Goal: Task Accomplishment & Management: Manage account settings

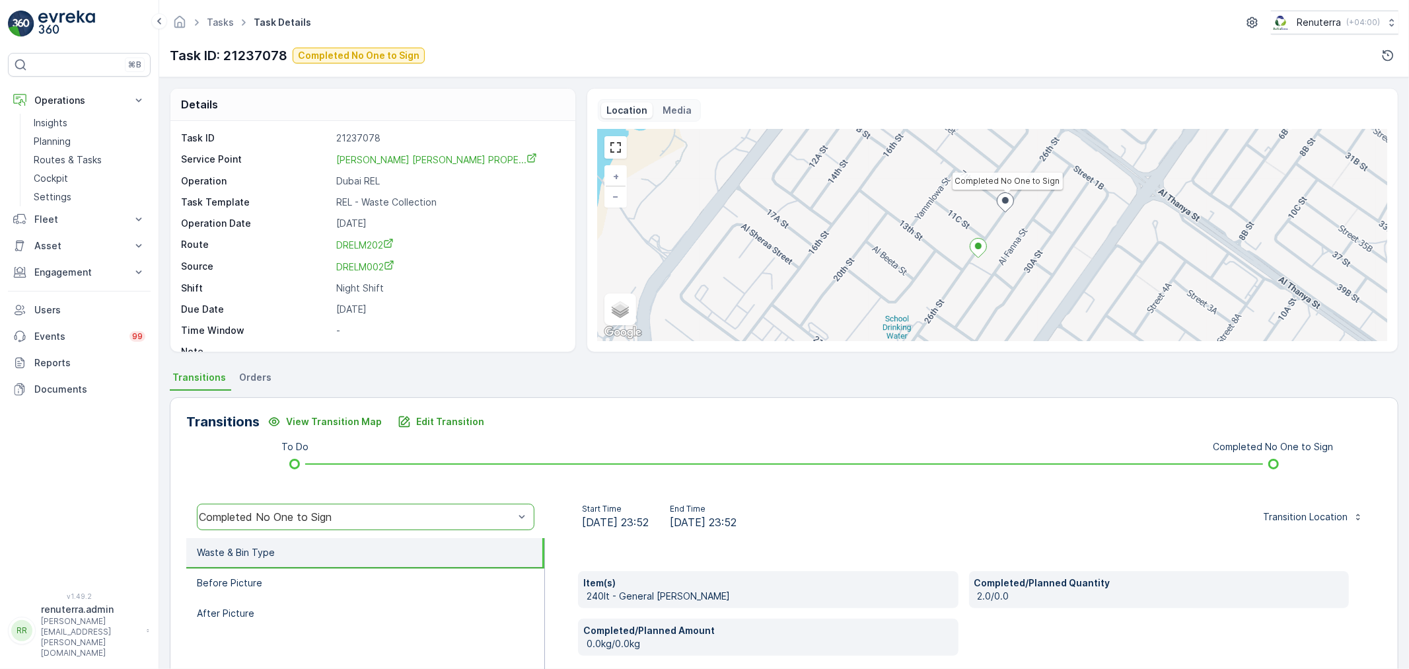
click at [209, 15] on ul "Tasks" at bounding box center [227, 22] width 47 height 19
click at [91, 142] on link "Planning" at bounding box center [89, 141] width 122 height 18
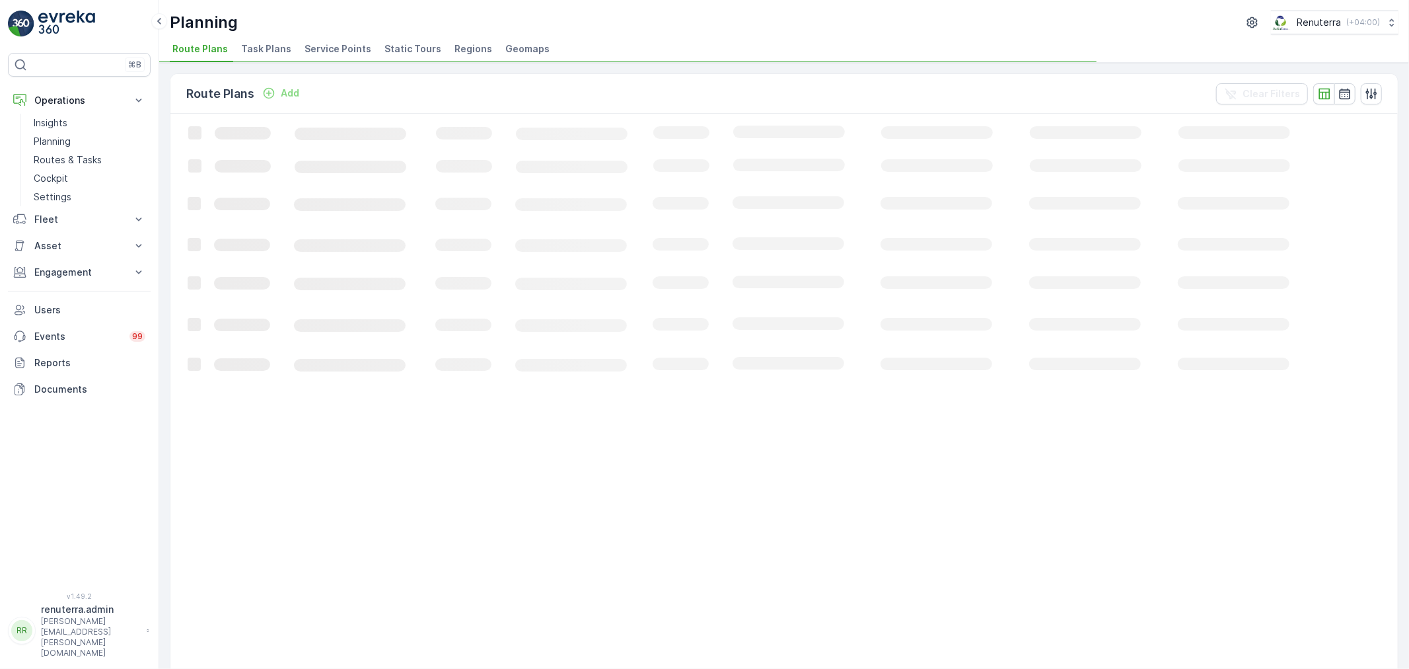
click at [324, 61] on div "Planning Renuterra ( +04:00 ) Route Plans Task Plans Service Points Static Tour…" at bounding box center [784, 31] width 1250 height 63
click at [322, 55] on span "Service Points" at bounding box center [338, 48] width 67 height 13
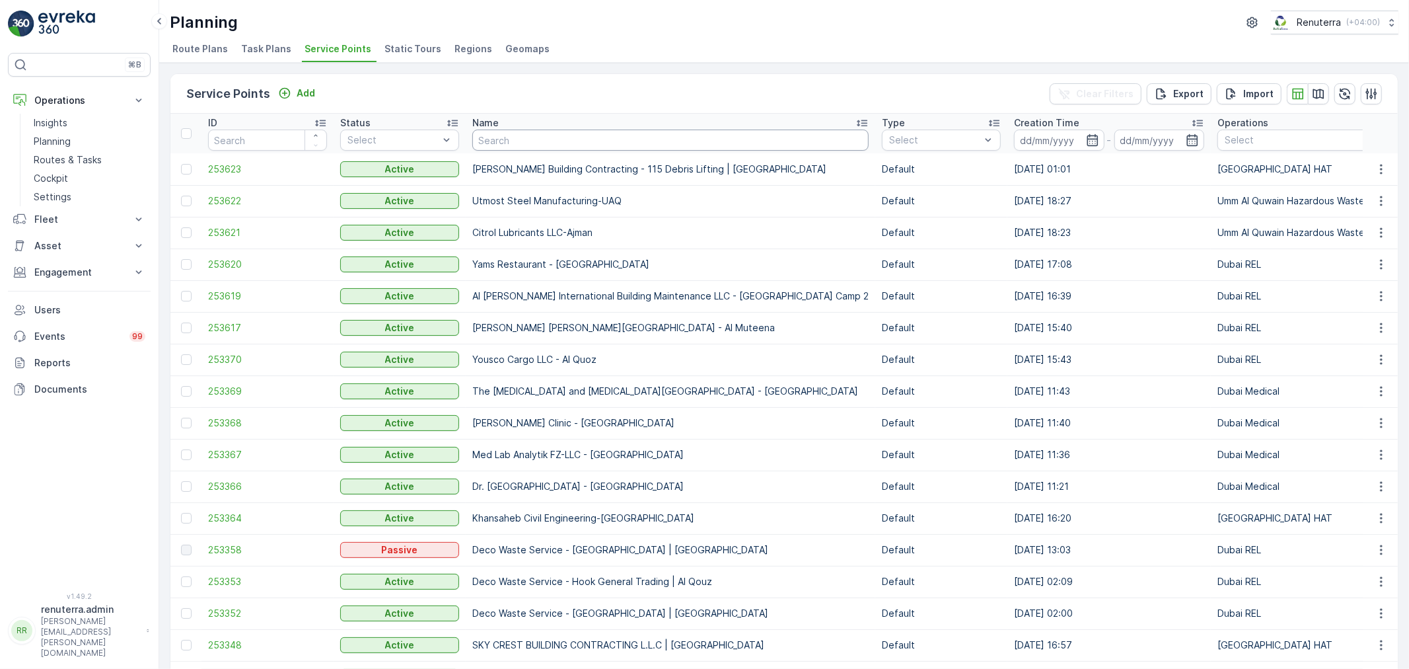
click at [526, 133] on input "text" at bounding box center [670, 139] width 396 height 21
type input "royal"
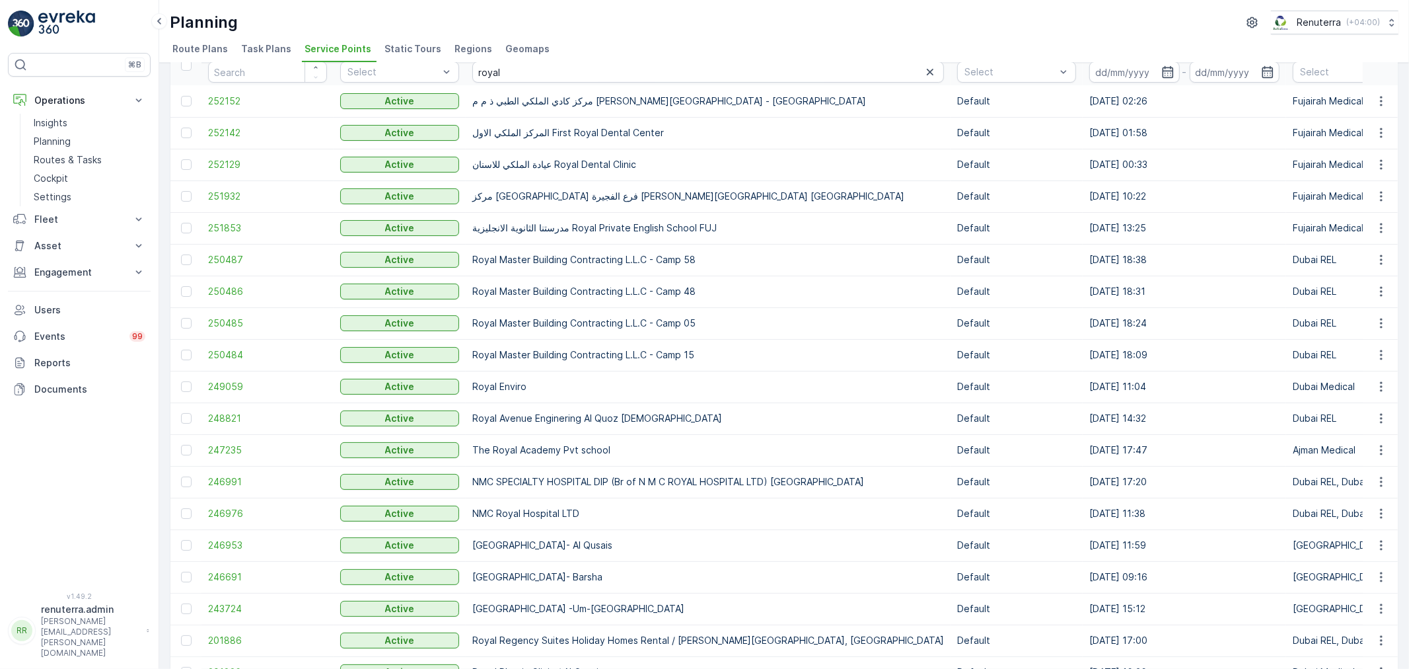
scroll to position [142, 0]
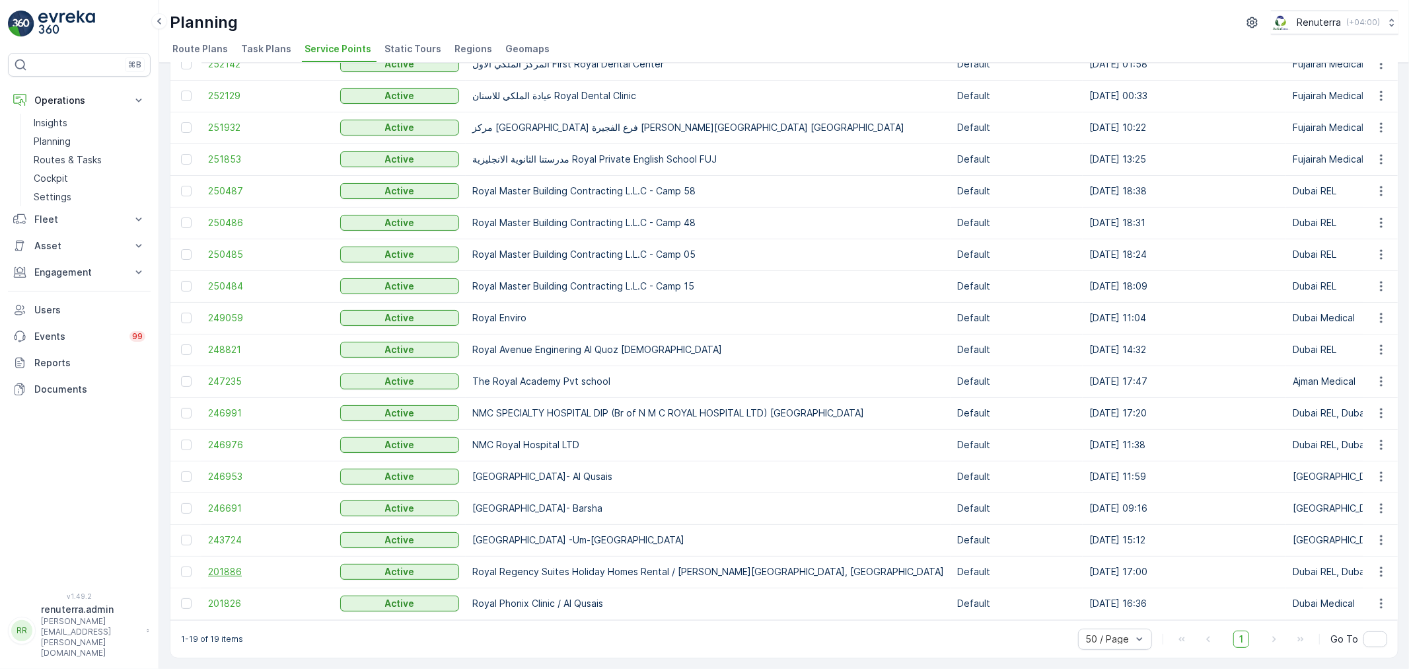
click at [221, 565] on span "201886" at bounding box center [267, 571] width 119 height 13
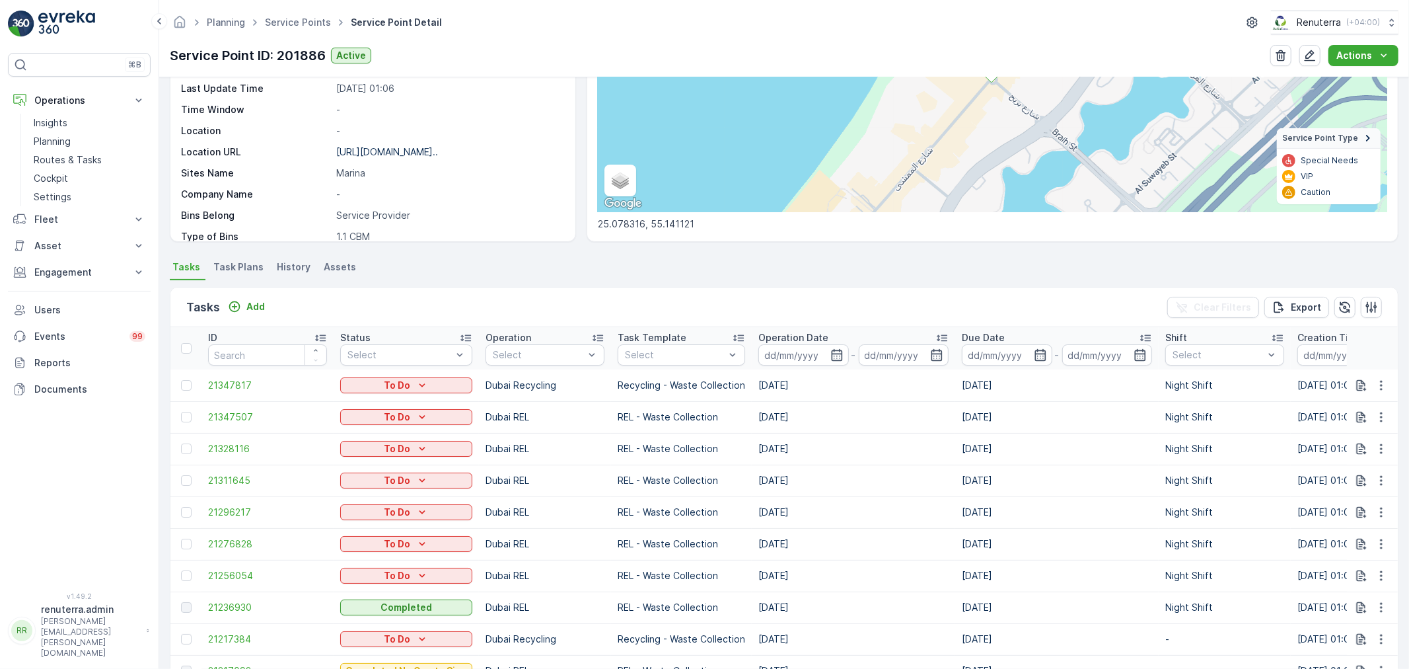
scroll to position [287, 0]
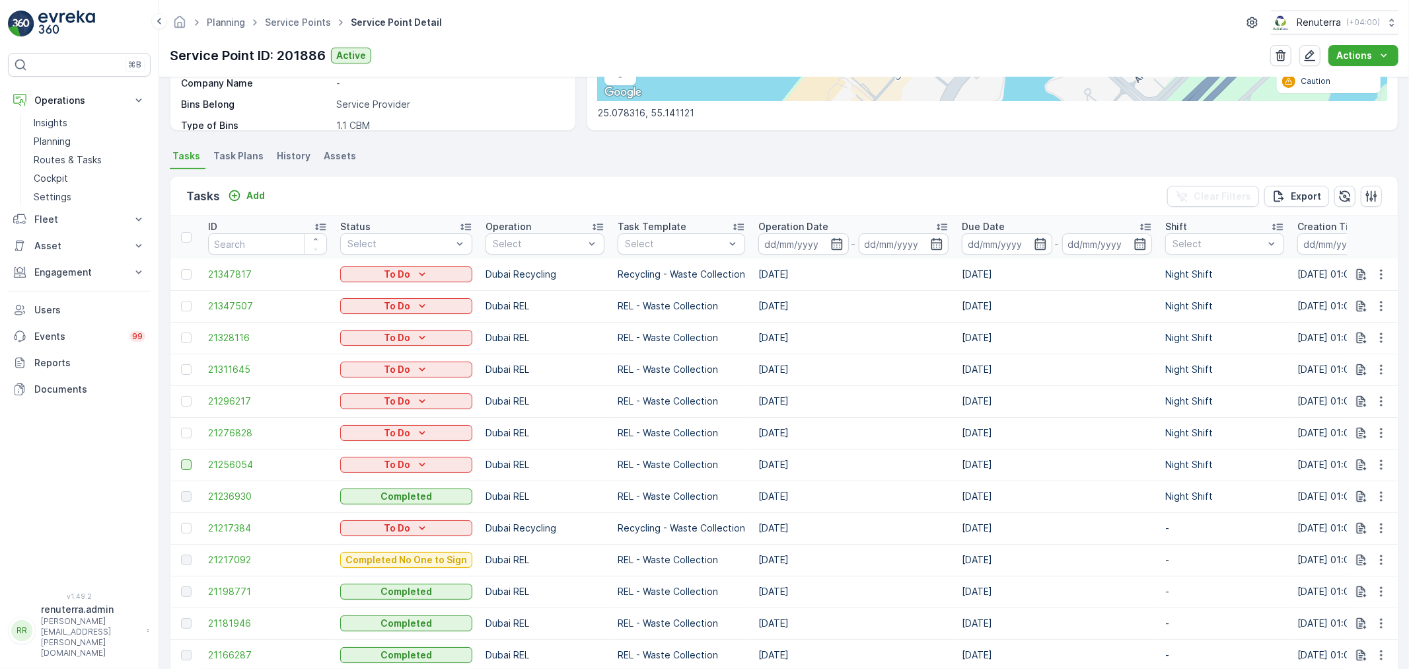
click at [187, 464] on div at bounding box center [186, 464] width 11 height 11
click at [181, 459] on input "checkbox" at bounding box center [181, 459] width 0 height 0
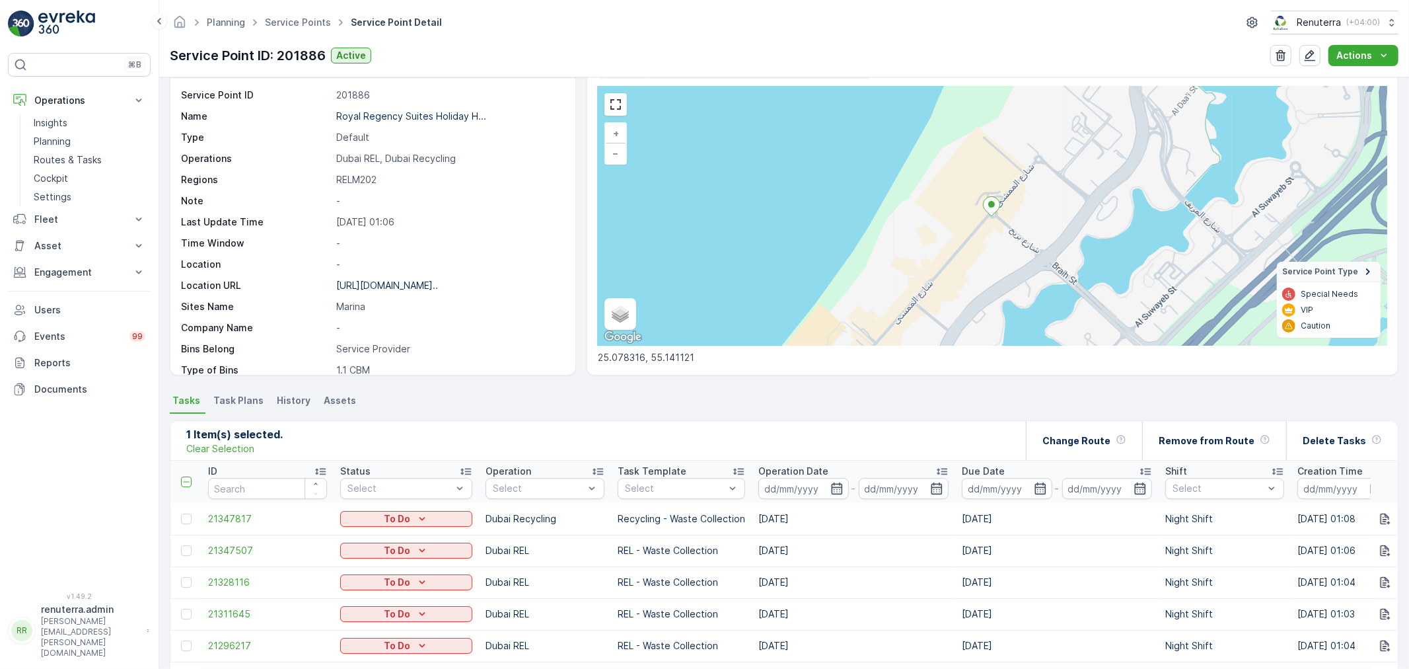
scroll to position [0, 0]
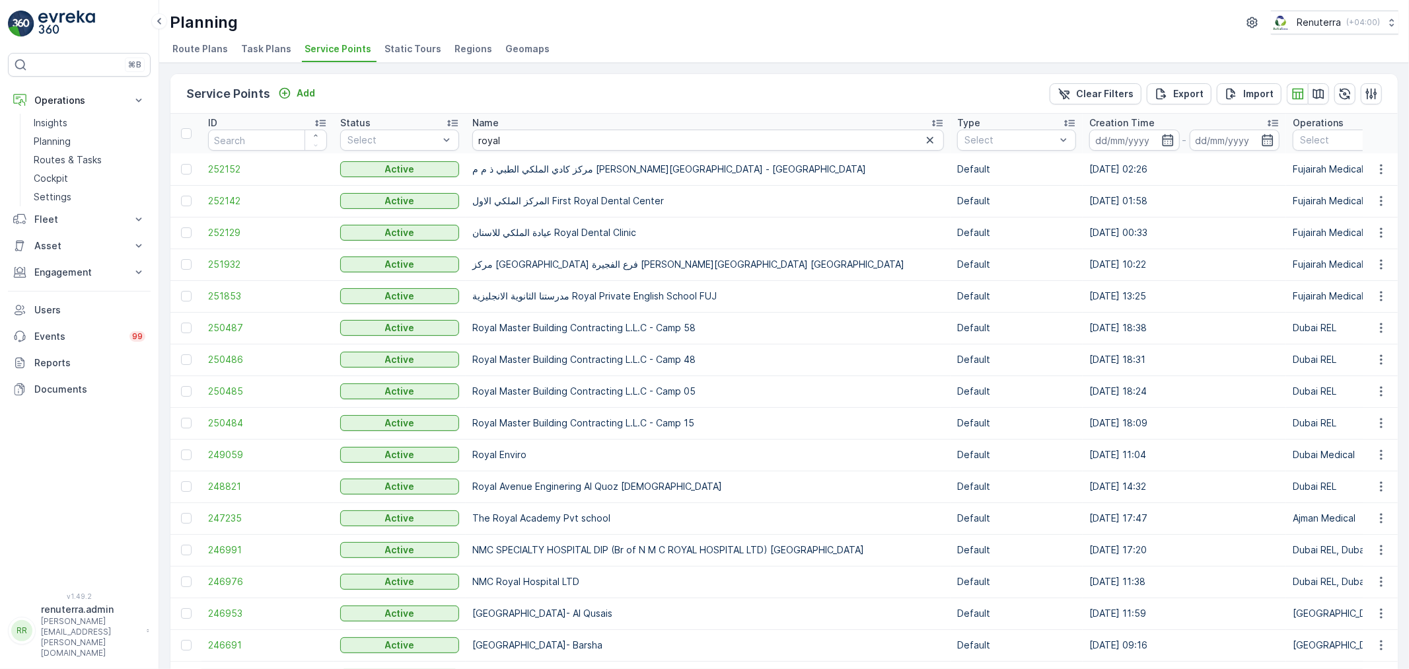
scroll to position [142, 0]
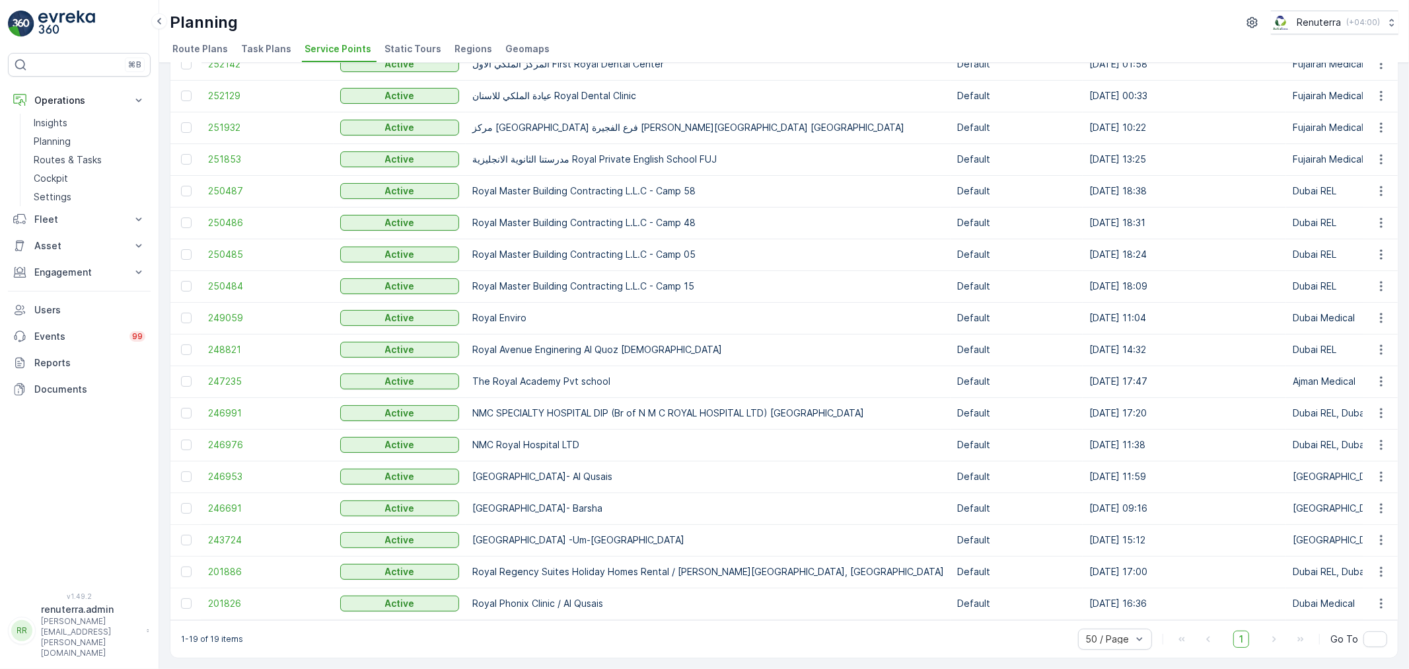
click at [217, 587] on td "201826" at bounding box center [267, 603] width 132 height 32
click at [231, 587] on td "201826" at bounding box center [267, 603] width 132 height 32
click at [231, 589] on td "201826" at bounding box center [267, 603] width 132 height 32
click at [233, 597] on span "201826" at bounding box center [267, 603] width 119 height 13
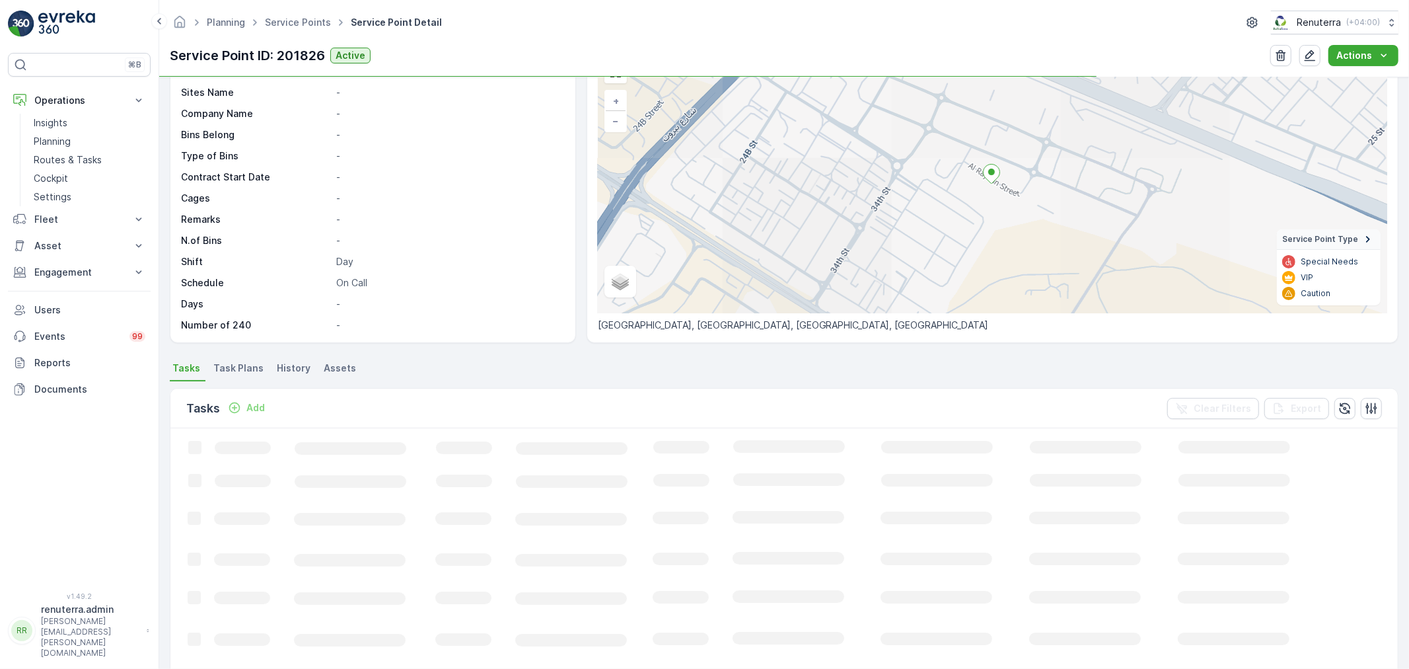
scroll to position [220, 0]
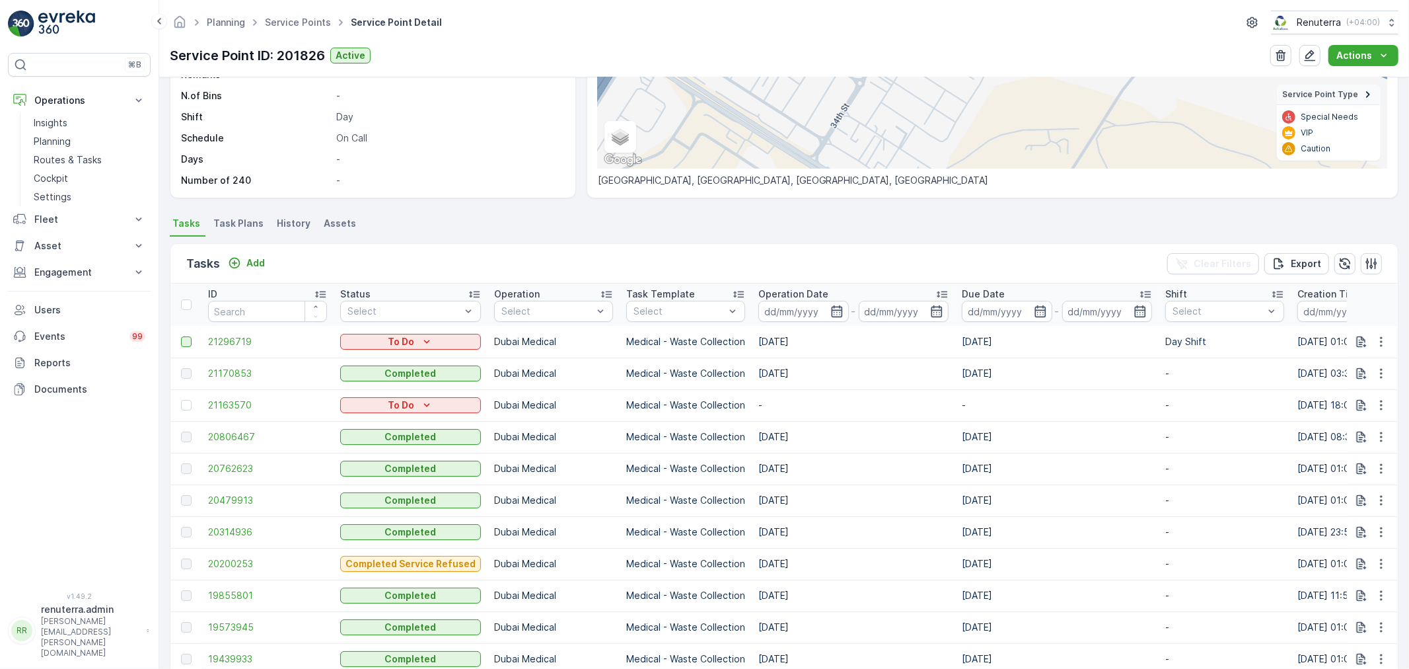
click at [188, 345] on div at bounding box center [186, 341] width 11 height 11
click at [181, 336] on input "checkbox" at bounding box center [181, 336] width 0 height 0
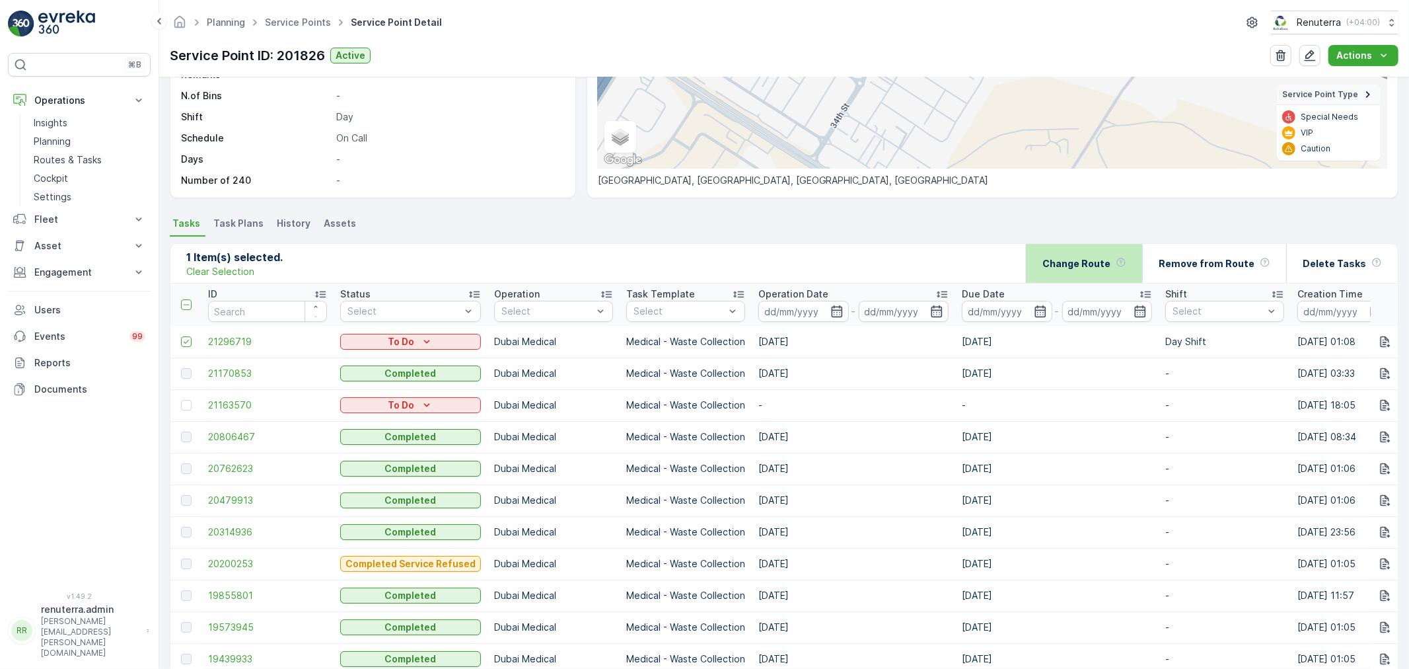
click at [1081, 266] on p "Change Route" at bounding box center [1076, 263] width 68 height 13
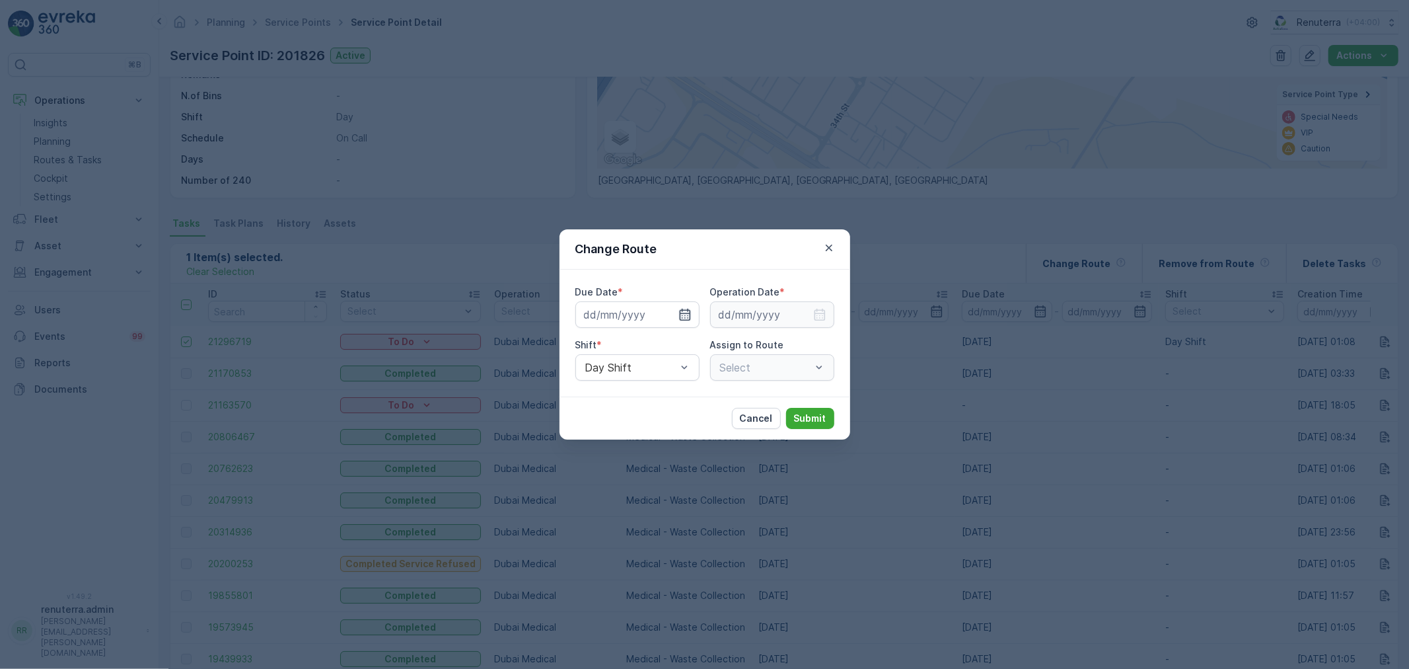
type input "01.09.2025"
drag, startPoint x: 661, startPoint y: 316, endPoint x: 668, endPoint y: 315, distance: 6.6
click at [661, 317] on div at bounding box center [669, 314] width 45 height 13
click at [675, 312] on icon "button" at bounding box center [669, 314] width 13 height 13
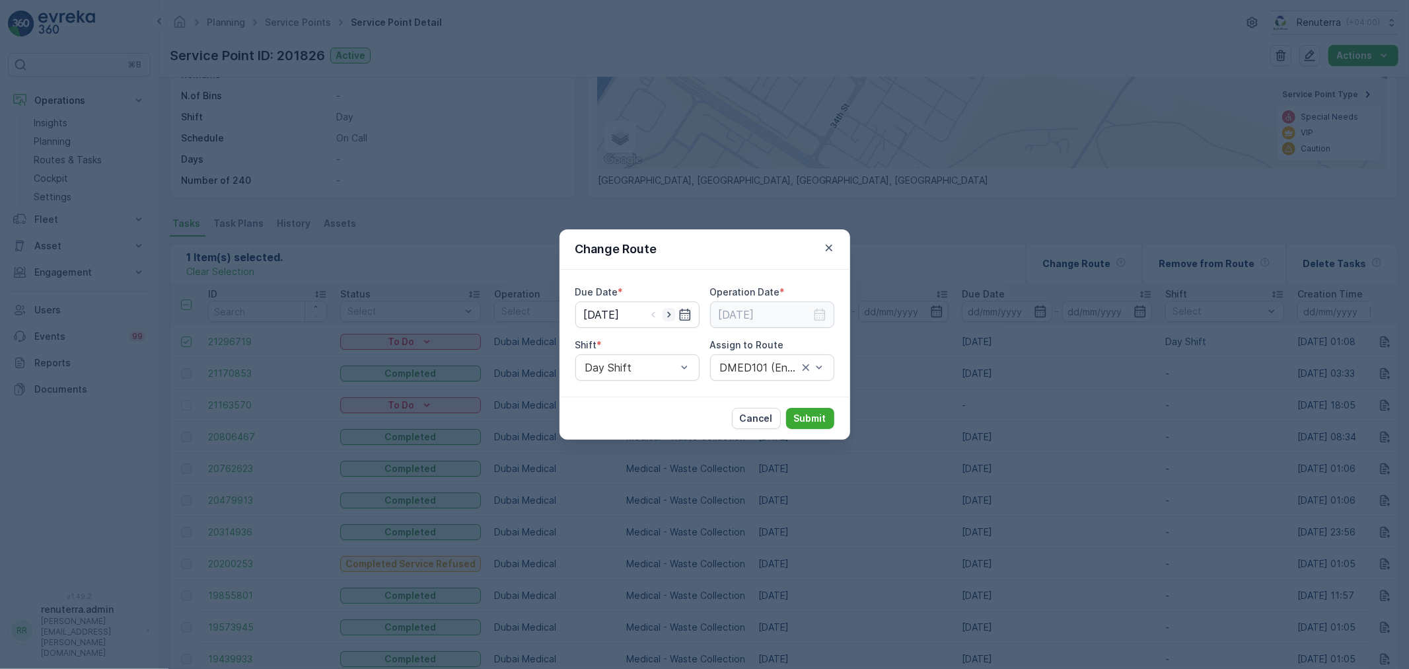
type input "[DATE]"
click at [753, 313] on input at bounding box center [772, 314] width 124 height 26
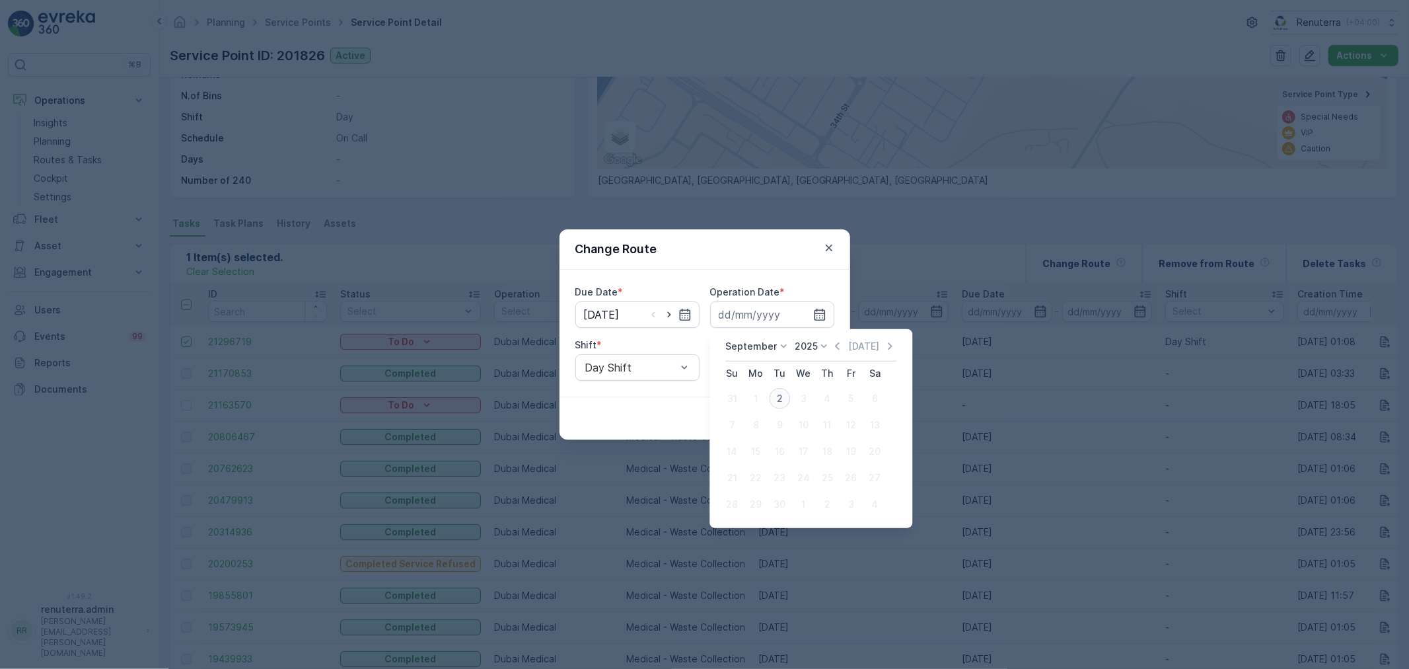
click at [786, 398] on div "2" at bounding box center [779, 398] width 21 height 21
type input "[DATE]"
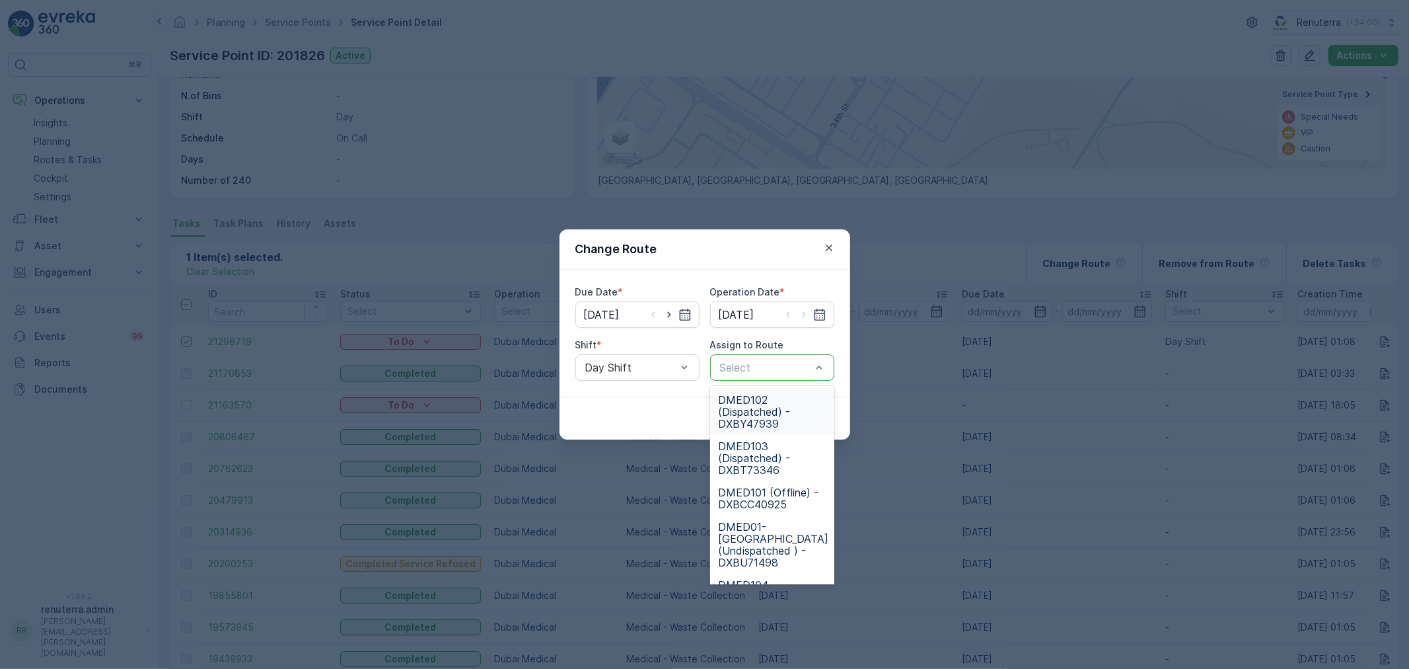
click at [781, 405] on span "DMED102 (Dispatched) - DXBY47939" at bounding box center [772, 412] width 108 height 36
click at [766, 377] on div "DMED102 (Dispatched) - DXBY47939" at bounding box center [772, 367] width 124 height 26
type input "102"
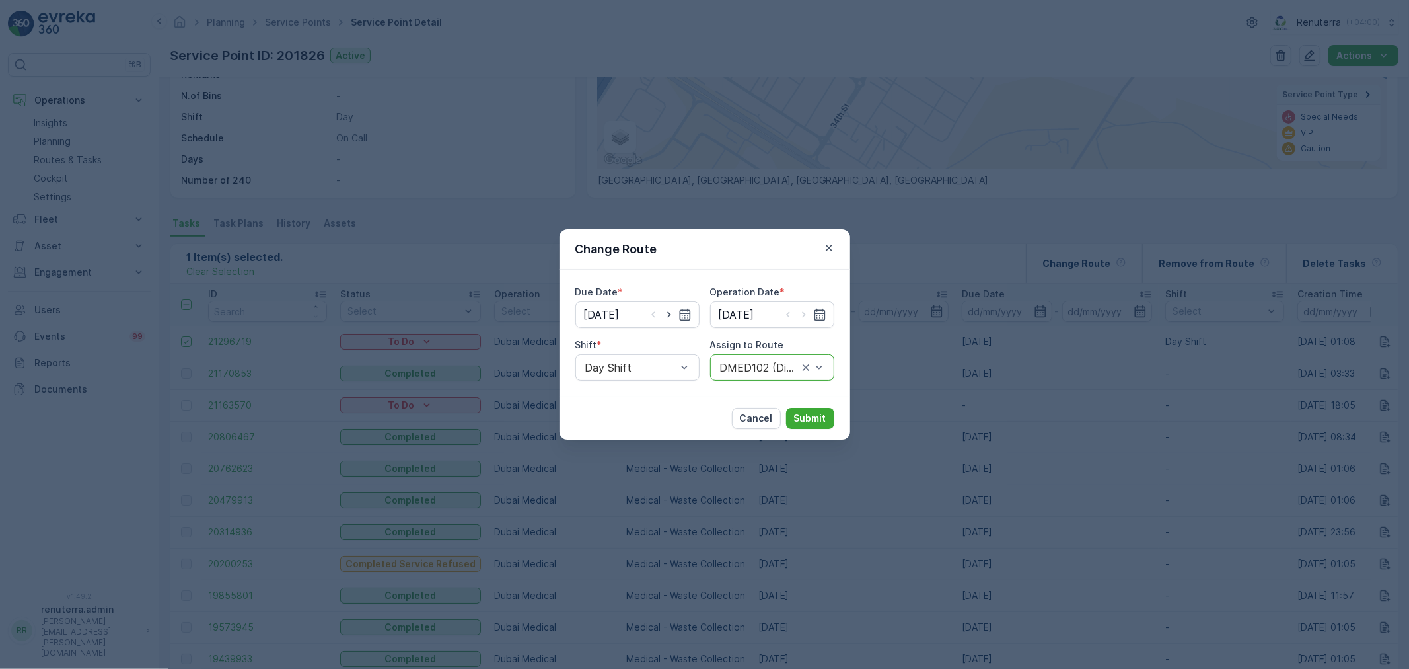
drag, startPoint x: 747, startPoint y: 364, endPoint x: 727, endPoint y: 364, distance: 19.8
click at [727, 364] on div at bounding box center [759, 367] width 81 height 12
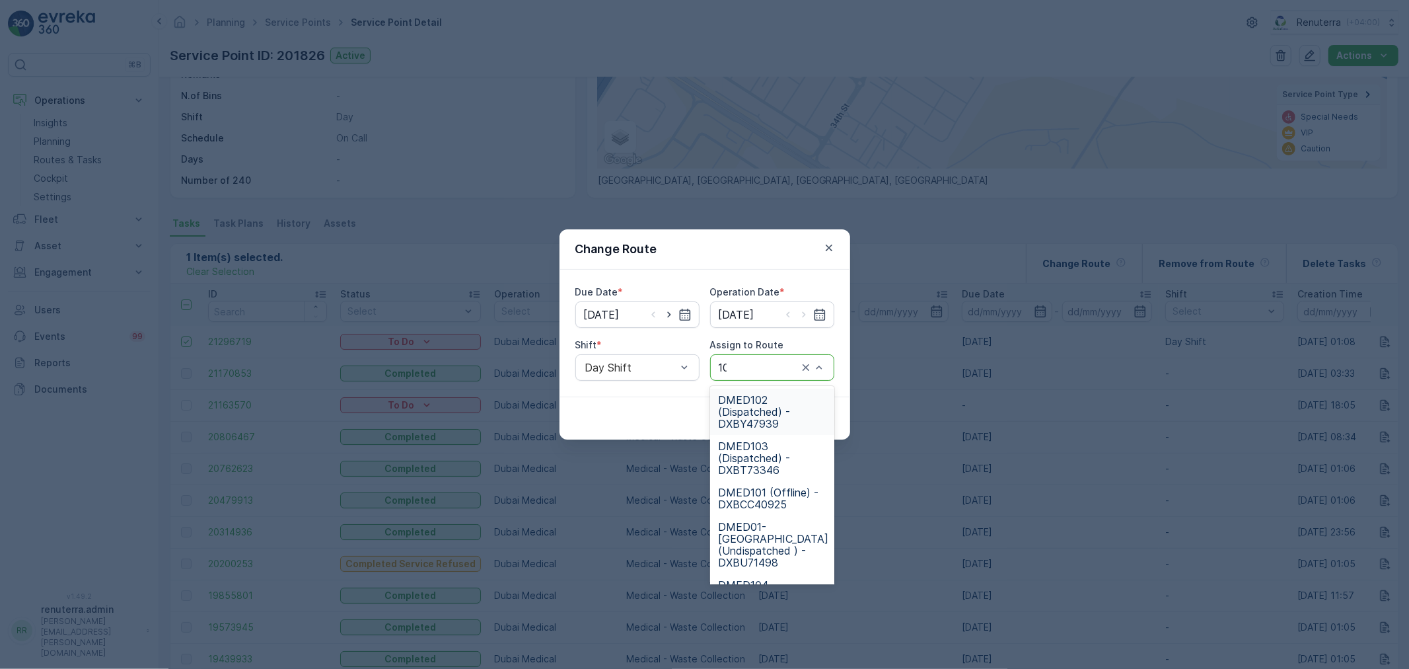
type input "101"
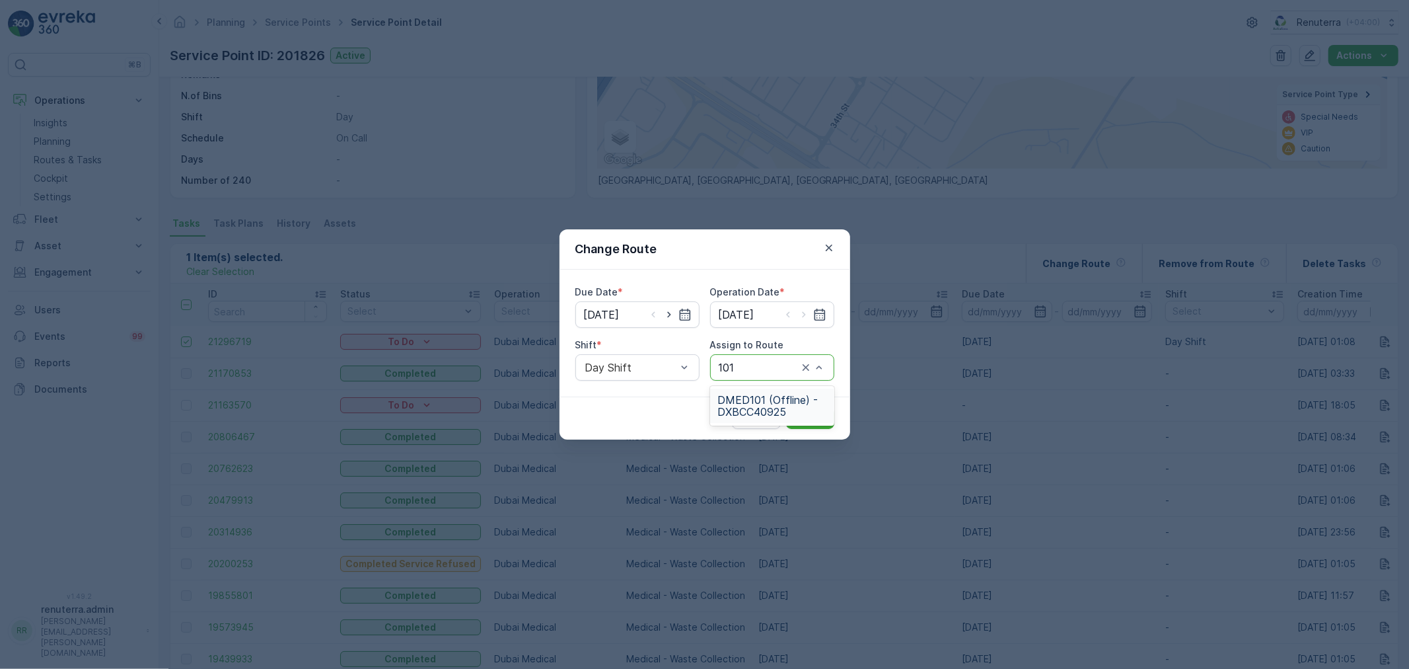
drag, startPoint x: 774, startPoint y: 395, endPoint x: 782, endPoint y: 416, distance: 22.6
click at [774, 398] on span "DMED101 (Offline) - DXBCC40925" at bounding box center [772, 406] width 108 height 24
click at [811, 416] on p "Submit" at bounding box center [810, 418] width 32 height 13
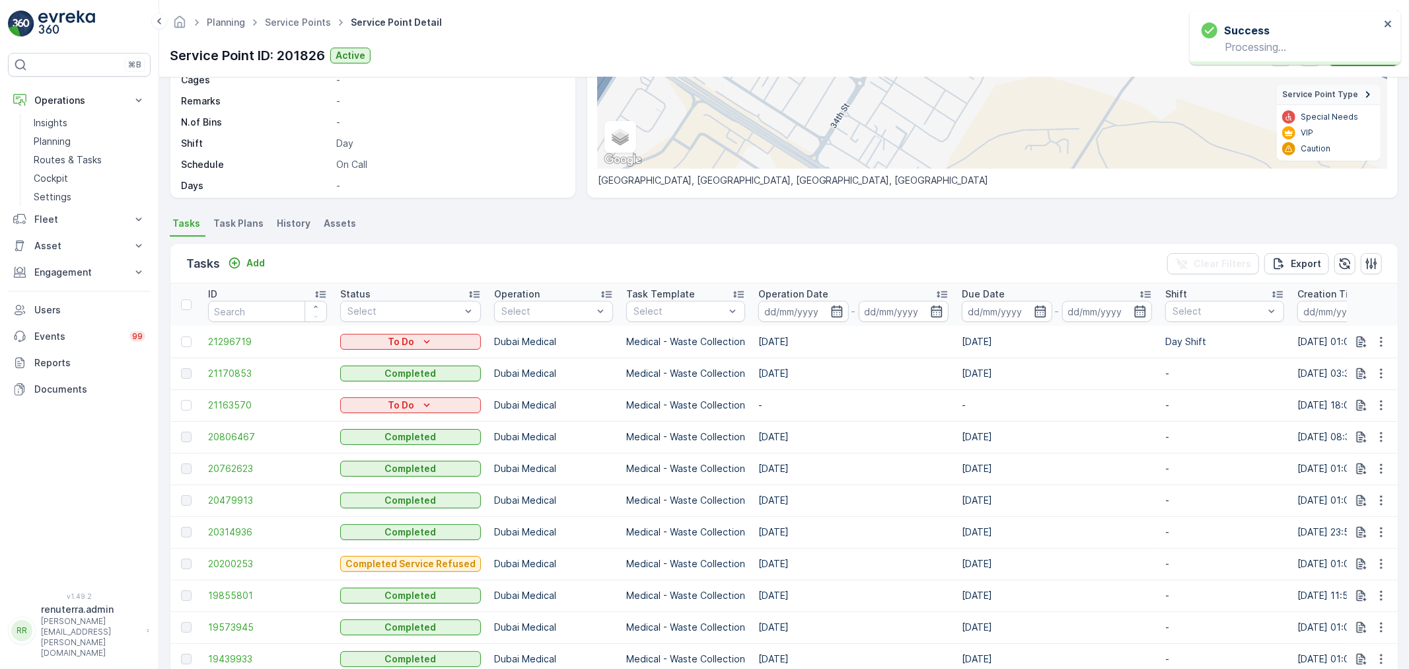
scroll to position [108, 0]
click at [301, 28] on ul "Service Points" at bounding box center [305, 22] width 86 height 19
click at [299, 21] on link "Service Points" at bounding box center [298, 22] width 66 height 11
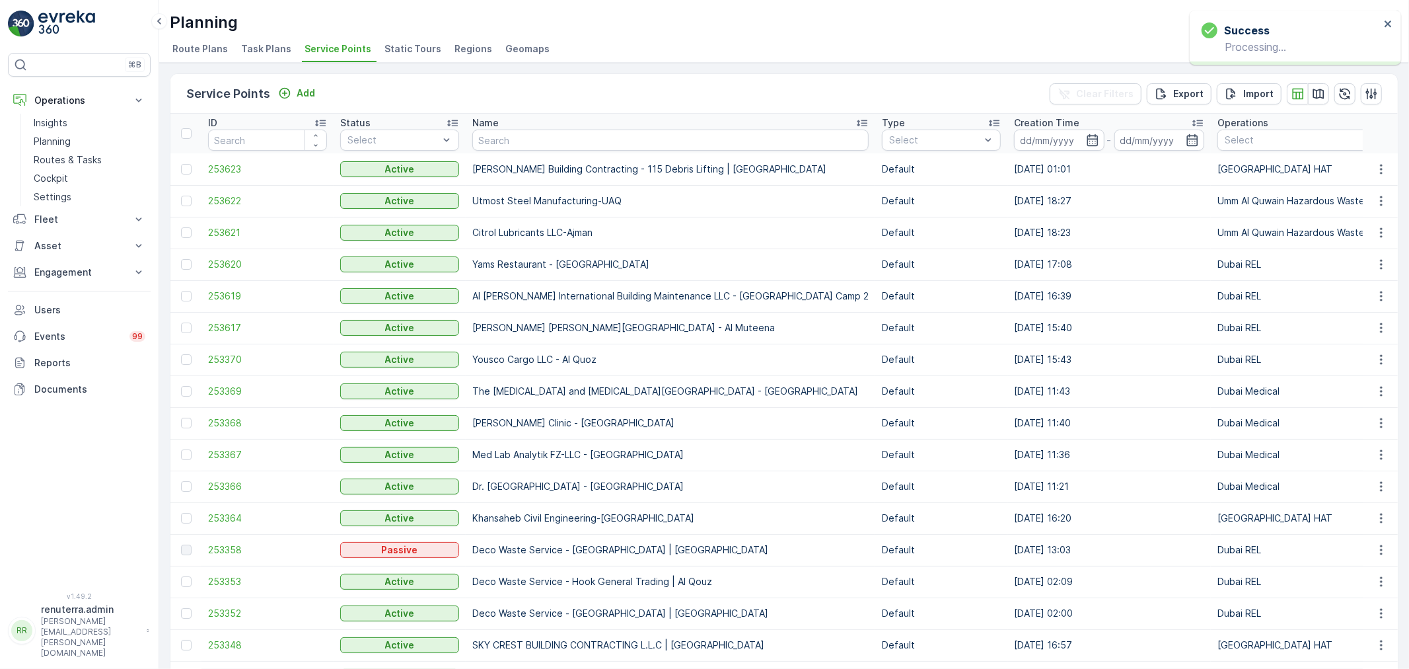
click at [530, 134] on input "text" at bounding box center [670, 139] width 396 height 21
type input "happy"
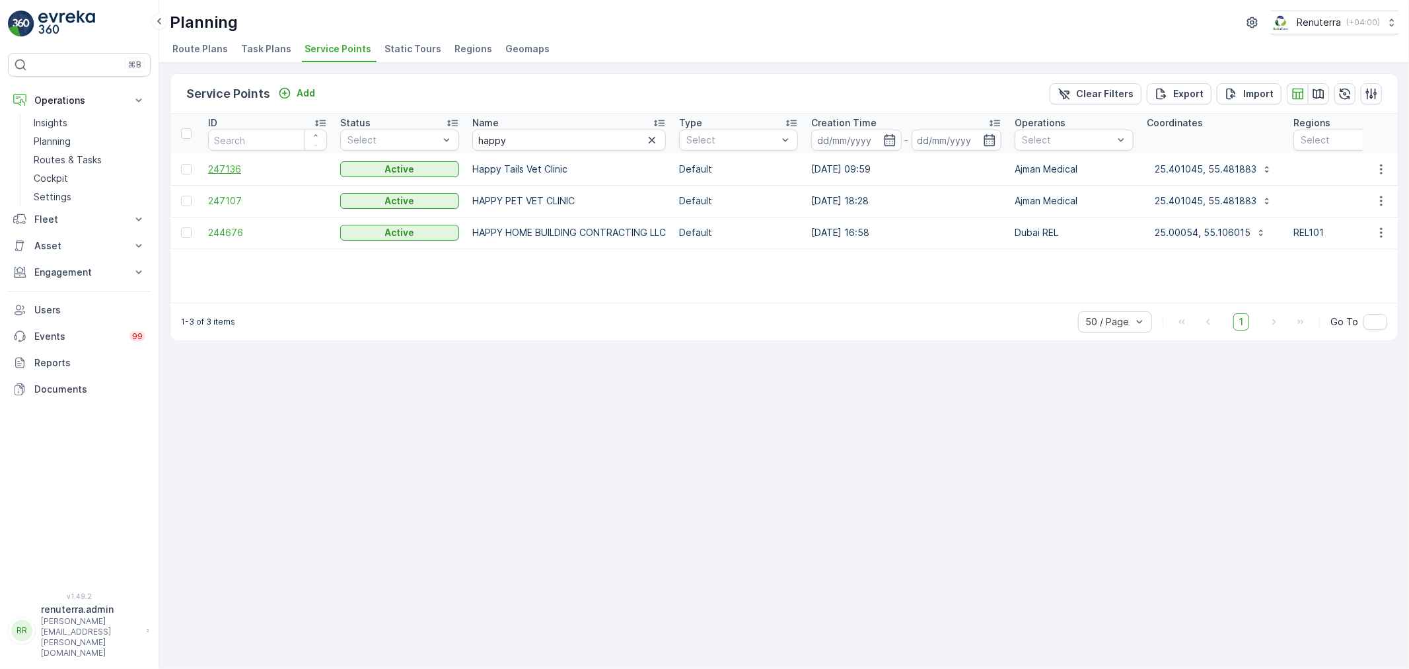
click at [218, 165] on span "247136" at bounding box center [267, 169] width 119 height 13
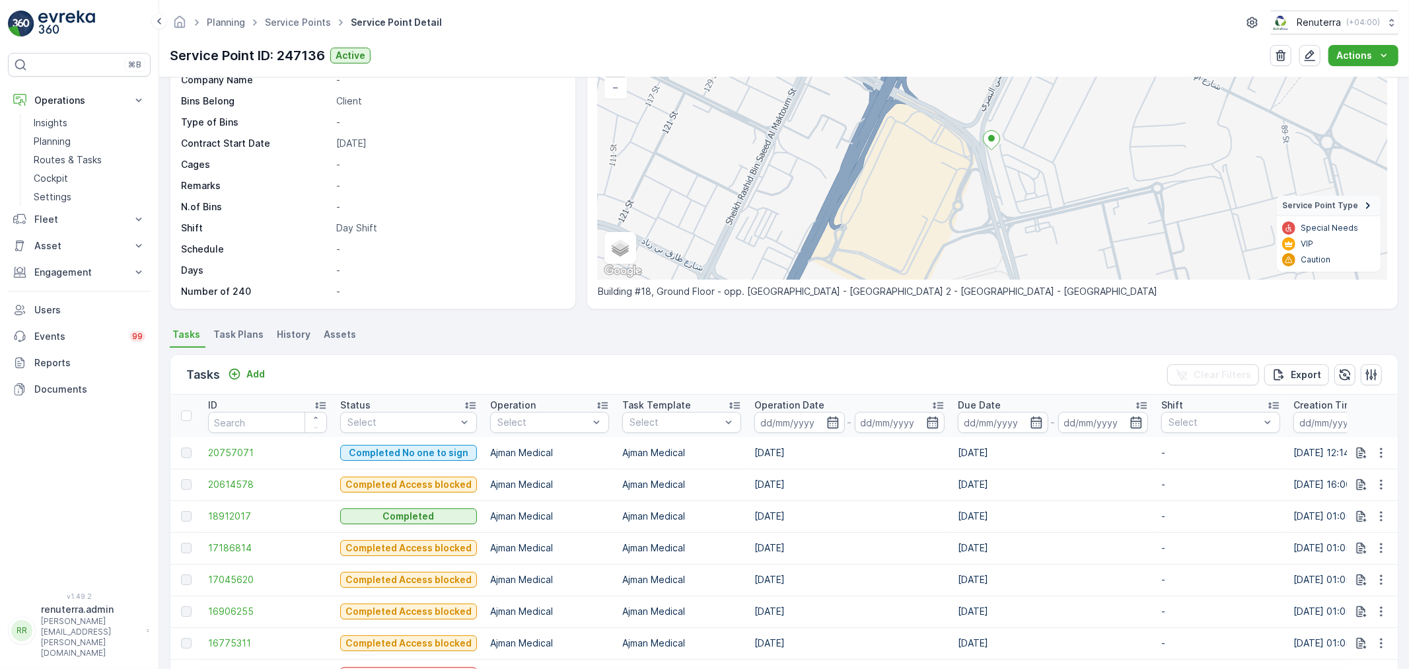
scroll to position [147, 0]
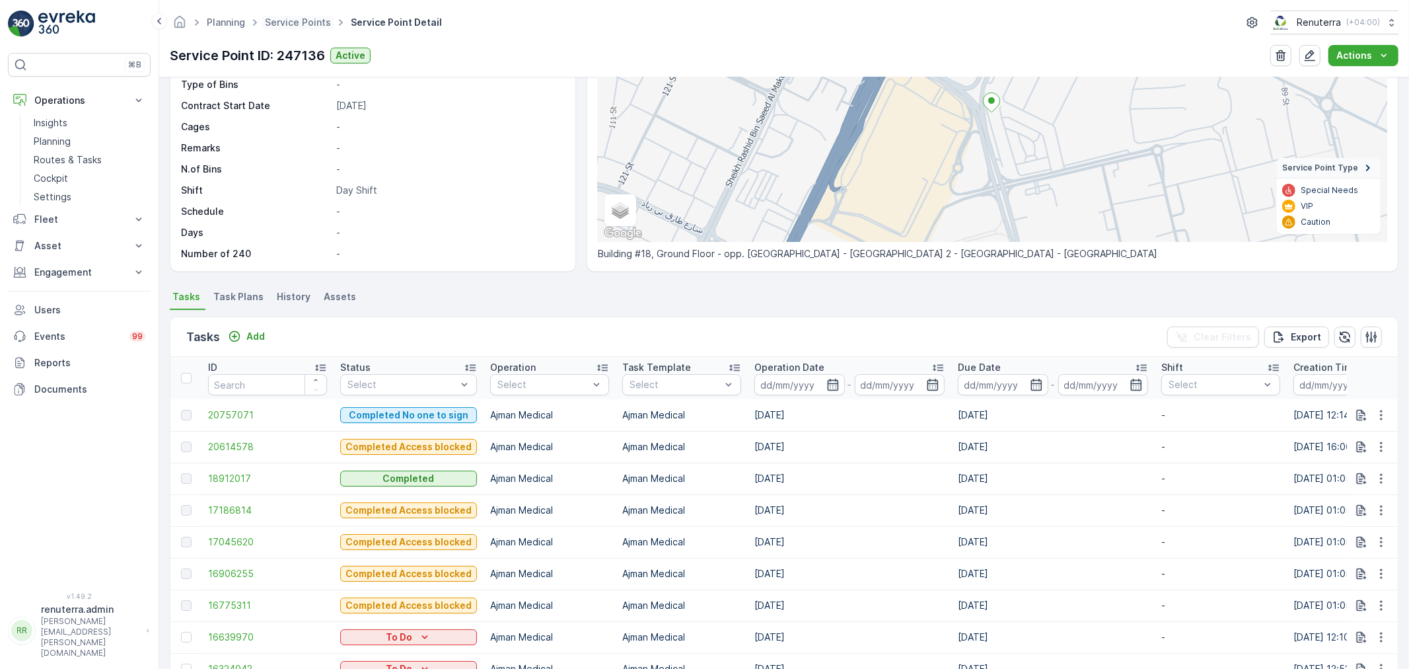
click at [305, 28] on span "Service Points" at bounding box center [297, 22] width 71 height 13
click at [297, 21] on link "Service Points" at bounding box center [298, 22] width 66 height 11
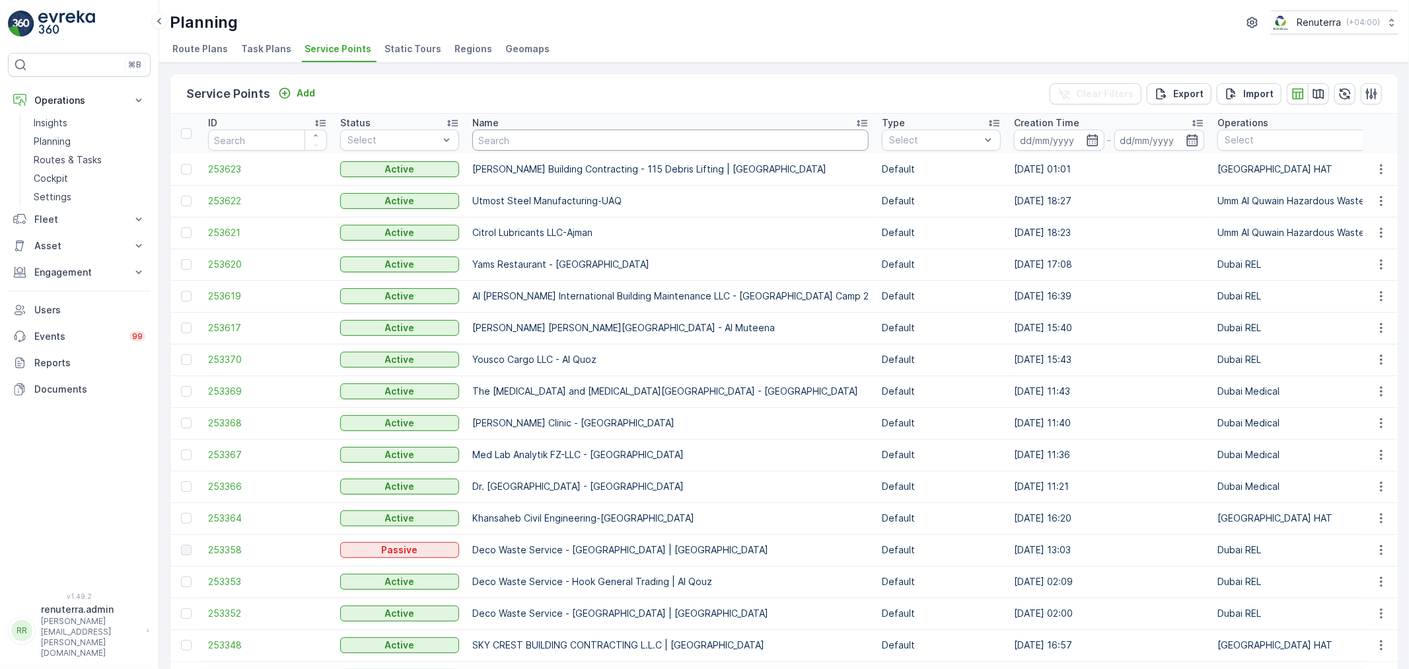
click at [497, 147] on input "text" at bounding box center [670, 139] width 396 height 21
type input "happy"
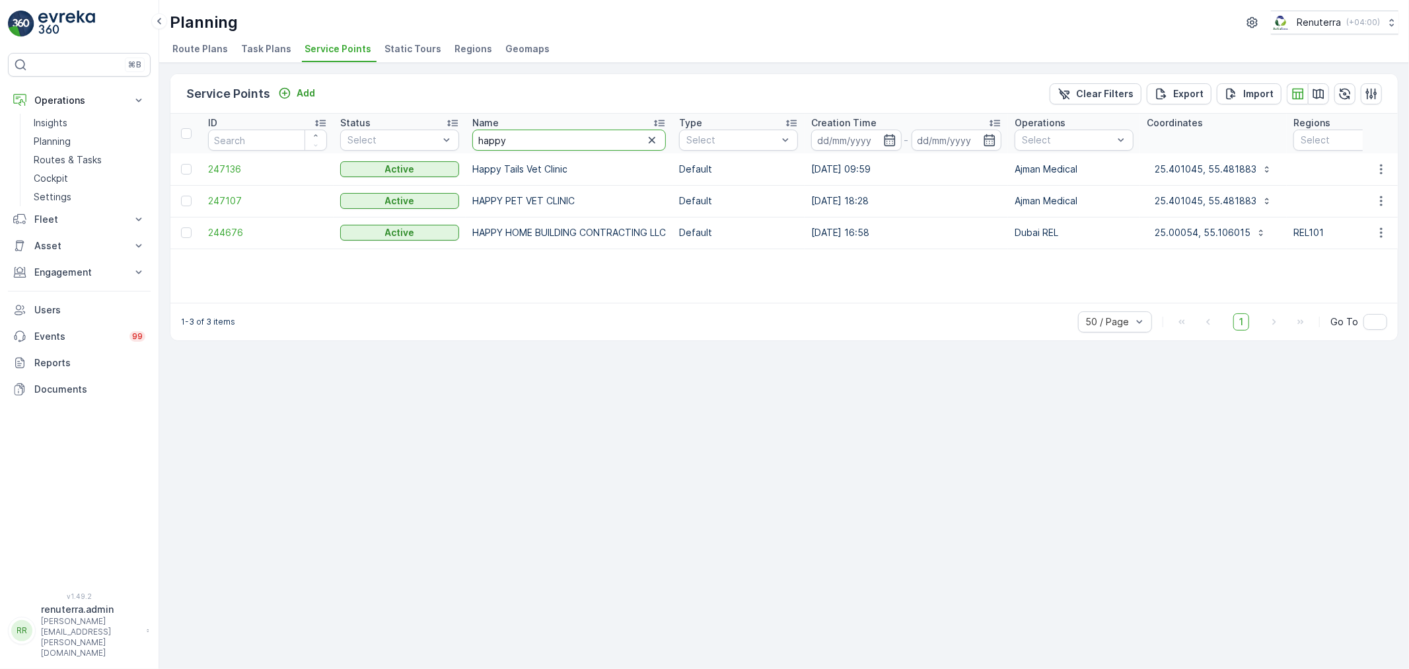
drag, startPoint x: 527, startPoint y: 147, endPoint x: 460, endPoint y: 141, distance: 66.4
type input "="
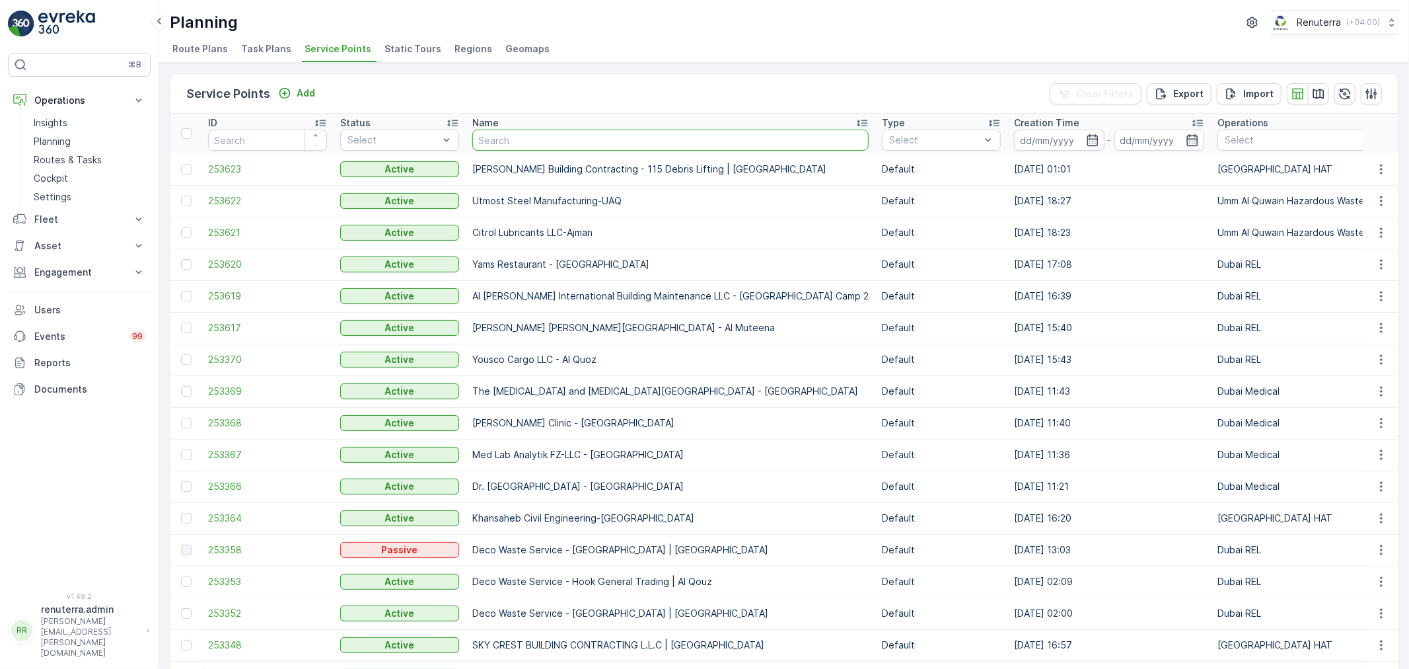
click at [530, 142] on input "text" at bounding box center [670, 139] width 396 height 21
type input "afghani"
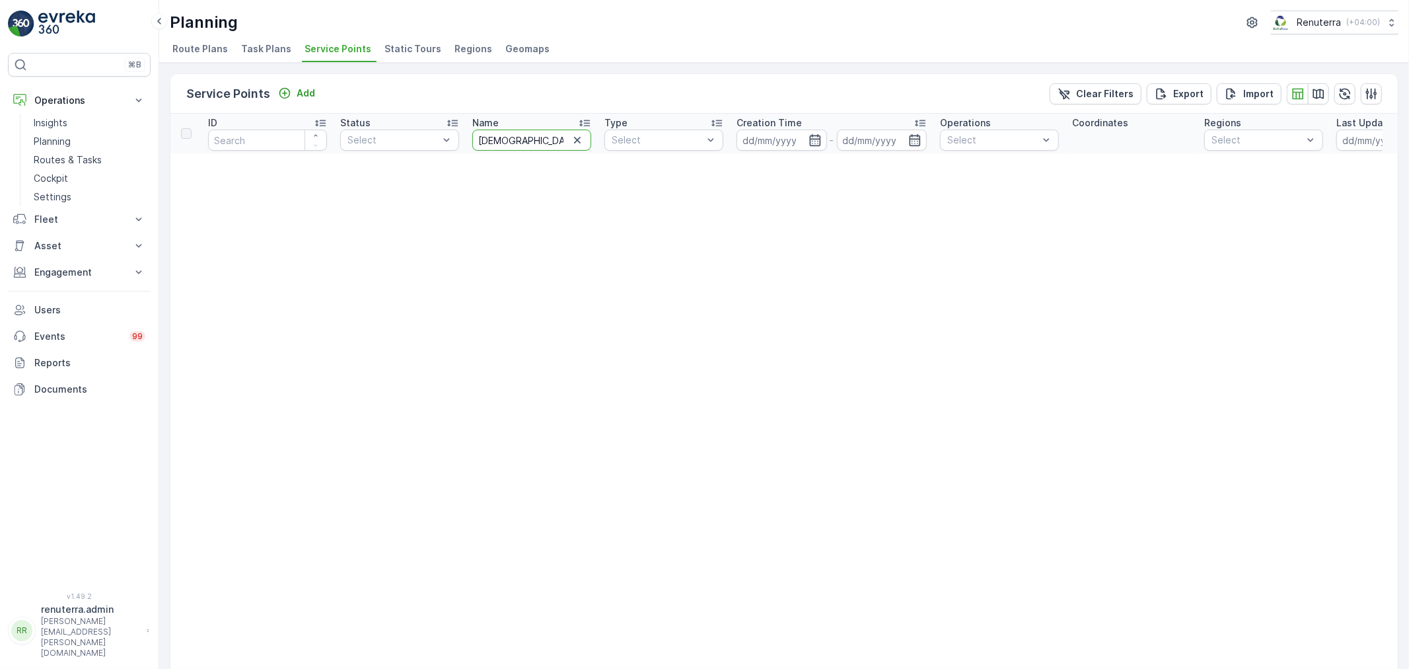
drag, startPoint x: 517, startPoint y: 126, endPoint x: 425, endPoint y: 124, distance: 91.2
type input "afgab"
type input "afgaan"
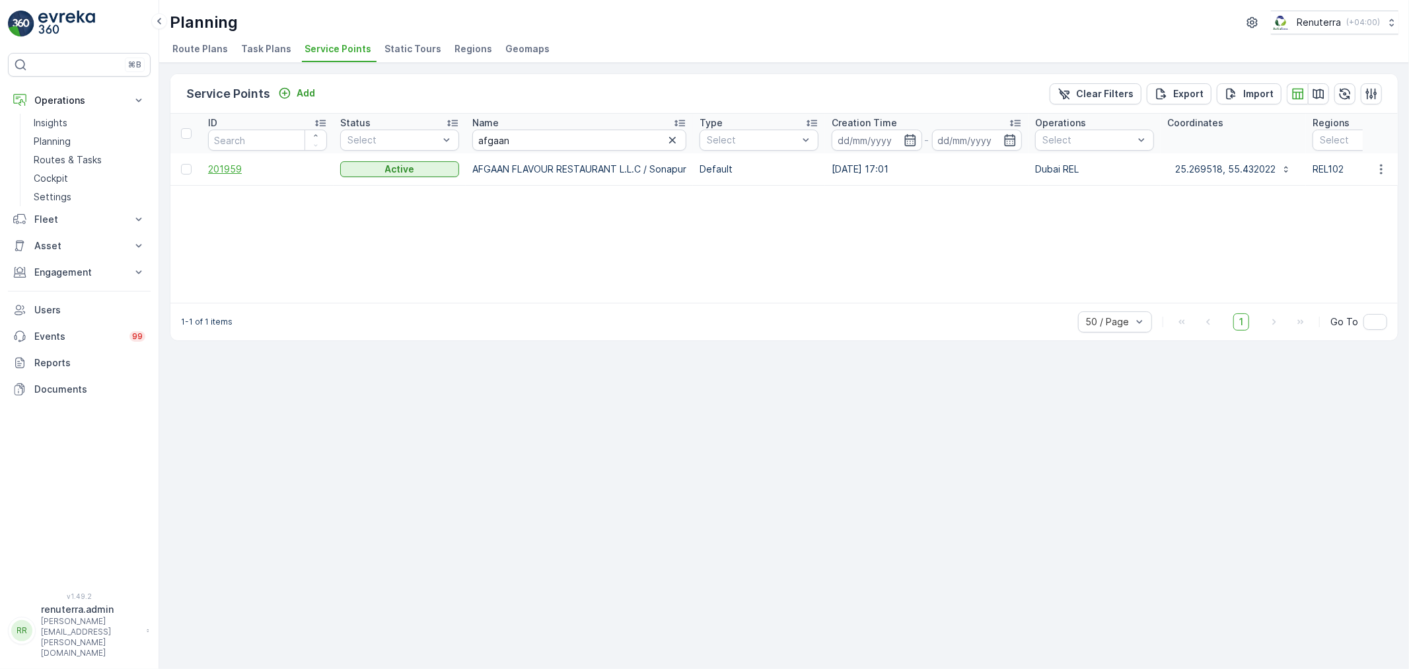
click at [231, 168] on span "201959" at bounding box center [267, 169] width 119 height 13
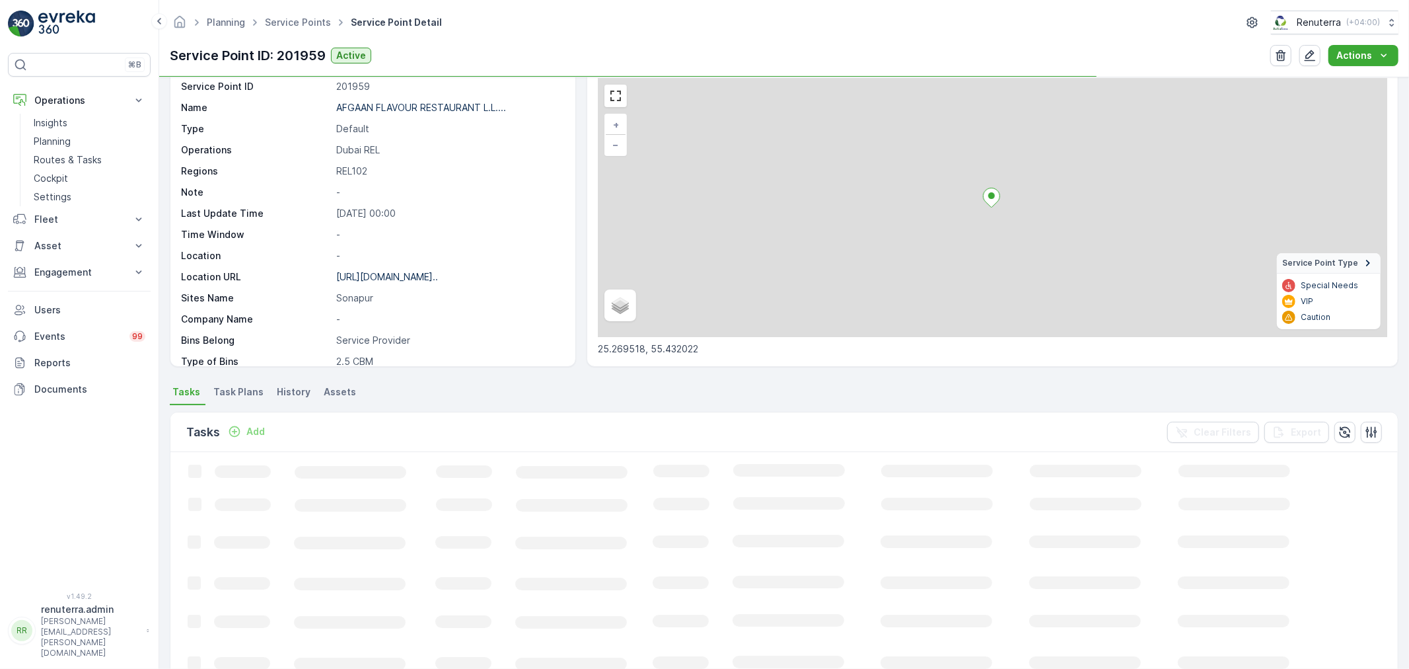
scroll to position [220, 0]
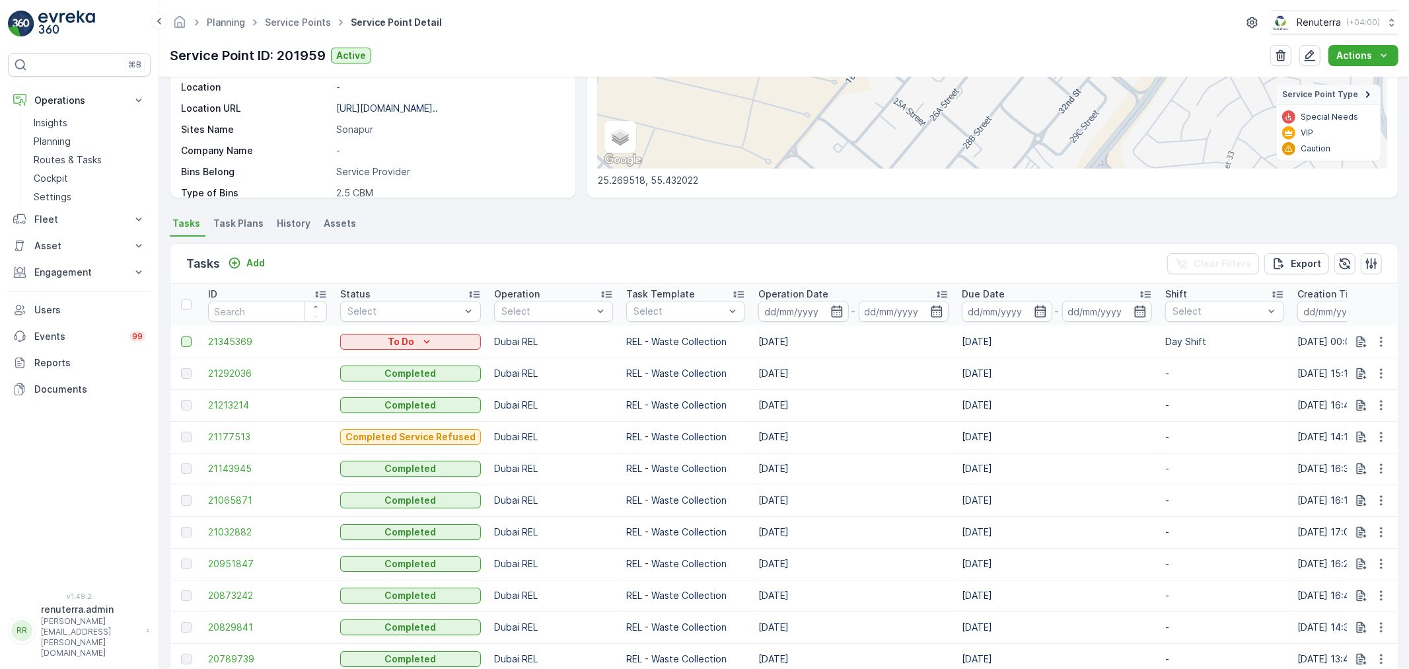
click at [189, 340] on div at bounding box center [186, 341] width 11 height 11
click at [181, 336] on input "checkbox" at bounding box center [181, 336] width 0 height 0
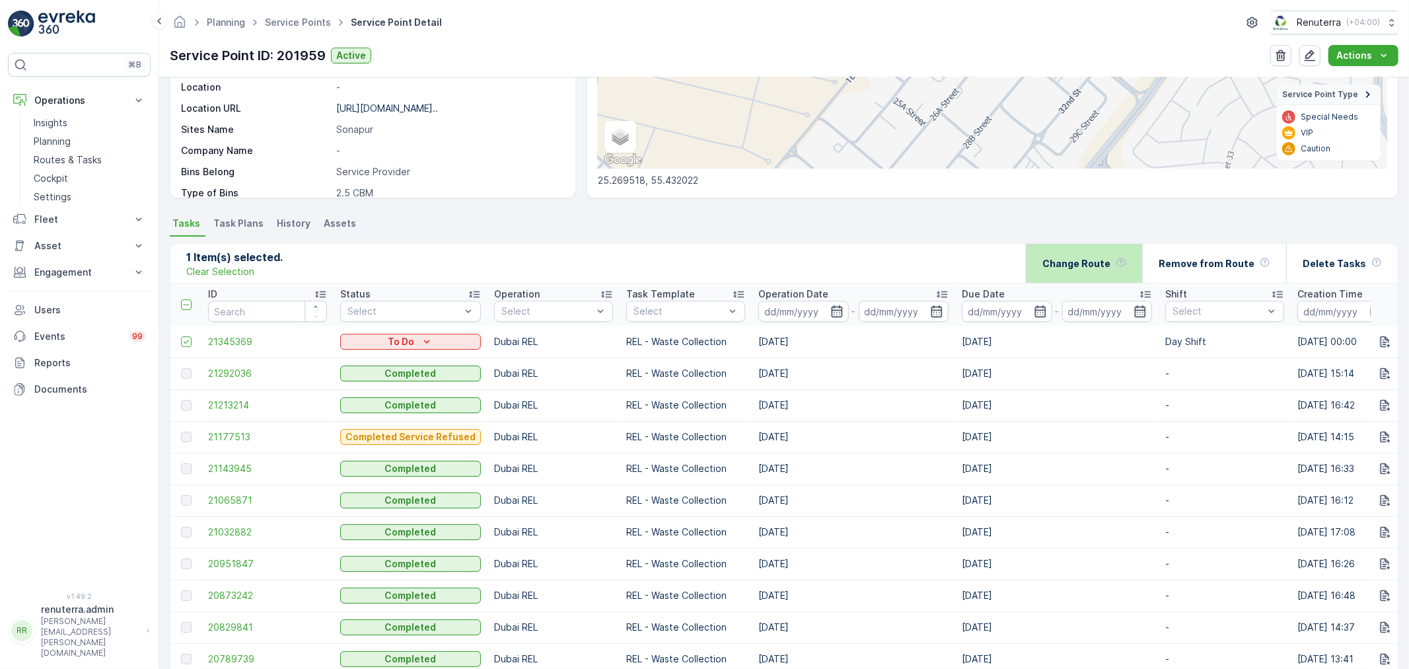
click at [1093, 269] on div "Change Route" at bounding box center [1084, 263] width 84 height 39
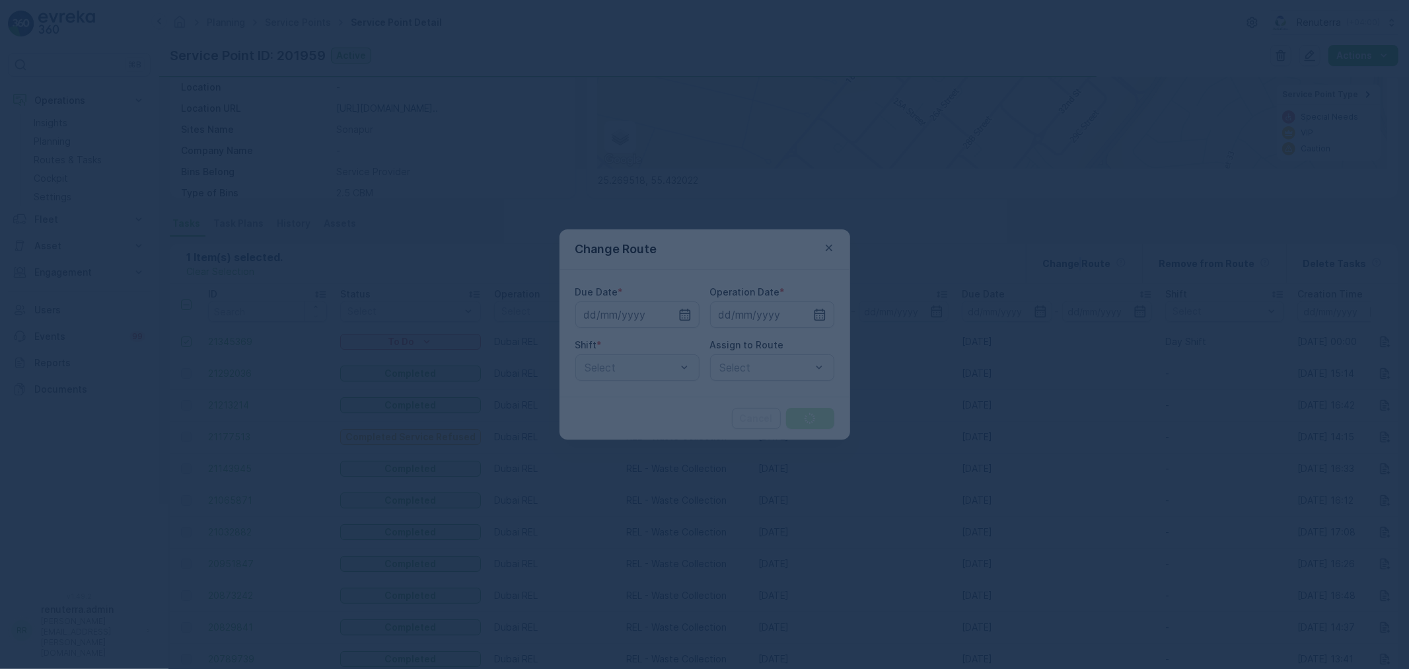
type input "[DATE]"
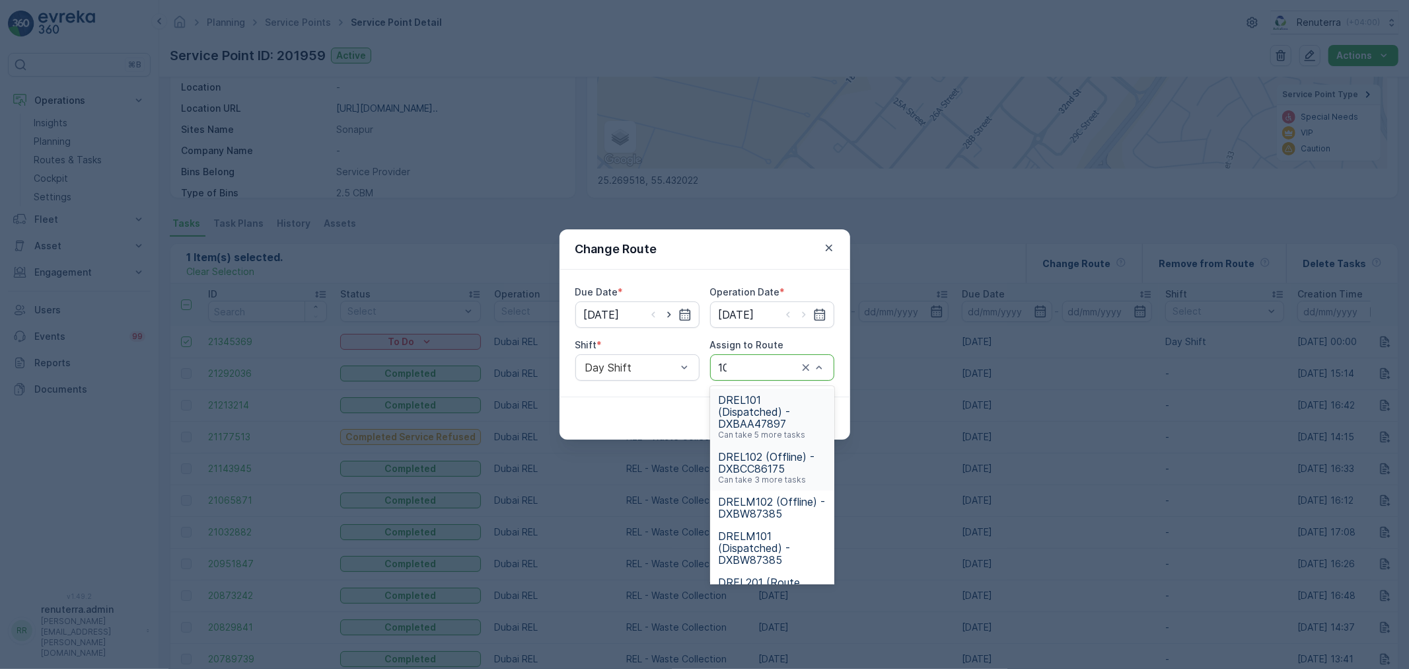
type input "102"
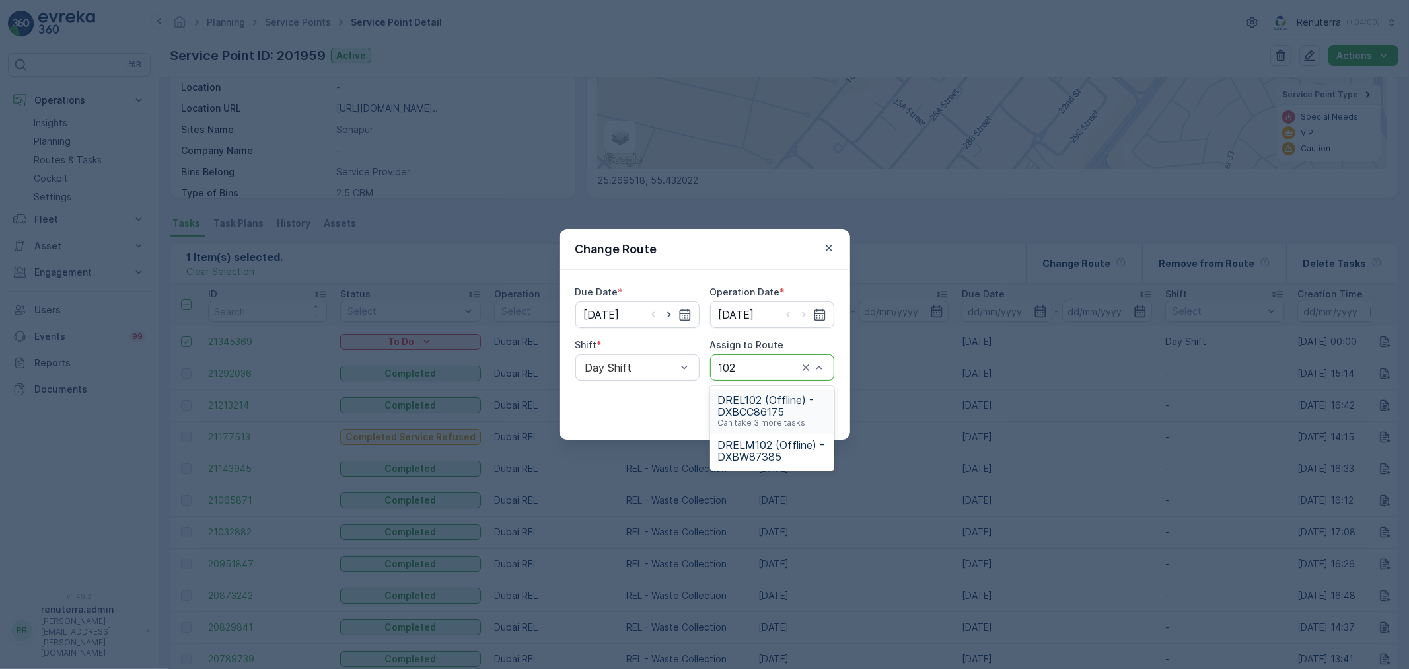
drag, startPoint x: 771, startPoint y: 408, endPoint x: 787, endPoint y: 410, distance: 16.6
click at [771, 408] on span "DREL102 (Offline) - DXBCC86175" at bounding box center [772, 406] width 108 height 24
click at [807, 419] on p "Submit" at bounding box center [810, 418] width 32 height 13
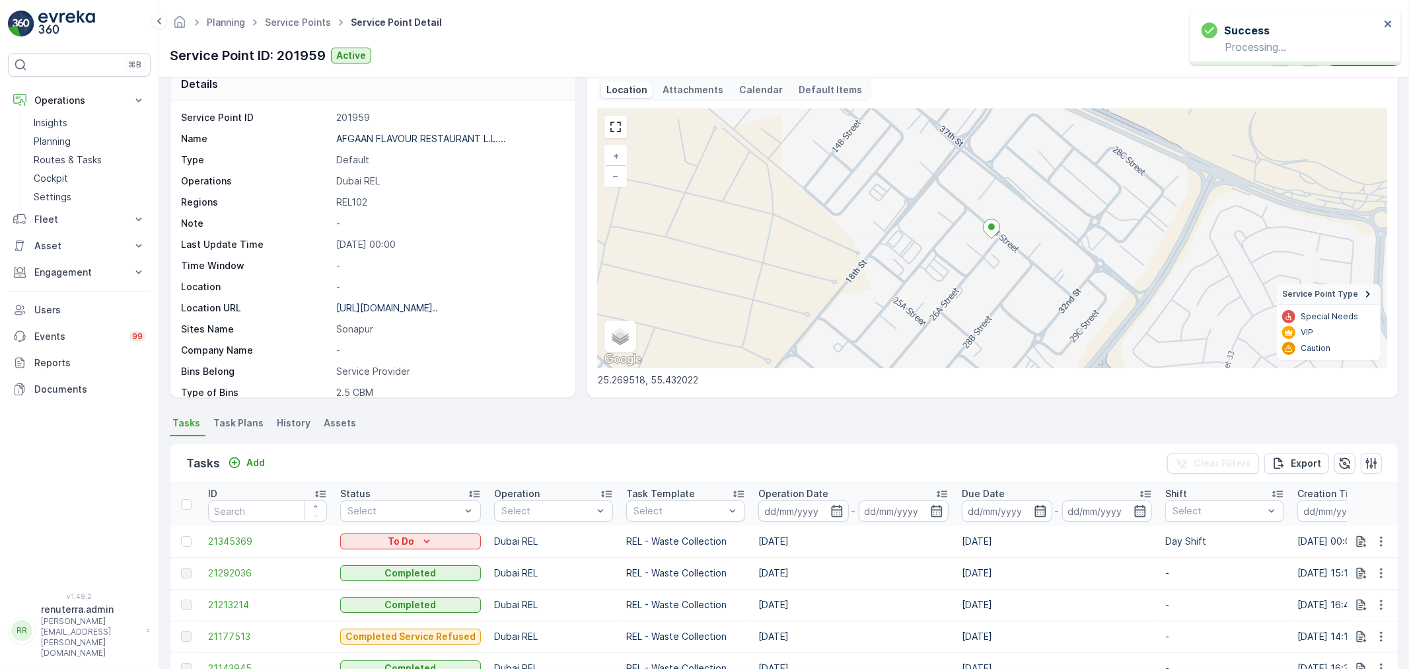
scroll to position [0, 0]
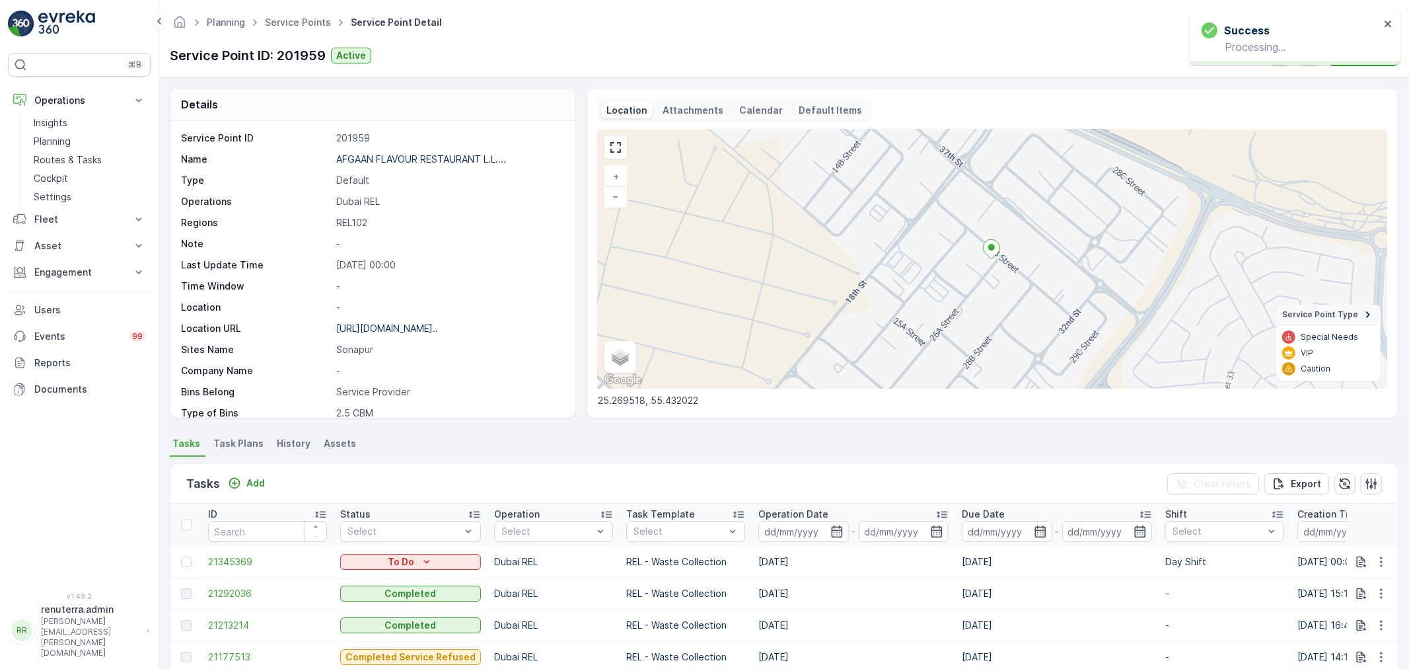
click at [296, 14] on ul "Service Points" at bounding box center [305, 22] width 86 height 19
click at [295, 24] on link "Service Points" at bounding box center [298, 22] width 66 height 11
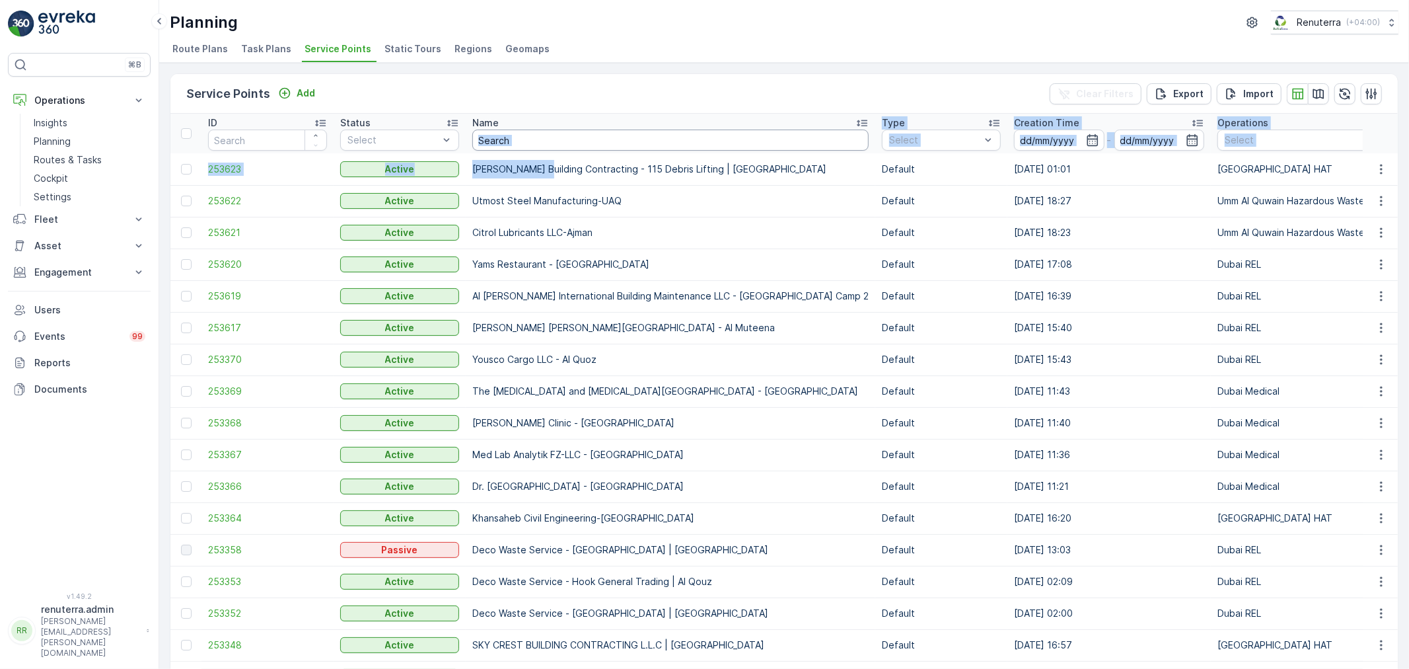
click at [519, 144] on input "text" at bounding box center [670, 139] width 396 height 21
type input "Happy"
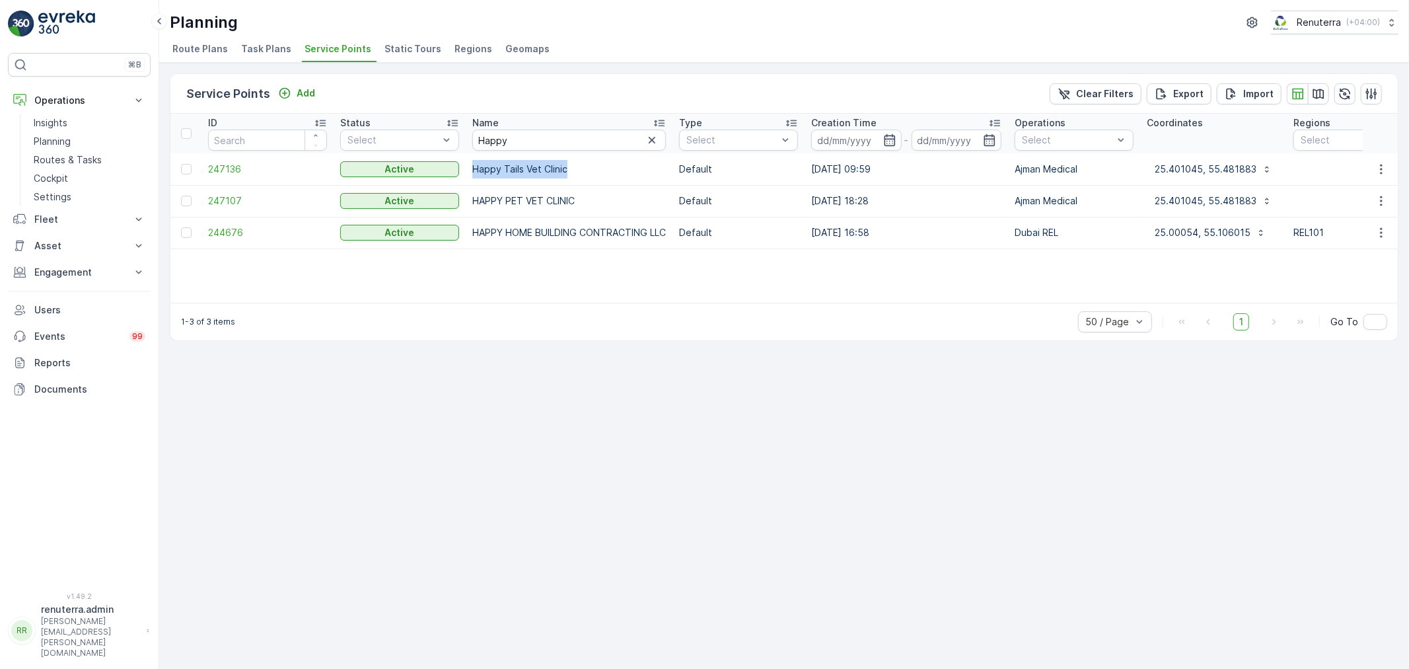
drag, startPoint x: 472, startPoint y: 170, endPoint x: 589, endPoint y: 170, distance: 117.6
click at [589, 170] on td "Happy Tails Vet Clinic" at bounding box center [569, 169] width 207 height 32
copy td "Happy Tails Vet Clinic"
click at [227, 166] on span "247136" at bounding box center [267, 169] width 119 height 13
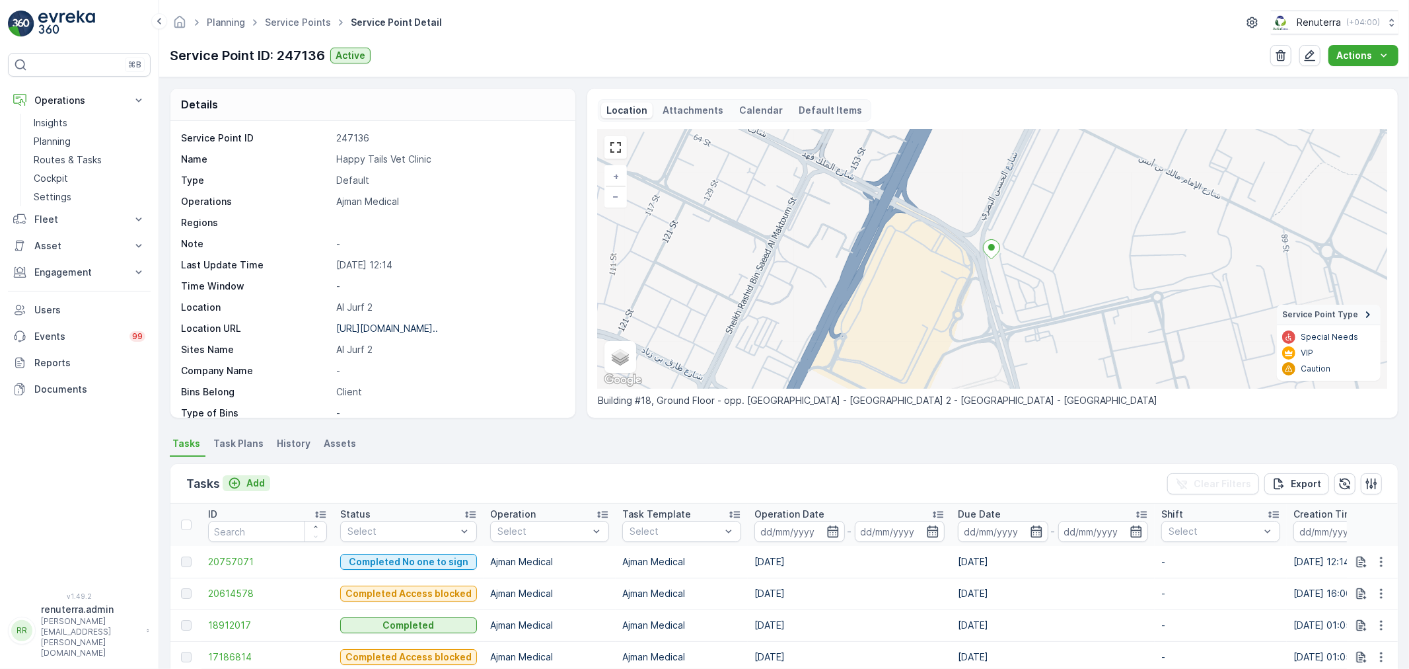
click at [248, 481] on p "Add" at bounding box center [255, 482] width 18 height 13
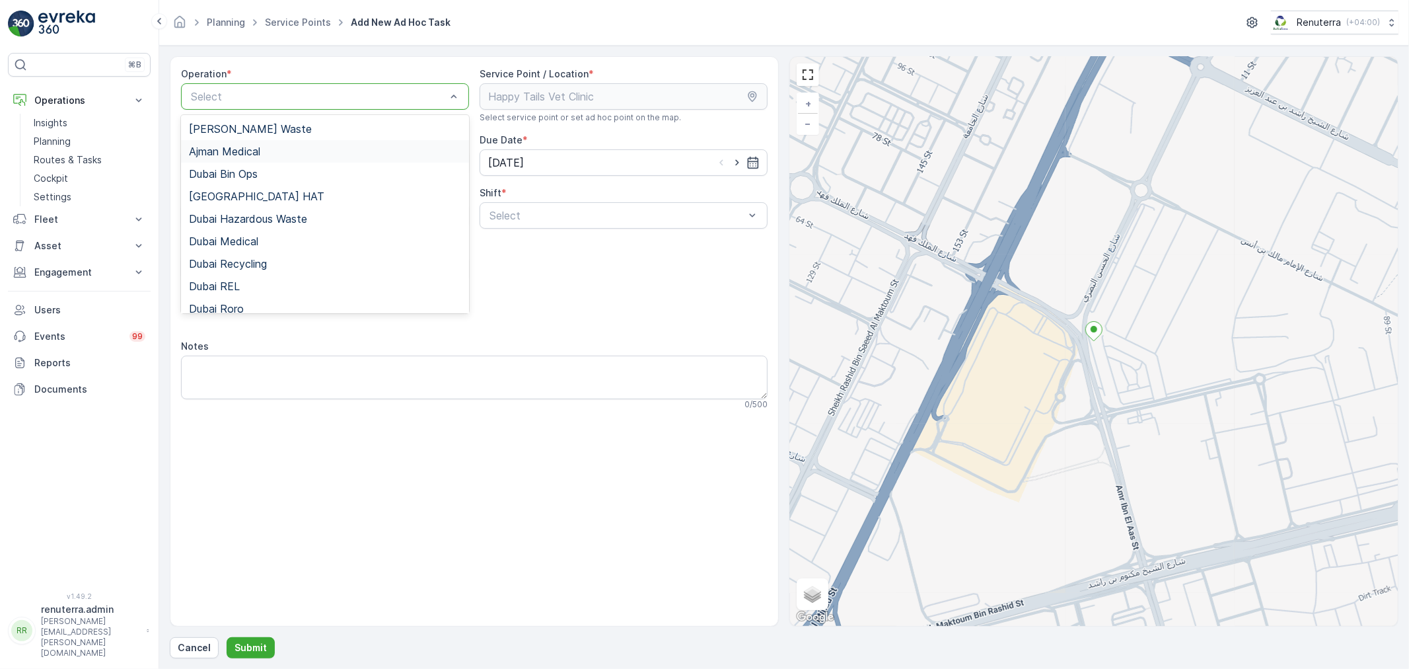
click at [274, 149] on div "Ajman Medical" at bounding box center [325, 151] width 272 height 12
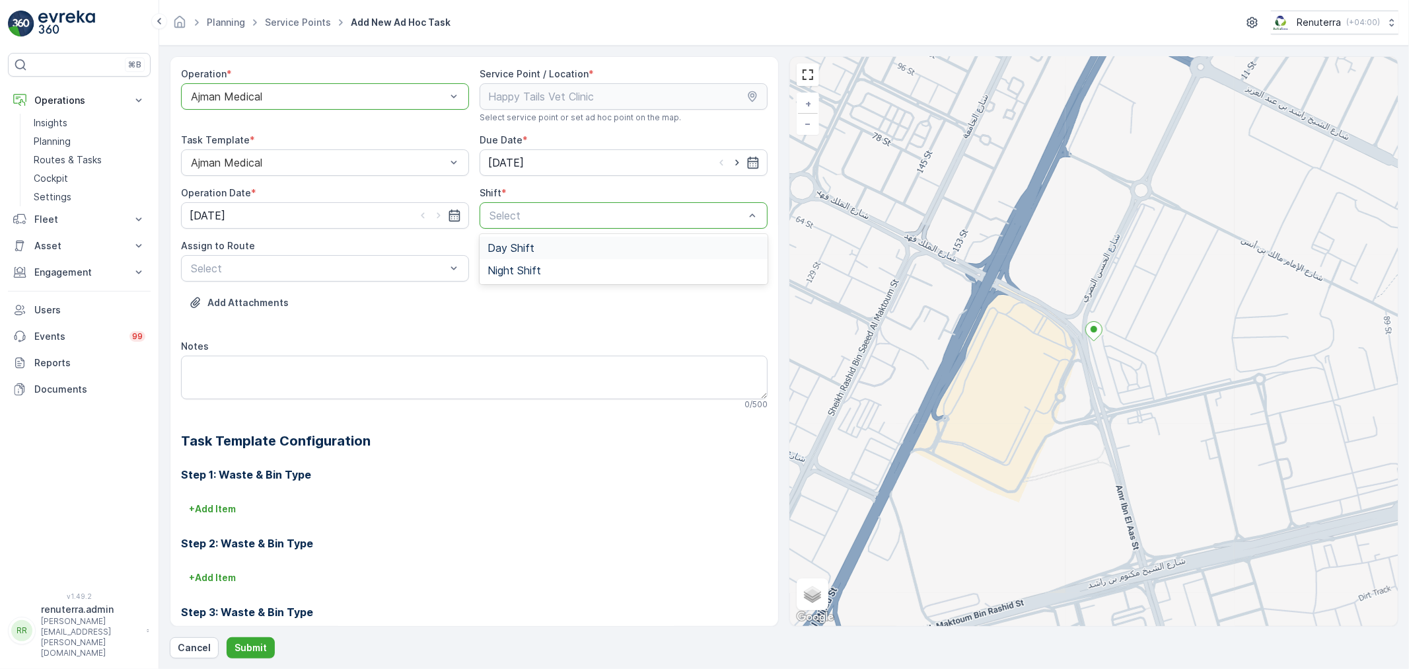
click at [516, 244] on span "Day Shift" at bounding box center [511, 248] width 47 height 12
click at [357, 314] on div "AJMED101 (Dispatched) - A85791" at bounding box center [325, 323] width 288 height 22
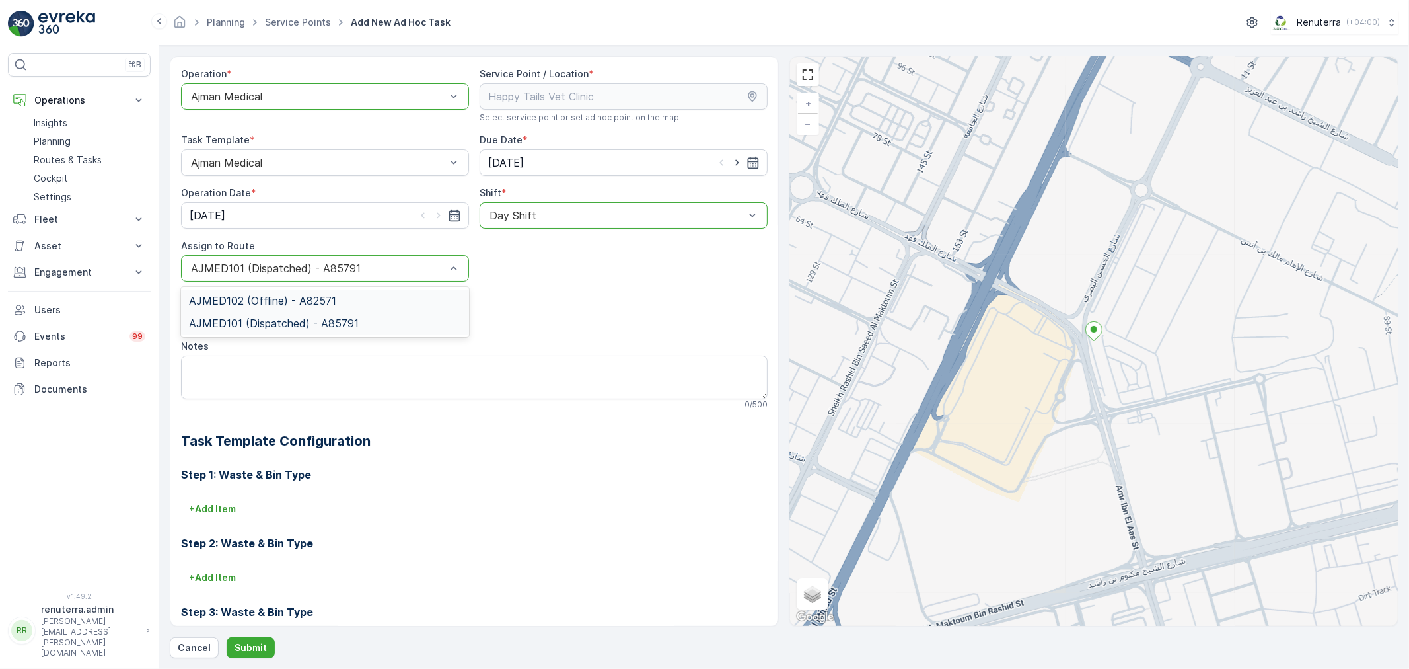
click at [353, 258] on div "AJMED101 (Dispatched) - A85791" at bounding box center [325, 268] width 288 height 26
click at [329, 320] on span "AJMED101 (Dispatched) - A85791" at bounding box center [274, 323] width 170 height 12
click at [248, 655] on button "Submit" at bounding box center [251, 647] width 48 height 21
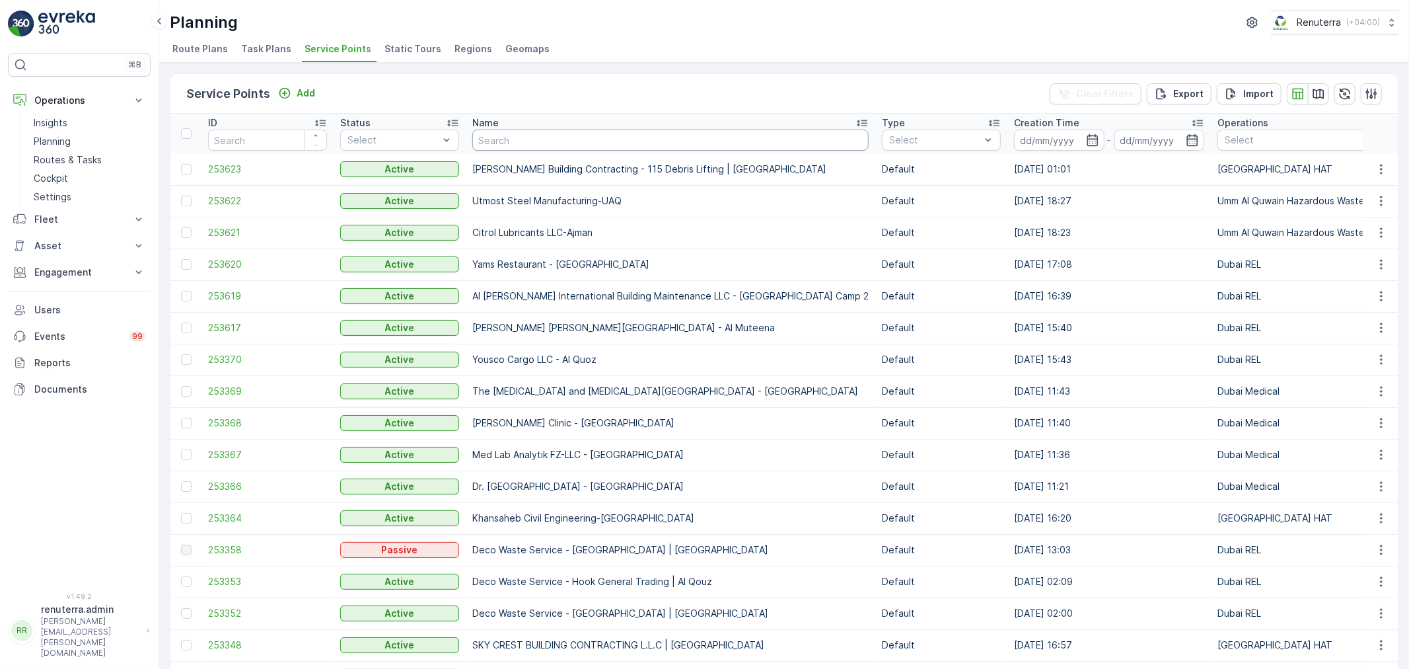
drag, startPoint x: 514, startPoint y: 149, endPoint x: 504, endPoint y: 149, distance: 9.9
click at [513, 149] on input "text" at bounding box center [670, 139] width 396 height 21
type input "Serh"
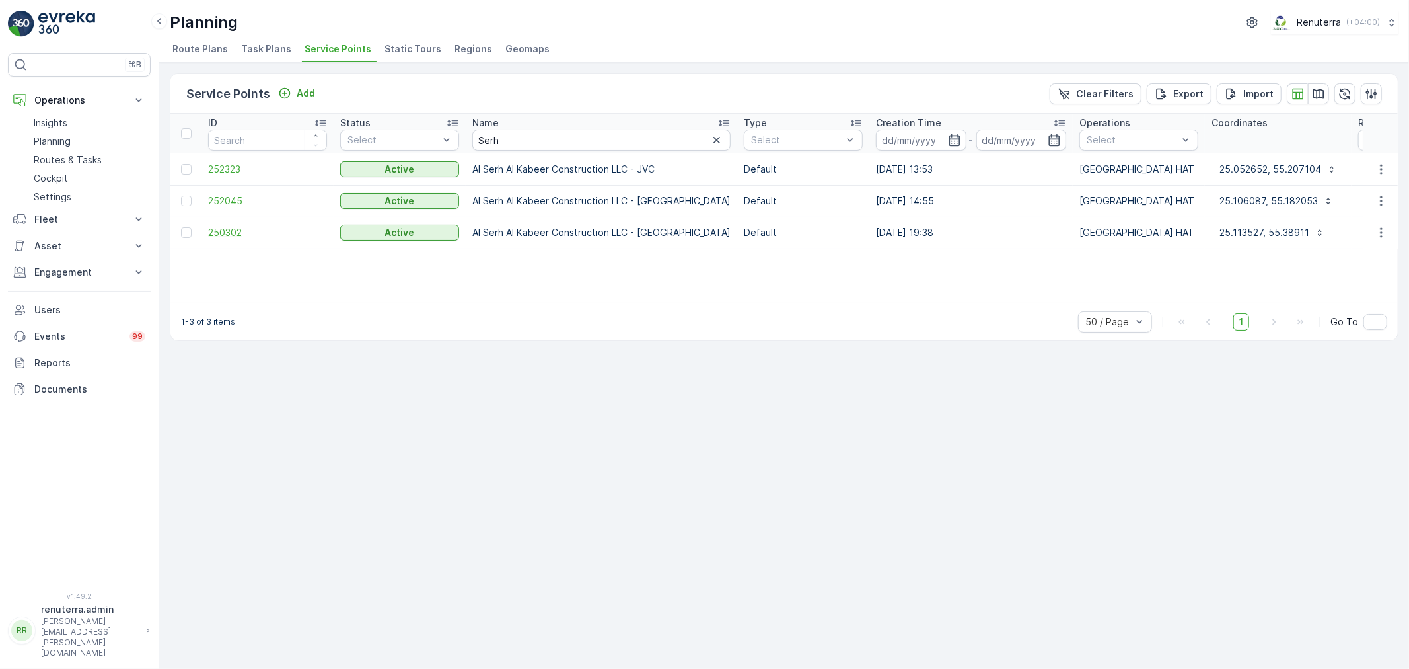
click at [225, 235] on span "250302" at bounding box center [267, 232] width 119 height 13
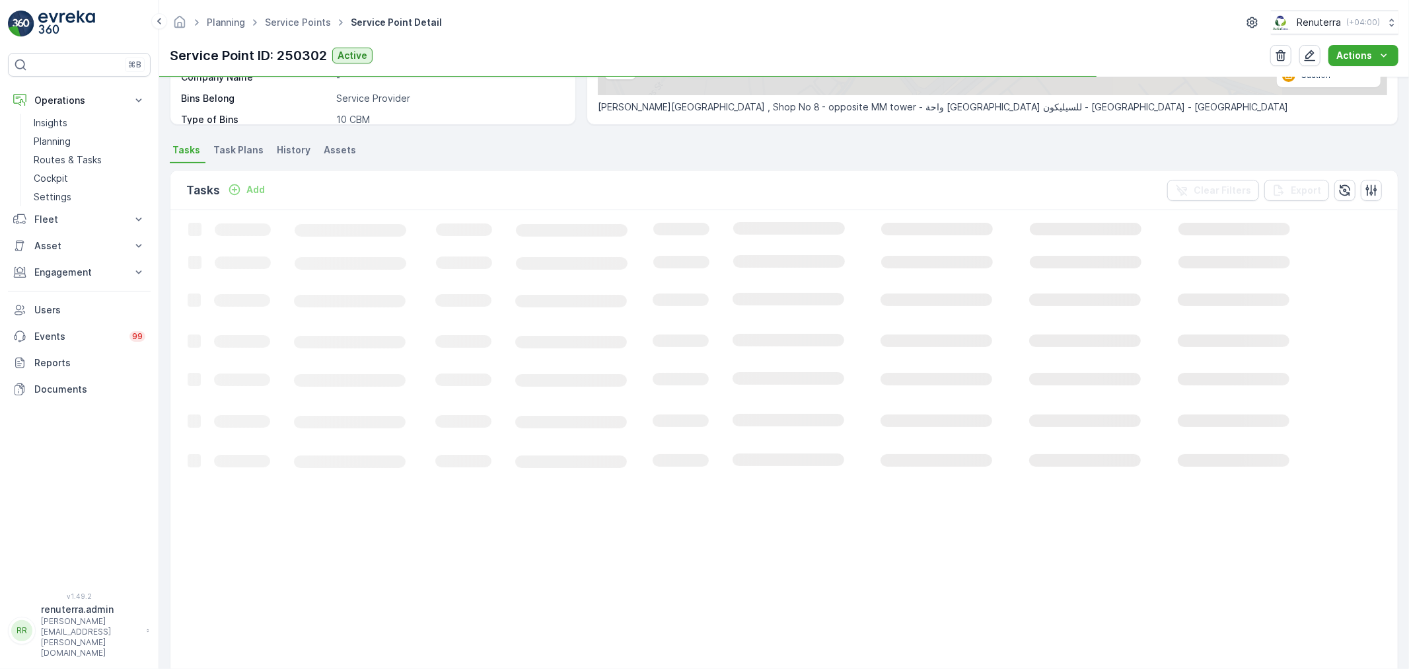
scroll to position [293, 0]
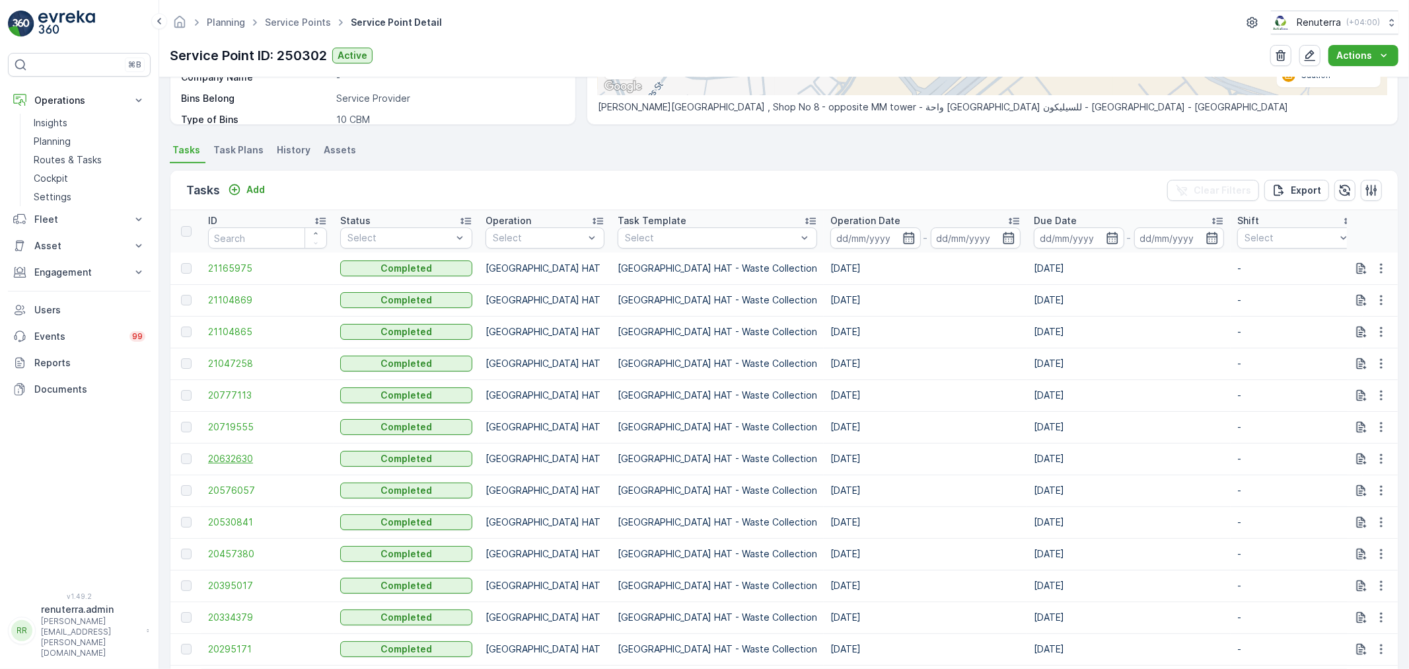
click at [225, 457] on span "20632630" at bounding box center [267, 458] width 119 height 13
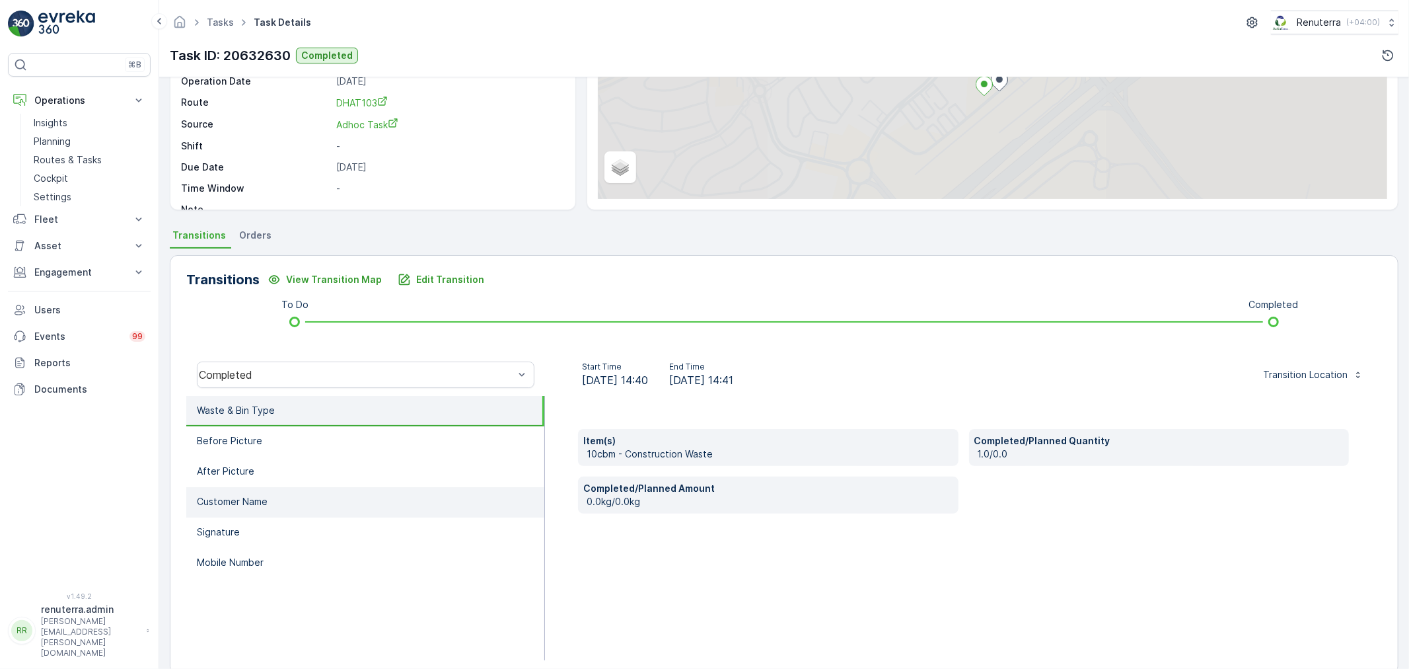
scroll to position [163, 0]
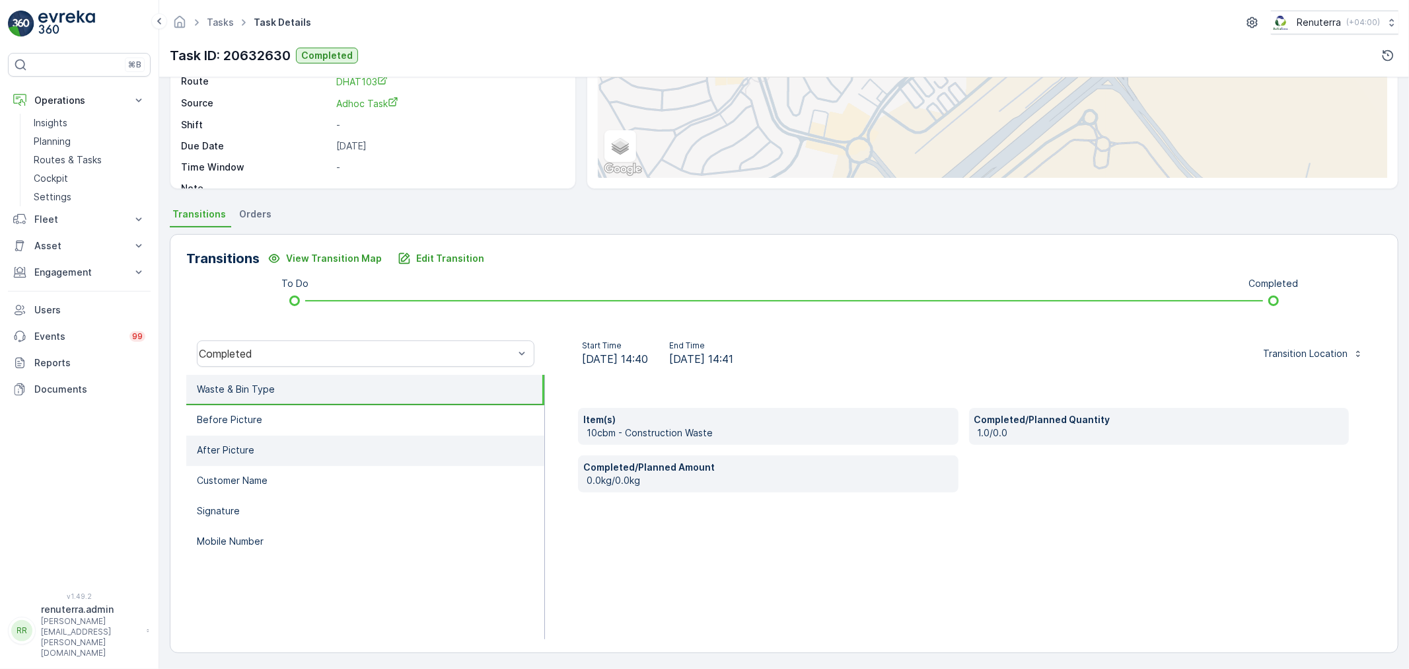
click at [340, 444] on li "After Picture" at bounding box center [365, 450] width 358 height 30
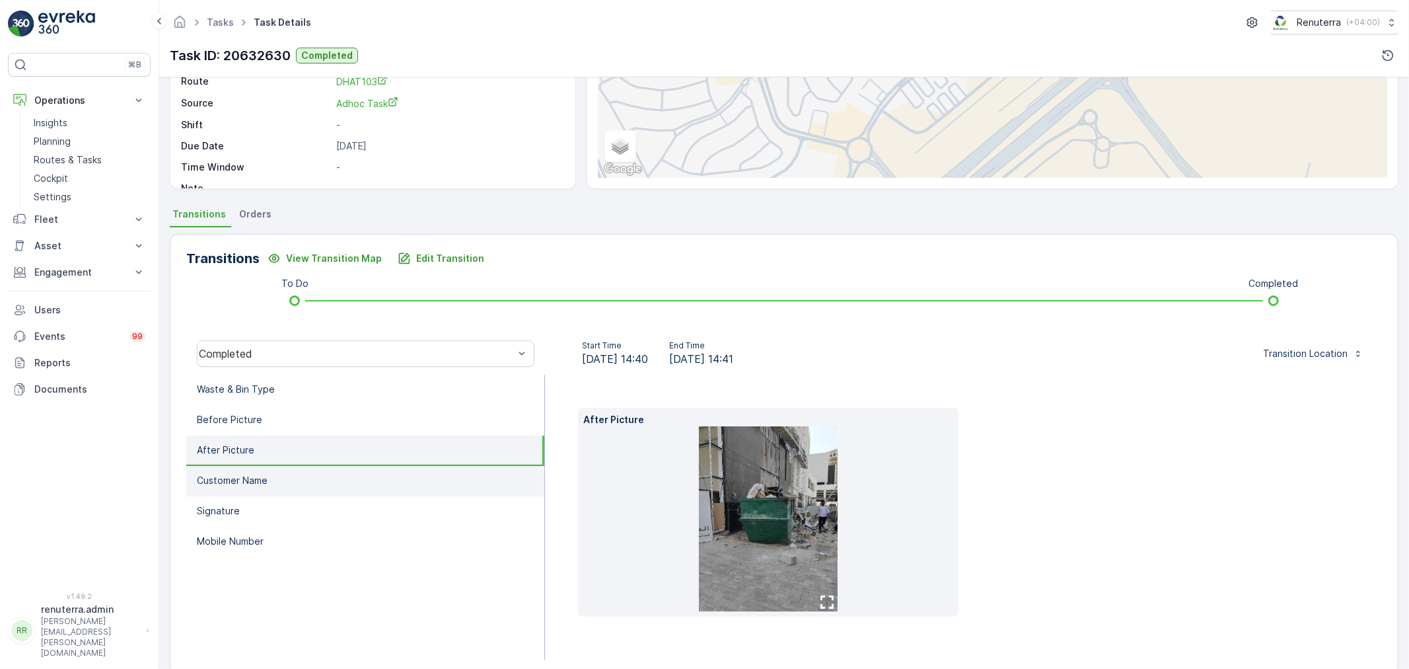
click at [353, 478] on li "Customer Name" at bounding box center [365, 481] width 358 height 30
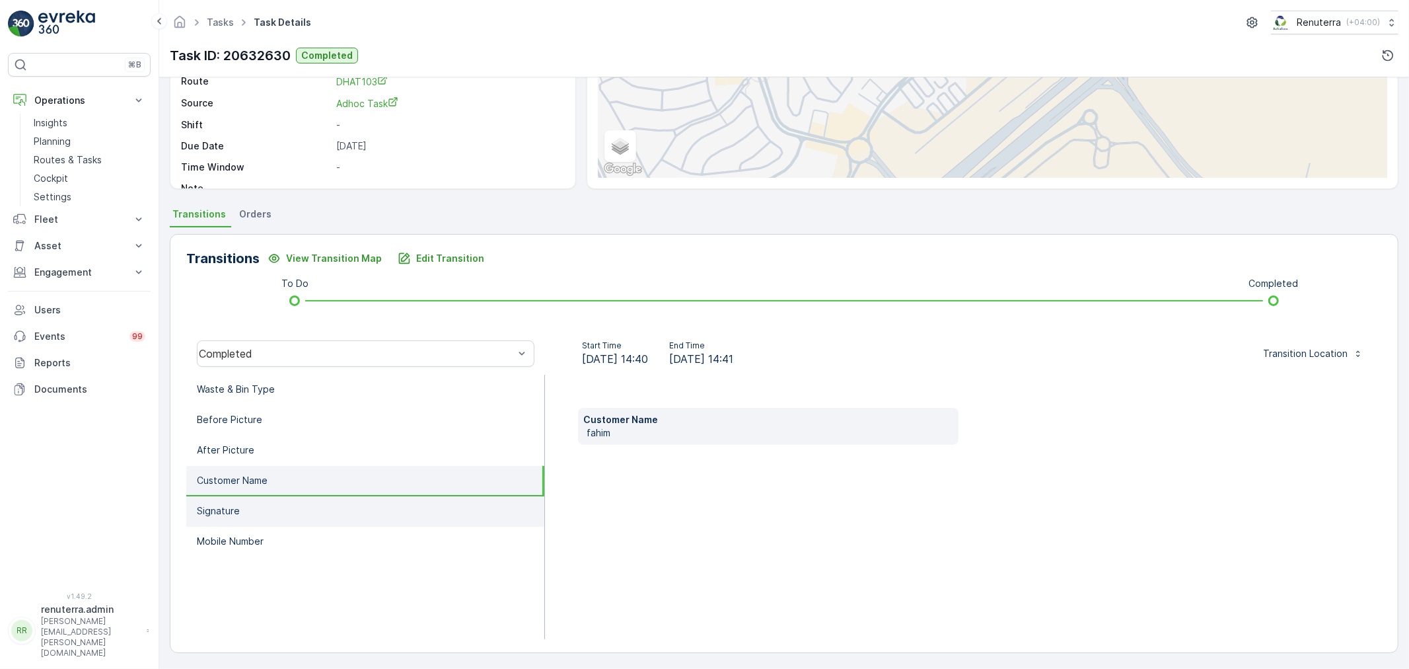
click at [361, 511] on li "Signature" at bounding box center [365, 511] width 358 height 30
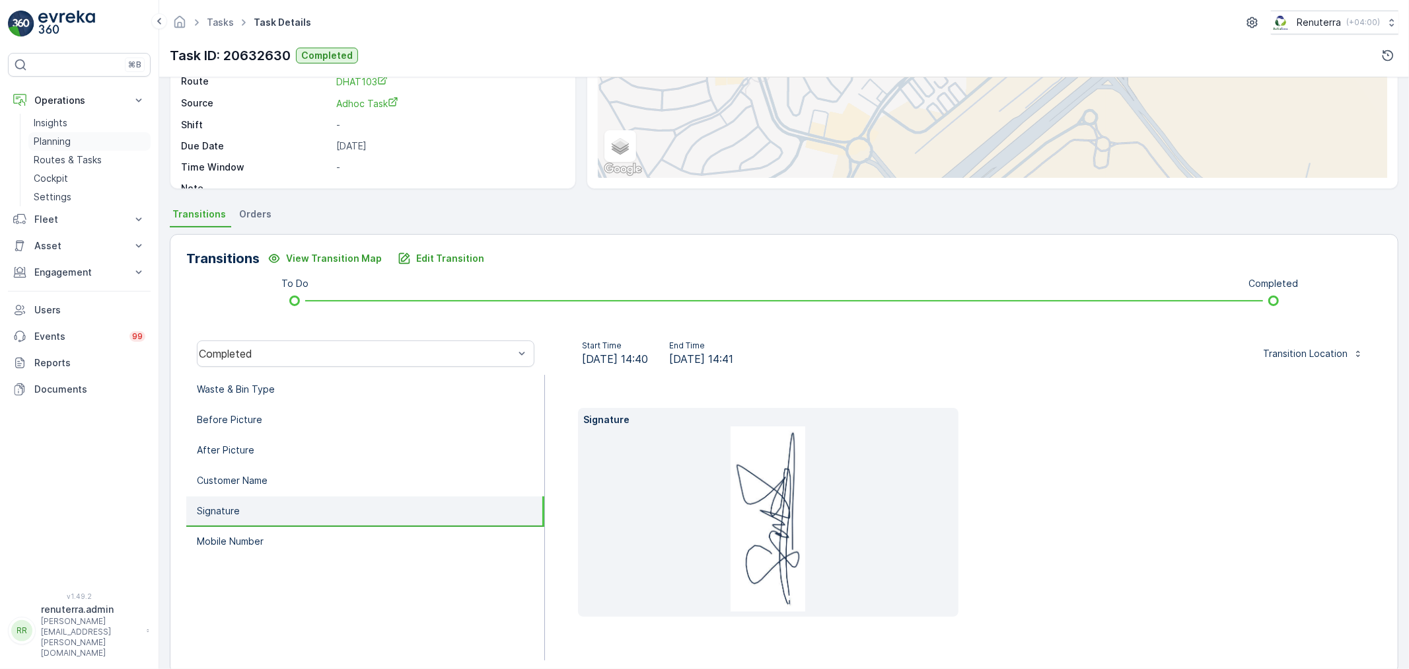
click at [58, 141] on p "Planning" at bounding box center [52, 141] width 37 height 13
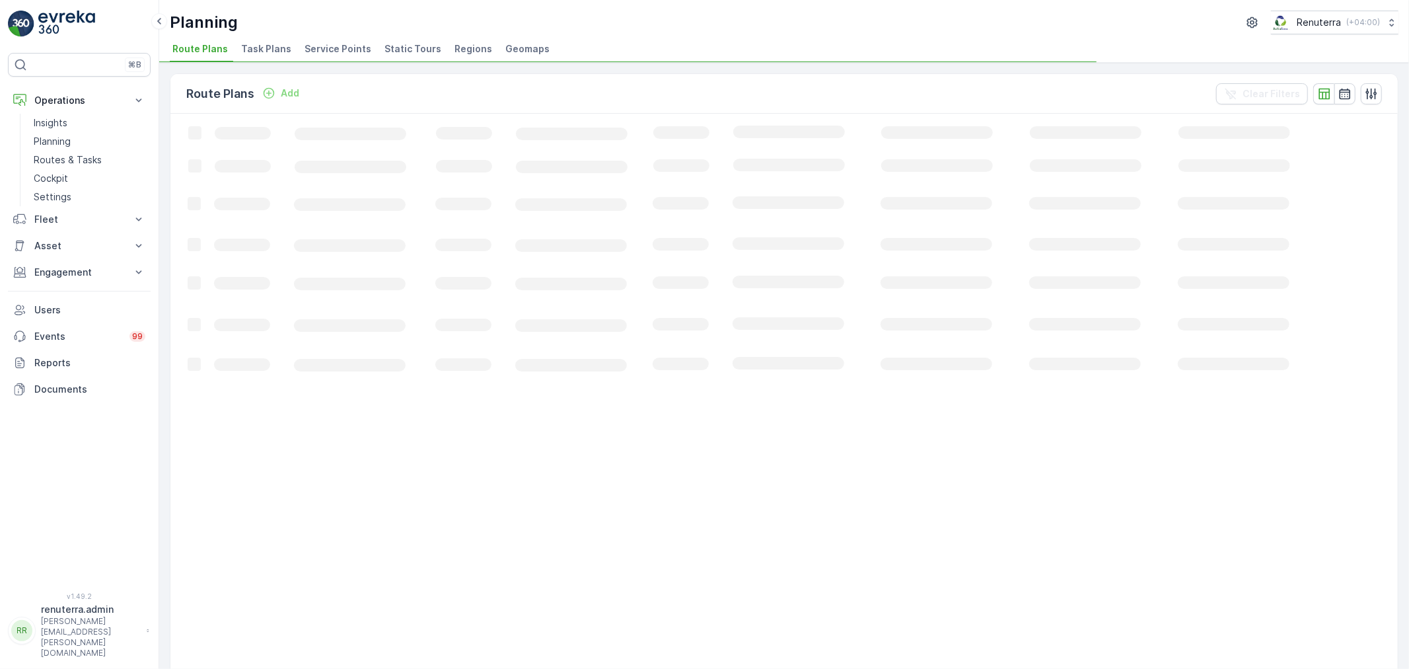
click at [350, 48] on span "Service Points" at bounding box center [338, 48] width 67 height 13
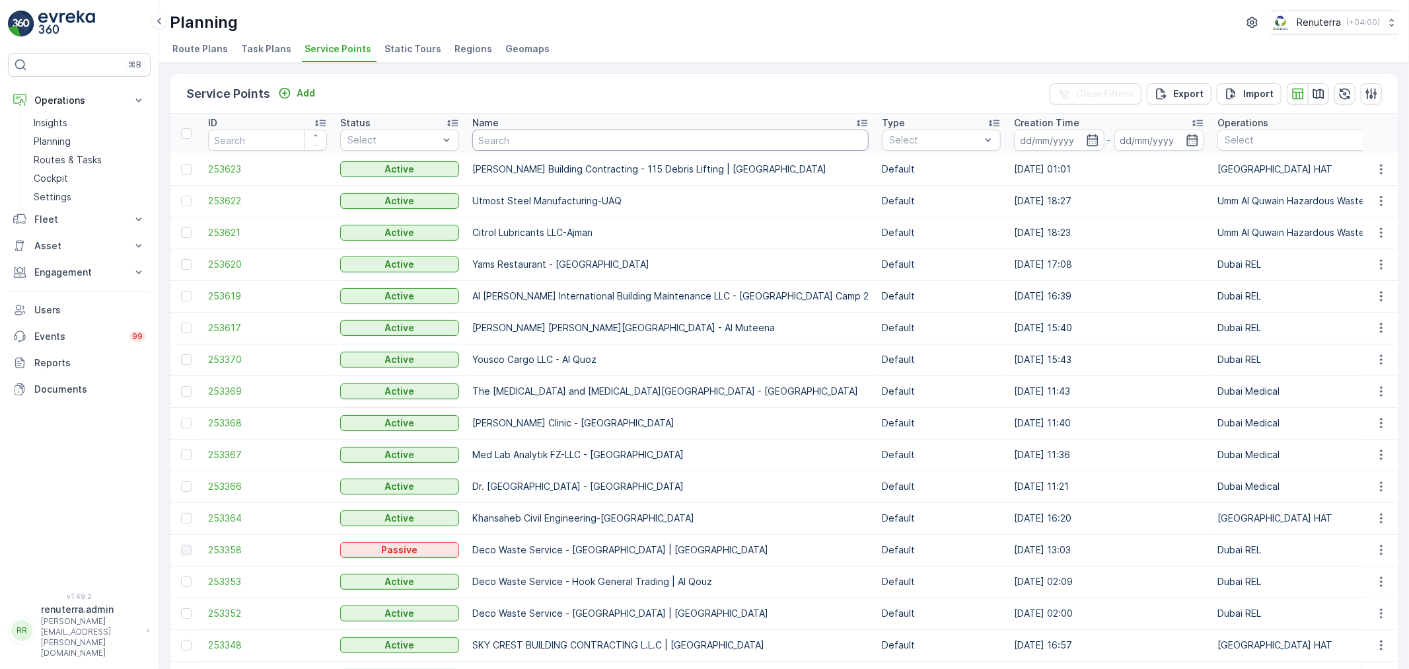
click at [527, 140] on input "text" at bounding box center [670, 139] width 396 height 21
type input "iwona"
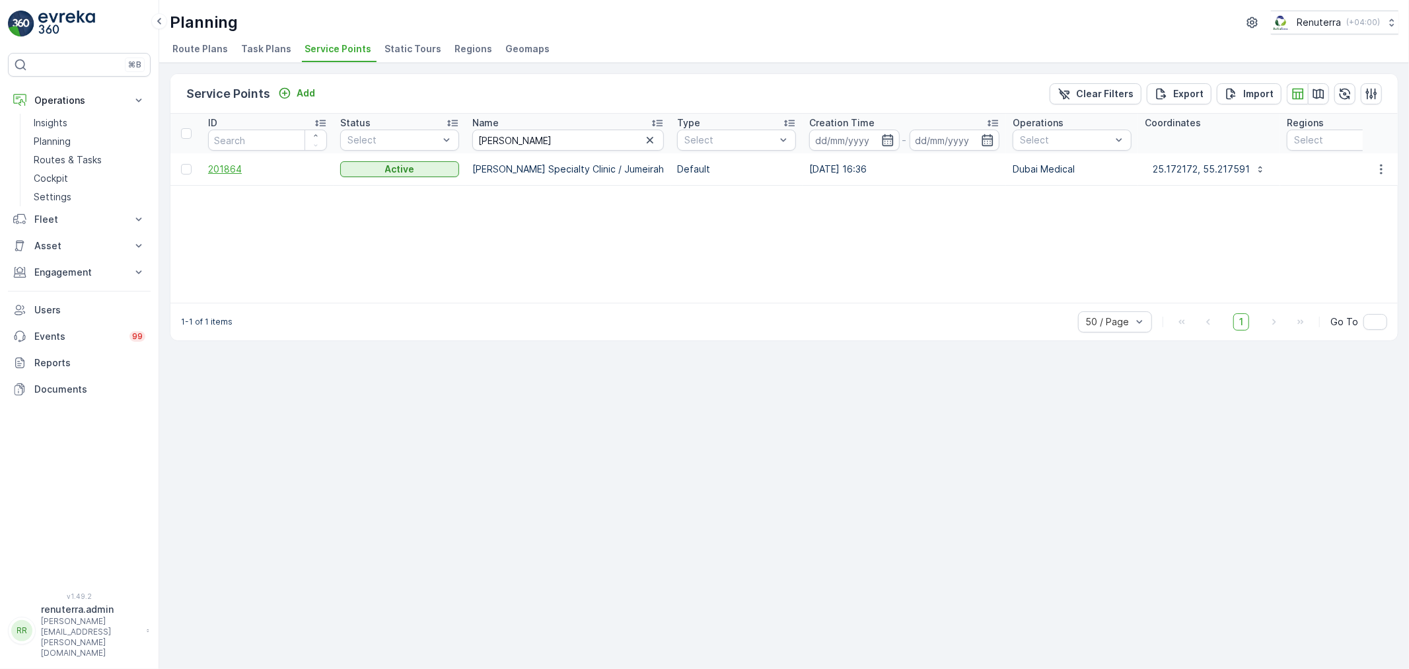
drag, startPoint x: 200, startPoint y: 169, endPoint x: 226, endPoint y: 172, distance: 25.9
click at [226, 172] on span "201864" at bounding box center [267, 169] width 119 height 13
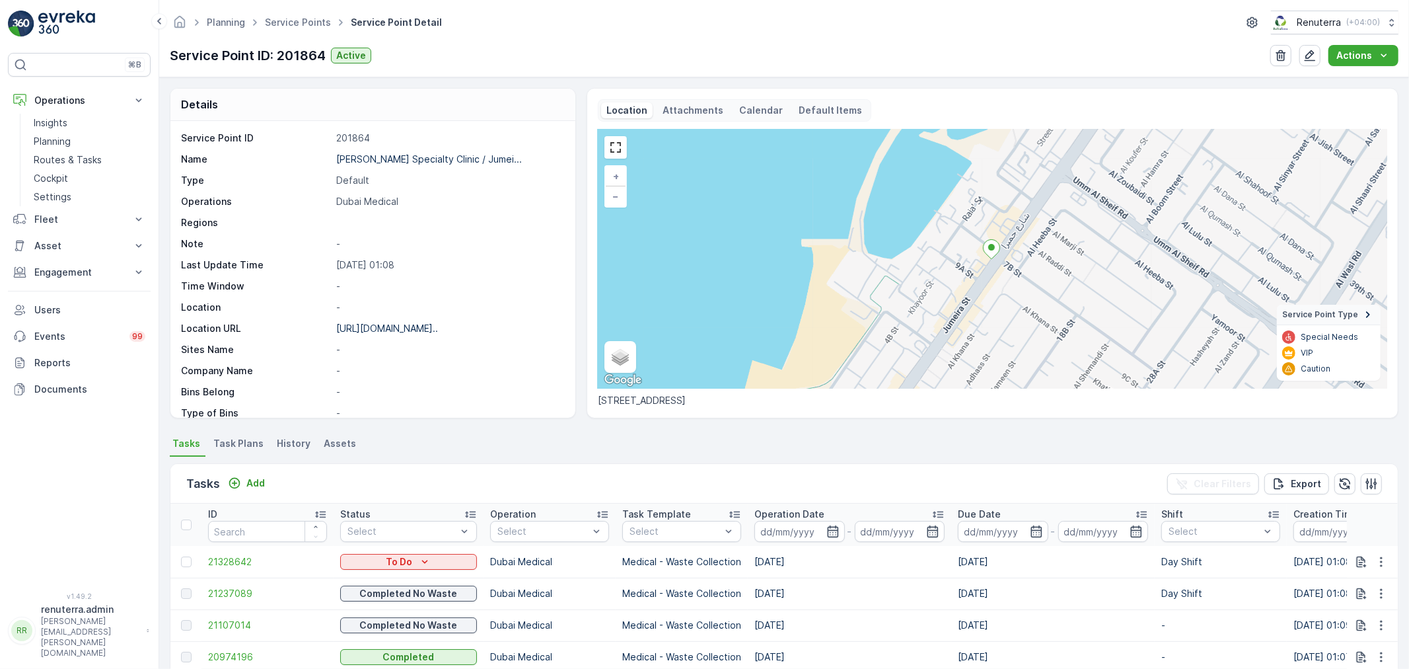
click at [291, 36] on div "Planning Service Points Service Point Detail Renuterra ( +04:00 ) Service Point…" at bounding box center [784, 38] width 1250 height 77
click at [288, 29] on ul "Service Points" at bounding box center [305, 22] width 86 height 19
click at [282, 22] on link "Service Points" at bounding box center [298, 22] width 66 height 11
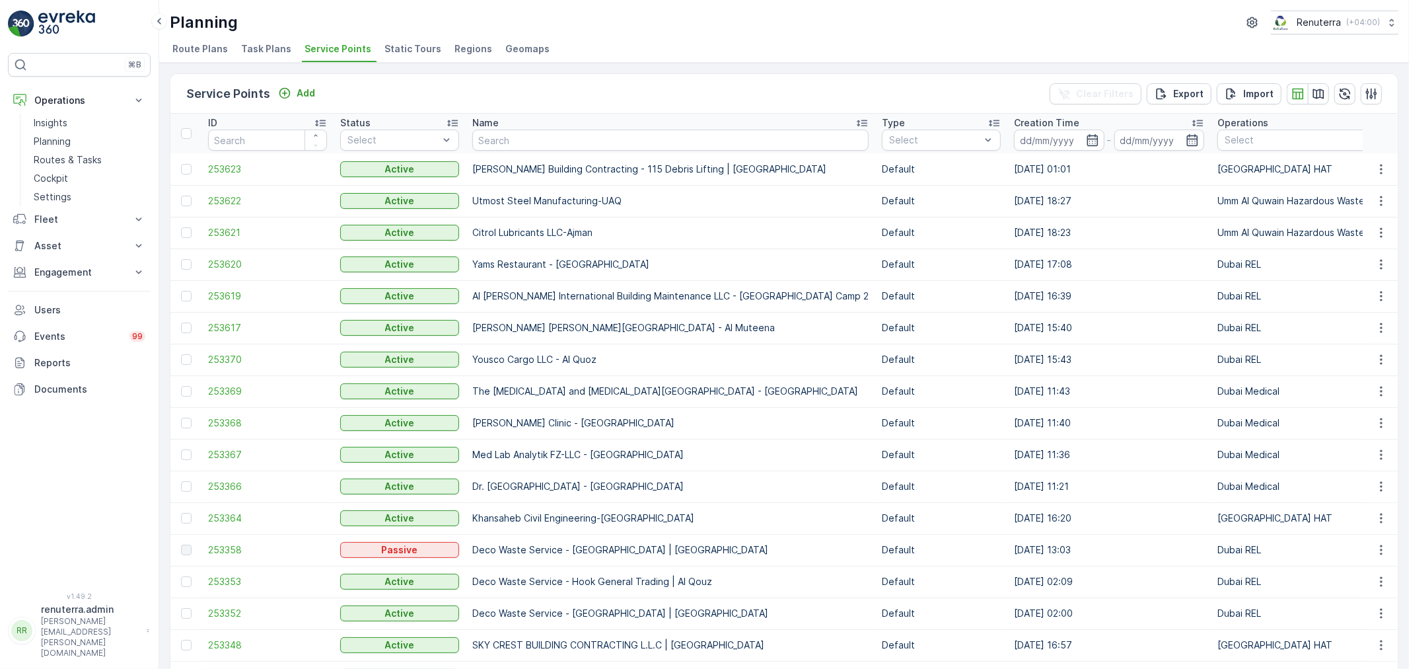
click at [499, 126] on div "Name" at bounding box center [670, 122] width 396 height 13
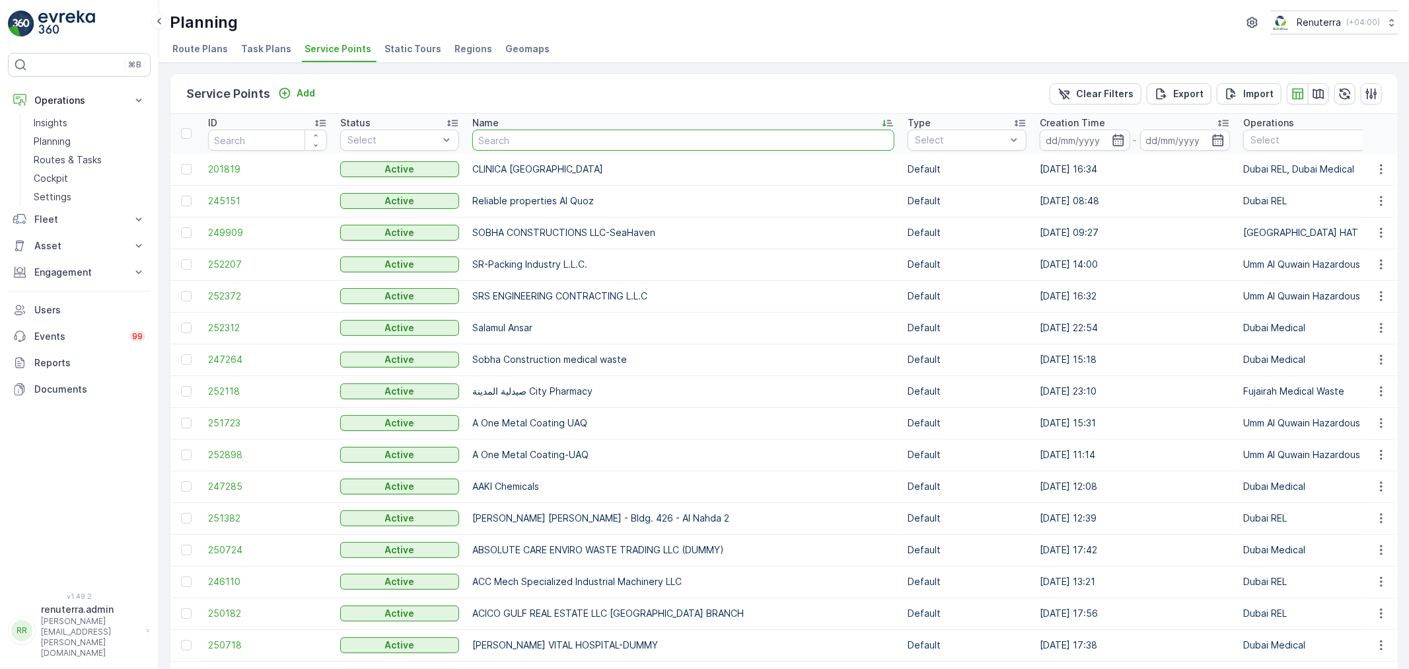
click at [500, 134] on input "text" at bounding box center [683, 139] width 422 height 21
type input "Better"
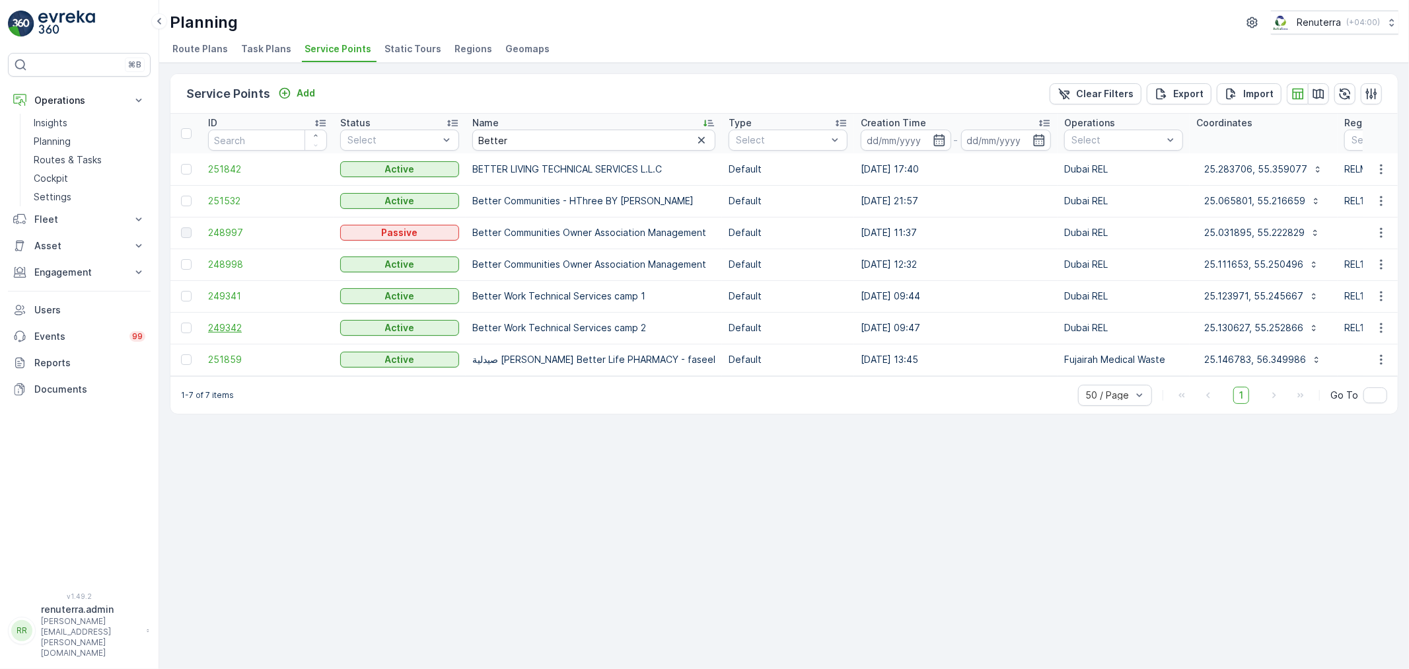
click at [233, 322] on span "249342" at bounding box center [267, 327] width 119 height 13
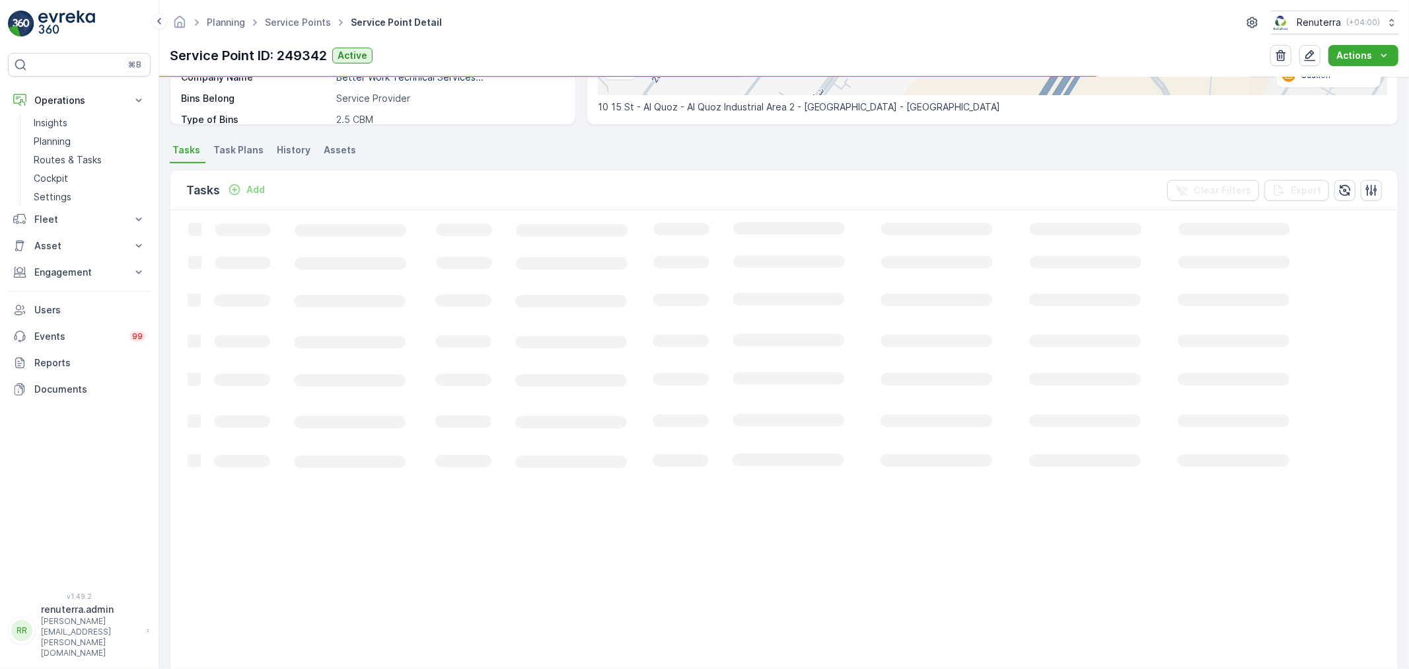
scroll to position [293, 0]
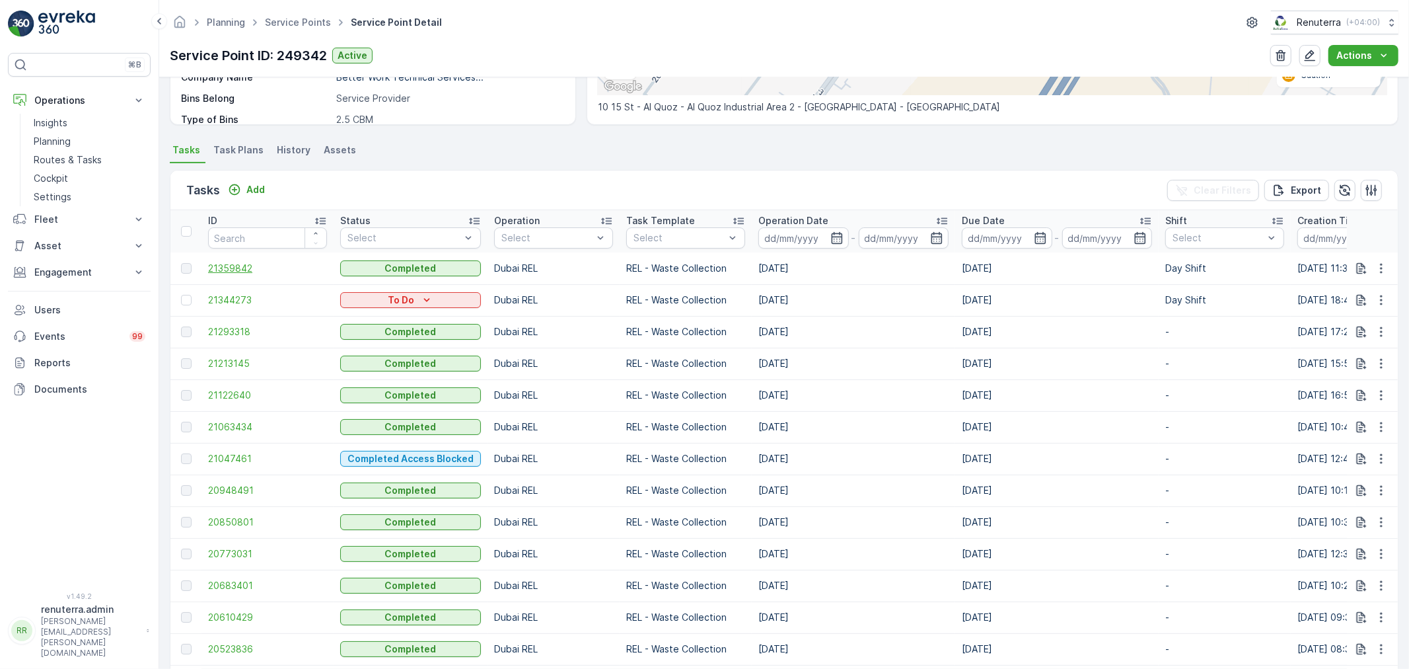
click at [235, 262] on span "21359842" at bounding box center [267, 268] width 119 height 13
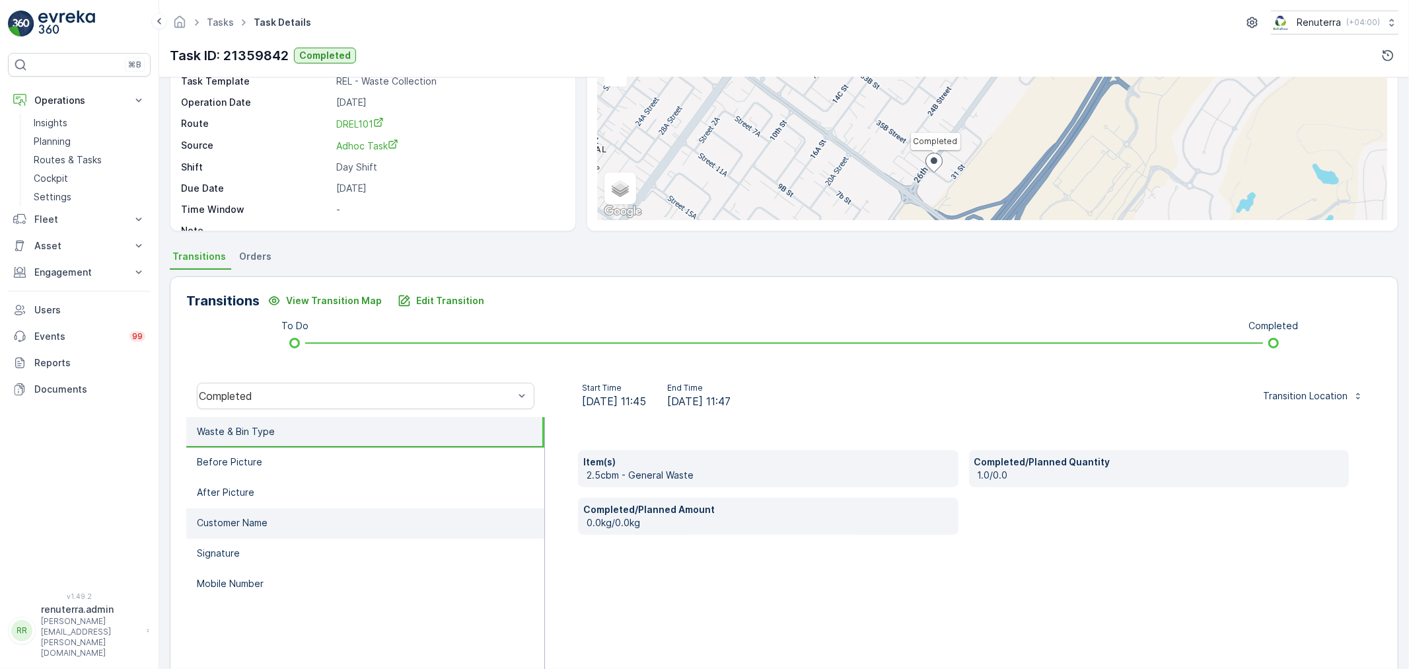
scroll to position [147, 0]
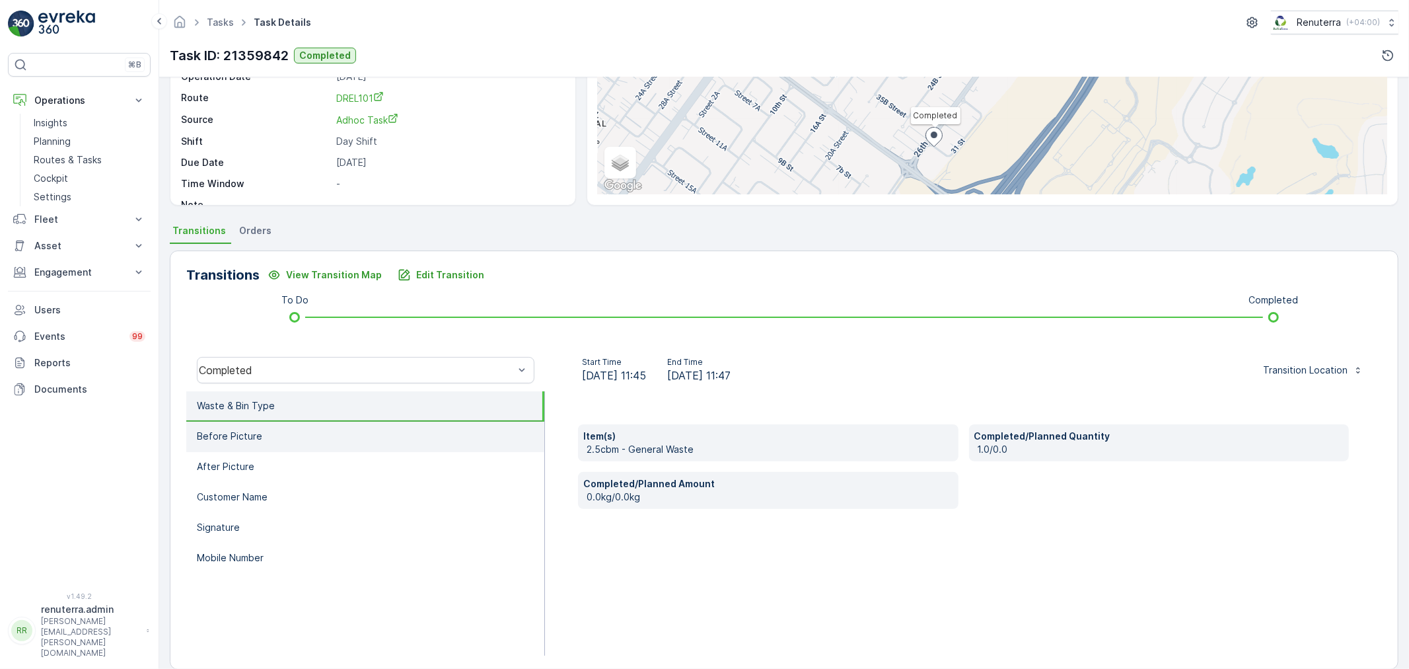
click at [300, 437] on li "Before Picture" at bounding box center [365, 436] width 358 height 30
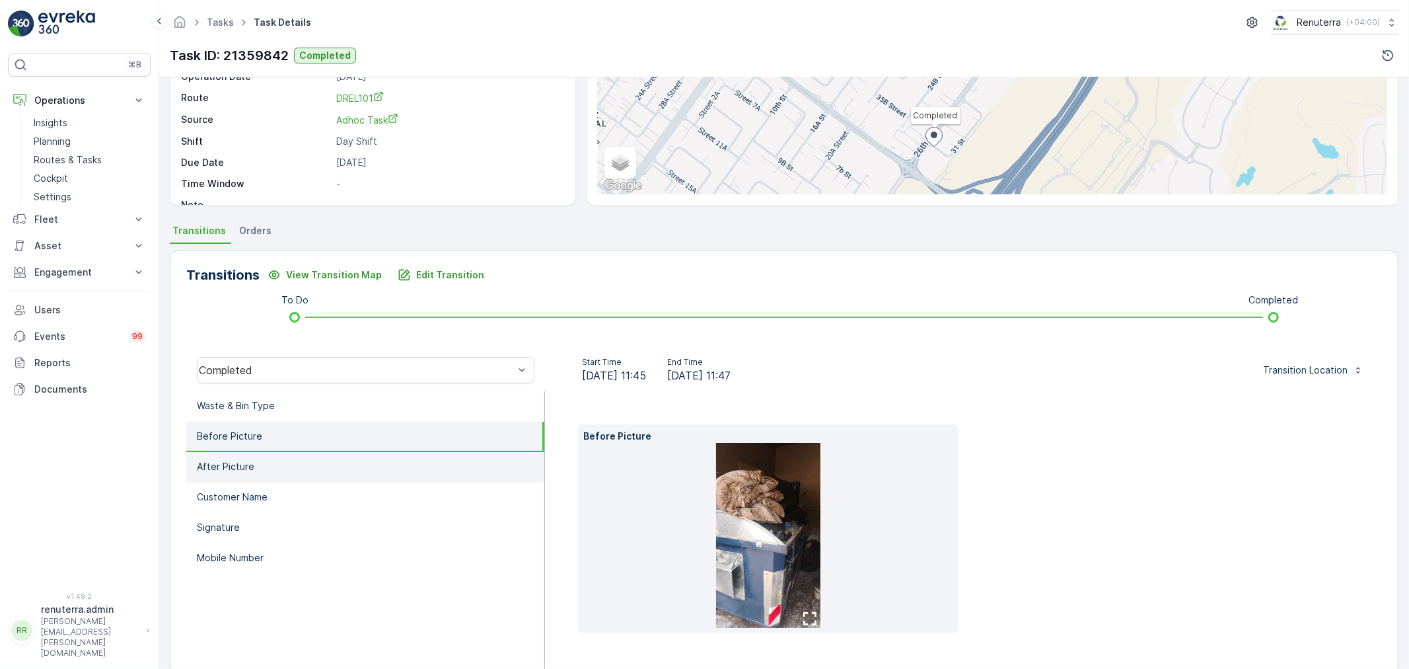
click at [332, 455] on li "After Picture" at bounding box center [365, 467] width 358 height 30
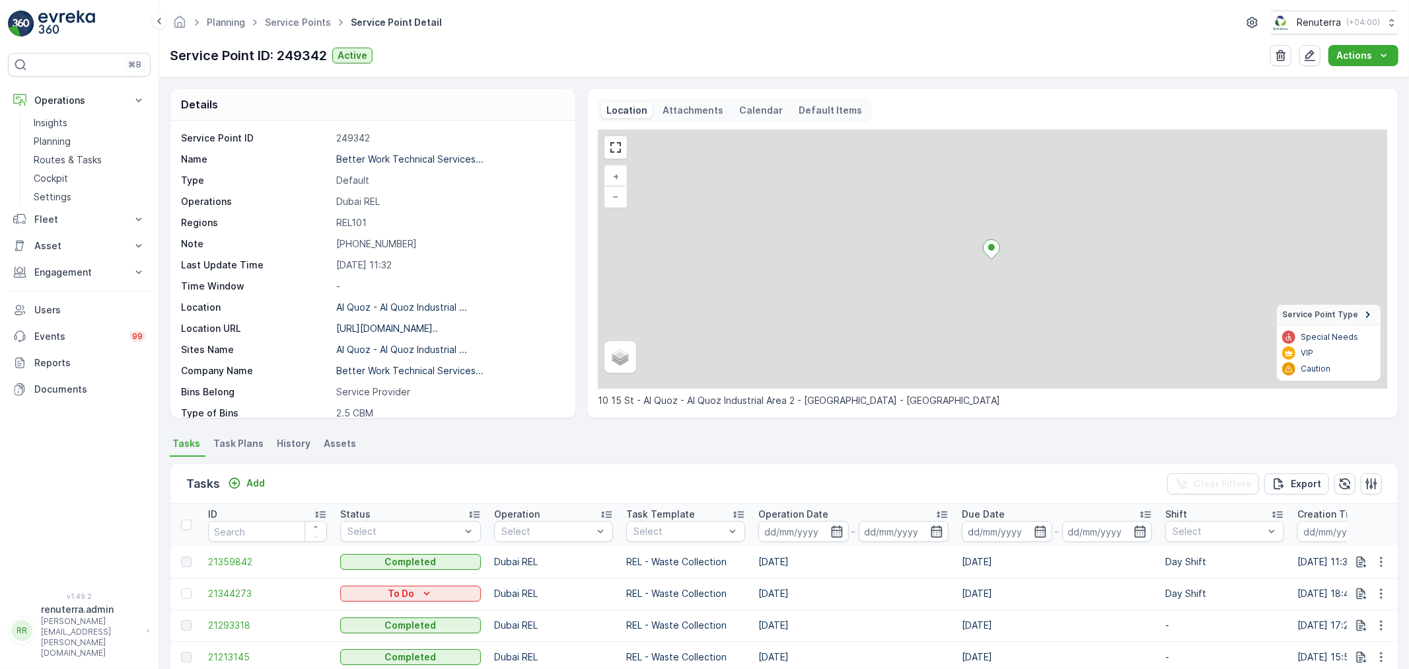
scroll to position [220, 0]
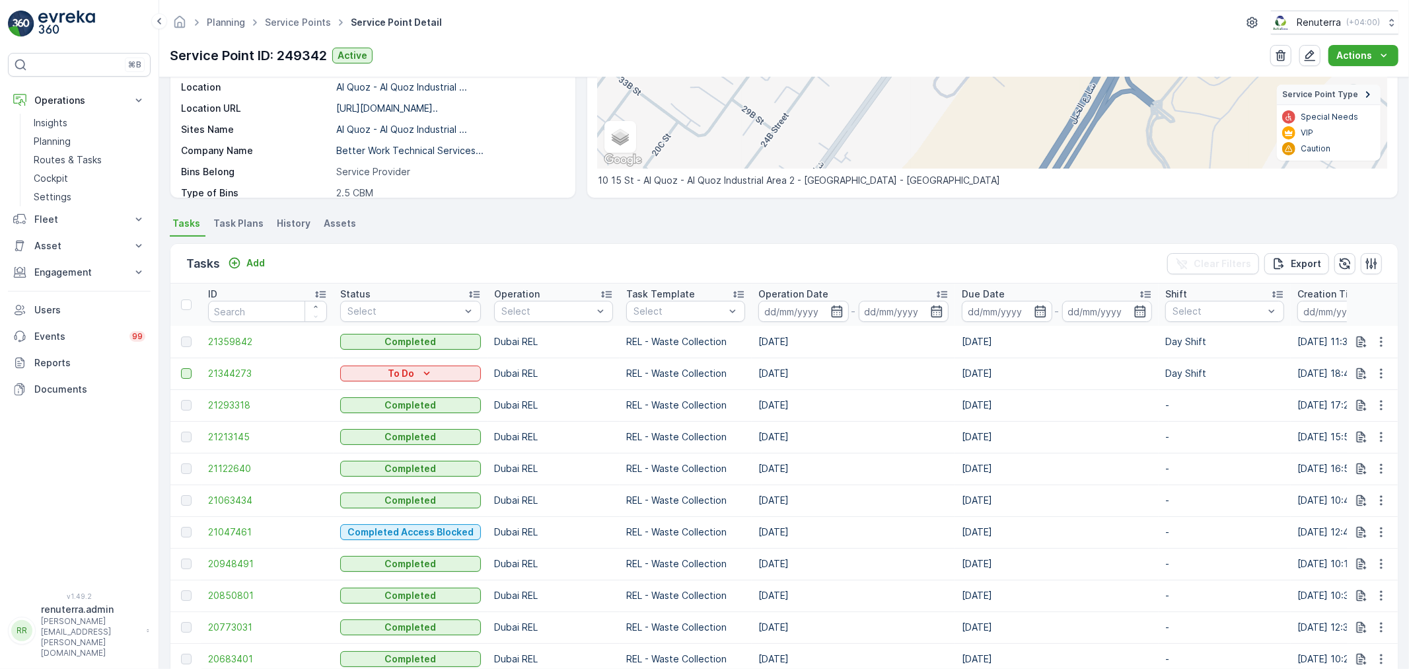
click at [186, 371] on div at bounding box center [186, 373] width 11 height 11
click at [181, 368] on input "checkbox" at bounding box center [181, 368] width 0 height 0
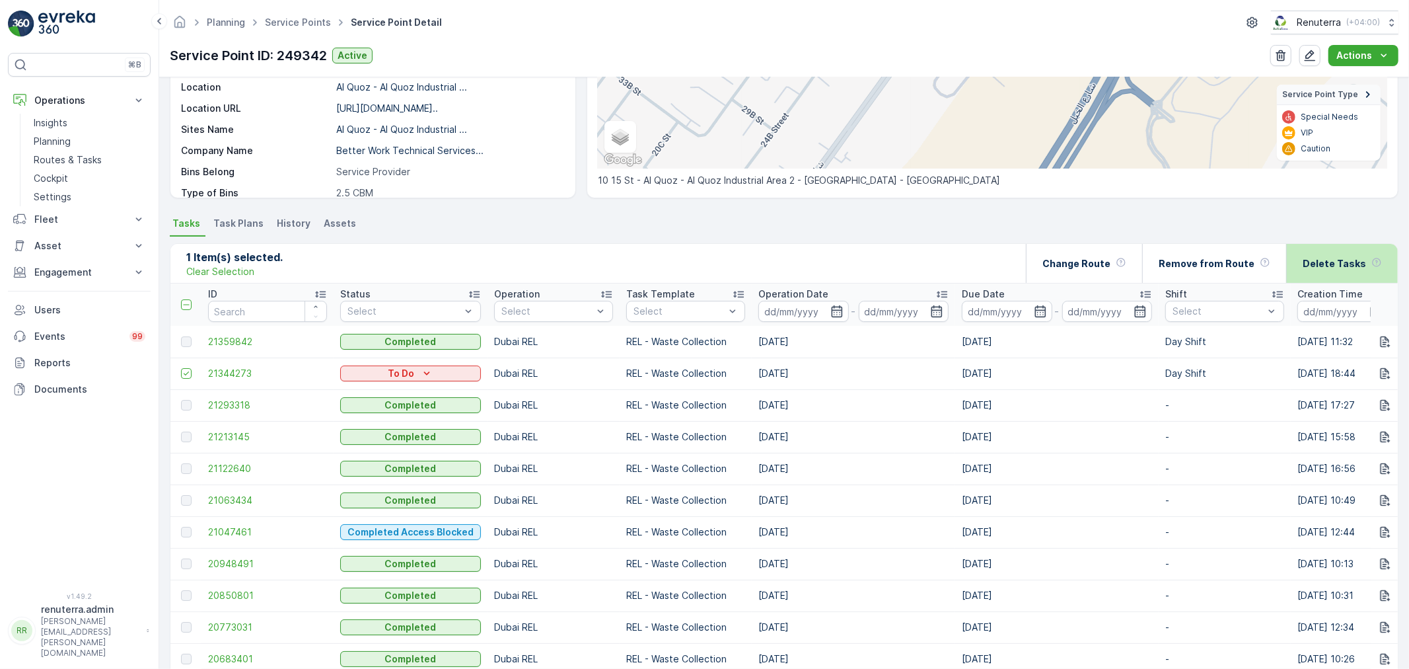
click at [1338, 265] on p "Delete Tasks" at bounding box center [1334, 263] width 63 height 13
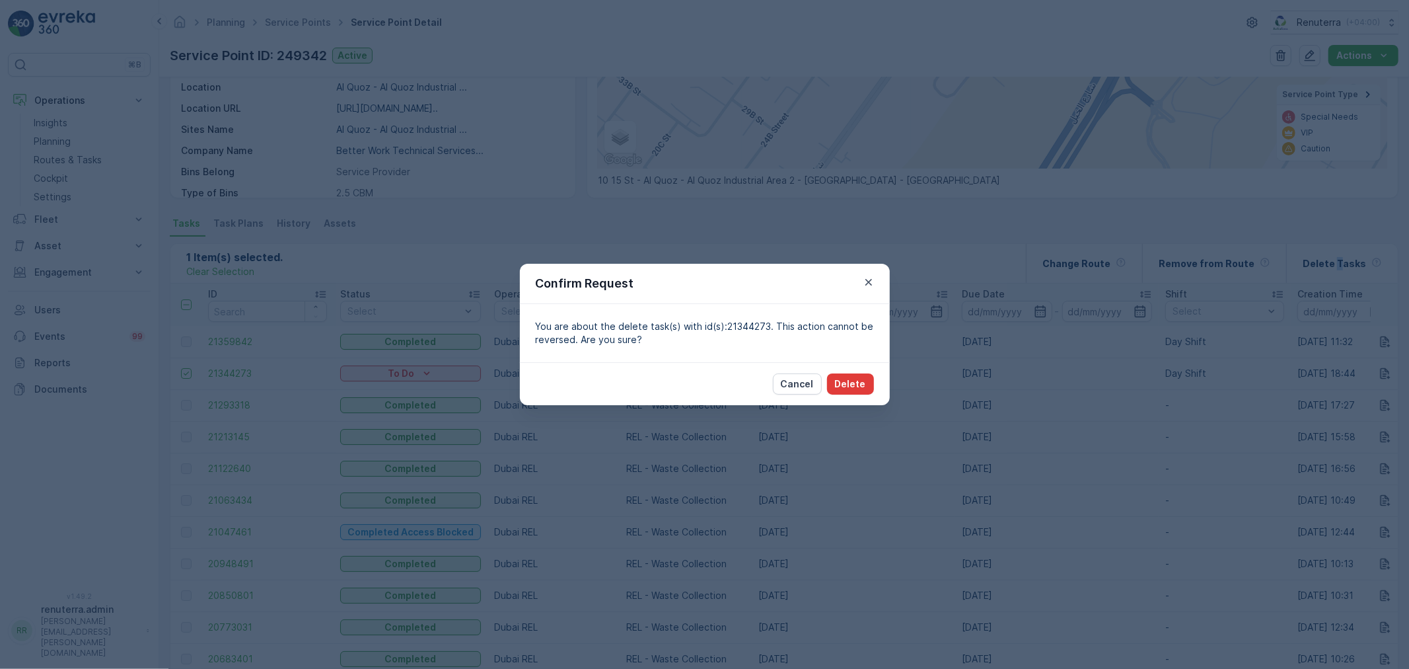
click at [851, 386] on p "Delete" at bounding box center [850, 383] width 31 height 13
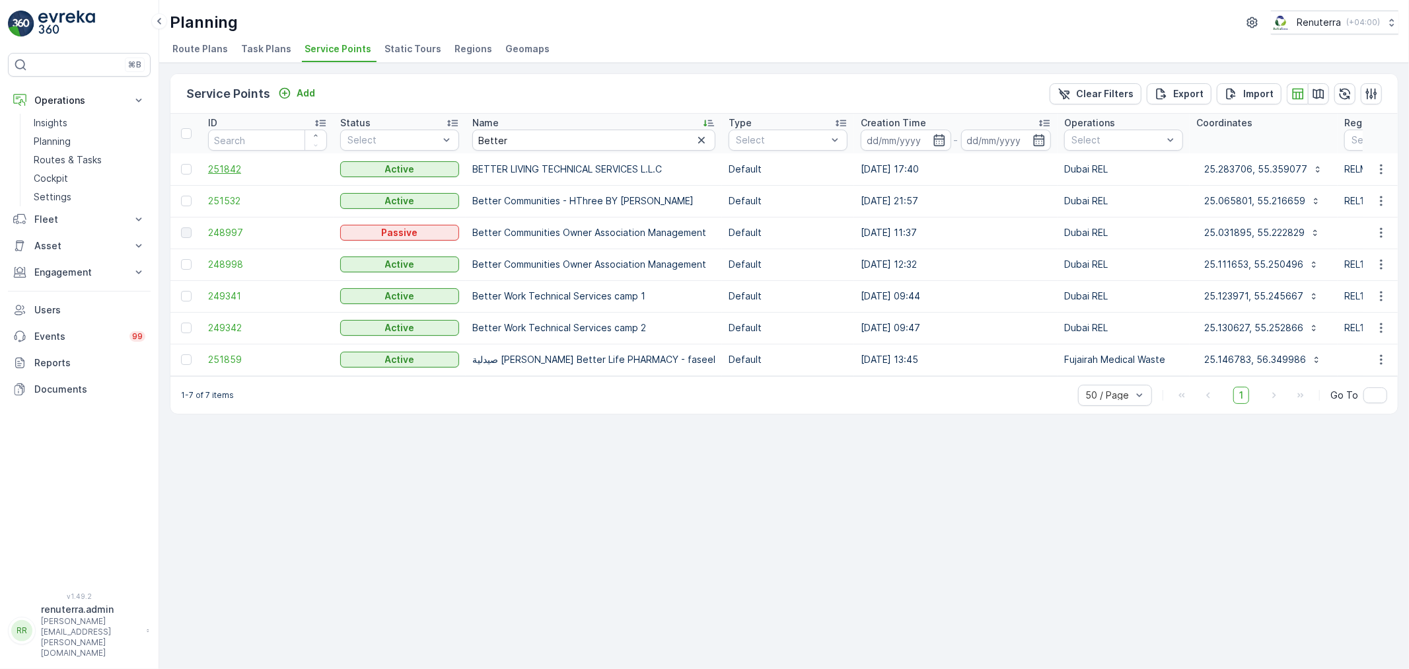
click at [255, 172] on span "251842" at bounding box center [267, 169] width 119 height 13
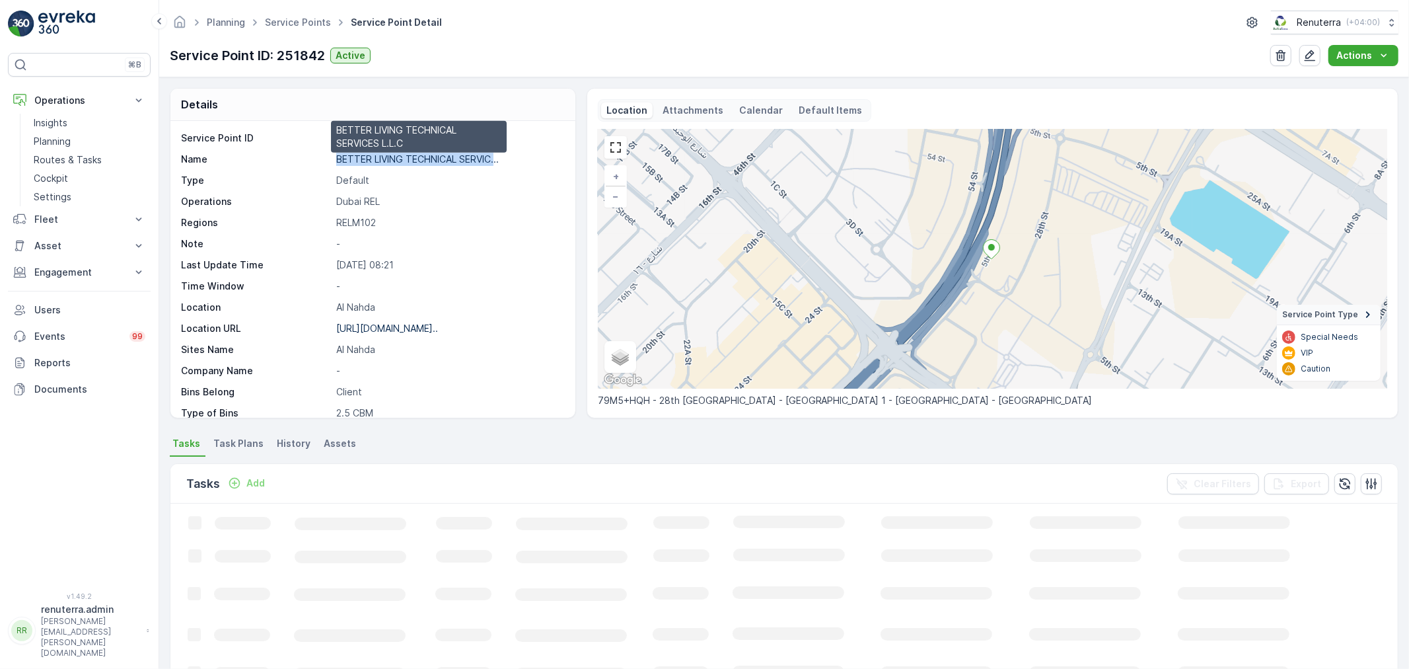
drag, startPoint x: 320, startPoint y: 163, endPoint x: 497, endPoint y: 159, distance: 176.4
click at [497, 159] on div "Name BETTER LIVING TECHNICAL SERVIC... BETTER LIVING TECHNICAL SERVICES L.L.C" at bounding box center [371, 159] width 381 height 13
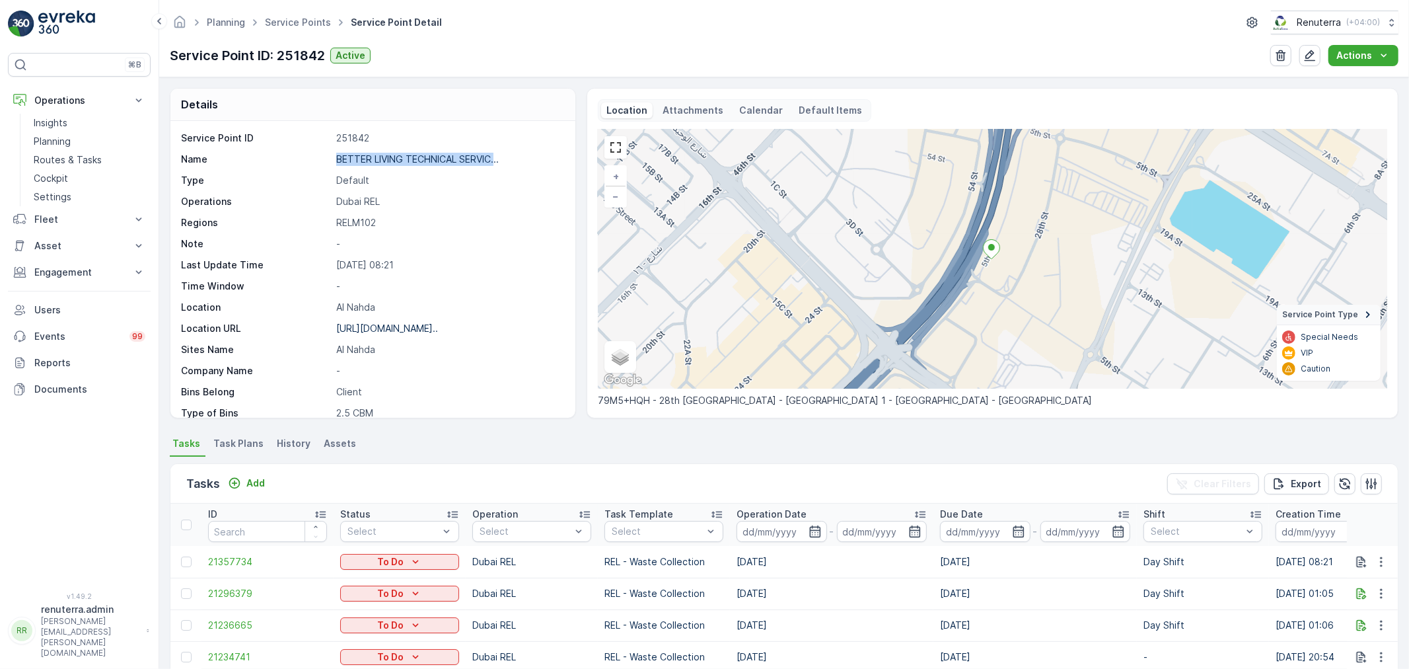
copy div "BETTER LIVING TECHNICAL SERVIC."
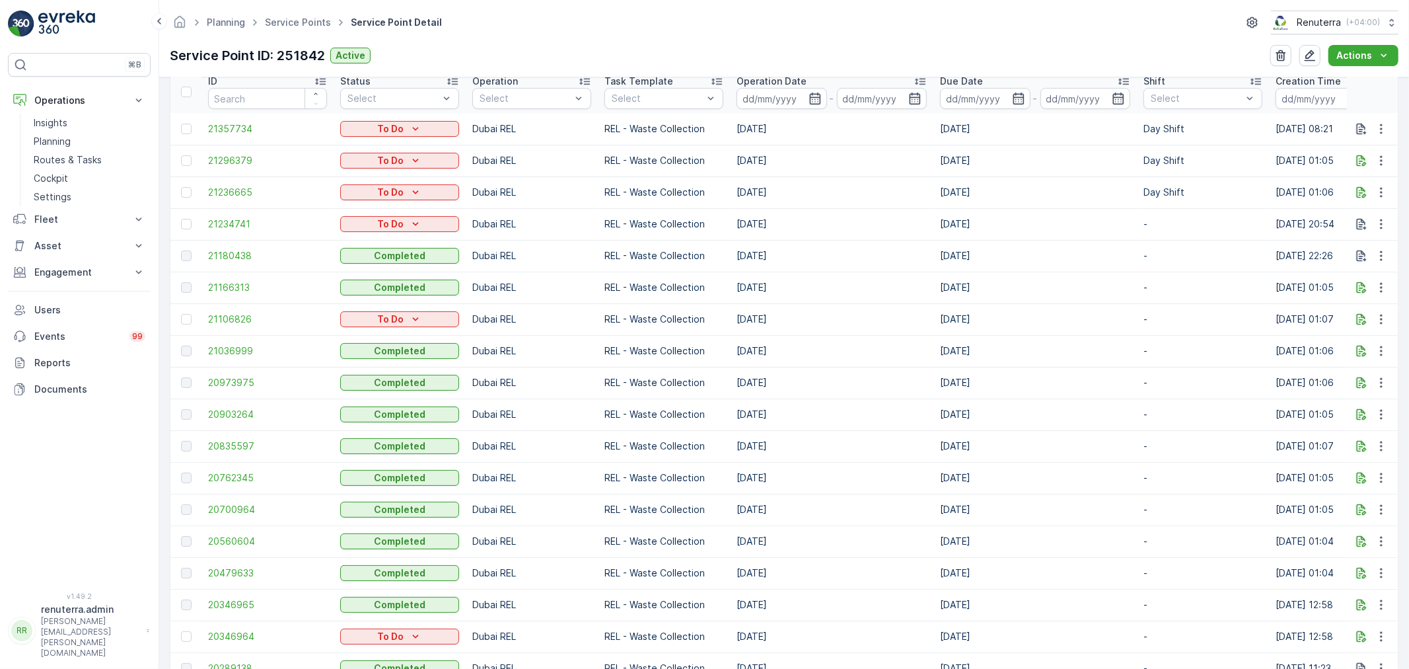
scroll to position [440, 0]
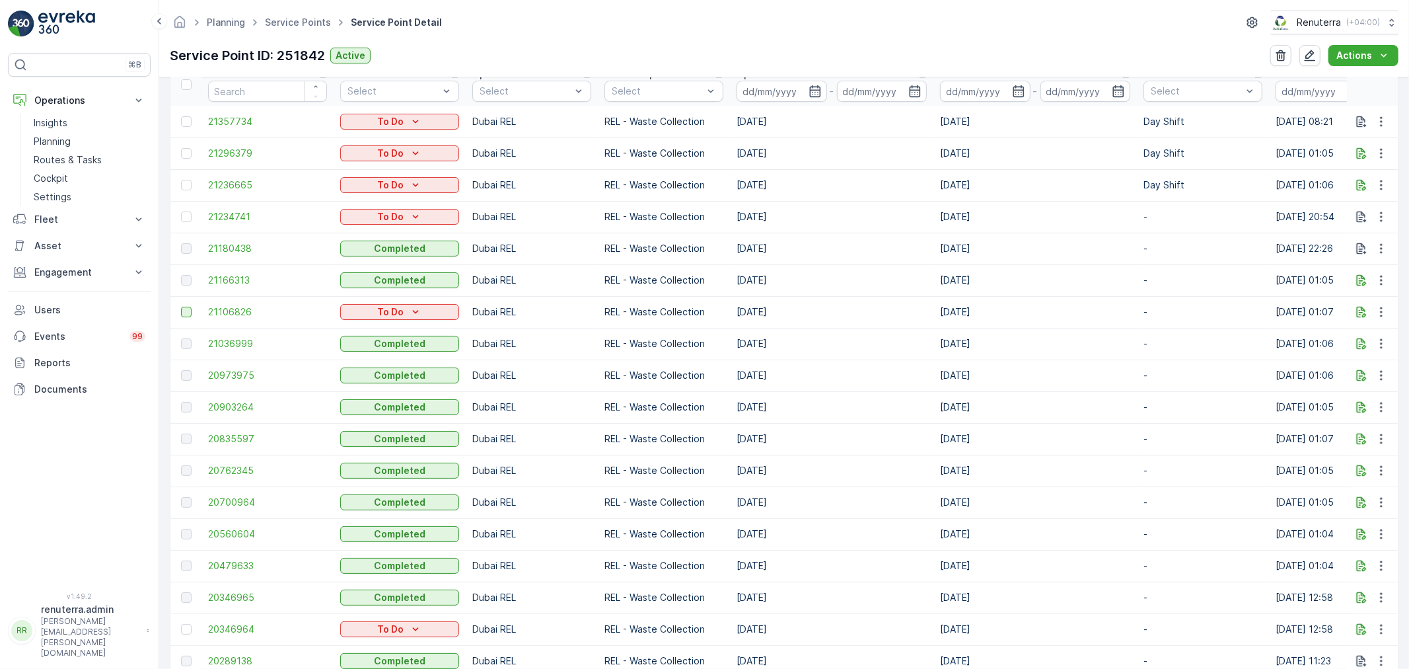
click at [188, 311] on div at bounding box center [186, 312] width 11 height 11
click at [181, 307] on input "checkbox" at bounding box center [181, 307] width 0 height 0
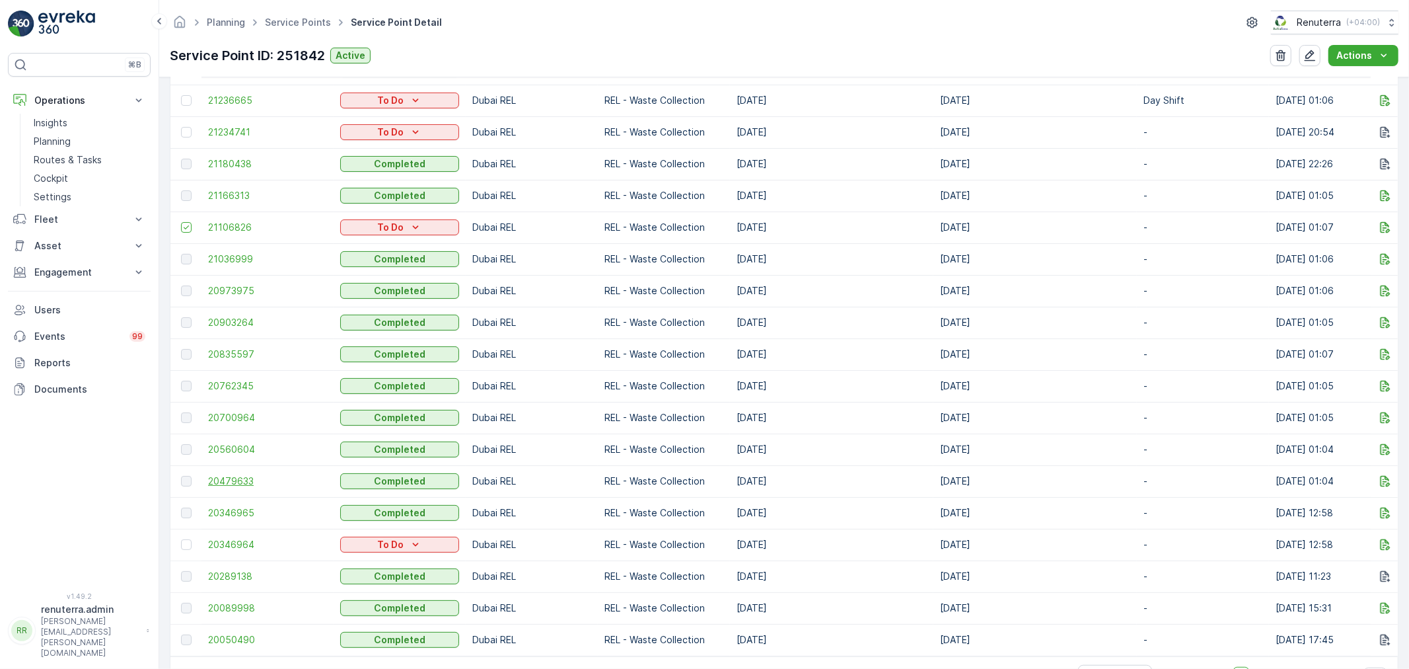
scroll to position [573, 0]
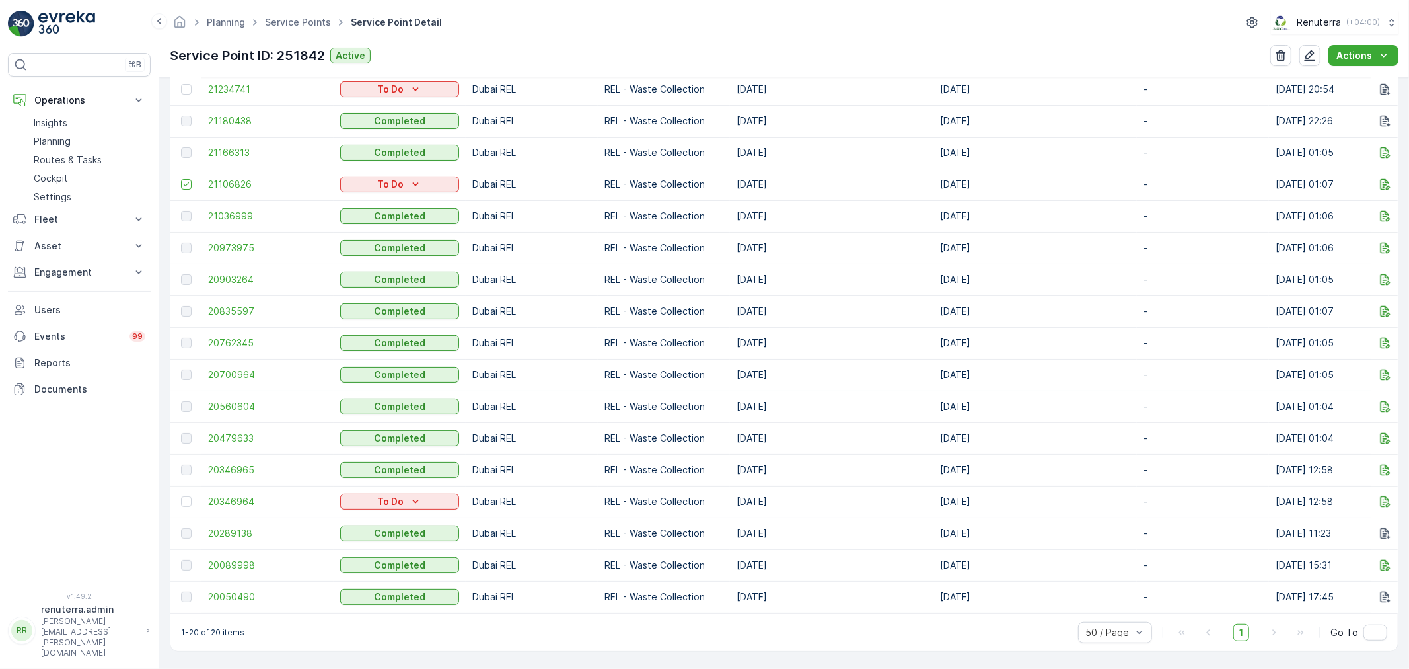
click at [184, 528] on div at bounding box center [186, 533] width 11 height 11
click at [181, 496] on div at bounding box center [186, 501] width 11 height 11
click at [181, 496] on input "checkbox" at bounding box center [181, 496] width 0 height 0
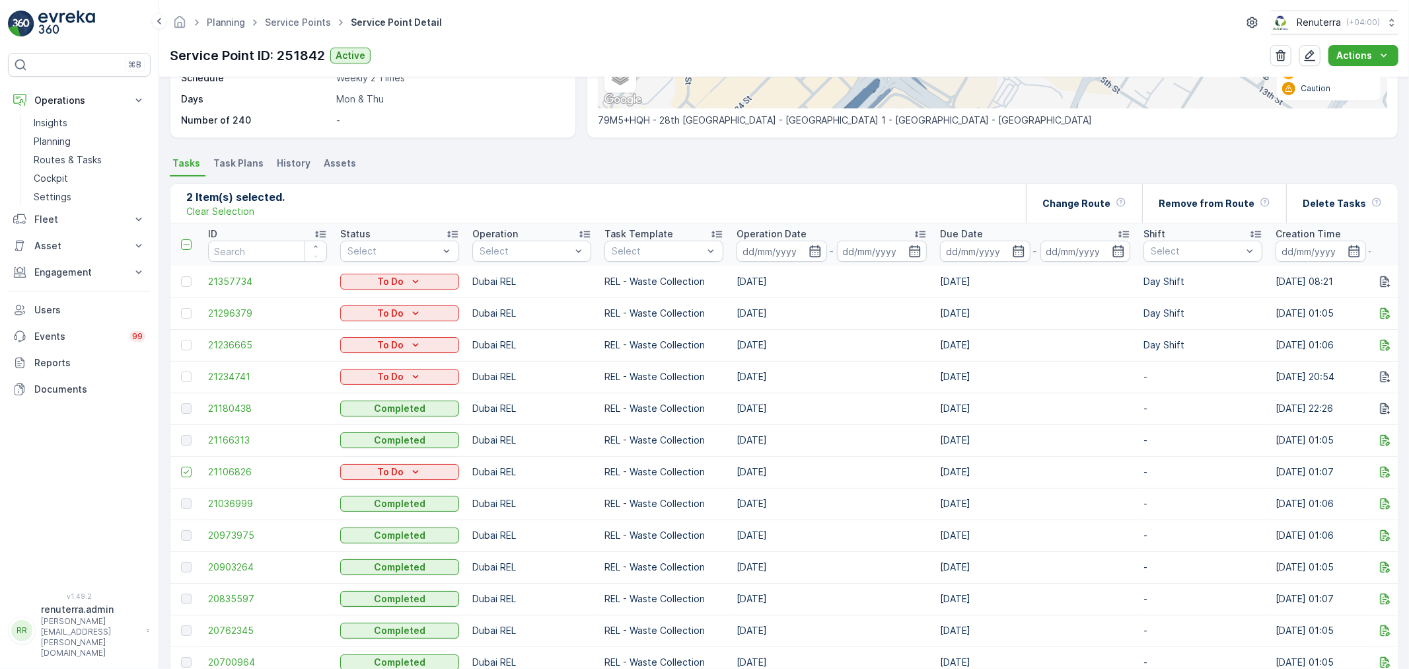
scroll to position [279, 0]
click at [1346, 213] on div "Delete Tasks" at bounding box center [1342, 203] width 79 height 39
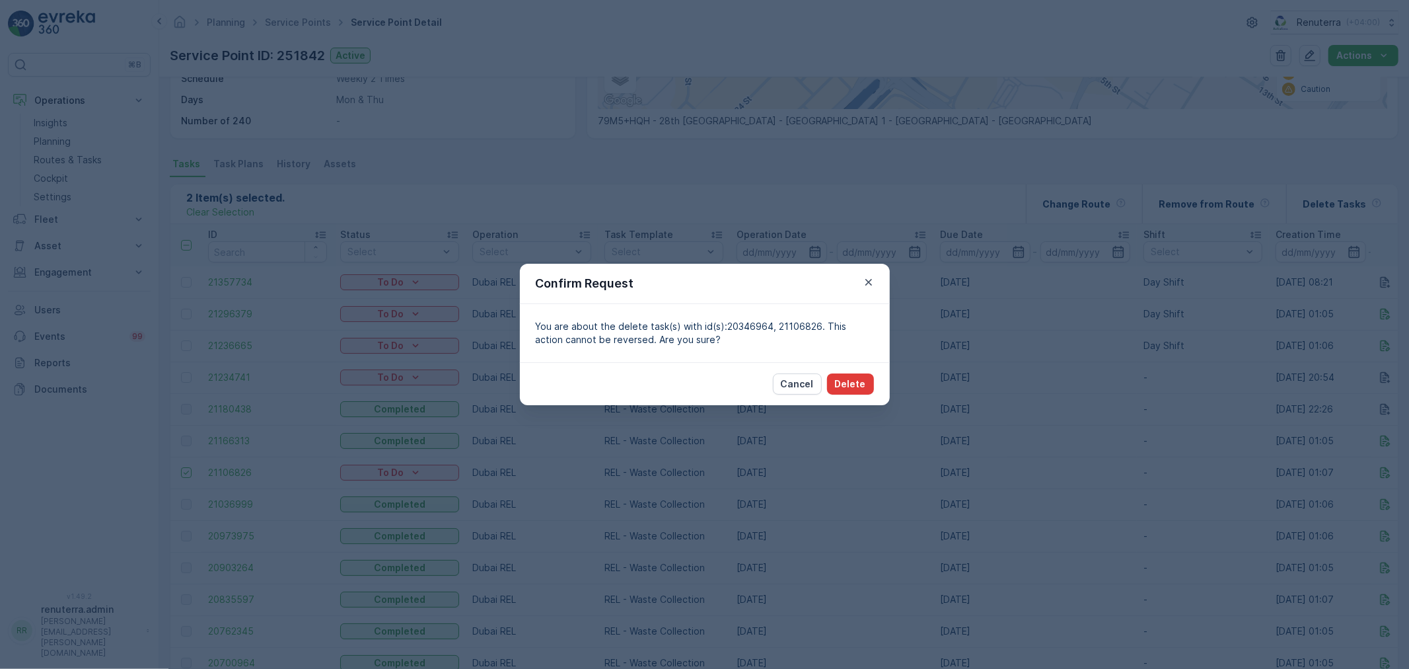
click at [851, 380] on p "Delete" at bounding box center [850, 383] width 31 height 13
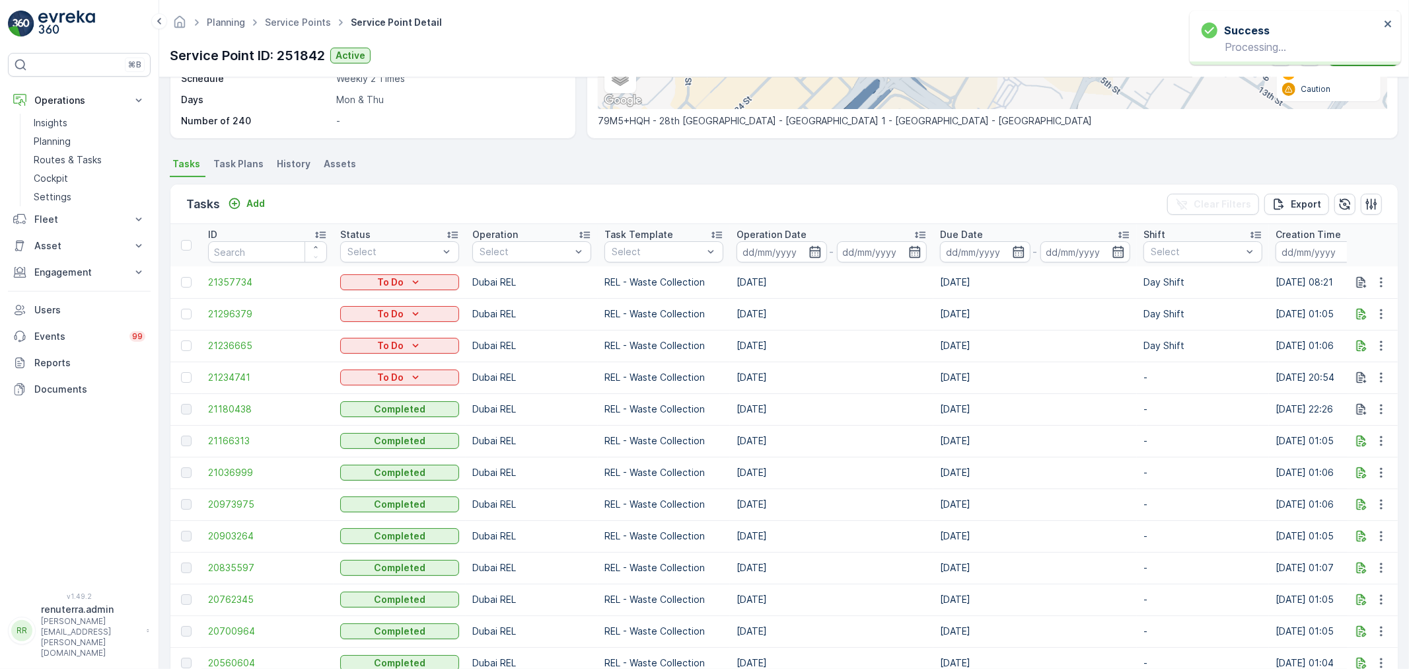
scroll to position [0, 0]
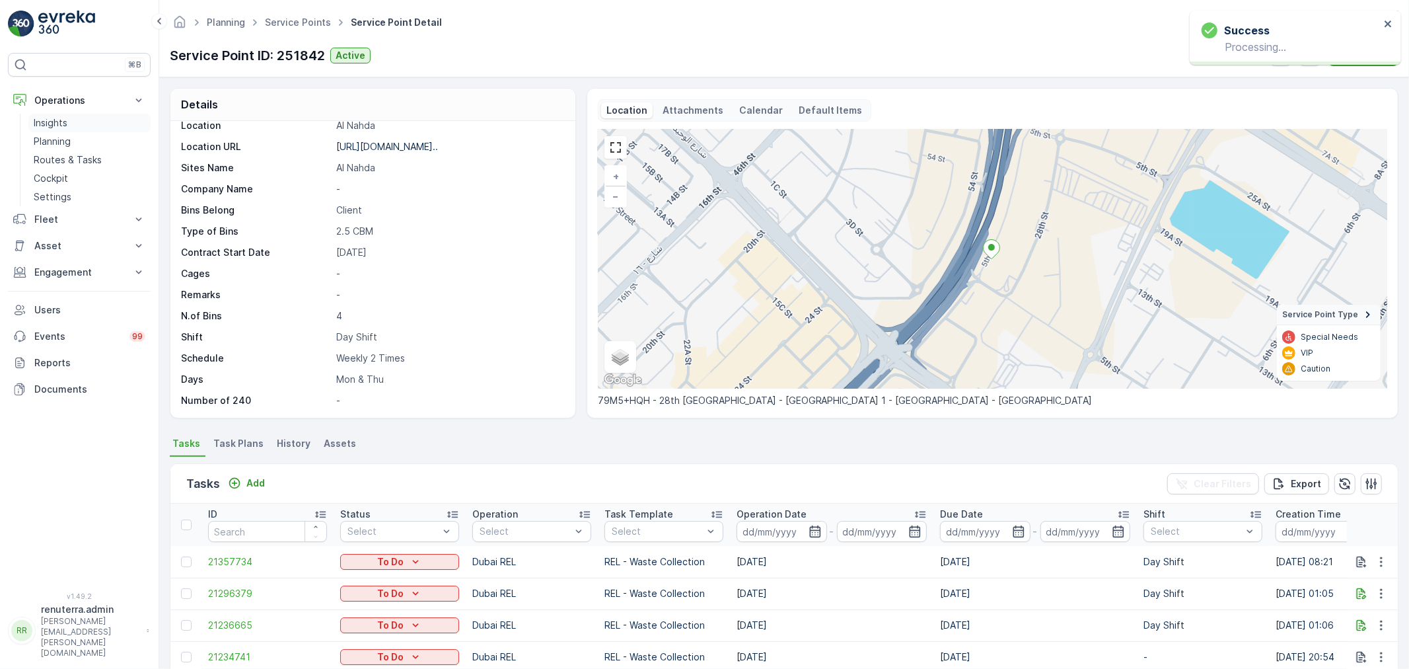
click at [57, 129] on link "Insights" at bounding box center [89, 123] width 122 height 18
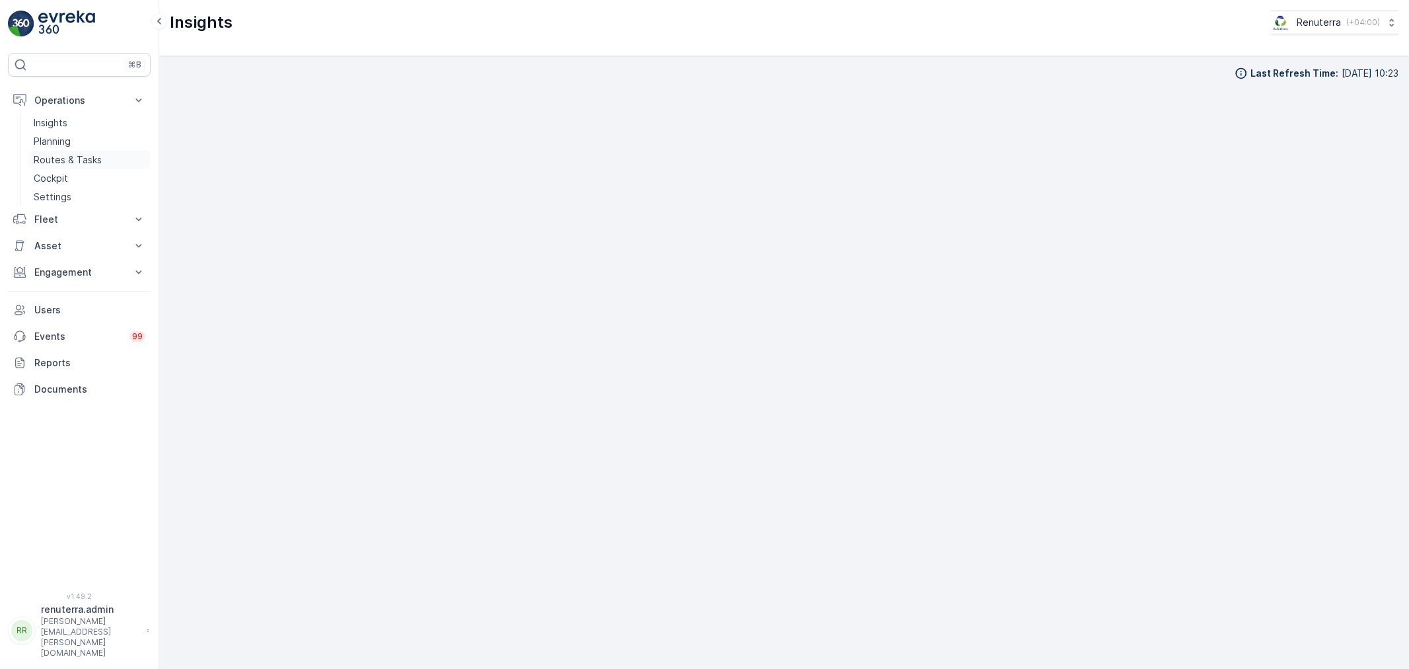
click at [68, 151] on link "Routes & Tasks" at bounding box center [89, 160] width 122 height 18
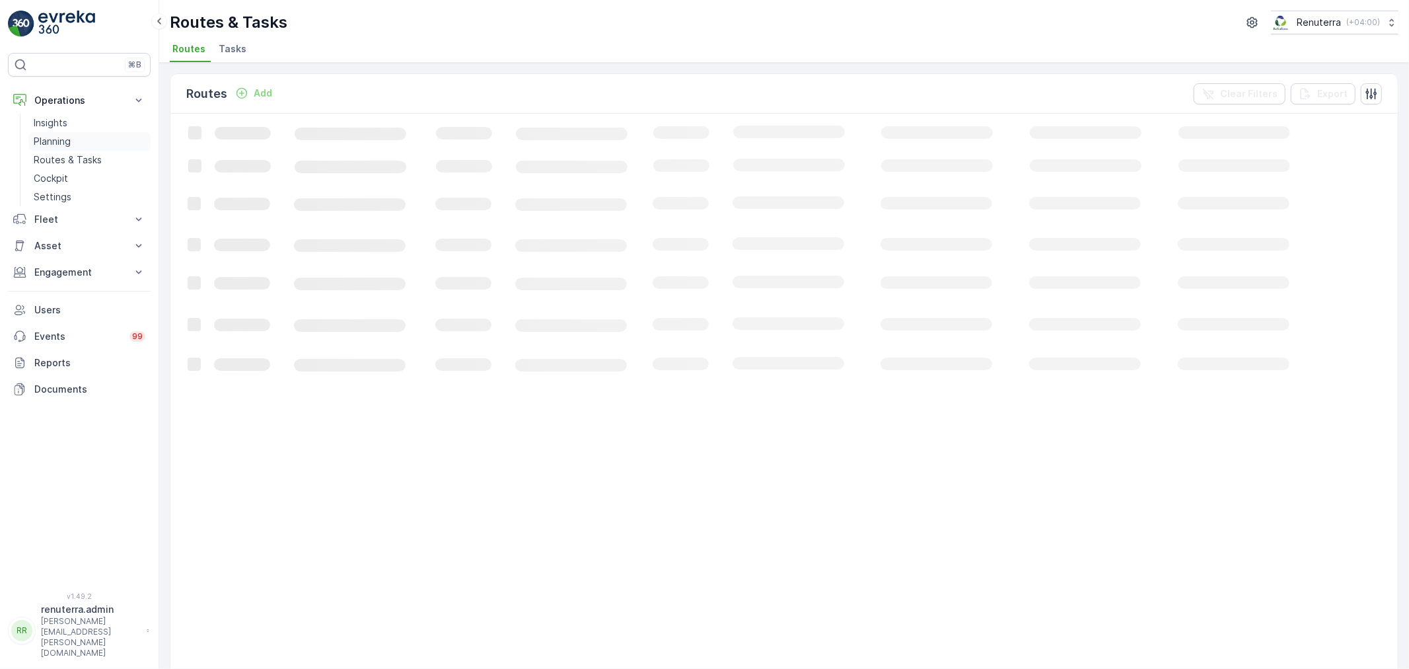
click at [67, 141] on p "Planning" at bounding box center [52, 141] width 37 height 13
drag, startPoint x: 365, startPoint y: 61, endPoint x: 354, endPoint y: 51, distance: 15.0
click at [366, 61] on li "Service Points" at bounding box center [339, 51] width 75 height 22
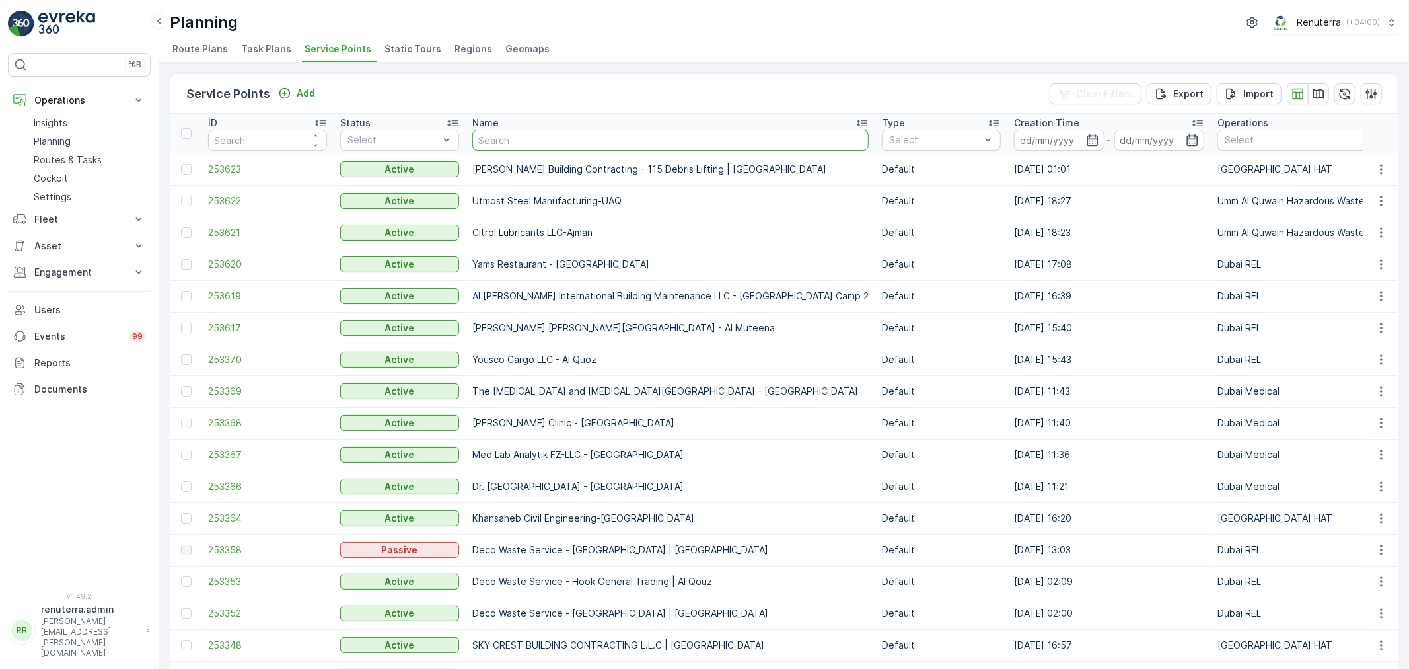
click at [484, 140] on input "text" at bounding box center [670, 139] width 396 height 21
type input "Roto"
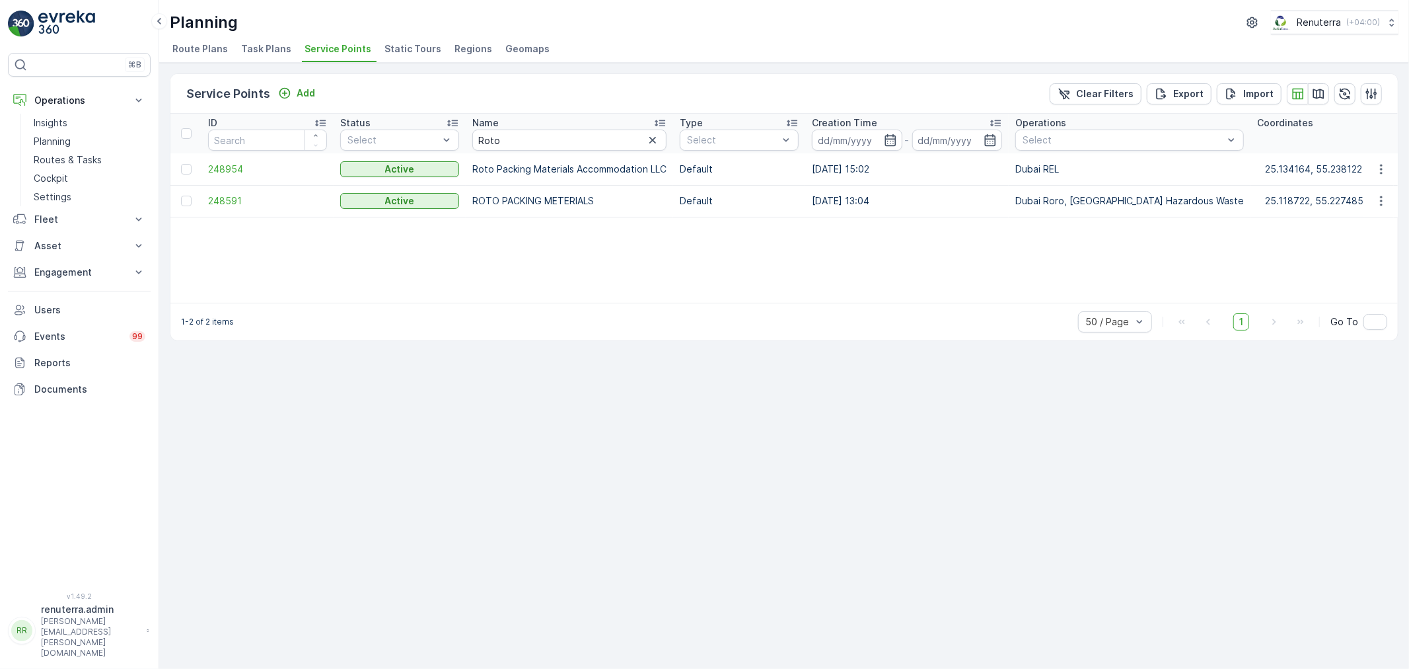
click at [235, 210] on td "248591" at bounding box center [267, 201] width 132 height 32
click at [235, 197] on span "248591" at bounding box center [267, 200] width 119 height 13
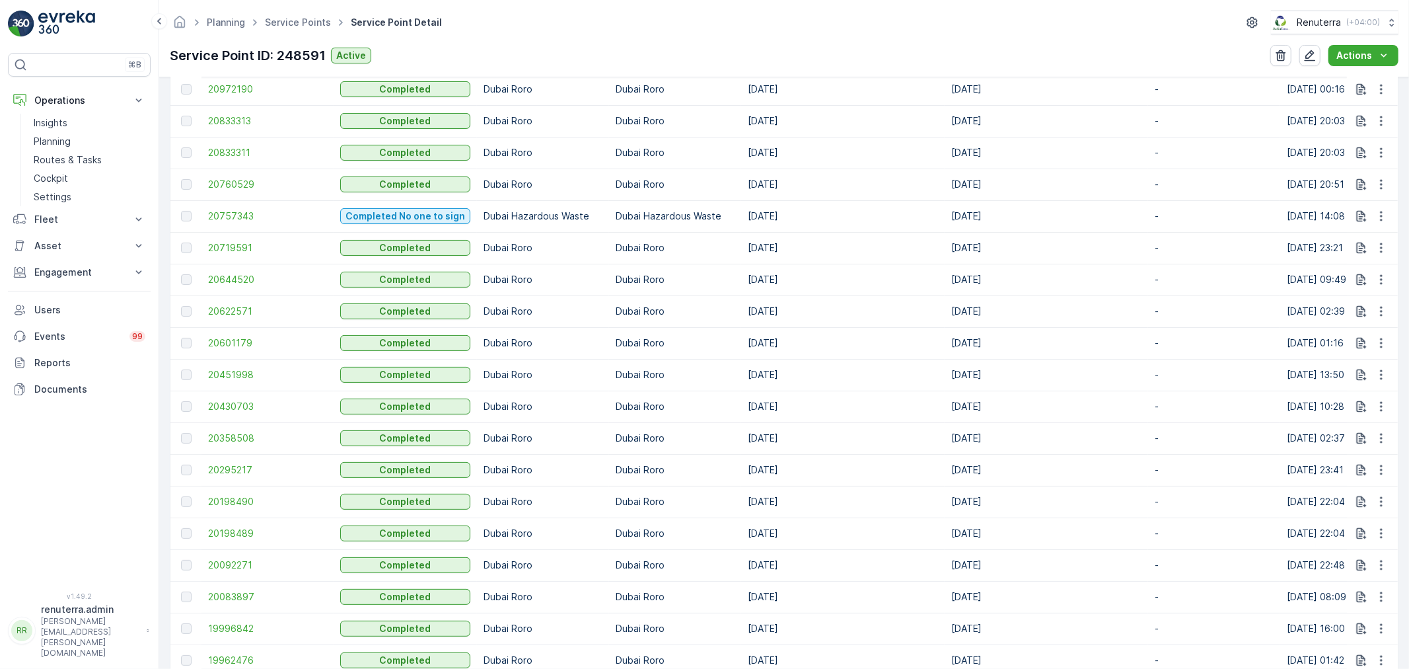
scroll to position [587, 0]
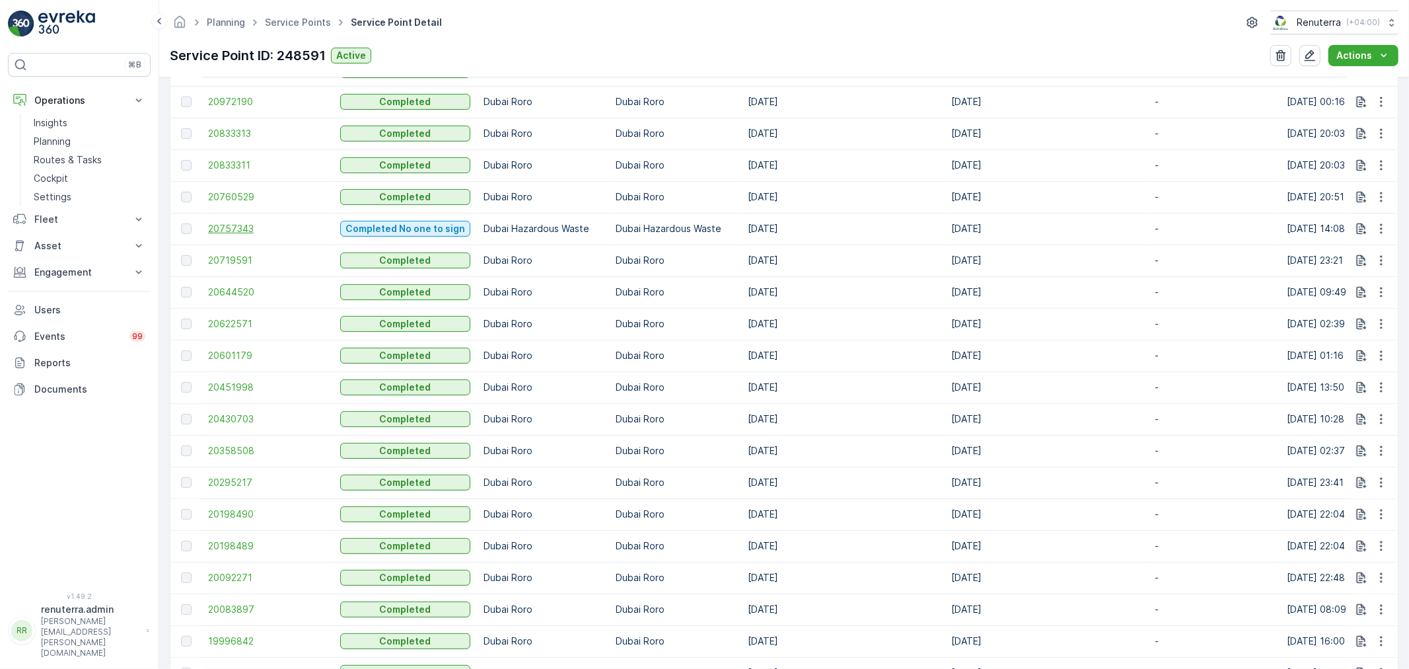
click at [259, 229] on span "20757343" at bounding box center [267, 228] width 119 height 13
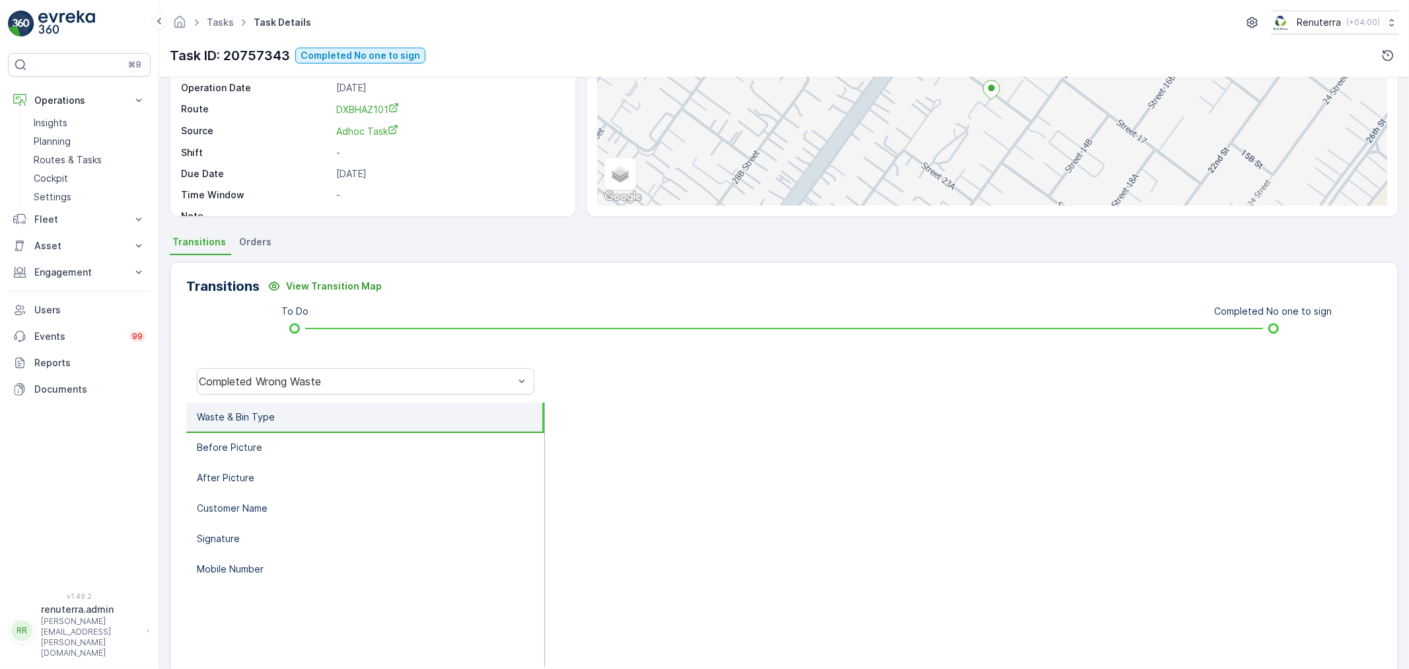
scroll to position [147, 0]
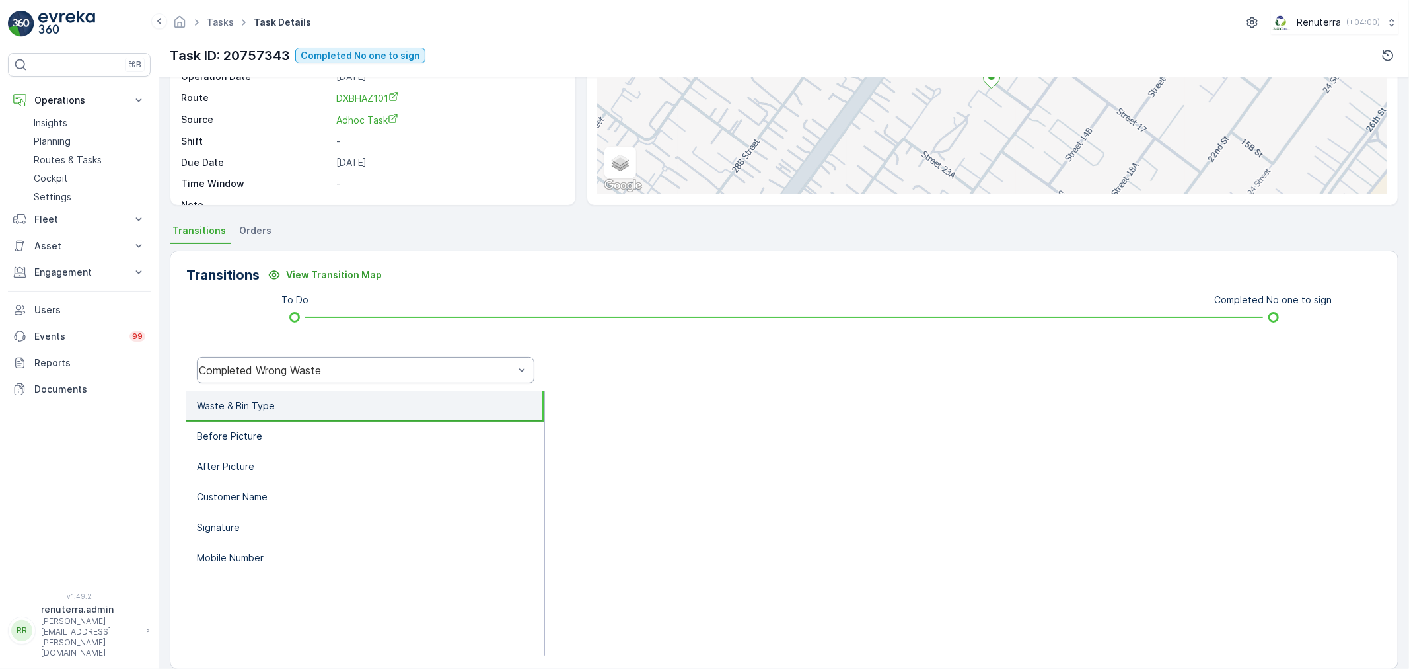
drag, startPoint x: 298, startPoint y: 381, endPoint x: 306, endPoint y: 380, distance: 8.0
click at [298, 380] on div "Completed Wrong Waste" at bounding box center [366, 370] width 338 height 26
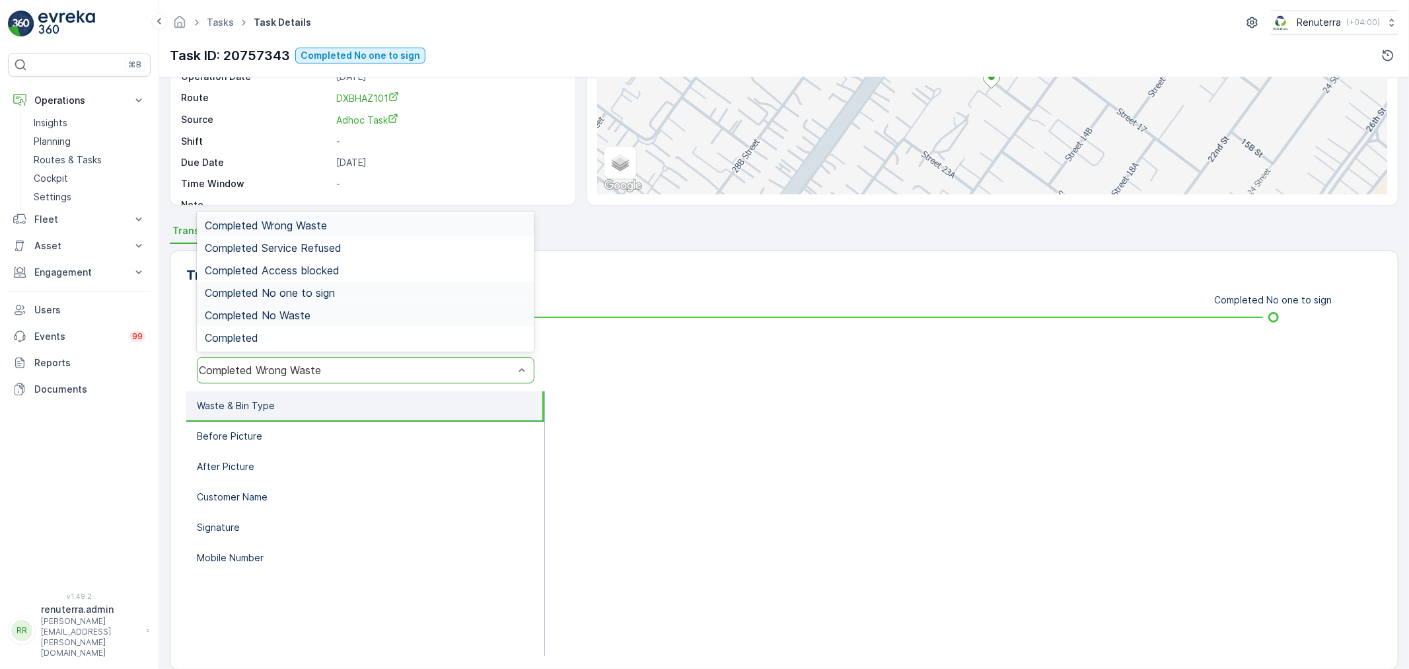
click at [320, 295] on span "Completed No one to sign" at bounding box center [270, 293] width 130 height 12
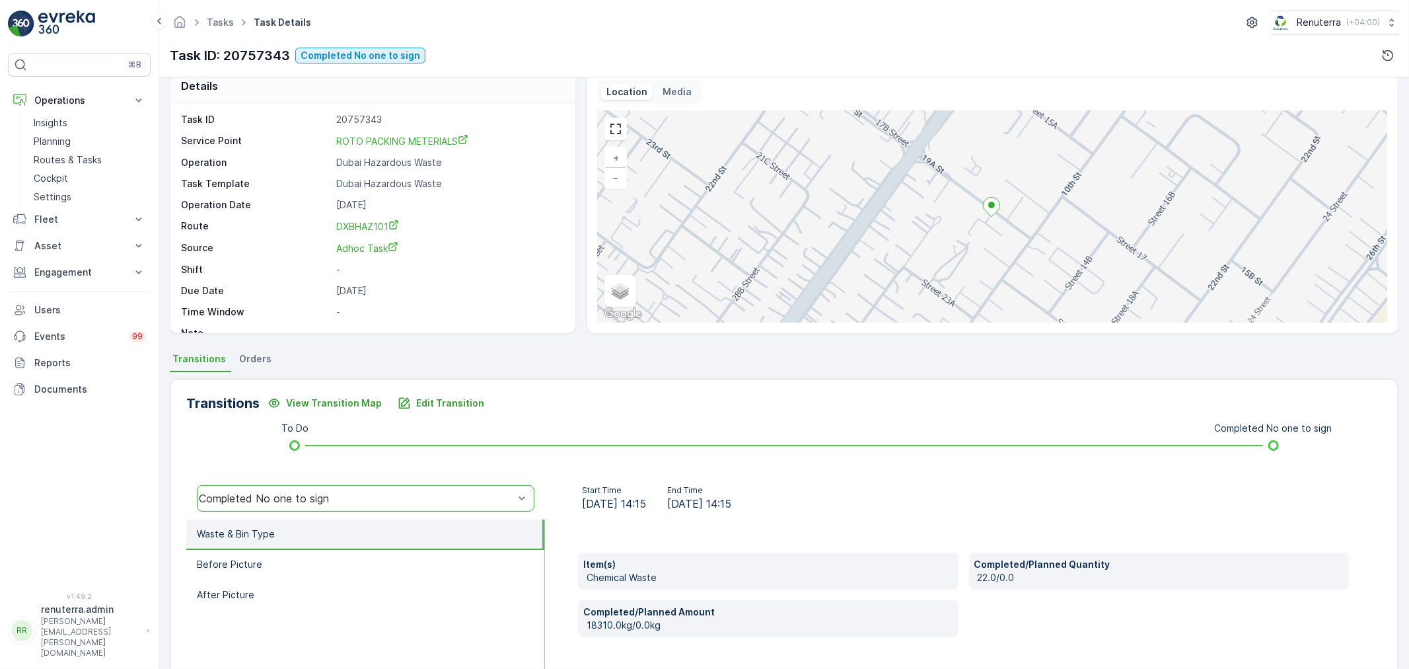
scroll to position [0, 0]
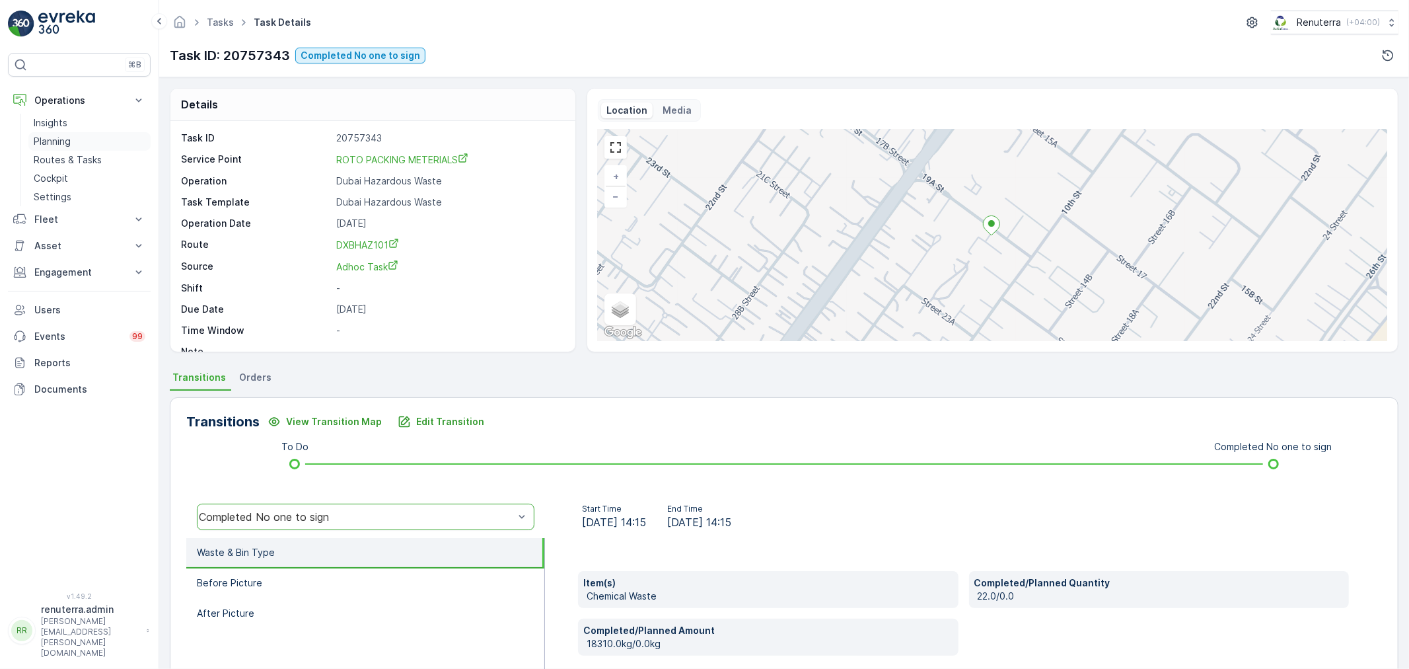
click at [48, 135] on p "Planning" at bounding box center [52, 141] width 37 height 13
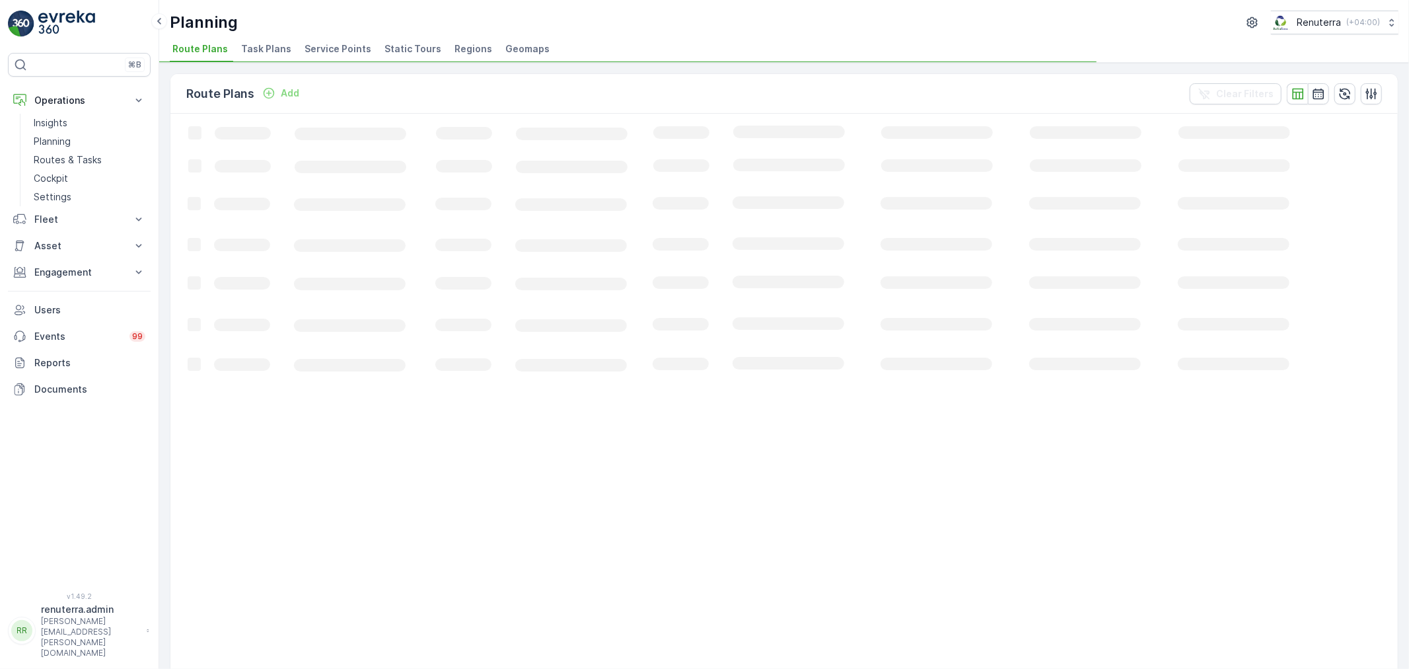
click at [337, 50] on span "Service Points" at bounding box center [338, 48] width 67 height 13
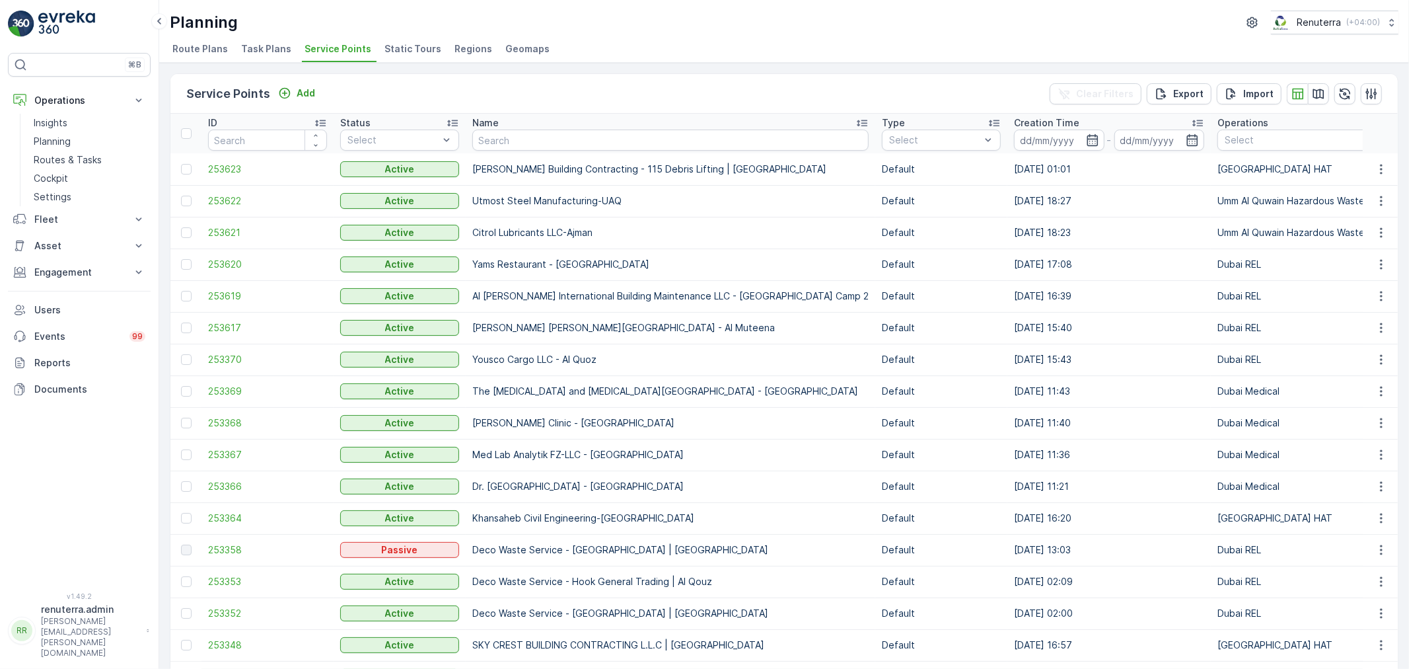
click at [502, 145] on input "text" at bounding box center [670, 139] width 396 height 21
type input "ritvert"
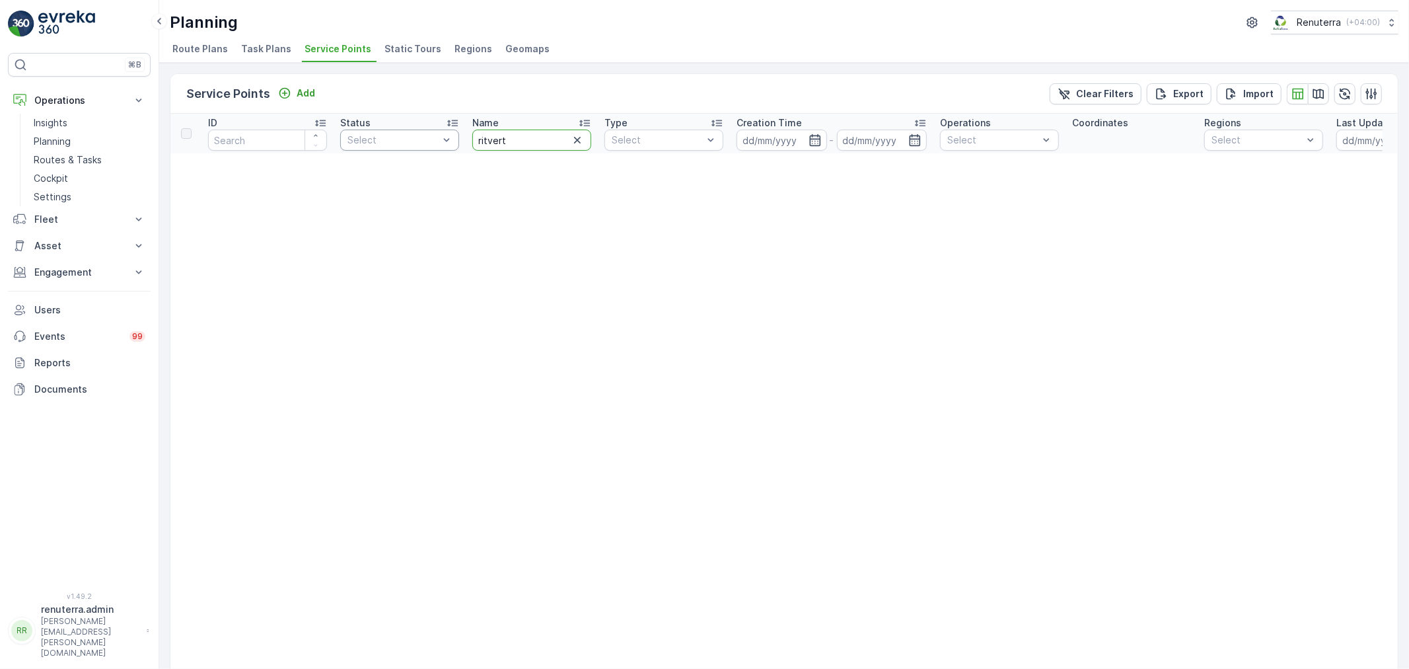
drag, startPoint x: 523, startPoint y: 137, endPoint x: 435, endPoint y: 139, distance: 87.9
type input "tripod"
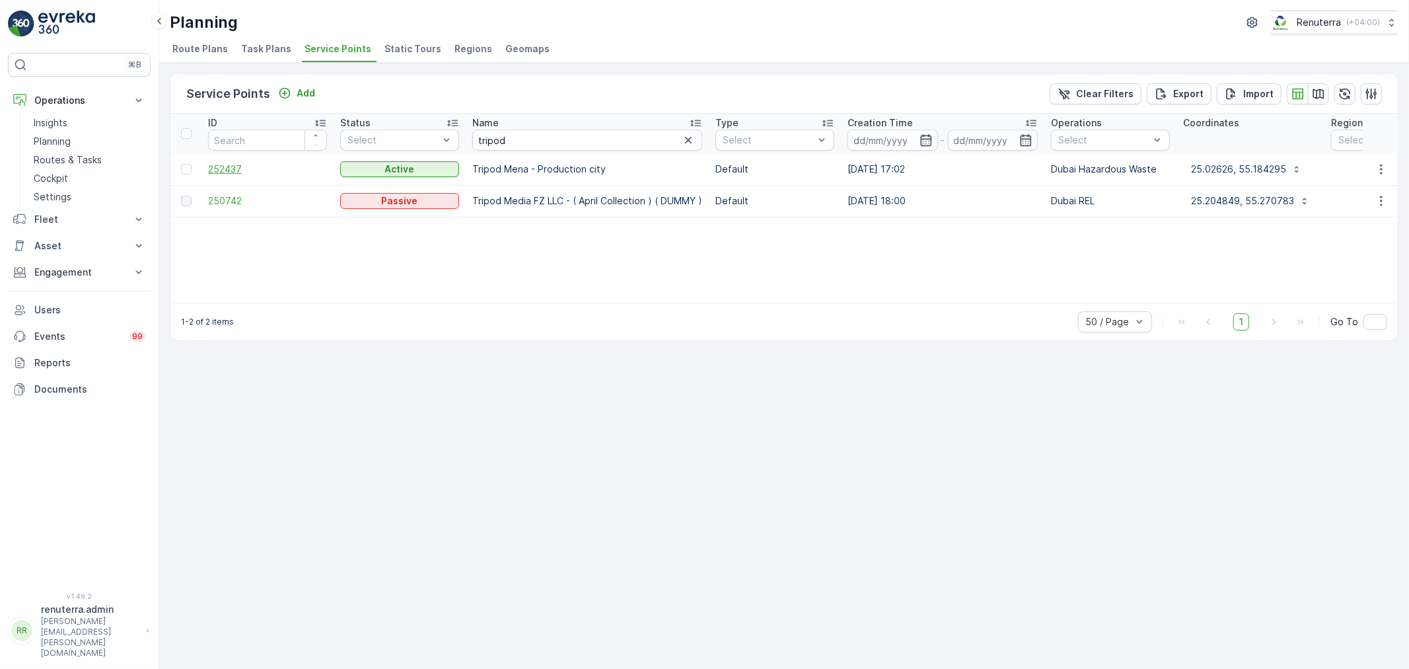
click at [253, 169] on span "252437" at bounding box center [267, 169] width 119 height 13
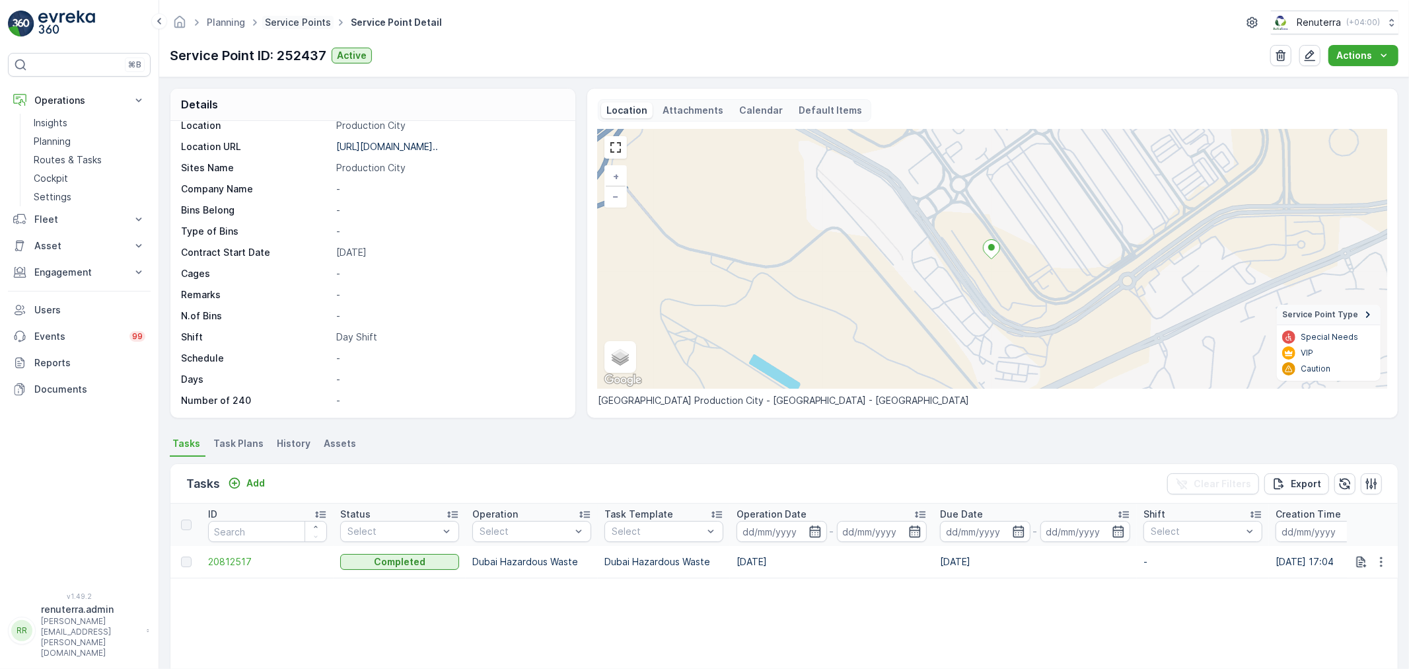
click at [319, 18] on link "Service Points" at bounding box center [298, 22] width 66 height 11
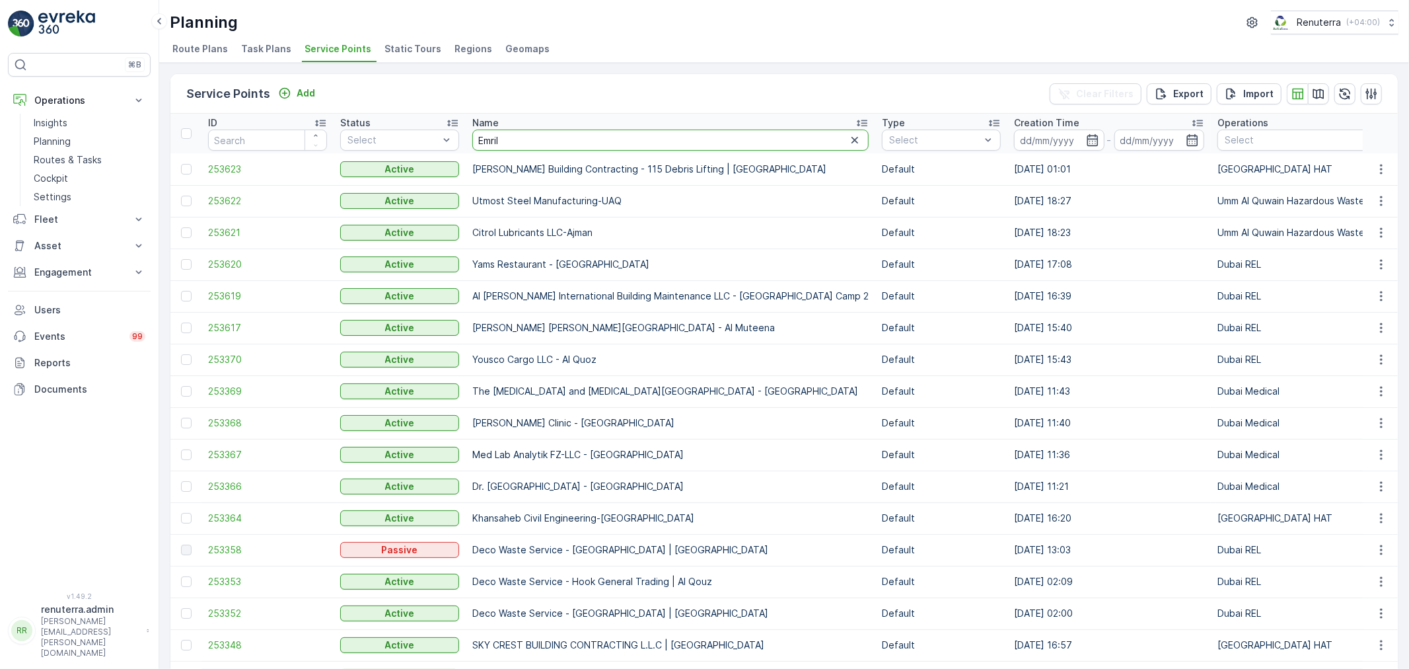
type input "Emrill"
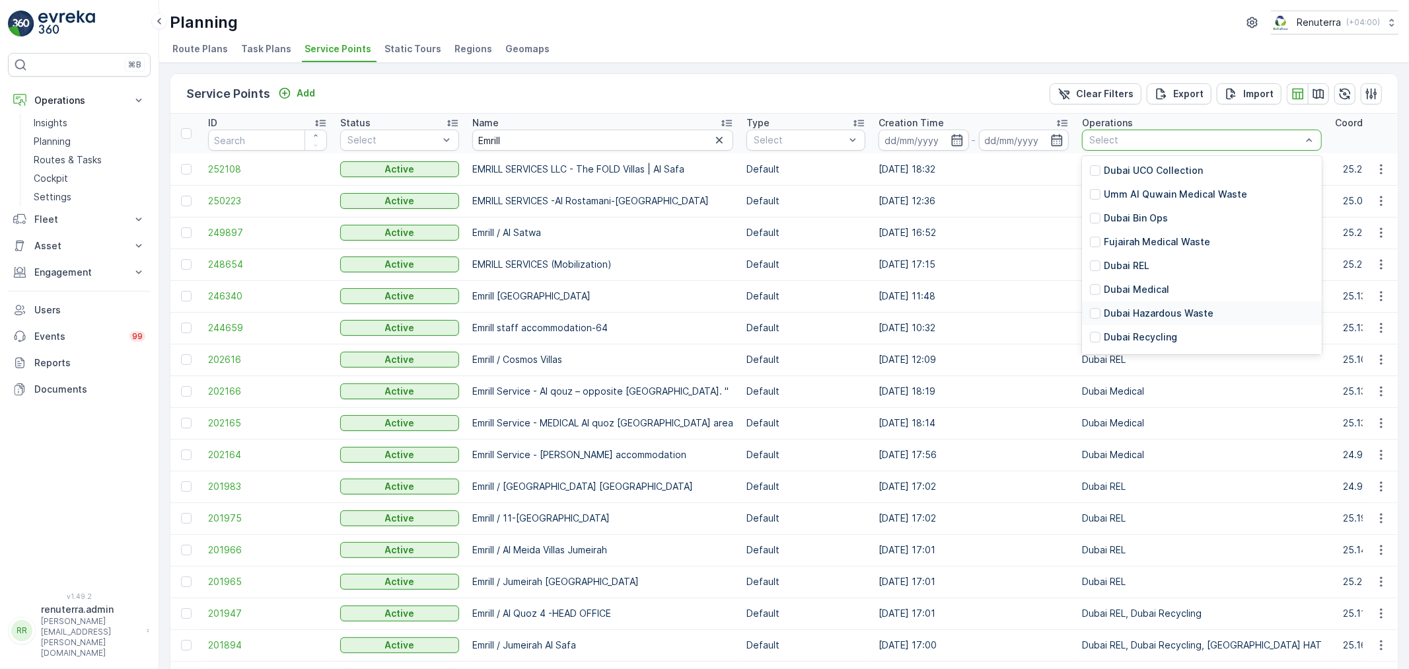
click at [1150, 309] on p "Dubai Hazardous Waste" at bounding box center [1159, 313] width 110 height 13
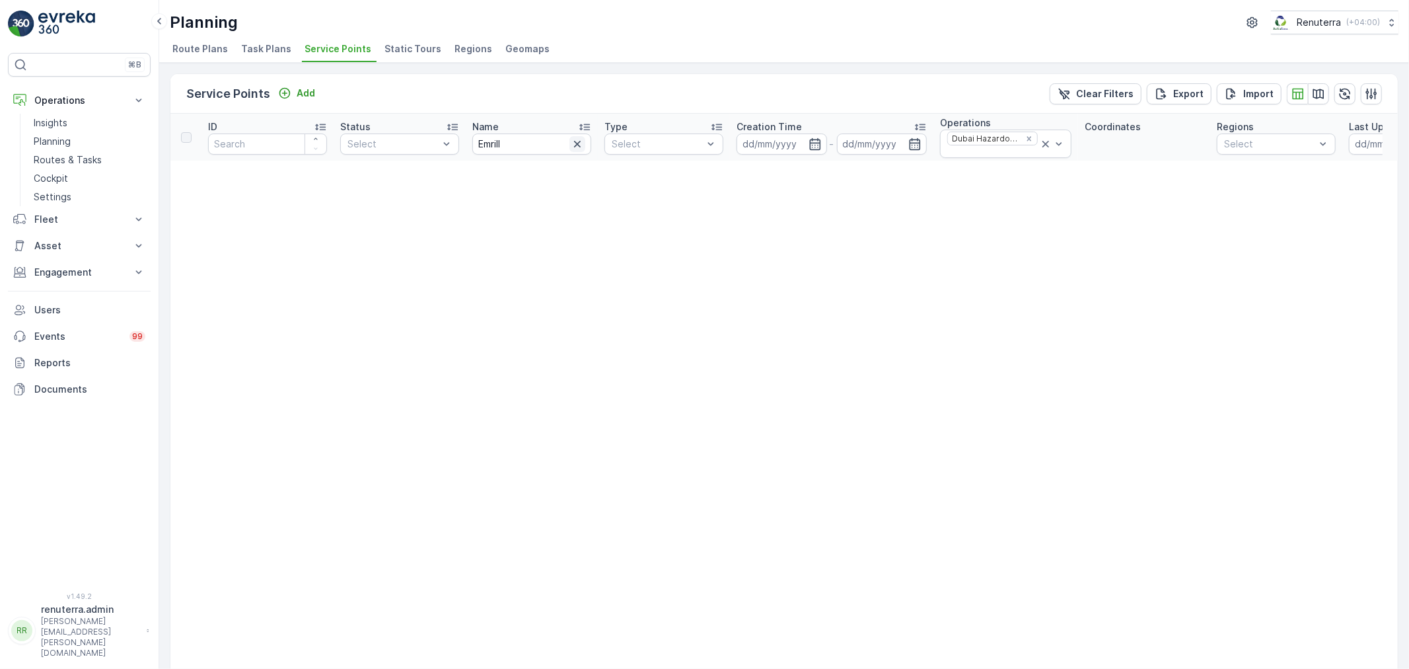
click at [578, 139] on icon "button" at bounding box center [577, 143] width 13 height 13
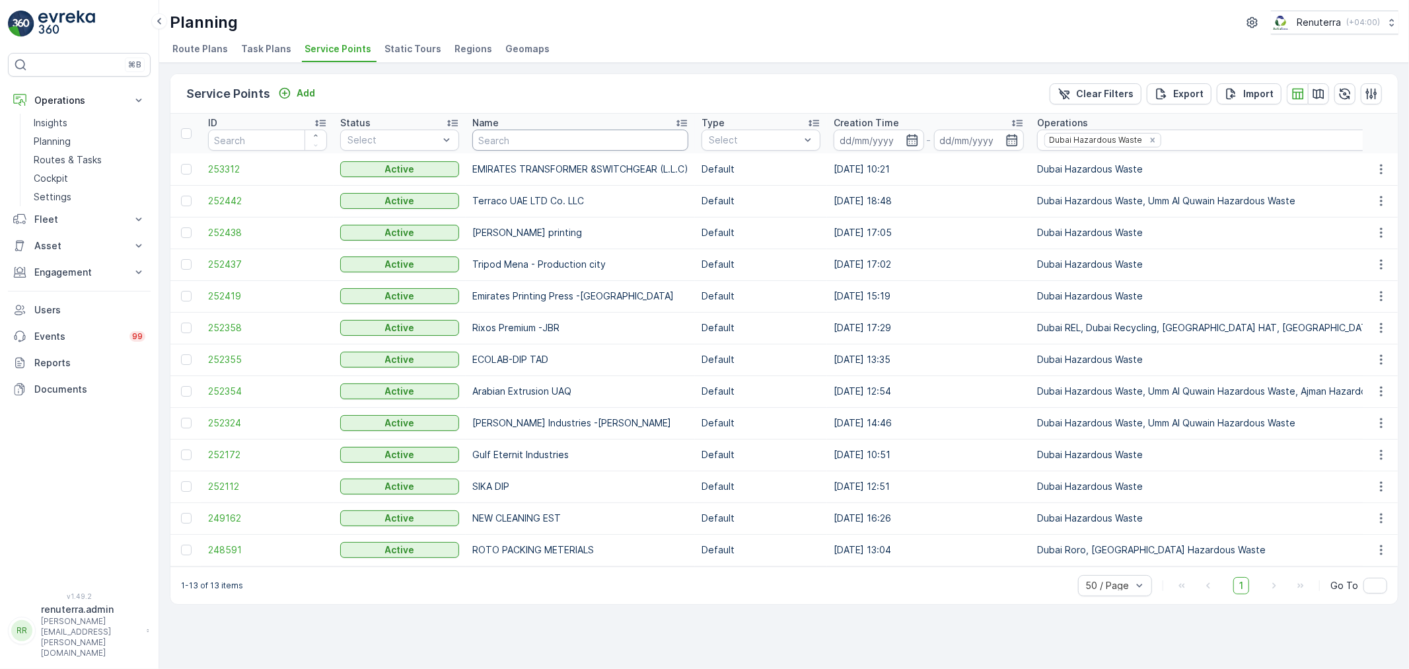
click at [515, 135] on input "text" at bounding box center [580, 139] width 216 height 21
click at [764, 622] on div "Service Points Add Clear Filters Export Import ID Status Select Name Type Selec…" at bounding box center [784, 366] width 1250 height 606
click at [83, 104] on p "Operations" at bounding box center [79, 100] width 90 height 13
click at [77, 107] on p "Operations" at bounding box center [79, 100] width 90 height 13
click at [73, 122] on link "Insights" at bounding box center [89, 123] width 122 height 18
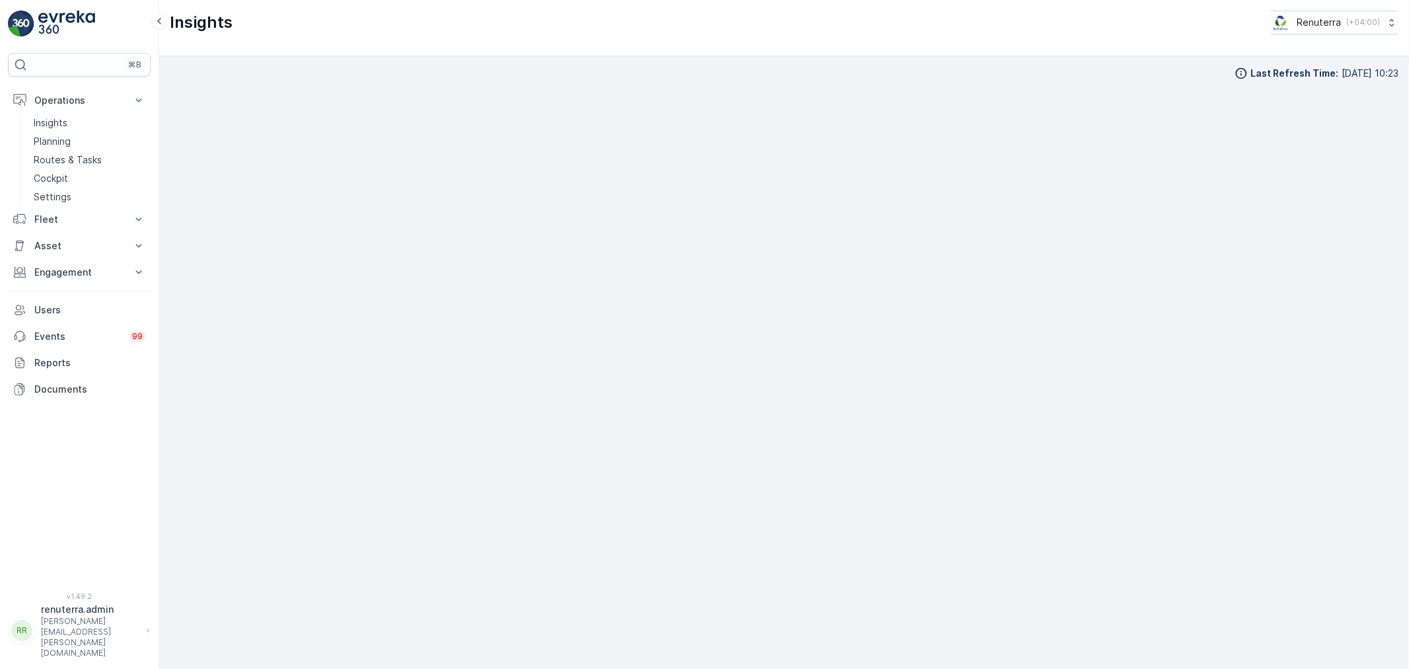
scroll to position [15, 0]
click at [45, 146] on p "Planning" at bounding box center [52, 141] width 37 height 13
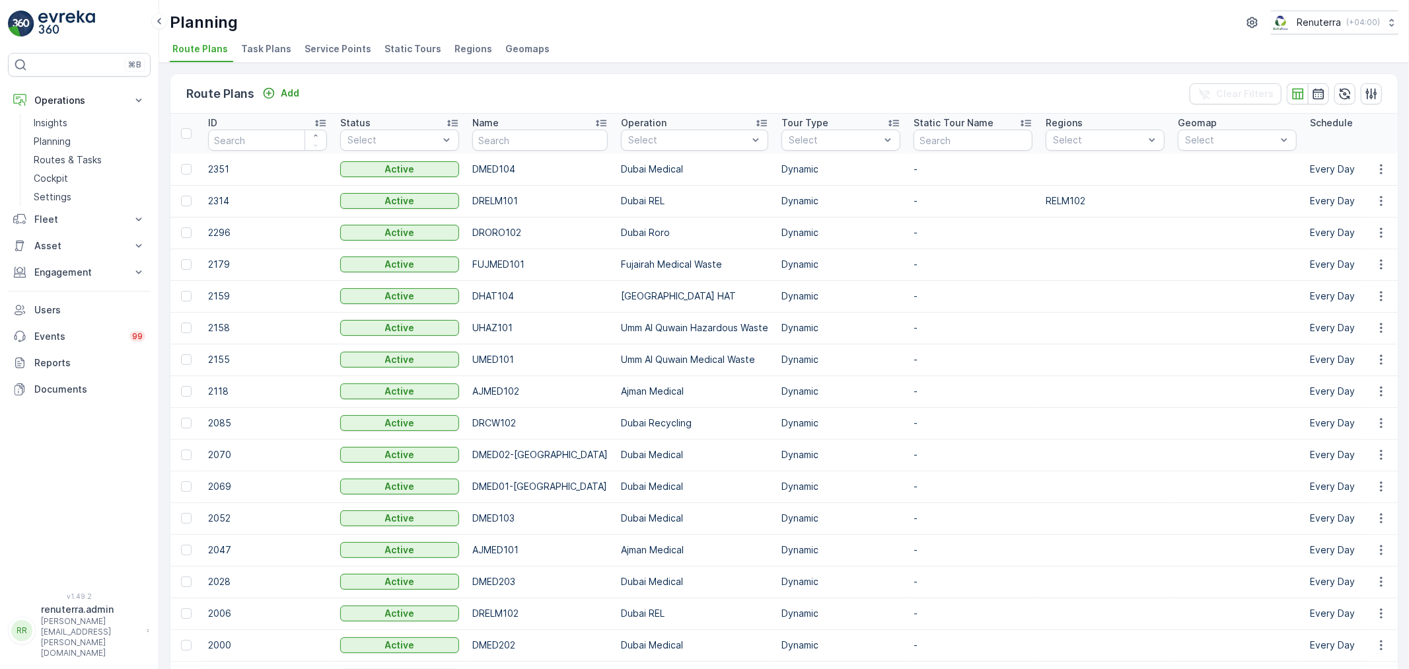
click at [318, 55] on li "Service Points" at bounding box center [339, 51] width 75 height 22
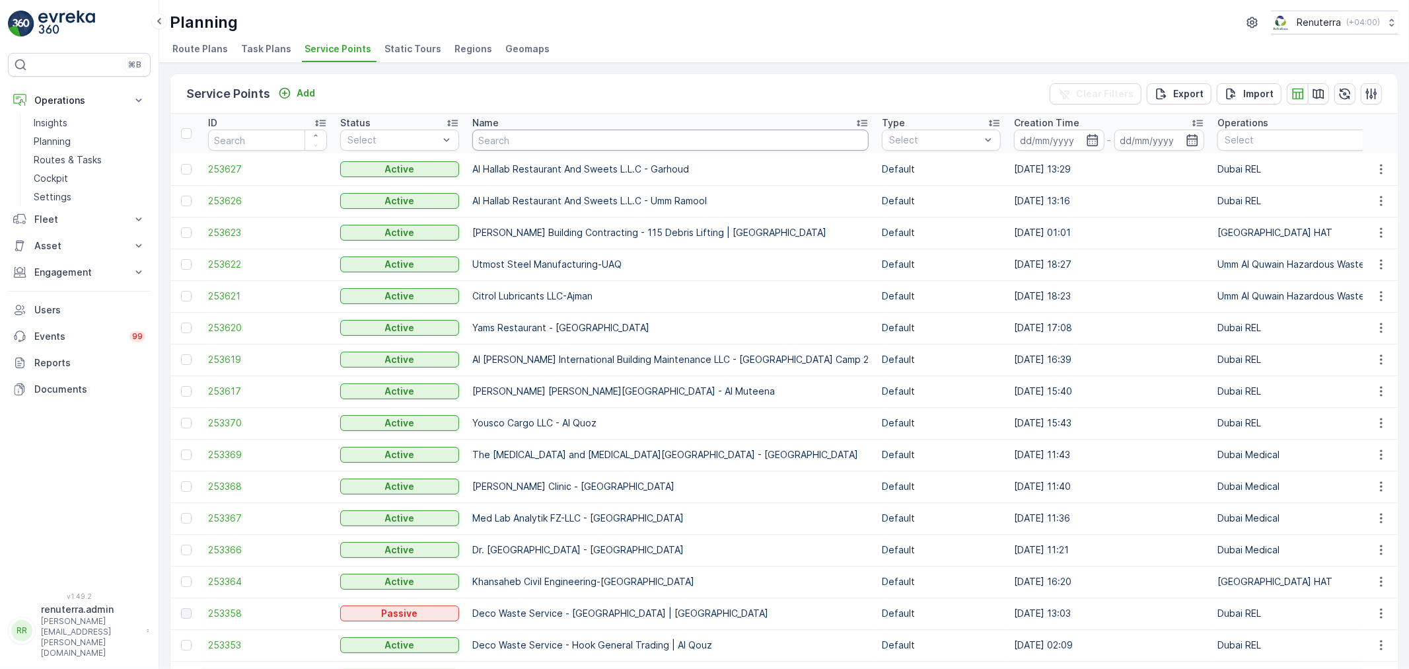
click at [490, 139] on input "text" at bounding box center [670, 139] width 396 height 21
type input "Abu"
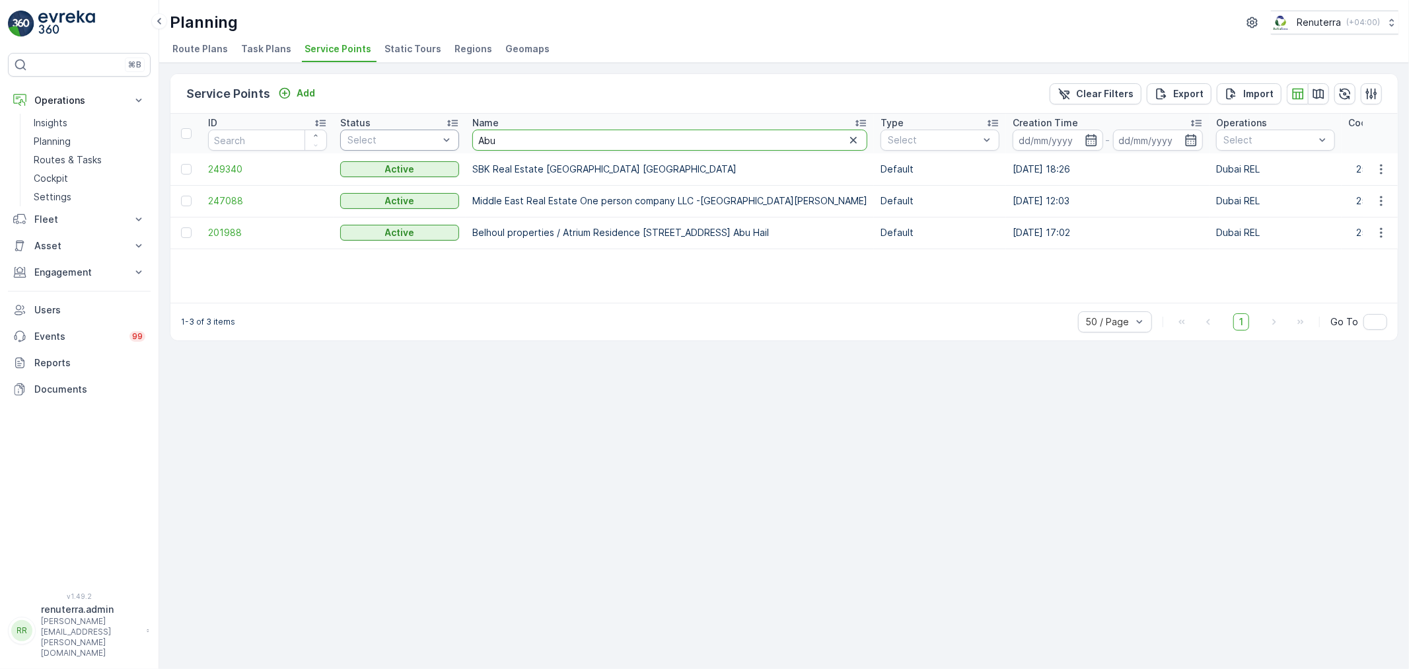
drag, startPoint x: 479, startPoint y: 147, endPoint x: 458, endPoint y: 146, distance: 21.2
type input "gargah"
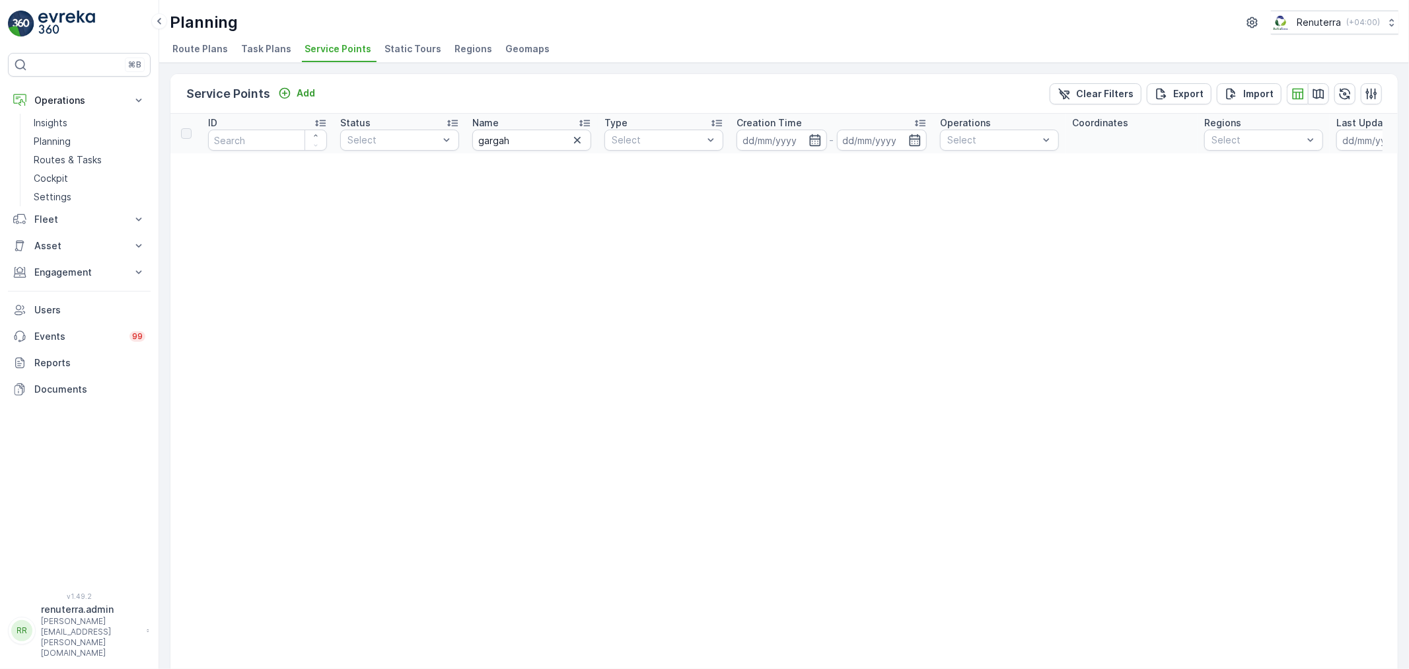
click at [516, 142] on input "gargah" at bounding box center [531, 139] width 119 height 21
type input "gargash"
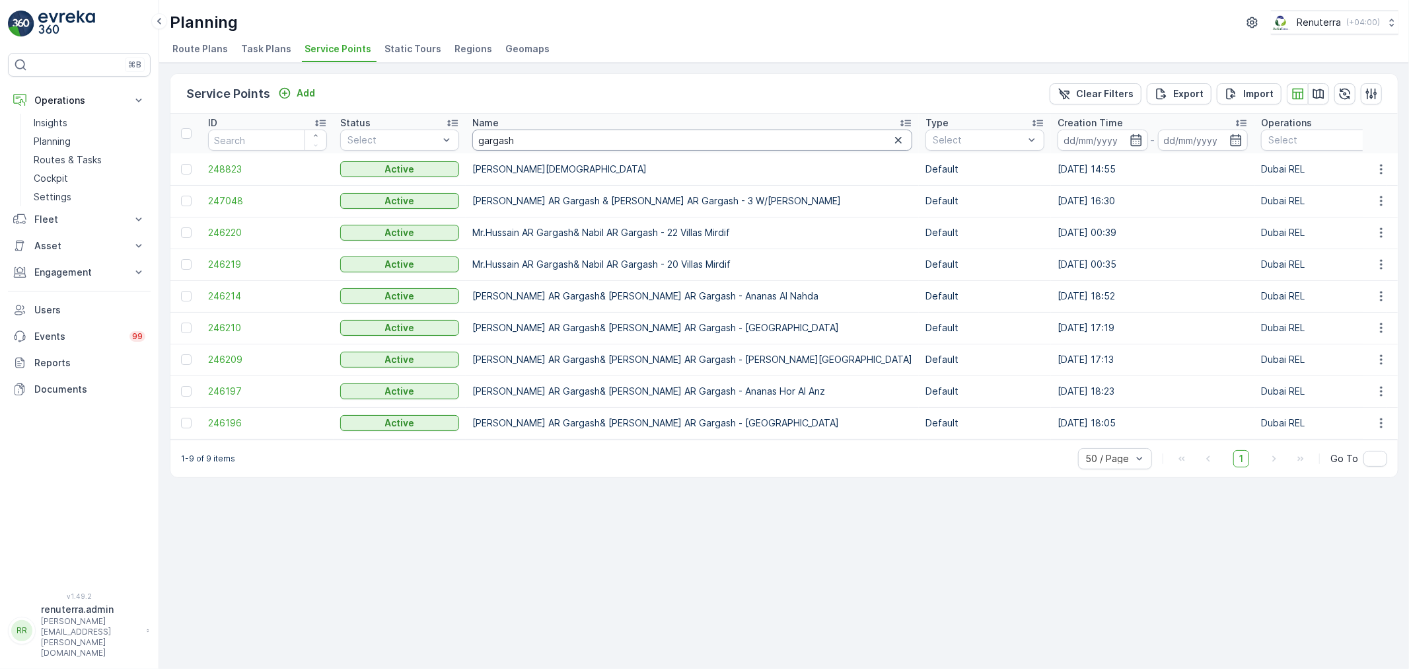
drag, startPoint x: 511, startPoint y: 141, endPoint x: 523, endPoint y: 139, distance: 12.2
click at [507, 139] on input "gargash" at bounding box center [692, 139] width 440 height 21
click at [496, 135] on input "gargash" at bounding box center [692, 139] width 440 height 21
click at [240, 175] on td "248823" at bounding box center [267, 169] width 132 height 32
click at [238, 166] on span "248823" at bounding box center [267, 169] width 119 height 13
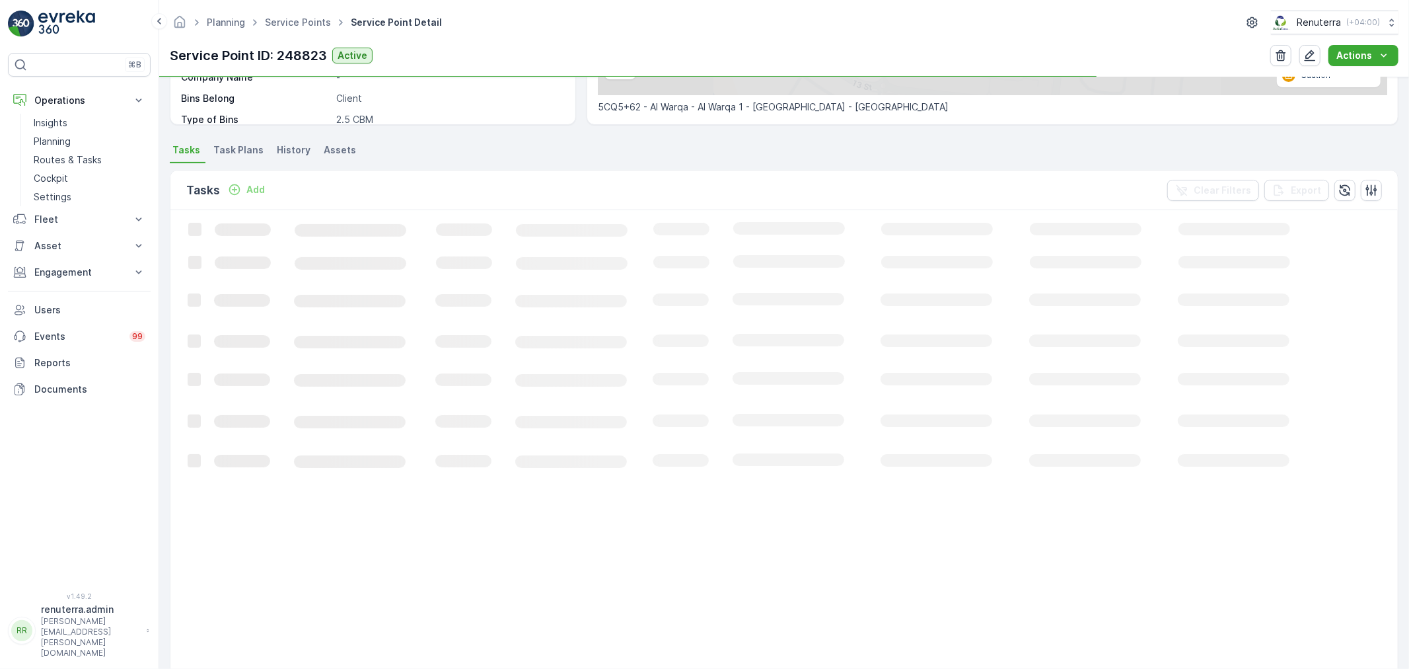
scroll to position [293, 0]
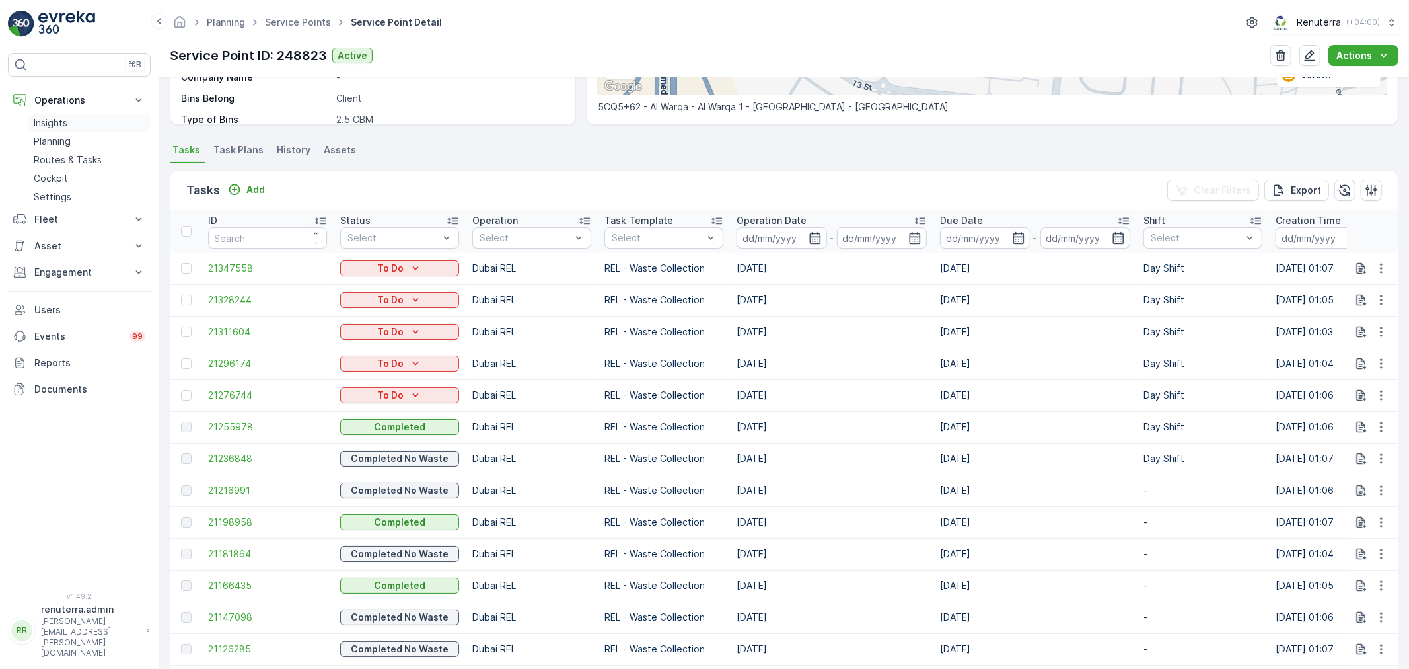
click at [73, 120] on link "Insights" at bounding box center [89, 123] width 122 height 18
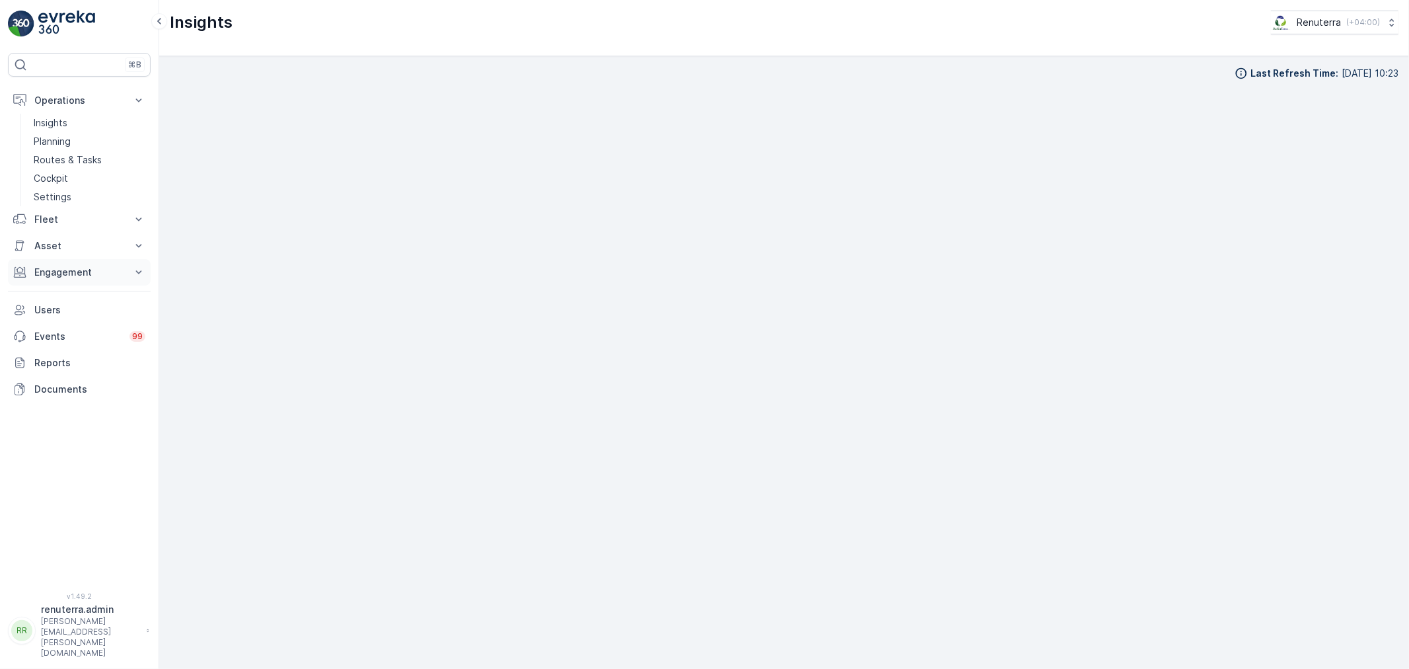
click at [58, 272] on p "Engagement" at bounding box center [79, 272] width 90 height 13
click at [66, 289] on p "Insights" at bounding box center [51, 294] width 34 height 13
click at [1125, 53] on div "Insights Renuterra ( +04:00 )" at bounding box center [784, 28] width 1250 height 56
click at [1045, 61] on div "Last Refresh Time : 02.09.2025 10:17" at bounding box center [784, 58] width 1229 height 13
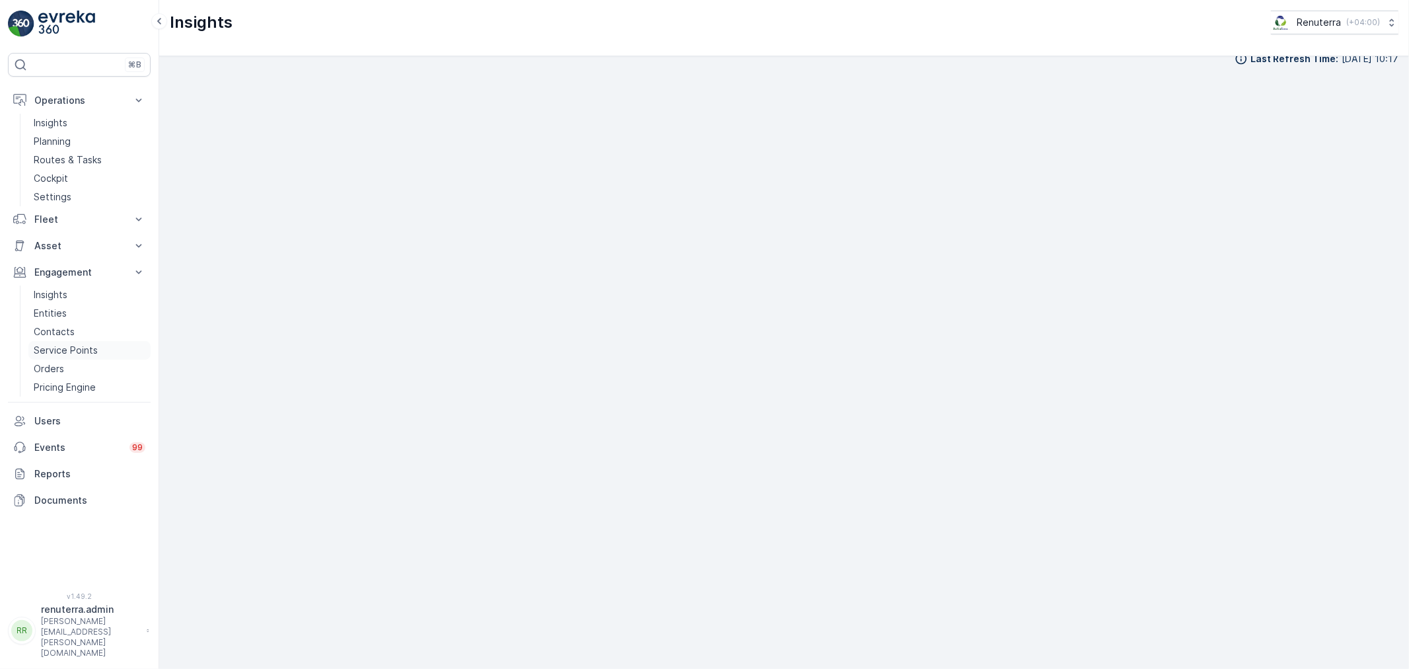
click at [68, 347] on p "Service Points" at bounding box center [66, 350] width 64 height 13
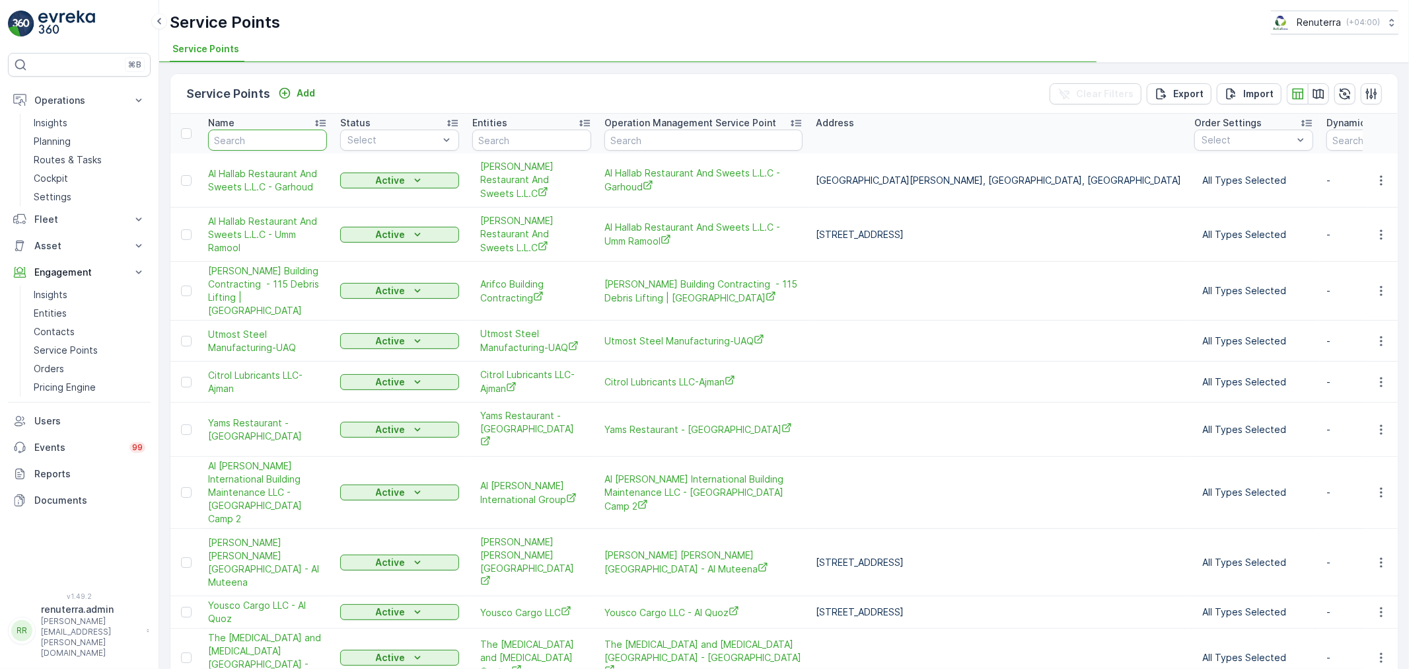
click at [295, 132] on input "text" at bounding box center [267, 139] width 119 height 21
type input "g"
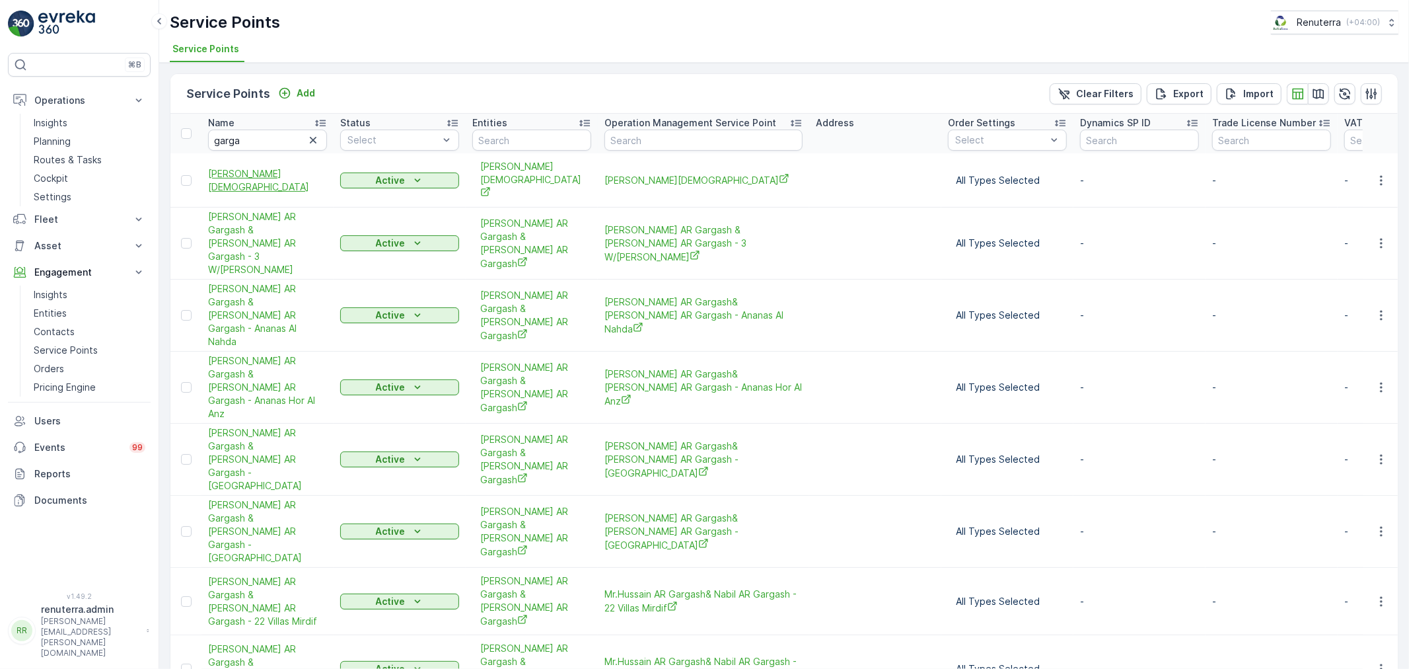
click at [270, 179] on span "Abdulrahim Hussain Gargash Masjid" at bounding box center [267, 180] width 119 height 26
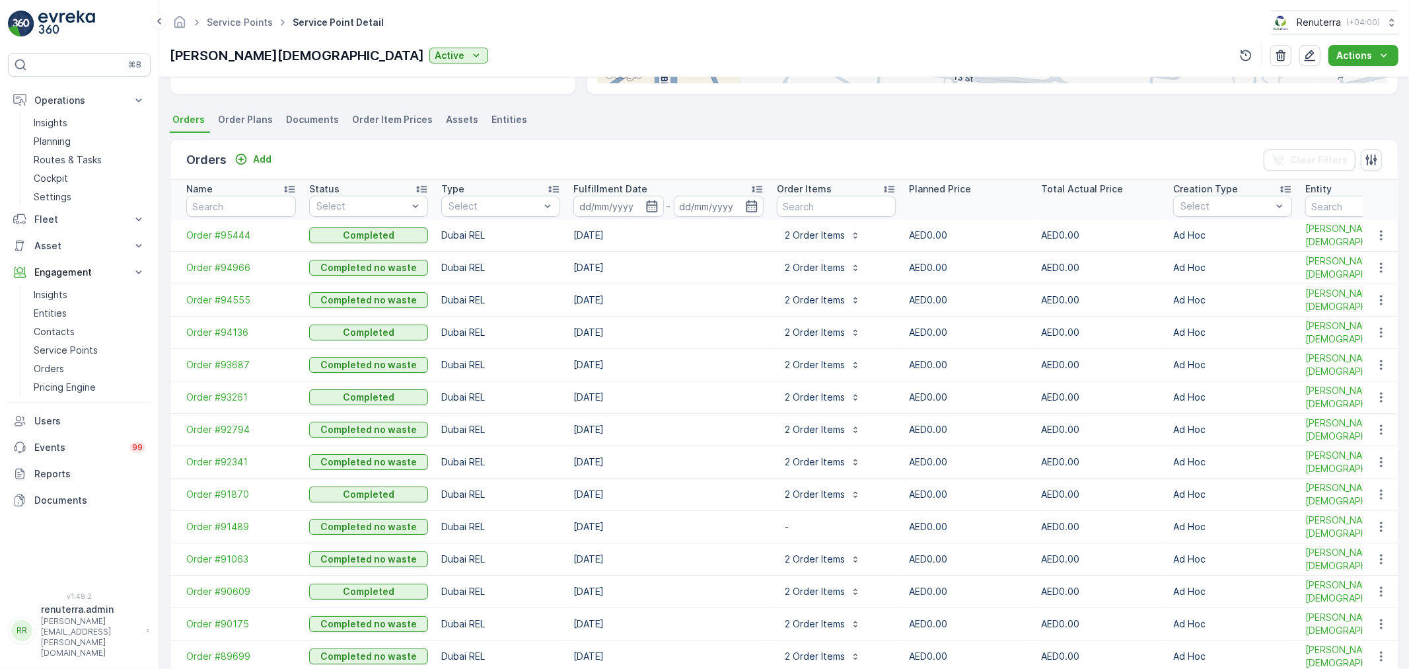
scroll to position [367, 0]
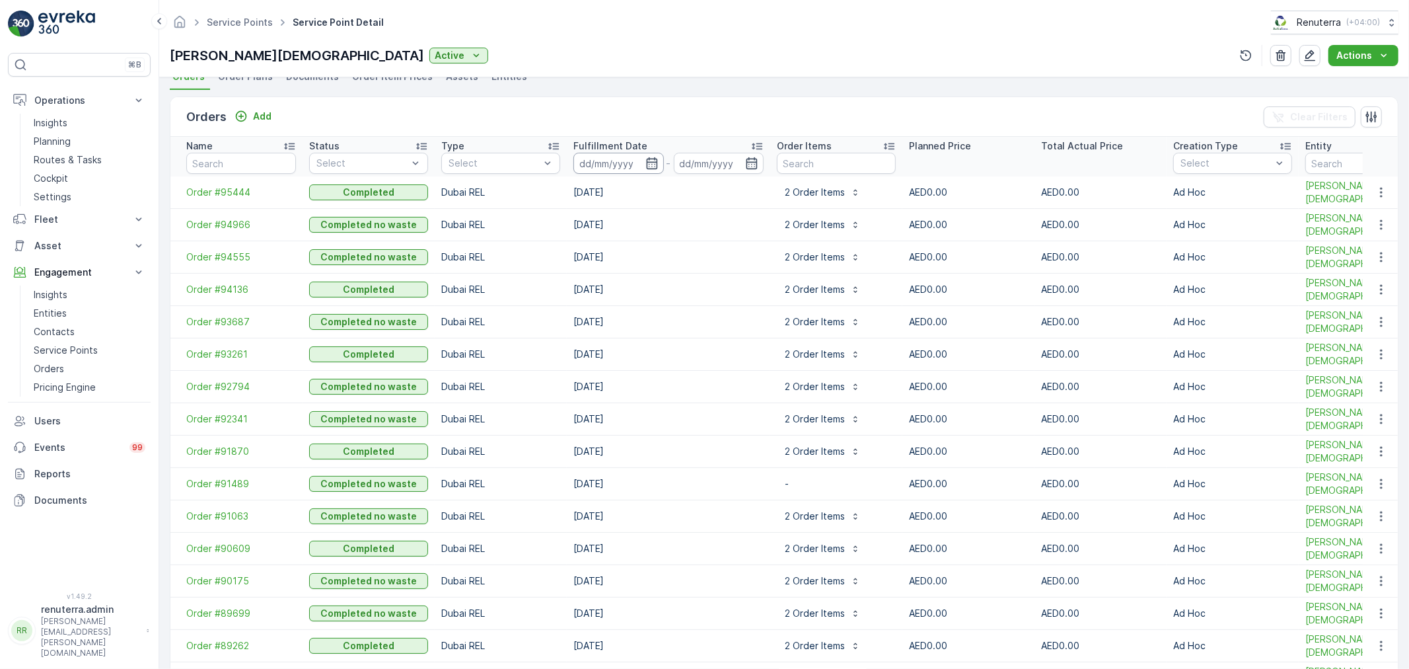
click at [600, 168] on input at bounding box center [618, 163] width 91 height 21
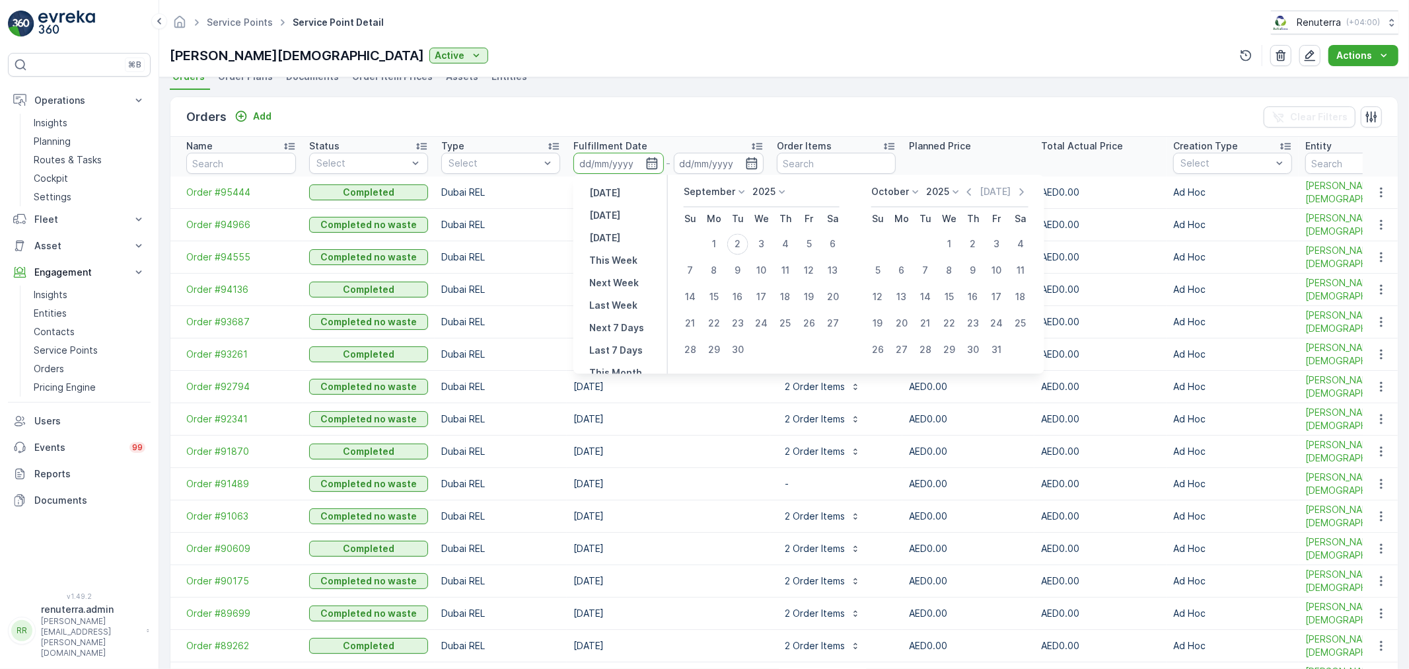
drag, startPoint x: 973, startPoint y: 190, endPoint x: 868, endPoint y: 225, distance: 110.7
click at [971, 190] on icon "button" at bounding box center [969, 191] width 4 height 7
click at [807, 236] on div "1" at bounding box center [809, 243] width 21 height 21
type input "[DATE]"
click at [694, 367] on div "31" at bounding box center [690, 375] width 21 height 21
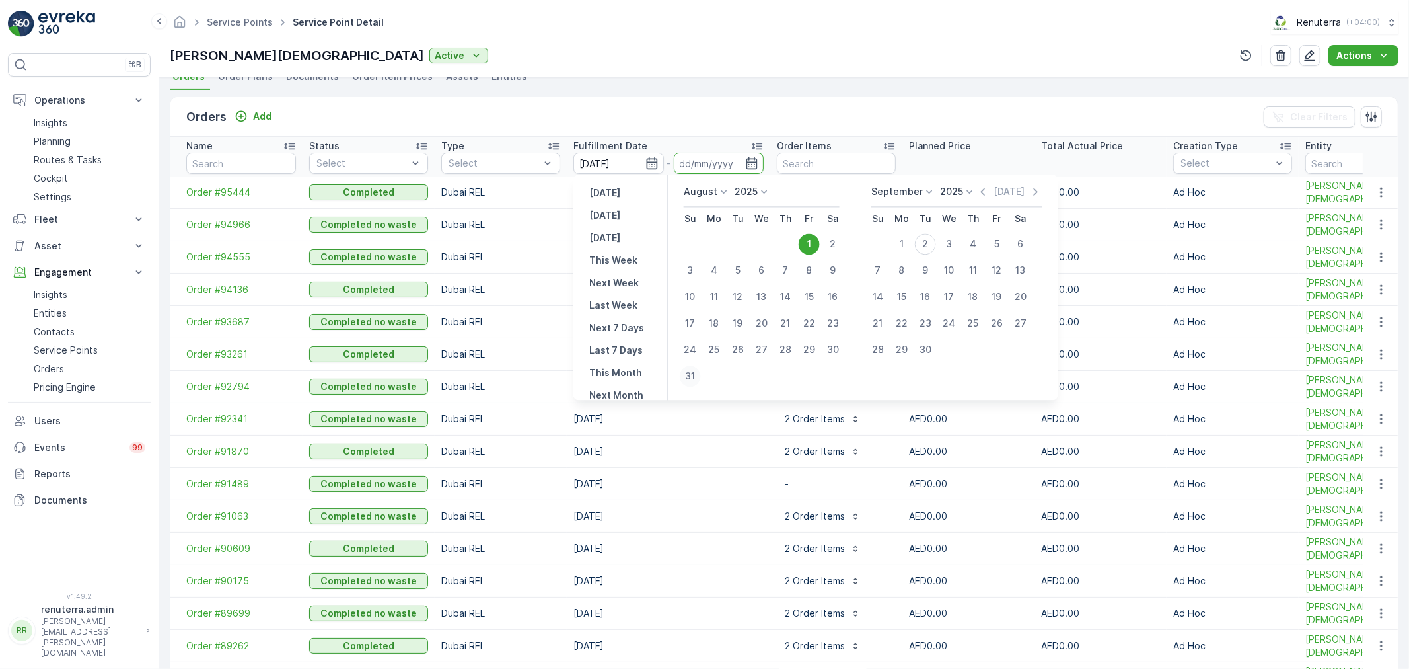
type input "[DATE]"
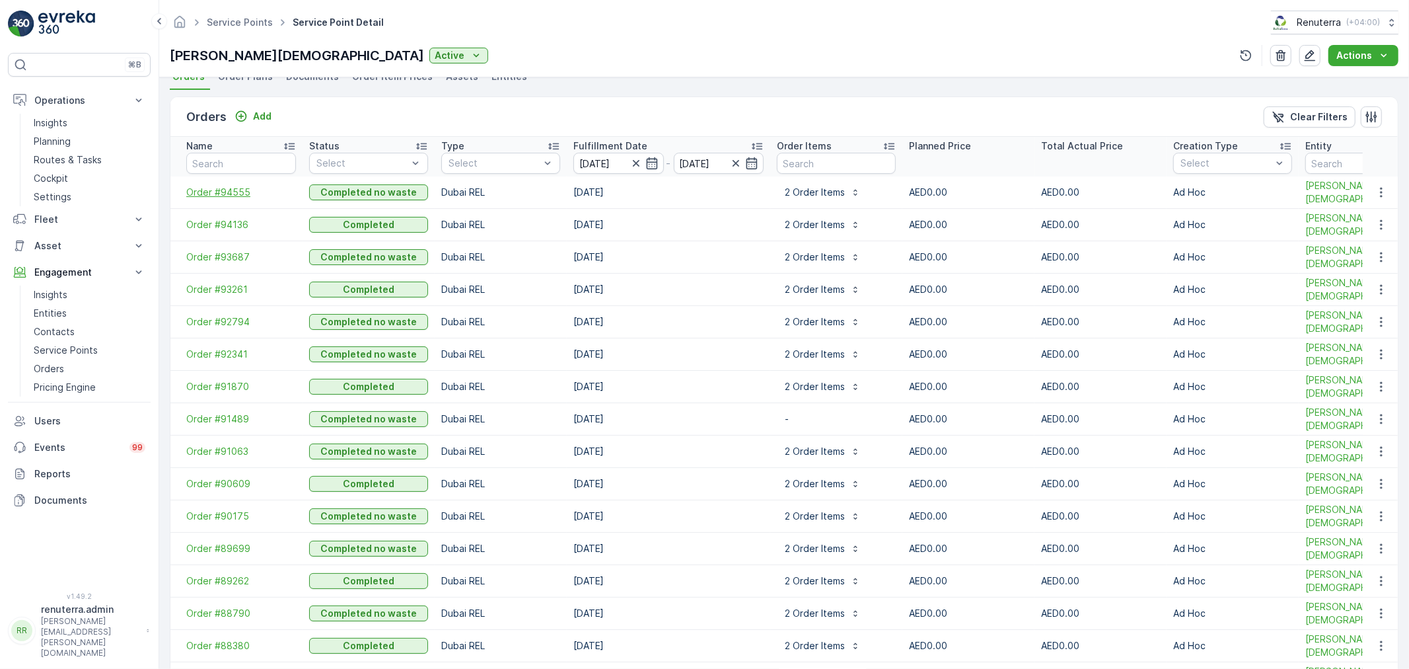
click at [223, 194] on span "Order #94555" at bounding box center [241, 192] width 110 height 13
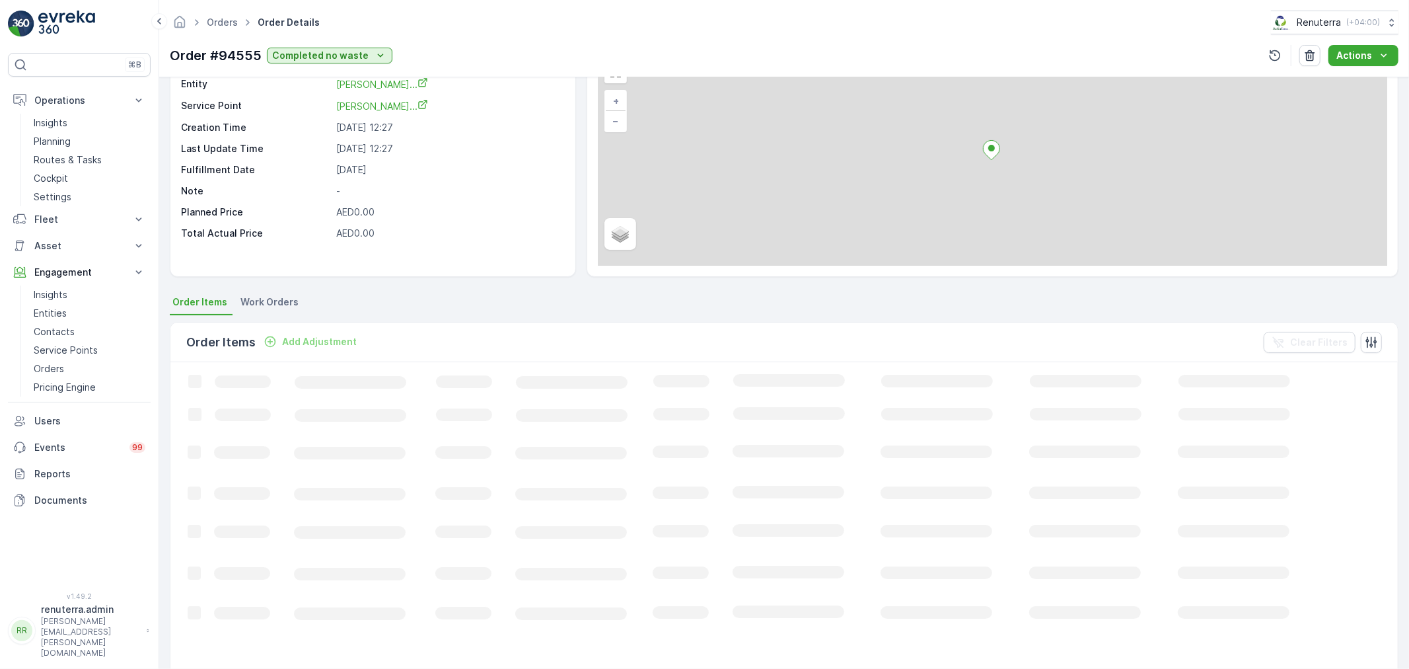
scroll to position [139, 0]
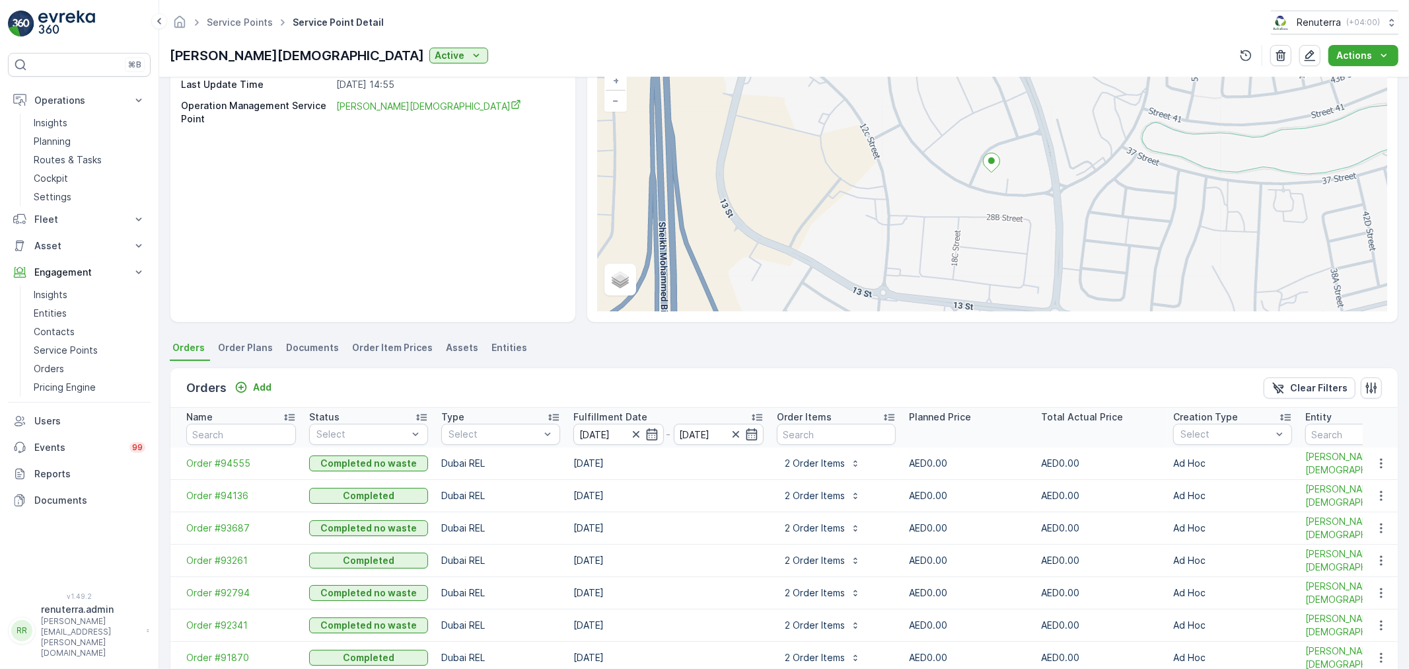
scroll to position [220, 0]
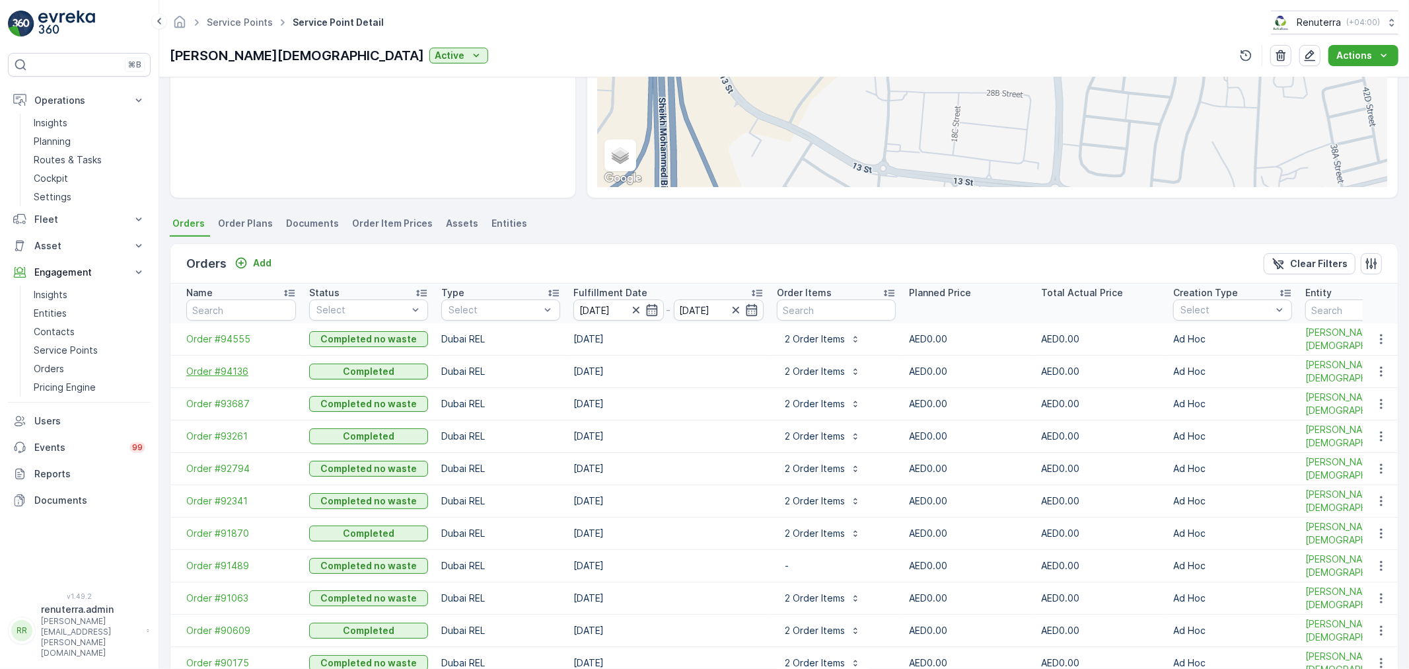
click at [220, 365] on span "Order #94136" at bounding box center [241, 371] width 110 height 13
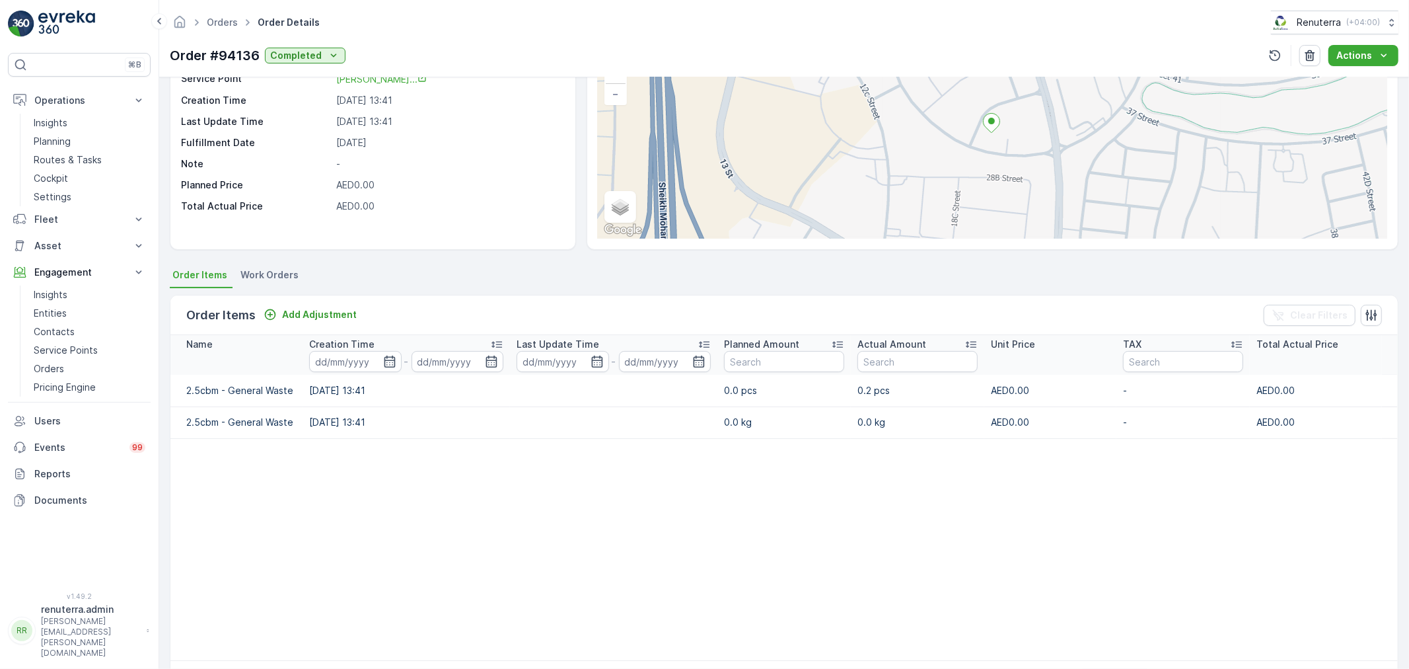
scroll to position [149, 0]
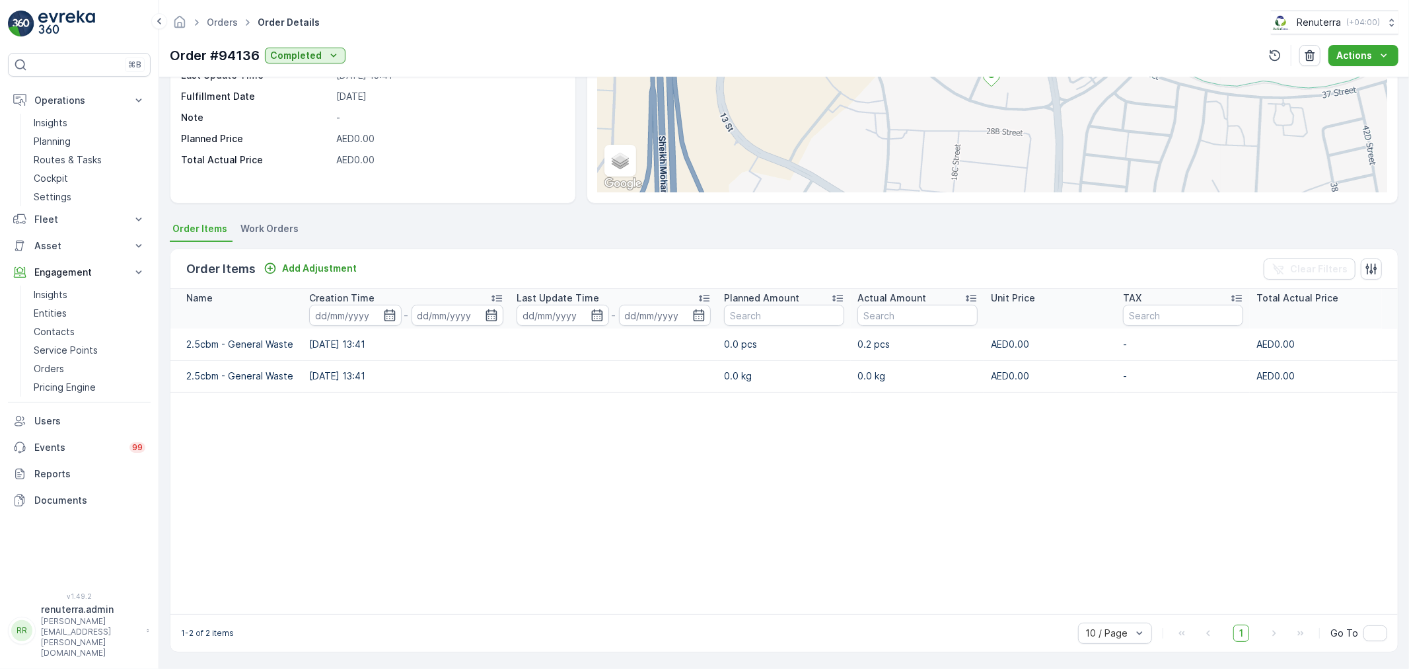
click at [547, 458] on table "Name Creation Time - Last Update Time - Planned Amount Actual Amount Unit Price…" at bounding box center [783, 451] width 1227 height 325
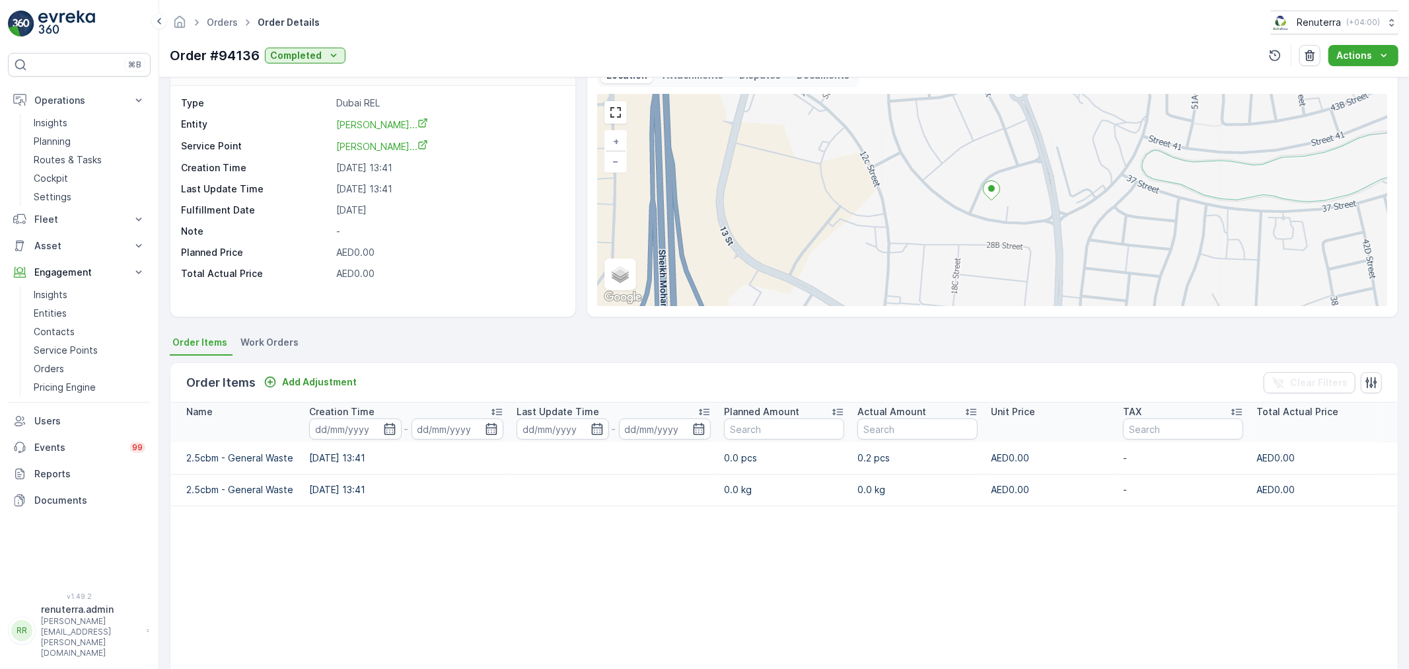
scroll to position [0, 0]
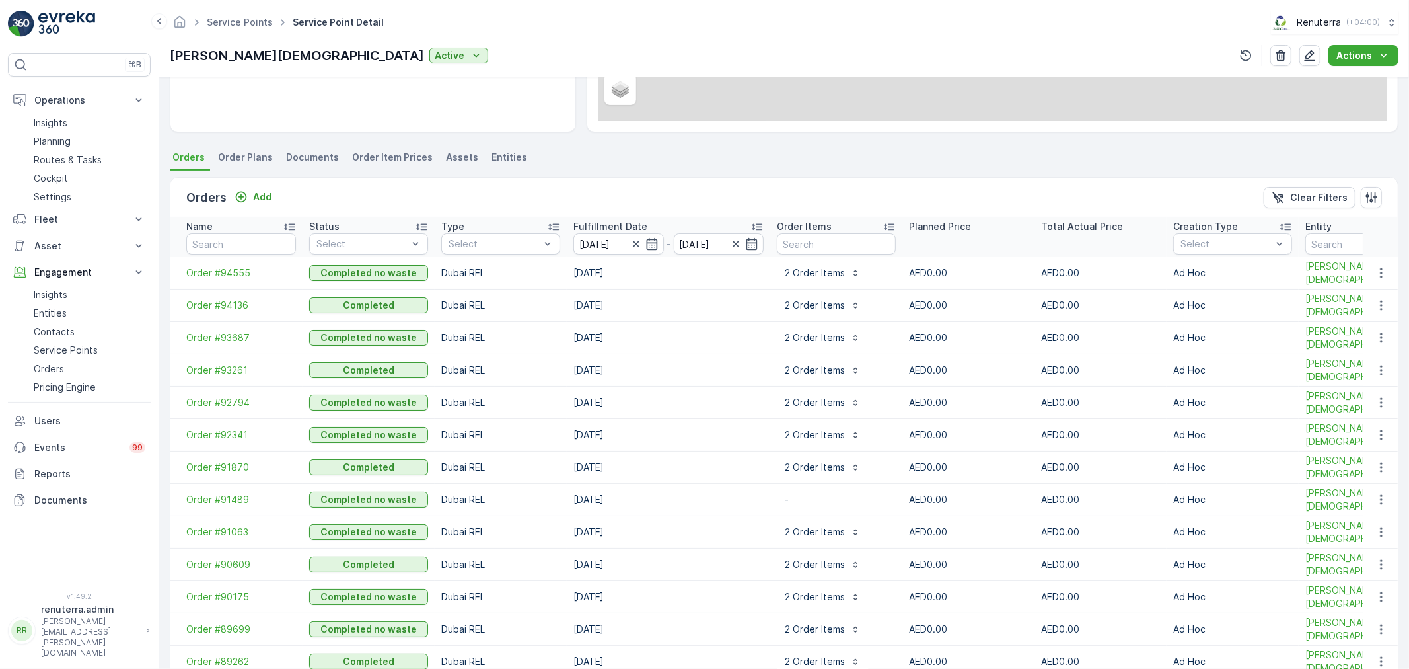
scroll to position [293, 0]
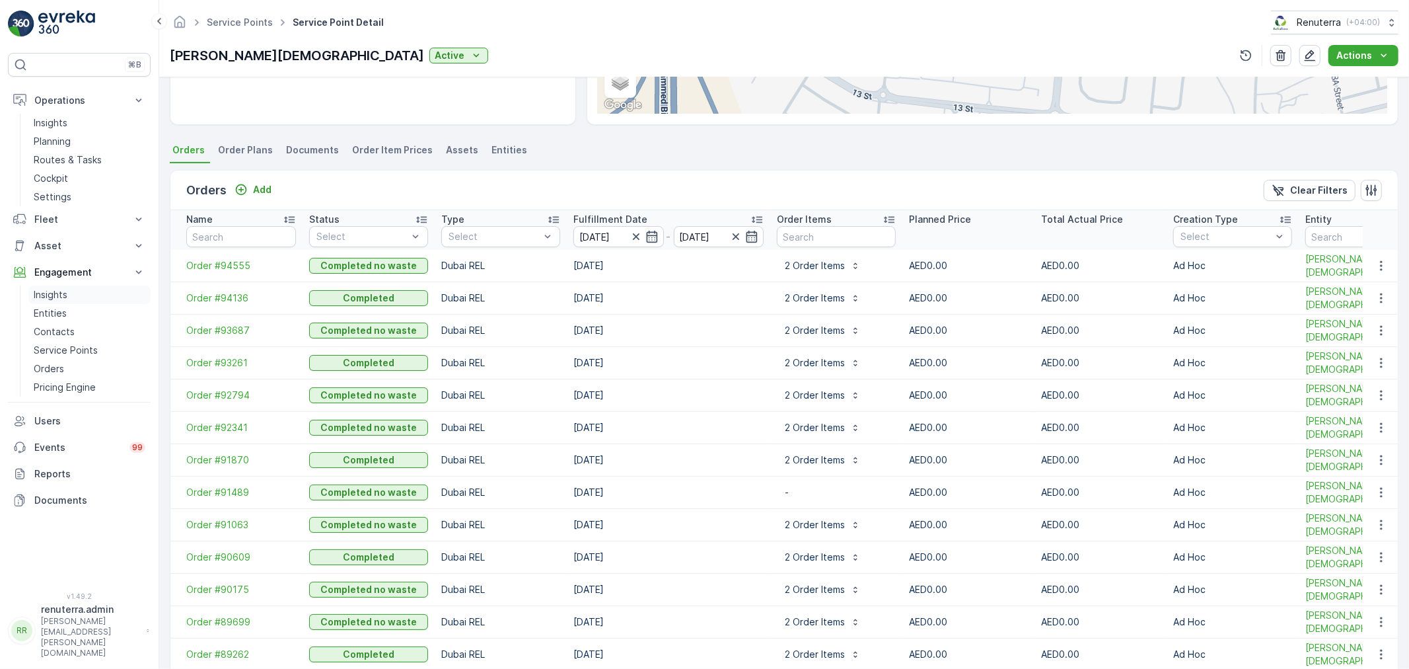
click at [55, 298] on p "Insights" at bounding box center [51, 294] width 34 height 13
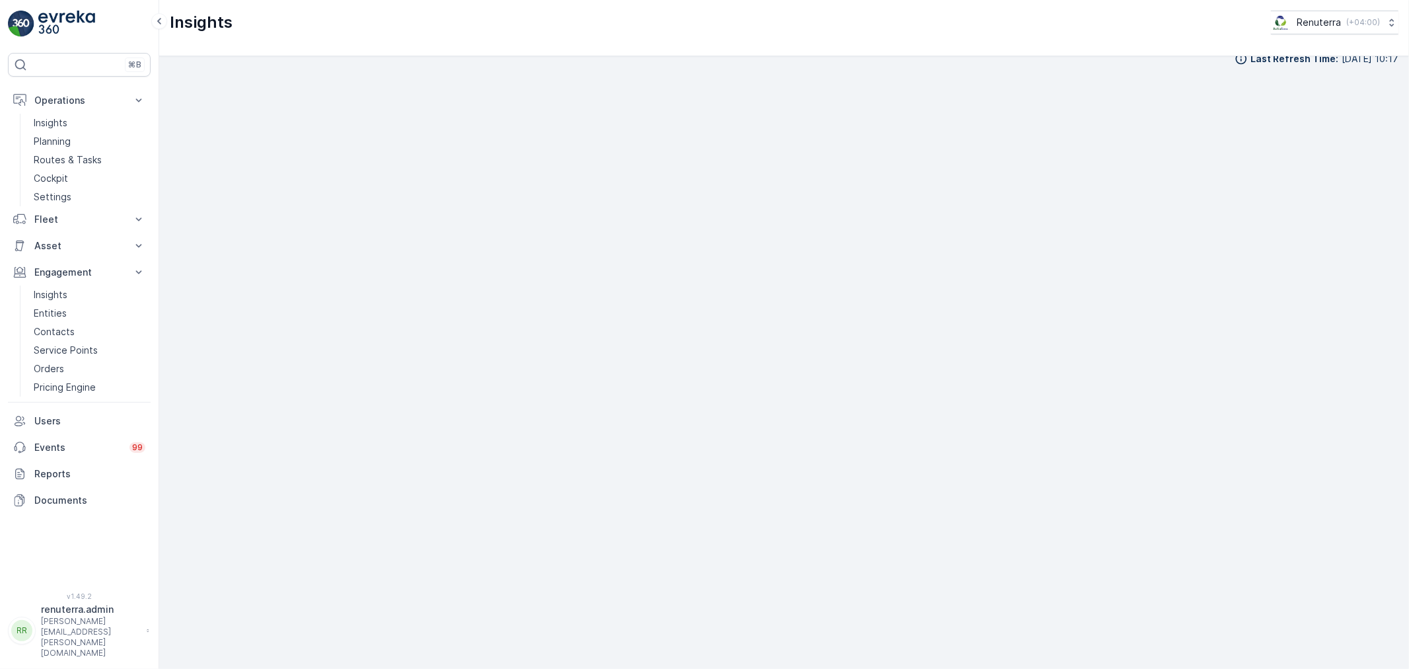
scroll to position [17, 0]
click at [75, 345] on p "Service Points" at bounding box center [66, 350] width 64 height 13
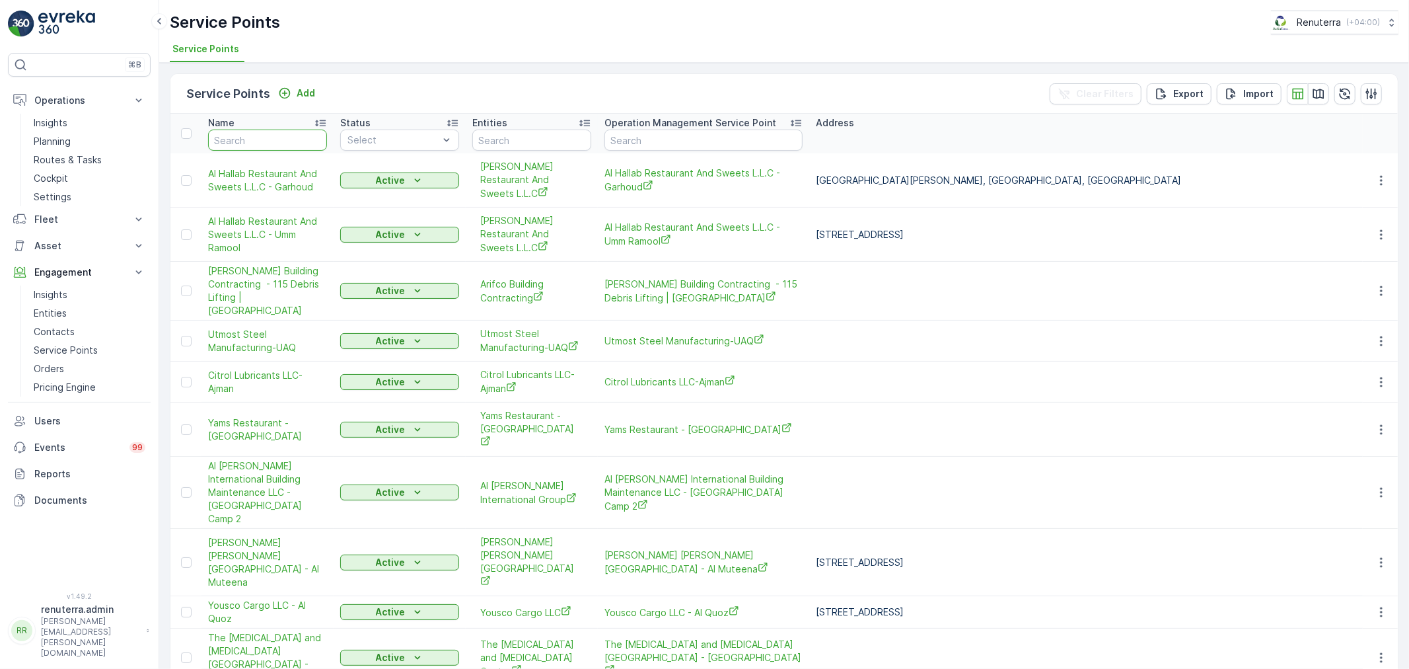
click at [255, 141] on input "text" at bounding box center [267, 139] width 119 height 21
type input "ars"
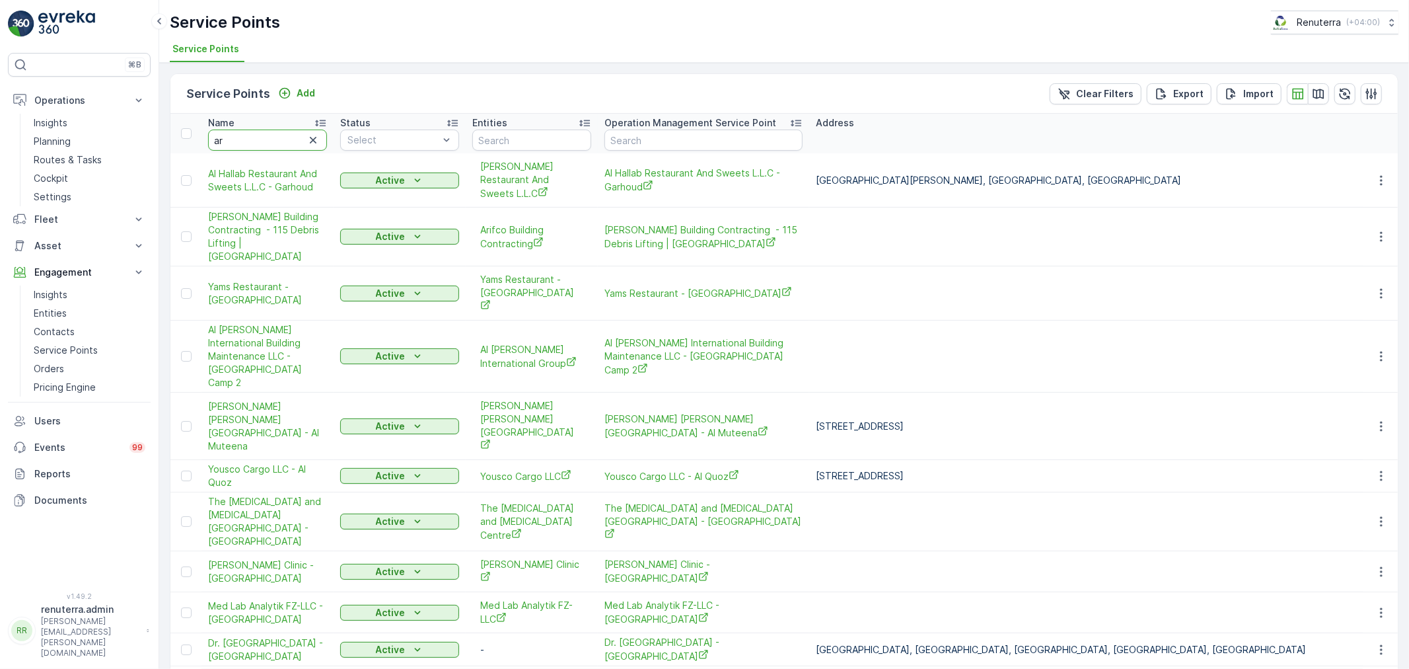
drag, startPoint x: 255, startPoint y: 141, endPoint x: 199, endPoint y: 141, distance: 56.2
click at [199, 141] on tr "Name ar Status Select Entities Operation Management Service Point Address Order…" at bounding box center [1315, 134] width 2291 height 40
type input "Garg"
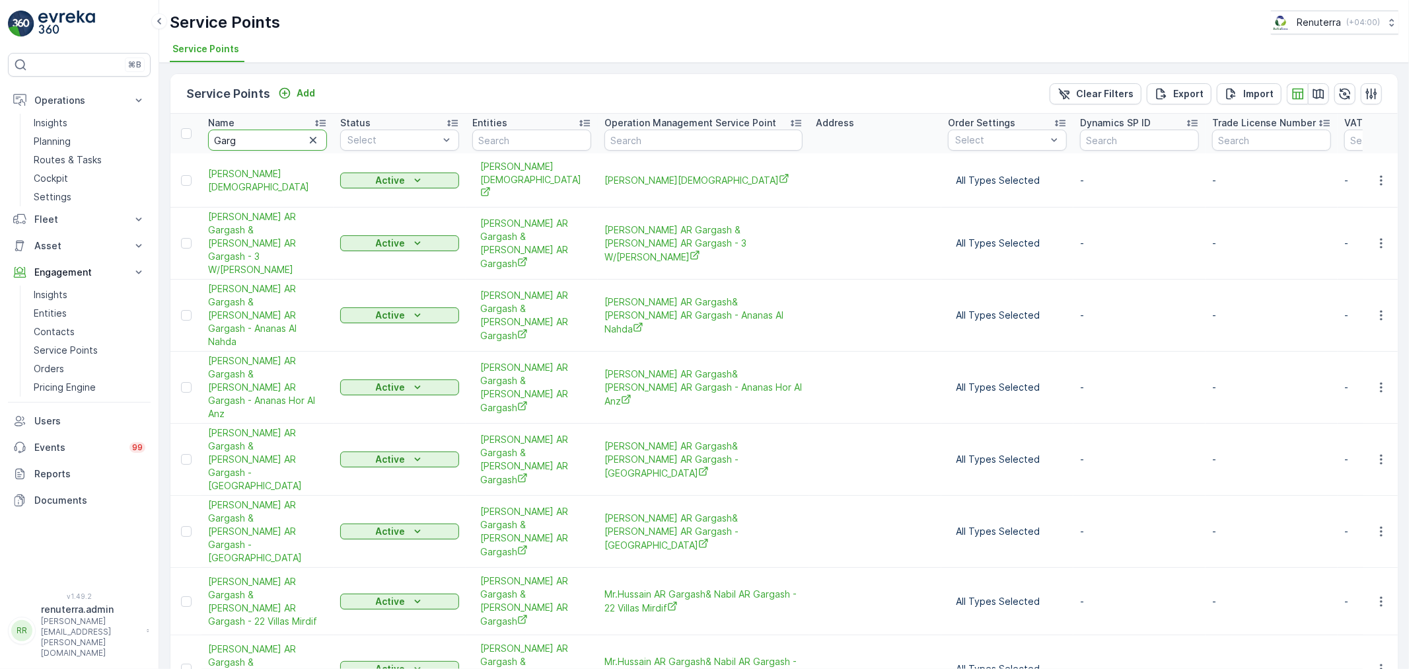
click at [260, 145] on input "Garg" at bounding box center [267, 139] width 119 height 21
click at [260, 210] on span "Mr. Hussain AR Gargash & Nabil AR Gargash - 3 W/H Garhoud" at bounding box center [267, 243] width 119 height 66
click at [236, 159] on td "Abdulrahim Hussain Gargash Masjid" at bounding box center [267, 180] width 132 height 54
click at [236, 167] on span "Abdulrahim Hussain Gargash Masjid" at bounding box center [267, 180] width 119 height 26
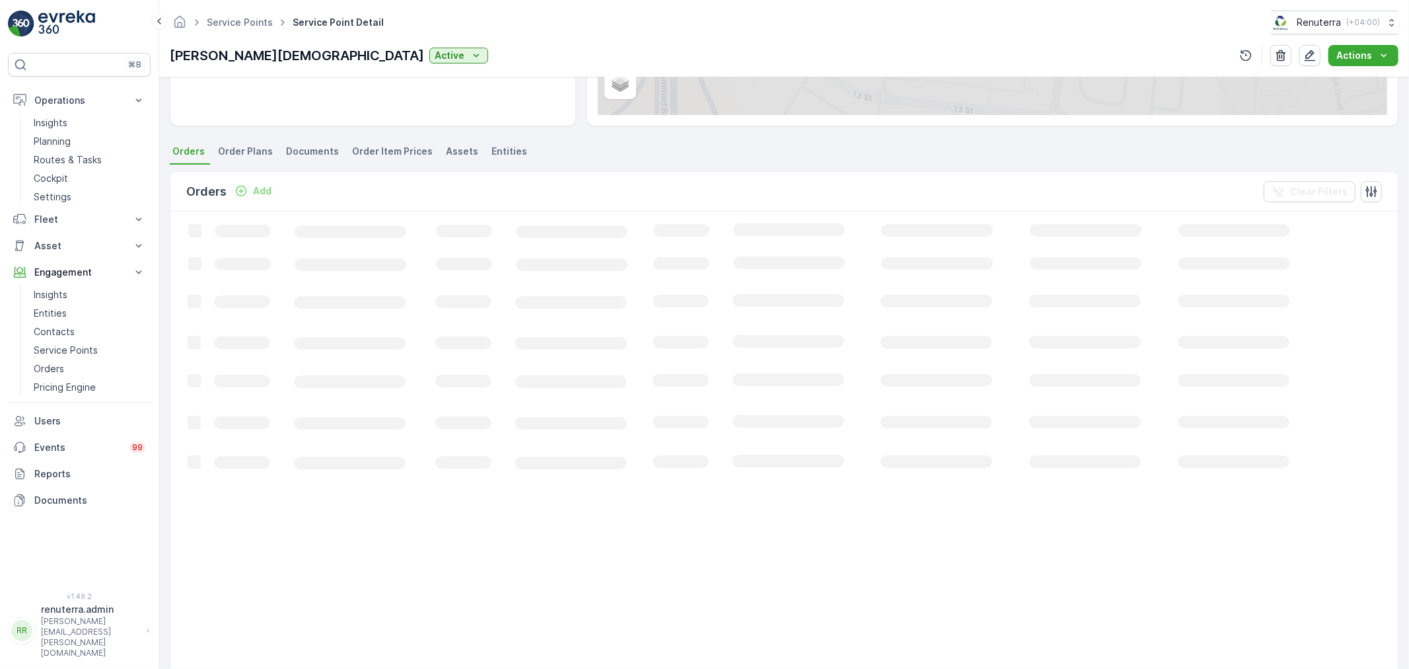
scroll to position [293, 0]
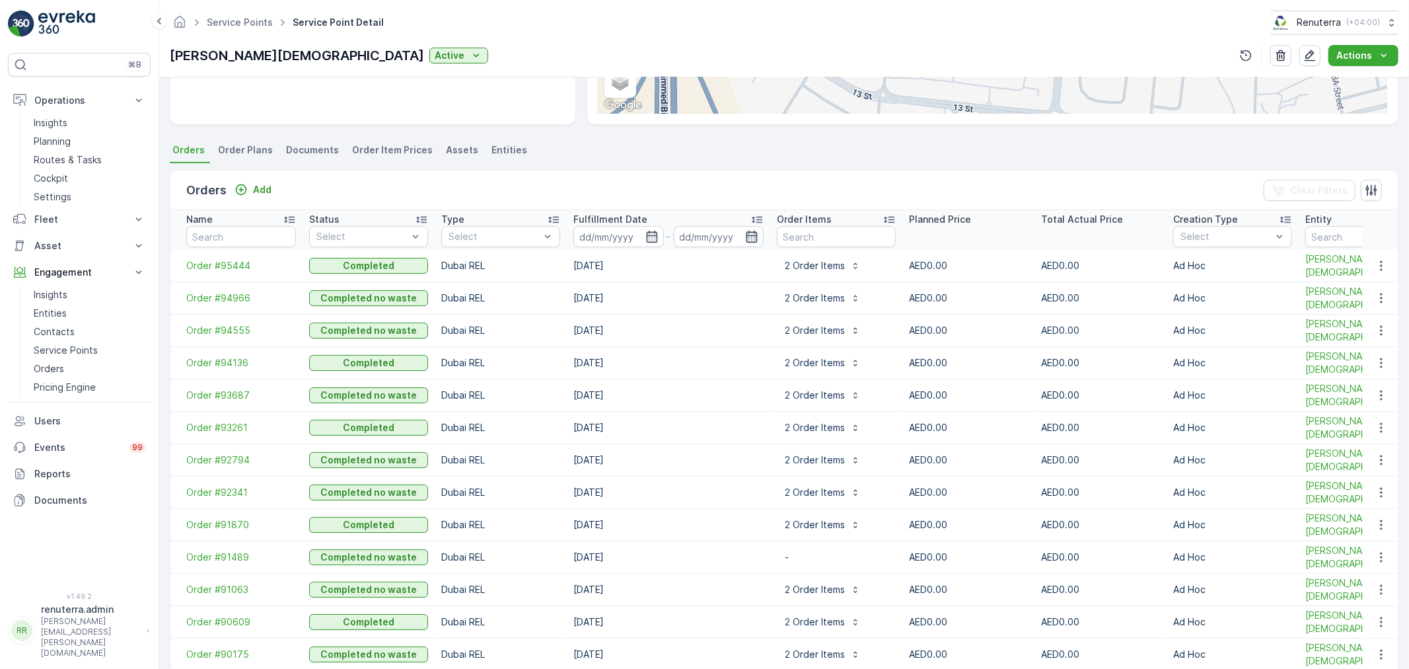
click at [750, 235] on icon "button" at bounding box center [752, 237] width 11 height 12
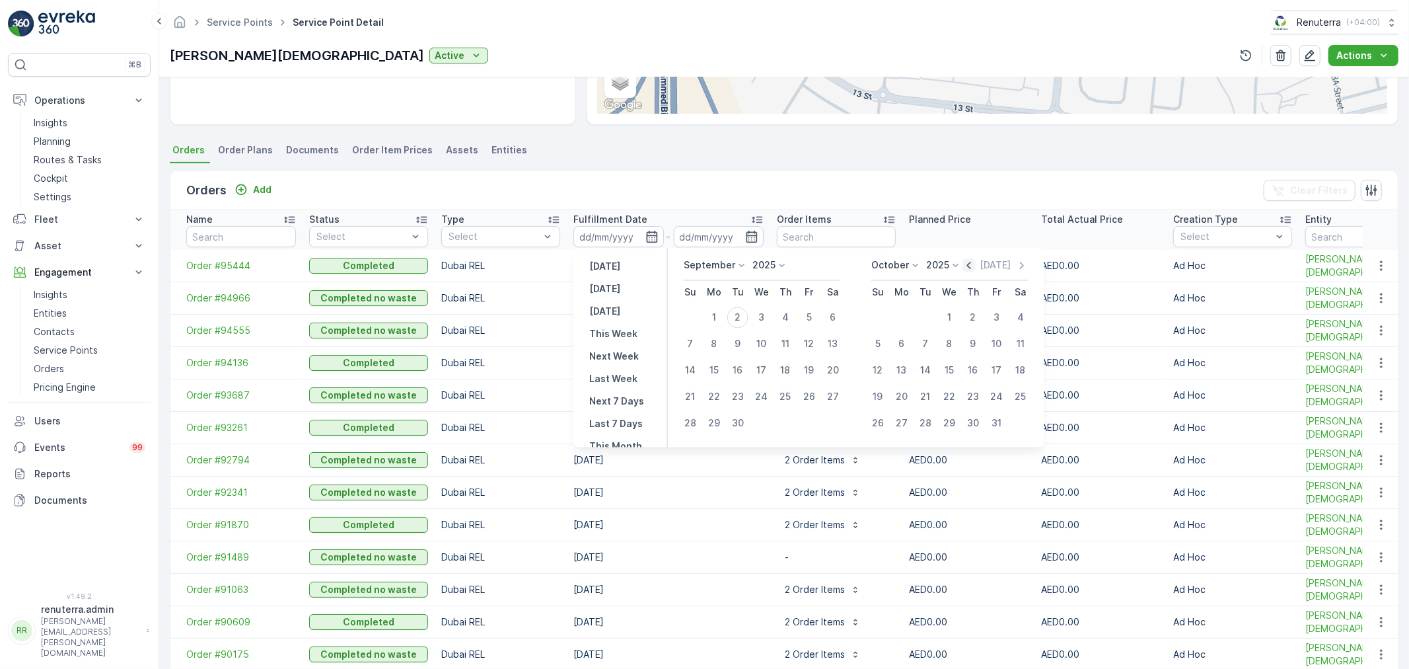
click at [972, 268] on icon "button" at bounding box center [969, 265] width 13 height 13
click at [806, 321] on div "1" at bounding box center [809, 317] width 21 height 21
type input "[DATE]"
click at [683, 449] on div "31" at bounding box center [690, 449] width 21 height 21
type input "[DATE]"
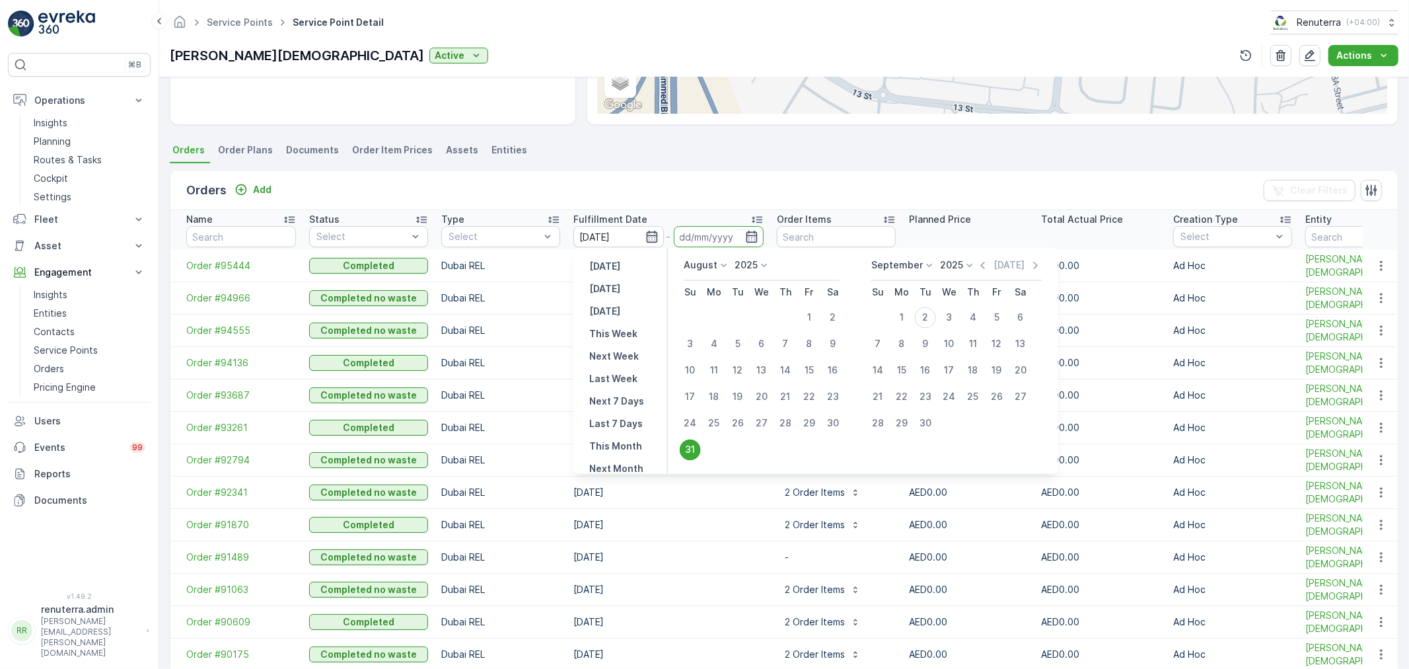
click at [798, 308] on td "1" at bounding box center [809, 318] width 24 height 26
drag, startPoint x: 801, startPoint y: 308, endPoint x: 810, endPoint y: 312, distance: 10.1
click at [807, 308] on button "1" at bounding box center [809, 318] width 24 height 24
type input "[DATE]"
click at [697, 443] on div "31" at bounding box center [690, 449] width 21 height 21
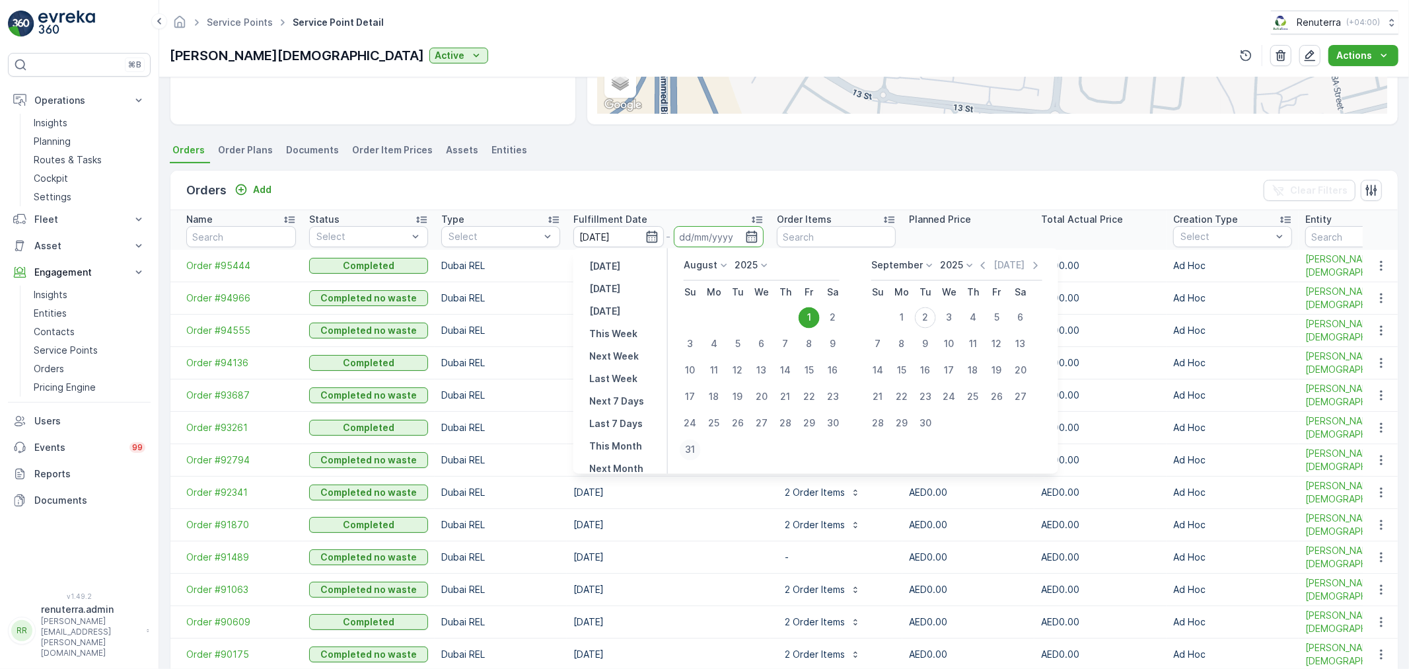
type input "[DATE]"
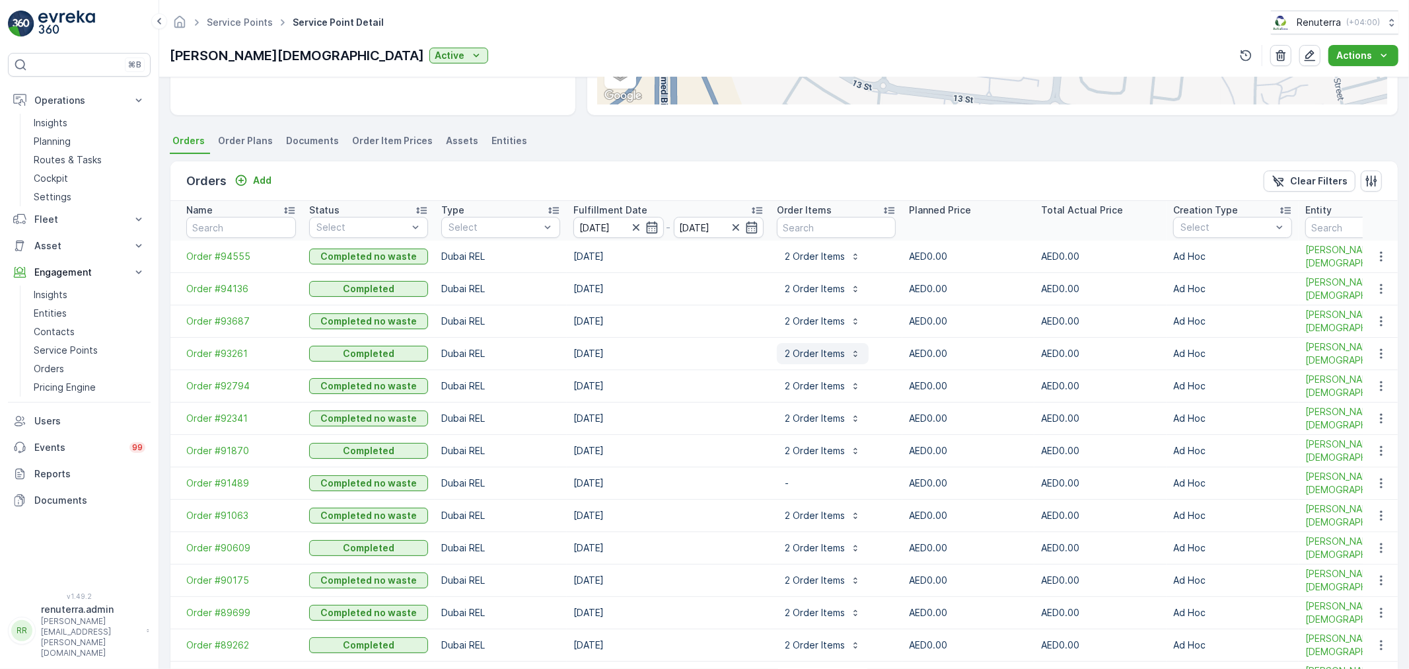
scroll to position [293, 0]
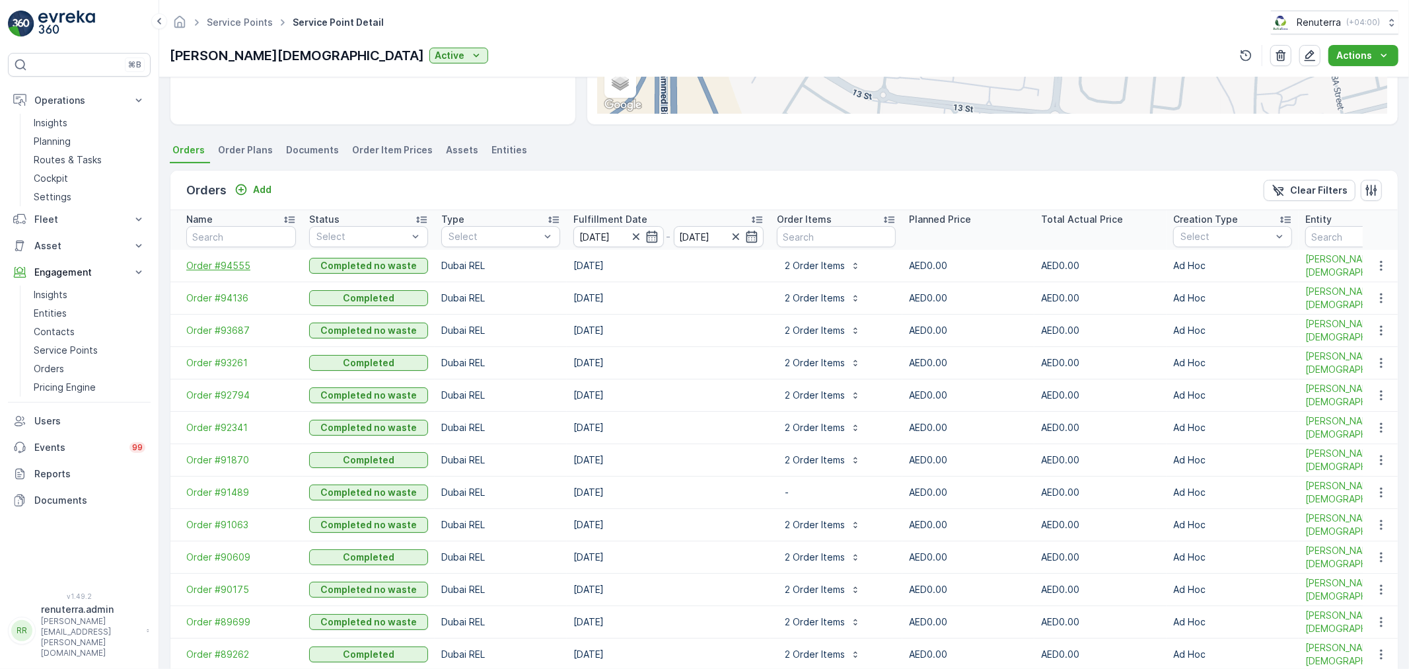
click at [222, 260] on span "Order #94555" at bounding box center [241, 265] width 110 height 13
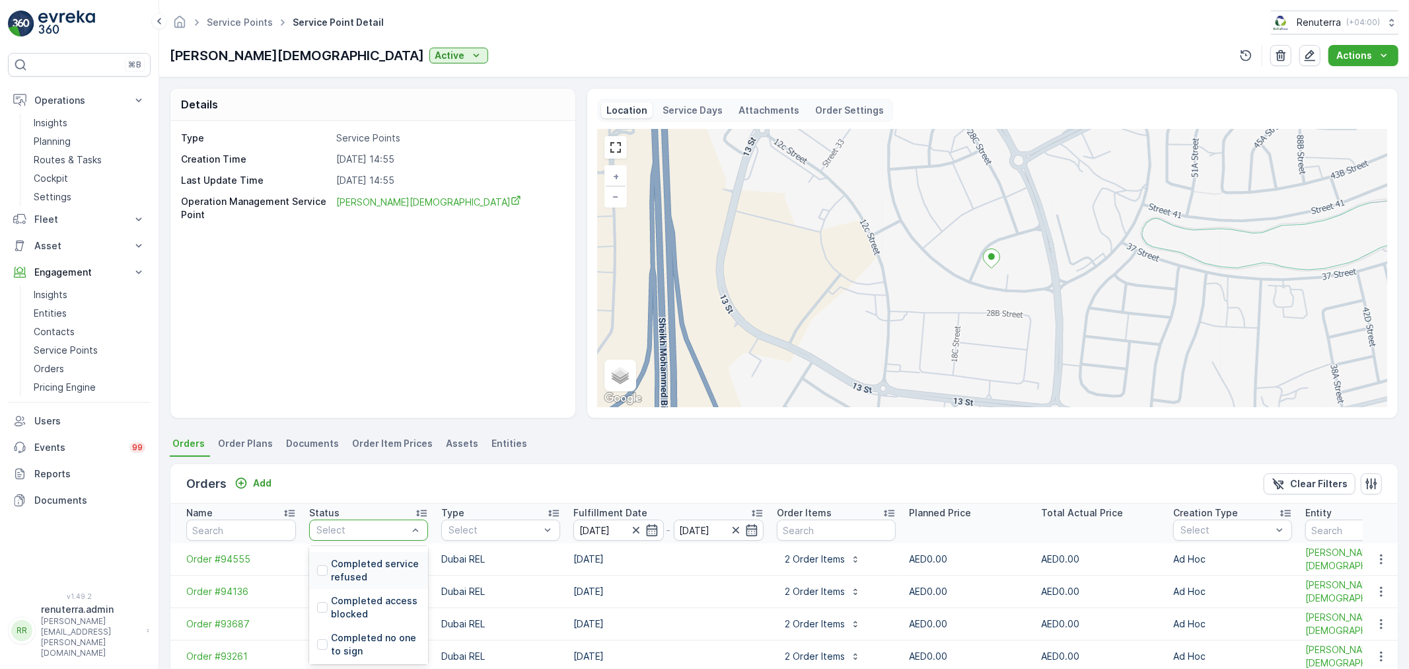
scroll to position [120, 0]
click at [375, 619] on p "Completed" at bounding box center [357, 625] width 52 height 13
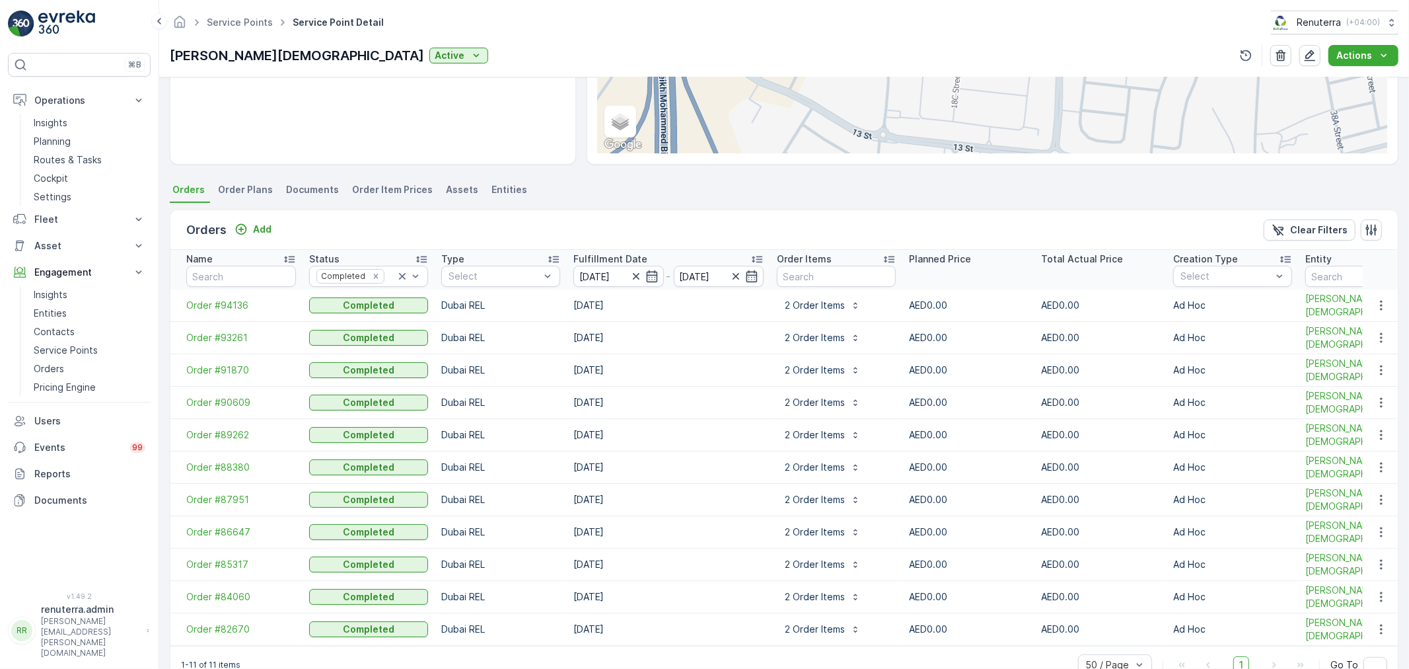
scroll to position [275, 0]
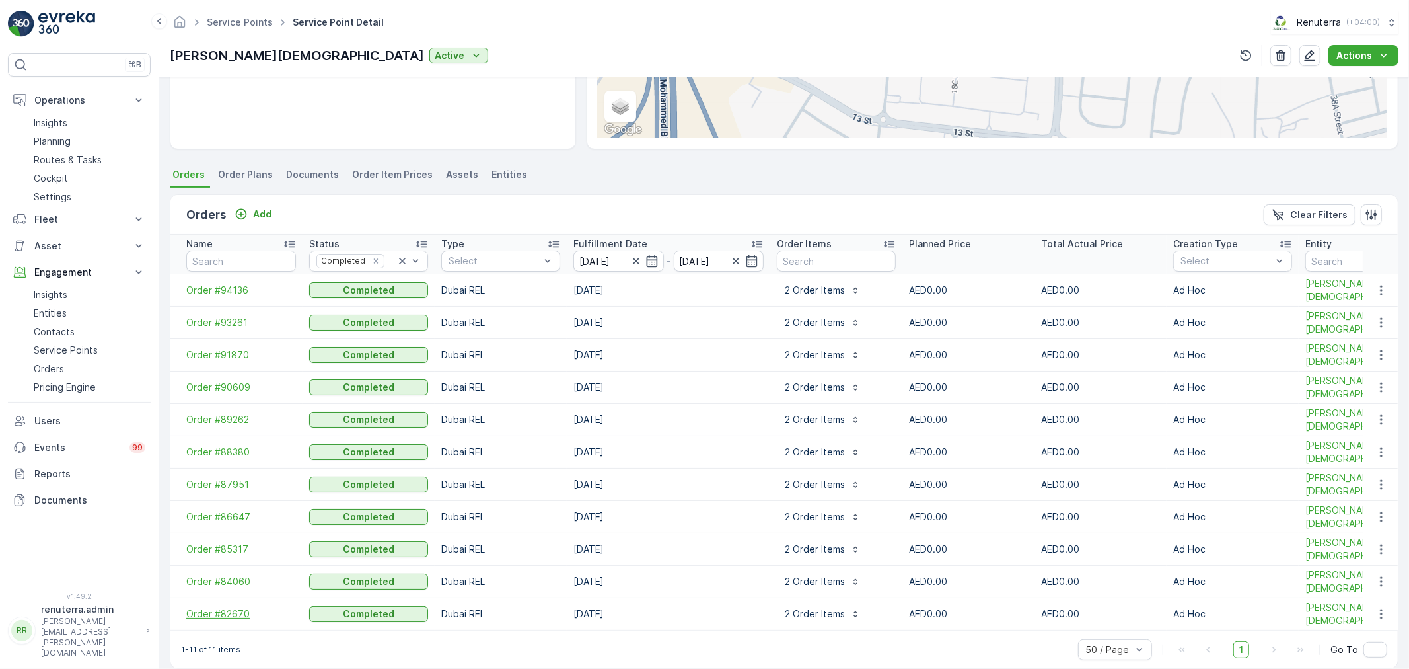
click at [205, 608] on span "Order #82670" at bounding box center [241, 613] width 110 height 13
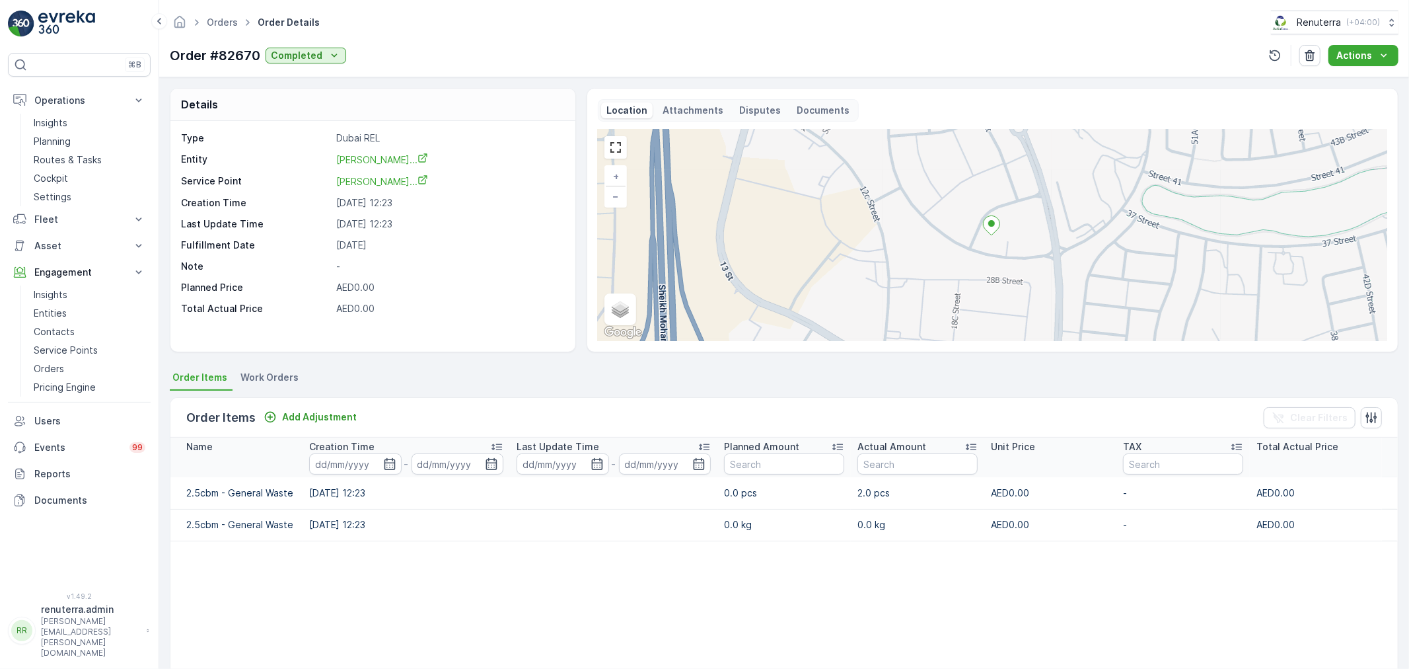
scroll to position [73, 0]
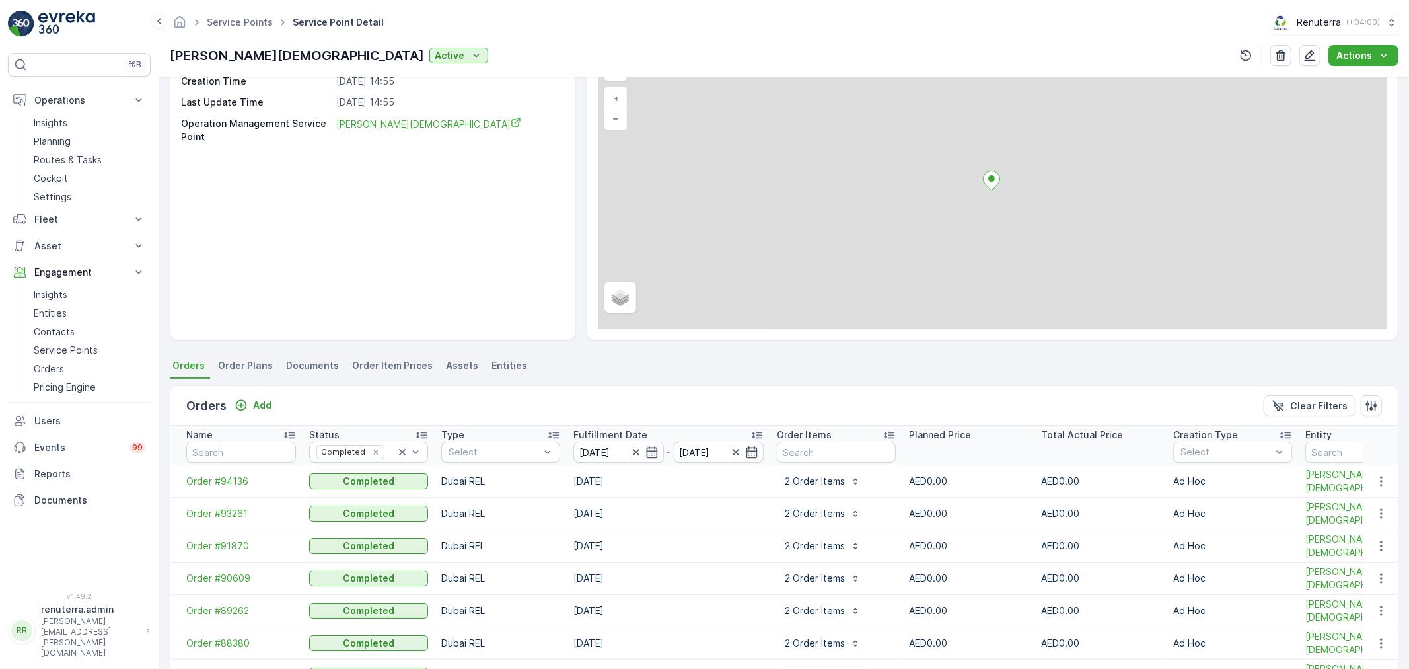
scroll to position [275, 0]
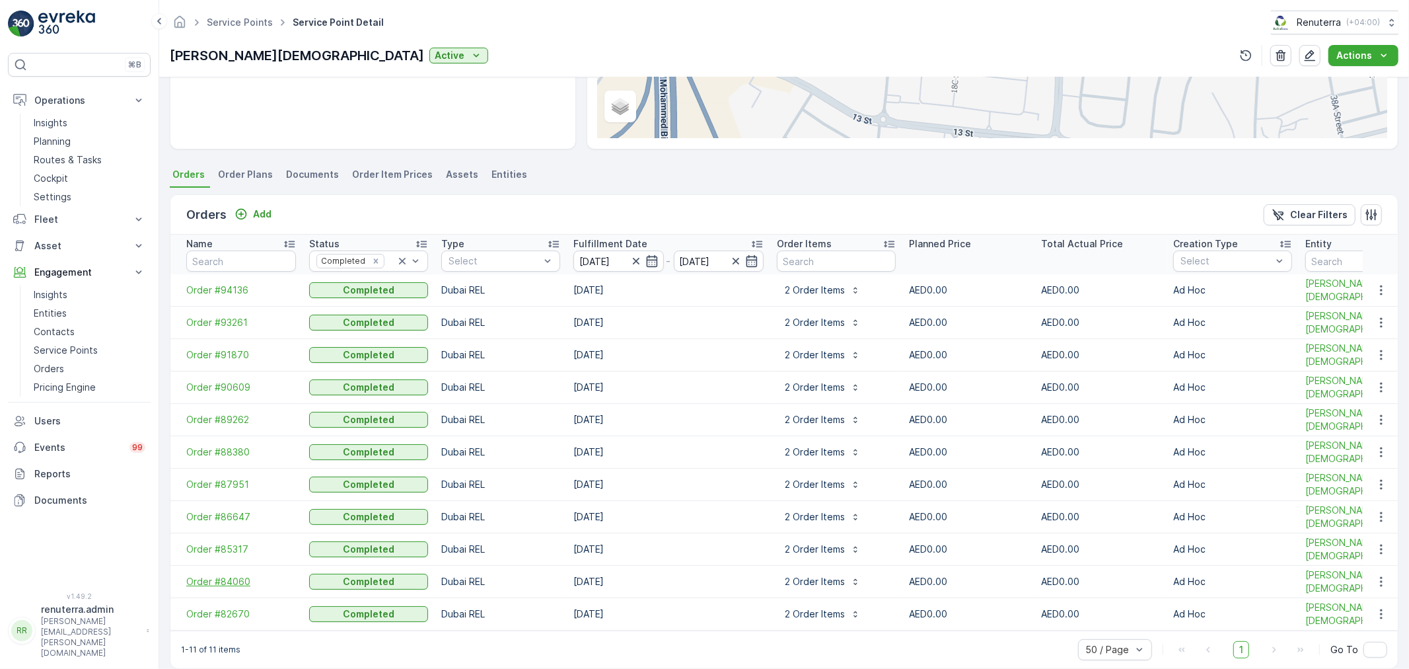
click at [231, 579] on span "Order #84060" at bounding box center [241, 581] width 110 height 13
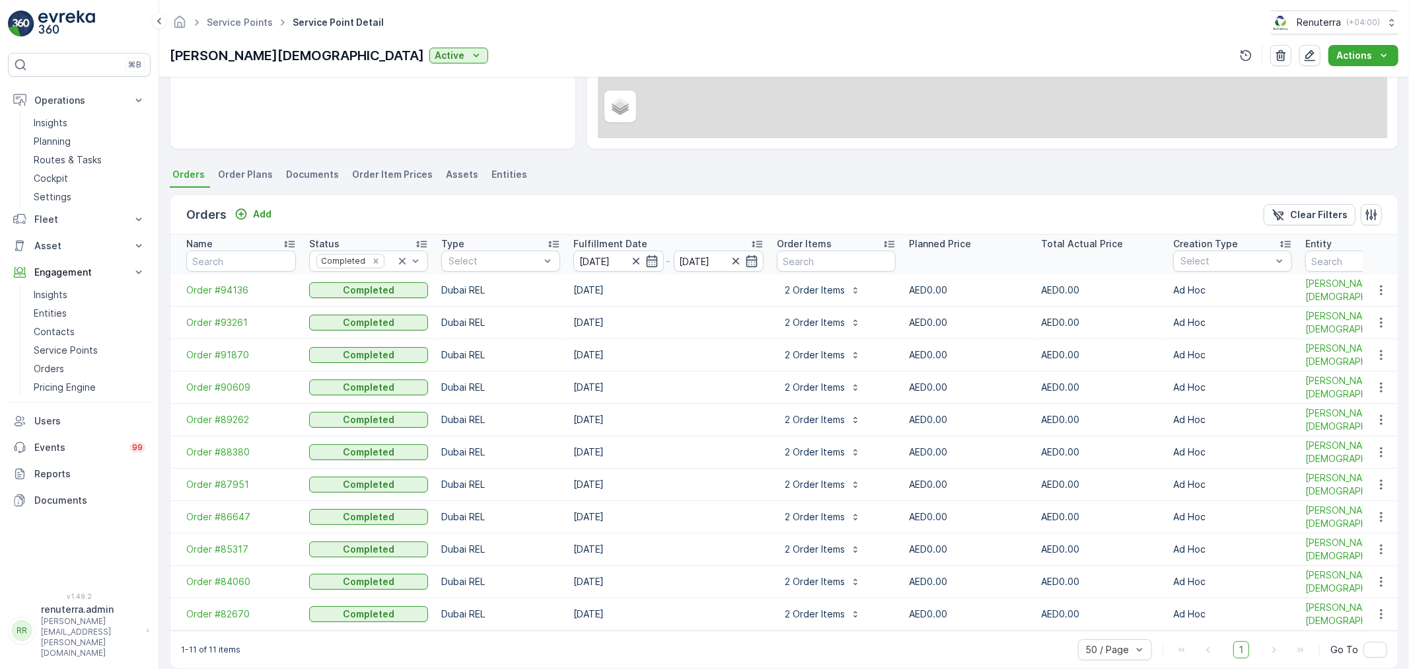
scroll to position [275, 0]
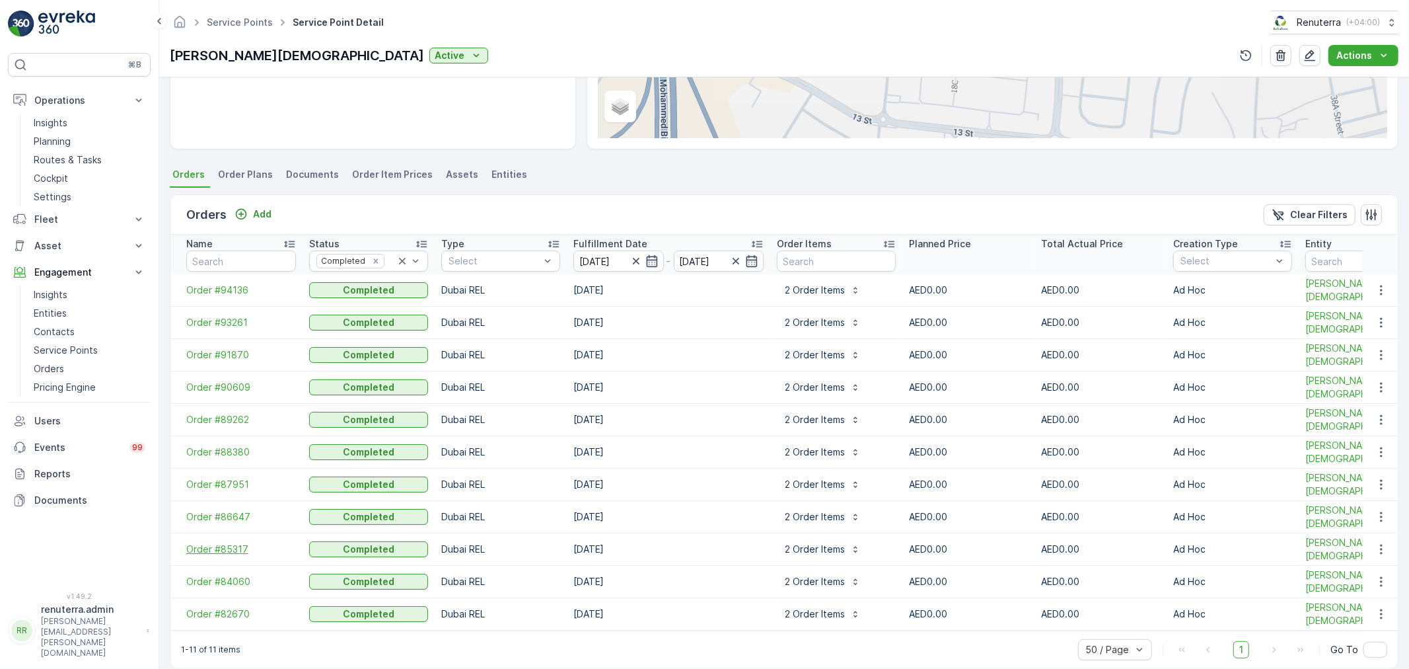
click at [218, 547] on span "Order #85317" at bounding box center [241, 548] width 110 height 13
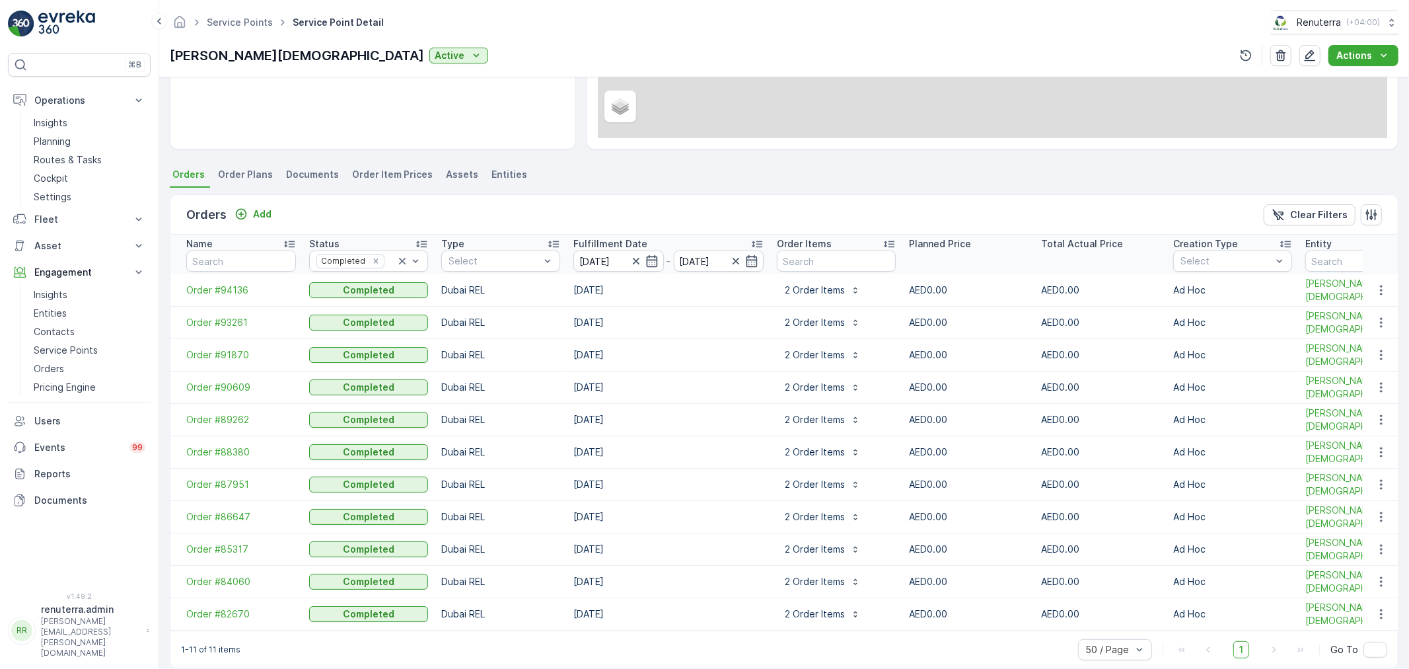
scroll to position [275, 0]
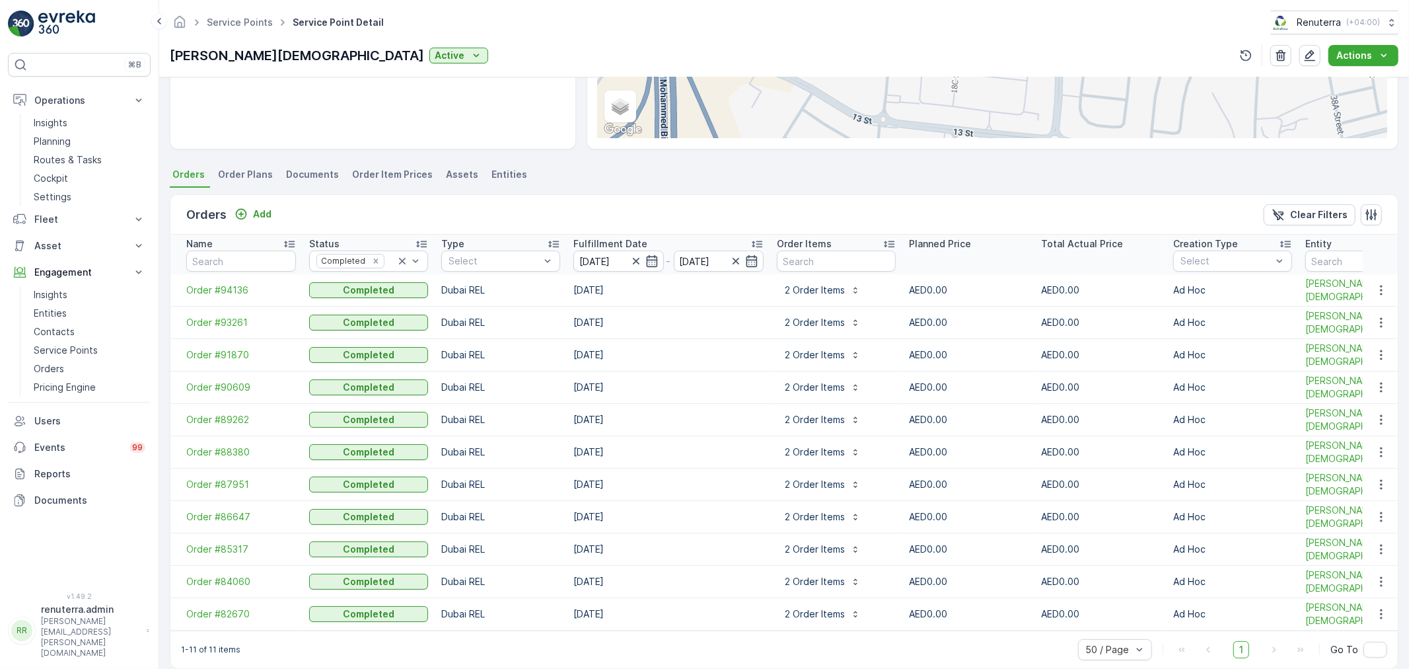
click at [229, 501] on td "Order #86647" at bounding box center [236, 517] width 132 height 32
click at [248, 510] on span "Order #86647" at bounding box center [241, 516] width 110 height 13
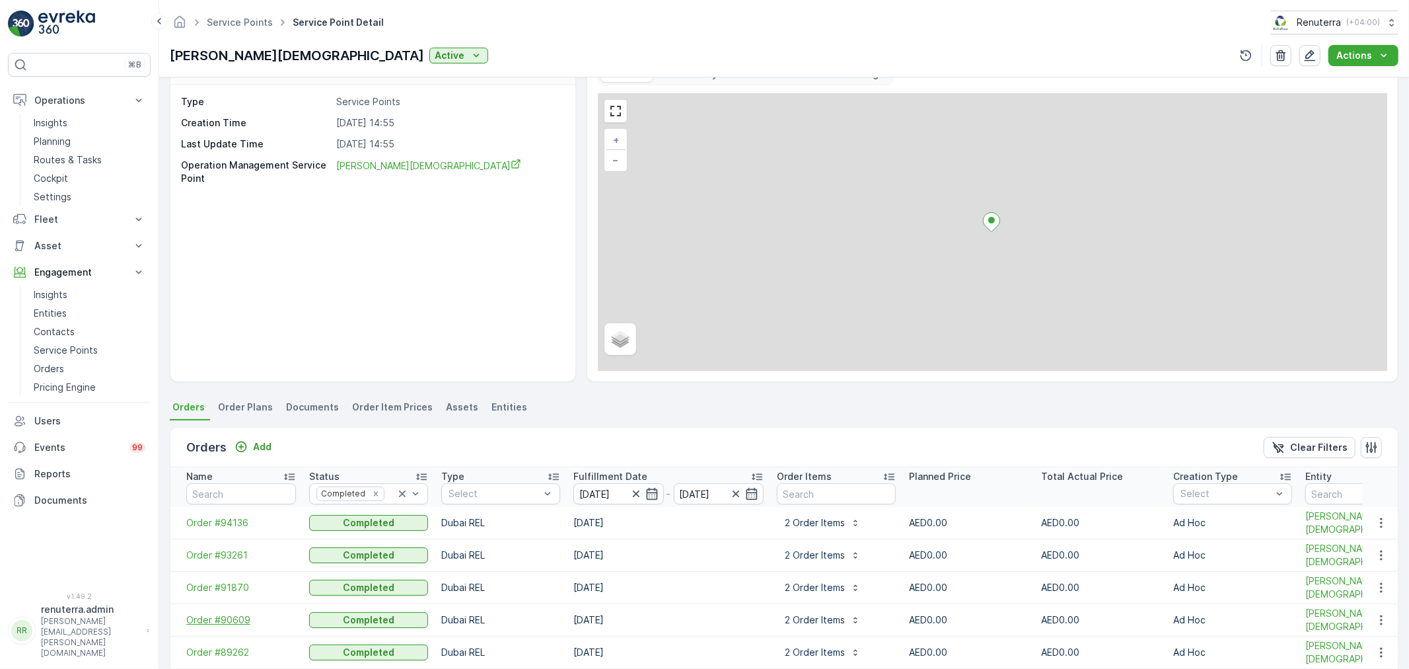
scroll to position [220, 0]
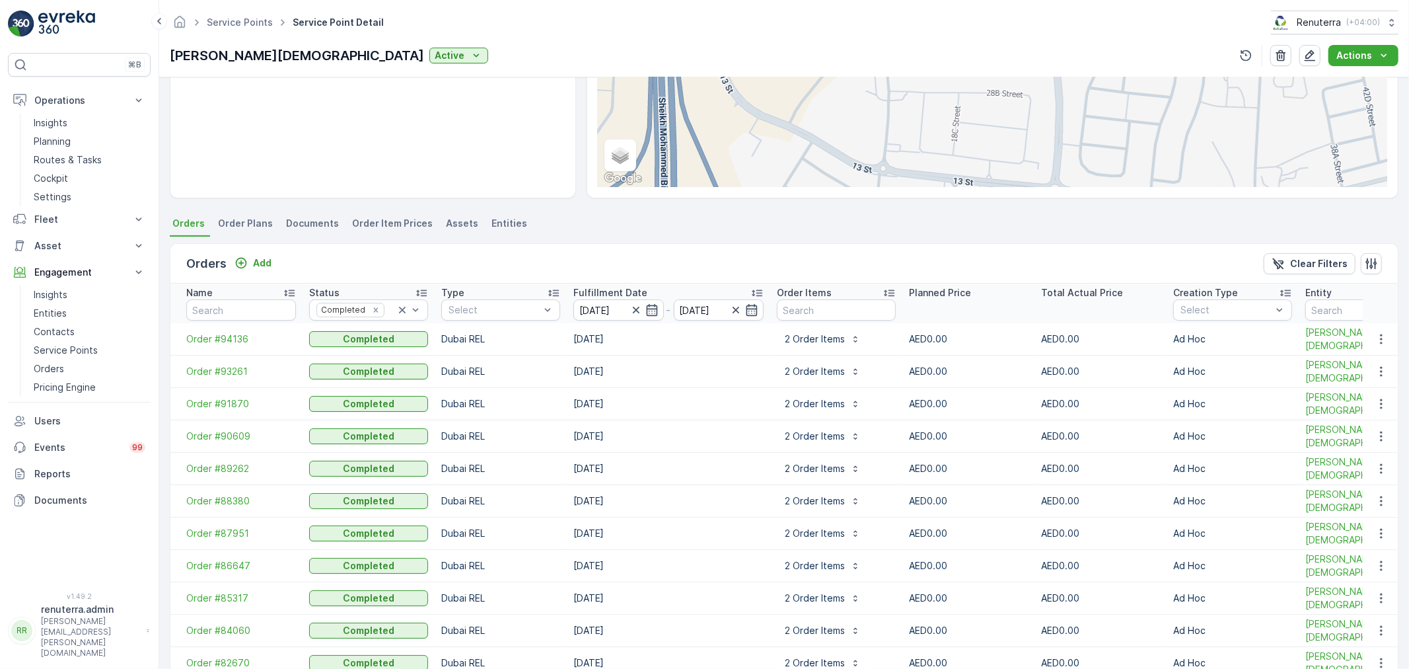
click at [216, 330] on td "Order #94136" at bounding box center [236, 339] width 132 height 32
click at [219, 333] on span "Order #94136" at bounding box center [241, 338] width 110 height 13
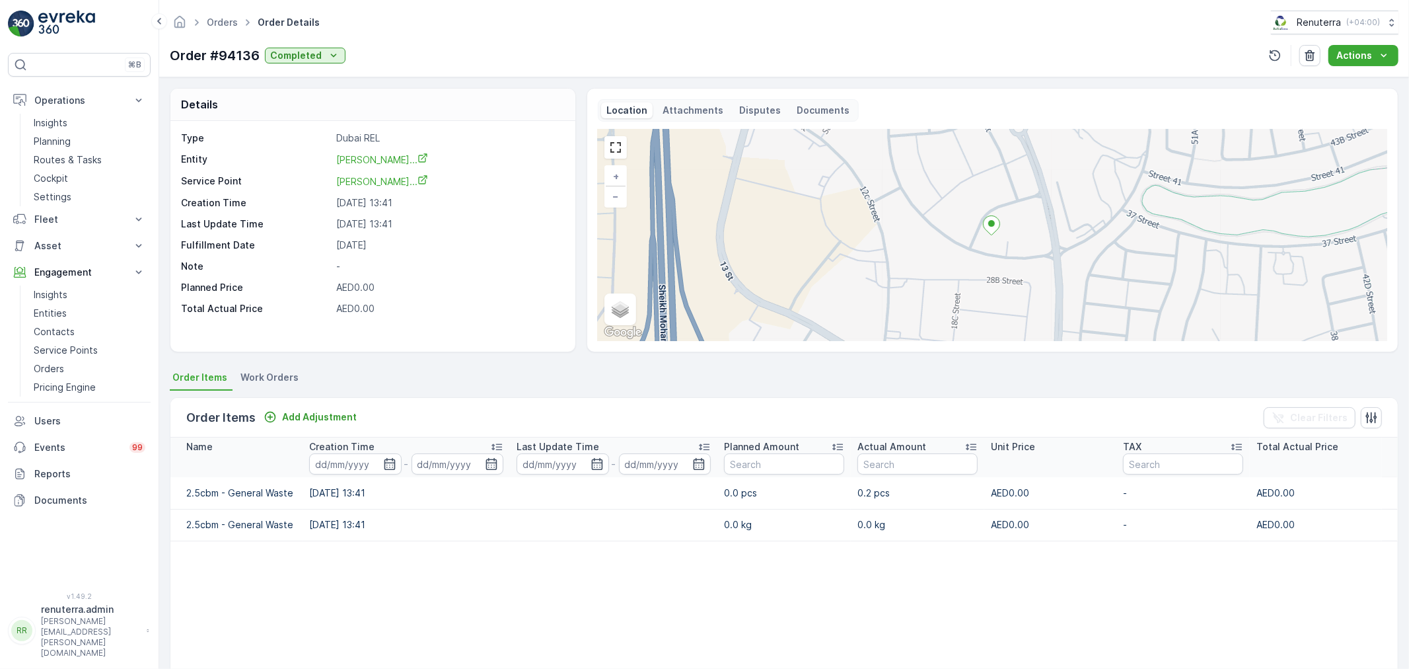
click at [423, 557] on table "Name Creation Time - Last Update Time - Planned Amount Actual Amount Unit Price…" at bounding box center [783, 599] width 1227 height 325
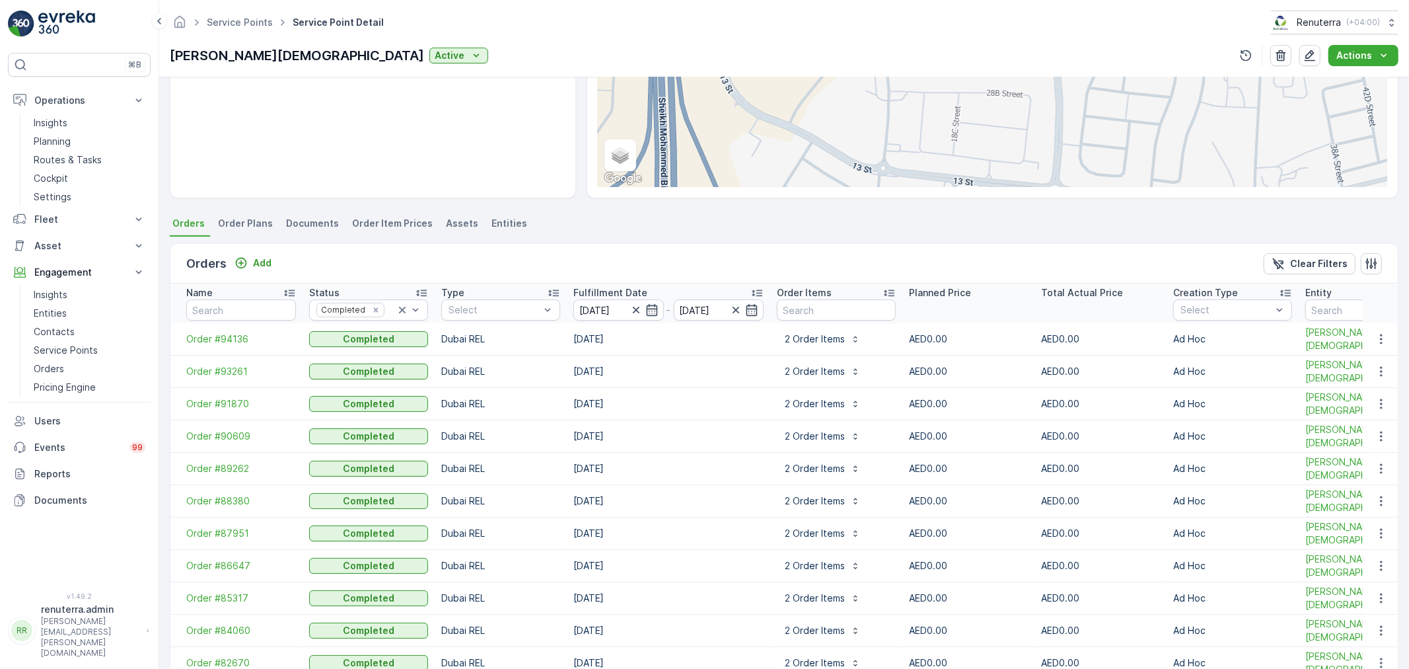
scroll to position [275, 0]
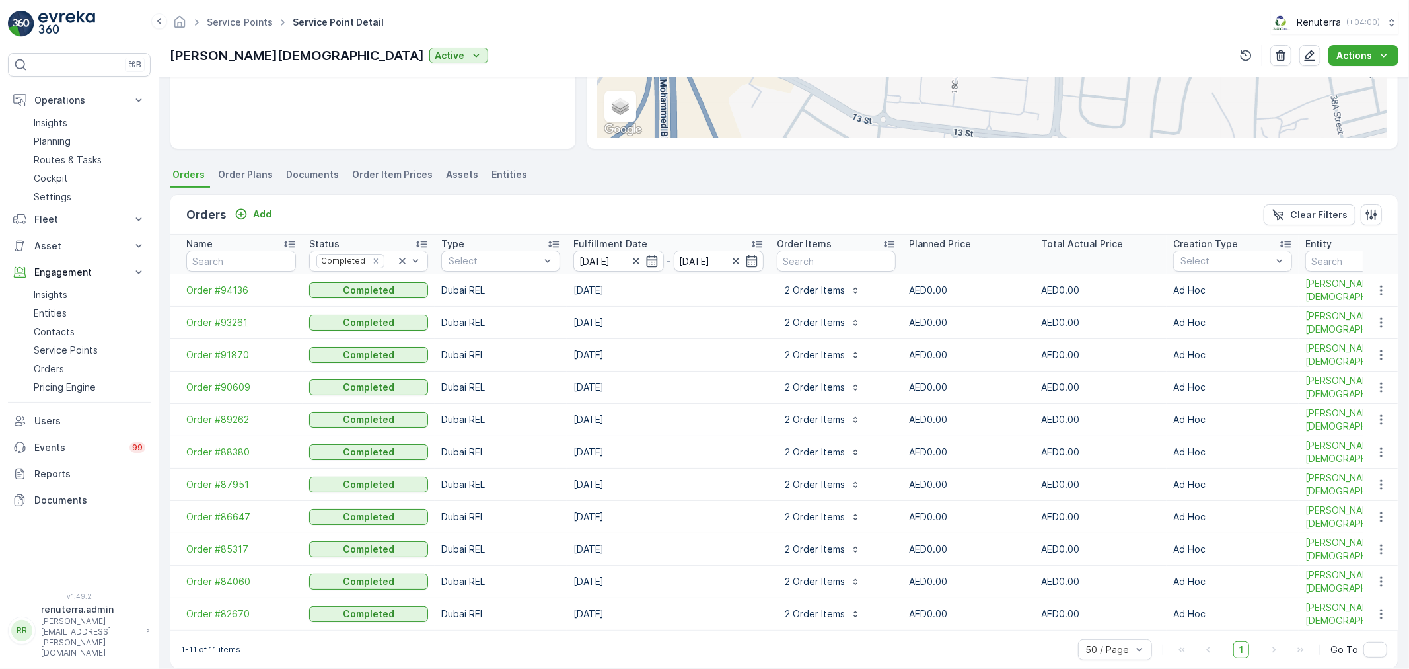
click at [229, 316] on span "Order #93261" at bounding box center [241, 322] width 110 height 13
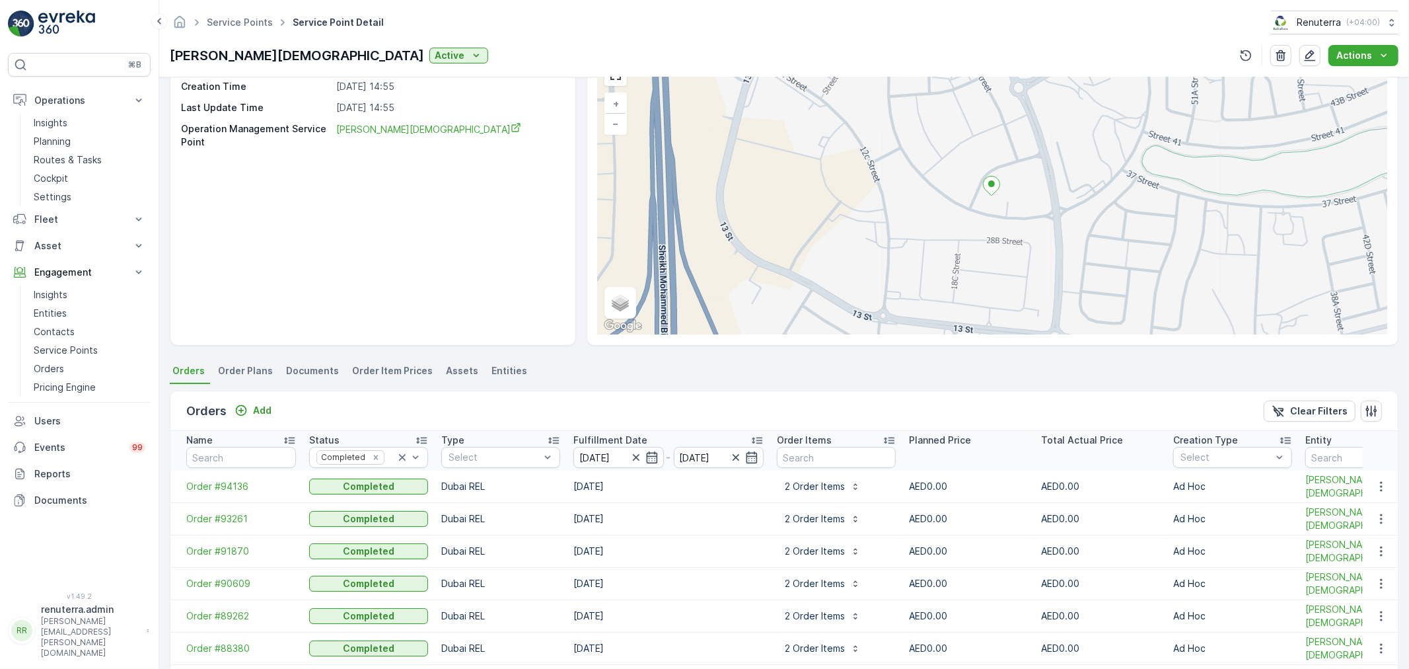
scroll to position [73, 0]
click at [231, 549] on span "Order #91870" at bounding box center [241, 550] width 110 height 13
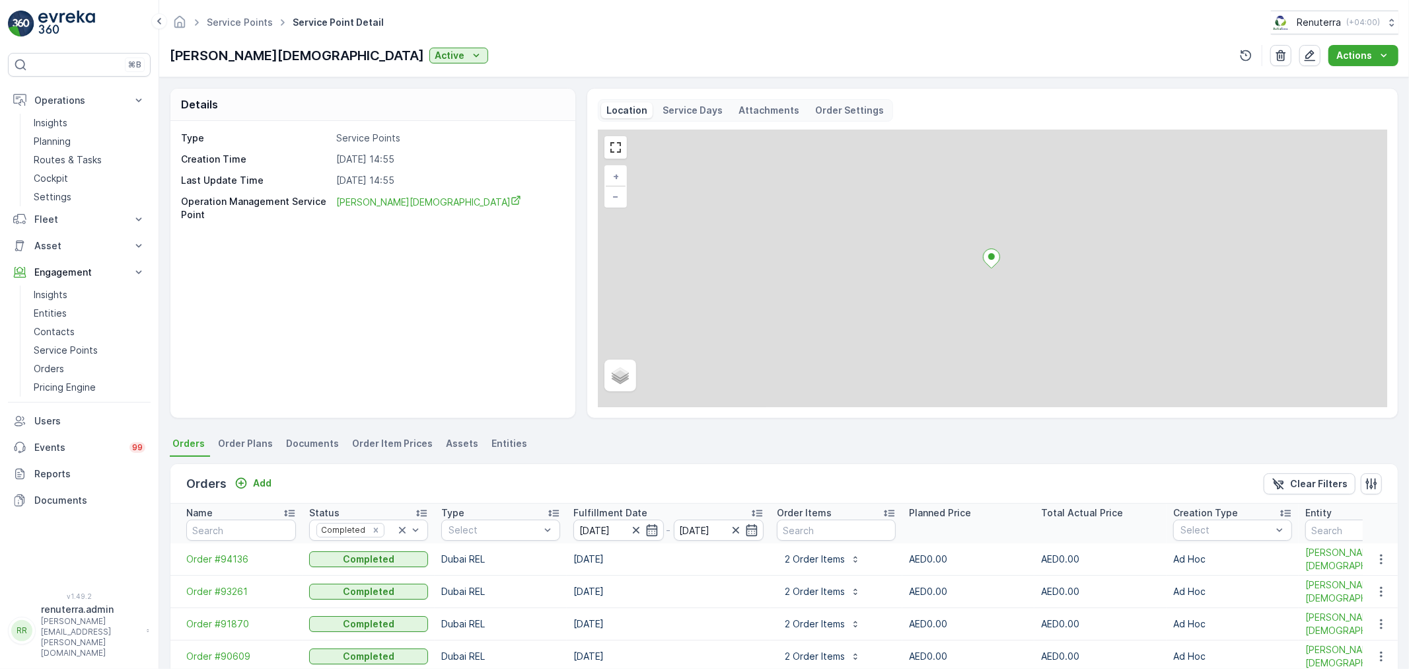
scroll to position [275, 0]
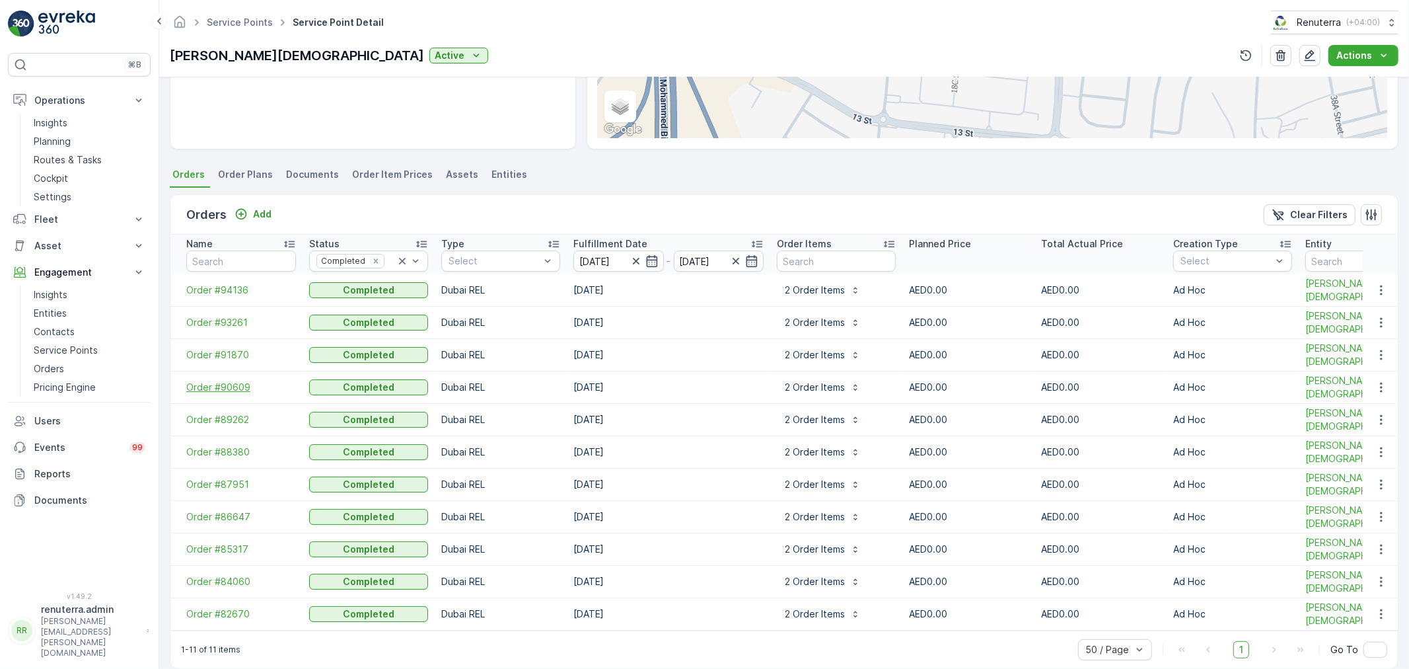
click at [236, 381] on span "Order #90609" at bounding box center [241, 387] width 110 height 13
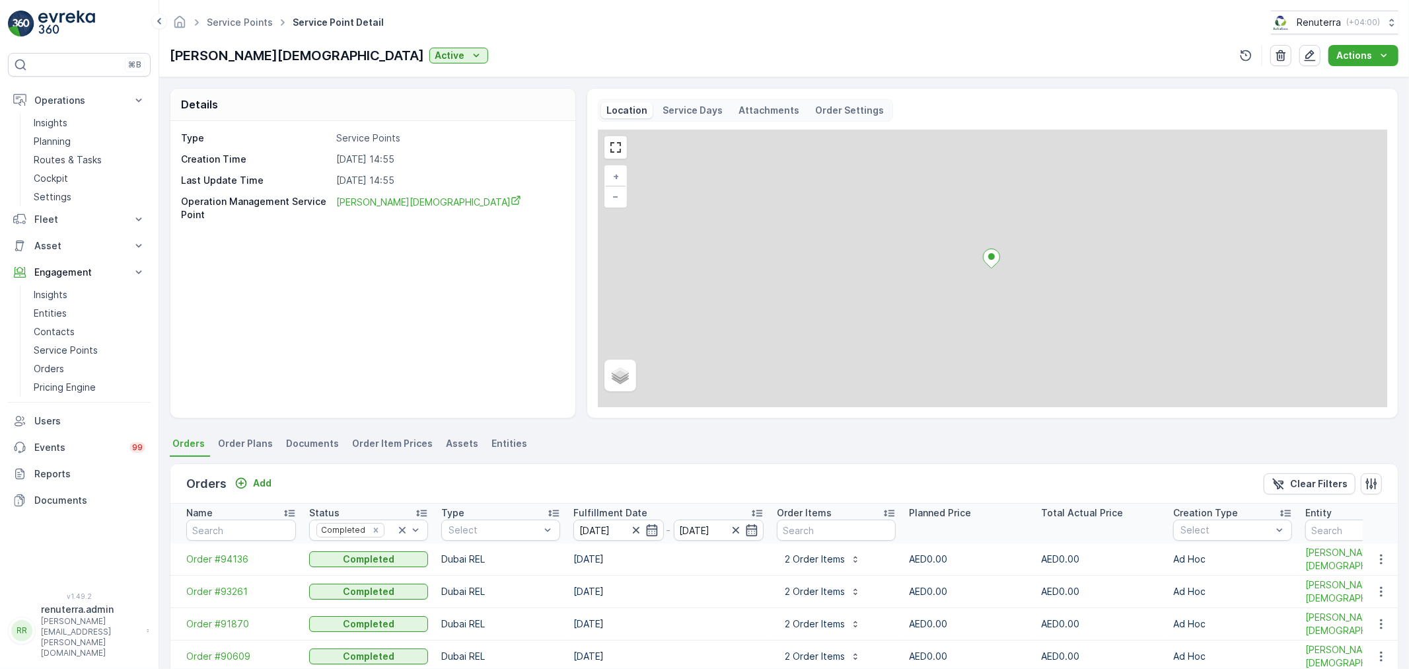
scroll to position [147, 0]
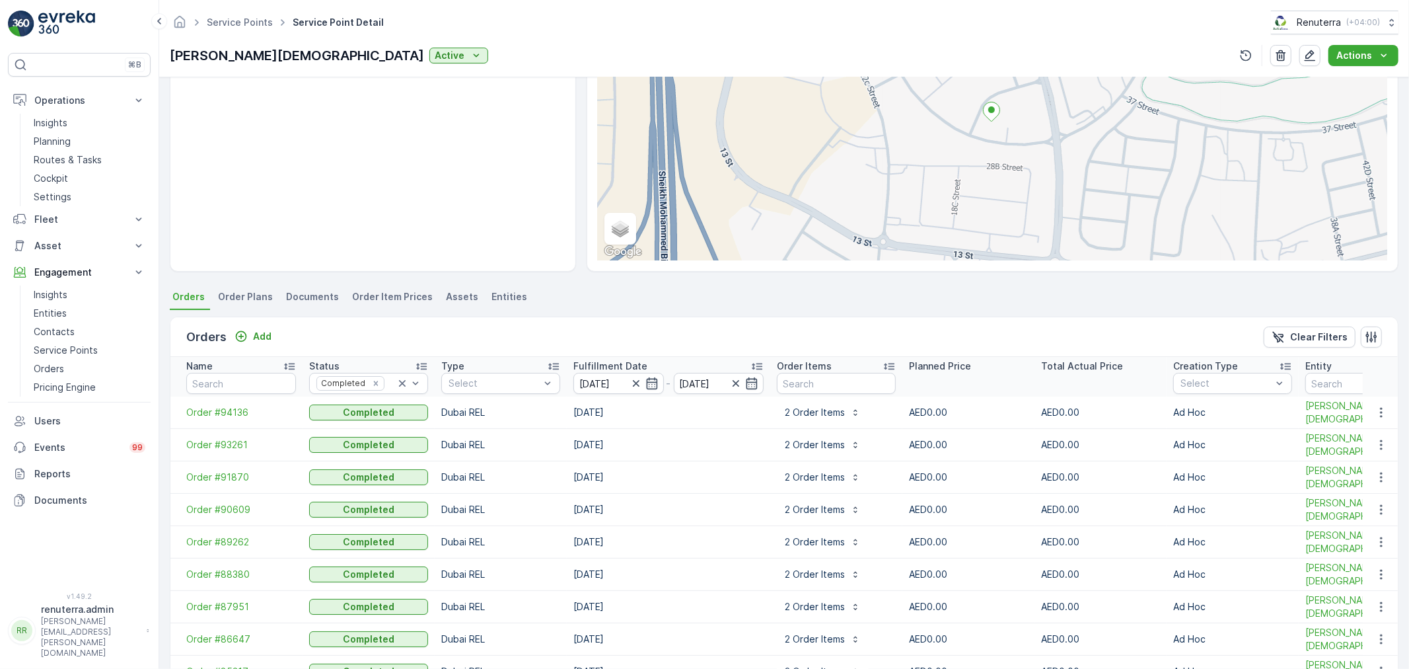
click at [247, 451] on td "Order #93261" at bounding box center [236, 445] width 132 height 32
click at [238, 441] on span "Order #93261" at bounding box center [241, 444] width 110 height 13
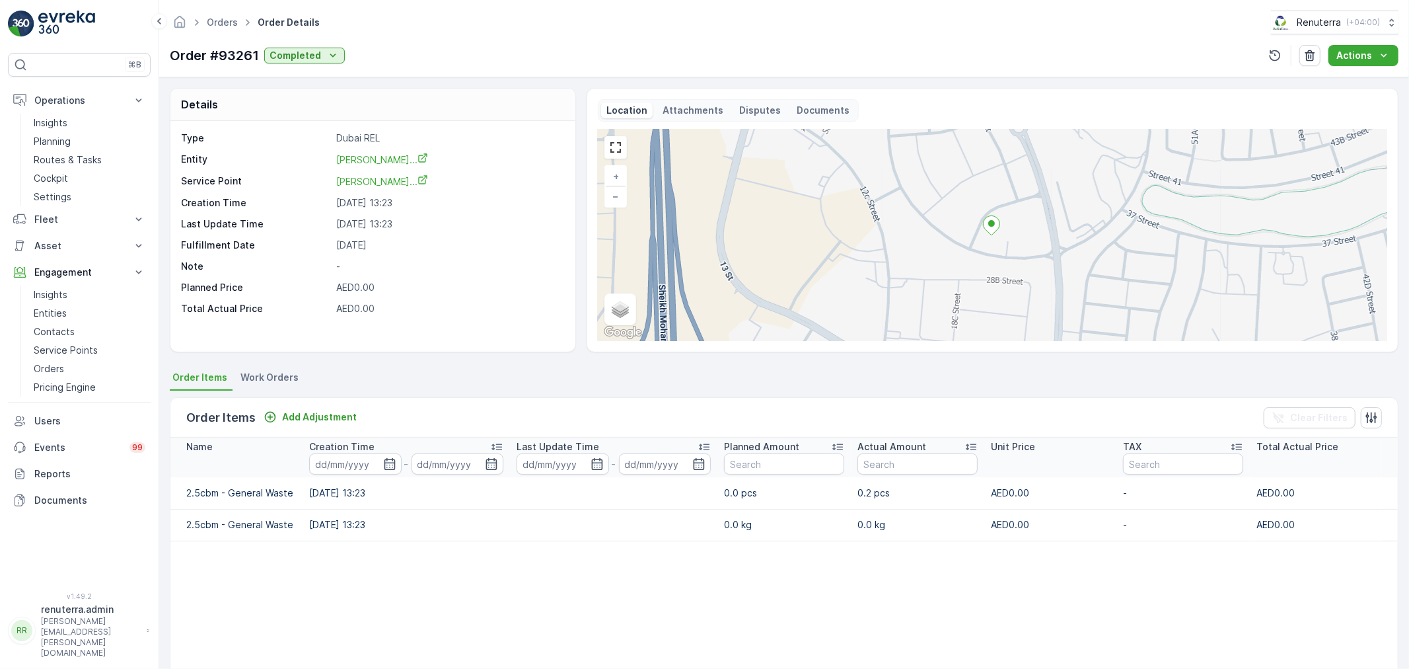
drag, startPoint x: 341, startPoint y: 159, endPoint x: 481, endPoint y: 166, distance: 140.2
click at [481, 166] on div "Entity Abdulrahim Hussain Gargash Mas..." at bounding box center [371, 160] width 381 height 14
click at [80, 137] on link "Planning" at bounding box center [89, 141] width 122 height 18
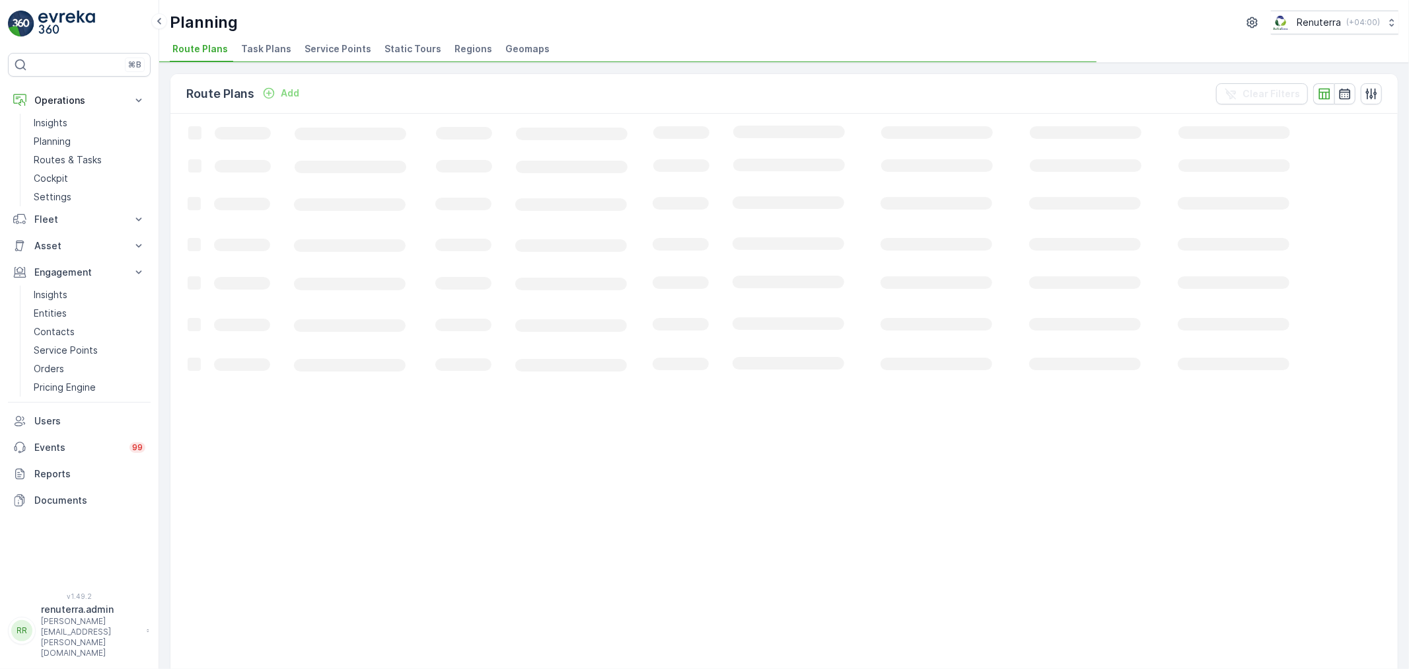
click at [346, 36] on div "Planning Renuterra ( +04:00 ) Route Plans Task Plans Service Points Static Tour…" at bounding box center [784, 31] width 1250 height 63
click at [347, 51] on span "Service Points" at bounding box center [338, 48] width 67 height 13
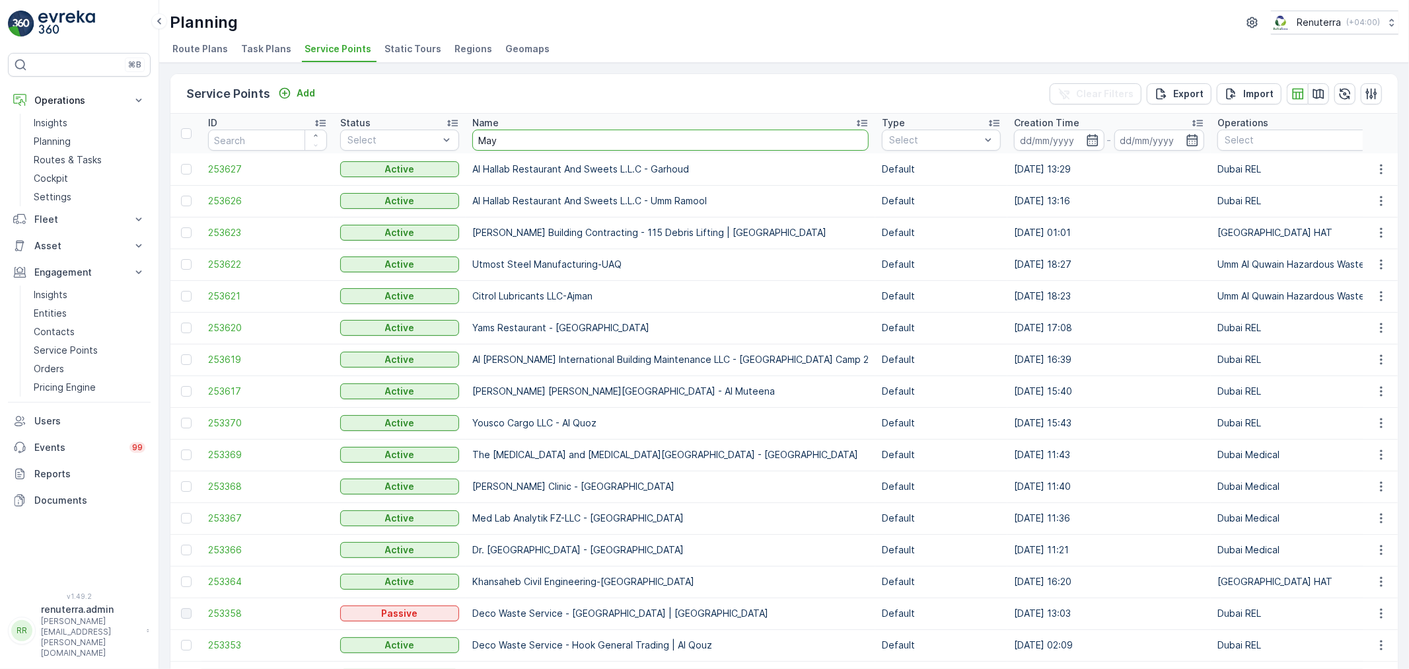
type input "Maya"
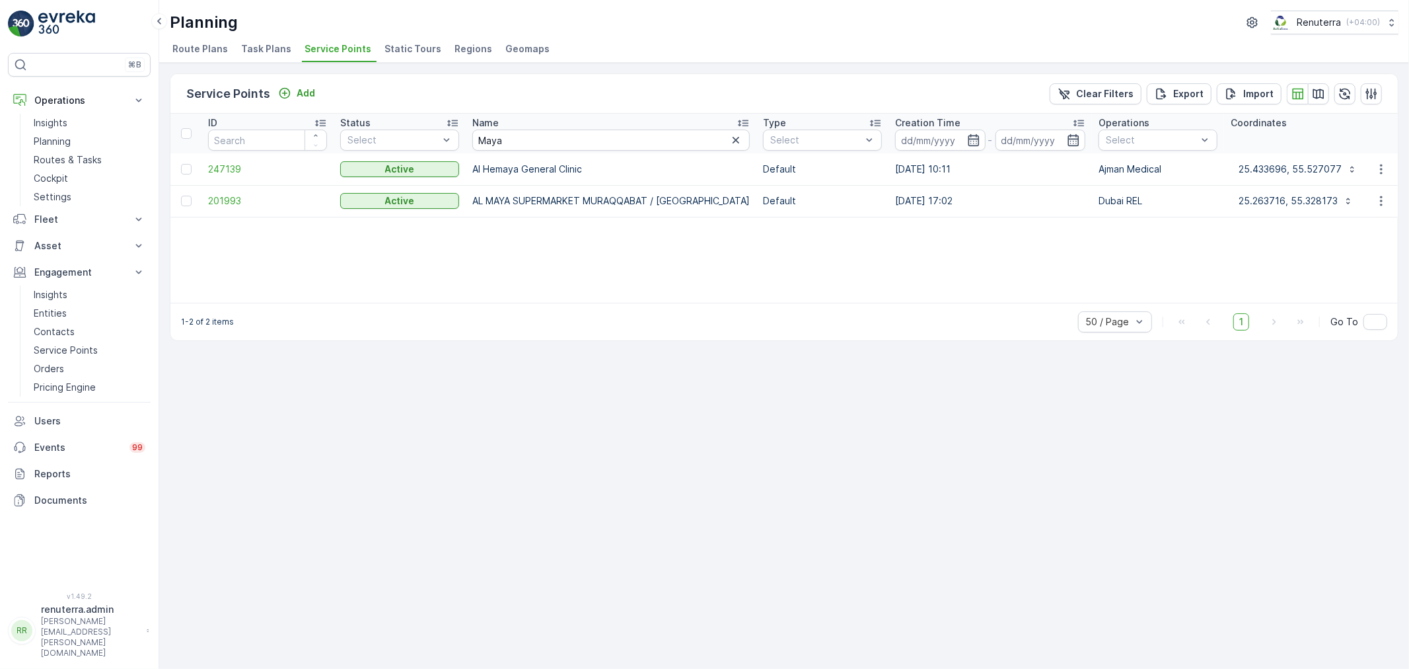
click at [252, 209] on td "201993" at bounding box center [267, 201] width 132 height 32
click at [245, 203] on span "201993" at bounding box center [267, 200] width 119 height 13
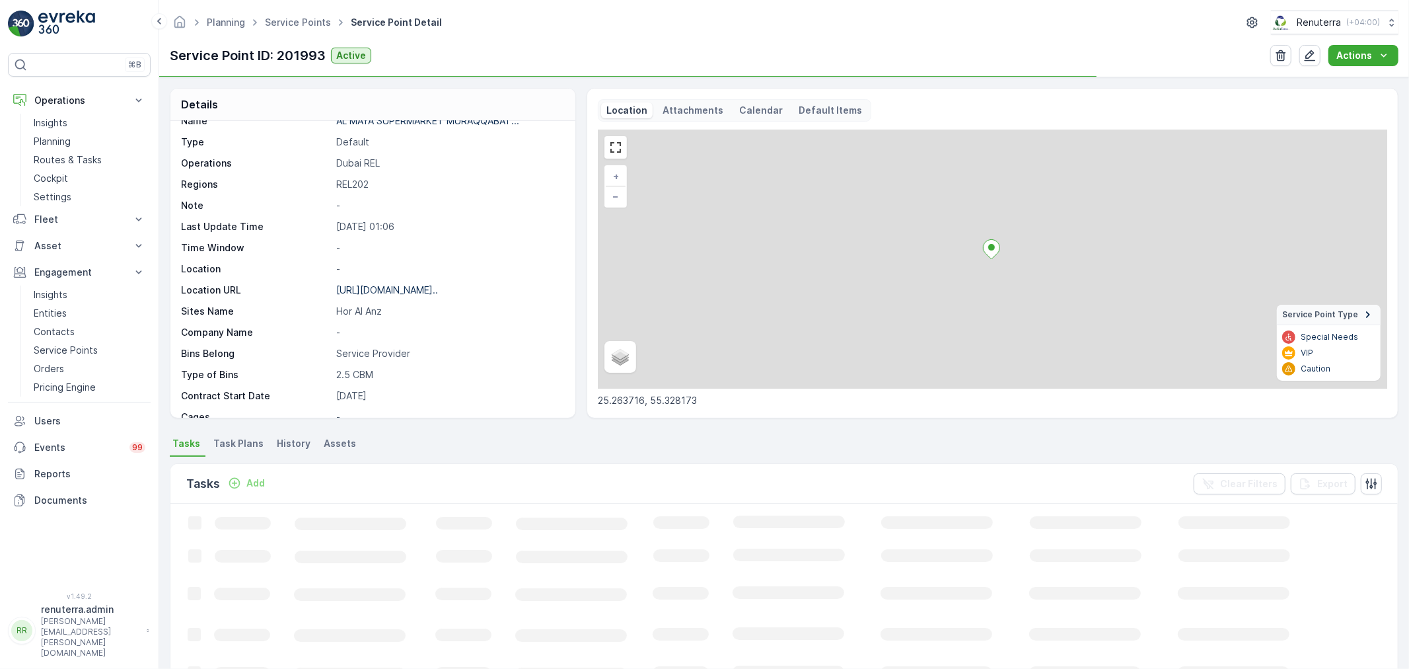
scroll to position [73, 0]
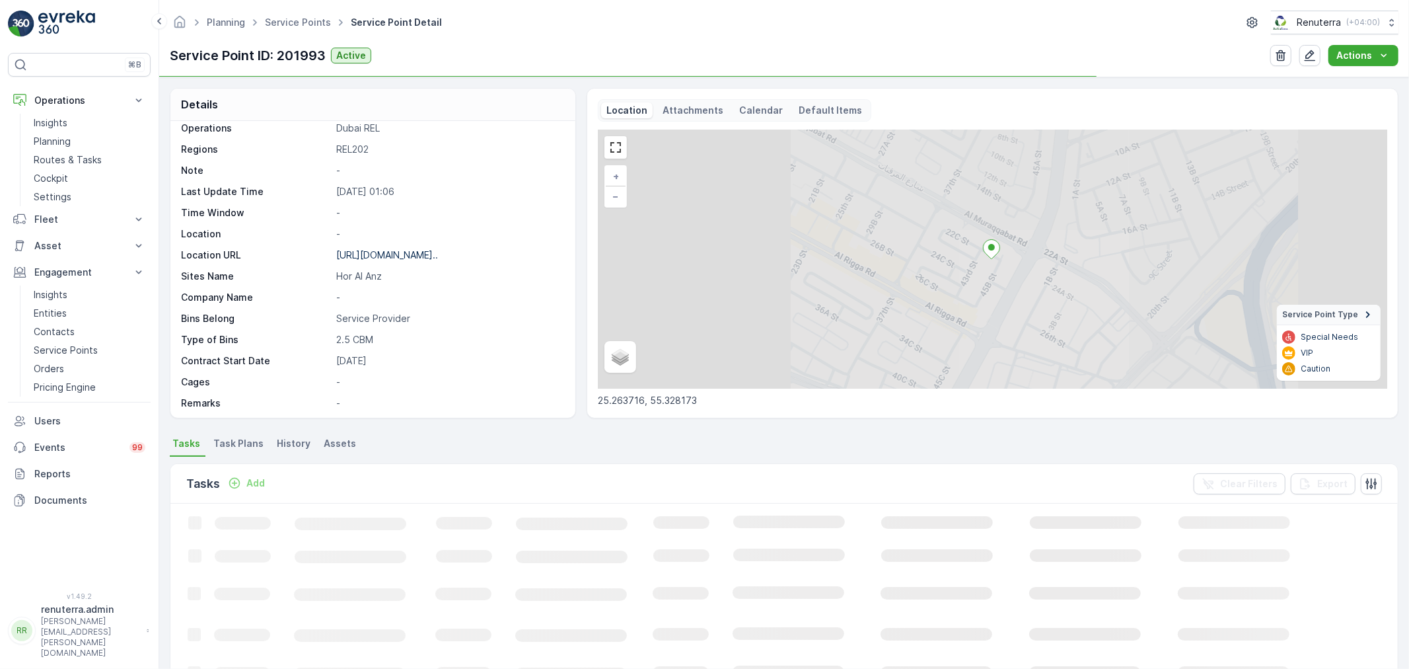
click at [390, 261] on div "https://maps.app.goo.gl/y2WMj8..." at bounding box center [387, 254] width 102 height 13
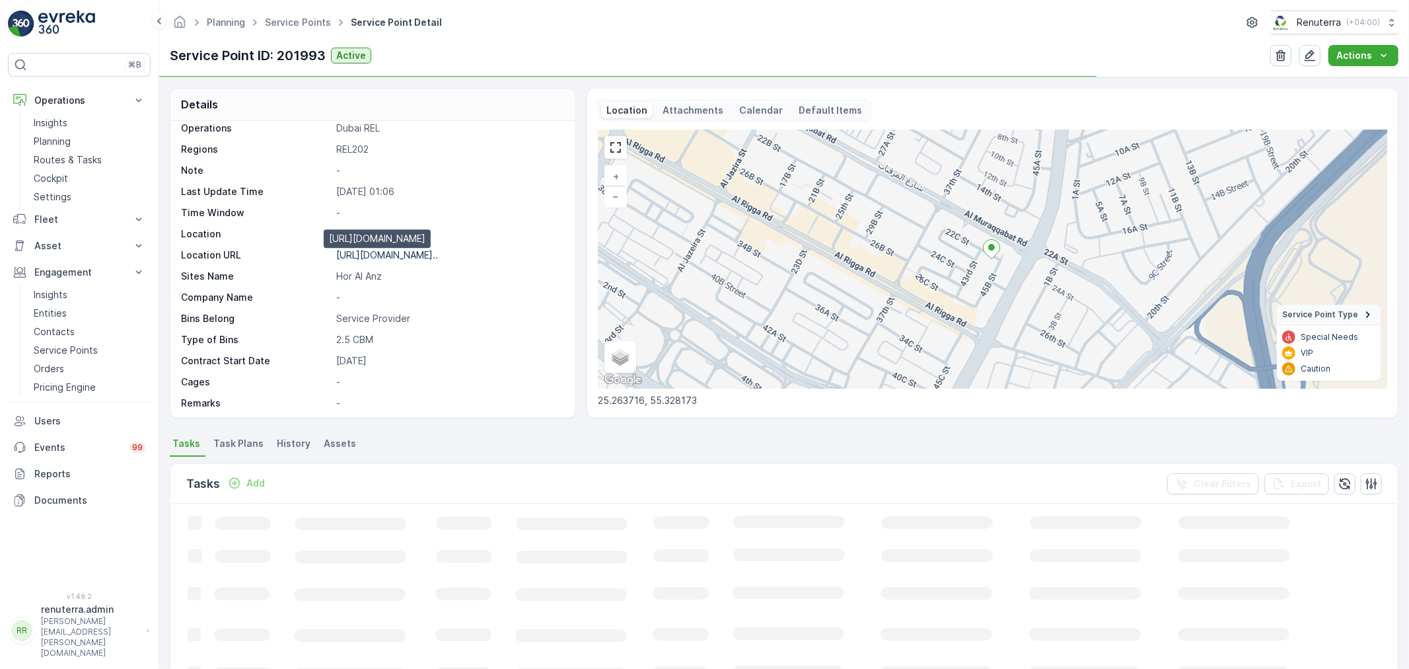
click at [390, 258] on p "https://maps.app.goo.gl/y2WMj8..." at bounding box center [387, 254] width 102 height 11
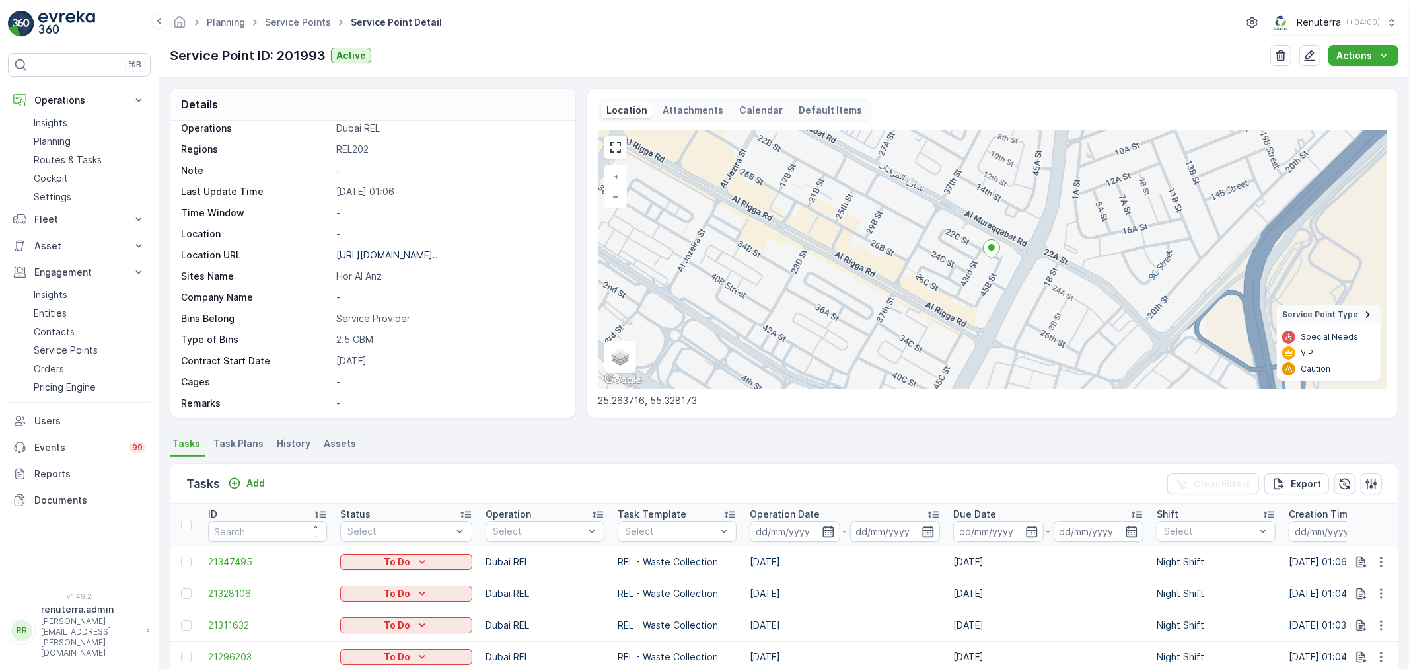
click at [307, 9] on div "Planning Service Points Service Point Detail Renuterra ( +04:00 ) Service Point…" at bounding box center [784, 38] width 1250 height 77
click at [307, 21] on link "Service Points" at bounding box center [298, 22] width 66 height 11
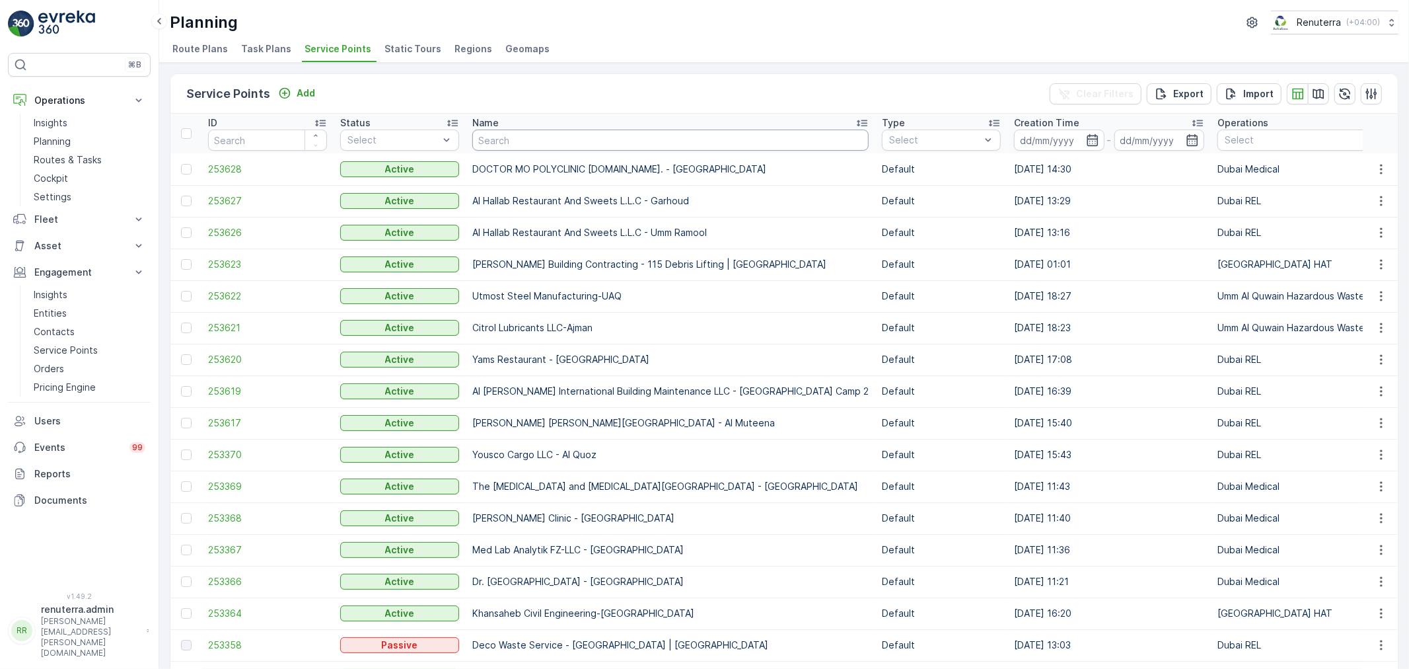
click at [517, 135] on input "text" at bounding box center [670, 139] width 396 height 21
type input "Tayer"
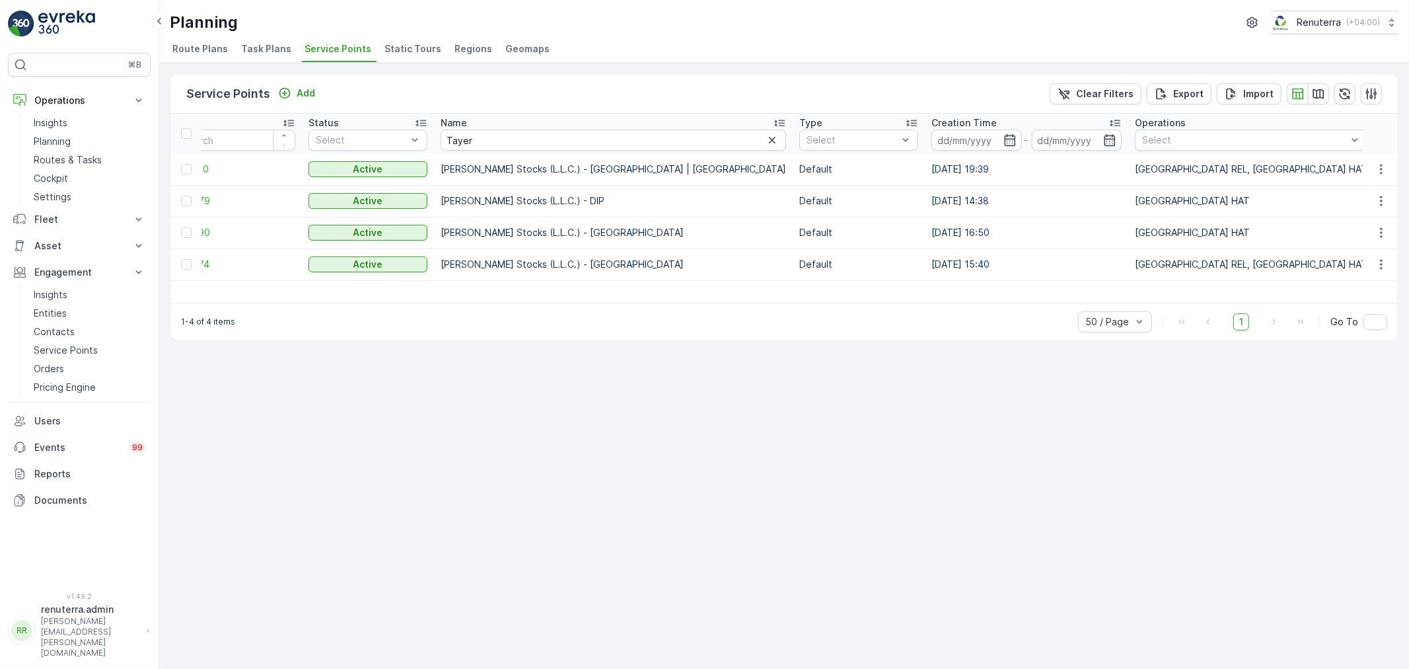
scroll to position [0, 24]
drag, startPoint x: 511, startPoint y: 144, endPoint x: 423, endPoint y: 141, distance: 88.6
type input "Ott"
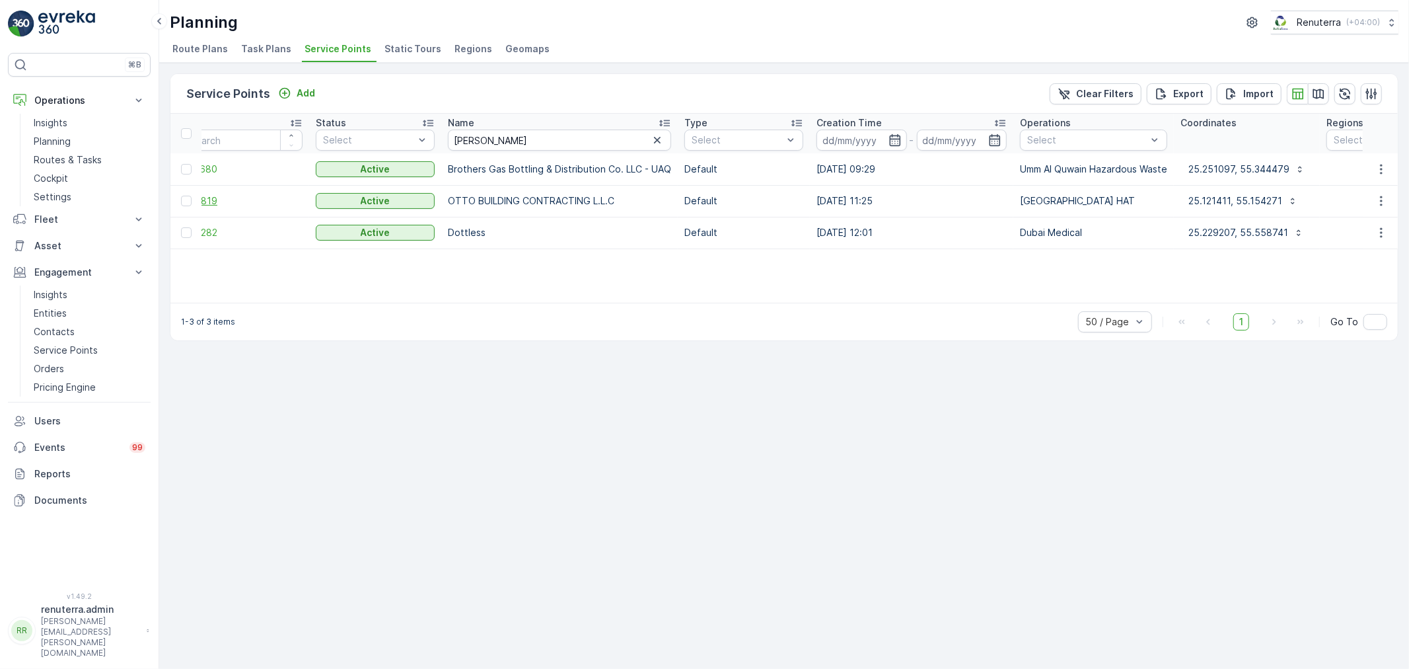
click at [217, 196] on span "250819" at bounding box center [243, 200] width 119 height 13
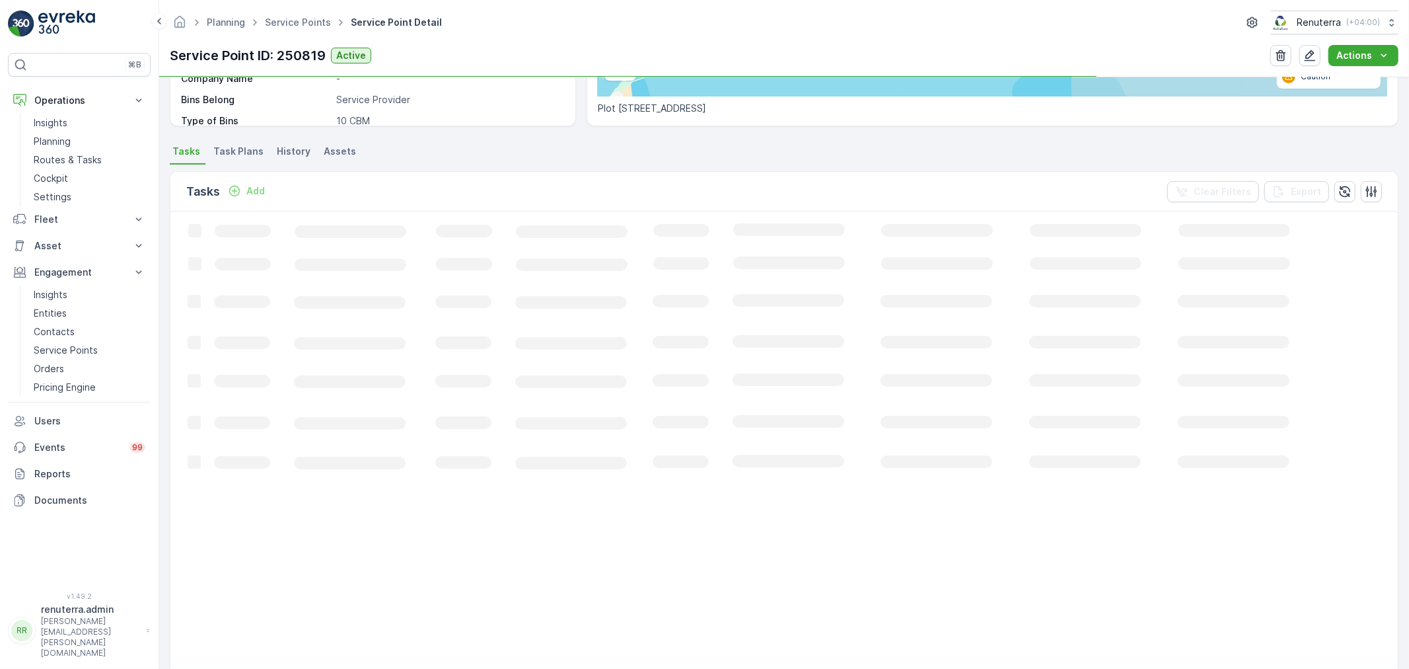
scroll to position [367, 0]
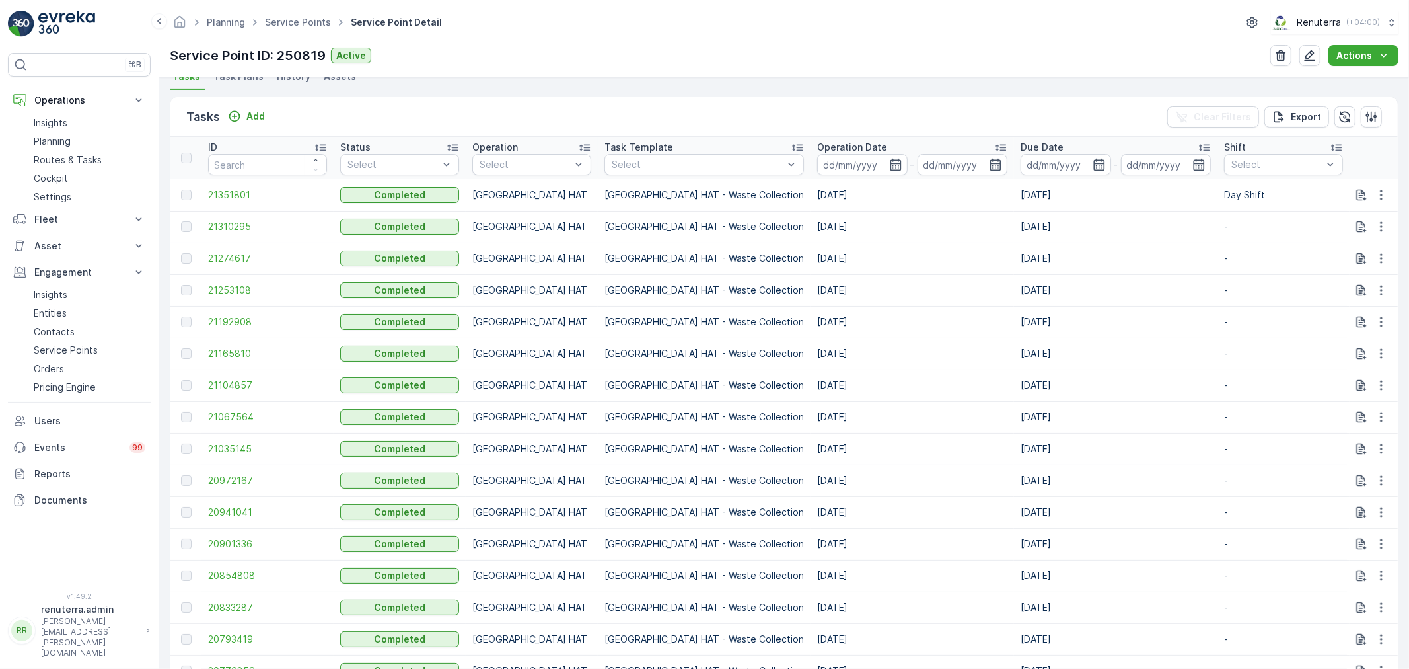
click at [811, 179] on td "[DATE]" at bounding box center [912, 195] width 203 height 32
click at [817, 169] on input at bounding box center [862, 164] width 91 height 21
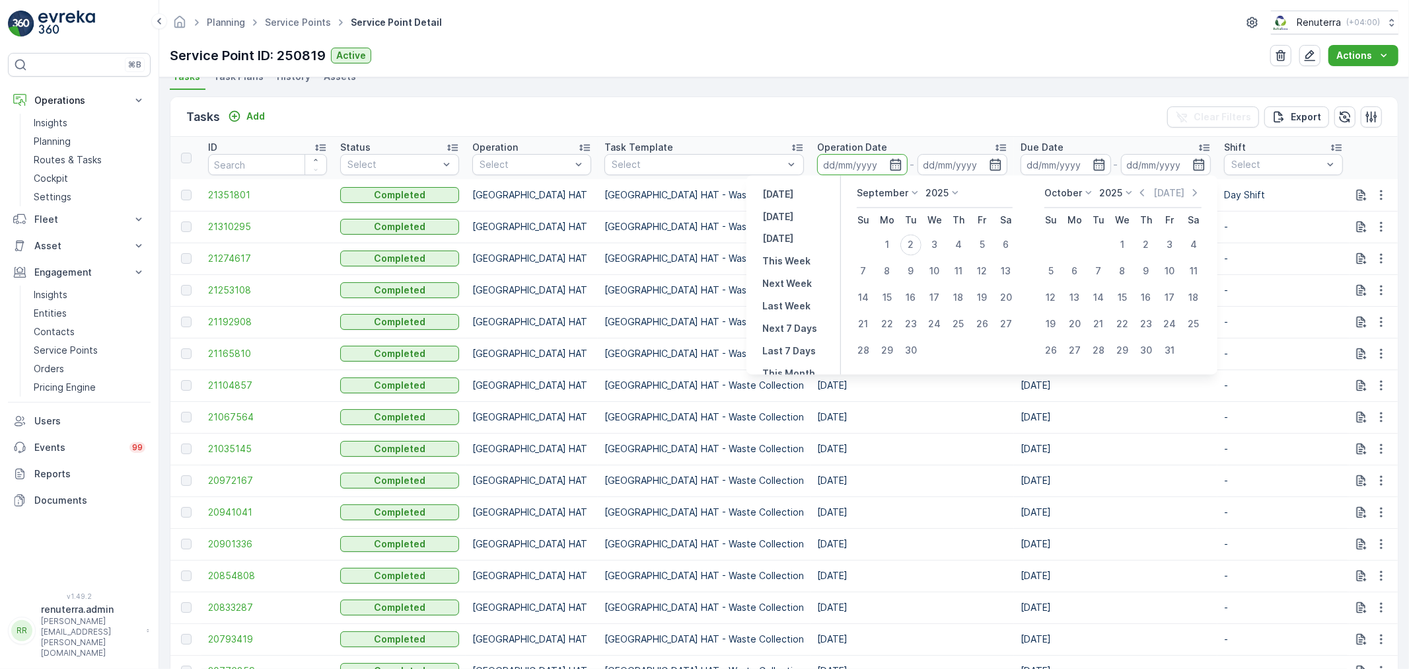
click at [910, 192] on icon at bounding box center [914, 192] width 13 height 13
click at [889, 240] on span "August" at bounding box center [880, 241] width 31 height 13
click at [979, 246] on div "1" at bounding box center [982, 245] width 21 height 21
type input "[DATE]"
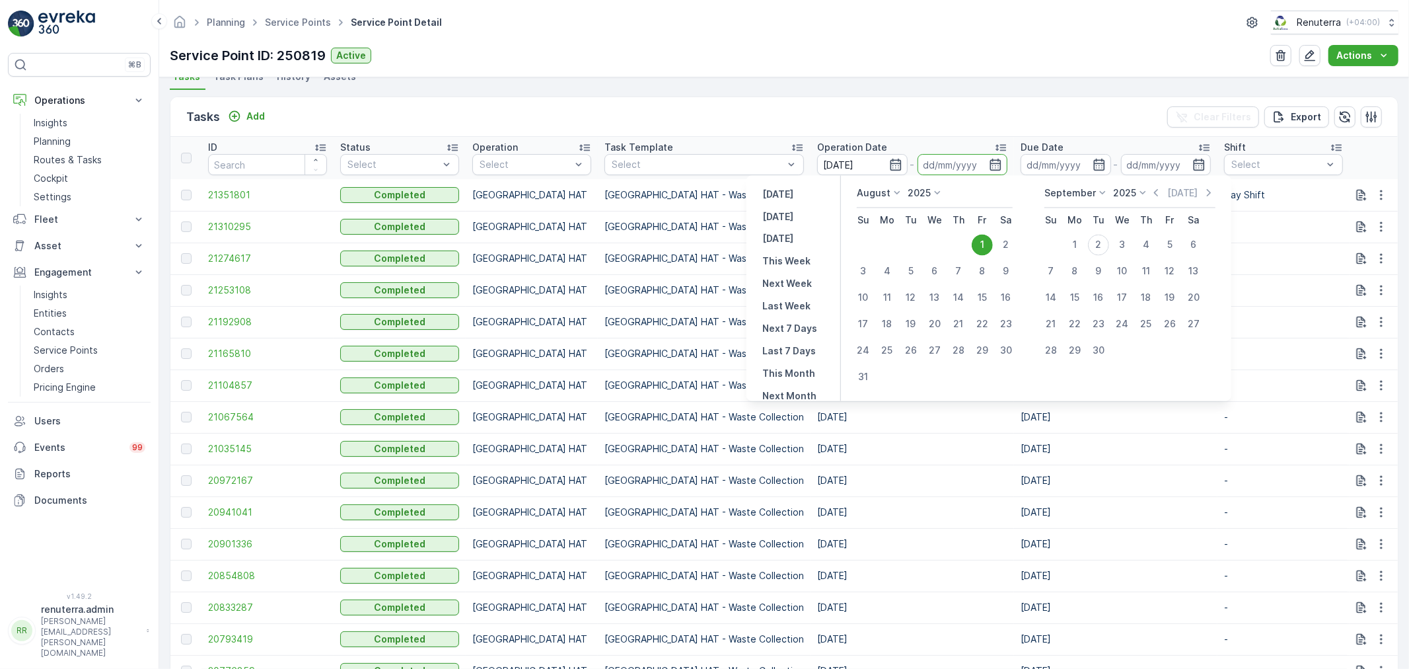
click at [859, 380] on div "31" at bounding box center [863, 377] width 21 height 21
type input "[DATE]"
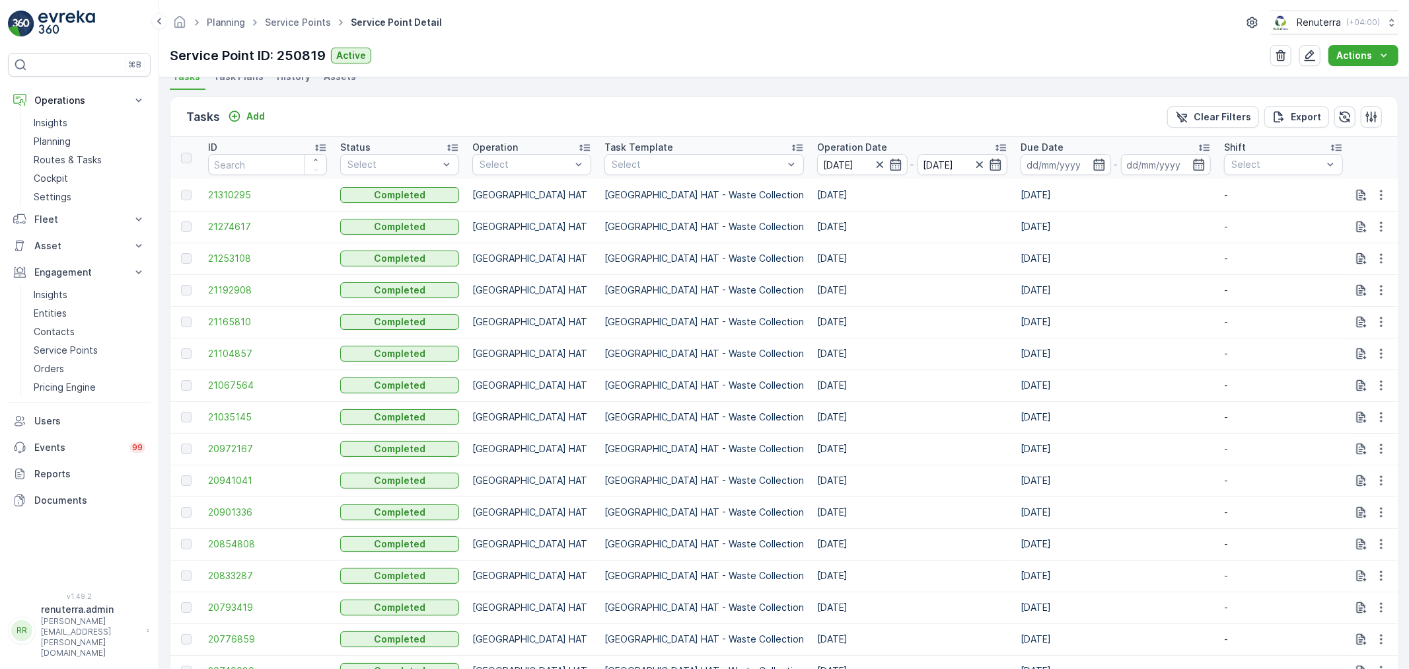
click at [817, 143] on p "Operation Date" at bounding box center [852, 147] width 70 height 13
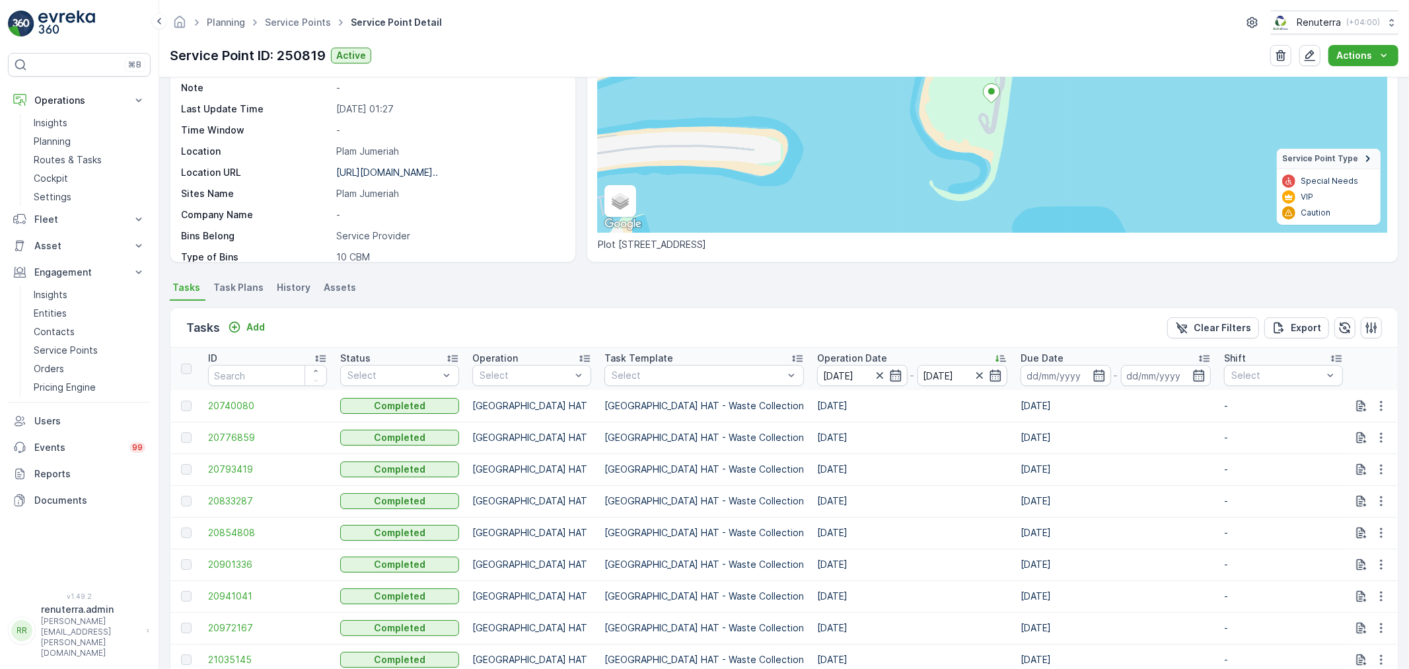
scroll to position [153, 0]
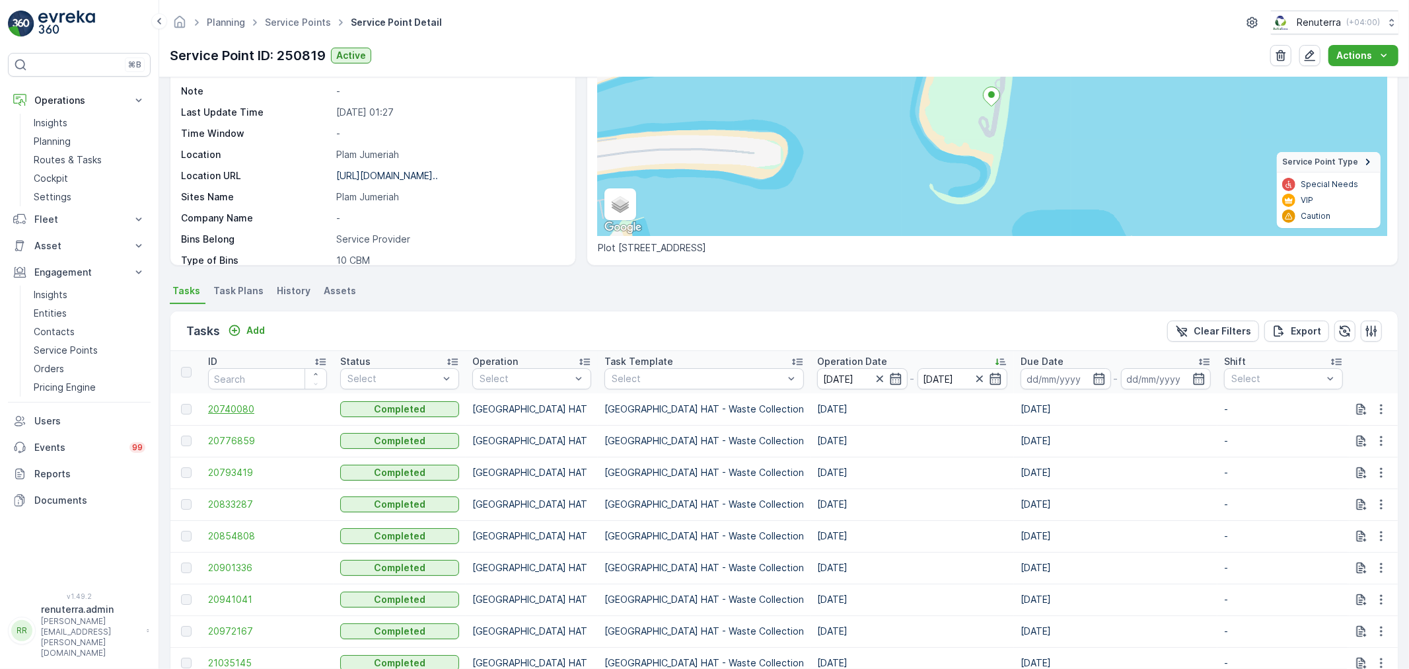
click at [252, 410] on span "20740080" at bounding box center [267, 408] width 119 height 13
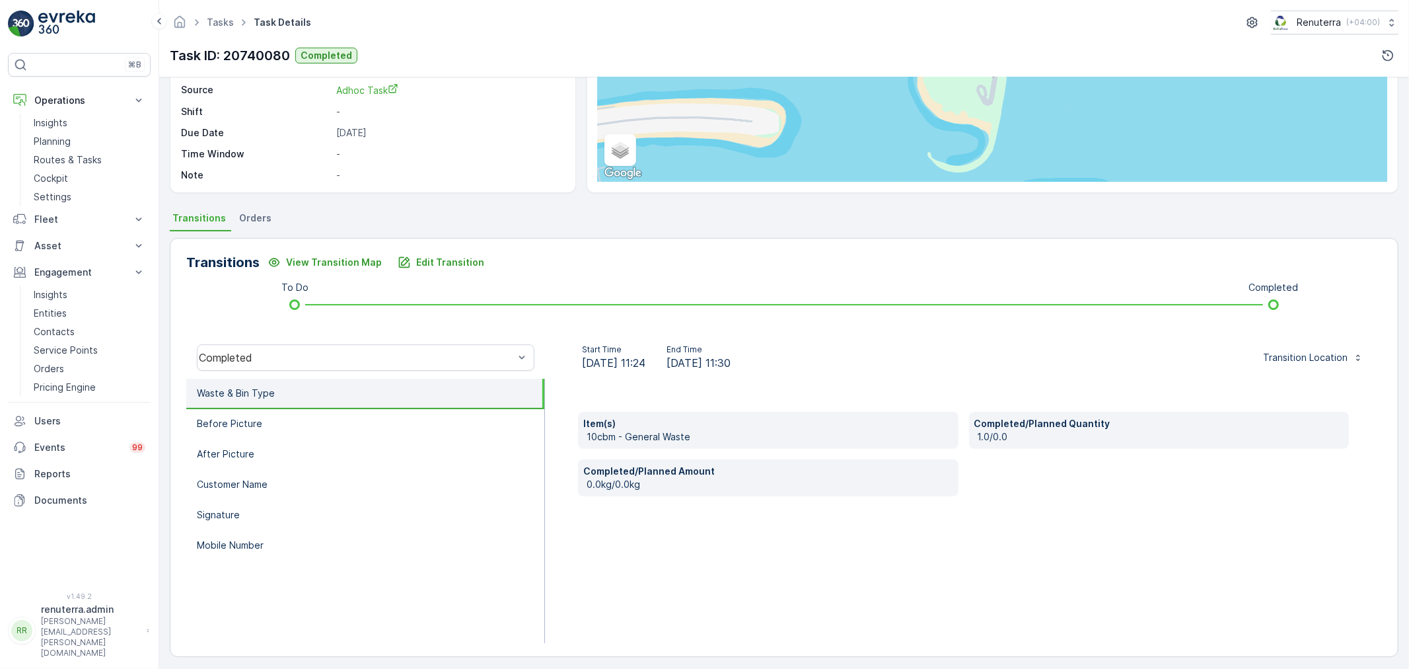
scroll to position [163, 0]
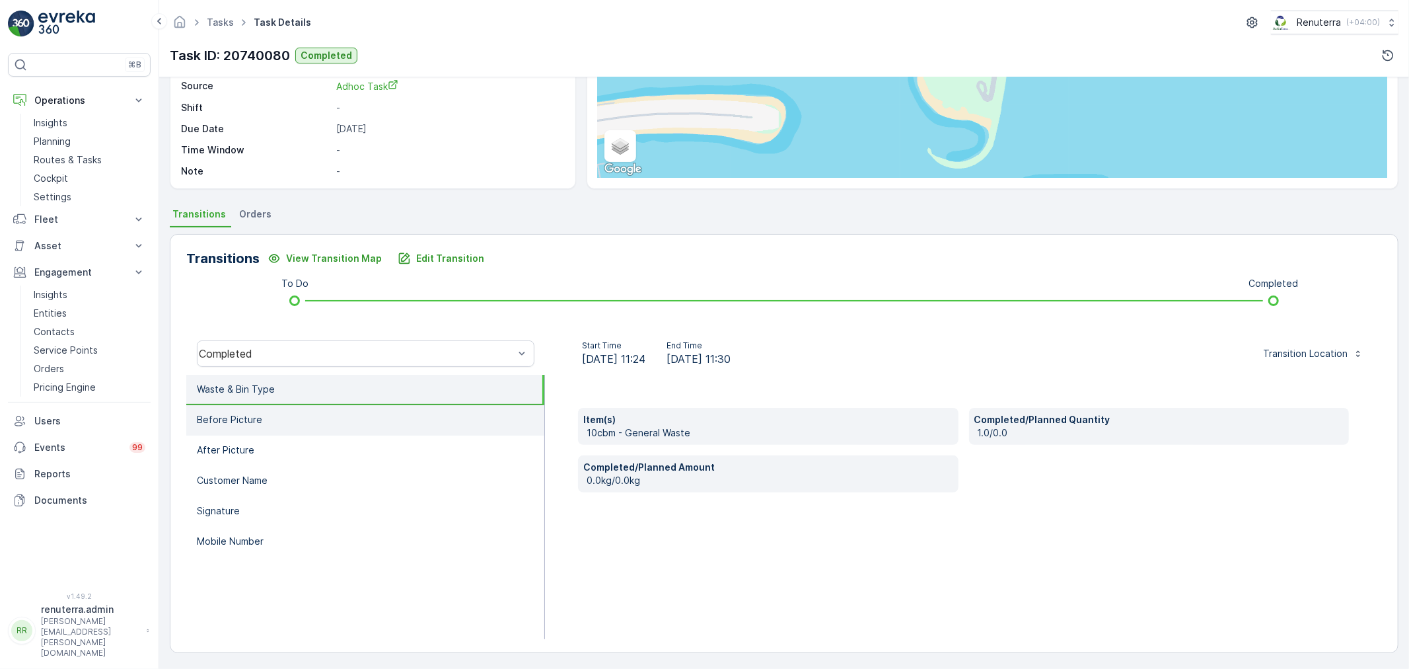
click at [272, 421] on li "Before Picture" at bounding box center [365, 420] width 358 height 30
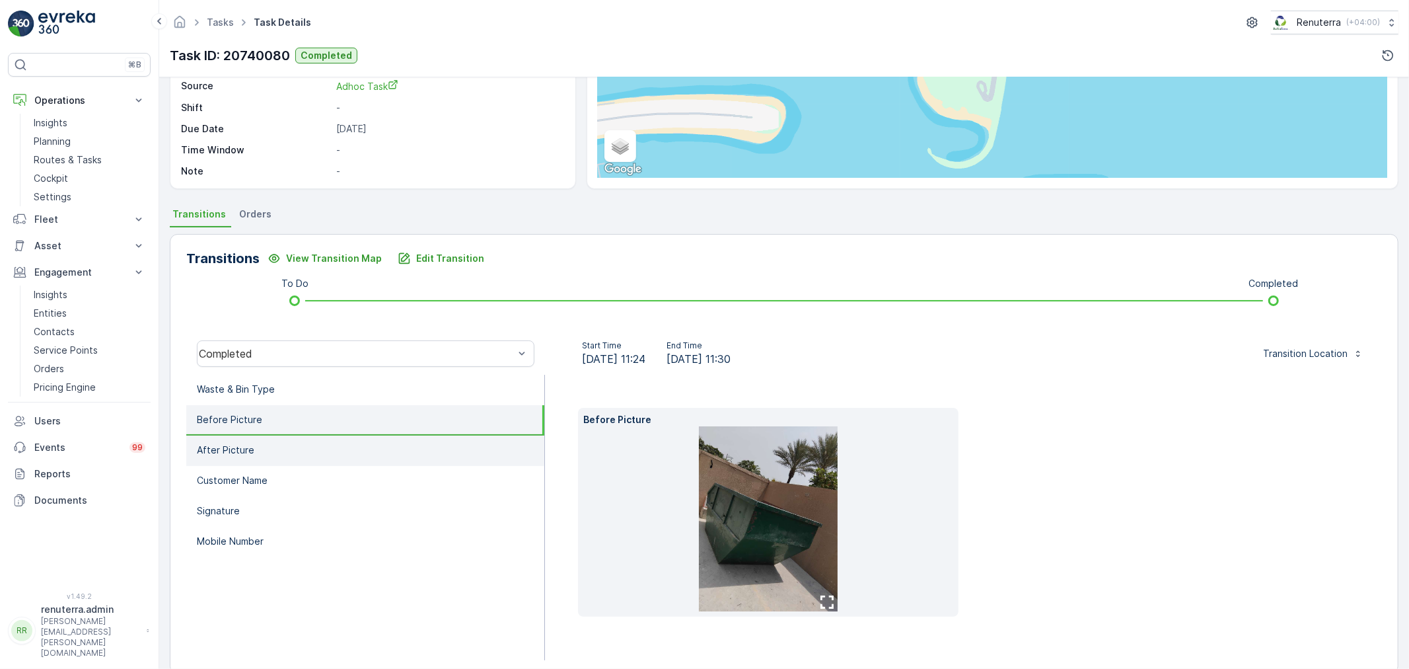
click at [301, 451] on li "After Picture" at bounding box center [365, 450] width 358 height 30
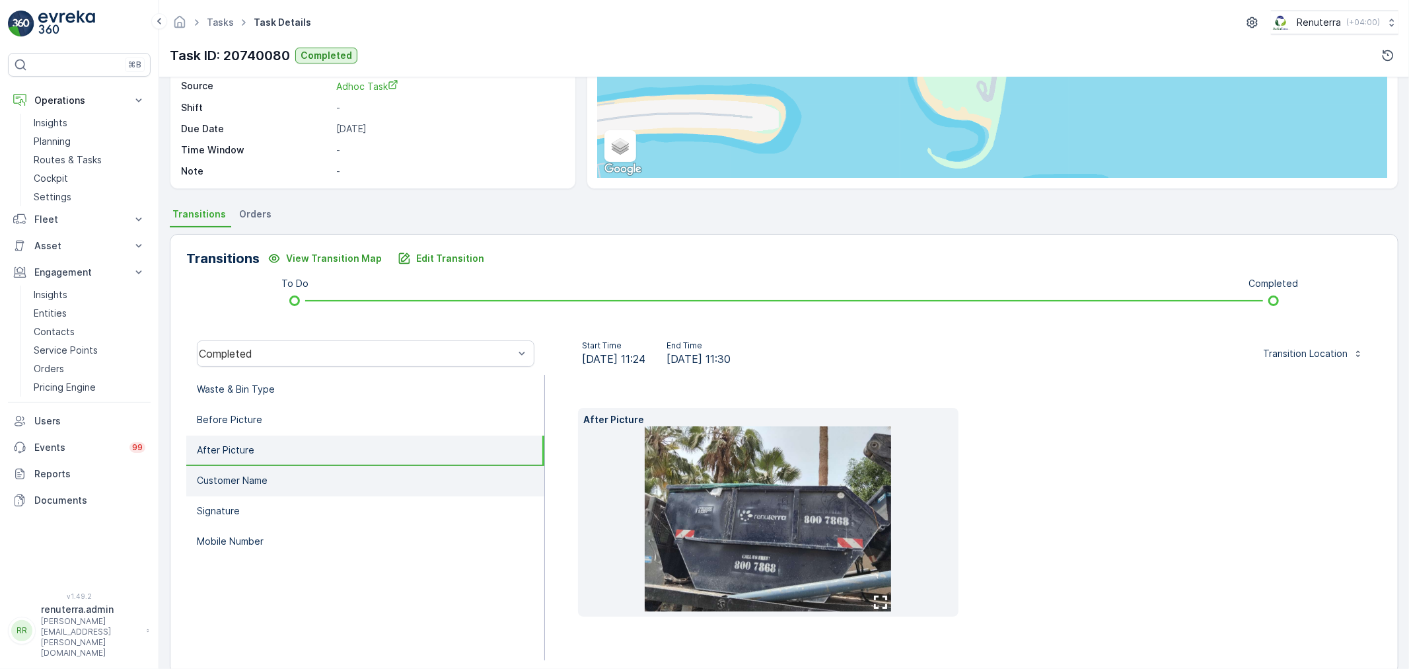
click at [334, 476] on li "Customer Name" at bounding box center [365, 481] width 358 height 30
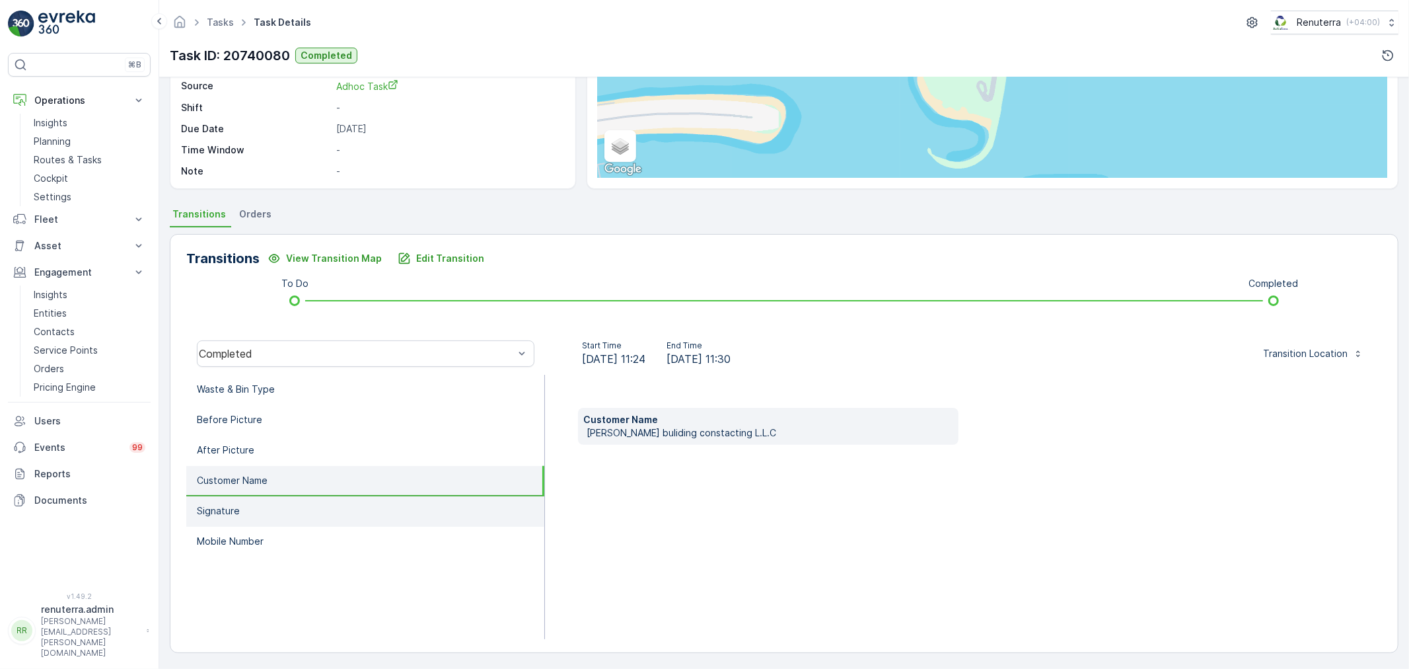
drag, startPoint x: 320, startPoint y: 509, endPoint x: 316, endPoint y: 519, distance: 10.7
click at [319, 509] on li "Signature" at bounding box center [365, 511] width 358 height 30
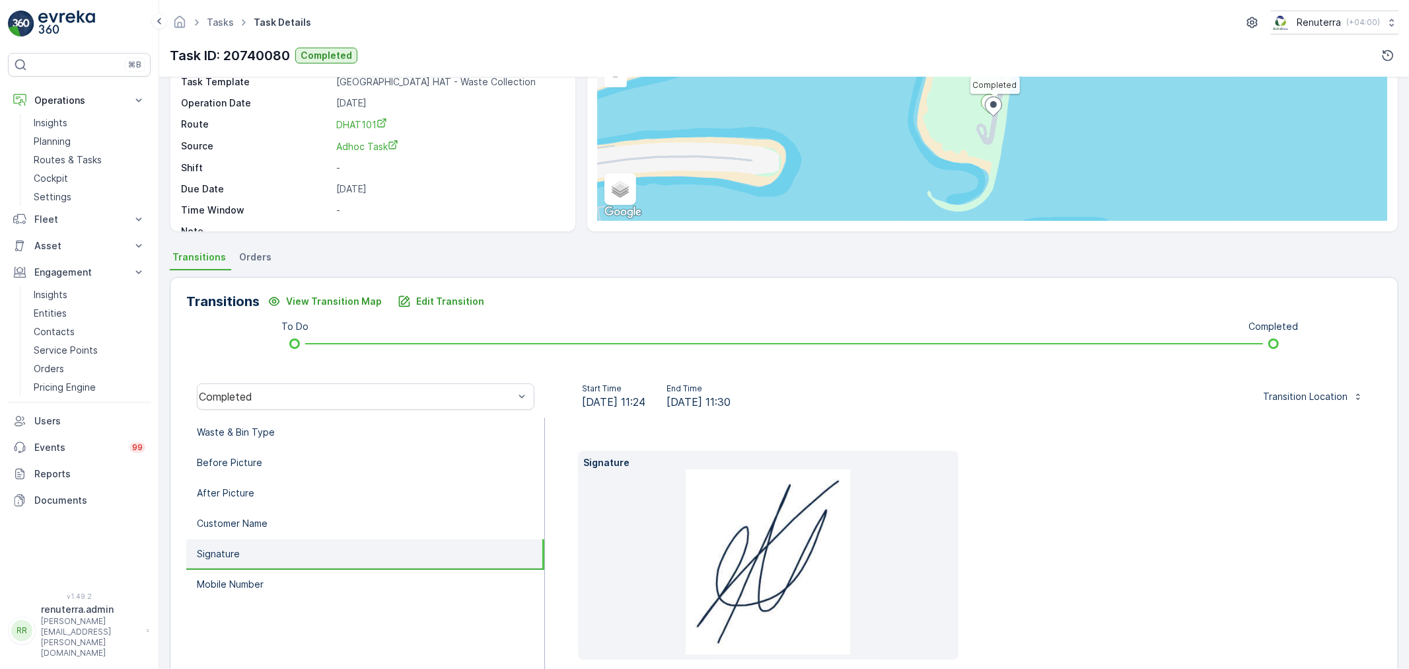
scroll to position [0, 0]
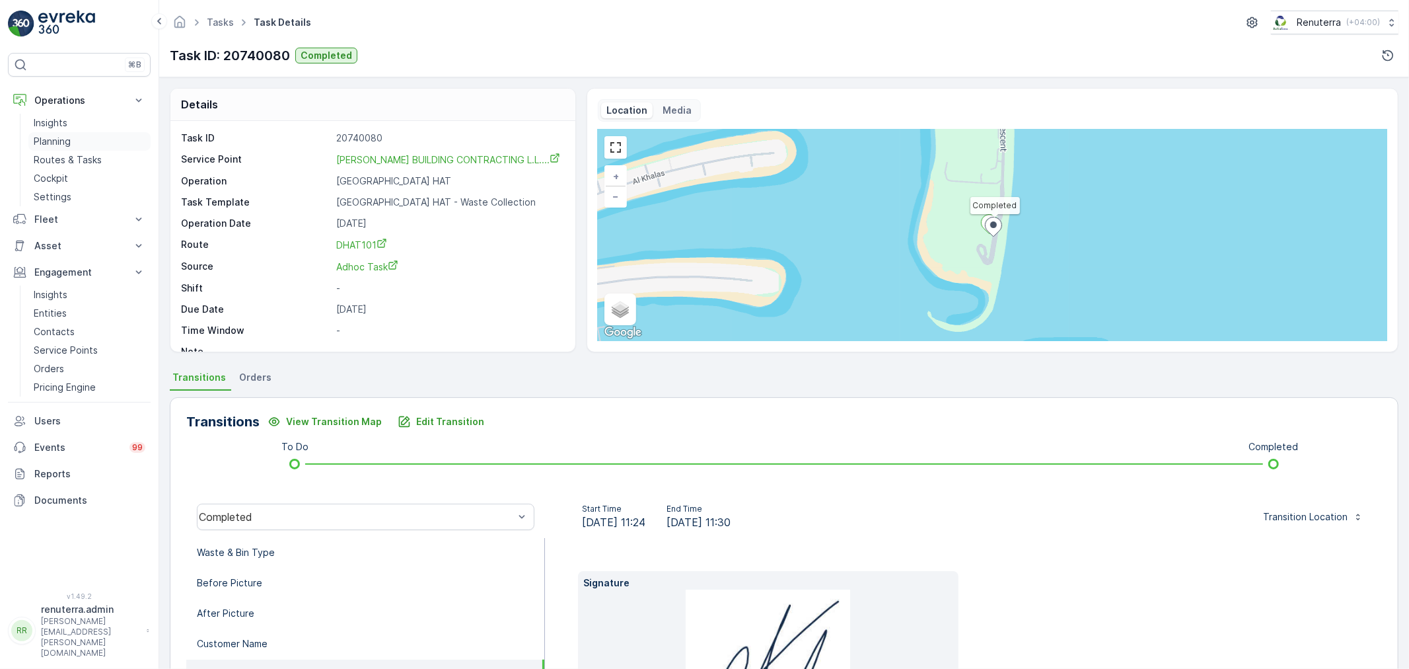
click at [78, 147] on link "Planning" at bounding box center [89, 141] width 122 height 18
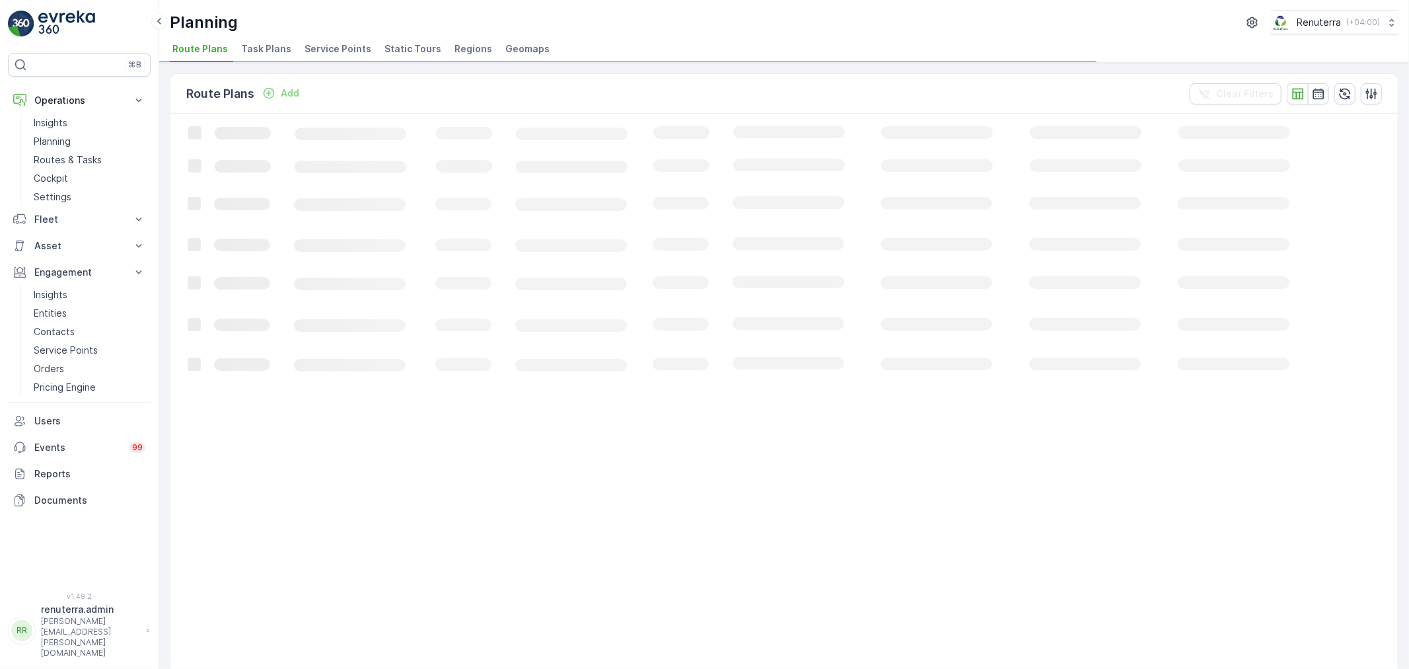
click at [322, 50] on span "Service Points" at bounding box center [338, 48] width 67 height 13
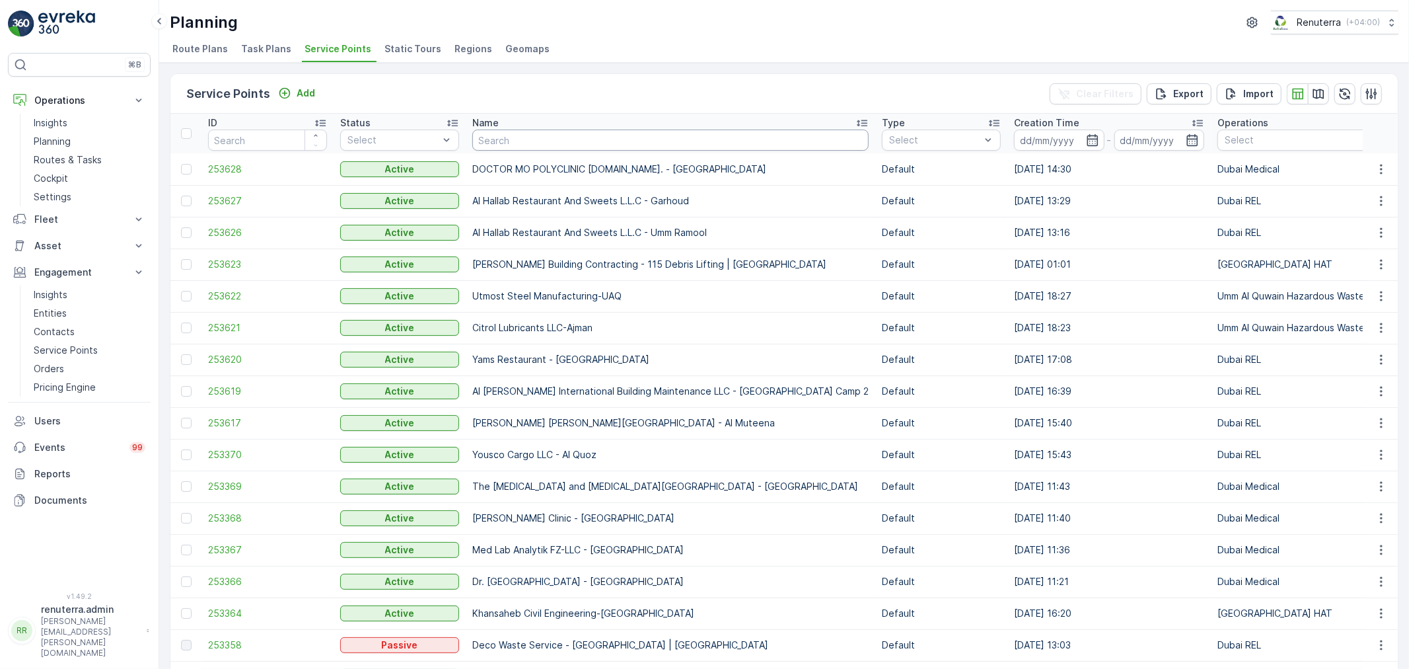
click at [497, 142] on input "text" at bounding box center [670, 139] width 396 height 21
type input "burj nahaR"
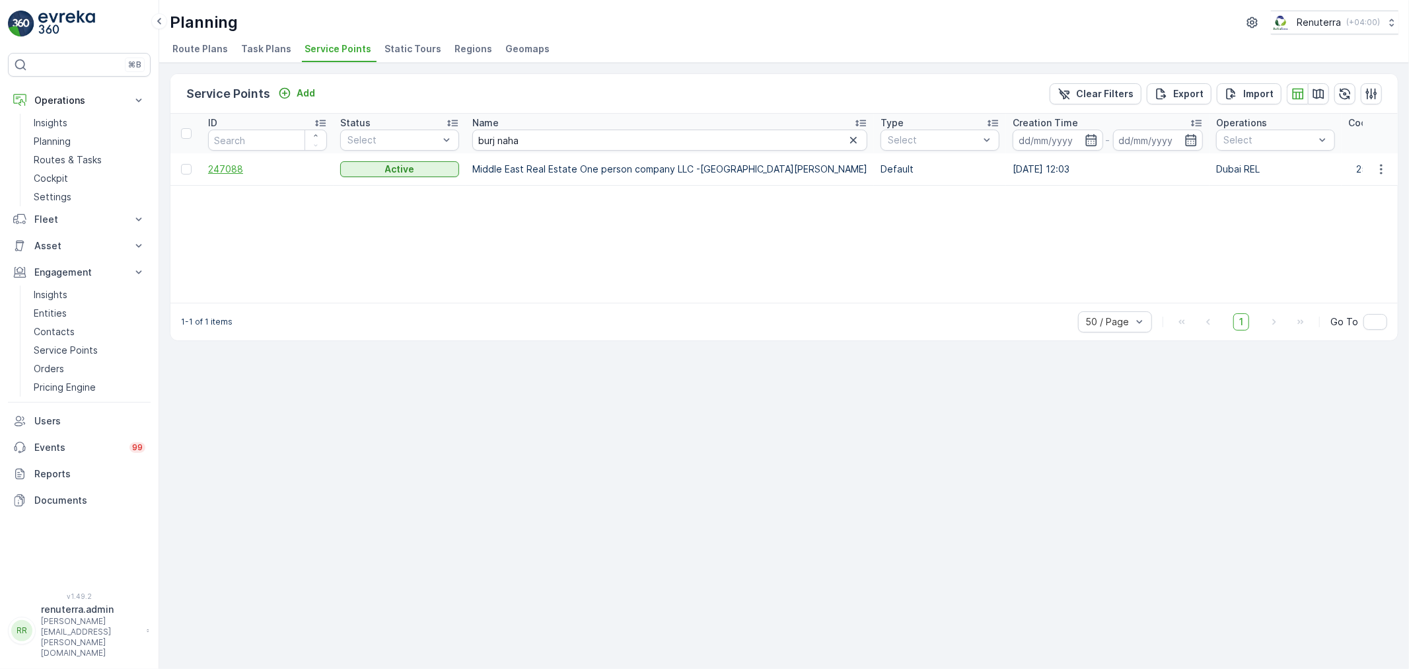
click at [248, 172] on span "247088" at bounding box center [267, 169] width 119 height 13
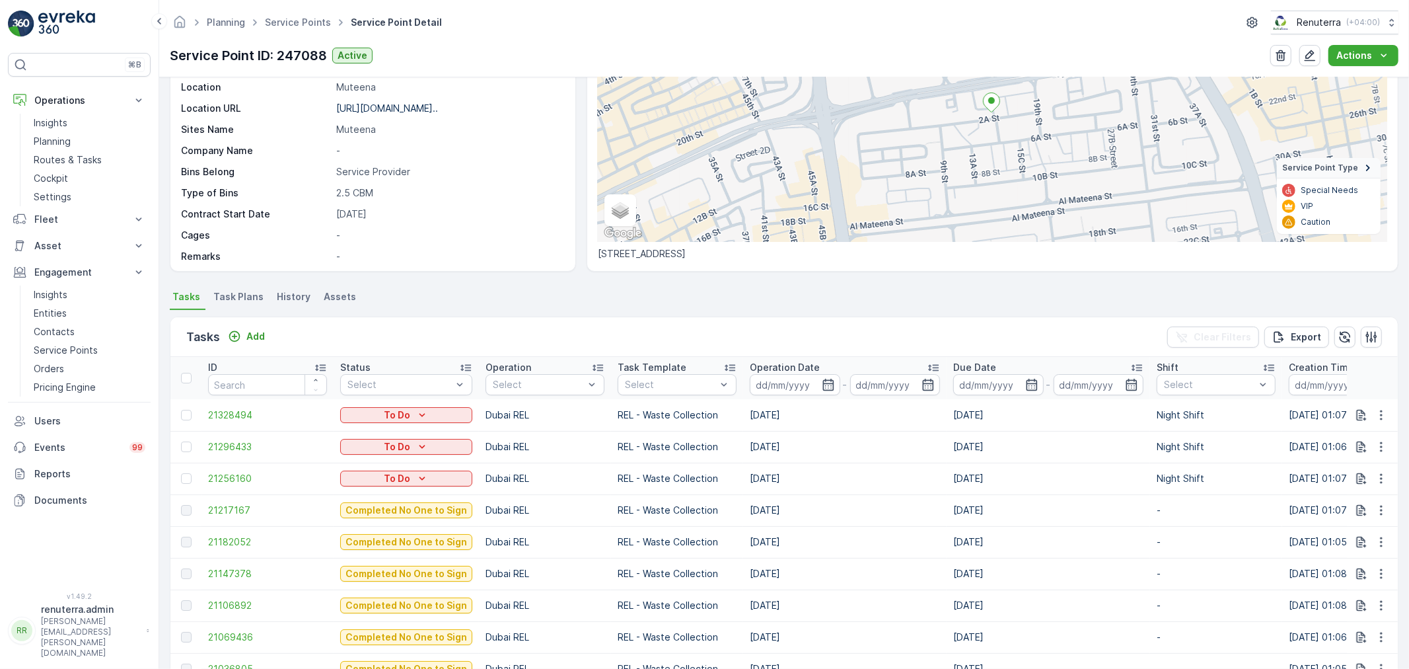
scroll to position [220, 0]
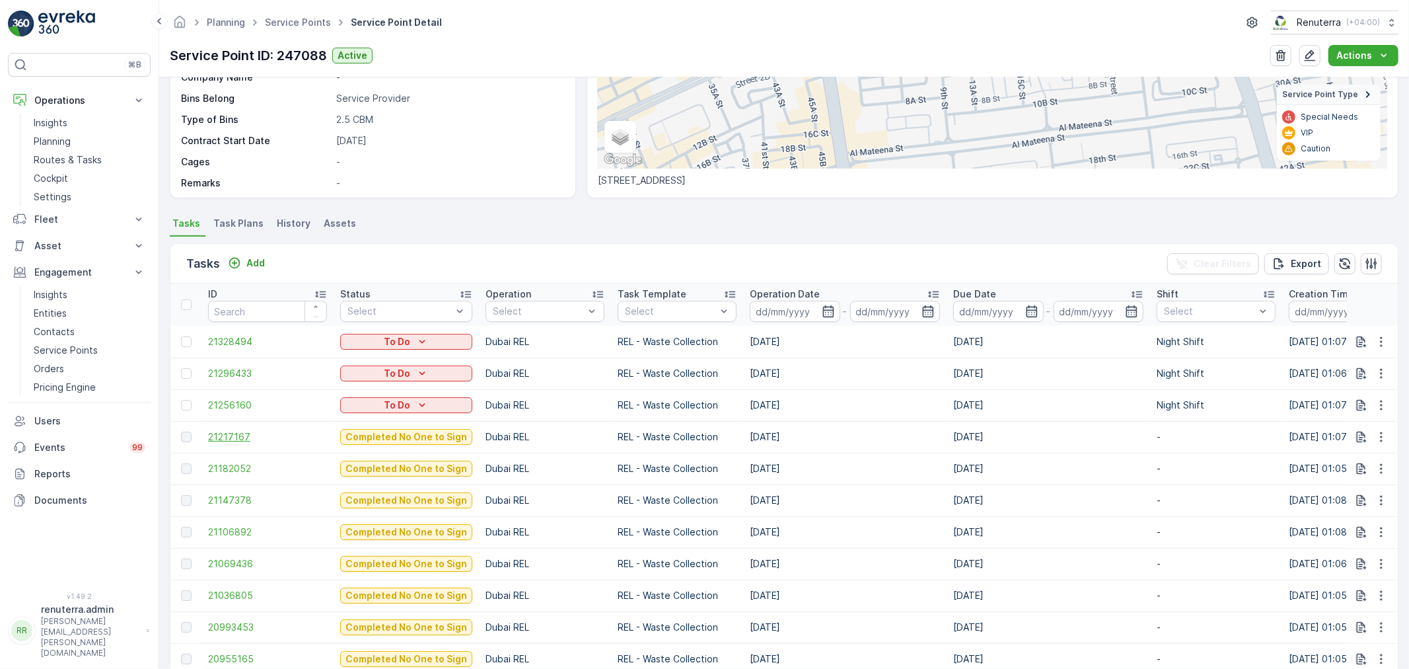
click at [235, 434] on span "21217167" at bounding box center [267, 436] width 119 height 13
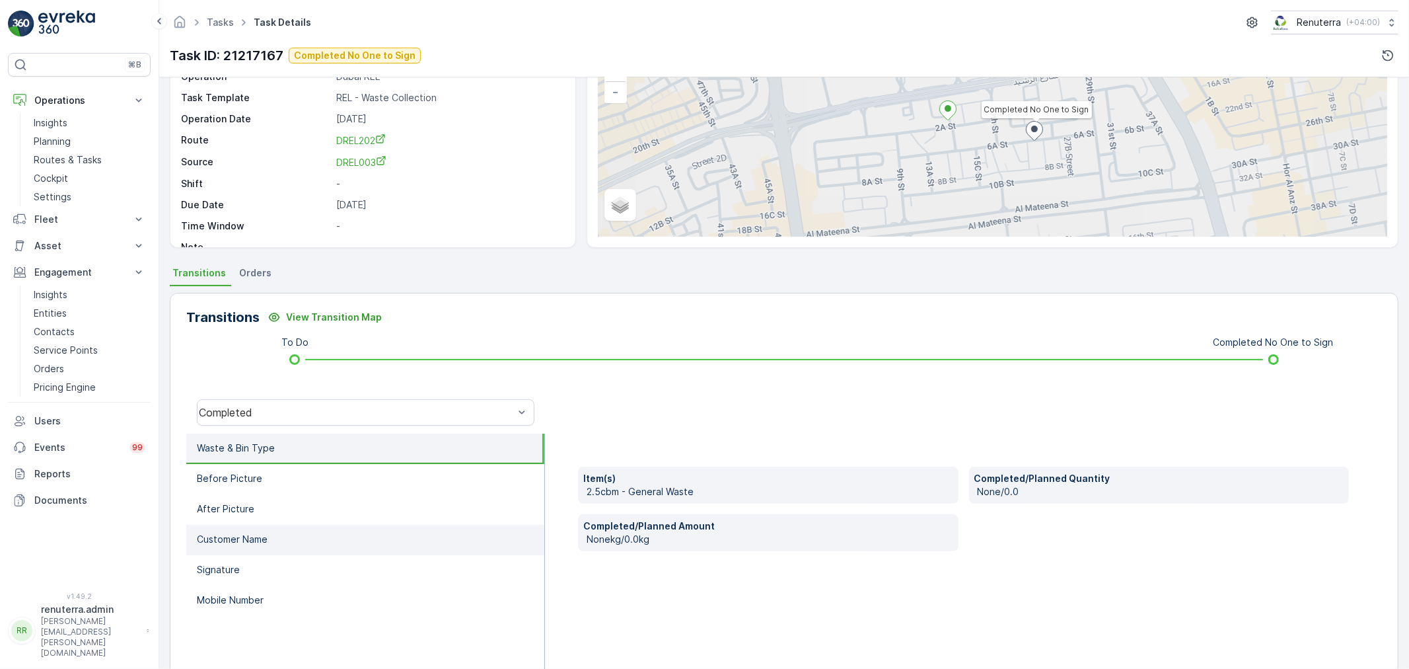
scroll to position [147, 0]
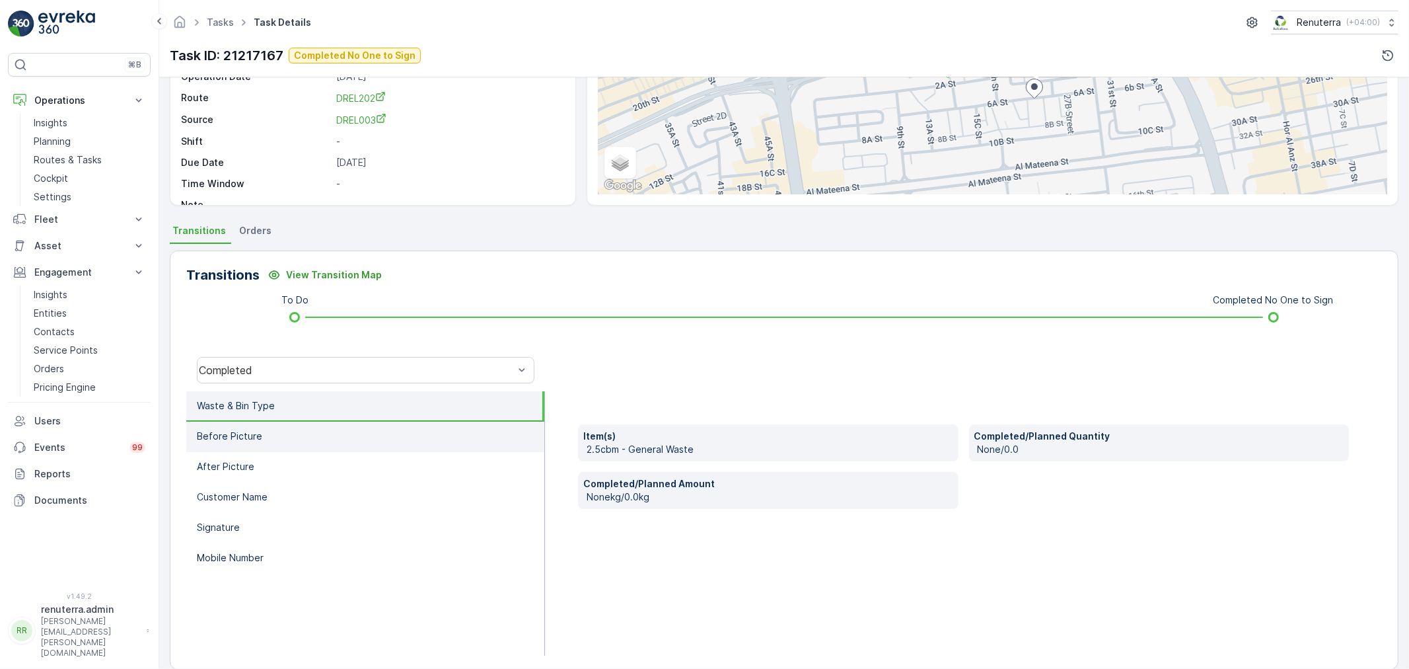
click at [347, 432] on li "Before Picture" at bounding box center [365, 436] width 358 height 30
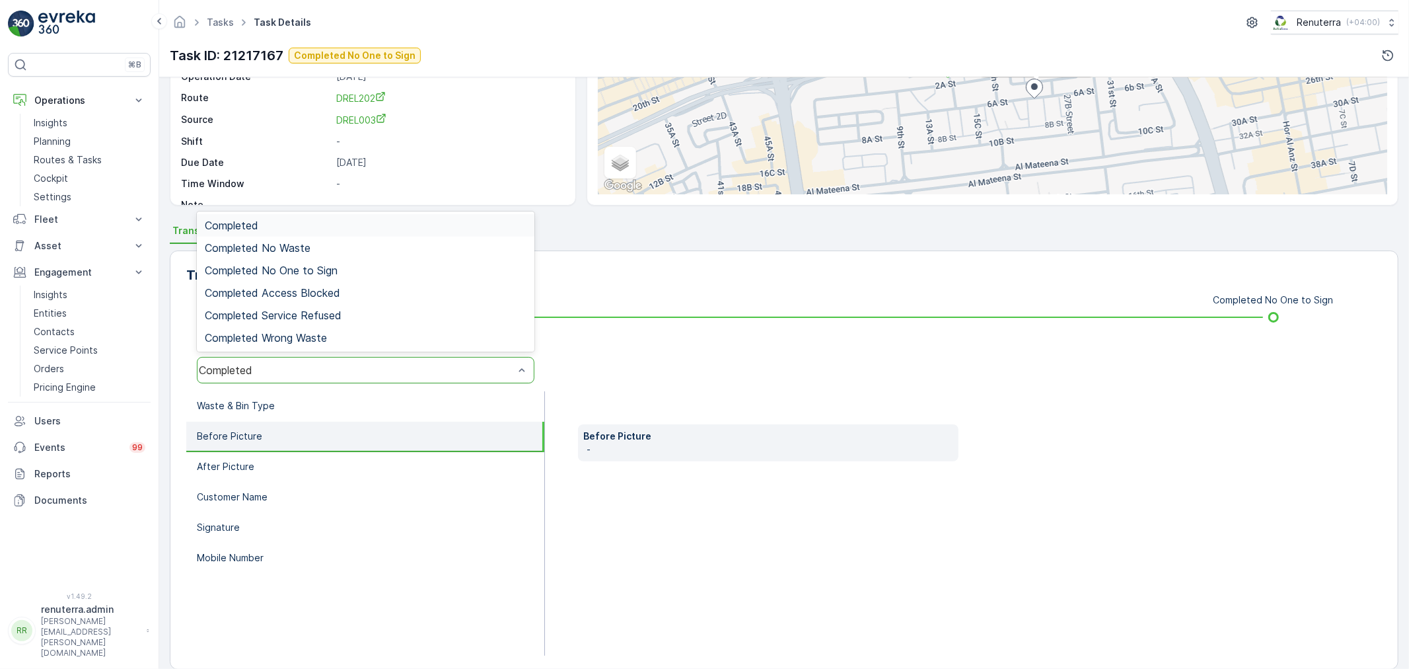
click at [307, 361] on div "Completed" at bounding box center [366, 370] width 338 height 26
click at [307, 274] on span "Completed No One to Sign" at bounding box center [271, 270] width 133 height 12
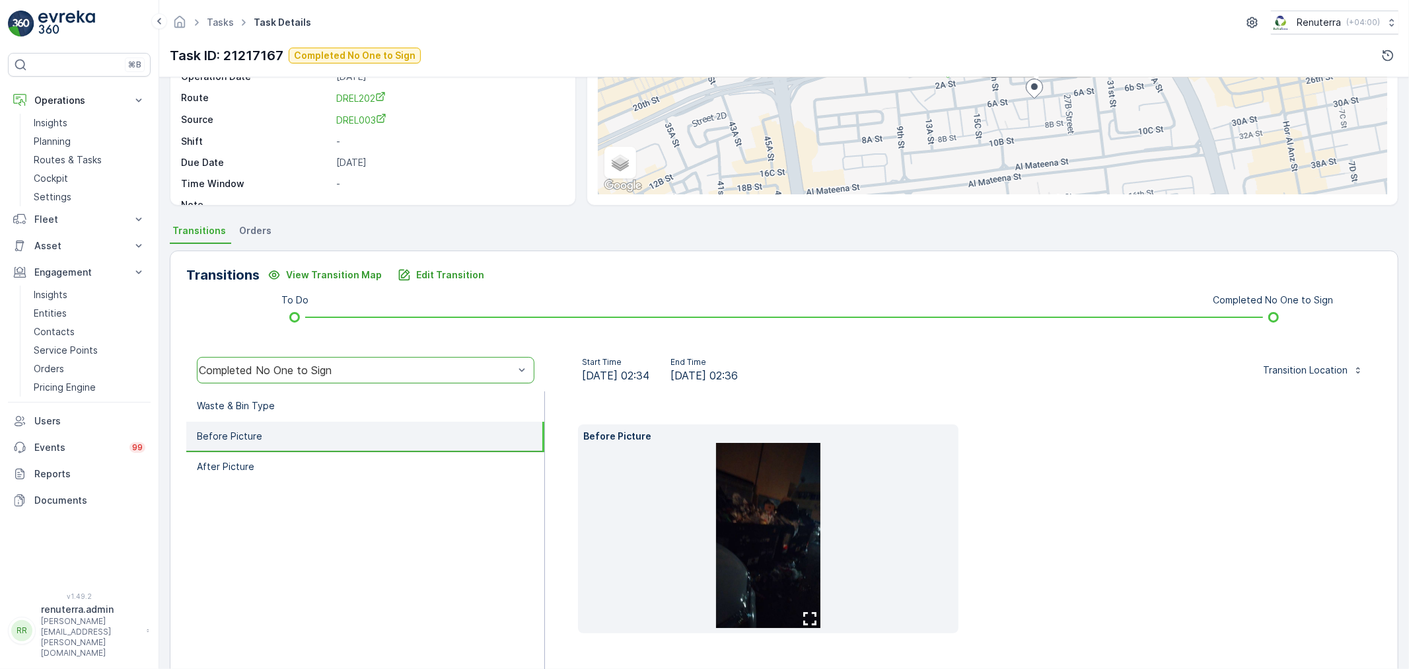
scroll to position [73, 0]
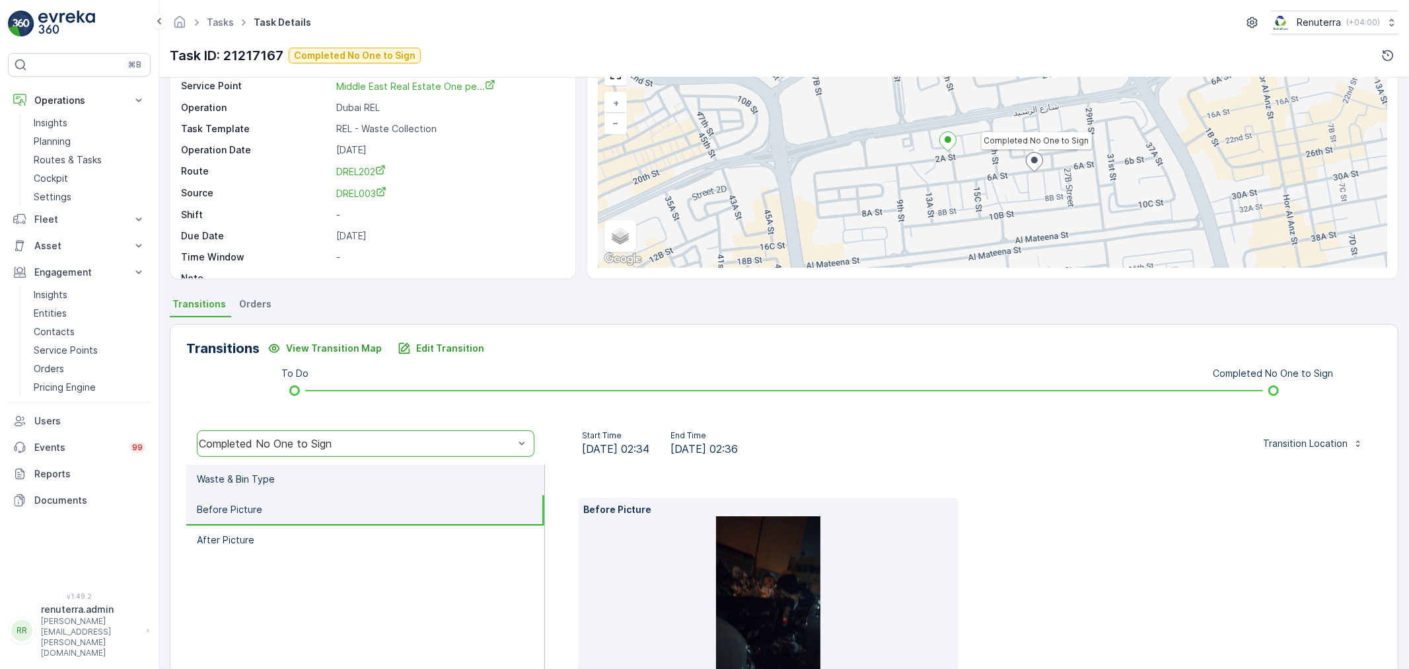
click at [271, 478] on p "Waste & Bin Type" at bounding box center [236, 478] width 78 height 13
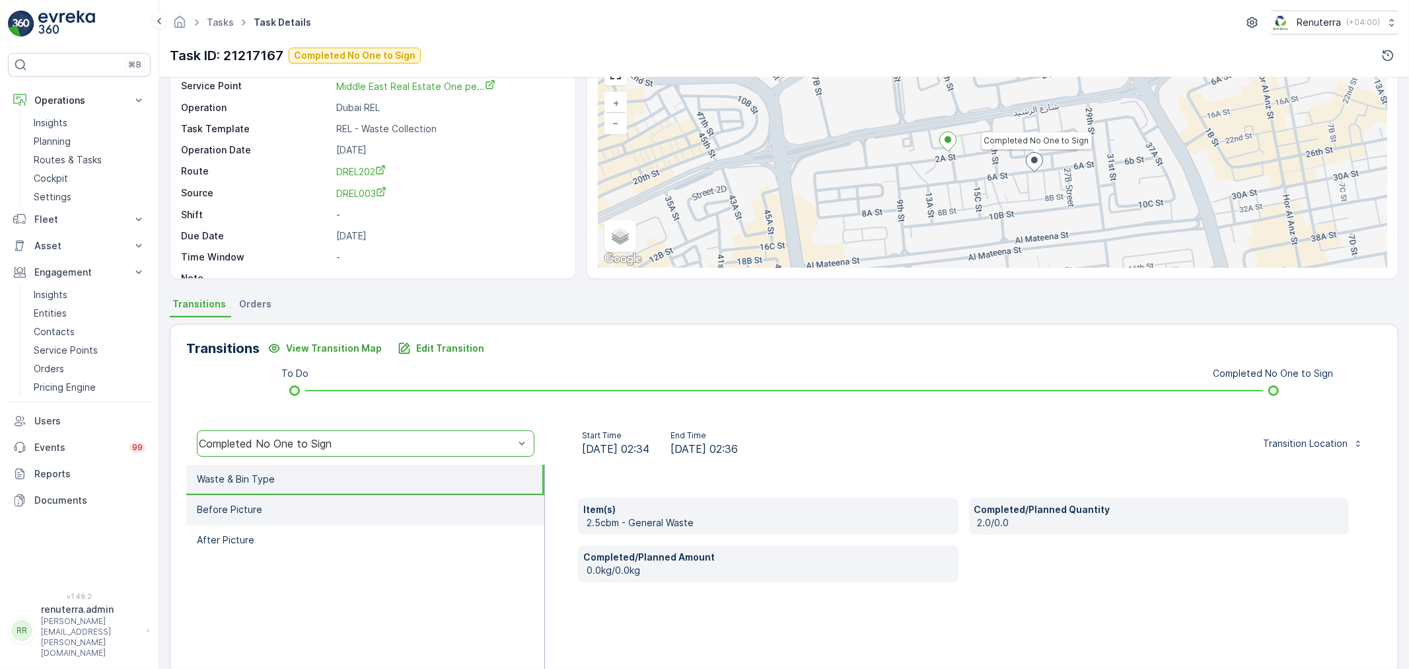
click at [306, 512] on li "Before Picture" at bounding box center [365, 510] width 358 height 30
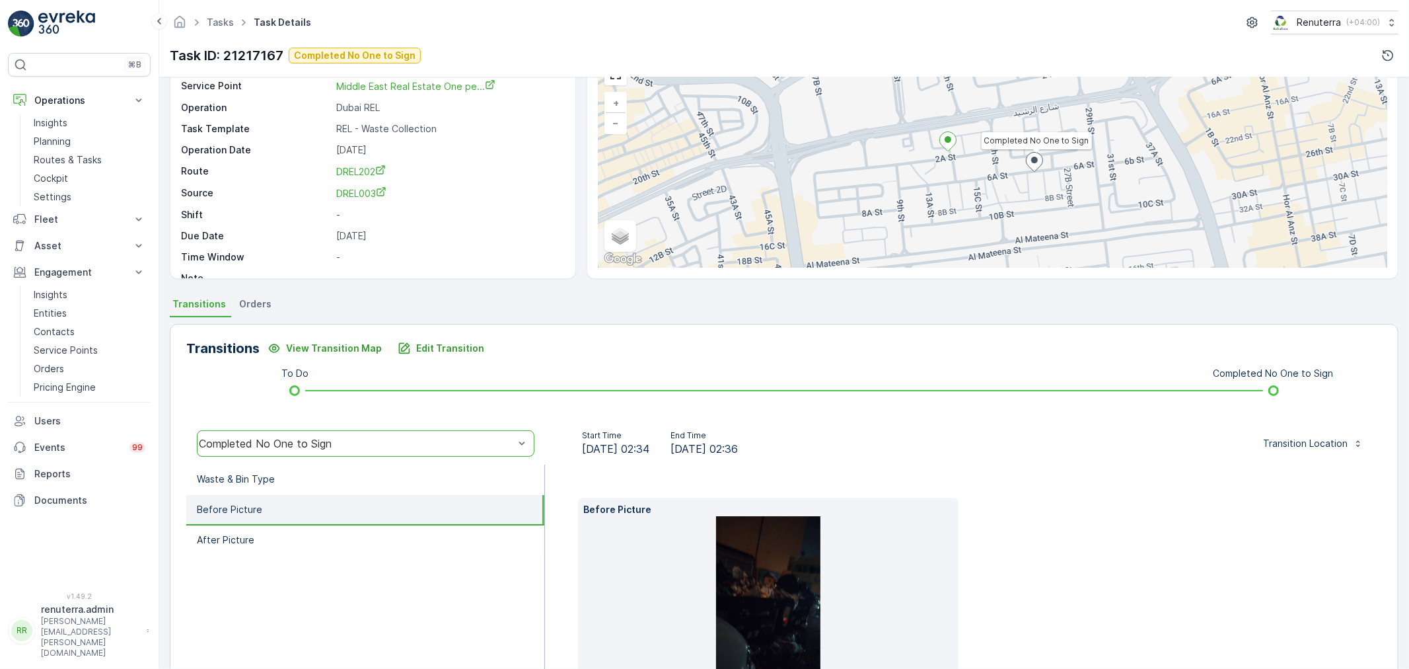
drag, startPoint x: 305, startPoint y: 530, endPoint x: 303, endPoint y: 518, distance: 12.8
click at [305, 530] on li "After Picture" at bounding box center [365, 540] width 358 height 30
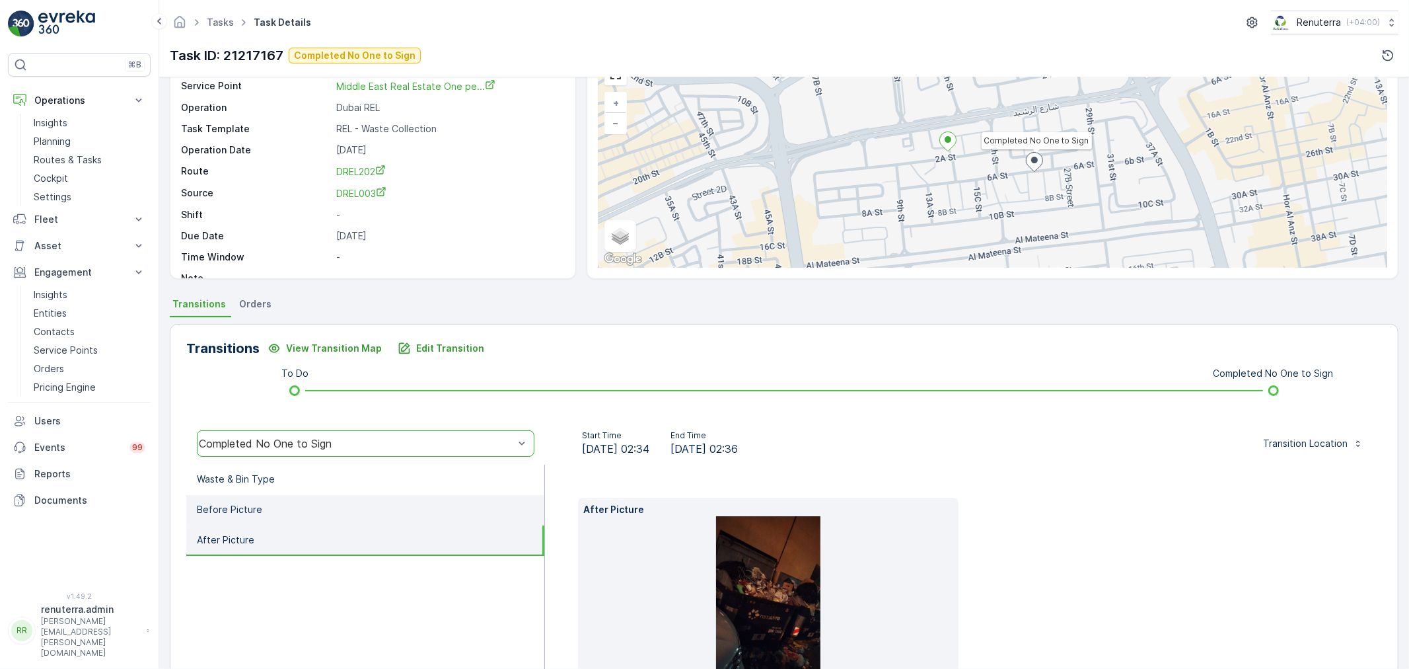
click at [296, 509] on li "Before Picture" at bounding box center [365, 510] width 358 height 30
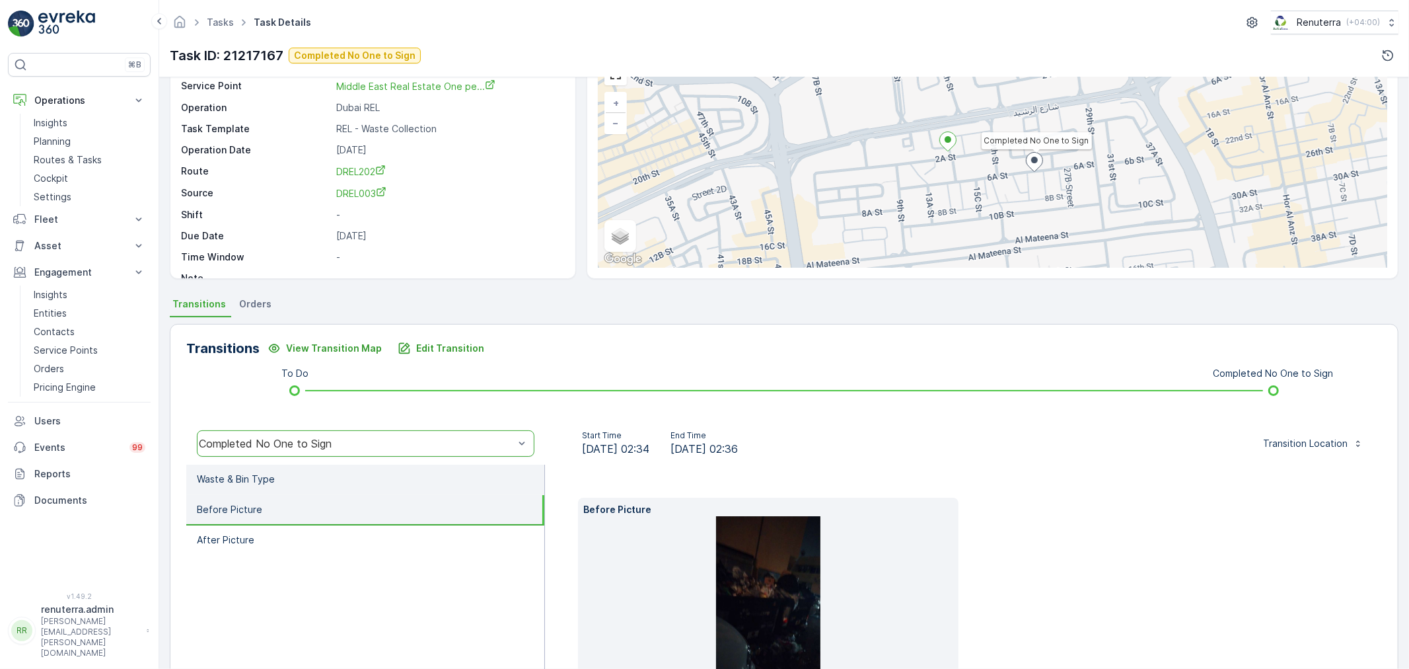
click at [299, 467] on li "Waste & Bin Type" at bounding box center [365, 479] width 358 height 30
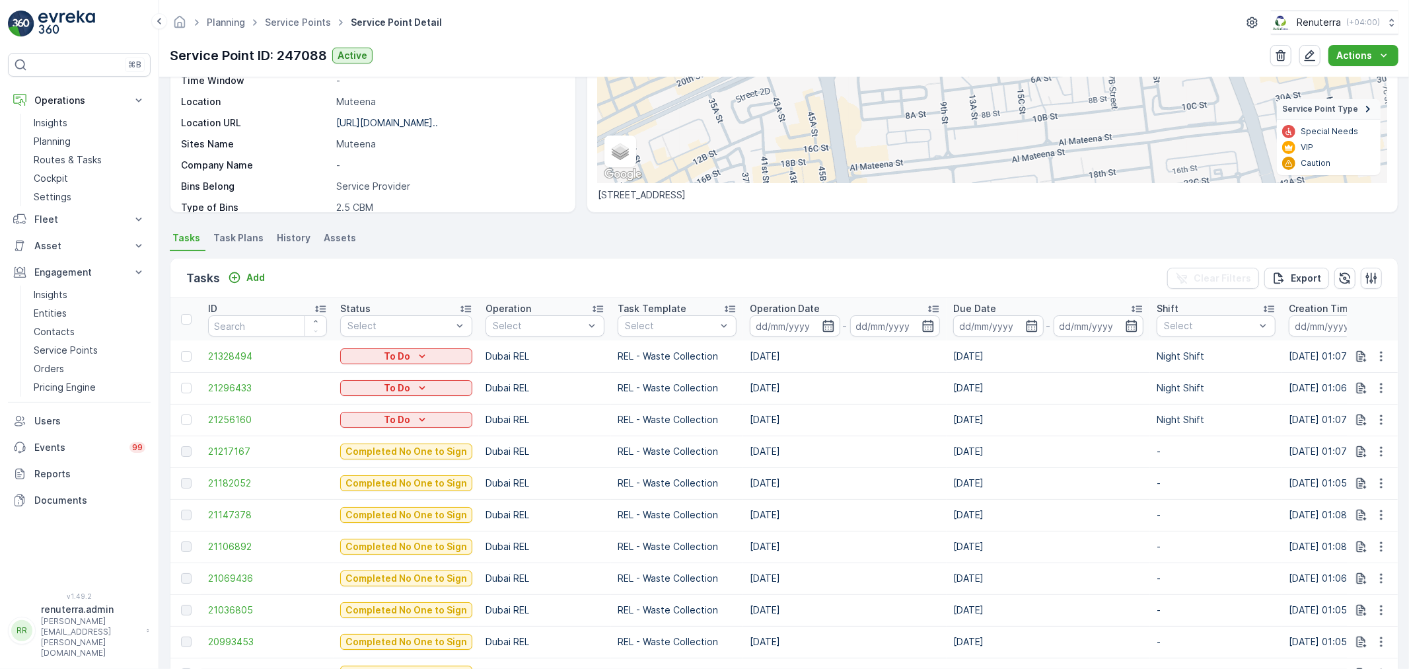
scroll to position [220, 0]
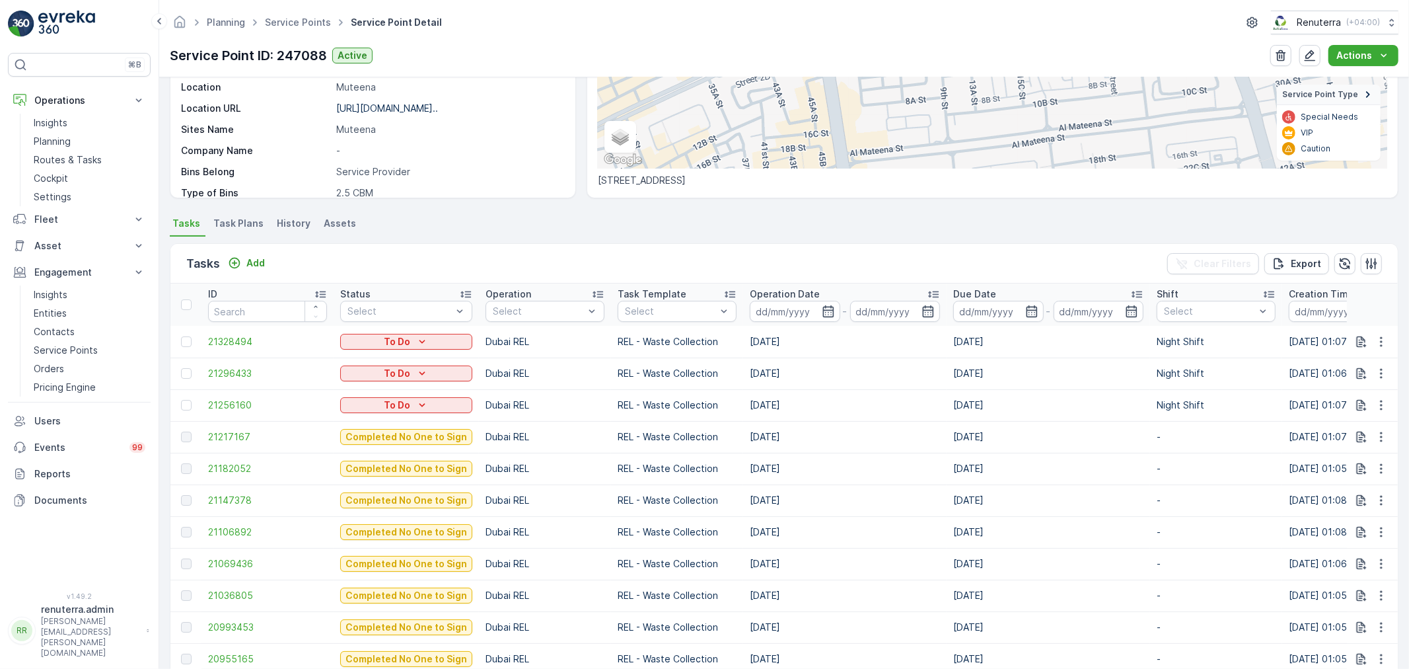
click at [240, 227] on span "Task Plans" at bounding box center [238, 223] width 50 height 13
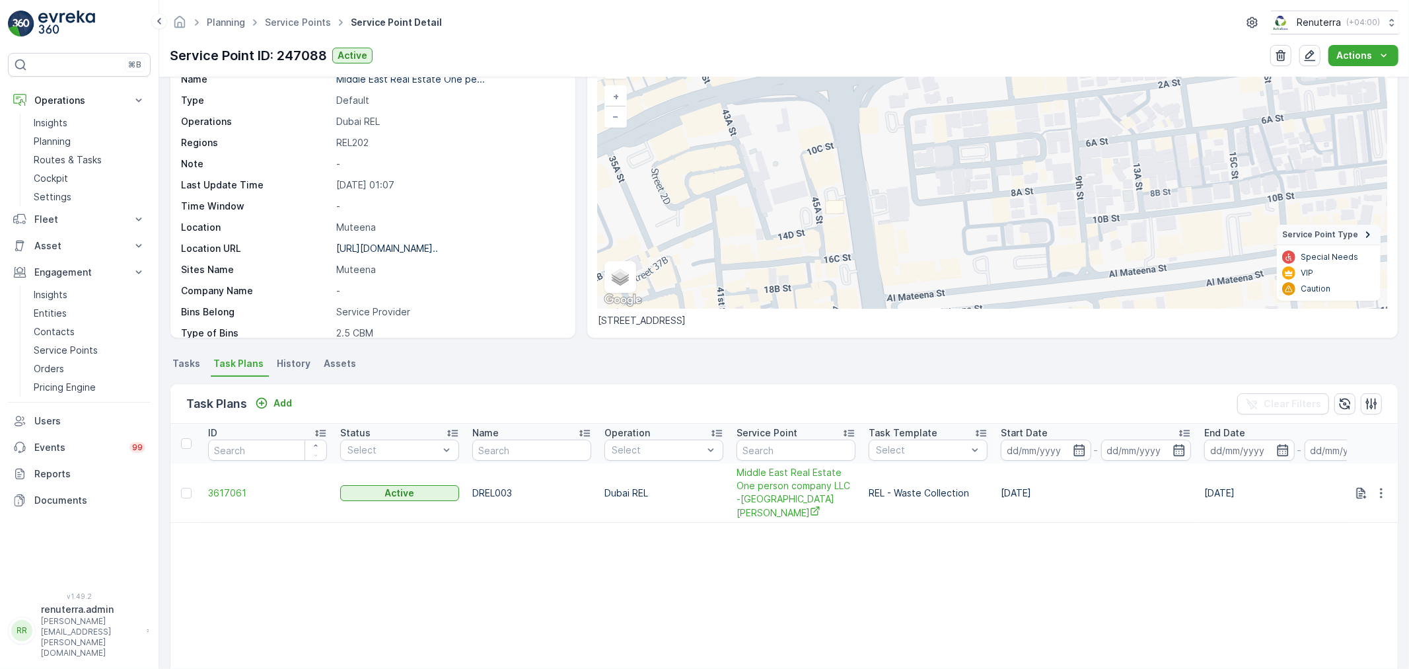
scroll to position [11, 0]
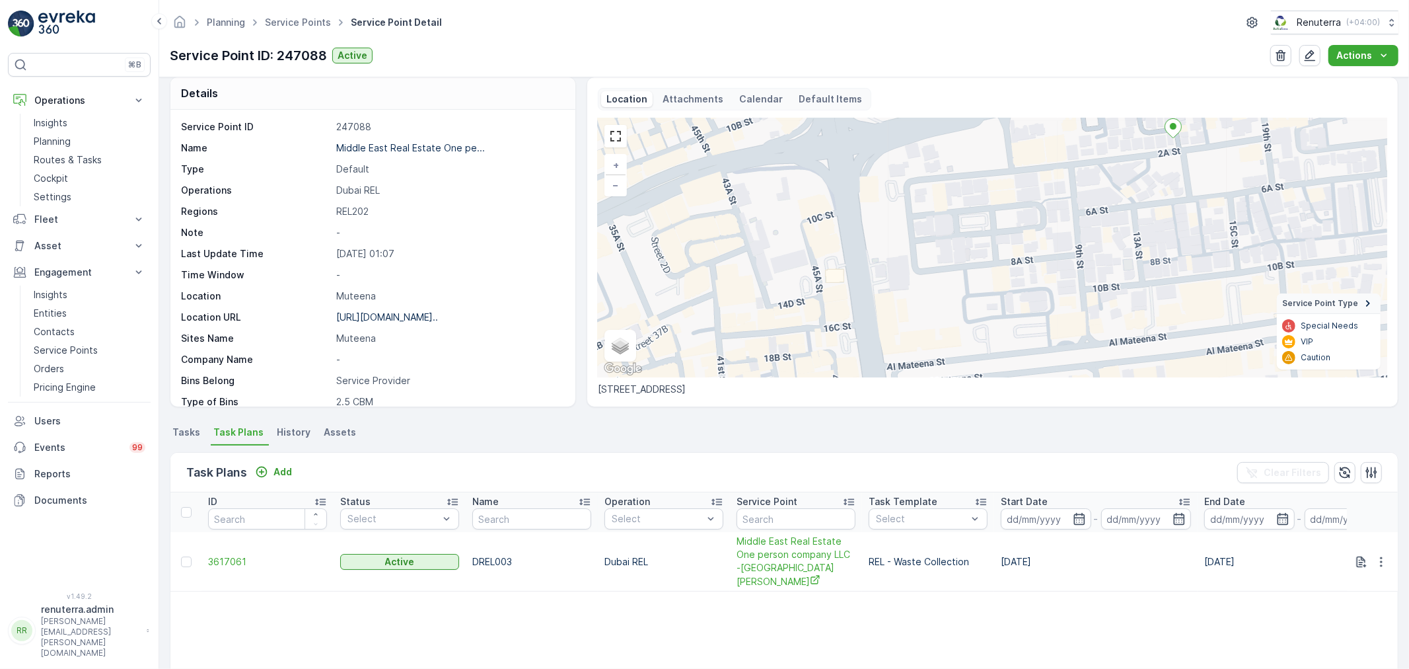
click at [201, 439] on li "Tasks" at bounding box center [188, 434] width 36 height 22
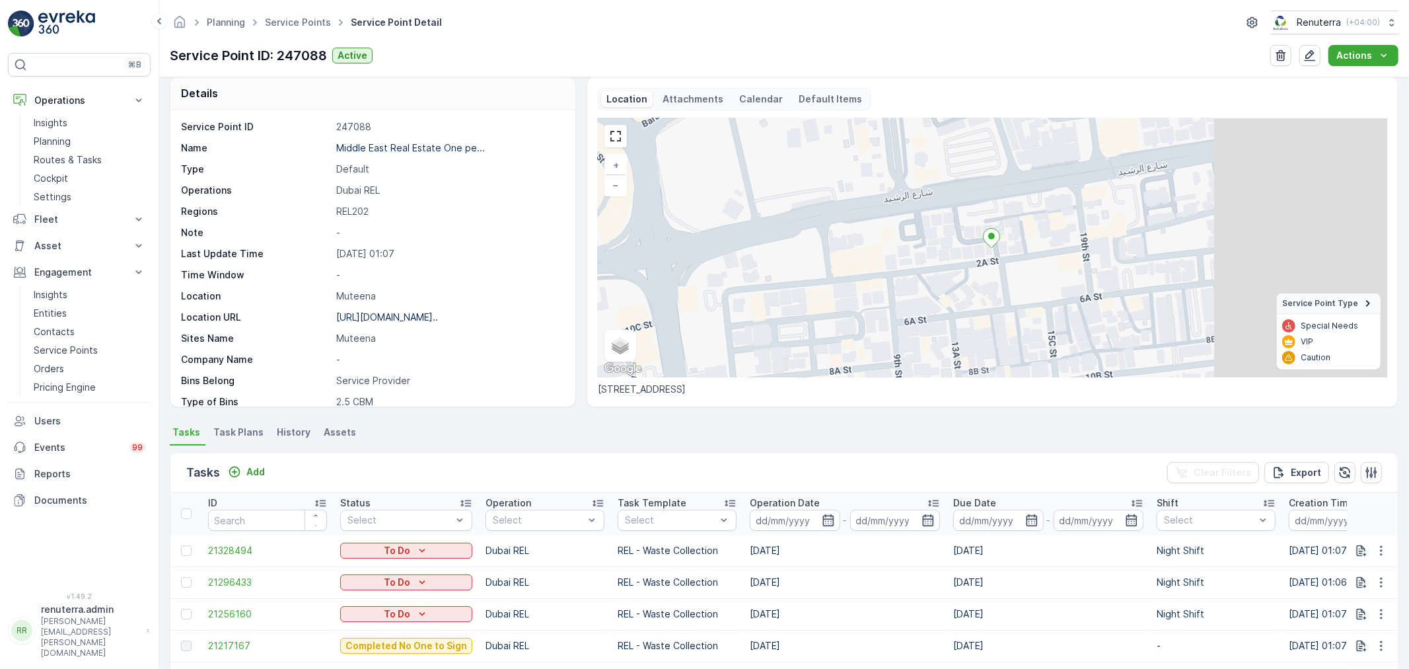
scroll to position [159, 0]
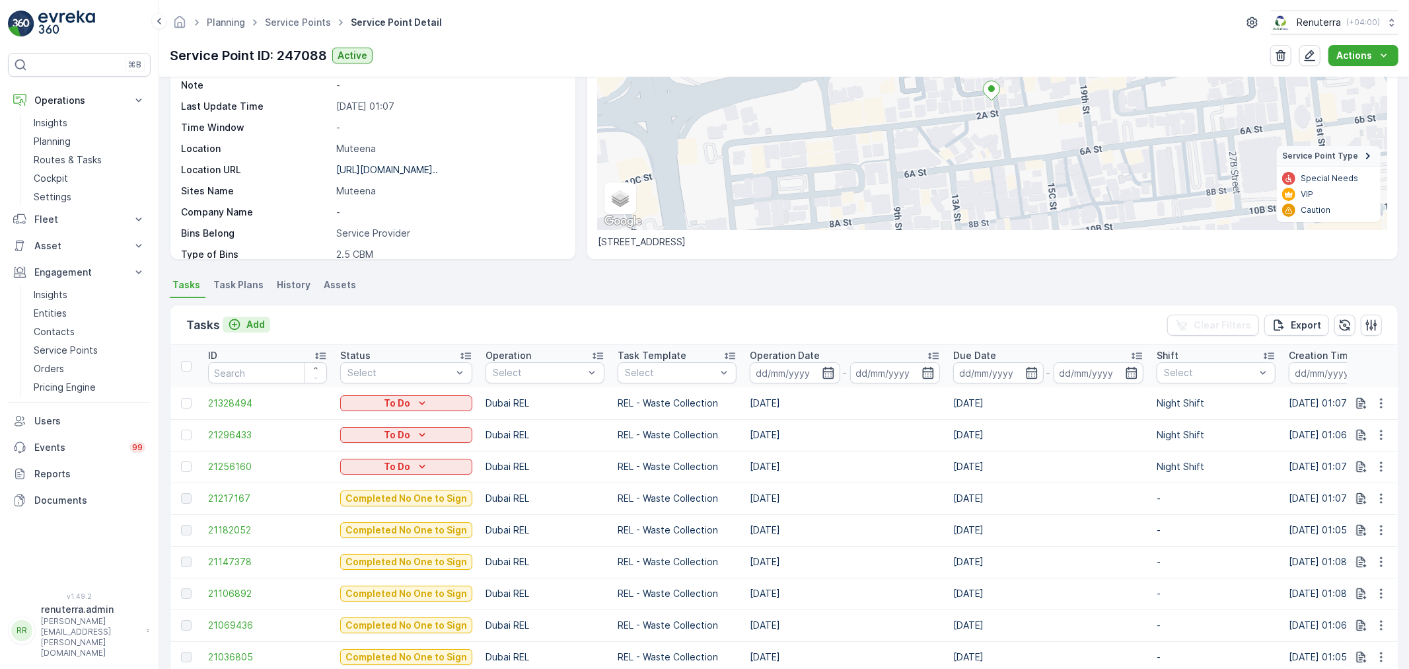
click at [262, 320] on p "Add" at bounding box center [255, 324] width 18 height 13
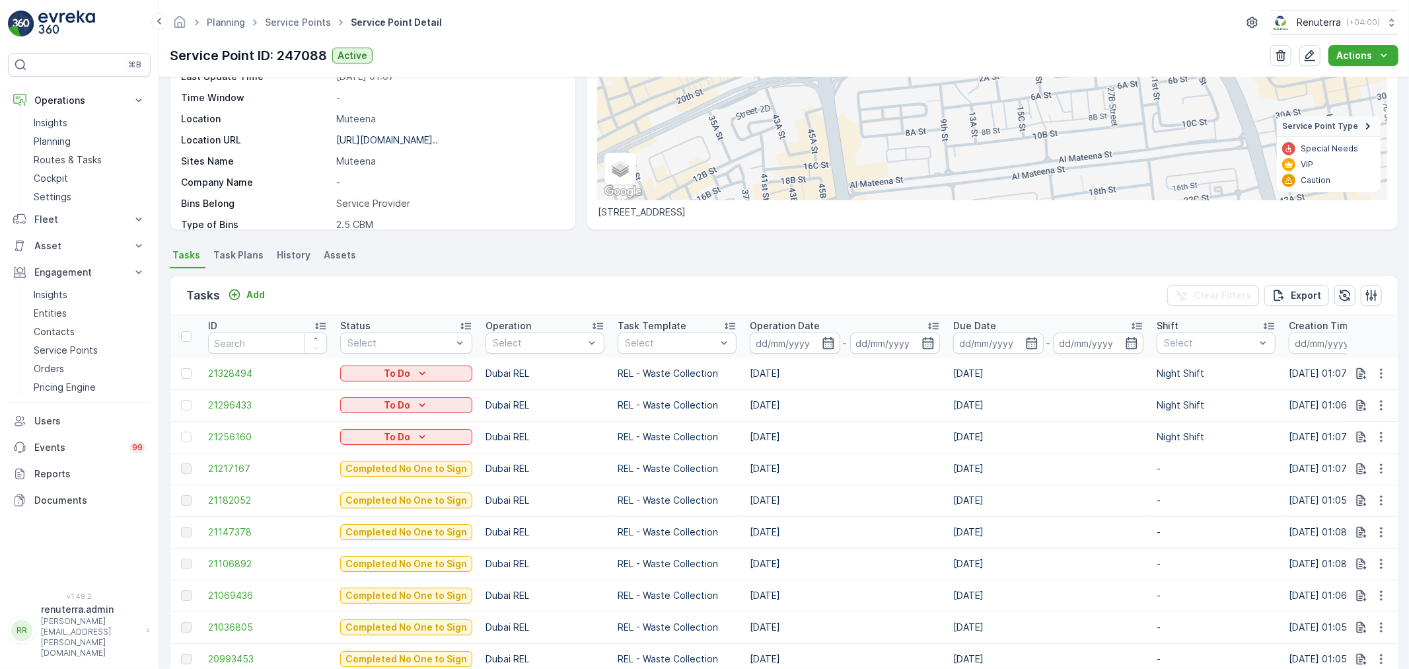
scroll to position [73, 0]
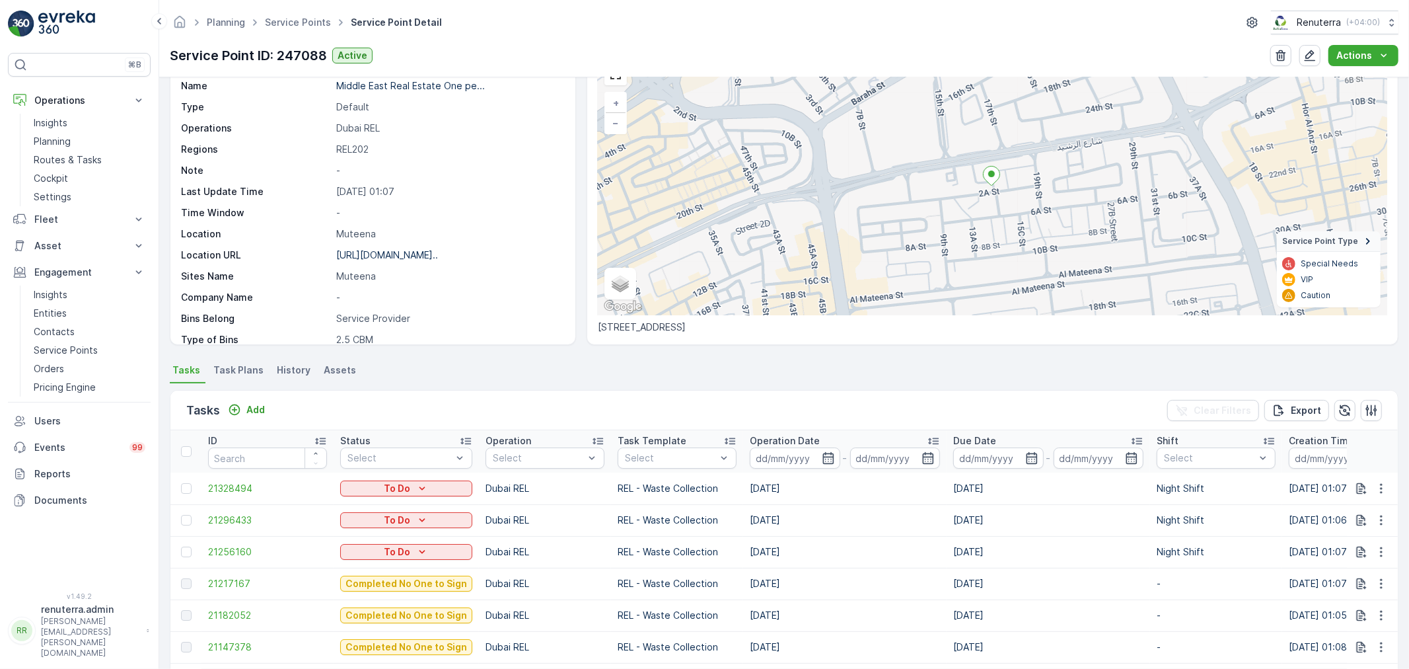
click at [440, 243] on div "Service Point ID 247088 Name Middle East Real Estate One pe... Type Default Ope…" at bounding box center [371, 286] width 381 height 457
click at [438, 252] on p "https://maps.app.goo.gl/nkzWe5..." at bounding box center [387, 254] width 102 height 11
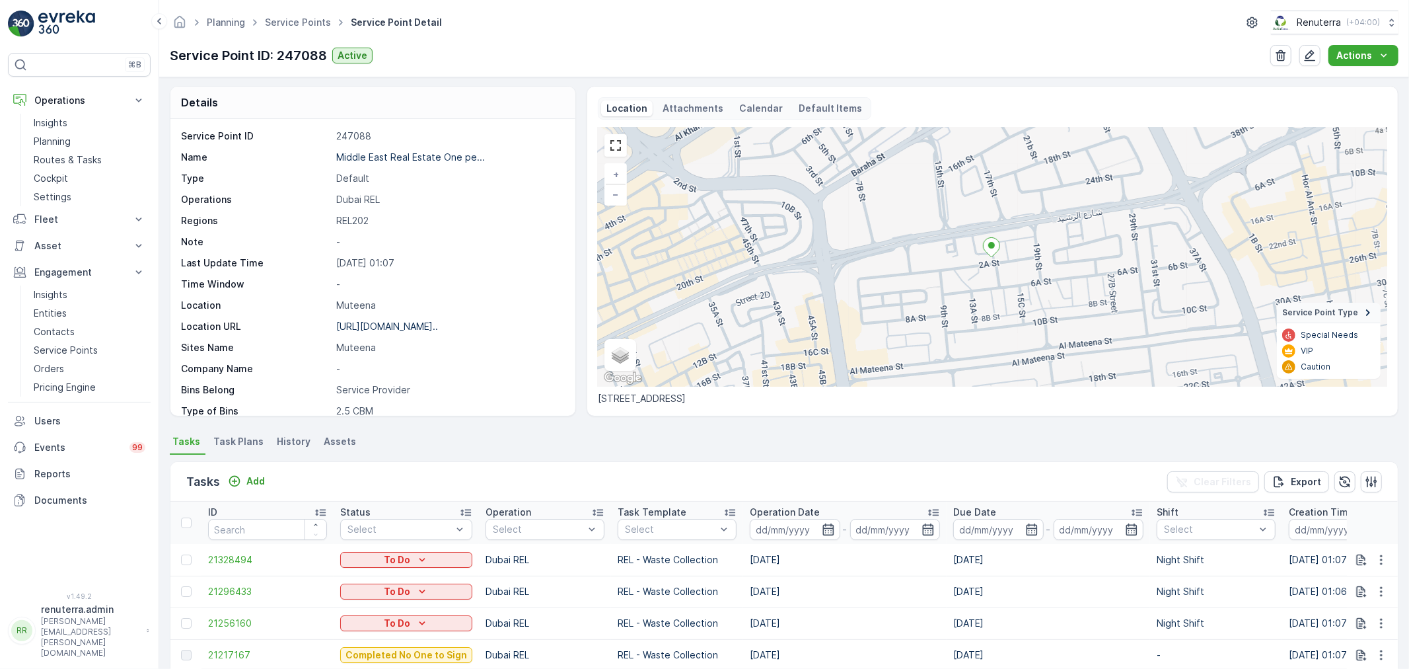
scroll to position [0, 0]
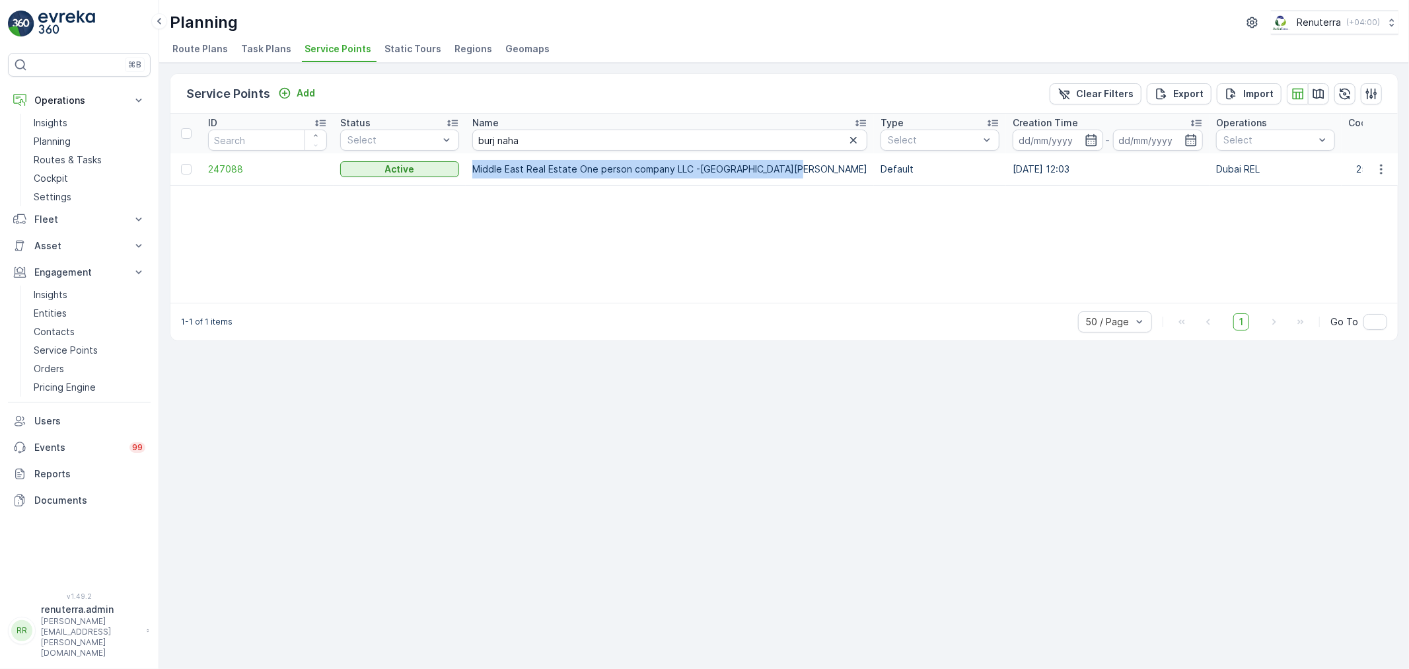
drag, startPoint x: 470, startPoint y: 173, endPoint x: 787, endPoint y: 172, distance: 317.1
click at [787, 172] on td "Middle East Real Estate One person company LLC -Burj Nahar Abu Hail" at bounding box center [670, 169] width 408 height 32
copy td "Middle East Real Estate One person company LLC -Burj Nahar Abu Hail"
drag, startPoint x: 487, startPoint y: 136, endPoint x: 359, endPoint y: 129, distance: 128.3
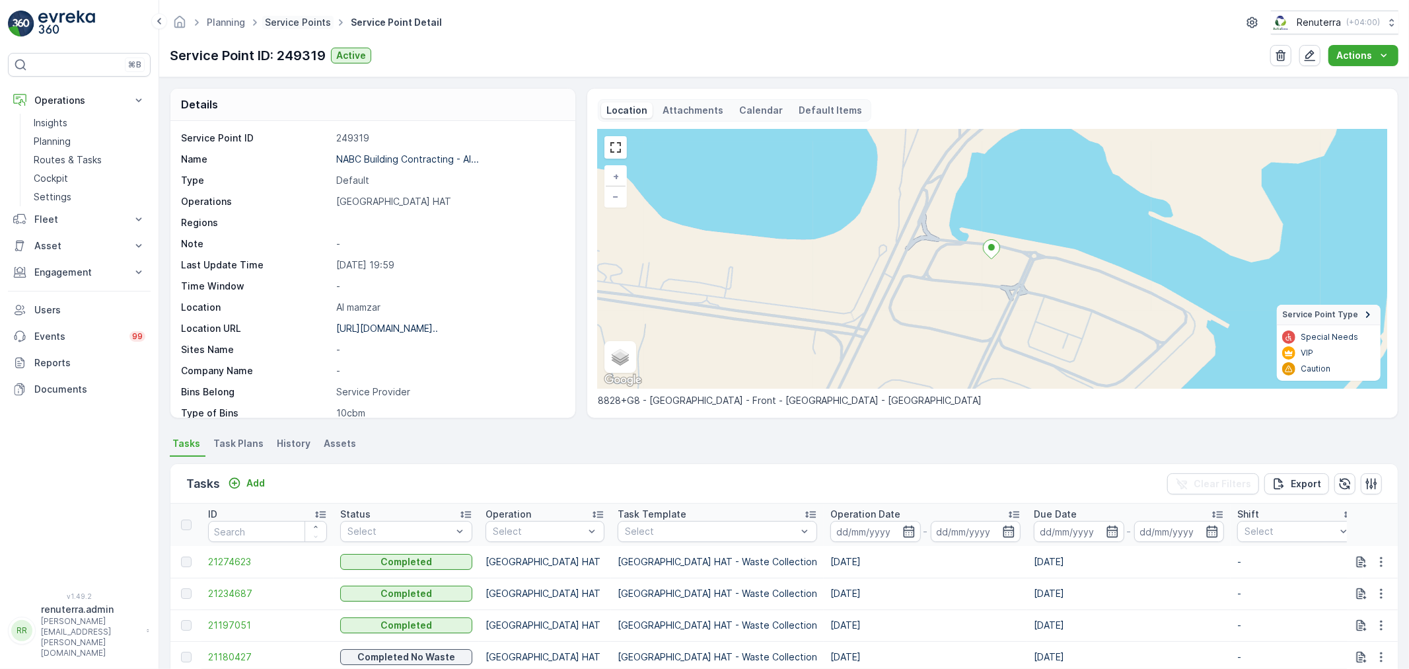
click at [306, 24] on link "Service Points" at bounding box center [298, 22] width 66 height 11
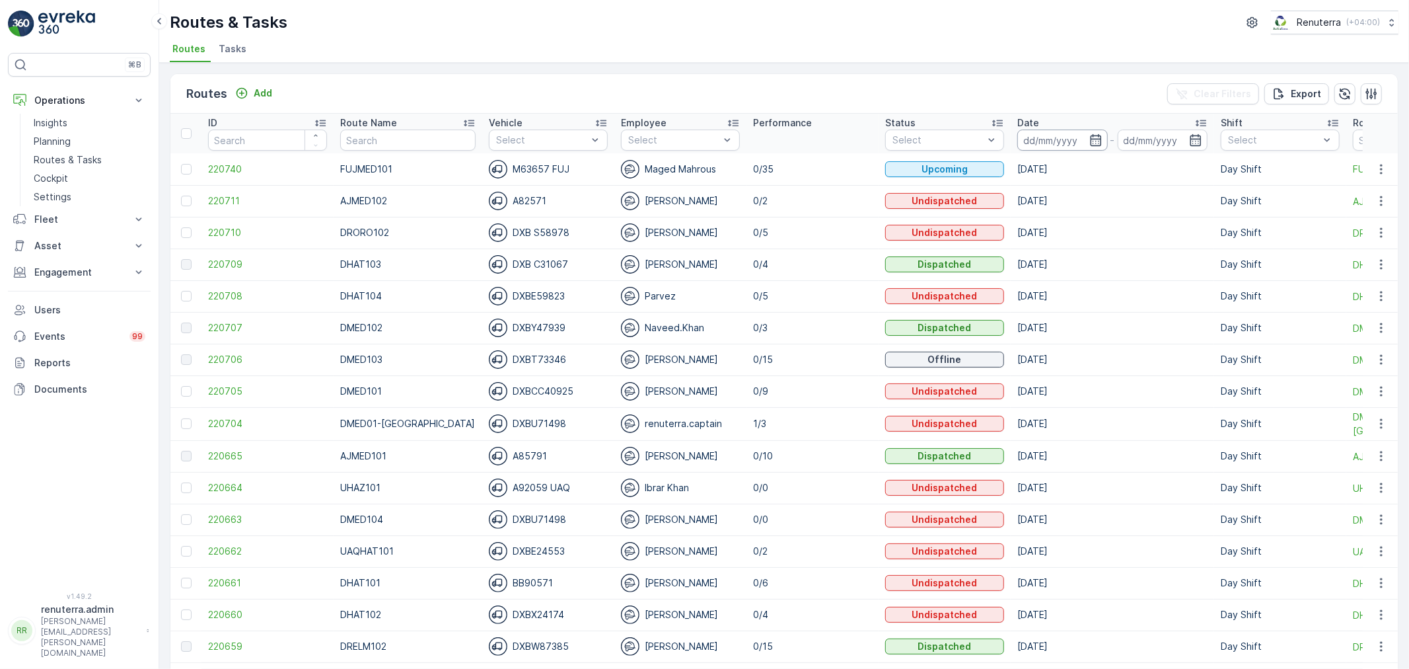
click at [1023, 146] on input at bounding box center [1062, 139] width 91 height 21
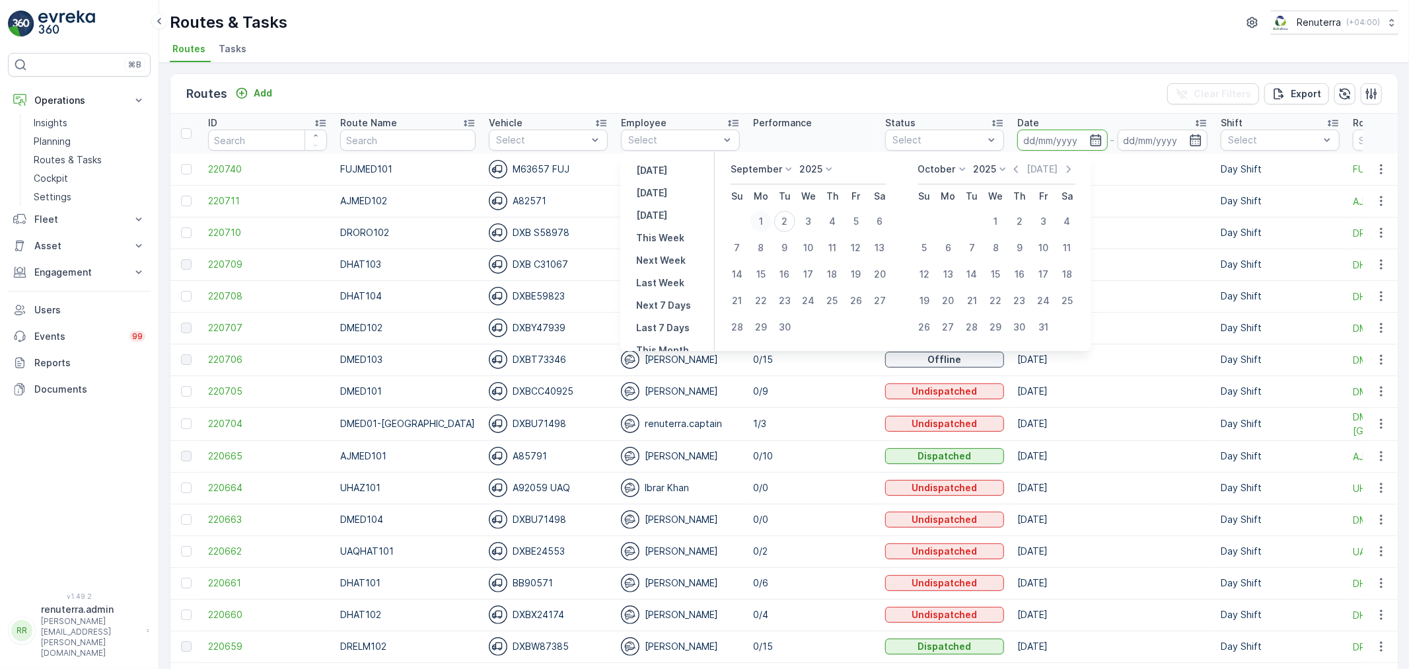
click at [773, 223] on button "1" at bounding box center [761, 221] width 24 height 24
type input "01.09.2025"
click at [773, 223] on button "1" at bounding box center [761, 221] width 24 height 24
type input "[DATE]"
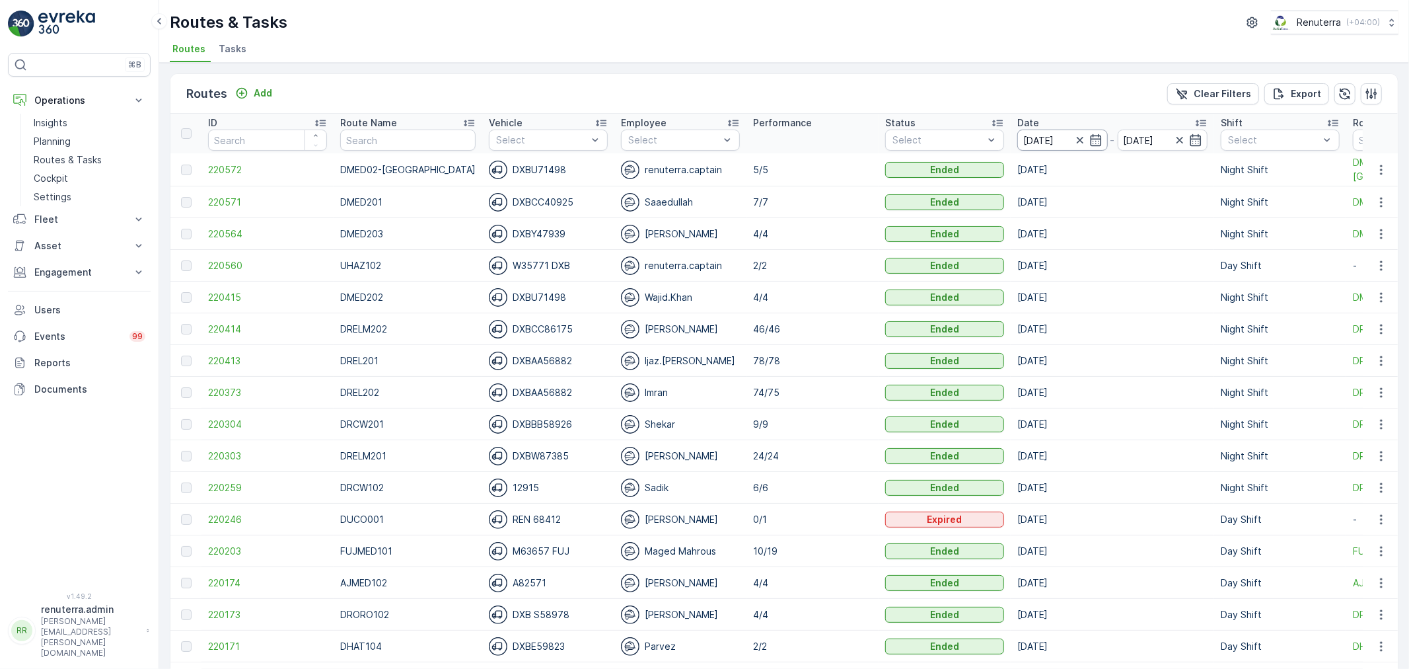
click at [1022, 143] on input "[DATE]" at bounding box center [1062, 139] width 91 height 21
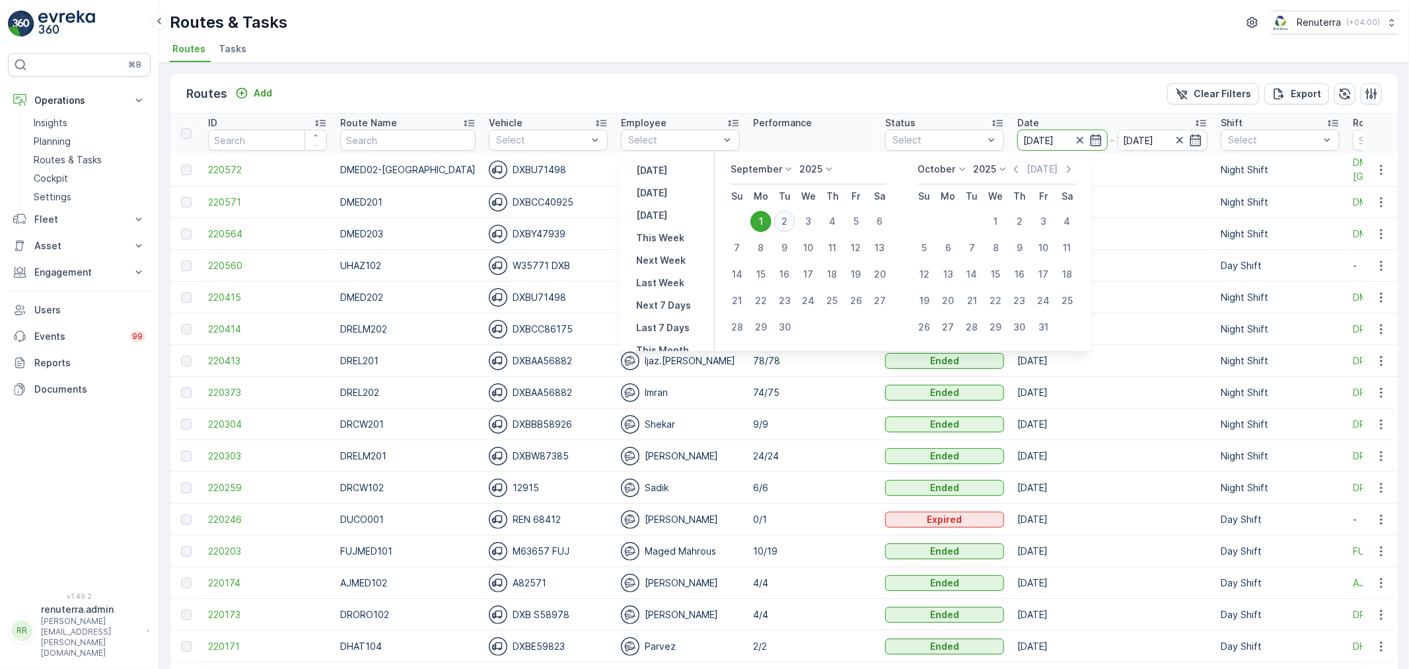
click at [794, 219] on div "2" at bounding box center [784, 221] width 21 height 21
type input "[DATE]"
click at [794, 219] on div "2" at bounding box center [784, 221] width 21 height 21
type input "[DATE]"
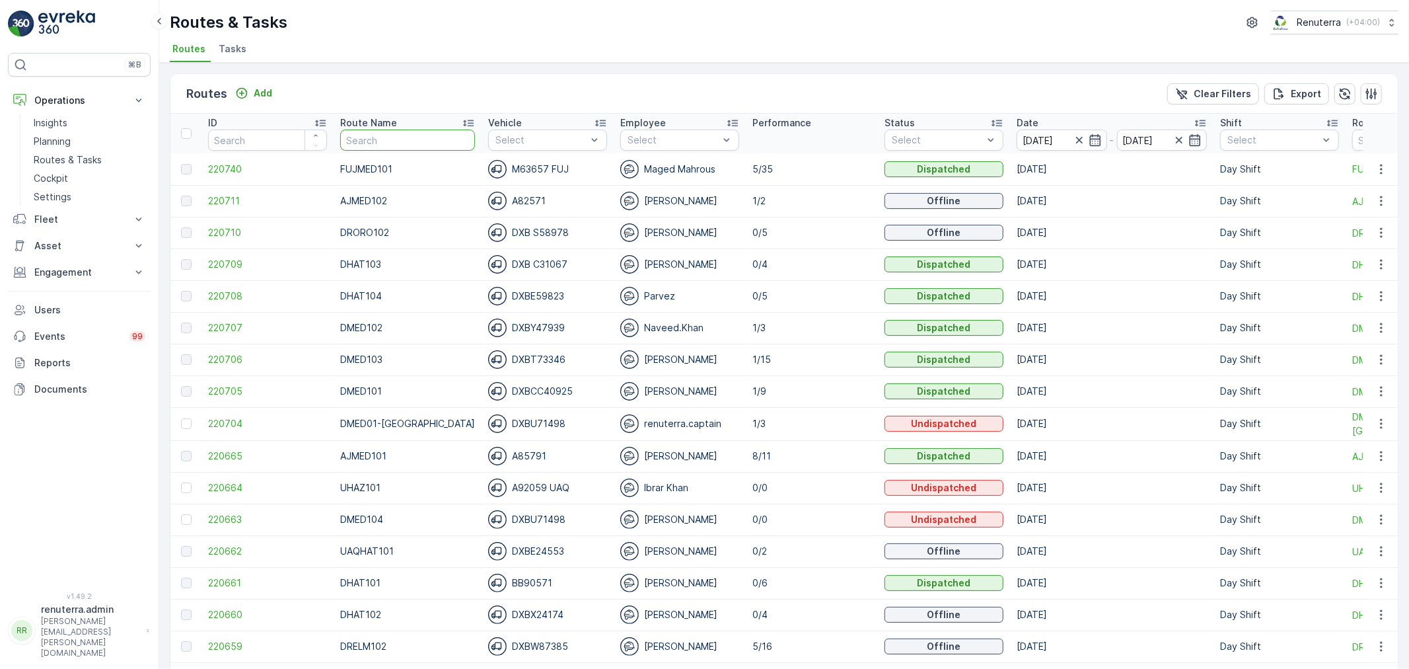
click at [392, 140] on input "text" at bounding box center [407, 139] width 135 height 21
type input "drelm"
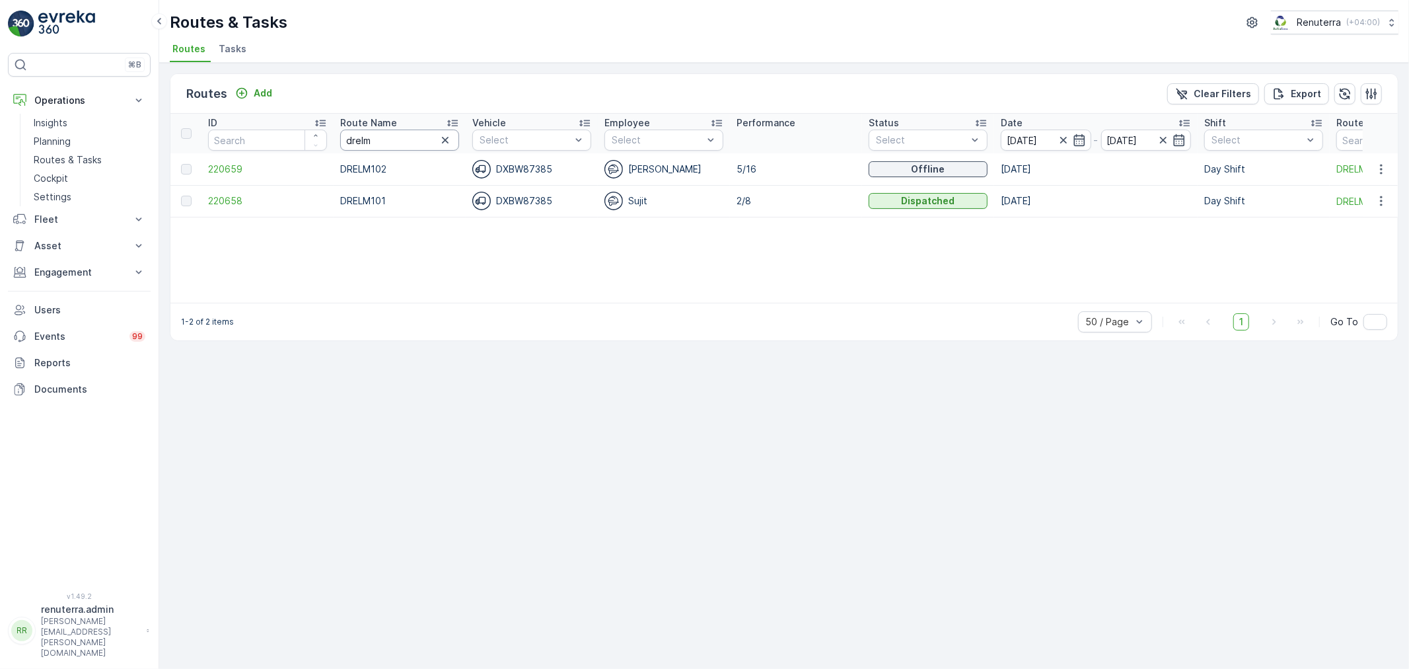
drag, startPoint x: 388, startPoint y: 131, endPoint x: 332, endPoint y: 133, distance: 56.2
click at [332, 133] on tr "ID Route Name drelm Vehicle Select Employee Select Performance Status Select Da…" at bounding box center [833, 134] width 1327 height 40
type input "DROR"
click at [263, 167] on span "220710" at bounding box center [267, 169] width 119 height 13
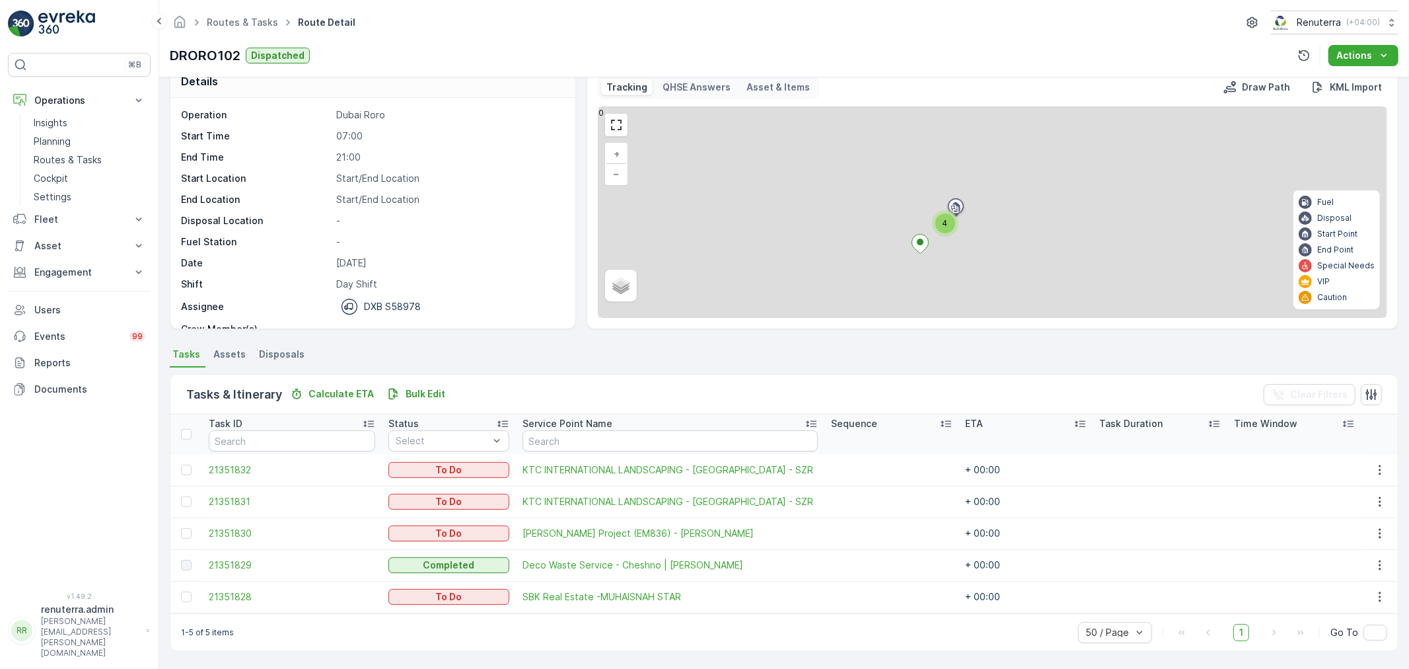
scroll to position [22, 0]
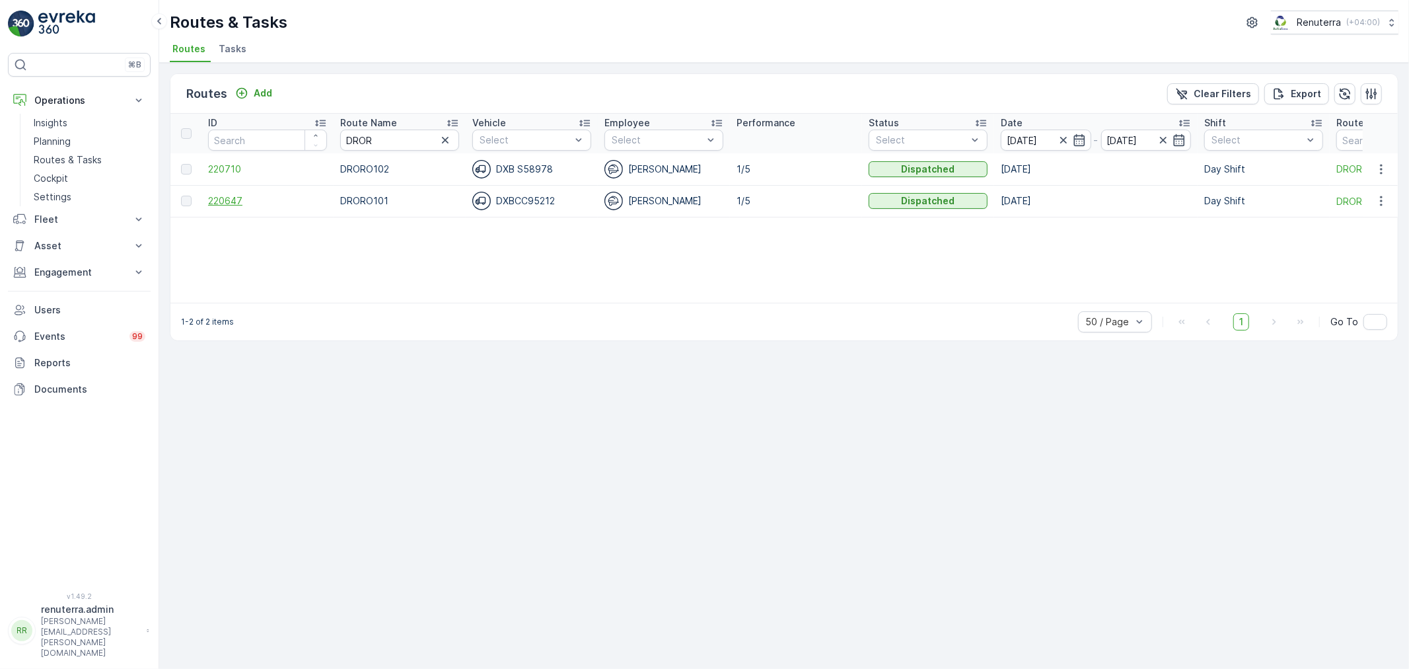
click at [249, 205] on span "220647" at bounding box center [267, 200] width 119 height 13
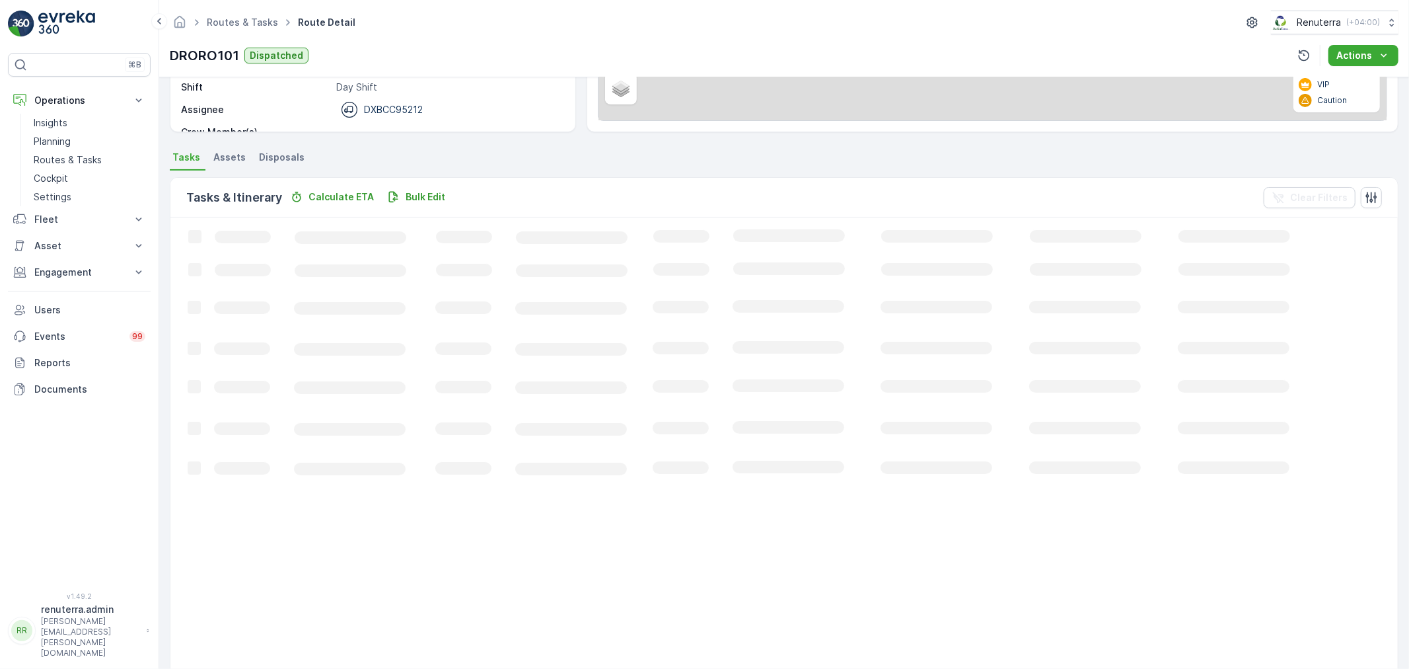
scroll to position [22, 0]
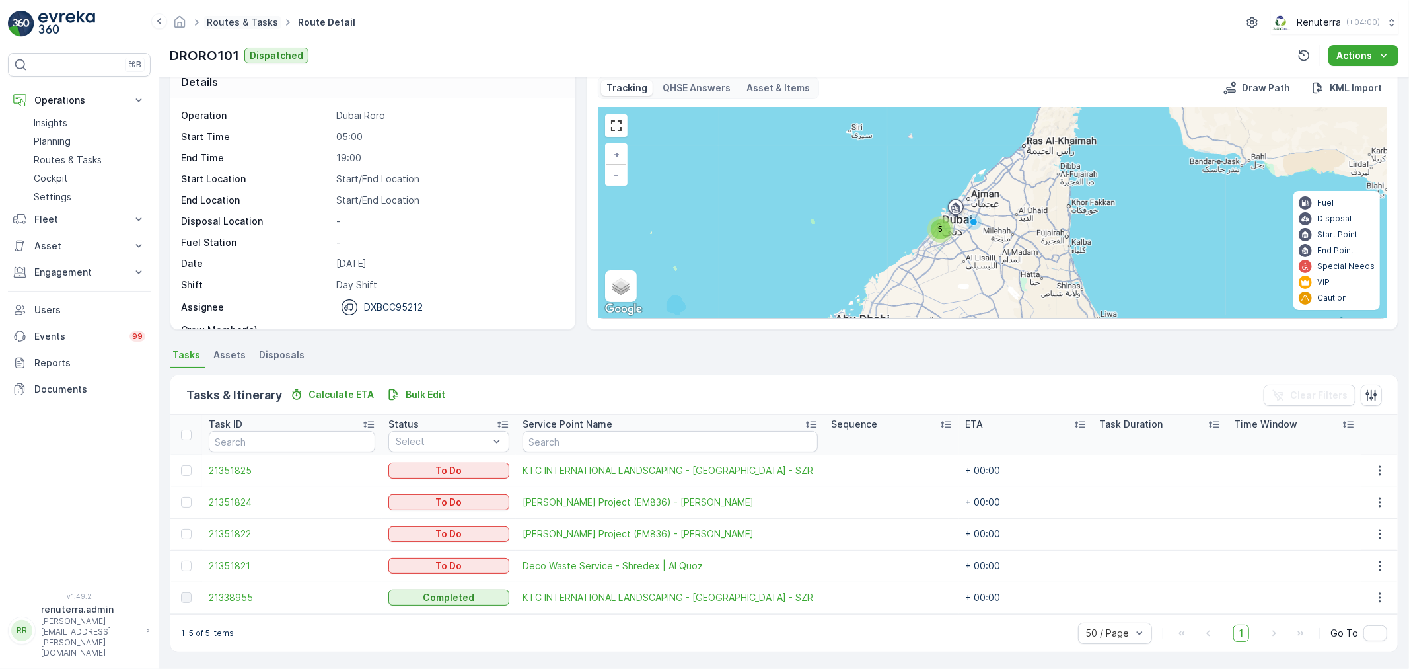
click at [241, 20] on link "Routes & Tasks" at bounding box center [242, 22] width 71 height 11
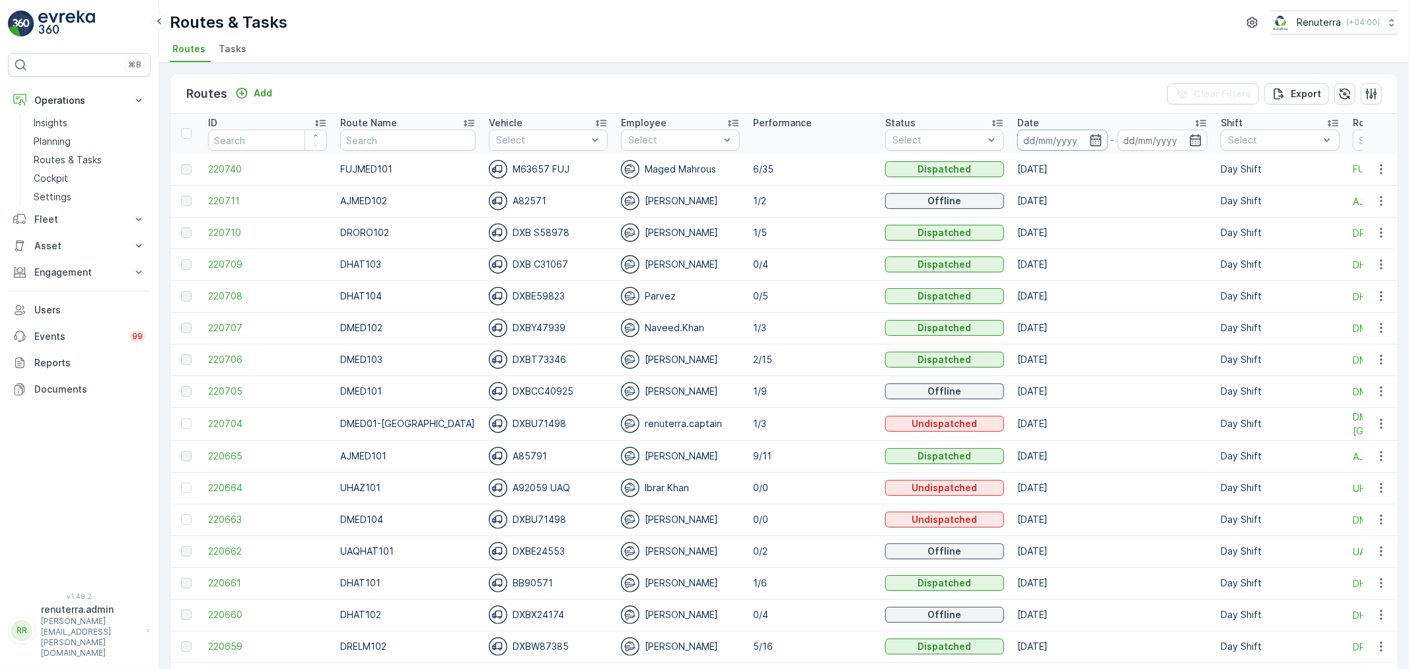
click at [1049, 147] on input at bounding box center [1062, 139] width 91 height 21
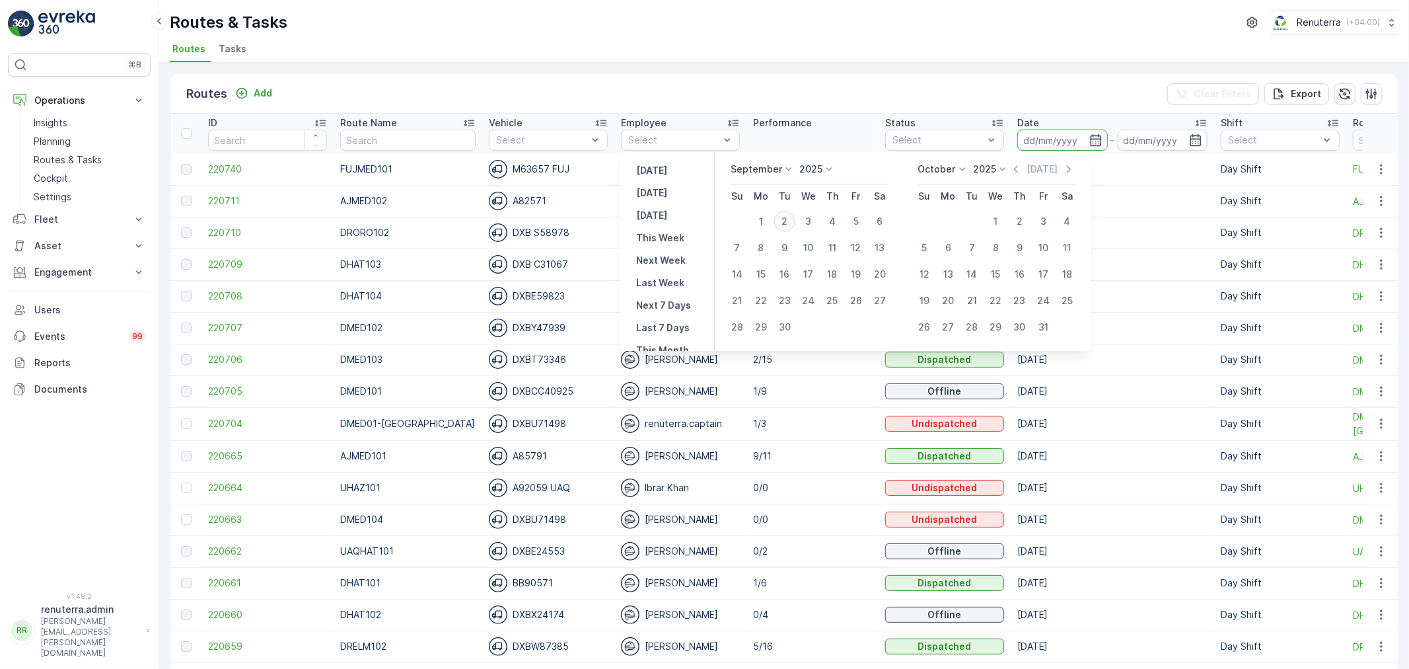
click at [783, 225] on div "2" at bounding box center [784, 221] width 21 height 21
type input "[DATE]"
click at [783, 225] on div "2" at bounding box center [784, 221] width 21 height 21
type input "[DATE]"
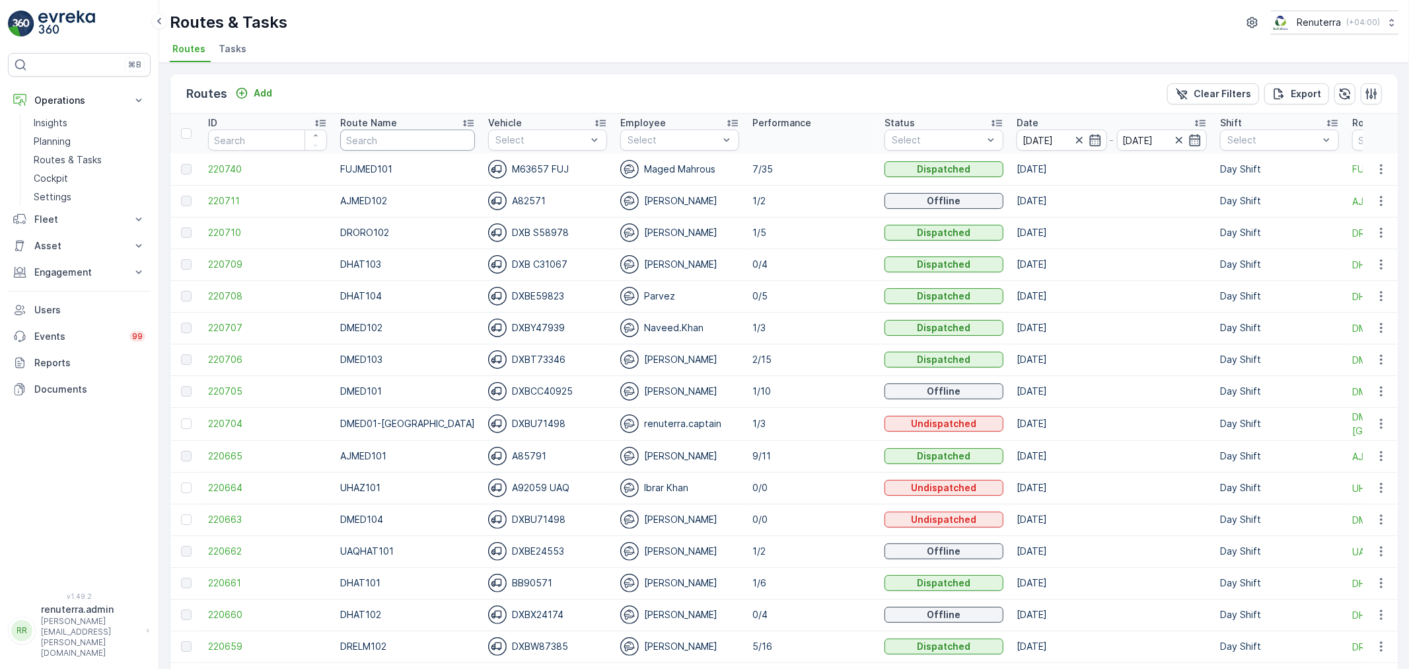
click at [403, 136] on input "text" at bounding box center [407, 139] width 135 height 21
type input "DRORO"
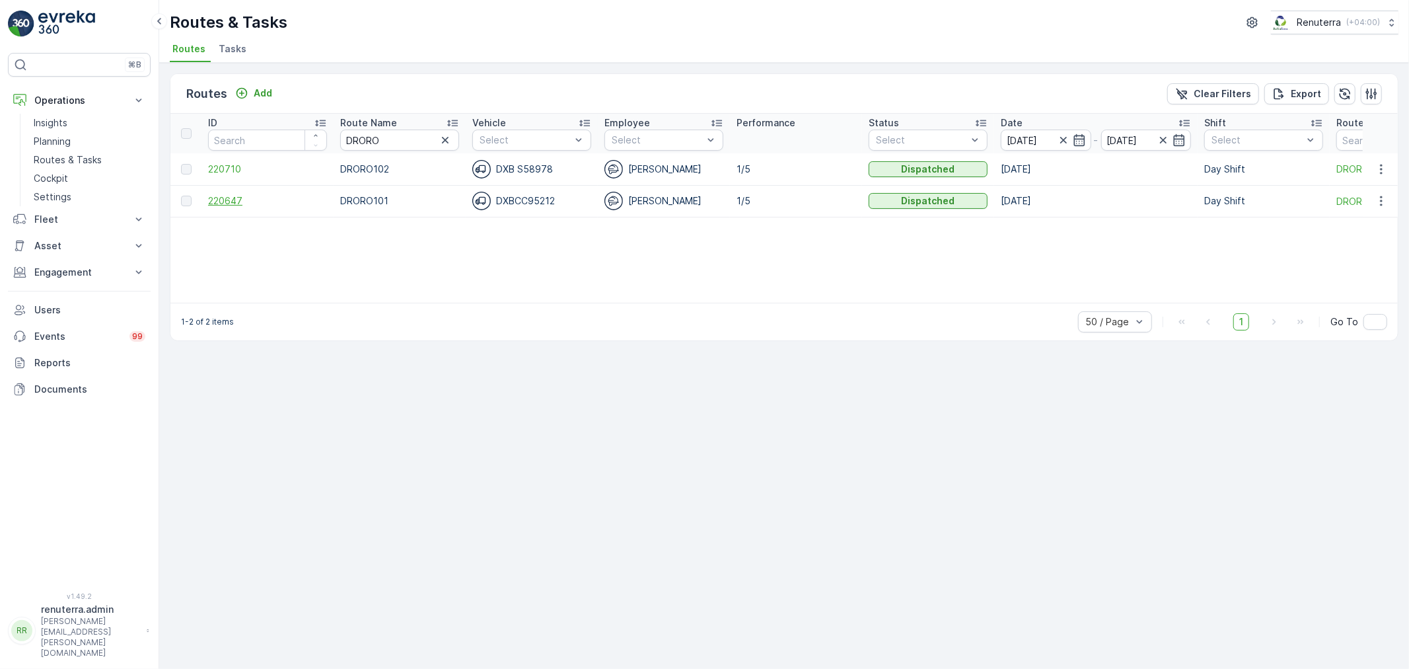
click at [233, 196] on span "220647" at bounding box center [267, 200] width 119 height 13
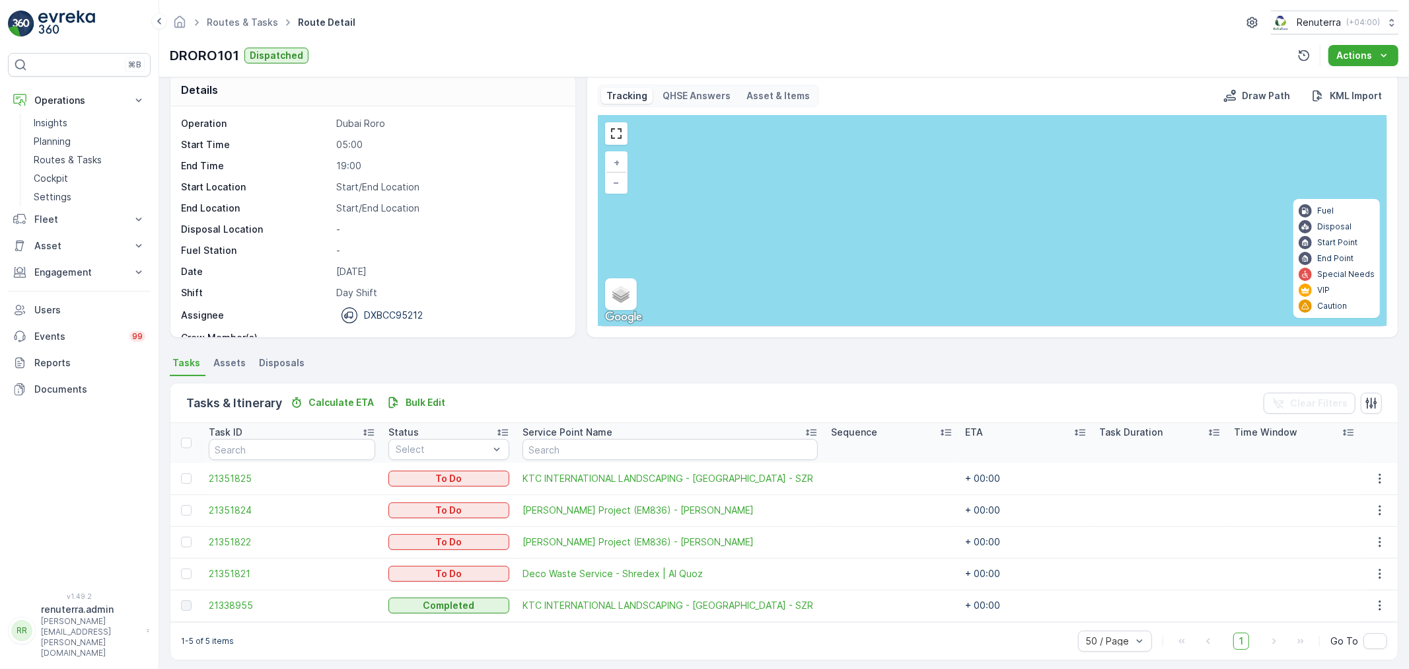
scroll to position [22, 0]
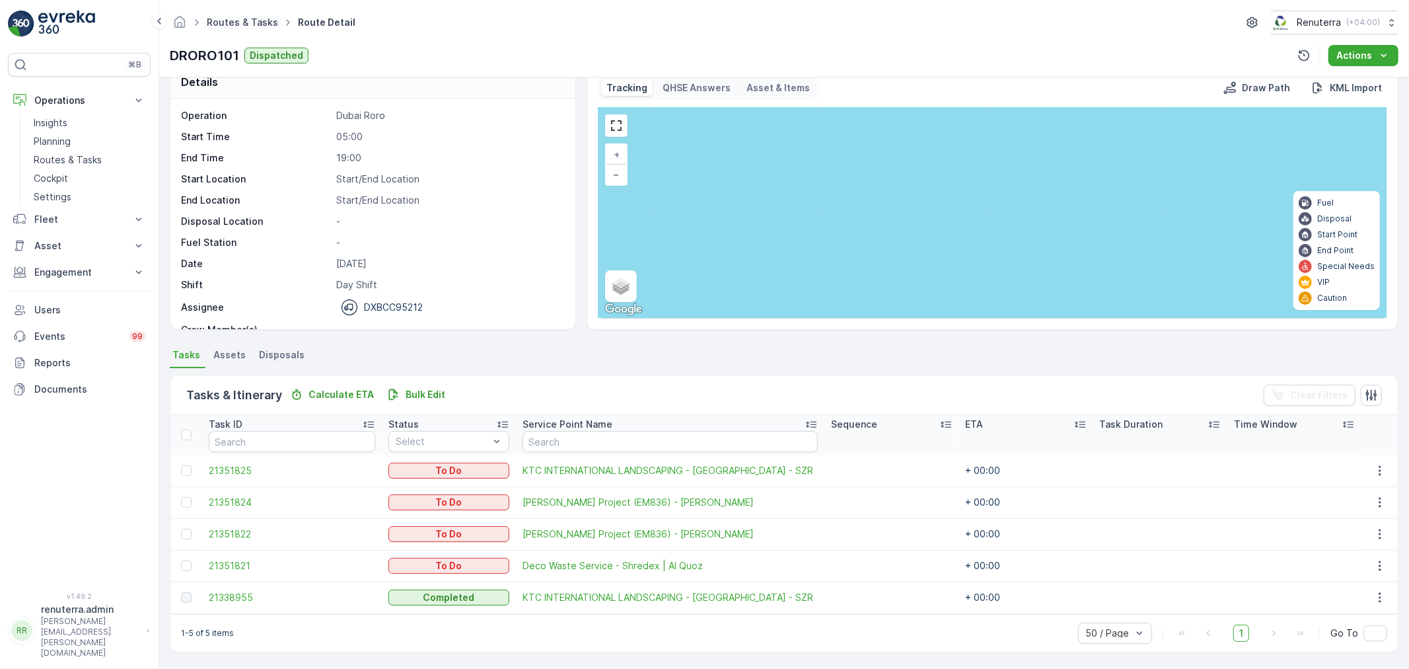
click at [260, 26] on link "Routes & Tasks" at bounding box center [242, 22] width 71 height 11
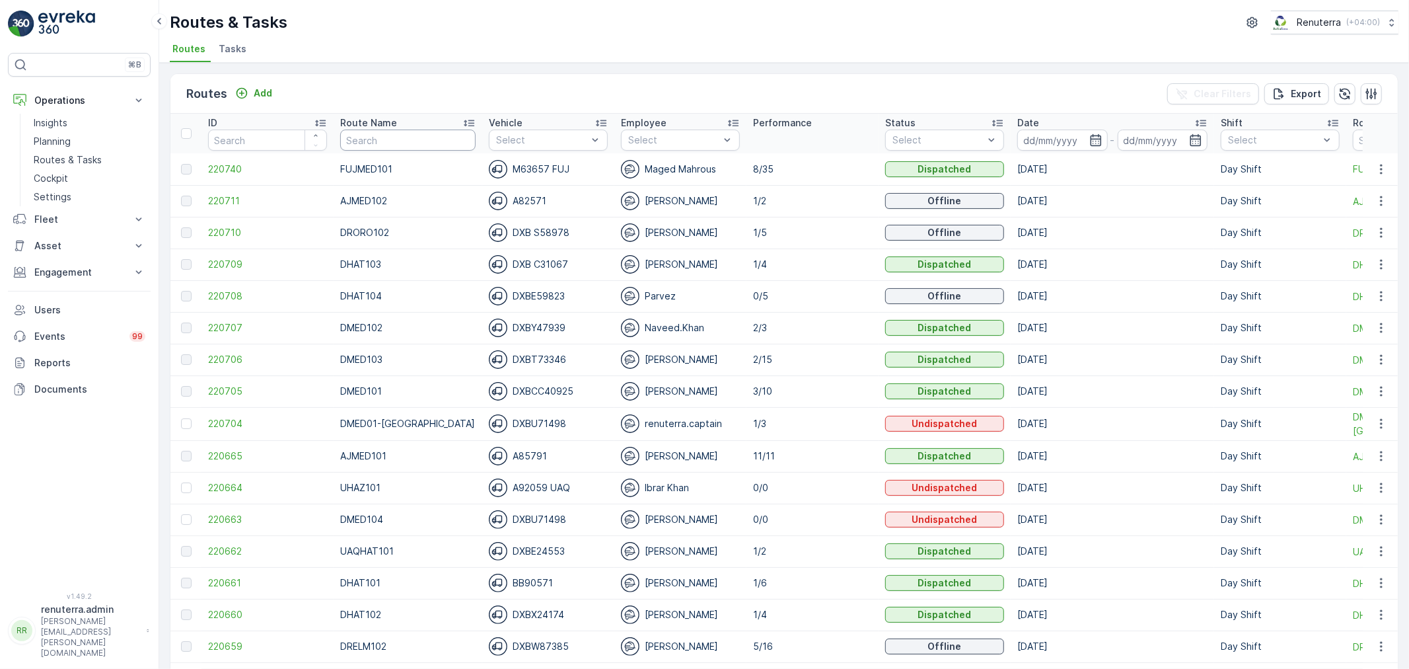
click at [387, 135] on input "text" at bounding box center [407, 139] width 135 height 21
click at [375, 149] on input "text" at bounding box center [407, 139] width 135 height 21
type input "DRELM"
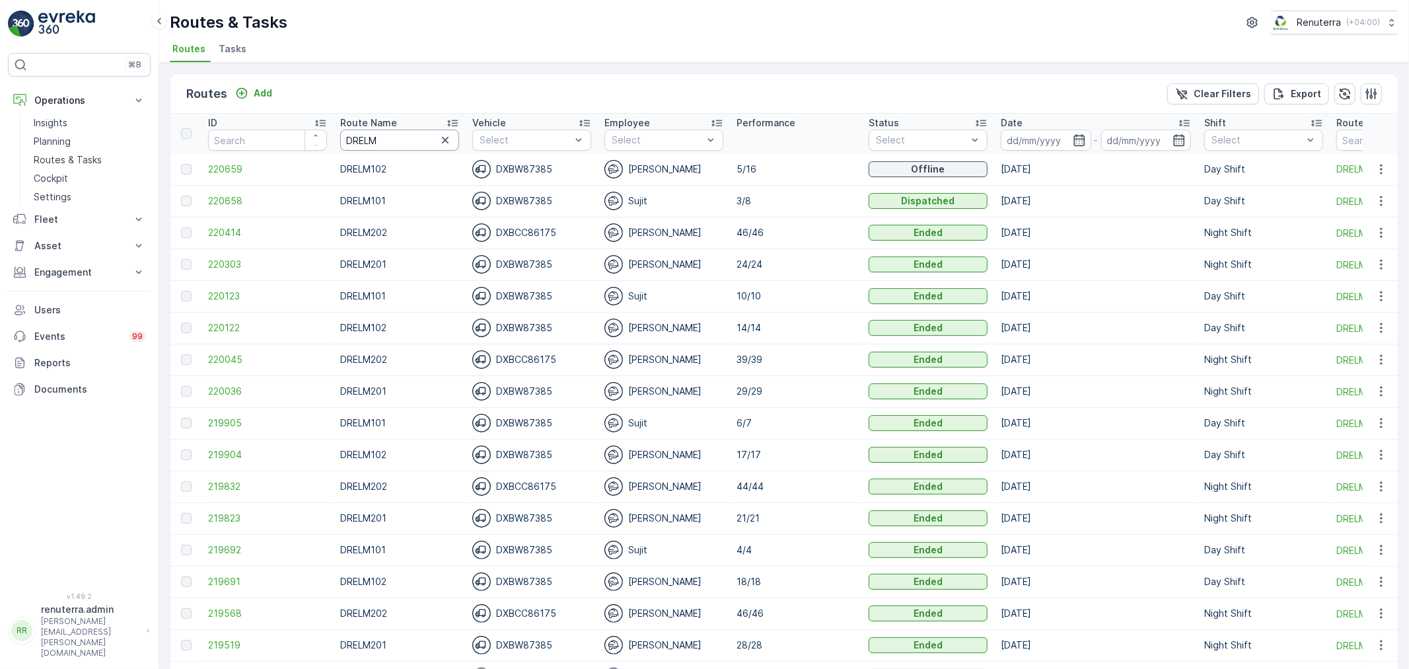
click at [390, 141] on input "DRELM" at bounding box center [399, 139] width 119 height 21
click at [260, 170] on span "220659" at bounding box center [267, 169] width 119 height 13
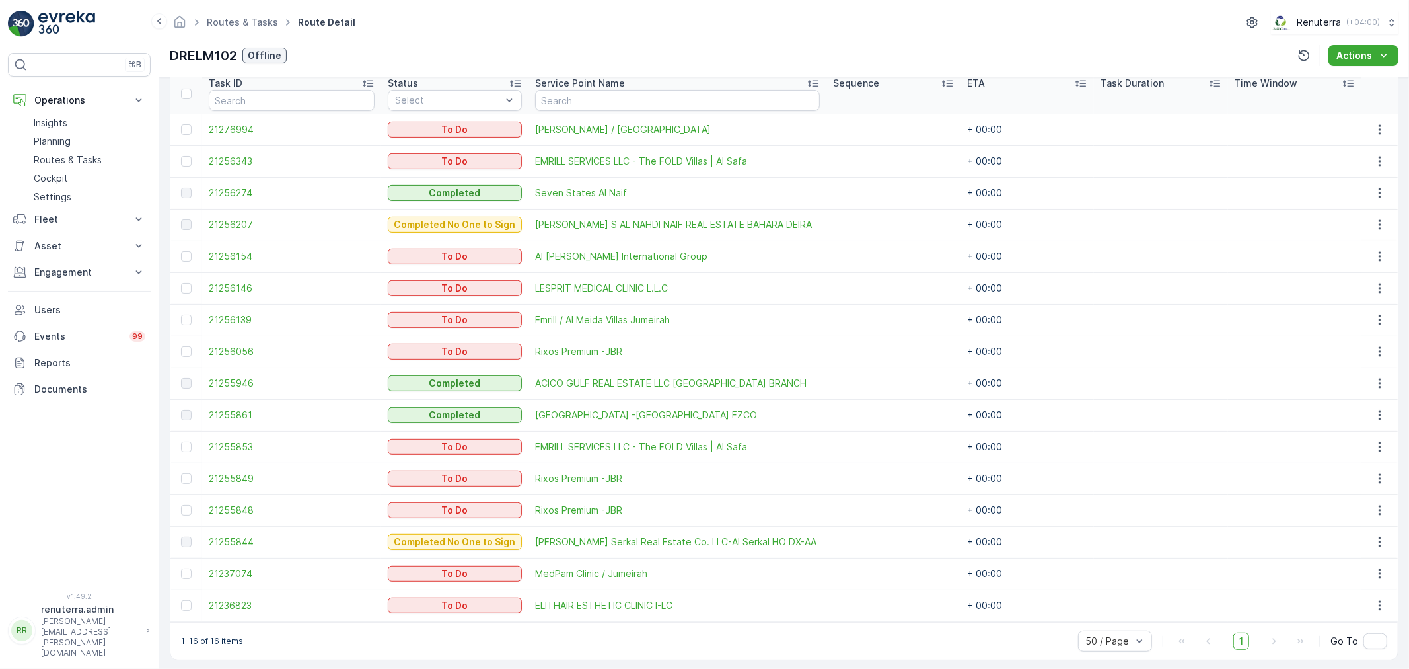
scroll to position [371, 0]
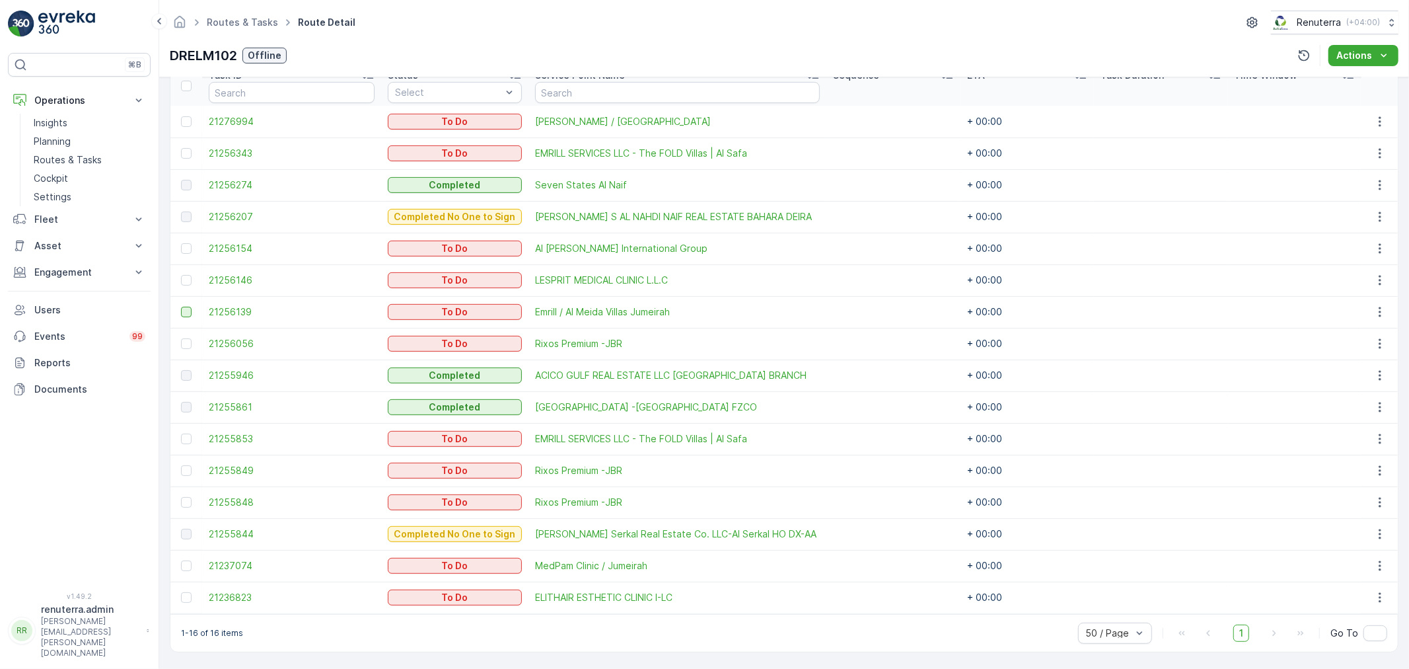
click at [188, 309] on div at bounding box center [186, 312] width 11 height 11
click at [181, 307] on input "checkbox" at bounding box center [181, 307] width 0 height 0
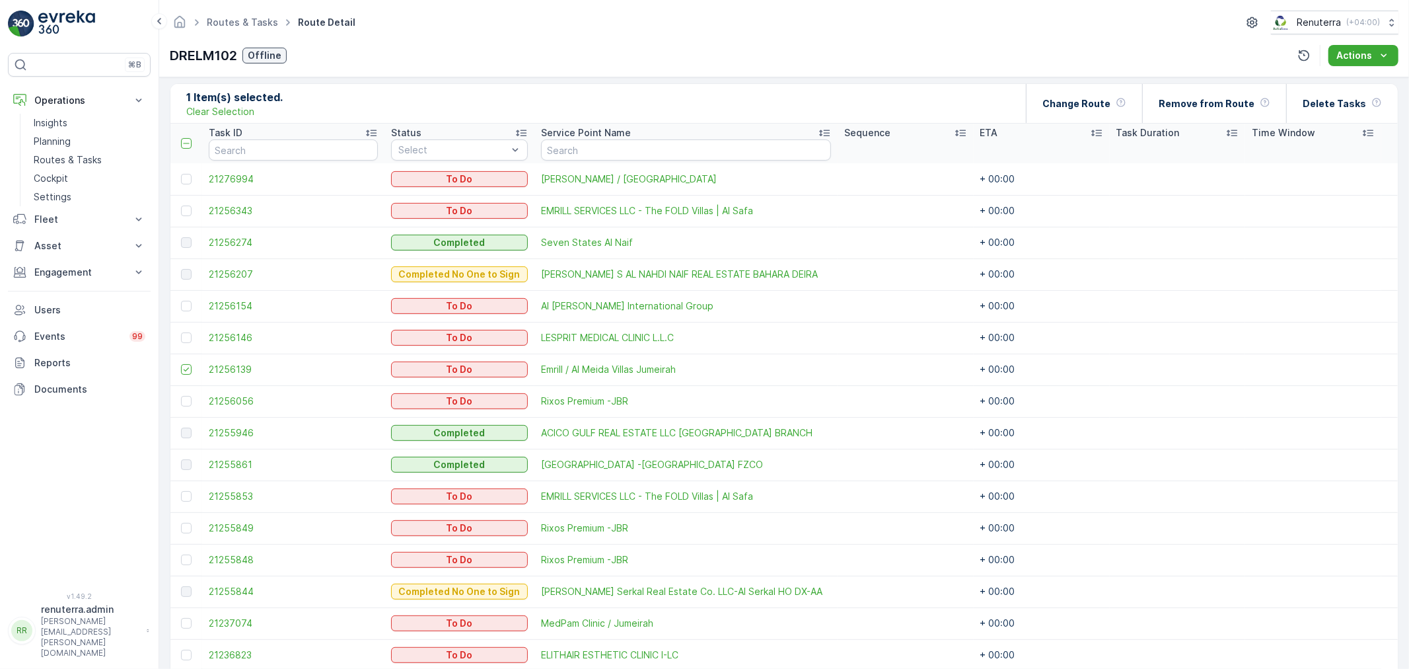
scroll to position [225, 0]
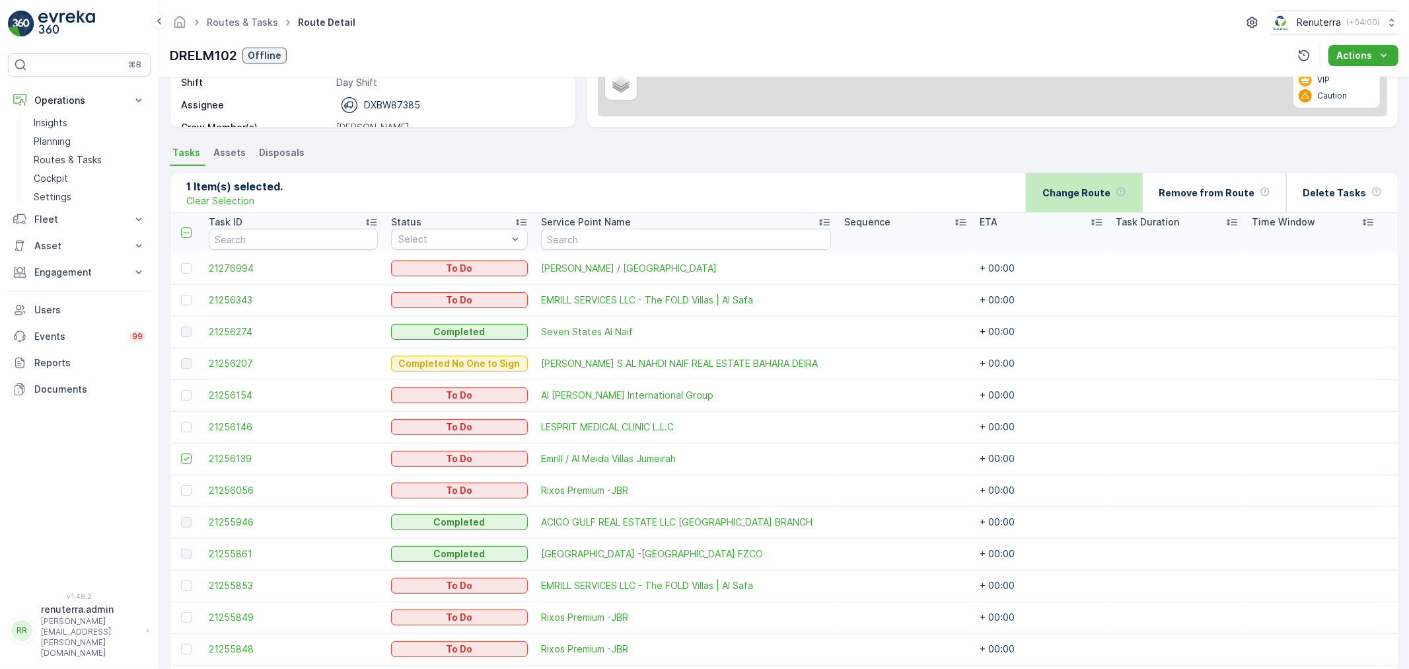
click at [1097, 184] on div "Change Route" at bounding box center [1084, 192] width 84 height 39
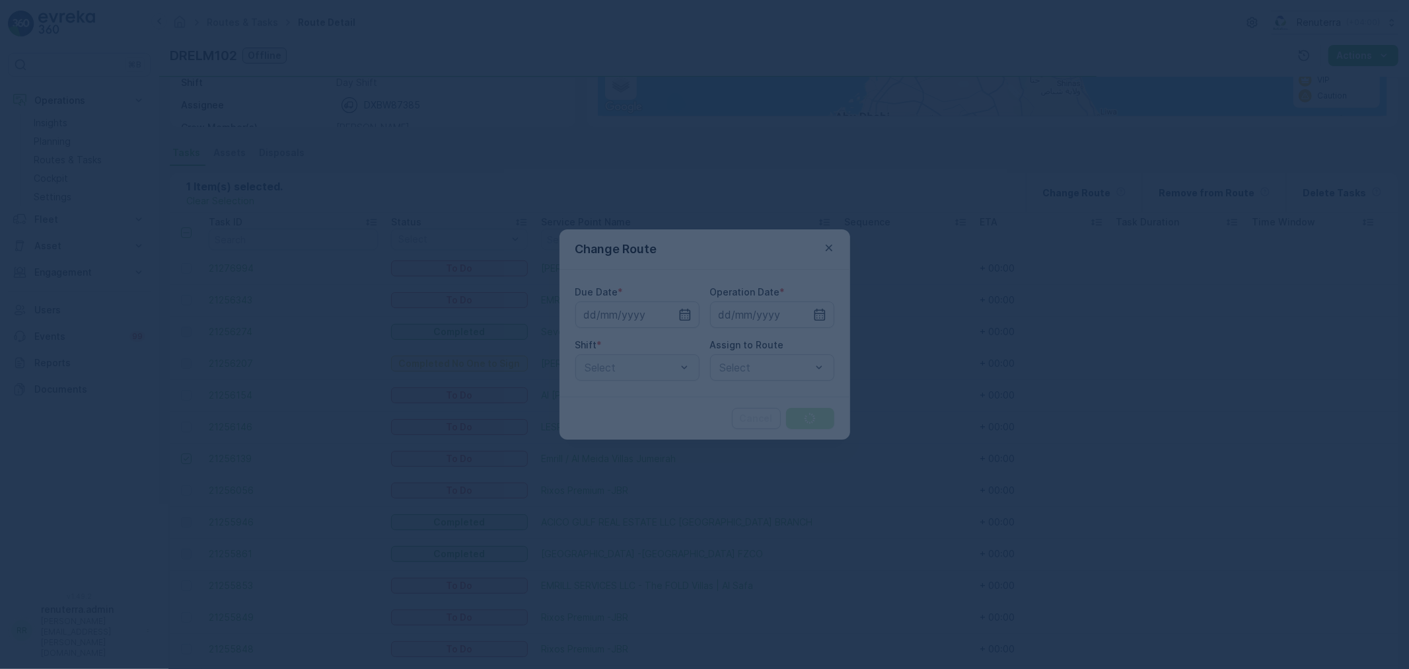
type input "[DATE]"
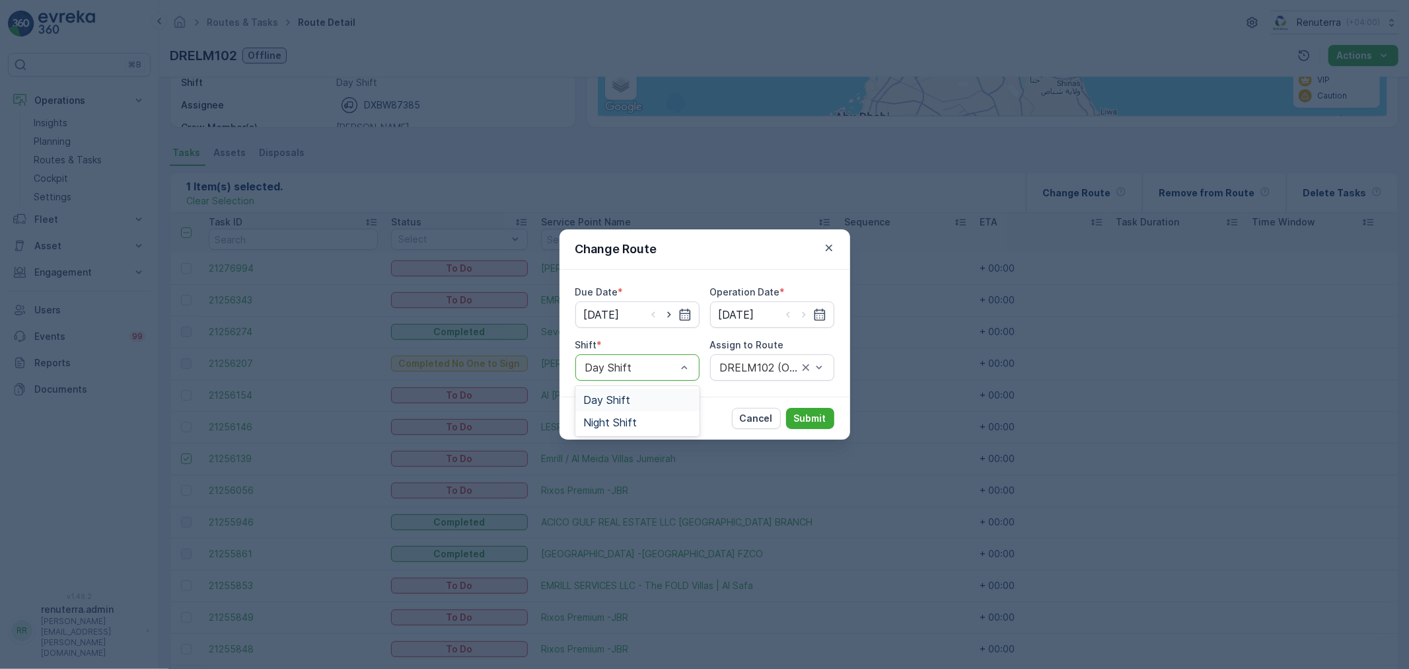
click at [657, 398] on div "Day Shift" at bounding box center [637, 400] width 108 height 12
click at [664, 375] on div "Day Shift" at bounding box center [637, 367] width 124 height 26
click at [651, 420] on div "Night Shift" at bounding box center [637, 422] width 108 height 12
click at [644, 365] on div at bounding box center [631, 367] width 94 height 12
click at [649, 400] on div "Day Shift" at bounding box center [637, 400] width 108 height 12
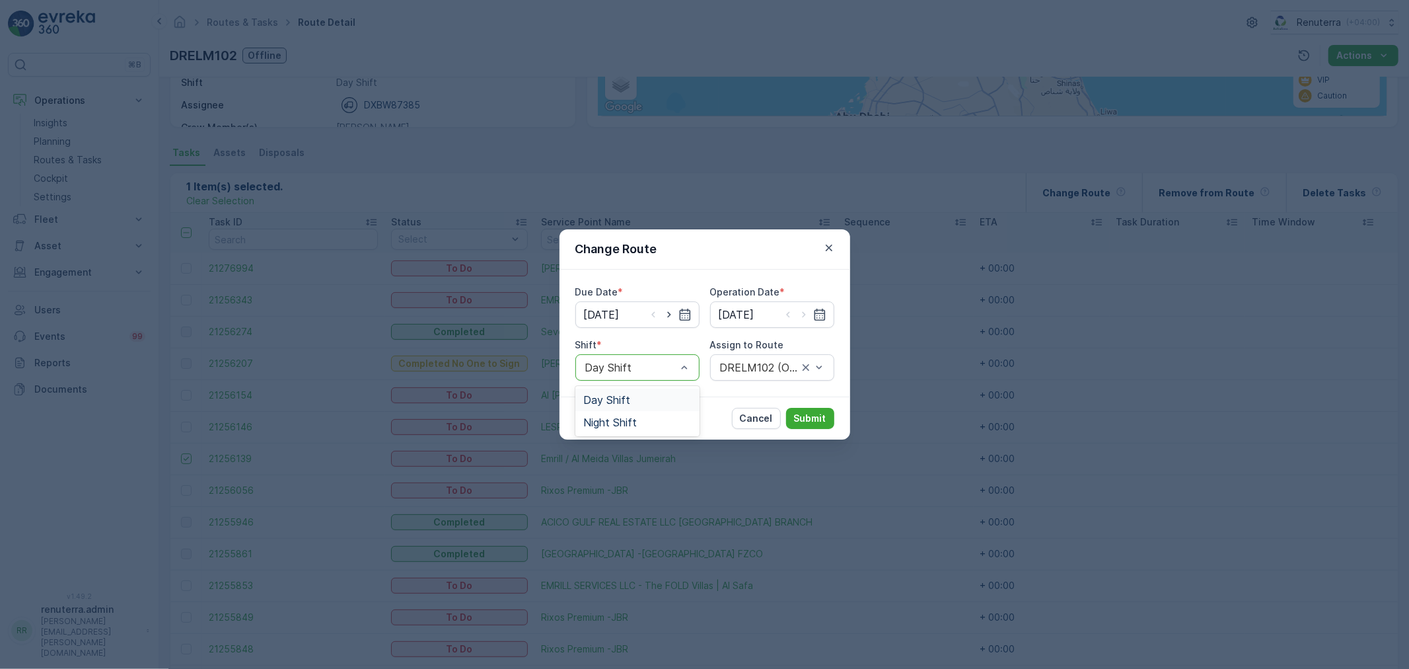
click at [659, 370] on div at bounding box center [631, 367] width 94 height 12
click at [648, 425] on div "Night Shift" at bounding box center [637, 422] width 108 height 12
drag, startPoint x: 629, startPoint y: 371, endPoint x: 606, endPoint y: 392, distance: 31.3
click at [632, 369] on div at bounding box center [631, 367] width 94 height 12
click at [611, 392] on div "Day Shift" at bounding box center [637, 399] width 124 height 22
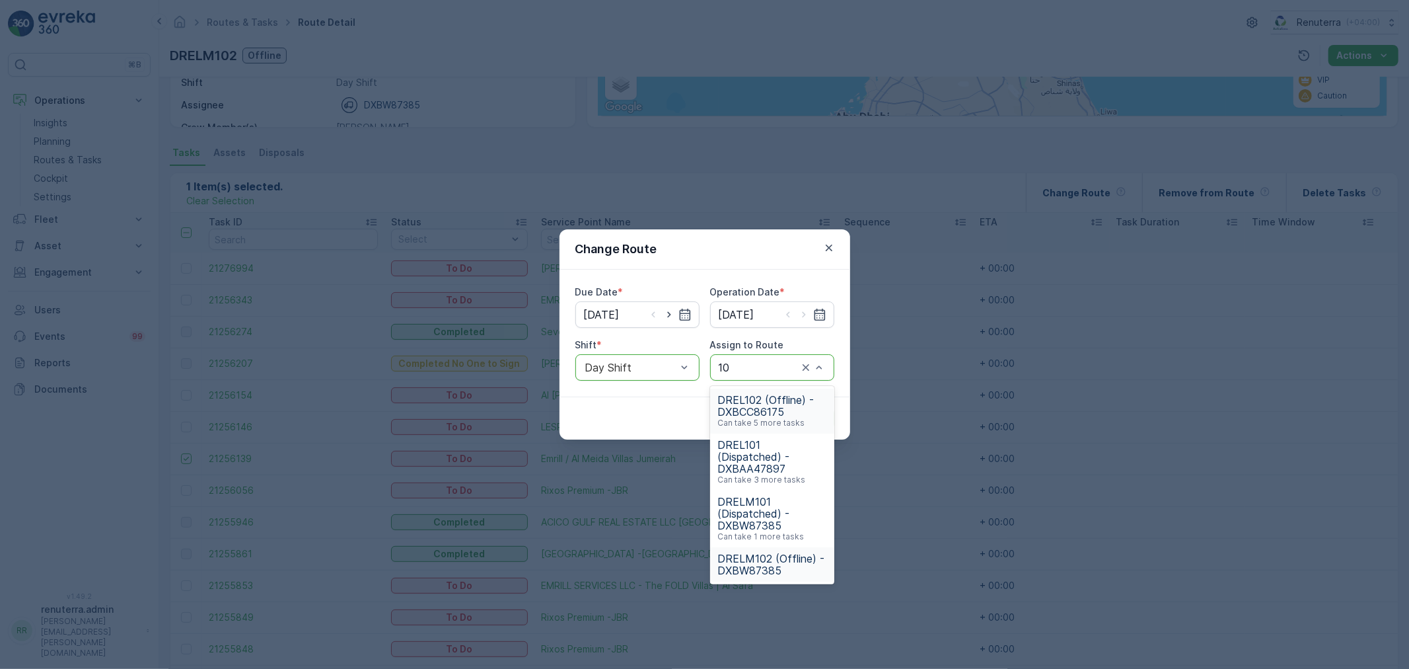
type input "101"
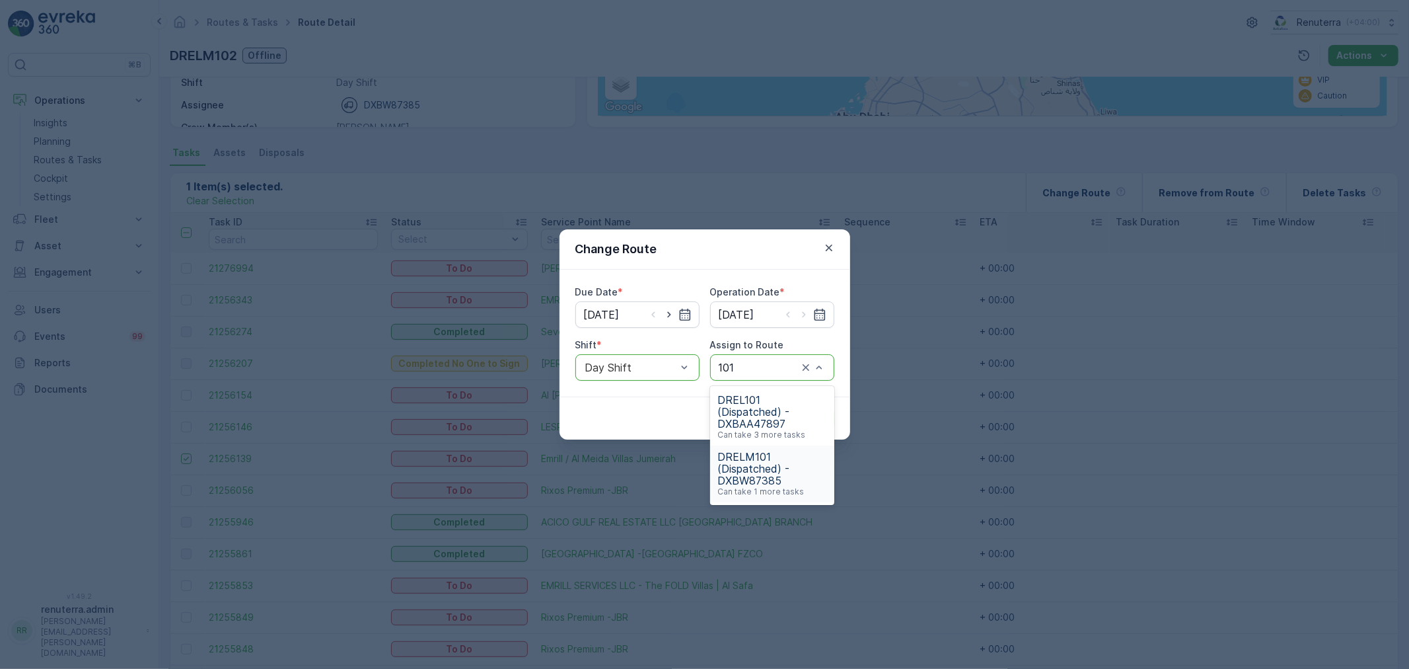
click at [760, 461] on span "DRELM101 (Dispatched) - DXBW87385" at bounding box center [772, 469] width 108 height 36
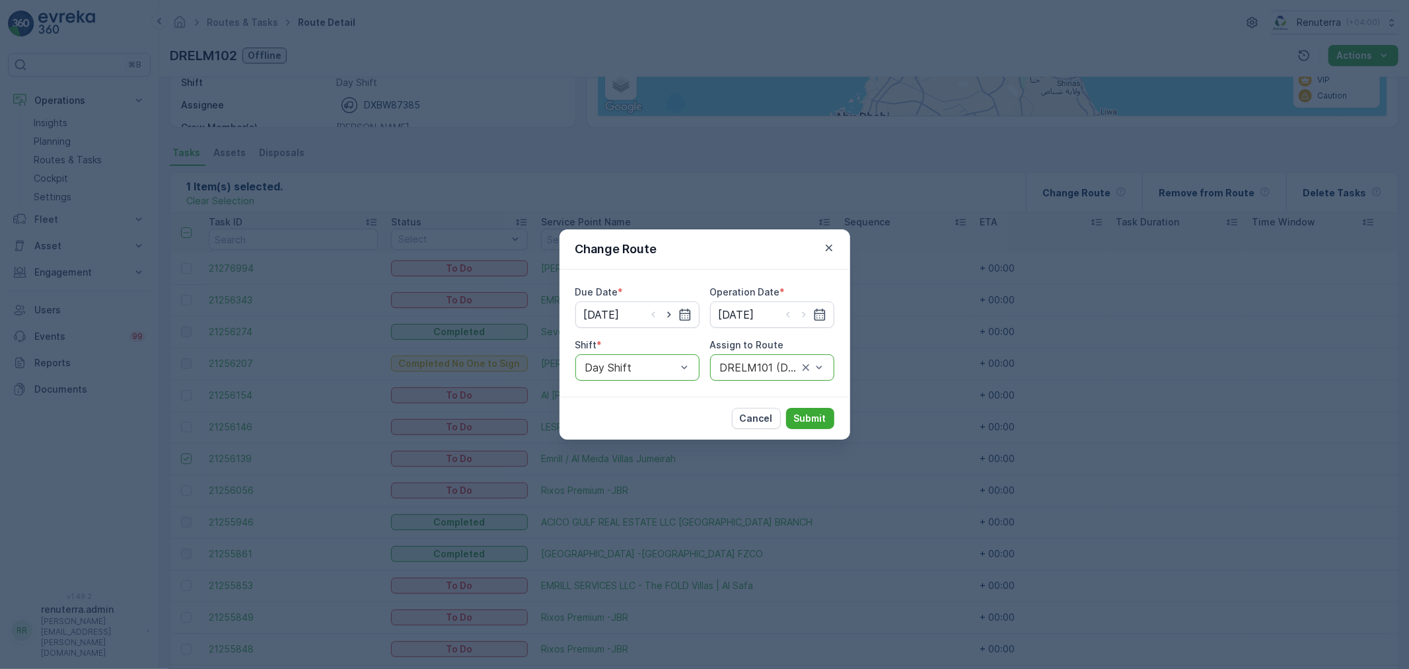
click at [804, 405] on div "Cancel Submit" at bounding box center [705, 417] width 291 height 43
click at [806, 408] on button "Submit" at bounding box center [810, 418] width 48 height 21
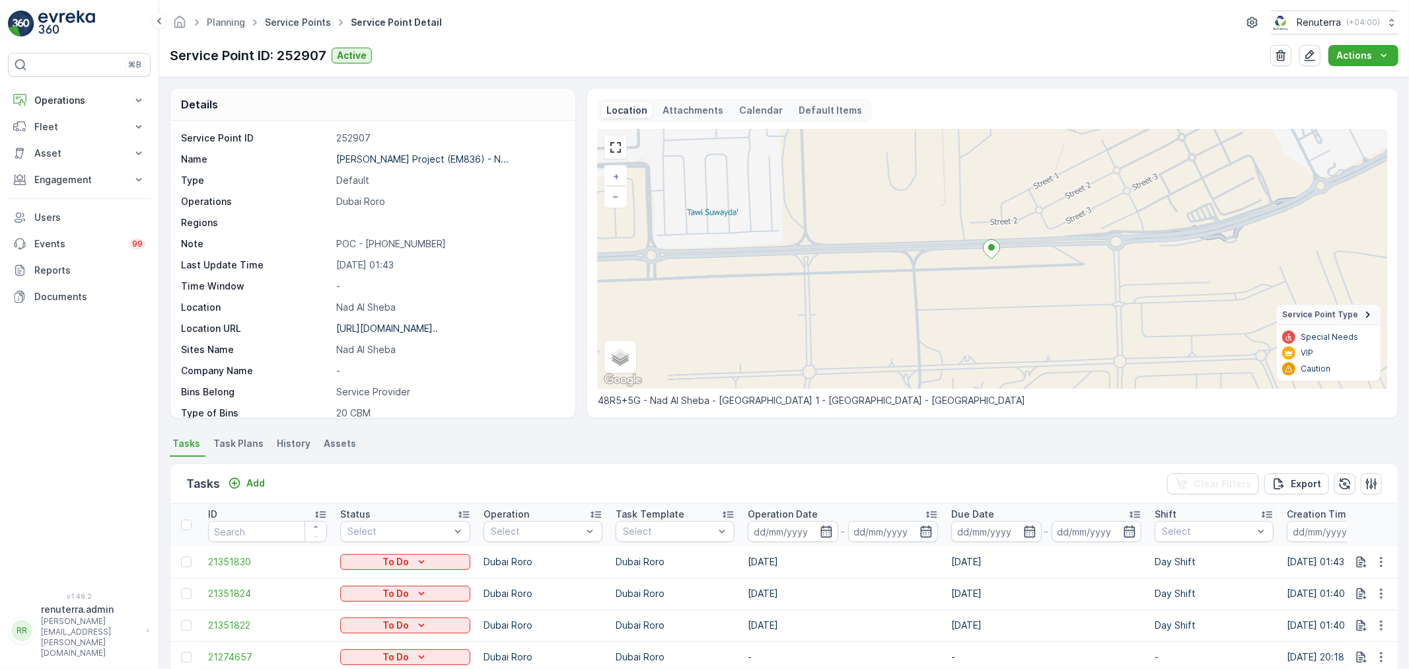
drag, startPoint x: 0, startPoint y: 0, endPoint x: 304, endPoint y: 22, distance: 304.7
click at [304, 22] on link "Service Points" at bounding box center [298, 22] width 66 height 11
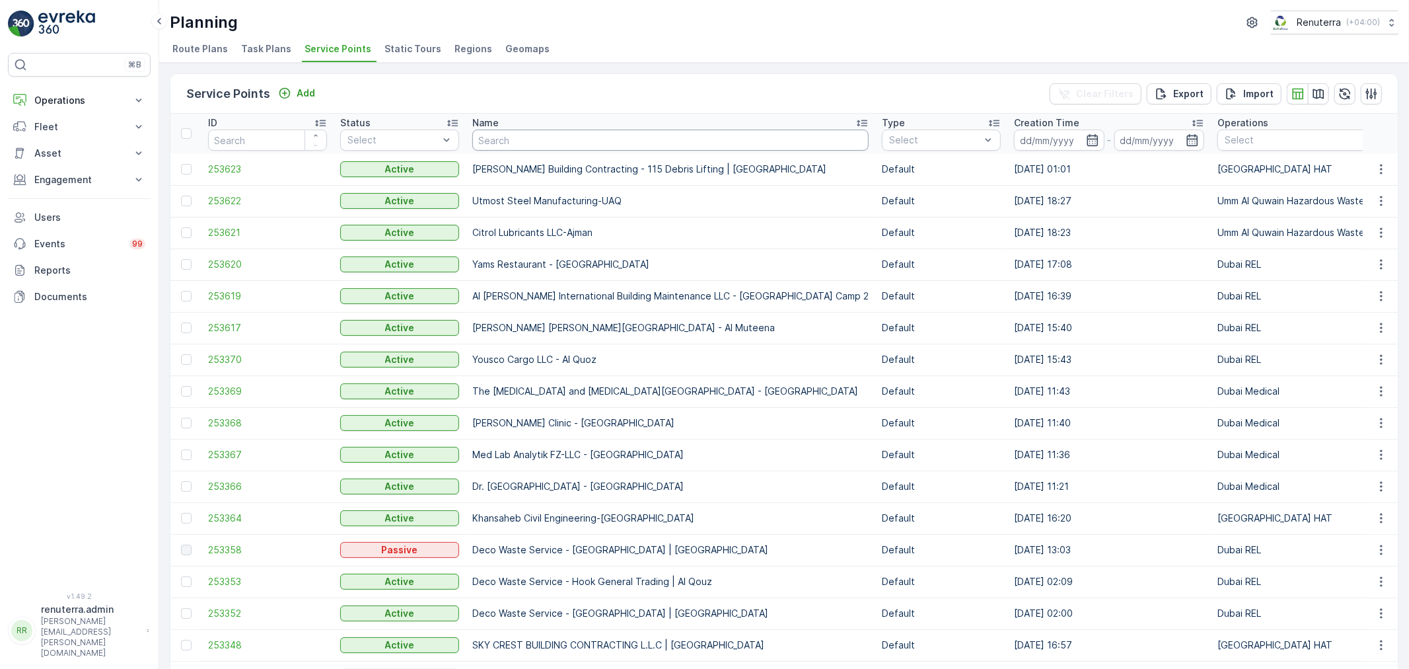
click at [512, 137] on input "text" at bounding box center [670, 139] width 396 height 21
click at [503, 152] on th "Name" at bounding box center [671, 134] width 410 height 40
click at [502, 137] on input "text" at bounding box center [670, 139] width 396 height 21
type input "Al hallab"
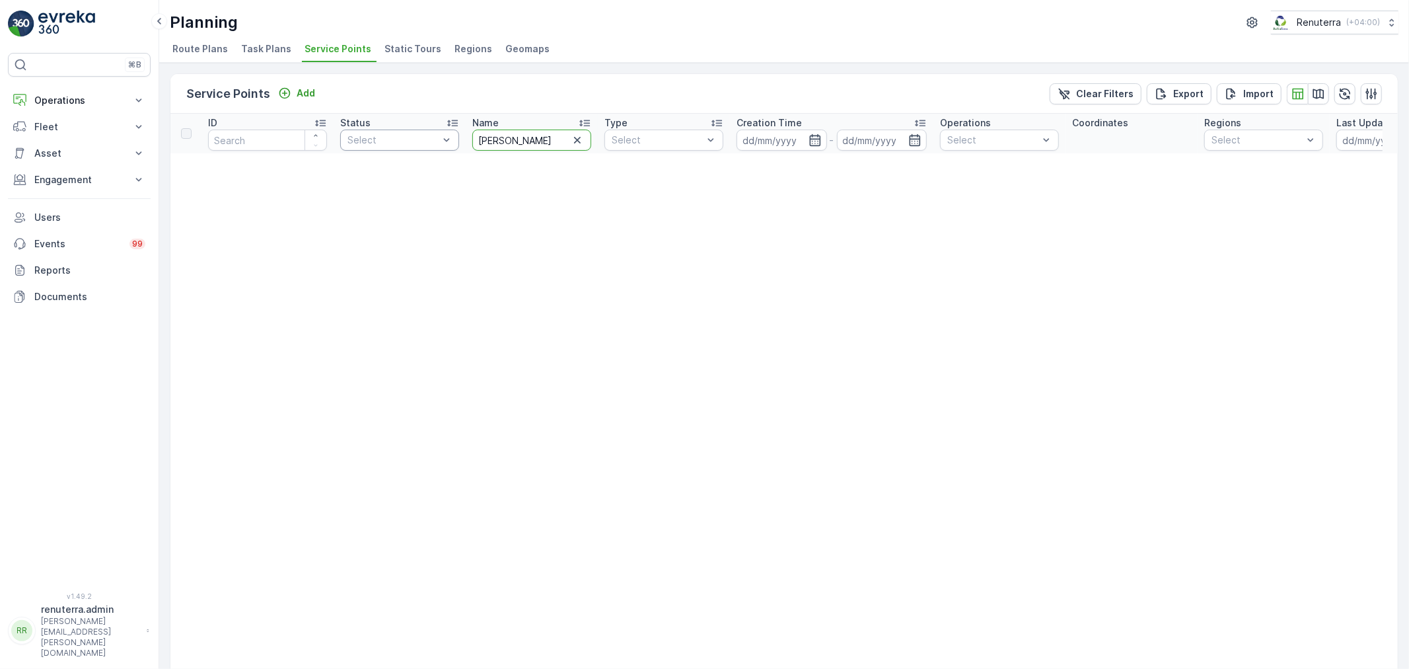
drag, startPoint x: 527, startPoint y: 135, endPoint x: 431, endPoint y: 130, distance: 95.9
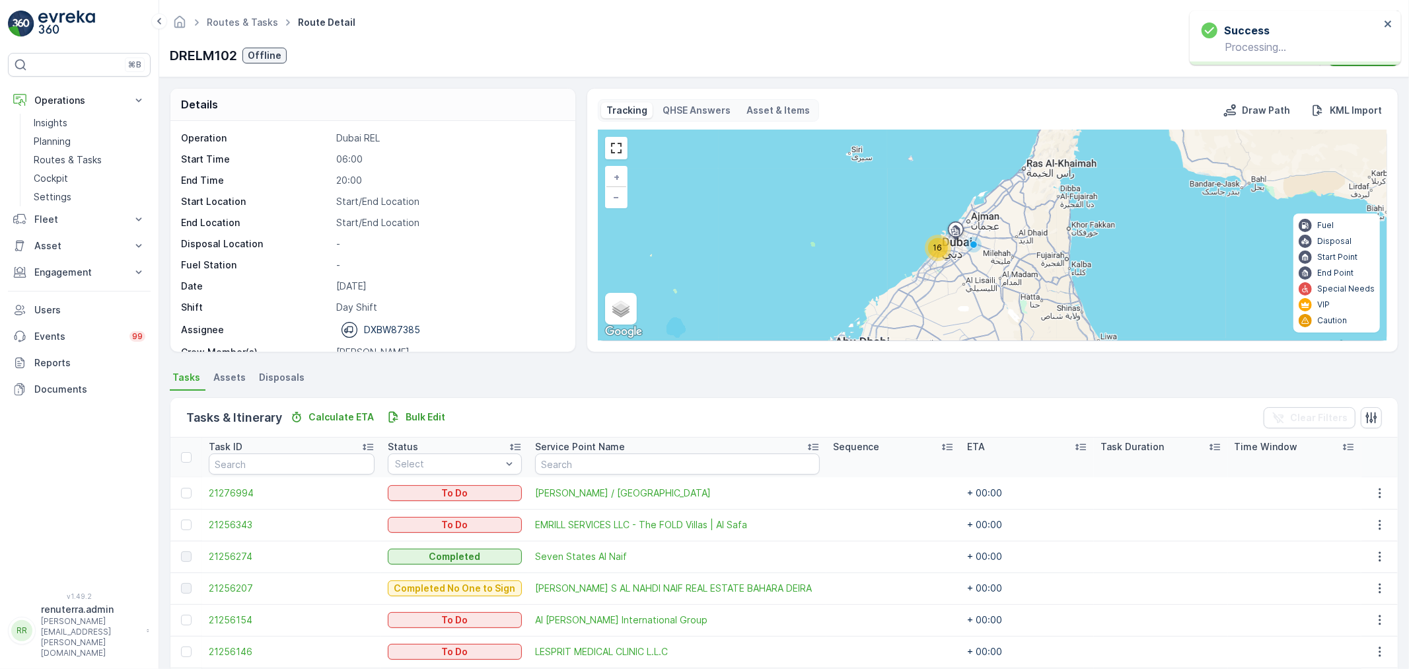
scroll to position [225, 0]
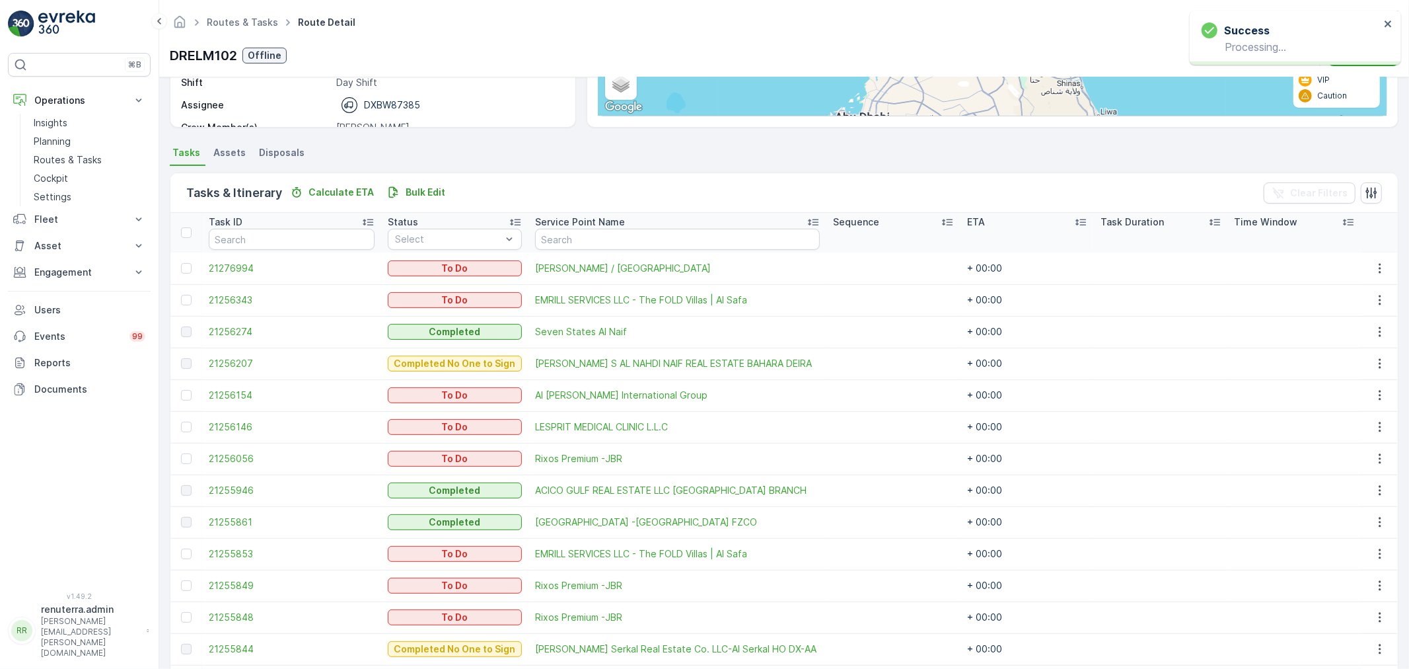
drag, startPoint x: 248, startPoint y: 14, endPoint x: 246, endPoint y: 22, distance: 8.2
click at [248, 14] on ul "Routes & Tasks" at bounding box center [249, 22] width 91 height 19
click at [246, 22] on link "Routes & Tasks" at bounding box center [242, 22] width 71 height 11
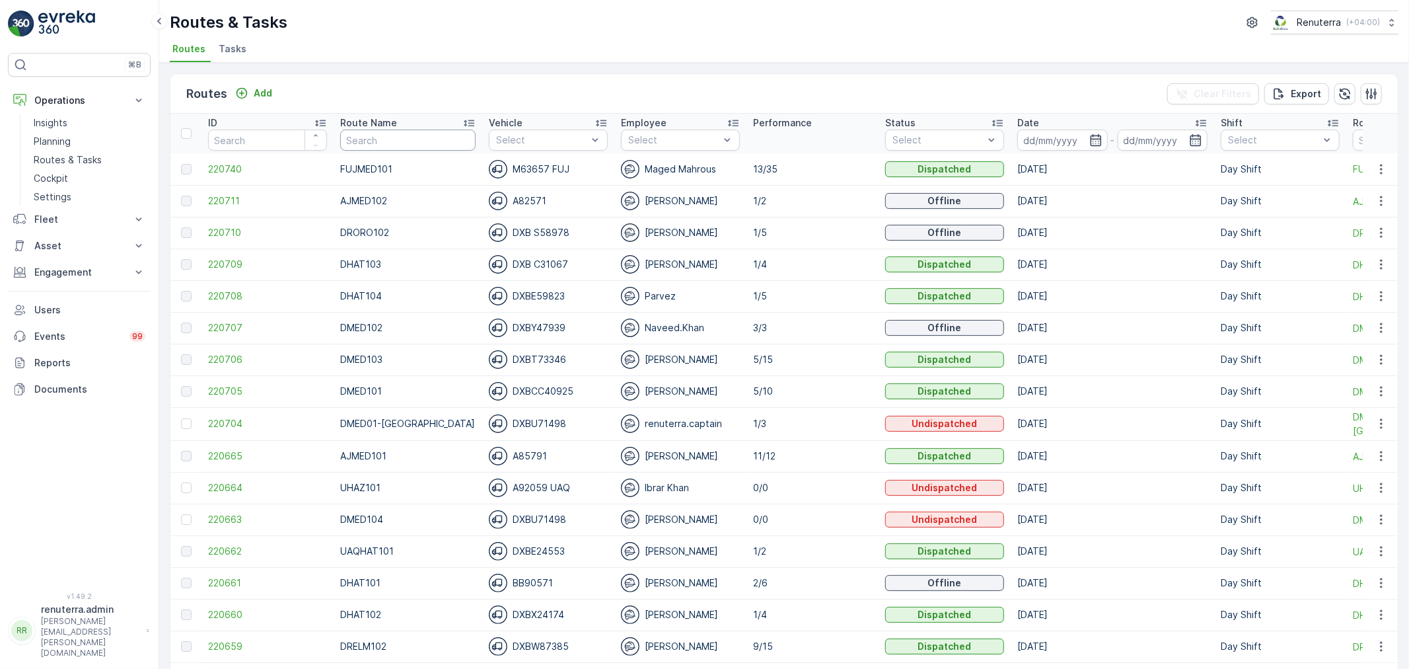
click at [384, 139] on input "text" at bounding box center [407, 139] width 135 height 21
click at [1049, 131] on input at bounding box center [1062, 139] width 91 height 21
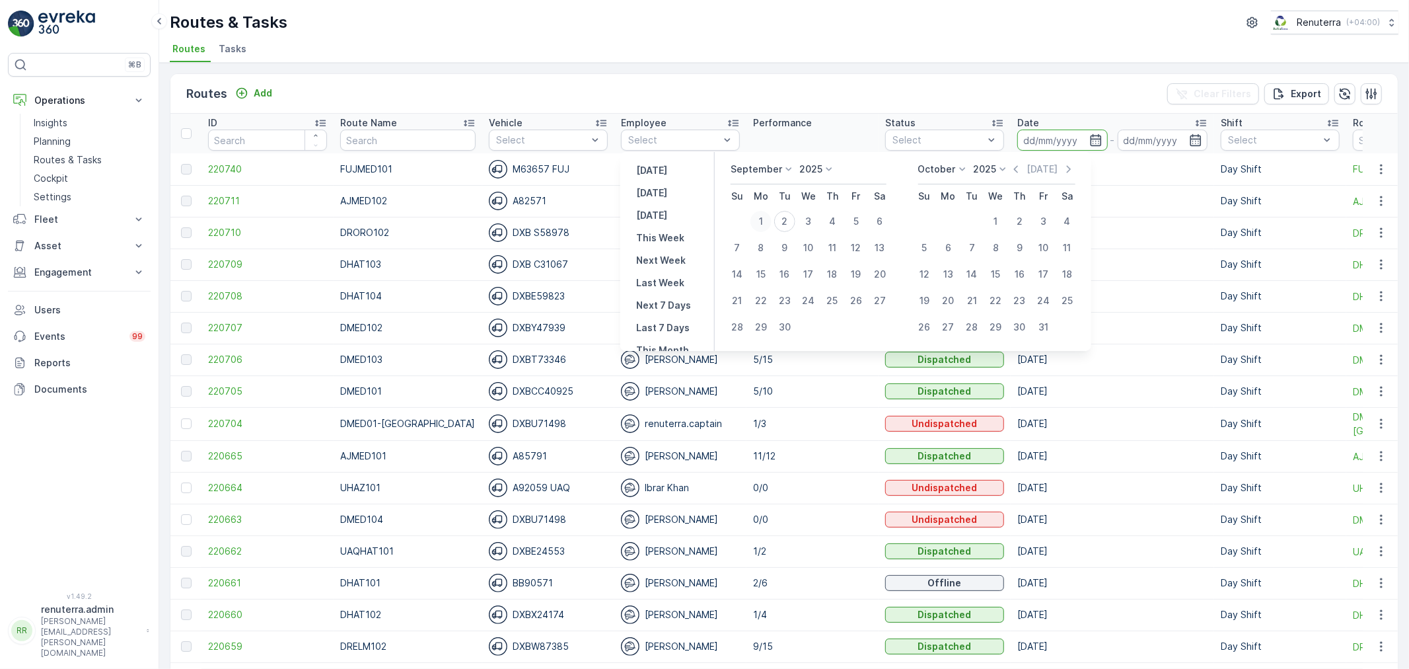
click at [766, 220] on div "1" at bounding box center [760, 221] width 21 height 21
type input "[DATE]"
click at [766, 220] on div "1" at bounding box center [760, 221] width 21 height 21
type input "[DATE]"
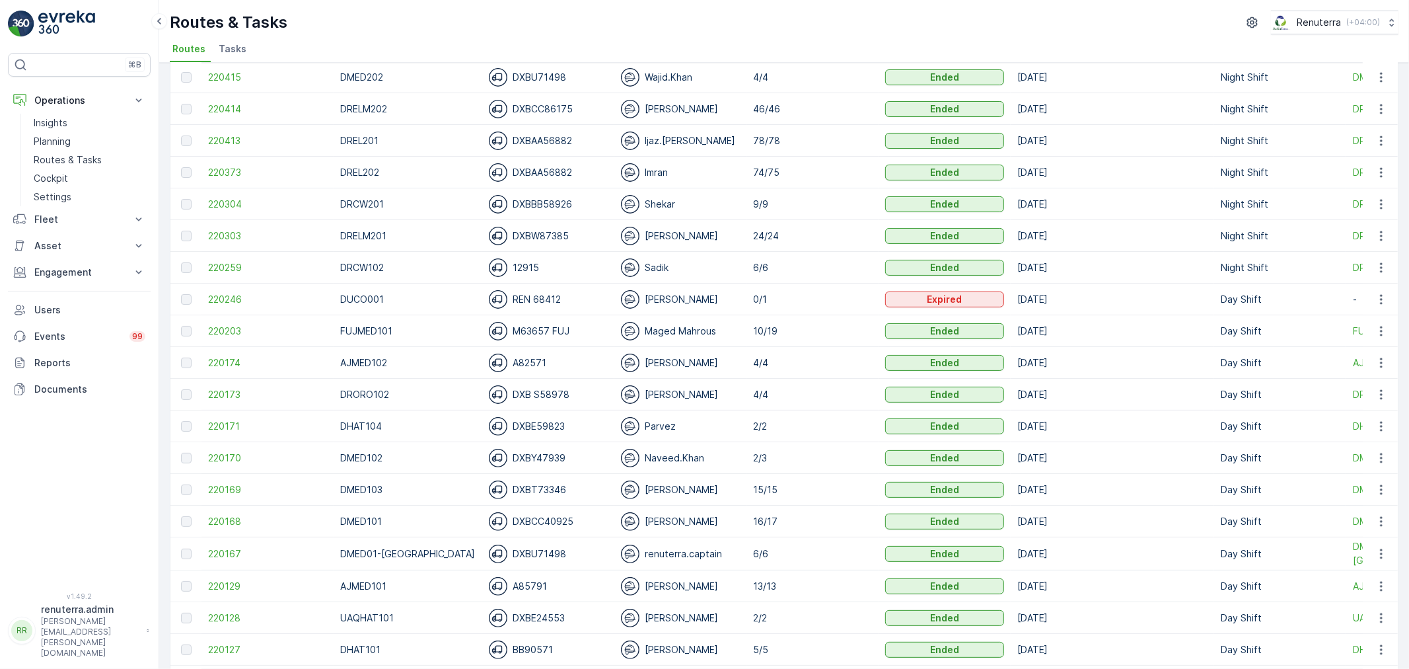
scroll to position [293, 0]
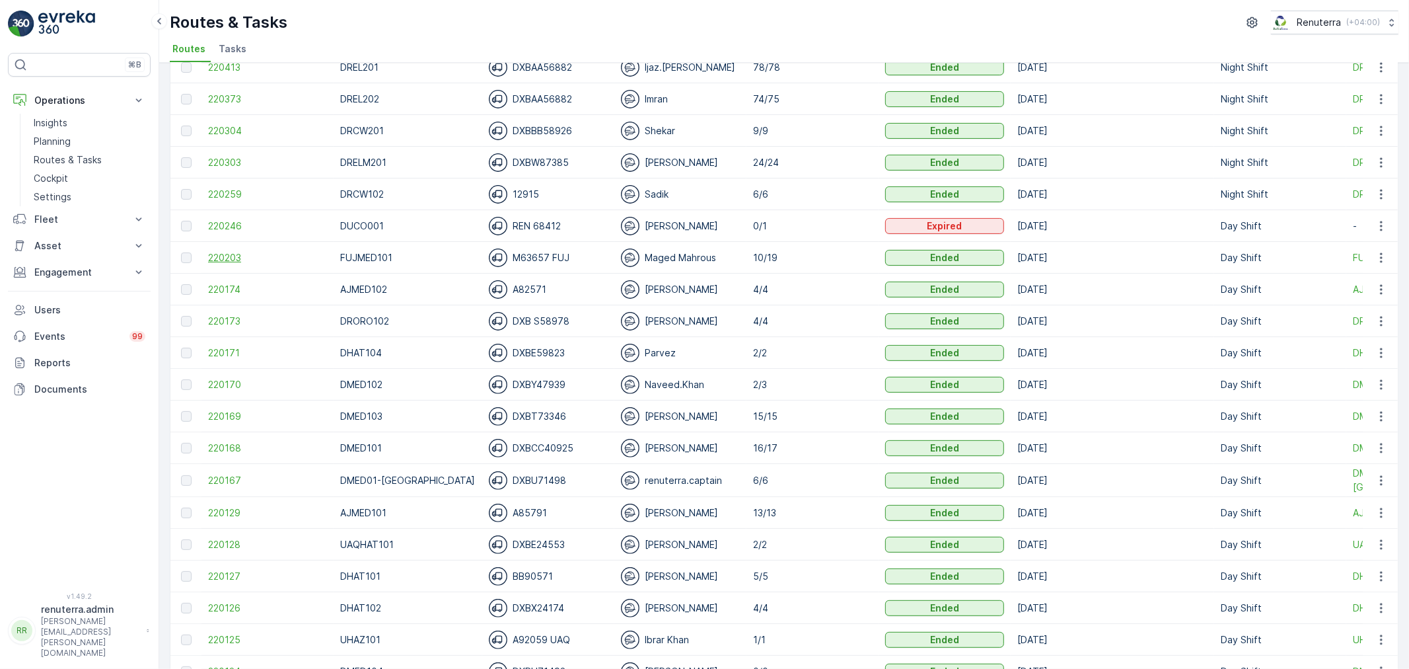
click at [233, 258] on span "220203" at bounding box center [267, 257] width 119 height 13
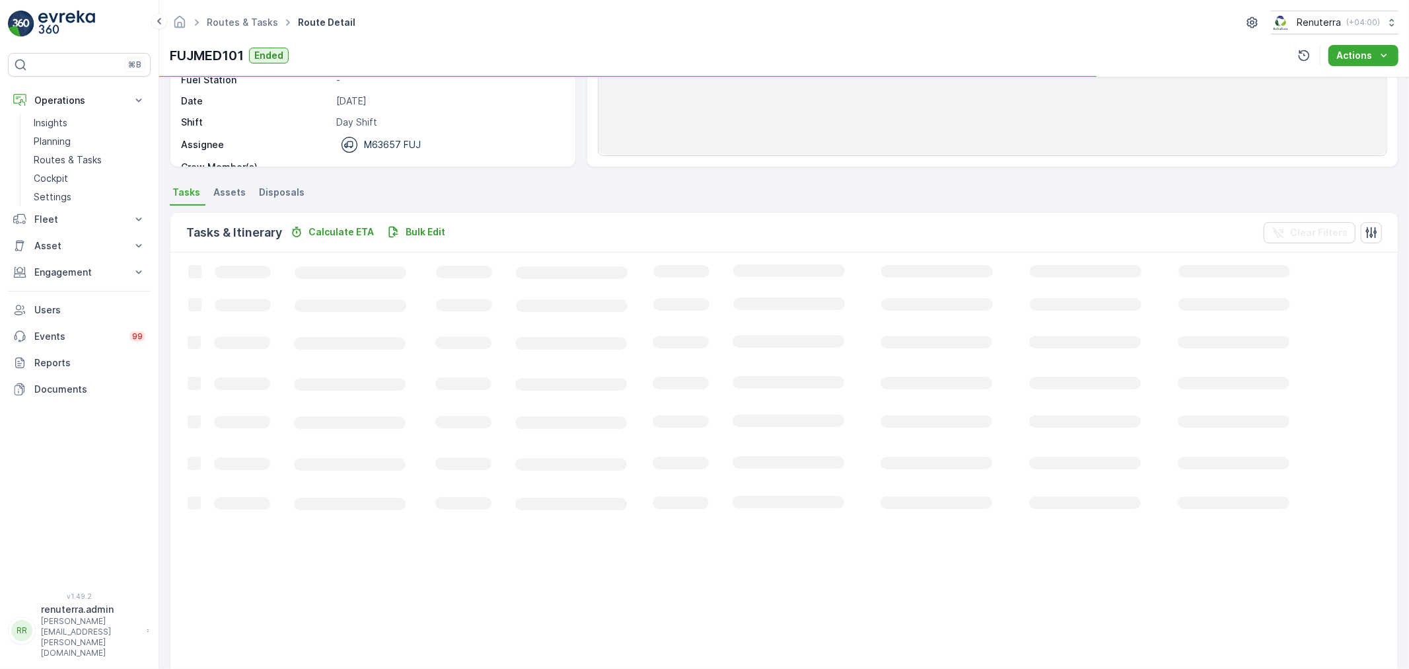
scroll to position [220, 0]
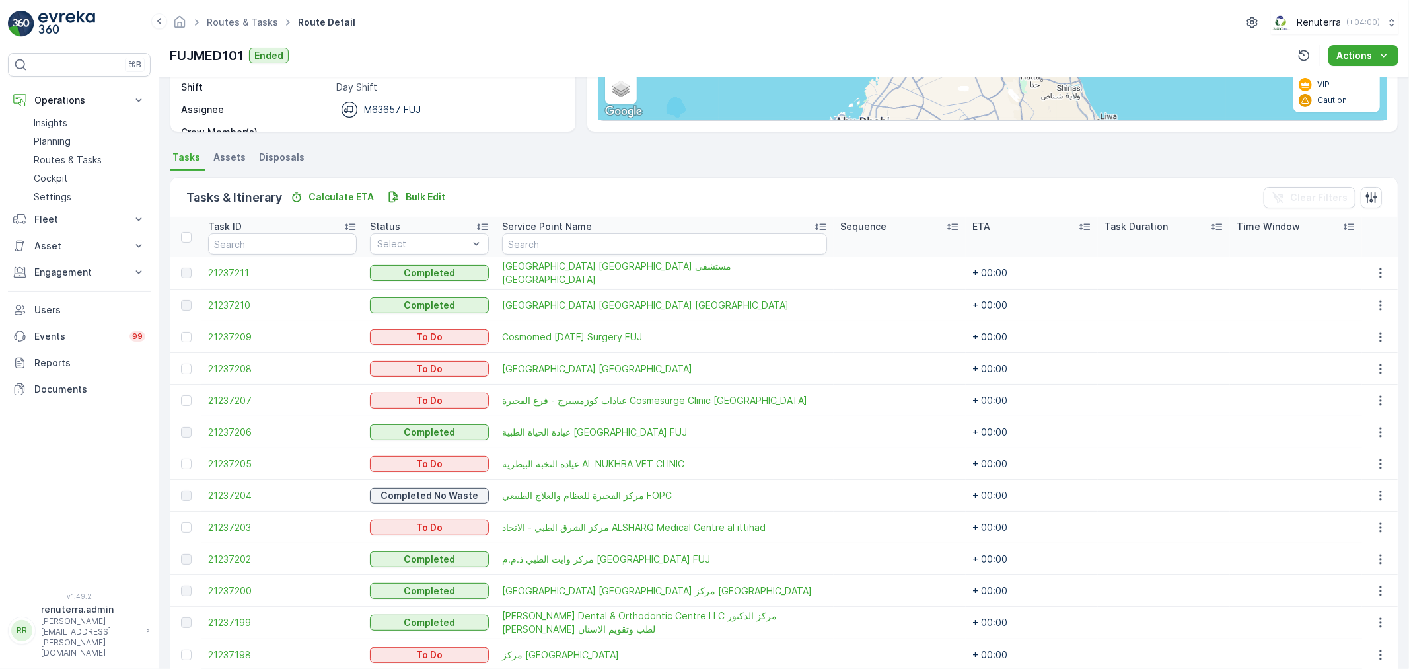
click at [194, 233] on div at bounding box center [188, 237] width 14 height 11
click at [188, 232] on input "checkbox" at bounding box center [188, 232] width 0 height 0
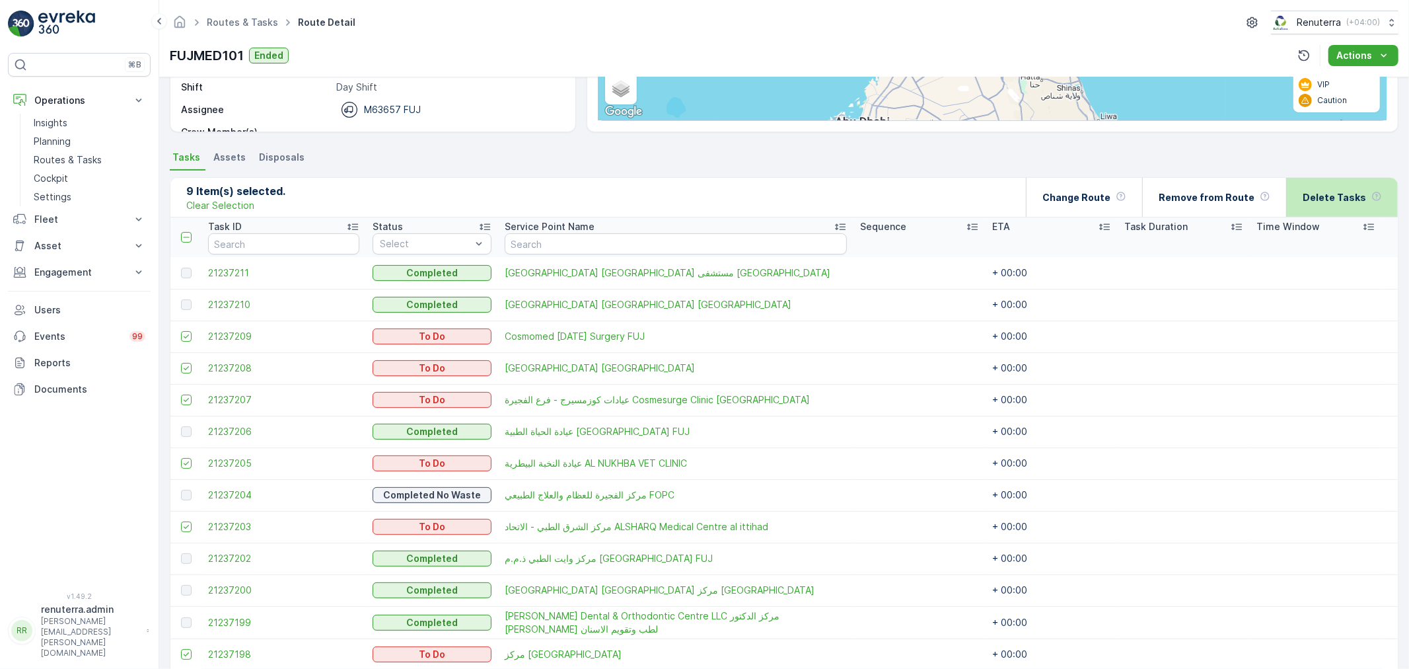
click at [1298, 186] on div "Delete Tasks" at bounding box center [1342, 197] width 112 height 39
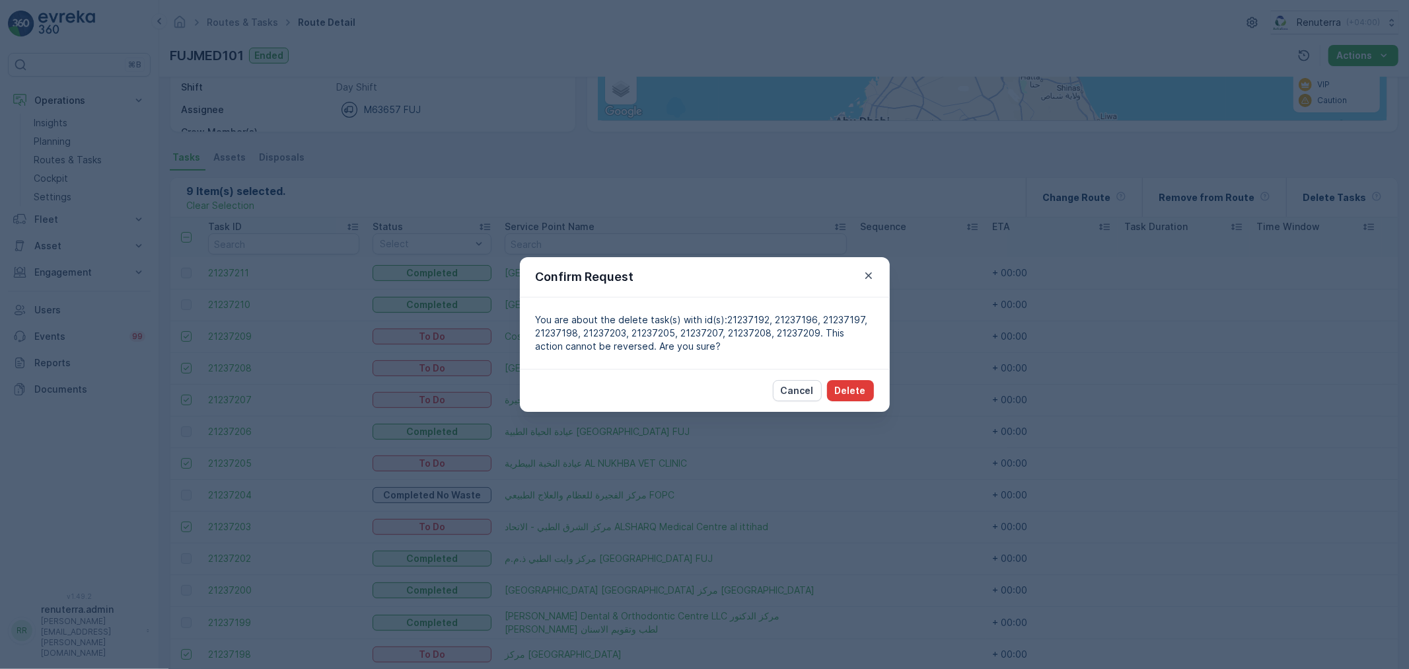
click at [862, 390] on p "Delete" at bounding box center [850, 390] width 31 height 13
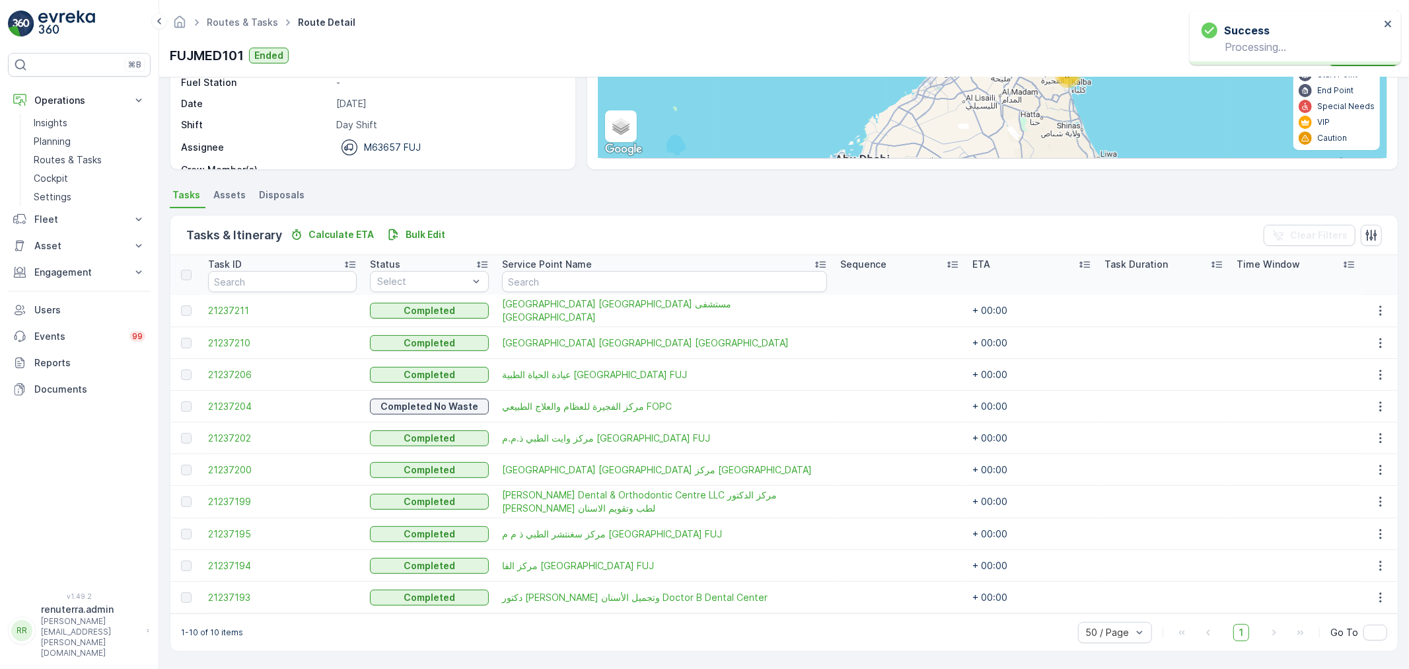
scroll to position [182, 0]
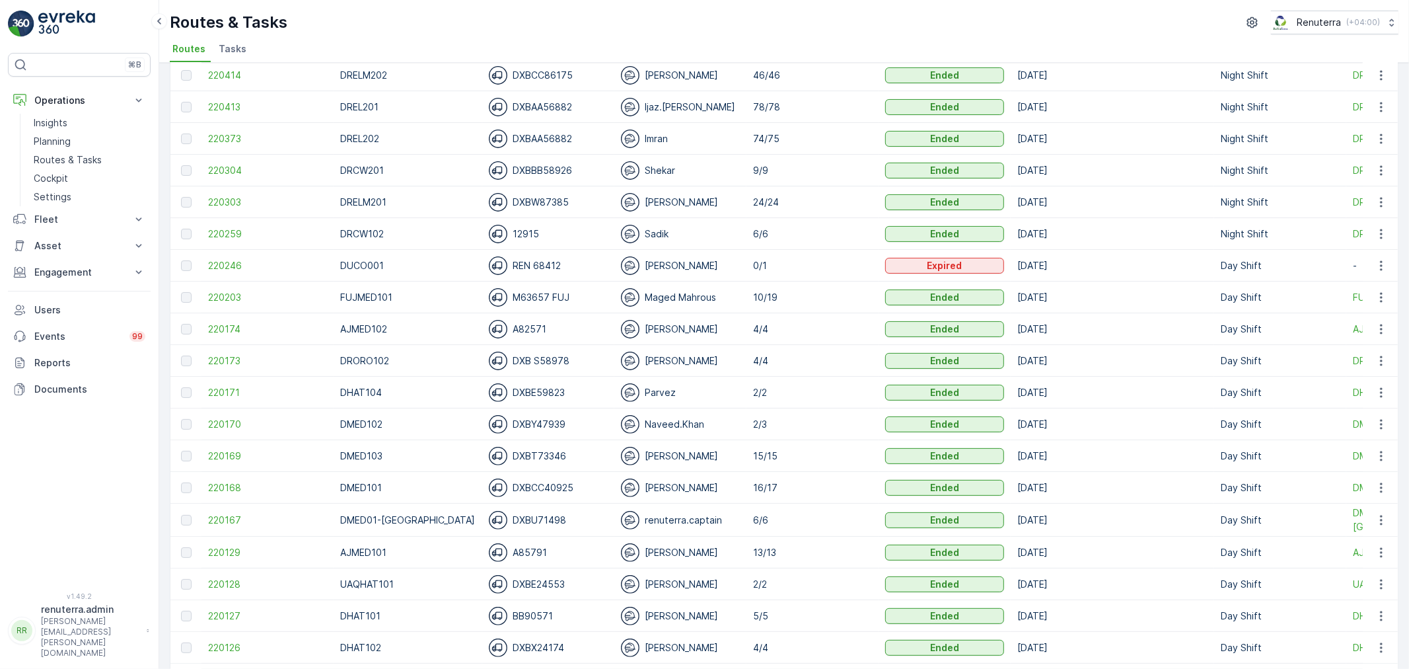
scroll to position [293, 0]
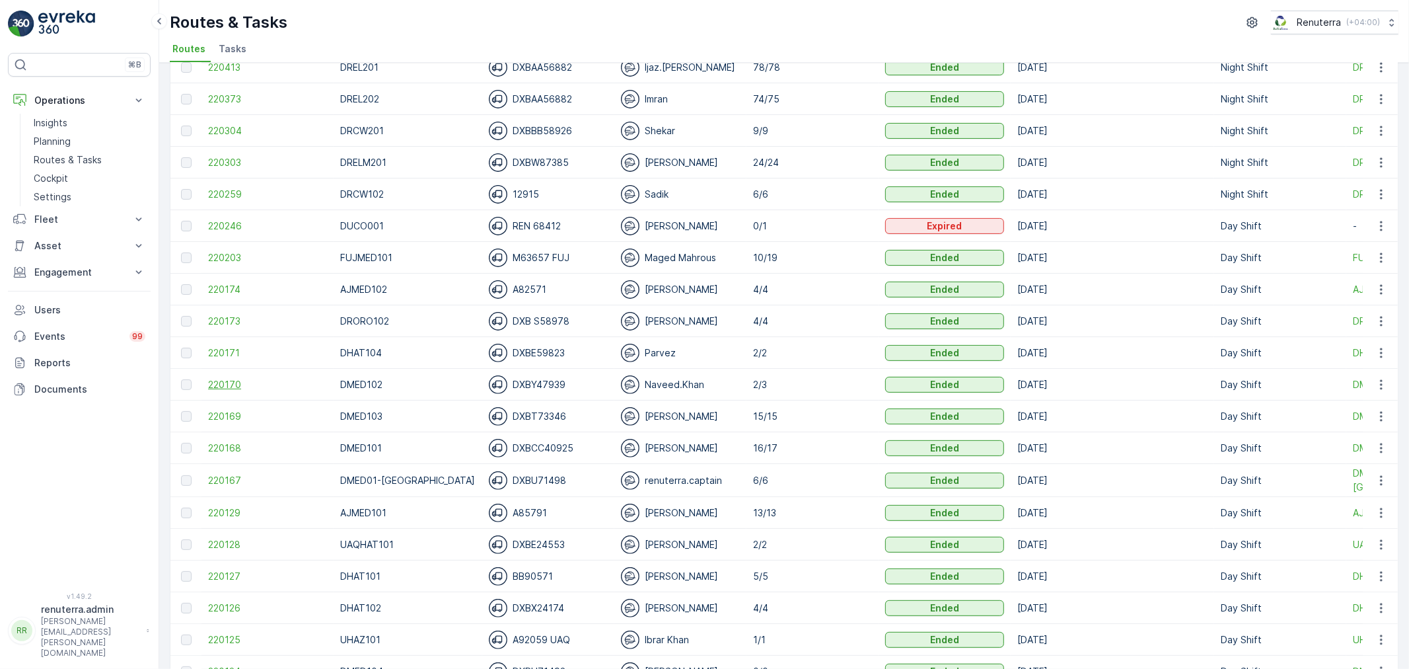
click at [208, 378] on span "220170" at bounding box center [267, 384] width 119 height 13
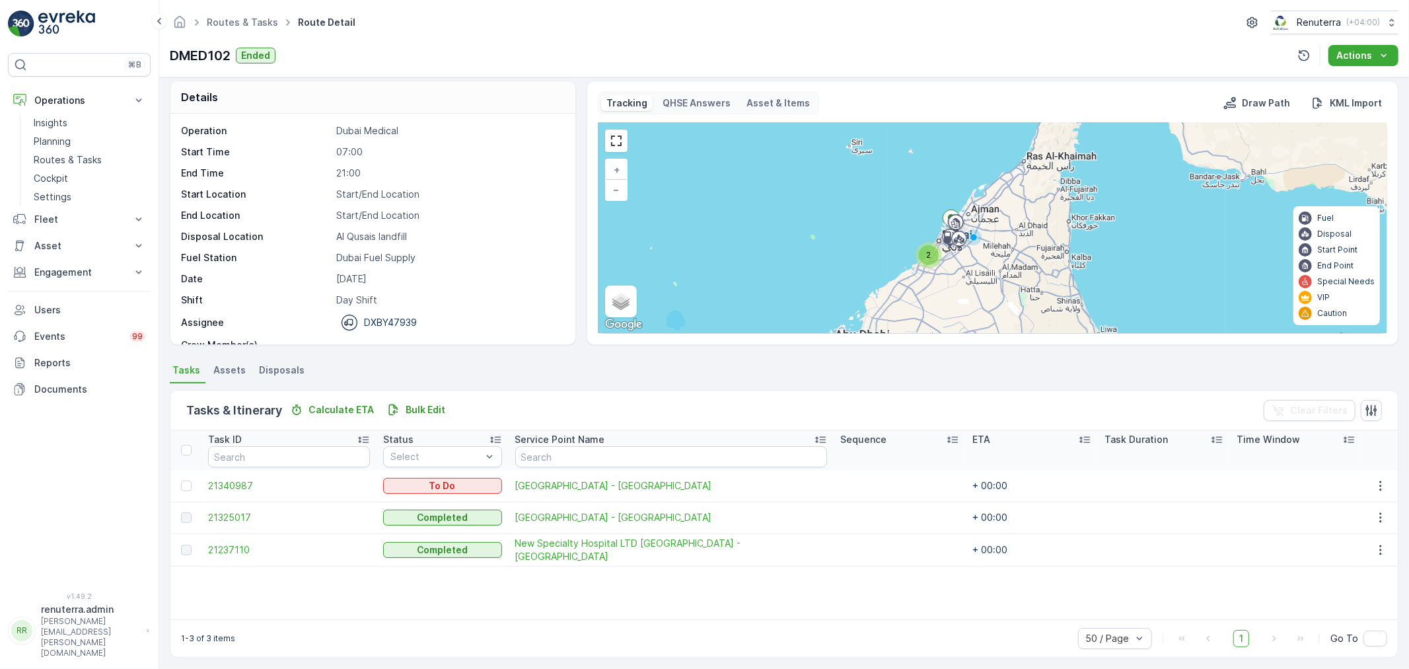
scroll to position [12, 0]
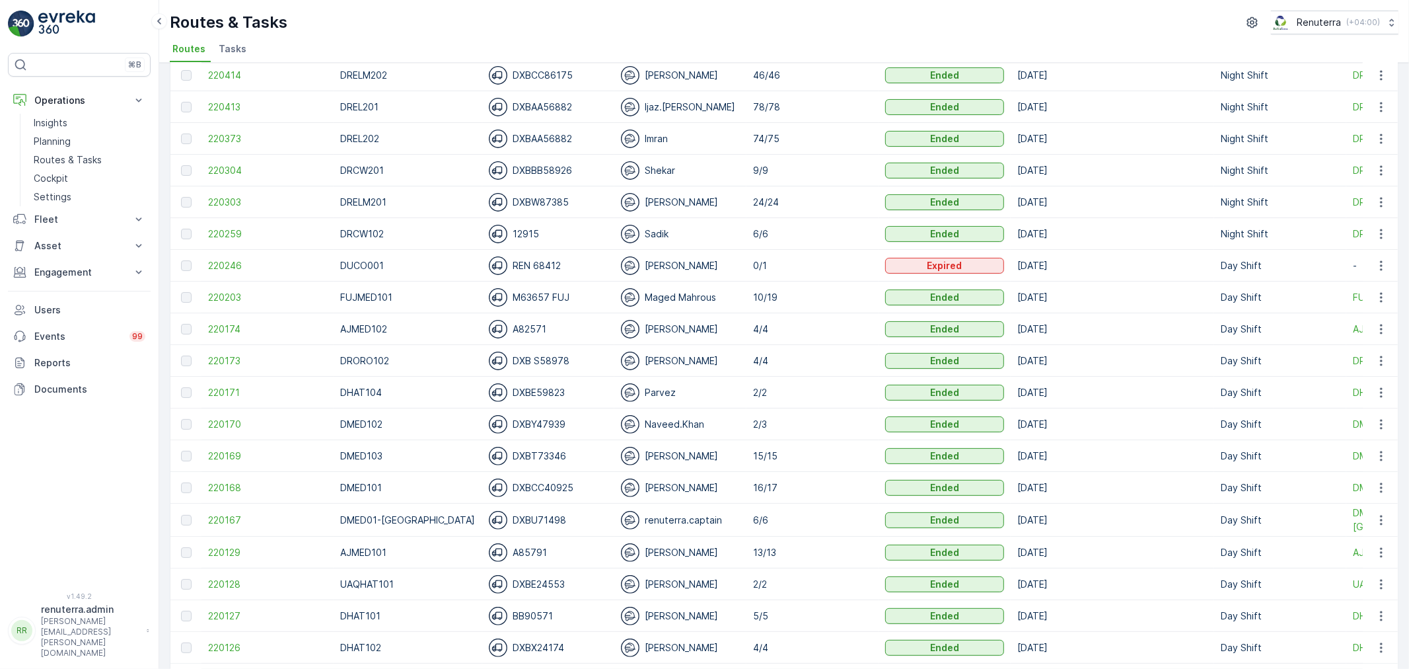
scroll to position [293, 0]
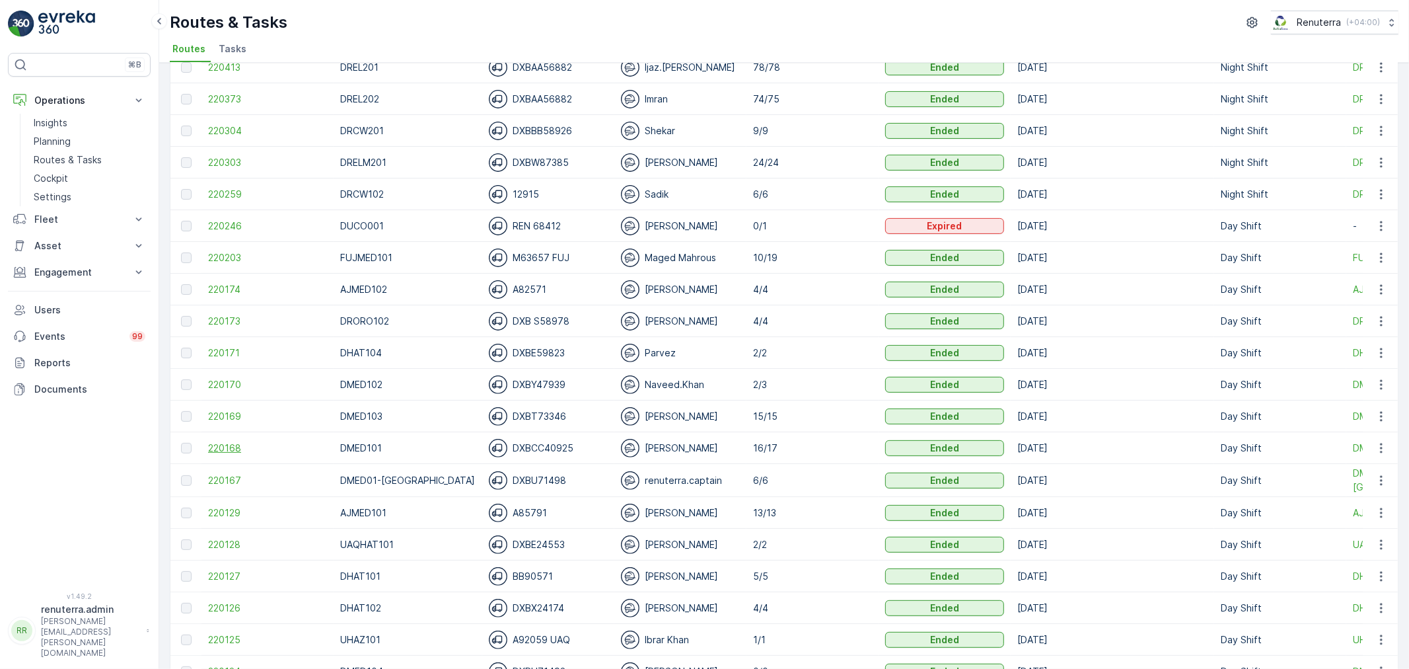
click at [258, 444] on span "220168" at bounding box center [267, 447] width 119 height 13
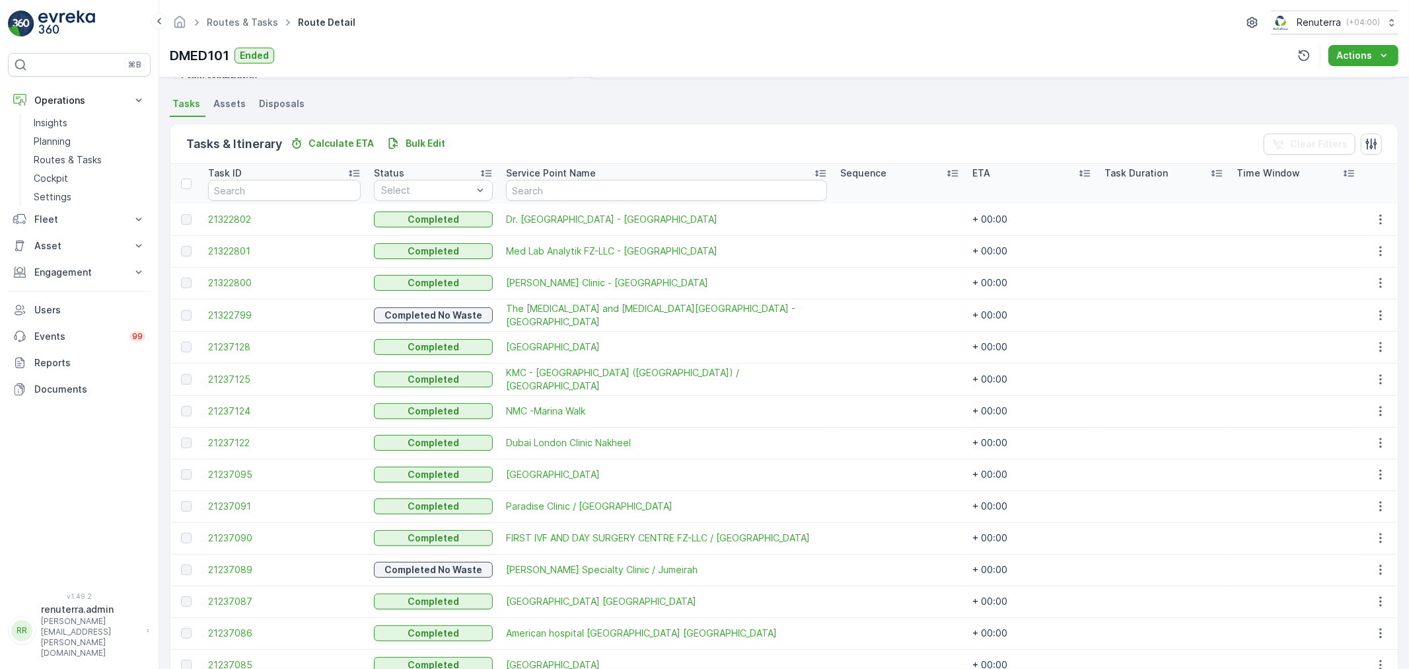
scroll to position [256, 0]
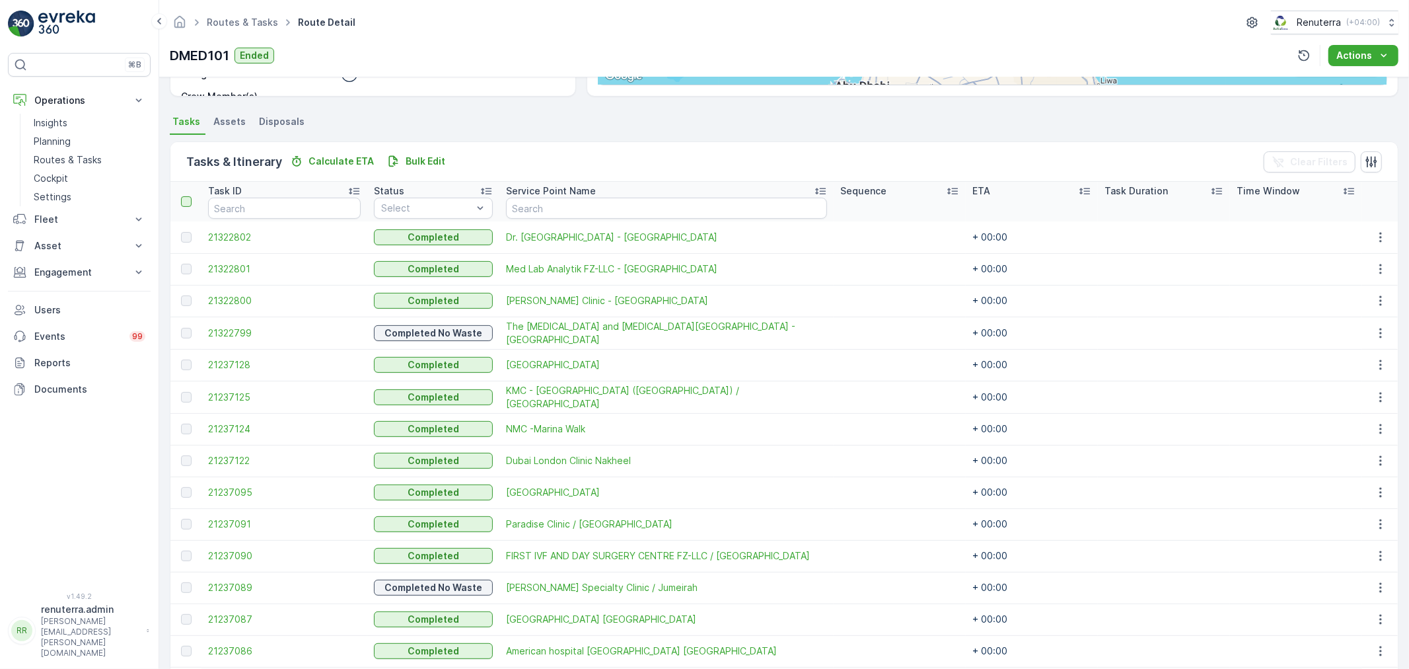
click at [182, 196] on div at bounding box center [186, 201] width 11 height 11
click at [188, 196] on input "checkbox" at bounding box center [188, 196] width 0 height 0
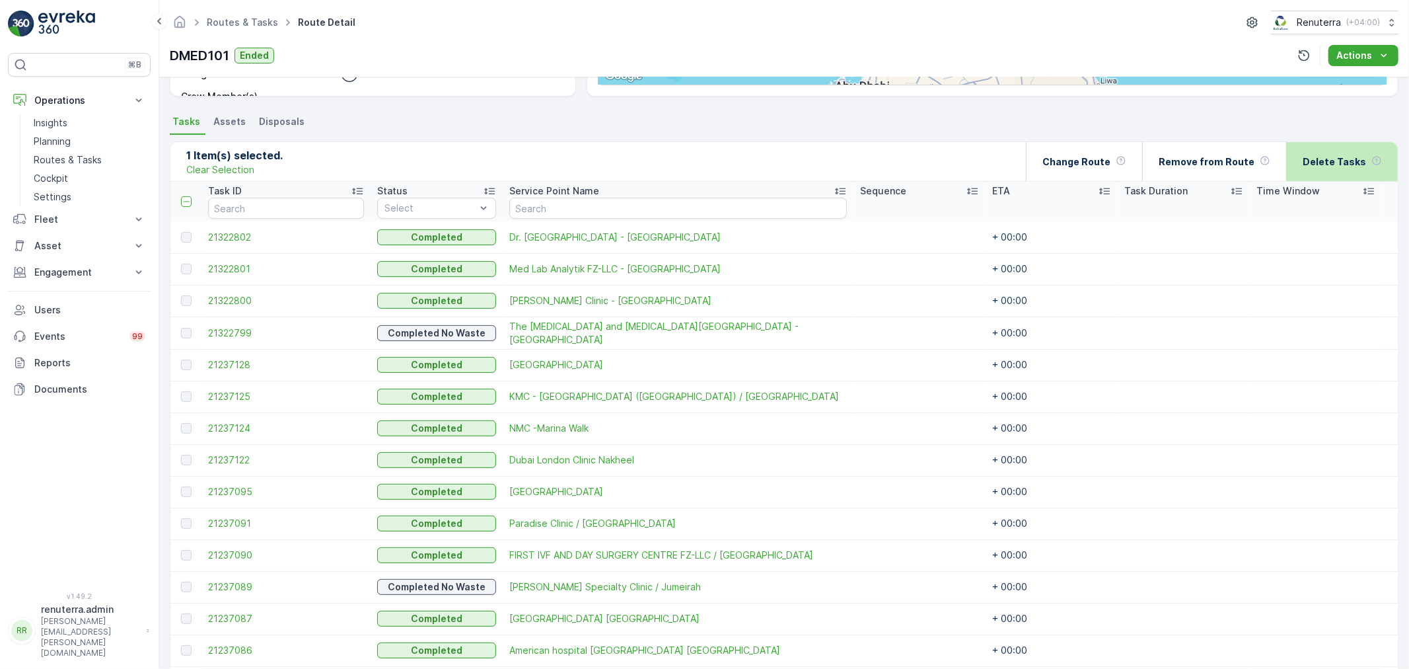
click at [1358, 166] on div "Delete Tasks" at bounding box center [1342, 161] width 79 height 39
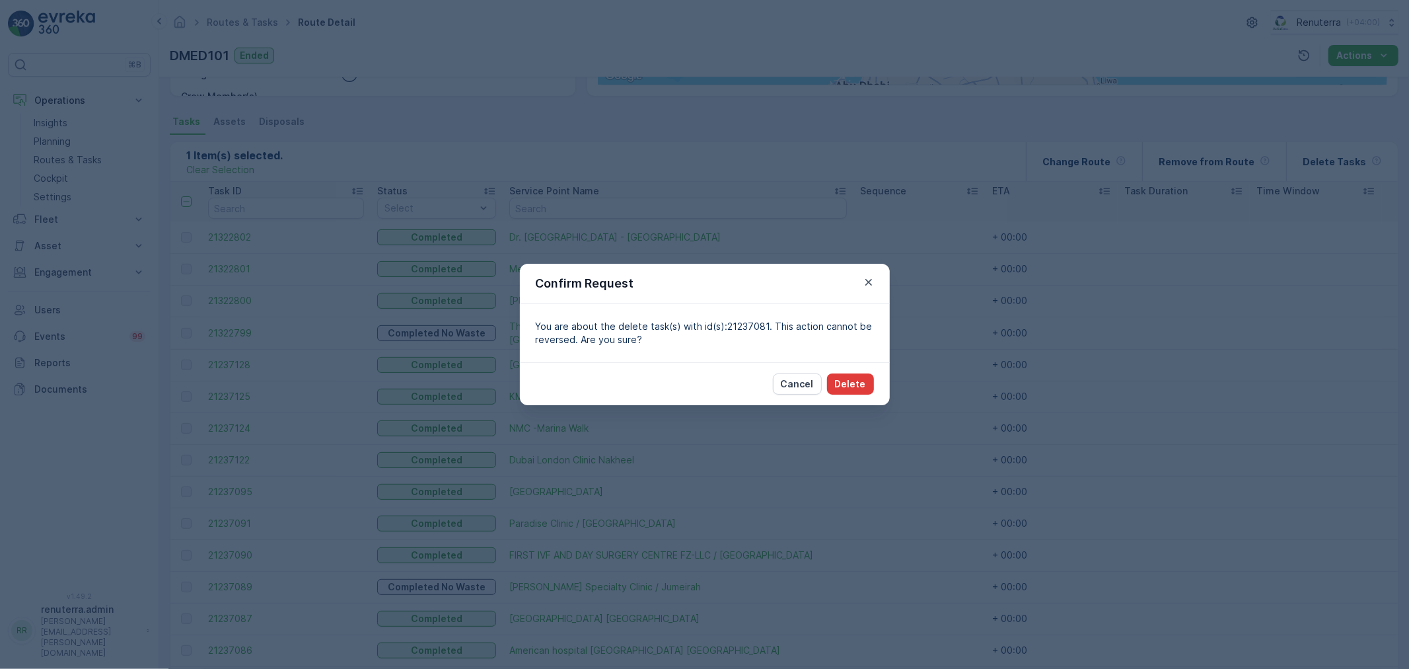
click at [867, 381] on button "Delete" at bounding box center [850, 383] width 47 height 21
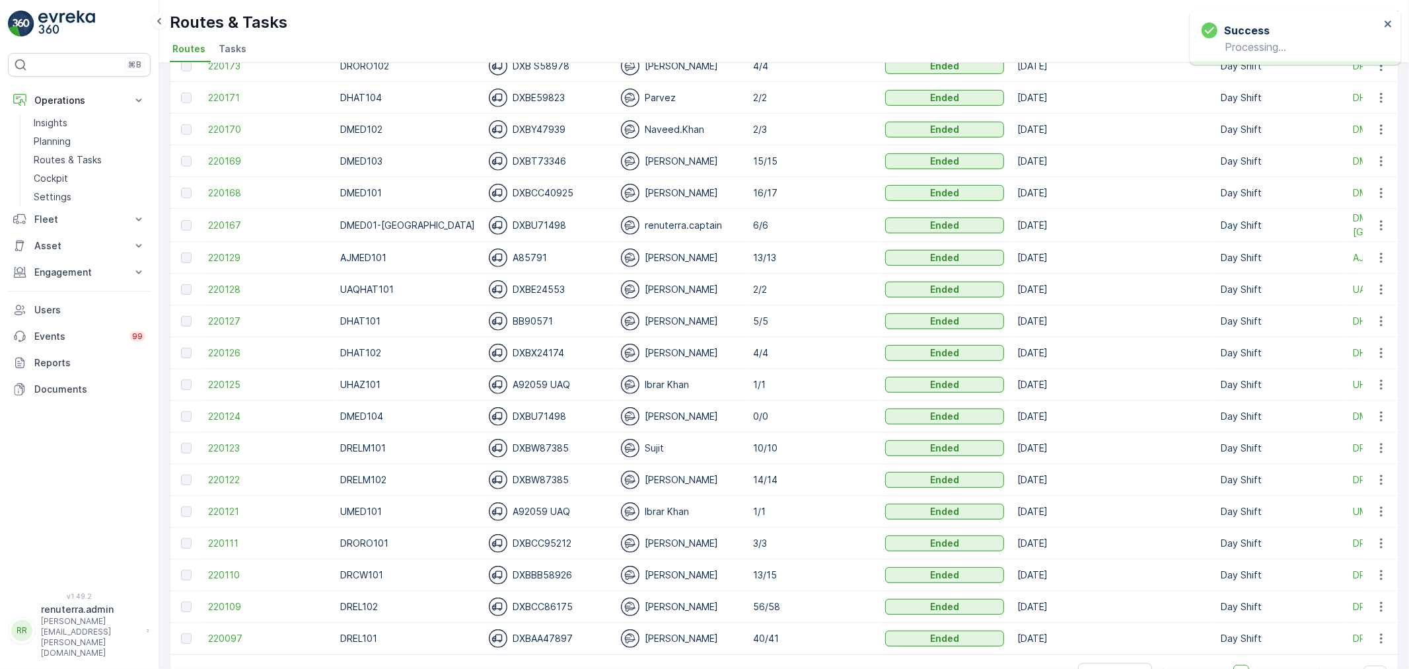
scroll to position [589, 0]
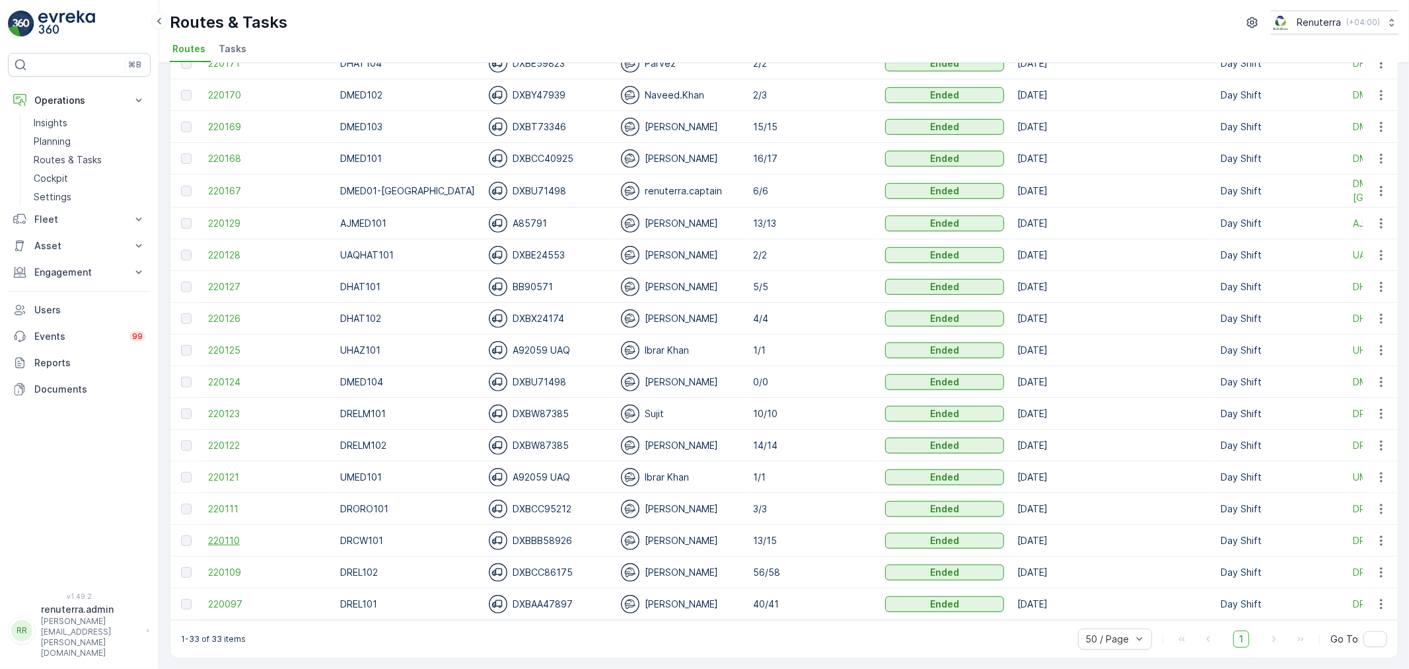
click at [268, 534] on span "220110" at bounding box center [267, 540] width 119 height 13
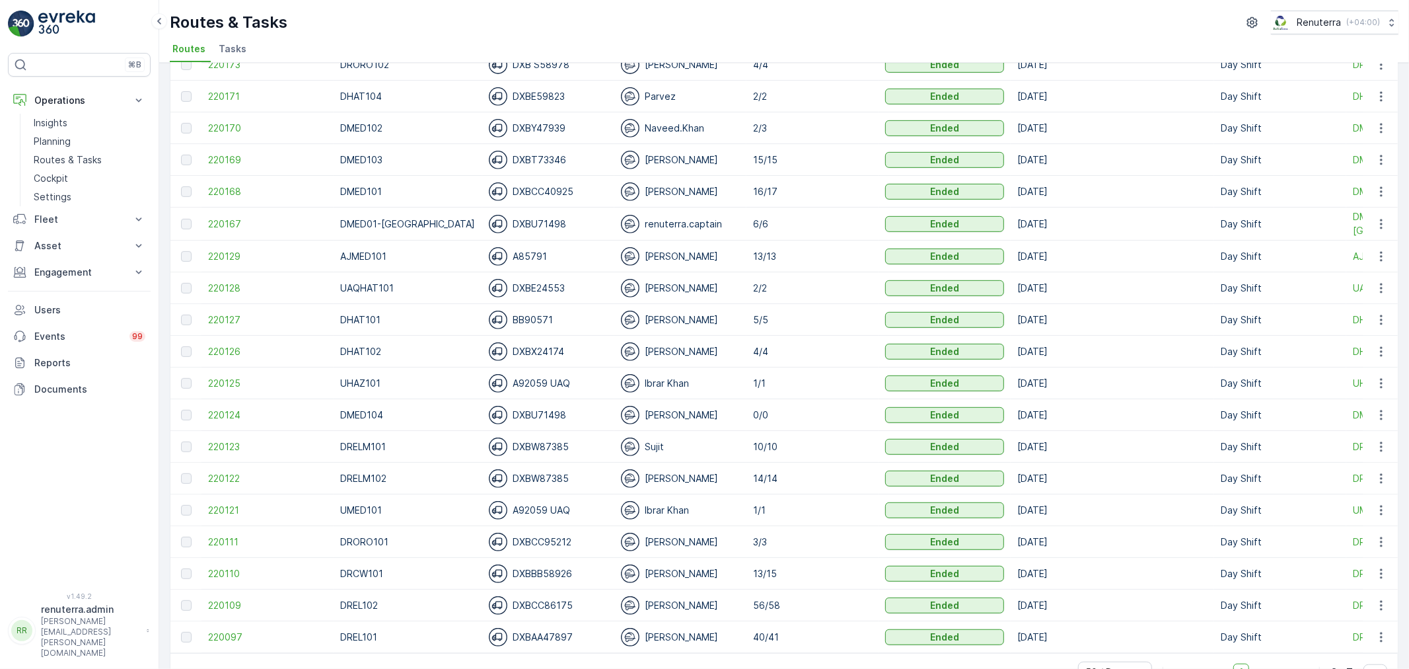
scroll to position [589, 0]
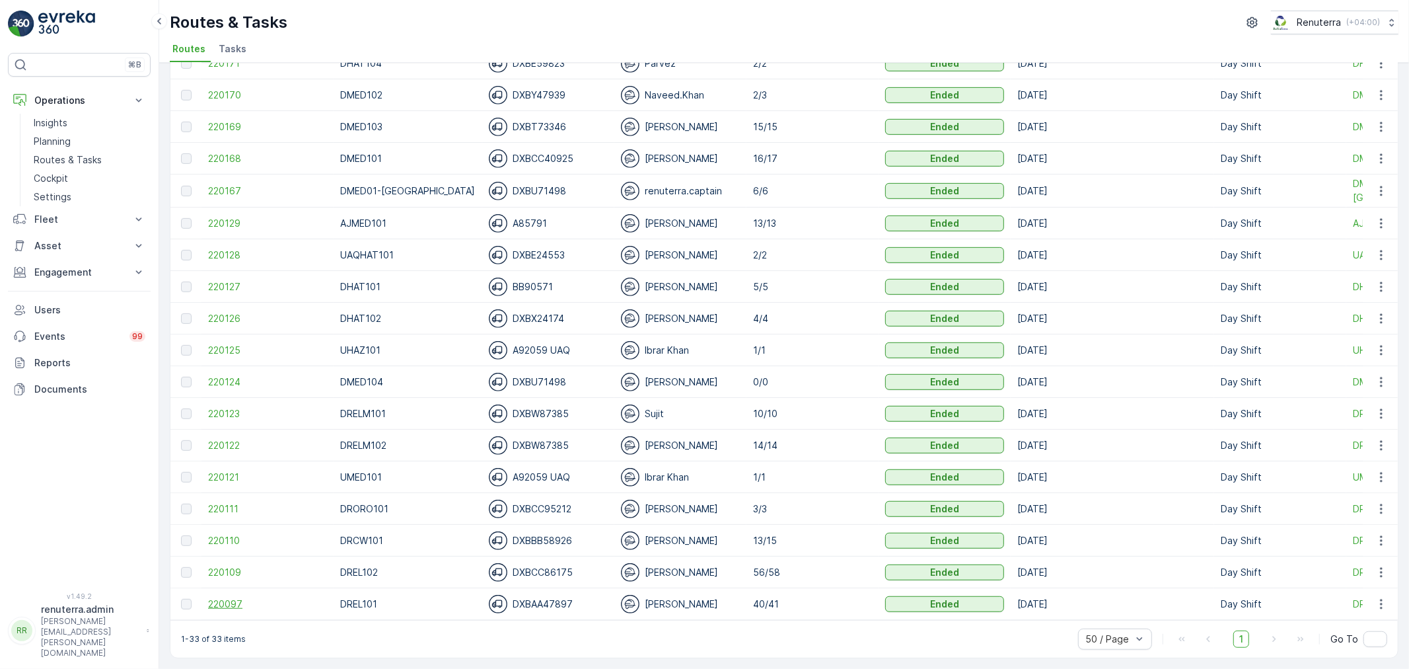
click at [252, 597] on span "220097" at bounding box center [267, 603] width 119 height 13
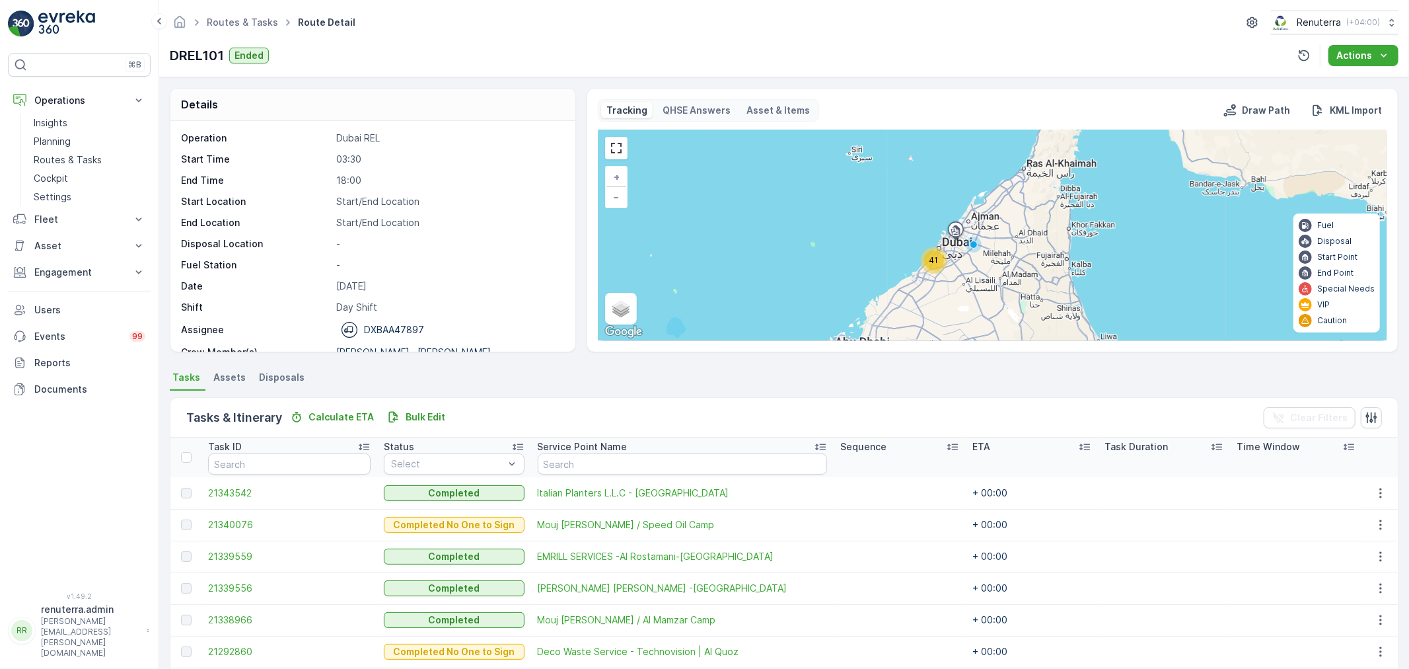
click at [237, 29] on ul "Routes & Tasks" at bounding box center [249, 22] width 91 height 19
click at [237, 21] on link "Routes & Tasks" at bounding box center [242, 22] width 71 height 11
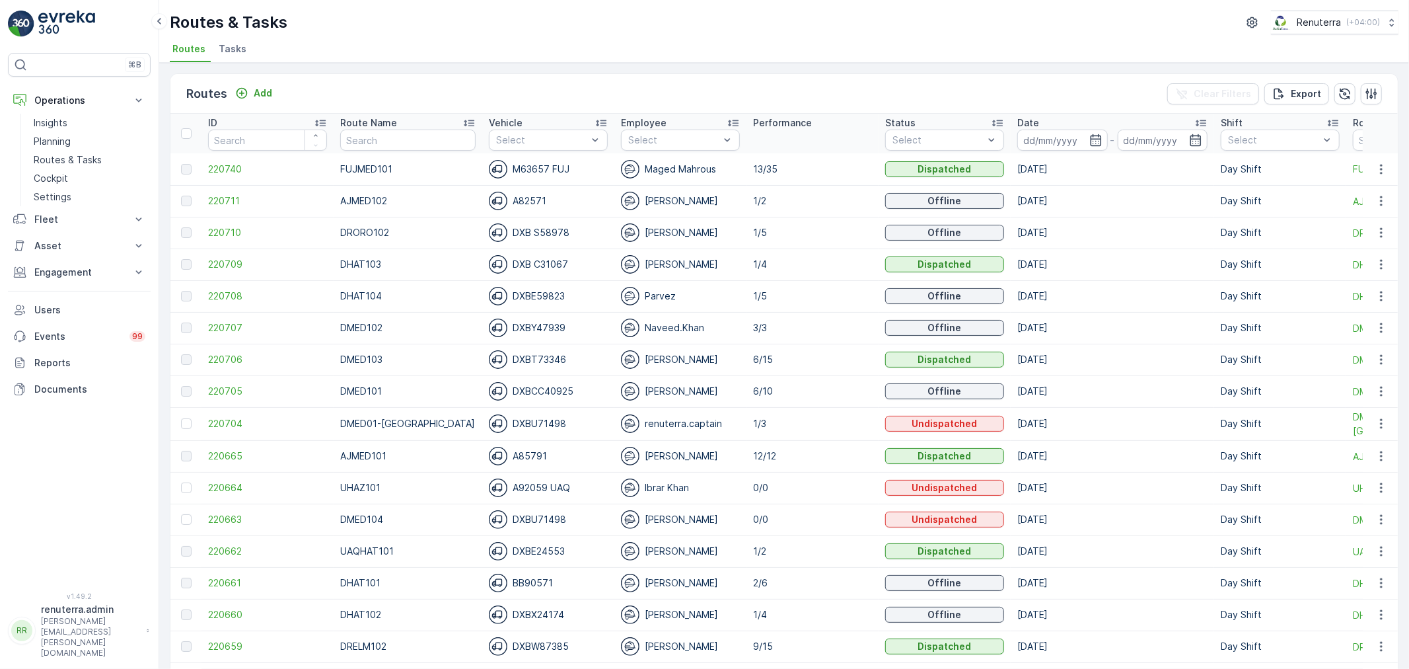
click at [404, 124] on div "Route Name" at bounding box center [407, 122] width 135 height 13
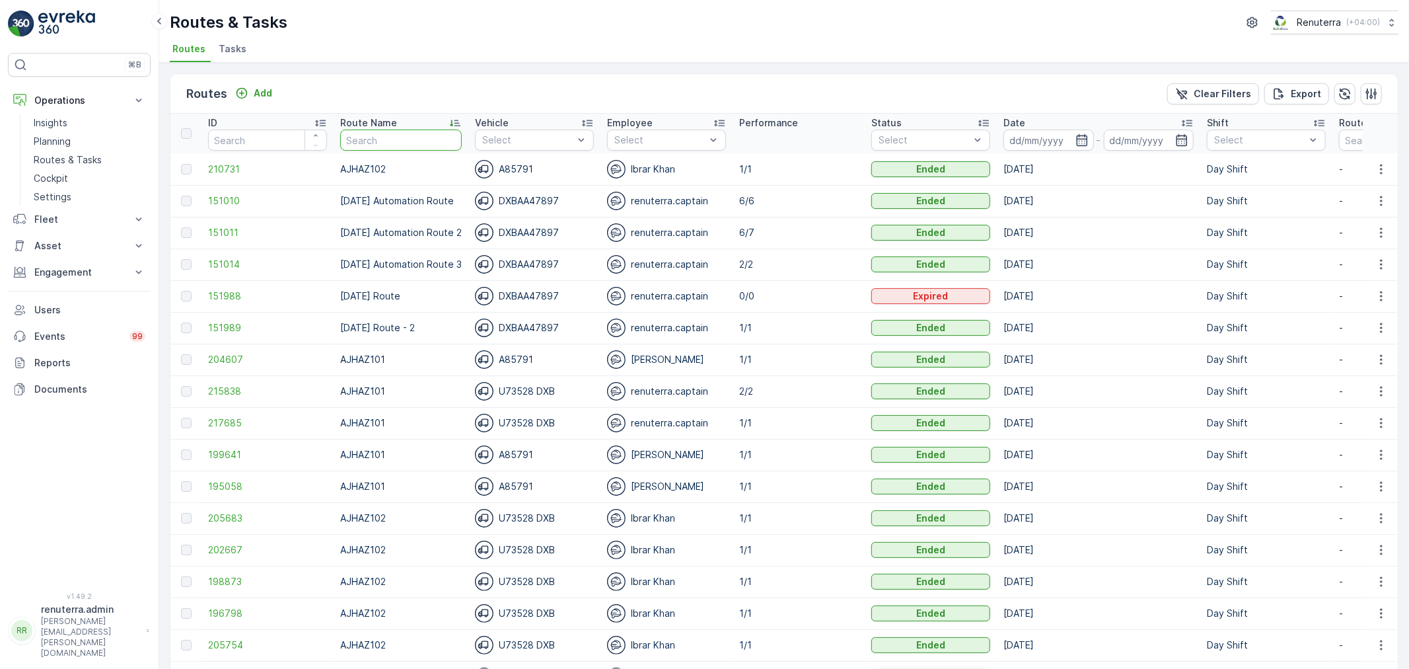
click at [373, 136] on input "text" at bounding box center [401, 139] width 122 height 21
type input "DHAT"
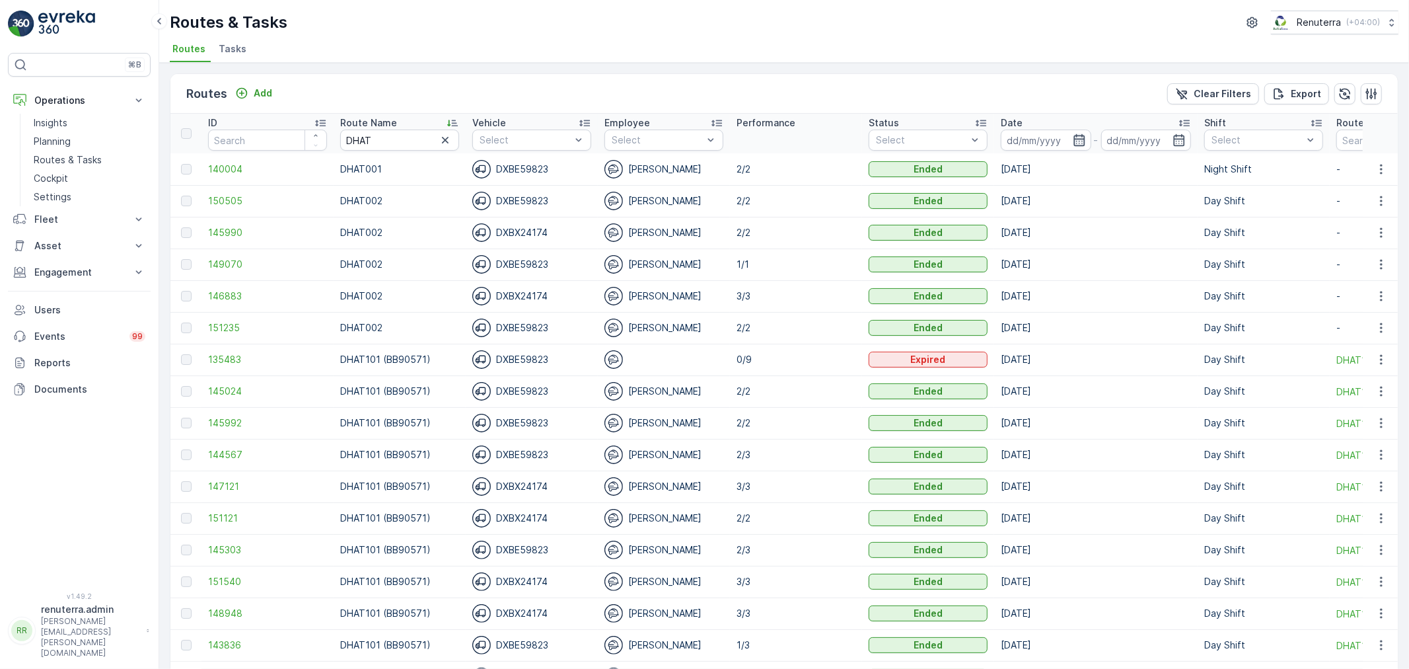
drag, startPoint x: 1091, startPoint y: 143, endPoint x: 1083, endPoint y: 142, distance: 8.0
click at [1091, 142] on div "-" at bounding box center [1096, 139] width 190 height 21
click at [1082, 142] on icon "button" at bounding box center [1079, 139] width 13 height 13
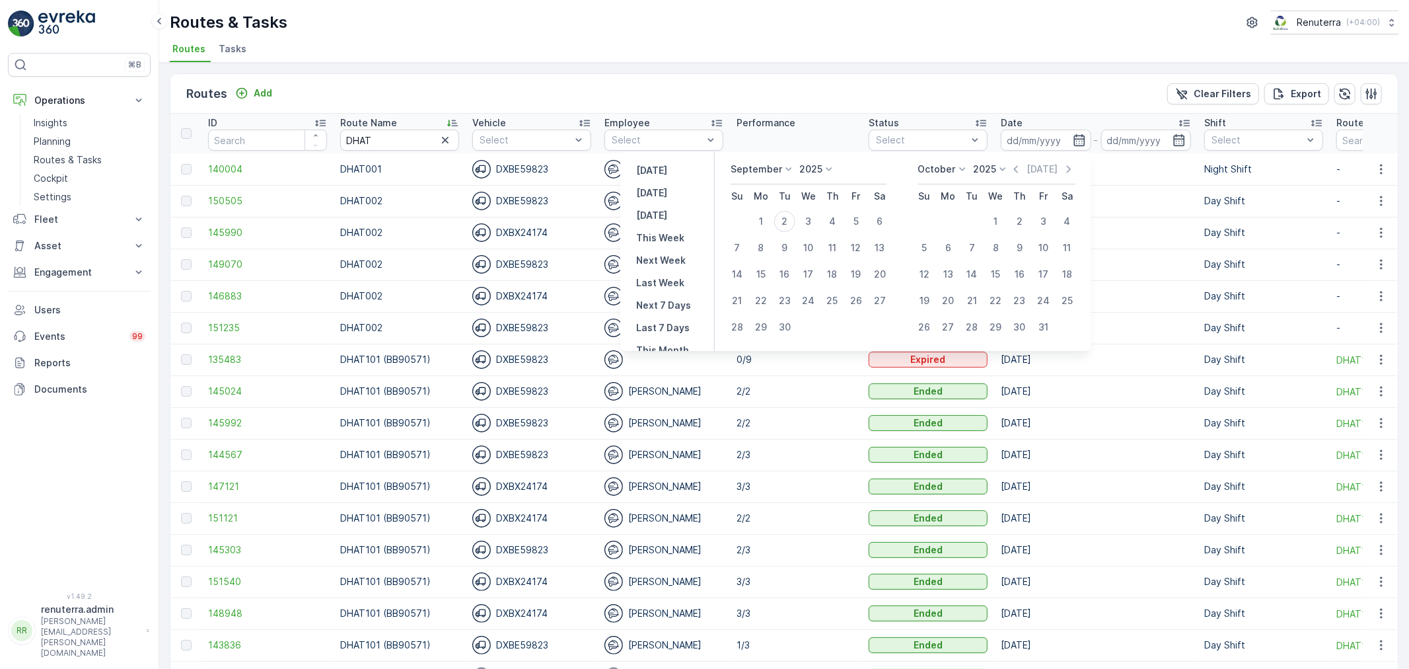
click at [793, 208] on td "2" at bounding box center [785, 221] width 24 height 26
click at [778, 219] on div "2" at bounding box center [784, 221] width 21 height 21
type input "[DATE]"
click at [778, 219] on div "2" at bounding box center [784, 221] width 21 height 21
type input "[DATE]"
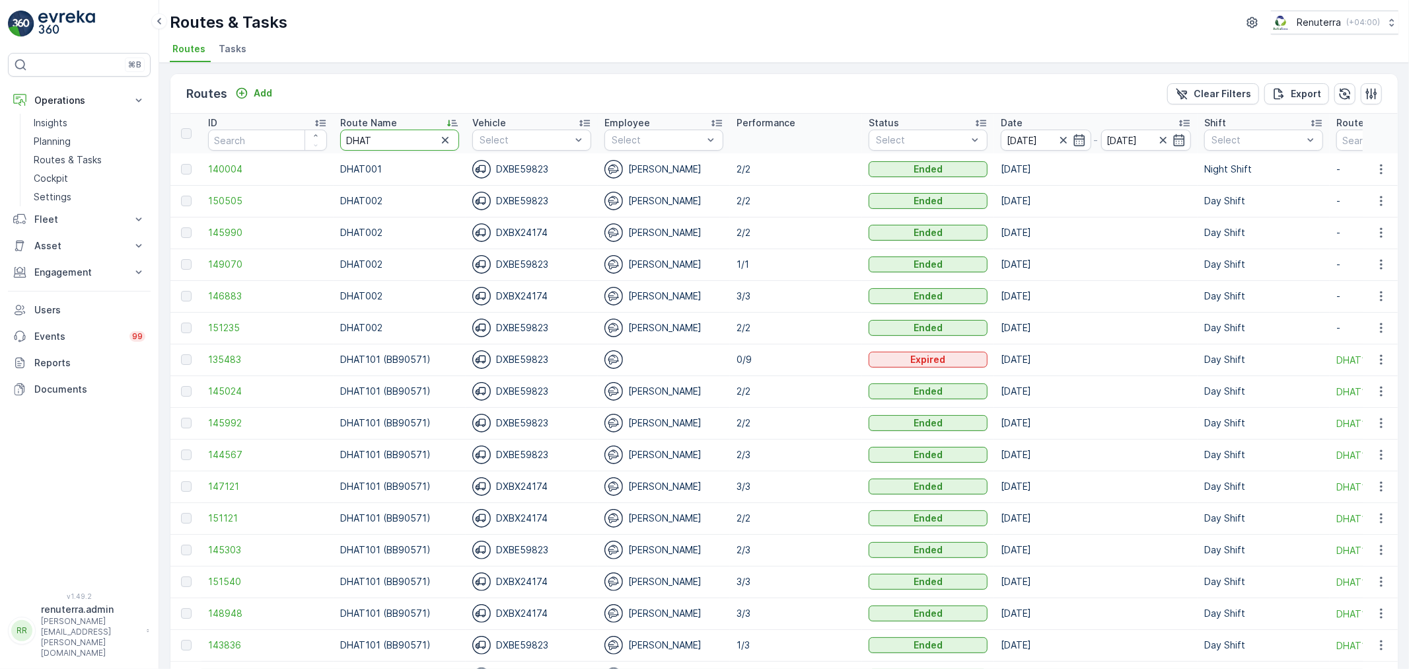
click at [371, 141] on input "DHAT" at bounding box center [399, 139] width 119 height 21
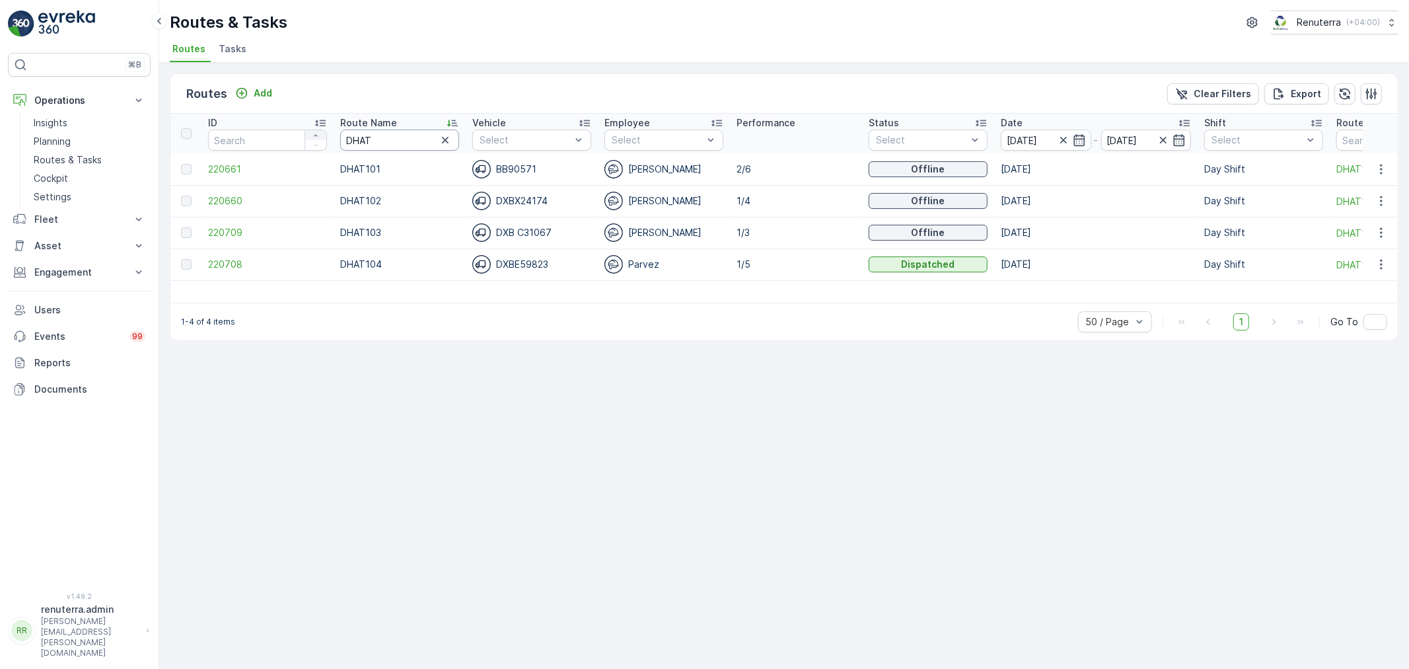
drag, startPoint x: 386, startPoint y: 137, endPoint x: 325, endPoint y: 135, distance: 61.5
click at [325, 135] on tr "ID Route Name DHAT Vehicle Select Employee Select Performance Status Select Dat…" at bounding box center [833, 134] width 1327 height 40
type input "DRELM"
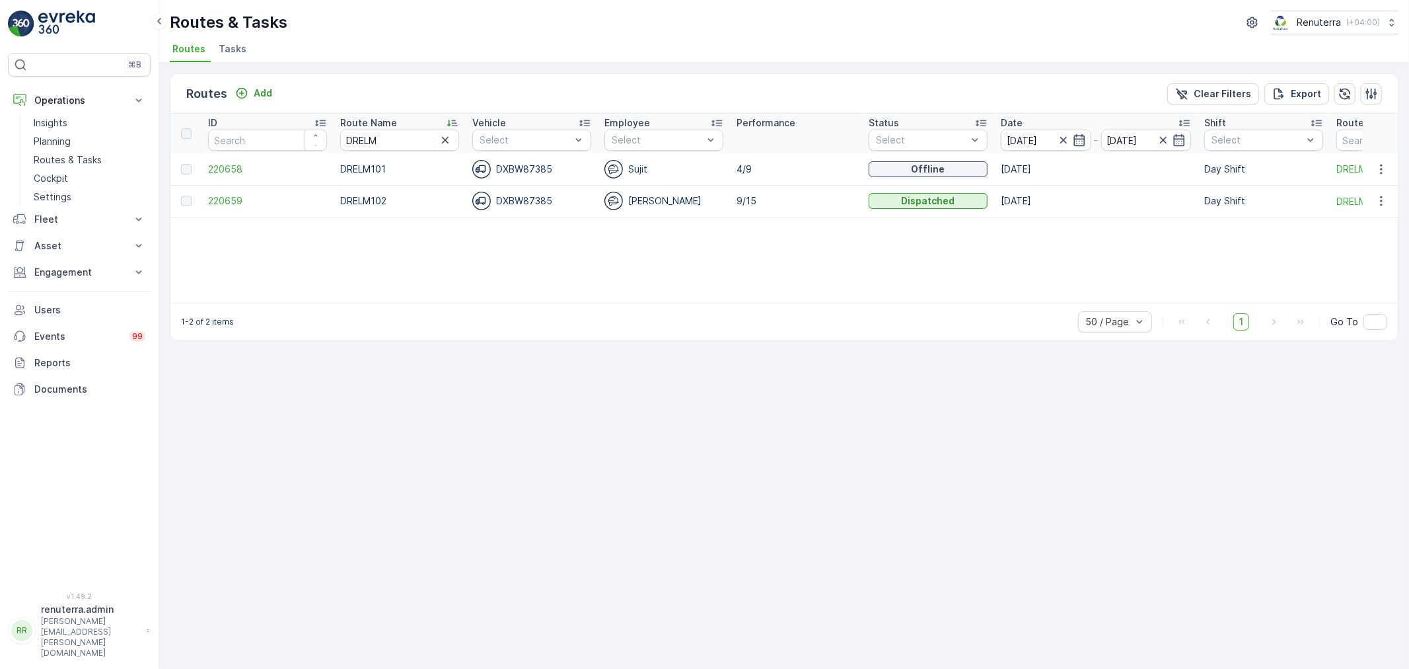
click at [203, 160] on td "220658" at bounding box center [267, 169] width 132 height 32
click at [218, 163] on span "220658" at bounding box center [267, 169] width 119 height 13
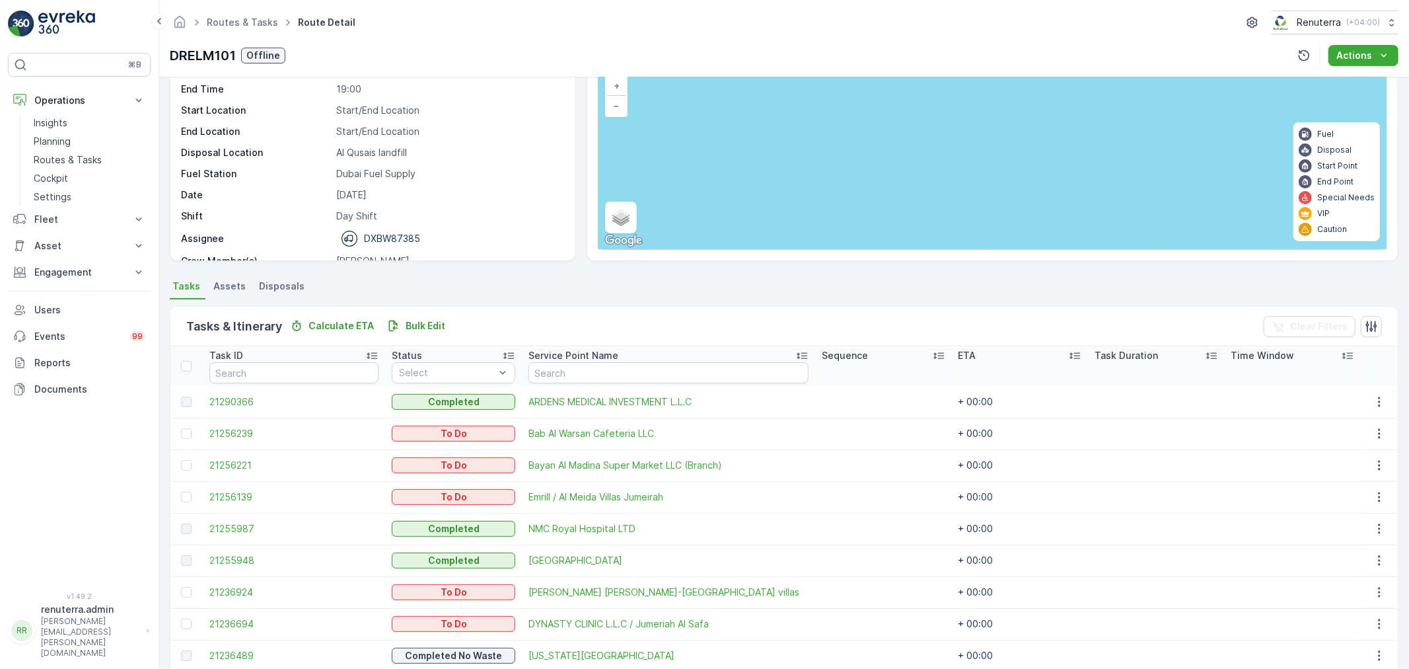
scroll to position [2, 0]
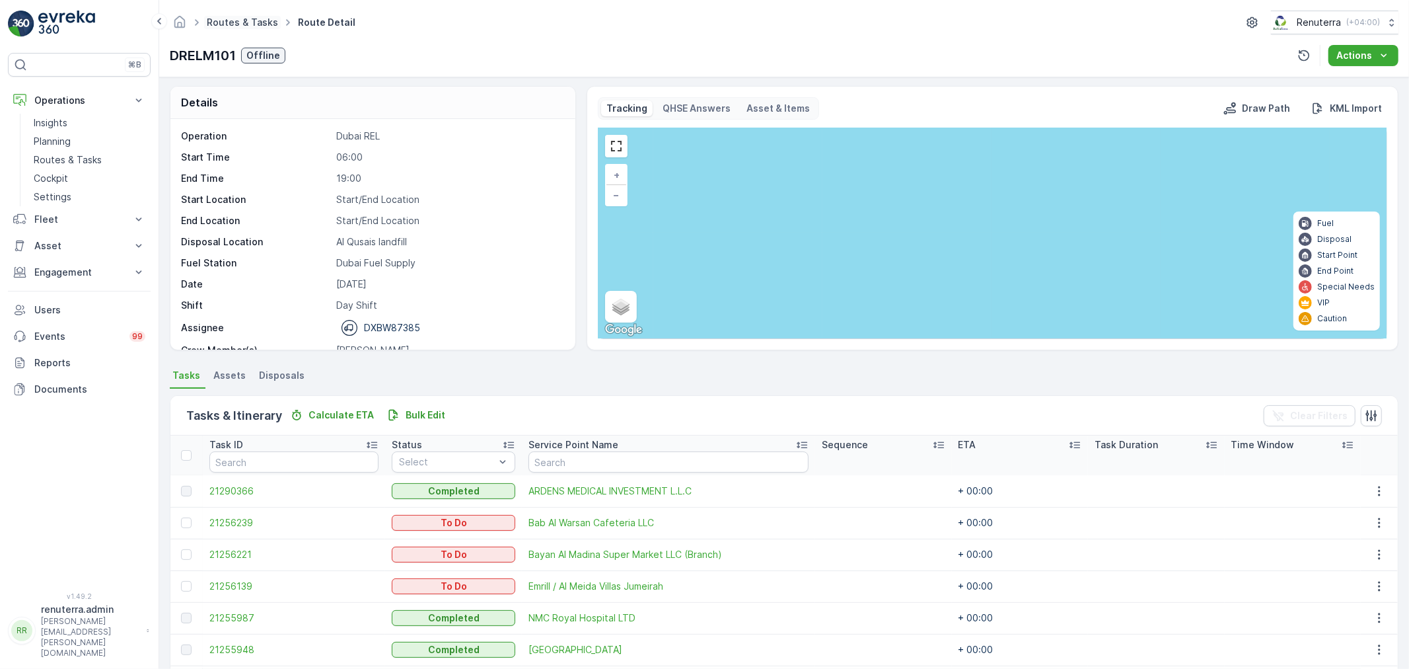
click at [249, 24] on link "Routes & Tasks" at bounding box center [242, 22] width 71 height 11
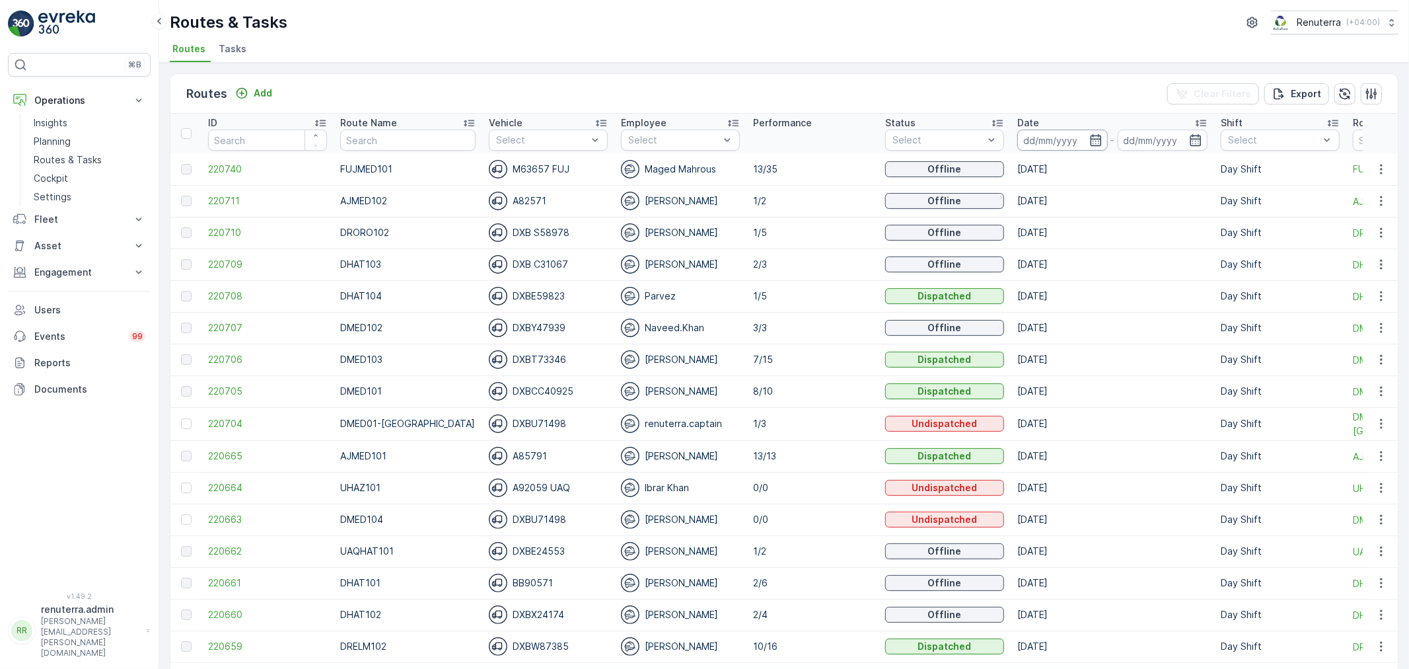
click at [1035, 137] on input at bounding box center [1062, 139] width 91 height 21
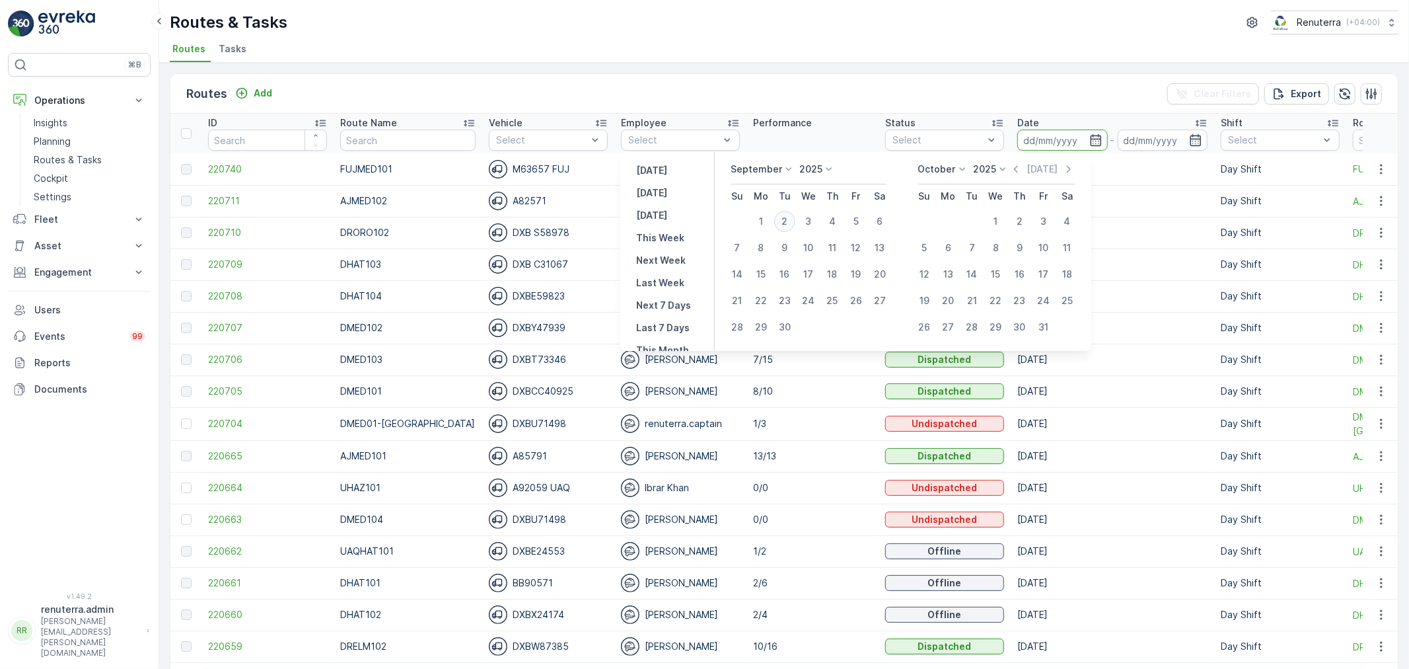
click at [782, 219] on div "2" at bounding box center [784, 221] width 21 height 21
type input "[DATE]"
click at [782, 219] on div "2" at bounding box center [784, 221] width 21 height 21
type input "[DATE]"
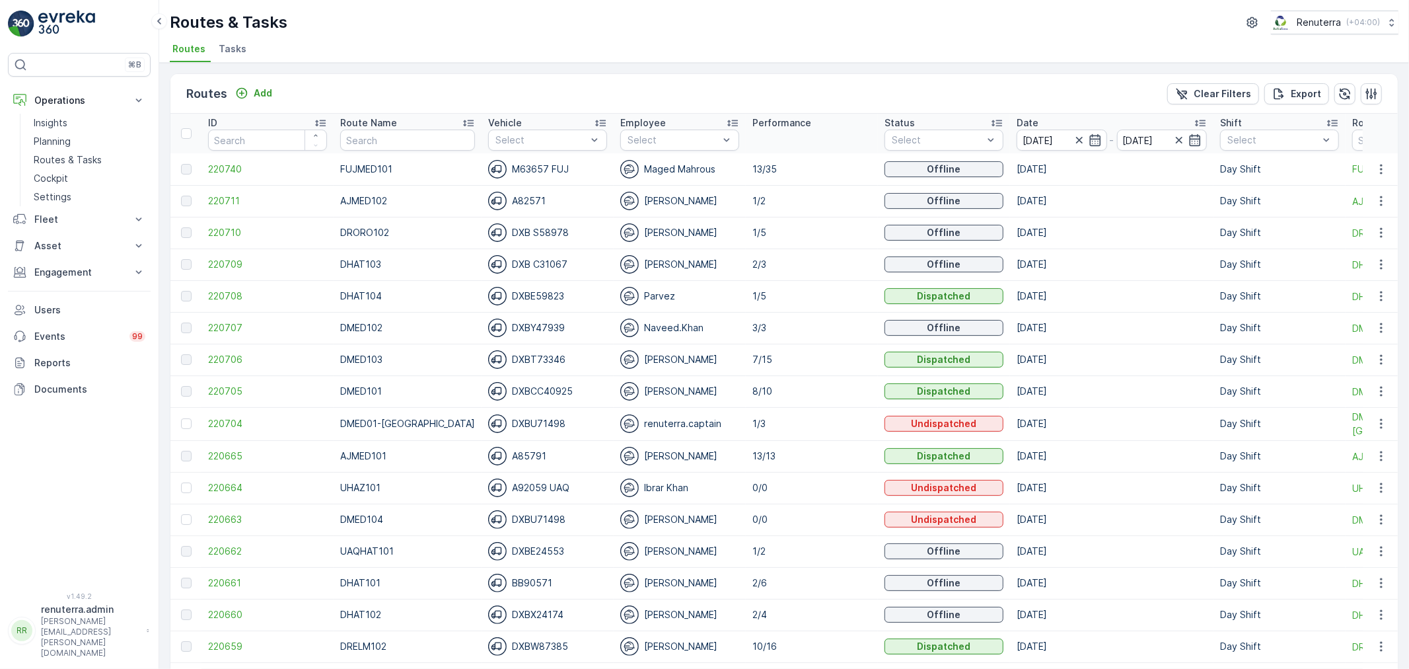
click at [367, 151] on th "Route Name" at bounding box center [408, 134] width 148 height 40
click at [366, 134] on input "text" at bounding box center [407, 139] width 135 height 21
type input "DRELM"
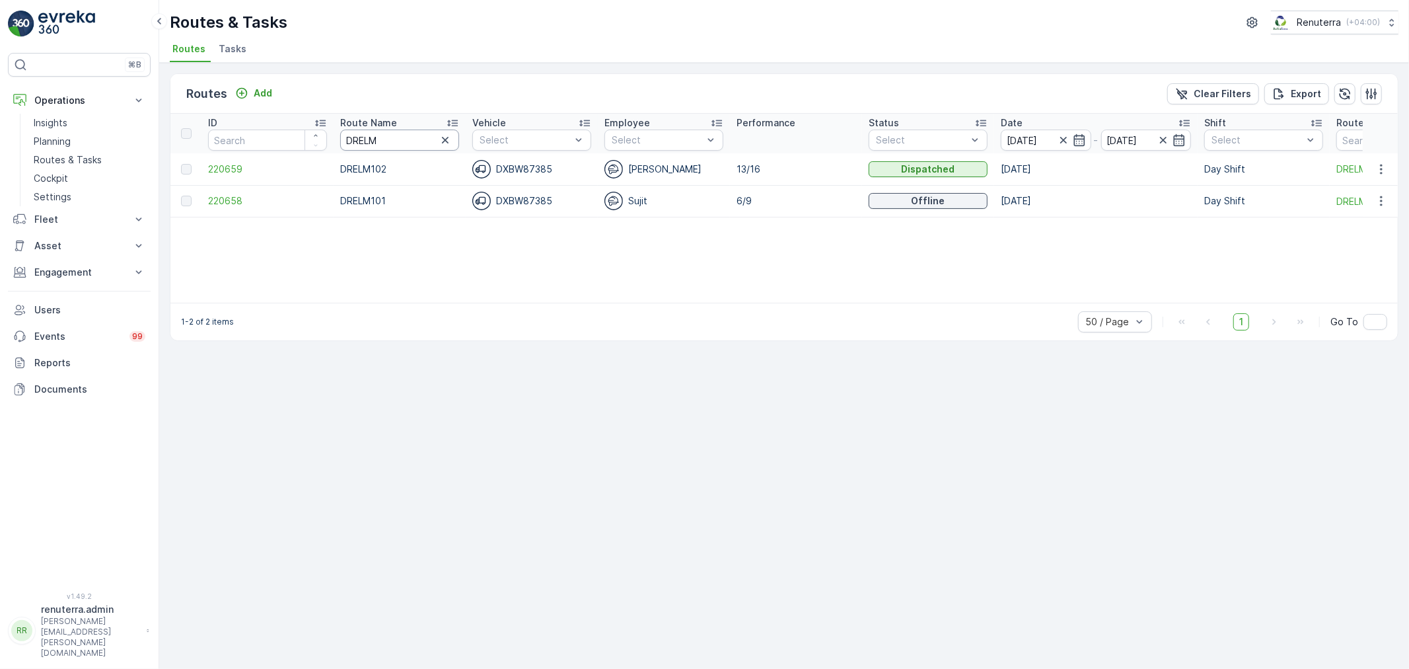
drag, startPoint x: 386, startPoint y: 133, endPoint x: 334, endPoint y: 131, distance: 52.2
click at [334, 131] on th "Route Name DRELM" at bounding box center [400, 134] width 132 height 40
click at [236, 206] on span "220658" at bounding box center [267, 200] width 119 height 13
drag, startPoint x: 390, startPoint y: 135, endPoint x: 345, endPoint y: 128, distance: 46.3
click at [368, 122] on th "Route Name DRELM" at bounding box center [400, 134] width 132 height 40
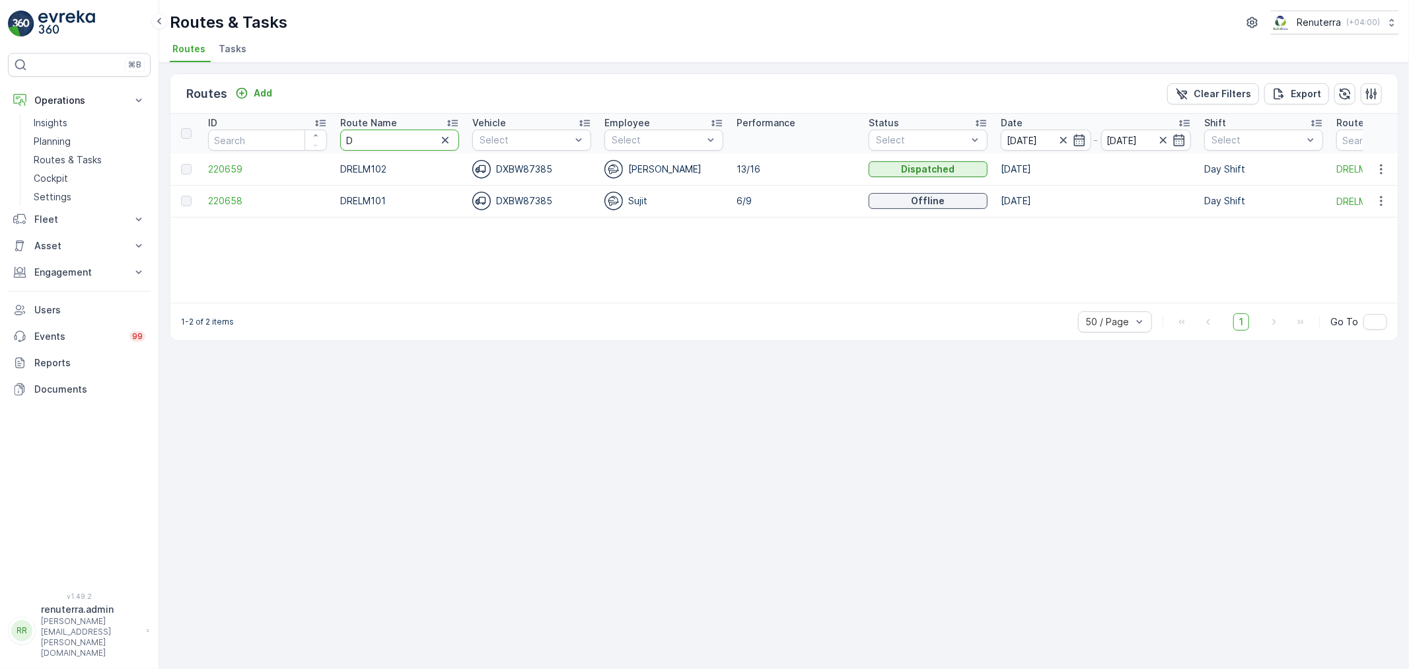
type input "D"
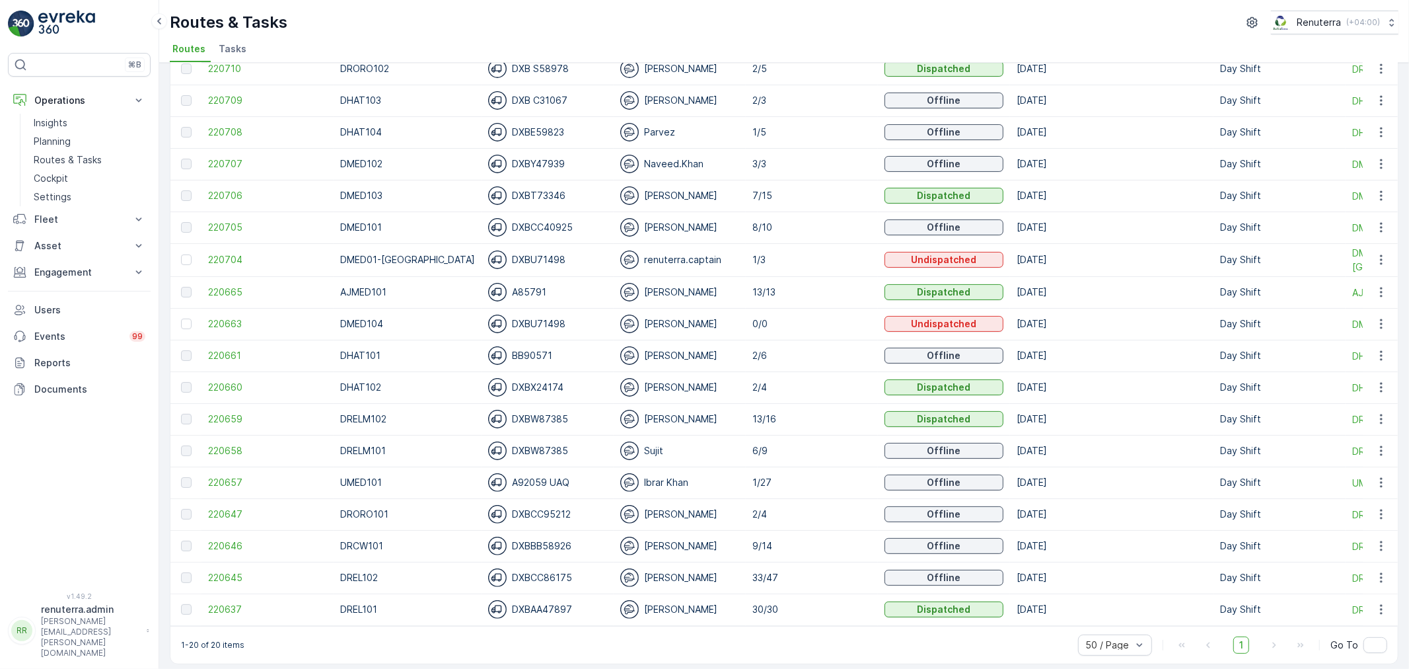
scroll to position [176, 0]
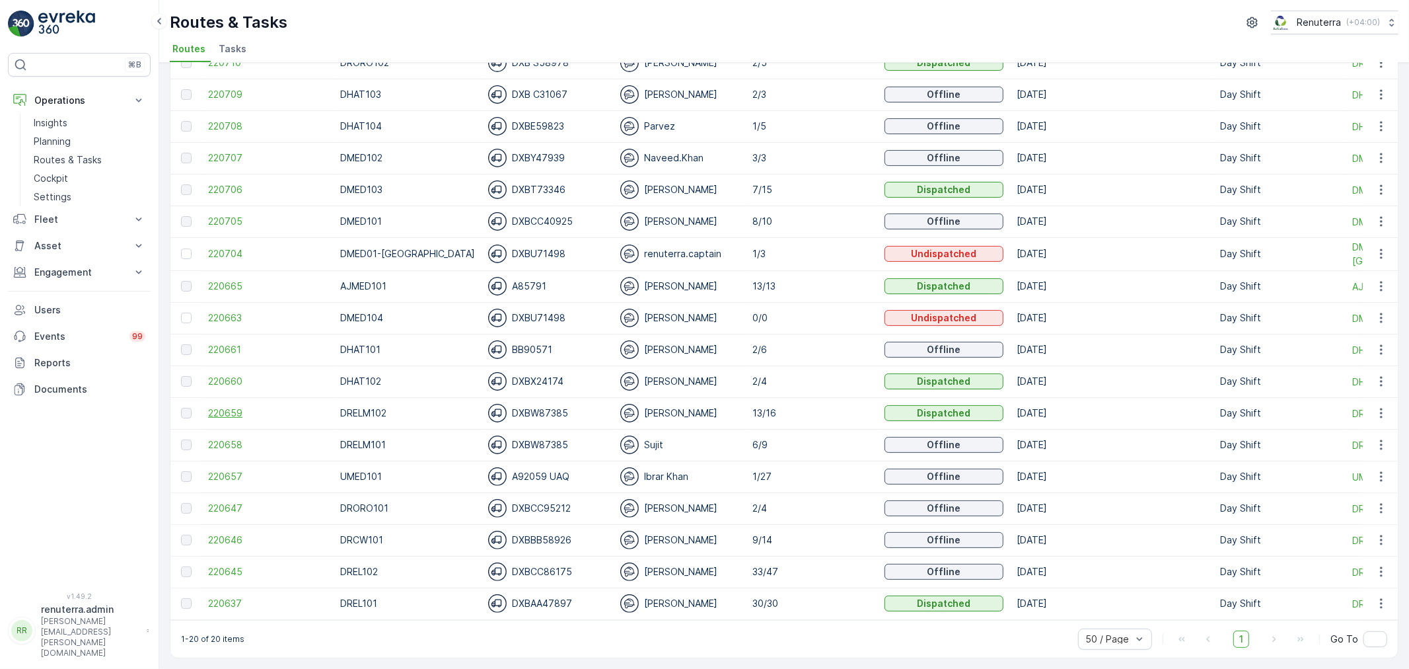
click at [221, 410] on span "220659" at bounding box center [267, 412] width 119 height 13
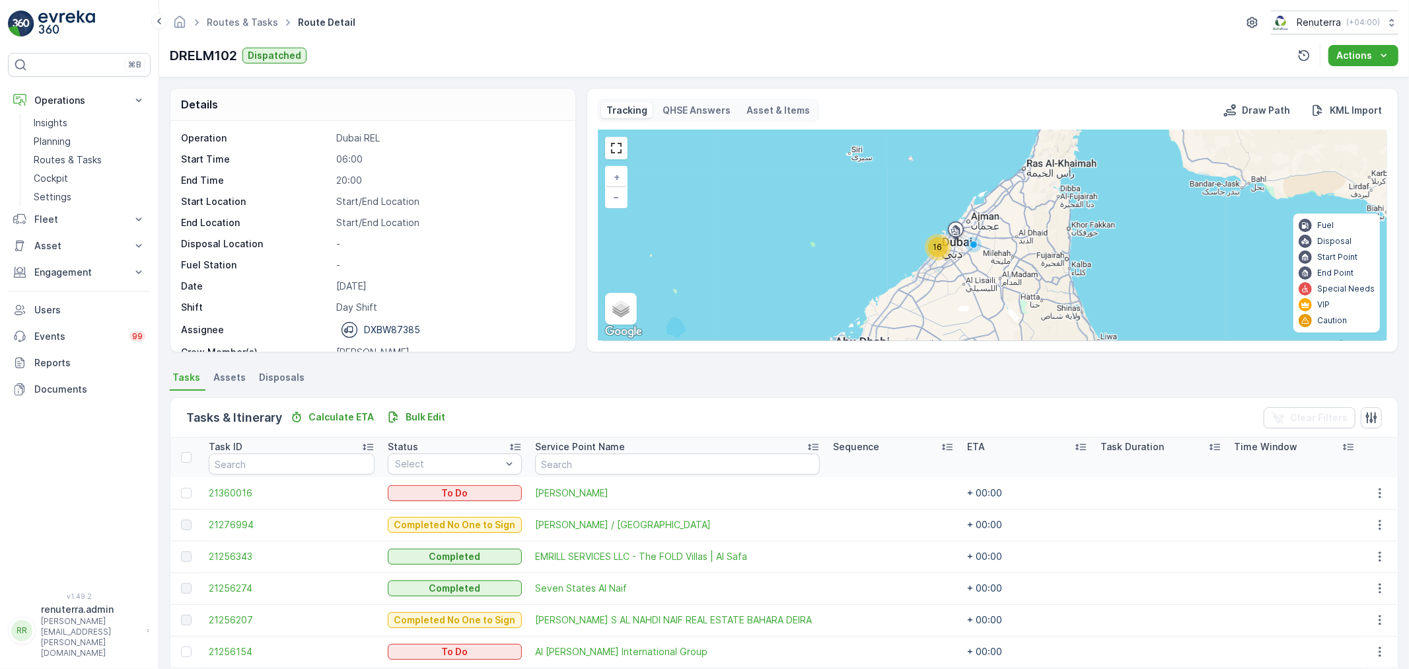
click at [945, 242] on div "16" at bounding box center [938, 247] width 20 height 20
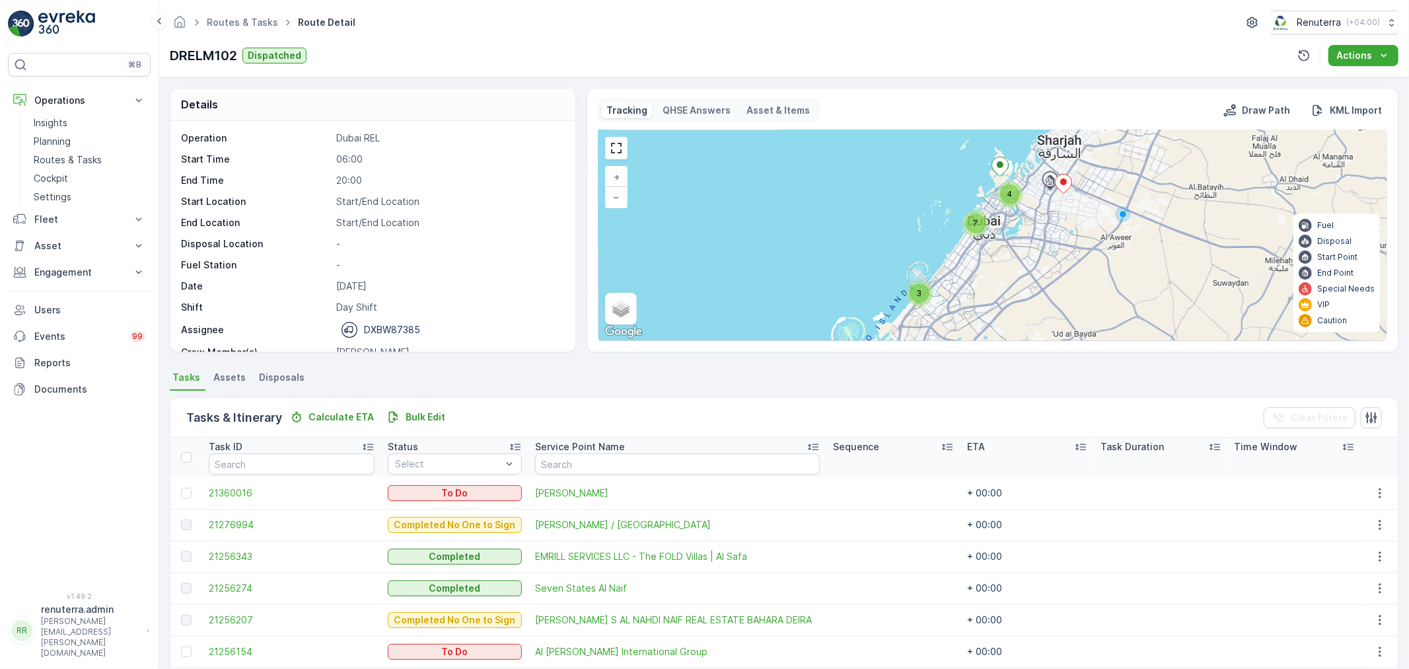
click at [986, 219] on div "7" at bounding box center [976, 223] width 26 height 26
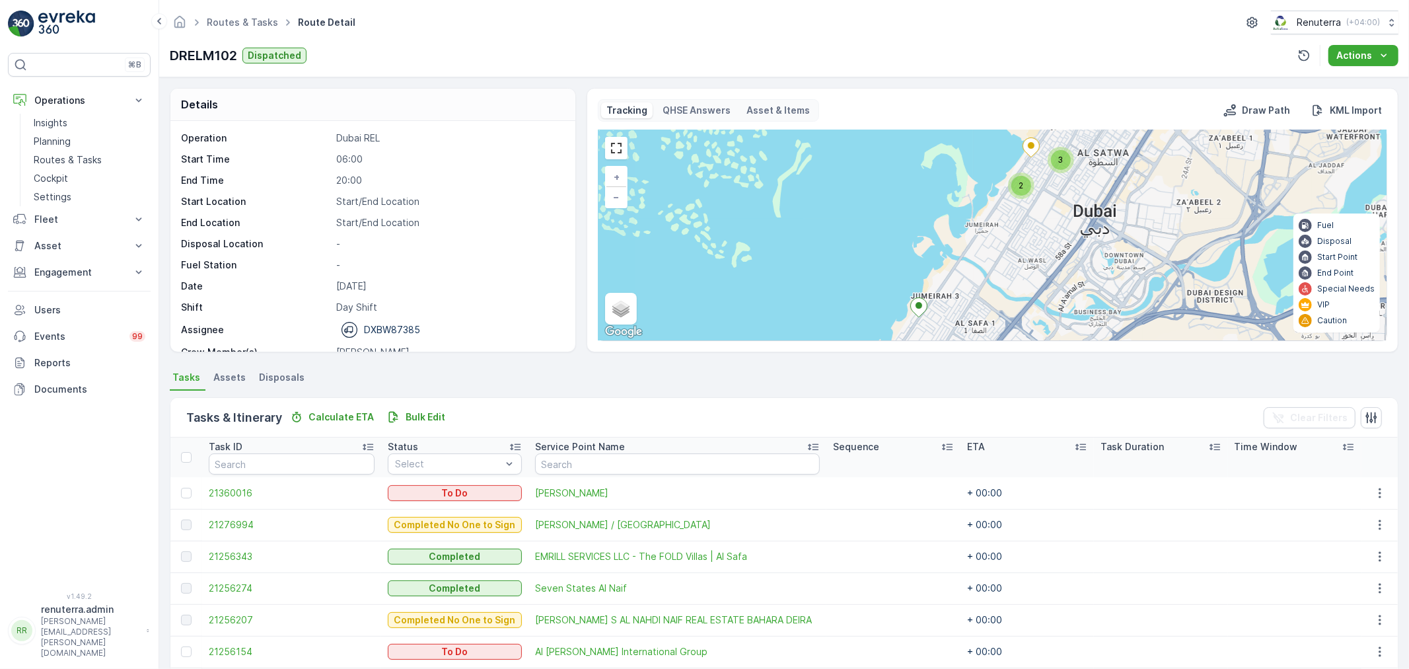
click at [1019, 180] on span "2" at bounding box center [1021, 185] width 5 height 10
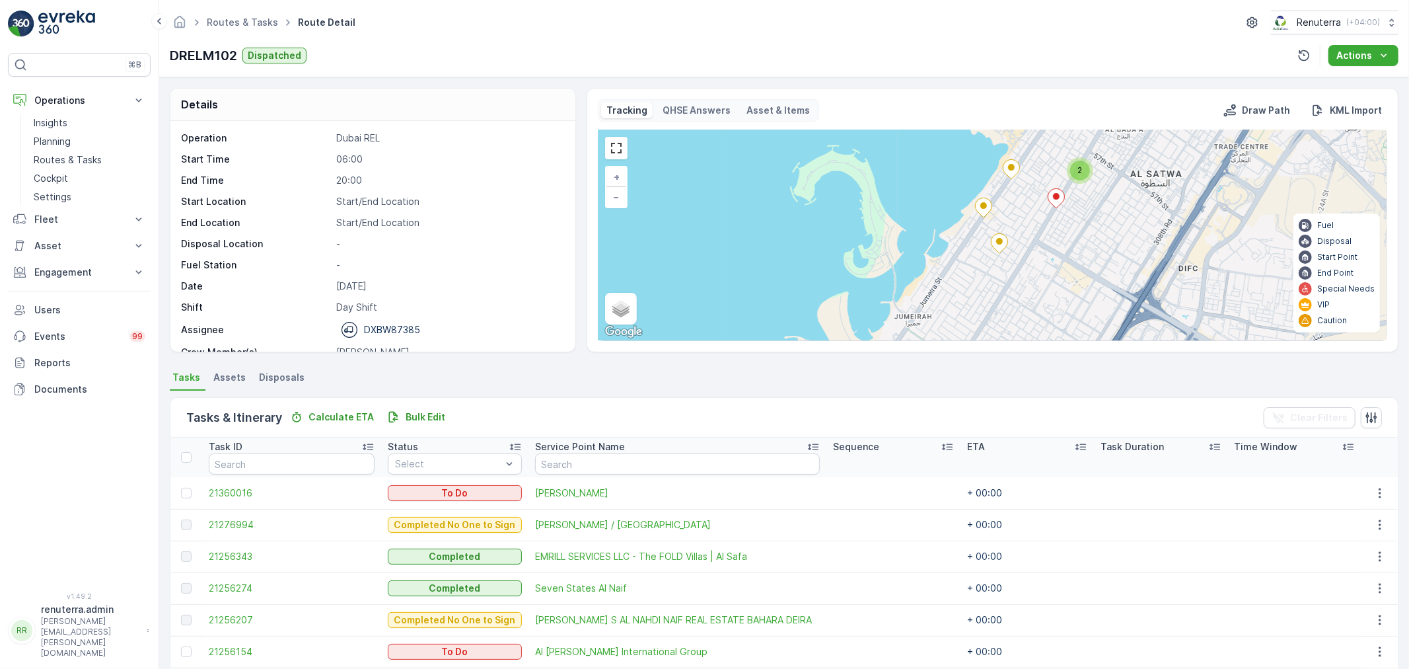
click at [1081, 180] on div "2" at bounding box center [1080, 171] width 20 height 20
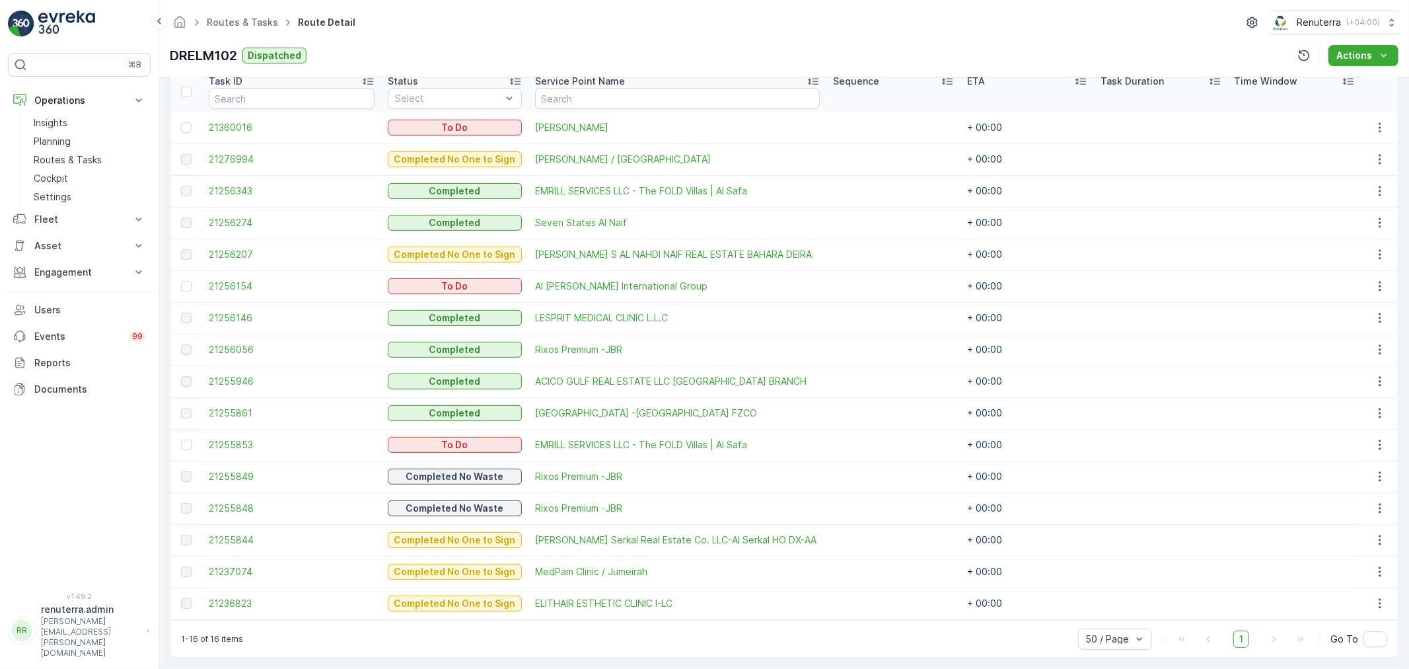
scroll to position [371, 0]
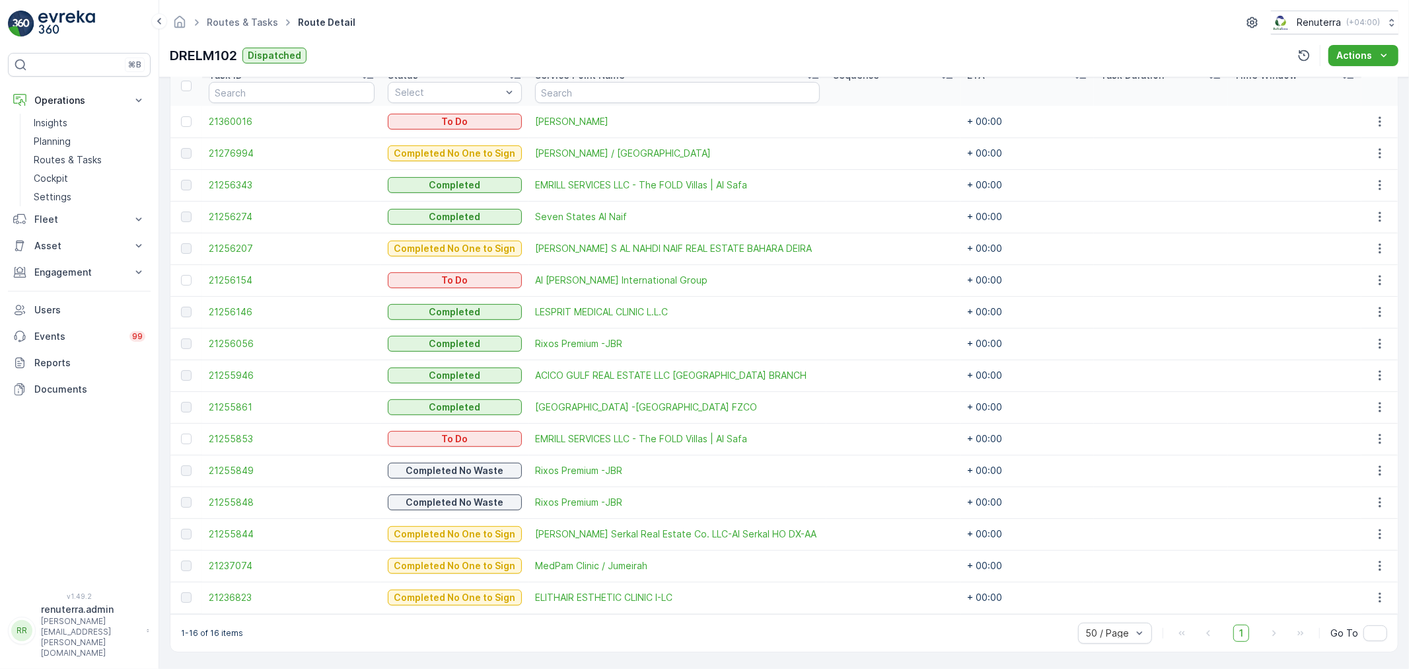
click at [190, 437] on div at bounding box center [186, 438] width 11 height 11
click at [181, 433] on input "checkbox" at bounding box center [181, 433] width 0 height 0
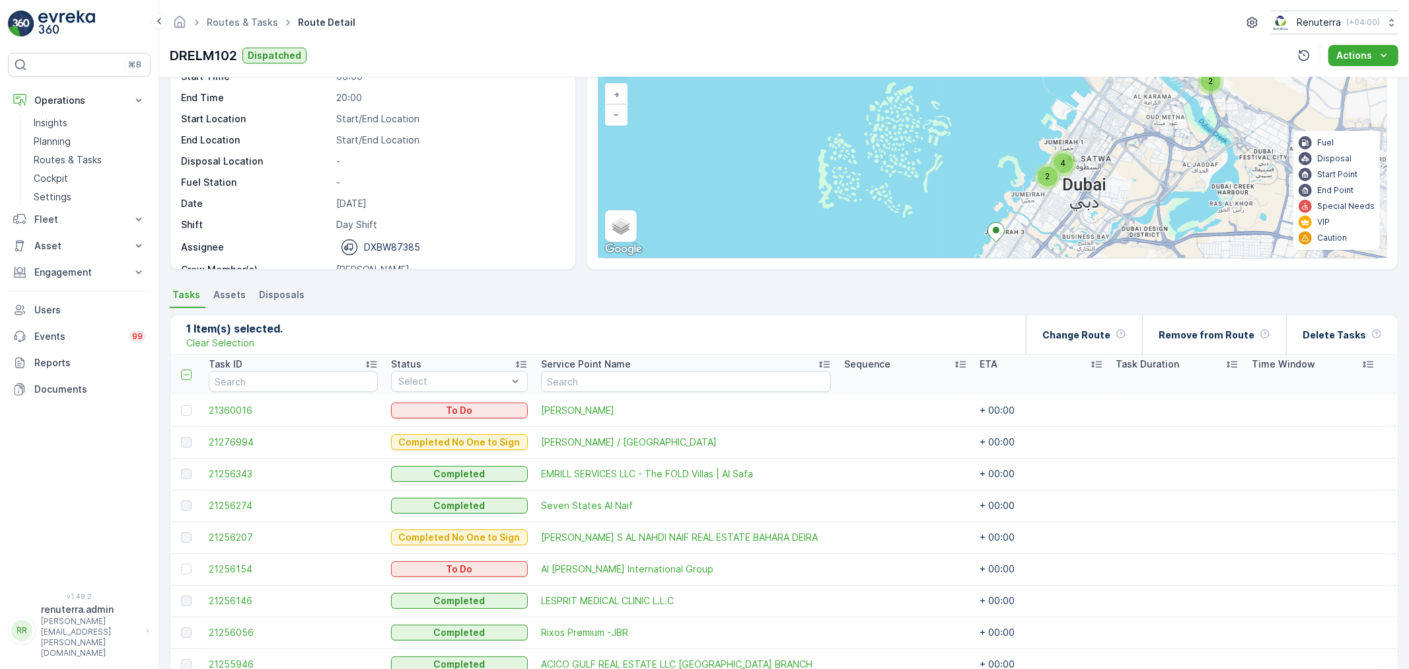
scroll to position [77, 0]
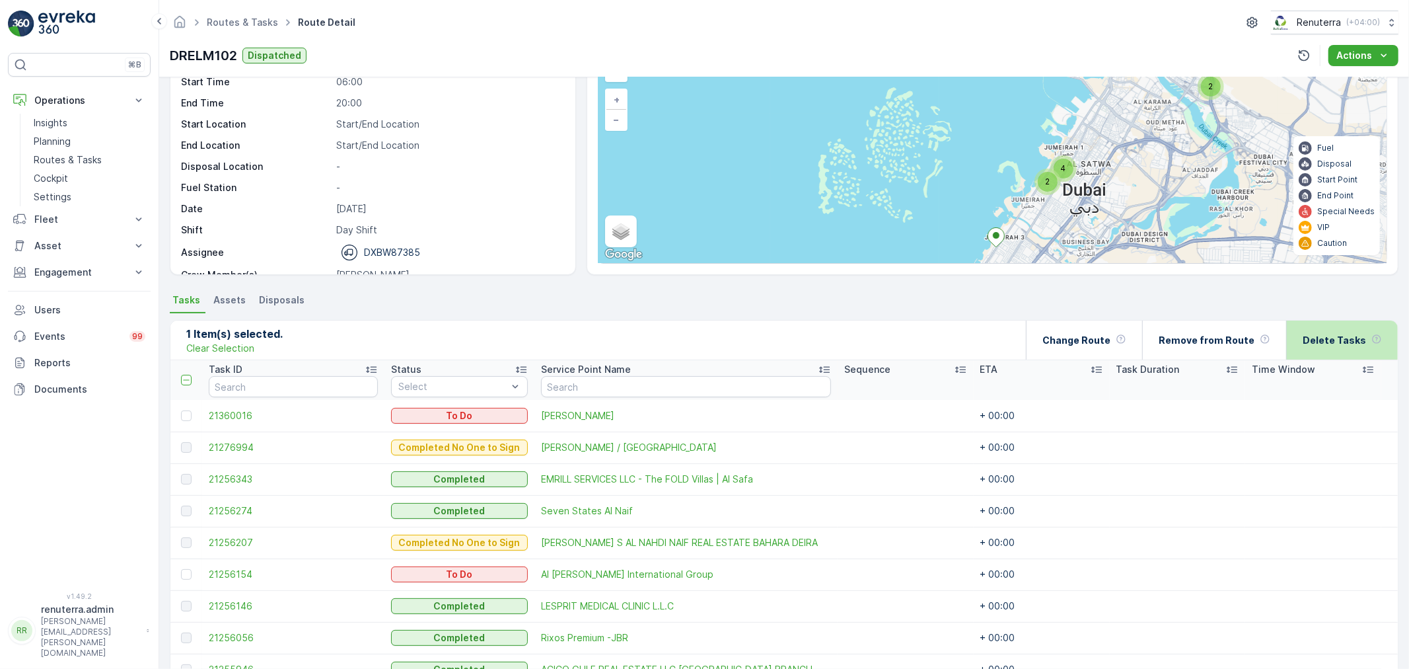
click at [1333, 334] on p "Delete Tasks" at bounding box center [1334, 340] width 63 height 13
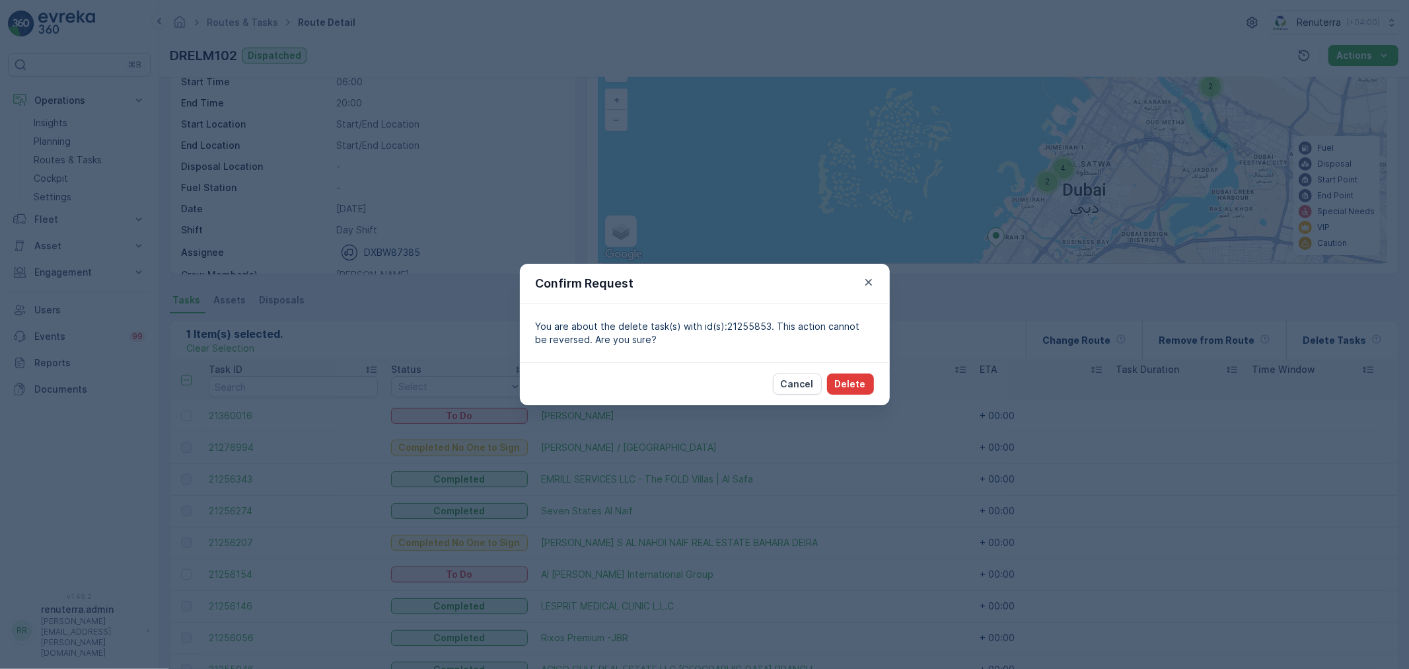
click at [846, 387] on p "Delete" at bounding box center [850, 383] width 31 height 13
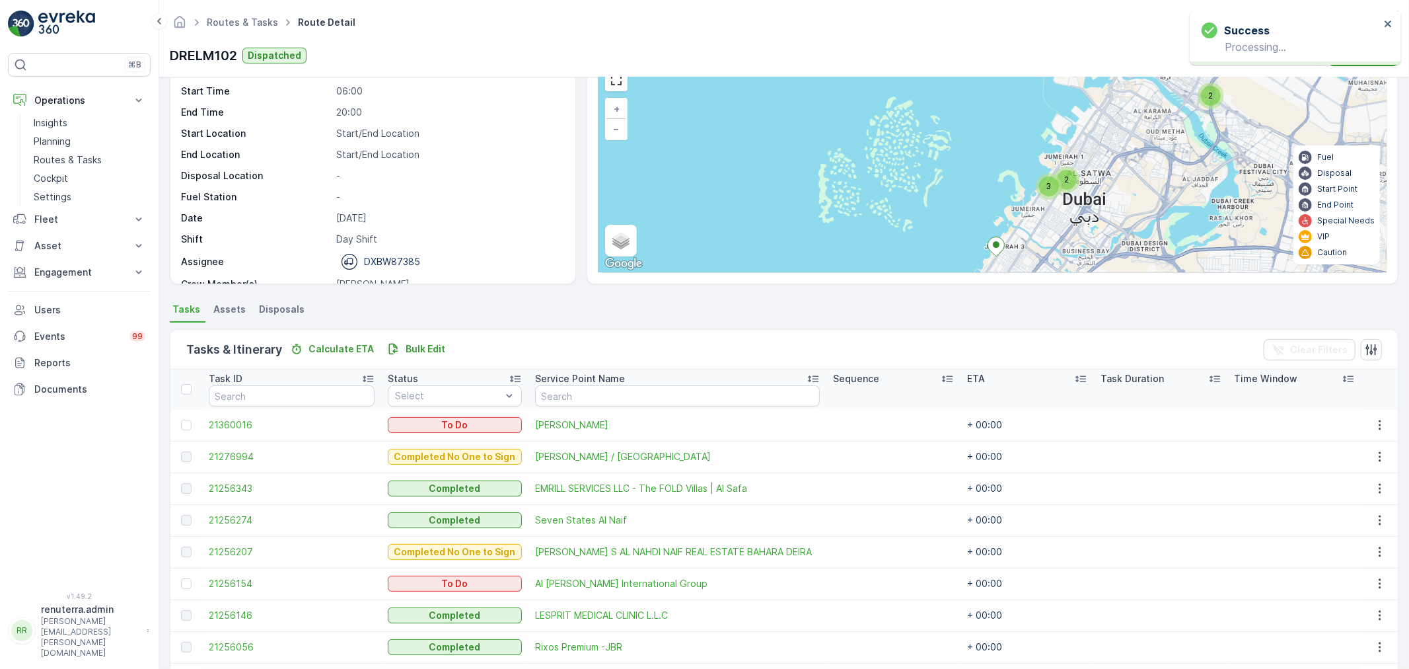
scroll to position [0, 0]
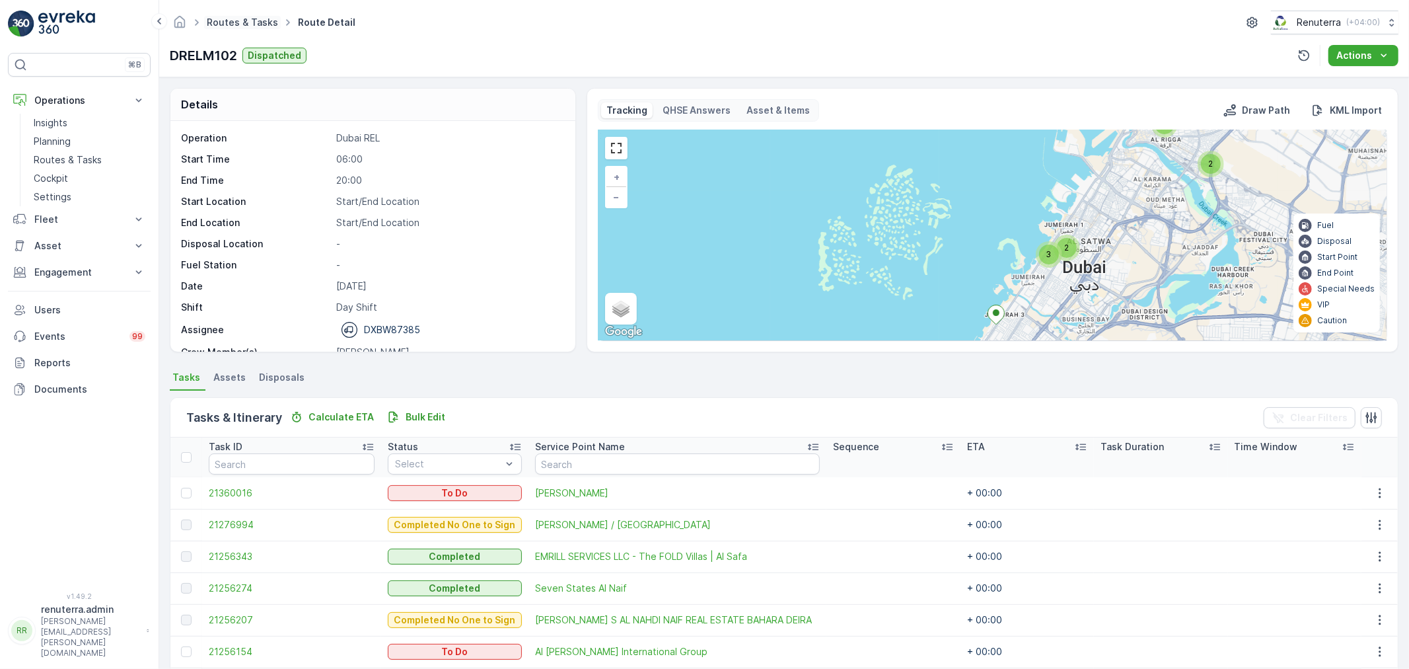
click at [248, 26] on link "Routes & Tasks" at bounding box center [242, 22] width 71 height 11
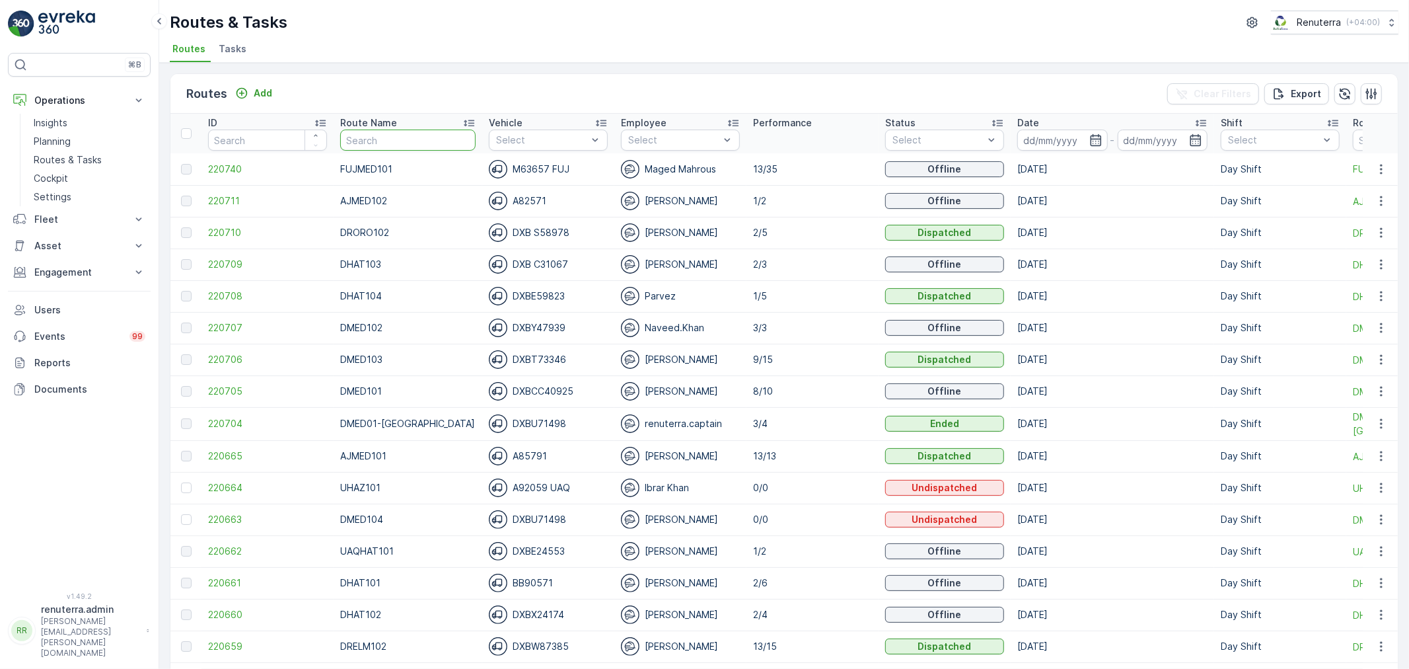
click at [377, 145] on input "text" at bounding box center [407, 139] width 135 height 21
click at [245, 577] on span "220661" at bounding box center [267, 582] width 119 height 13
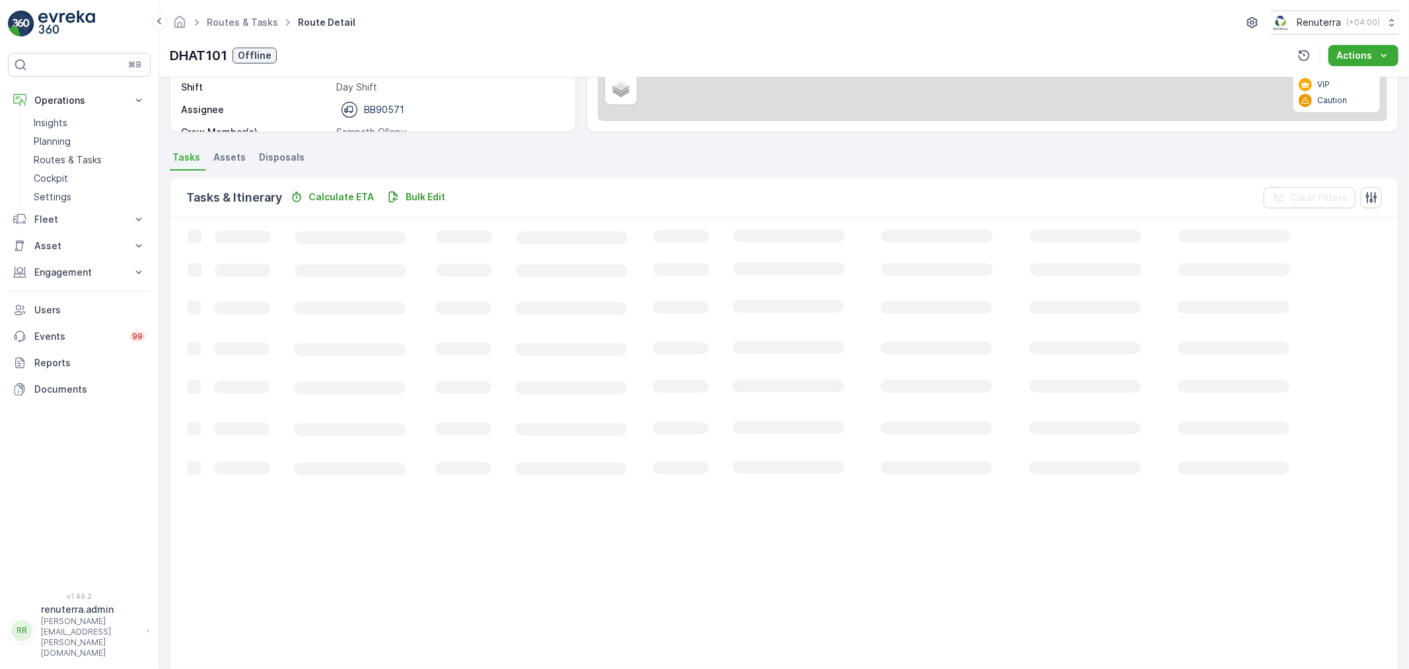
scroll to position [55, 0]
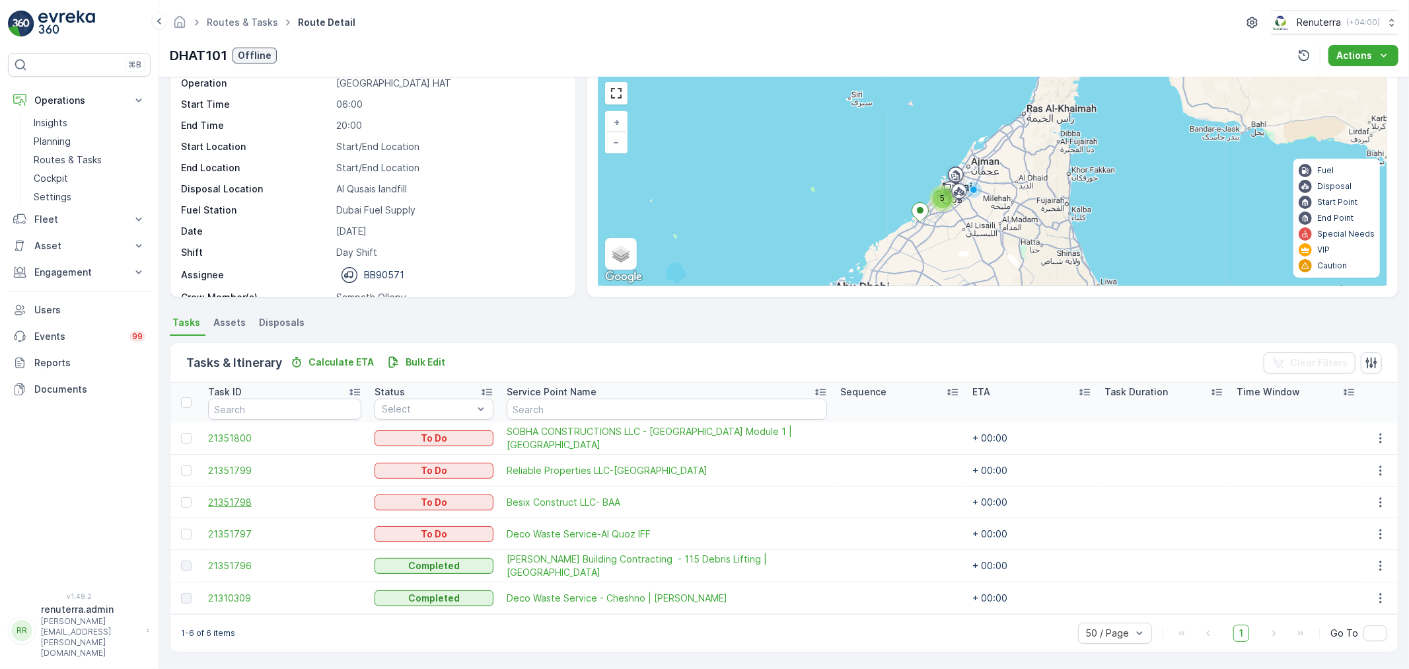
click at [245, 503] on span "21351798" at bounding box center [284, 501] width 153 height 13
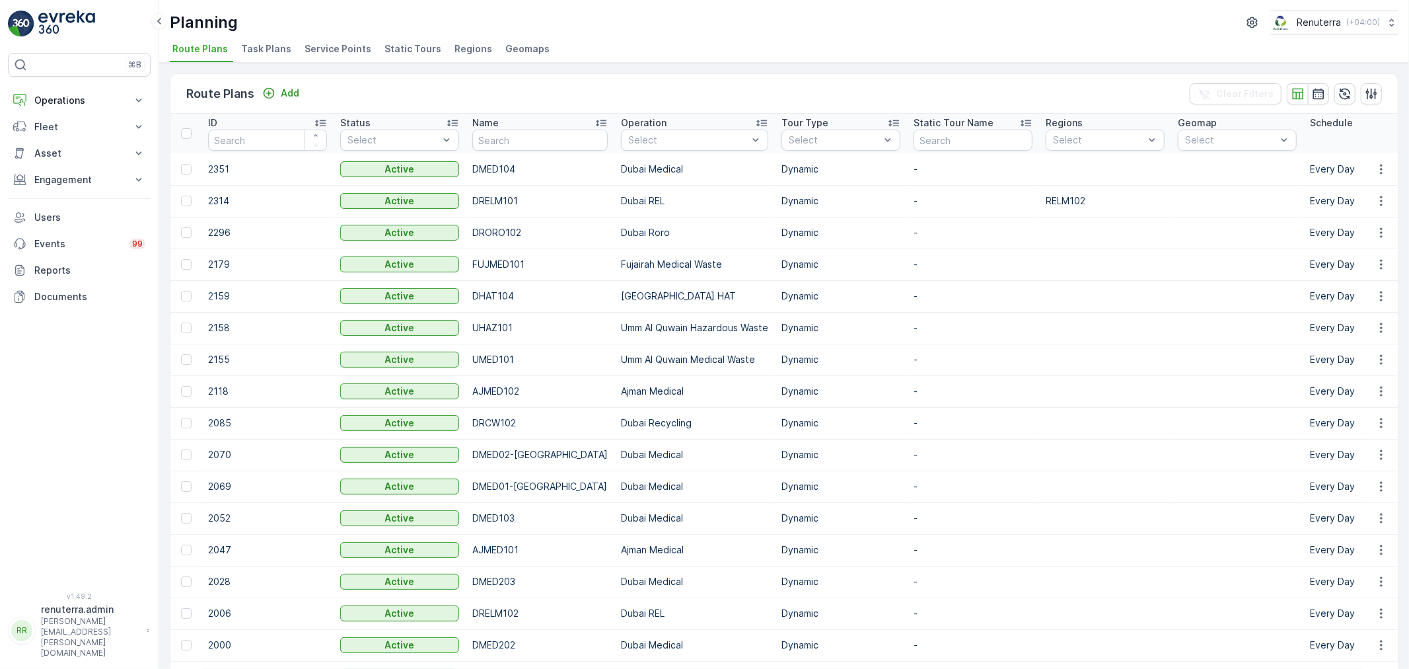
click at [340, 54] on span "Service Points" at bounding box center [338, 48] width 67 height 13
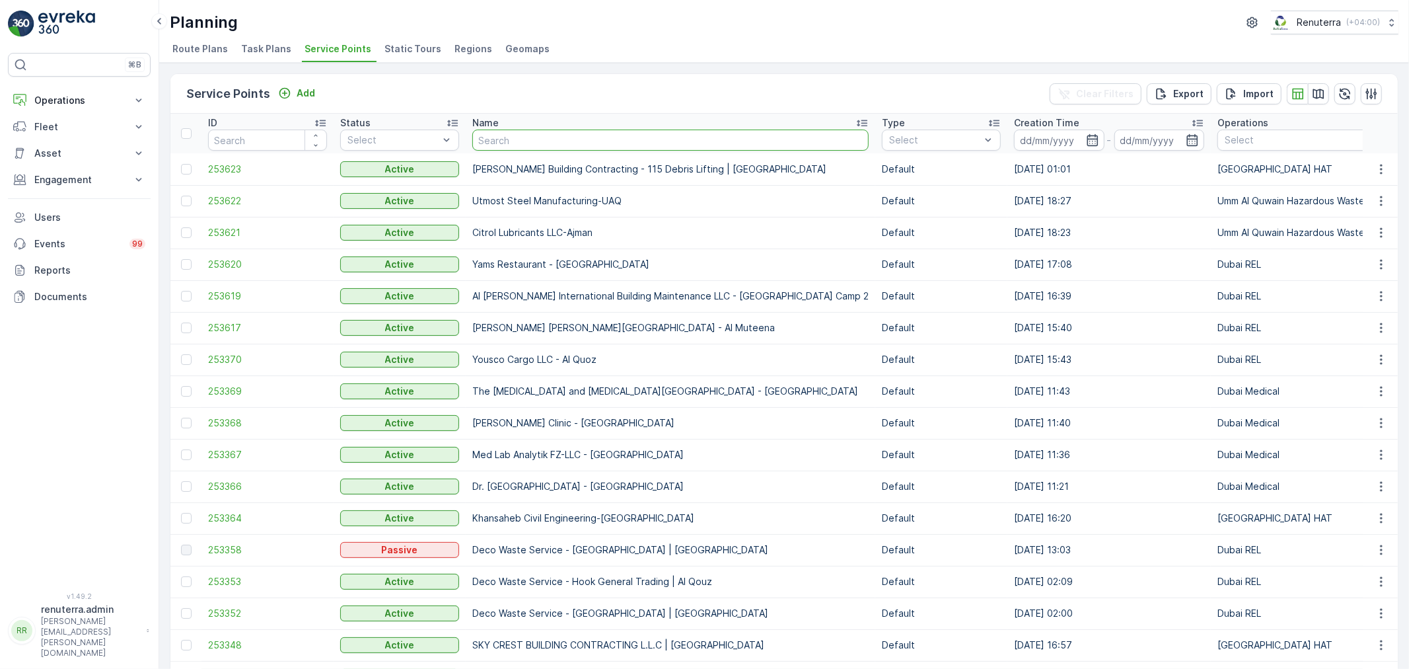
click at [527, 144] on input "text" at bounding box center [670, 139] width 396 height 21
type input "Fattan"
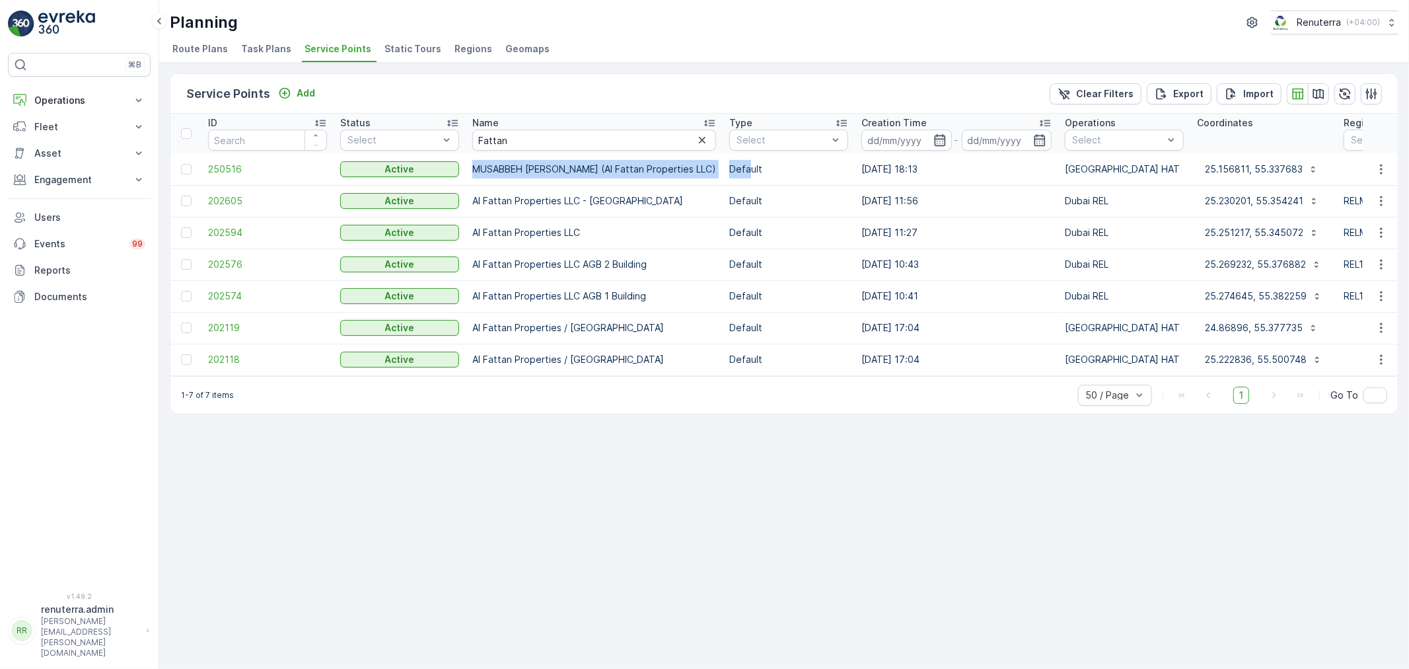
drag, startPoint x: 467, startPoint y: 165, endPoint x: 855, endPoint y: 159, distance: 387.9
copy tr "MUSABBEH [PERSON_NAME] (Al Fattan Properties LLC) Defa"
click at [584, 449] on div "Service Points Add Clear Filters Export Import ID Status Select Name Fattan Typ…" at bounding box center [784, 366] width 1250 height 606
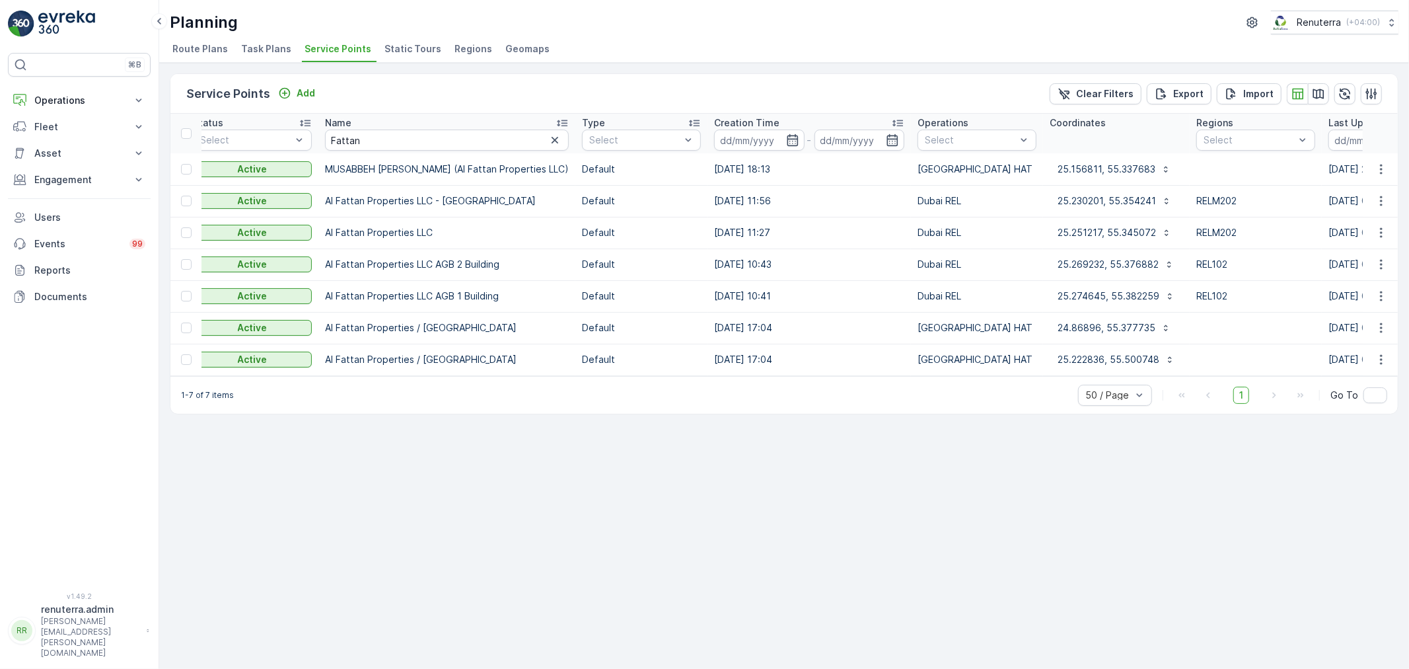
click at [1037, 126] on div "Operations" at bounding box center [977, 122] width 119 height 13
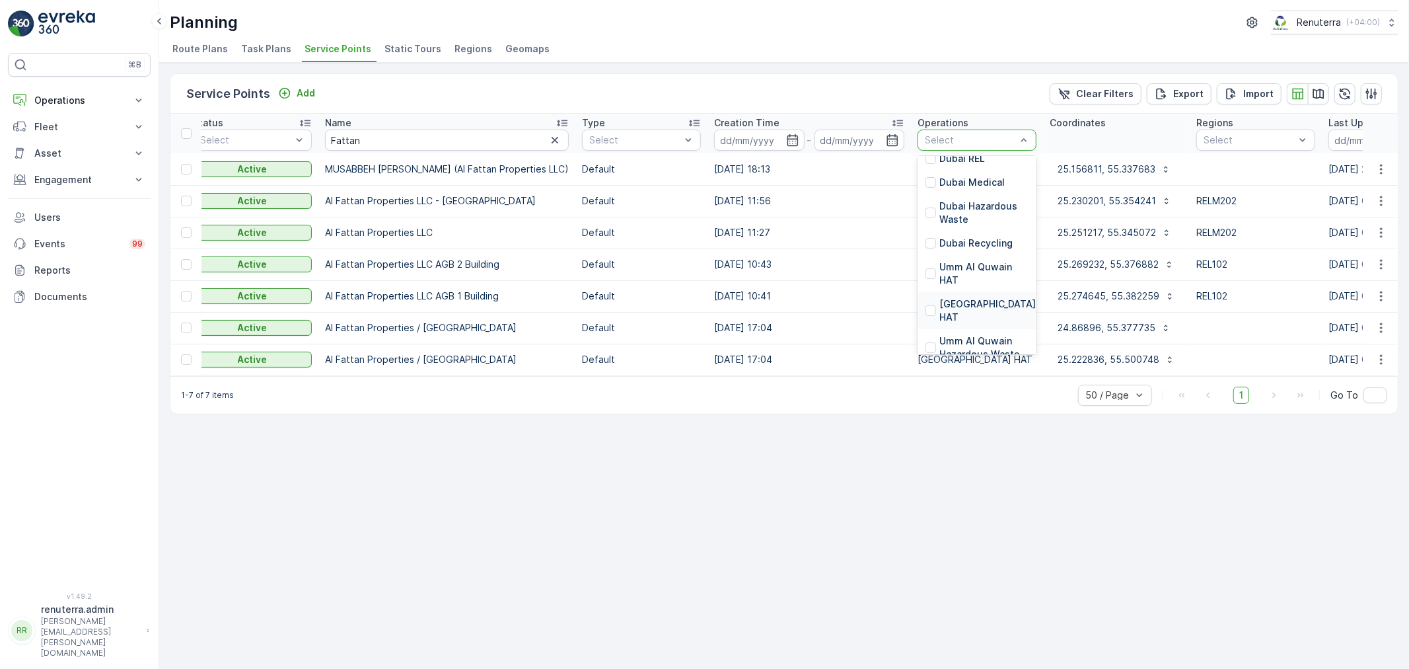
click at [1036, 304] on p "[GEOGRAPHIC_DATA] HAT" at bounding box center [987, 310] width 96 height 26
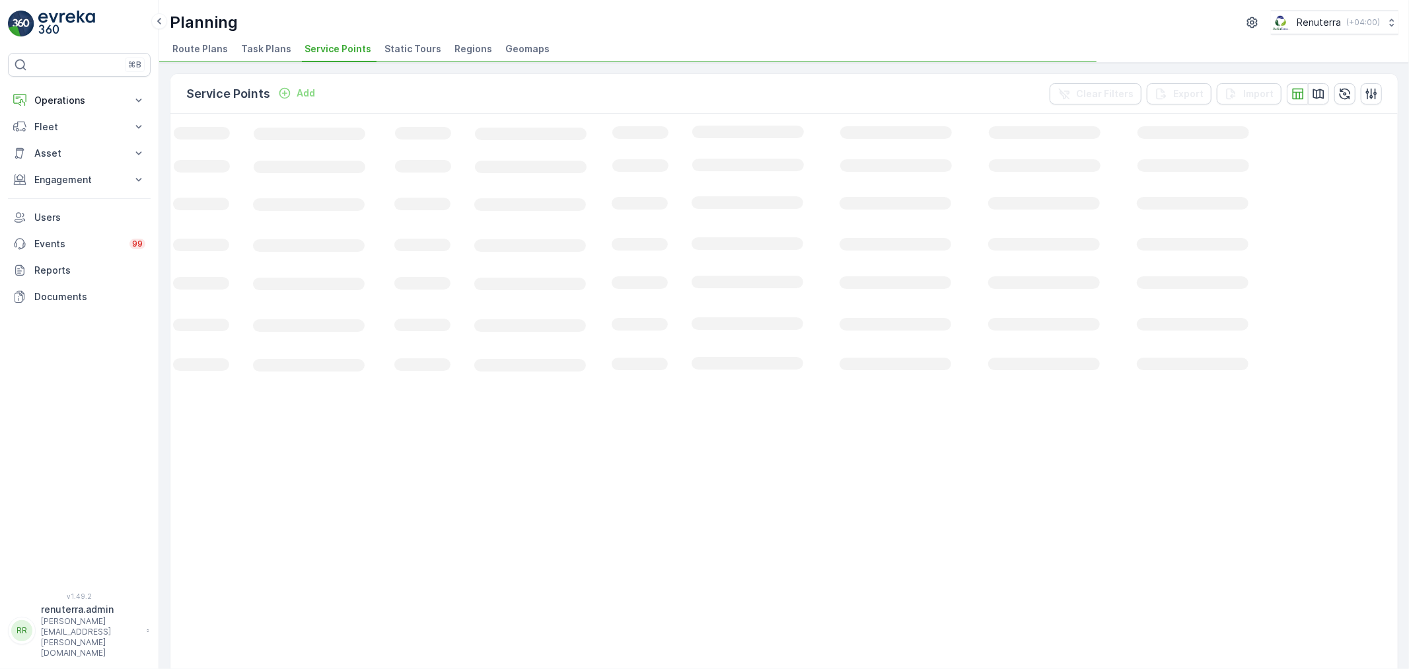
scroll to position [0, 44]
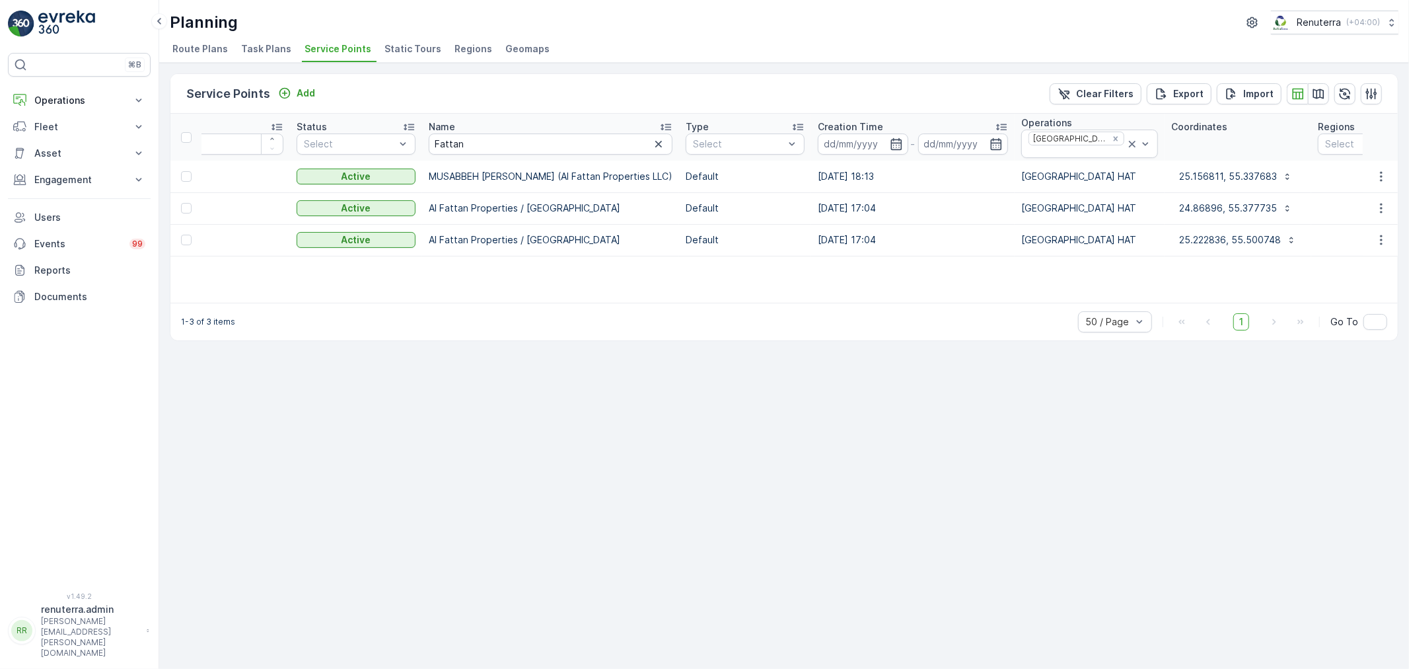
click at [926, 510] on div "Service Points Add Clear Filters Export Import ID Status Select Name Fattan Typ…" at bounding box center [784, 366] width 1250 height 606
click at [212, 193] on td "202119" at bounding box center [224, 208] width 132 height 32
click at [223, 201] on span "202119" at bounding box center [223, 207] width 119 height 13
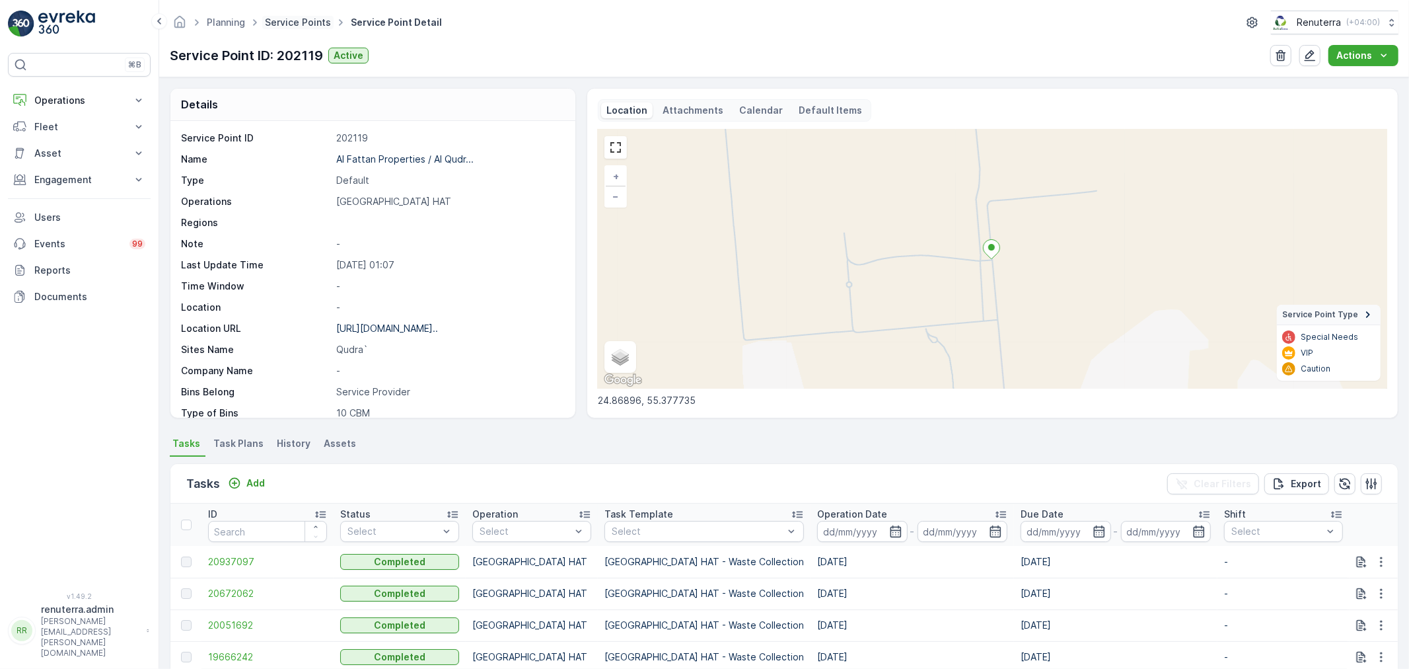
click at [282, 18] on link "Service Points" at bounding box center [298, 22] width 66 height 11
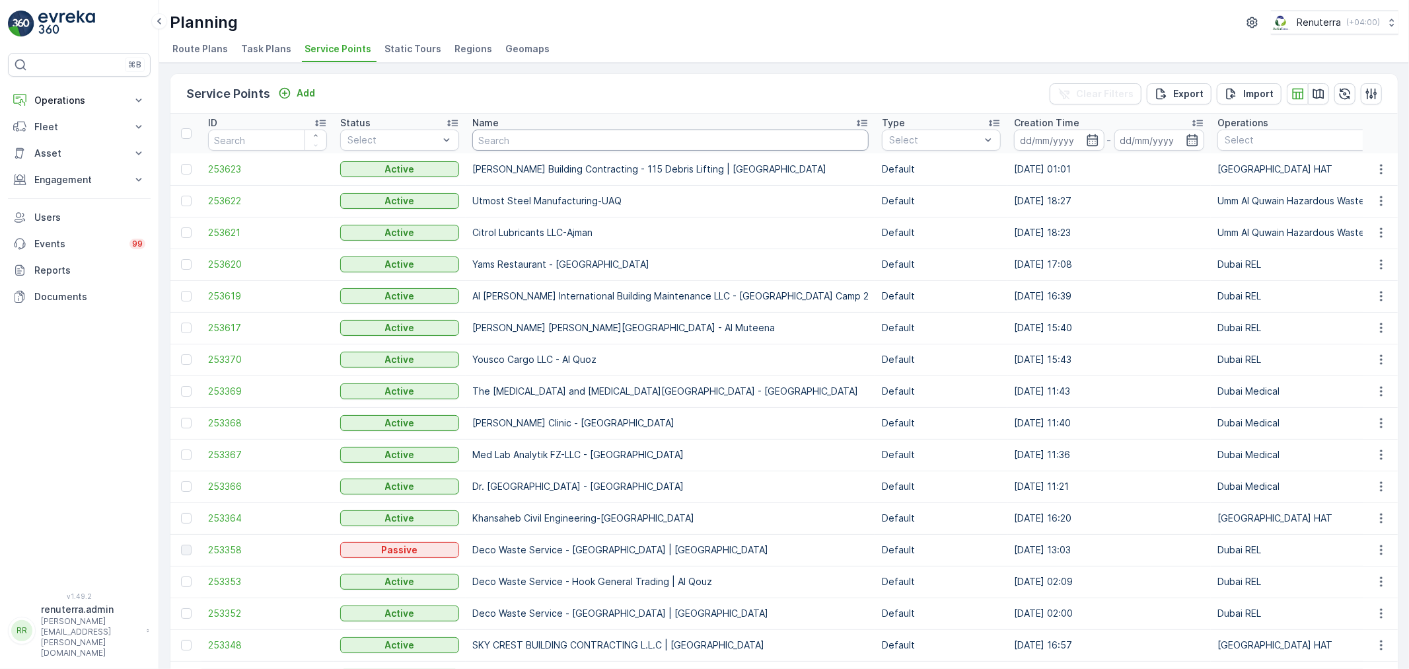
click at [538, 141] on input "text" at bounding box center [670, 139] width 396 height 21
type input "[PERSON_NAME]"
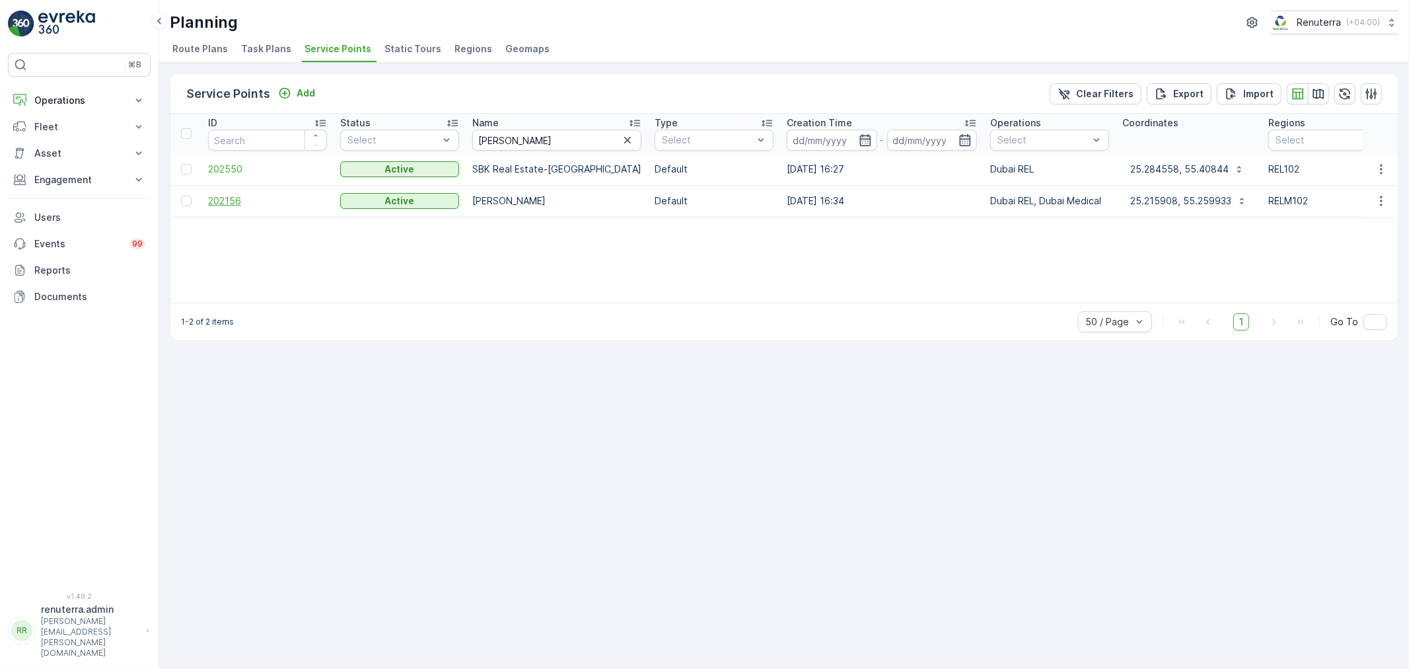
click at [226, 205] on span "202156" at bounding box center [267, 200] width 119 height 13
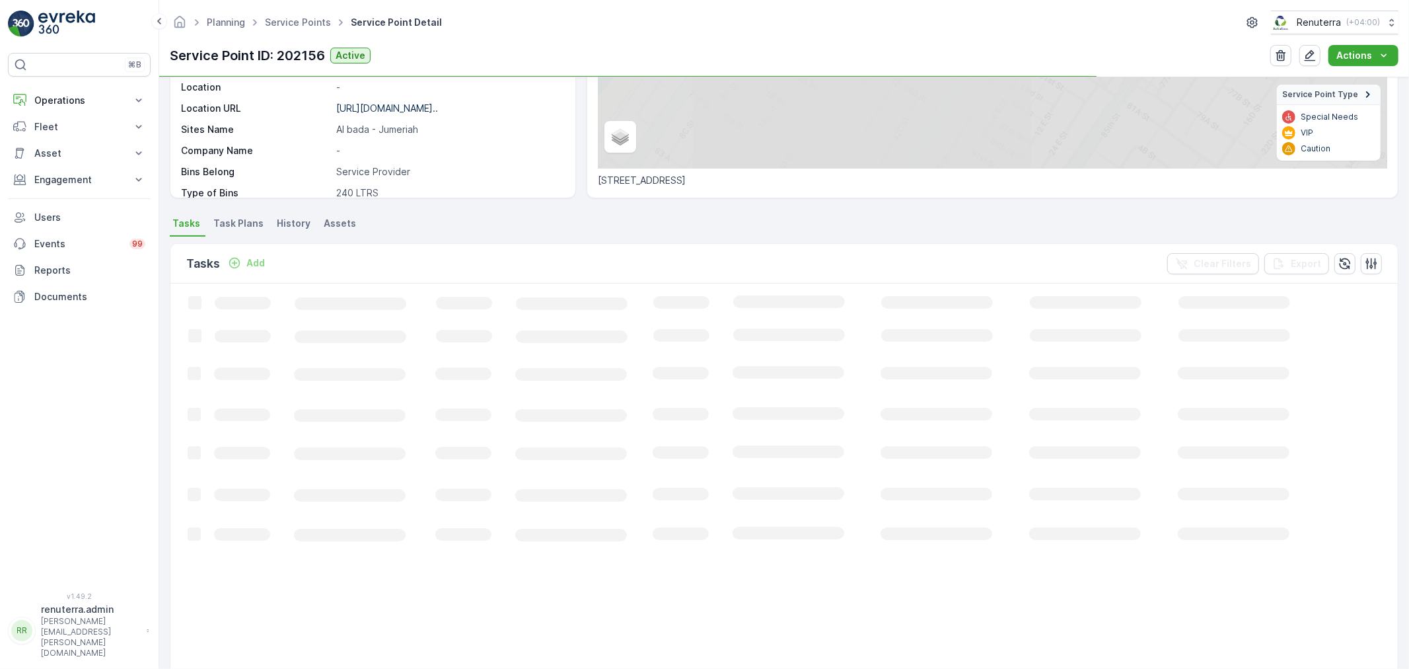
scroll to position [220, 0]
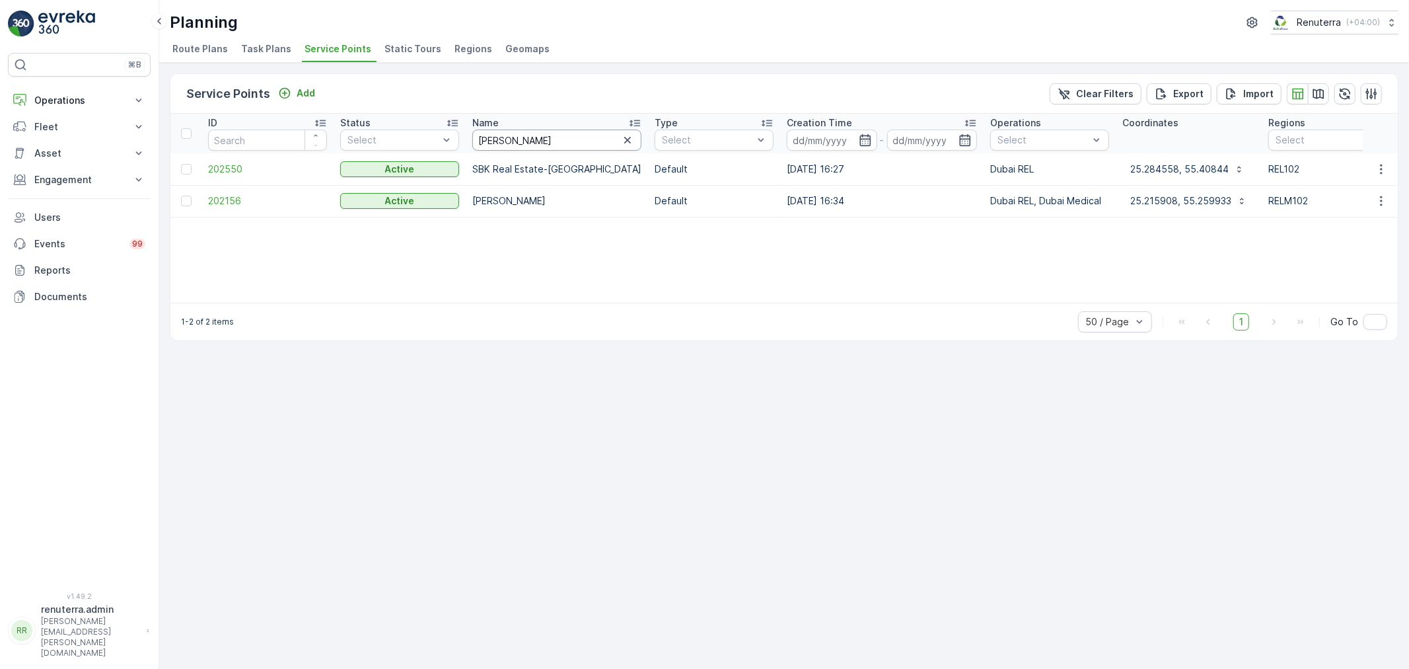
drag, startPoint x: 517, startPoint y: 141, endPoint x: 503, endPoint y: 141, distance: 13.2
click at [503, 141] on input "[PERSON_NAME]" at bounding box center [556, 139] width 169 height 21
click at [260, 203] on span "202156" at bounding box center [267, 200] width 119 height 13
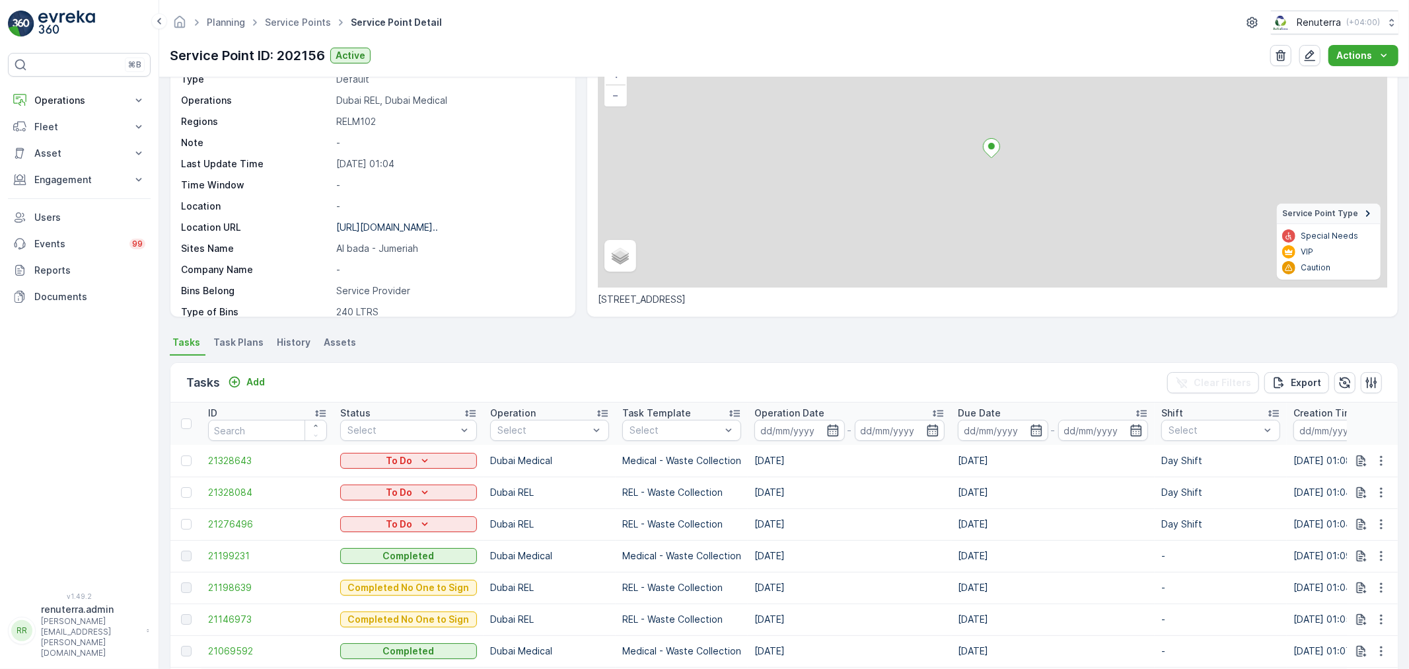
scroll to position [220, 0]
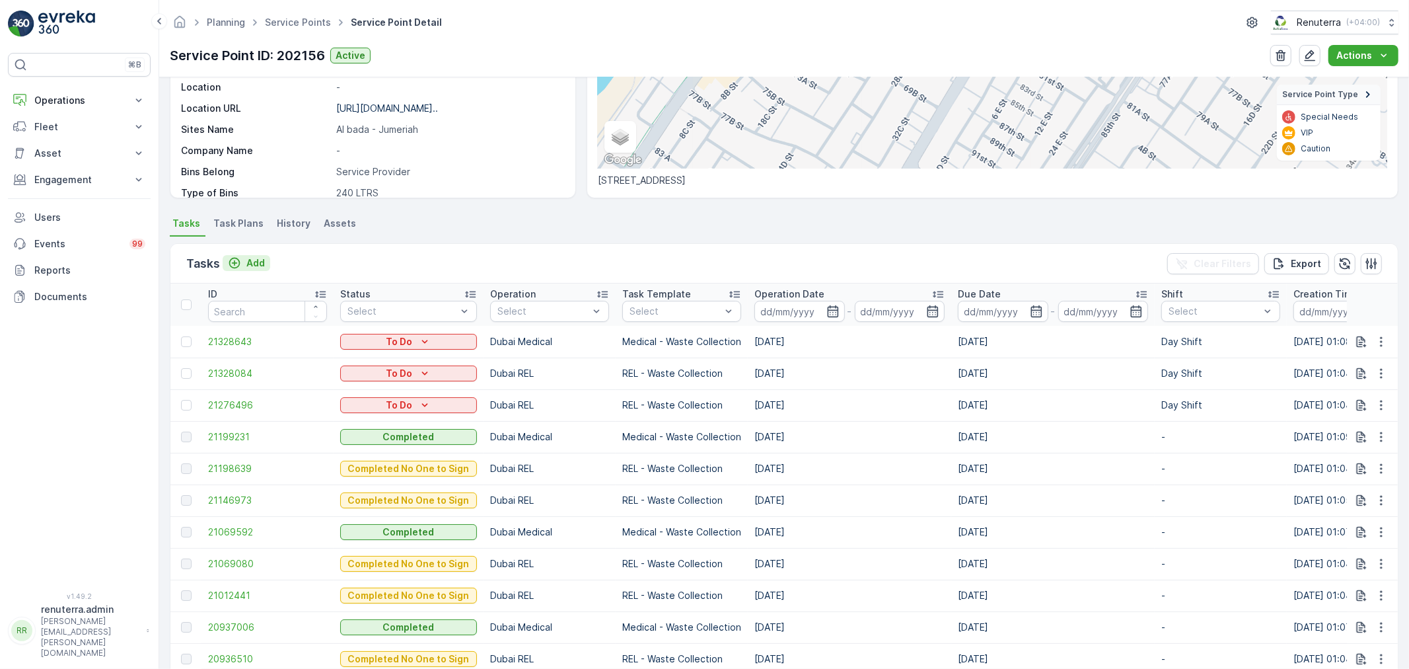
click at [244, 260] on div "Add" at bounding box center [246, 262] width 37 height 13
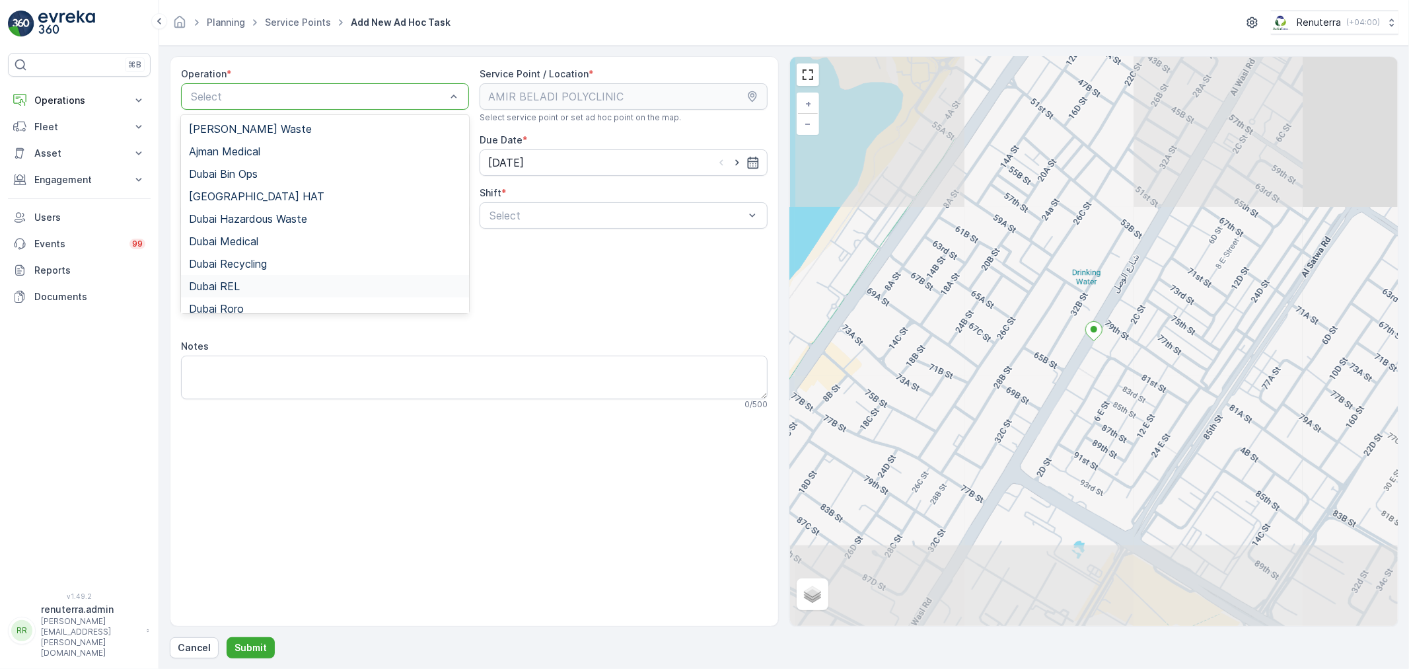
click at [243, 283] on div "Dubai REL" at bounding box center [325, 286] width 272 height 12
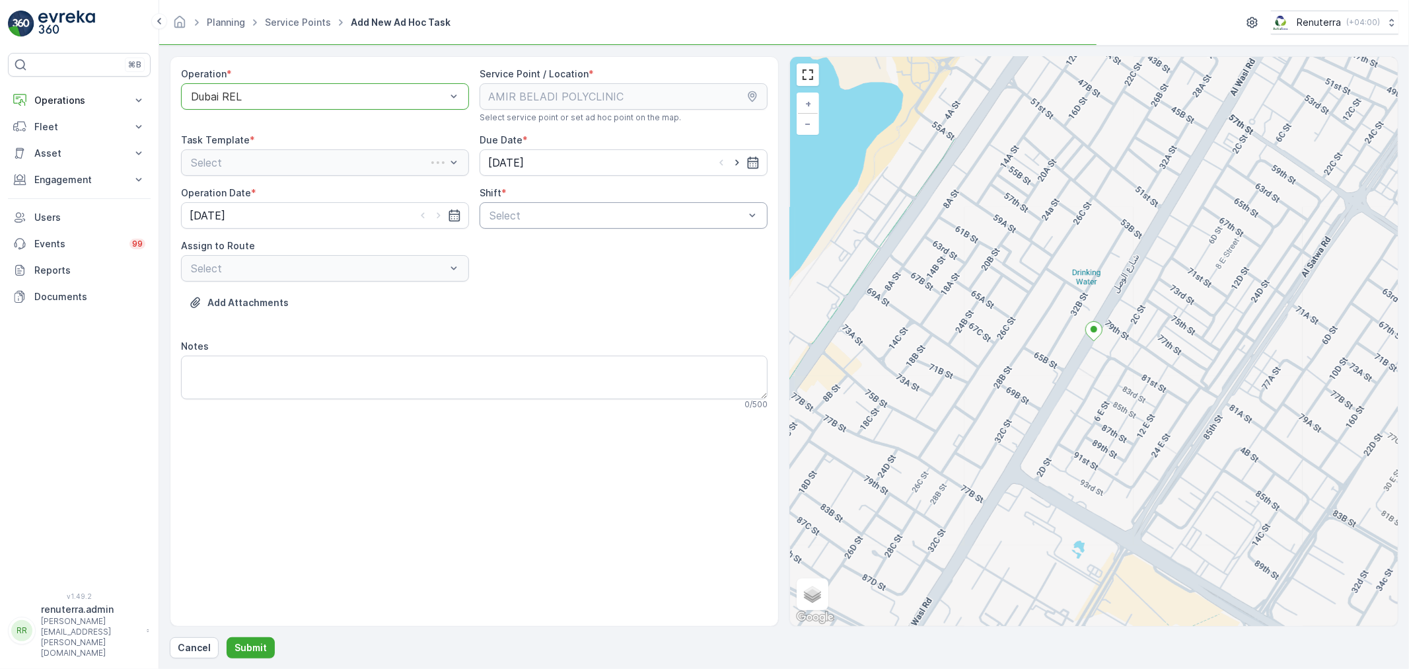
click at [484, 216] on div "Select" at bounding box center [624, 215] width 288 height 26
click at [492, 252] on span "Day Shift" at bounding box center [511, 248] width 47 height 12
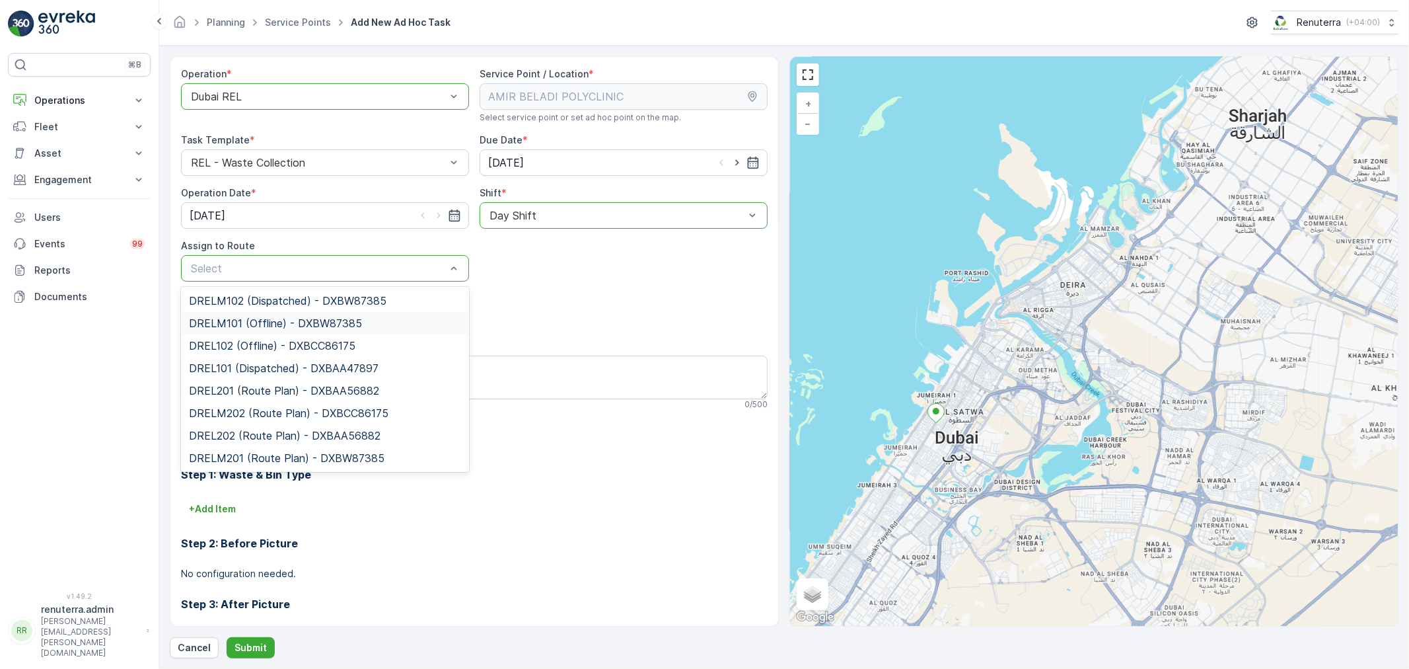
click at [276, 307] on div "DRELM102 (Dispatched) - DXBW87385" at bounding box center [325, 300] width 288 height 22
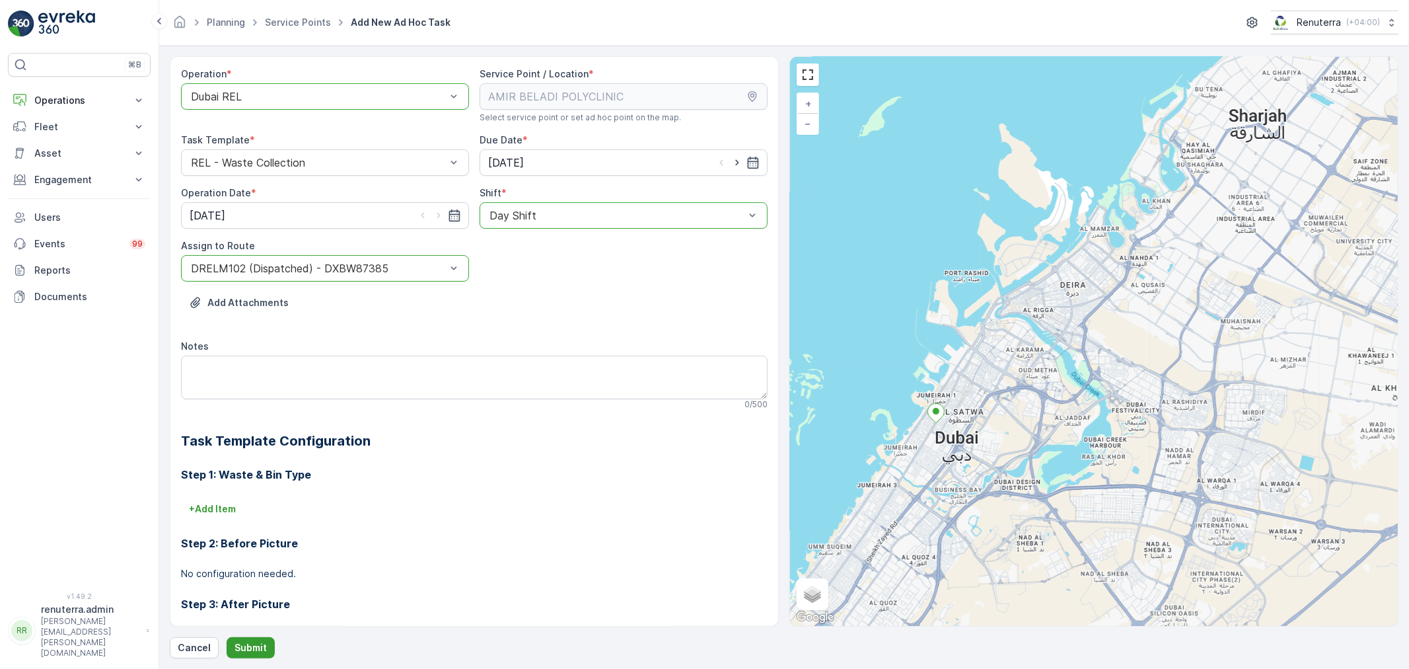
click at [246, 641] on button "Submit" at bounding box center [251, 647] width 48 height 21
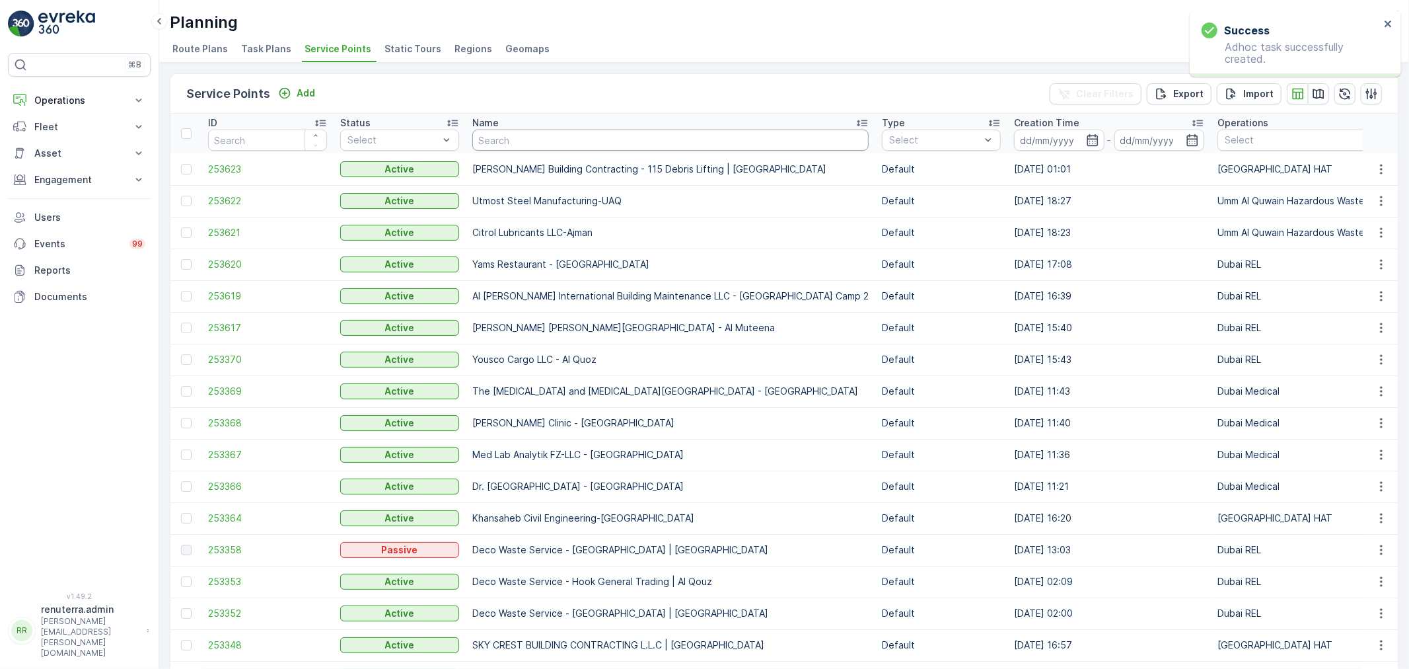
click at [565, 148] on input "text" at bounding box center [670, 139] width 396 height 21
paste input "[GEOGRAPHIC_DATA] (Branch 1)"
type input "[GEOGRAPHIC_DATA] (Branch 1)"
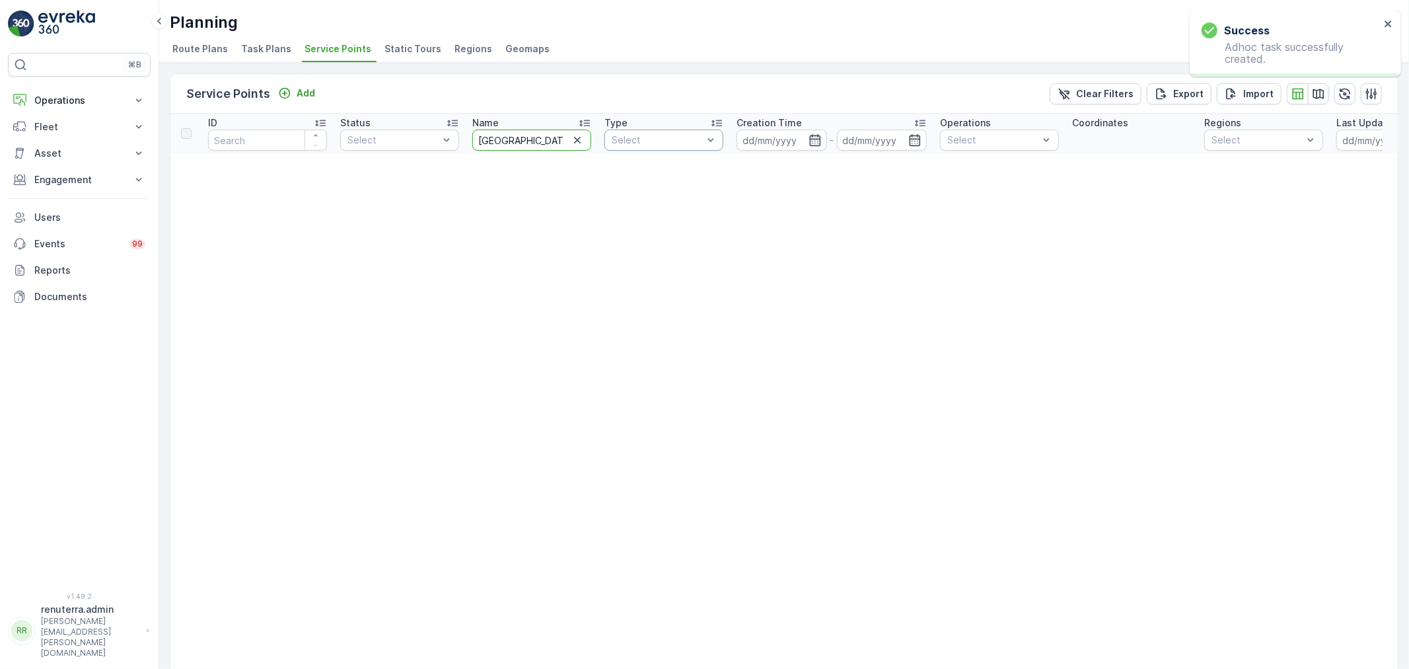
scroll to position [0, 59]
drag, startPoint x: 473, startPoint y: 140, endPoint x: 688, endPoint y: 139, distance: 214.7
type input "Al jurg"
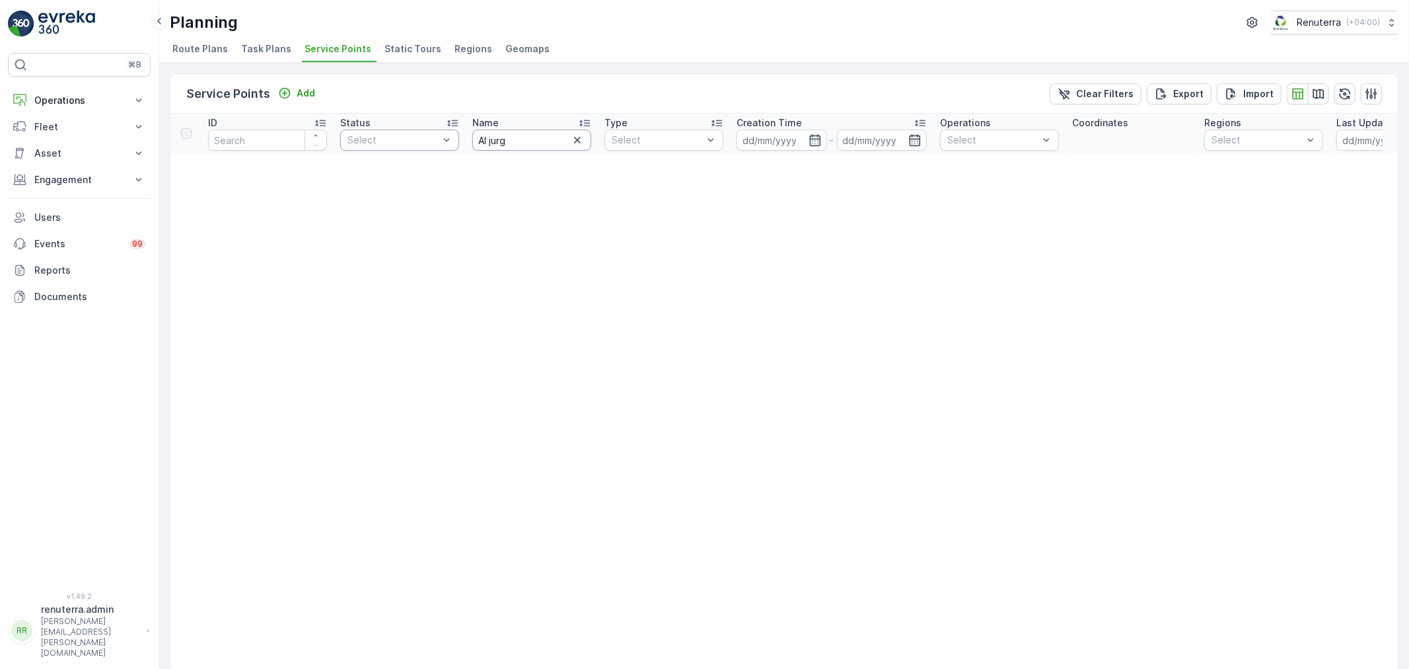
drag, startPoint x: 523, startPoint y: 141, endPoint x: 453, endPoint y: 140, distance: 70.7
type input "Al jurf"
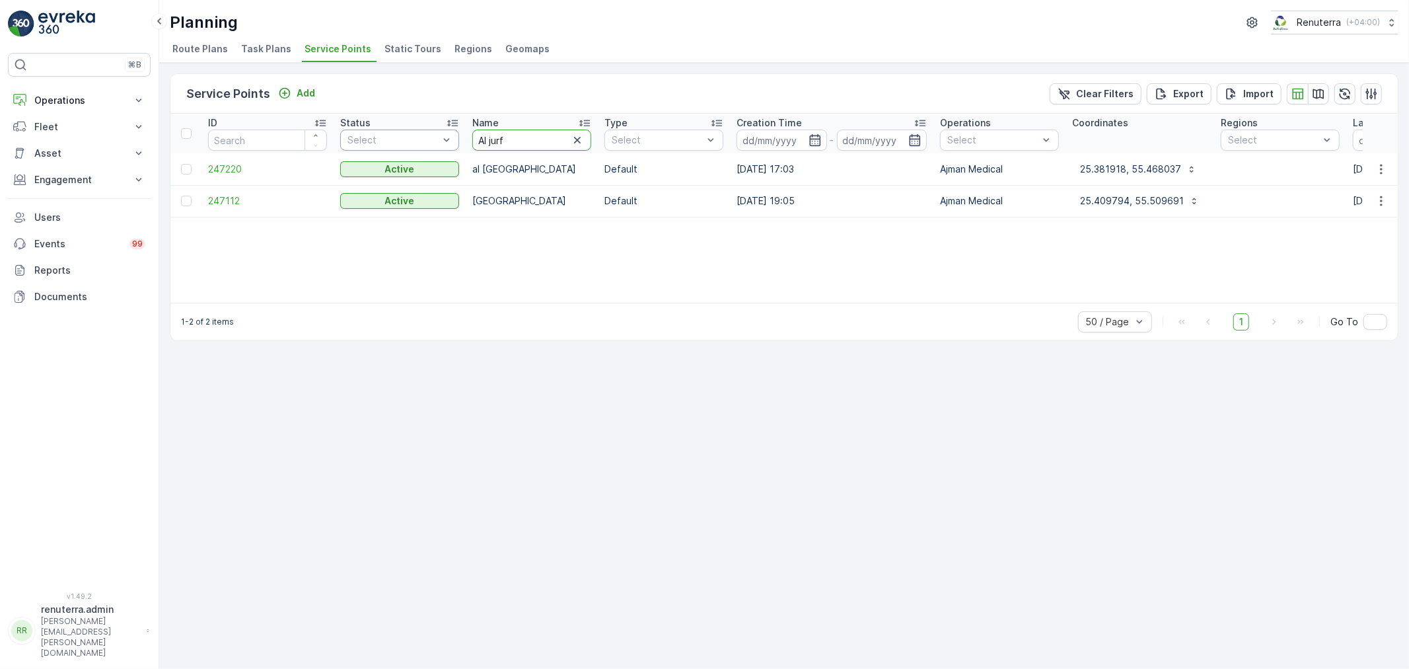
drag, startPoint x: 497, startPoint y: 137, endPoint x: 452, endPoint y: 137, distance: 45.6
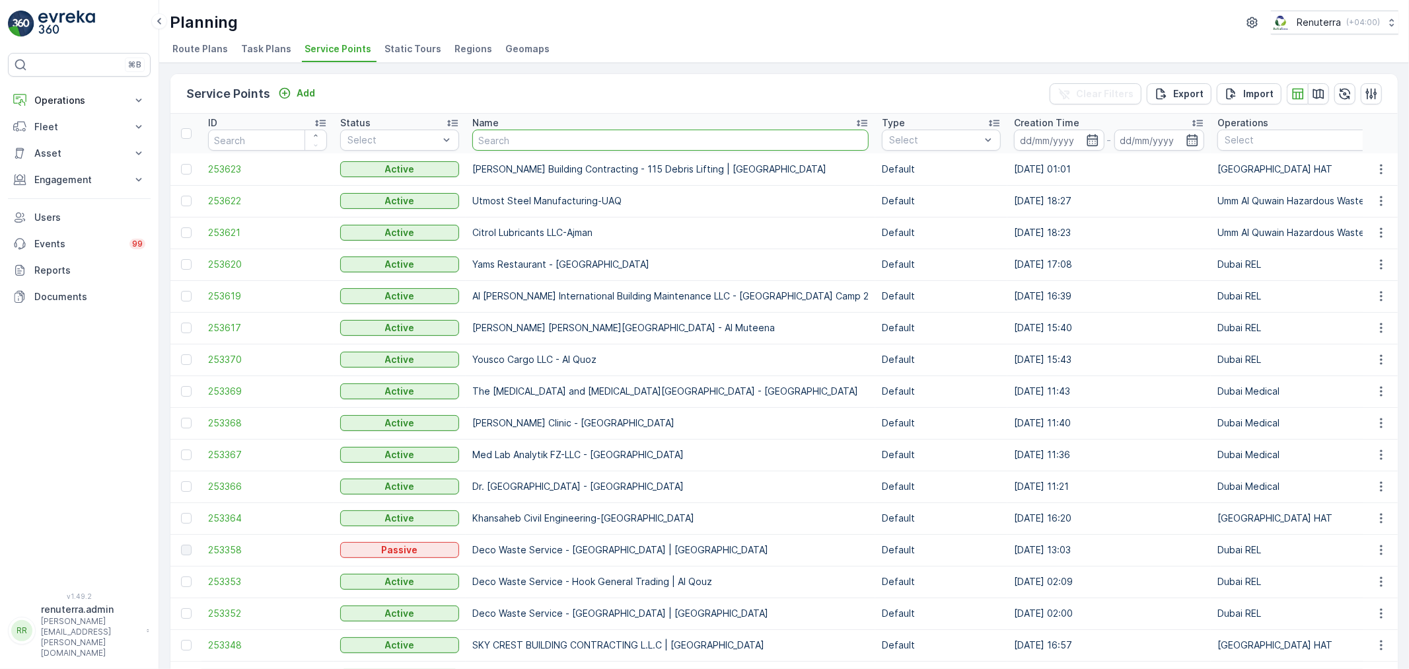
click at [538, 134] on input "text" at bounding box center [670, 139] width 396 height 21
paste input "مركز الجرف الطبي (الفرع الأول)"
type input "مركز الجرف الطبي (الفرع الأول)"
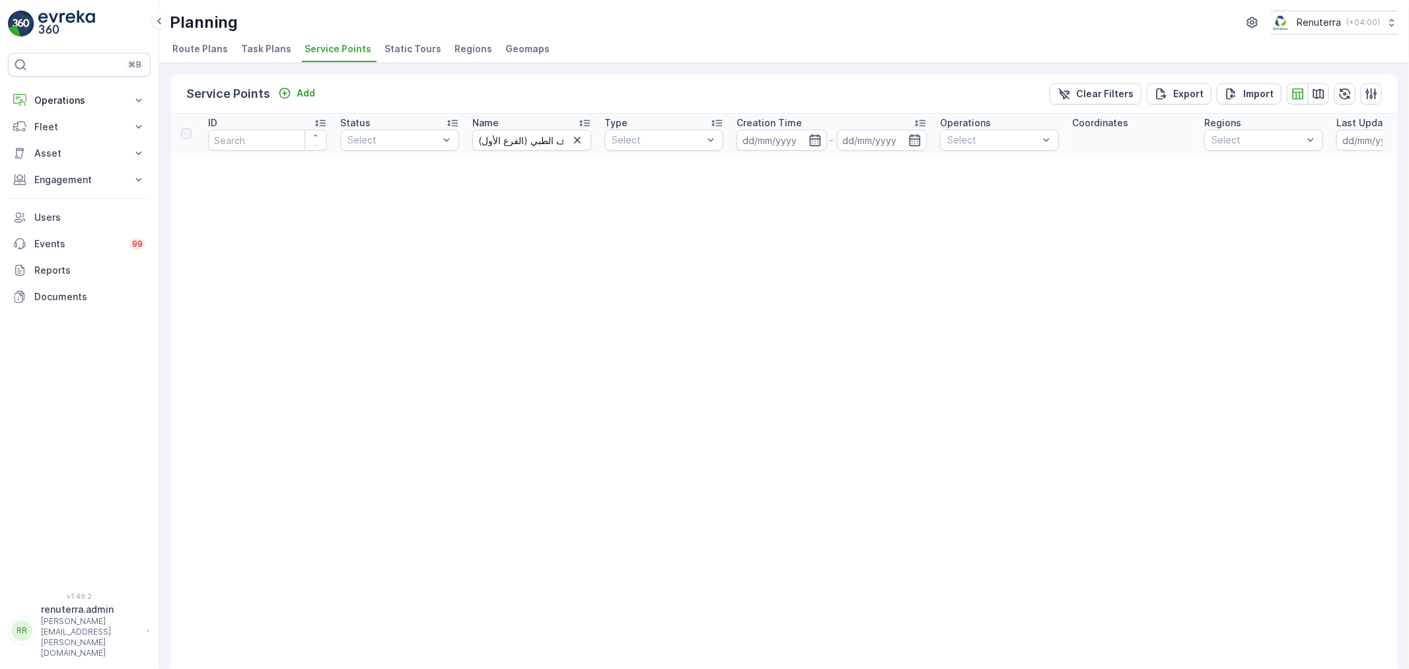
drag, startPoint x: 571, startPoint y: 139, endPoint x: 550, endPoint y: 141, distance: 21.8
click at [572, 139] on icon "button" at bounding box center [577, 139] width 13 height 13
click at [539, 141] on input "text" at bounding box center [531, 139] width 119 height 21
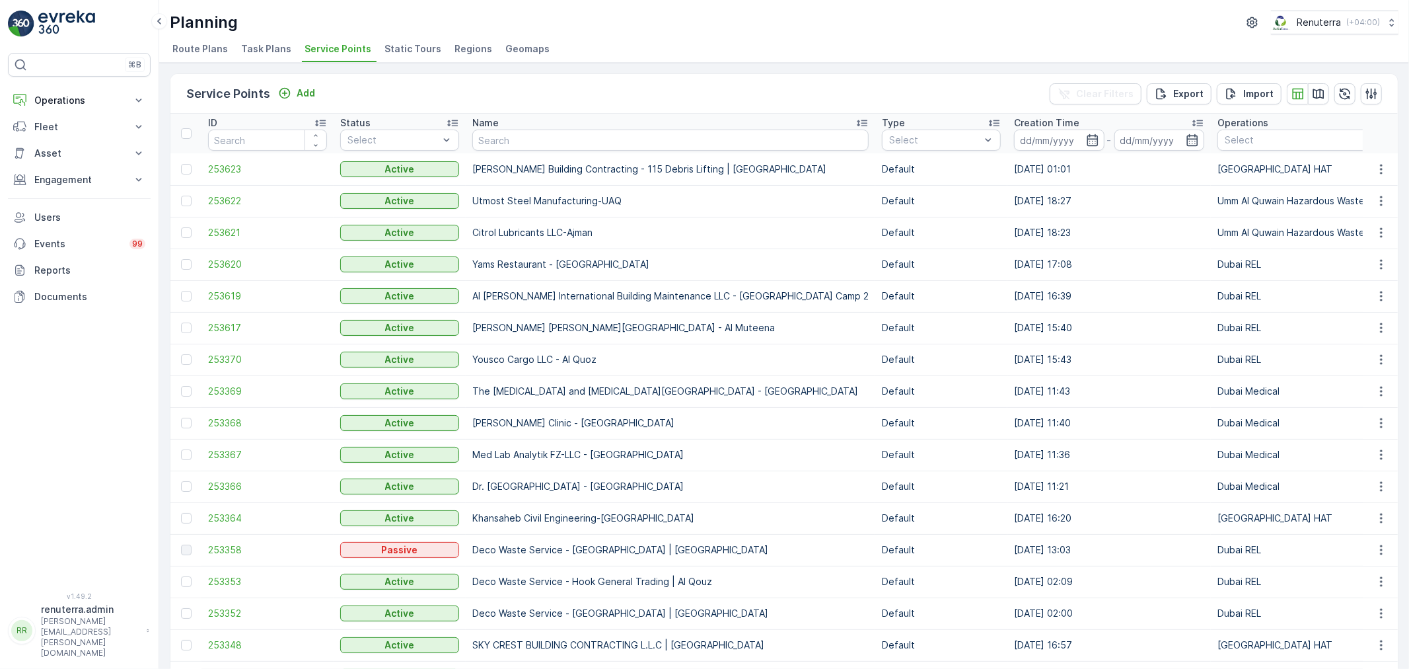
click at [538, 141] on input "text" at bounding box center [670, 139] width 396 height 21
type input "Jurf"
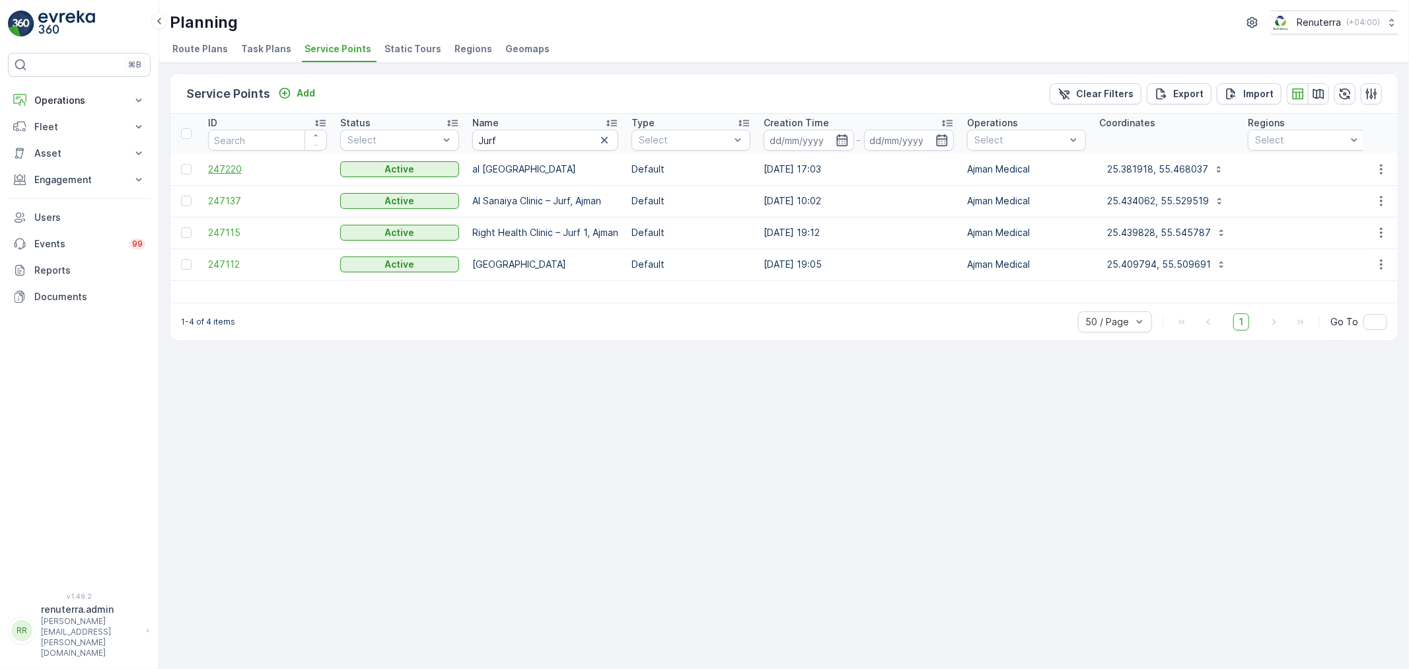
click at [243, 169] on span "247220" at bounding box center [267, 169] width 119 height 13
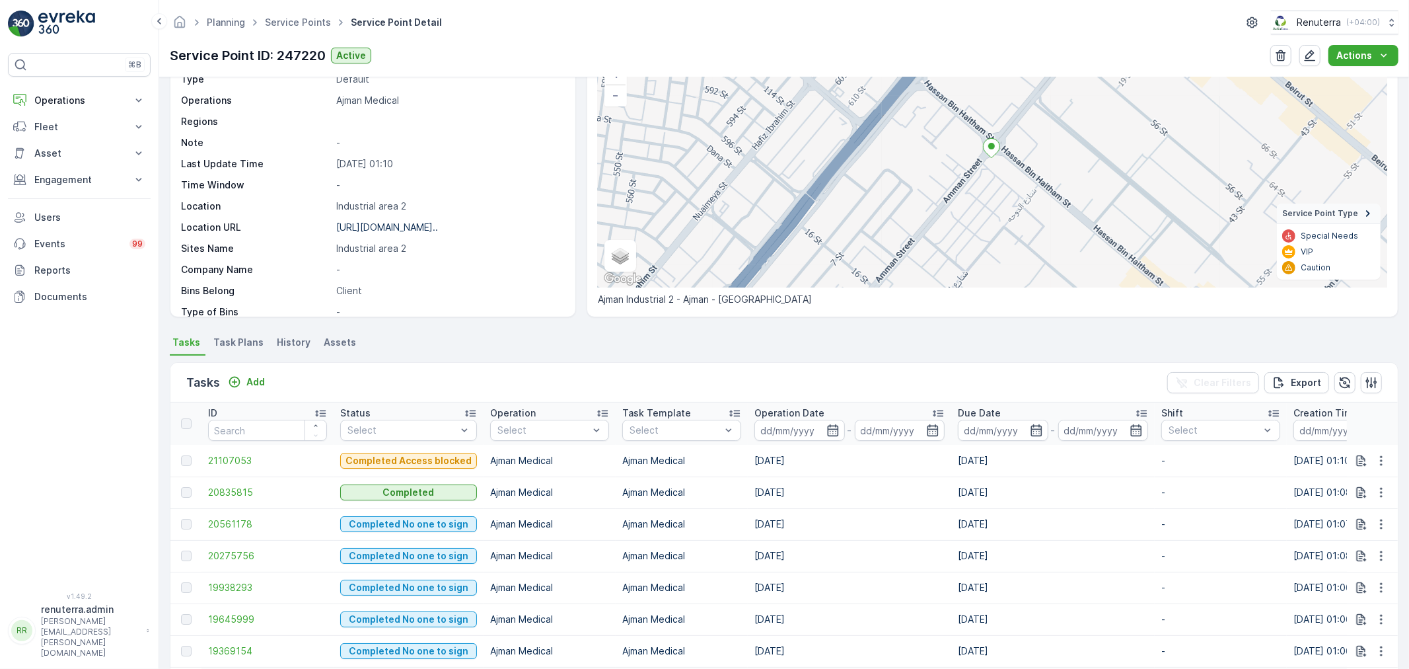
scroll to position [147, 0]
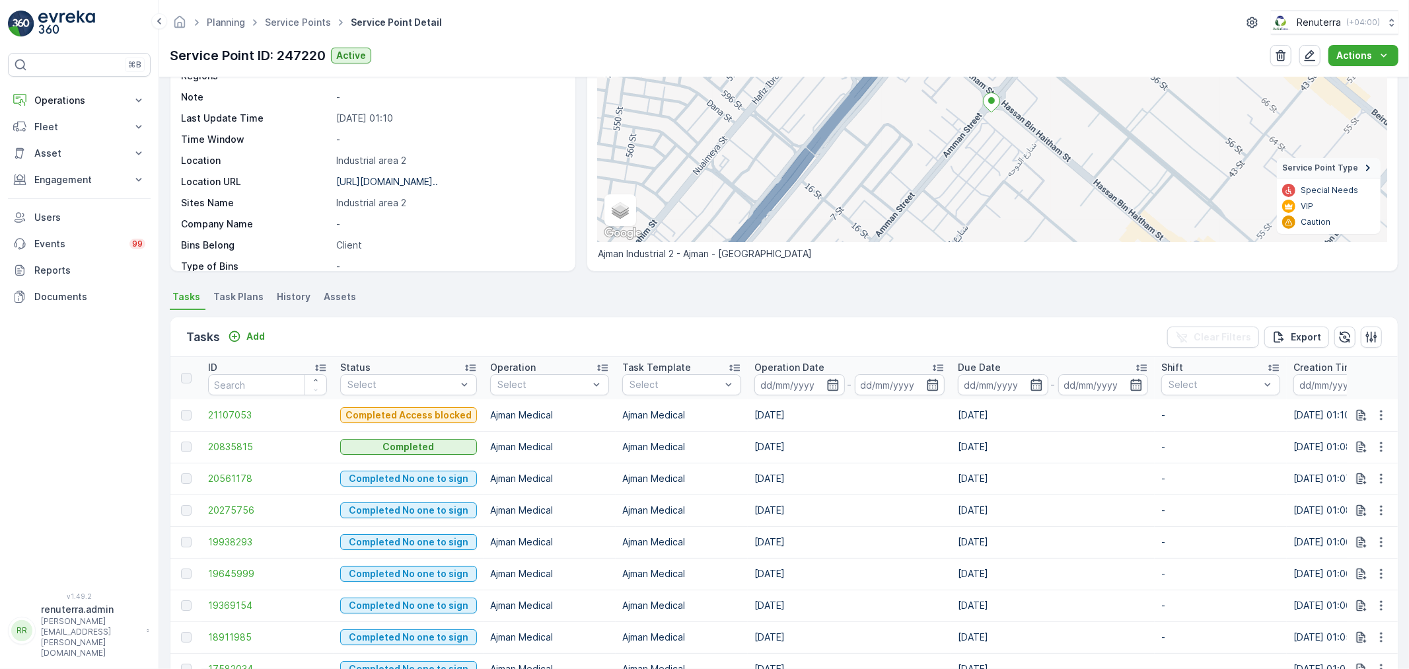
click at [241, 326] on div "Tasks Add Clear Filters Export" at bounding box center [783, 337] width 1227 height 40
click at [242, 332] on div "Add" at bounding box center [246, 336] width 37 height 13
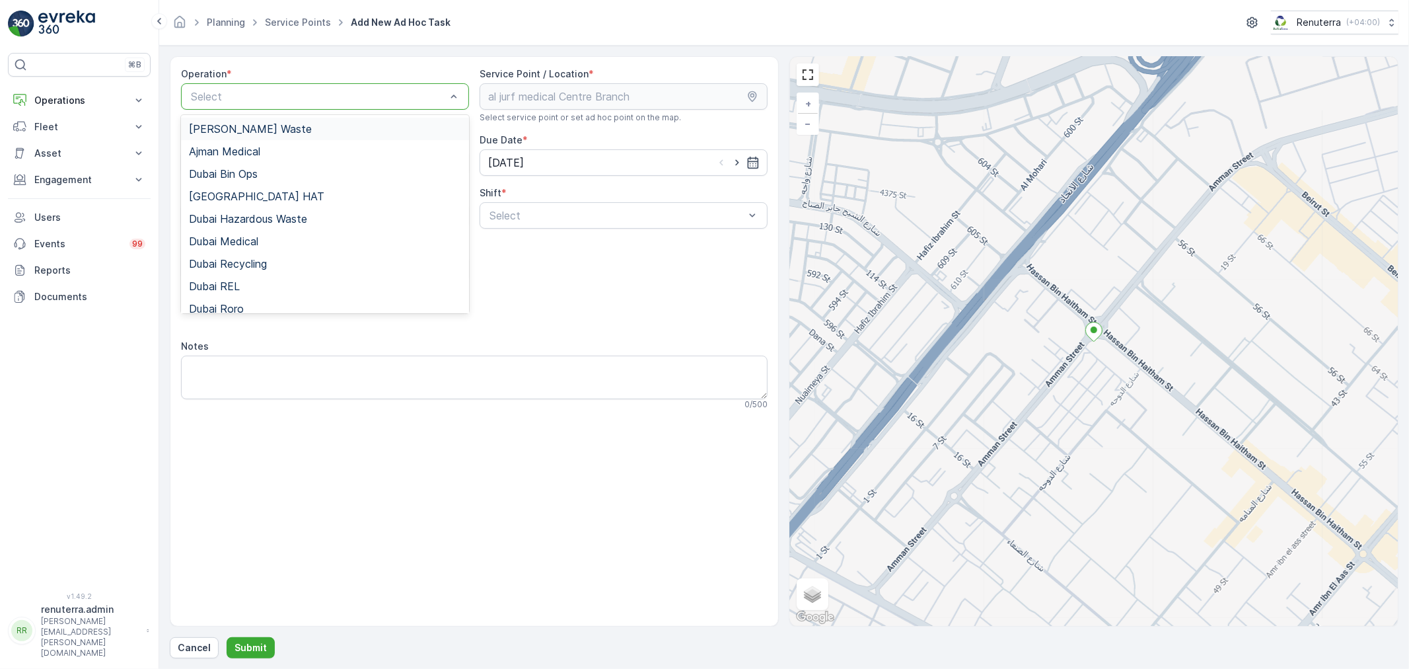
click at [240, 103] on p "Select" at bounding box center [318, 97] width 255 height 16
click at [219, 96] on div at bounding box center [319, 97] width 258 height 12
drag, startPoint x: 240, startPoint y: 152, endPoint x: 511, endPoint y: 185, distance: 272.2
click at [240, 152] on span "Ajman Medical" at bounding box center [224, 151] width 71 height 12
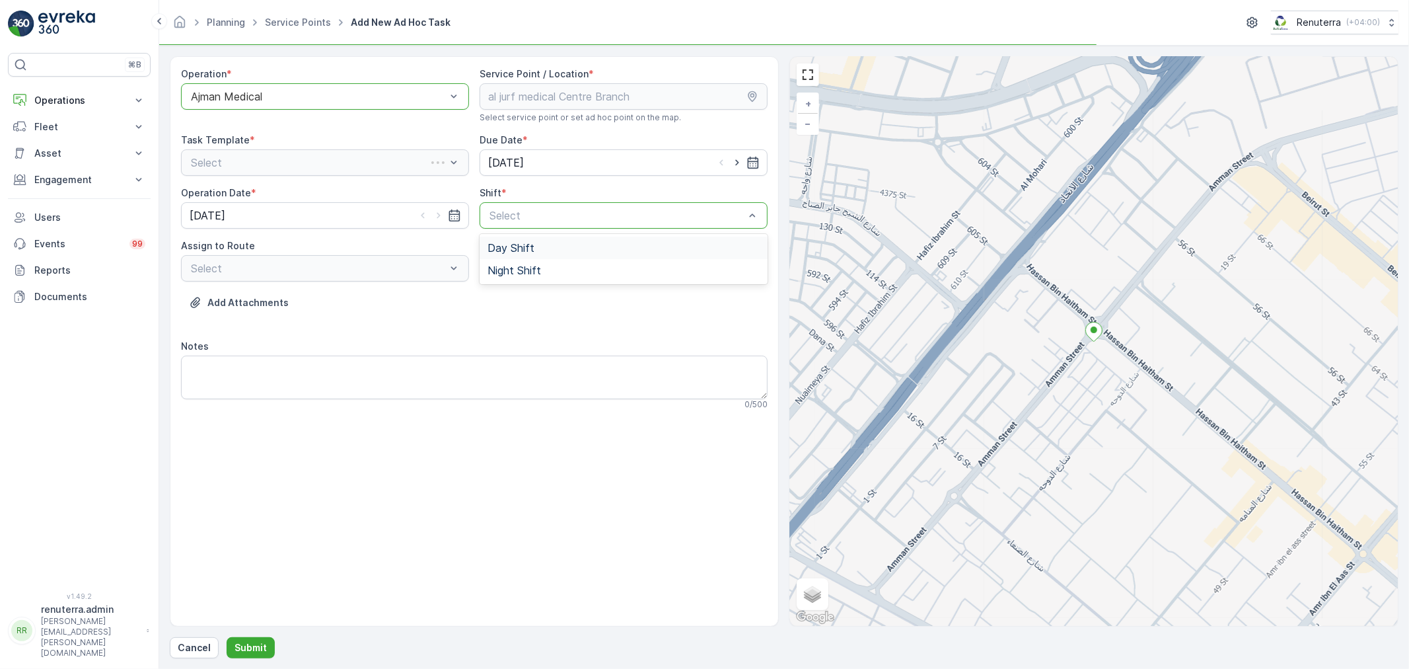
click at [507, 245] on span "Day Shift" at bounding box center [511, 248] width 47 height 12
click at [373, 270] on div "Select" at bounding box center [325, 268] width 288 height 26
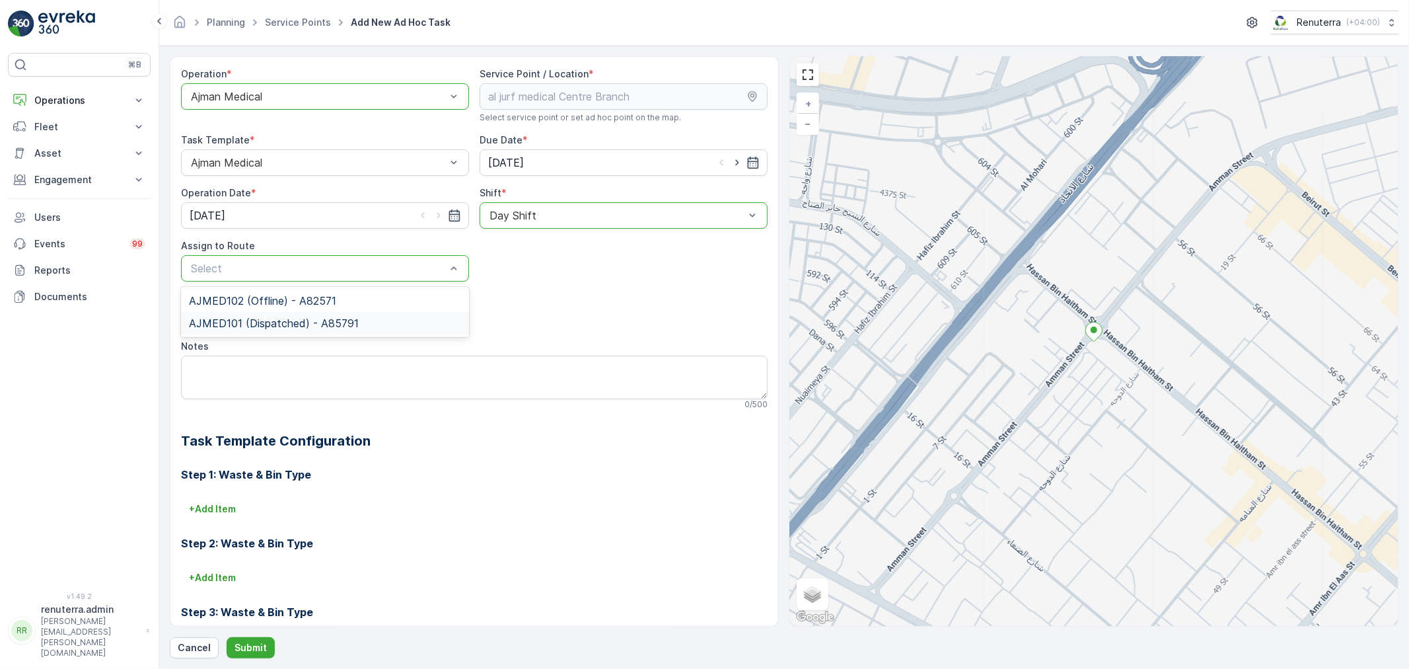
click at [287, 317] on span "AJMED101 (Dispatched) - A85791" at bounding box center [274, 323] width 170 height 12
click at [266, 649] on button "Submit" at bounding box center [251, 647] width 48 height 21
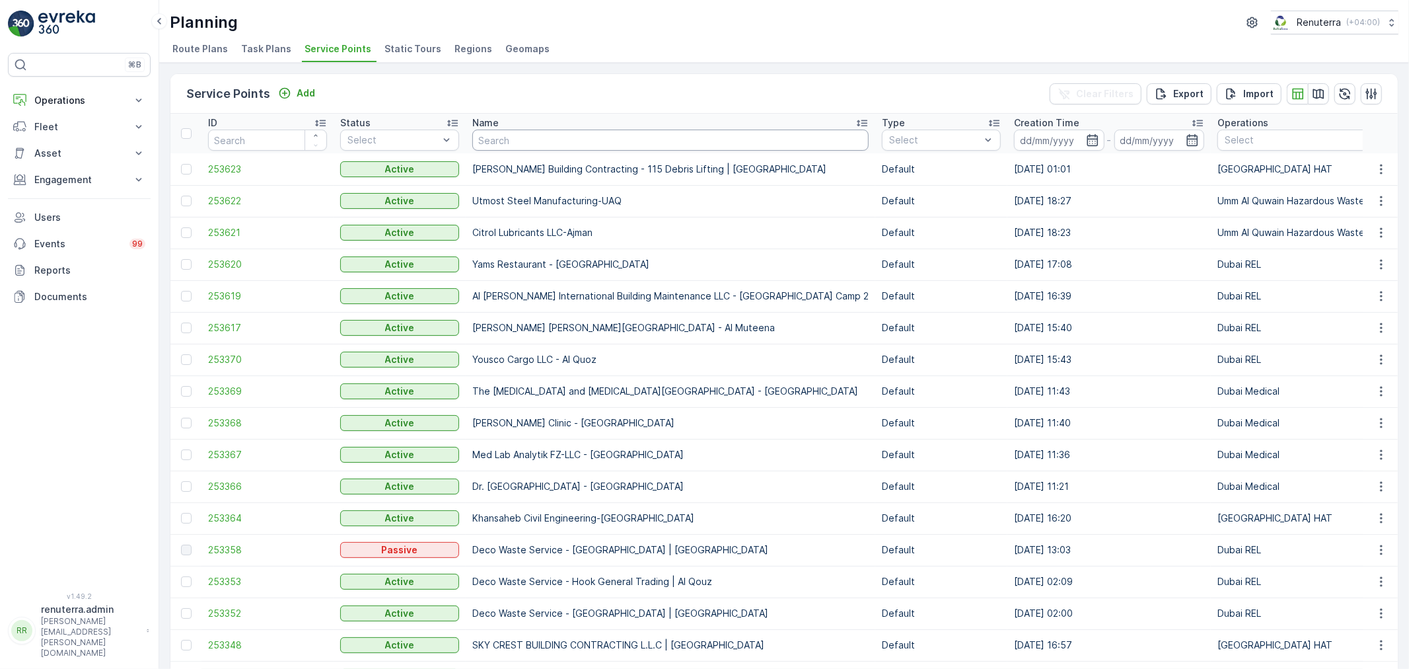
click at [536, 149] on input "text" at bounding box center [670, 139] width 396 height 21
type input "ECO"
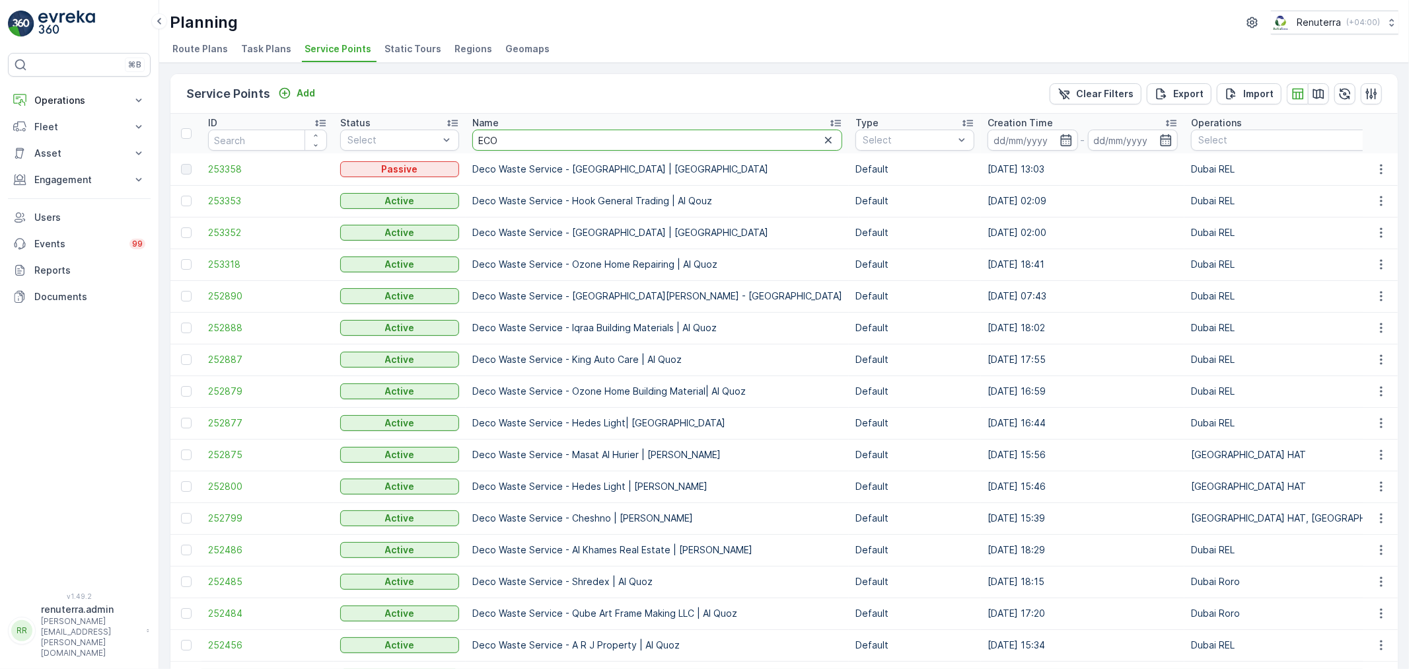
click at [530, 142] on input "ECO" at bounding box center [657, 139] width 370 height 21
type input "ECOLab"
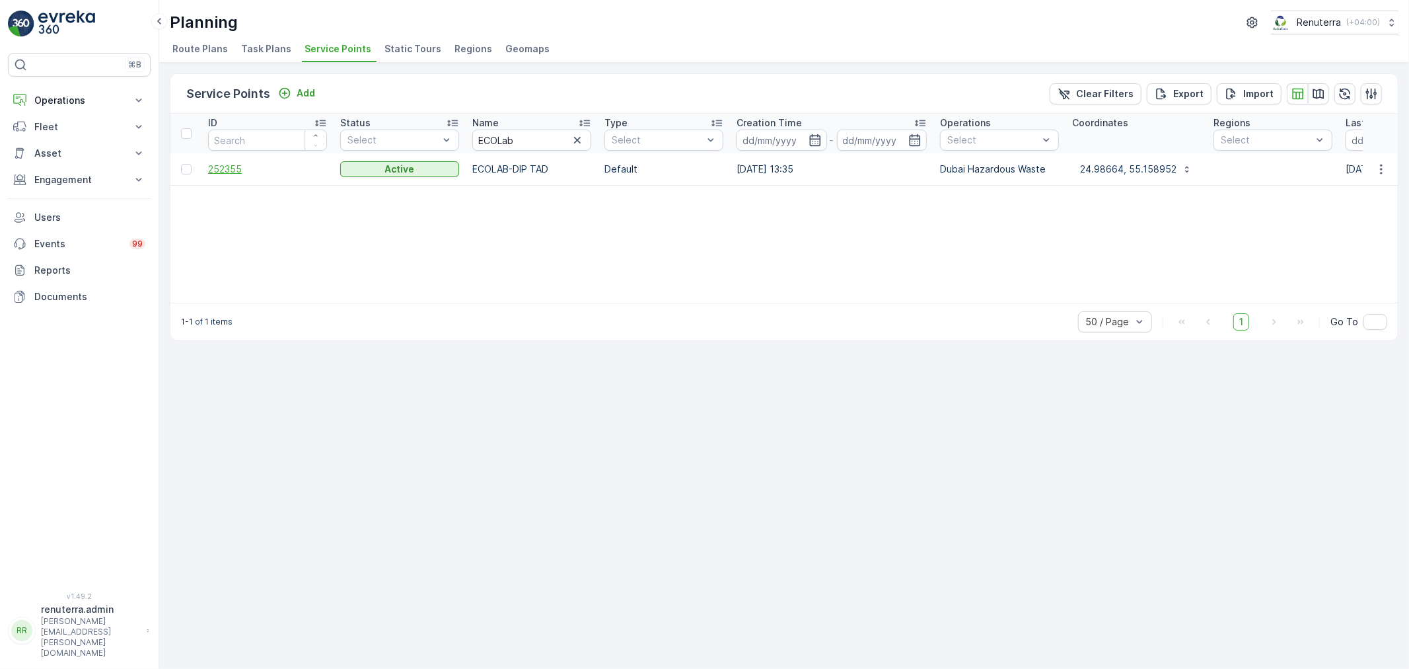
click at [219, 172] on span "252355" at bounding box center [267, 169] width 119 height 13
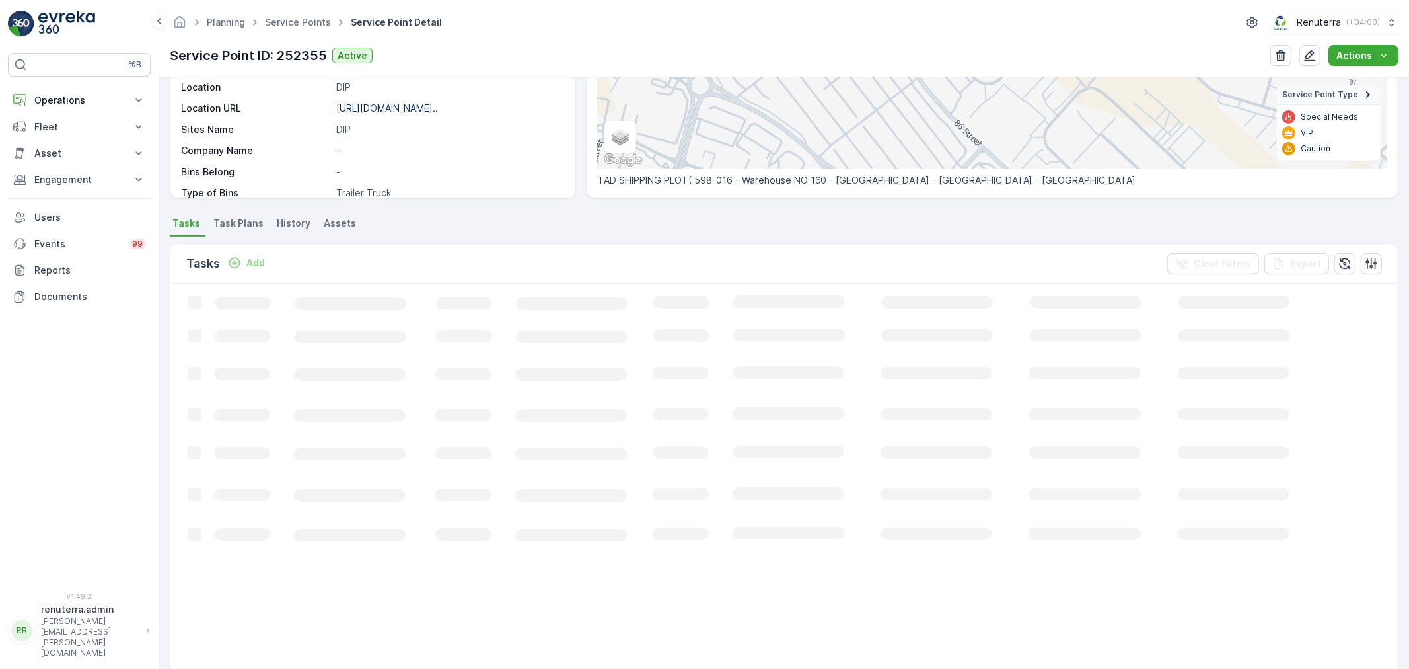
scroll to position [79, 0]
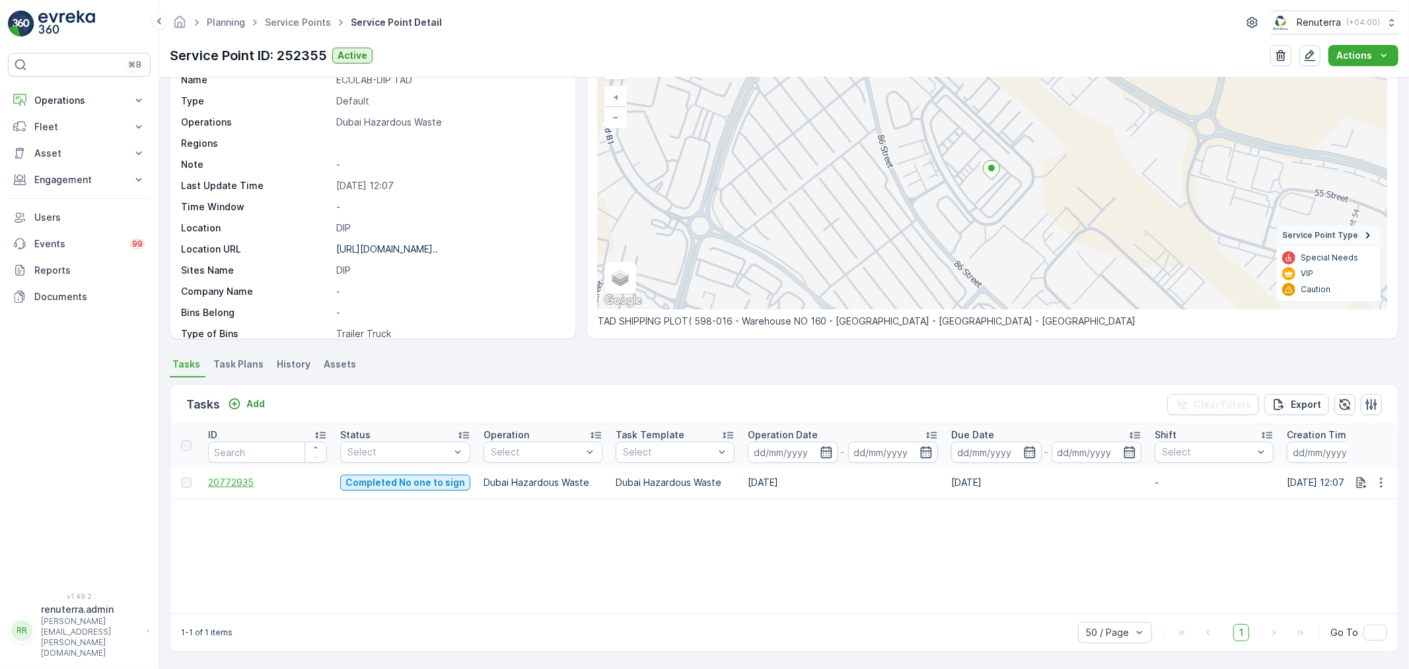
click at [231, 477] on span "20772935" at bounding box center [267, 482] width 119 height 13
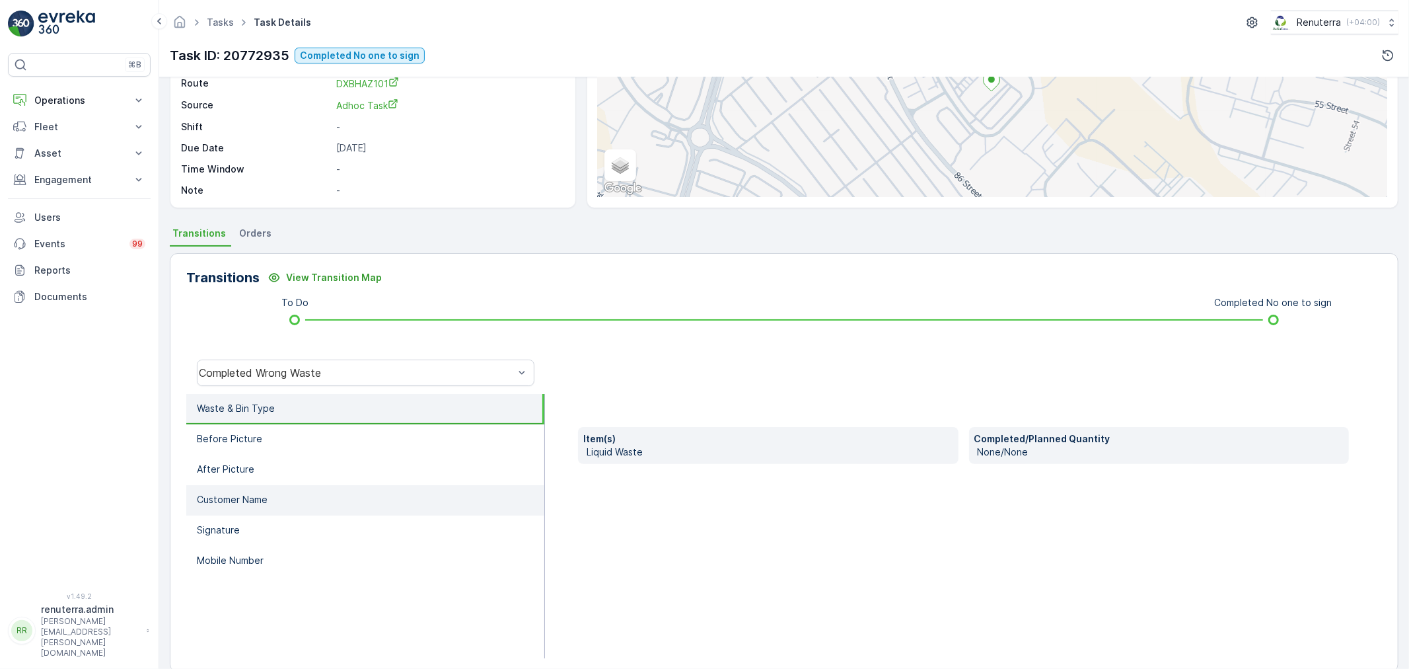
scroll to position [147, 0]
click at [309, 361] on div "Completed Wrong Waste" at bounding box center [366, 370] width 338 height 26
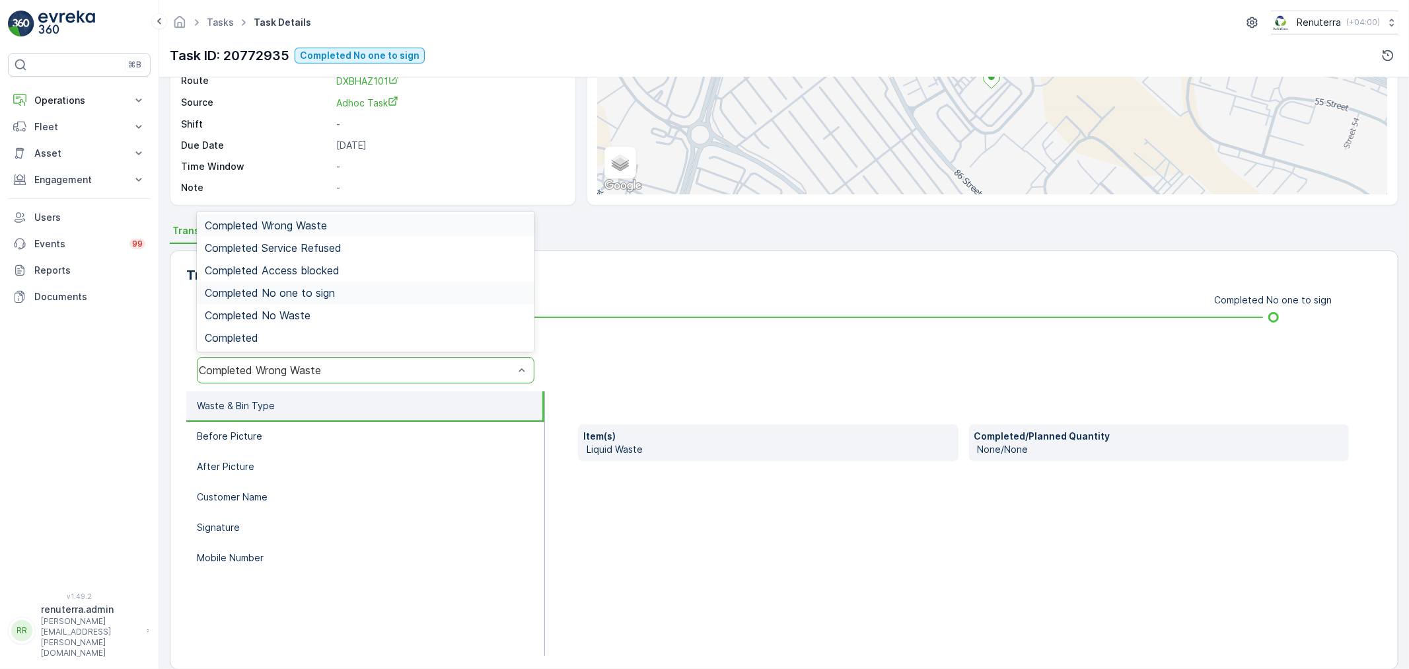
click at [328, 300] on div "Completed No one to sign" at bounding box center [366, 292] width 338 height 22
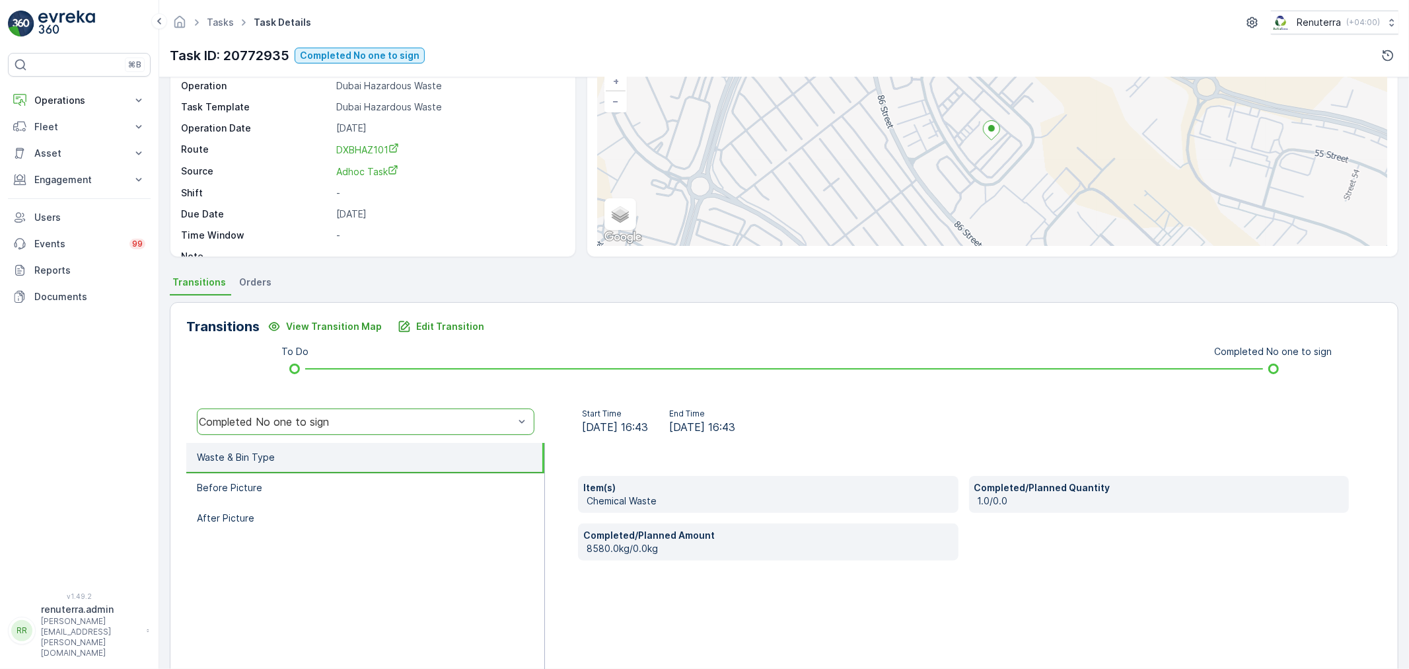
scroll to position [0, 0]
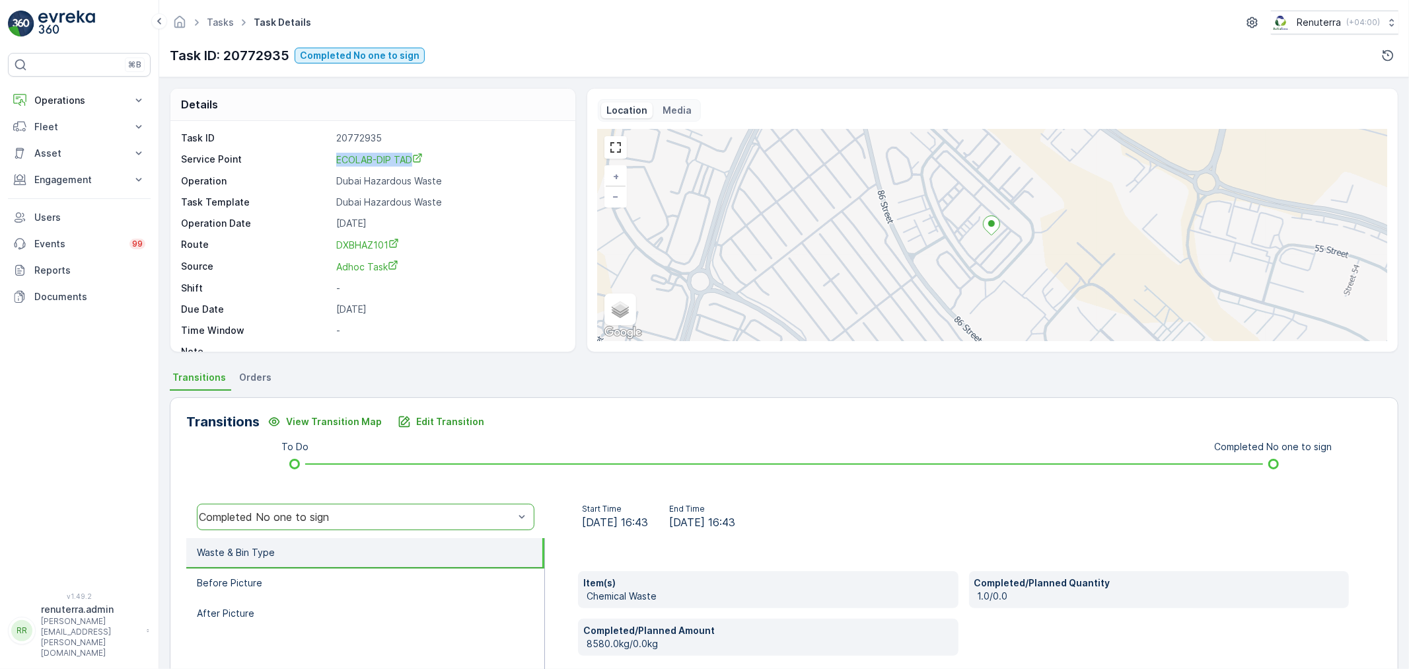
drag, startPoint x: 326, startPoint y: 153, endPoint x: 427, endPoint y: 161, distance: 101.4
click at [427, 161] on div "Service Point ECOLAB-DIP TAD" at bounding box center [371, 160] width 381 height 14
copy div "ECOLAB-DIP TAD"
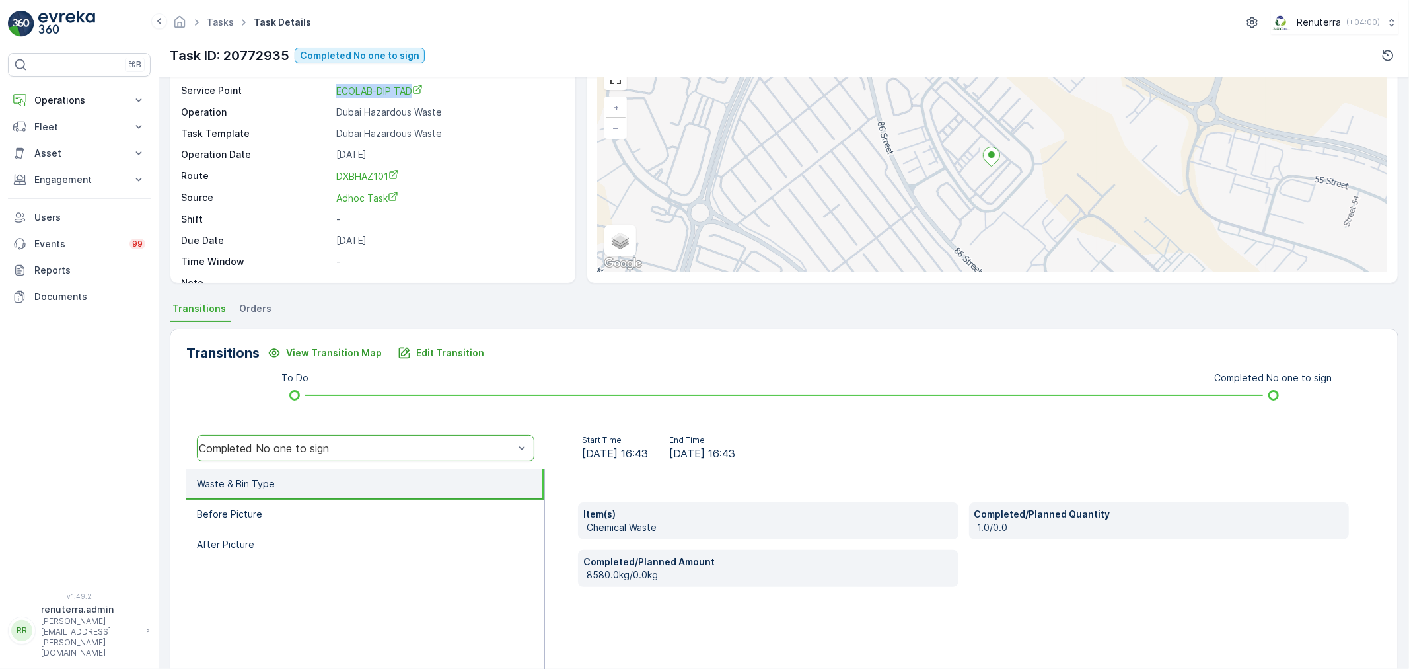
scroll to position [73, 0]
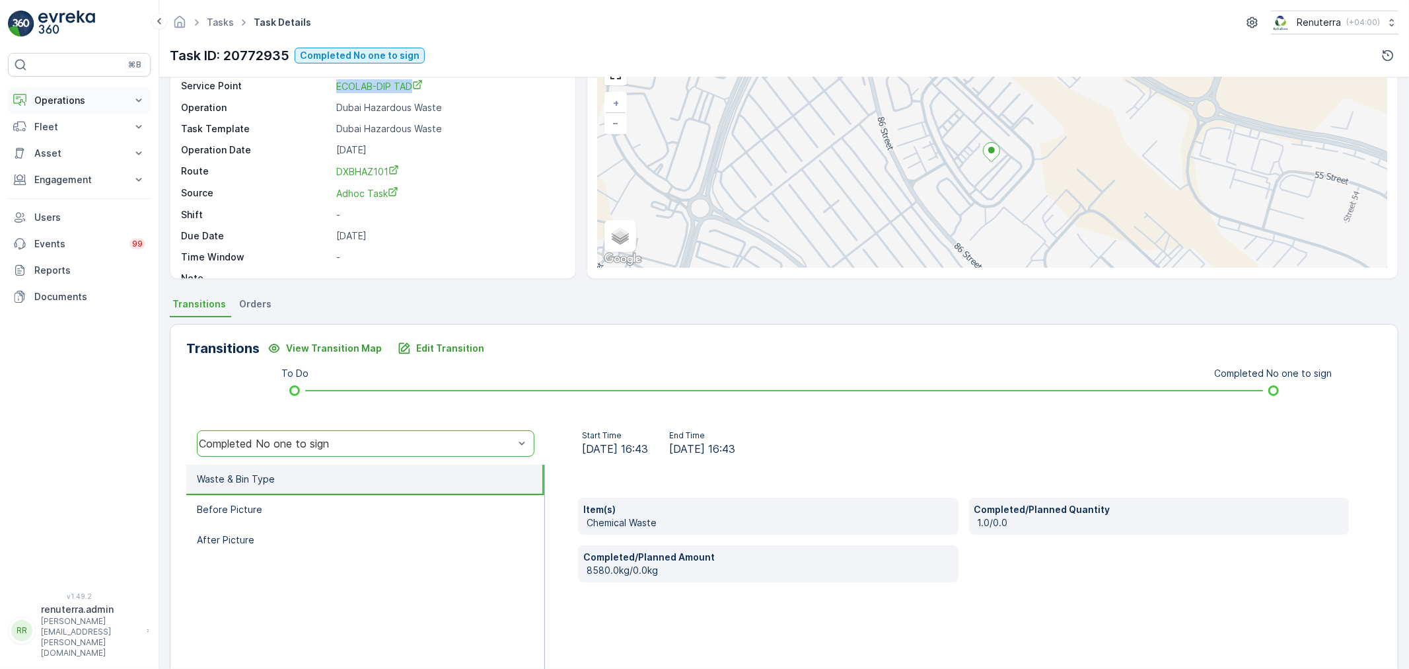
click at [92, 92] on button "Operations" at bounding box center [79, 100] width 143 height 26
click at [81, 132] on link "Planning" at bounding box center [89, 141] width 122 height 18
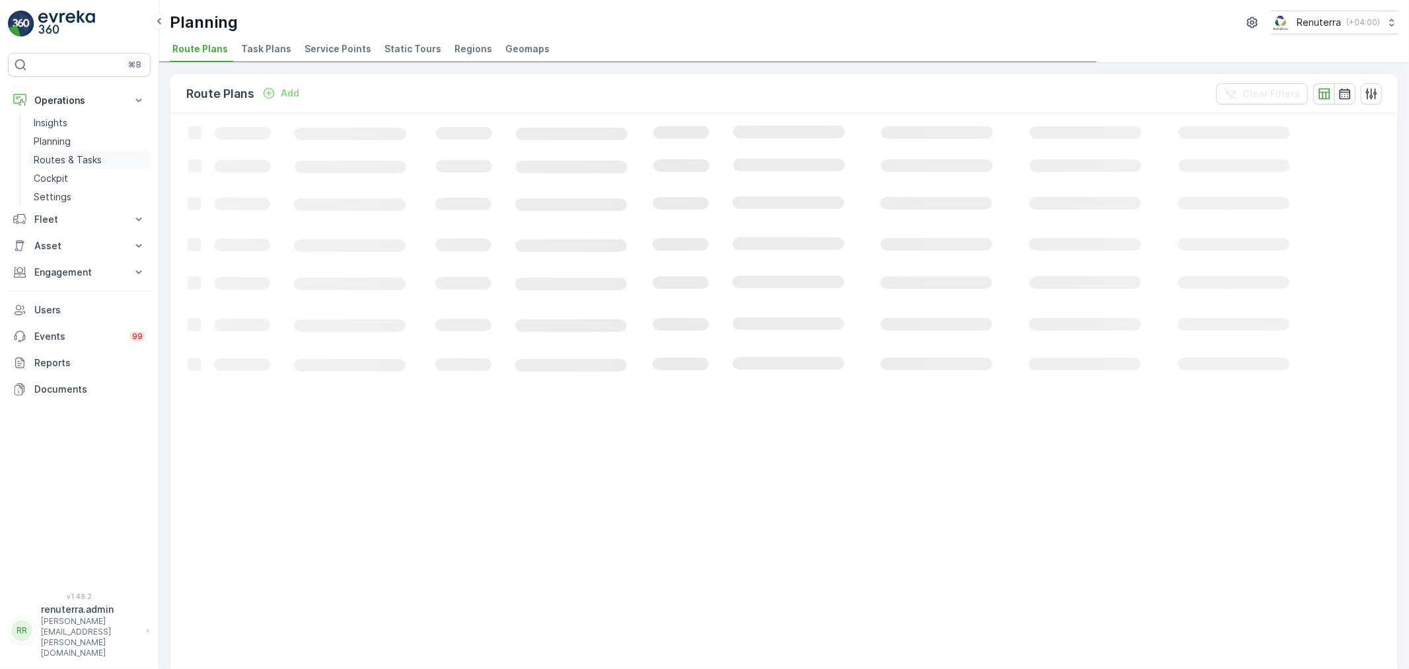
click at [75, 154] on p "Routes & Tasks" at bounding box center [68, 159] width 68 height 13
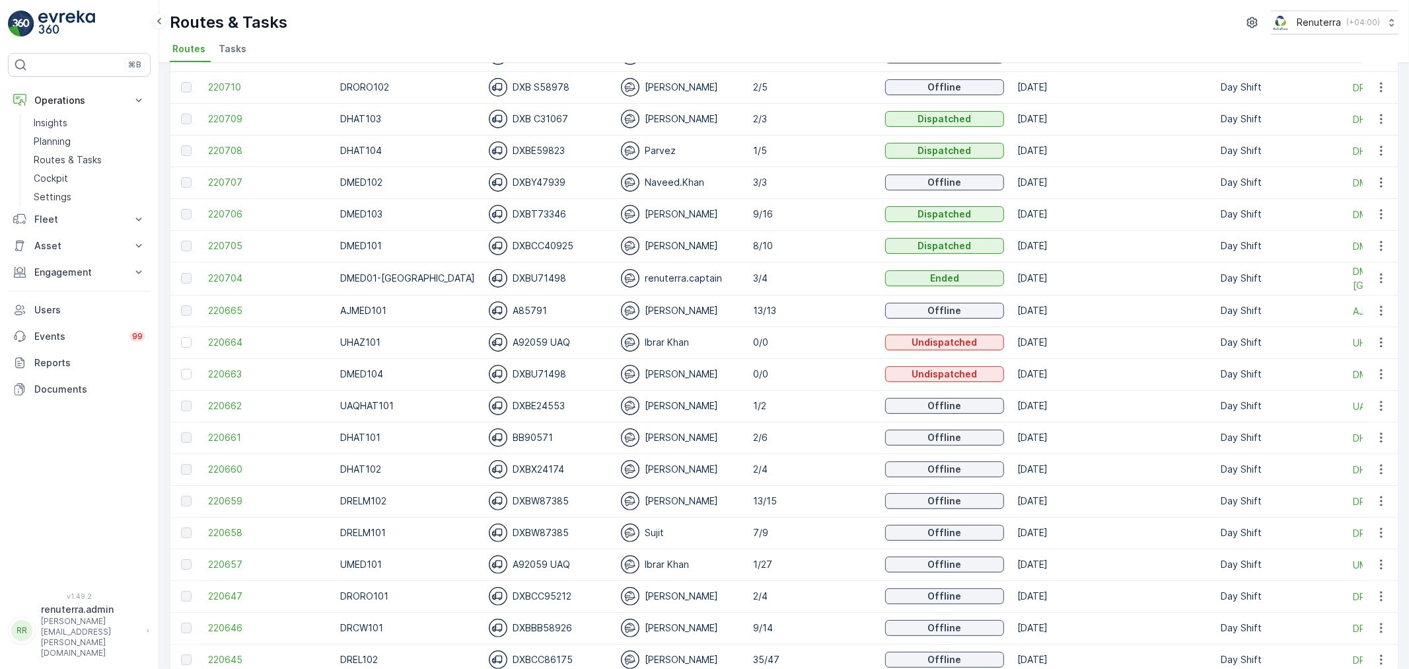
scroll to position [147, 0]
click at [216, 147] on span "220708" at bounding box center [267, 149] width 119 height 13
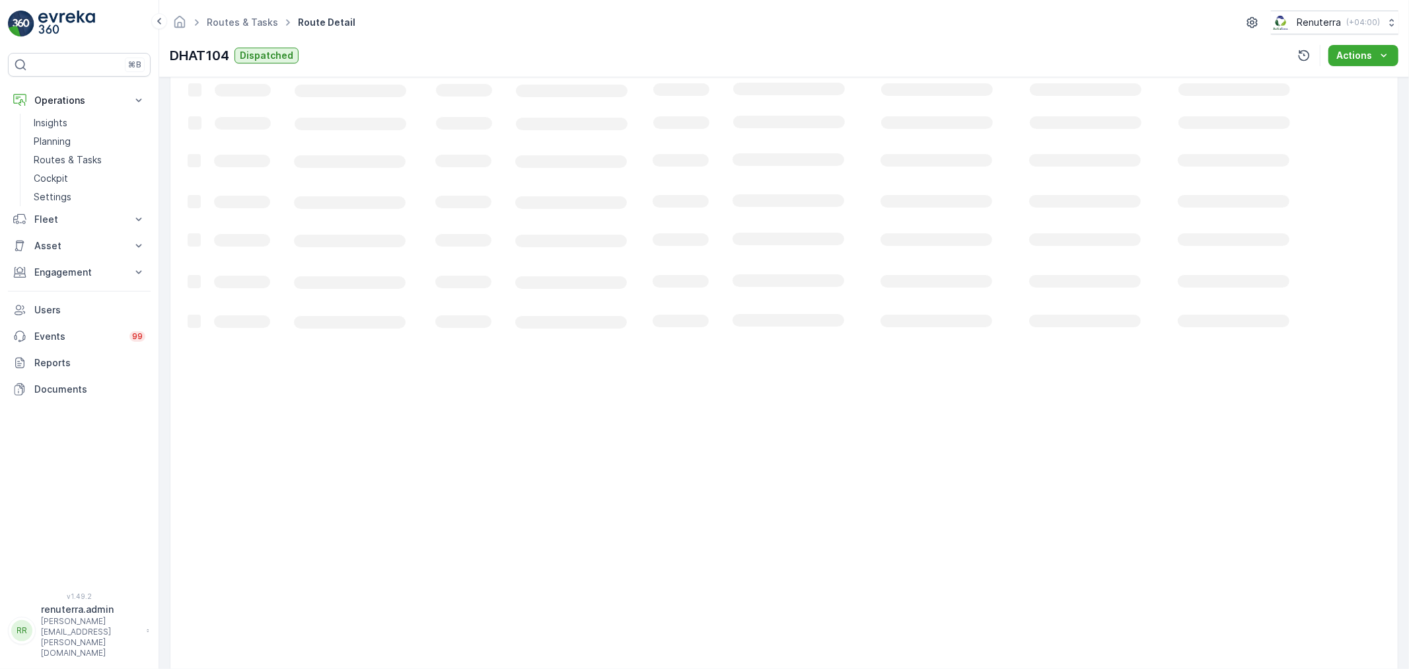
scroll to position [22, 0]
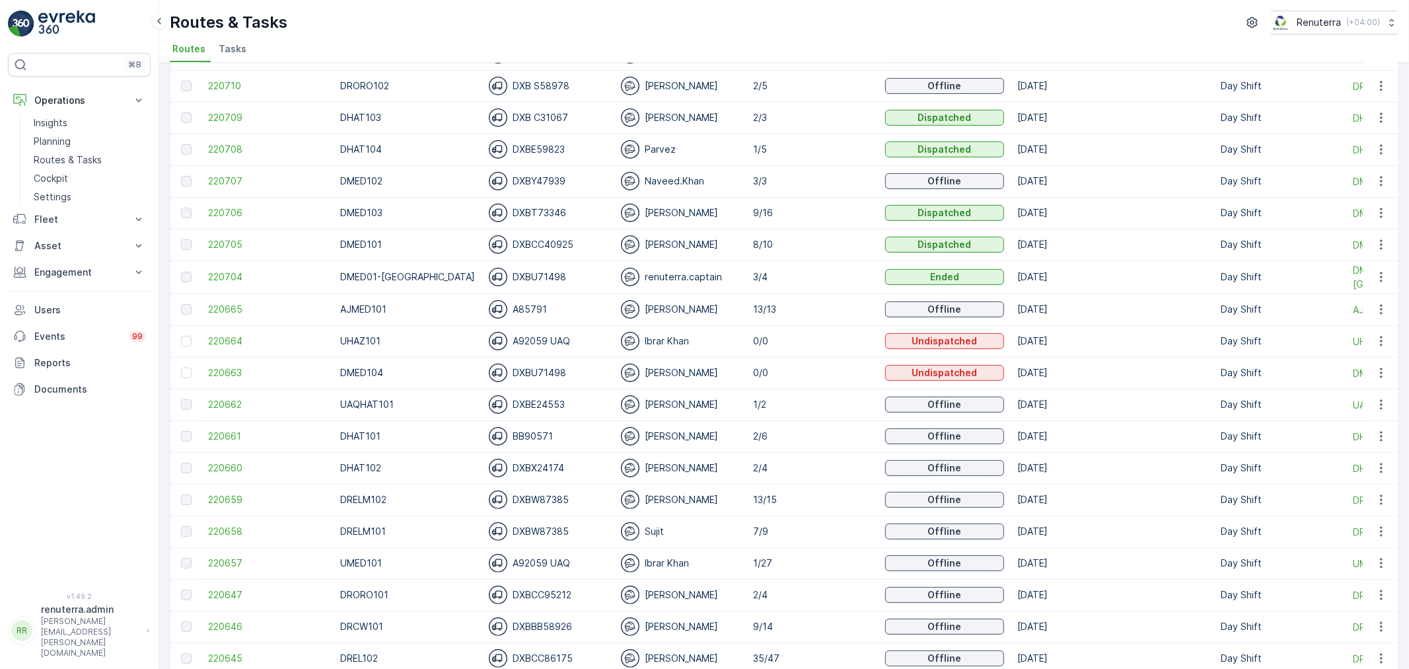
scroll to position [220, 0]
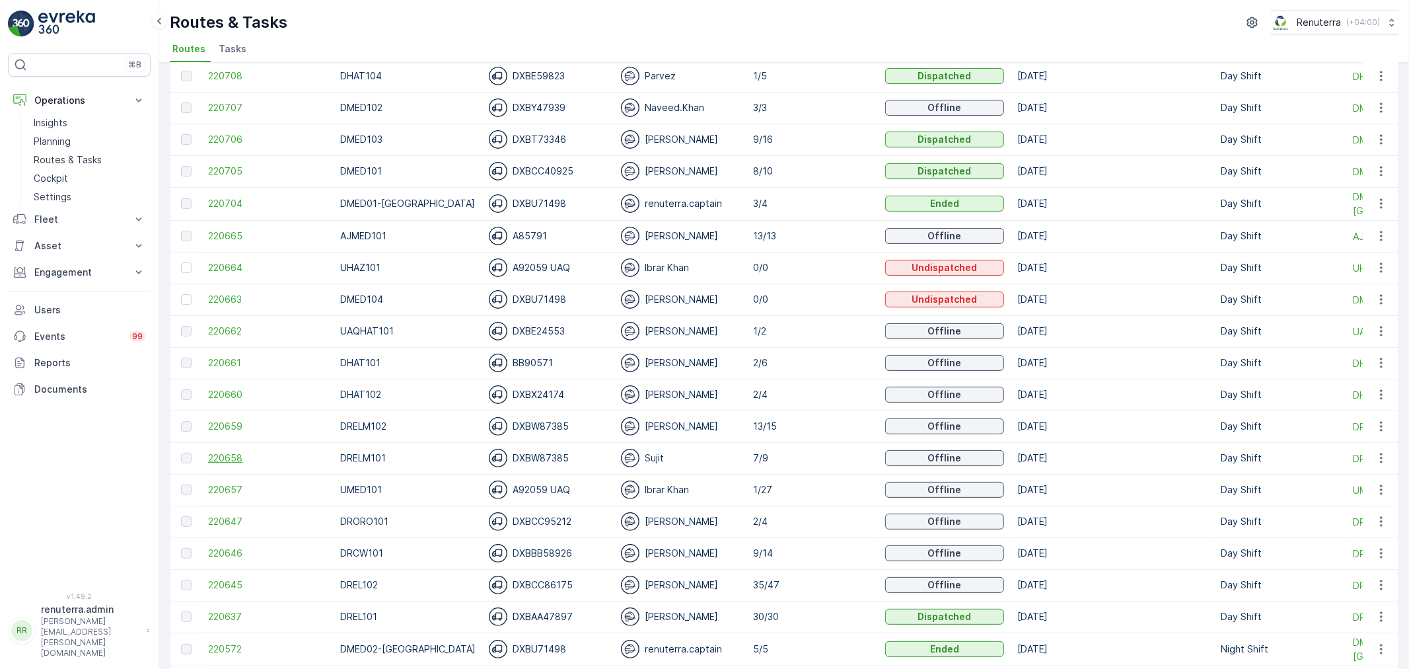
click at [210, 454] on span "220658" at bounding box center [267, 457] width 119 height 13
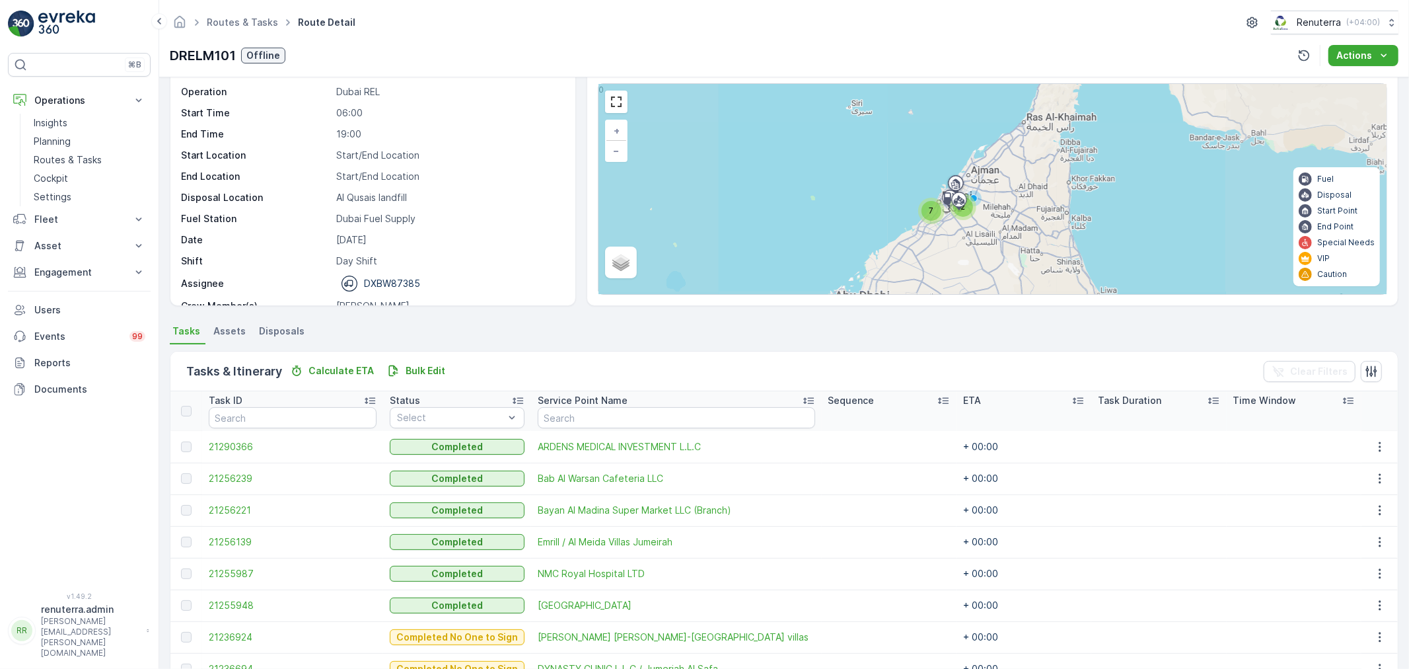
scroll to position [149, 0]
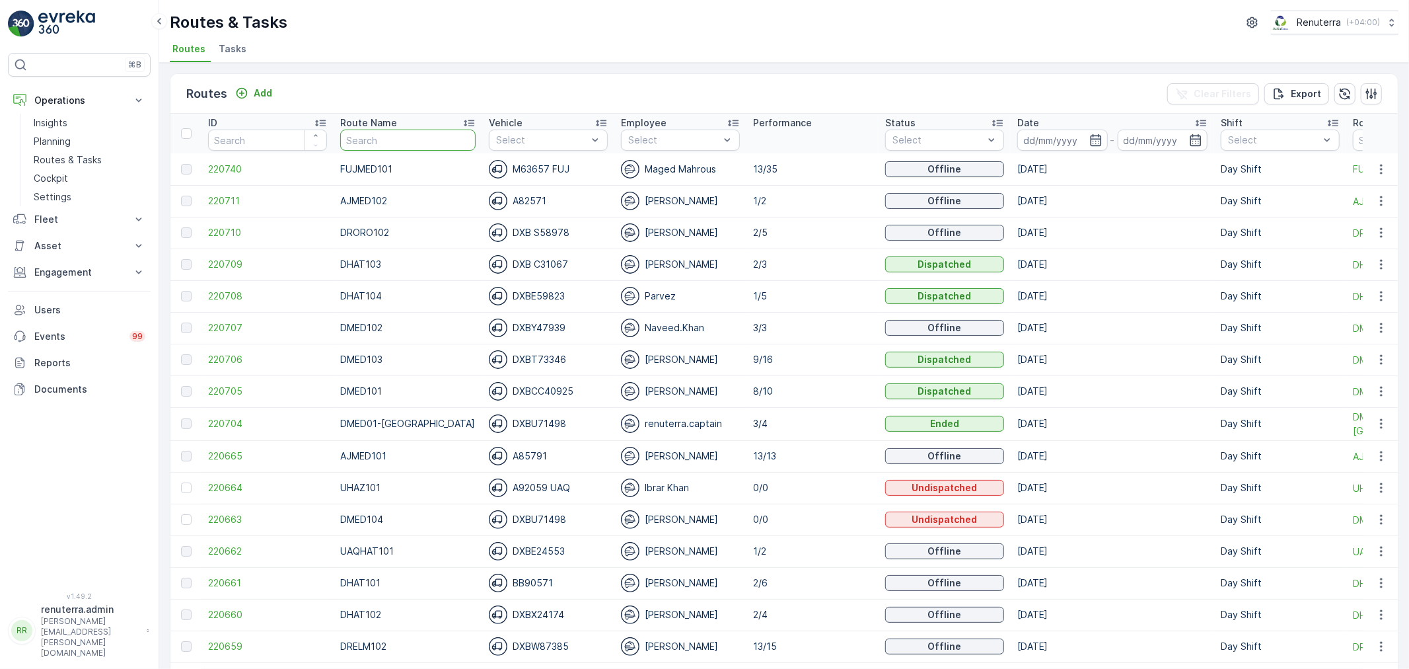
click at [394, 136] on input "text" at bounding box center [407, 139] width 135 height 21
type input "DHAT10"
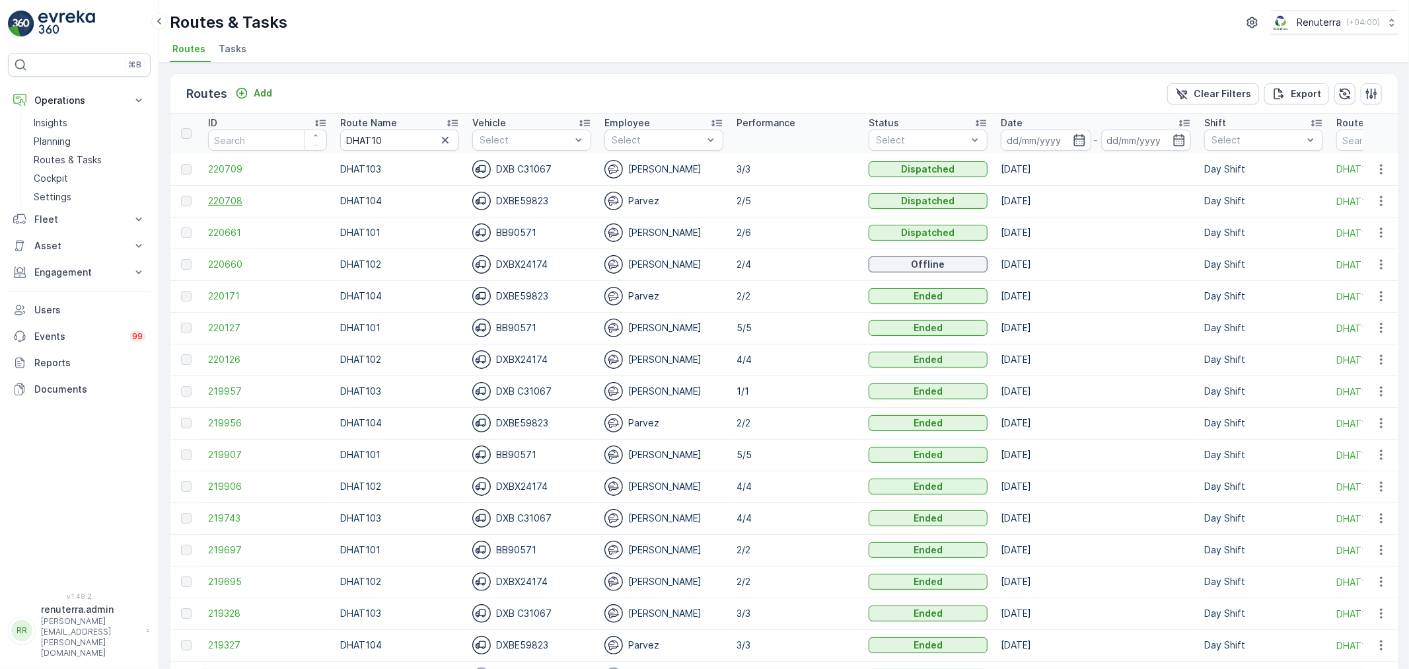
click at [230, 199] on span "220708" at bounding box center [267, 200] width 119 height 13
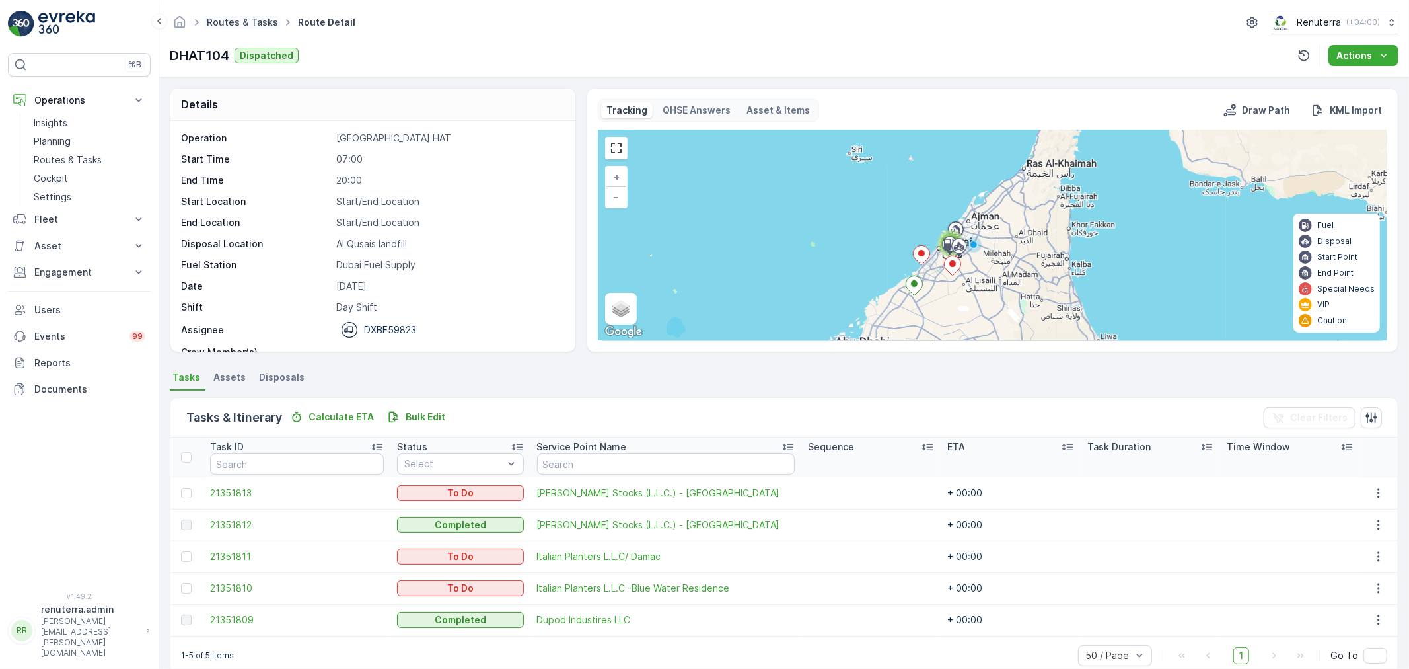
click at [248, 22] on link "Routes & Tasks" at bounding box center [242, 22] width 71 height 11
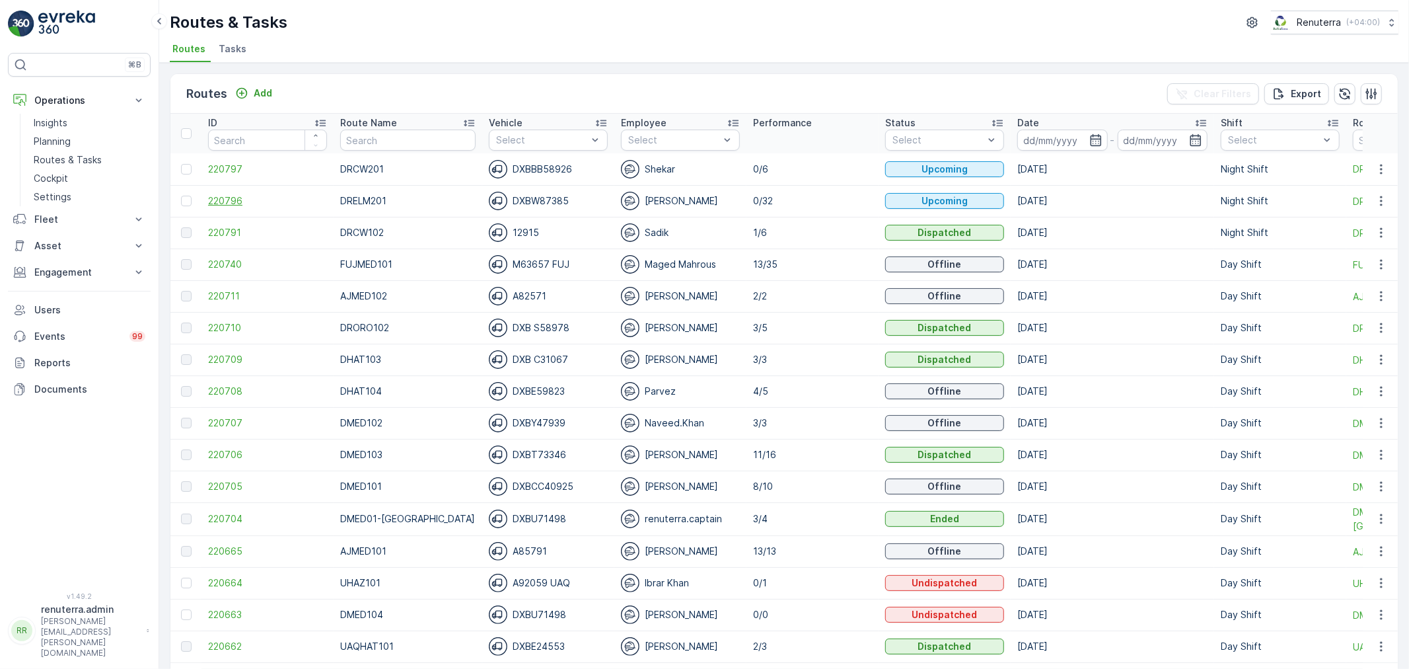
click at [219, 200] on span "220796" at bounding box center [267, 200] width 119 height 13
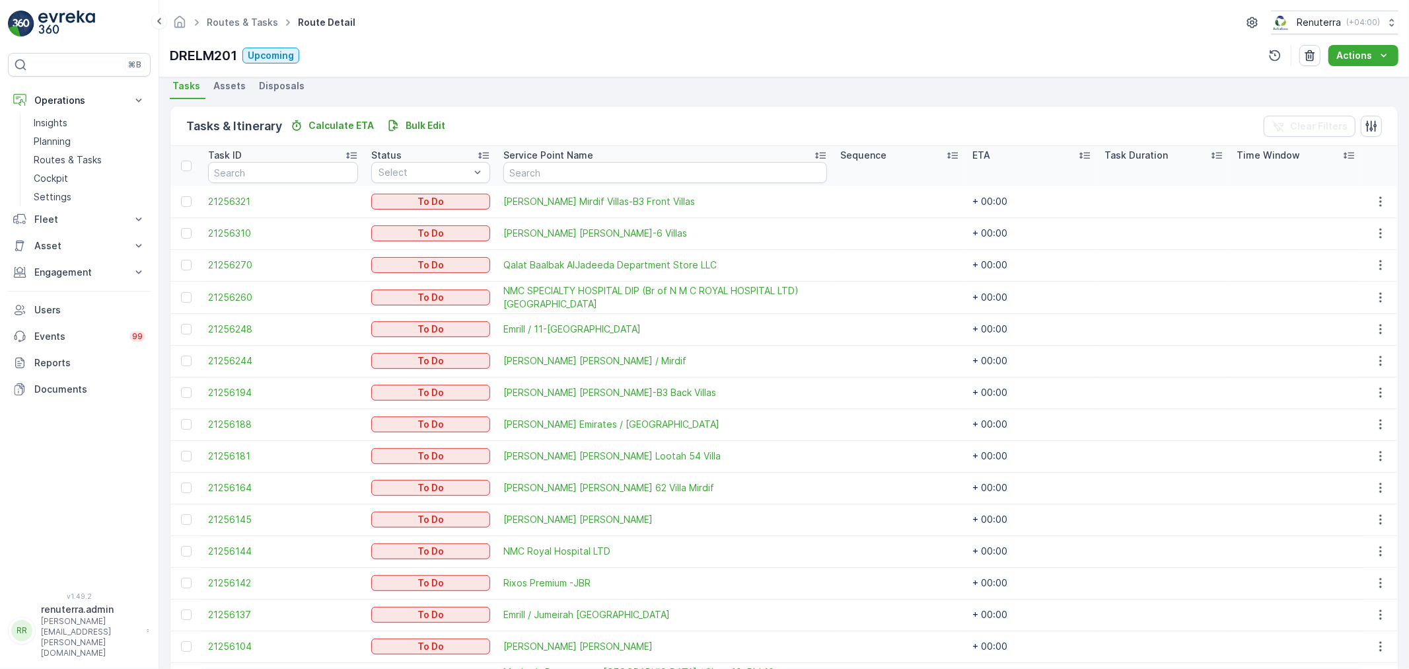
scroll to position [293, 0]
click at [181, 326] on div at bounding box center [186, 327] width 11 height 11
click at [181, 322] on input "checkbox" at bounding box center [181, 322] width 0 height 0
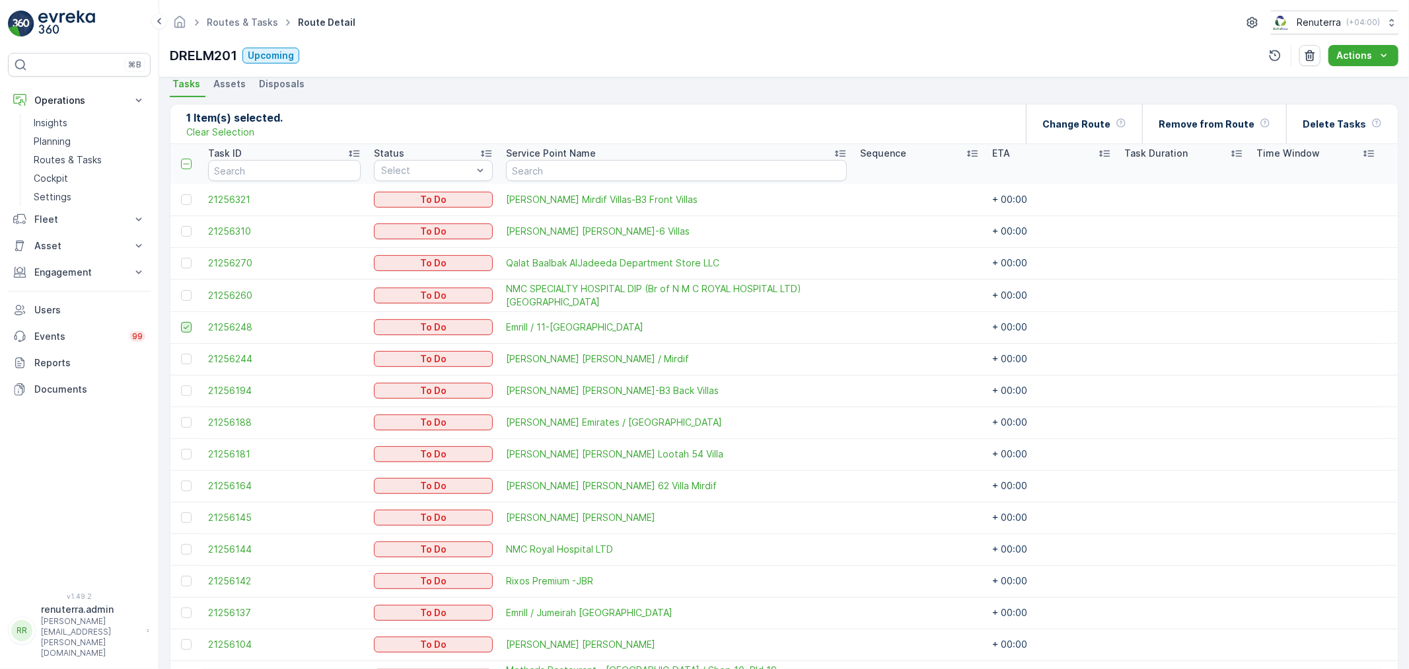
click at [181, 326] on div at bounding box center [186, 327] width 11 height 11
click at [181, 322] on input "checkbox" at bounding box center [181, 322] width 0 height 0
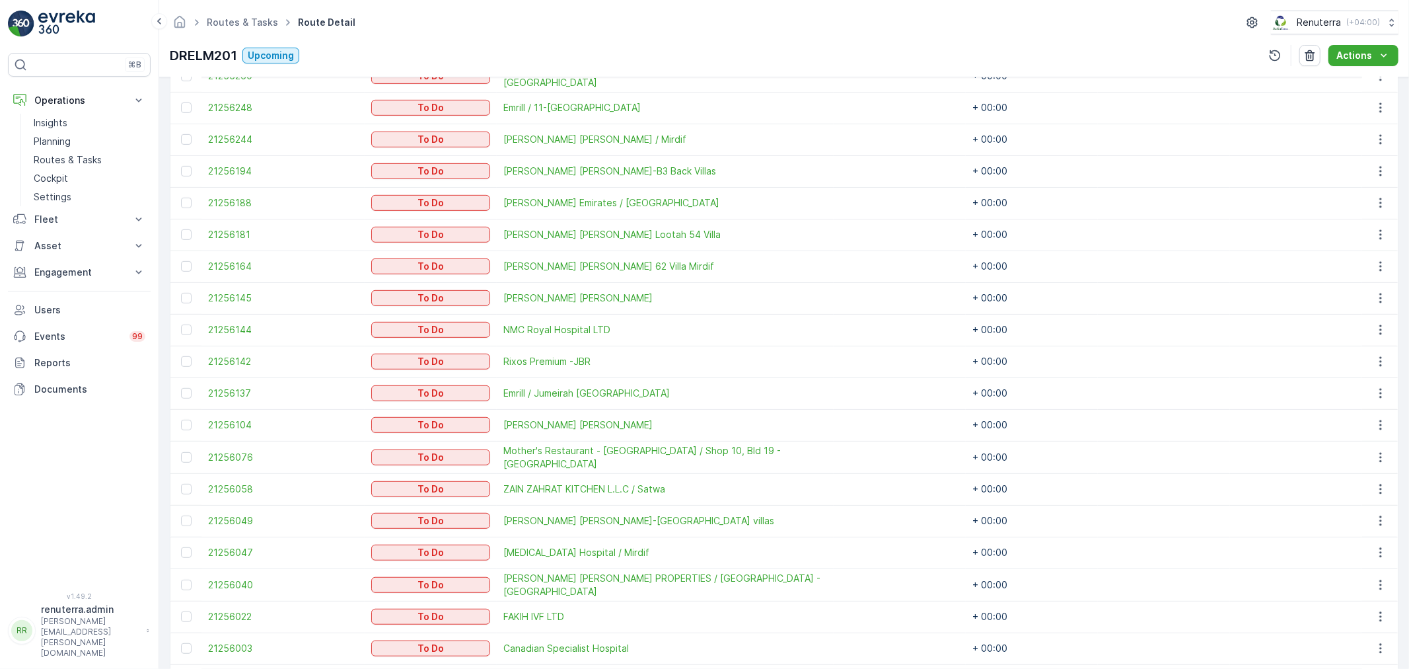
scroll to position [513, 0]
click at [182, 395] on div at bounding box center [186, 392] width 11 height 11
click at [181, 387] on input "checkbox" at bounding box center [181, 387] width 0 height 0
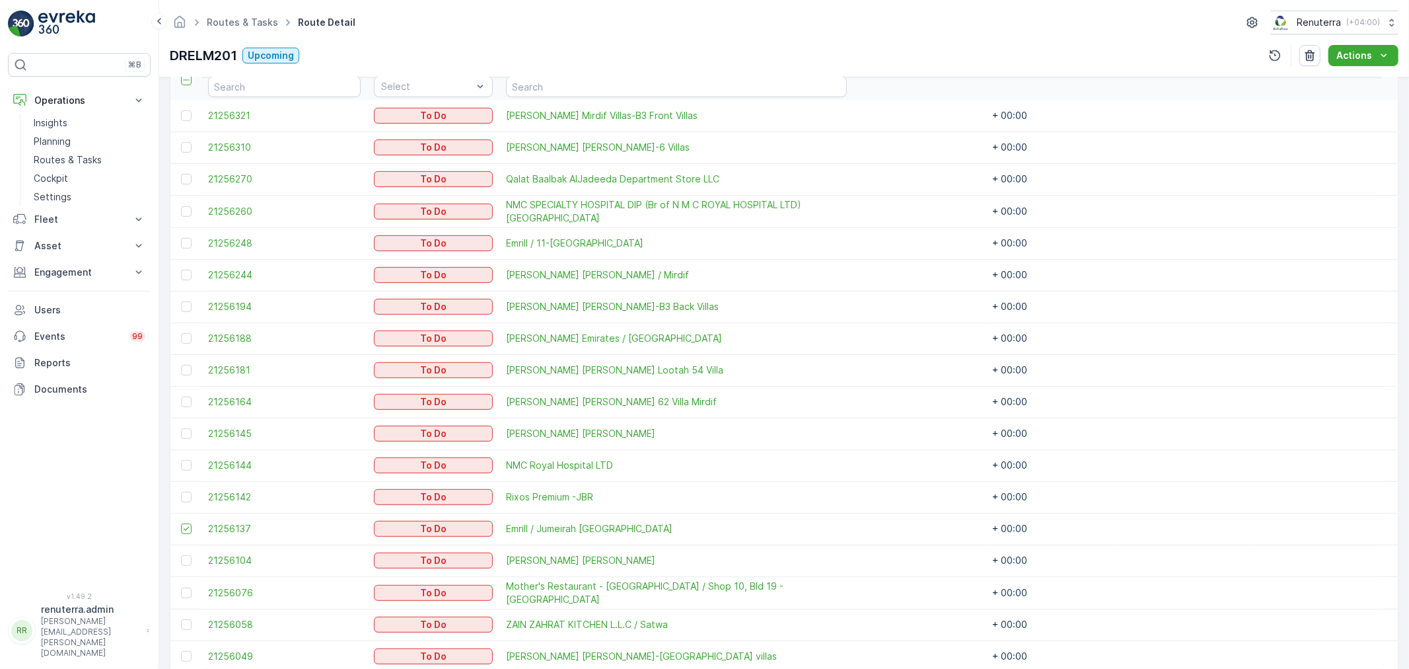
scroll to position [367, 0]
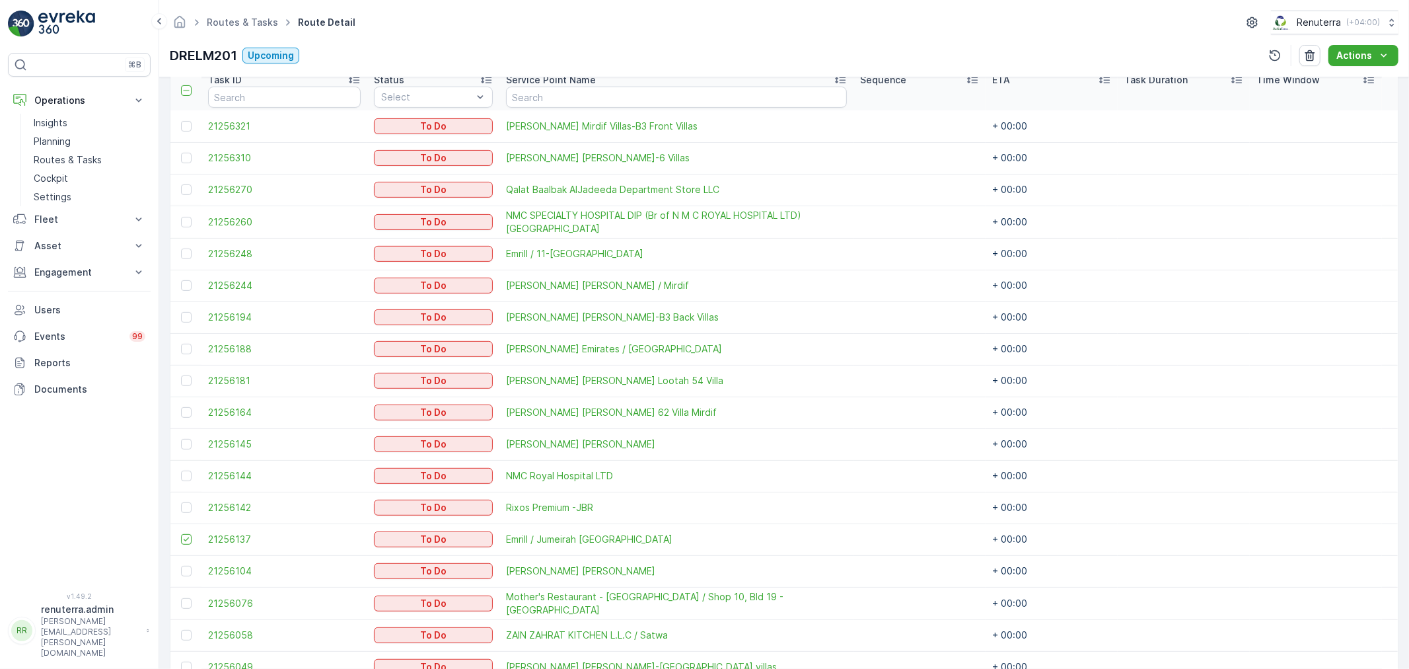
drag, startPoint x: 188, startPoint y: 249, endPoint x: 208, endPoint y: 276, distance: 33.6
click at [188, 249] on div at bounding box center [186, 253] width 11 height 11
click at [181, 248] on input "checkbox" at bounding box center [181, 248] width 0 height 0
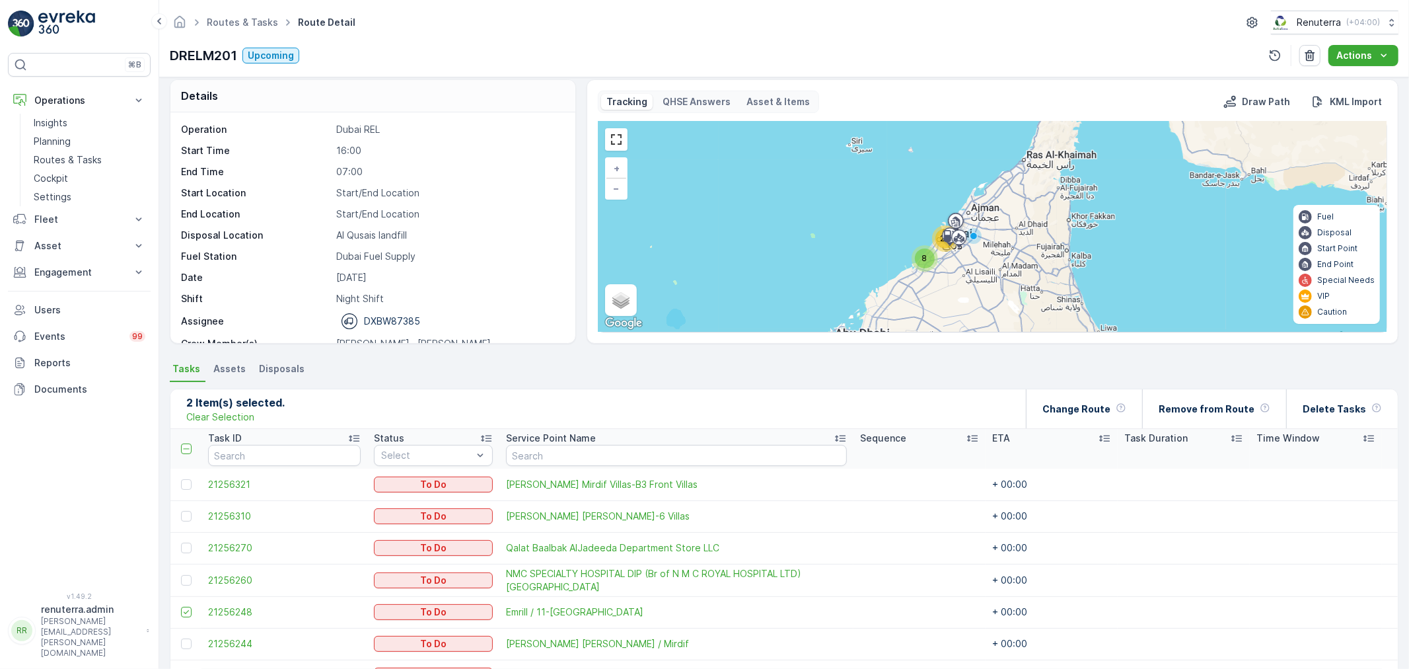
scroll to position [0, 0]
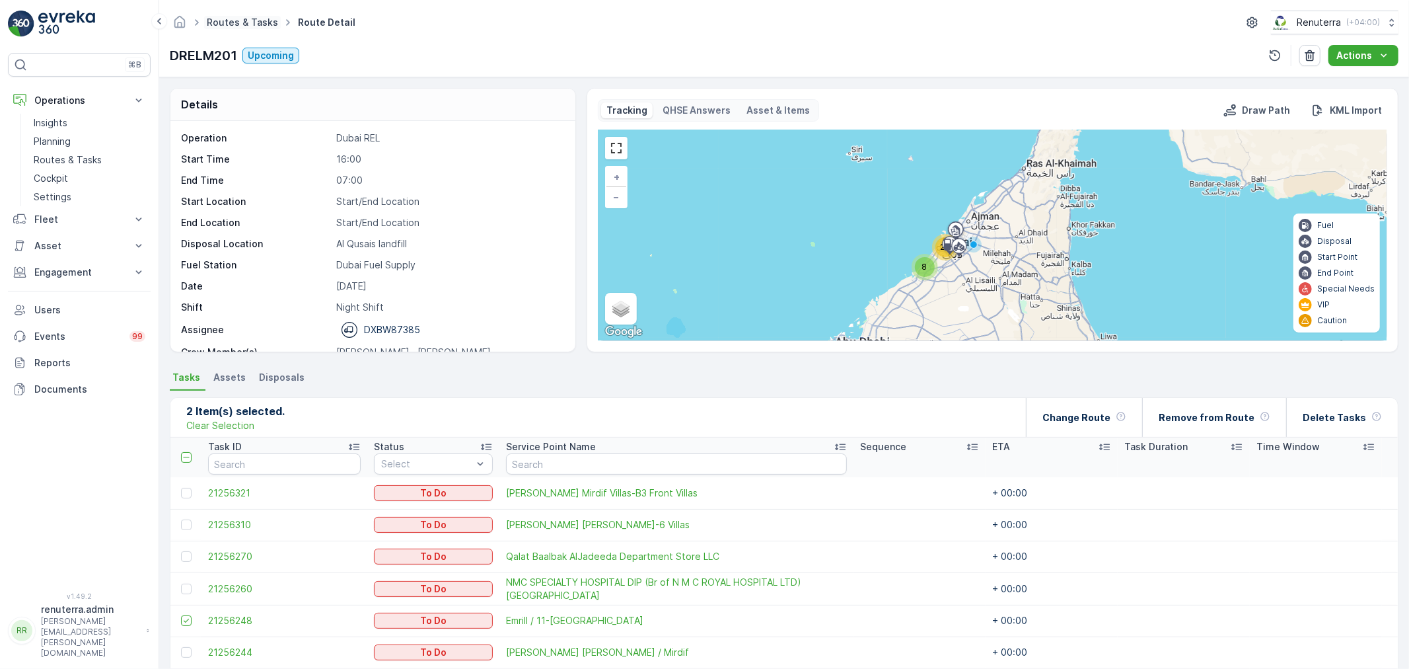
click at [266, 20] on link "Routes & Tasks" at bounding box center [242, 22] width 71 height 11
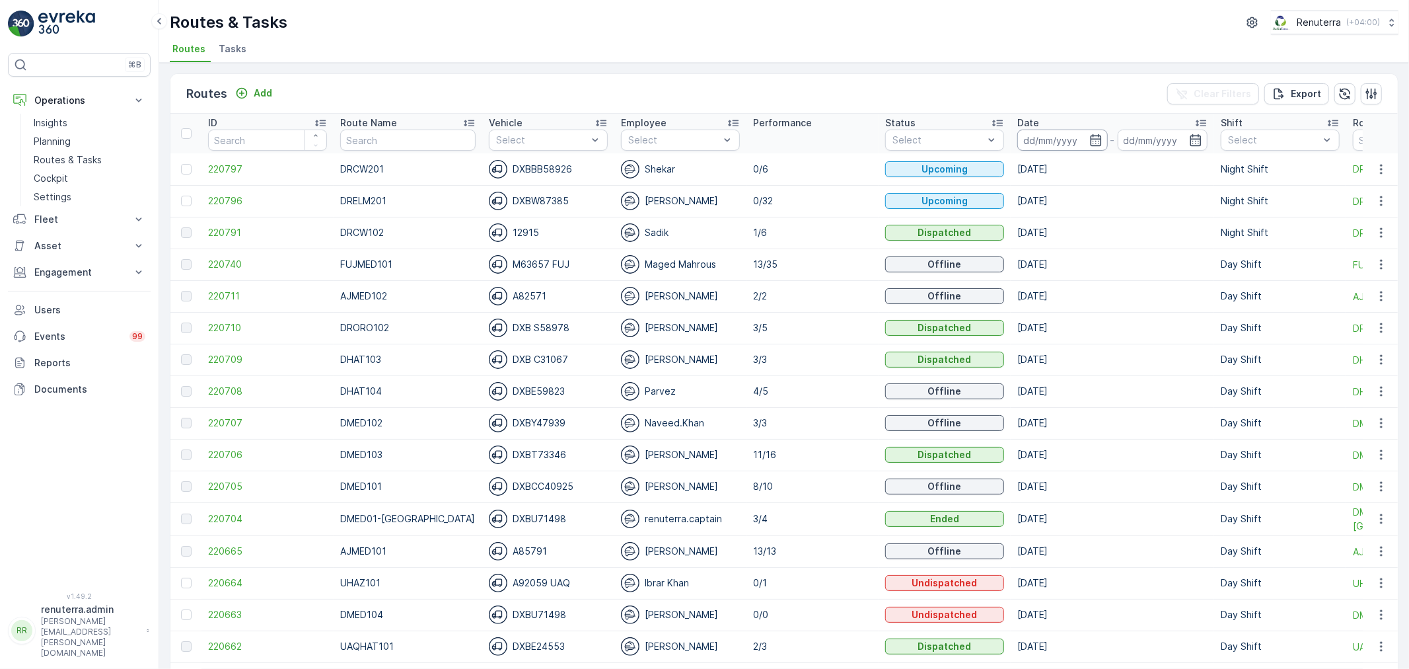
click at [1065, 129] on input at bounding box center [1062, 139] width 91 height 21
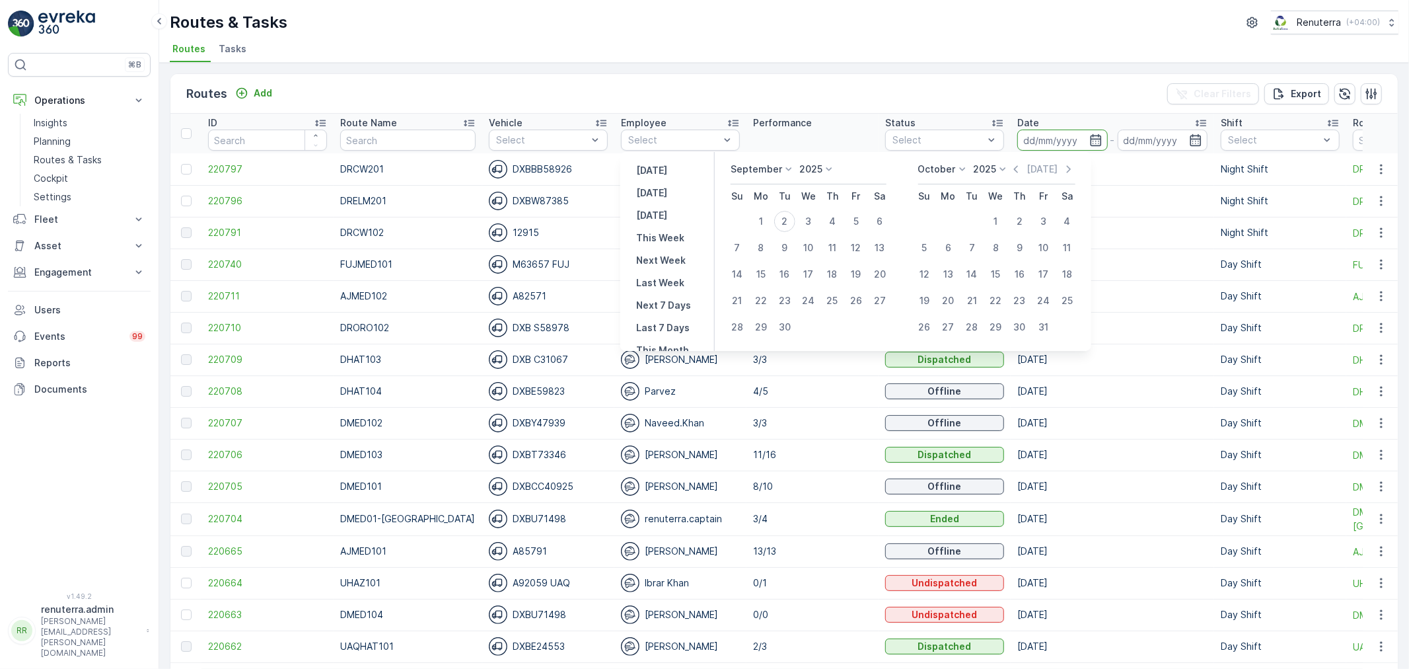
click at [1064, 136] on input at bounding box center [1062, 139] width 91 height 21
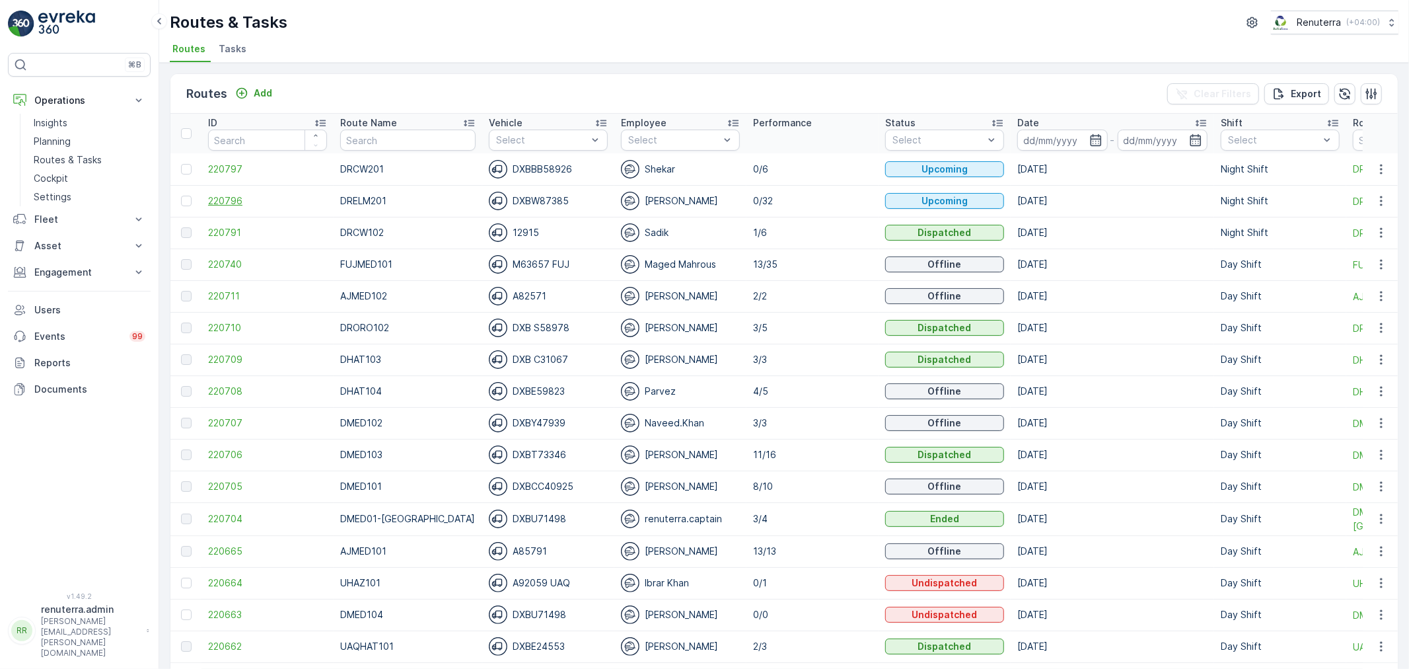
click at [240, 203] on span "220796" at bounding box center [267, 200] width 119 height 13
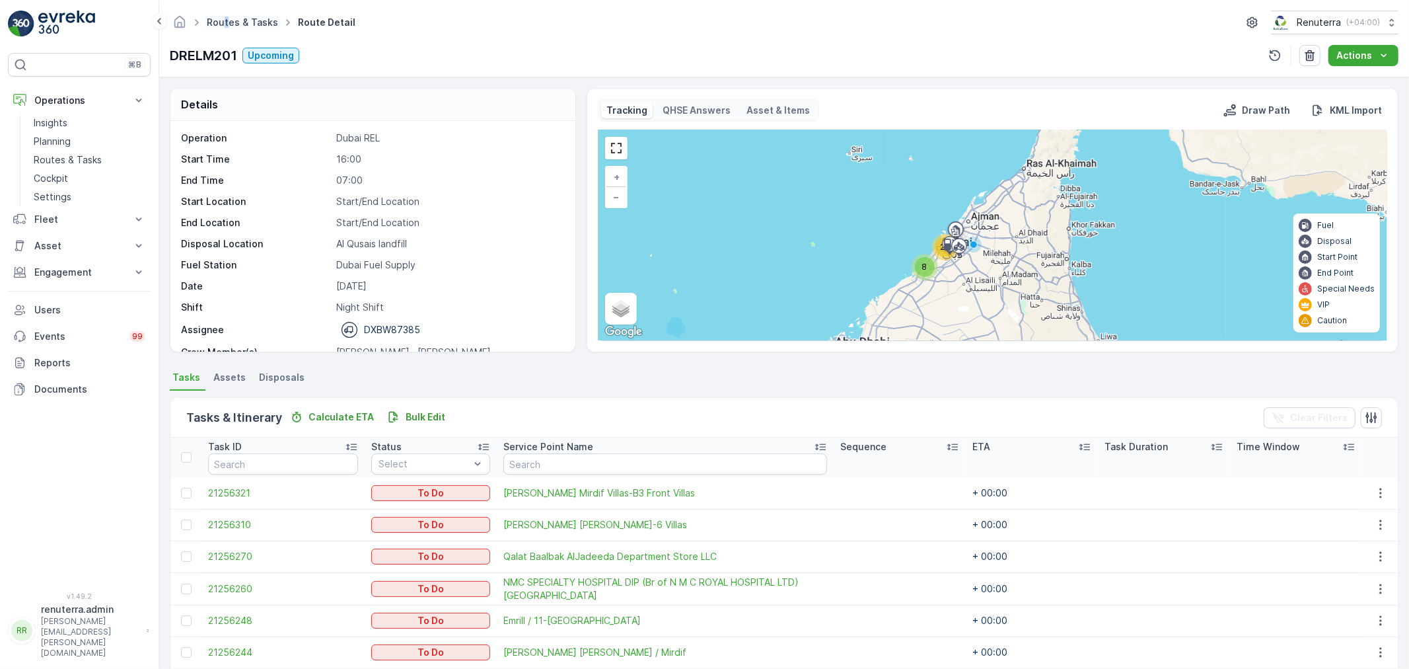
click at [223, 25] on ul "Routes & Tasks" at bounding box center [249, 22] width 91 height 19
click at [223, 25] on link "Routes & Tasks" at bounding box center [242, 22] width 71 height 11
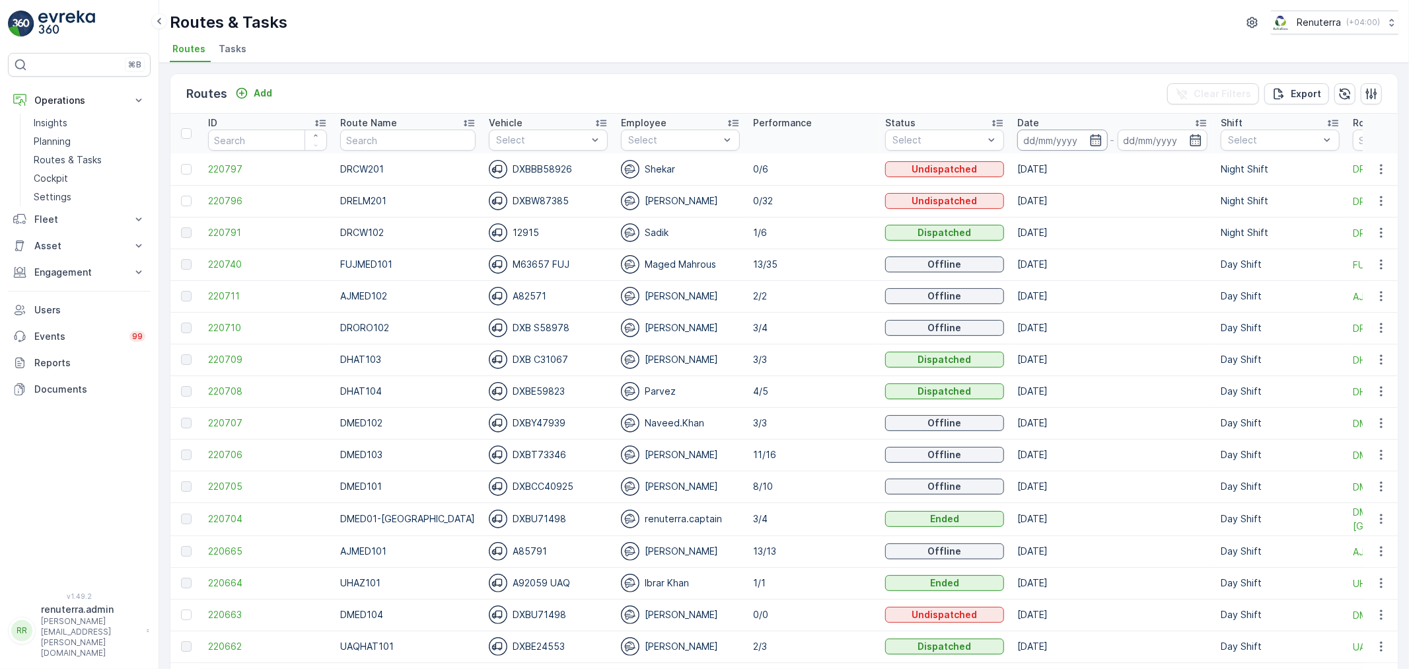
click at [1055, 145] on input at bounding box center [1062, 139] width 91 height 21
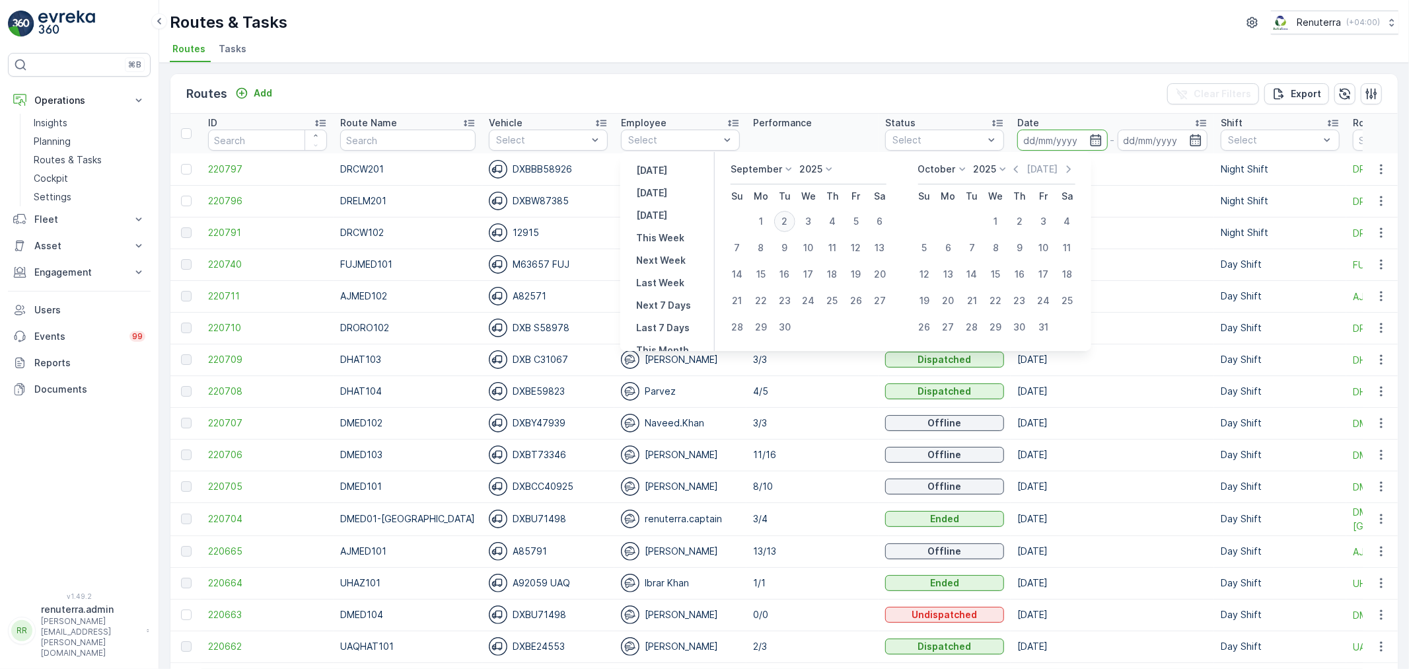
click at [784, 217] on div "2" at bounding box center [784, 221] width 21 height 21
type input "[DATE]"
click at [784, 217] on div "2" at bounding box center [784, 221] width 21 height 21
type input "[DATE]"
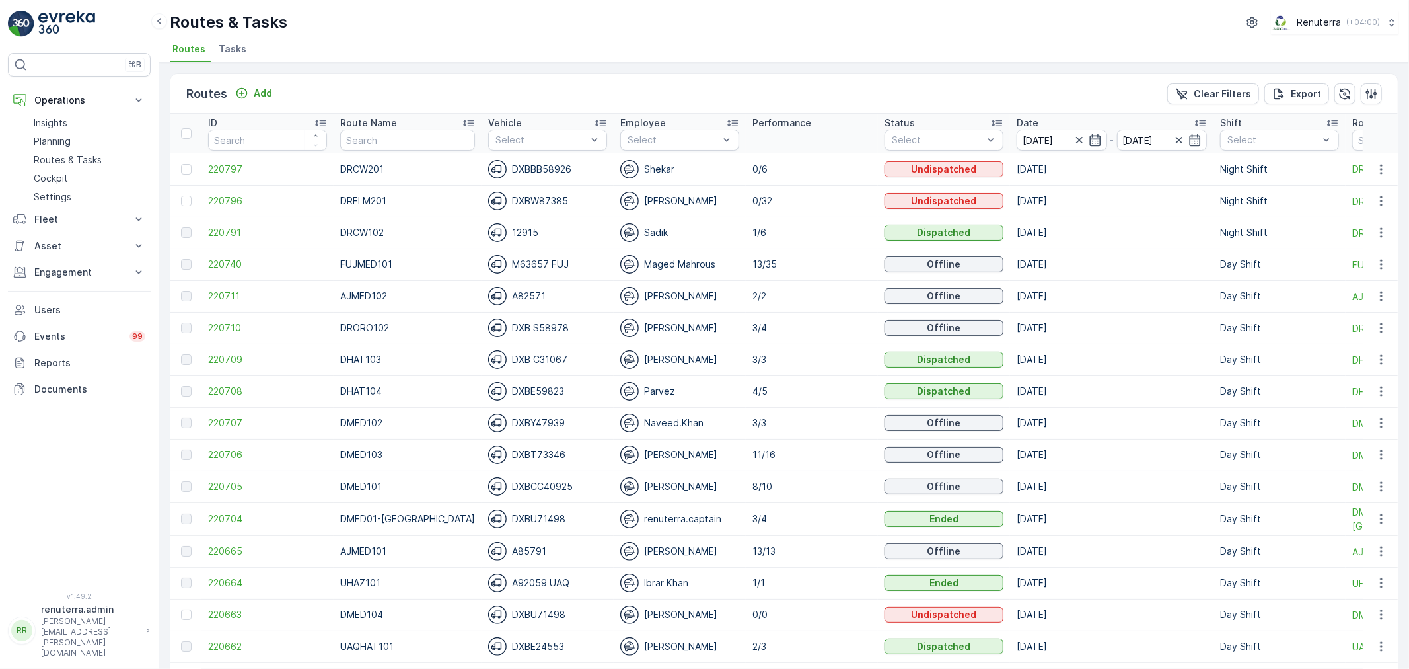
scroll to position [73, 0]
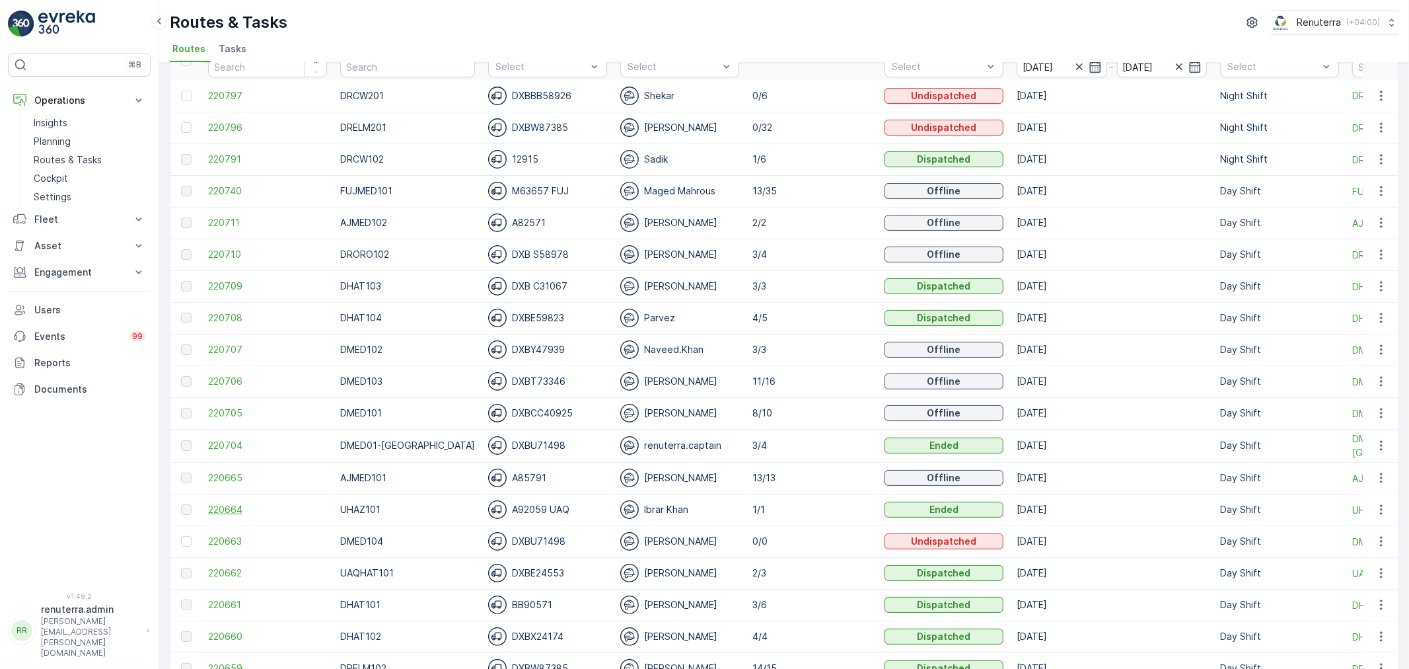
click at [250, 511] on span "220664" at bounding box center [267, 509] width 119 height 13
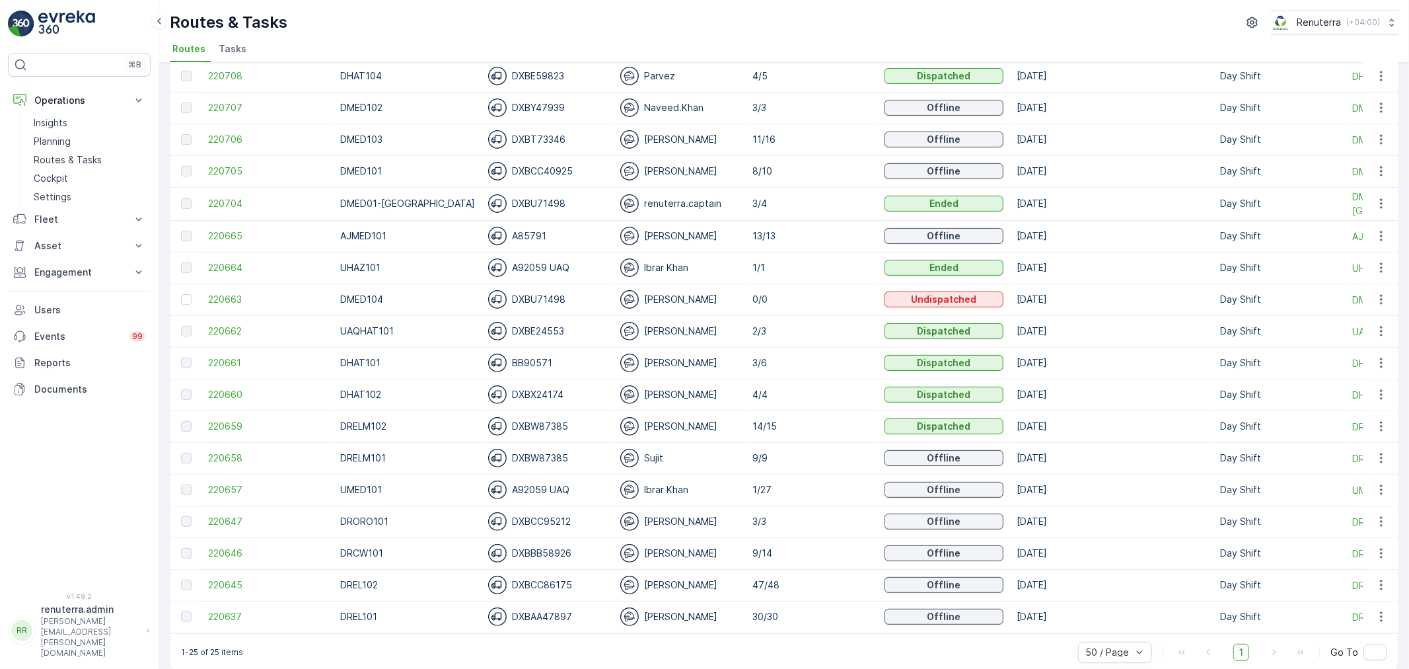
scroll to position [334, 0]
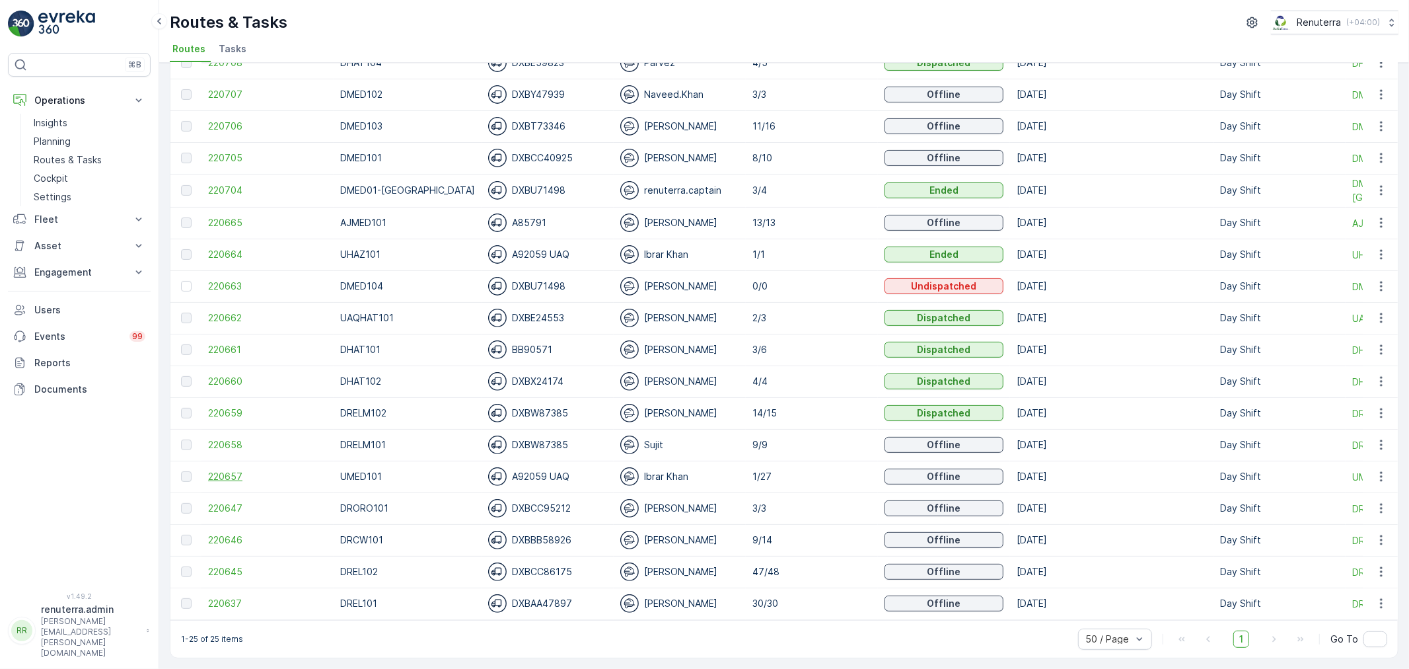
click at [248, 470] on span "220657" at bounding box center [267, 476] width 119 height 13
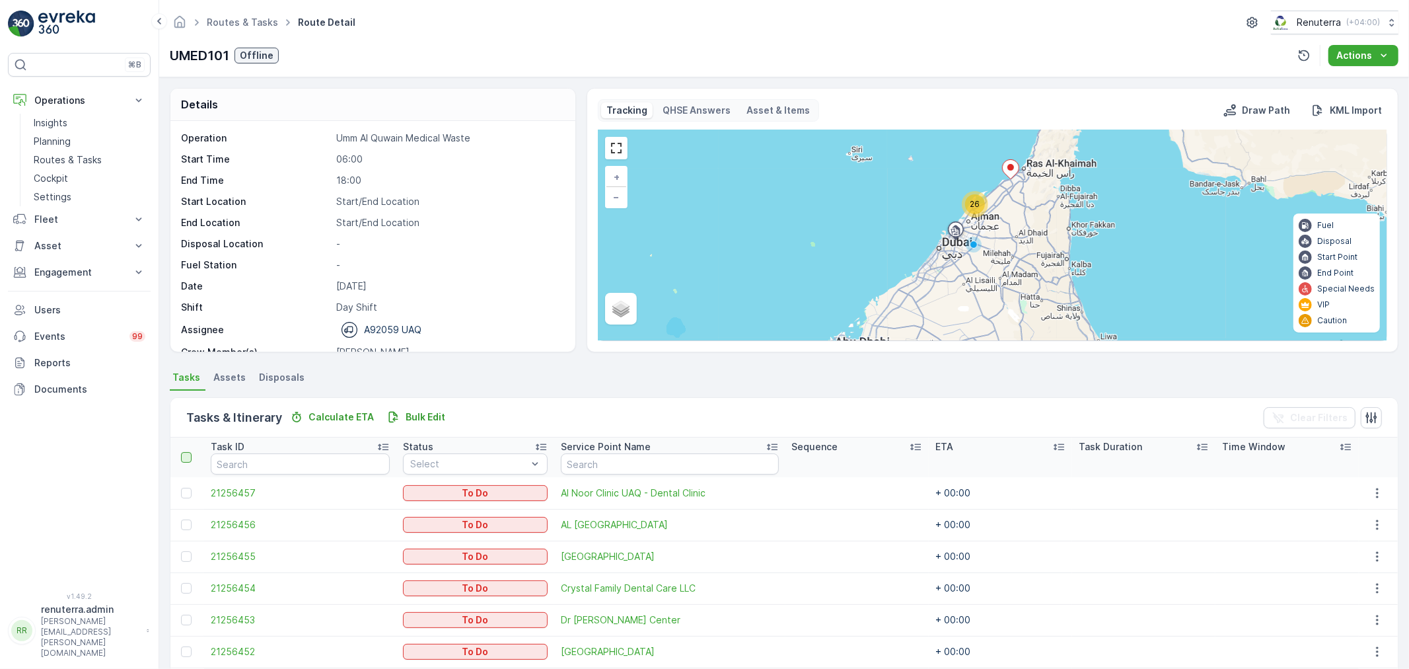
click at [185, 453] on div at bounding box center [186, 457] width 11 height 11
click at [188, 452] on input "checkbox" at bounding box center [188, 452] width 0 height 0
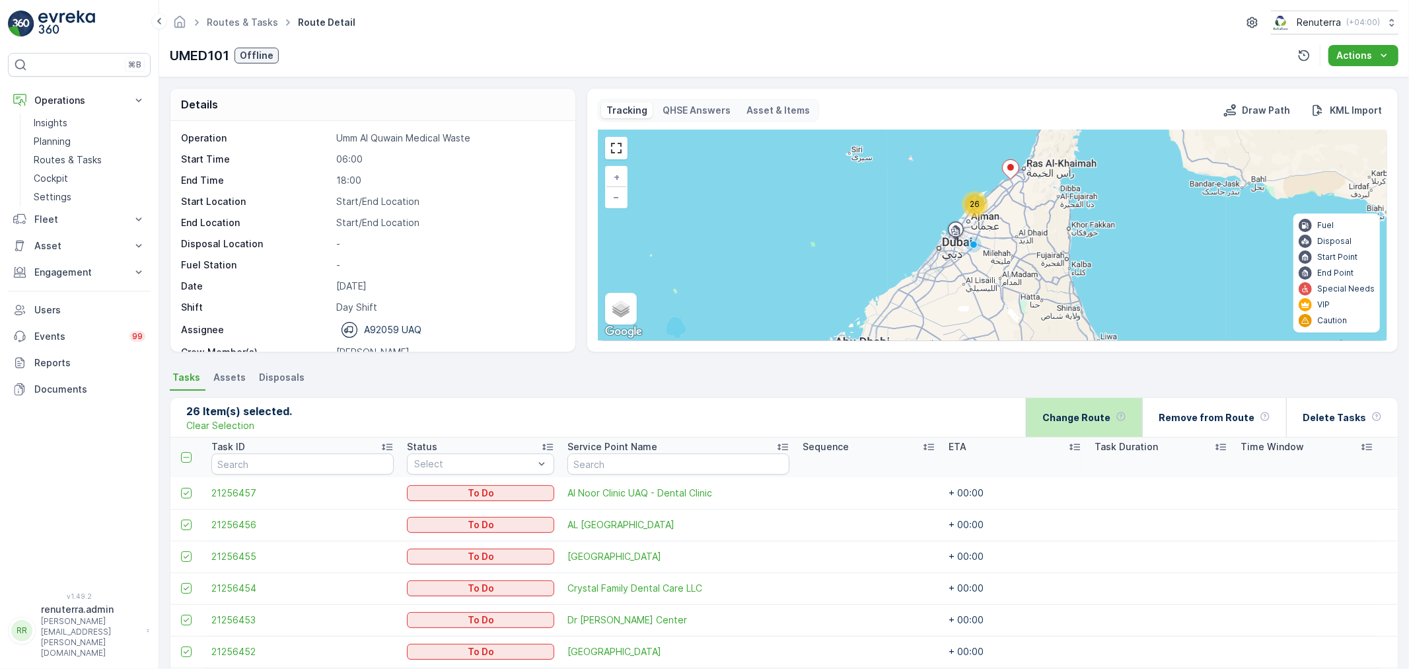
click at [1077, 407] on div "Change Route" at bounding box center [1084, 417] width 84 height 39
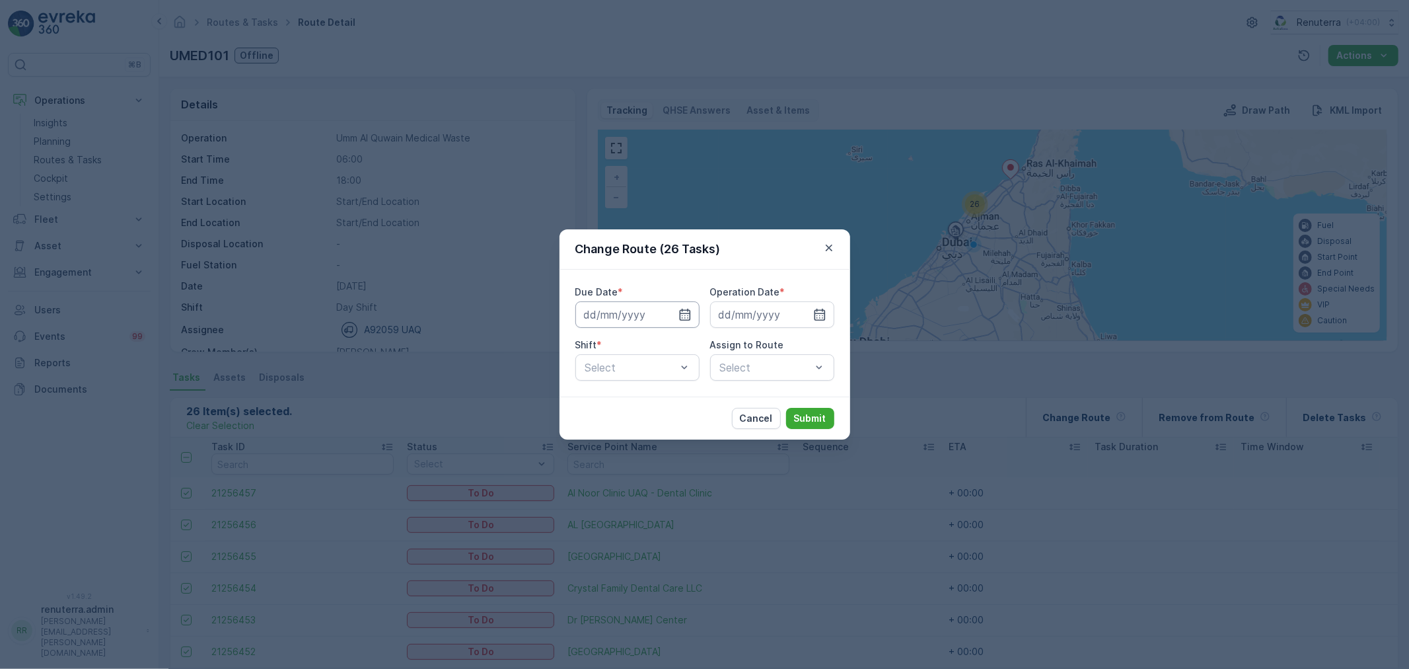
click at [672, 308] on input at bounding box center [637, 314] width 124 height 26
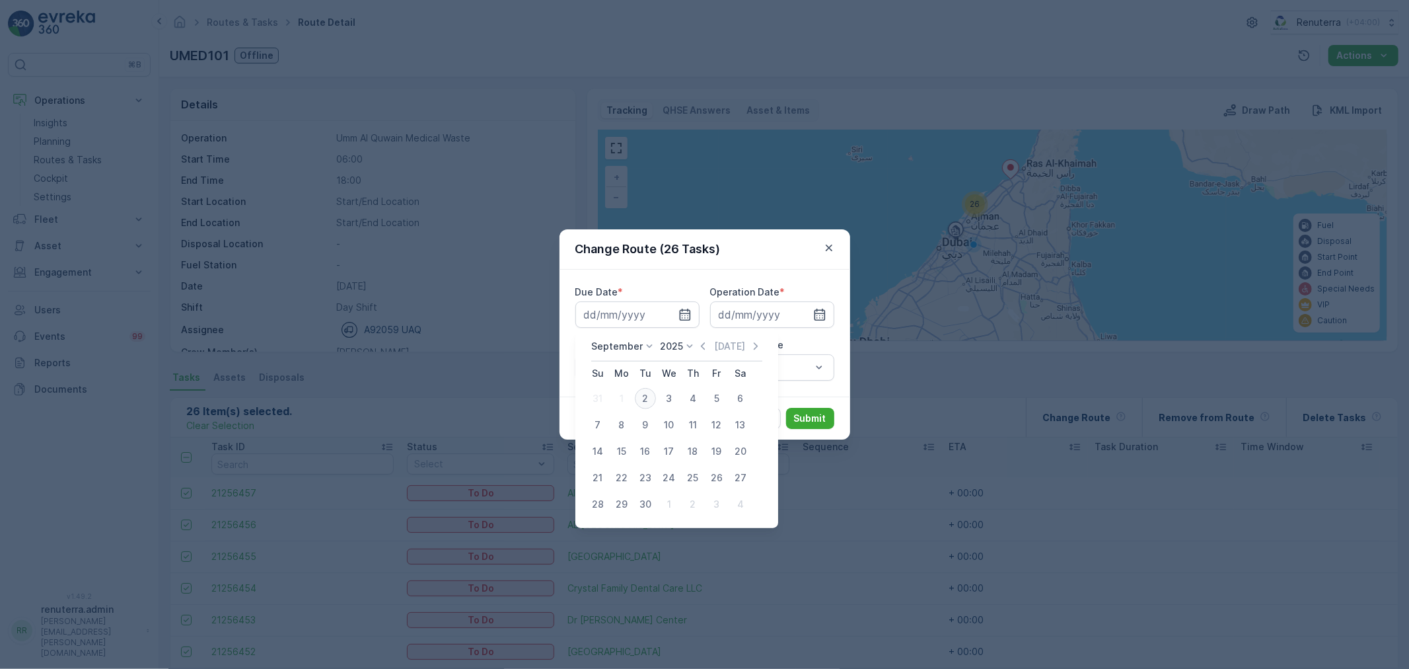
click at [648, 394] on div "2" at bounding box center [645, 398] width 21 height 21
type input "[DATE]"
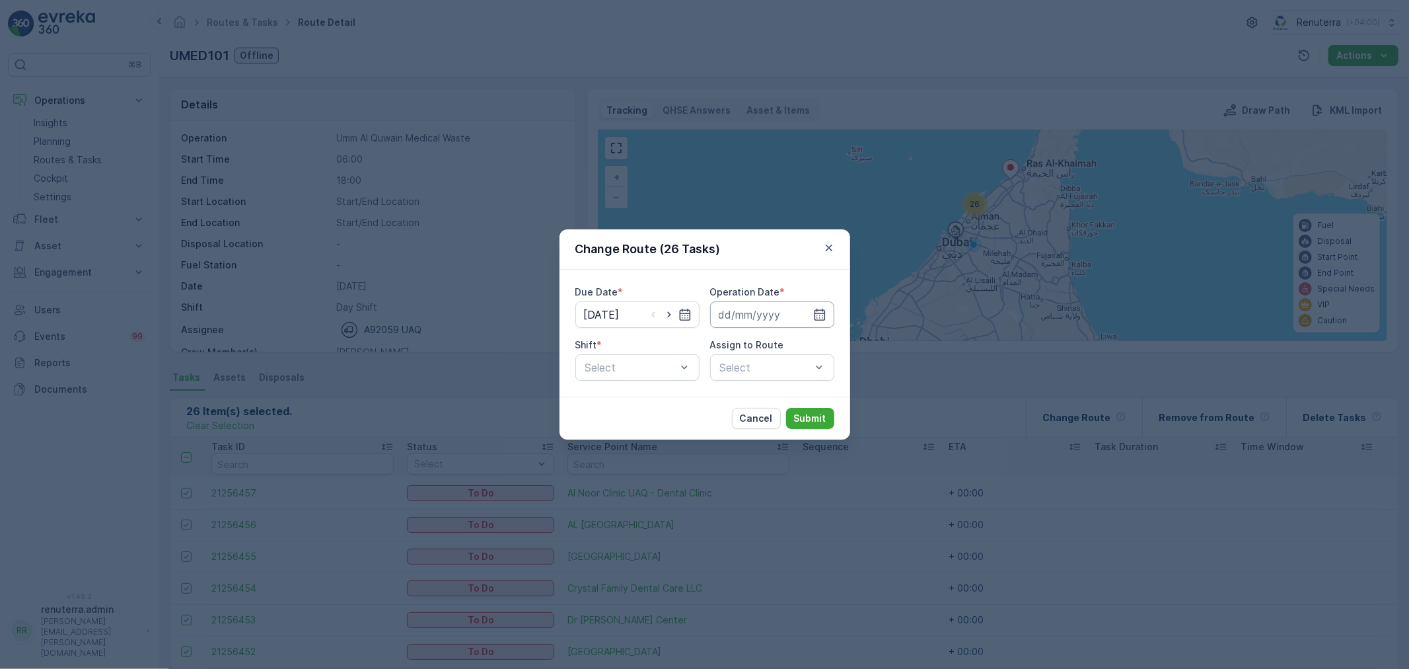
click at [751, 321] on input at bounding box center [772, 314] width 124 height 26
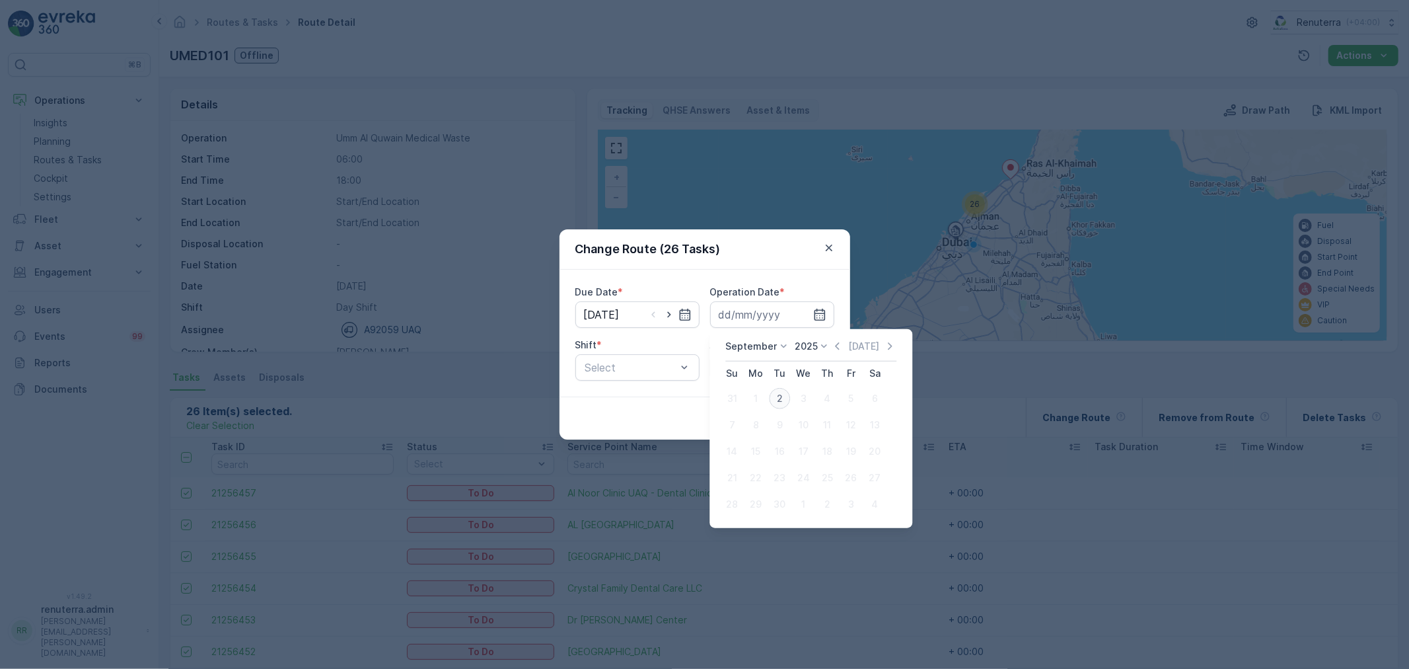
click at [778, 392] on div "2" at bounding box center [779, 398] width 21 height 21
type input "[DATE]"
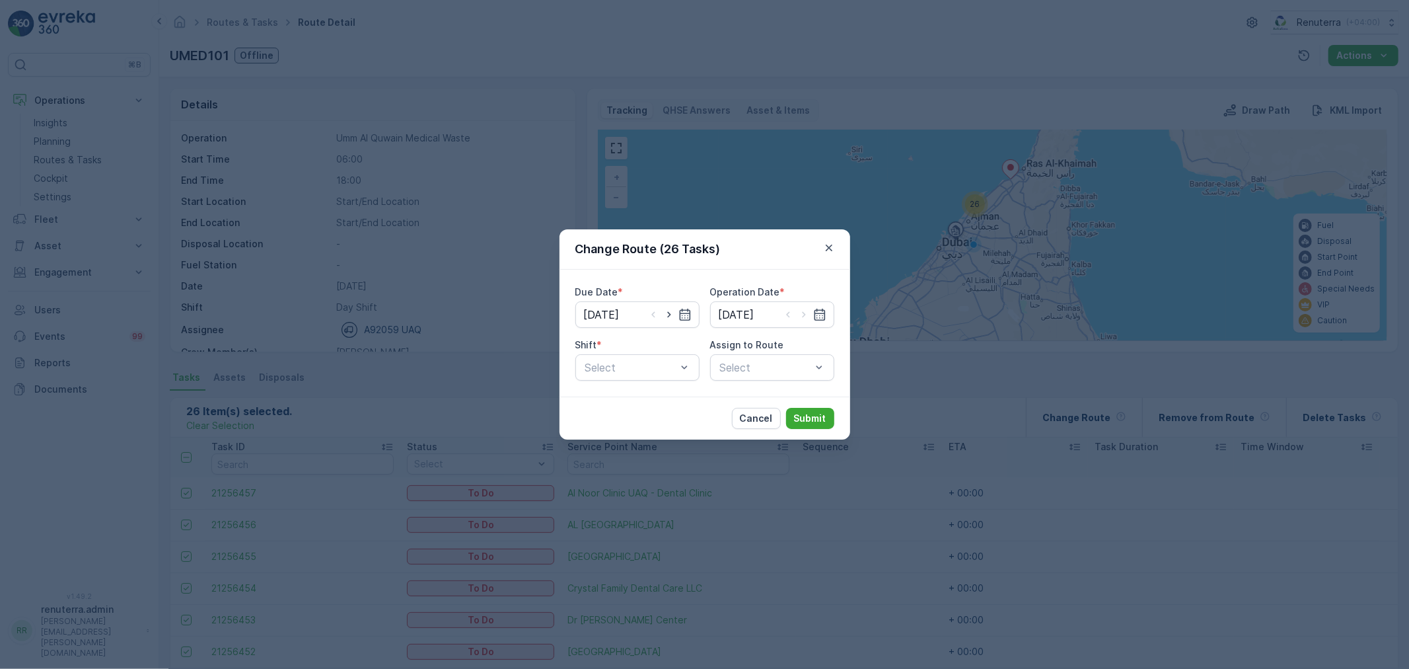
click at [635, 382] on div "Due Date * 02.09.2025 Operation Date * 02.09.2025 Shift * Select Assign to Rout…" at bounding box center [705, 333] width 291 height 127
click at [636, 392] on div "Day Shift" at bounding box center [637, 399] width 124 height 22
click at [757, 374] on div "Select" at bounding box center [772, 367] width 124 height 26
click at [770, 394] on span "UMED101 (Offline) - A92059 UAQ" at bounding box center [772, 406] width 108 height 24
click at [826, 412] on button "Submit" at bounding box center [810, 418] width 48 height 21
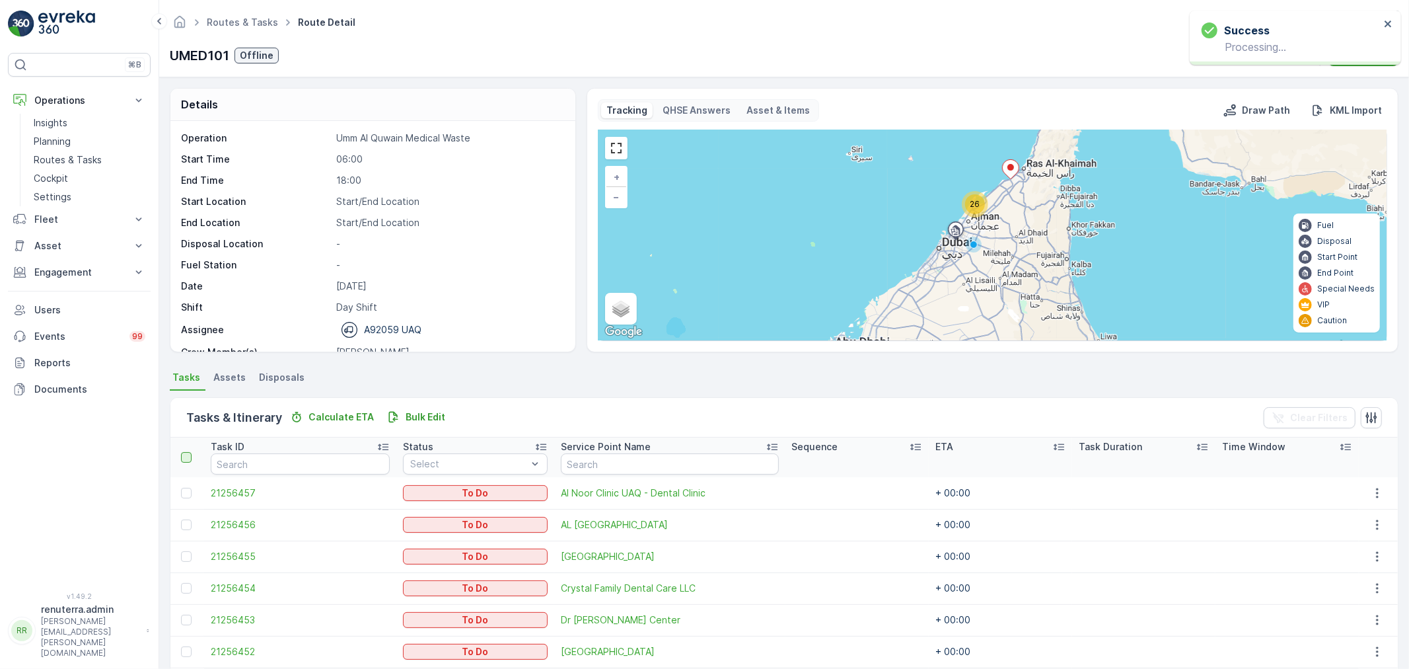
click at [186, 457] on div at bounding box center [186, 457] width 11 height 11
click at [188, 452] on input "checkbox" at bounding box center [188, 452] width 0 height 0
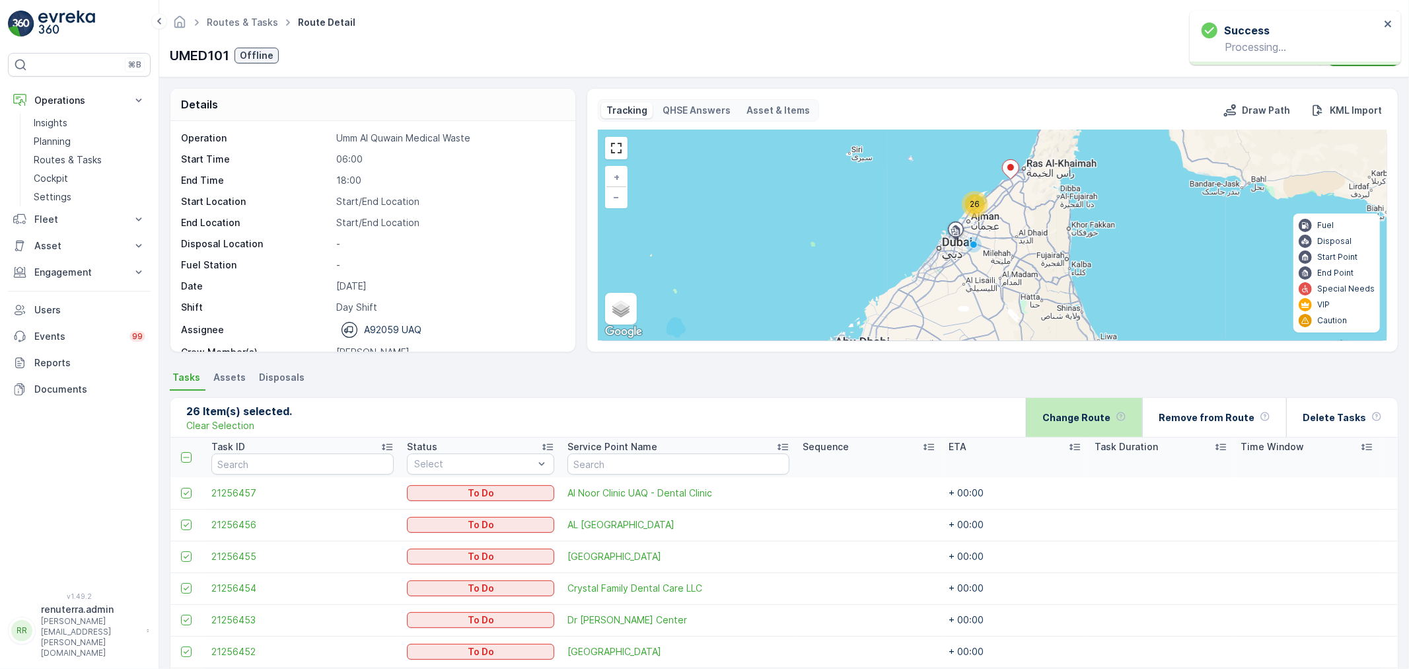
click at [1068, 402] on div "Change Route" at bounding box center [1084, 417] width 84 height 39
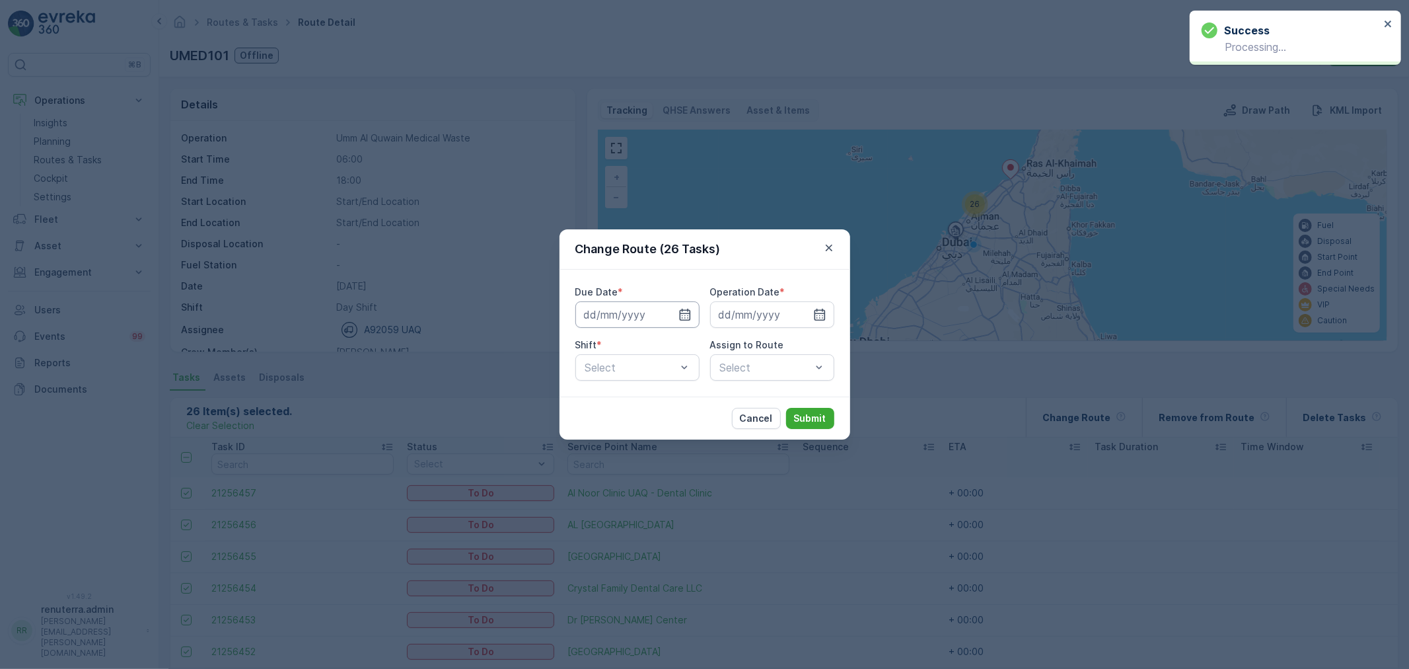
click at [635, 325] on input at bounding box center [637, 314] width 124 height 26
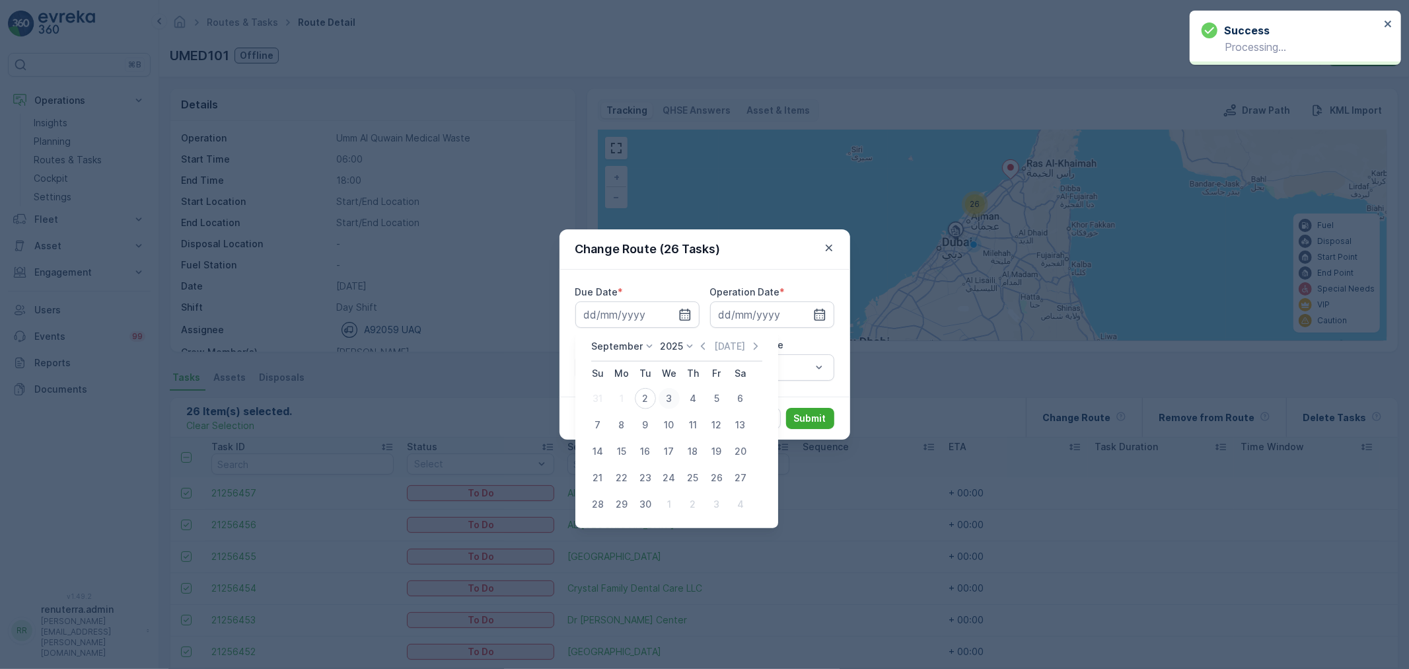
click at [667, 403] on div "3" at bounding box center [669, 398] width 21 height 21
type input "[DATE]"
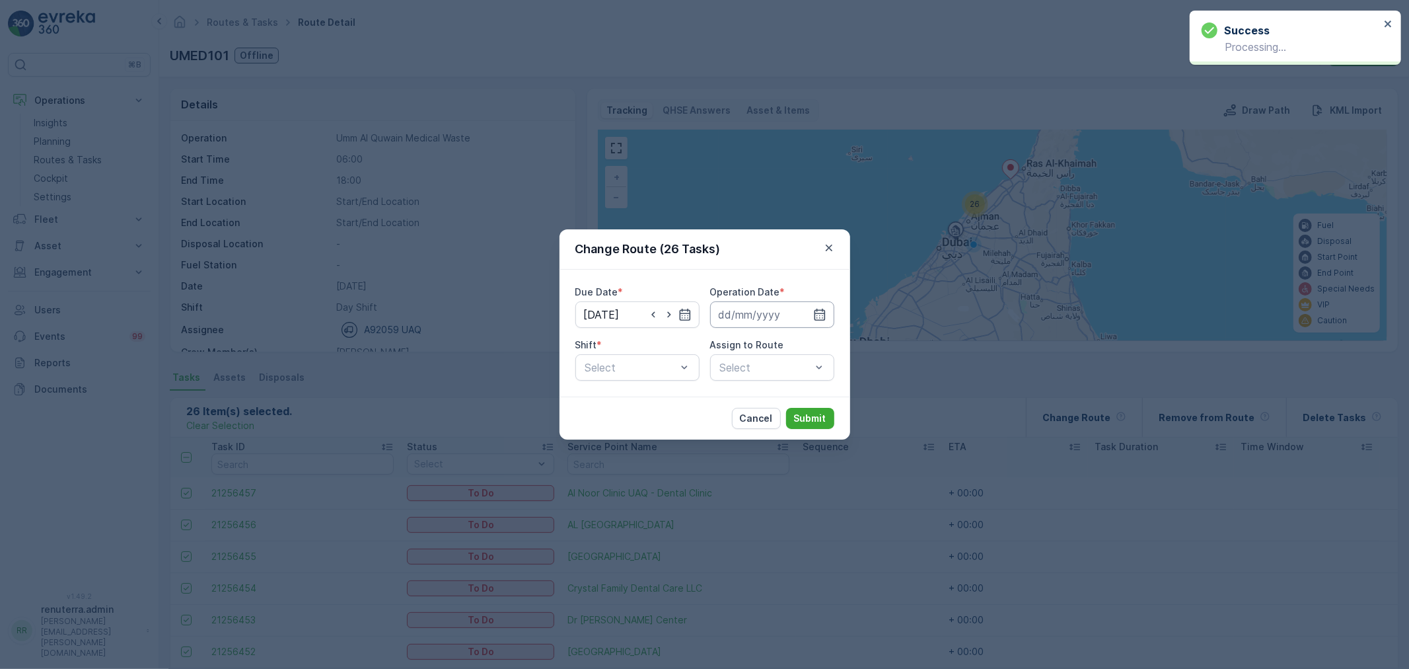
click at [754, 316] on input at bounding box center [772, 314] width 124 height 26
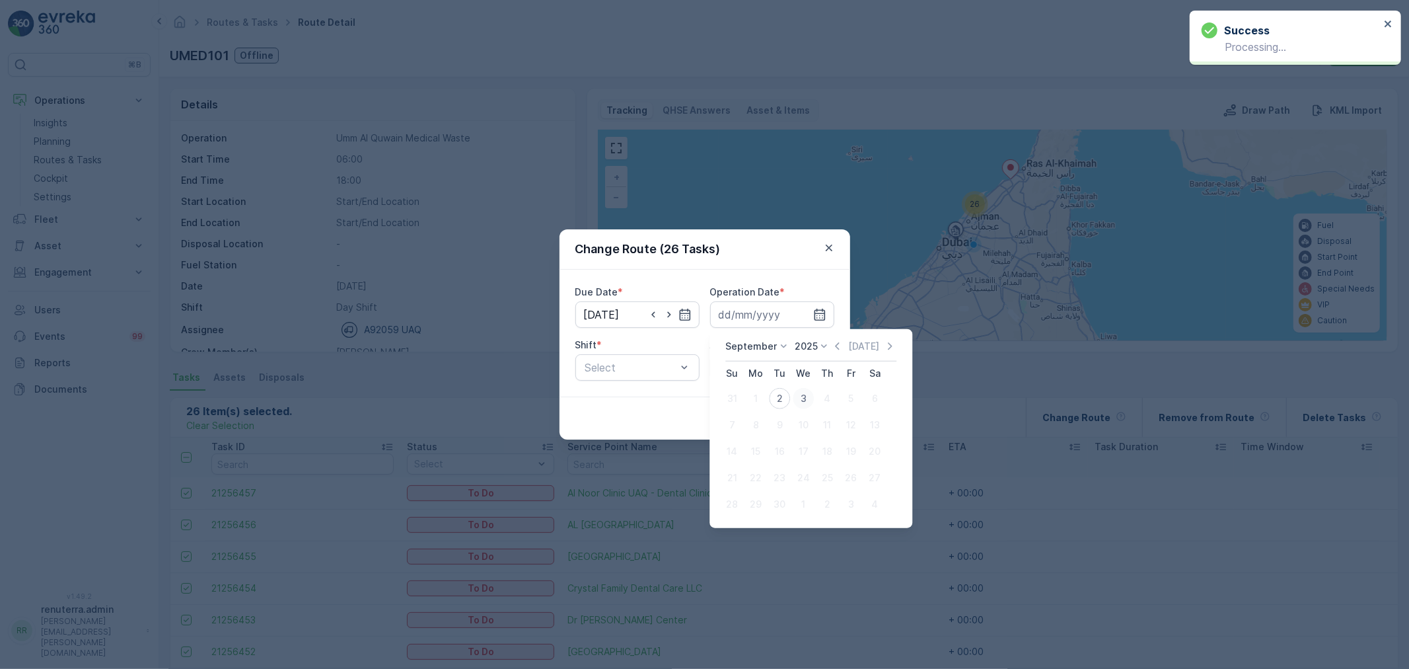
click at [799, 399] on div "3" at bounding box center [803, 398] width 21 height 21
type input "[DATE]"
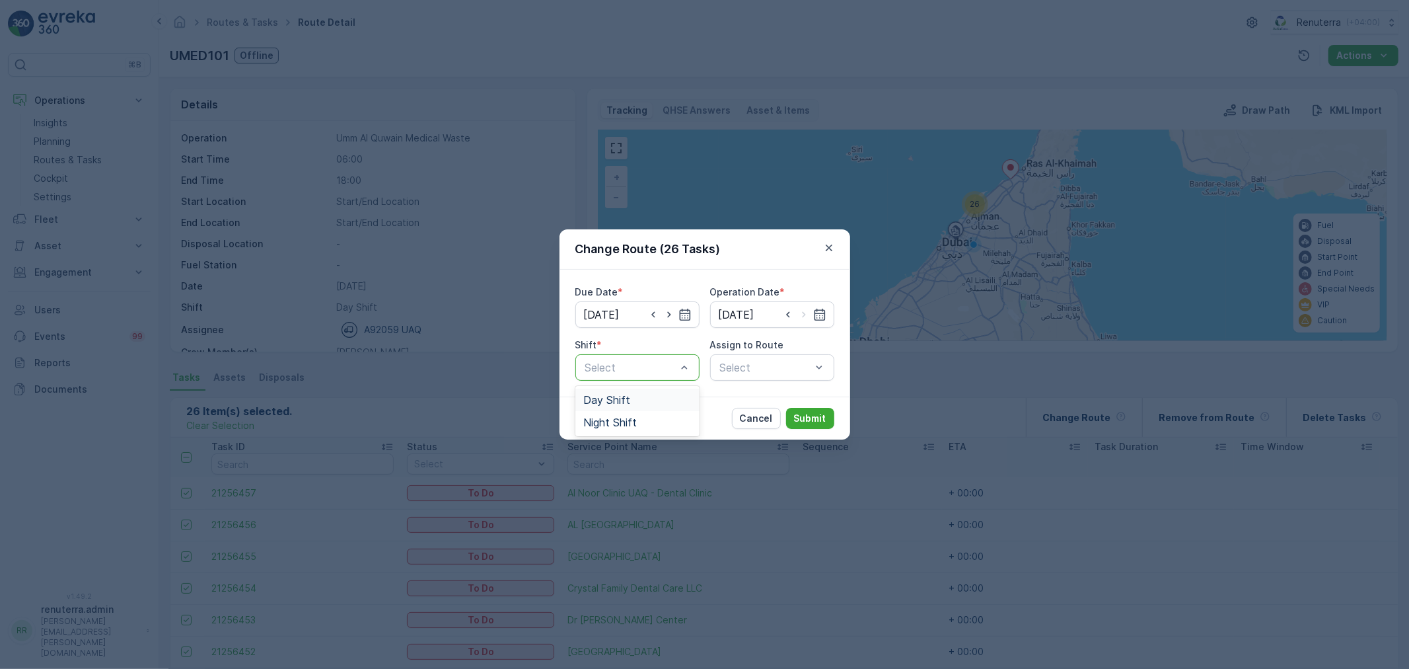
click at [663, 399] on div "Day Shift" at bounding box center [637, 400] width 108 height 12
drag, startPoint x: 787, startPoint y: 385, endPoint x: 776, endPoint y: 374, distance: 15.9
click at [787, 384] on div "Due Date * 03.09.2025 Operation Date * 03.09.2025 Shift * option Day Shift, sel…" at bounding box center [705, 333] width 291 height 127
click at [771, 370] on div "Select" at bounding box center [772, 367] width 124 height 26
drag, startPoint x: 780, startPoint y: 398, endPoint x: 791, endPoint y: 412, distance: 18.8
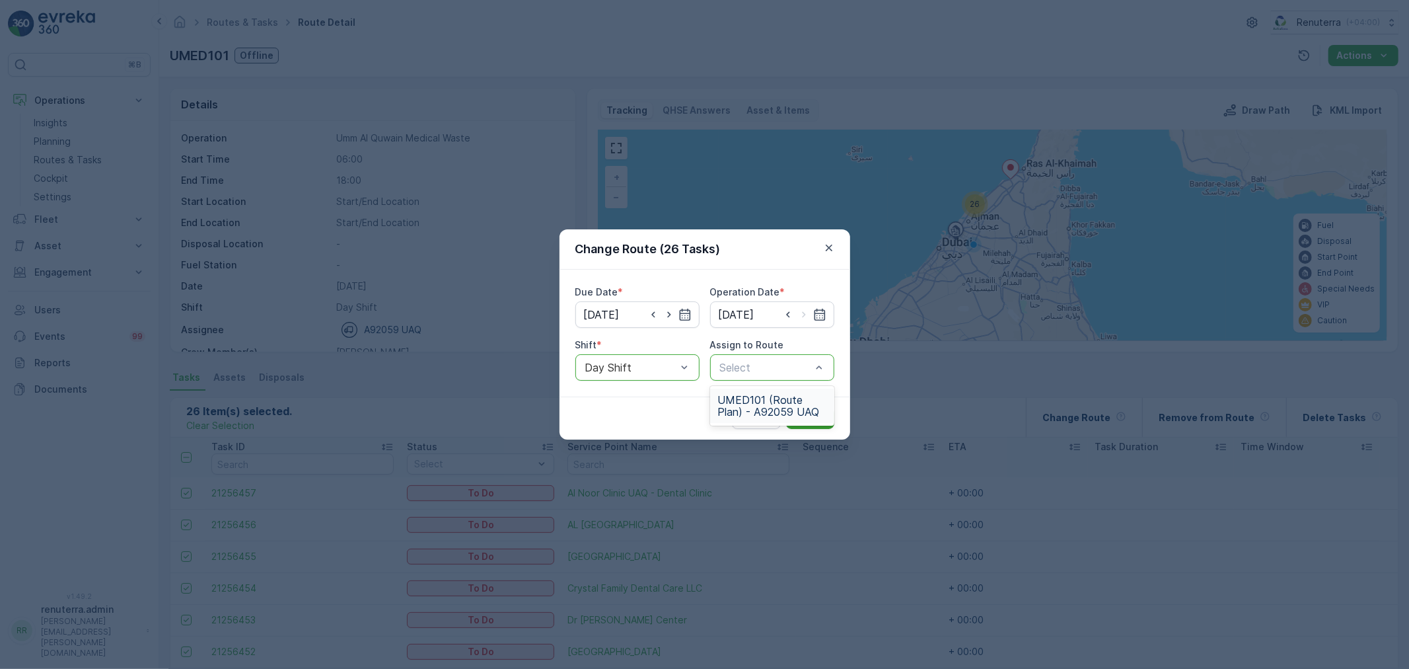
click at [780, 398] on span "UMED101 (Route Plan) - A92059 UAQ" at bounding box center [772, 406] width 108 height 24
click at [799, 416] on p "Submit" at bounding box center [810, 418] width 32 height 13
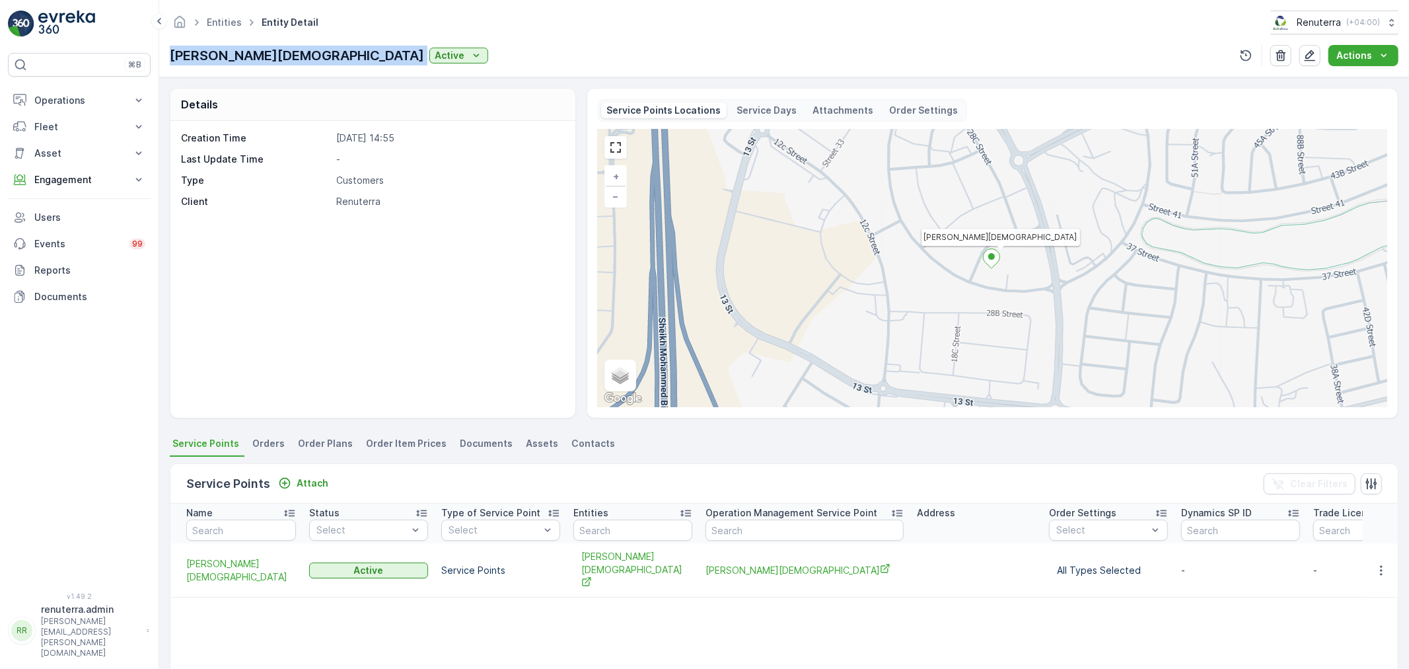
drag, startPoint x: 170, startPoint y: 54, endPoint x: 403, endPoint y: 48, distance: 233.3
click at [403, 48] on div "[PERSON_NAME][DEMOGRAPHIC_DATA] Active" at bounding box center [329, 56] width 318 height 20
copy p "[PERSON_NAME][DEMOGRAPHIC_DATA]"
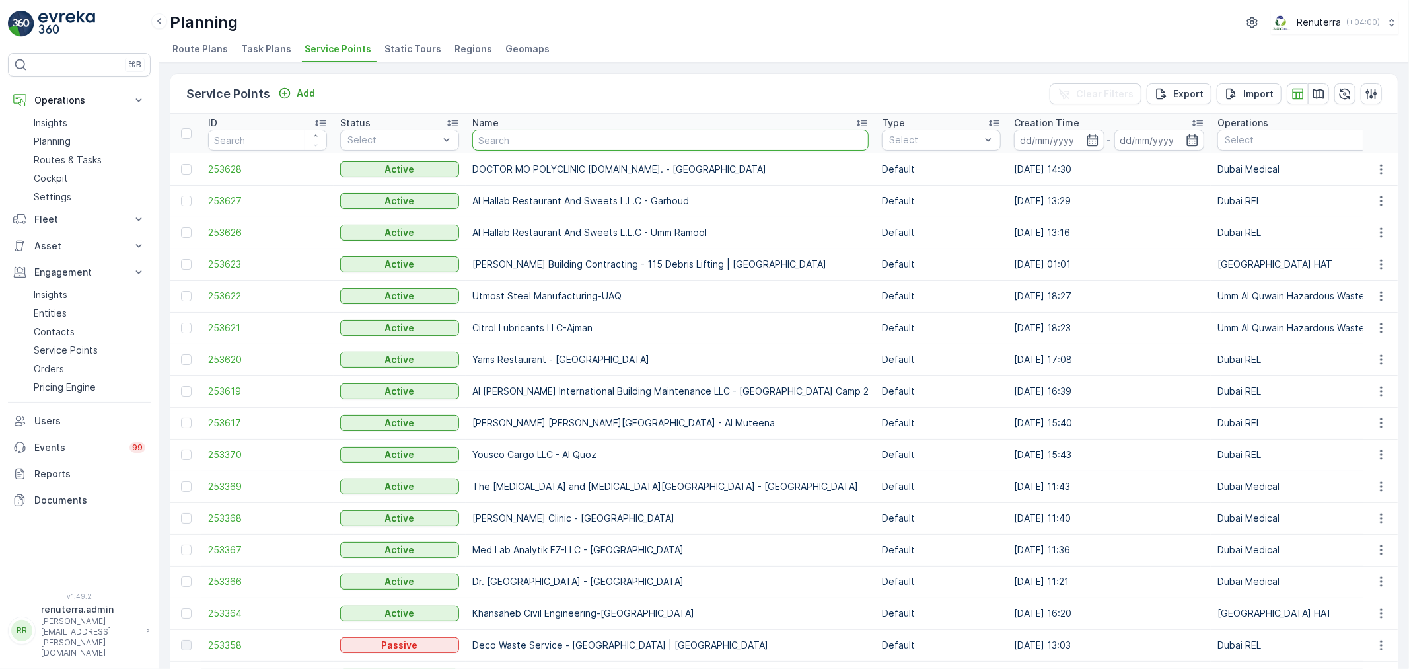
click at [499, 130] on input "text" at bounding box center [670, 139] width 396 height 21
type input "NOM"
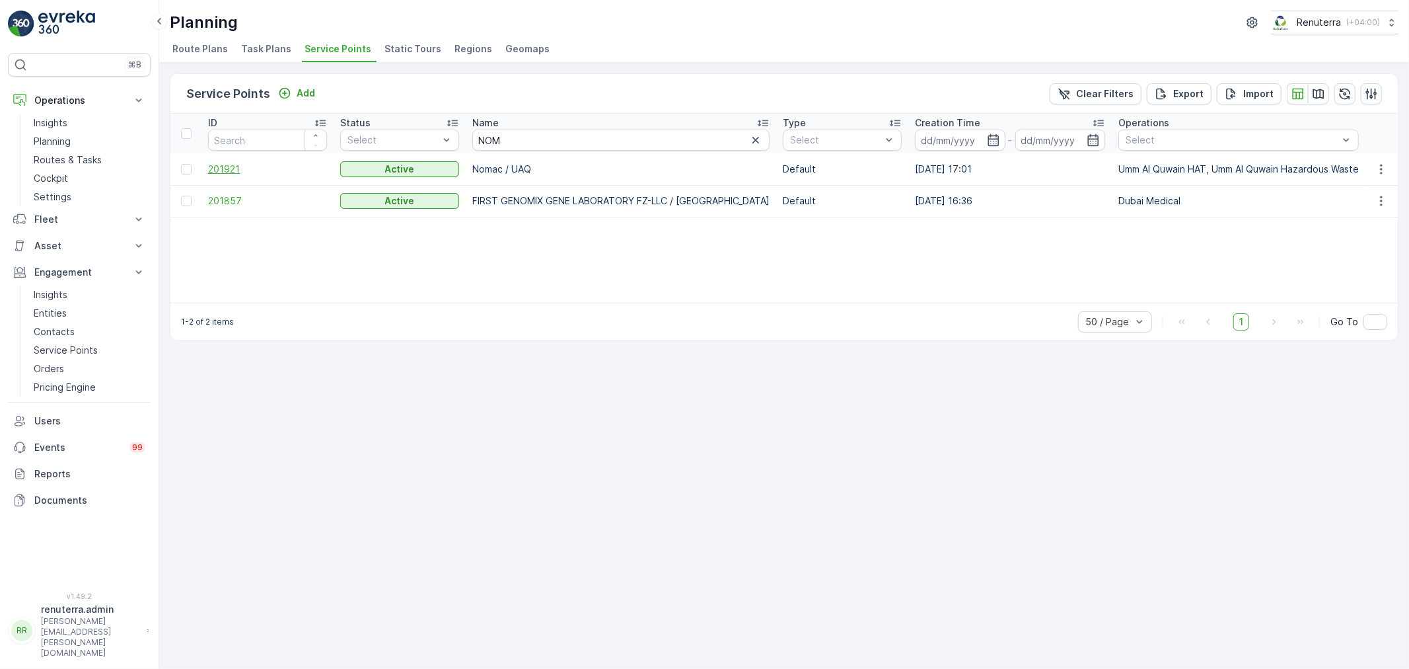
click at [252, 170] on span "201921" at bounding box center [267, 169] width 119 height 13
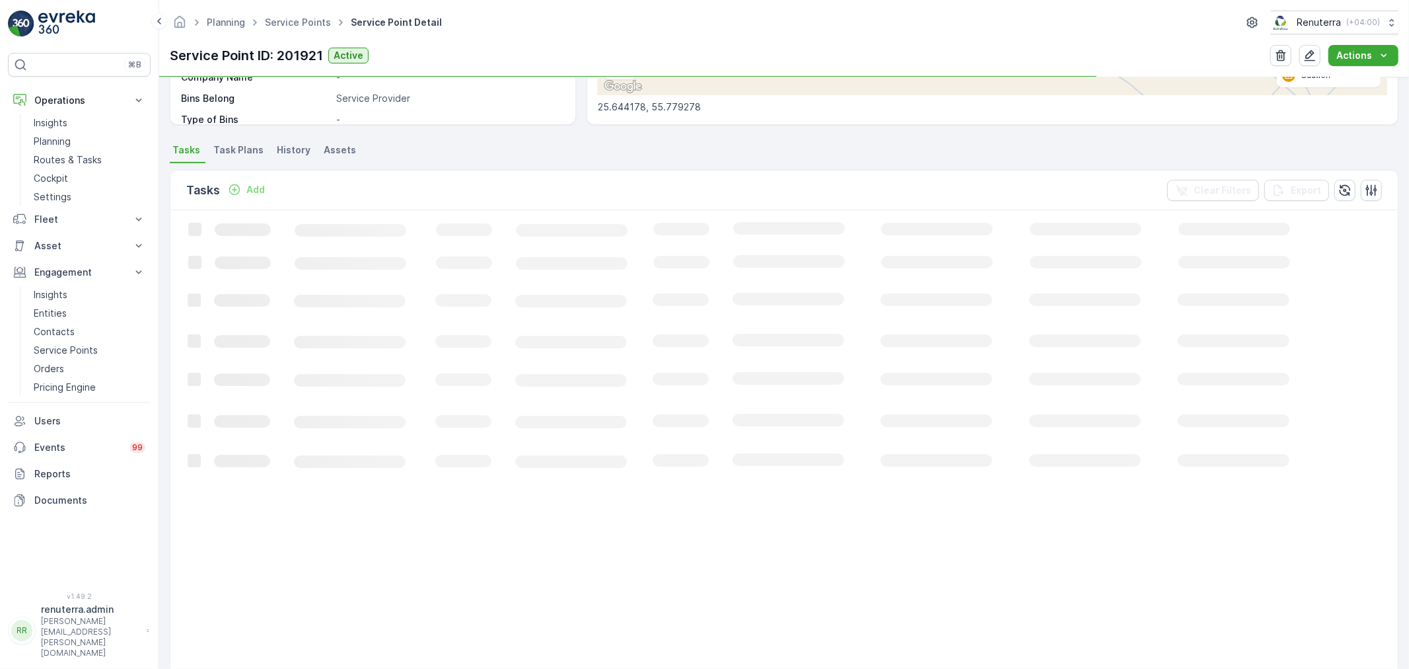
scroll to position [293, 0]
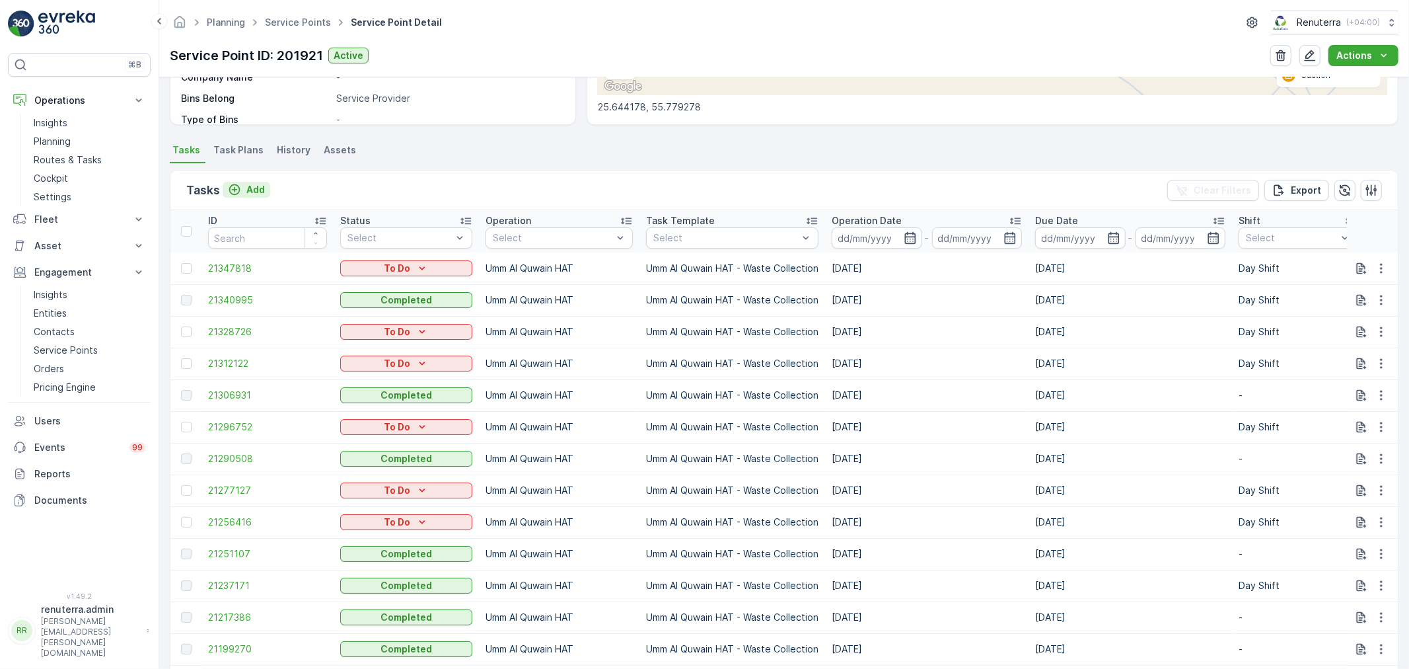
click at [251, 192] on p "Add" at bounding box center [255, 189] width 18 height 13
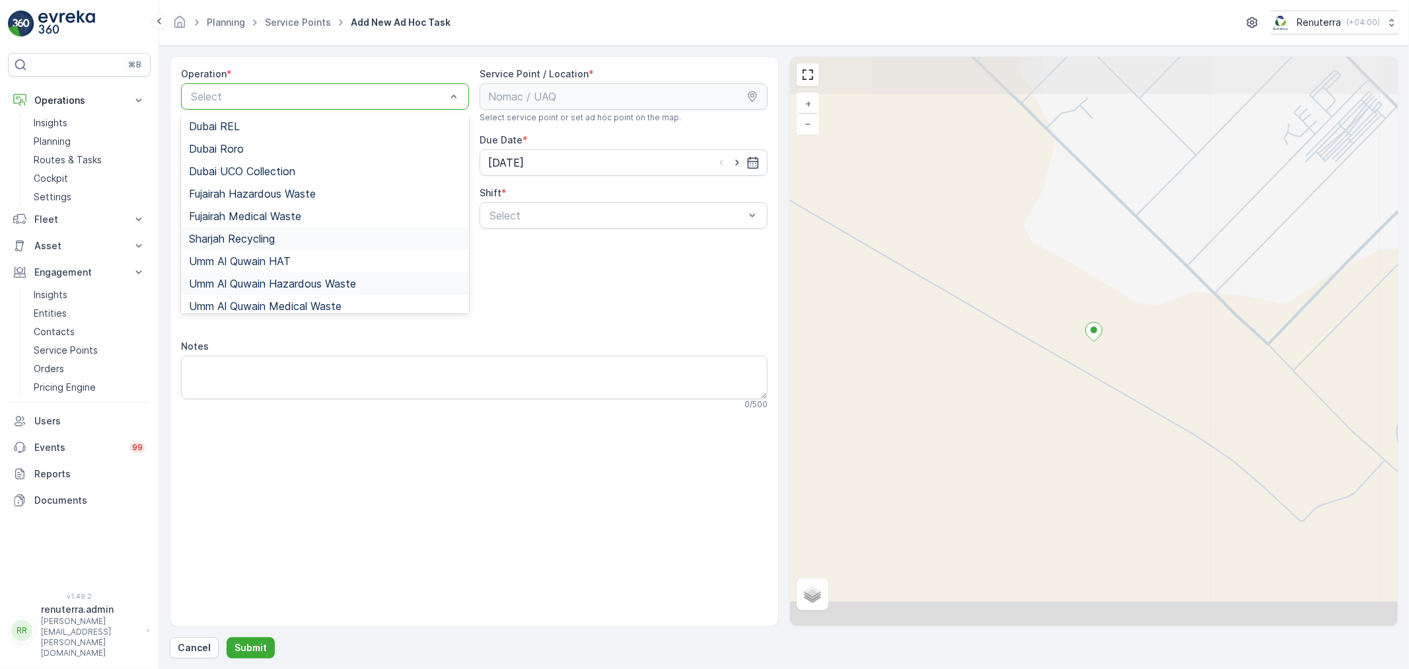
scroll to position [166, 0]
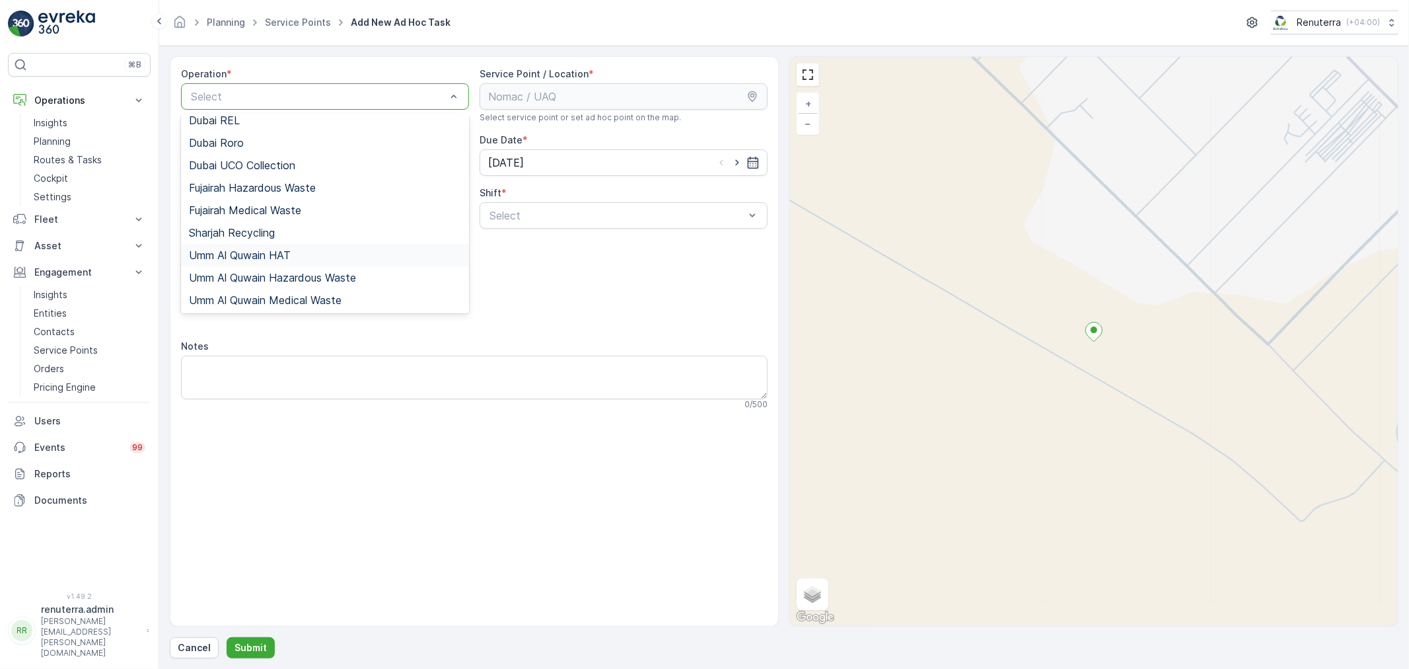
click at [267, 254] on span "Umm Al Quwain HAT" at bounding box center [240, 255] width 102 height 12
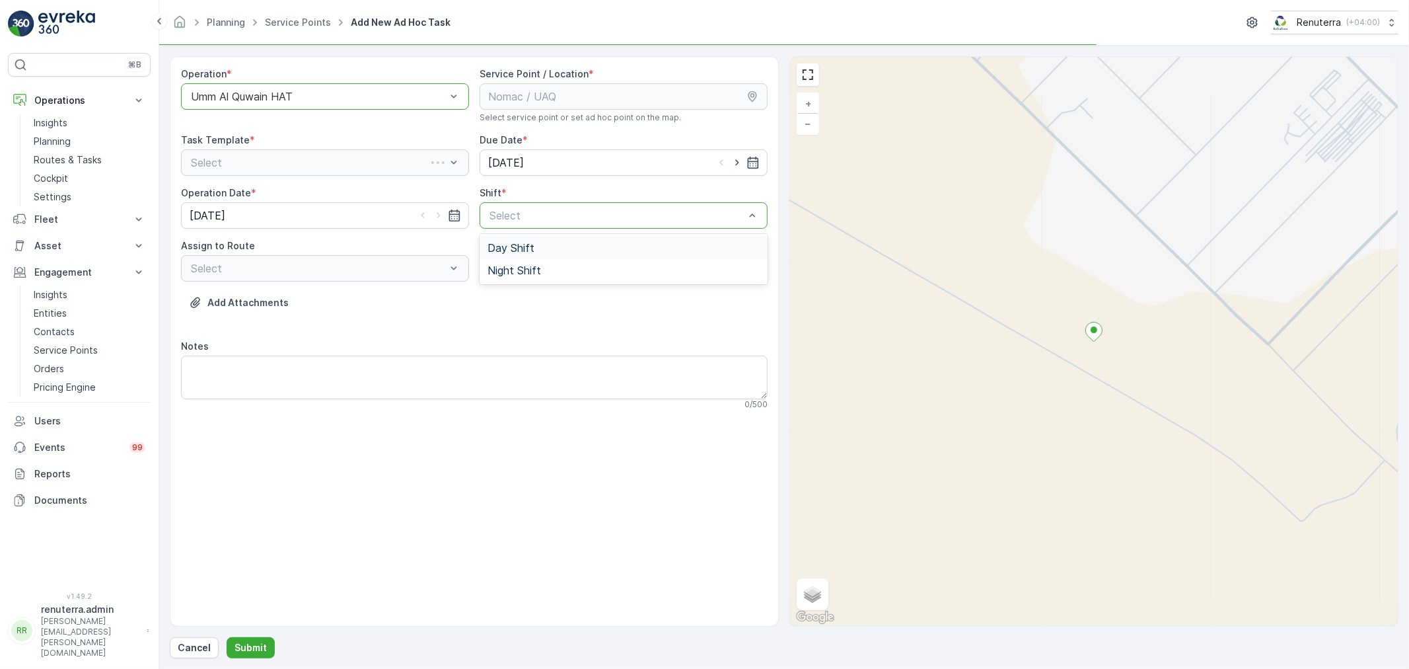
drag, startPoint x: 509, startPoint y: 218, endPoint x: 509, endPoint y: 226, distance: 8.0
click at [507, 243] on span "Day Shift" at bounding box center [511, 248] width 47 height 12
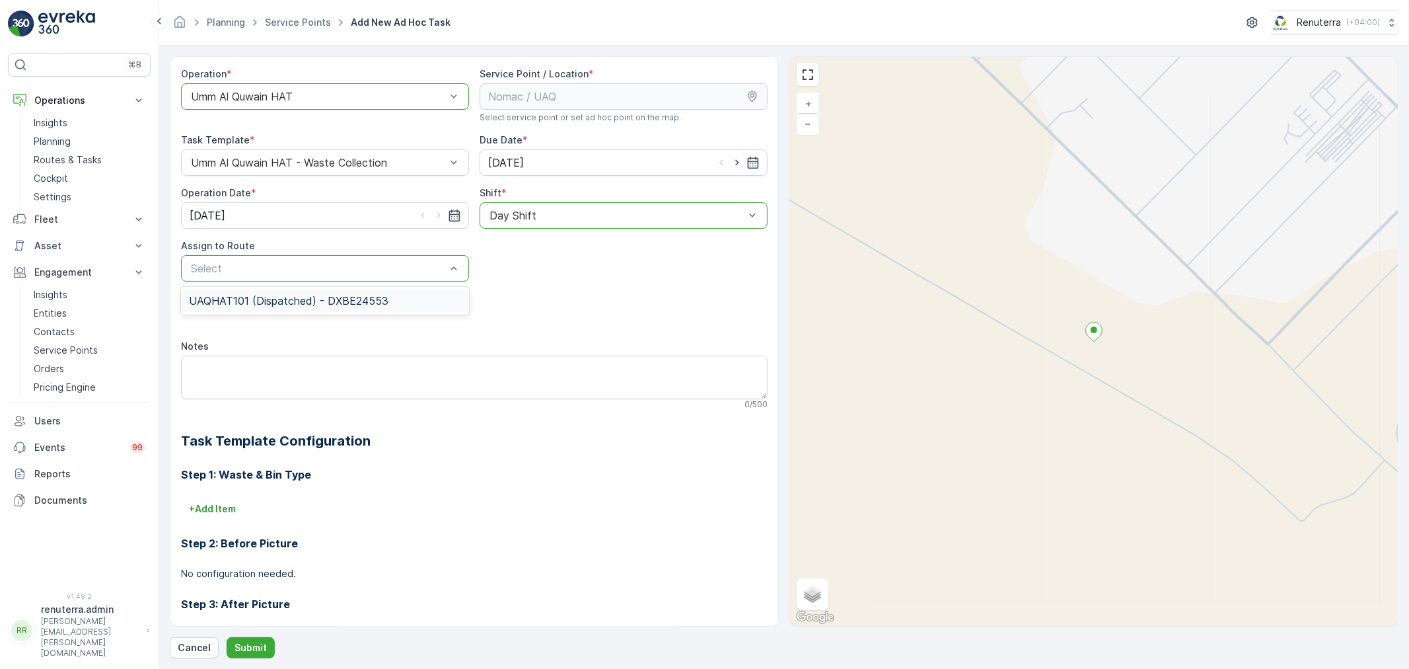
click at [390, 295] on div "UAQHAT101 (Dispatched) - DXBE24553" at bounding box center [325, 301] width 272 height 12
click at [244, 647] on p "Submit" at bounding box center [251, 647] width 32 height 13
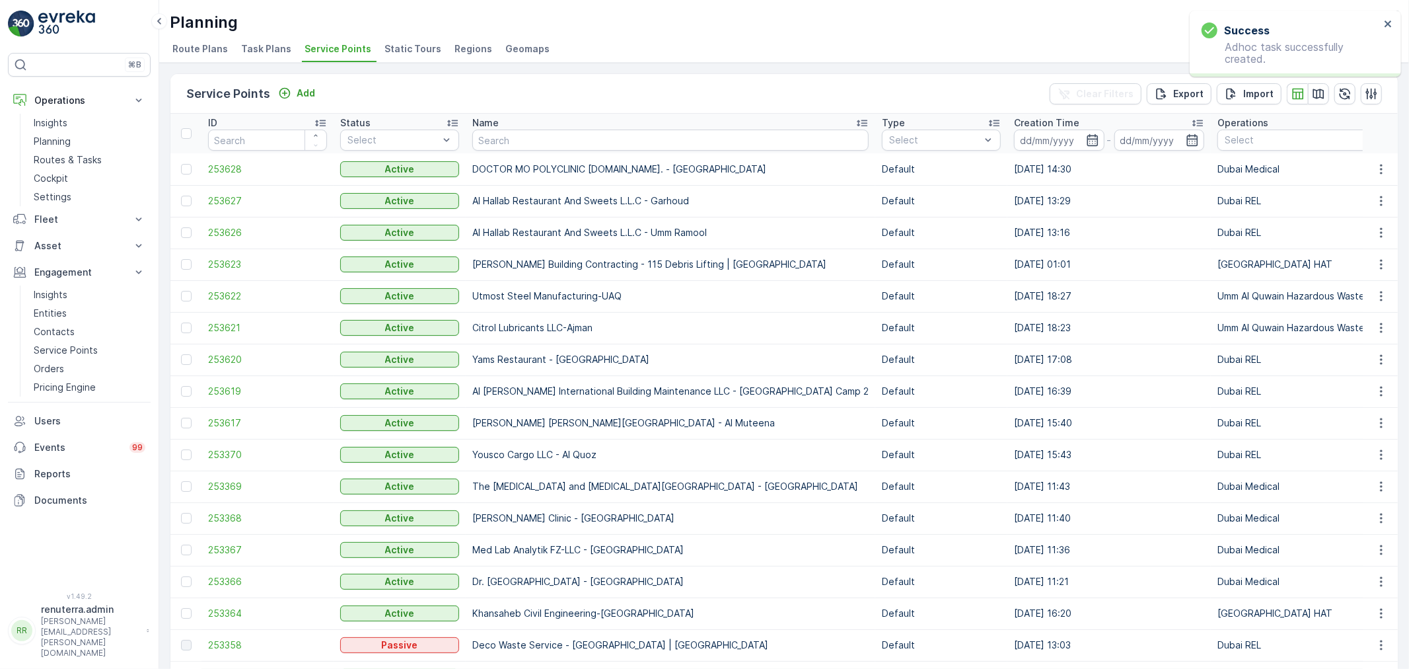
click at [480, 126] on p "Name" at bounding box center [485, 122] width 26 height 13
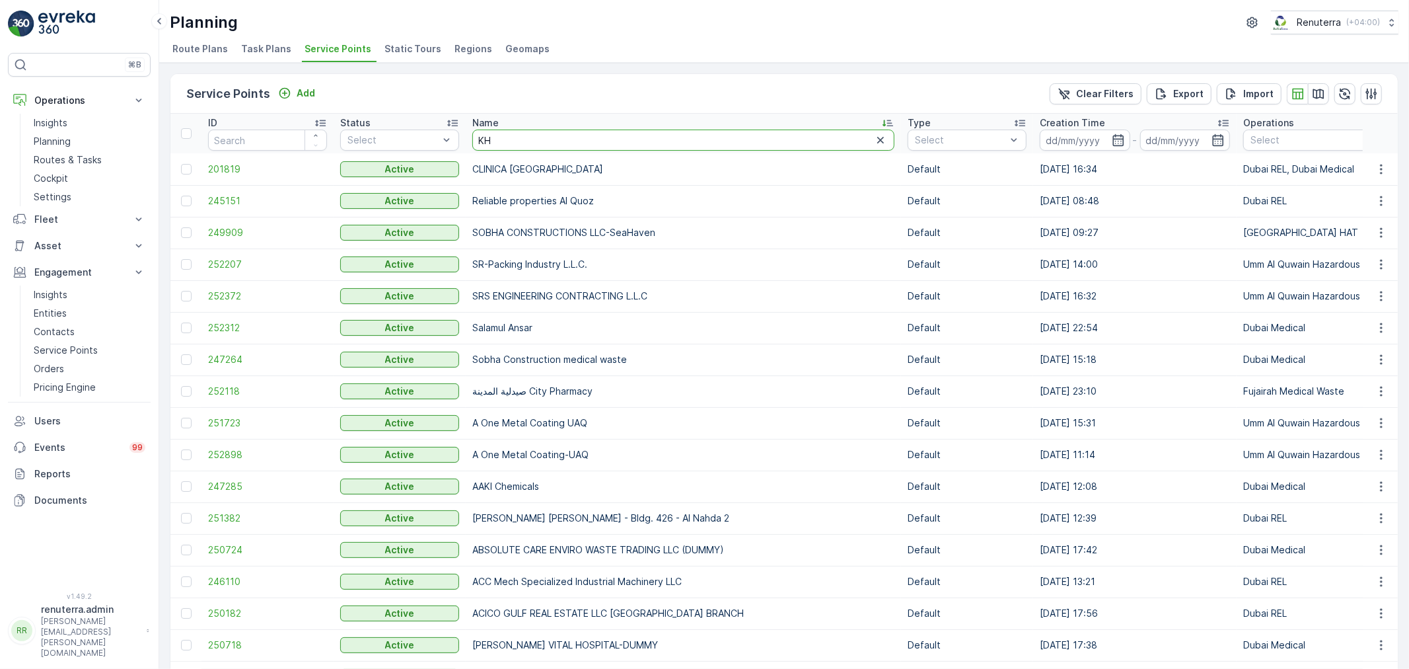
type input "KHK"
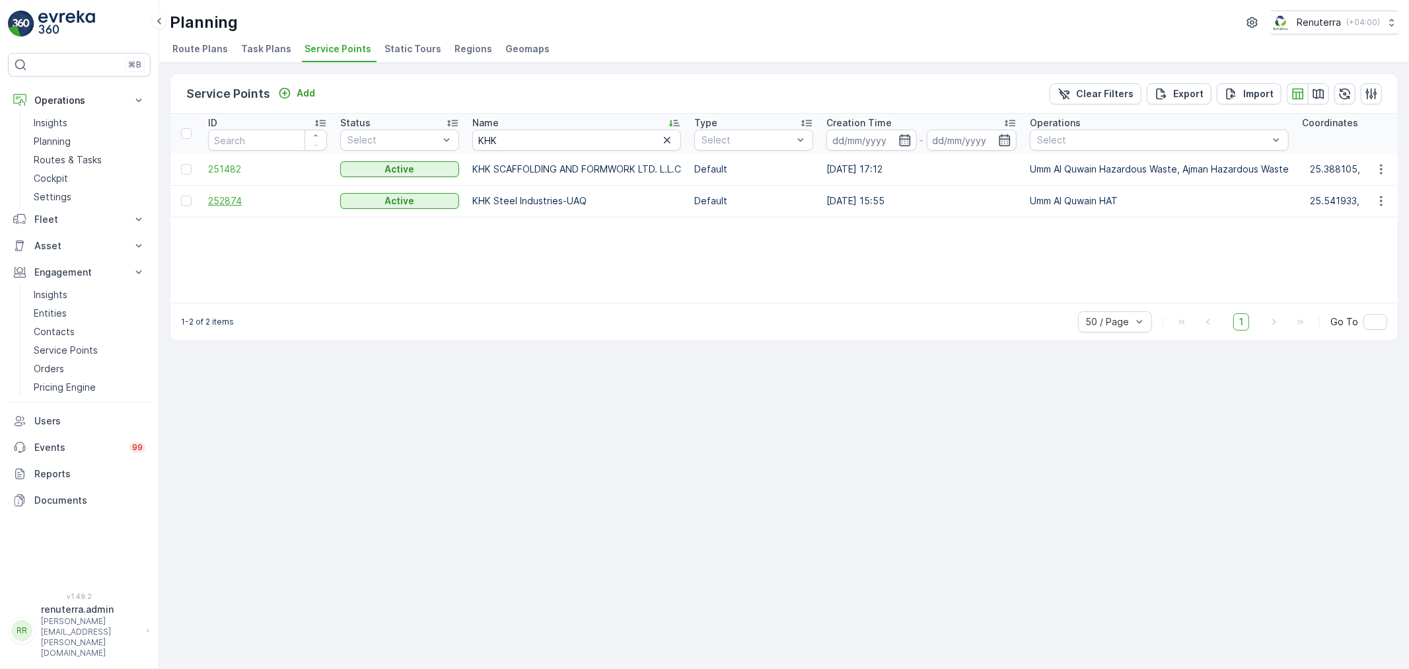
click at [215, 200] on span "252874" at bounding box center [267, 200] width 119 height 13
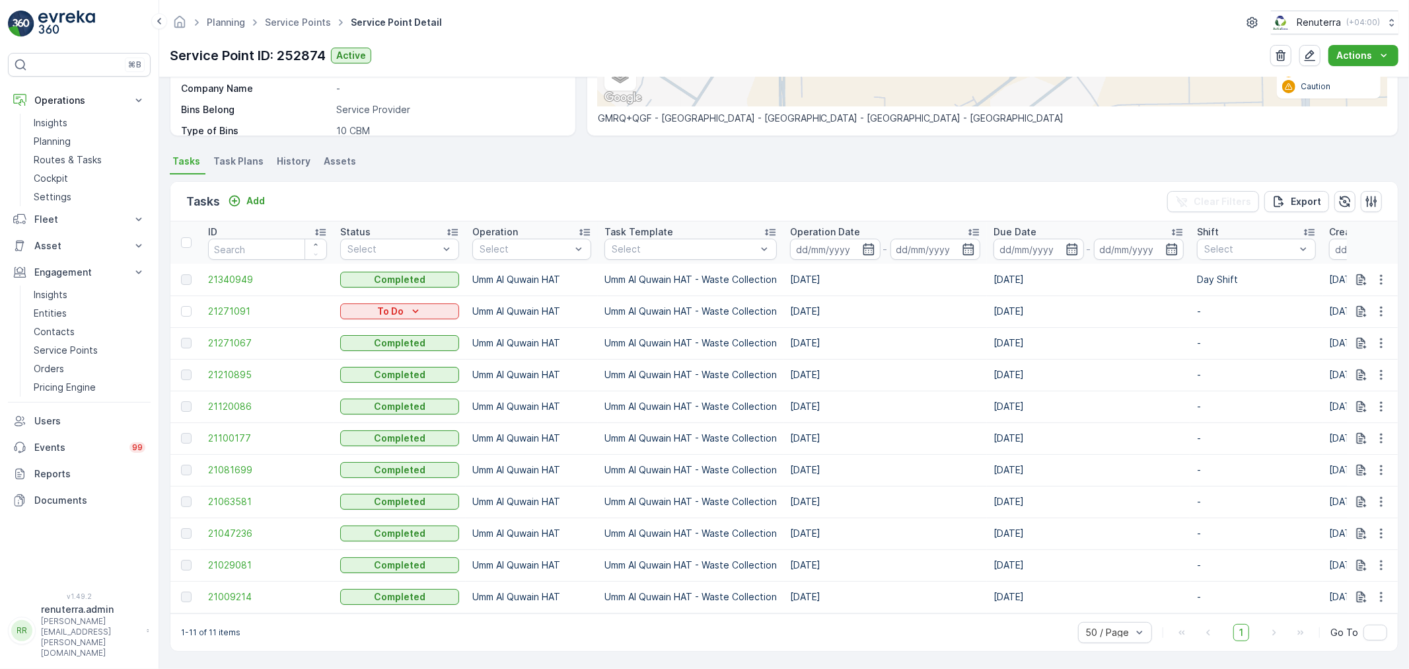
scroll to position [288, 0]
click at [187, 306] on div at bounding box center [186, 311] width 11 height 11
click at [181, 306] on input "checkbox" at bounding box center [181, 306] width 0 height 0
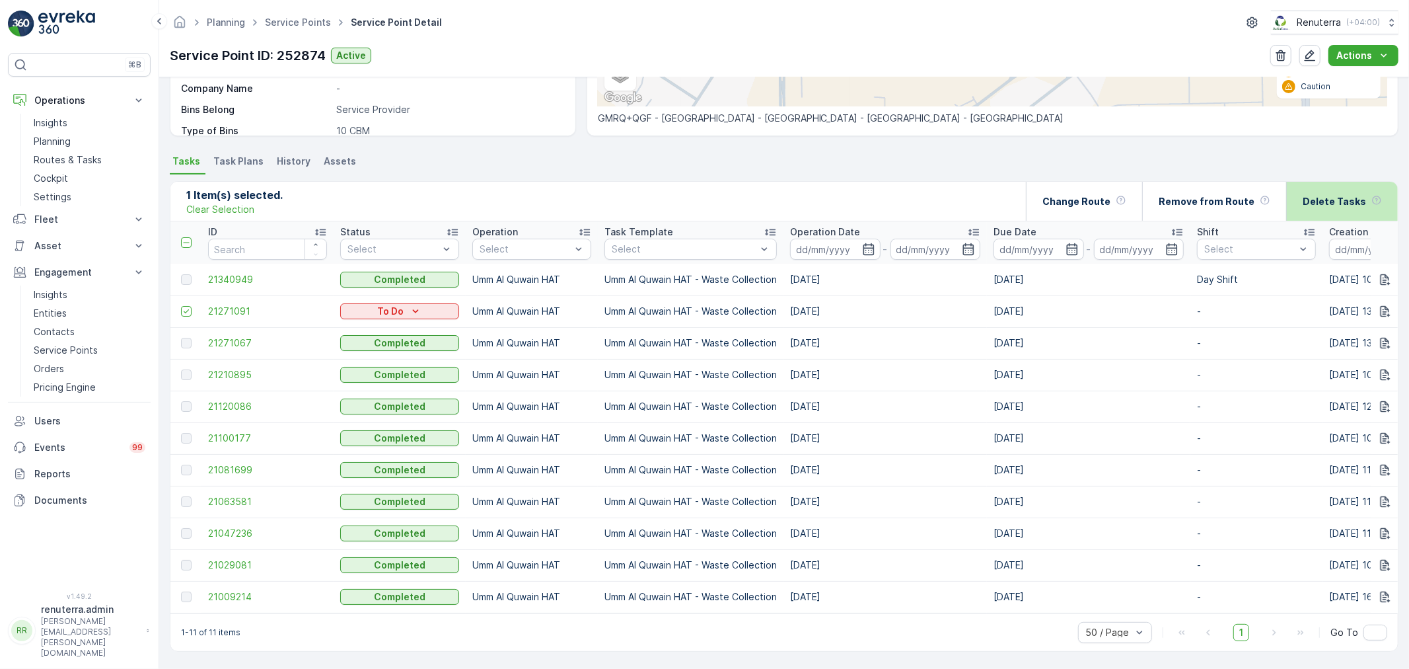
click at [1313, 196] on p "Delete Tasks" at bounding box center [1334, 201] width 63 height 13
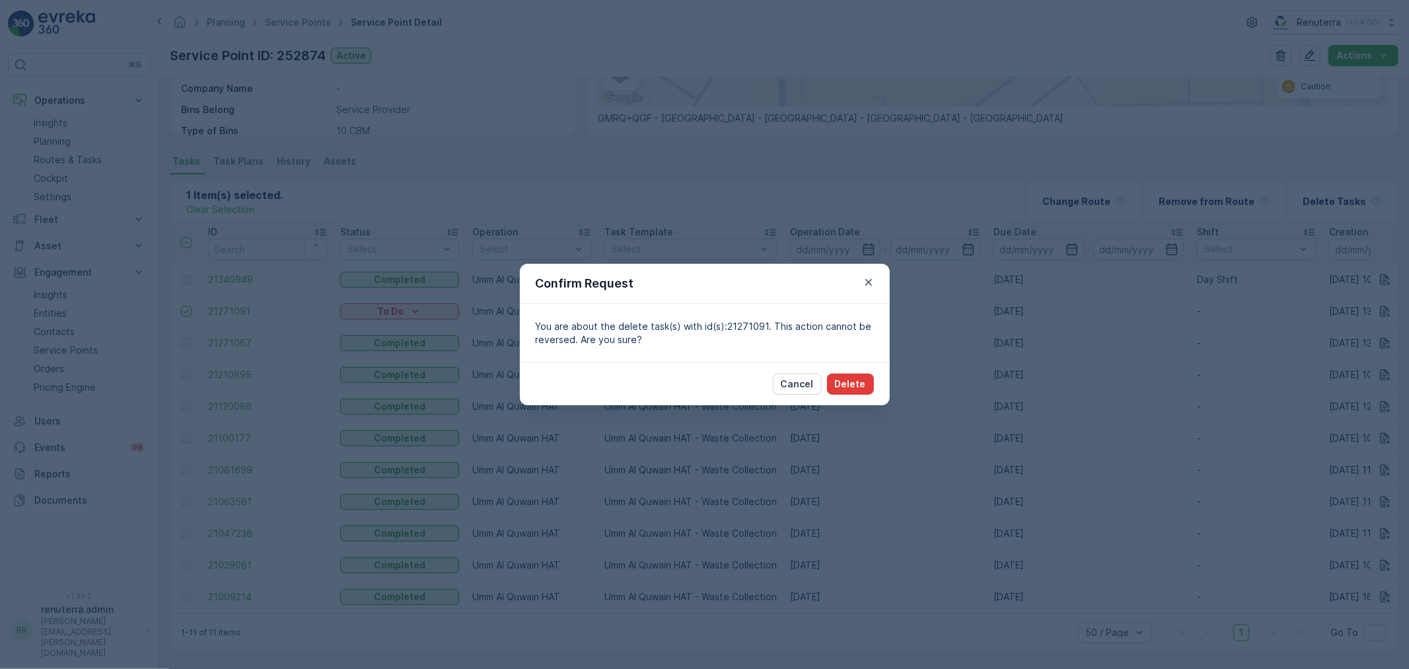
click at [861, 374] on button "Delete" at bounding box center [850, 383] width 47 height 21
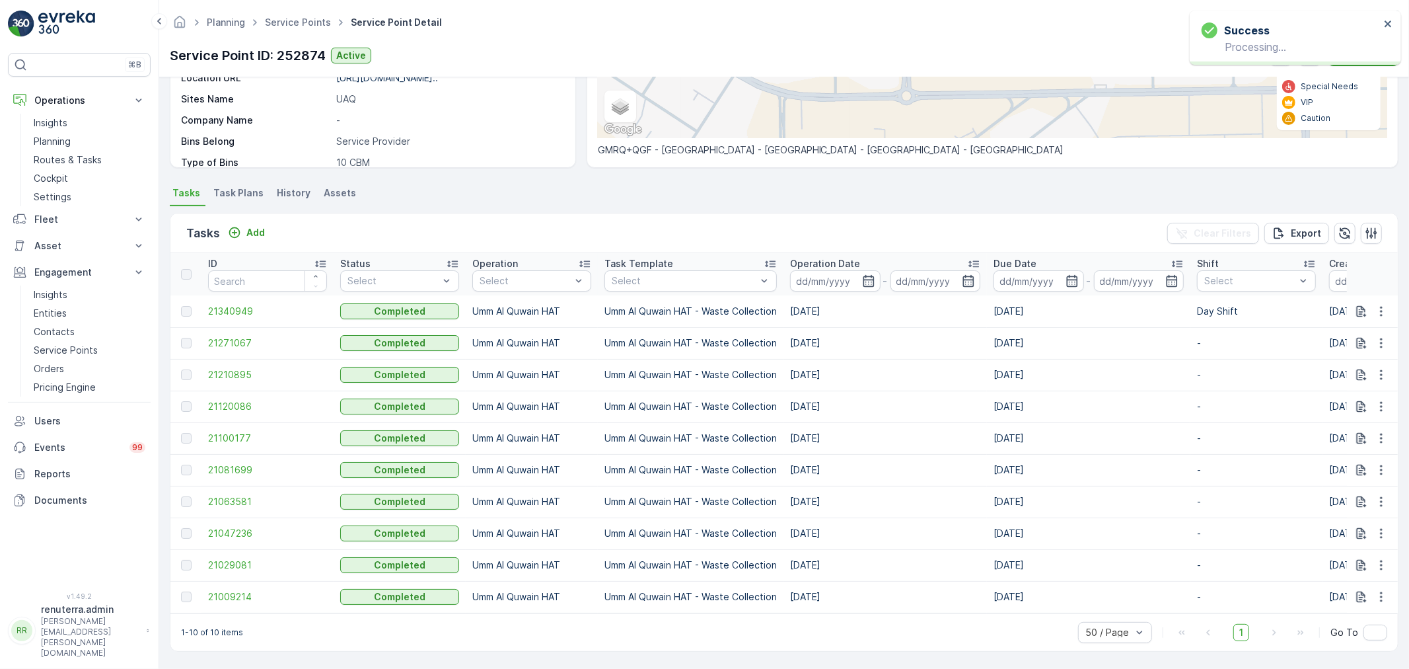
scroll to position [256, 0]
click at [301, 28] on span "Service Points" at bounding box center [297, 22] width 71 height 13
click at [299, 21] on link "Service Points" at bounding box center [298, 22] width 66 height 11
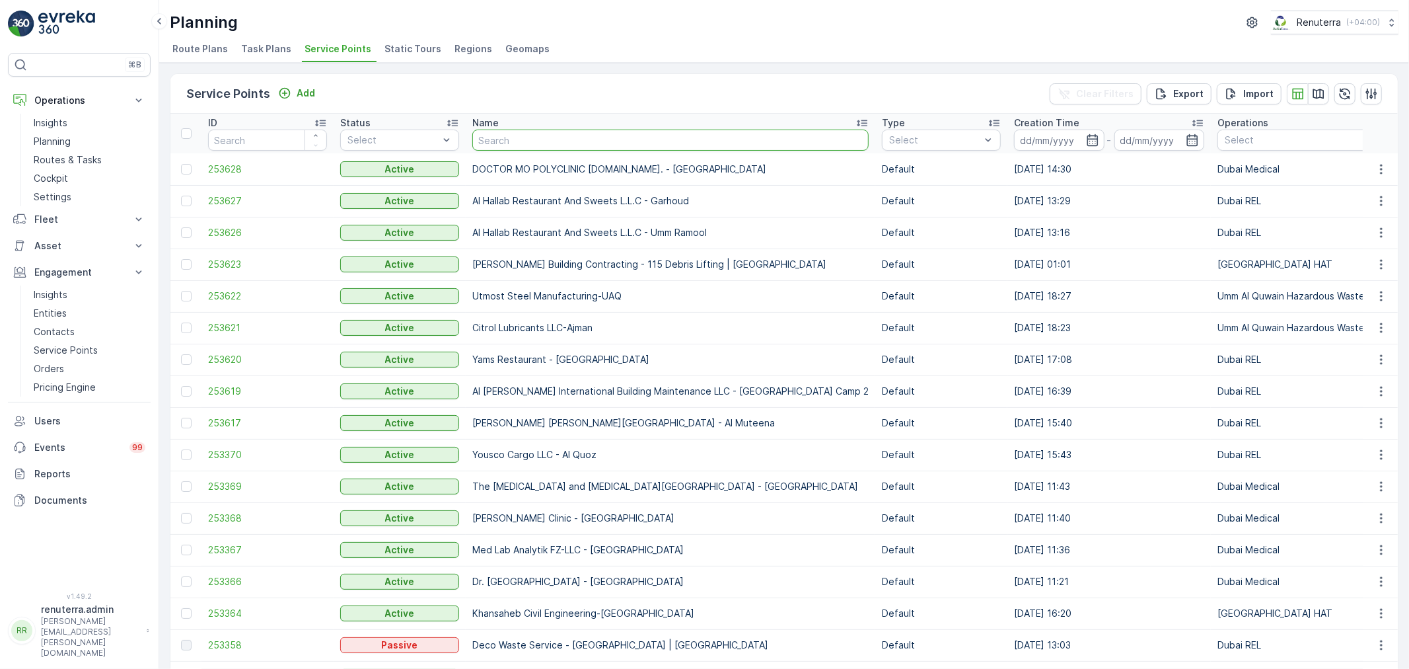
click at [520, 145] on input "text" at bounding box center [670, 139] width 396 height 21
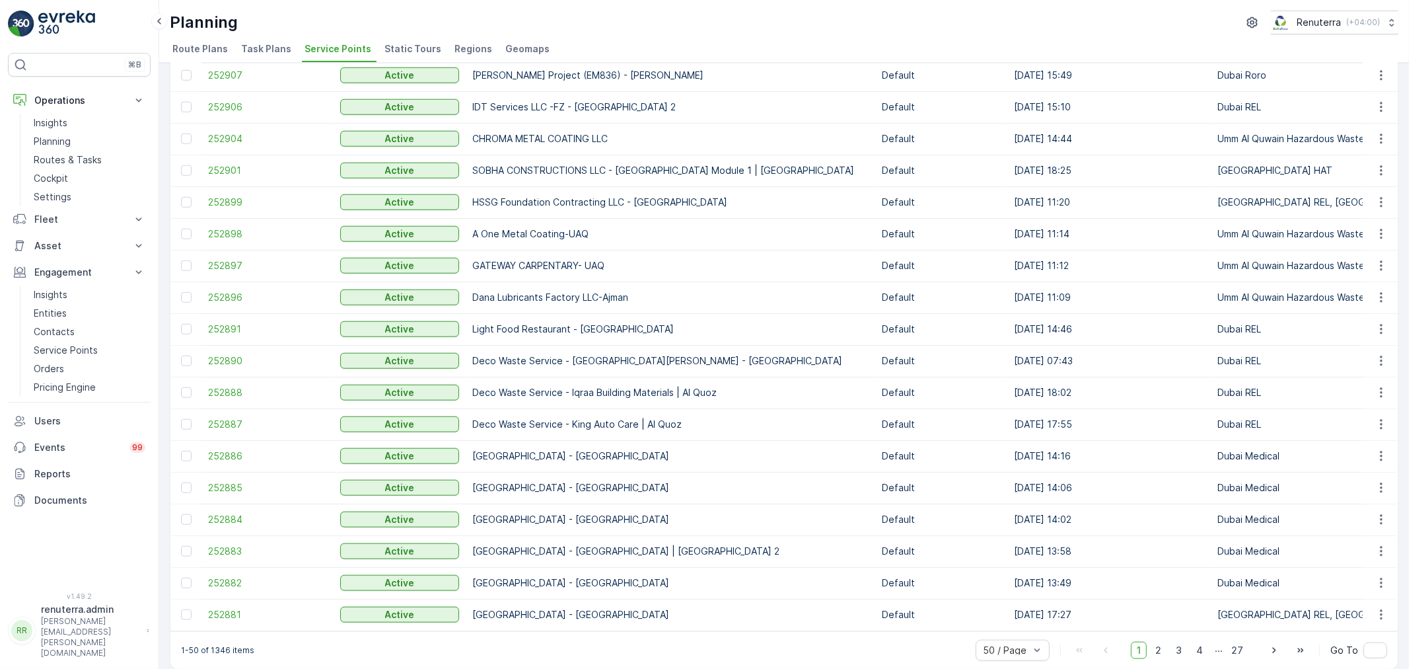
scroll to position [1125, 0]
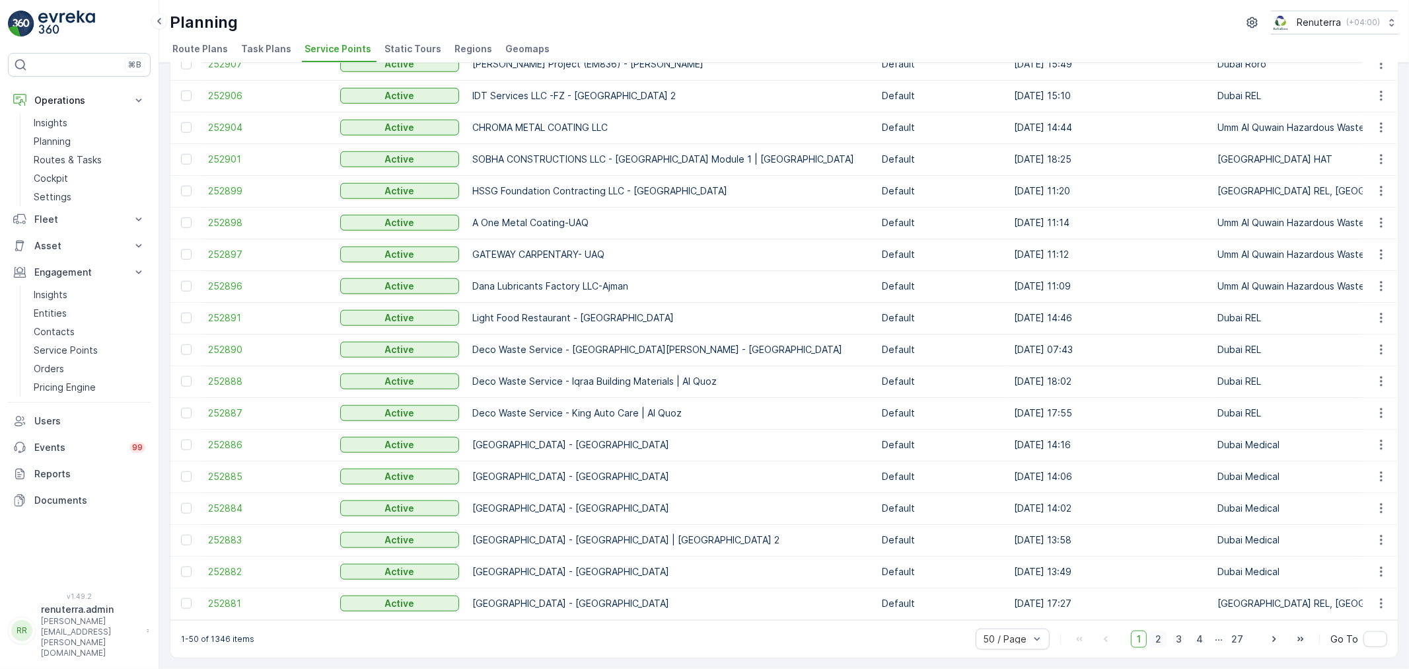
click at [1157, 645] on span "2" at bounding box center [1159, 638] width 18 height 17
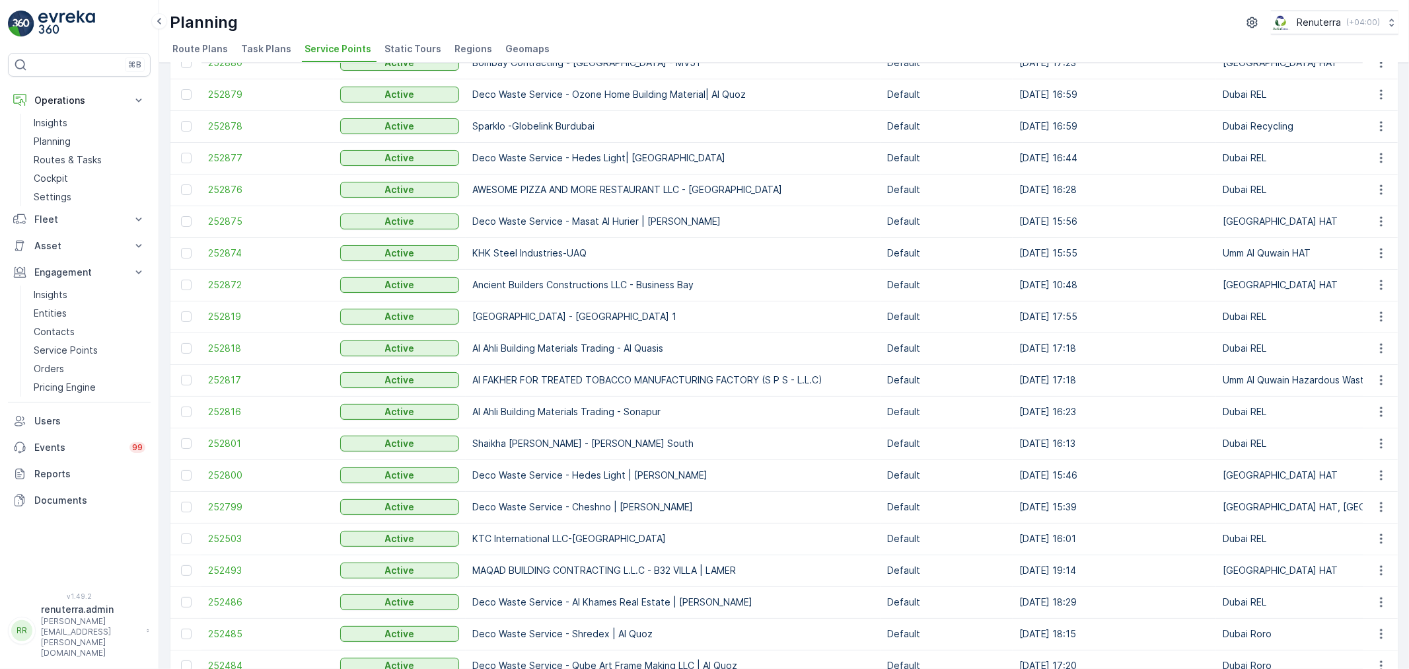
scroll to position [147, 0]
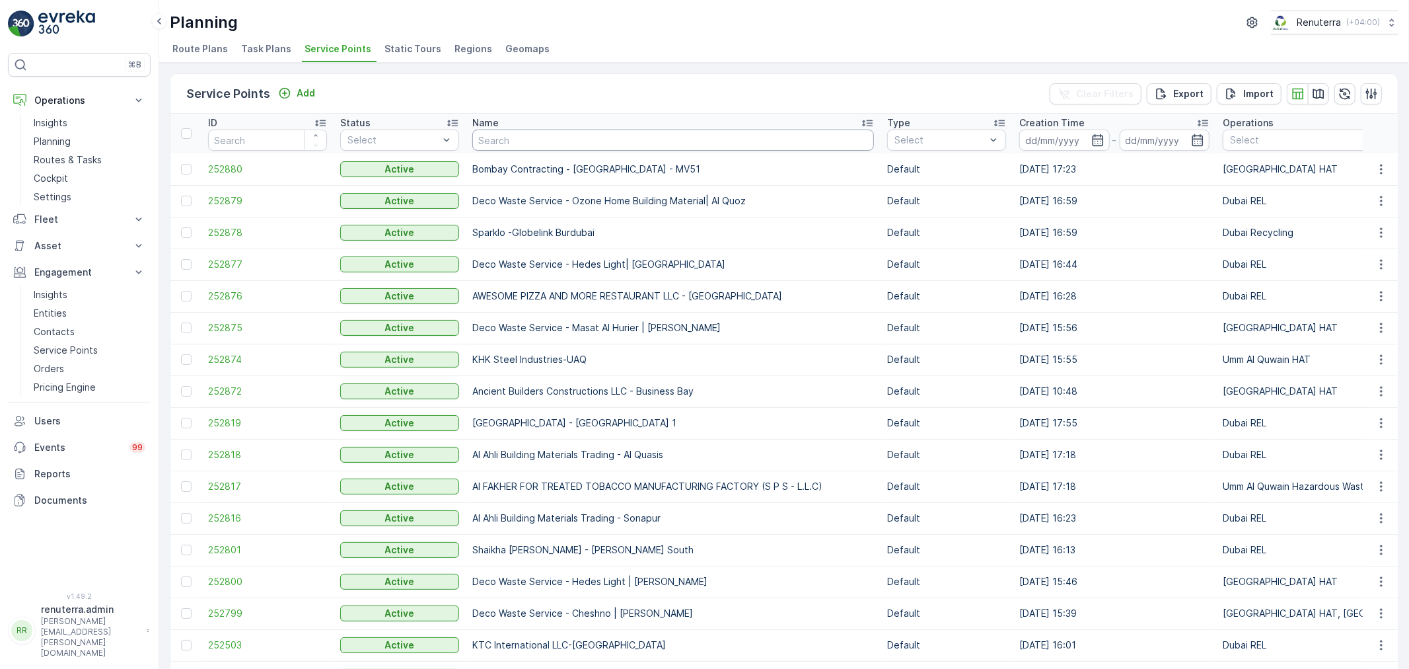
click at [505, 141] on input "text" at bounding box center [673, 139] width 402 height 21
type input "nomac"
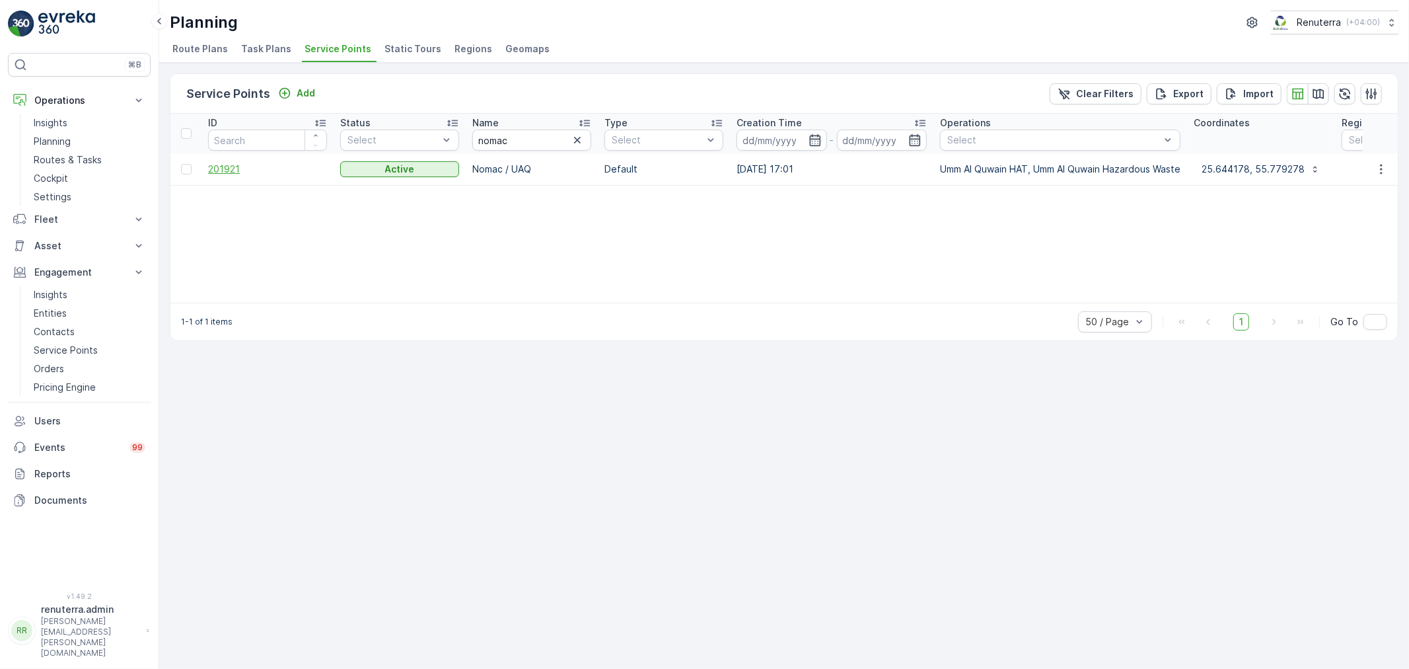
click at [242, 172] on span "201921" at bounding box center [267, 169] width 119 height 13
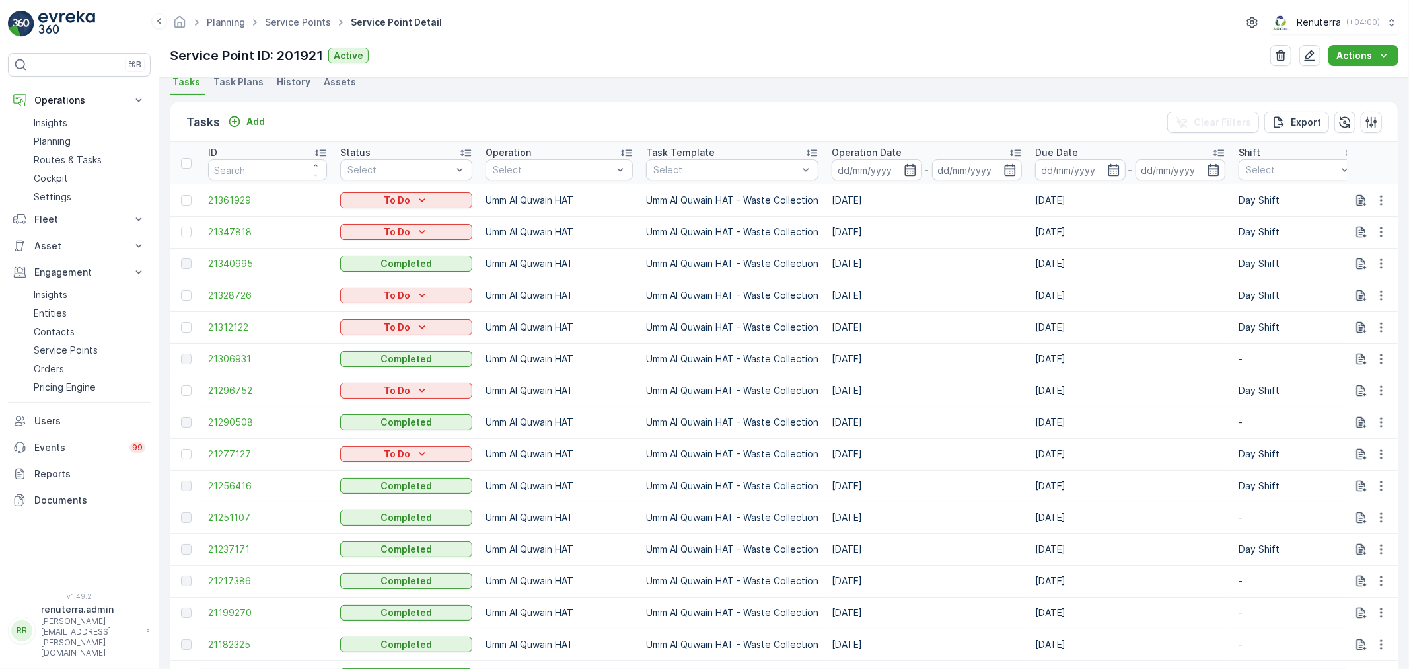
scroll to position [367, 0]
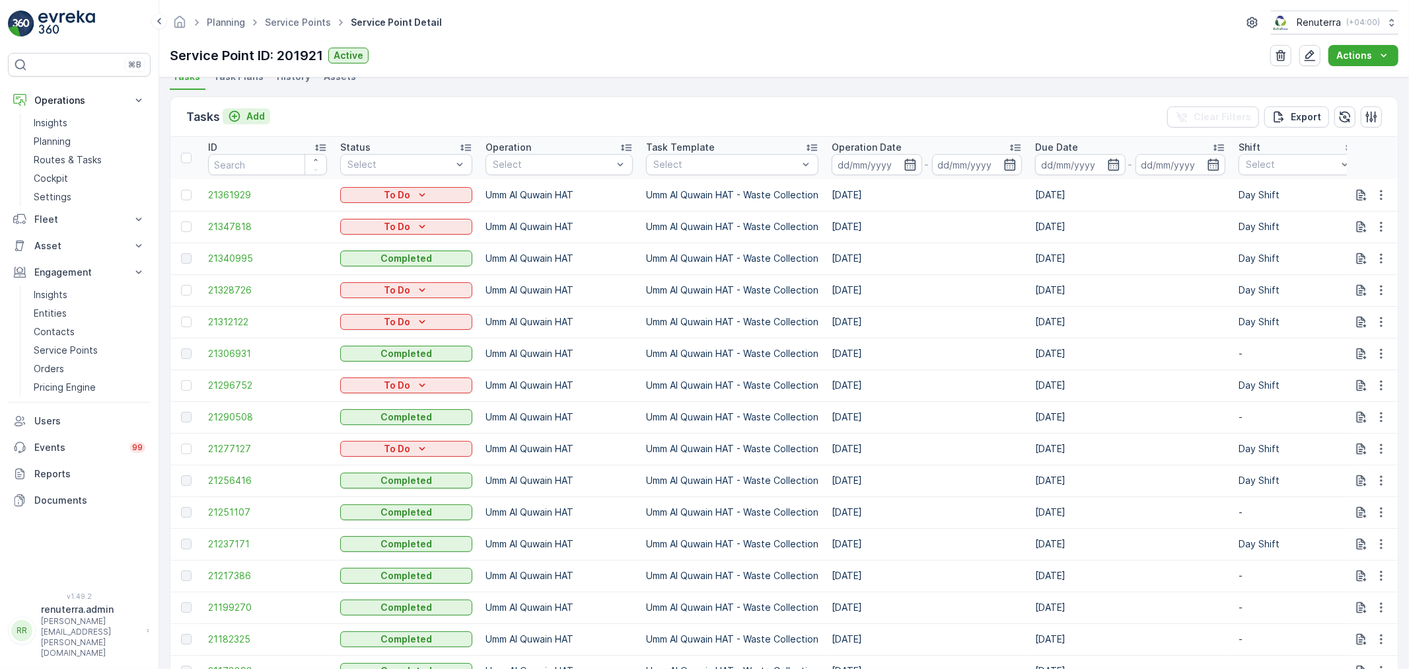
click at [252, 120] on p "Add" at bounding box center [255, 116] width 18 height 13
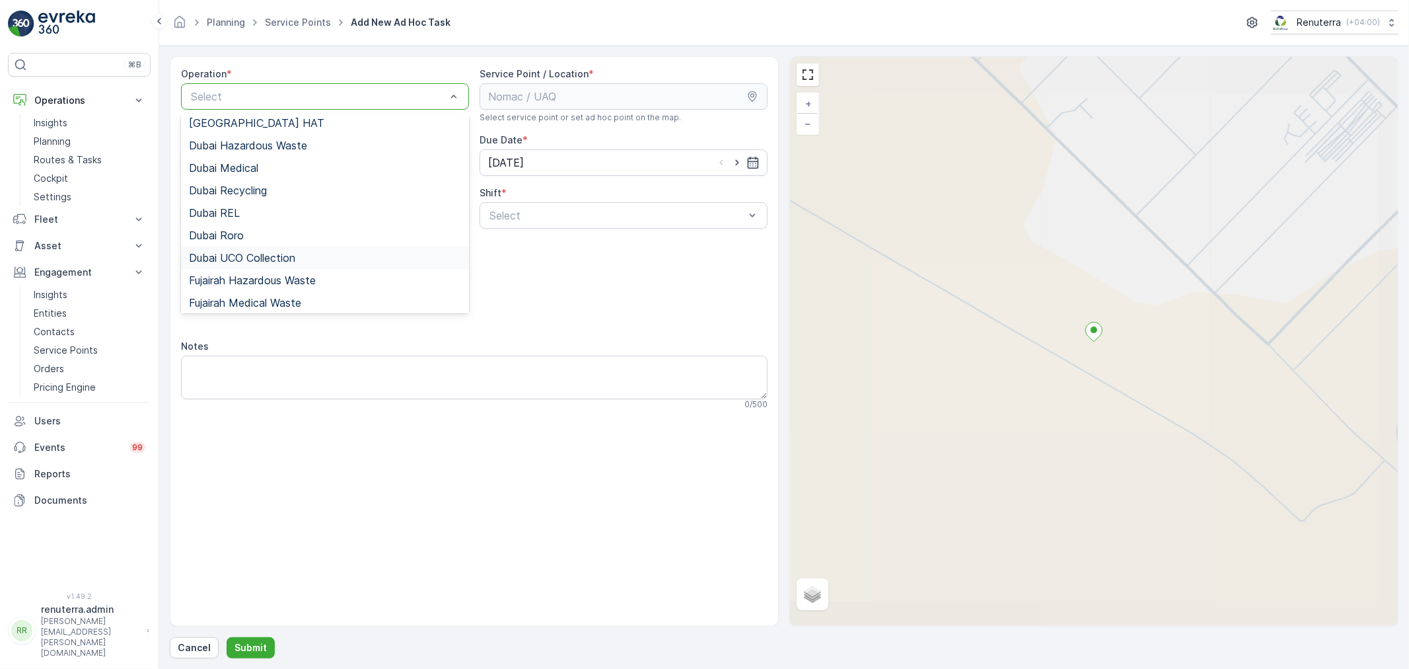
scroll to position [166, 0]
click at [281, 278] on span "Umm Al Quwain Hazardous Waste" at bounding box center [272, 278] width 167 height 12
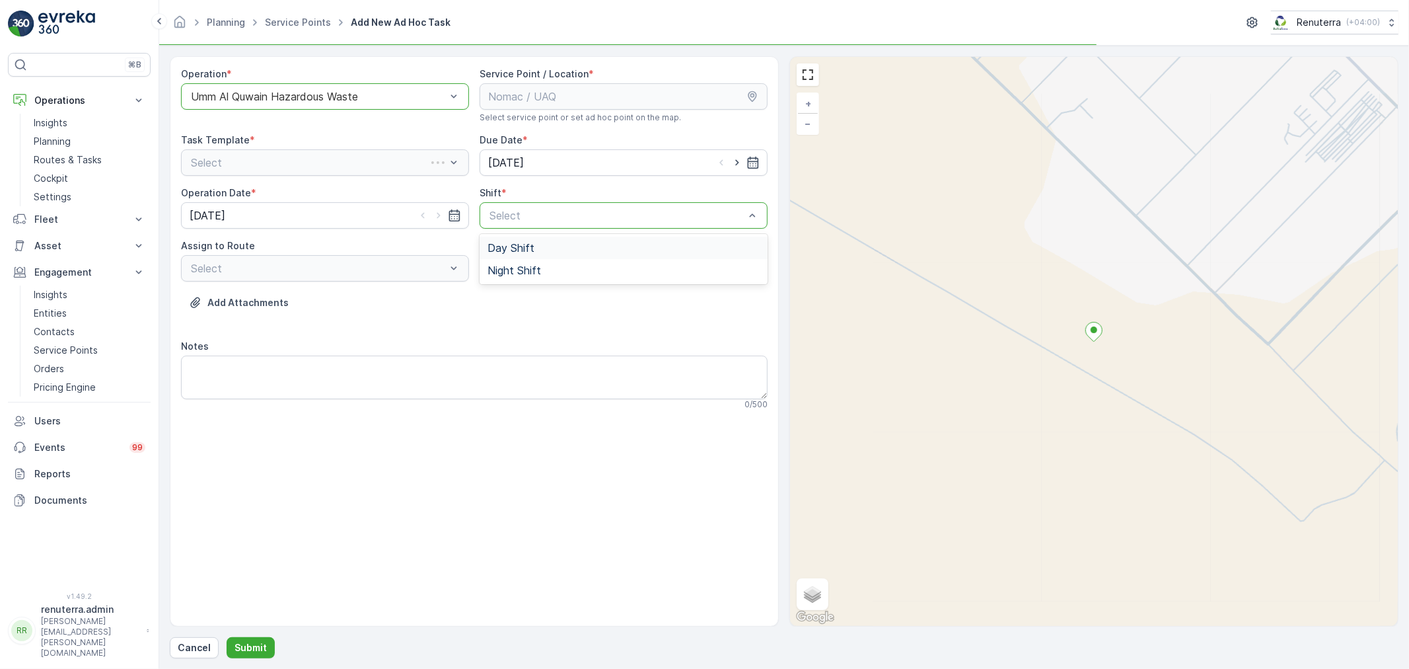
click at [523, 223] on div "Select" at bounding box center [624, 215] width 288 height 26
click at [497, 254] on div "Day Shift" at bounding box center [624, 248] width 288 height 22
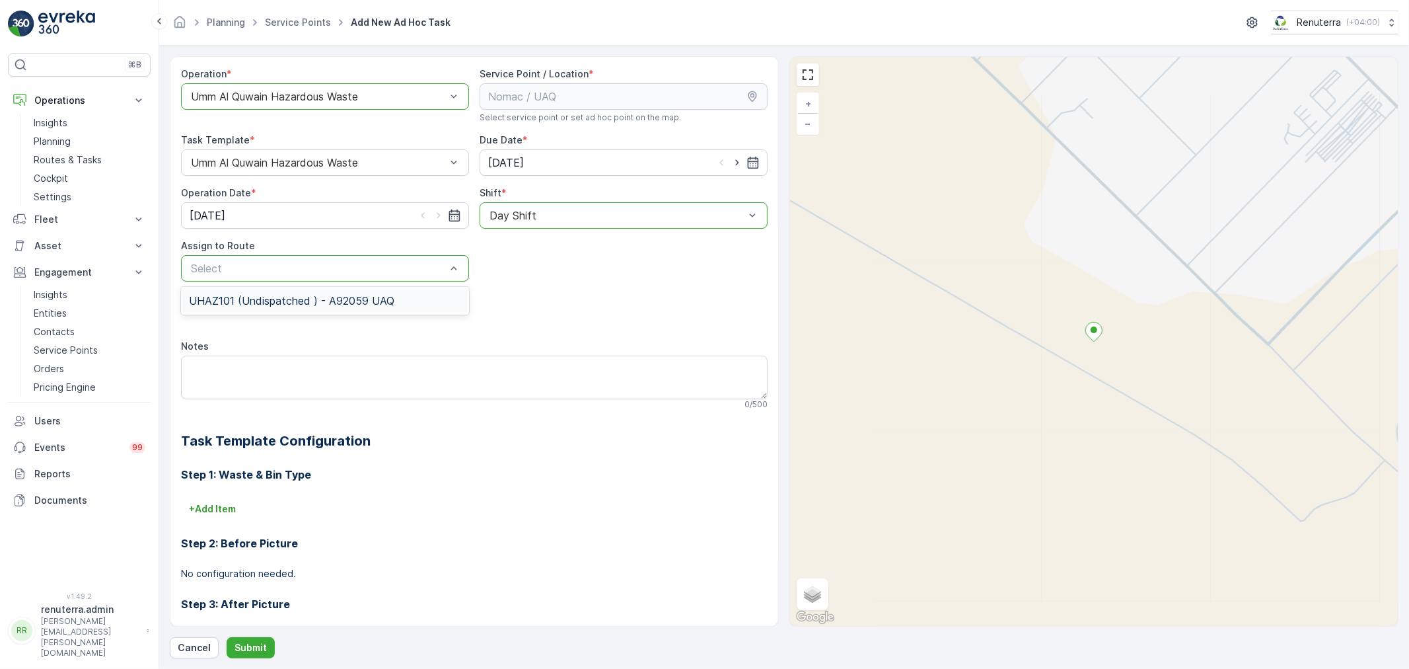
click at [319, 306] on span "UHAZ101 (Undispatched ) - A92059 UAQ" at bounding box center [291, 301] width 205 height 12
click at [260, 644] on p "Submit" at bounding box center [251, 647] width 32 height 13
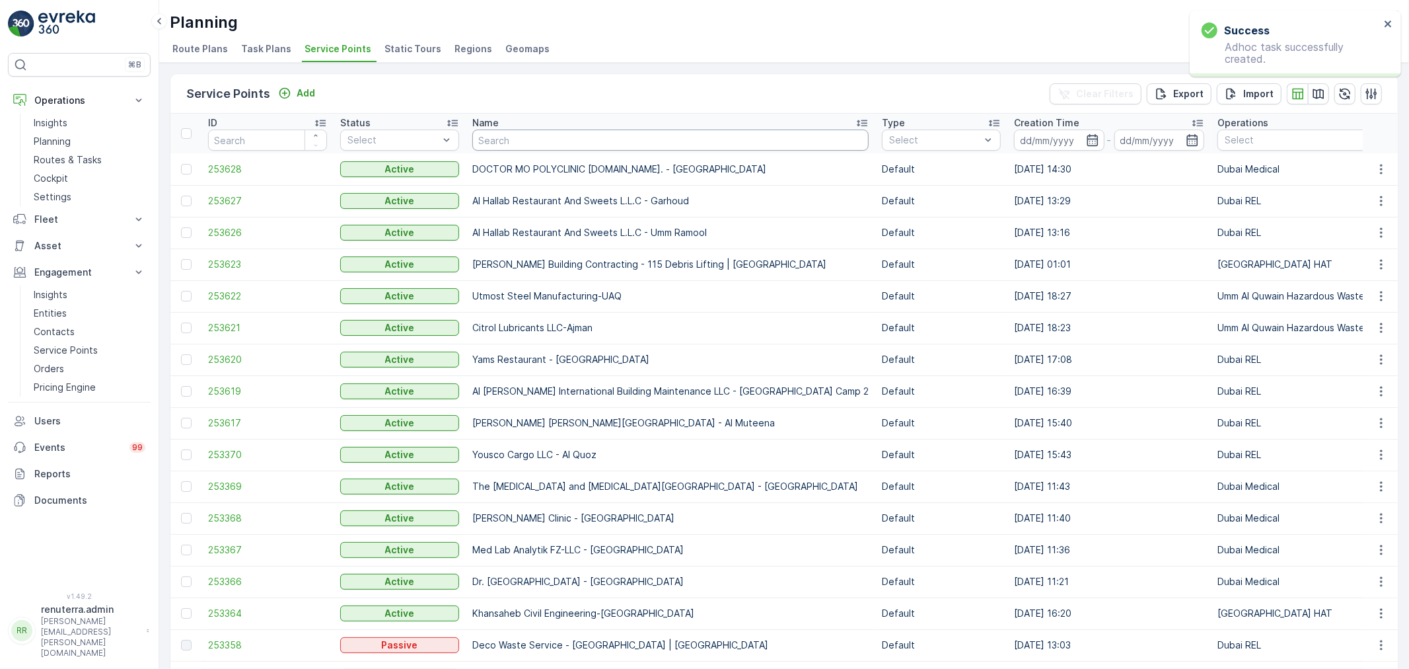
click at [488, 143] on input "text" at bounding box center [670, 139] width 396 height 21
type input "28"
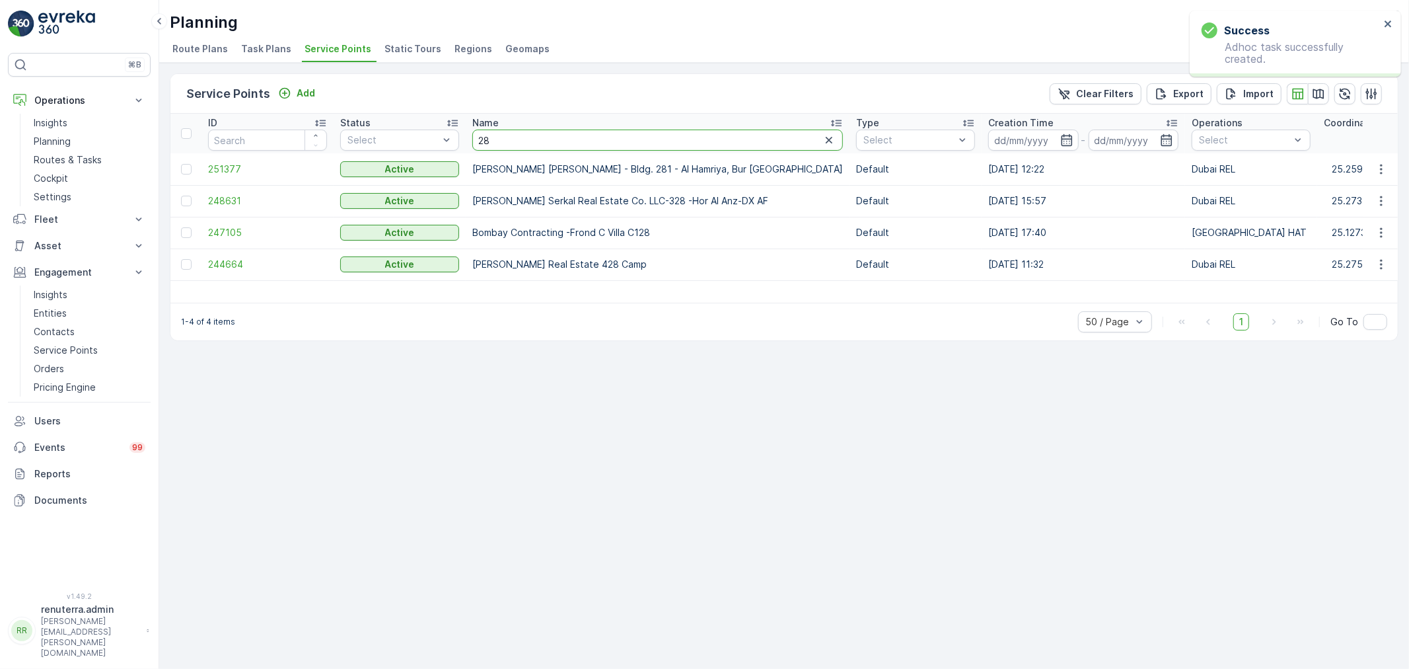
drag, startPoint x: 511, startPoint y: 139, endPoint x: 461, endPoint y: 139, distance: 50.2
type input "gulf"
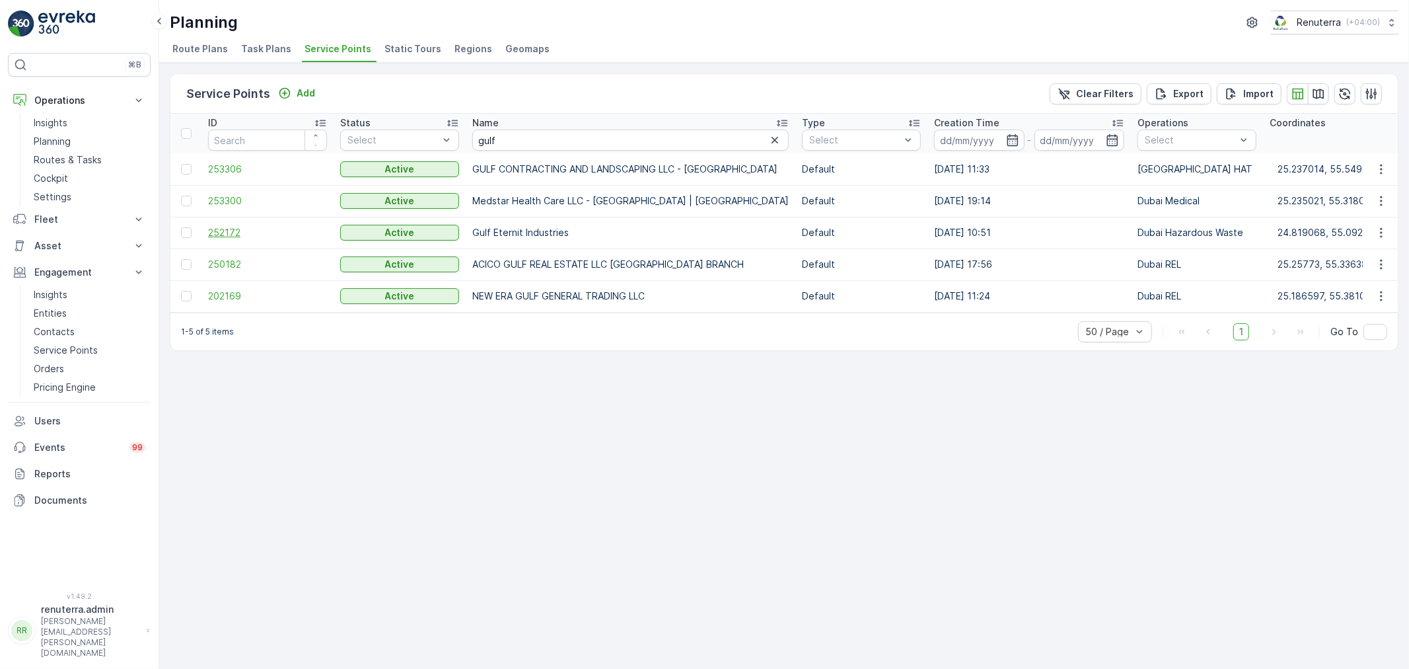
click at [234, 233] on span "252172" at bounding box center [267, 232] width 119 height 13
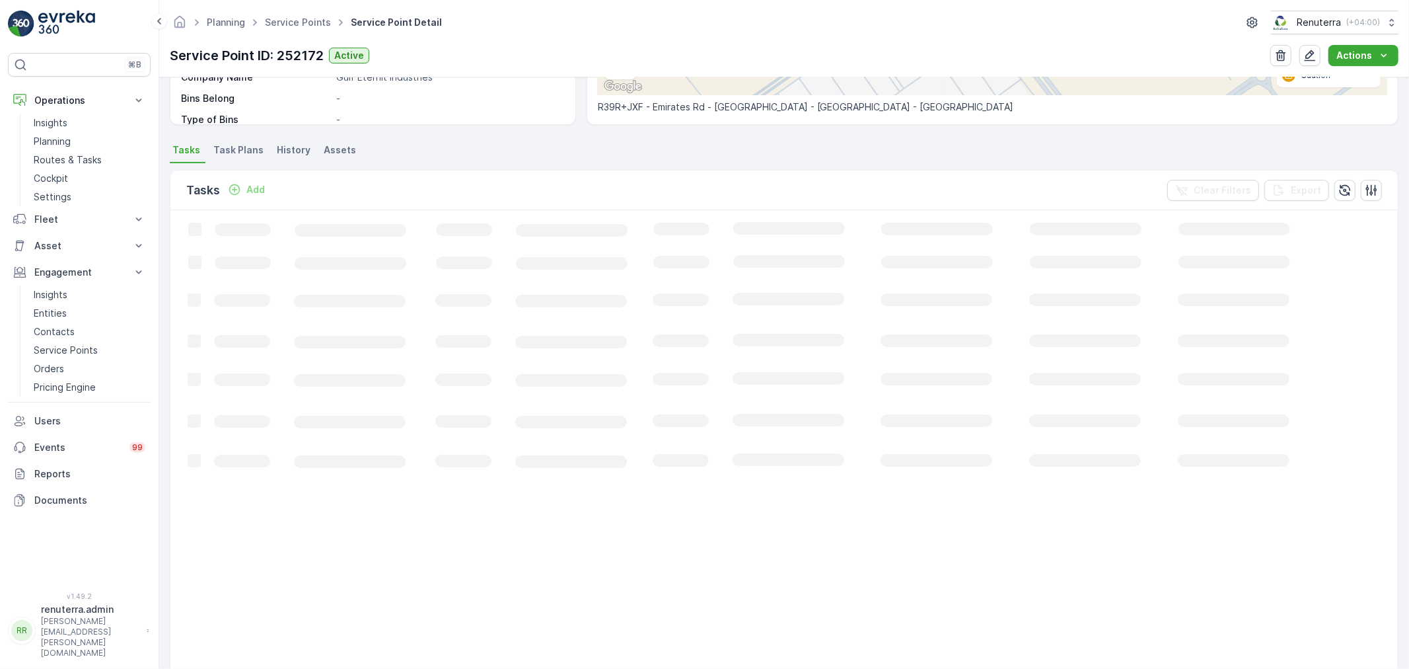
scroll to position [79, 0]
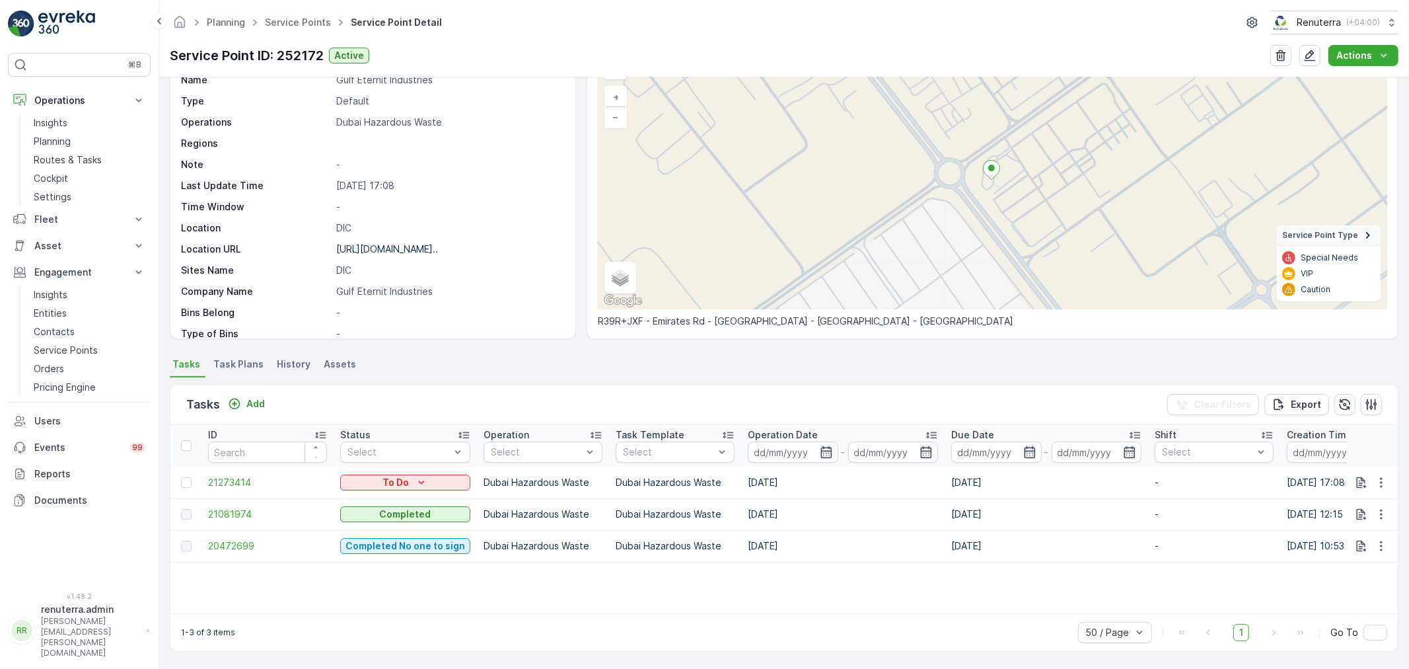
click at [294, 15] on ul "Service Points" at bounding box center [305, 22] width 86 height 19
click at [295, 23] on link "Service Points" at bounding box center [298, 22] width 66 height 11
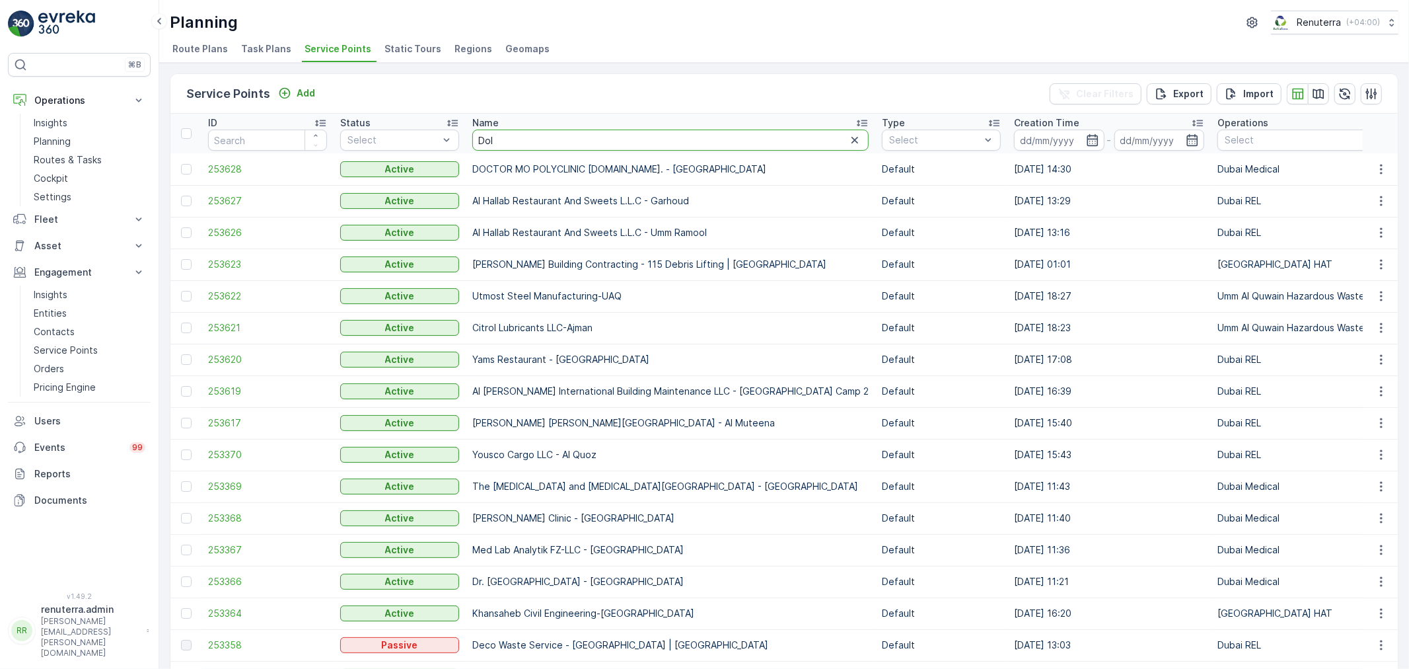
type input "Dolh"
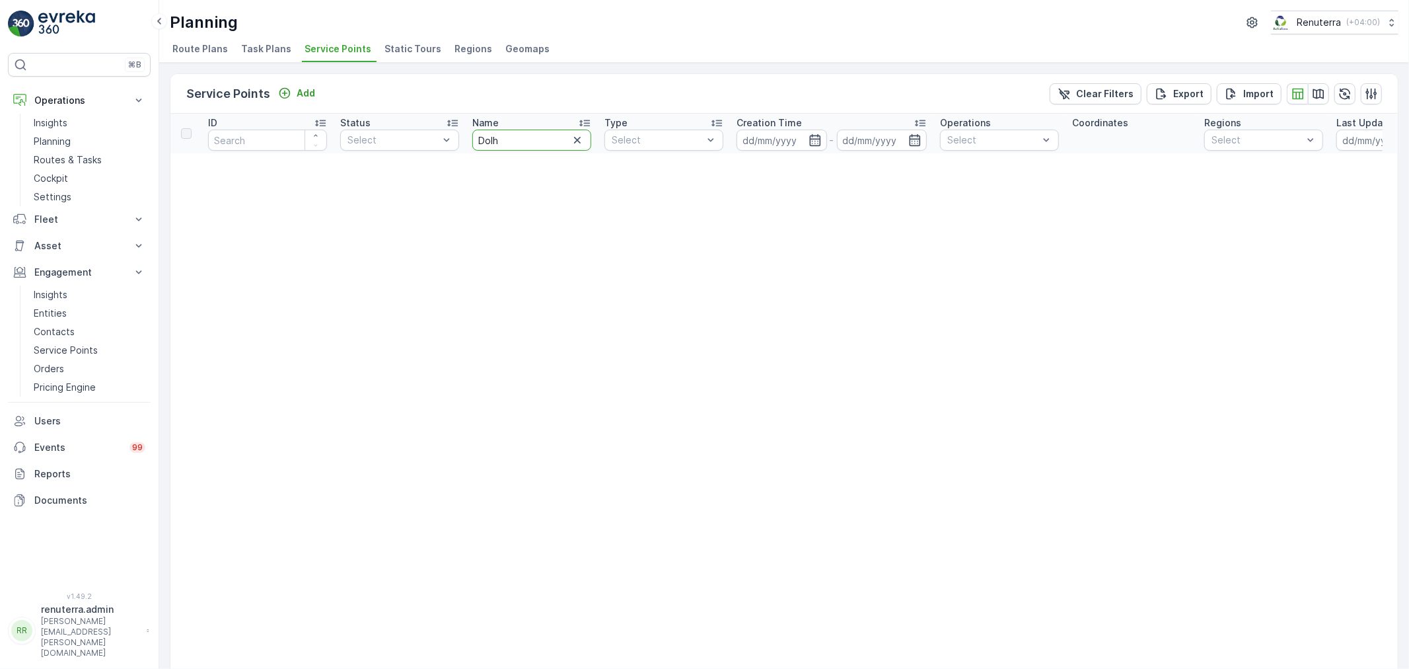
click at [516, 147] on input "Dolh" at bounding box center [531, 139] width 119 height 21
type input "Dolp"
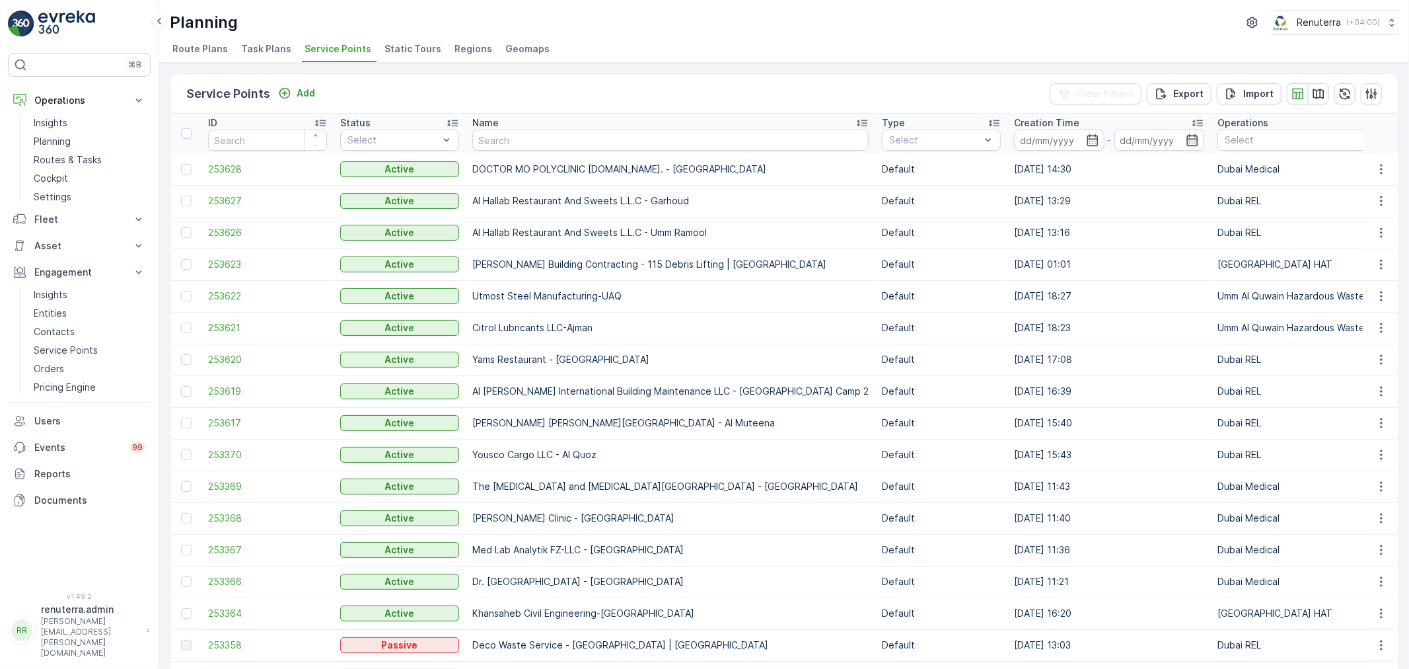
click at [494, 150] on th "Name" at bounding box center [671, 134] width 410 height 40
click at [499, 130] on input "text" at bounding box center [670, 139] width 396 height 21
type input "gulf"
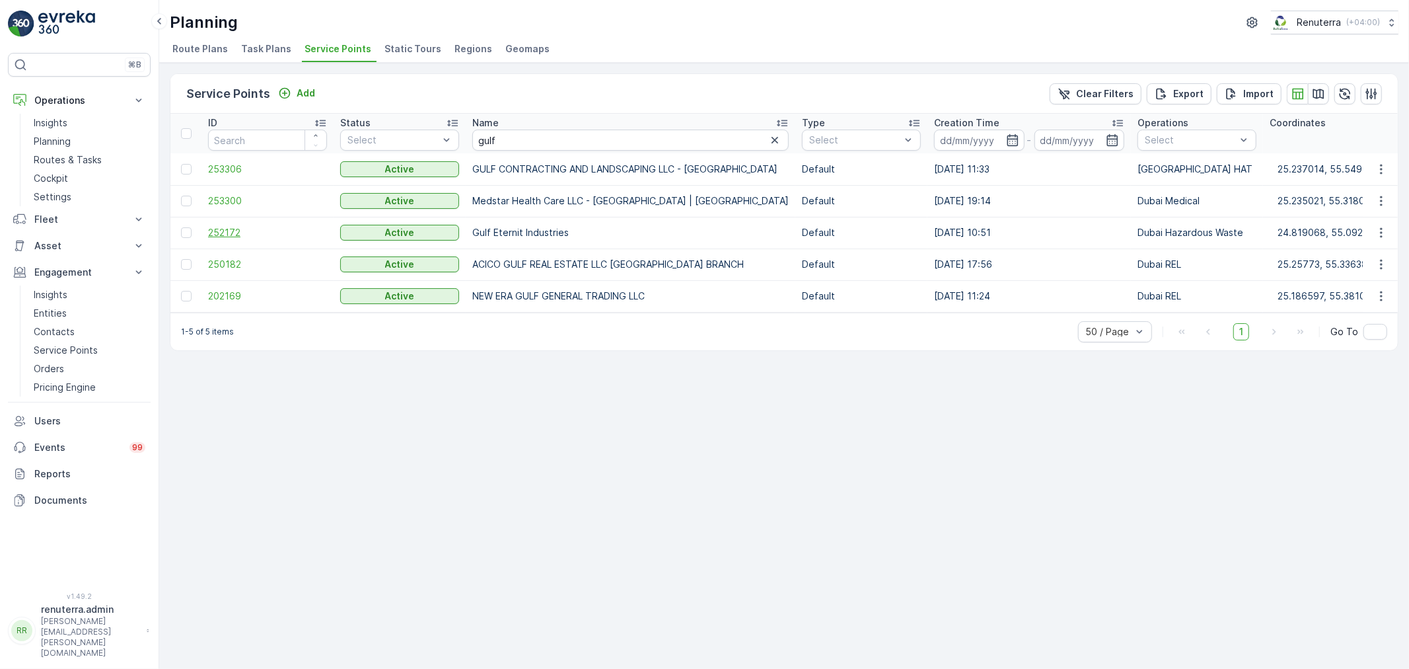
click at [262, 237] on span "252172" at bounding box center [267, 232] width 119 height 13
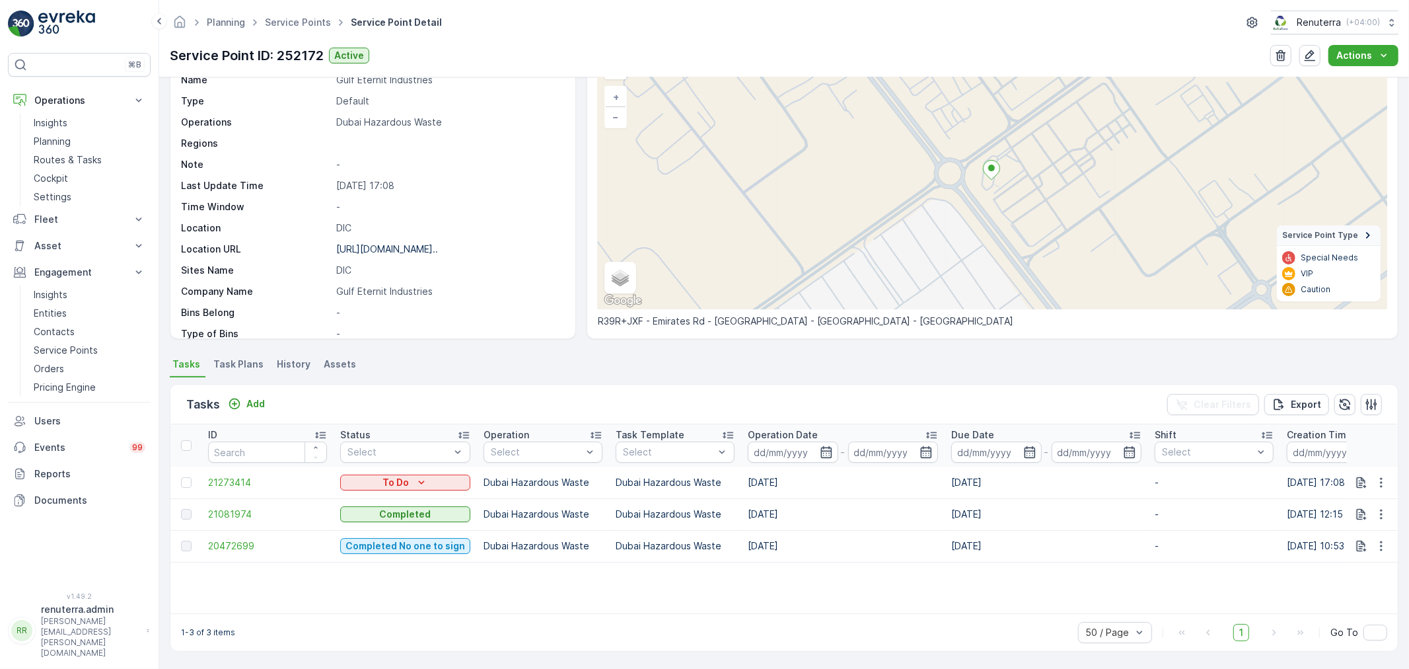
scroll to position [79, 0]
click at [221, 474] on td "21273414" at bounding box center [267, 482] width 132 height 32
click at [223, 480] on span "21273414" at bounding box center [267, 482] width 119 height 13
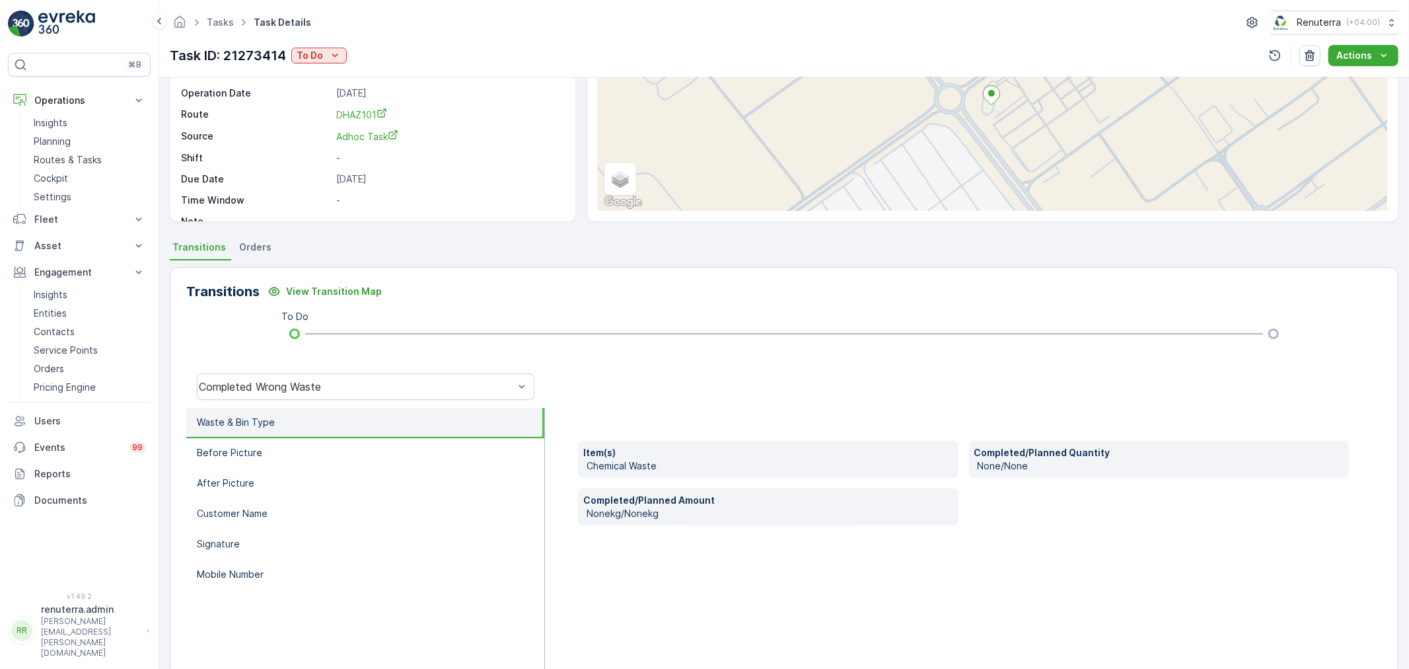
scroll to position [163, 0]
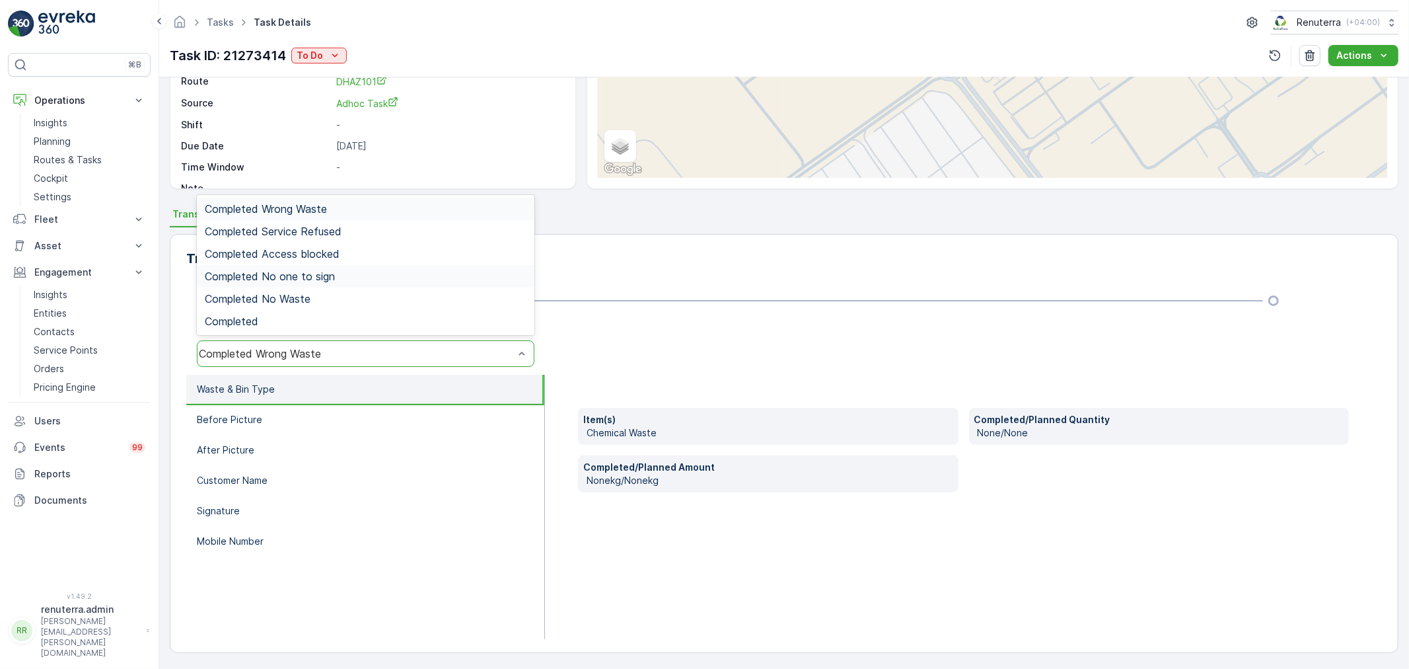
click at [301, 274] on span "Completed No one to sign" at bounding box center [270, 276] width 130 height 12
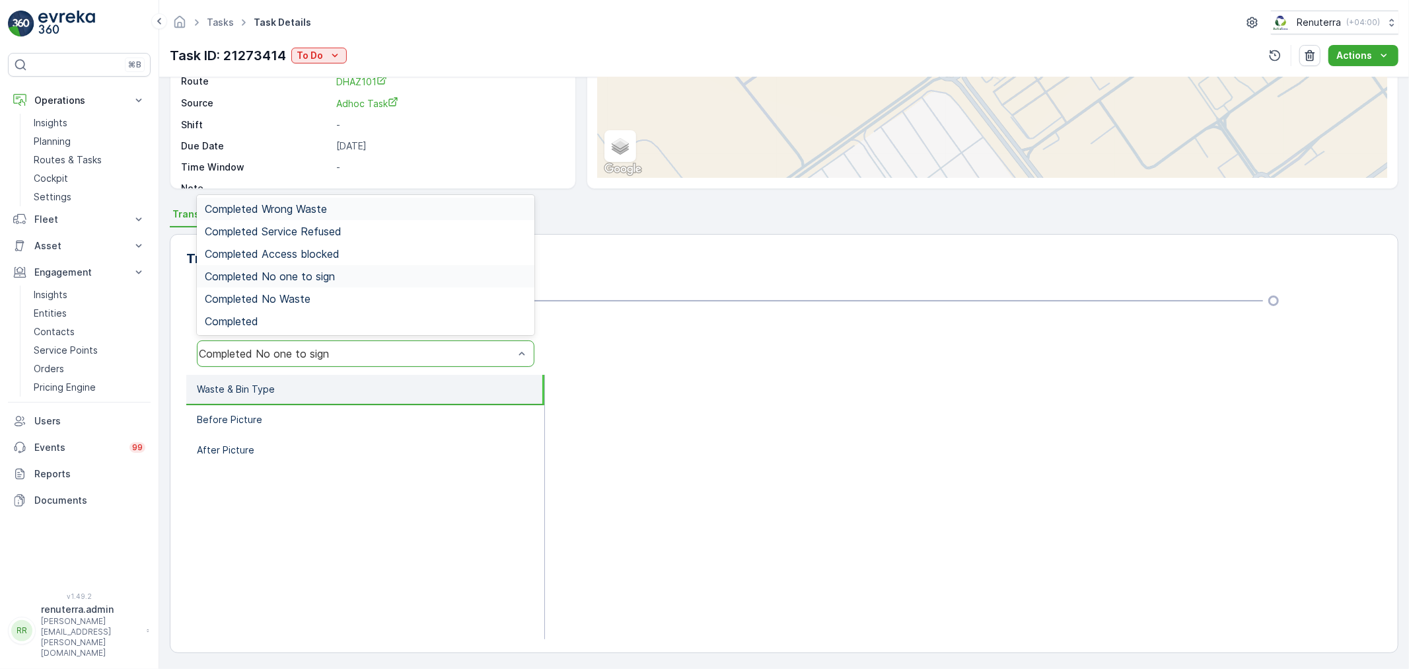
click at [293, 347] on div "Completed No one to sign" at bounding box center [356, 353] width 315 height 12
click at [305, 274] on span "Completed No one to sign" at bounding box center [270, 276] width 130 height 12
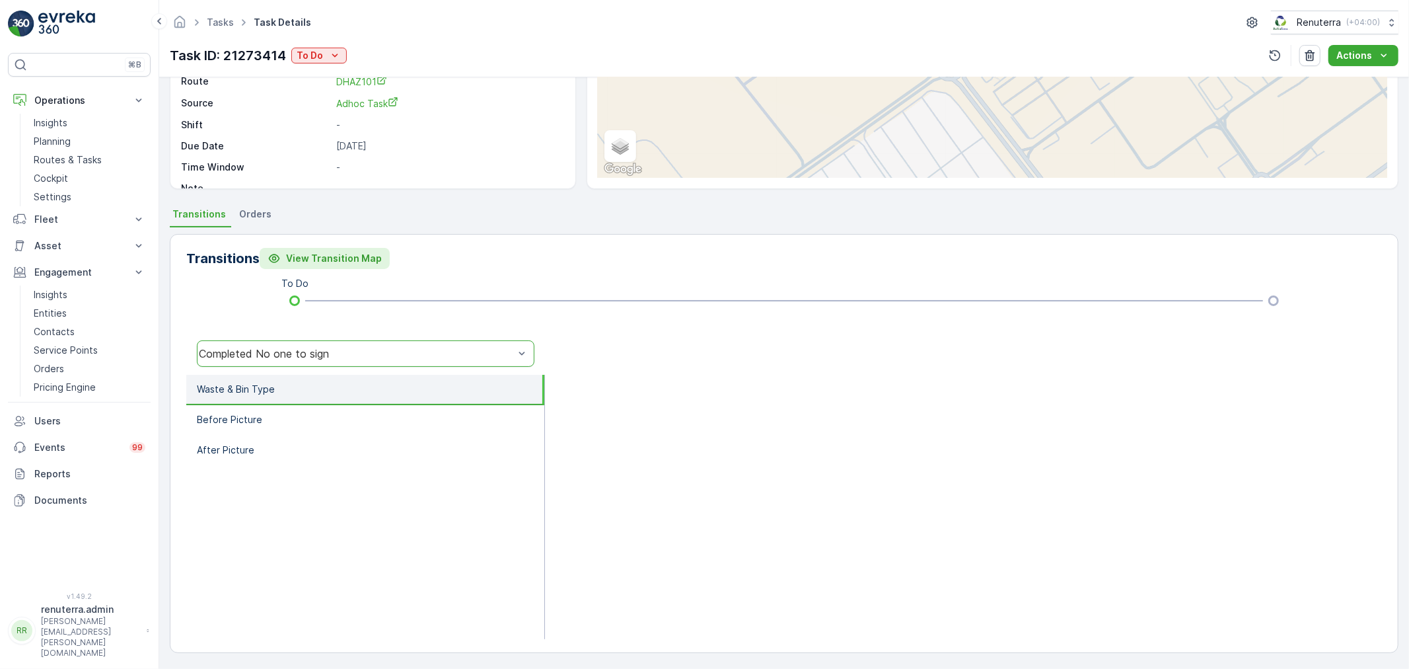
click at [359, 263] on p "View Transition Map" at bounding box center [334, 258] width 96 height 13
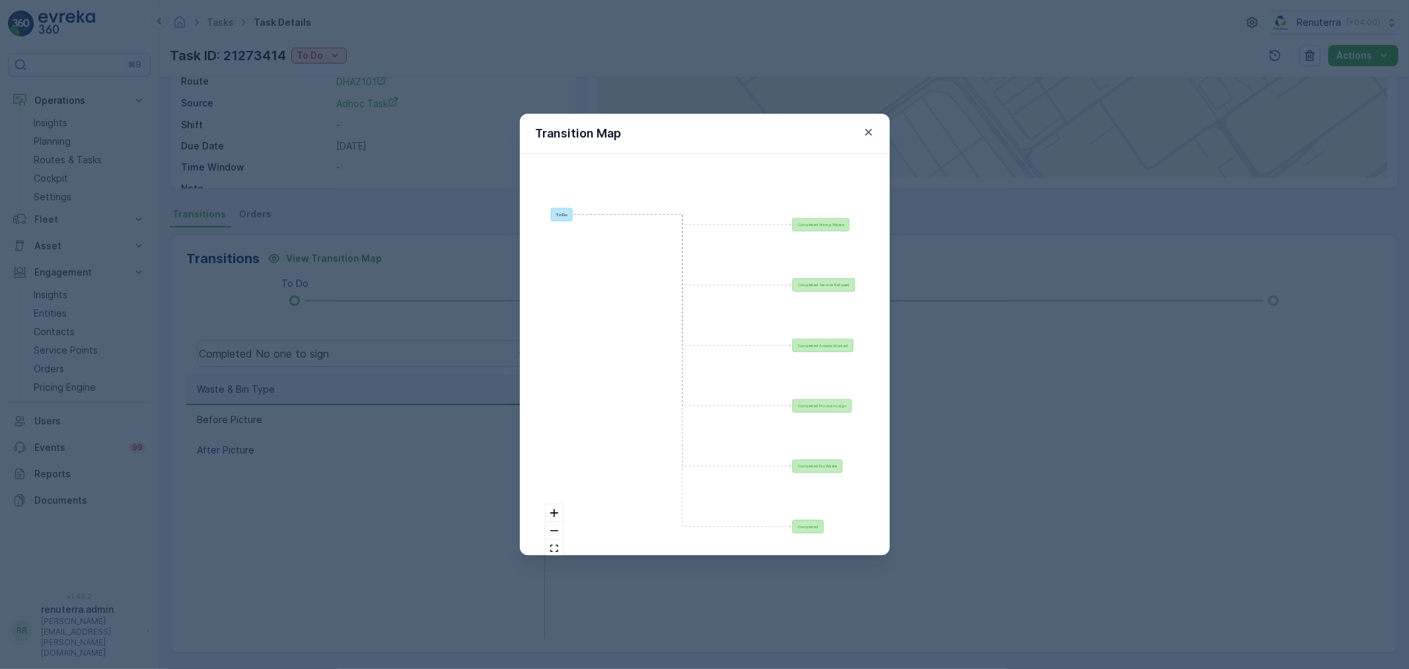
click at [345, 186] on div "Transition Map To Do Completed Wrong Waste Completed Service Refused Completed …" at bounding box center [704, 334] width 1409 height 669
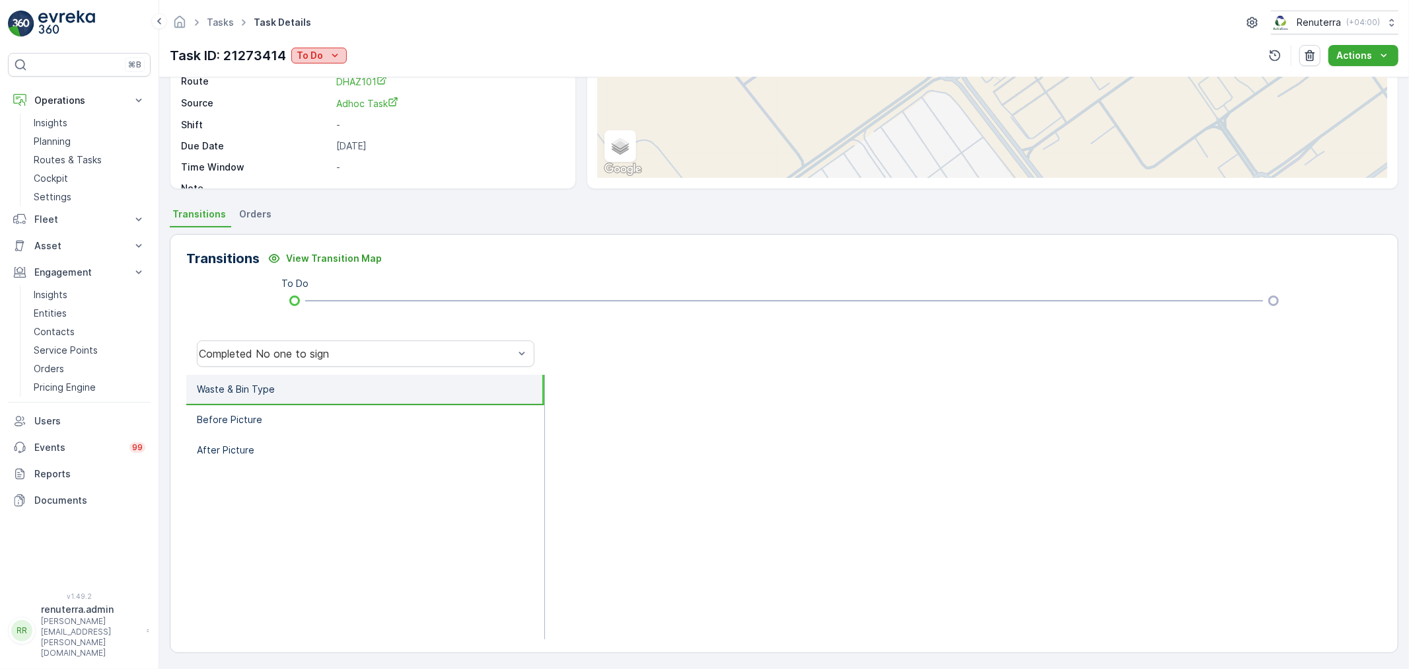
click at [326, 50] on div "To Do" at bounding box center [319, 55] width 45 height 13
click at [345, 114] on span "Completed No one to sign" at bounding box center [358, 112] width 118 height 13
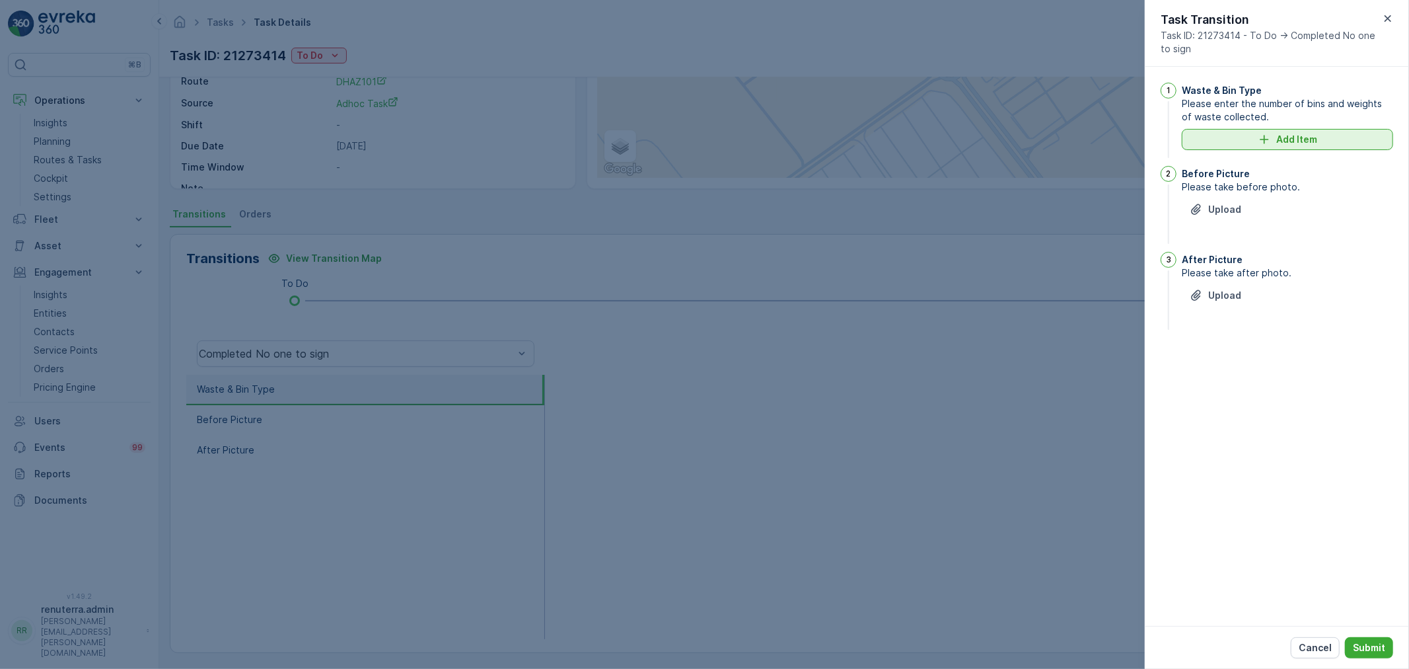
click at [1247, 147] on button "Add Item" at bounding box center [1287, 139] width 211 height 21
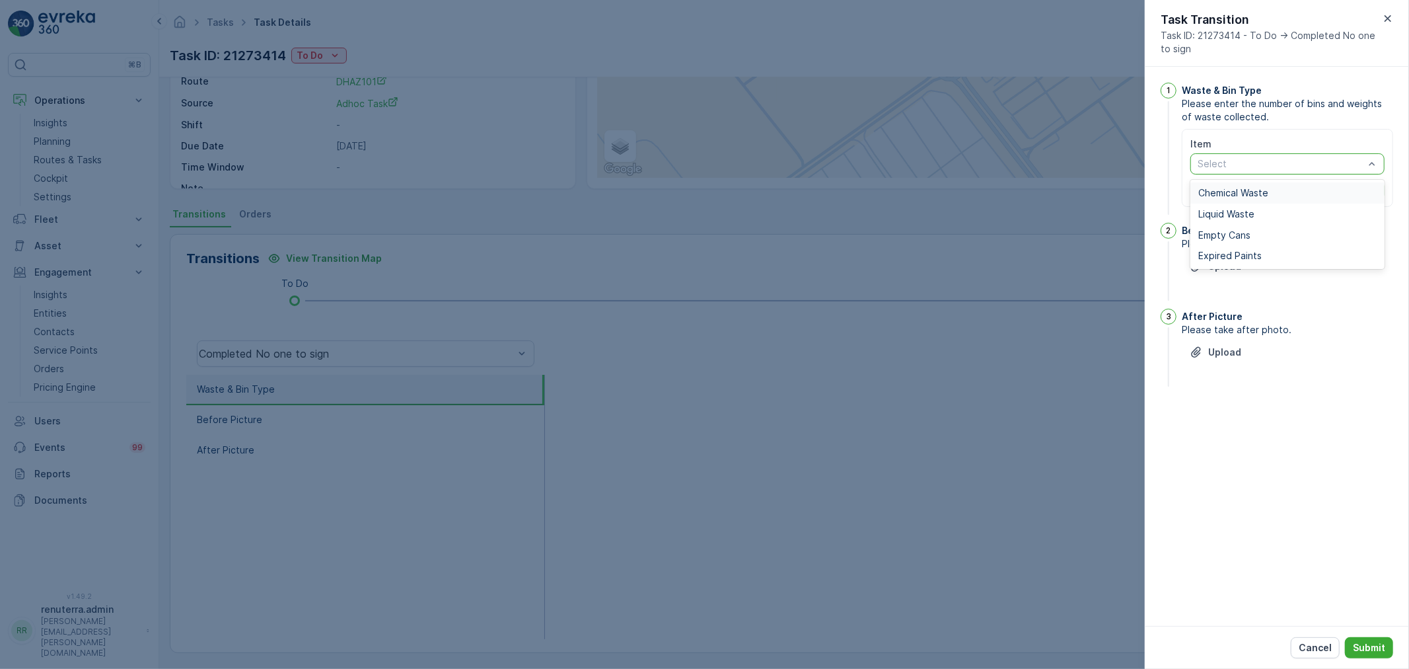
click at [1244, 197] on span "Chemical Waste" at bounding box center [1233, 193] width 70 height 11
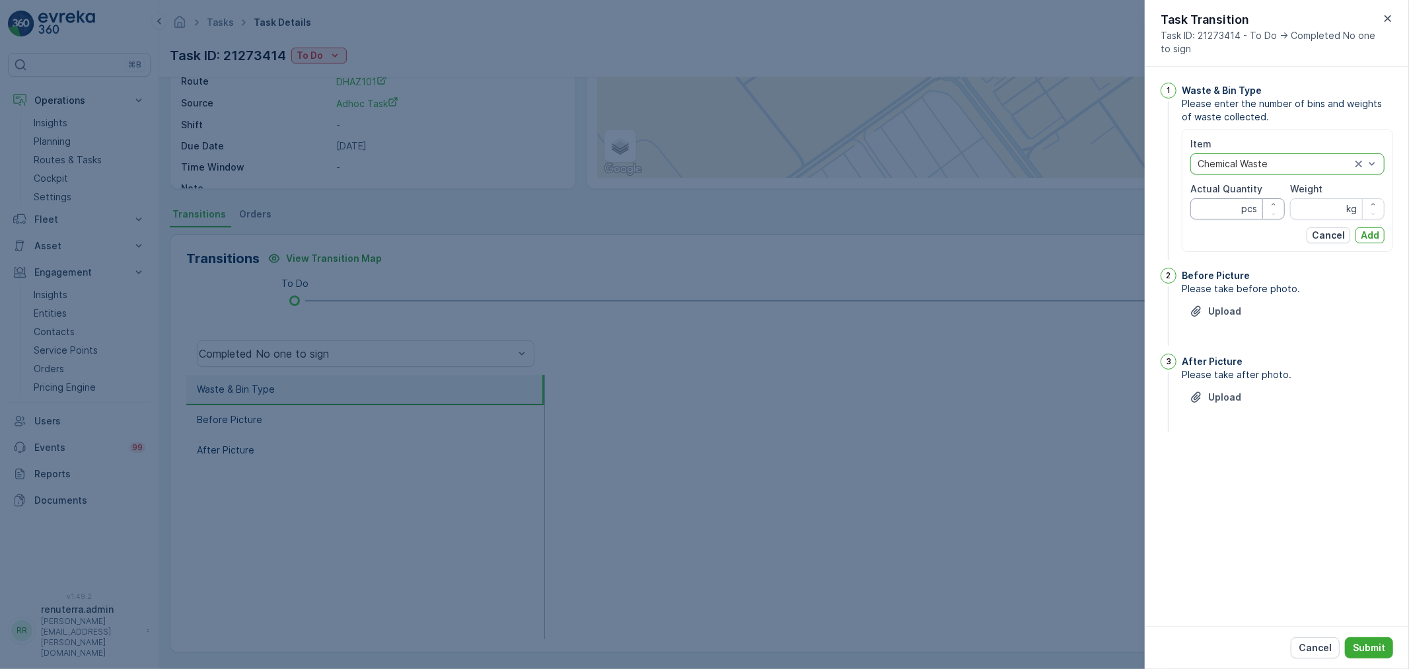
click at [1214, 208] on Quantity "Actual Quantity" at bounding box center [1237, 208] width 94 height 21
type Quantity "1"
click at [1354, 211] on p "kg" at bounding box center [1351, 208] width 11 height 13
click at [1329, 213] on input "Weight" at bounding box center [1337, 208] width 94 height 21
type input "9500"
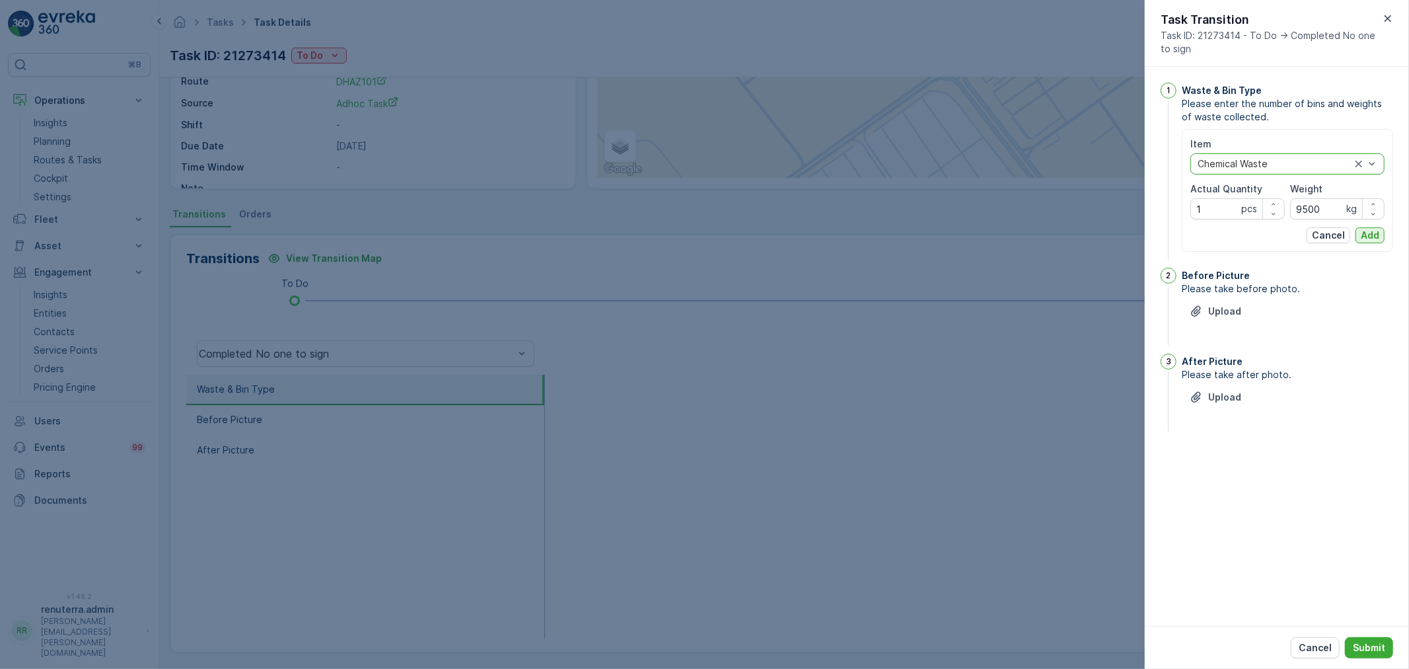
click at [1362, 235] on p "Add" at bounding box center [1370, 235] width 18 height 13
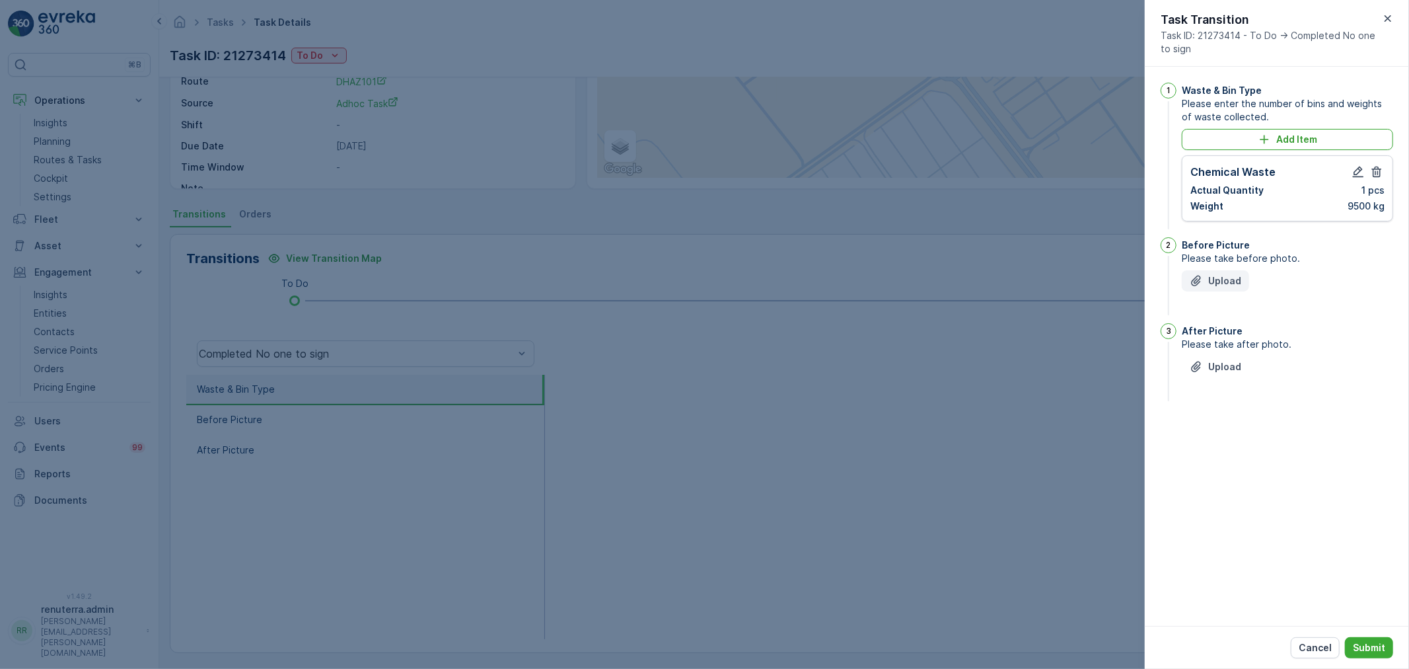
click at [1218, 281] on p "Upload" at bounding box center [1224, 280] width 33 height 13
click at [1214, 417] on span "Please take after photo." at bounding box center [1287, 410] width 211 height 13
click at [1212, 431] on p "Upload" at bounding box center [1224, 432] width 33 height 13
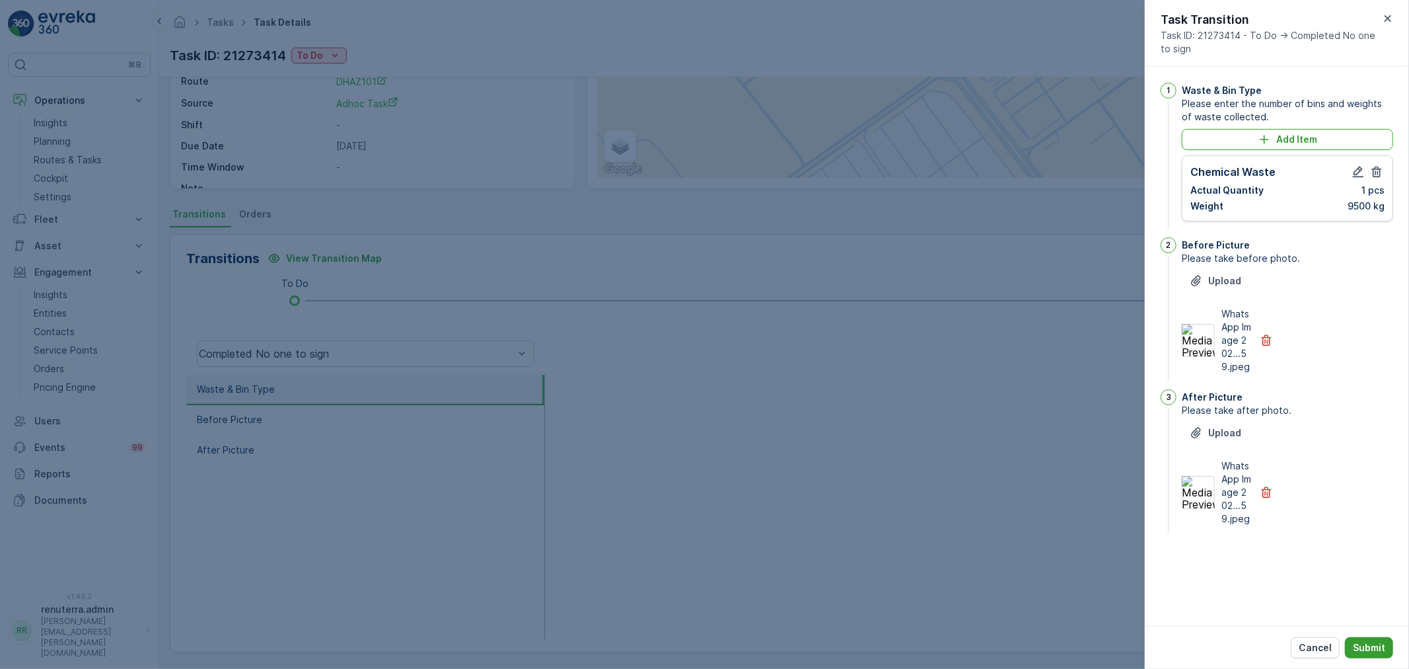
click at [1366, 648] on p "Submit" at bounding box center [1369, 647] width 32 height 13
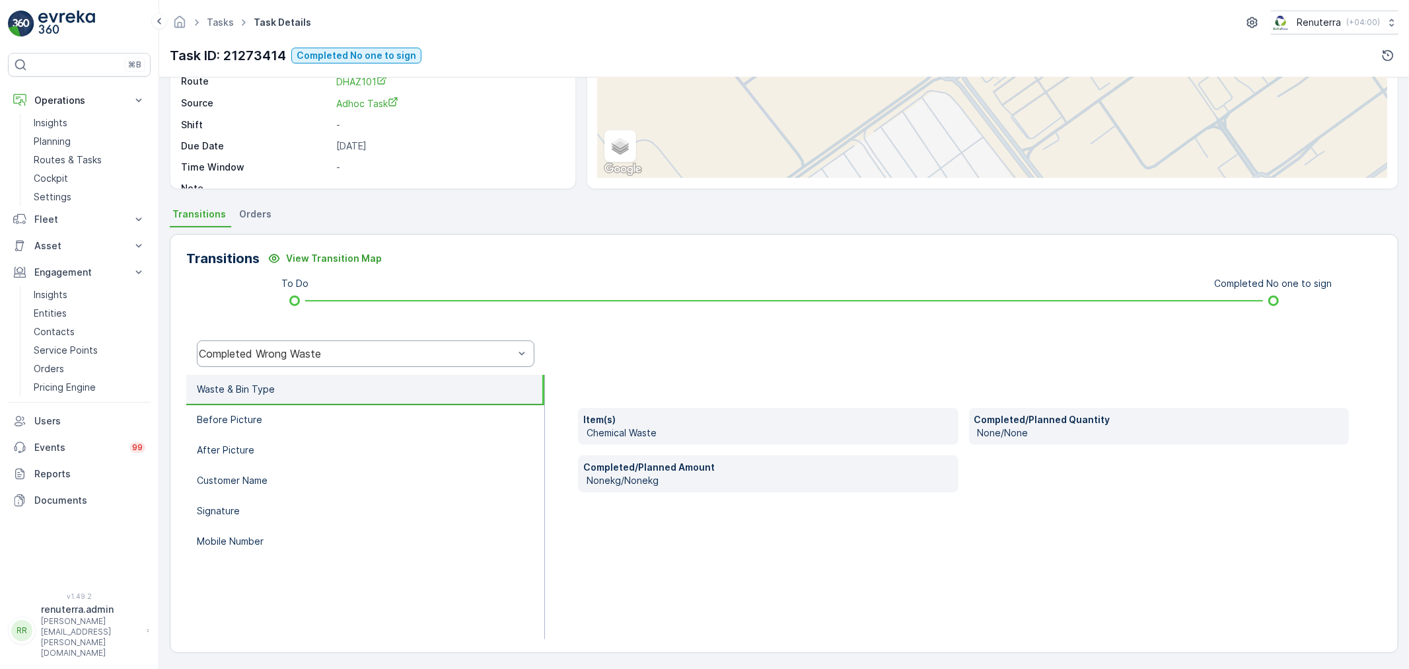
click at [314, 365] on div "Completed Wrong Waste" at bounding box center [366, 353] width 338 height 26
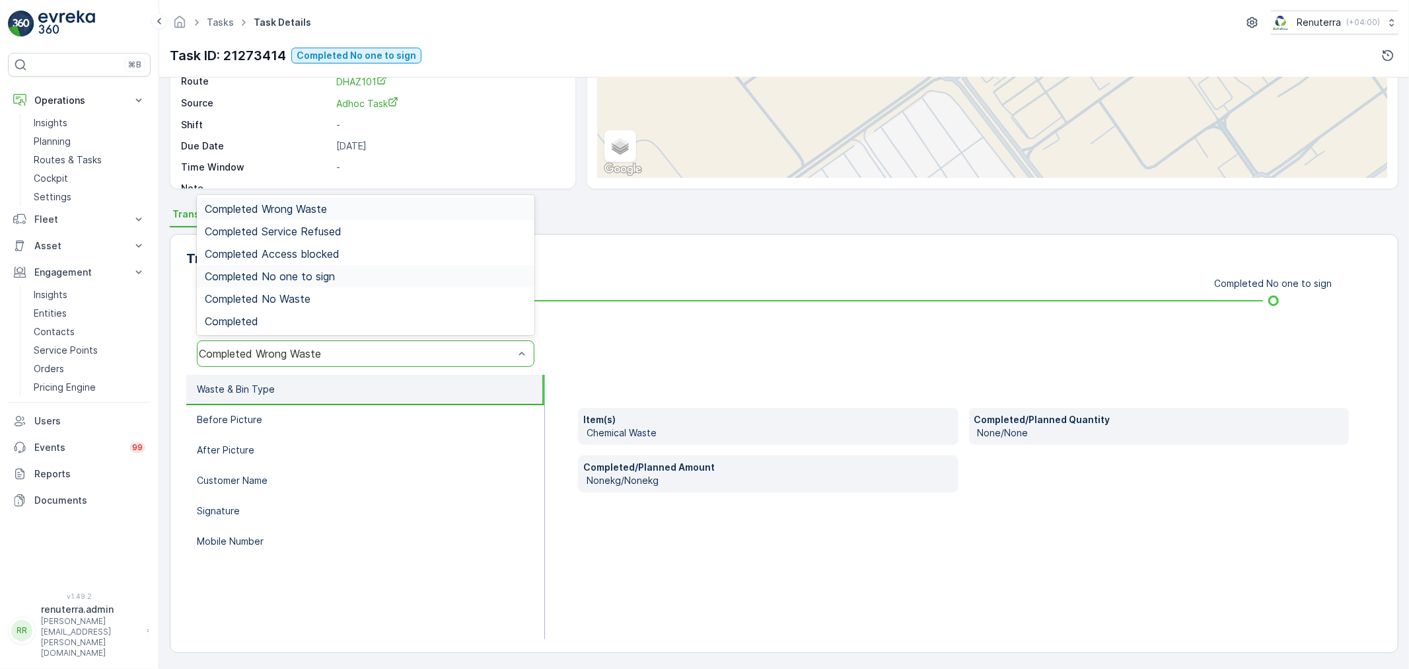
click at [300, 270] on span "Completed No one to sign" at bounding box center [270, 276] width 130 height 12
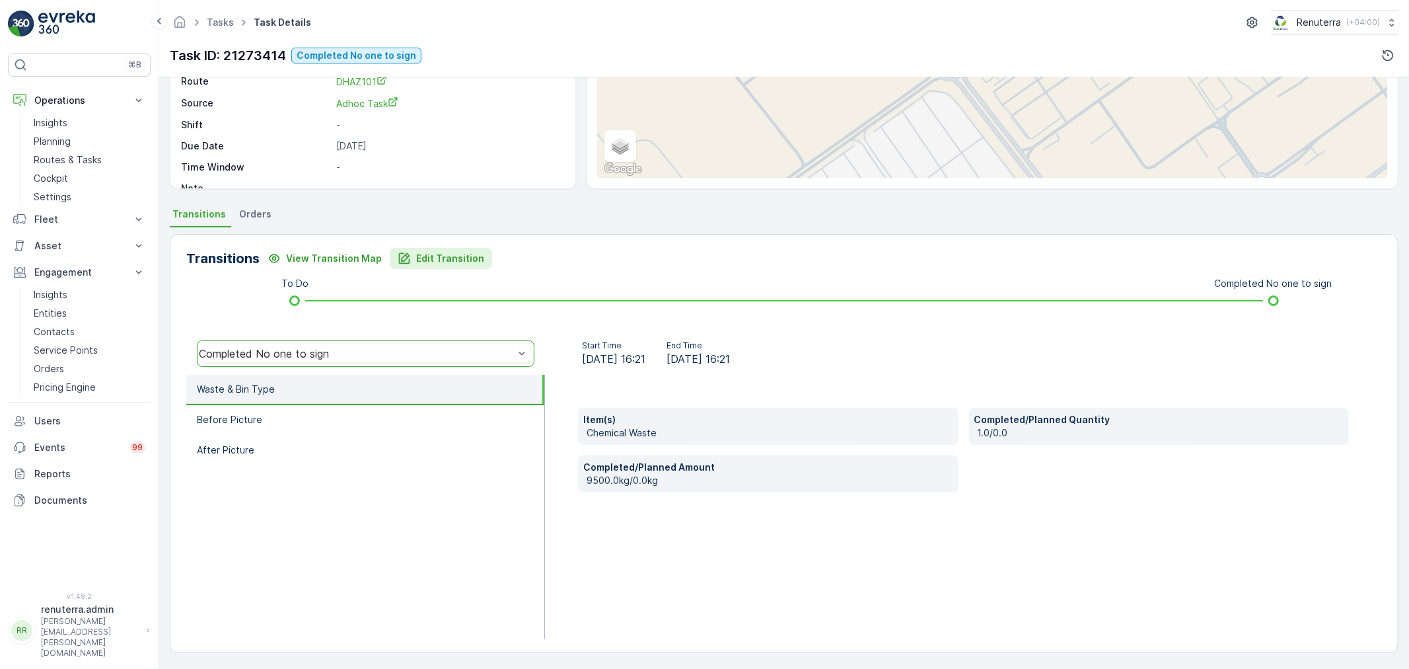
click at [453, 260] on p "Edit Transition" at bounding box center [450, 258] width 68 height 13
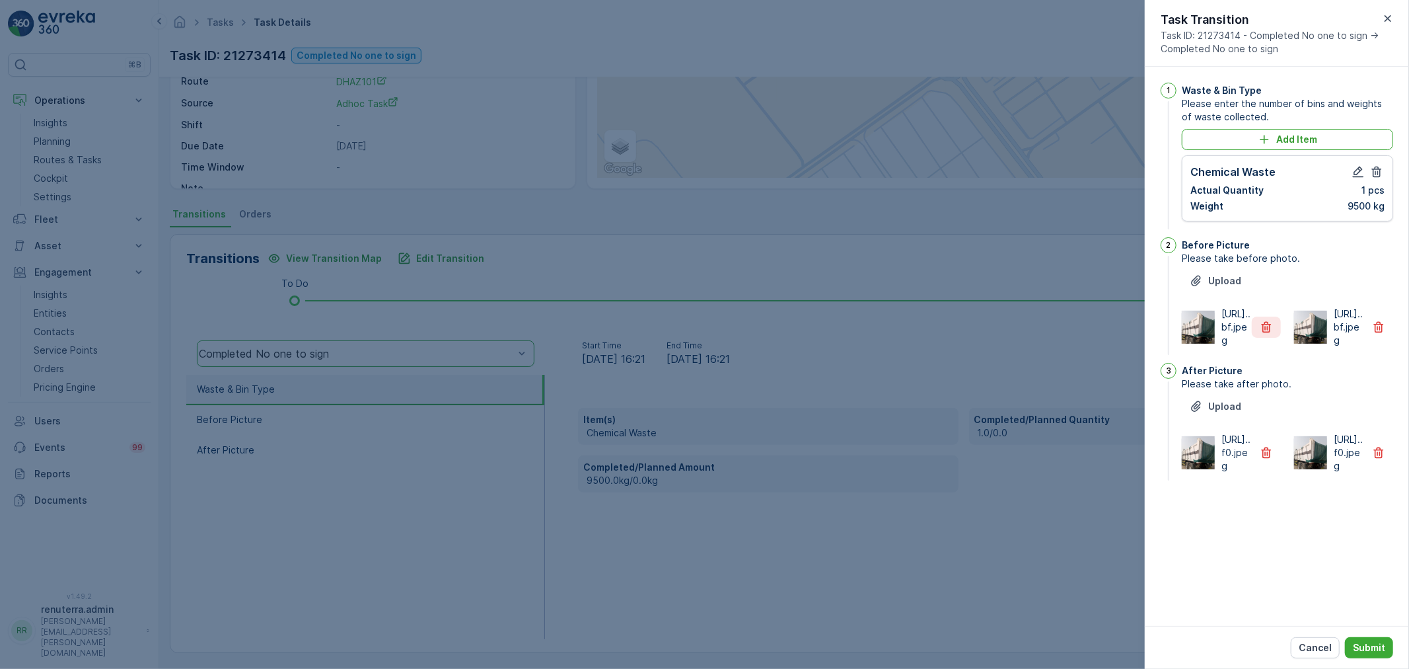
drag, startPoint x: 1251, startPoint y: 328, endPoint x: 1258, endPoint y: 329, distance: 6.7
click at [1253, 328] on div "https://media.evre...bf.jpeg" at bounding box center [1231, 327] width 99 height 40
click at [1259, 331] on button "button" at bounding box center [1266, 326] width 29 height 21
drag, startPoint x: 1273, startPoint y: 479, endPoint x: 1268, endPoint y: 490, distance: 11.5
click at [1268, 472] on div "https://media.evre...f0.jpeg" at bounding box center [1231, 453] width 99 height 40
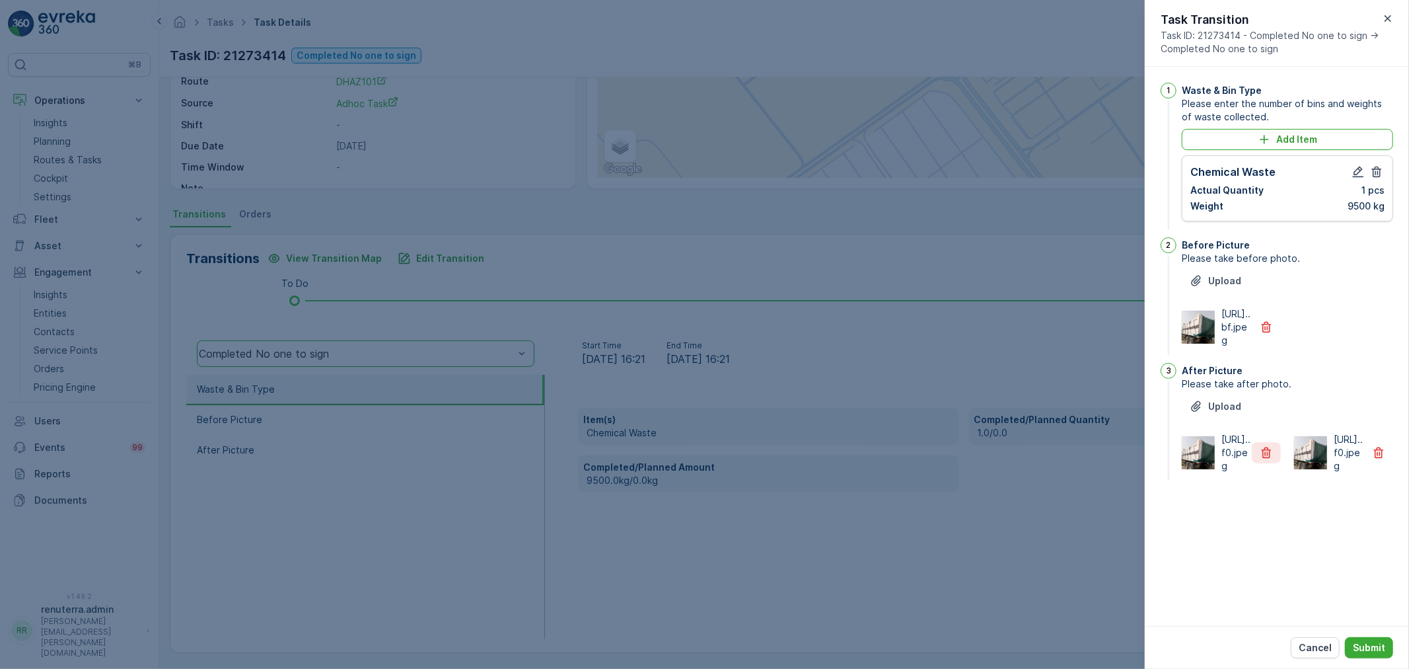
click at [1268, 458] on icon "button" at bounding box center [1267, 452] width 10 height 11
click at [1360, 643] on p "Submit" at bounding box center [1369, 647] width 32 height 13
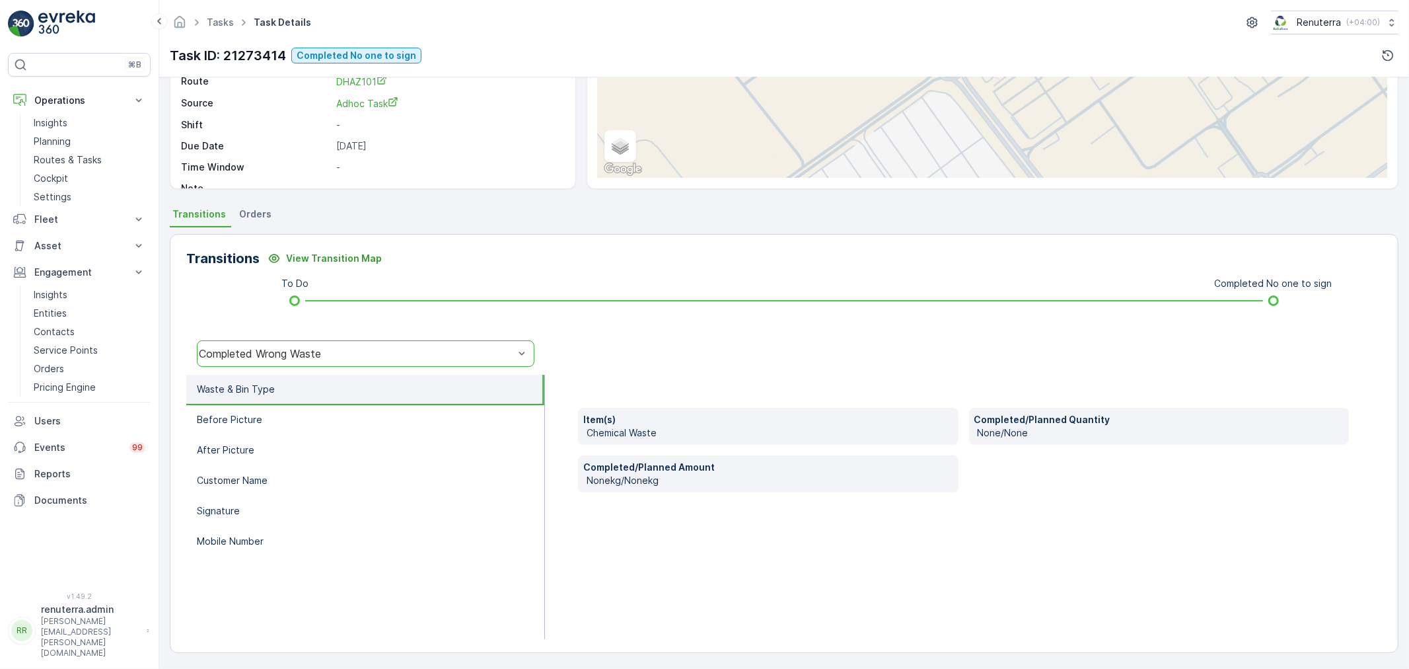
click at [282, 347] on div "Completed Wrong Waste" at bounding box center [356, 353] width 315 height 12
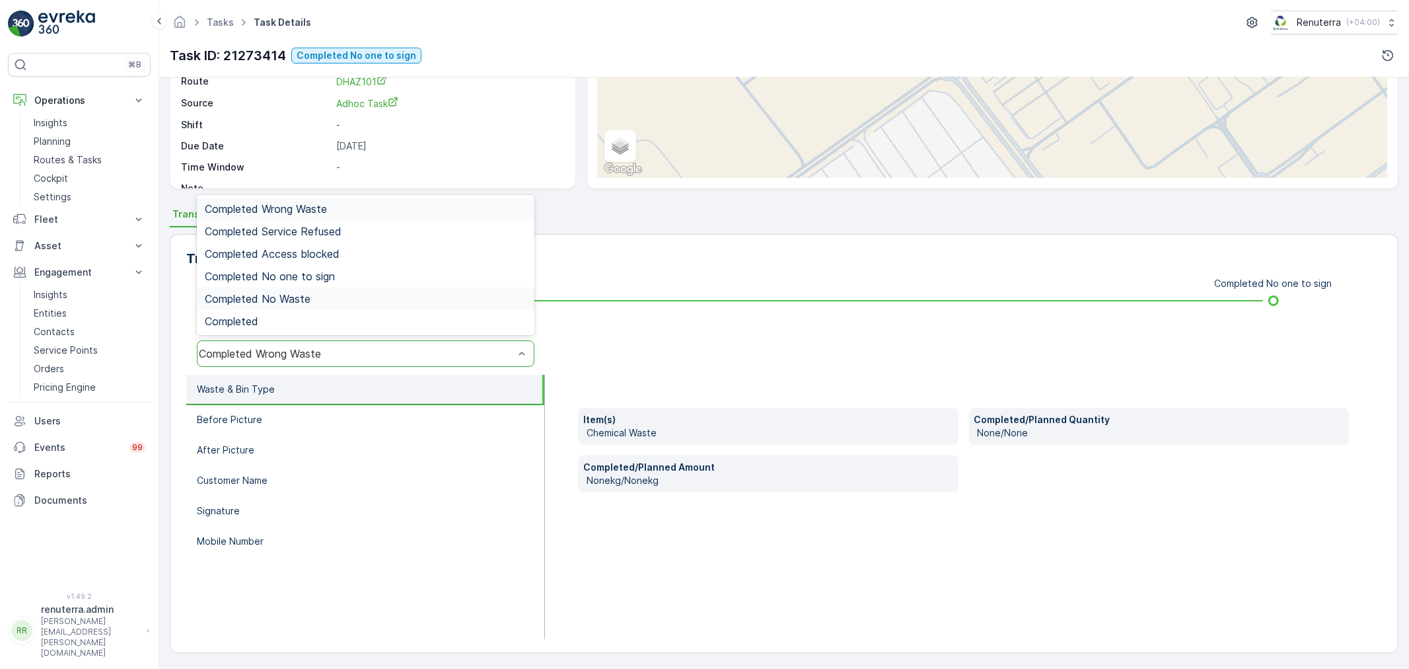
click at [265, 301] on span "Completed No Waste" at bounding box center [258, 299] width 106 height 12
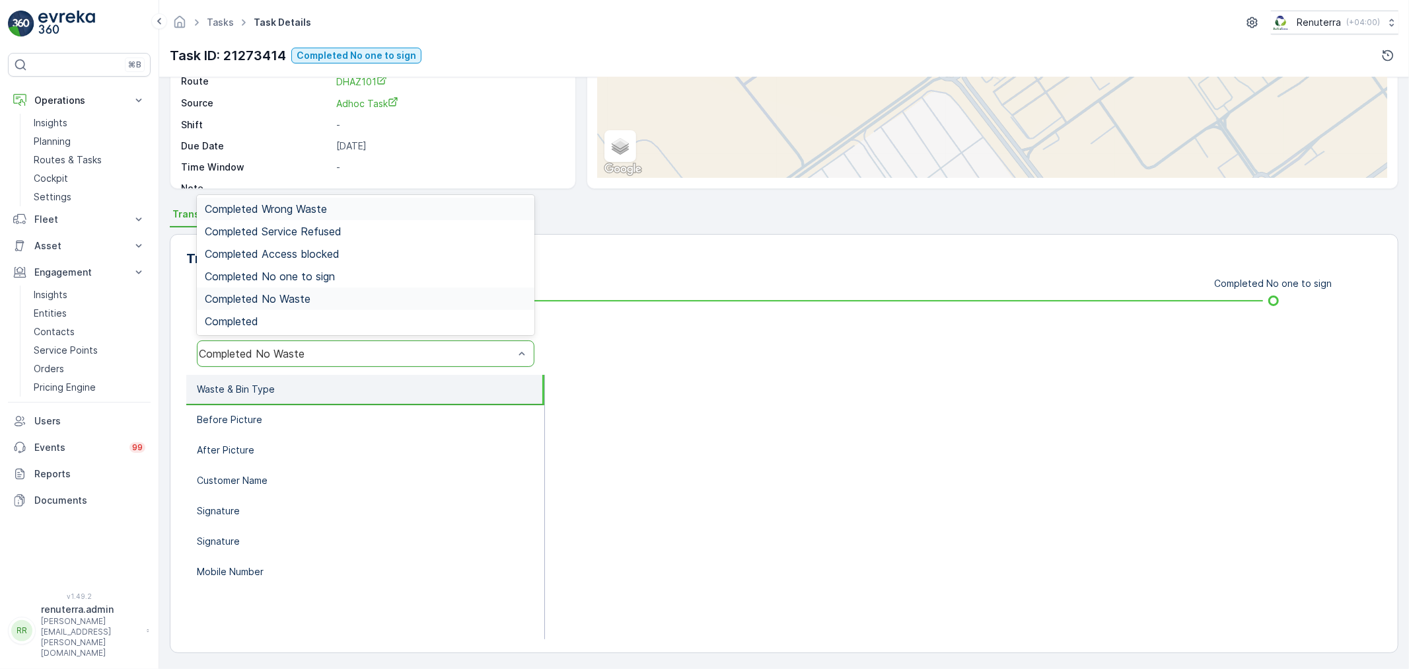
click at [260, 344] on div "Completed No Waste" at bounding box center [366, 353] width 338 height 26
click at [301, 270] on span "Completed No one to sign" at bounding box center [270, 276] width 130 height 12
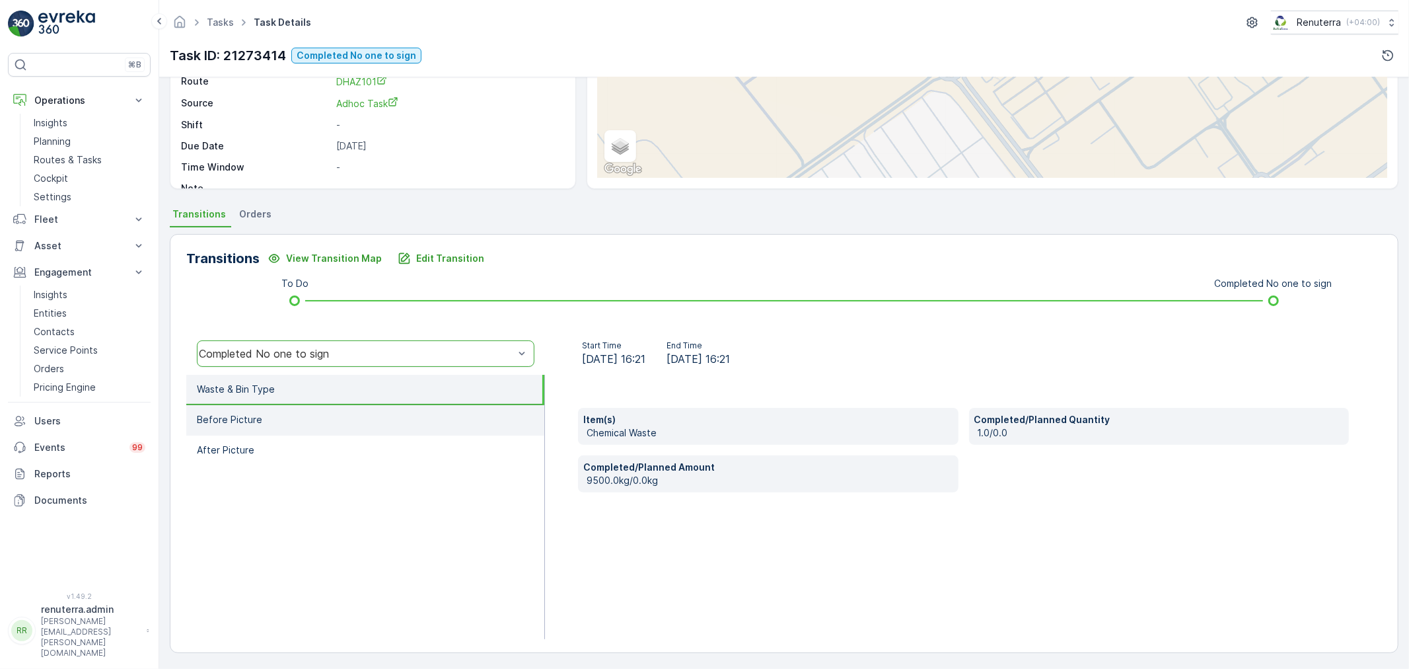
click at [326, 416] on li "Before Picture" at bounding box center [365, 420] width 358 height 30
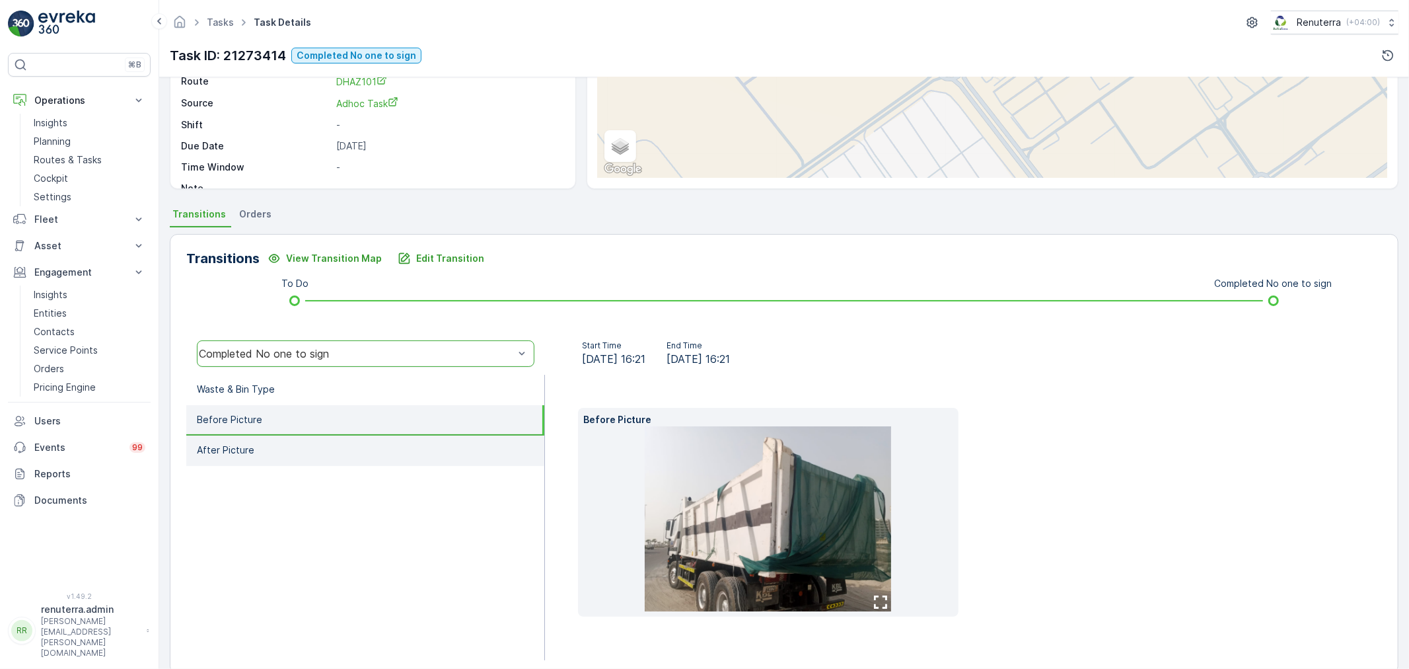
click at [328, 440] on li "After Picture" at bounding box center [365, 450] width 358 height 30
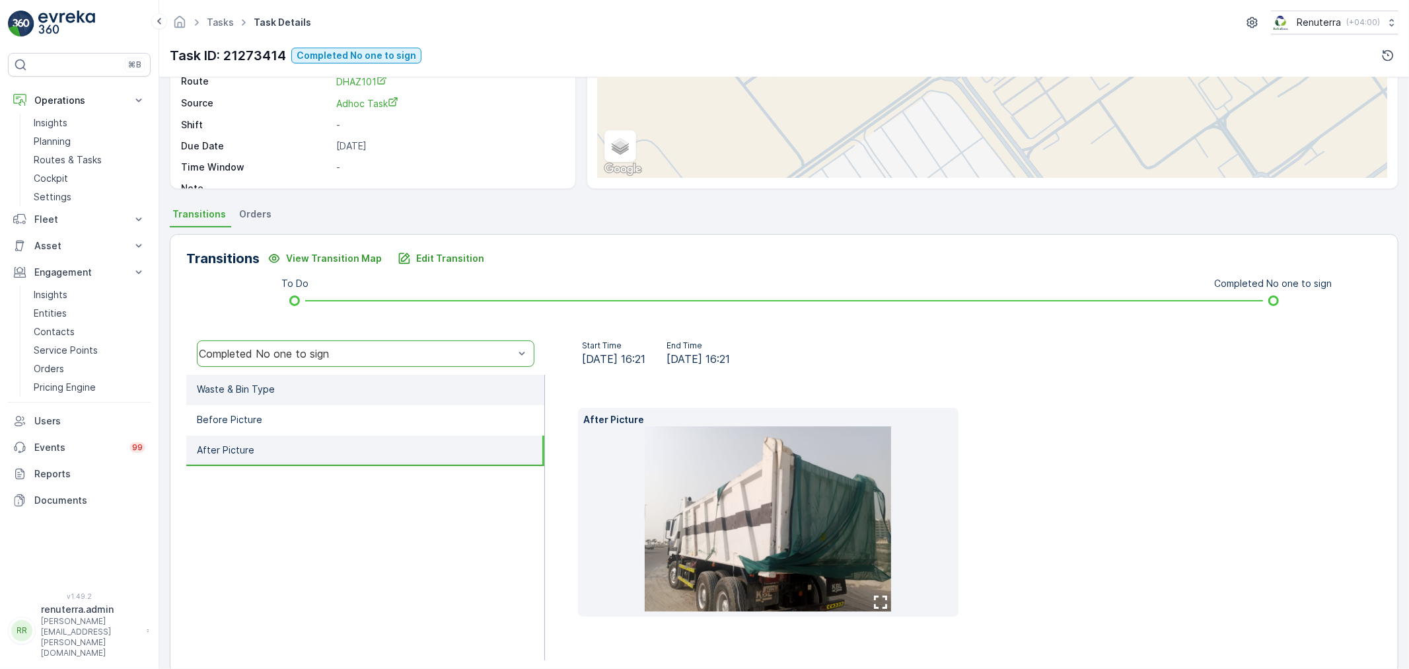
click at [325, 400] on li "Waste & Bin Type" at bounding box center [365, 390] width 358 height 30
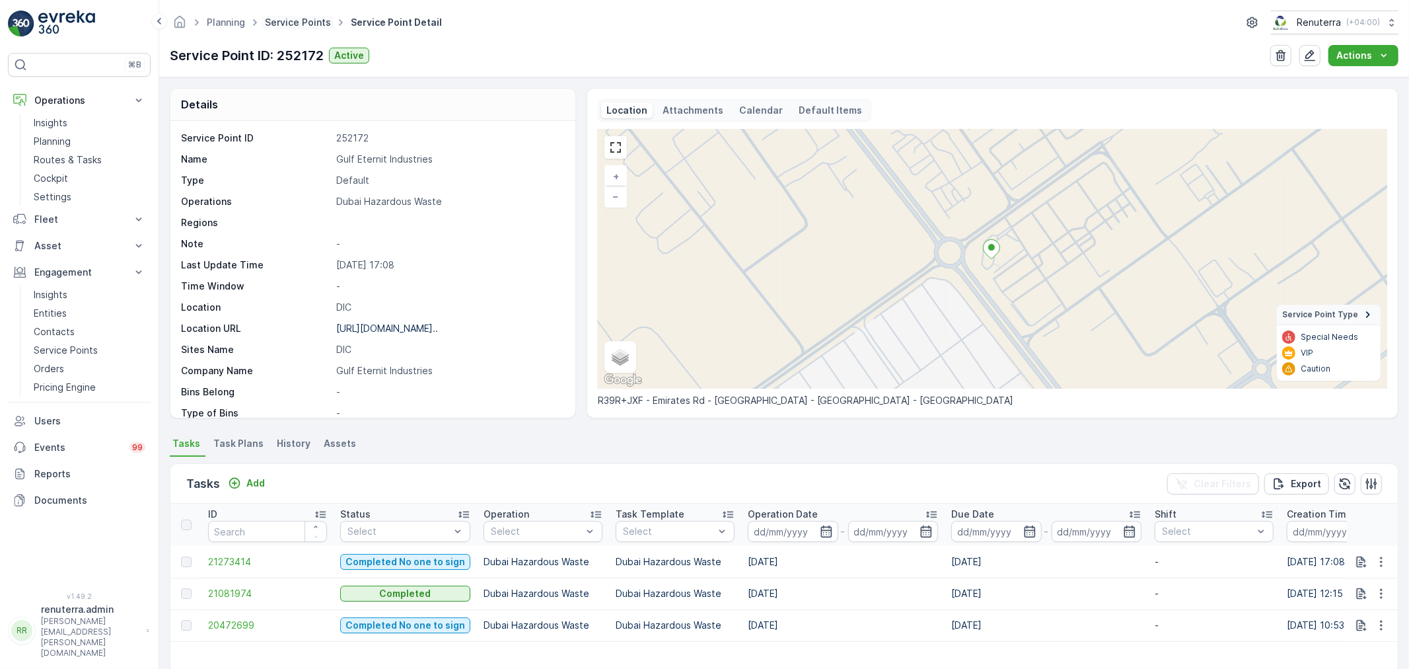
click at [303, 23] on link "Service Points" at bounding box center [298, 22] width 66 height 11
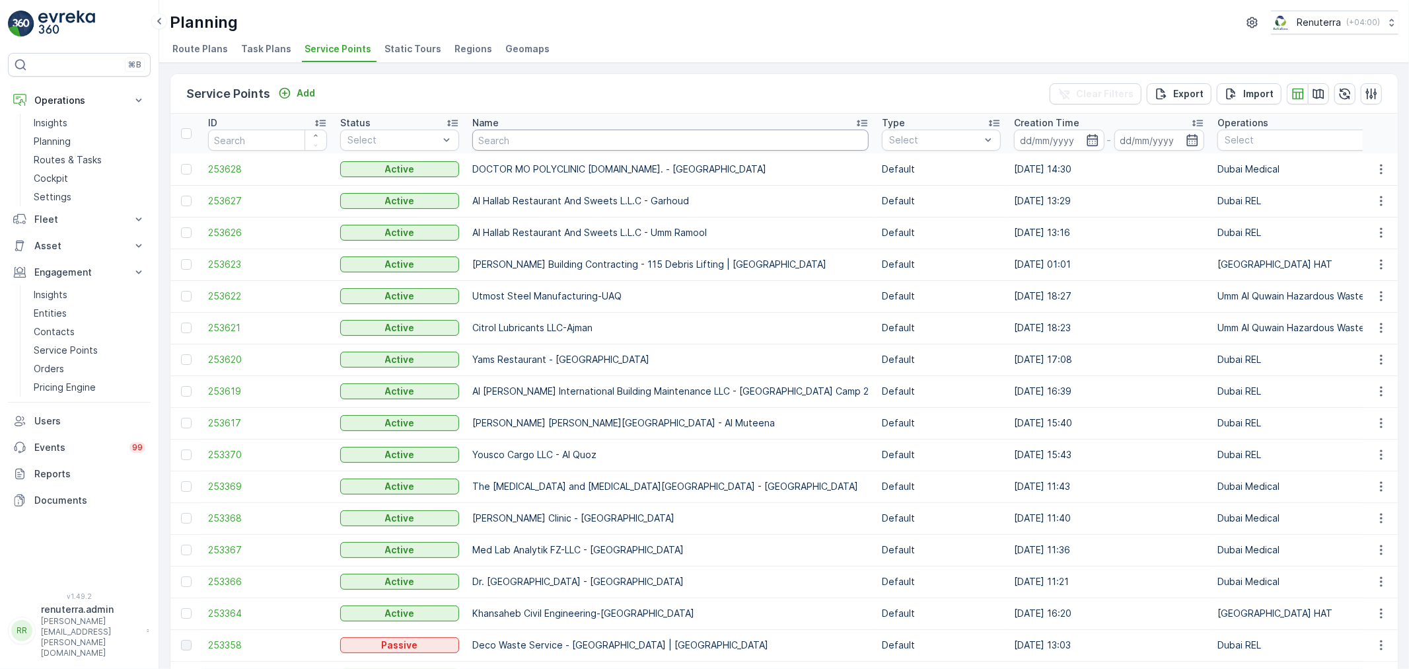
click at [535, 137] on input "text" at bounding box center [670, 139] width 396 height 21
type input "Emrill"
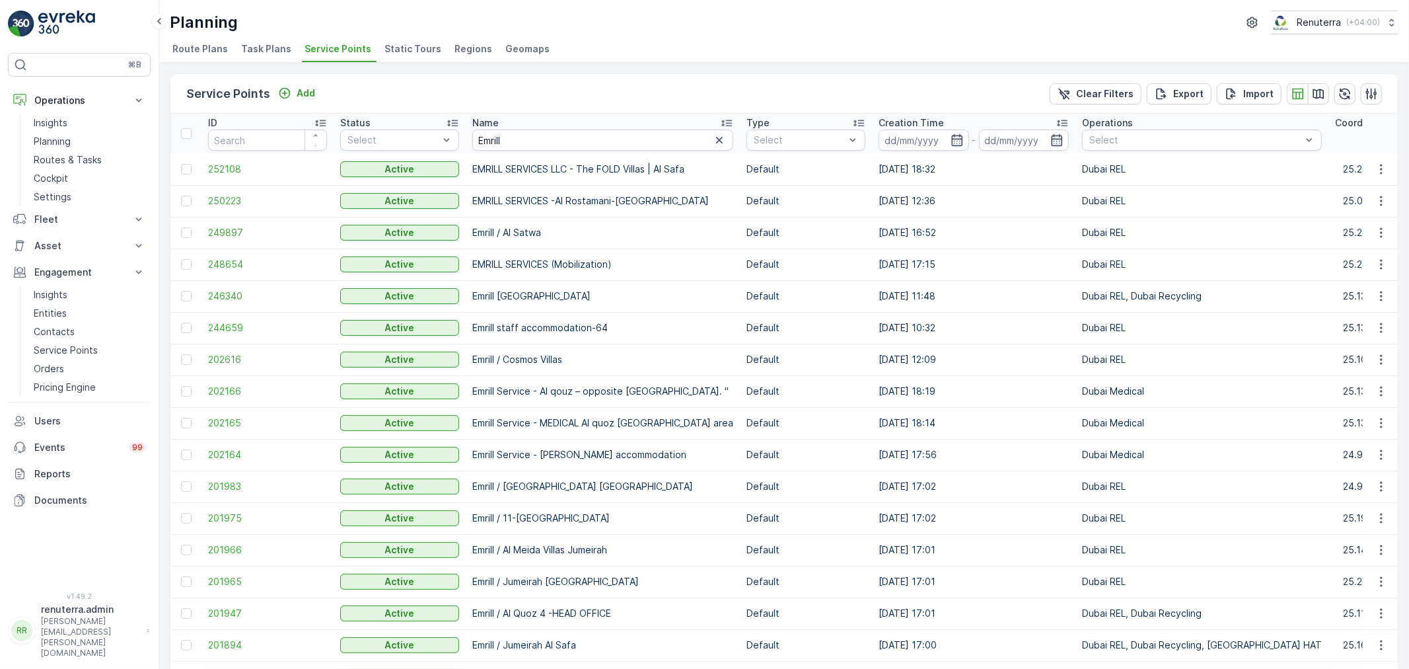
click at [507, 131] on input "Emrill" at bounding box center [602, 139] width 261 height 21
drag, startPoint x: 507, startPoint y: 133, endPoint x: 476, endPoint y: 133, distance: 31.1
click at [476, 133] on input "Emrill" at bounding box center [602, 139] width 261 height 21
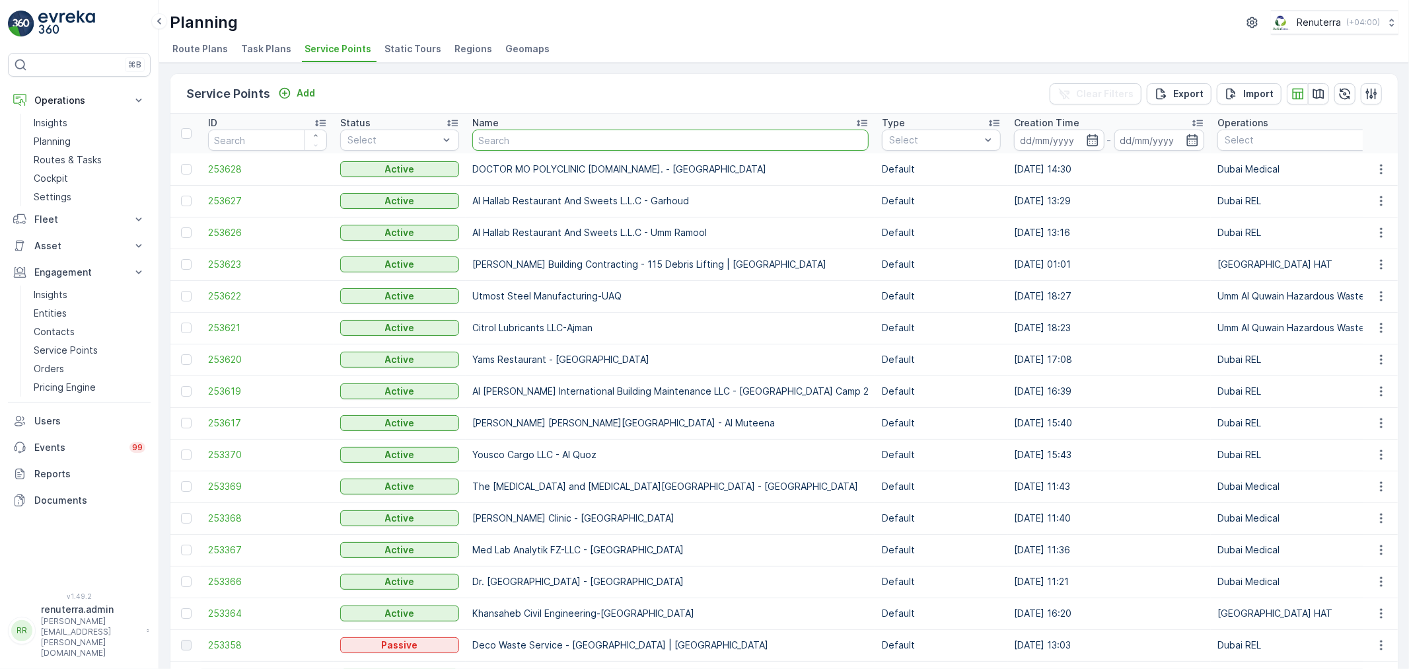
click at [507, 136] on input "text" at bounding box center [670, 139] width 396 height 21
type input "UAQ"
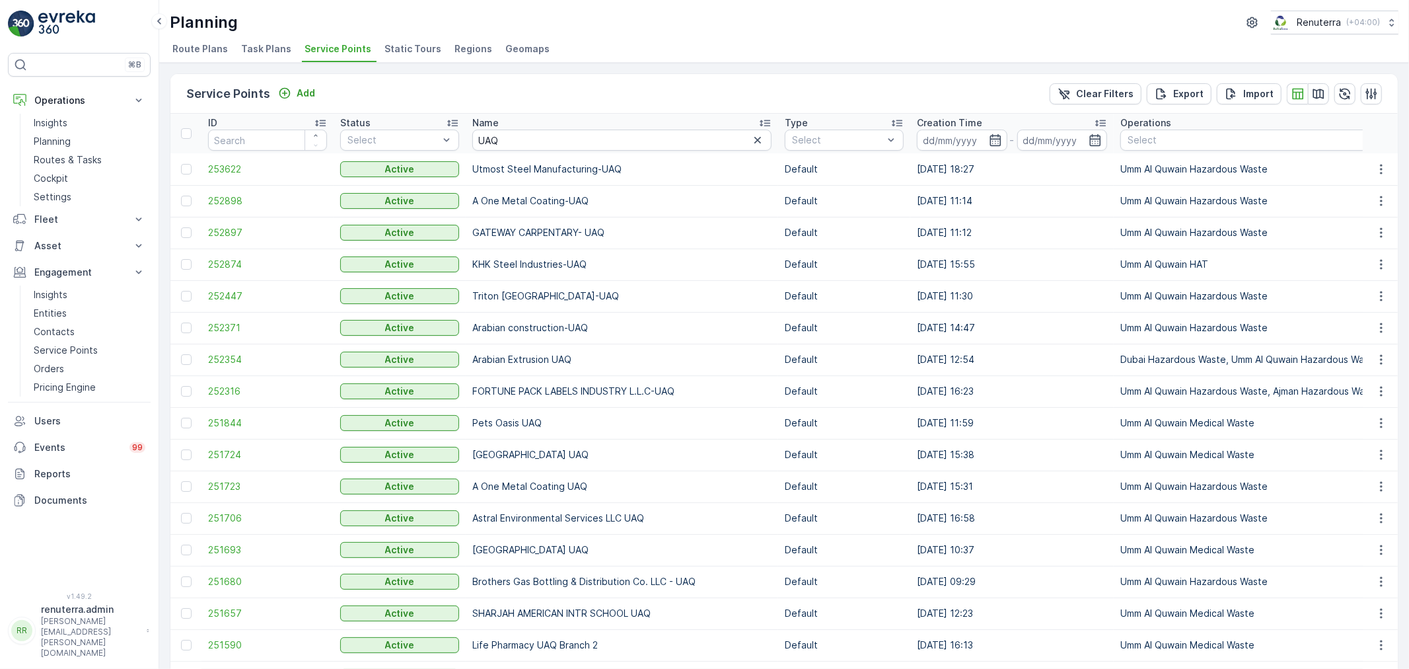
click at [517, 149] on input "UAQ" at bounding box center [621, 139] width 299 height 21
click at [517, 143] on input "UAQ" at bounding box center [621, 139] width 299 height 21
click at [467, 130] on th "Name UAQ" at bounding box center [622, 134] width 312 height 40
drag, startPoint x: 513, startPoint y: 135, endPoint x: 445, endPoint y: 131, distance: 68.2
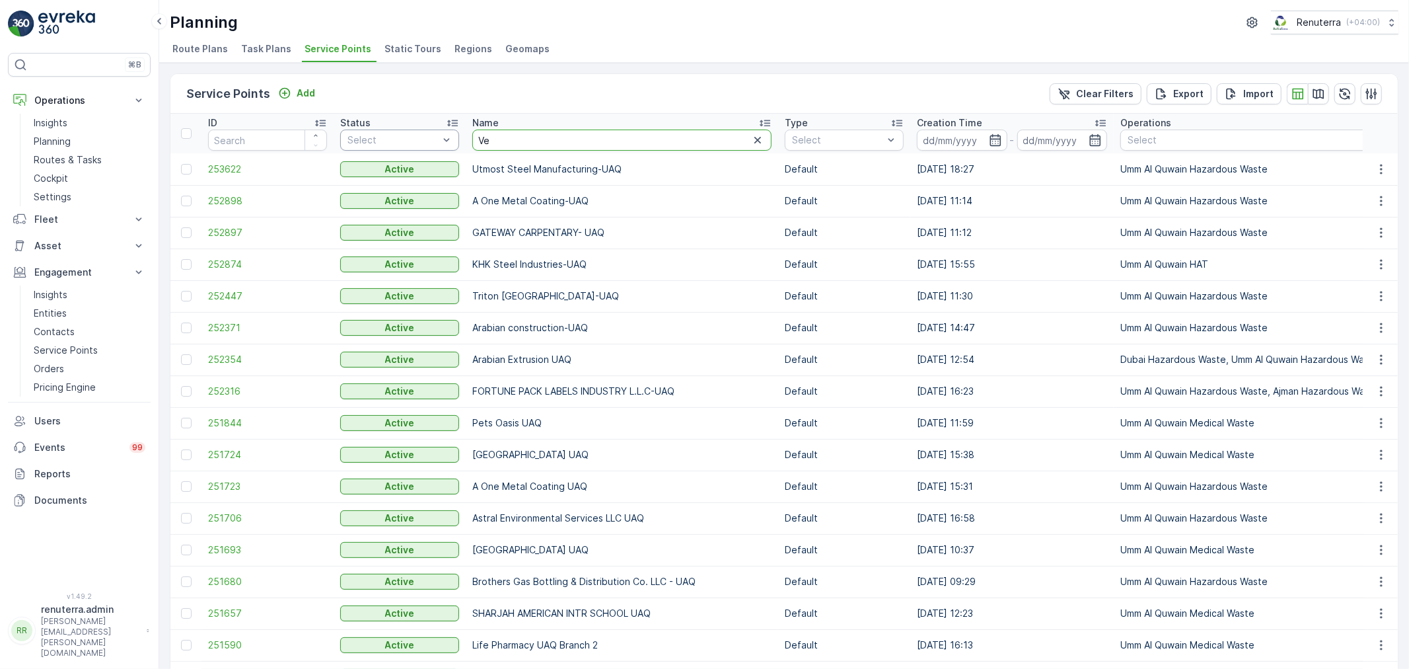
type input "Vet"
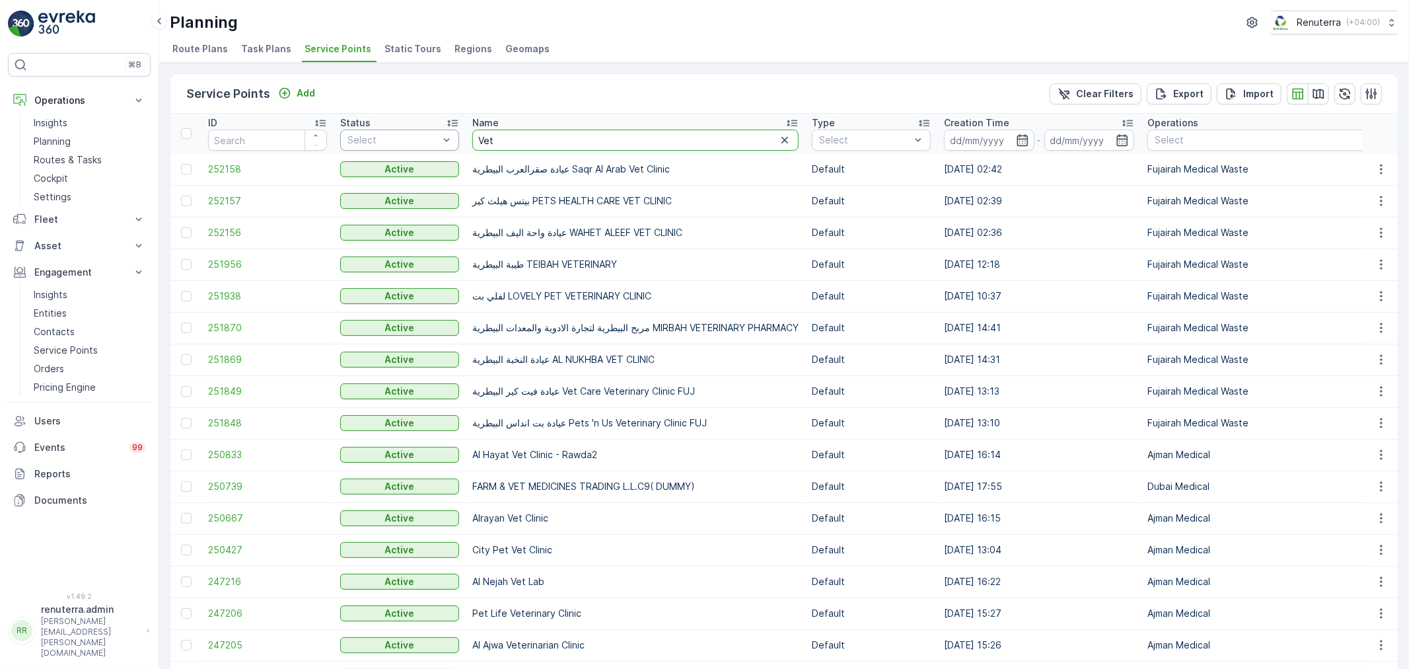
drag, startPoint x: 506, startPoint y: 141, endPoint x: 410, endPoint y: 139, distance: 96.5
type input "UAQ"
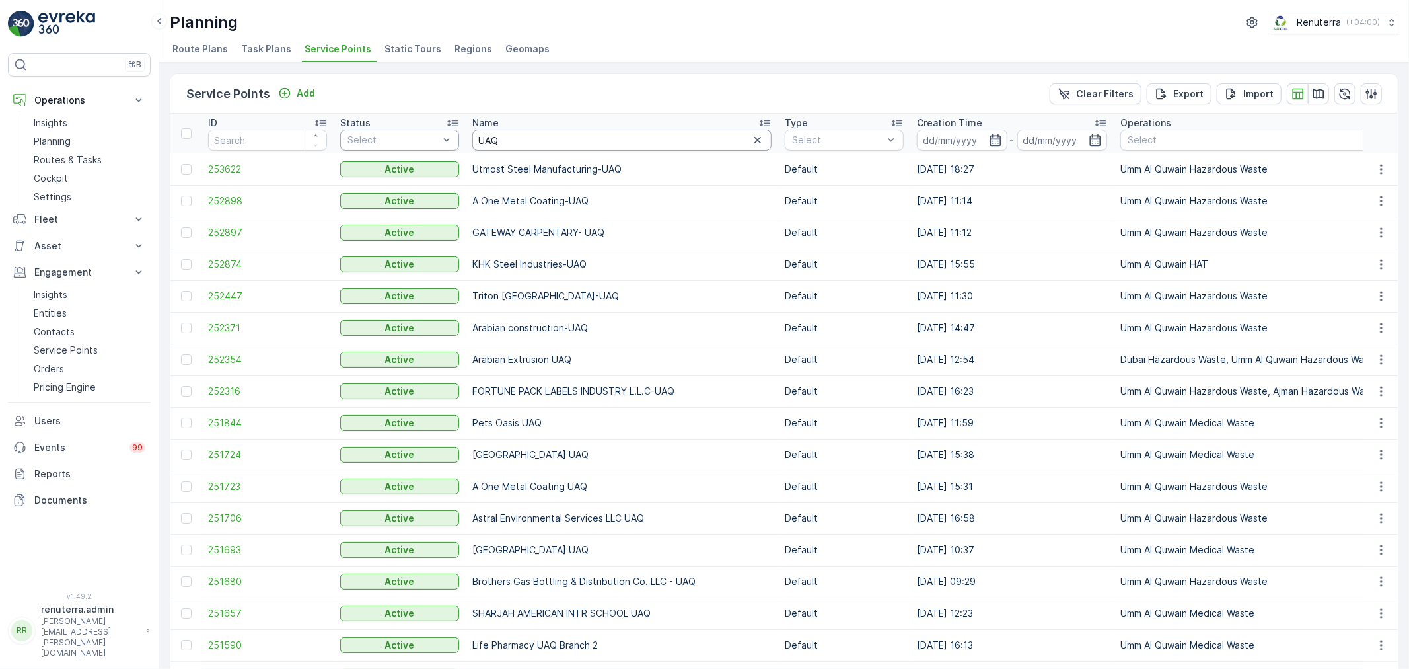
type input "American"
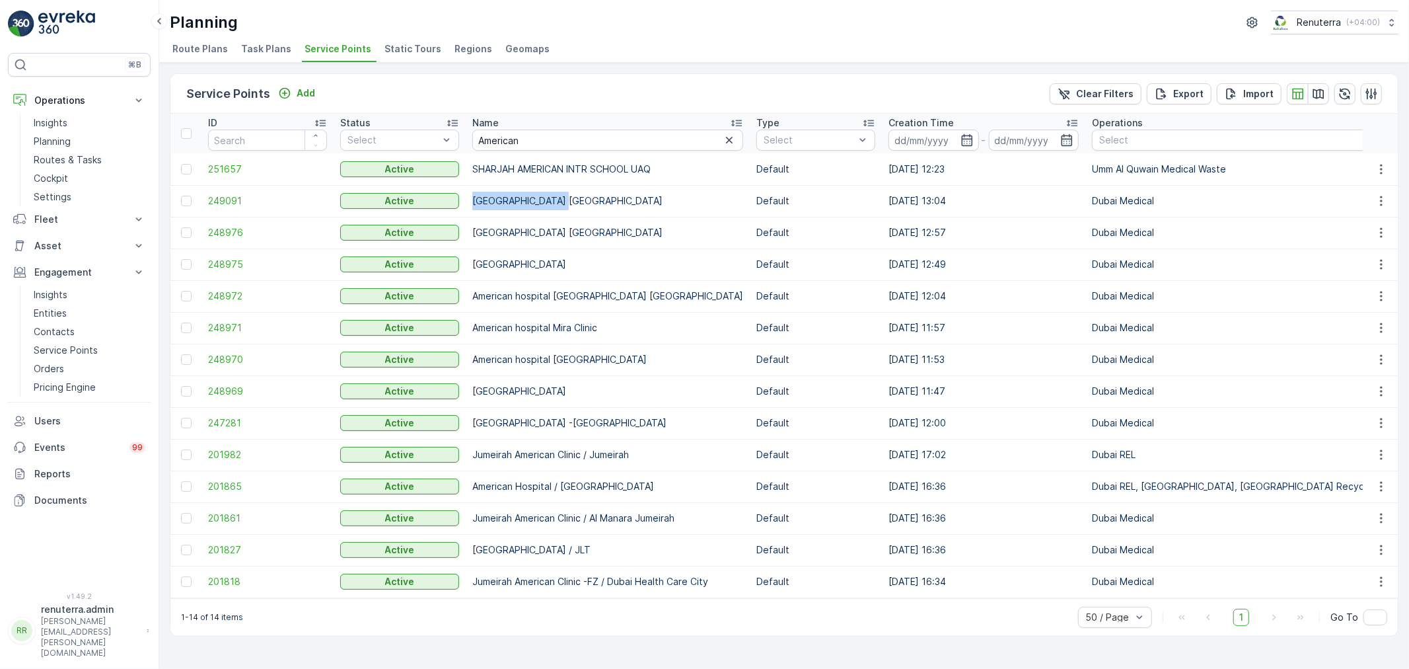
drag, startPoint x: 472, startPoint y: 196, endPoint x: 556, endPoint y: 206, distance: 85.1
click at [556, 206] on td "[GEOGRAPHIC_DATA] [GEOGRAPHIC_DATA]" at bounding box center [608, 201] width 284 height 32
copy td "[GEOGRAPHIC_DATA]"
drag, startPoint x: 544, startPoint y: 136, endPoint x: 460, endPoint y: 140, distance: 84.0
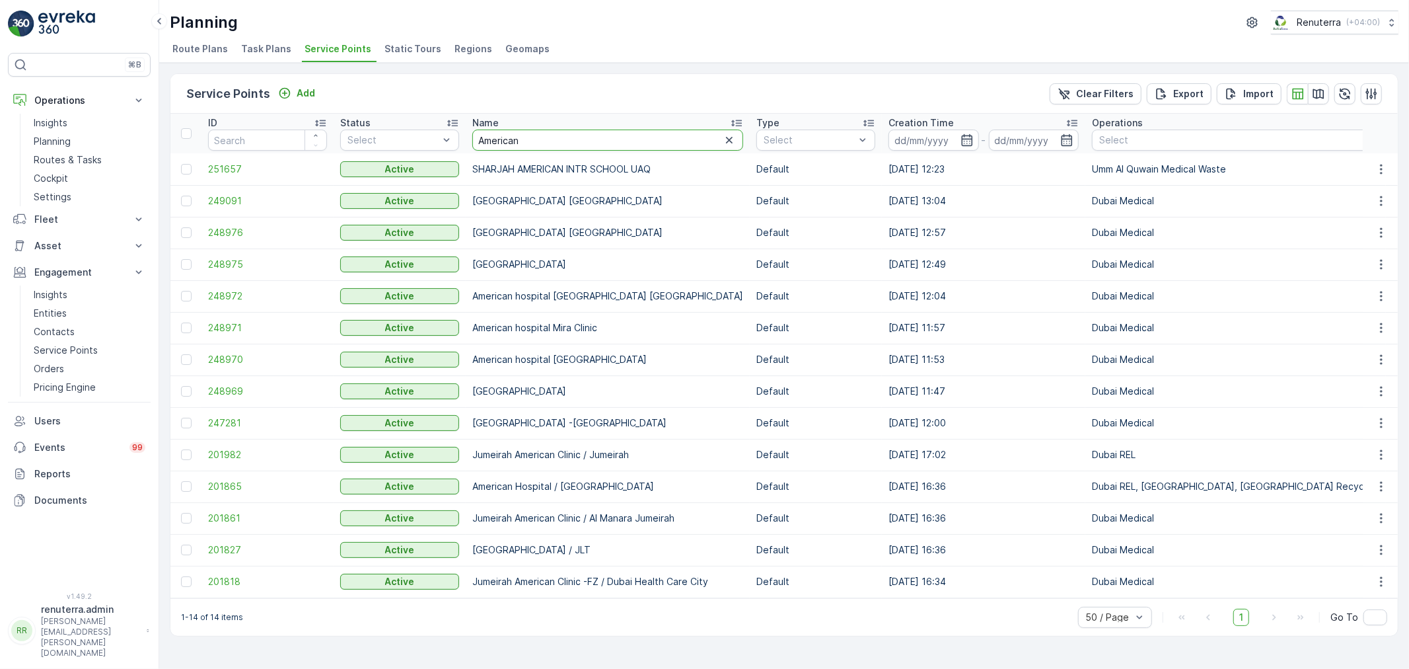
paste input "Hospital"
type input "[GEOGRAPHIC_DATA]"
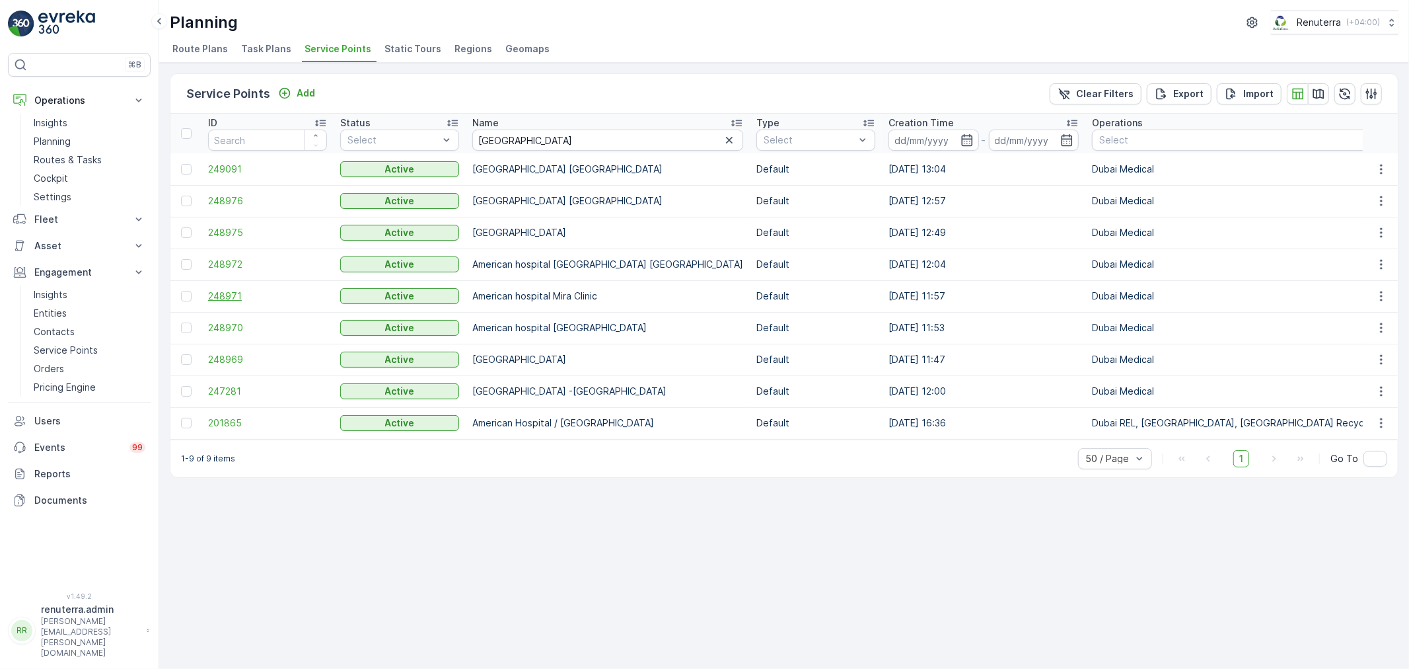
click at [215, 296] on span "248971" at bounding box center [267, 295] width 119 height 13
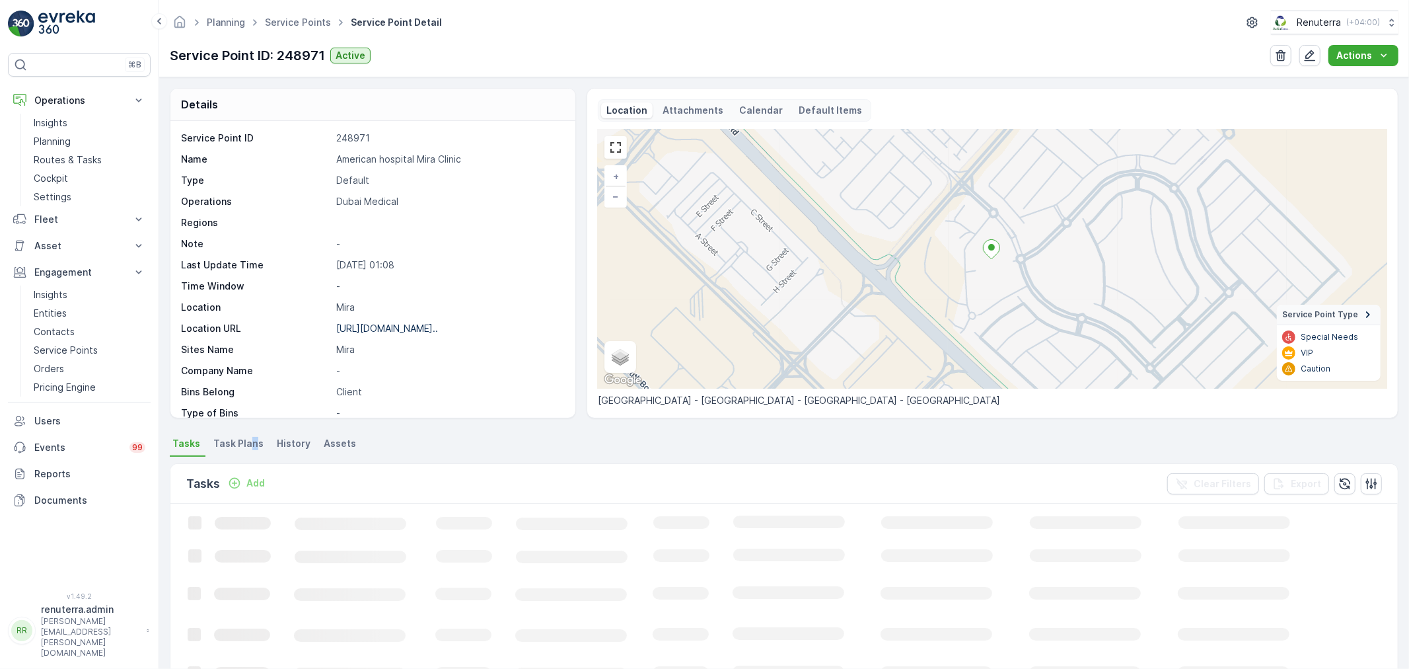
click at [249, 443] on span "Task Plans" at bounding box center [238, 443] width 50 height 13
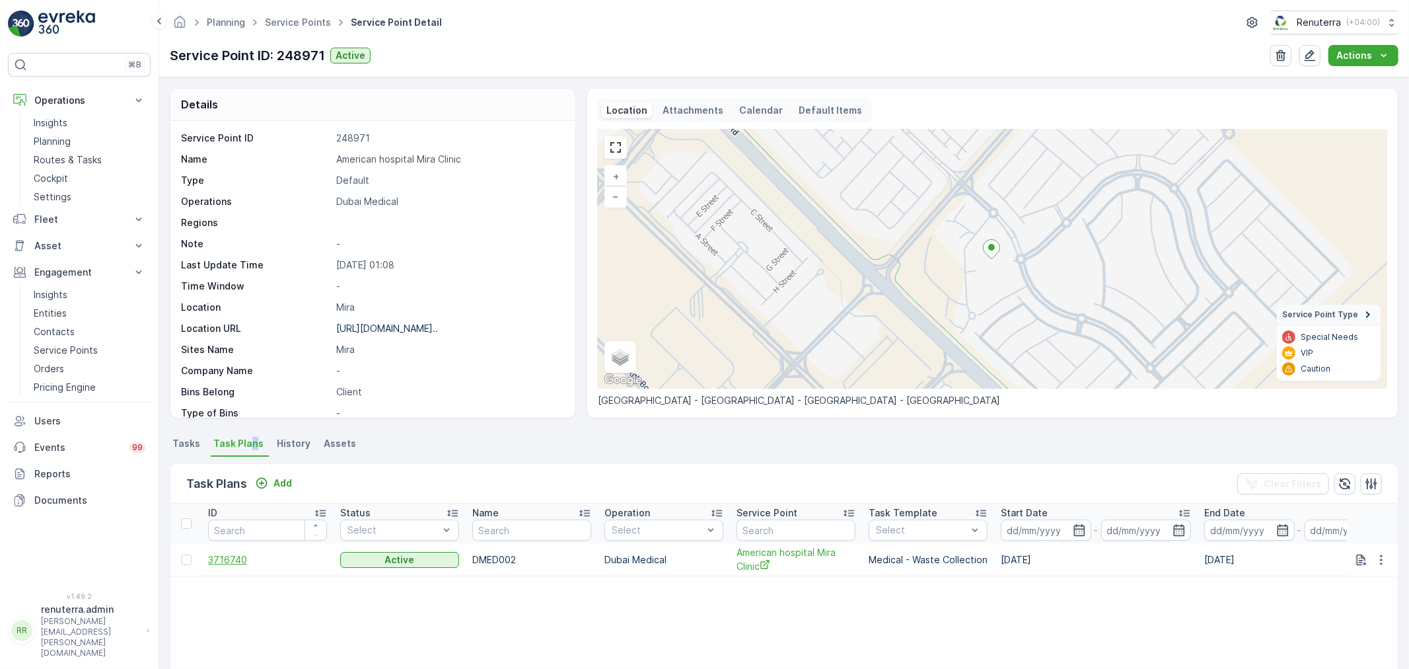
click at [226, 562] on span "3716740" at bounding box center [267, 559] width 119 height 13
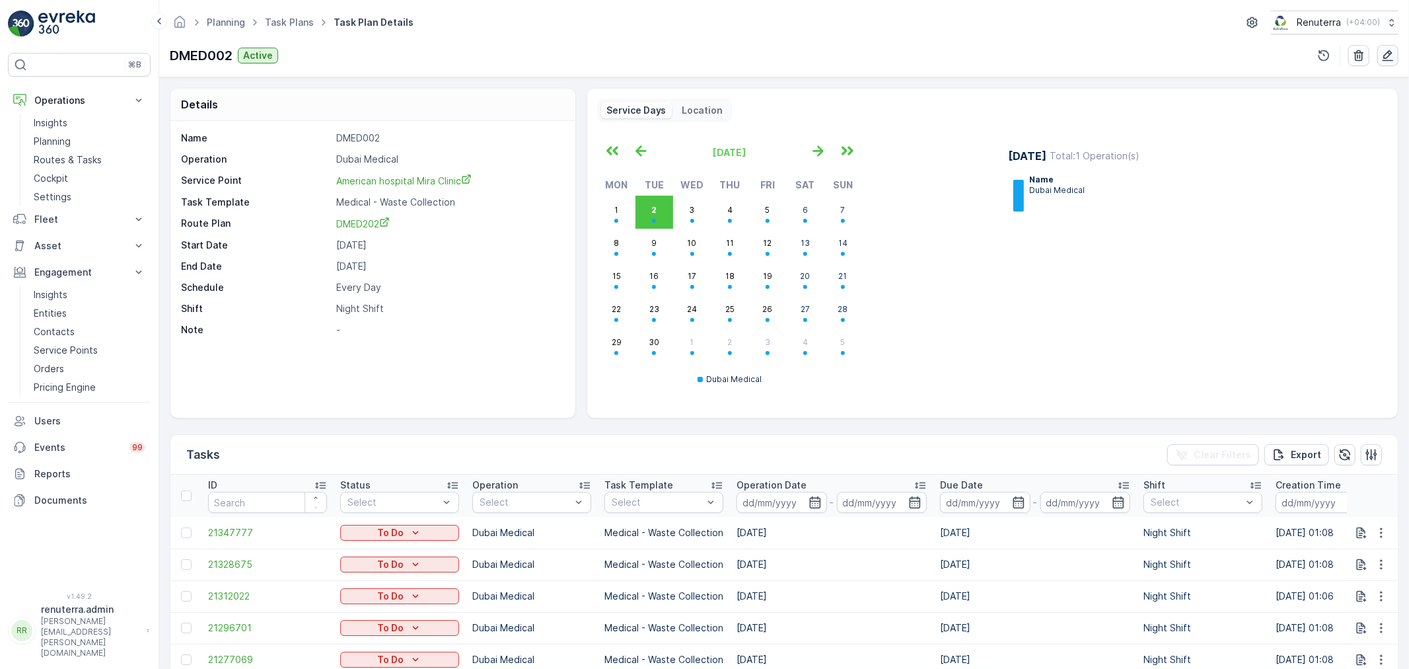
click at [1394, 49] on icon "button" at bounding box center [1387, 55] width 13 height 13
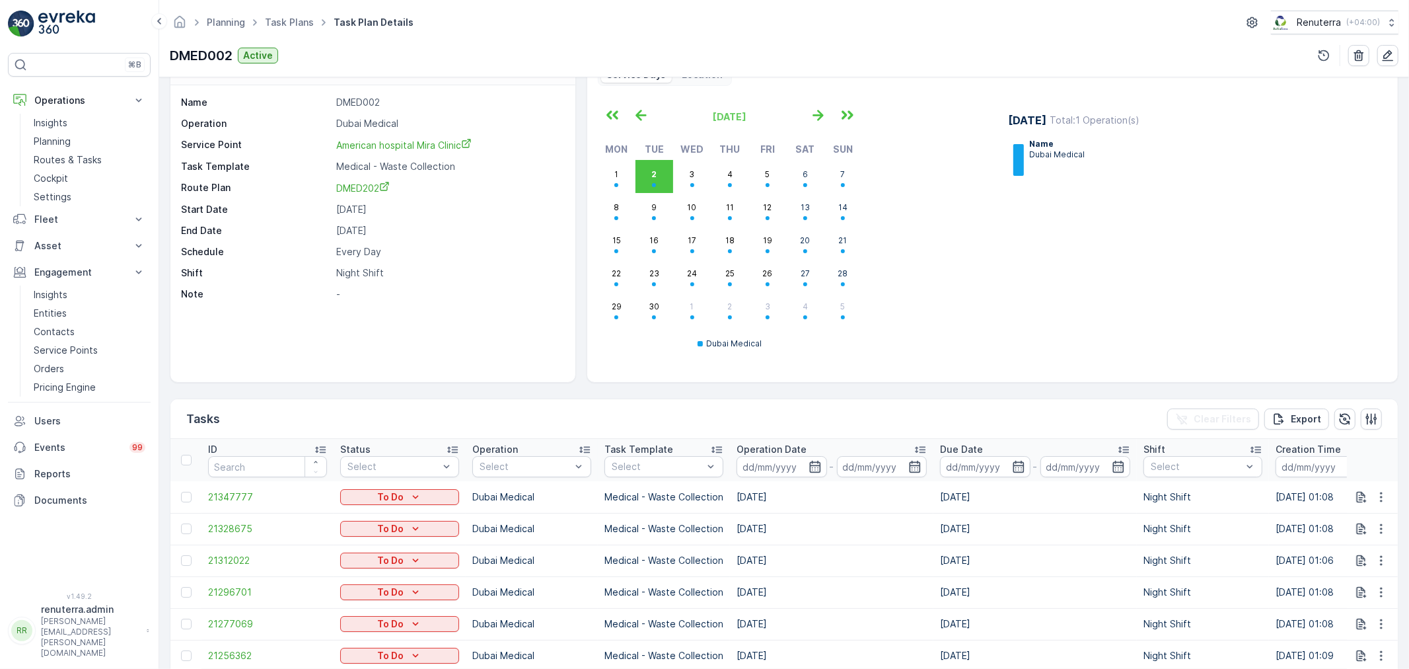
scroll to position [221, 0]
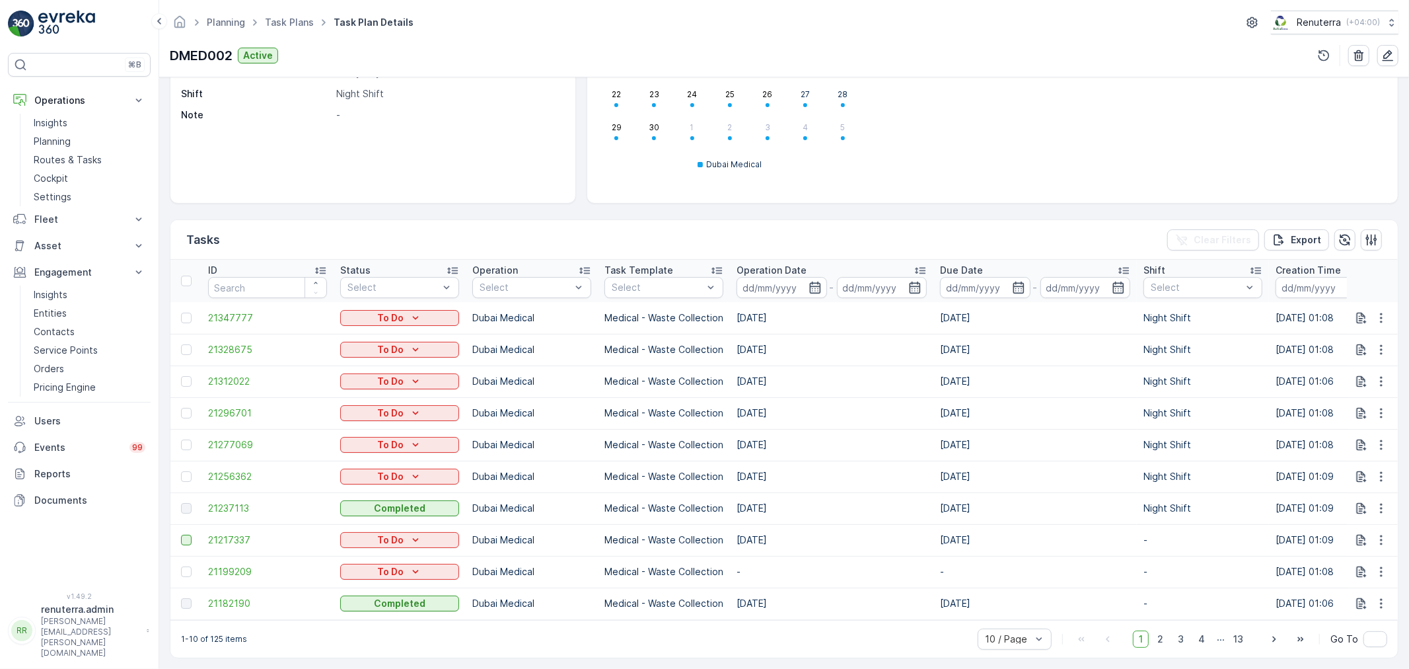
click at [186, 538] on div at bounding box center [186, 539] width 11 height 11
click at [181, 534] on input "checkbox" at bounding box center [181, 534] width 0 height 0
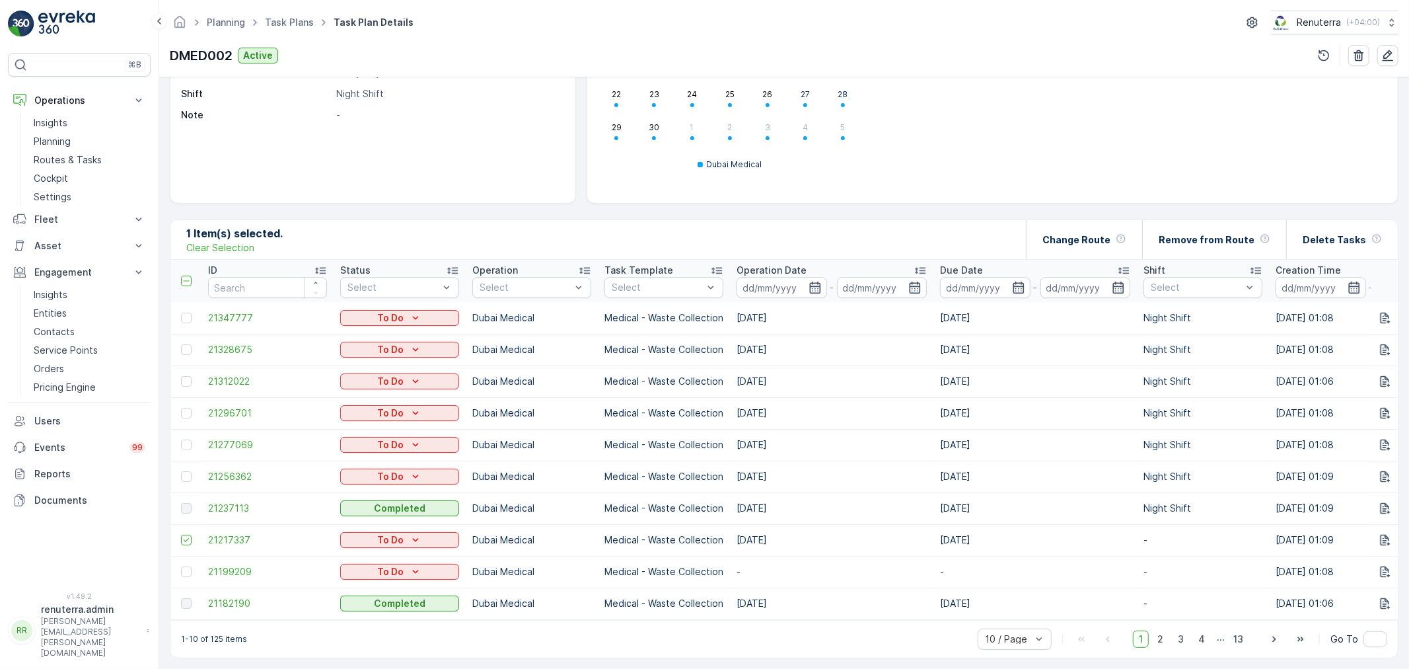
click at [188, 571] on td at bounding box center [185, 572] width 31 height 32
click at [193, 566] on div at bounding box center [188, 571] width 14 height 11
click at [181, 566] on input "checkbox" at bounding box center [181, 566] width 0 height 0
click at [1373, 242] on div "Delete Tasks" at bounding box center [1342, 239] width 79 height 39
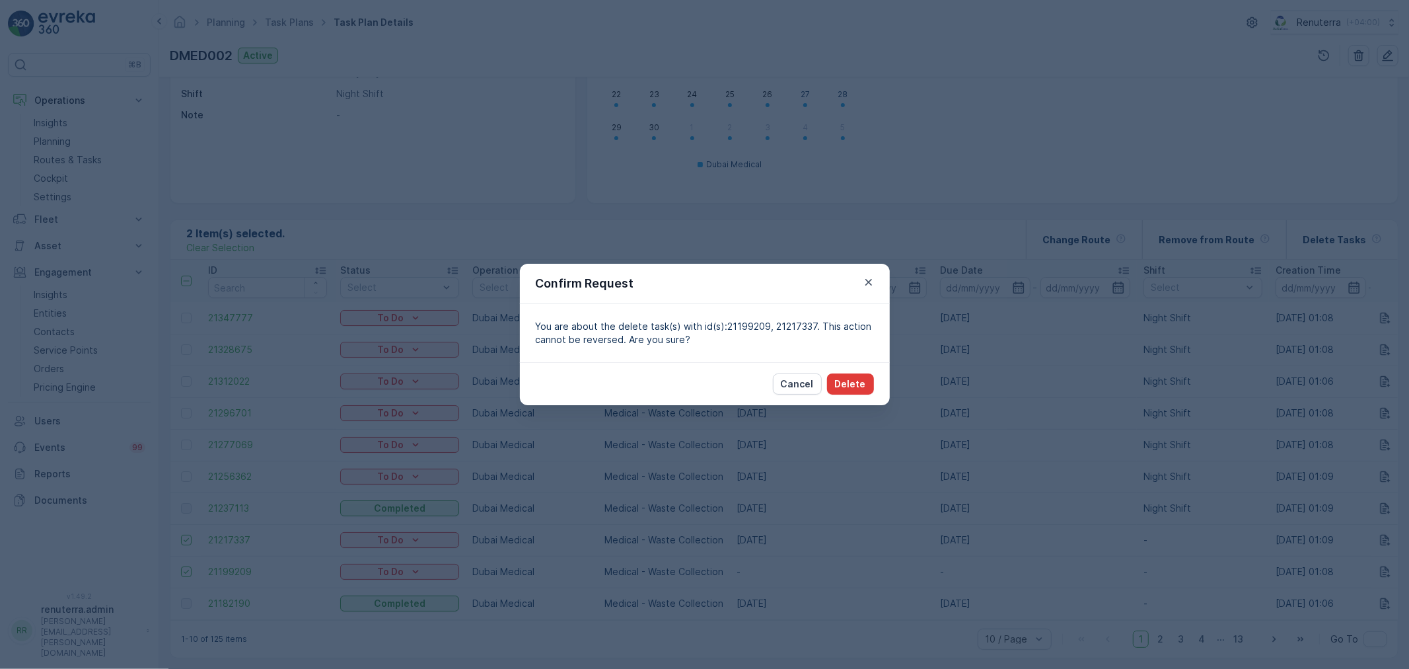
click at [844, 390] on p "Delete" at bounding box center [850, 383] width 31 height 13
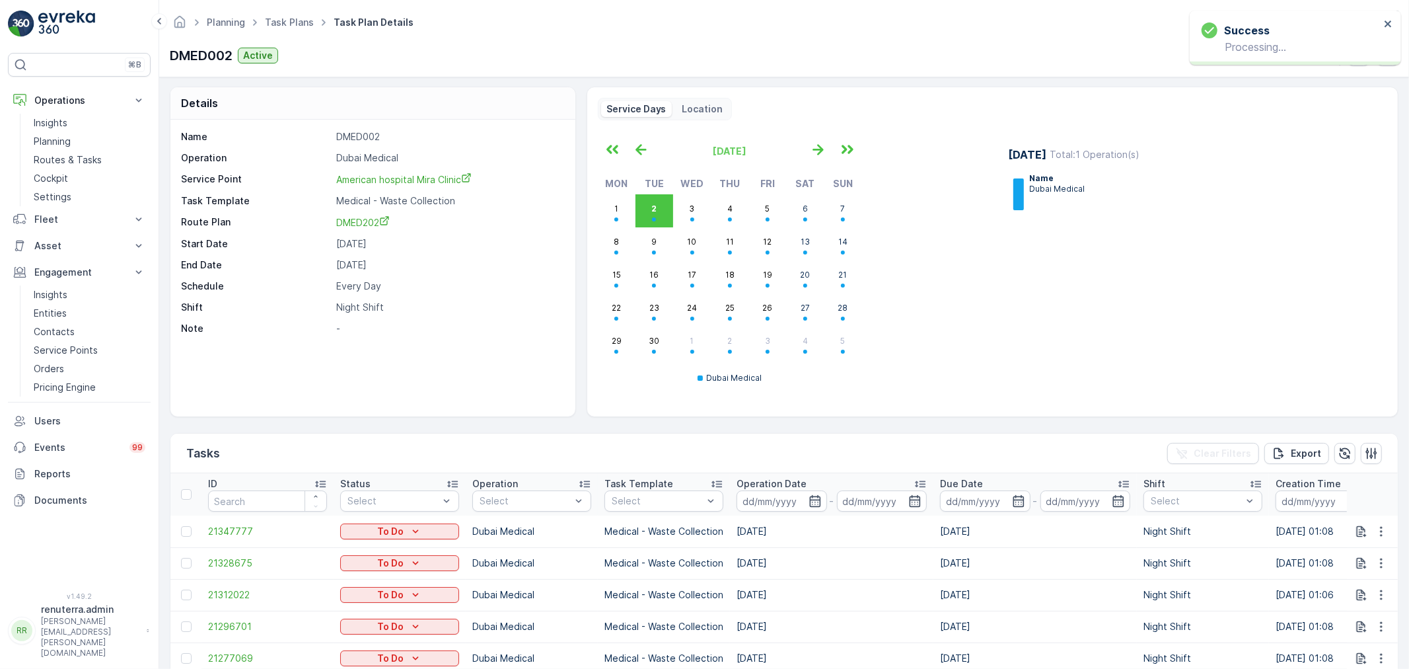
scroll to position [0, 0]
click at [1382, 55] on icon "button" at bounding box center [1387, 55] width 13 height 13
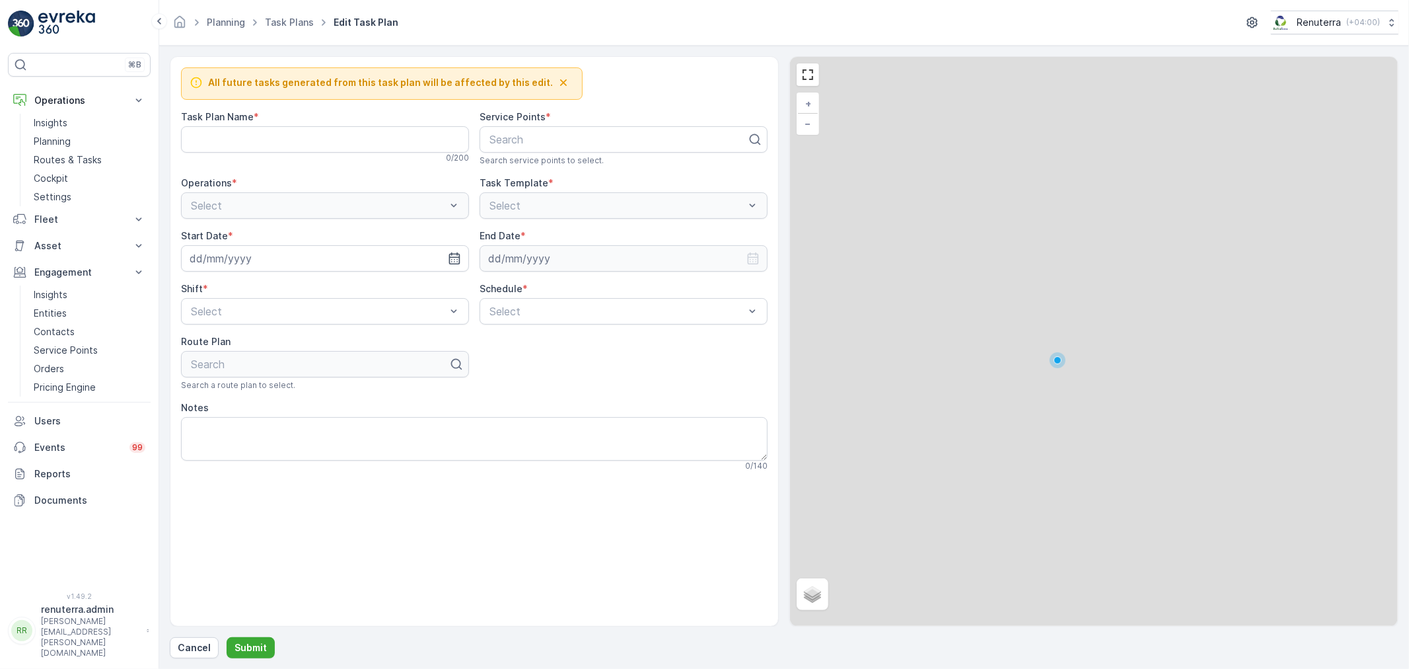
type Name "DMED002"
type input "20.03.2025"
type input "31.12.2025"
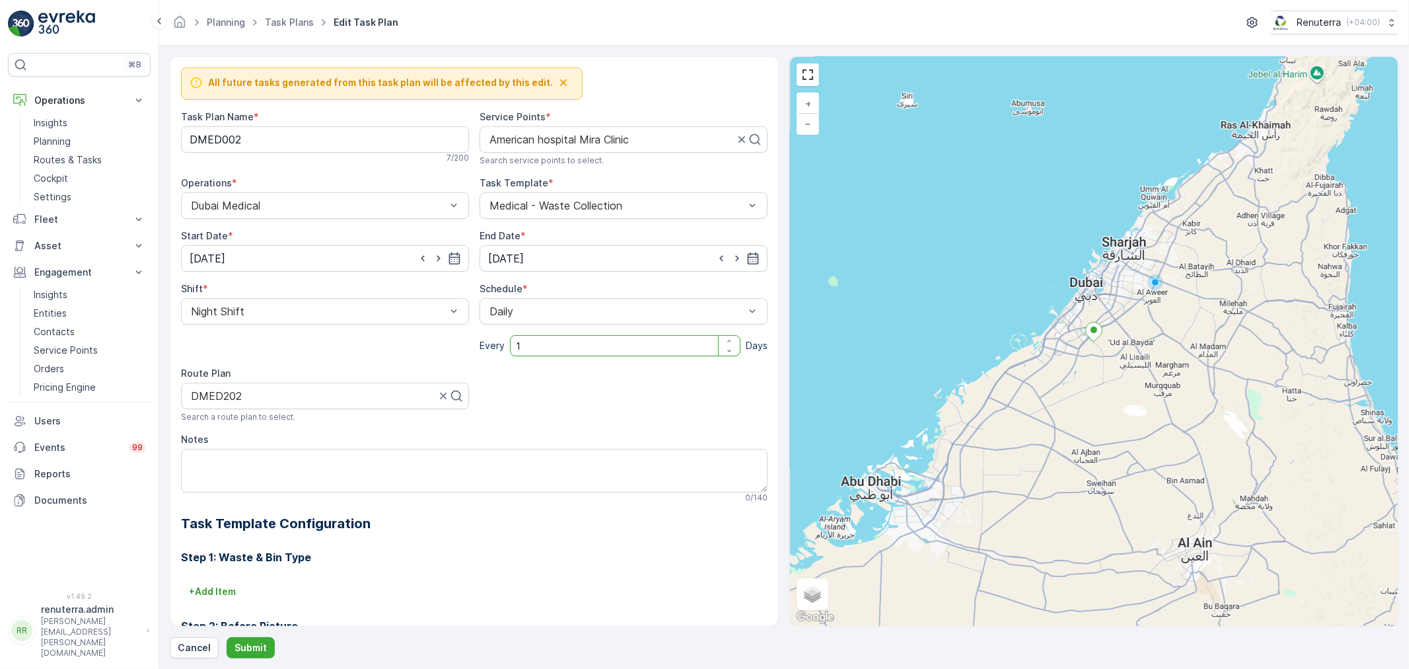
click at [536, 346] on input "1" at bounding box center [625, 345] width 231 height 21
type input "2"
click at [256, 642] on p "Submit" at bounding box center [251, 647] width 32 height 13
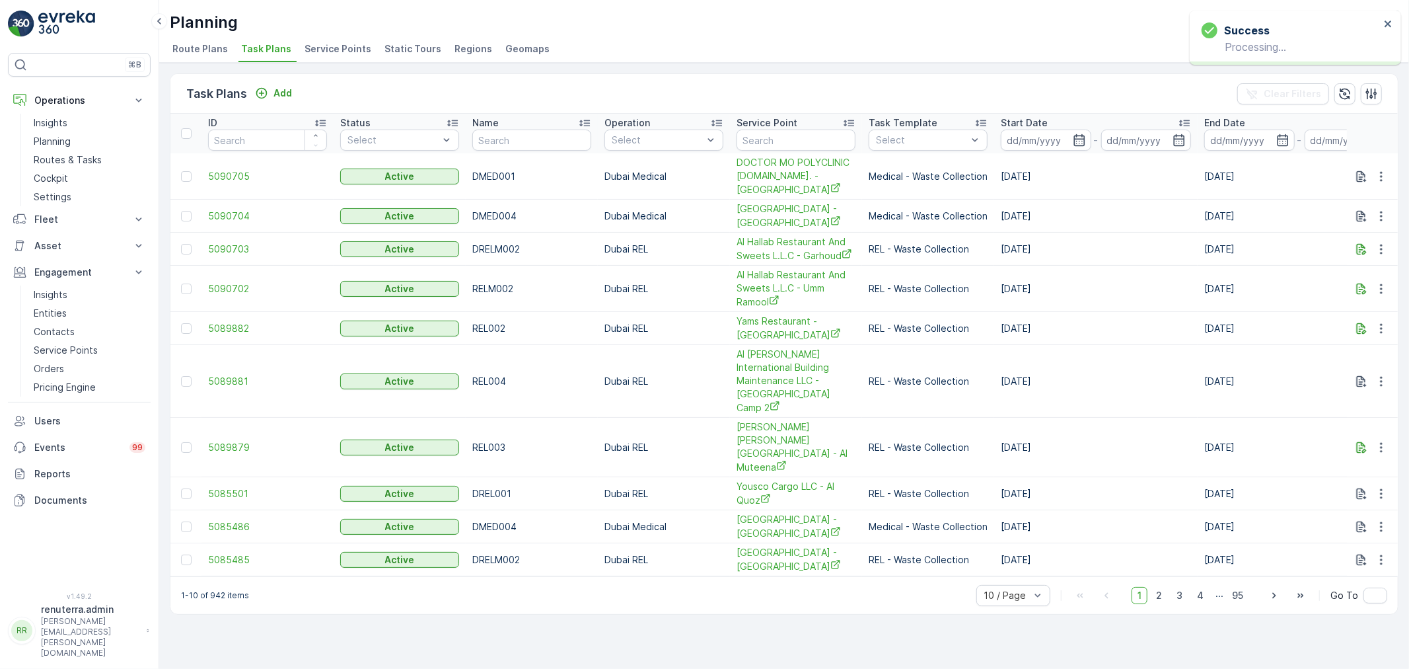
click at [317, 50] on span "Service Points" at bounding box center [338, 48] width 67 height 13
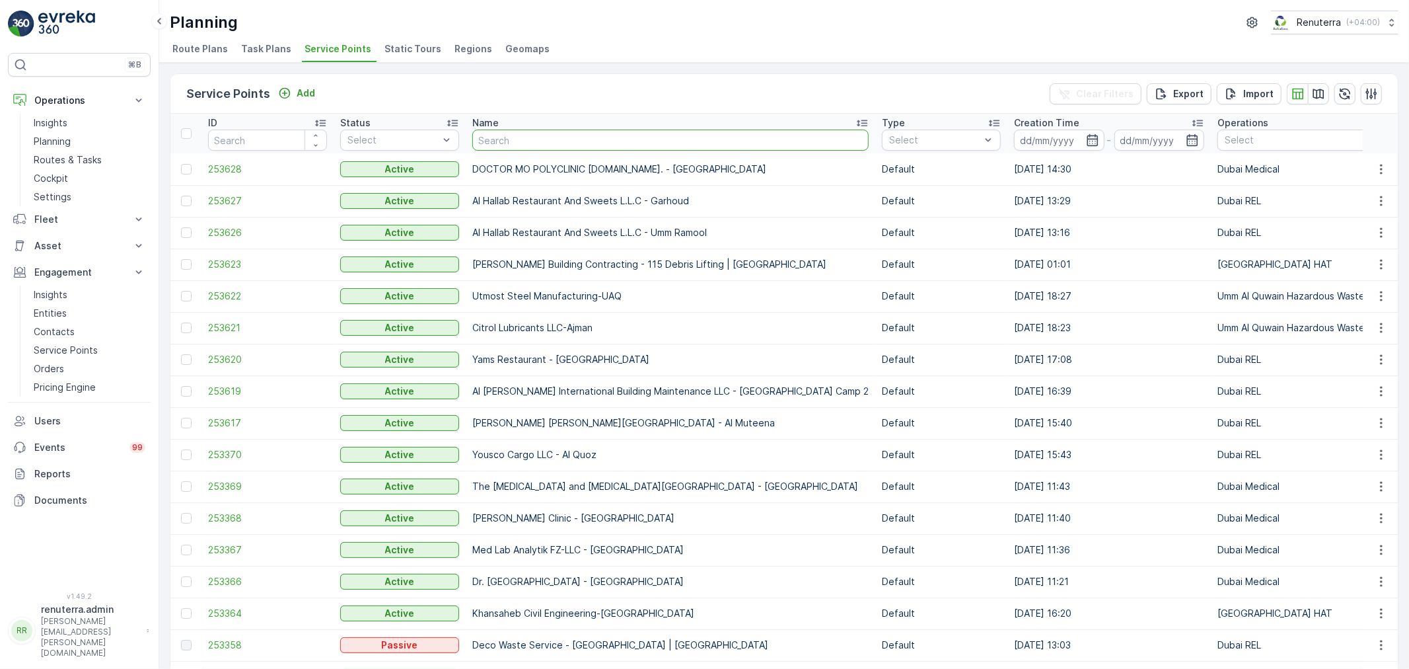
click at [555, 139] on input "text" at bounding box center [670, 139] width 396 height 21
type input "American"
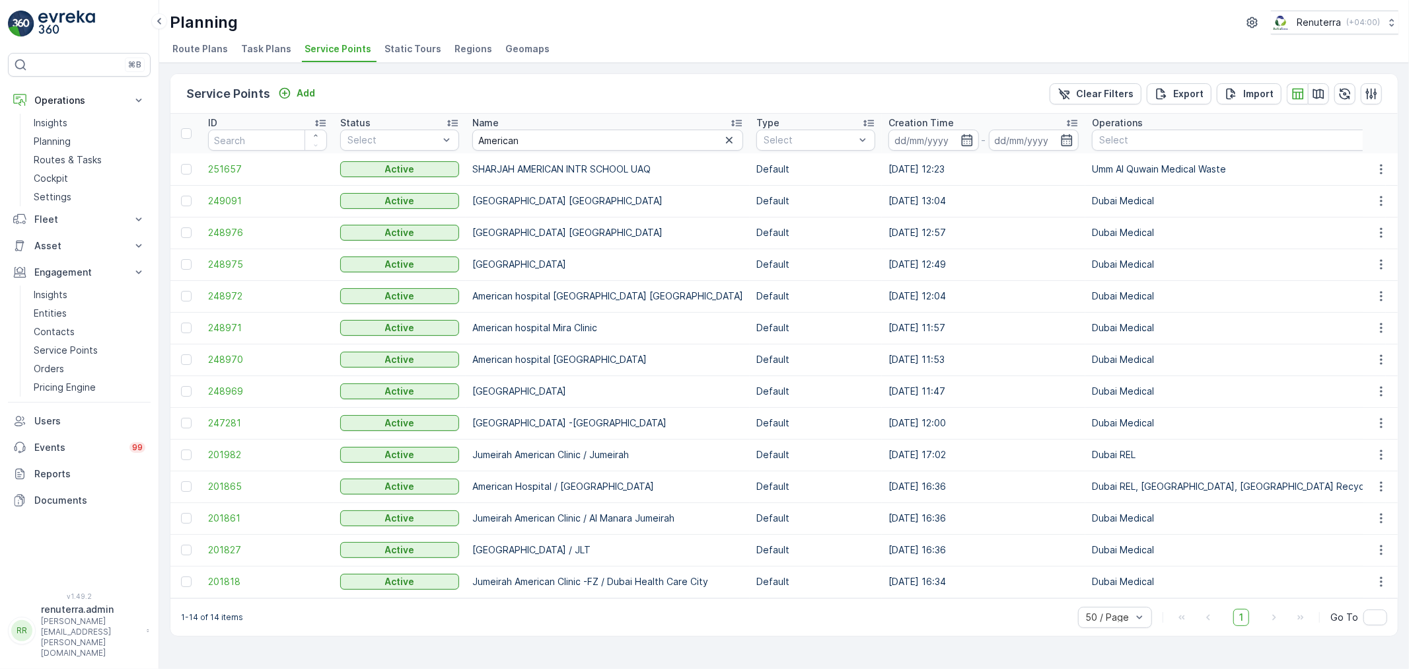
click at [196, 324] on td at bounding box center [185, 328] width 31 height 32
click at [212, 319] on td "248971" at bounding box center [267, 328] width 132 height 32
click at [213, 325] on span "248971" at bounding box center [267, 327] width 119 height 13
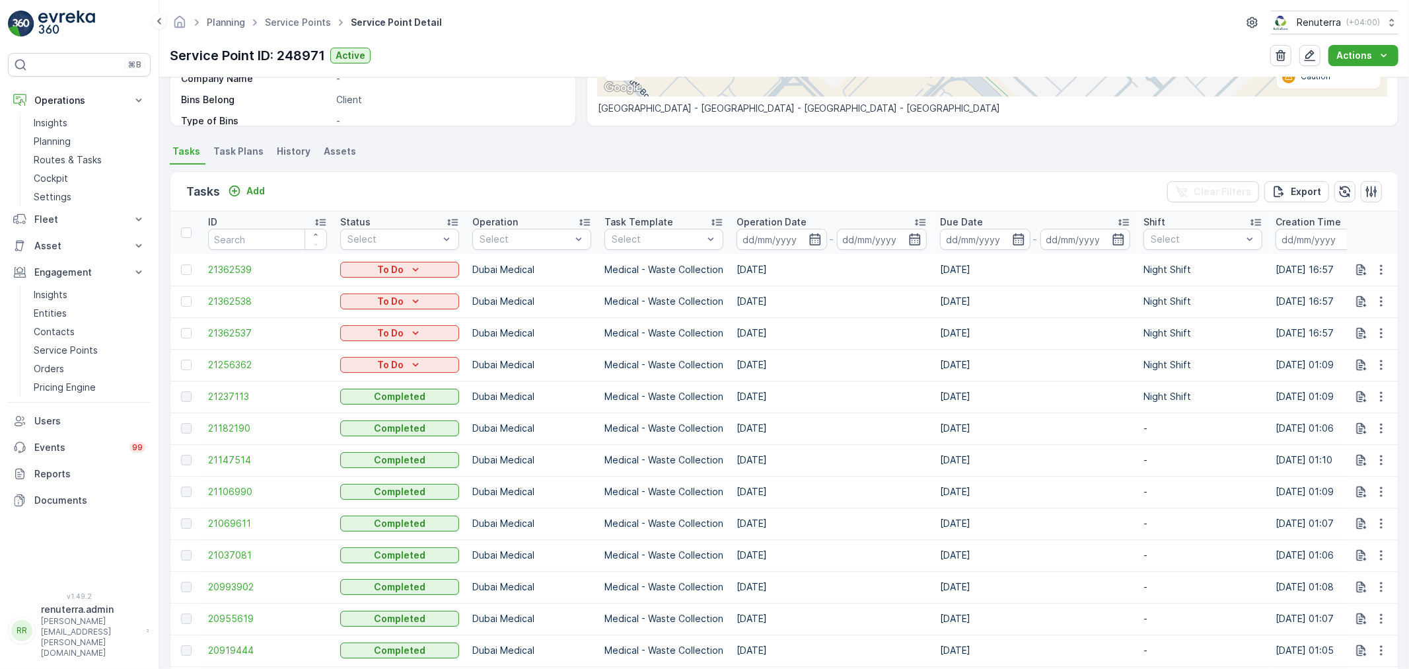
scroll to position [293, 0]
click at [248, 147] on span "Task Plans" at bounding box center [238, 149] width 50 height 13
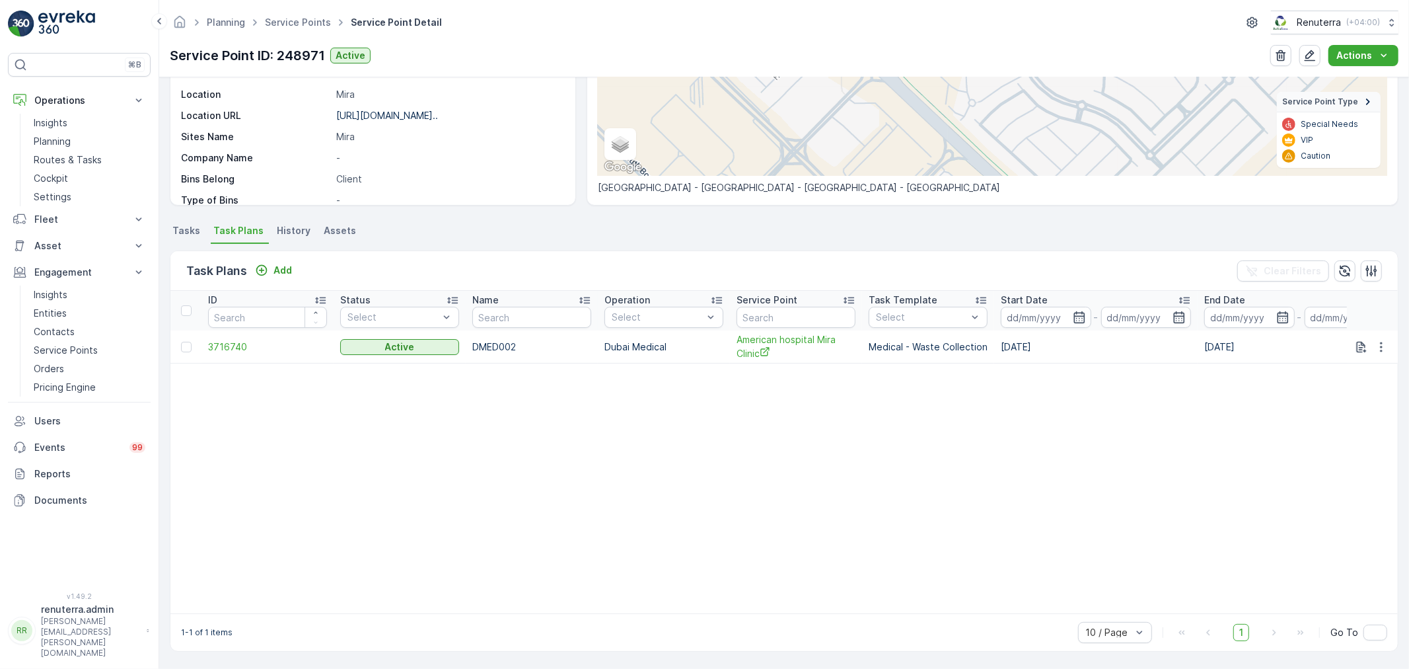
scroll to position [213, 0]
click at [245, 342] on span "3716740" at bounding box center [267, 346] width 119 height 13
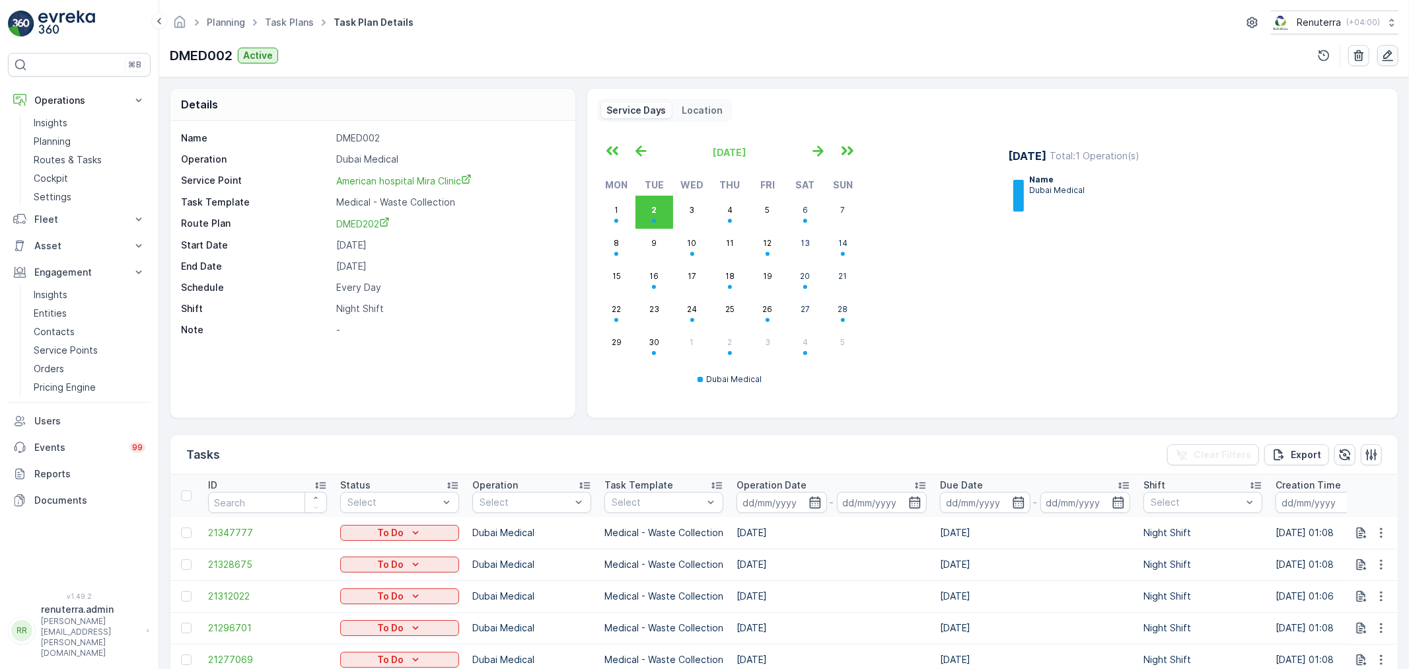
click at [1381, 56] on icon "button" at bounding box center [1387, 55] width 13 height 13
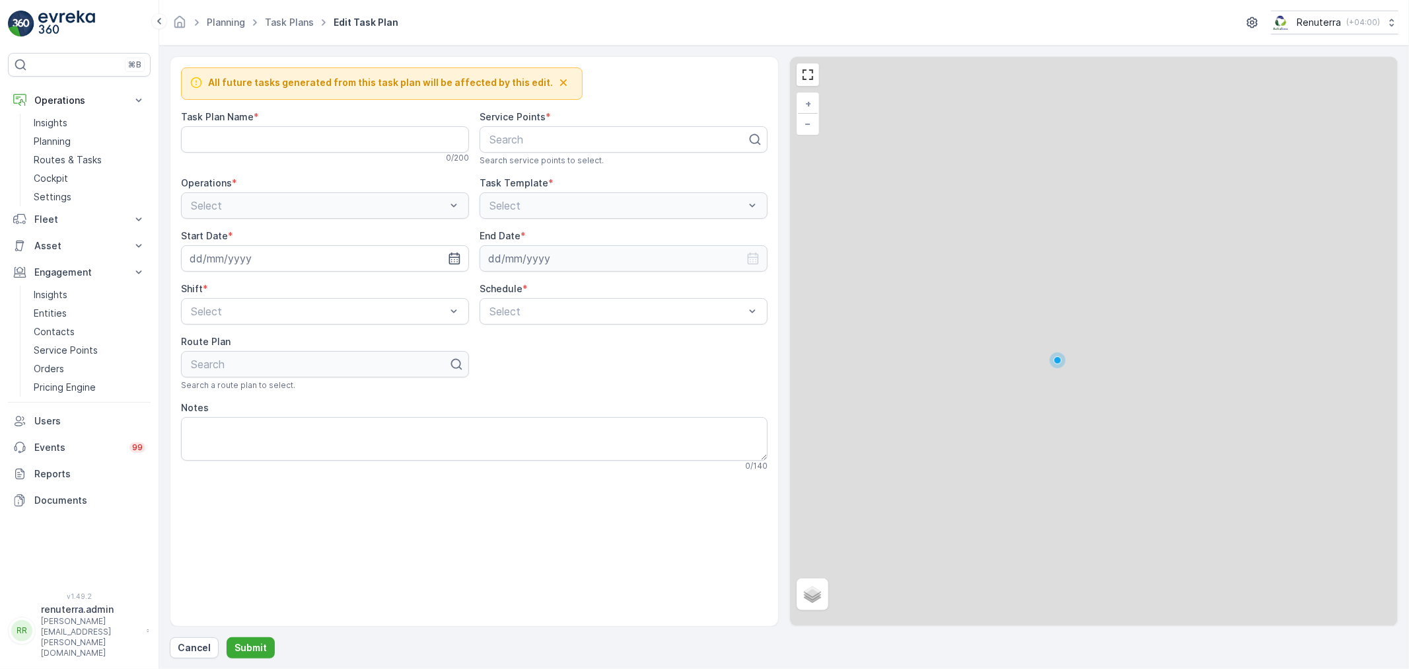
type Name "DMED002"
type input "20.03.2025"
type input "31.12.2025"
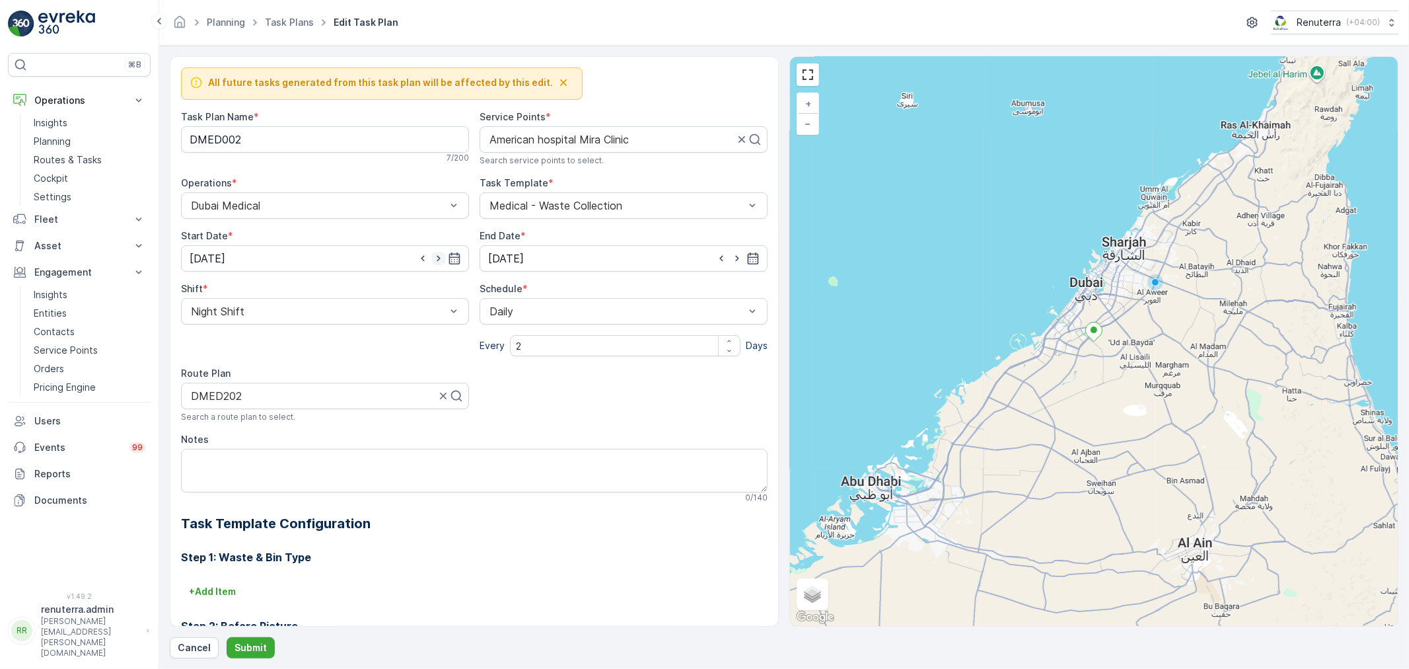
click at [438, 259] on icon "button" at bounding box center [438, 259] width 3 height 6
type input "21.03.2025"
click at [258, 651] on p "Submit" at bounding box center [251, 647] width 32 height 13
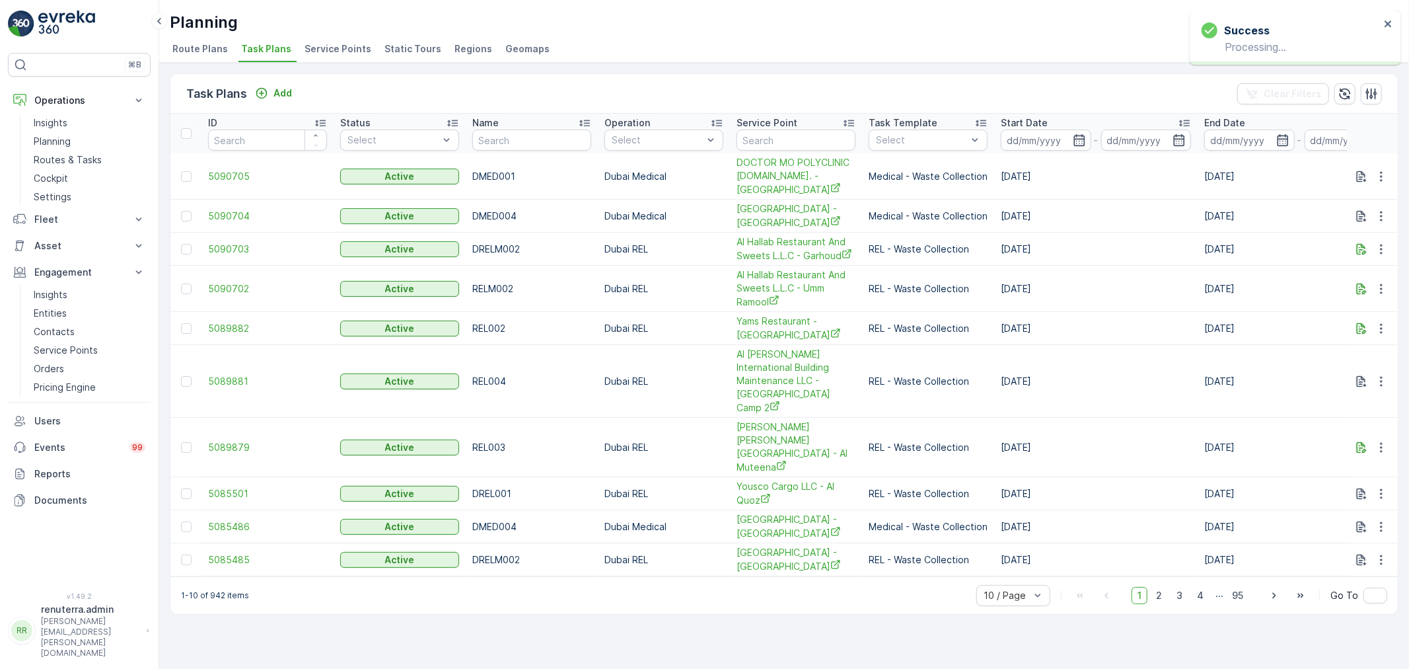
click at [349, 52] on span "Service Points" at bounding box center [338, 48] width 67 height 13
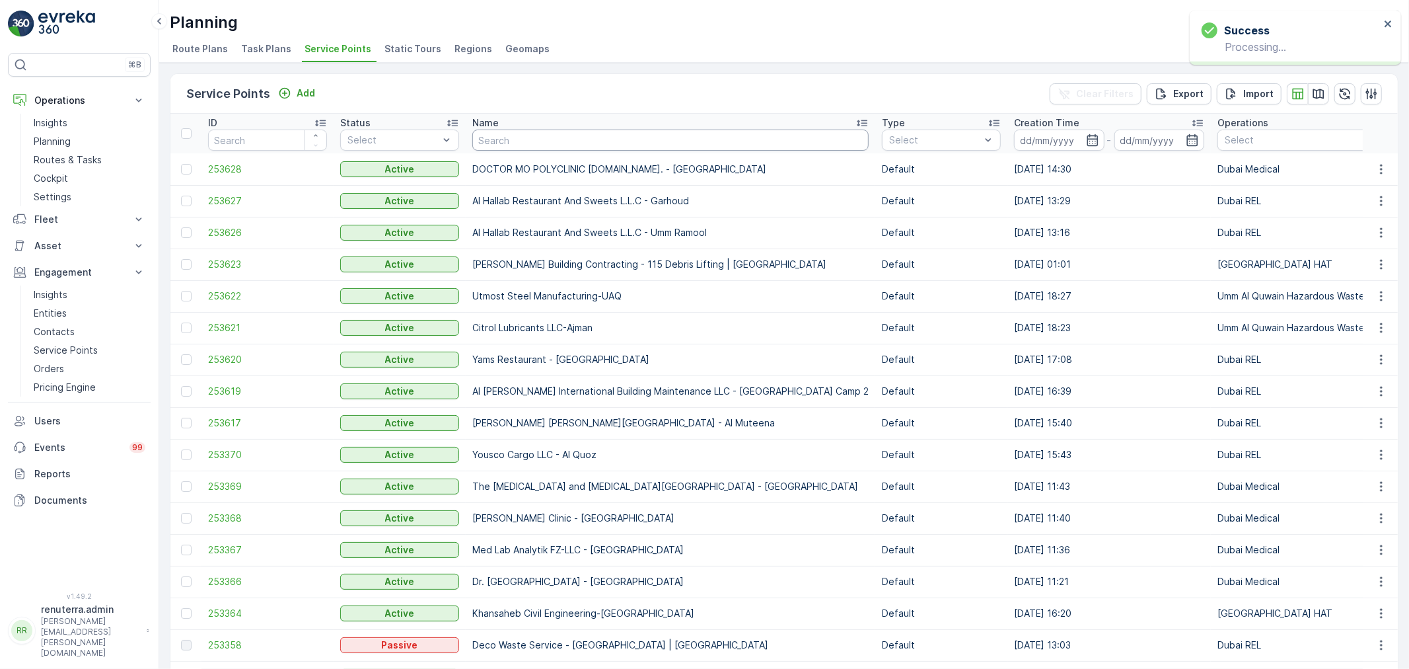
click at [534, 141] on input "text" at bounding box center [670, 139] width 396 height 21
type input "American"
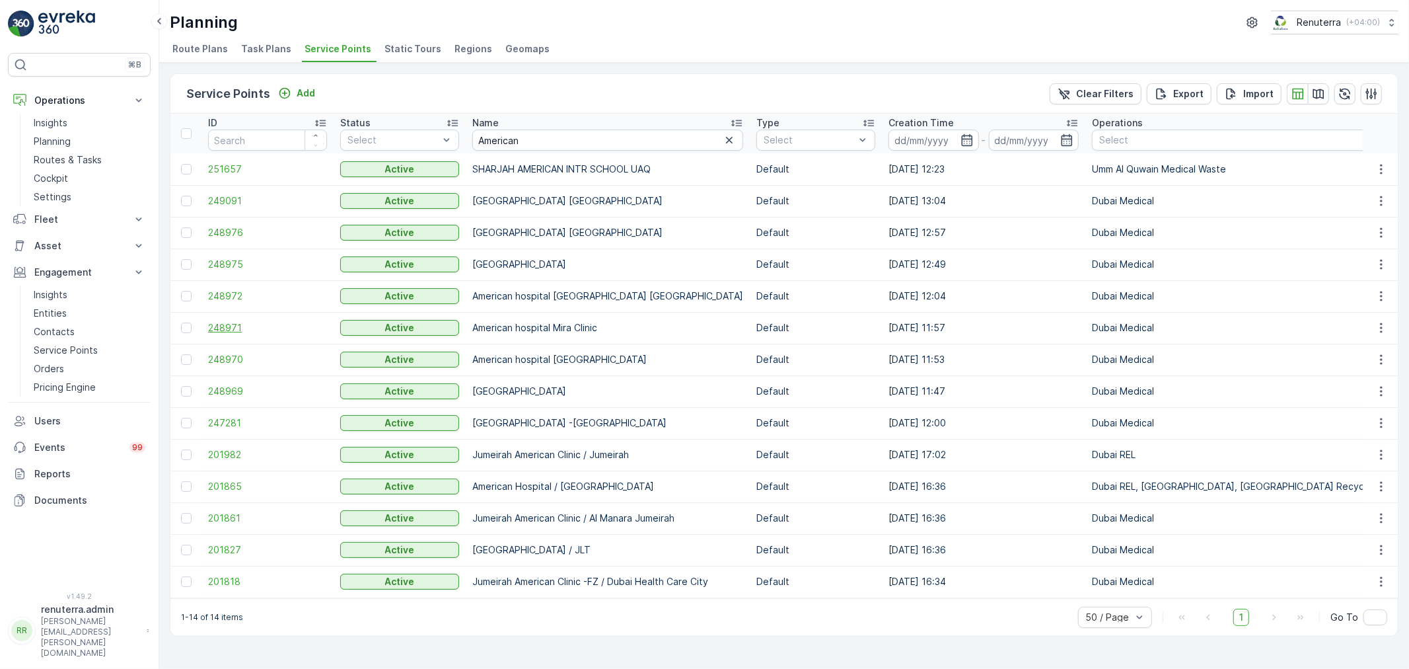
click at [229, 321] on span "248971" at bounding box center [267, 327] width 119 height 13
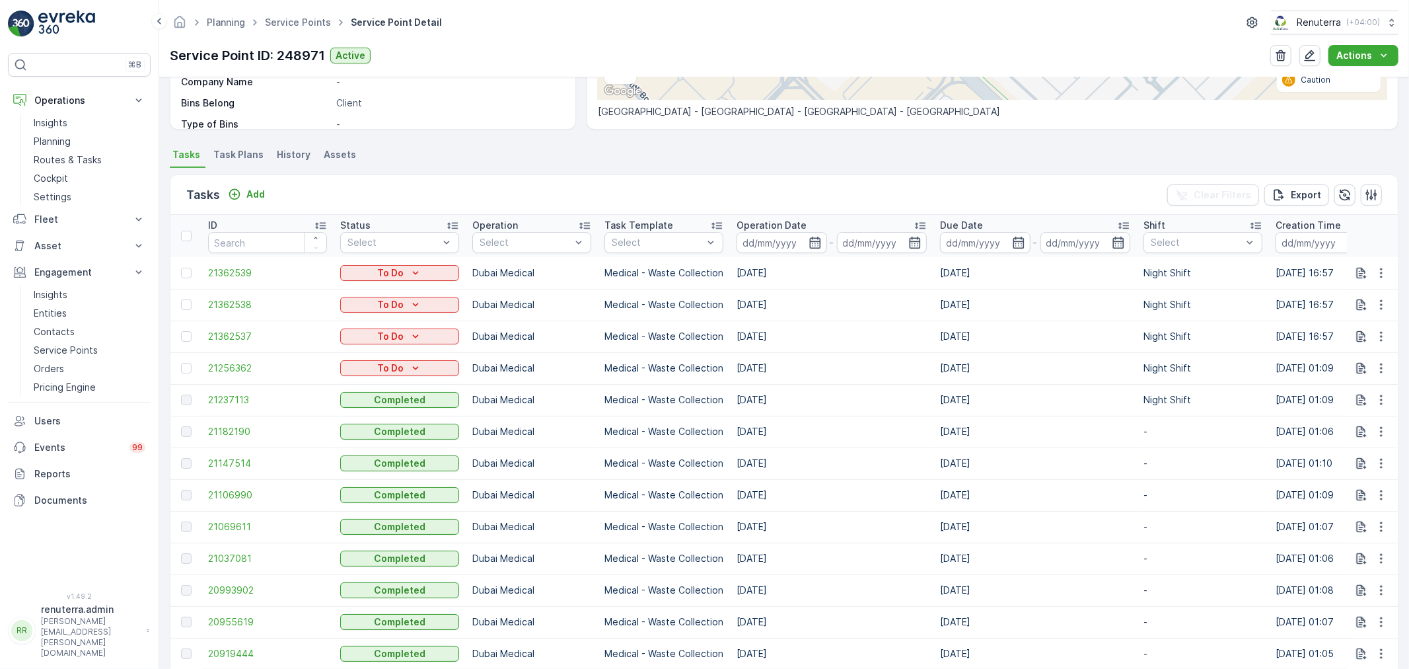
scroll to position [293, 0]
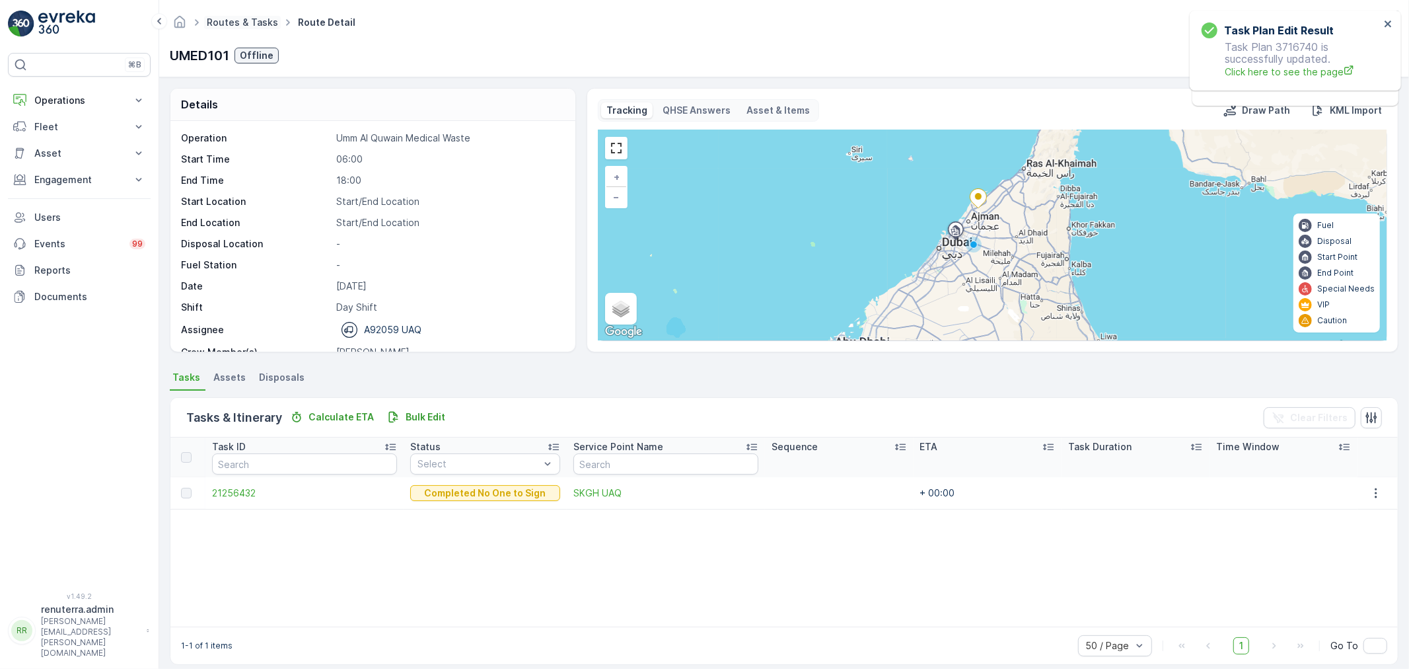
click at [243, 17] on link "Routes & Tasks" at bounding box center [242, 22] width 71 height 11
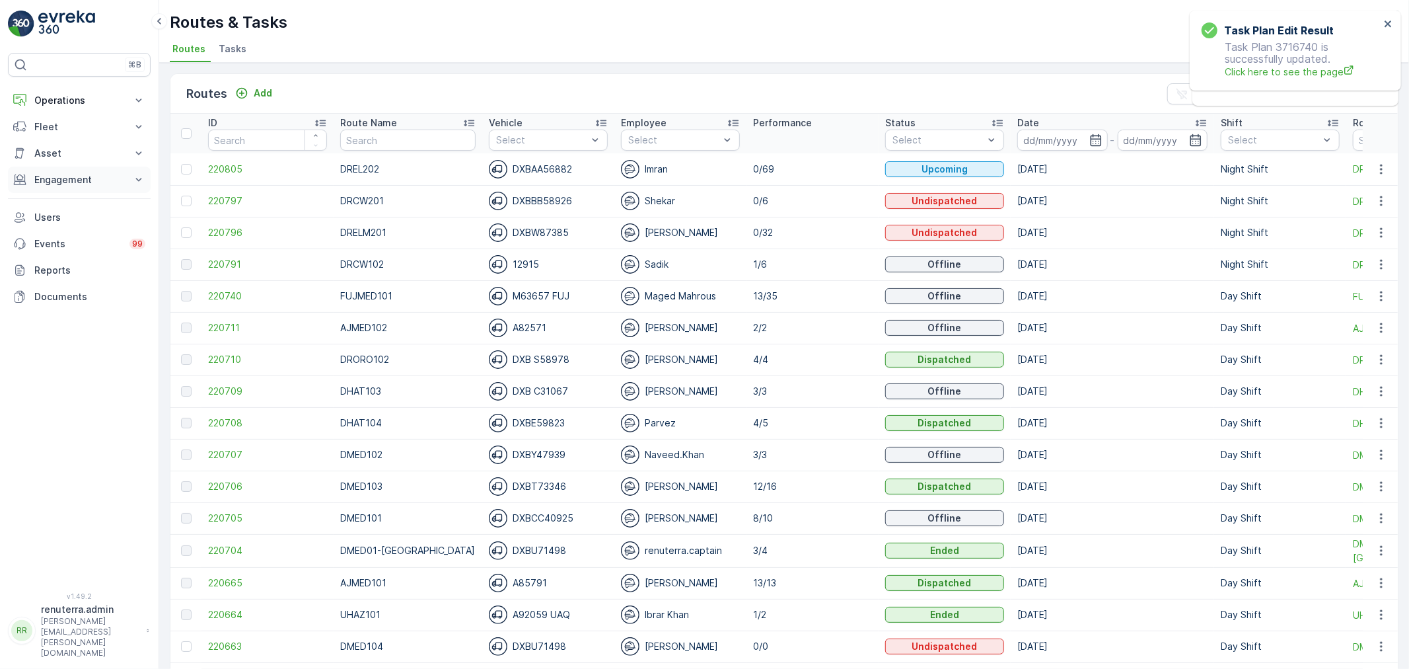
click at [77, 185] on p "Engagement" at bounding box center [79, 179] width 90 height 13
click at [399, 141] on input "text" at bounding box center [407, 139] width 135 height 21
type input "HAZ"
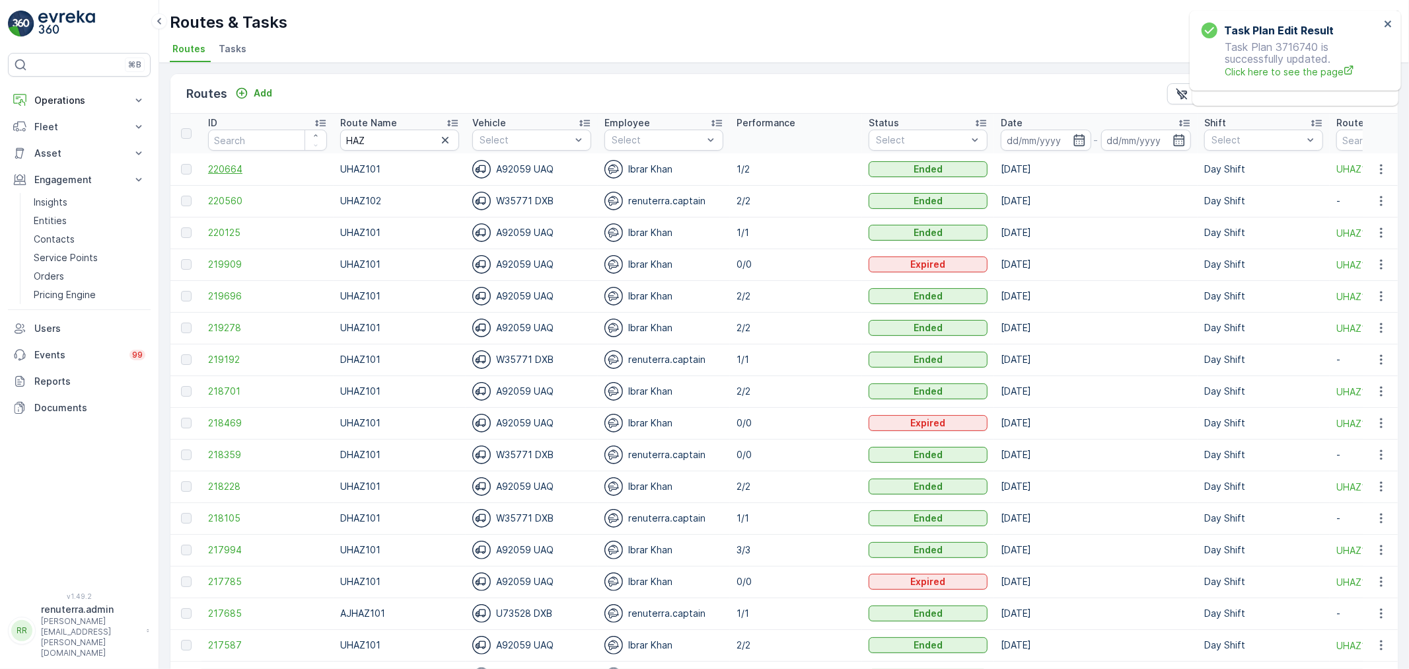
click at [244, 168] on span "220664" at bounding box center [267, 169] width 119 height 13
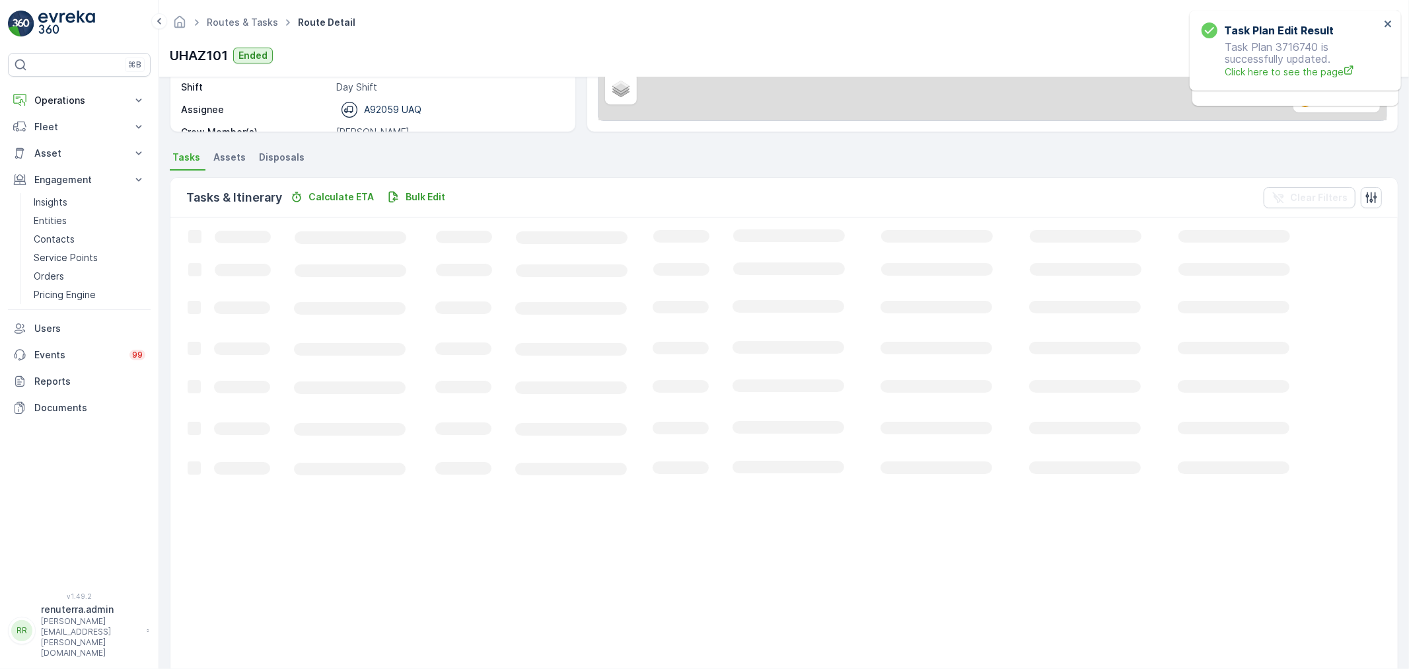
scroll to position [13, 0]
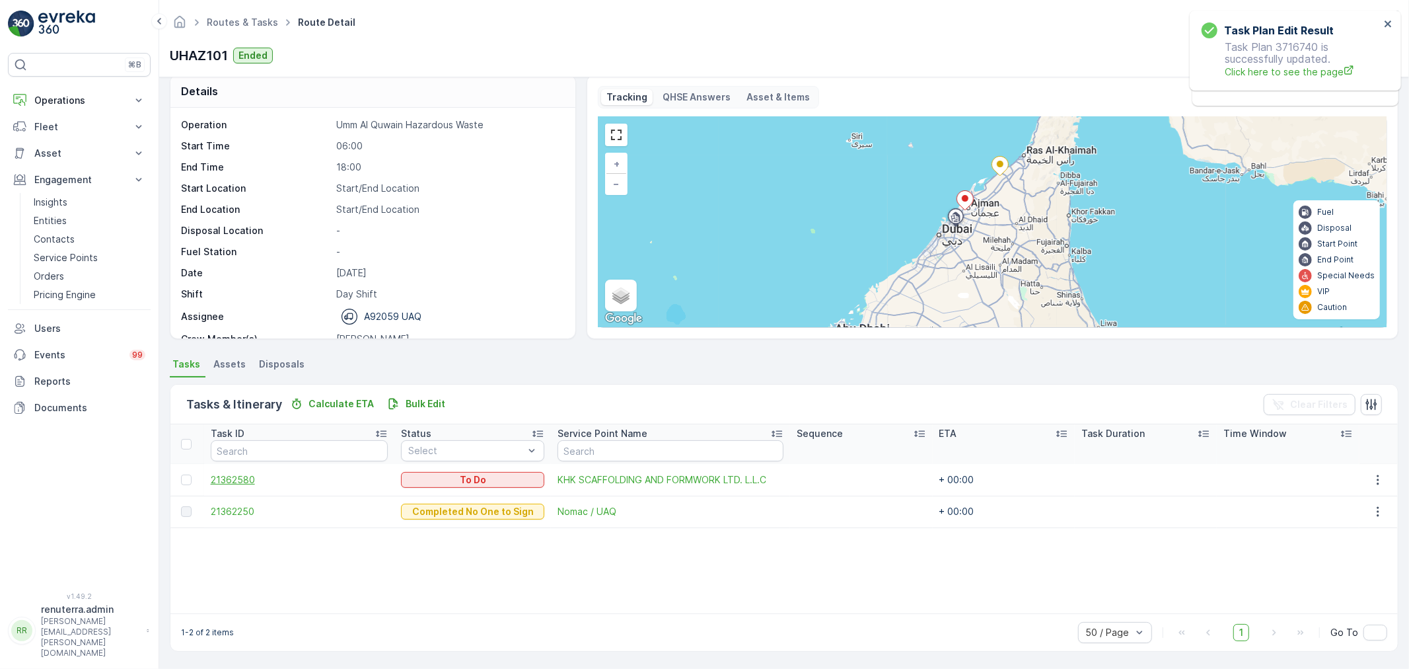
click at [246, 480] on span "21362580" at bounding box center [300, 479] width 178 height 13
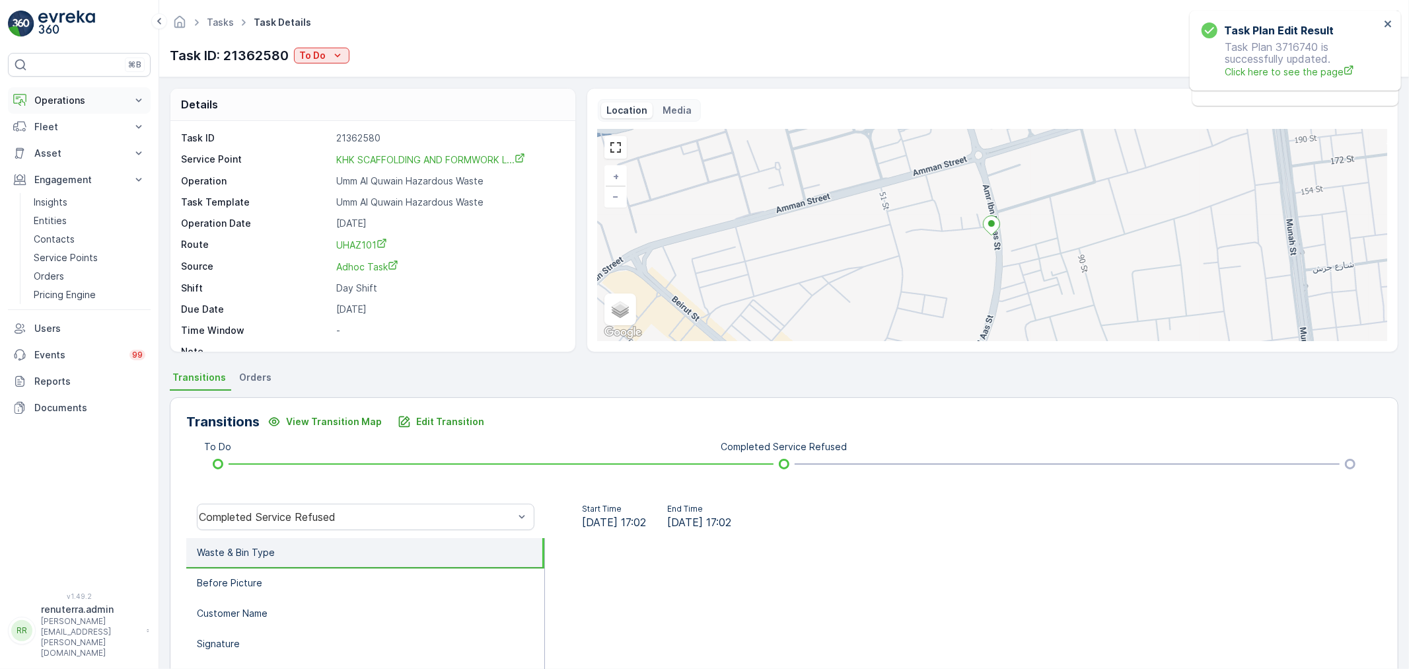
click at [61, 106] on p "Operations" at bounding box center [79, 100] width 90 height 13
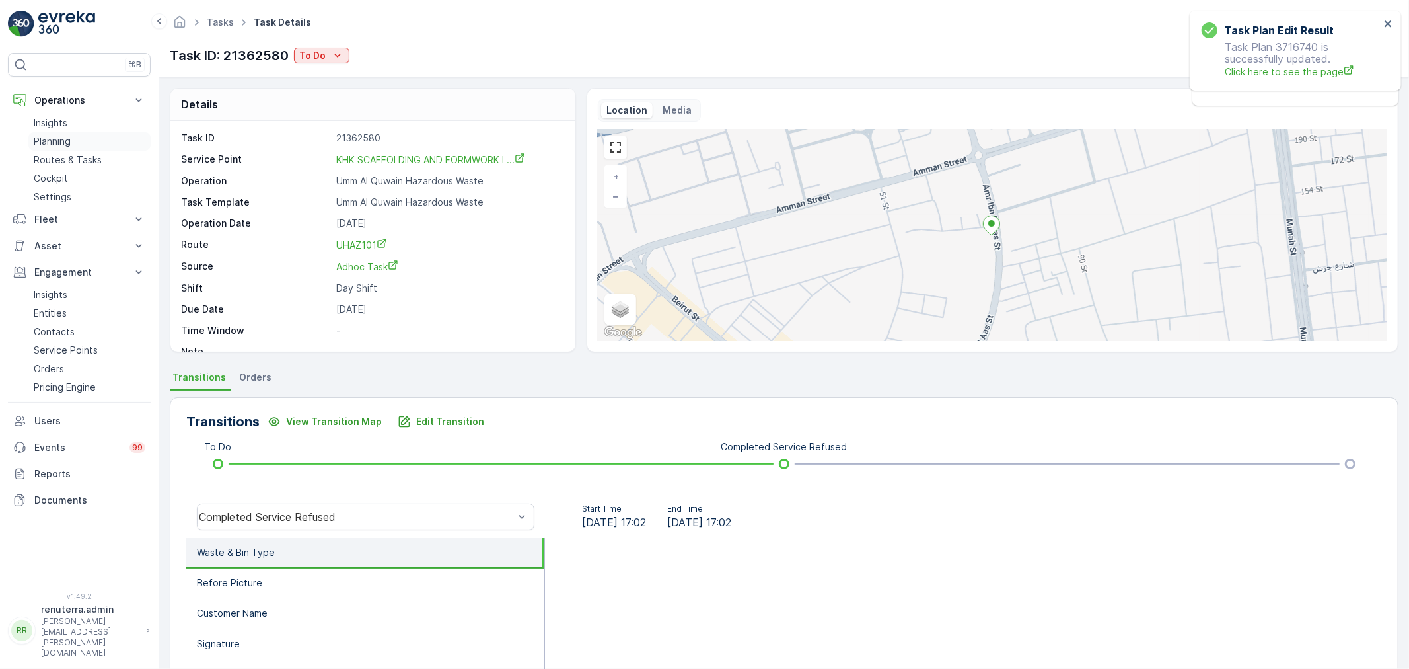
drag, startPoint x: 63, startPoint y: 137, endPoint x: 87, endPoint y: 146, distance: 26.1
click at [352, 57] on div "Task ID: 21362580 To Do Actions" at bounding box center [784, 55] width 1229 height 21
click at [332, 54] on icon "To Do" at bounding box center [337, 55] width 13 height 13
click at [349, 107] on span "Completed No One to Sign" at bounding box center [363, 112] width 120 height 13
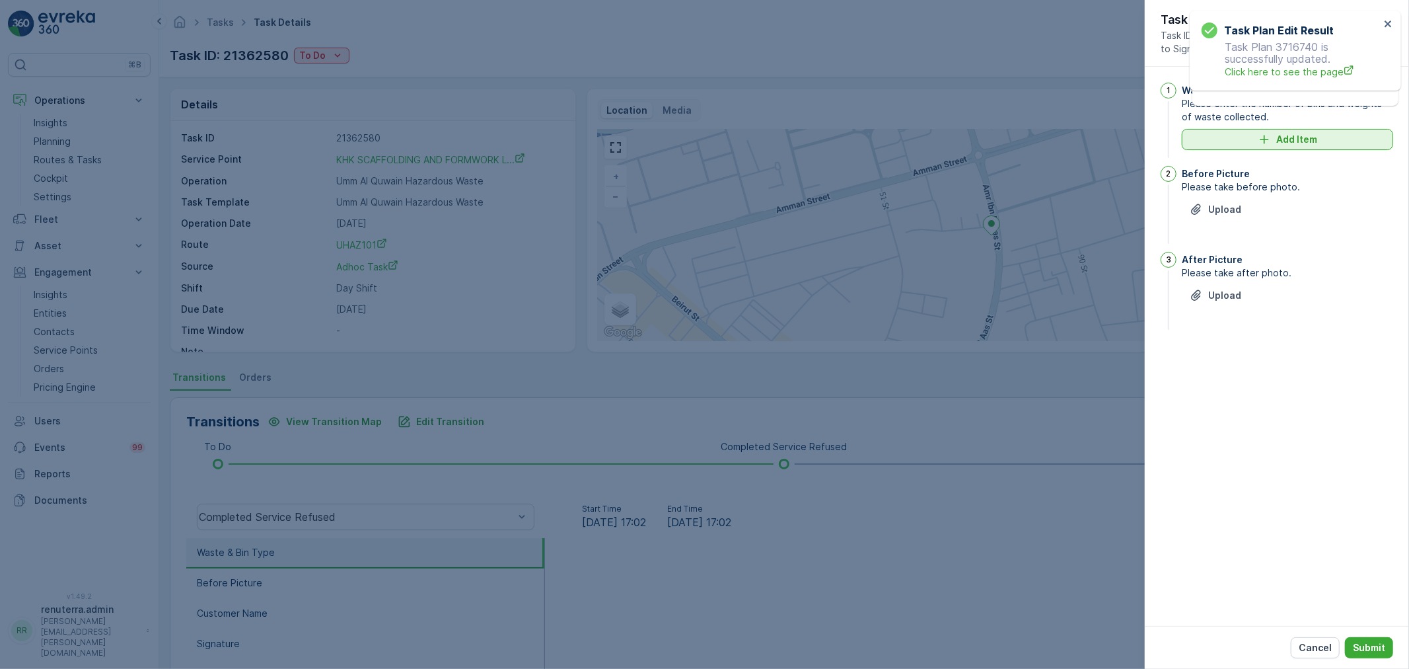
click at [1238, 149] on button "Add Item" at bounding box center [1287, 139] width 211 height 21
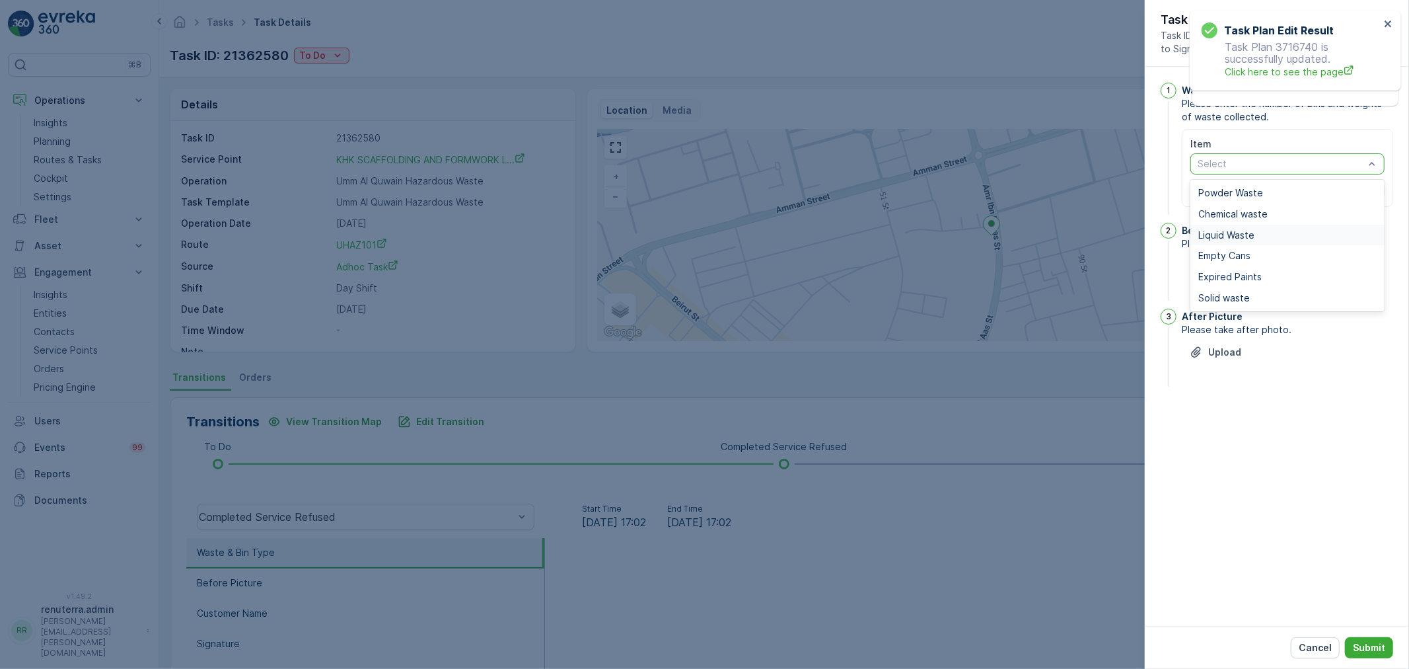
click at [1240, 230] on span "Liquid Waste" at bounding box center [1226, 235] width 56 height 11
click at [1234, 170] on div "Liquid Waste" at bounding box center [1287, 163] width 194 height 21
click at [1225, 217] on span "Chemical waste" at bounding box center [1232, 214] width 69 height 11
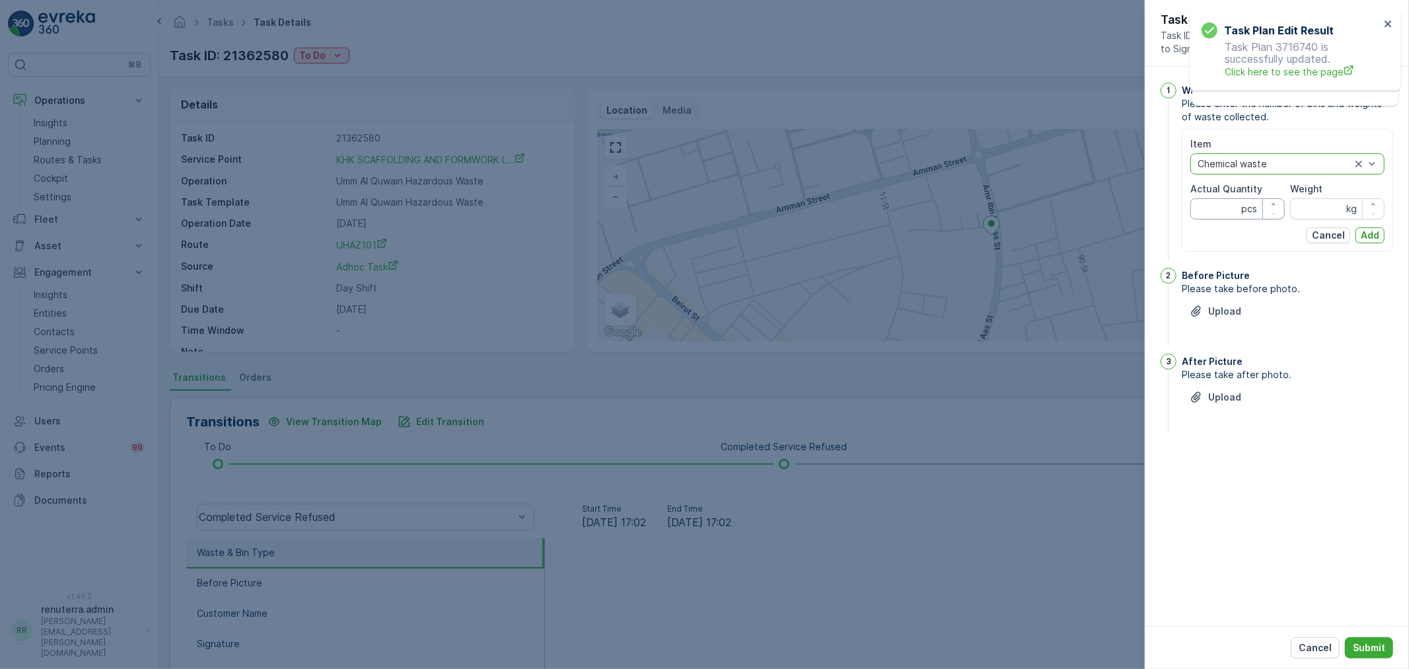
click at [1224, 203] on Quantity "Actual Quantity" at bounding box center [1237, 208] width 94 height 21
type Quantity "0"
type Quantity "1"
click at [1330, 206] on input "Weight" at bounding box center [1337, 208] width 94 height 21
click at [1325, 206] on input "Weight" at bounding box center [1337, 208] width 94 height 21
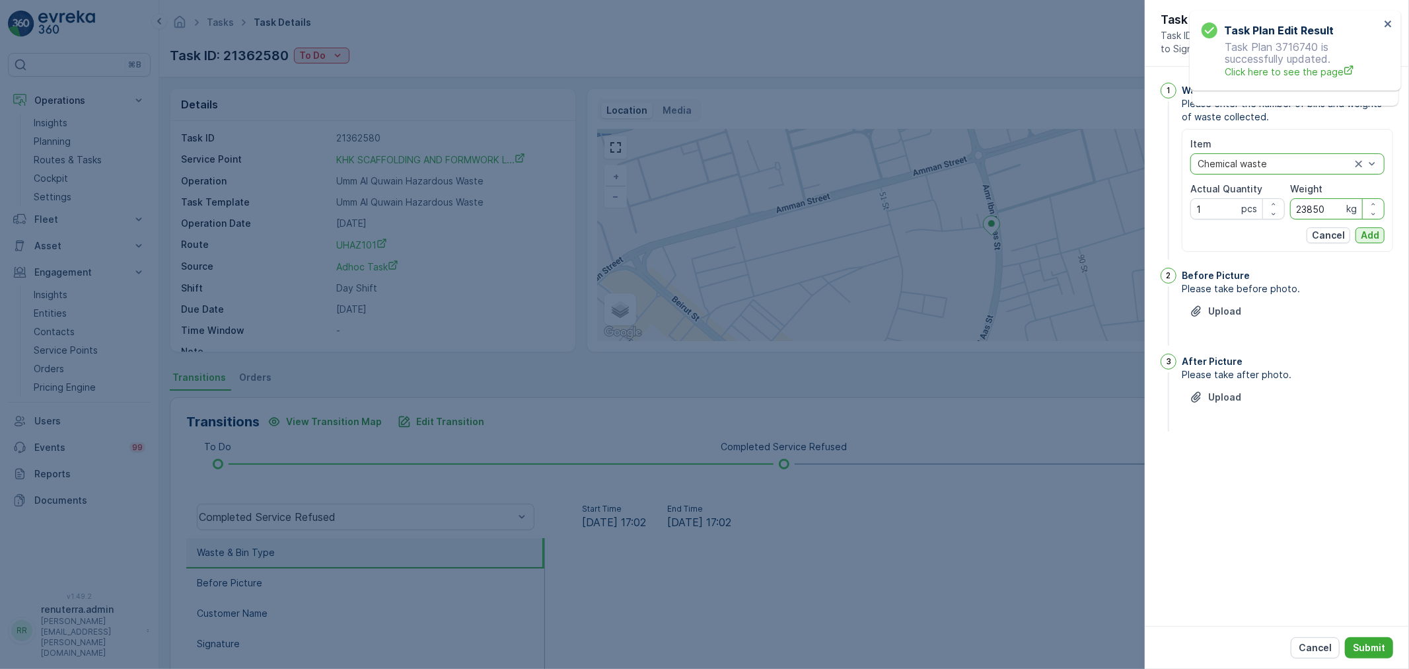
type input "23850"
click at [1356, 239] on button "Add" at bounding box center [1370, 235] width 29 height 16
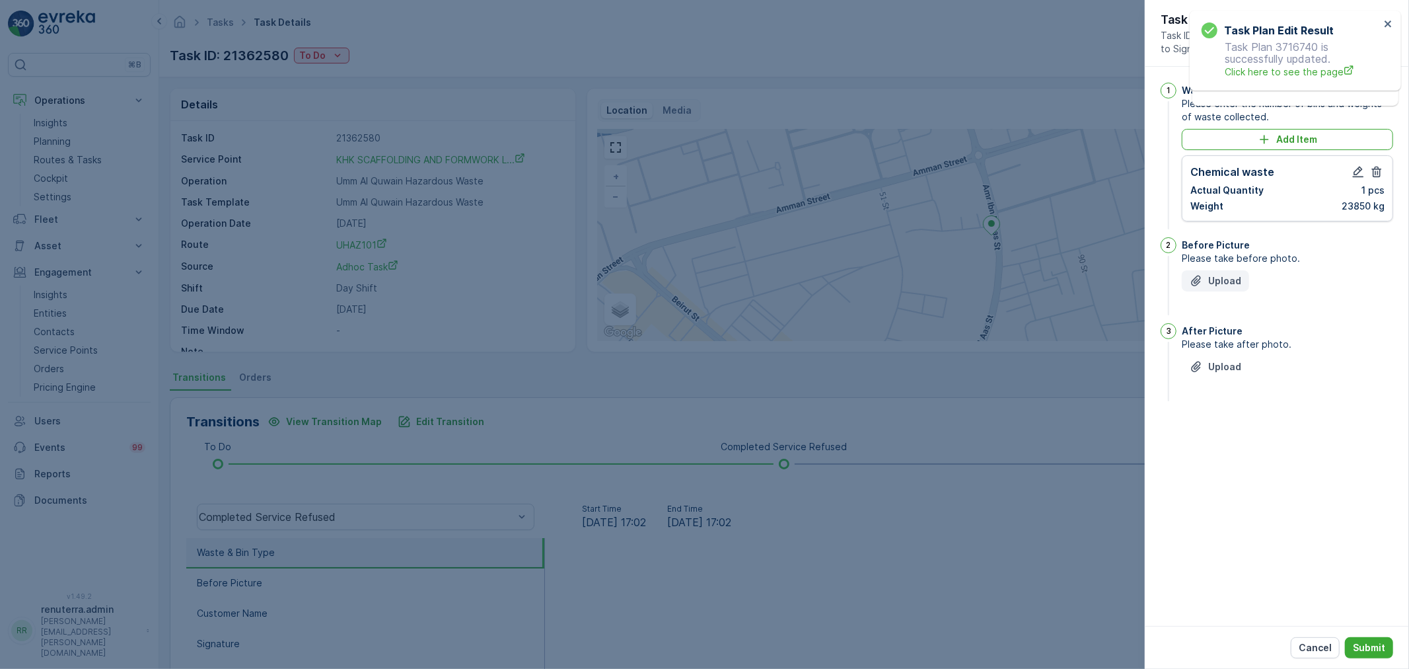
click at [1223, 277] on p "Upload" at bounding box center [1224, 280] width 33 height 13
click at [1205, 420] on div "After Picture Please take after photo. Upload" at bounding box center [1287, 429] width 211 height 81
click at [1206, 428] on div "Upload" at bounding box center [1216, 432] width 52 height 13
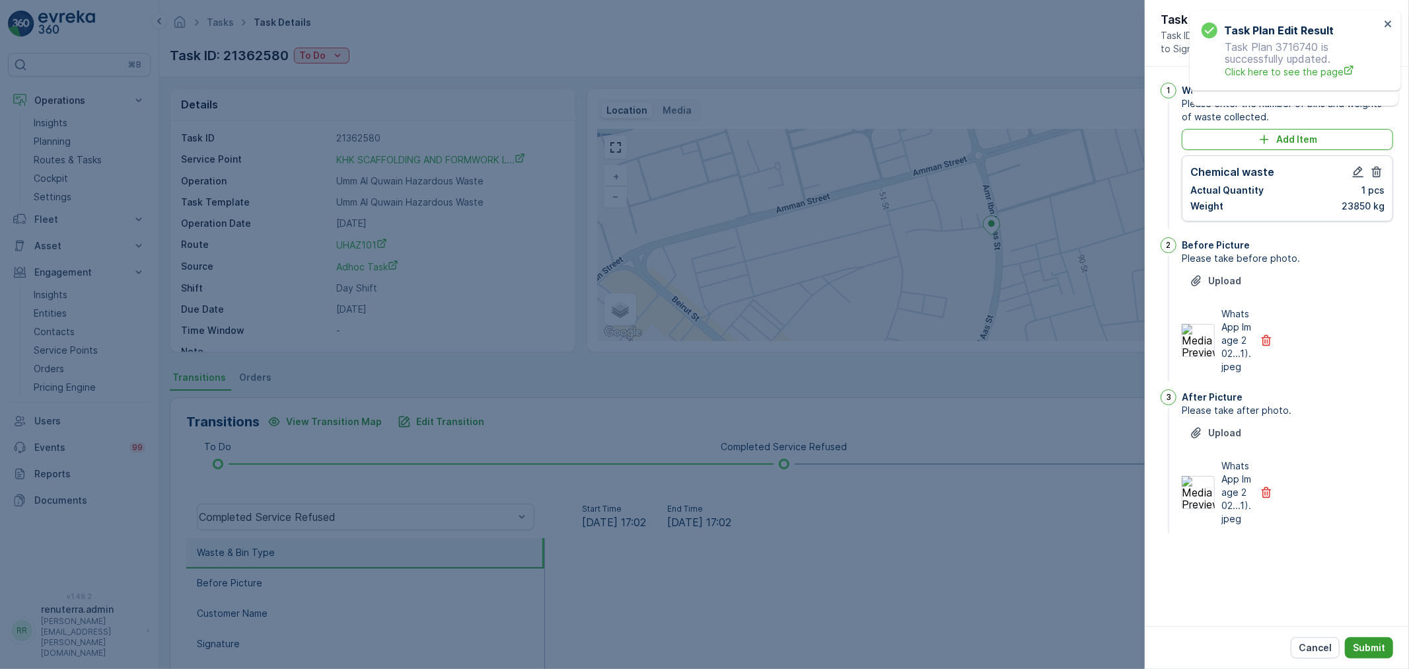
click at [1366, 652] on p "Submit" at bounding box center [1369, 647] width 32 height 13
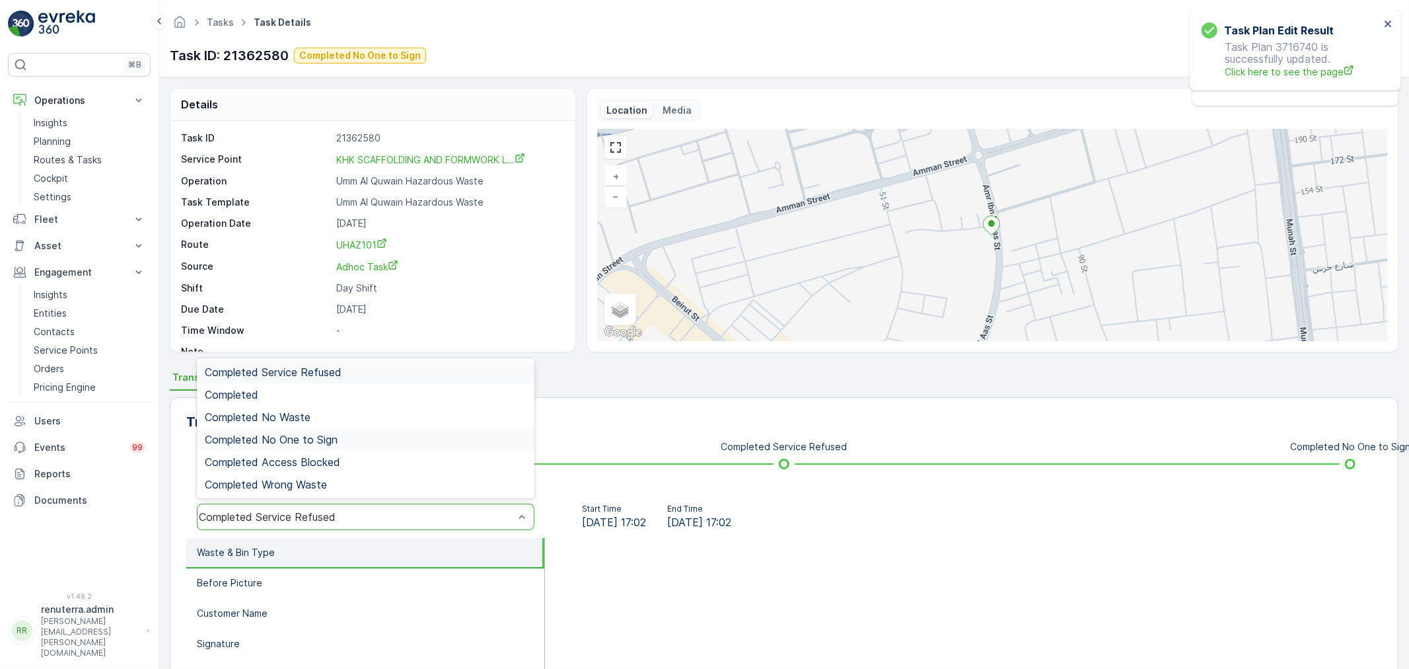
click at [286, 429] on div "Completed No One to Sign" at bounding box center [366, 439] width 338 height 22
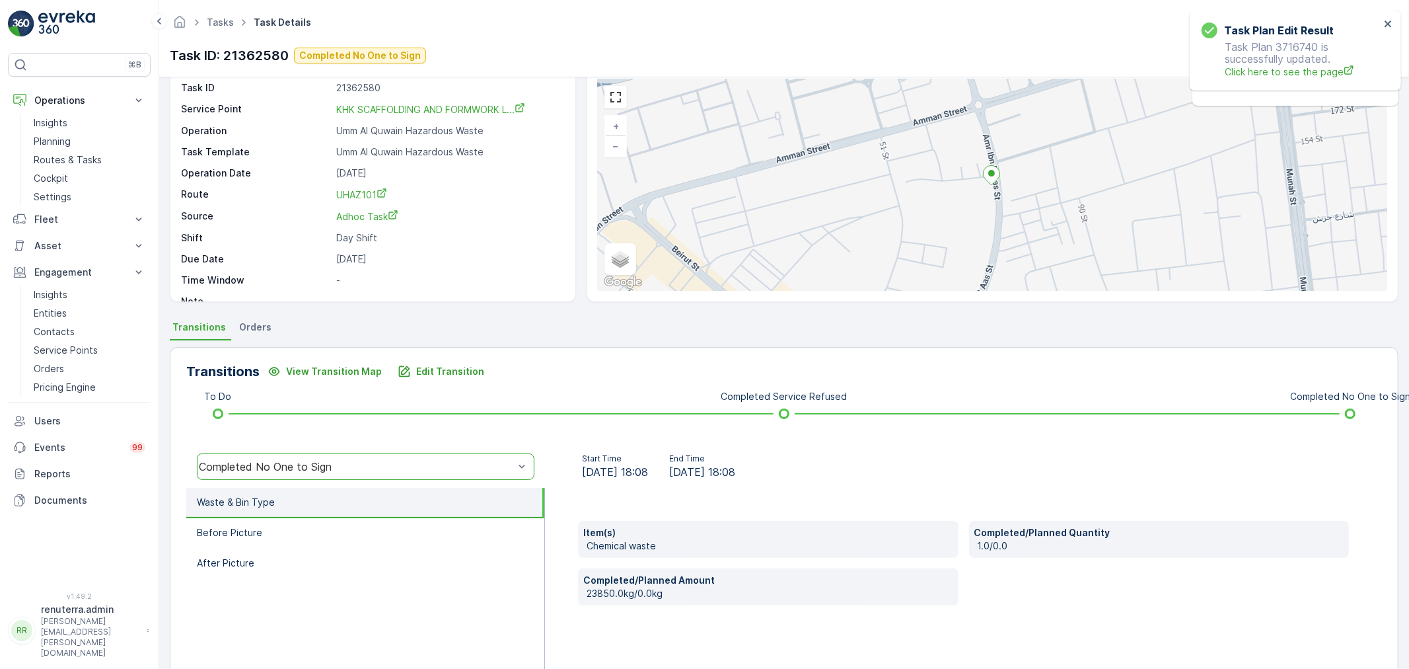
scroll to position [163, 0]
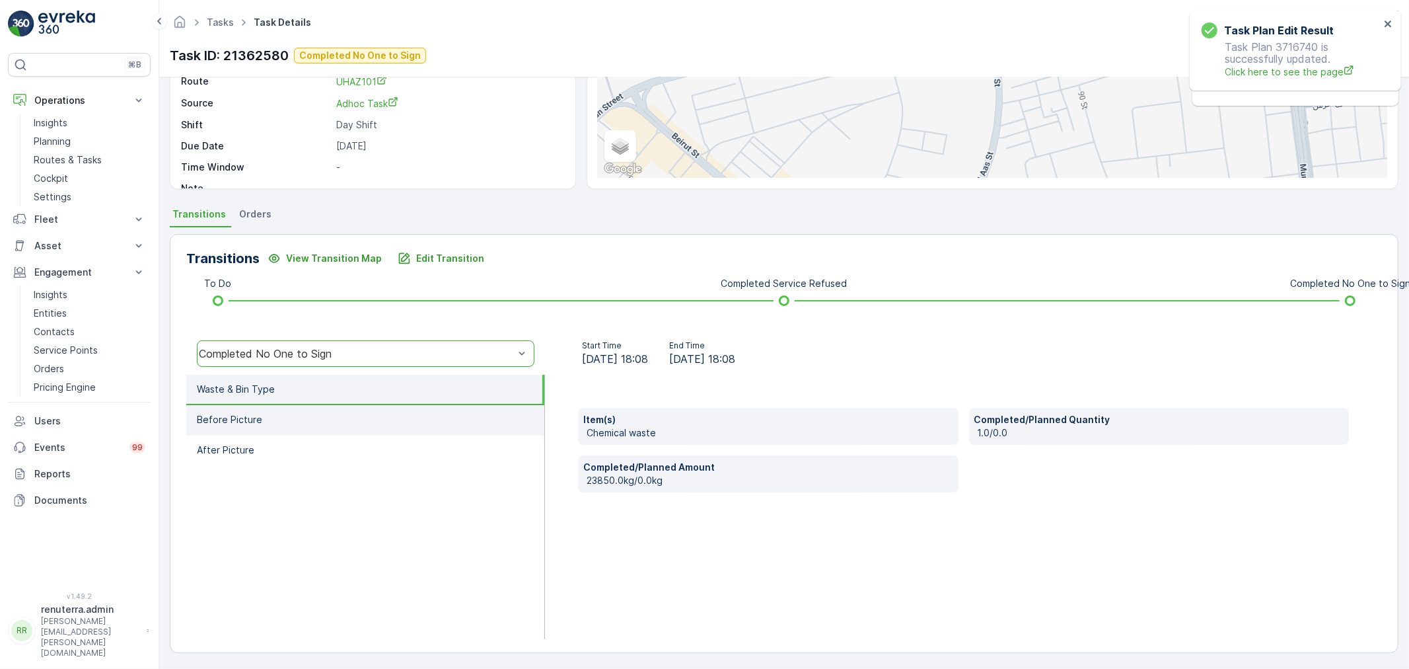
click at [256, 416] on p "Before Picture" at bounding box center [229, 419] width 65 height 13
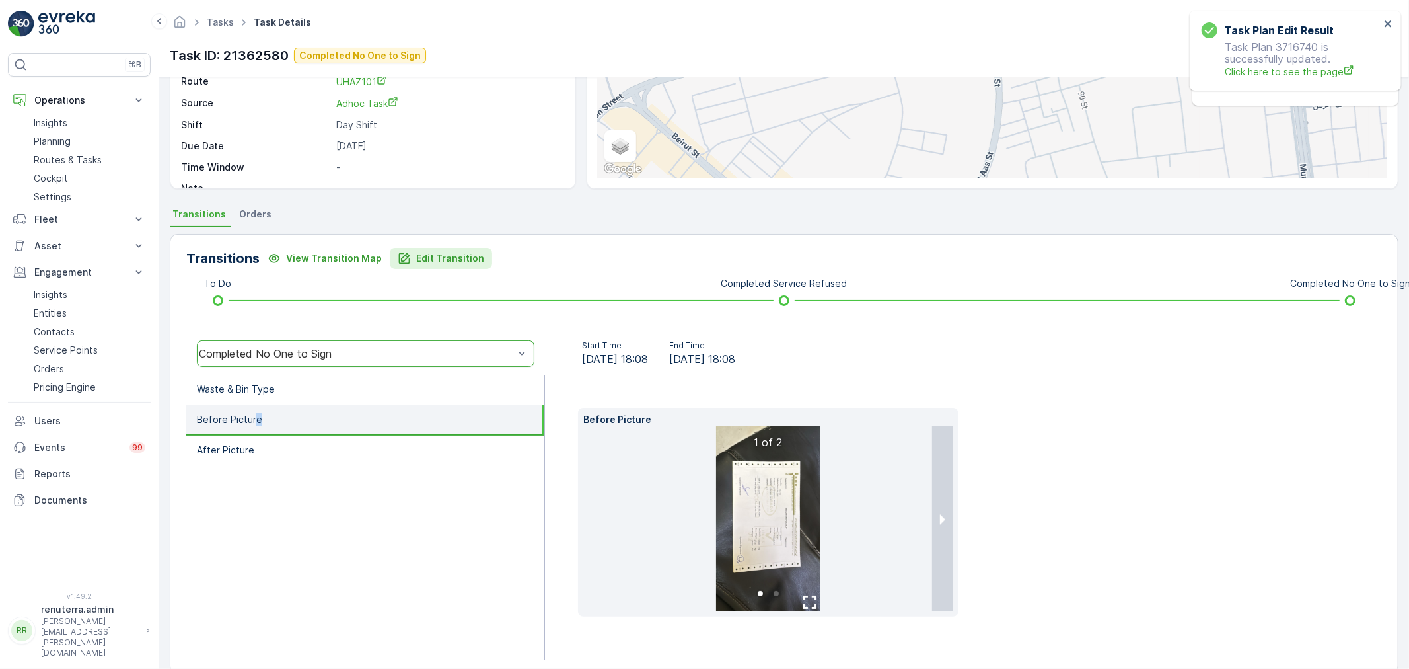
click at [444, 252] on p "Edit Transition" at bounding box center [450, 258] width 68 height 13
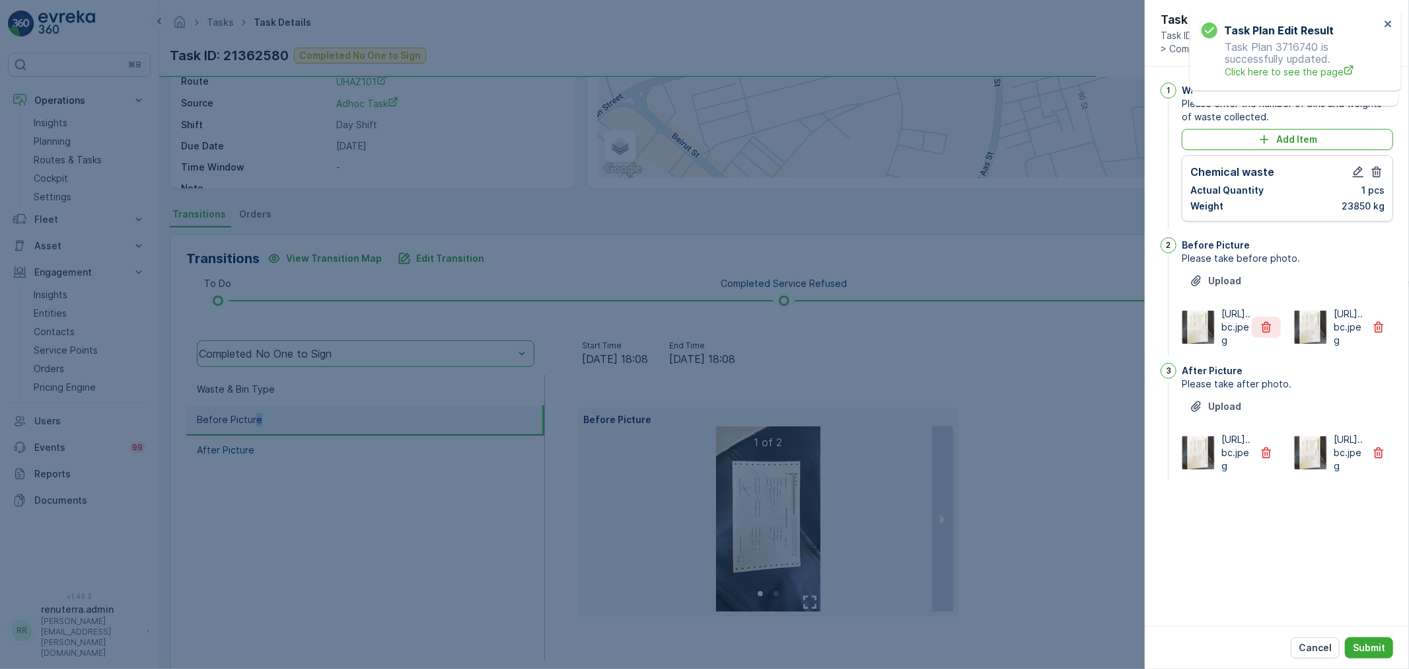
click at [1273, 338] on button "button" at bounding box center [1266, 326] width 29 height 21
click at [1269, 459] on icon "button" at bounding box center [1266, 452] width 13 height 13
click at [1356, 641] on p "Submit" at bounding box center [1369, 647] width 32 height 13
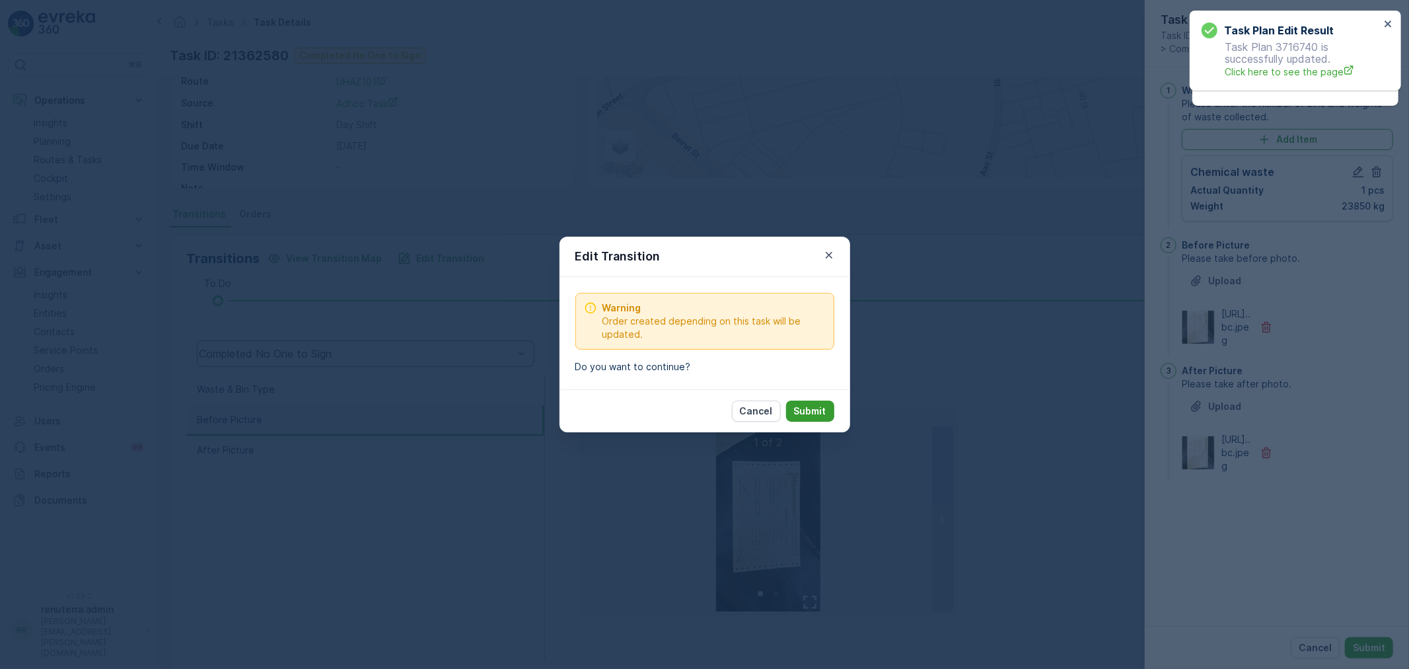
drag, startPoint x: 775, startPoint y: 398, endPoint x: 826, endPoint y: 404, distance: 51.3
click at [805, 402] on div "Cancel Submit" at bounding box center [705, 410] width 291 height 43
click at [826, 404] on p "Submit" at bounding box center [810, 410] width 32 height 13
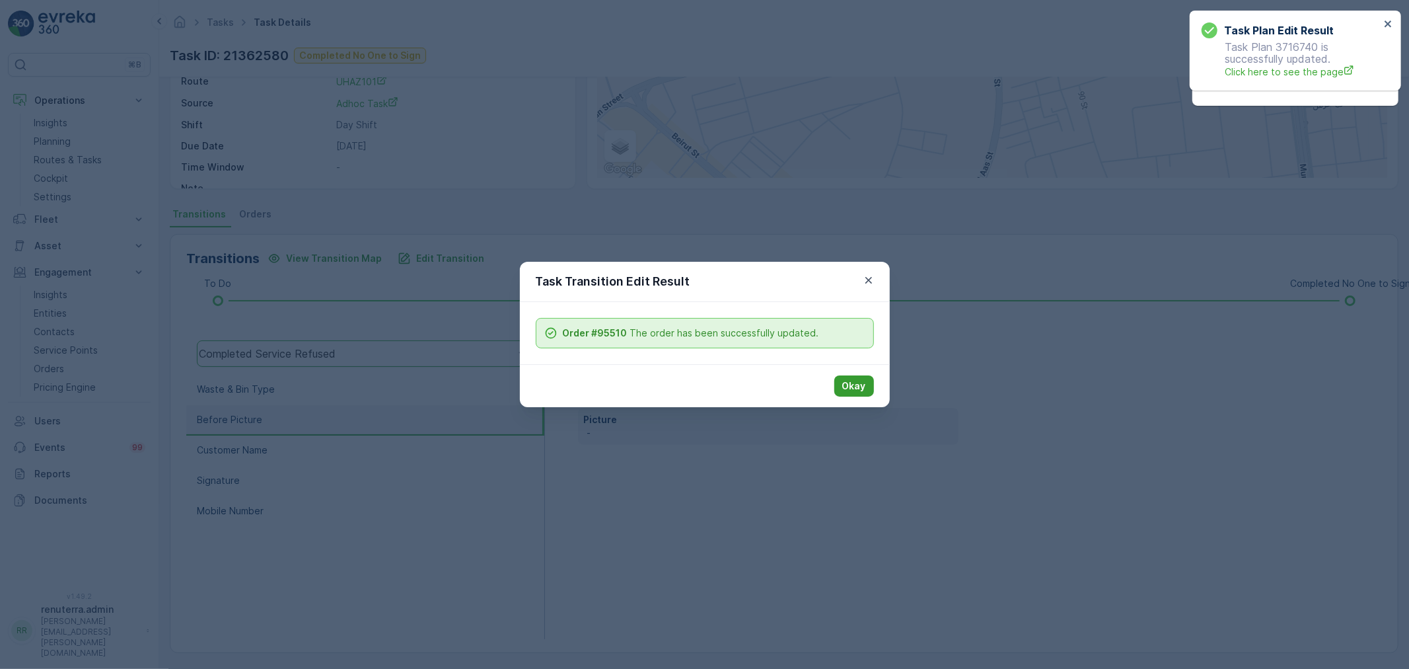
click at [846, 383] on p "Okay" at bounding box center [854, 385] width 24 height 13
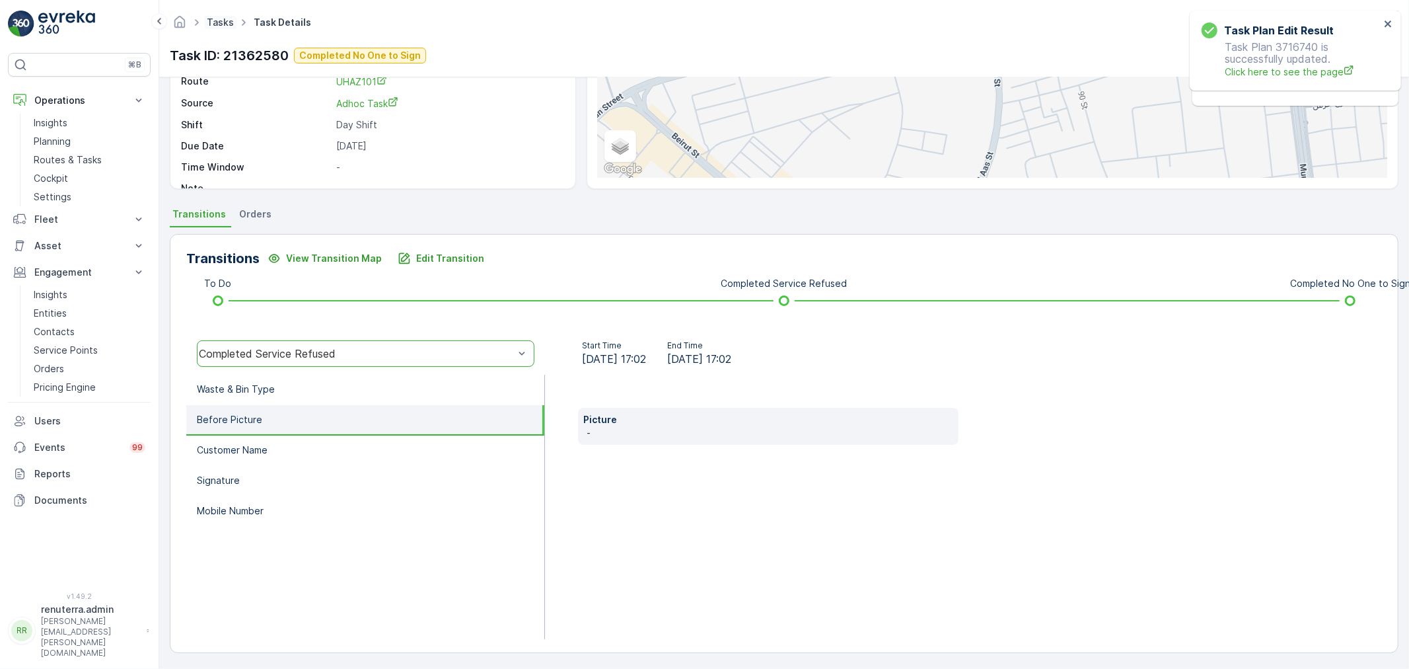
click at [232, 23] on link "Tasks" at bounding box center [220, 22] width 27 height 11
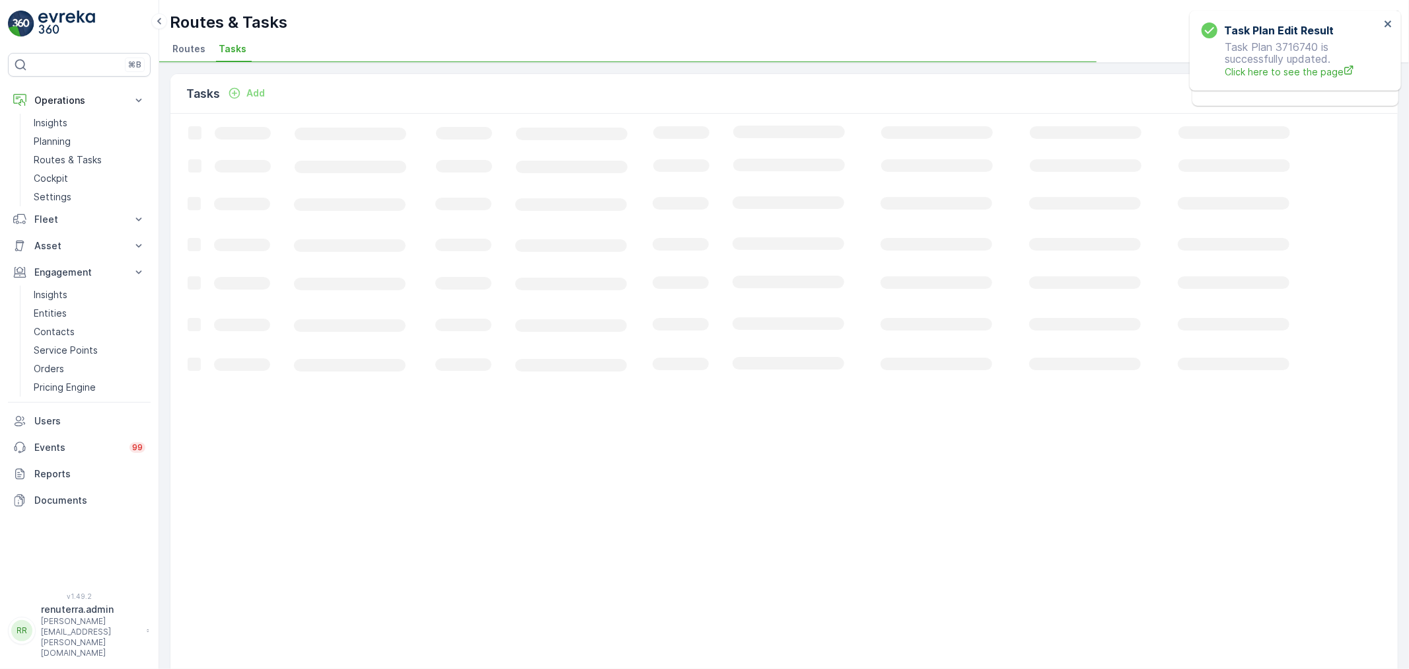
click at [194, 63] on div "Tasks Add Clear Filters Export Loading... 50 / Page Previous Next" at bounding box center [784, 366] width 1250 height 606
click at [193, 48] on span "Routes" at bounding box center [188, 48] width 33 height 13
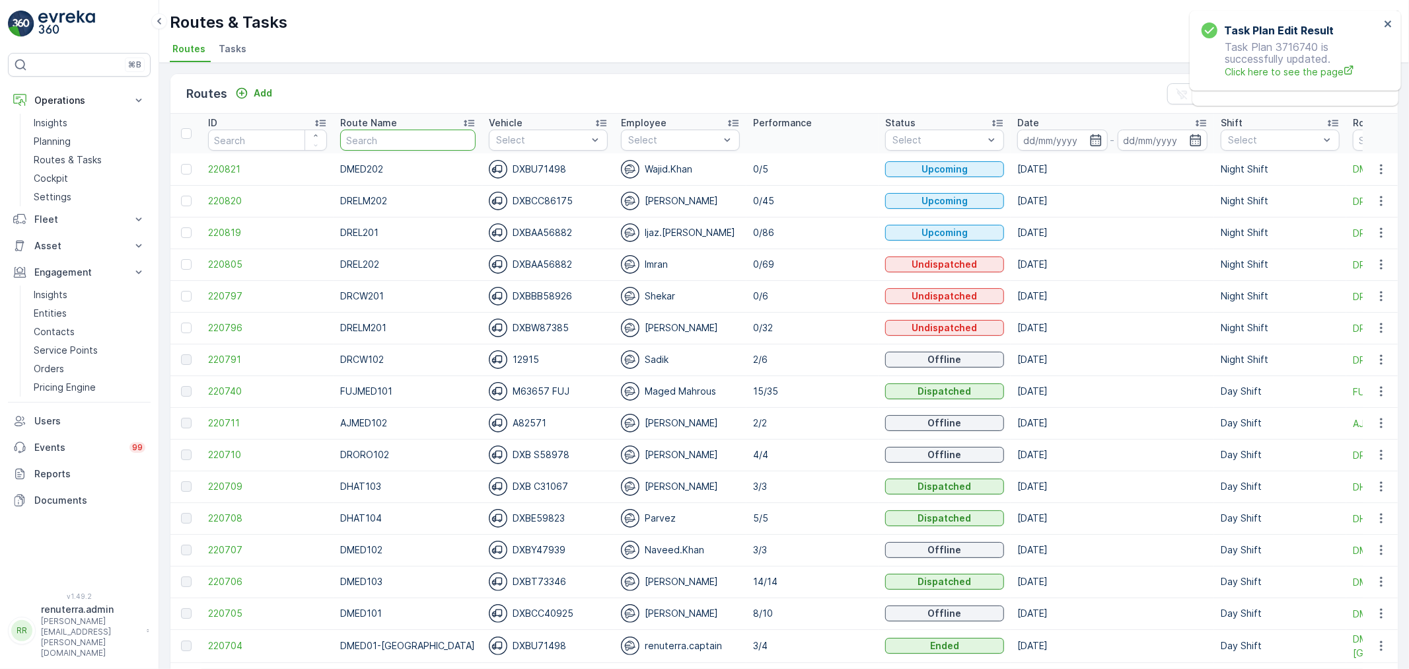
click at [355, 135] on input "text" at bounding box center [407, 139] width 135 height 21
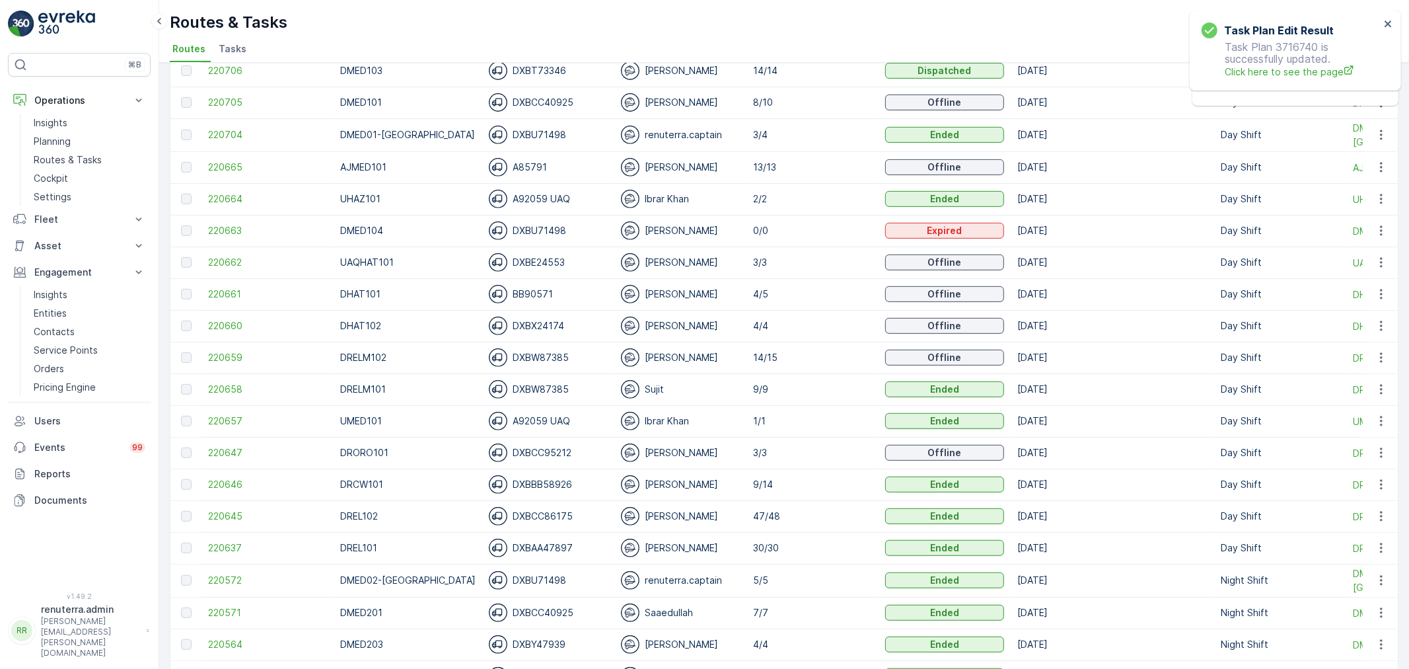
scroll to position [513, 0]
click at [227, 357] on span "220659" at bounding box center [267, 354] width 119 height 13
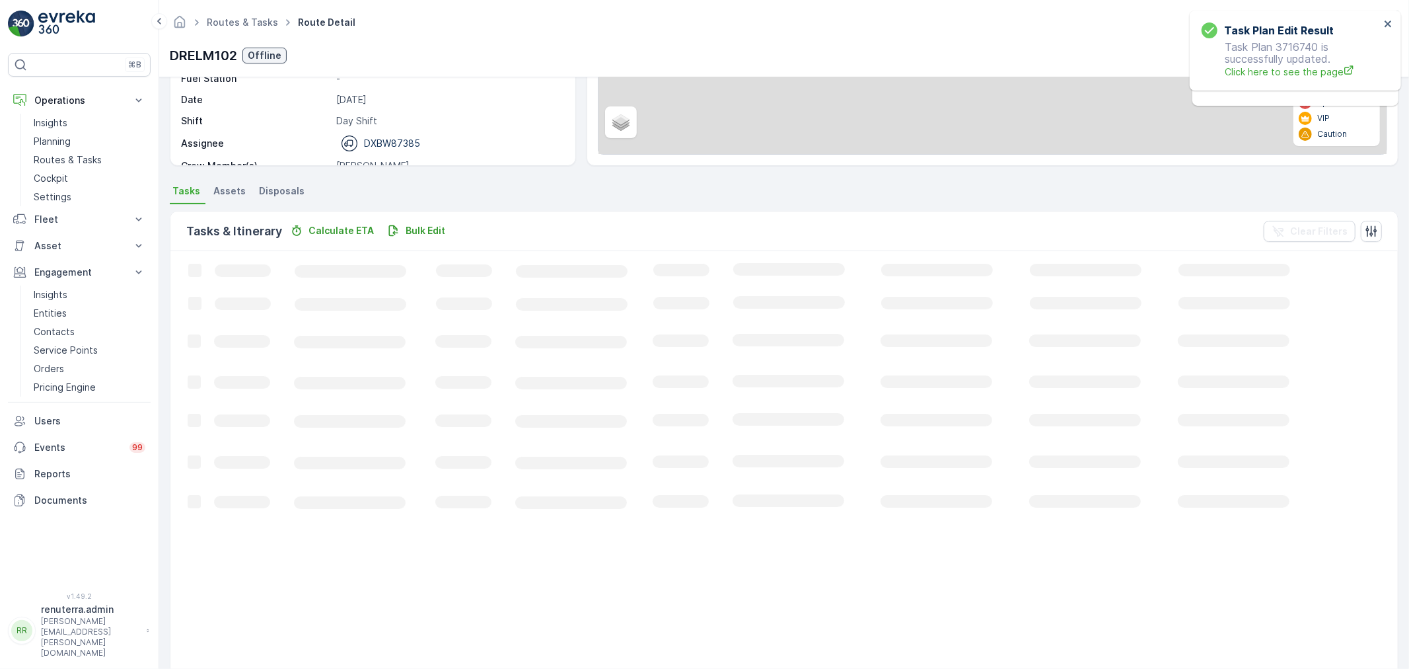
scroll to position [220, 0]
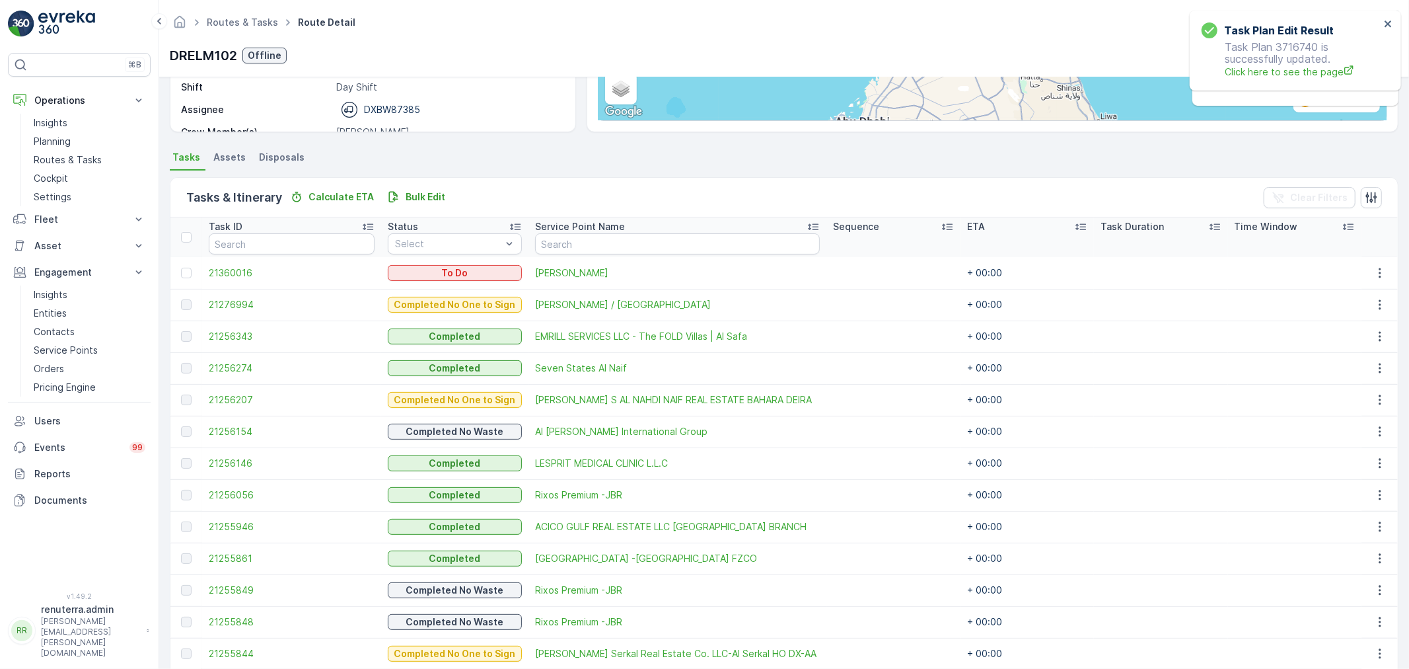
click at [193, 271] on div at bounding box center [188, 273] width 14 height 11
click at [181, 268] on input "checkbox" at bounding box center [181, 268] width 0 height 0
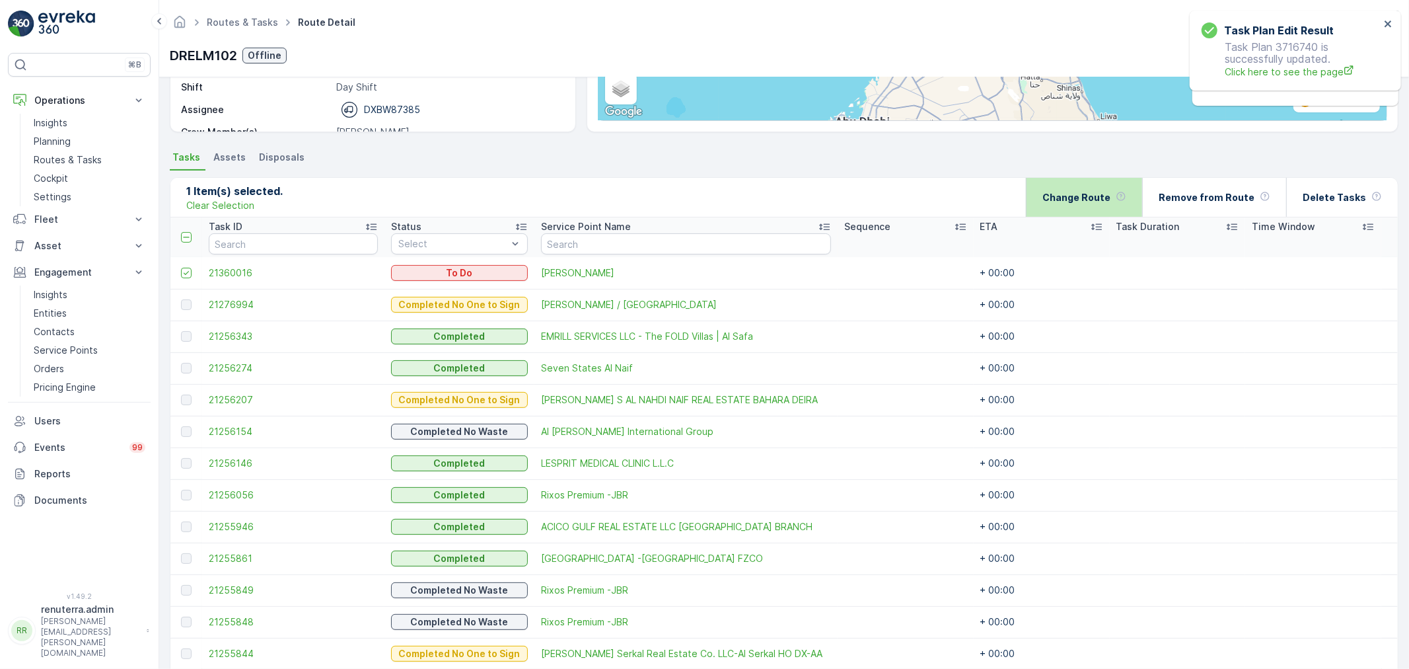
click at [1075, 205] on div "Change Route" at bounding box center [1084, 197] width 84 height 39
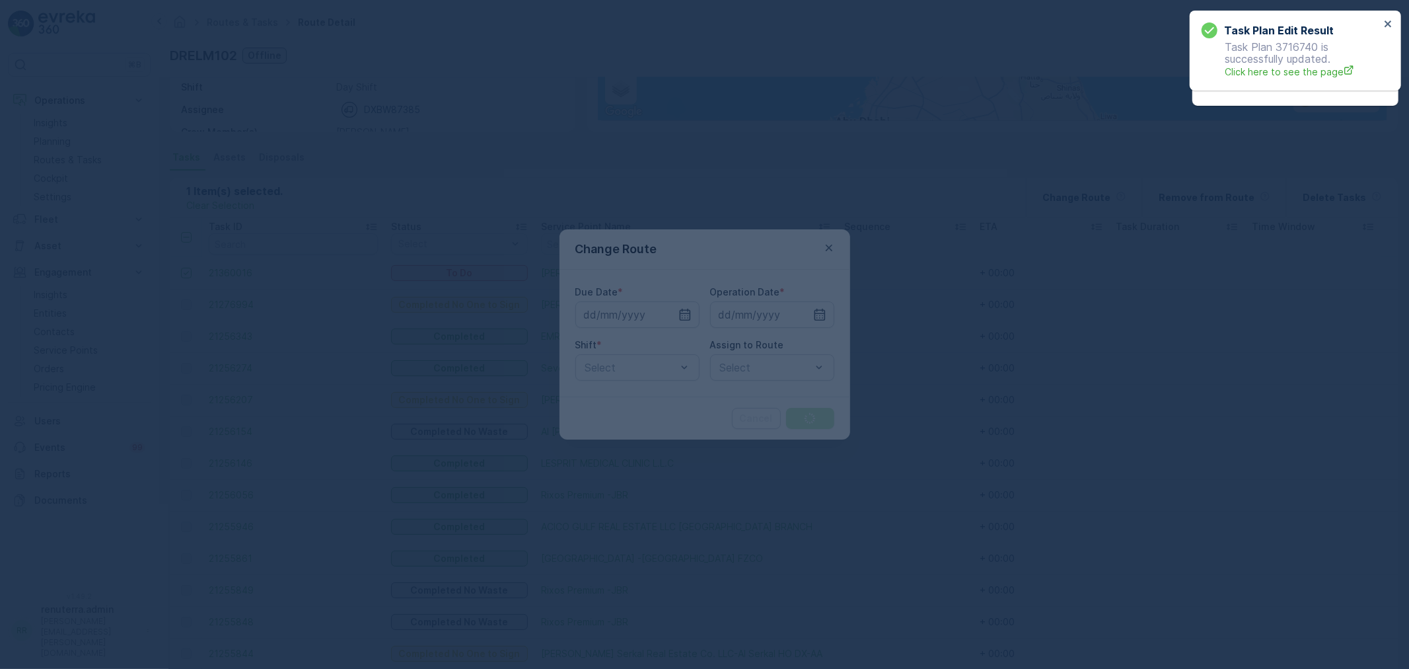
type input "[DATE]"
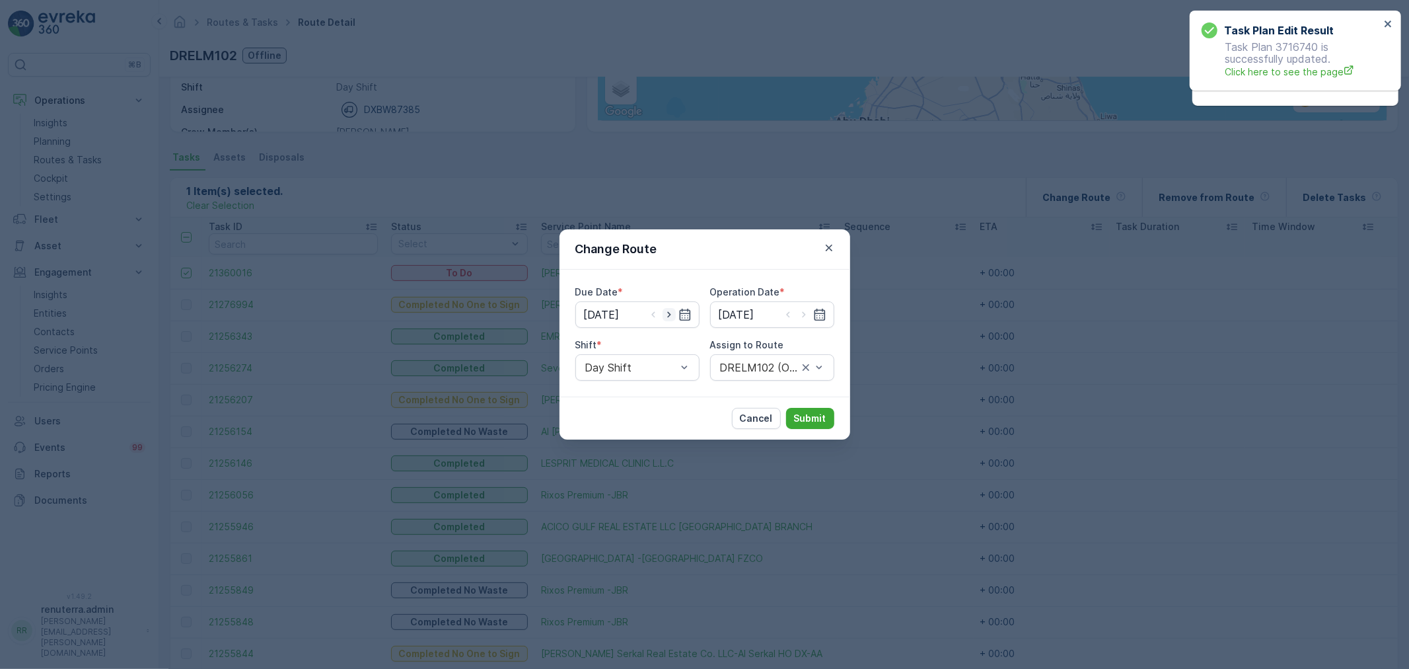
click at [663, 314] on icon "button" at bounding box center [669, 314] width 13 height 13
type input "[DATE]"
click at [755, 322] on input "[DATE]" at bounding box center [772, 314] width 124 height 26
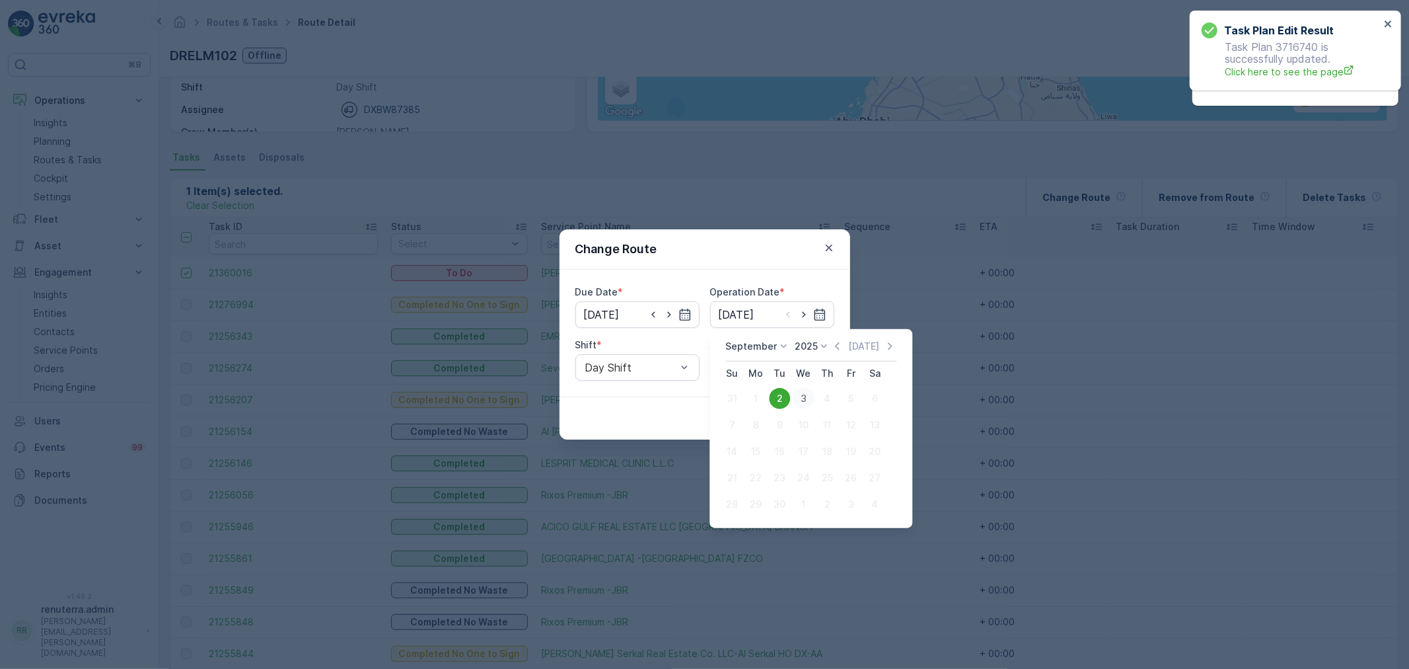
click at [798, 398] on div "3" at bounding box center [803, 398] width 21 height 21
type input "[DATE]"
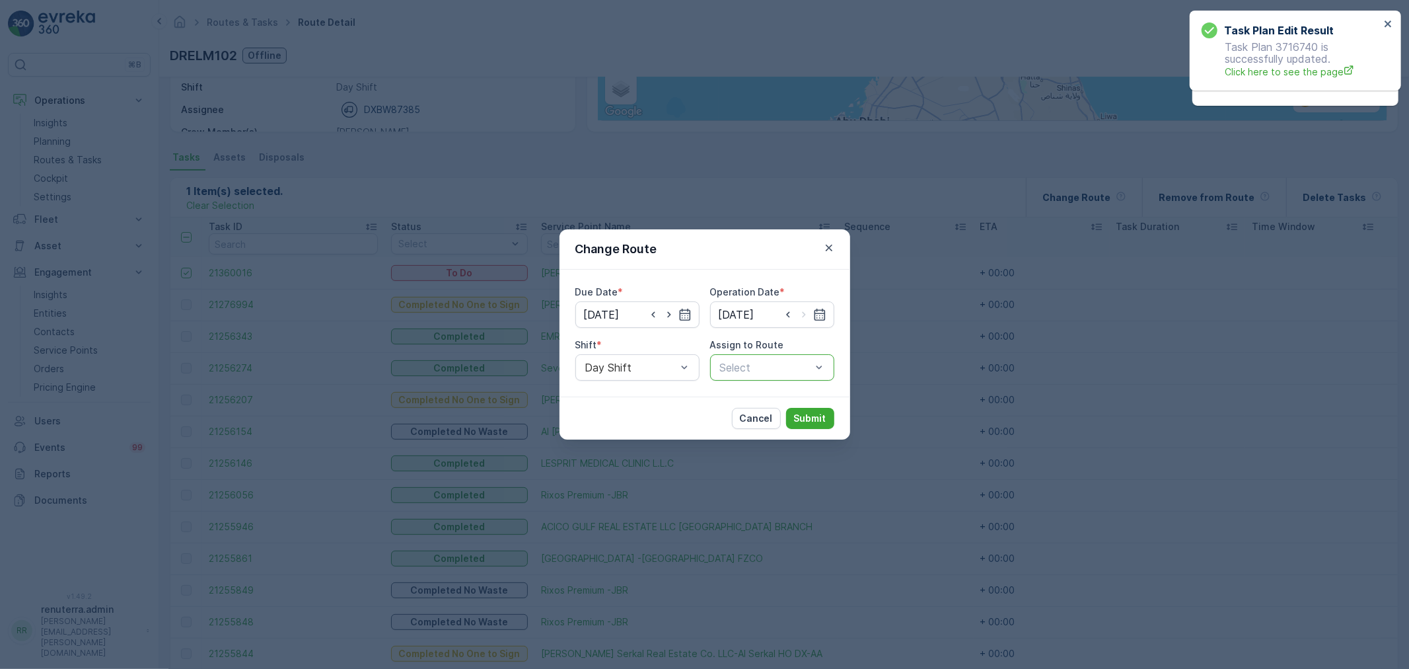
click at [750, 373] on div at bounding box center [766, 367] width 94 height 12
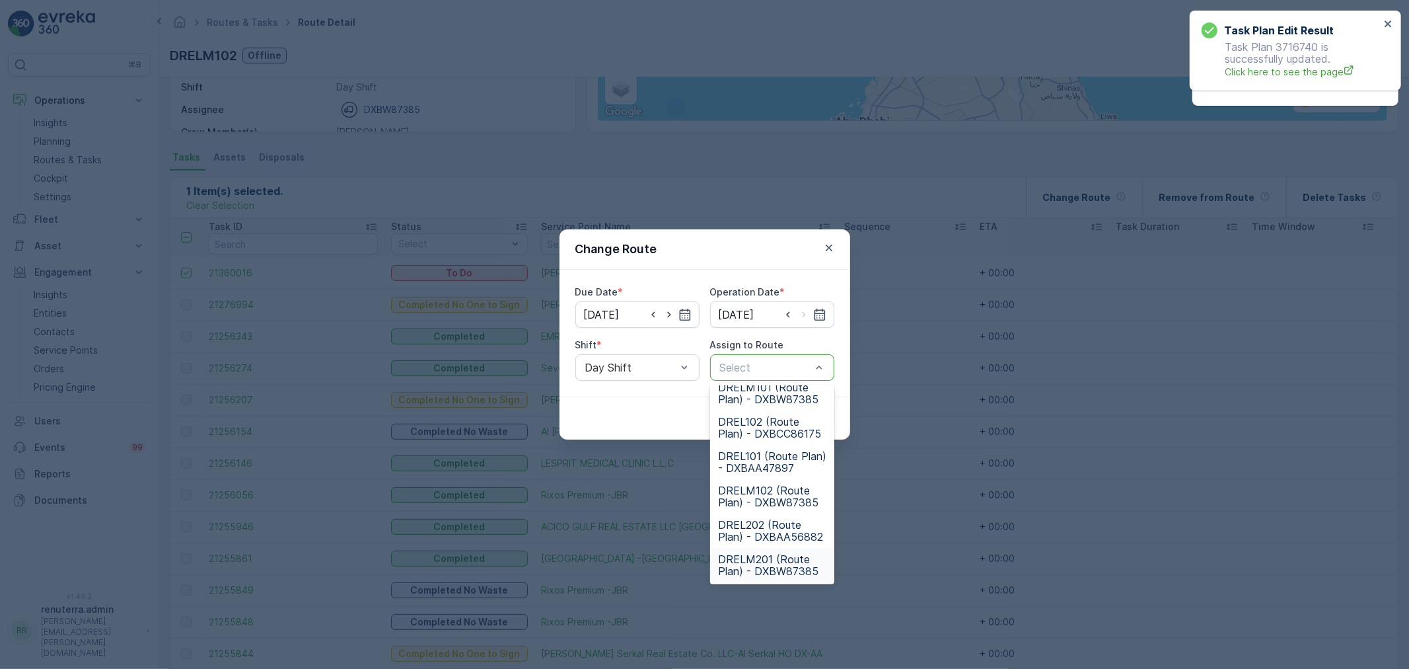
scroll to position [0, 0]
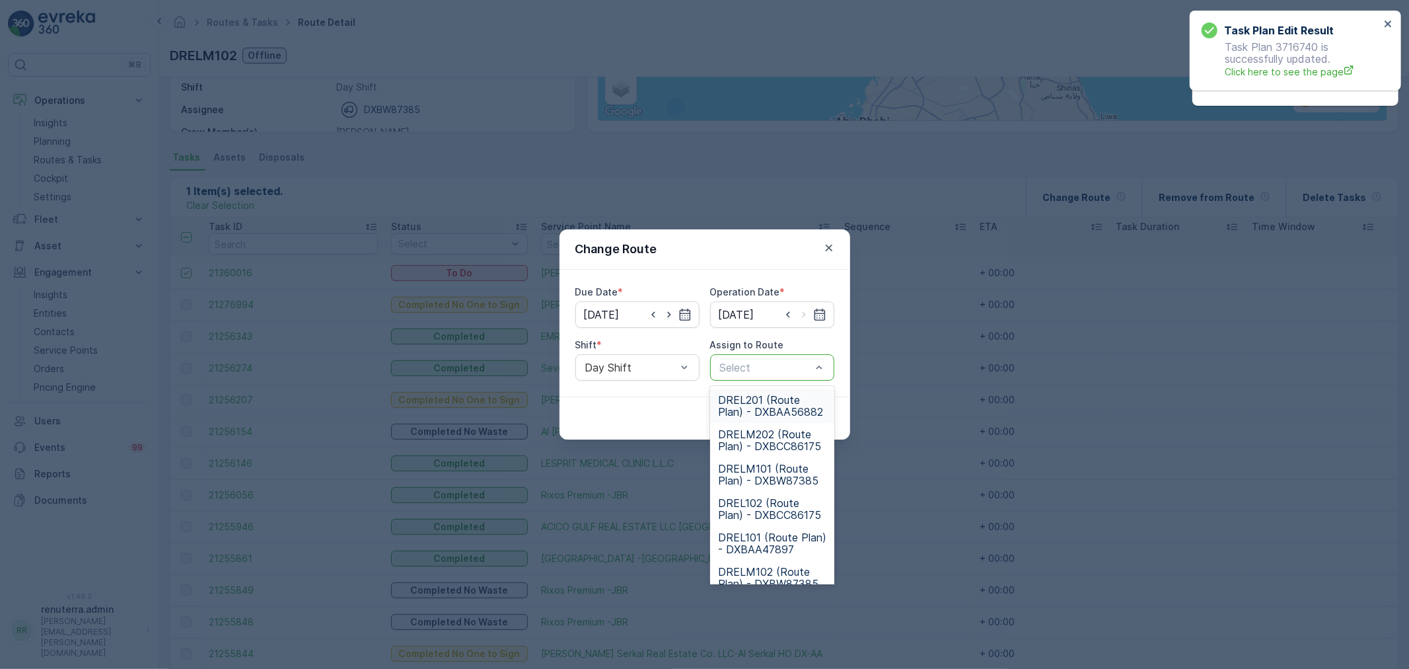
click at [750, 373] on div at bounding box center [766, 367] width 94 height 12
type input "102"
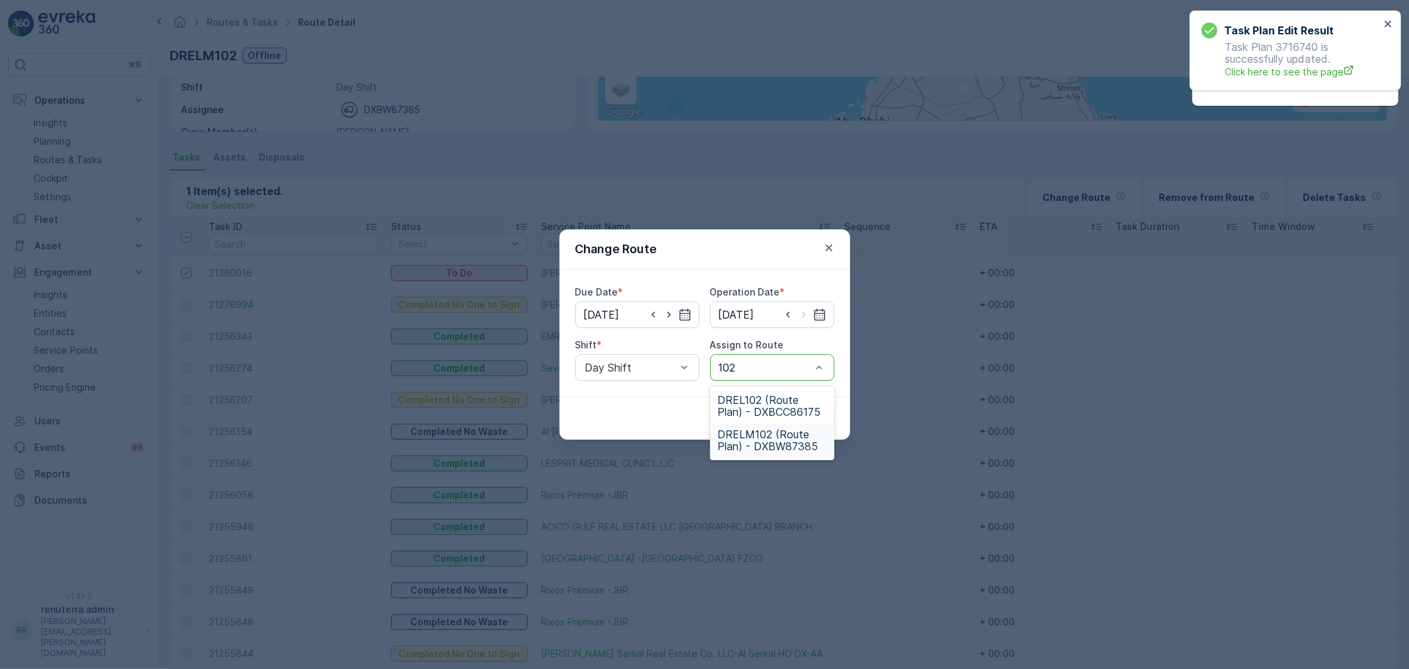
drag, startPoint x: 784, startPoint y: 433, endPoint x: 803, endPoint y: 424, distance: 21.3
click at [782, 434] on span "DRELM102 (Route Plan) - DXBW87385" at bounding box center [772, 440] width 108 height 24
click at [809, 410] on button "Submit" at bounding box center [810, 418] width 48 height 21
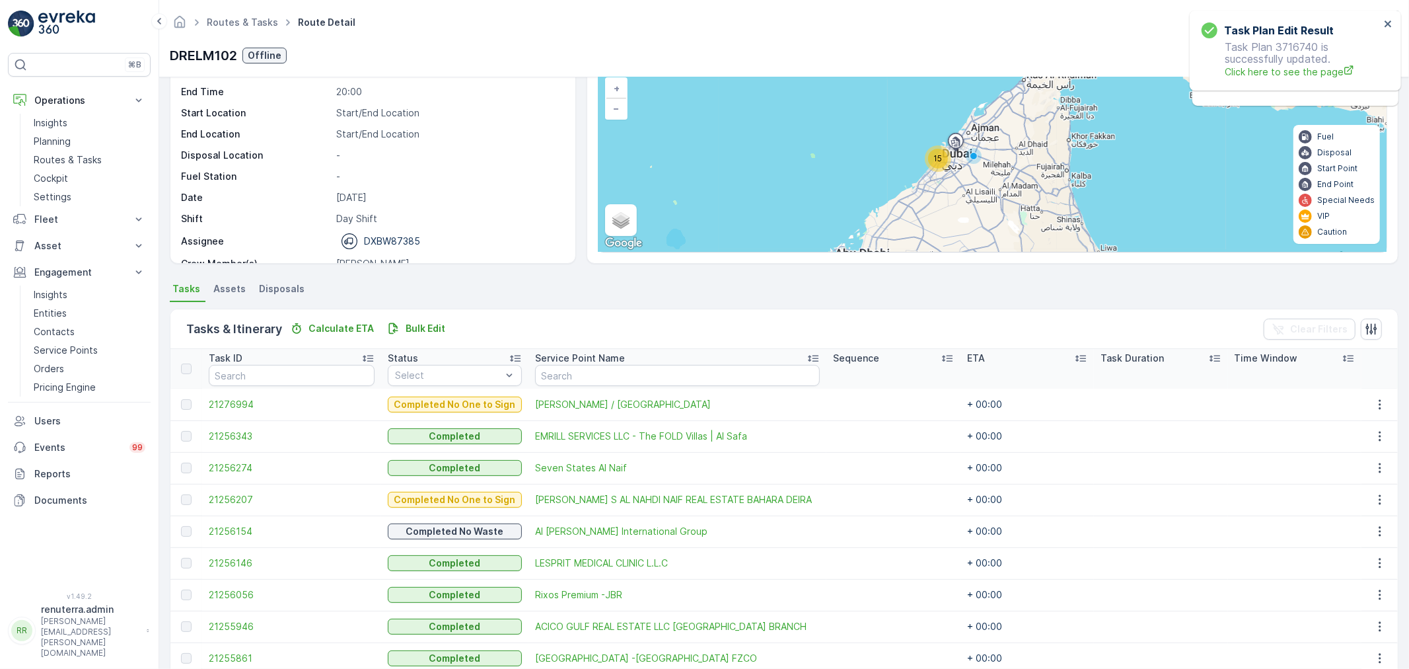
scroll to position [87, 0]
click at [249, 26] on link "Routes & Tasks" at bounding box center [242, 22] width 71 height 11
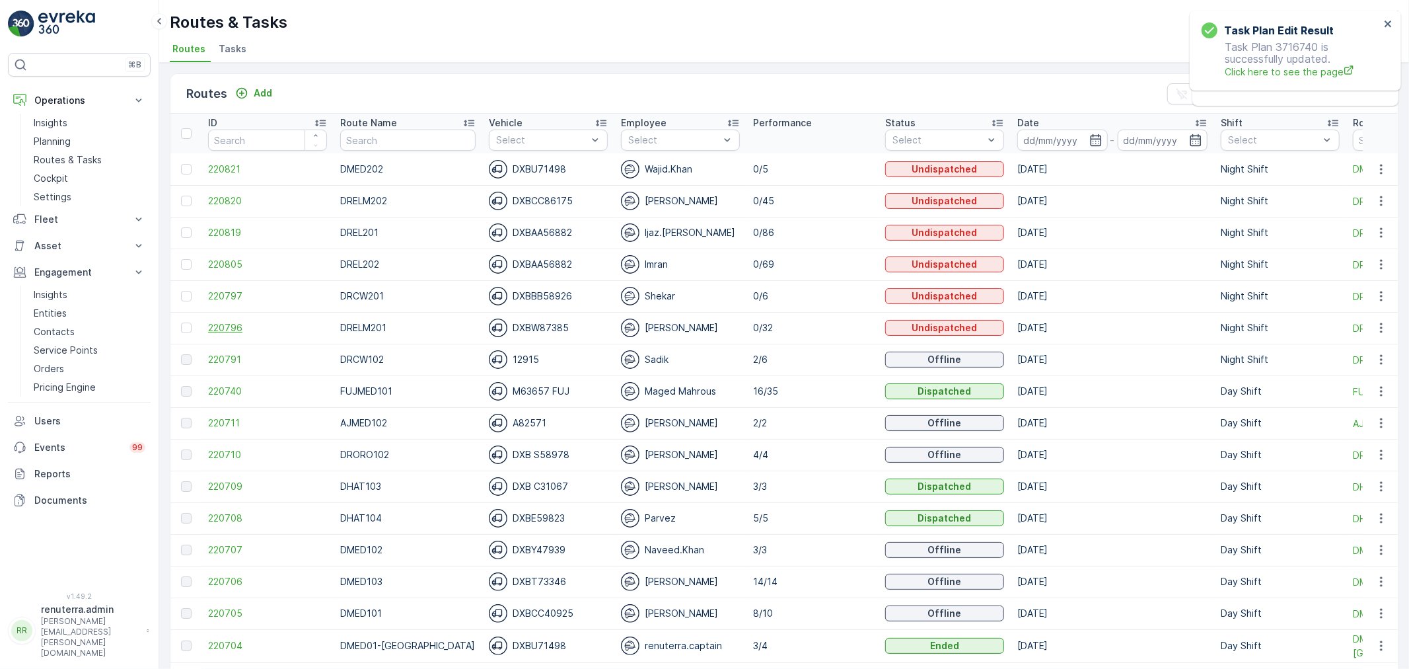
click at [225, 326] on span "220796" at bounding box center [267, 327] width 119 height 13
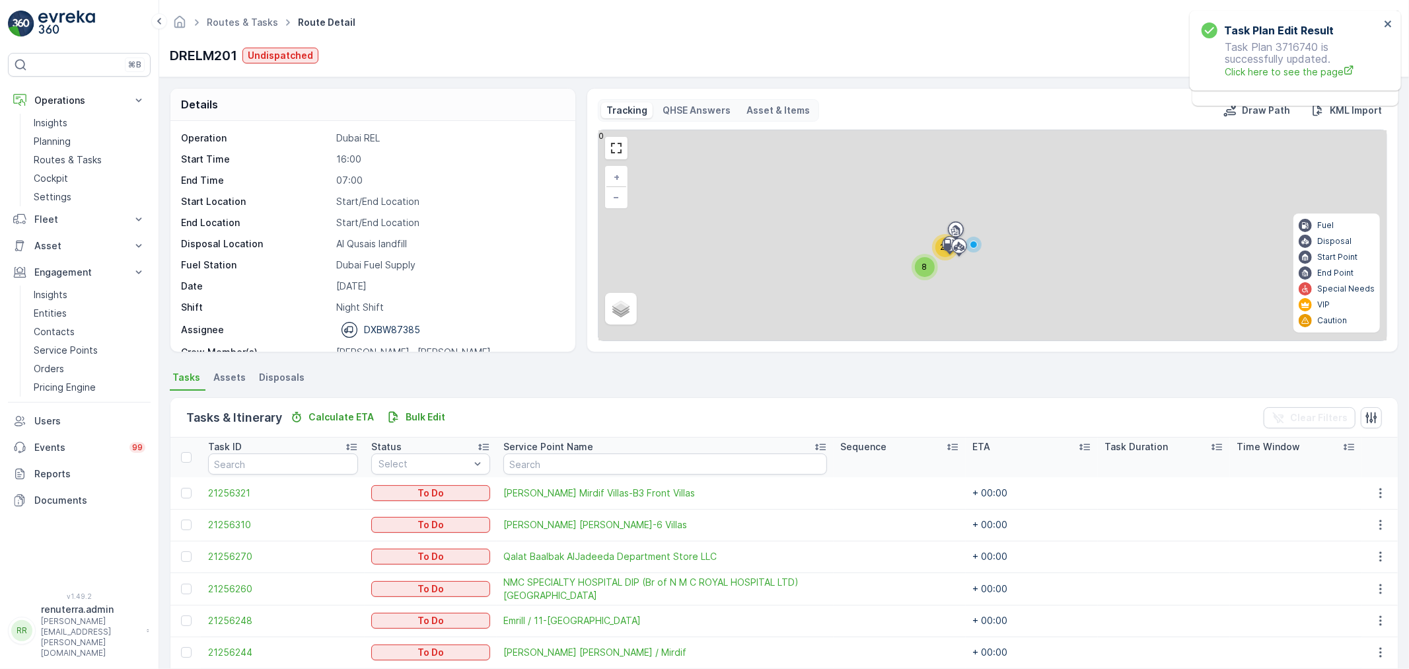
click at [921, 260] on div "8" at bounding box center [925, 267] width 20 height 20
drag, startPoint x: 1015, startPoint y: 228, endPoint x: 965, endPoint y: 300, distance: 87.8
click at [965, 300] on div "2 2 3 2 4 8 7 + − Satellite Roadmap Terrain Hybrid Leaflet Fuel Disposal Start …" at bounding box center [993, 235] width 788 height 210
drag, startPoint x: 986, startPoint y: 274, endPoint x: 958, endPoint y: 324, distance: 57.9
click at [958, 324] on div "2 2 3 2 4 8 7 + − Satellite Roadmap Terrain Hybrid Leaflet Keyboard shortcuts M…" at bounding box center [993, 235] width 788 height 210
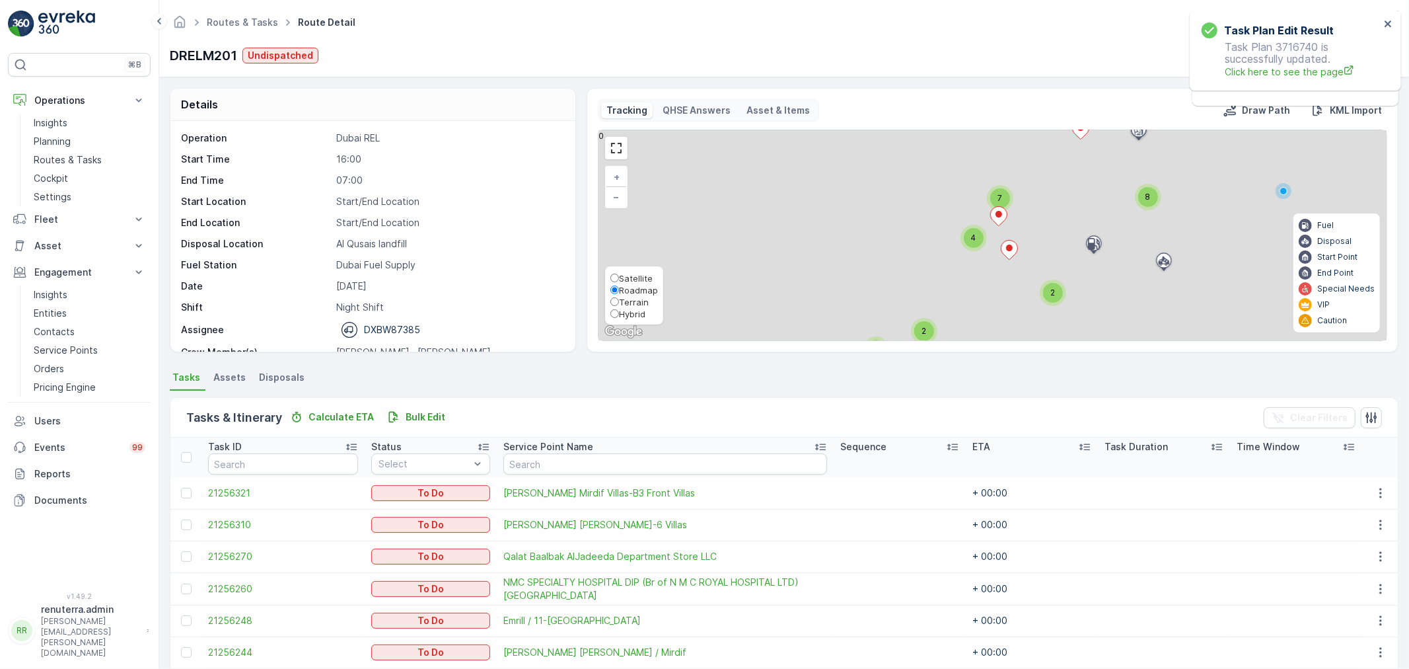
click at [635, 276] on span "Satellite" at bounding box center [636, 278] width 34 height 11
click at [619, 276] on input "Satellite" at bounding box center [614, 278] width 9 height 9
radio input "true"
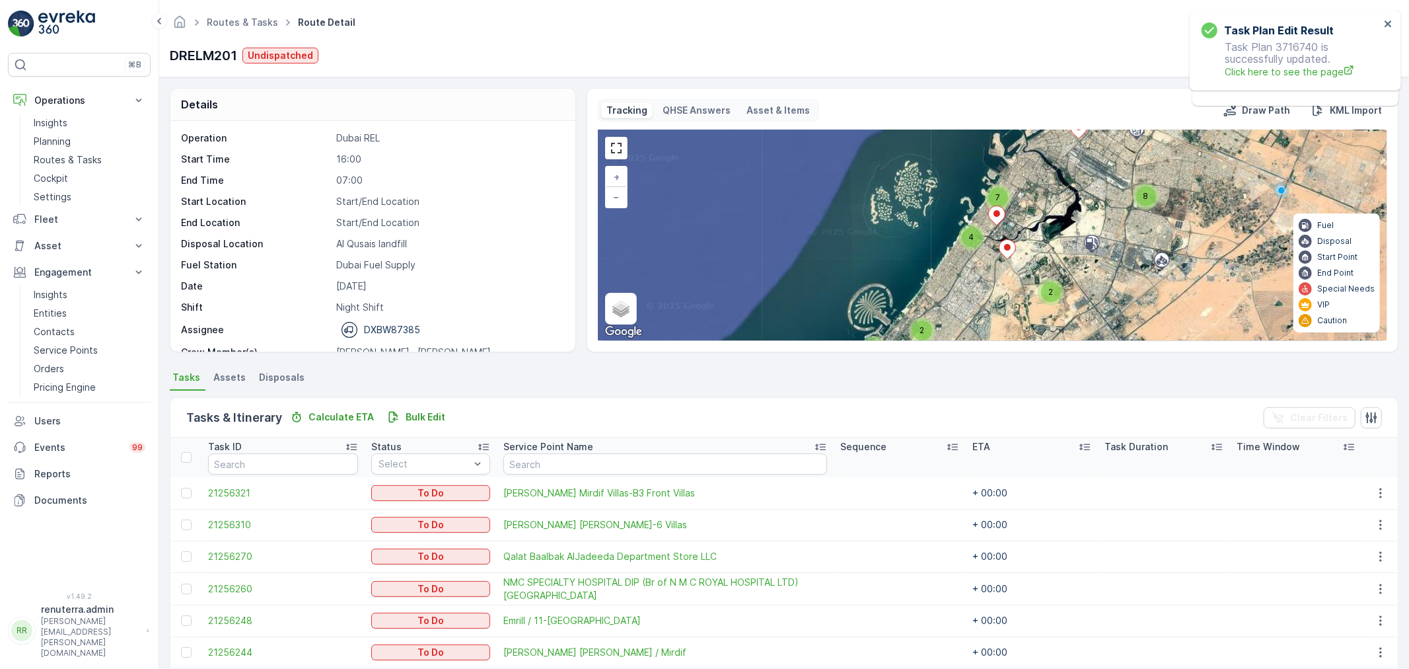
click at [976, 234] on div "4" at bounding box center [972, 237] width 20 height 20
click at [975, 234] on div "4" at bounding box center [972, 237] width 20 height 20
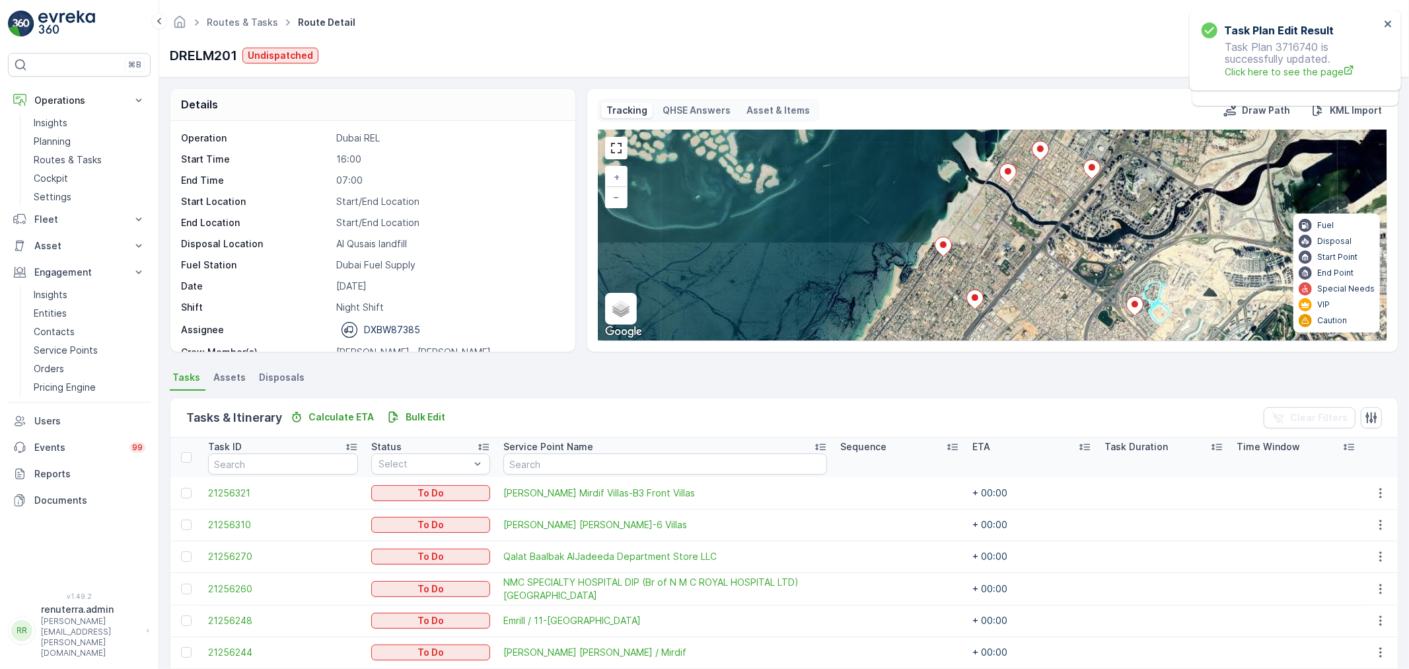
click at [945, 249] on icon at bounding box center [943, 246] width 17 height 19
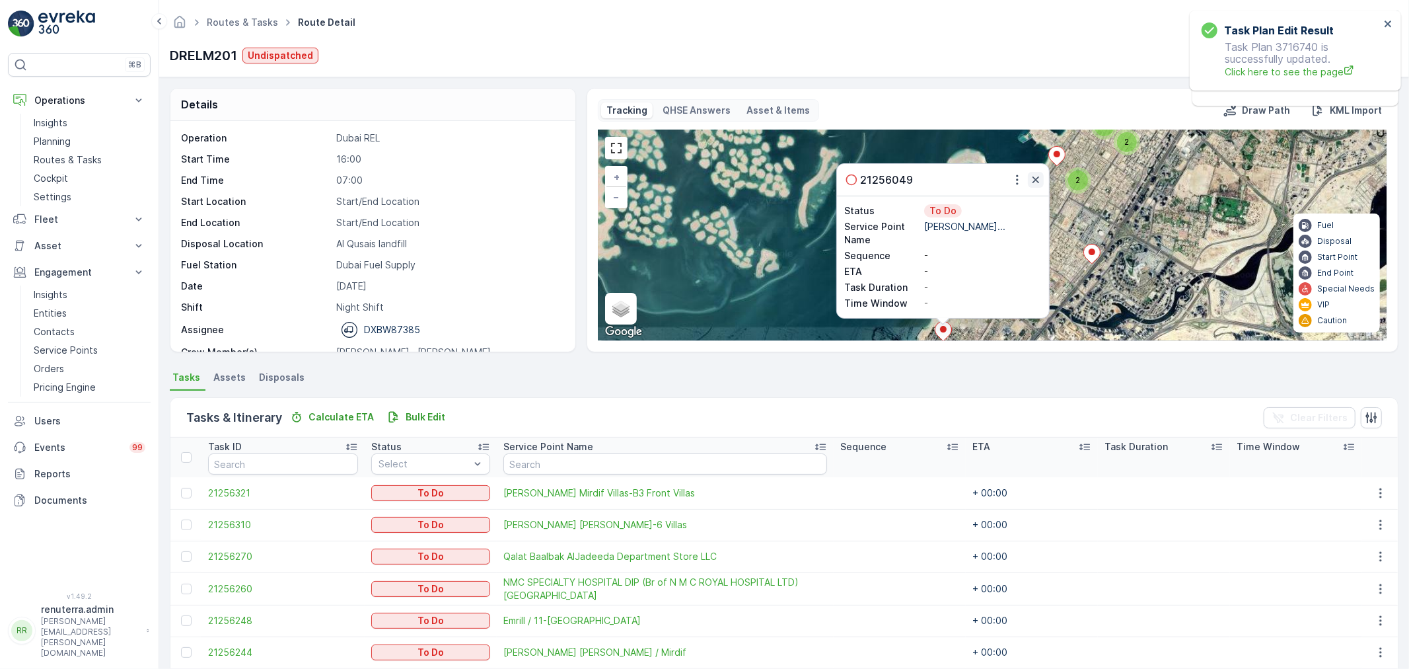
click at [1038, 175] on icon "button" at bounding box center [1035, 179] width 13 height 13
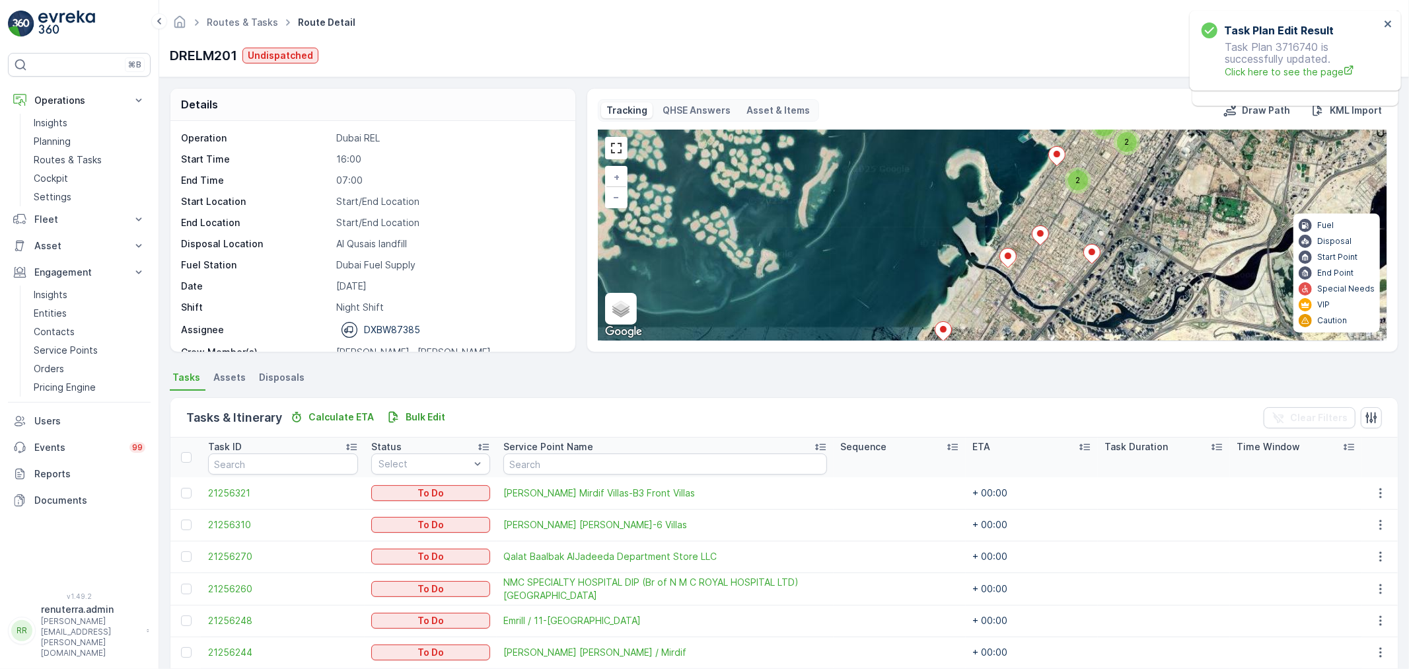
drag, startPoint x: 1024, startPoint y: 254, endPoint x: 990, endPoint y: 166, distance: 94.3
click at [992, 168] on div "3 2 2 4 2 2 2 + − Satellite Roadmap Terrain Hybrid Leaflet Keyboard shortcuts M…" at bounding box center [993, 235] width 788 height 210
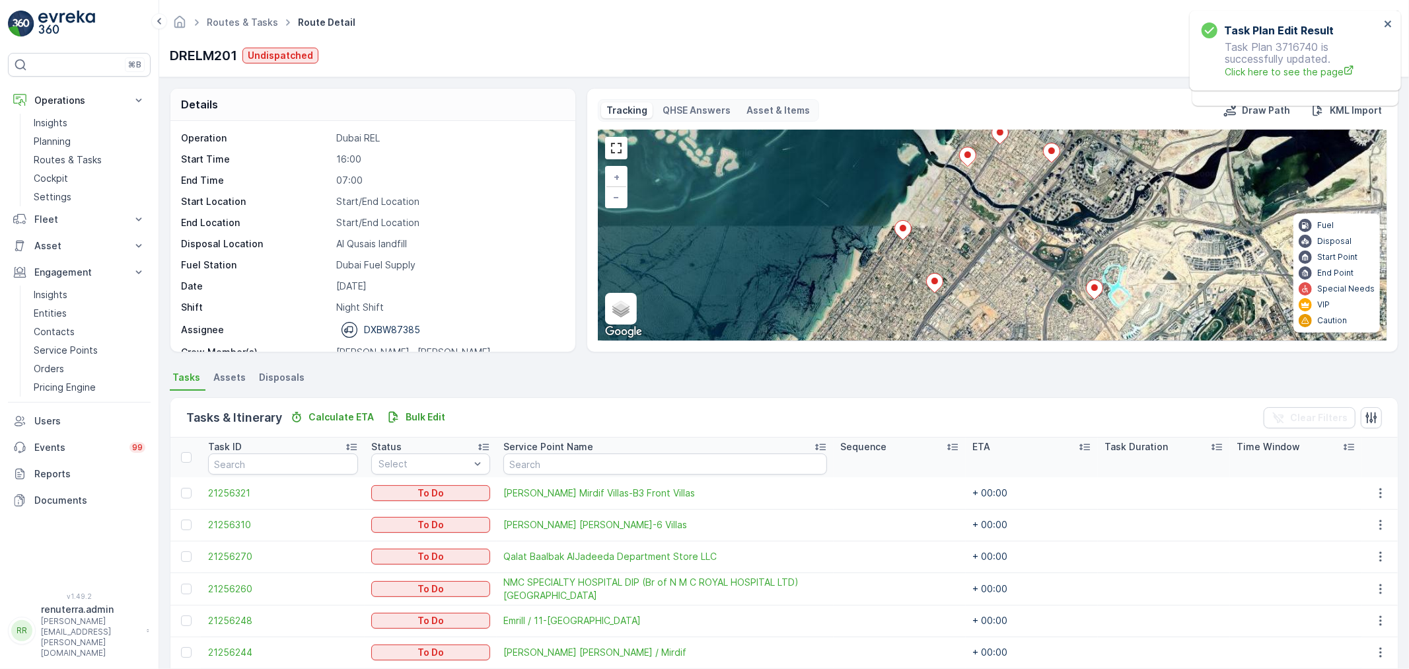
click at [926, 281] on icon at bounding box center [934, 283] width 17 height 20
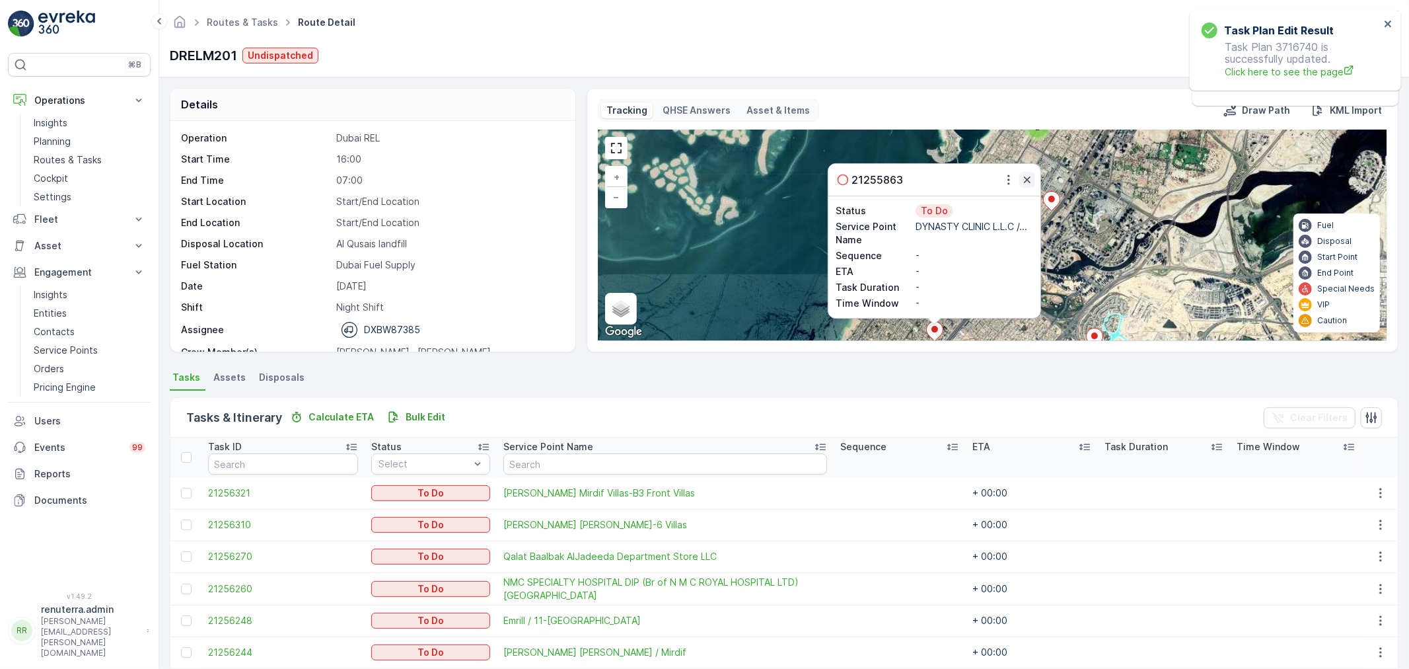
click at [1025, 179] on icon "button" at bounding box center [1027, 179] width 7 height 7
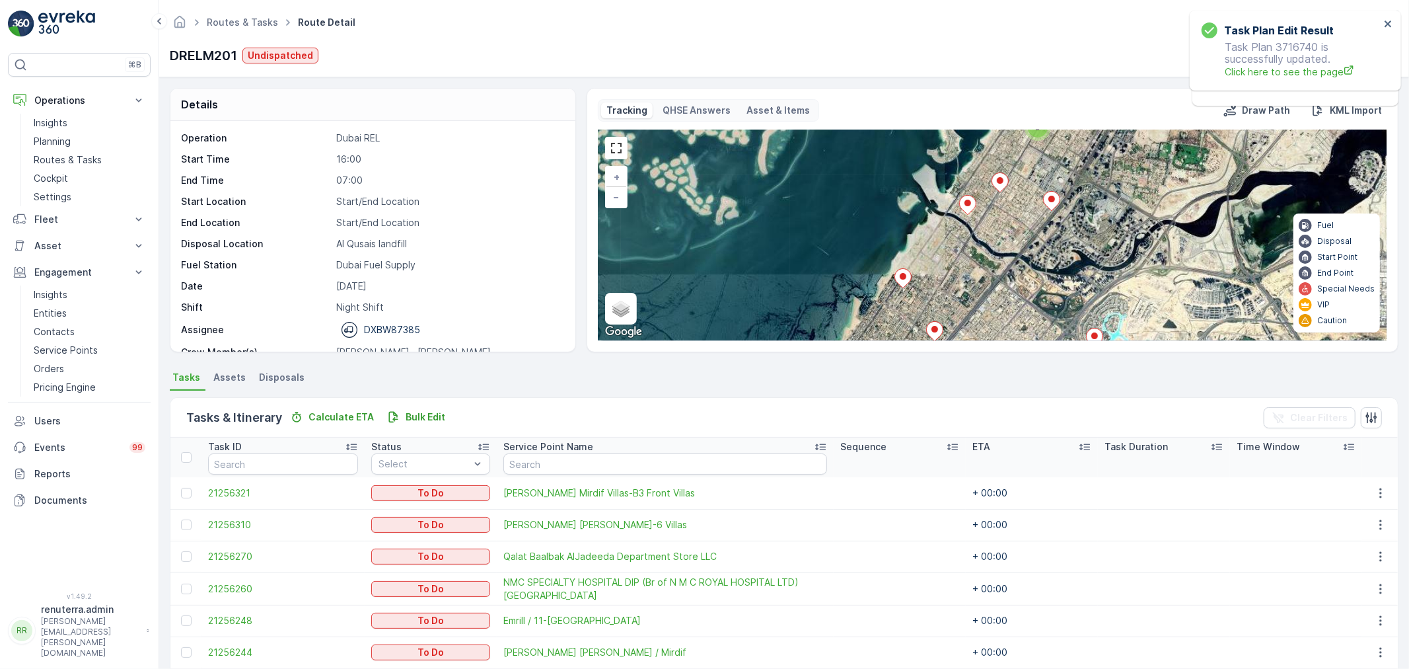
drag, startPoint x: 968, startPoint y: 305, endPoint x: 961, endPoint y: 223, distance: 82.3
click at [961, 226] on div "3 2 2 4 2 2 2 + − Satellite Roadmap Terrain Hybrid Leaflet Keyboard shortcuts M…" at bounding box center [993, 235] width 788 height 210
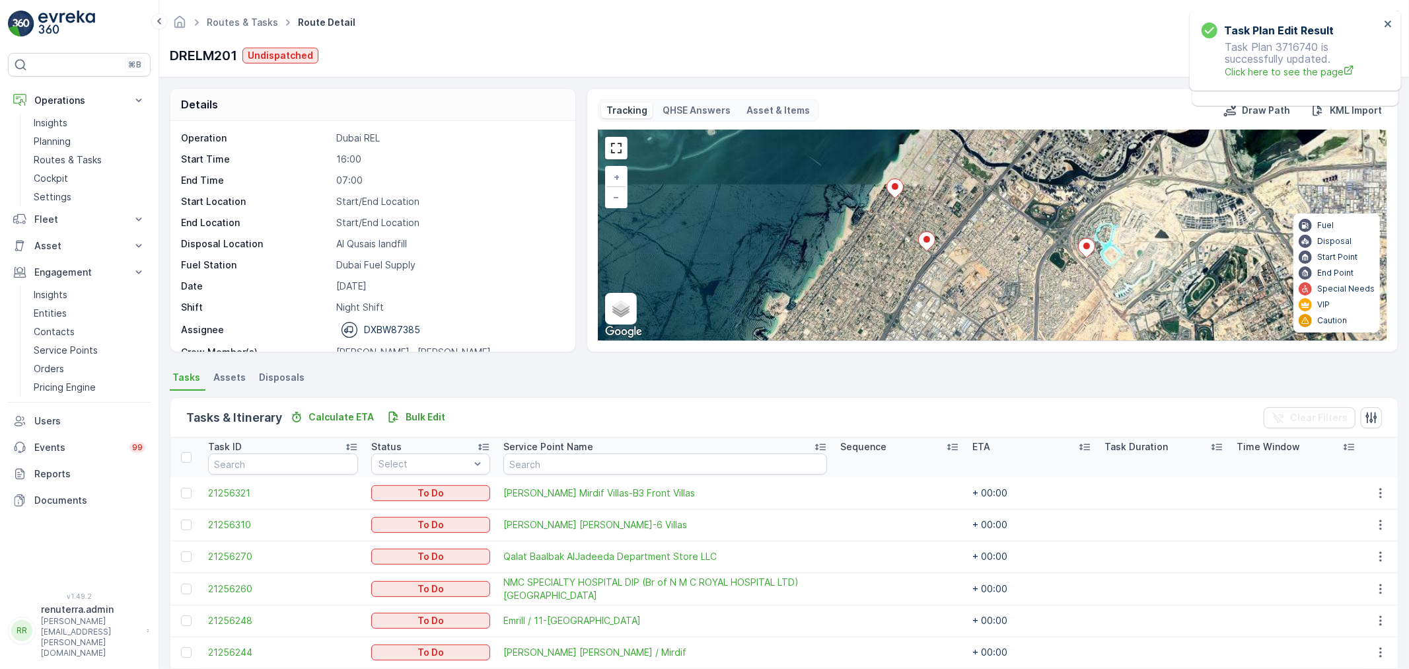
click at [894, 185] on ellipse at bounding box center [895, 186] width 7 height 7
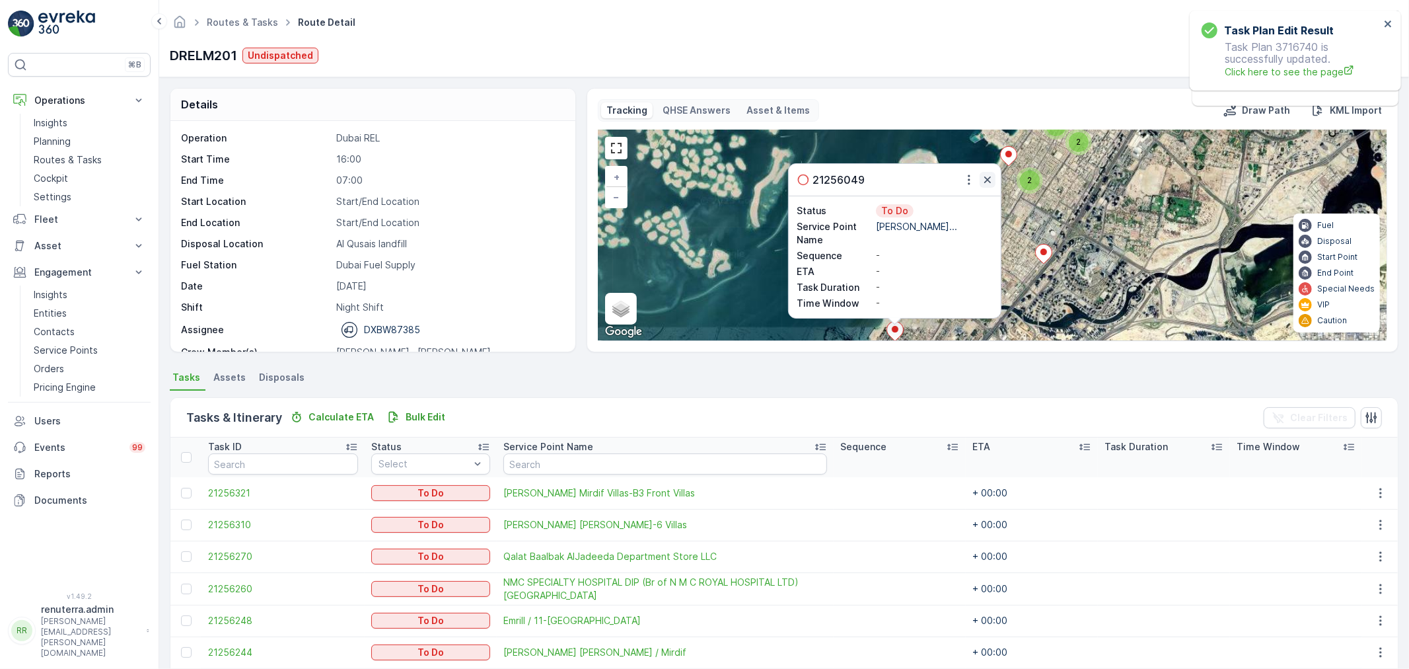
click at [991, 175] on icon "button" at bounding box center [987, 179] width 13 height 13
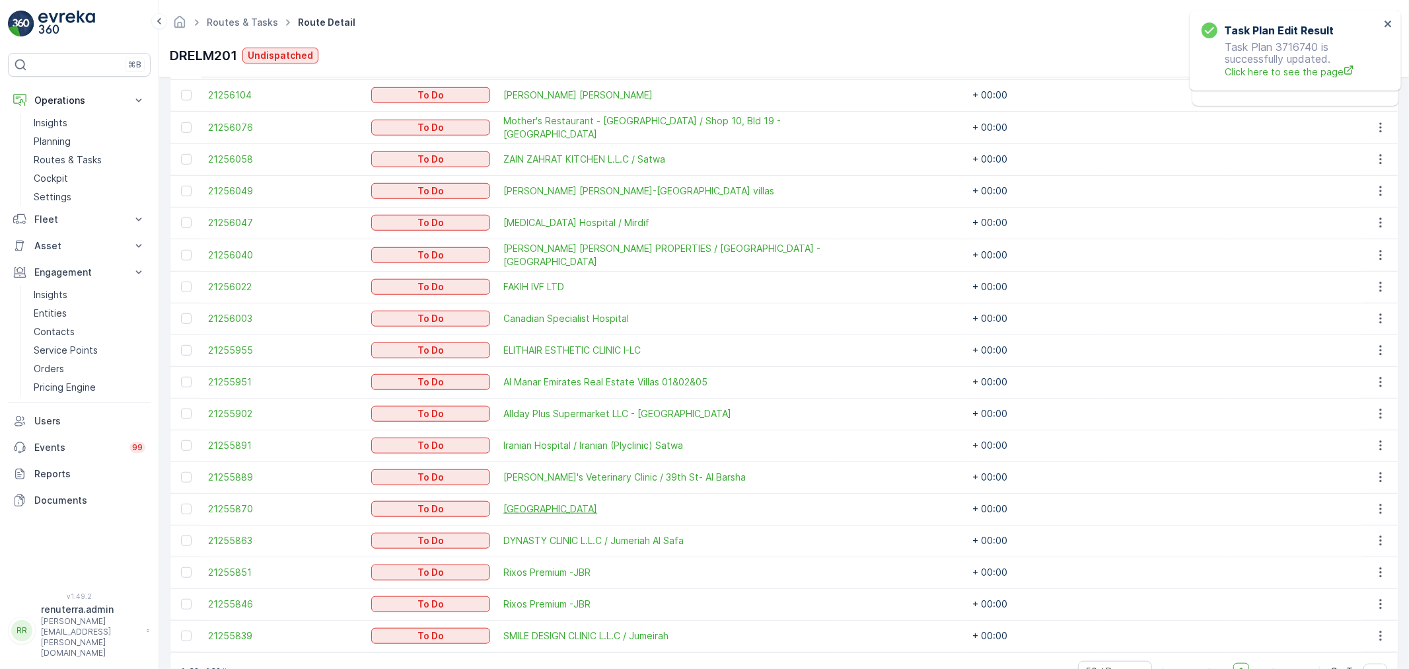
scroll to position [879, 0]
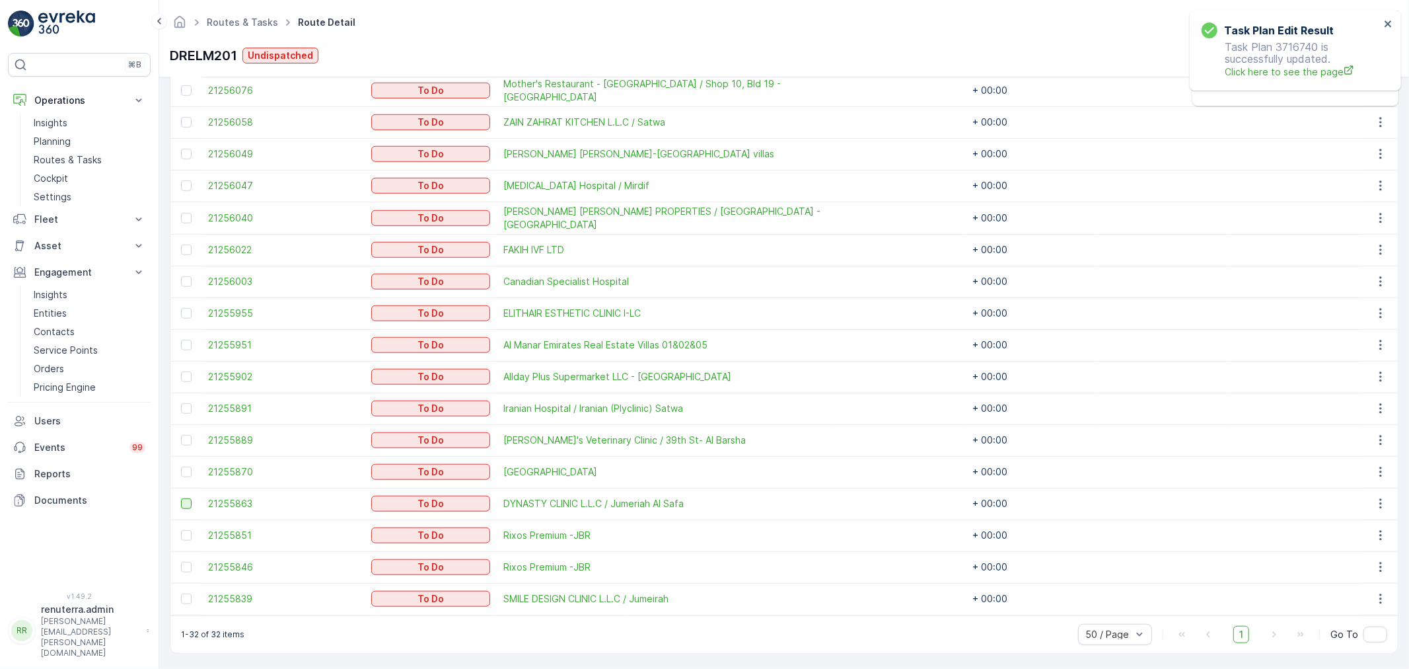
click at [188, 499] on div at bounding box center [186, 503] width 11 height 11
click at [181, 498] on input "checkbox" at bounding box center [181, 498] width 0 height 0
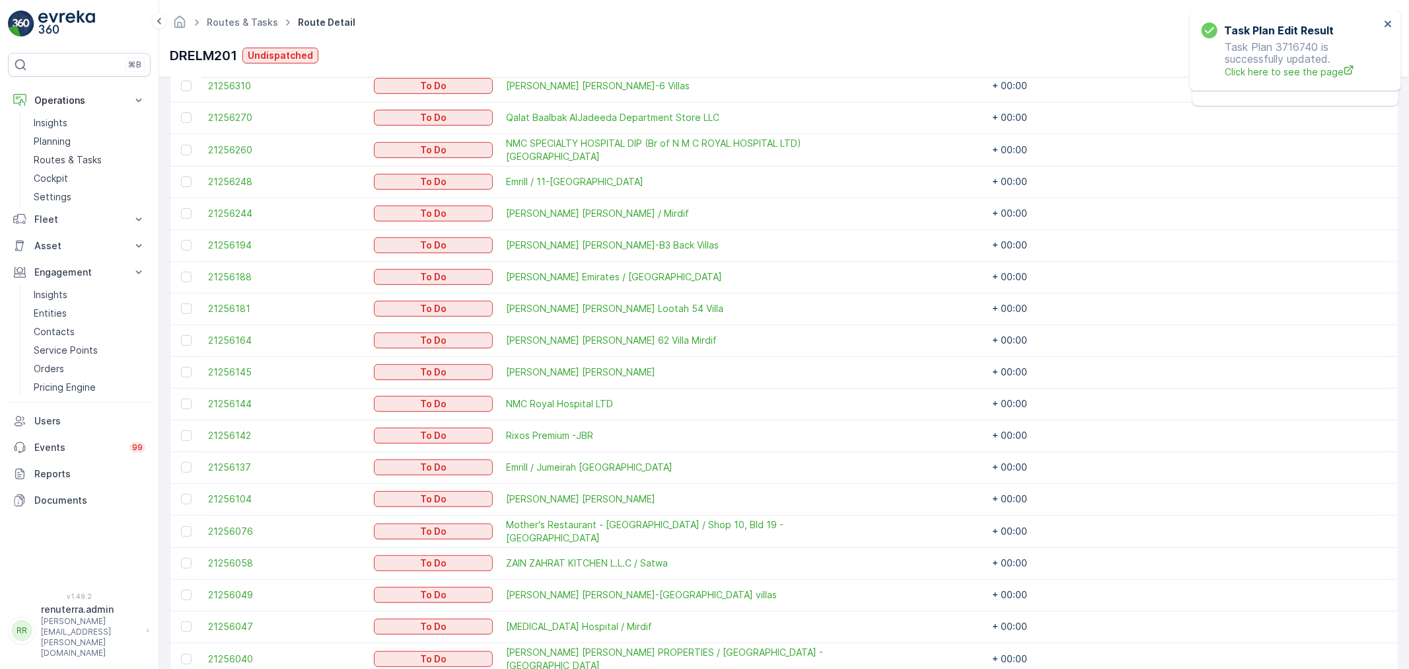
scroll to position [512, 0]
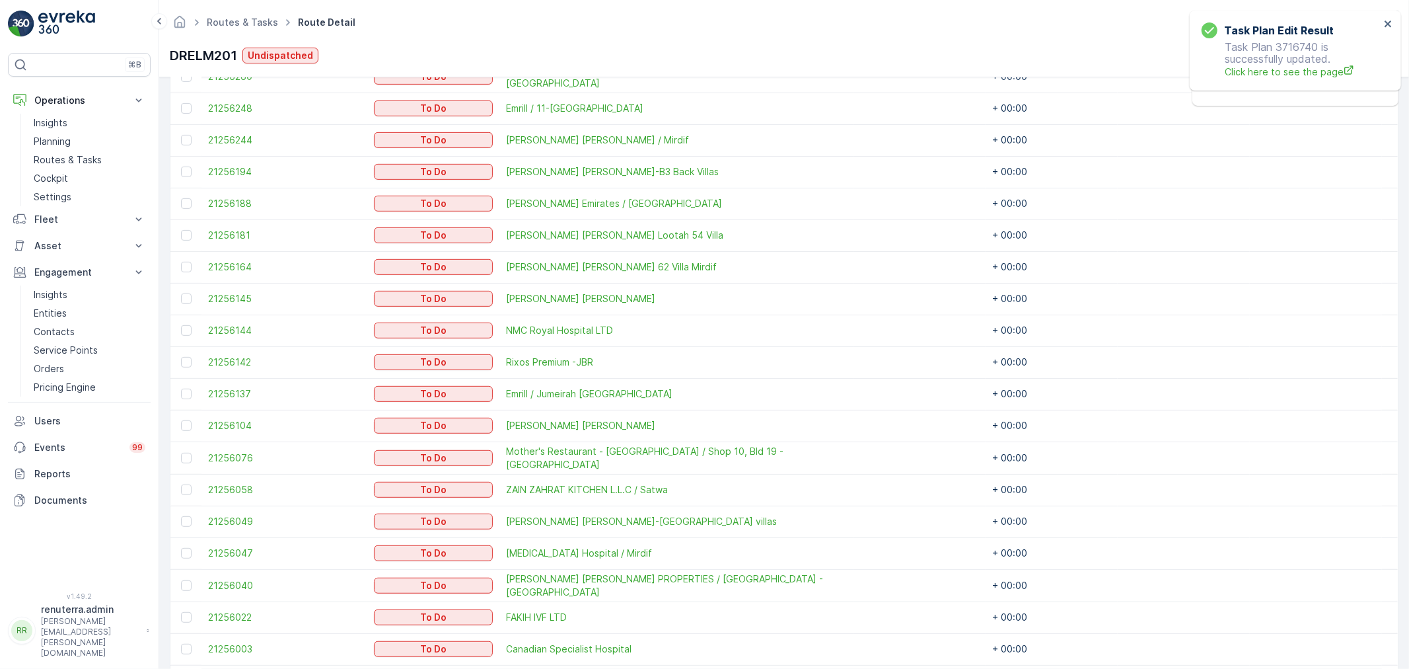
click at [189, 525] on td at bounding box center [185, 521] width 31 height 32
click at [186, 522] on div at bounding box center [186, 521] width 11 height 11
click at [181, 516] on input "checkbox" at bounding box center [181, 516] width 0 height 0
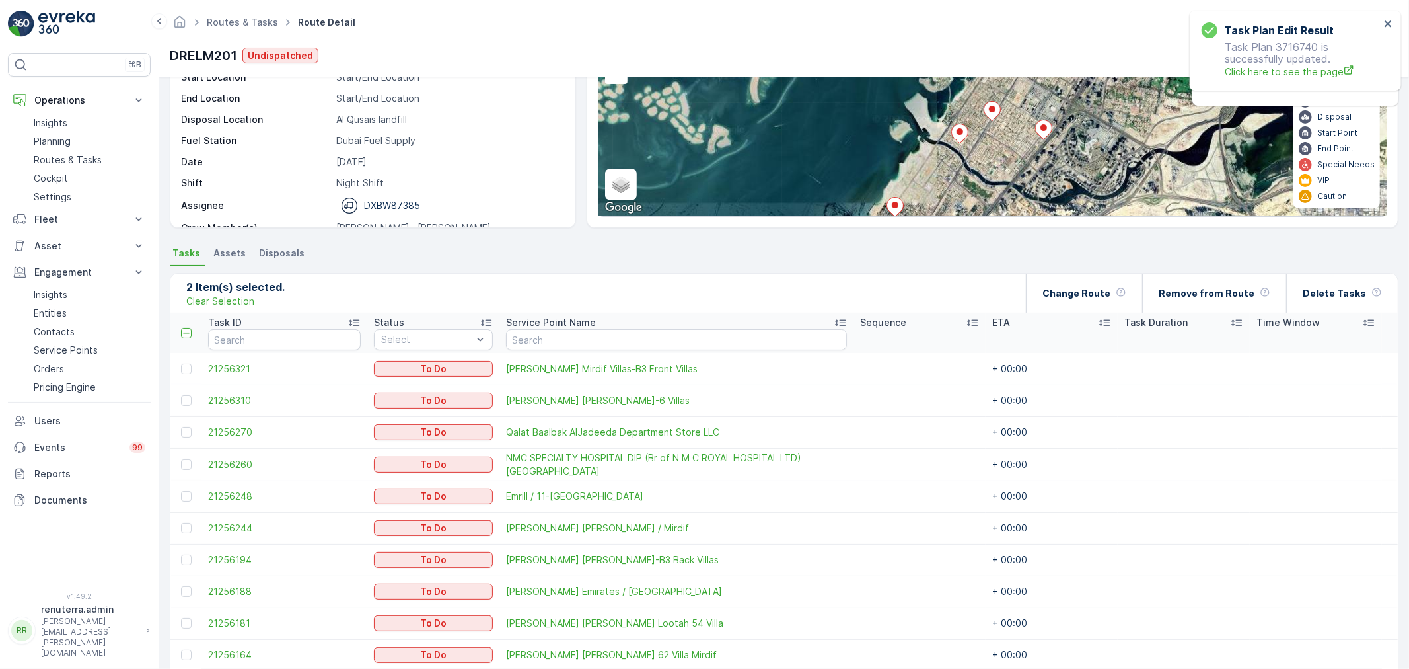
scroll to position [219, 0]
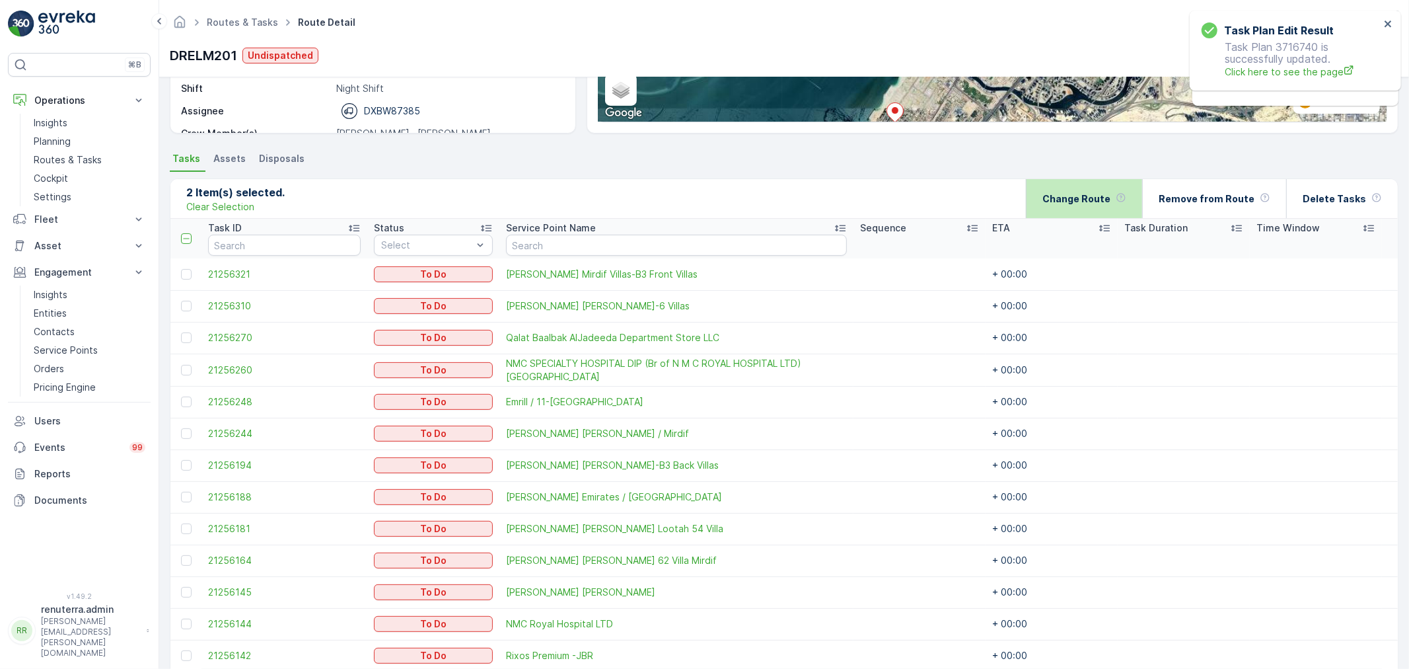
click at [1082, 200] on p "Change Route" at bounding box center [1076, 198] width 68 height 13
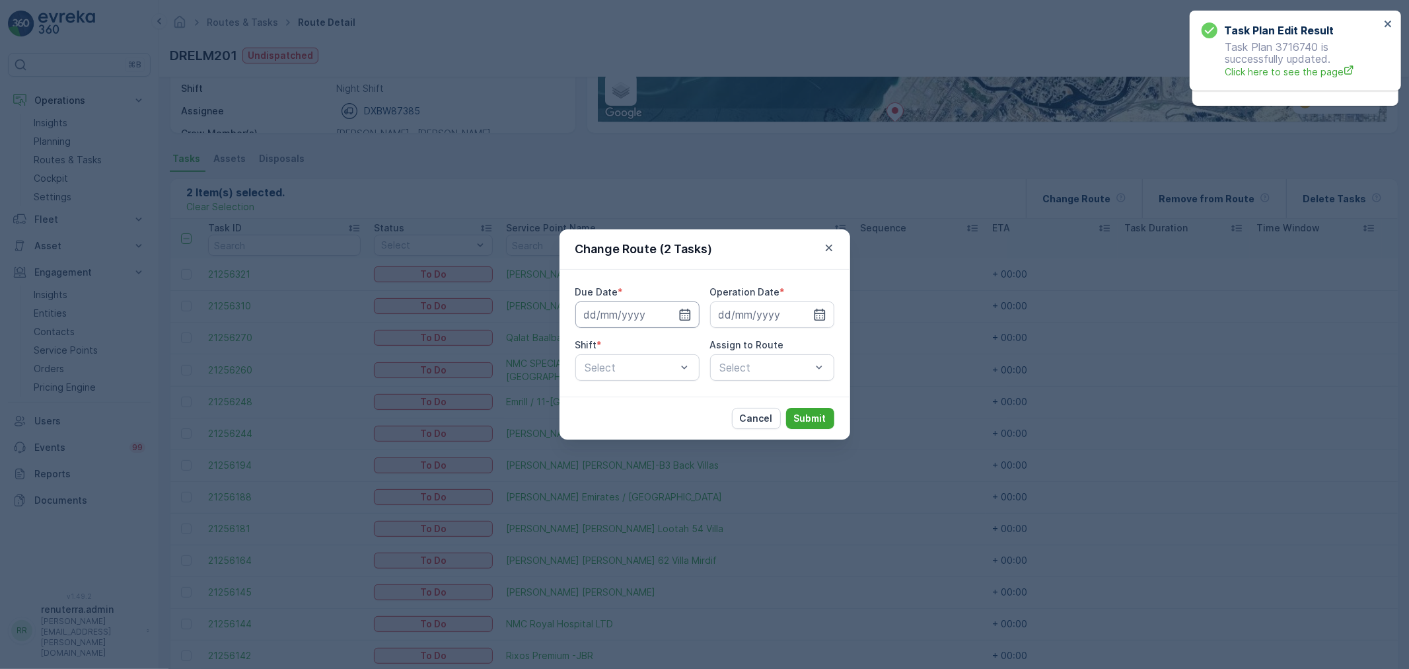
click at [696, 311] on input at bounding box center [637, 314] width 124 height 26
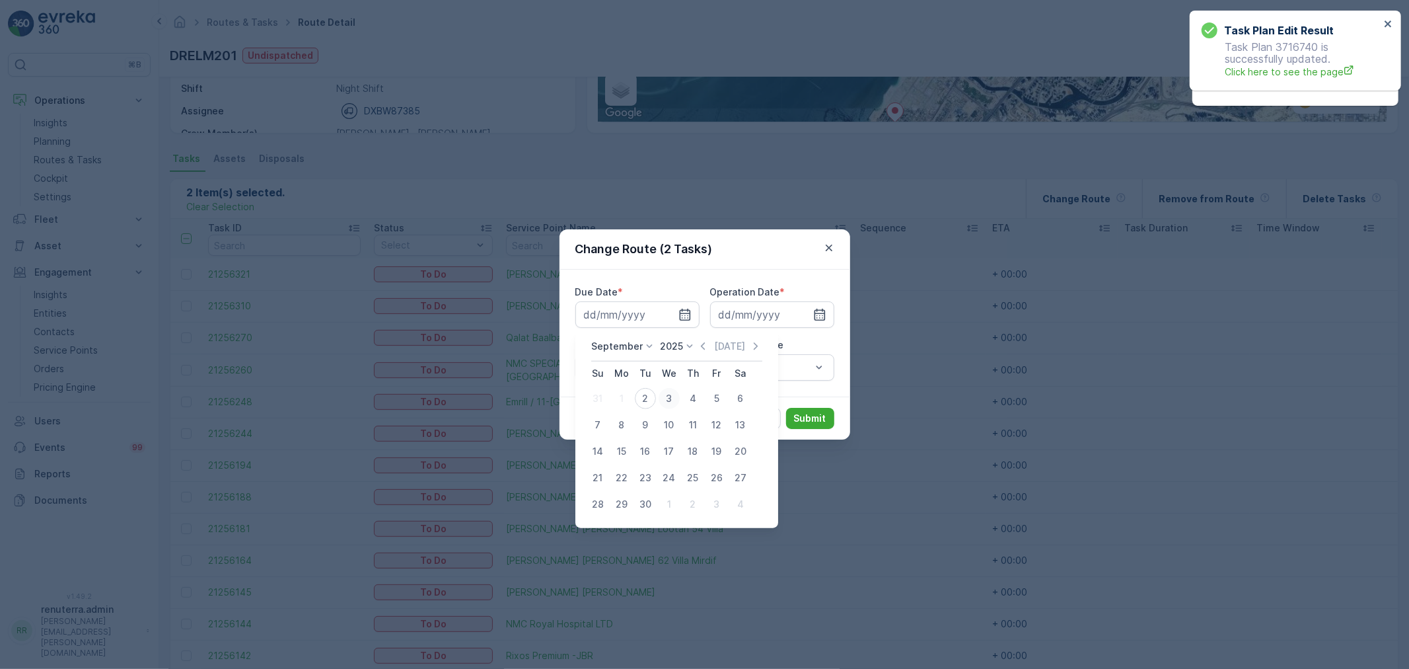
click at [665, 394] on div "3" at bounding box center [669, 398] width 21 height 21
type input "[DATE]"
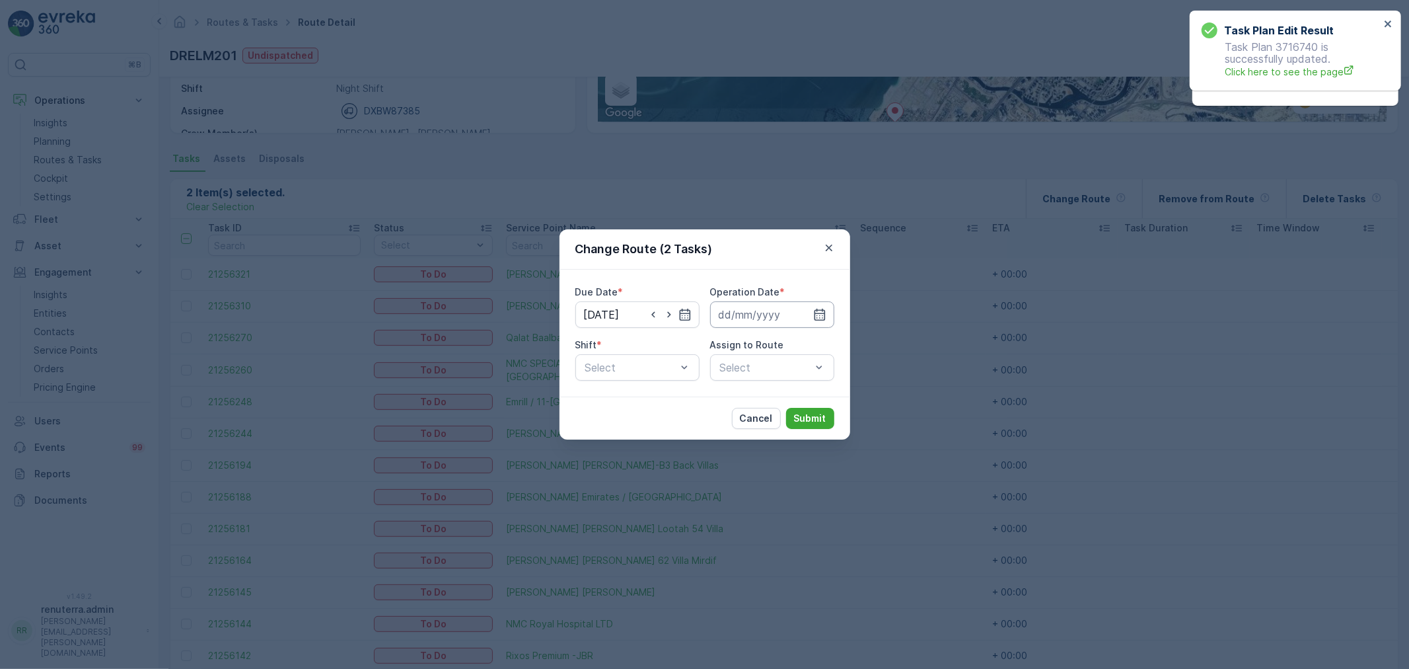
click at [739, 320] on input at bounding box center [772, 314] width 124 height 26
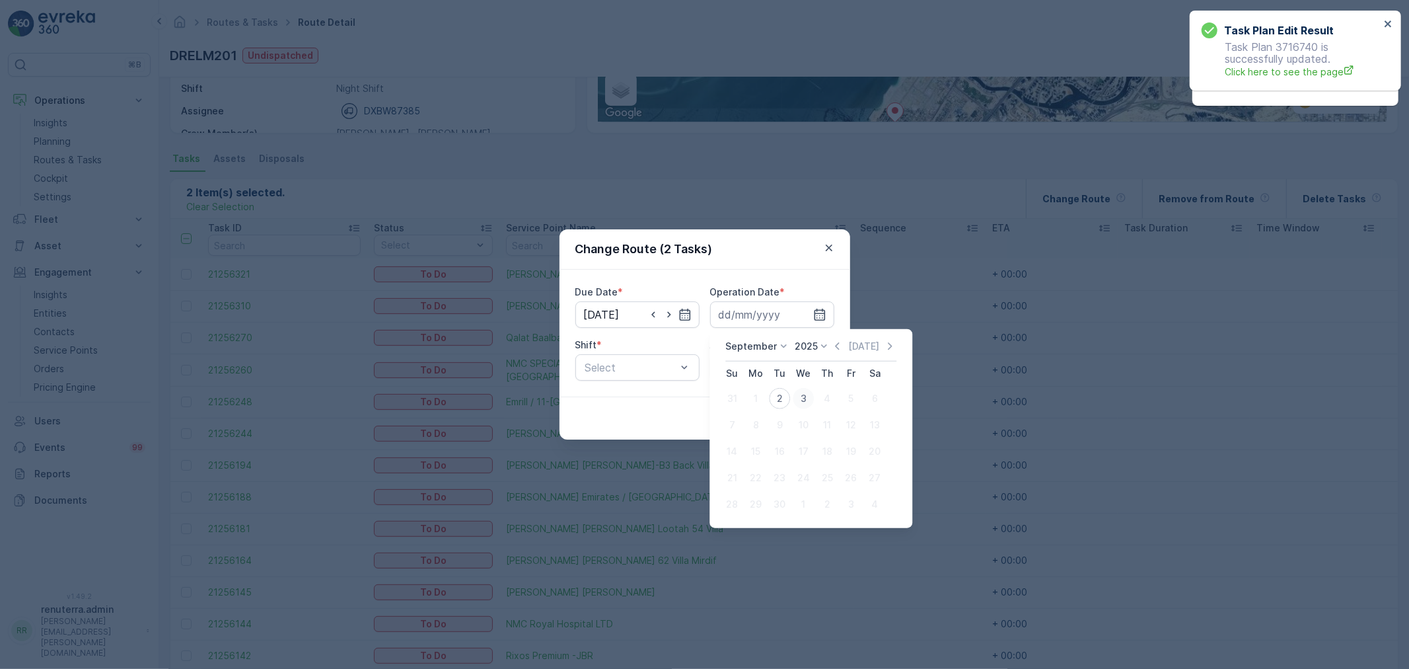
click at [806, 392] on div "3" at bounding box center [803, 398] width 21 height 21
type input "[DATE]"
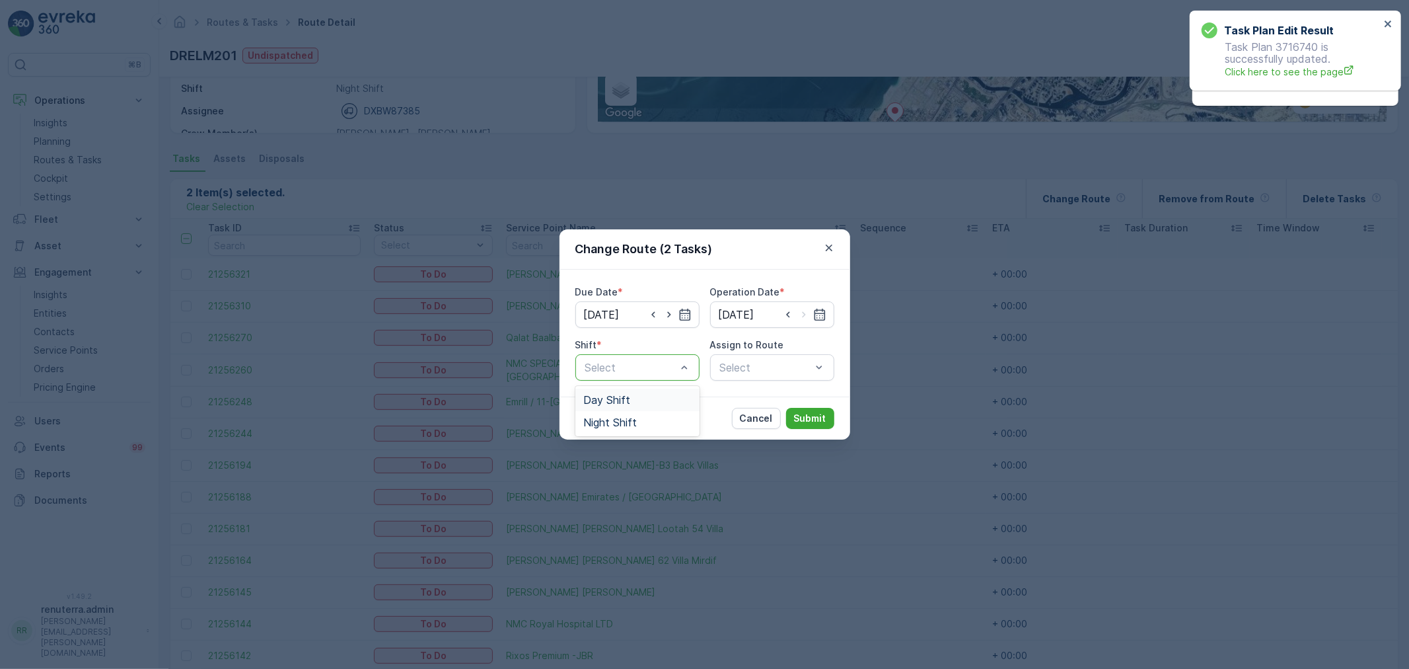
click at [641, 403] on div "Day Shift" at bounding box center [637, 400] width 108 height 12
click at [741, 378] on div "Select" at bounding box center [772, 367] width 124 height 26
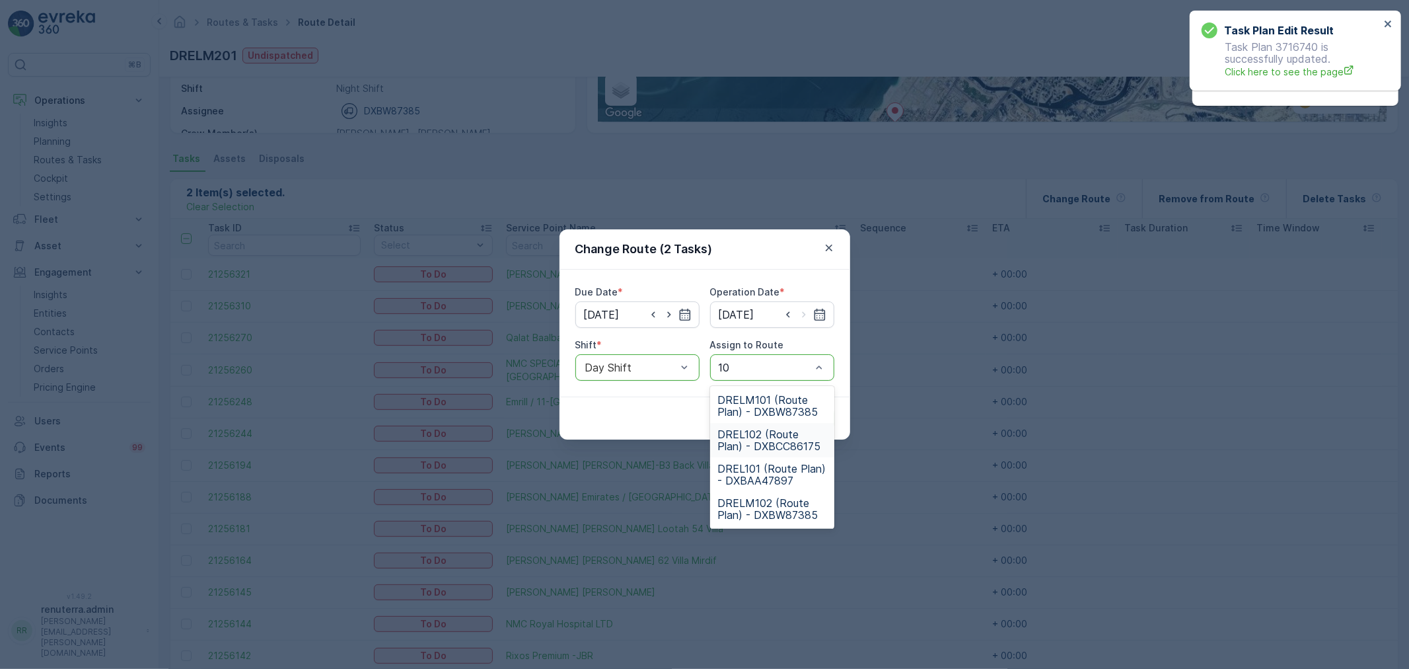
type input "101"
click at [760, 408] on span "DRELM101 (Route Plan) - DXBW87385" at bounding box center [772, 406] width 108 height 24
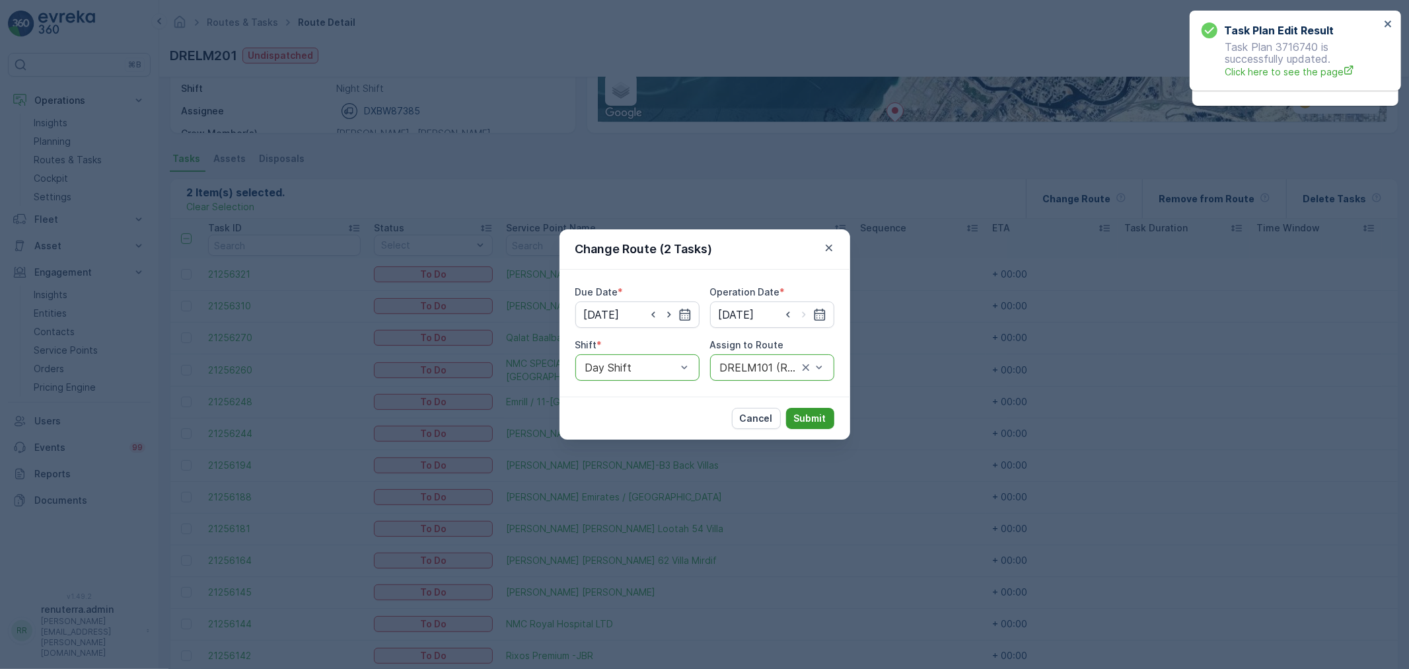
click at [807, 412] on p "Submit" at bounding box center [810, 418] width 32 height 13
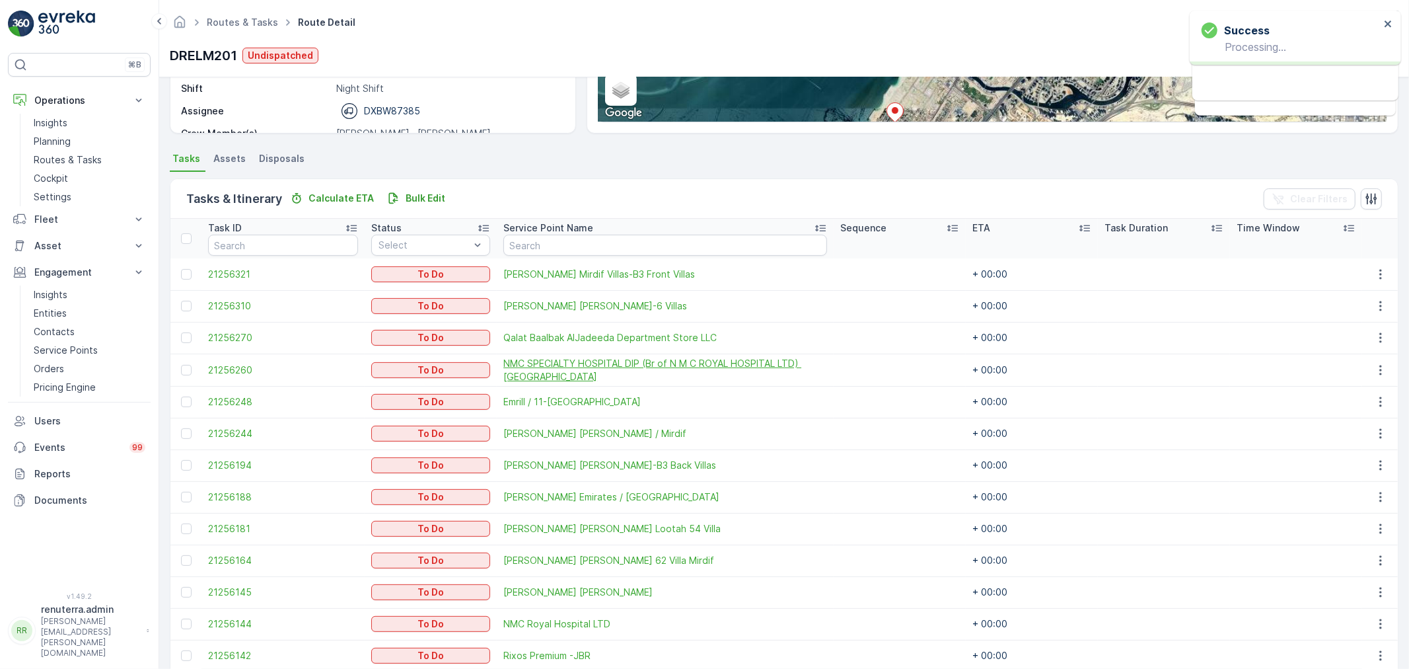
scroll to position [0, 0]
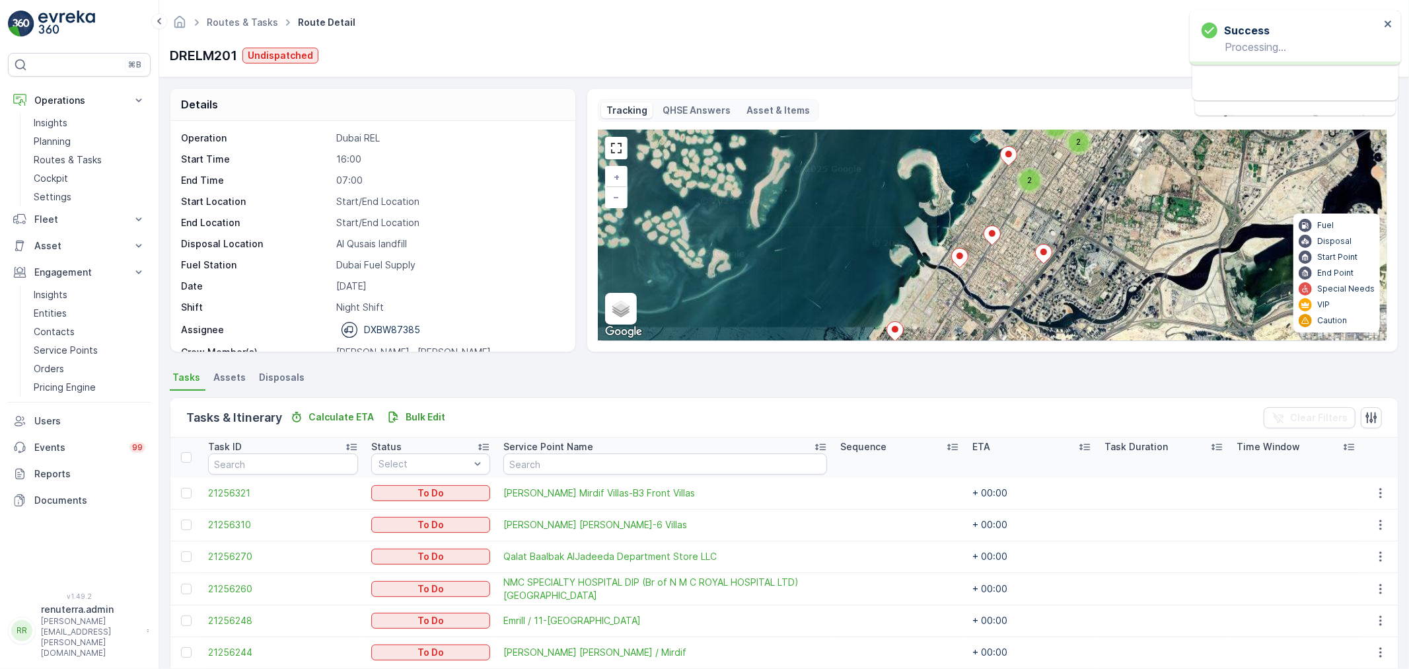
click at [969, 260] on div "3 2 2 4 2 2 2 + − Satellite Roadmap Terrain Hybrid Leaflet Keyboard shortcuts M…" at bounding box center [993, 235] width 788 height 210
click at [963, 254] on icon at bounding box center [959, 257] width 17 height 19
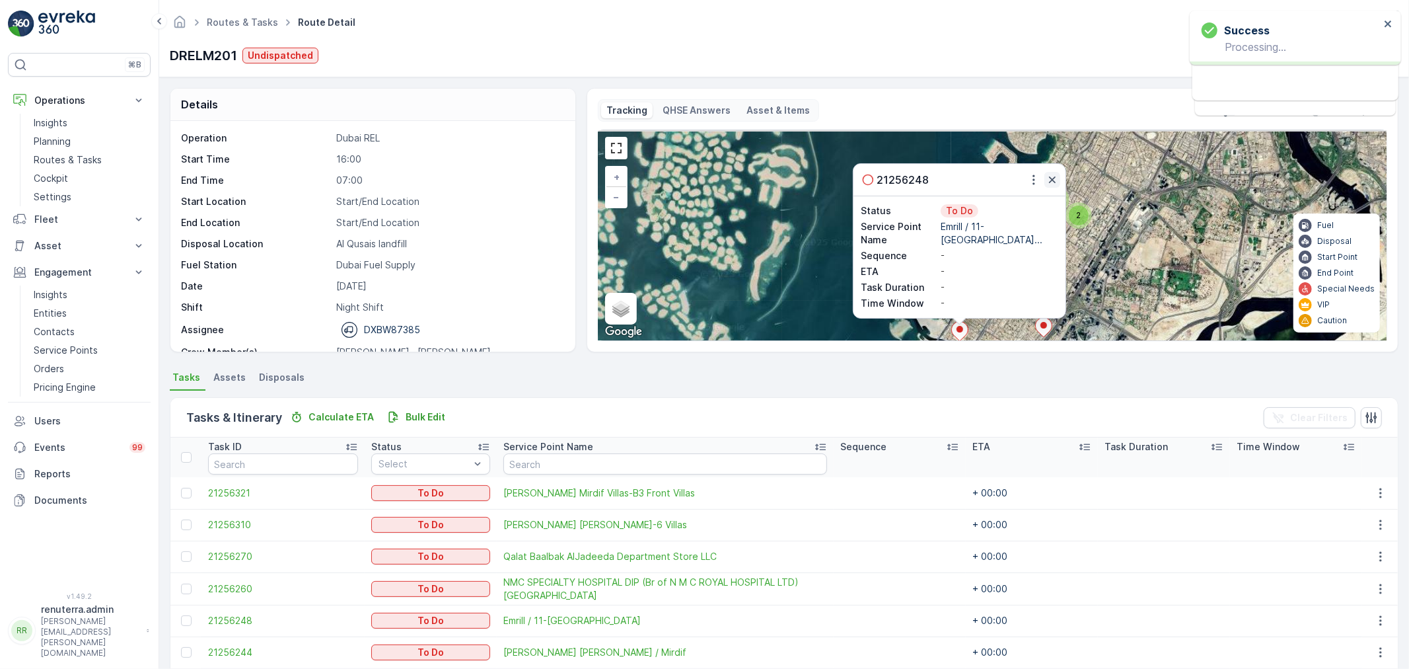
click at [1048, 184] on icon "button" at bounding box center [1052, 179] width 13 height 13
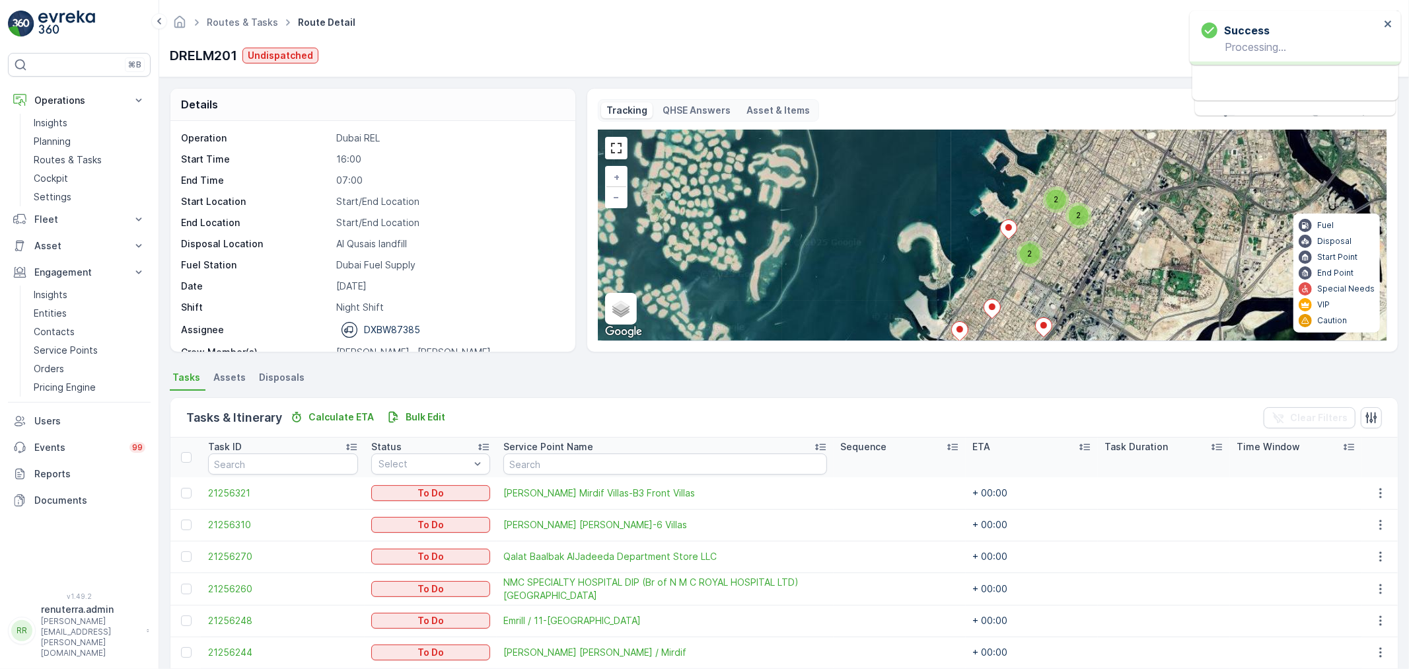
click at [1008, 234] on icon at bounding box center [1008, 229] width 17 height 19
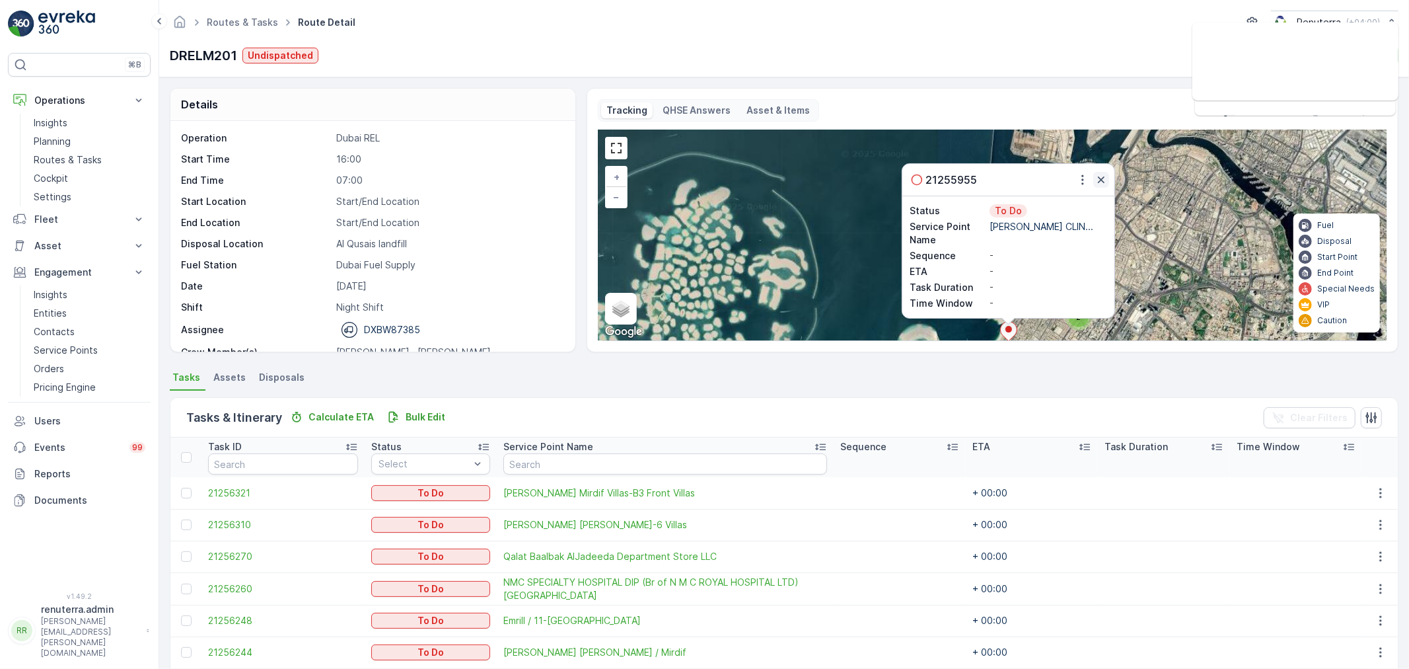
click at [1105, 180] on icon "button" at bounding box center [1101, 179] width 13 height 13
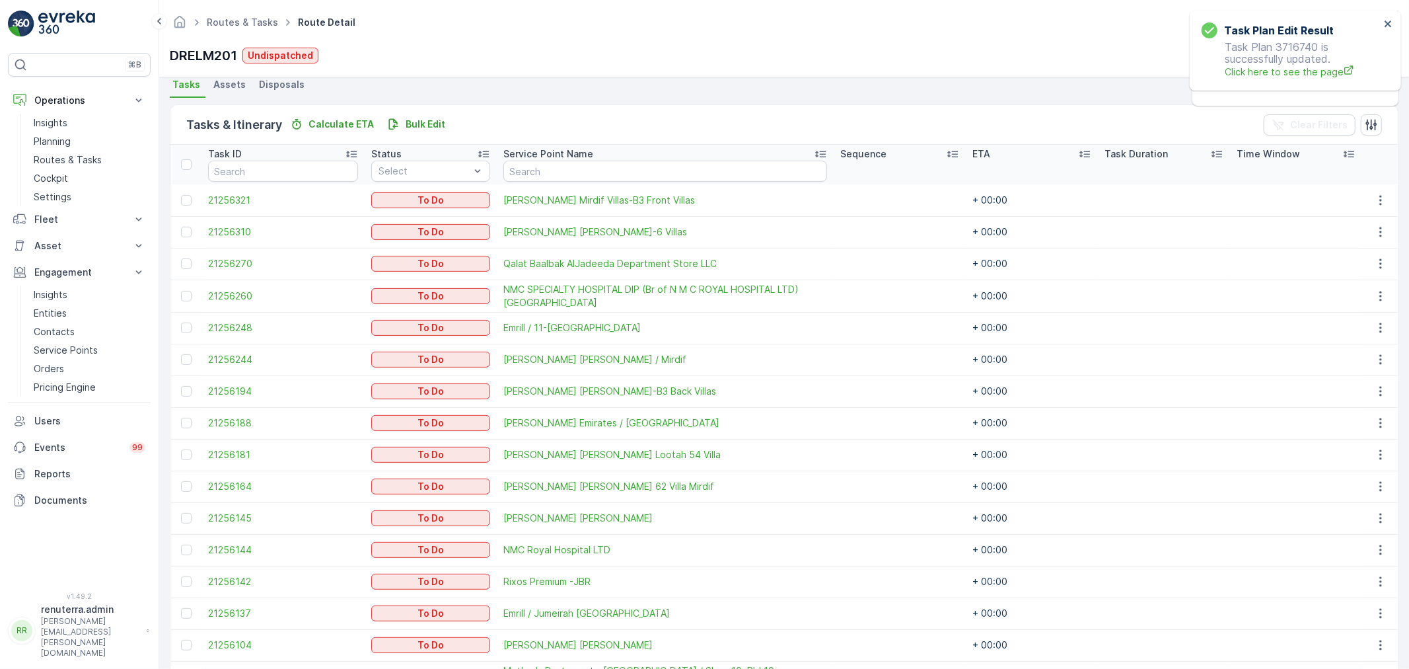
scroll to position [293, 0]
click at [186, 324] on div at bounding box center [186, 327] width 11 height 11
click at [181, 322] on input "checkbox" at bounding box center [181, 322] width 0 height 0
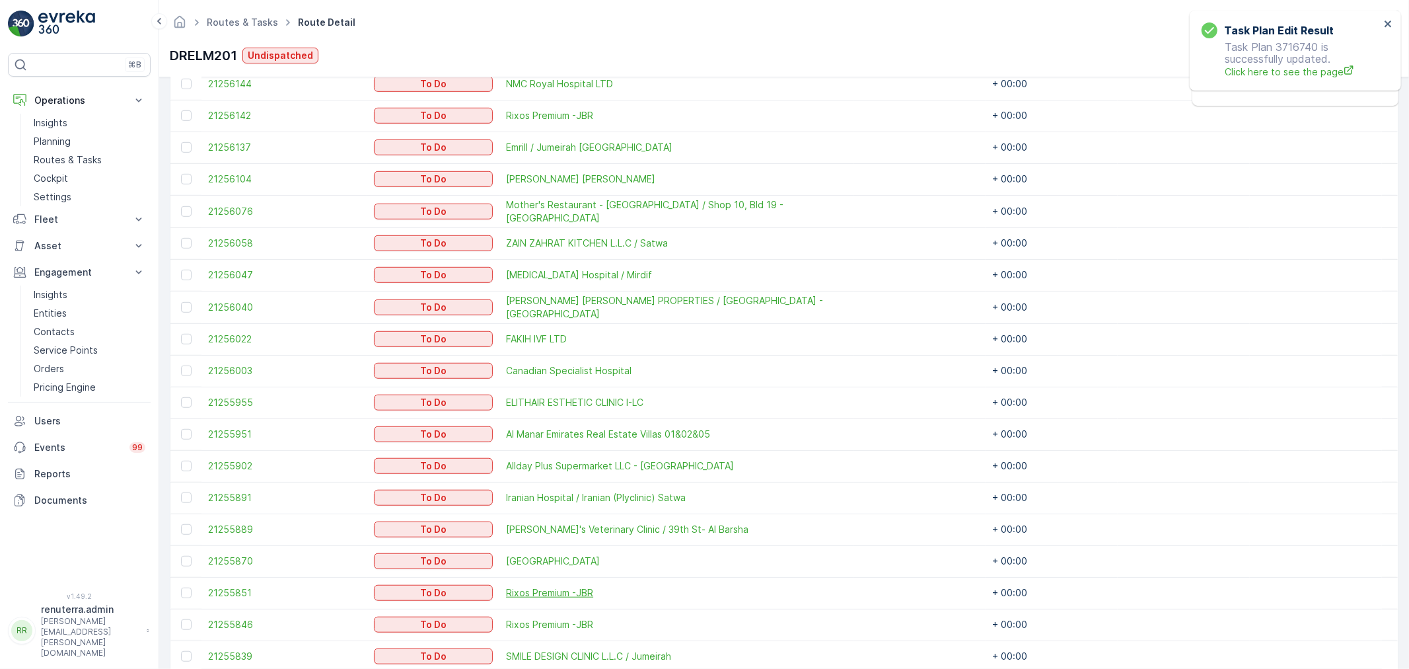
scroll to position [815, 0]
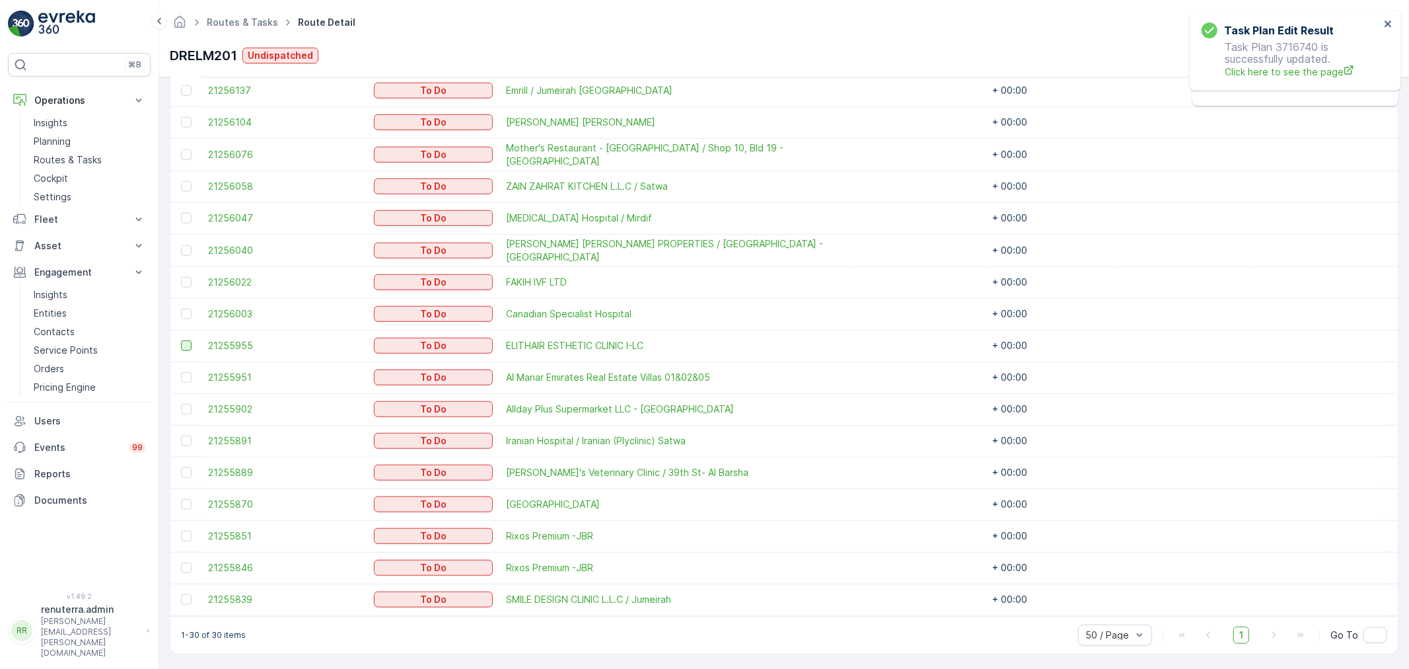
click at [186, 345] on div at bounding box center [186, 345] width 11 height 11
click at [181, 340] on input "checkbox" at bounding box center [181, 340] width 0 height 0
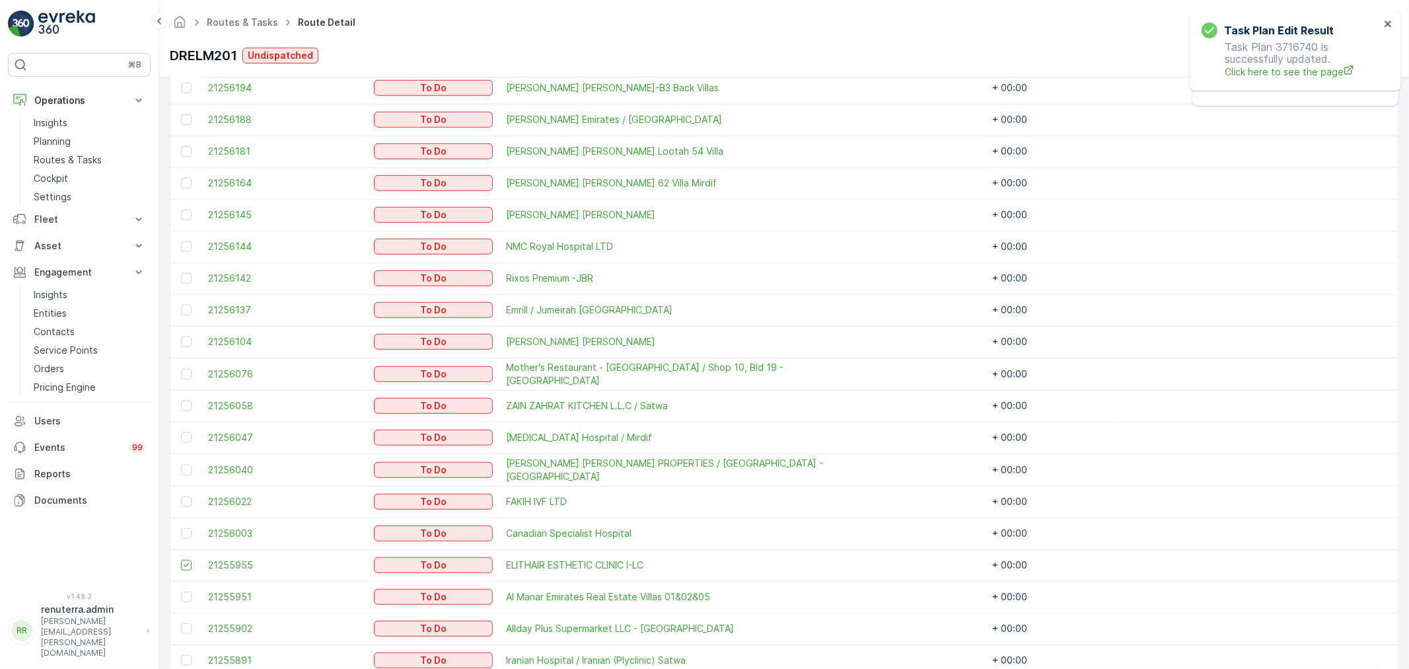
scroll to position [595, 0]
click at [192, 308] on div at bounding box center [188, 310] width 14 height 11
click at [181, 305] on input "checkbox" at bounding box center [181, 305] width 0 height 0
click at [190, 308] on icon at bounding box center [186, 310] width 9 height 9
click at [181, 305] on input "checkbox" at bounding box center [181, 305] width 0 height 0
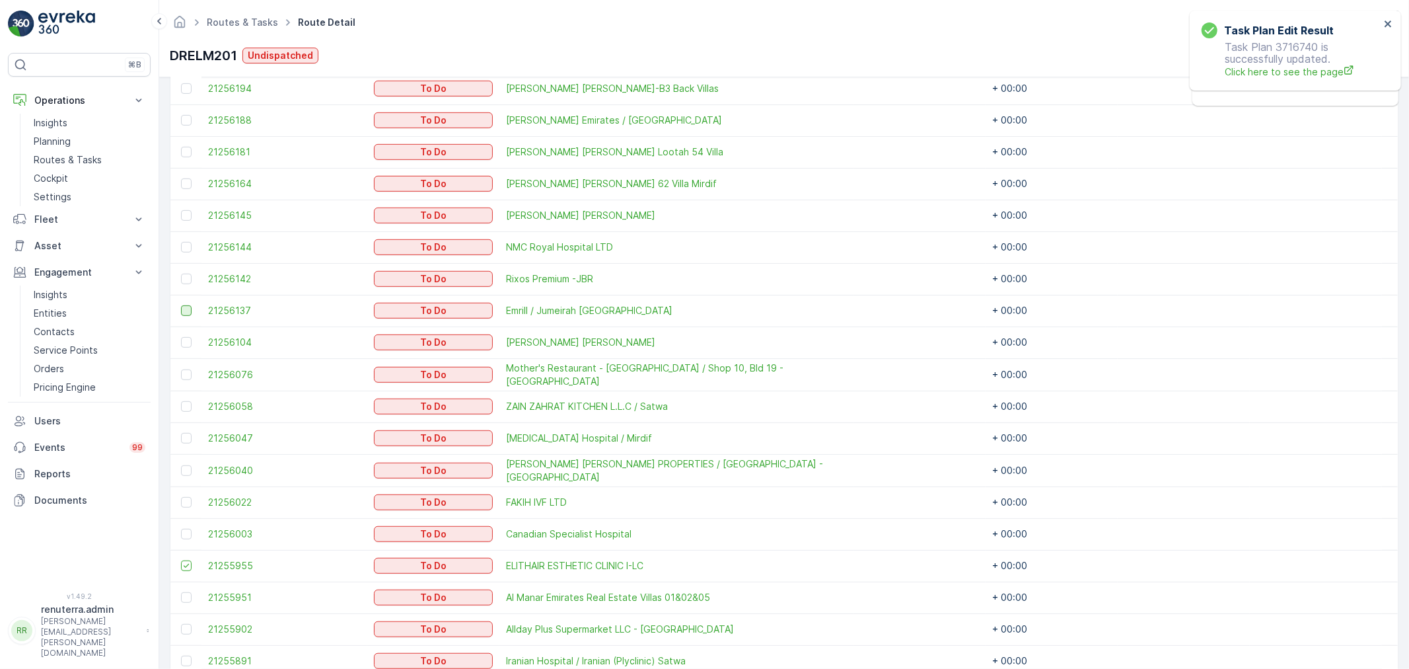
click at [186, 311] on div at bounding box center [186, 310] width 11 height 11
click at [181, 305] on input "checkbox" at bounding box center [181, 305] width 0 height 0
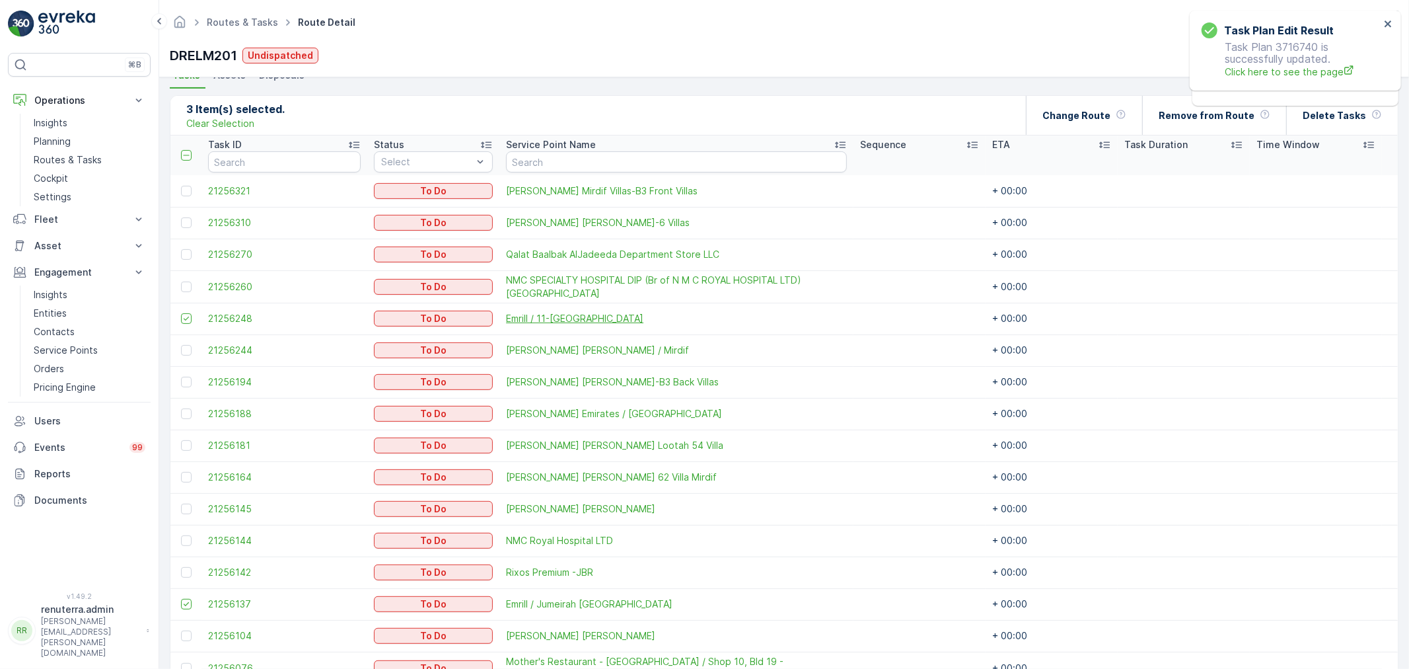
scroll to position [301, 0]
click at [1073, 115] on p "Change Route" at bounding box center [1076, 116] width 68 height 13
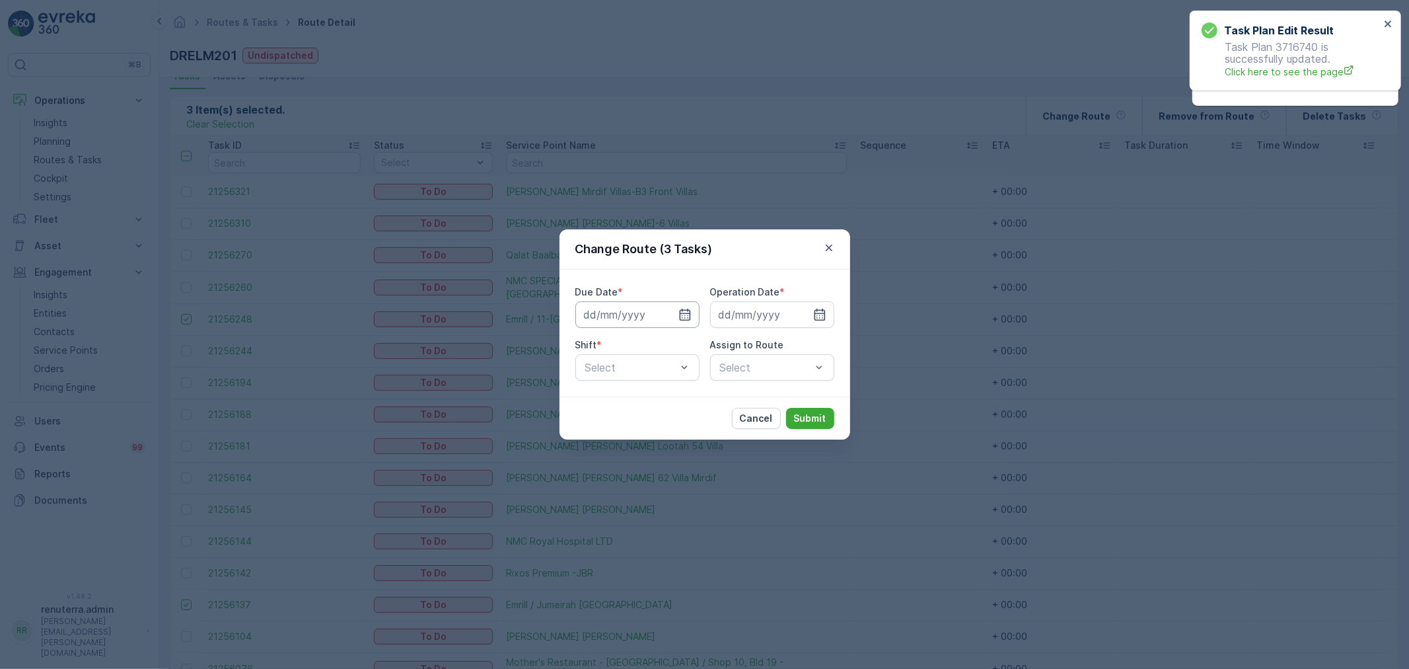
click at [661, 309] on input at bounding box center [637, 314] width 124 height 26
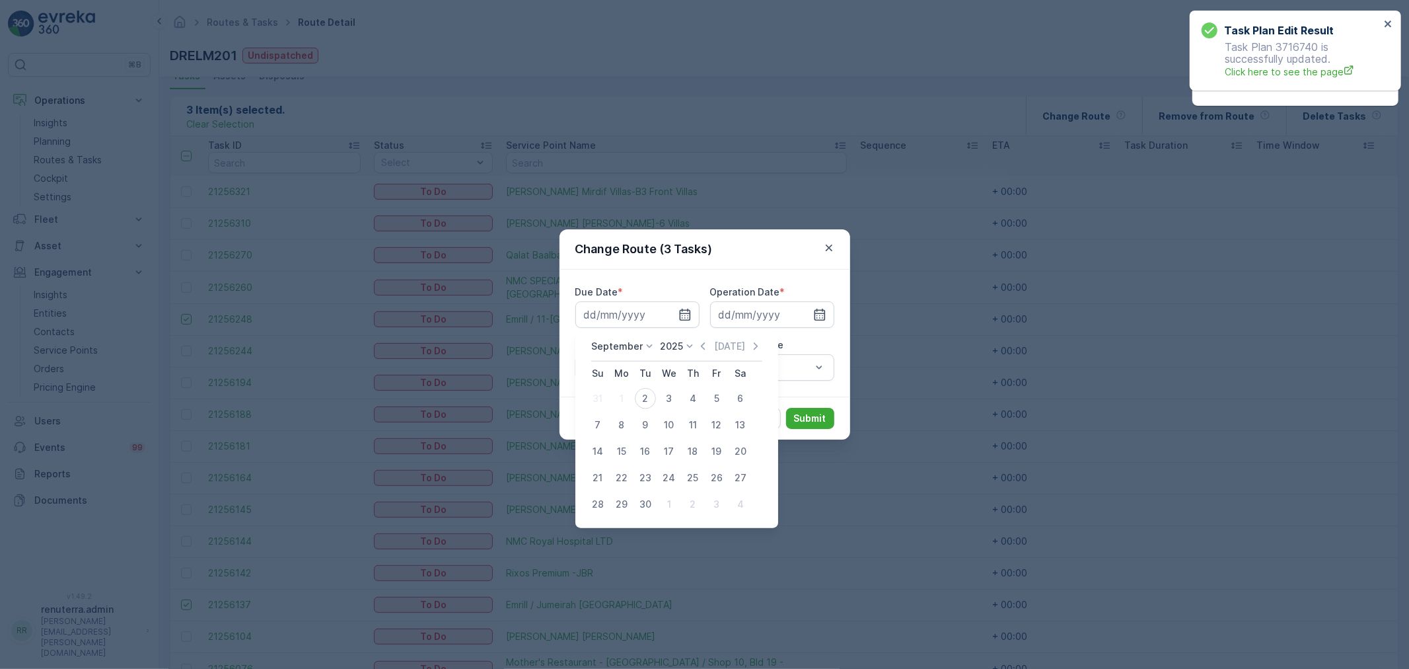
drag, startPoint x: 671, startPoint y: 388, endPoint x: 687, endPoint y: 380, distance: 18.6
click at [670, 388] on div "3" at bounding box center [669, 398] width 21 height 21
type input "[DATE]"
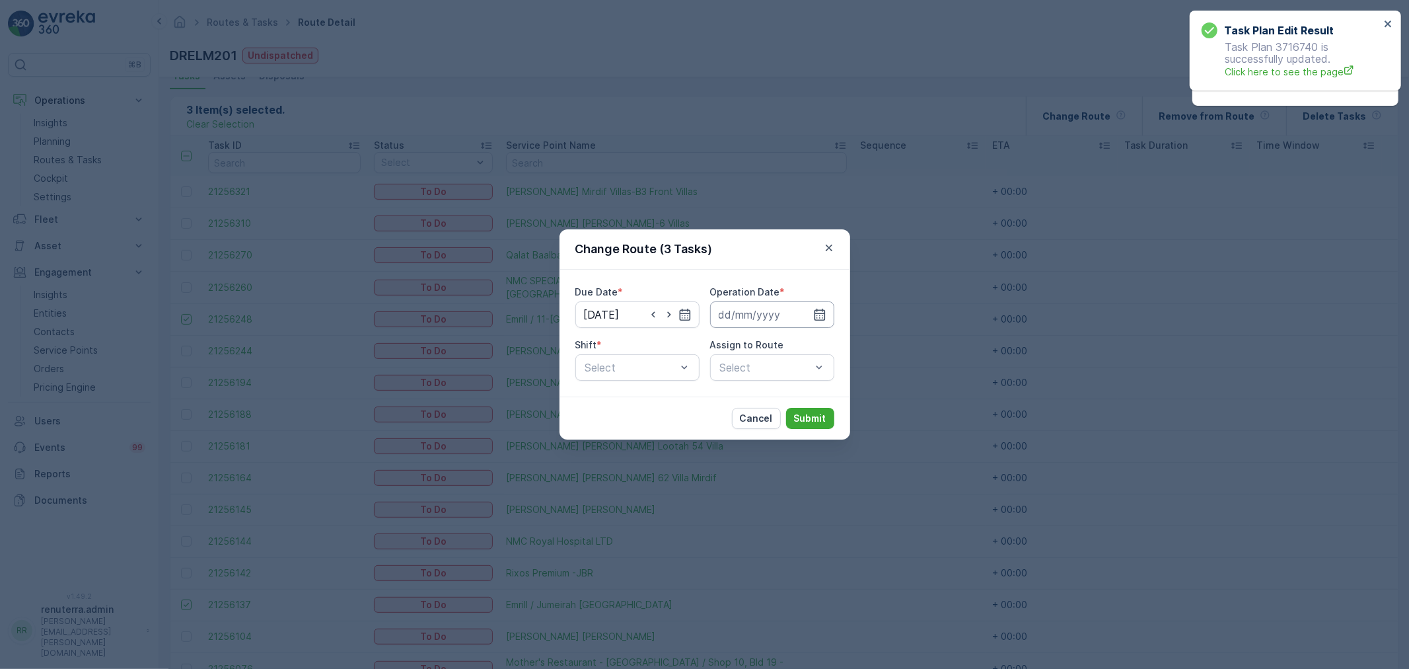
click at [754, 318] on input at bounding box center [772, 314] width 124 height 26
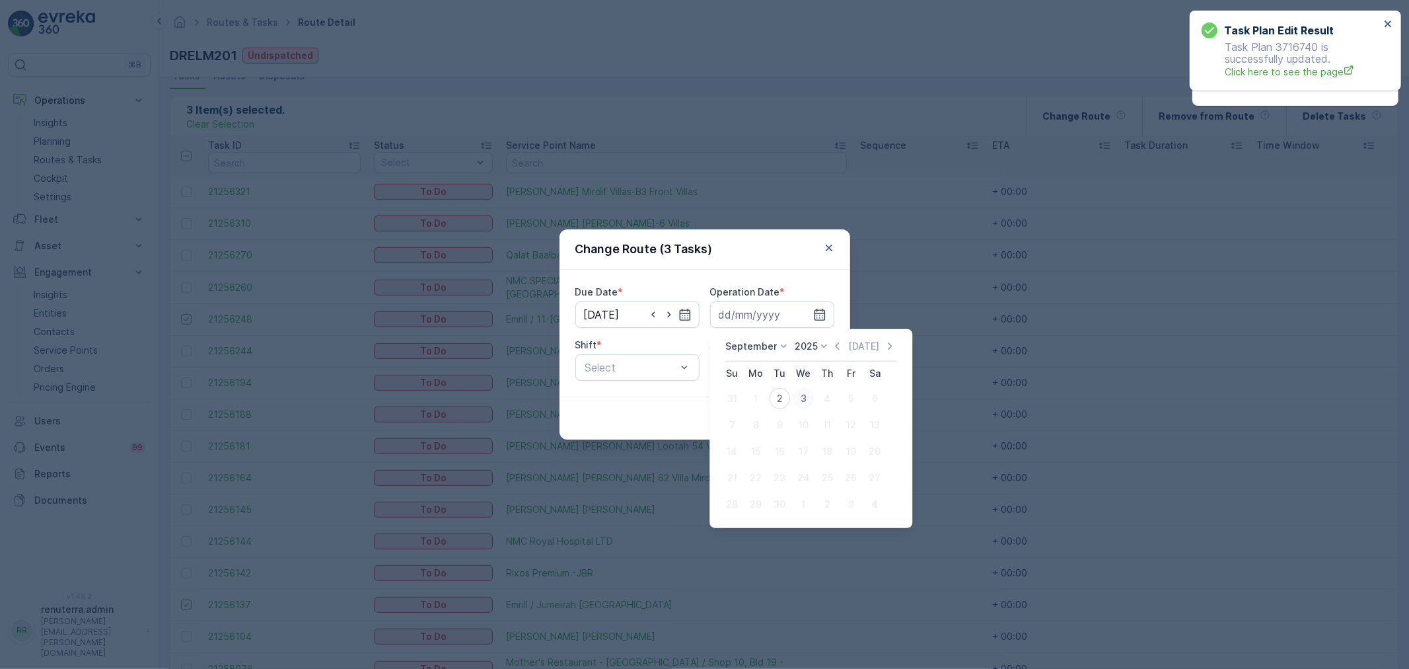
click at [803, 400] on div "3" at bounding box center [803, 398] width 21 height 21
type input "[DATE]"
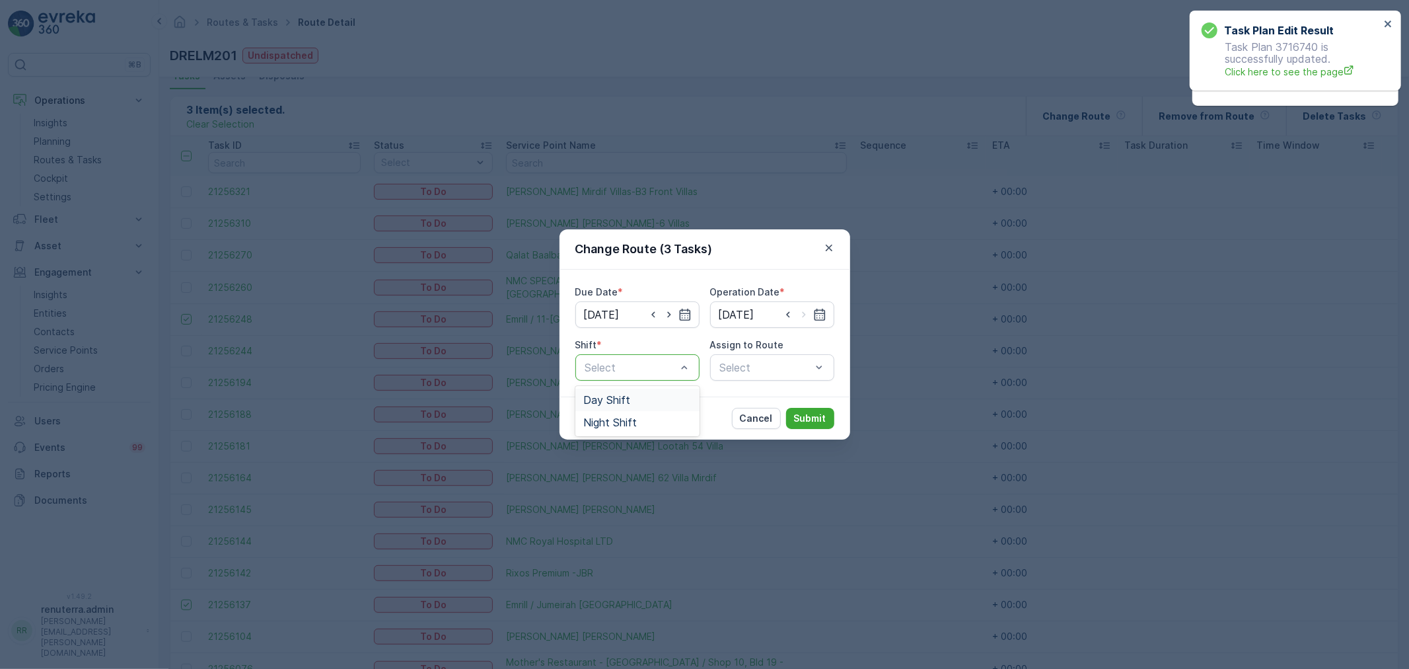
click at [604, 402] on span "Day Shift" at bounding box center [606, 400] width 47 height 12
click at [721, 375] on div "Select" at bounding box center [772, 367] width 124 height 26
click at [742, 367] on div "Select" at bounding box center [772, 367] width 124 height 26
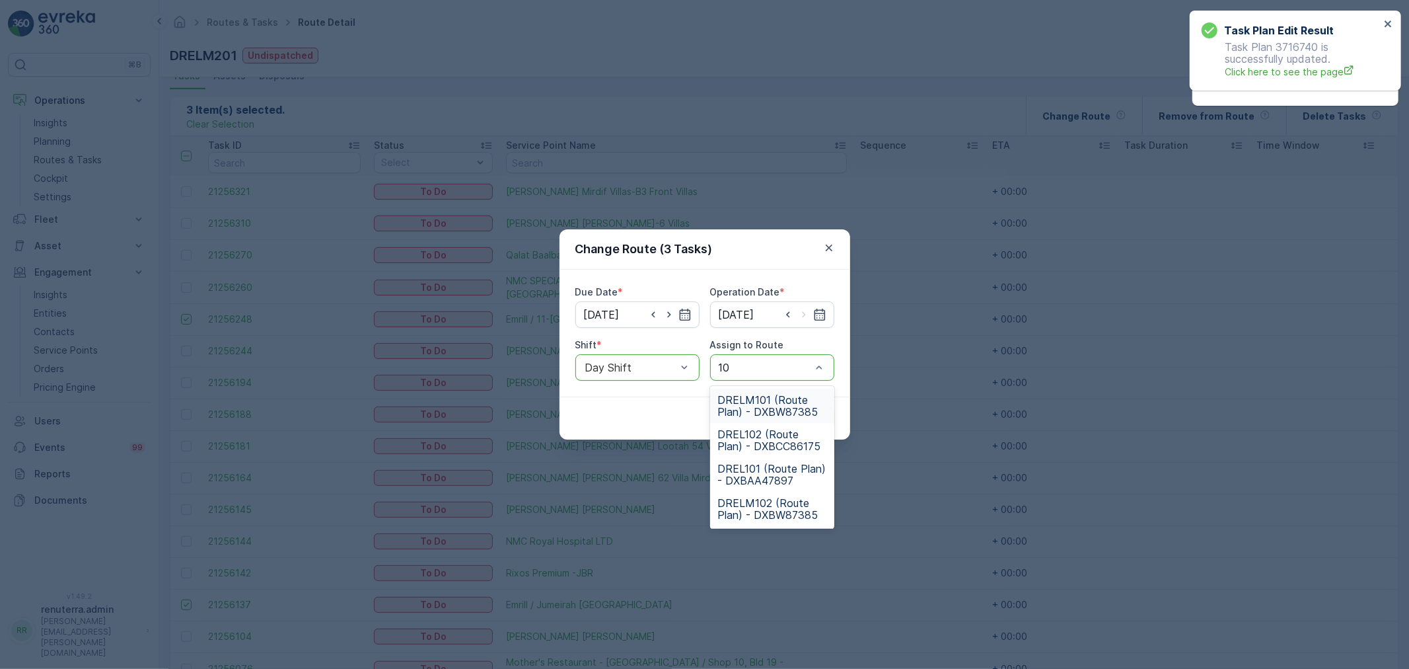
type input "102"
click at [752, 428] on span "DRELM102 (Route Plan) - DXBW87385" at bounding box center [772, 440] width 108 height 24
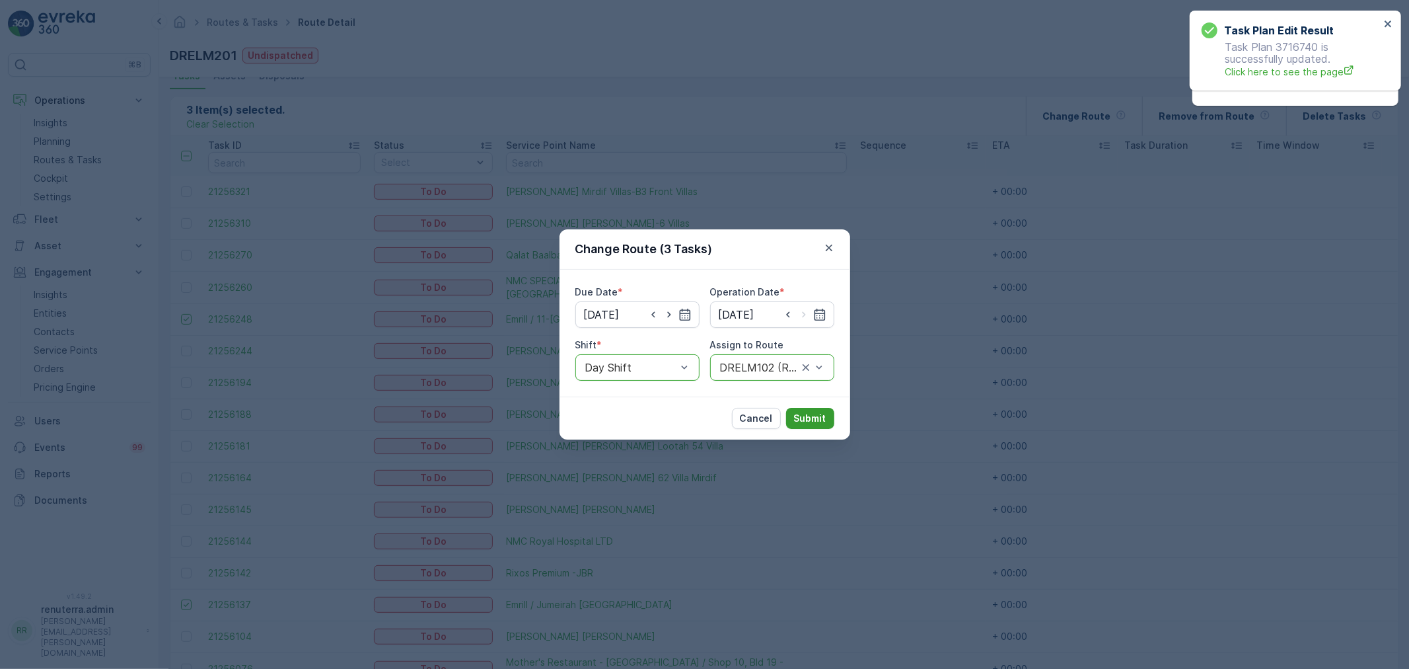
click at [816, 419] on p "Submit" at bounding box center [810, 418] width 32 height 13
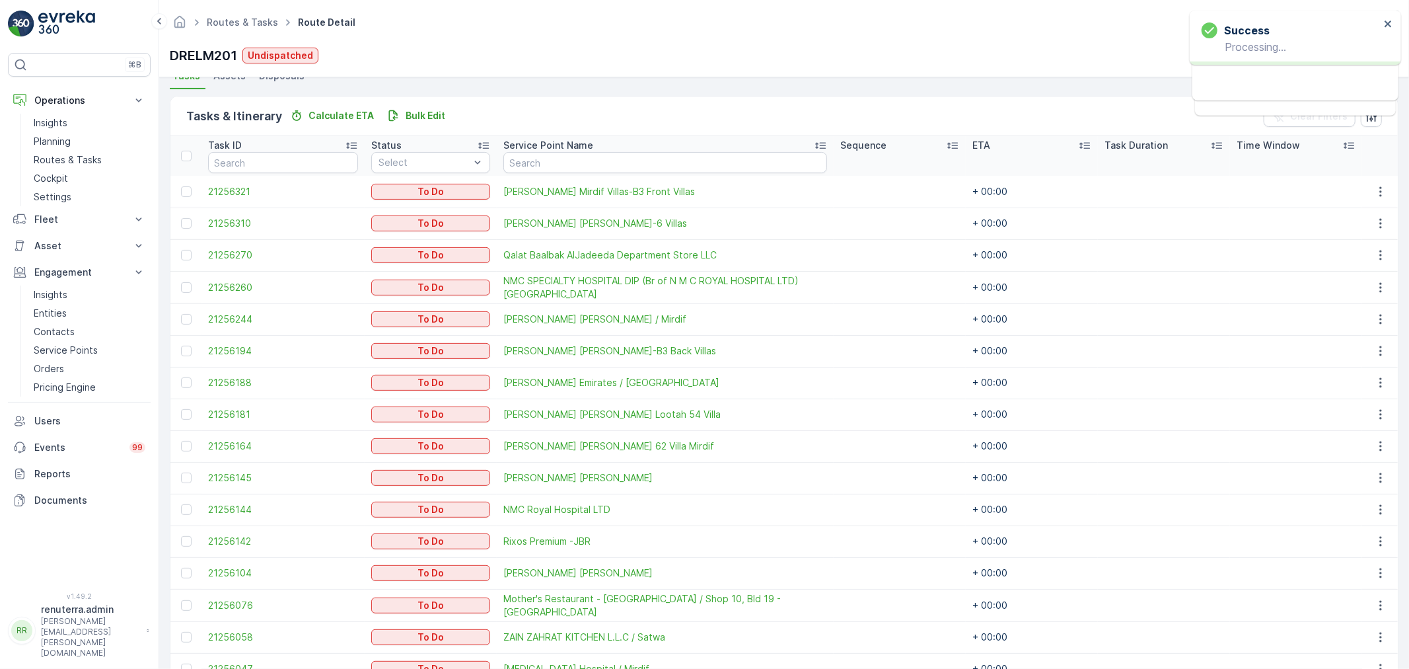
click at [543, 166] on input "text" at bounding box center [665, 162] width 324 height 21
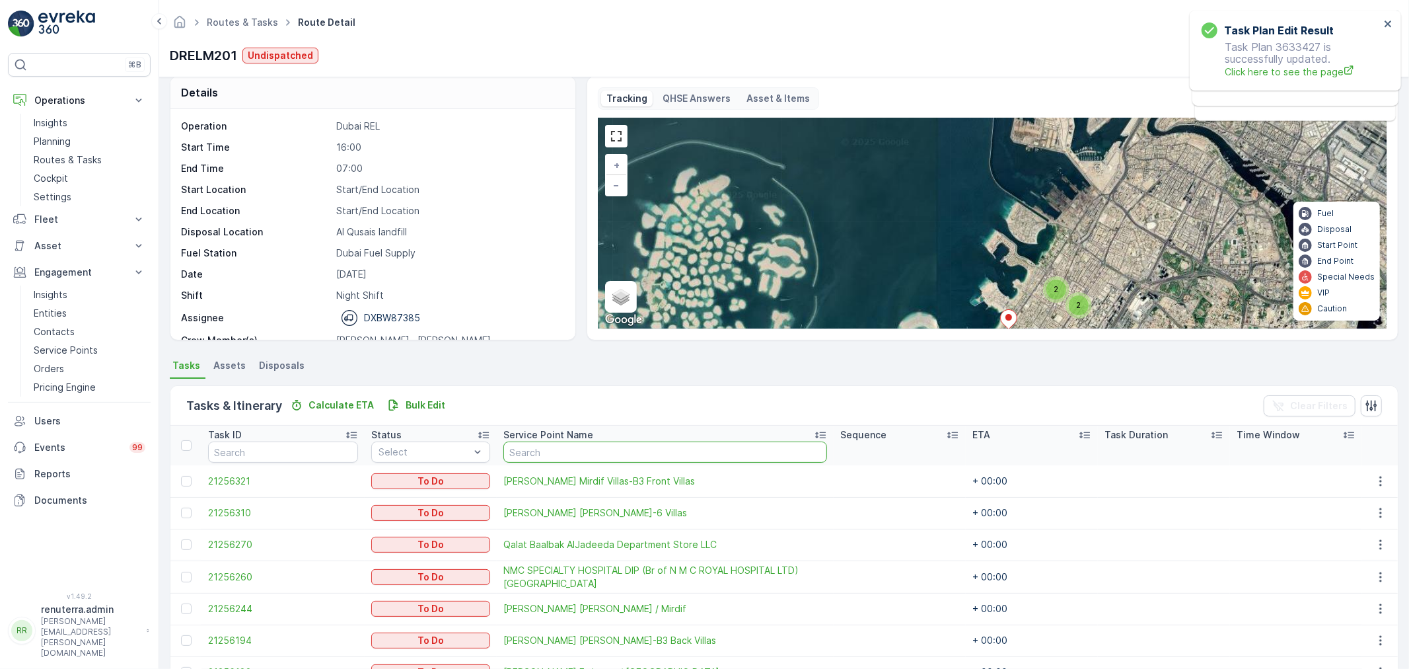
scroll to position [0, 0]
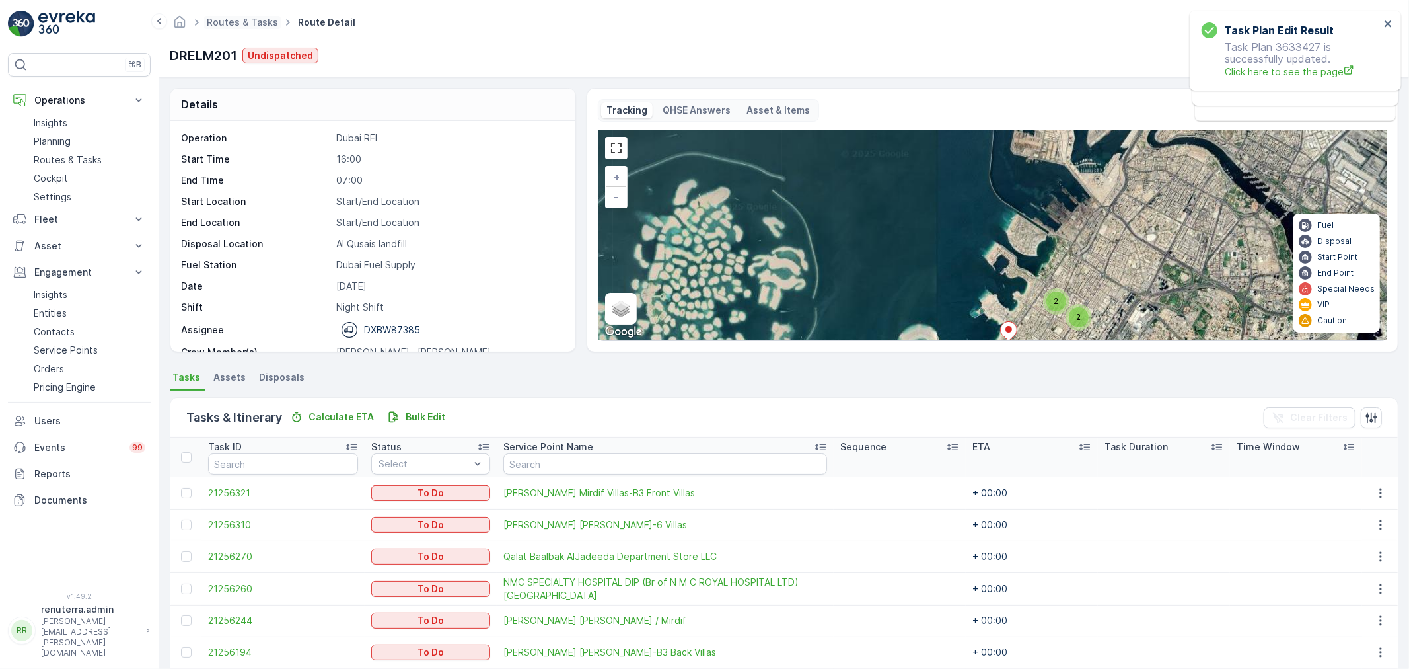
drag, startPoint x: 275, startPoint y: 33, endPoint x: 261, endPoint y: 28, distance: 15.5
click at [275, 33] on div "Routes & Tasks Route Detail Renuterra ( +04:00 )" at bounding box center [784, 23] width 1229 height 24
click at [260, 27] on link "Routes & Tasks" at bounding box center [242, 22] width 71 height 11
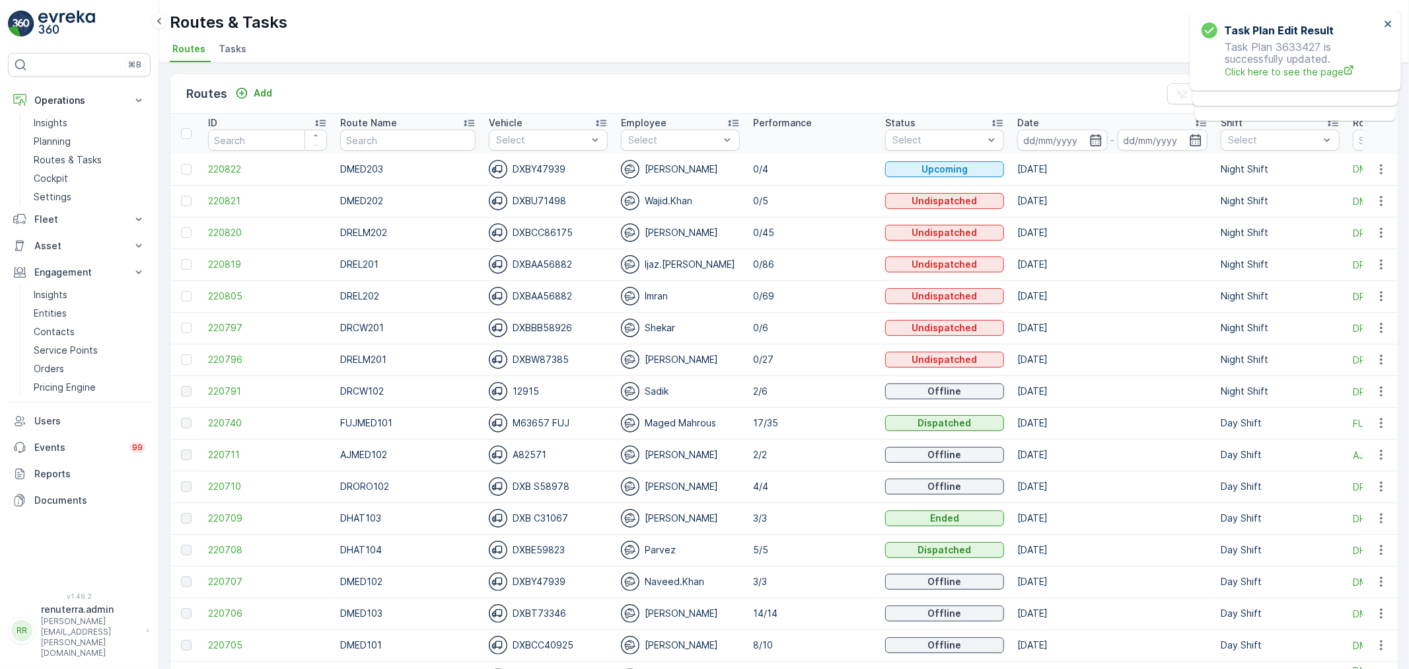
click at [614, 221] on td "Davinder" at bounding box center [680, 233] width 132 height 32
click at [223, 365] on span "220796" at bounding box center [267, 359] width 119 height 13
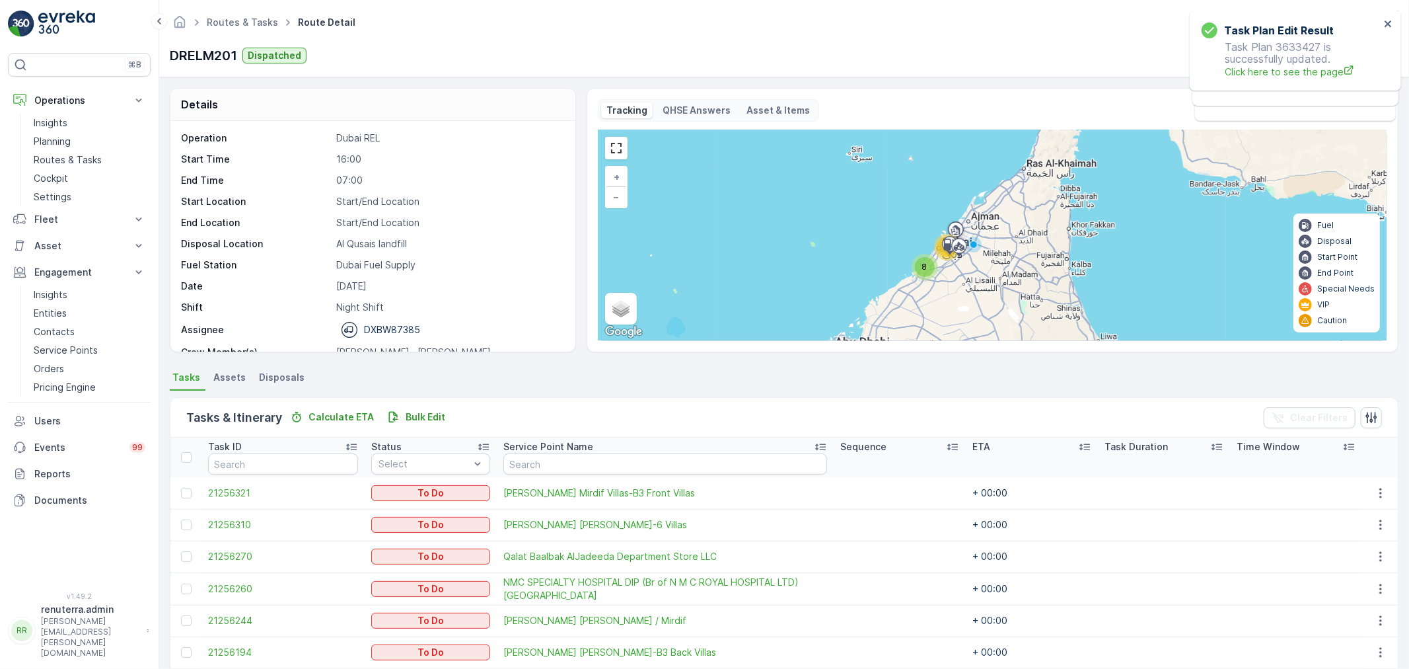
click at [912, 272] on div "8" at bounding box center [925, 267] width 26 height 26
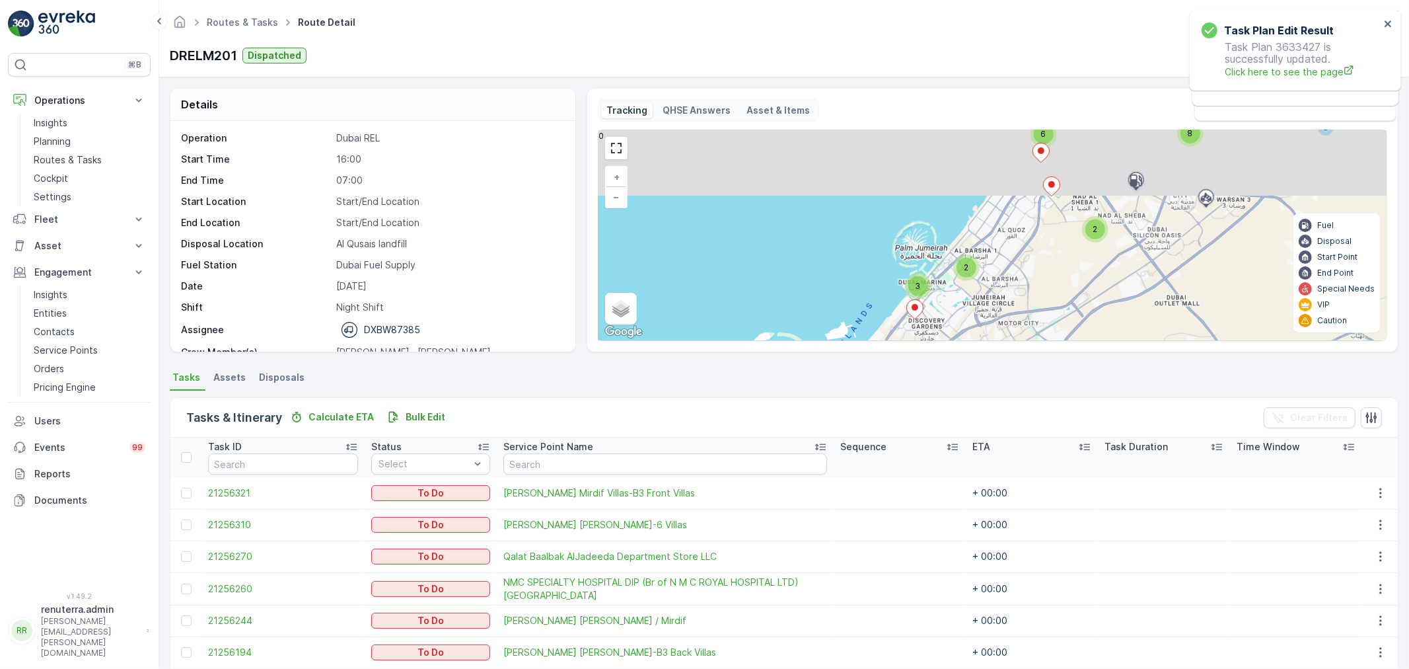
drag, startPoint x: 1046, startPoint y: 195, endPoint x: 949, endPoint y: 324, distance: 161.3
click at [958, 328] on div "2 2 3 2 8 6 + − Satellite Roadmap Terrain Hybrid Leaflet Keyboard shortcuts Map…" at bounding box center [993, 235] width 788 height 210
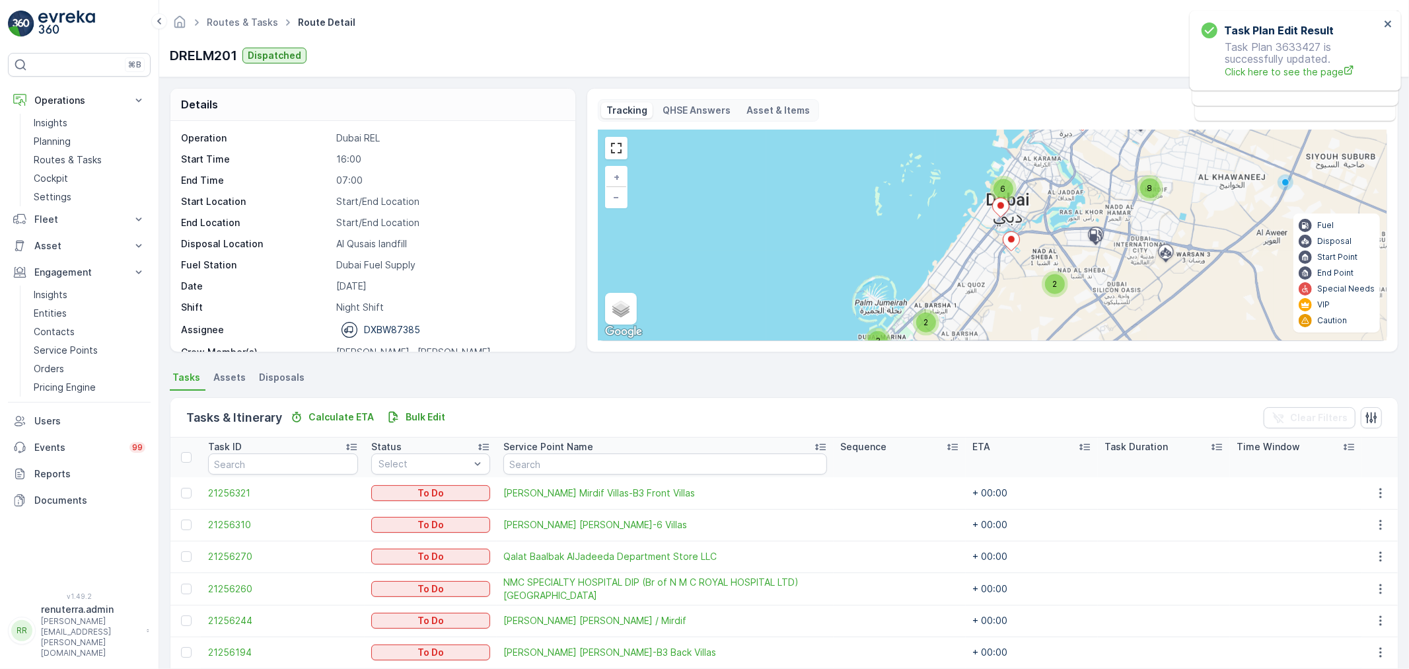
click at [999, 207] on ellipse at bounding box center [1001, 205] width 7 height 7
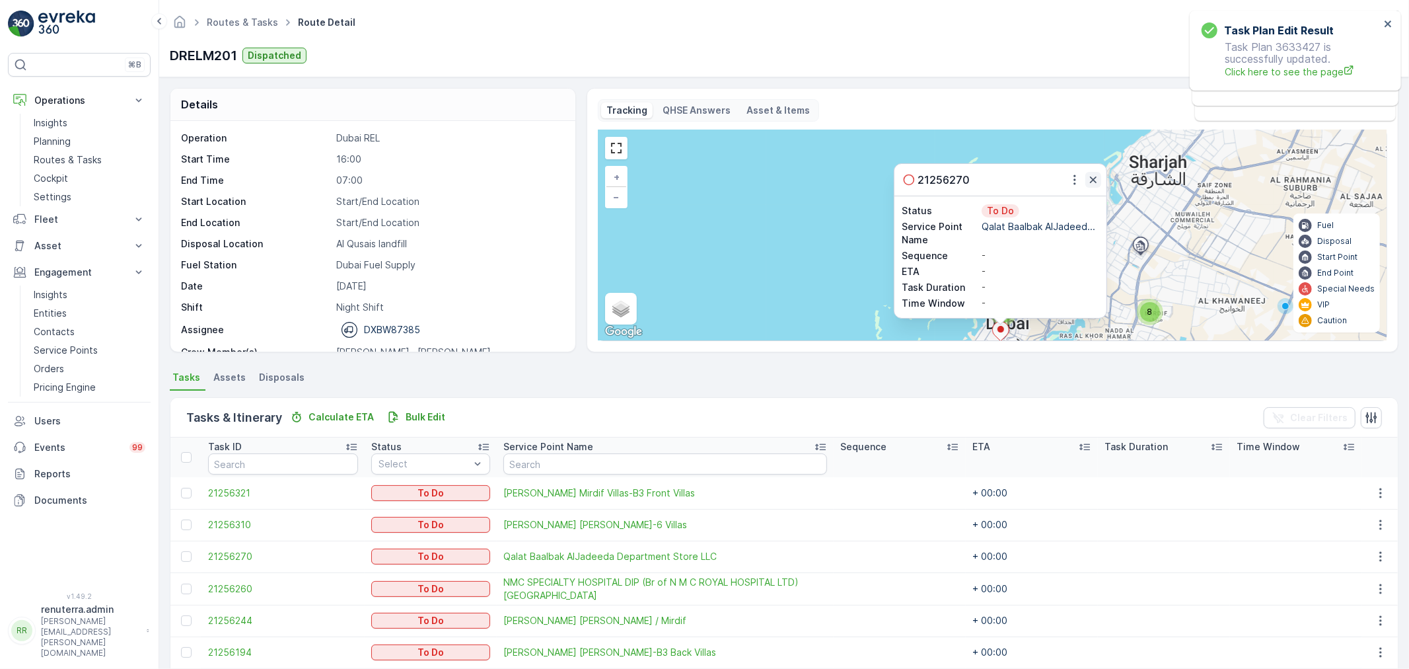
click at [1099, 179] on button "button" at bounding box center [1093, 180] width 16 height 16
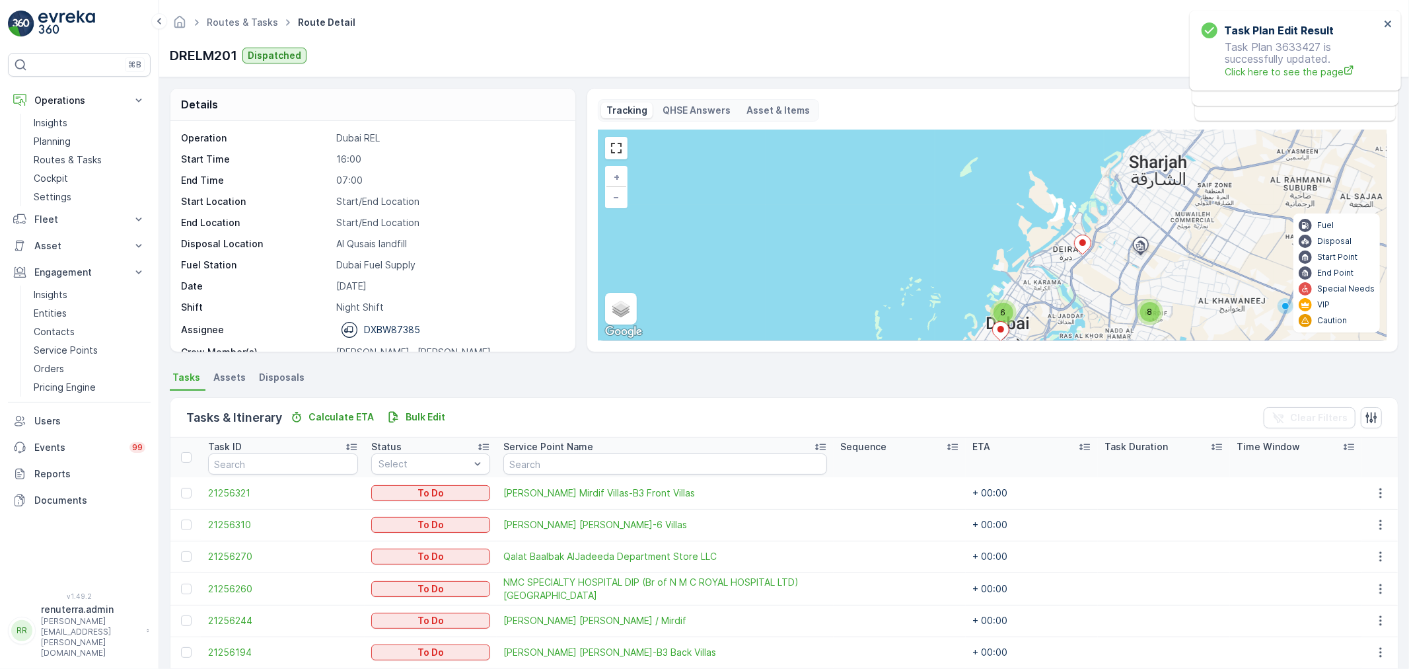
click at [1008, 321] on div "6" at bounding box center [1003, 312] width 26 height 26
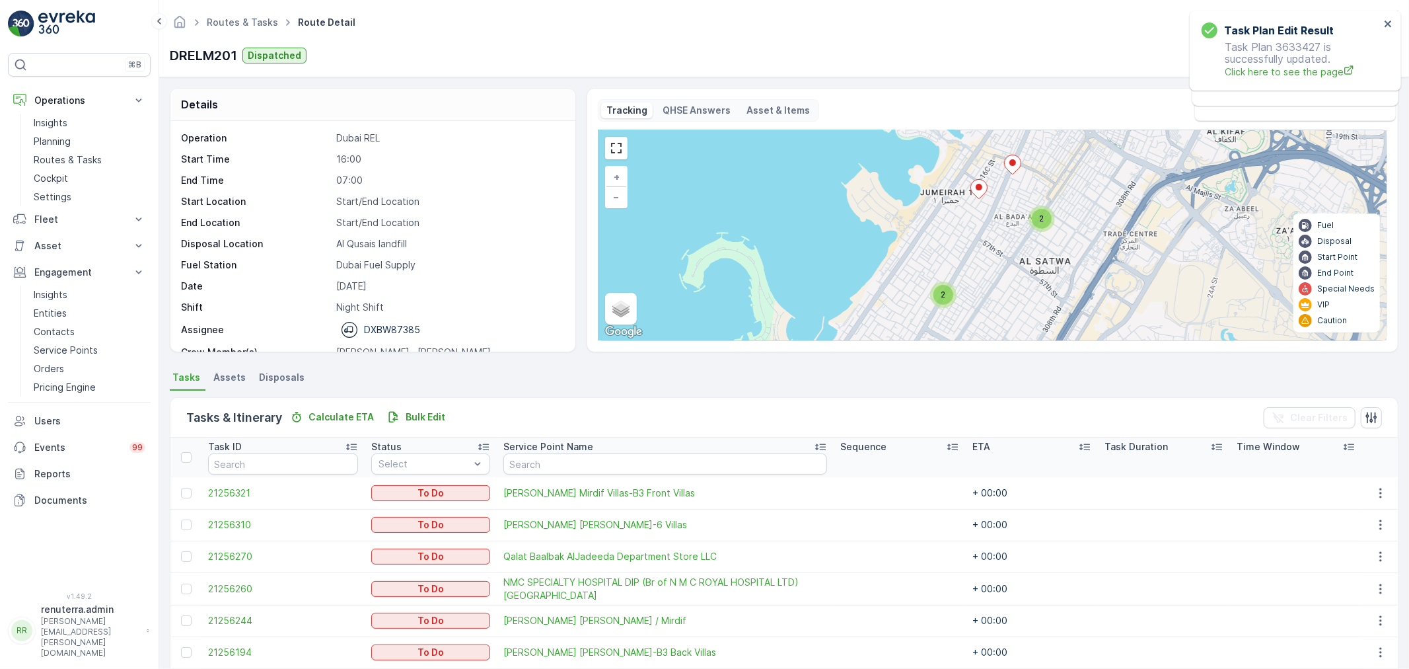
click at [948, 298] on div "2" at bounding box center [943, 295] width 20 height 20
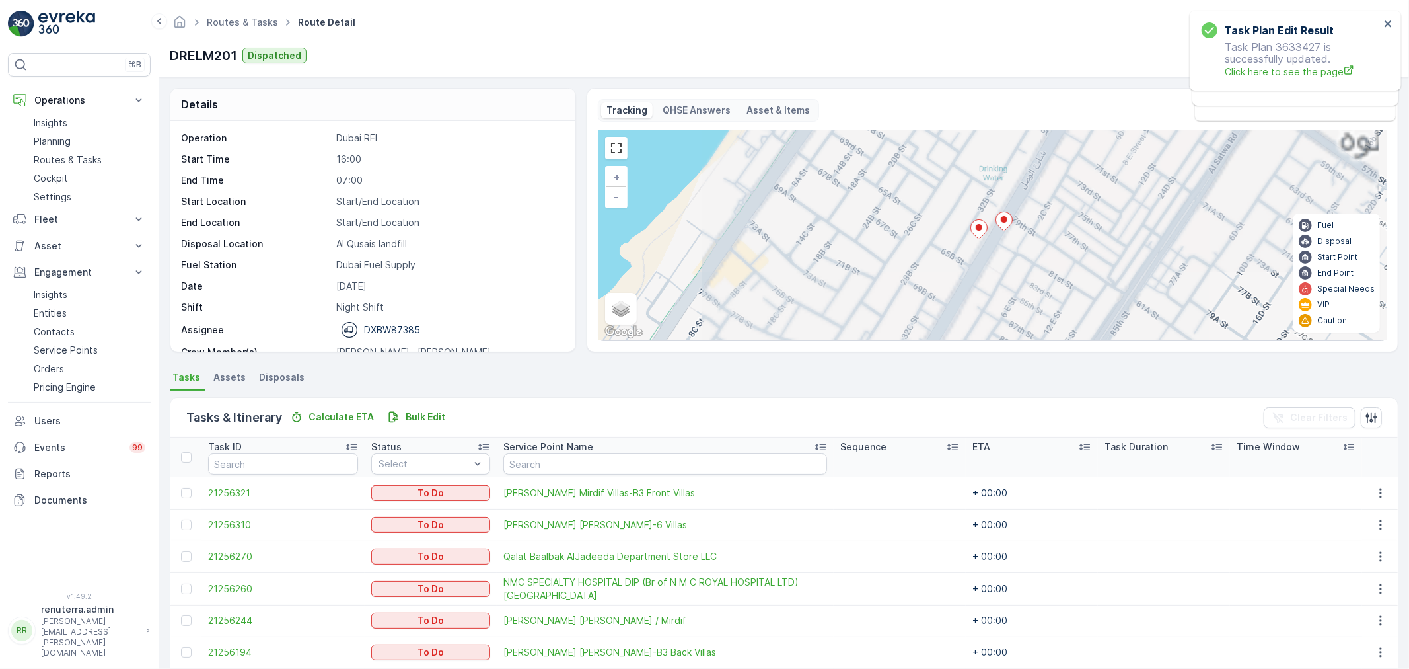
click at [984, 226] on icon at bounding box center [978, 229] width 17 height 19
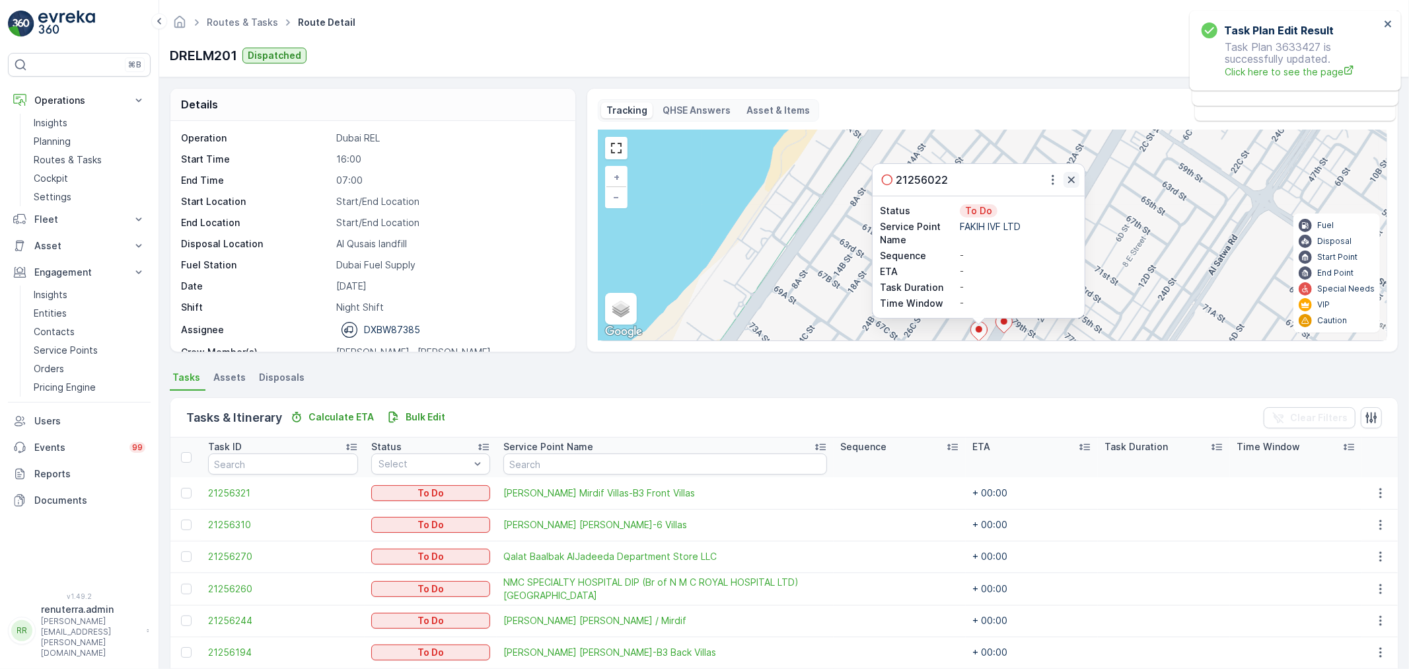
click at [1071, 180] on icon "button" at bounding box center [1071, 179] width 7 height 7
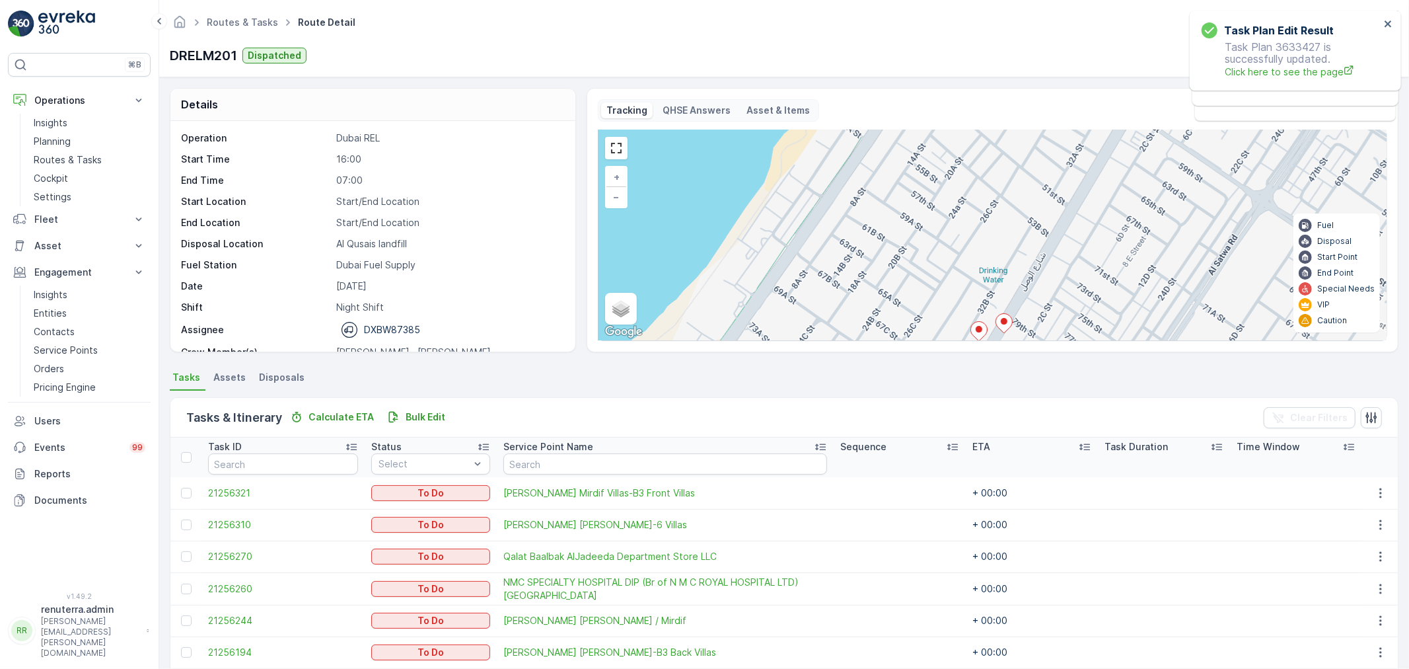
click at [1011, 316] on icon at bounding box center [1004, 323] width 17 height 20
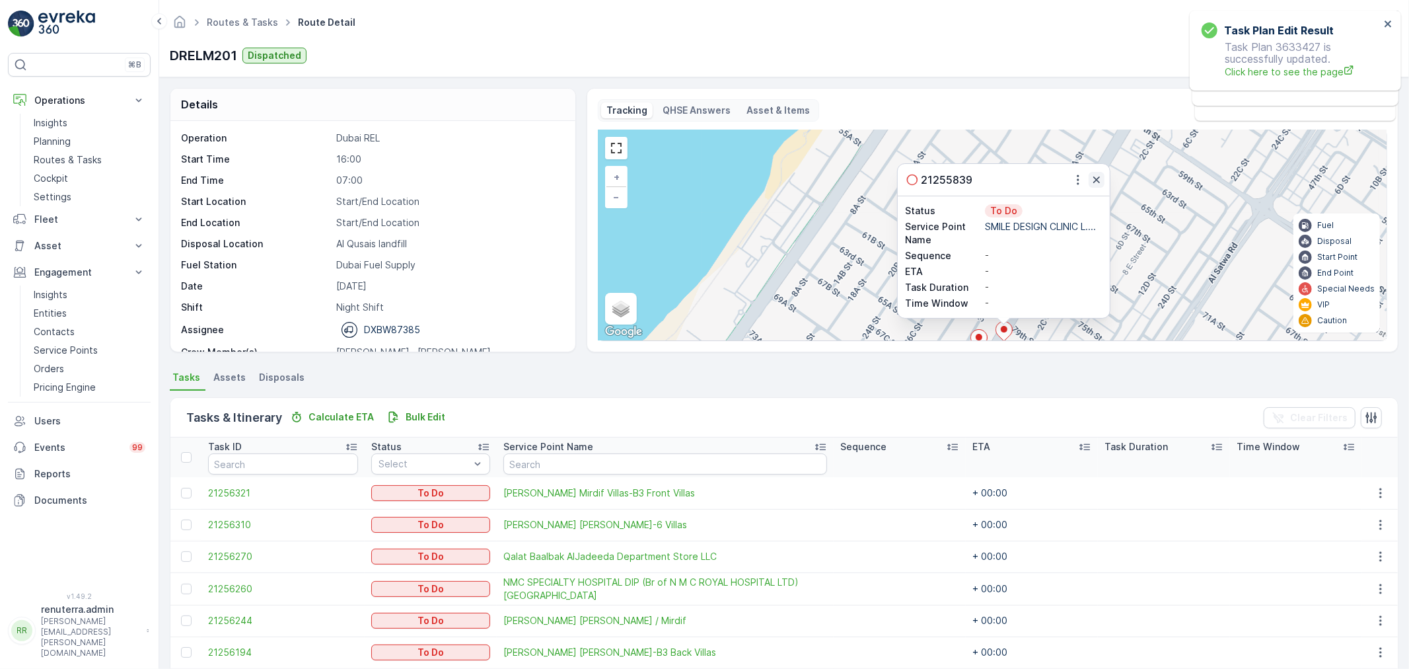
click at [1095, 183] on icon "button" at bounding box center [1096, 179] width 13 height 13
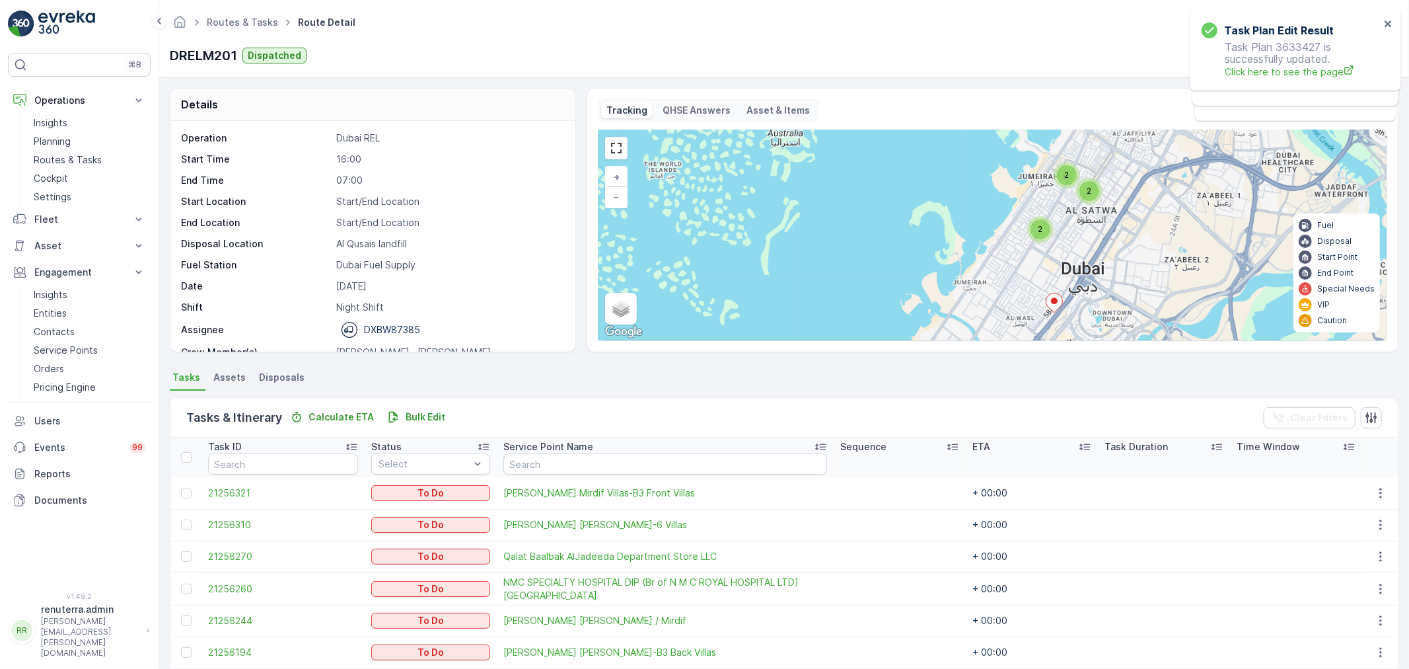
drag, startPoint x: 1089, startPoint y: 307, endPoint x: 1060, endPoint y: 199, distance: 111.5
click at [1060, 208] on div "3 2 2 4 2 2 2 + − Satellite Roadmap Terrain Hybrid Leaflet Keyboard shortcuts M…" at bounding box center [993, 235] width 788 height 210
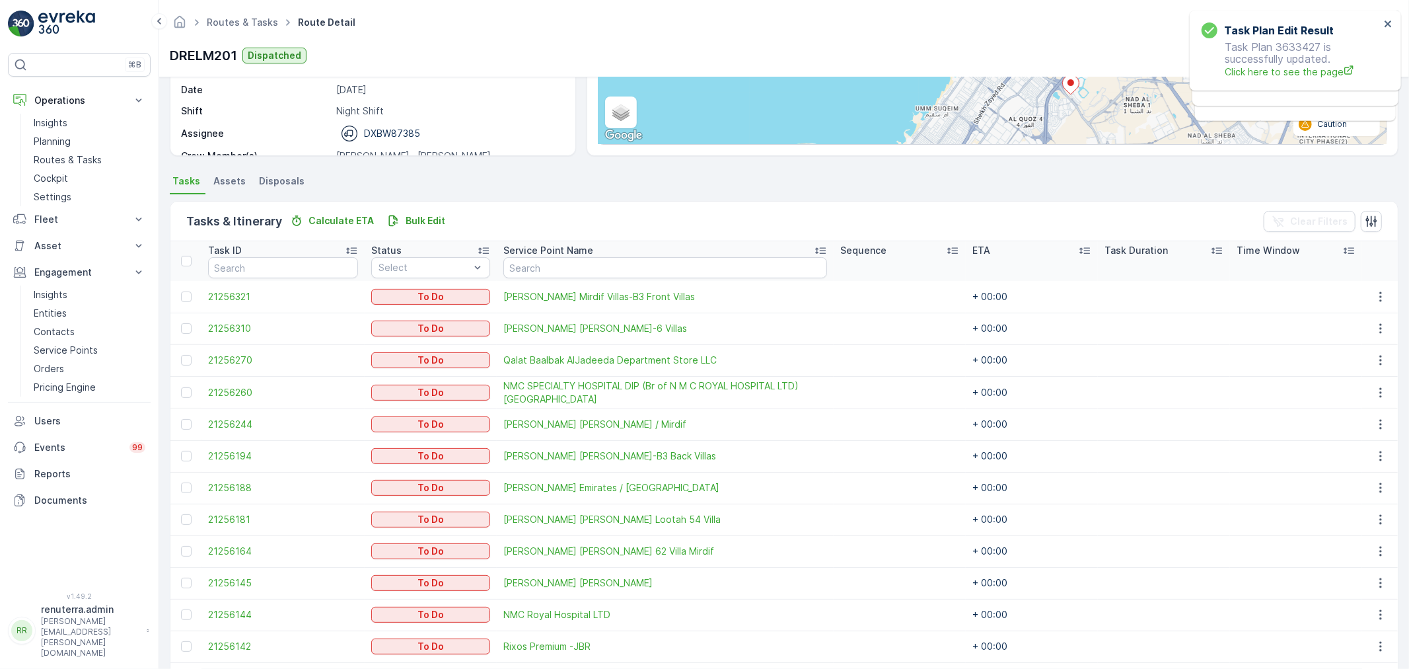
scroll to position [293, 0]
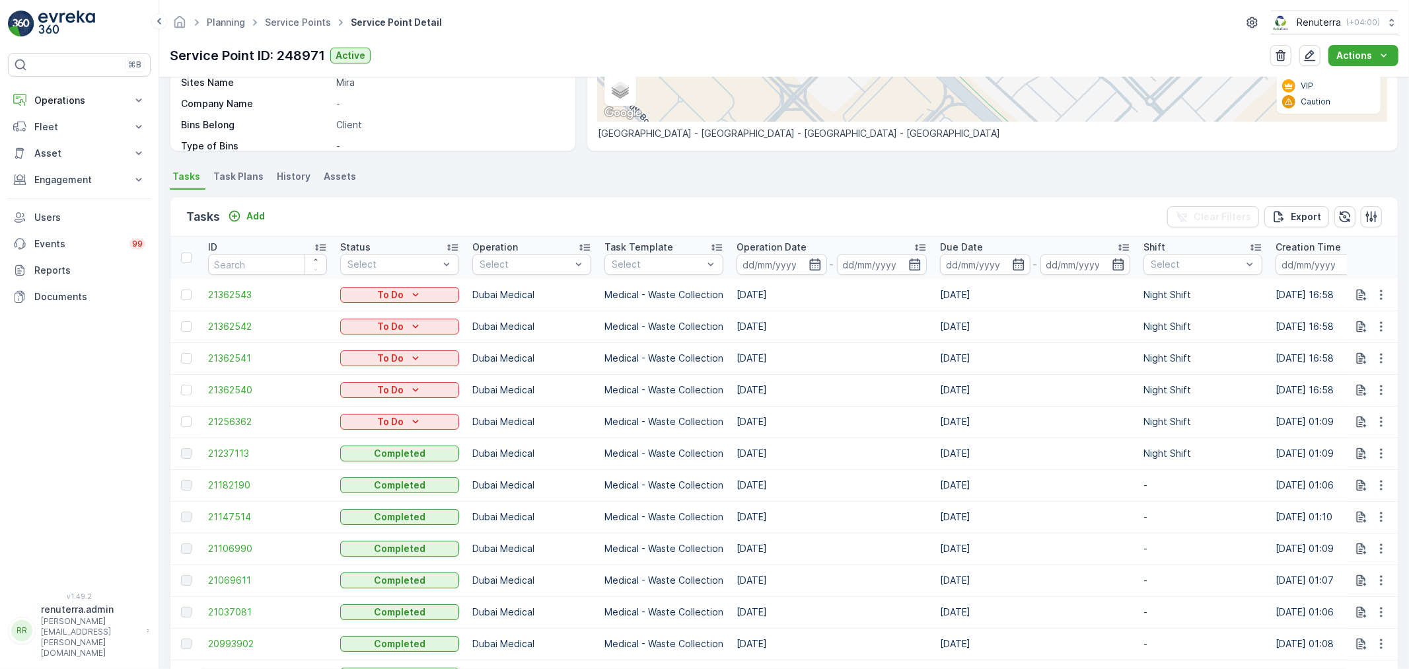
scroll to position [293, 0]
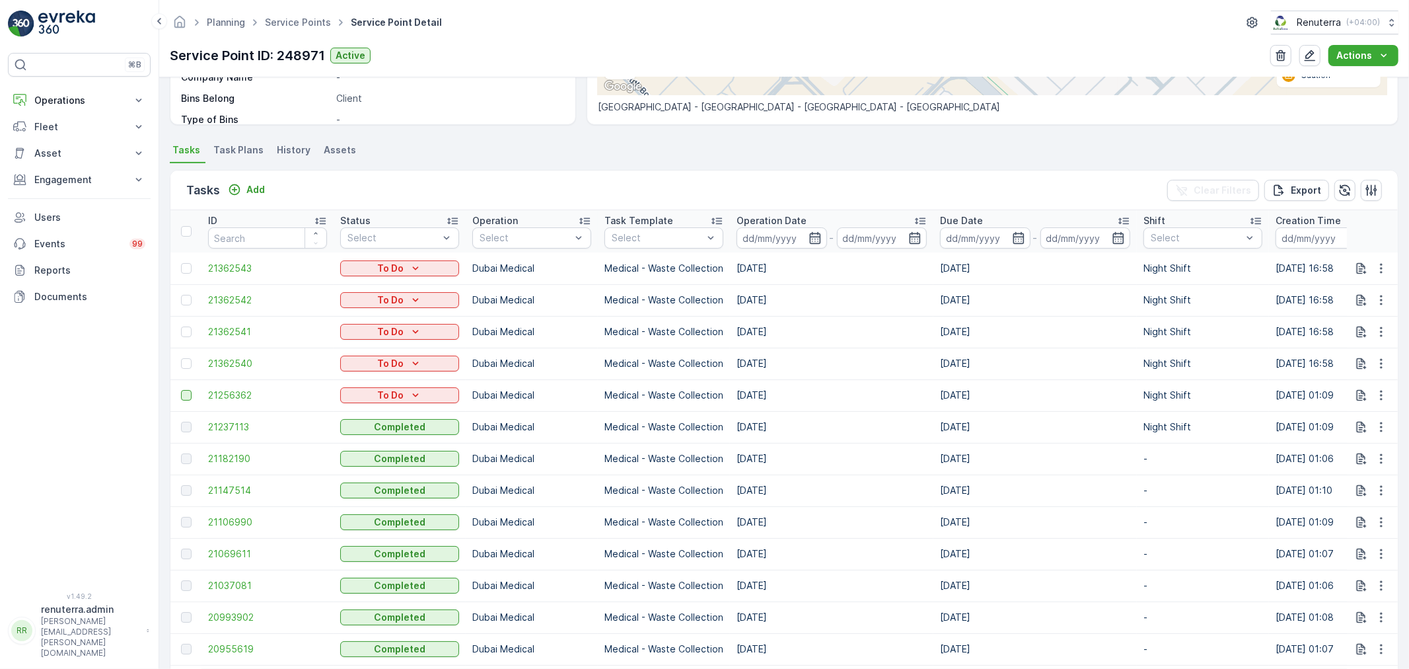
click at [186, 390] on div at bounding box center [186, 395] width 11 height 11
click at [181, 390] on input "checkbox" at bounding box center [181, 390] width 0 height 0
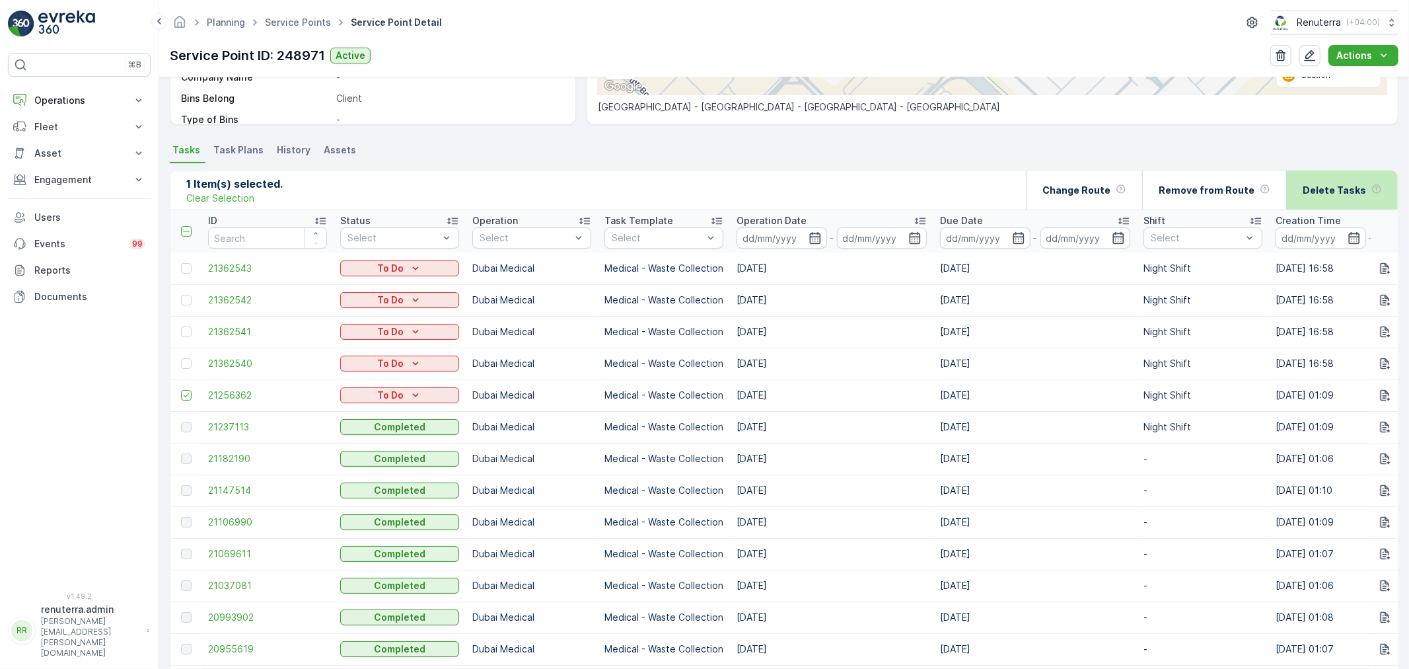
click at [1326, 201] on div "Delete Tasks" at bounding box center [1342, 189] width 79 height 39
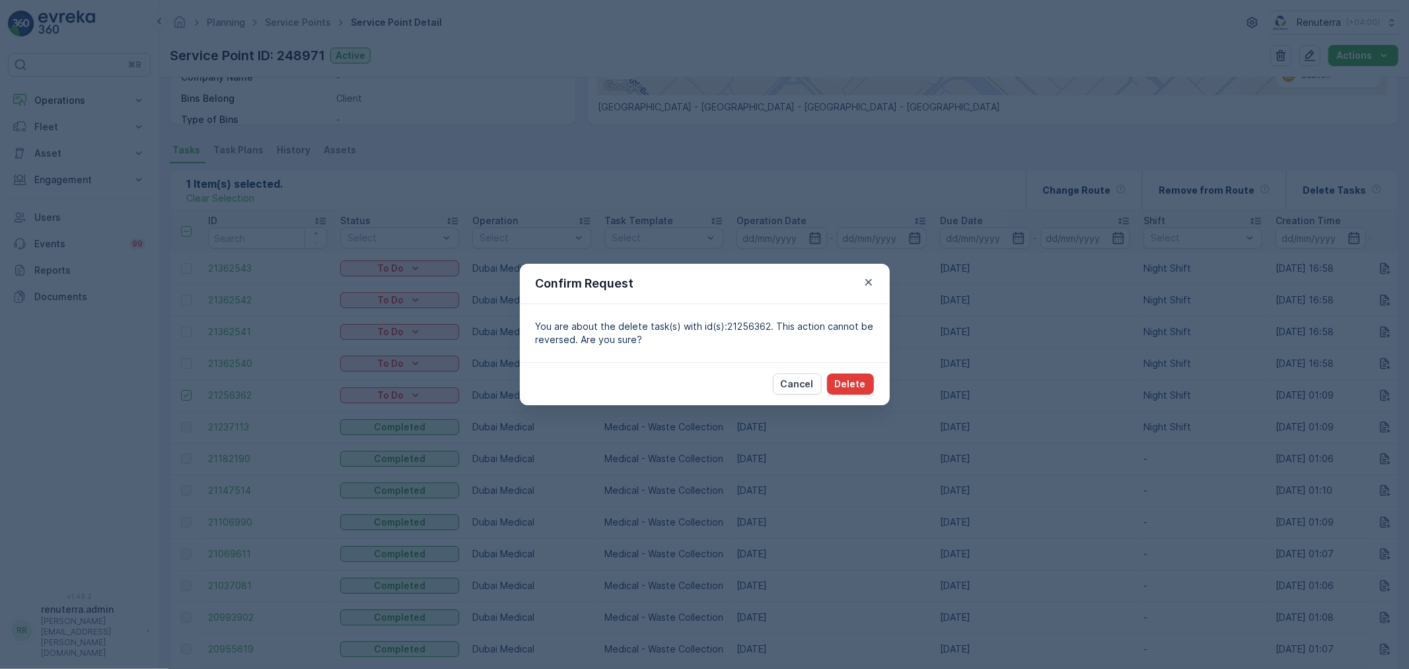
click at [847, 380] on p "Delete" at bounding box center [850, 383] width 31 height 13
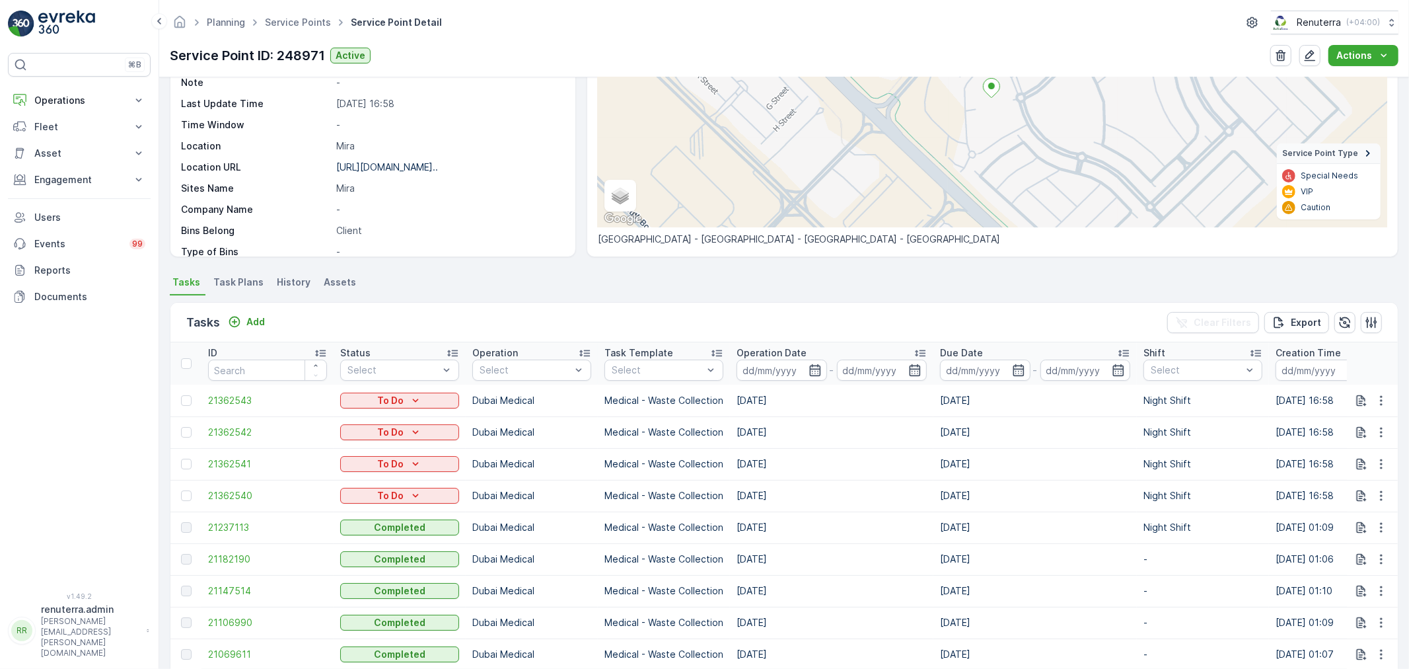
scroll to position [147, 0]
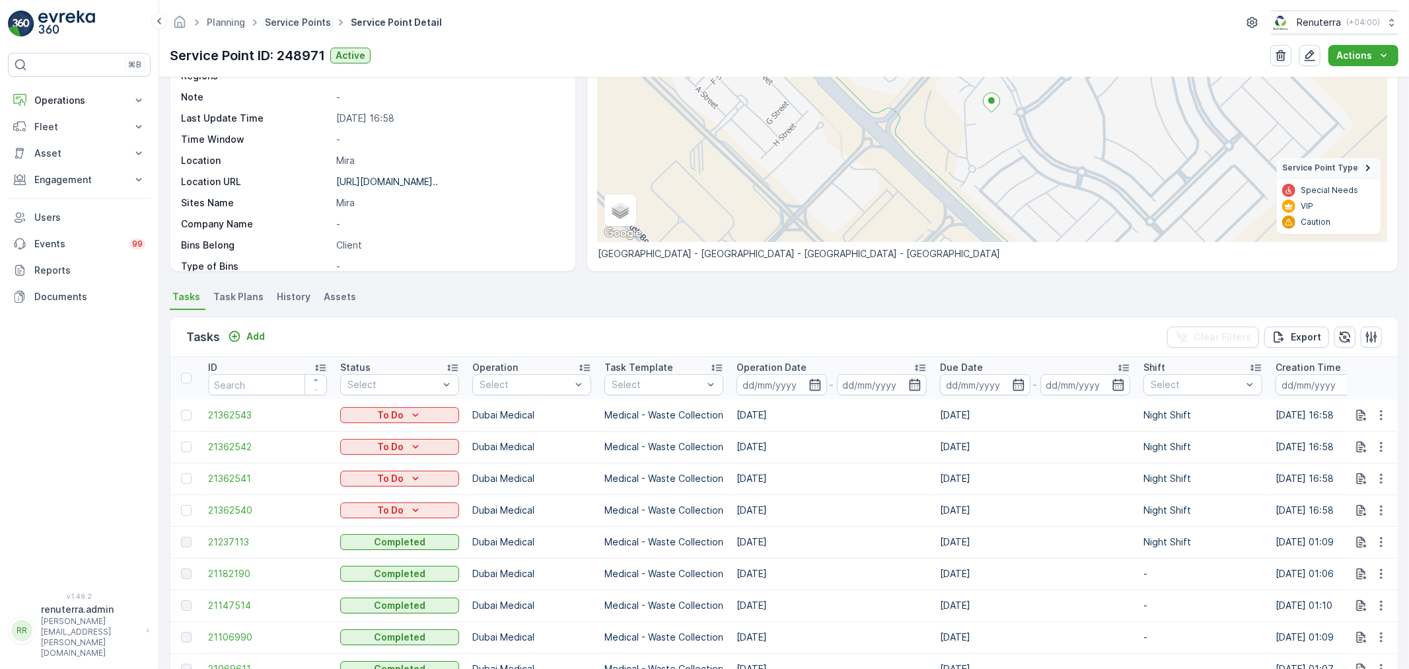
click at [325, 22] on link "Service Points" at bounding box center [298, 22] width 66 height 11
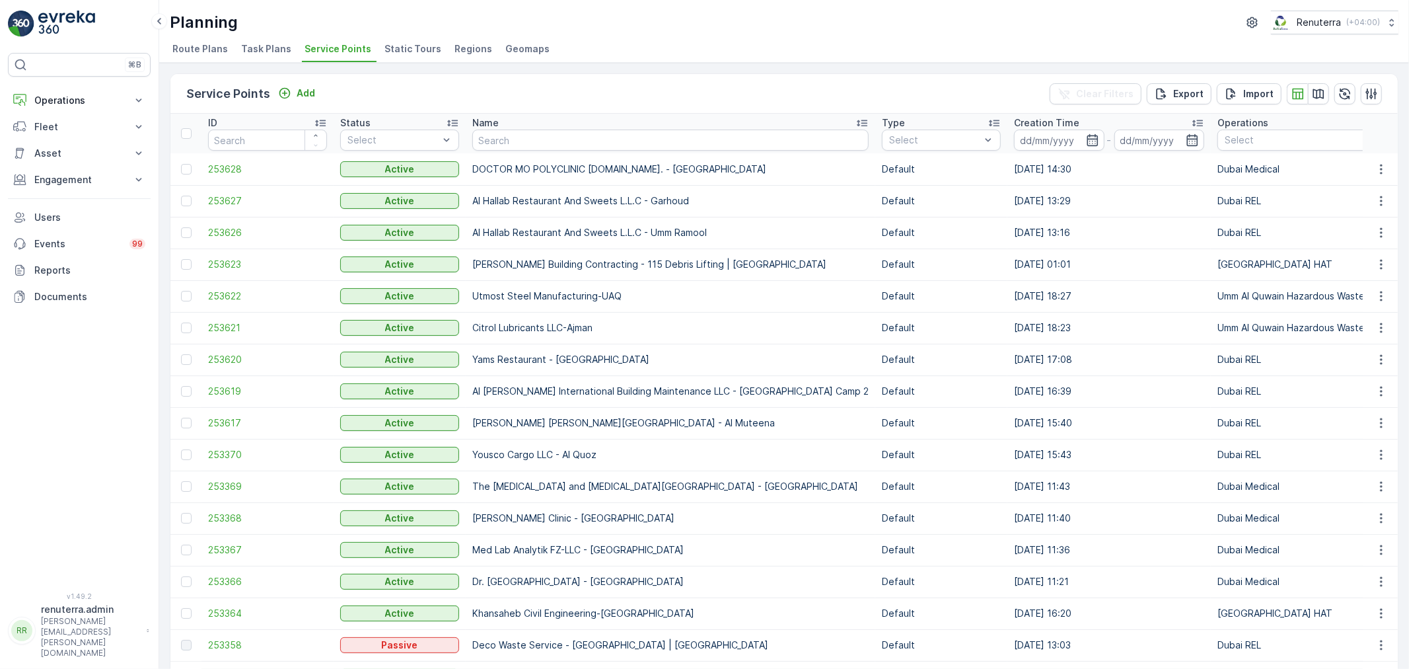
click at [497, 147] on input "text" at bounding box center [670, 139] width 396 height 21
type input "KHK"
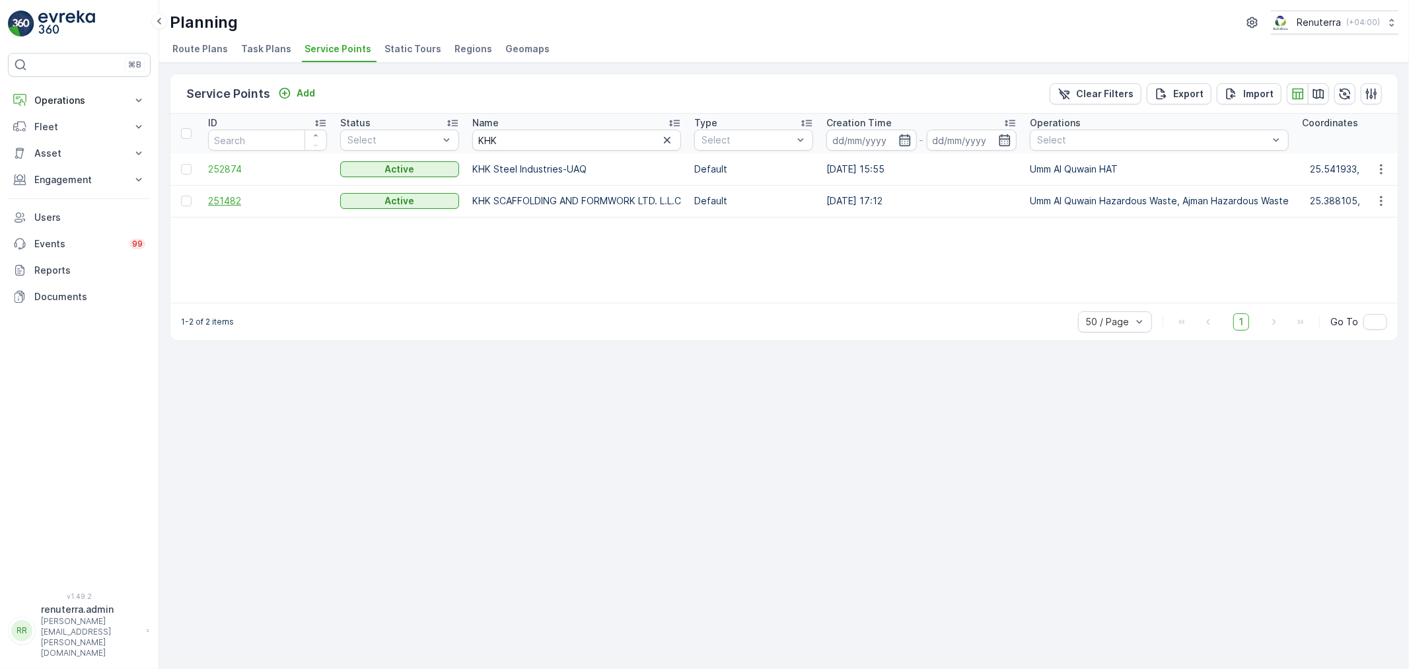
click at [267, 201] on span "251482" at bounding box center [267, 200] width 119 height 13
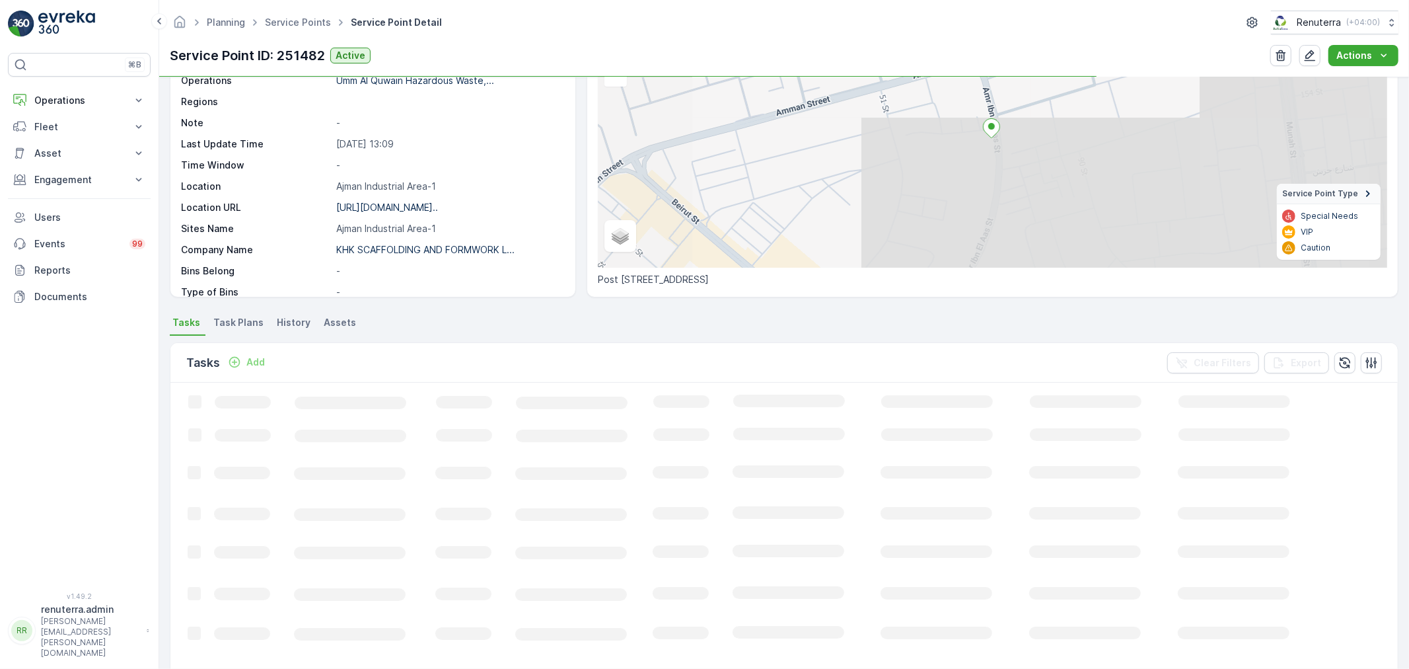
scroll to position [147, 0]
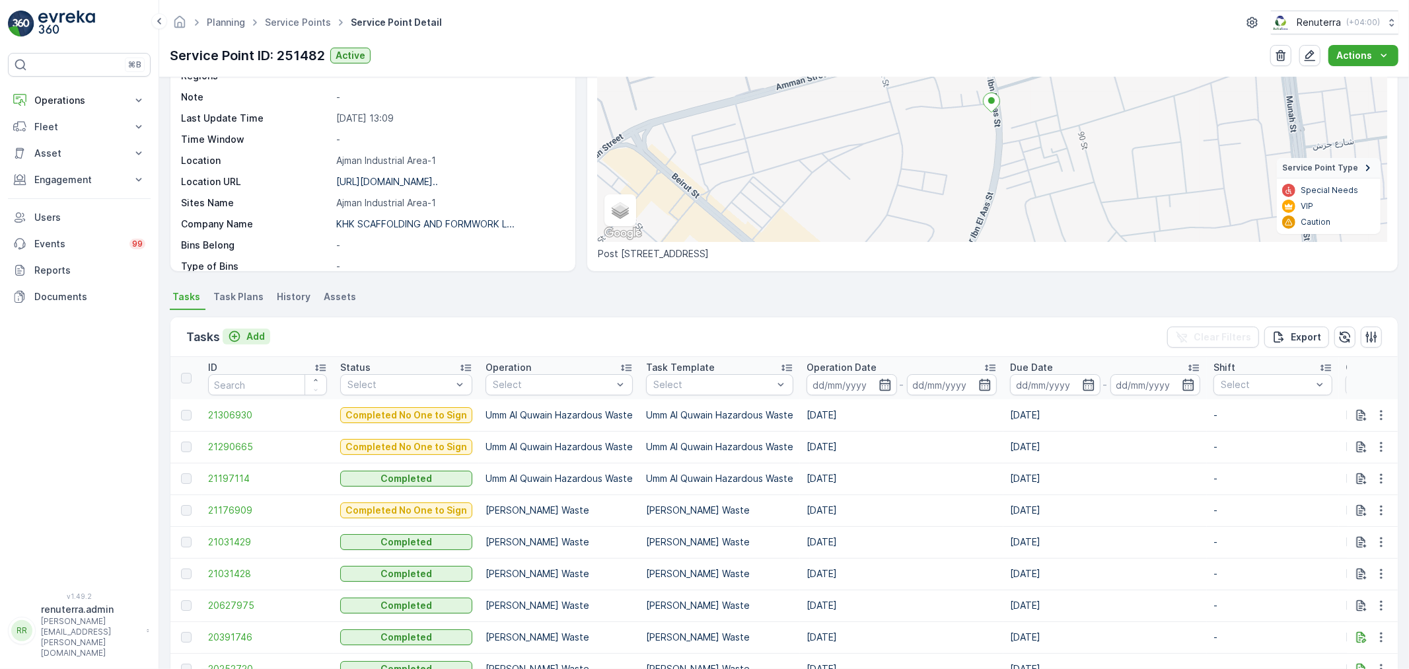
click at [264, 337] on p "Add" at bounding box center [255, 336] width 18 height 13
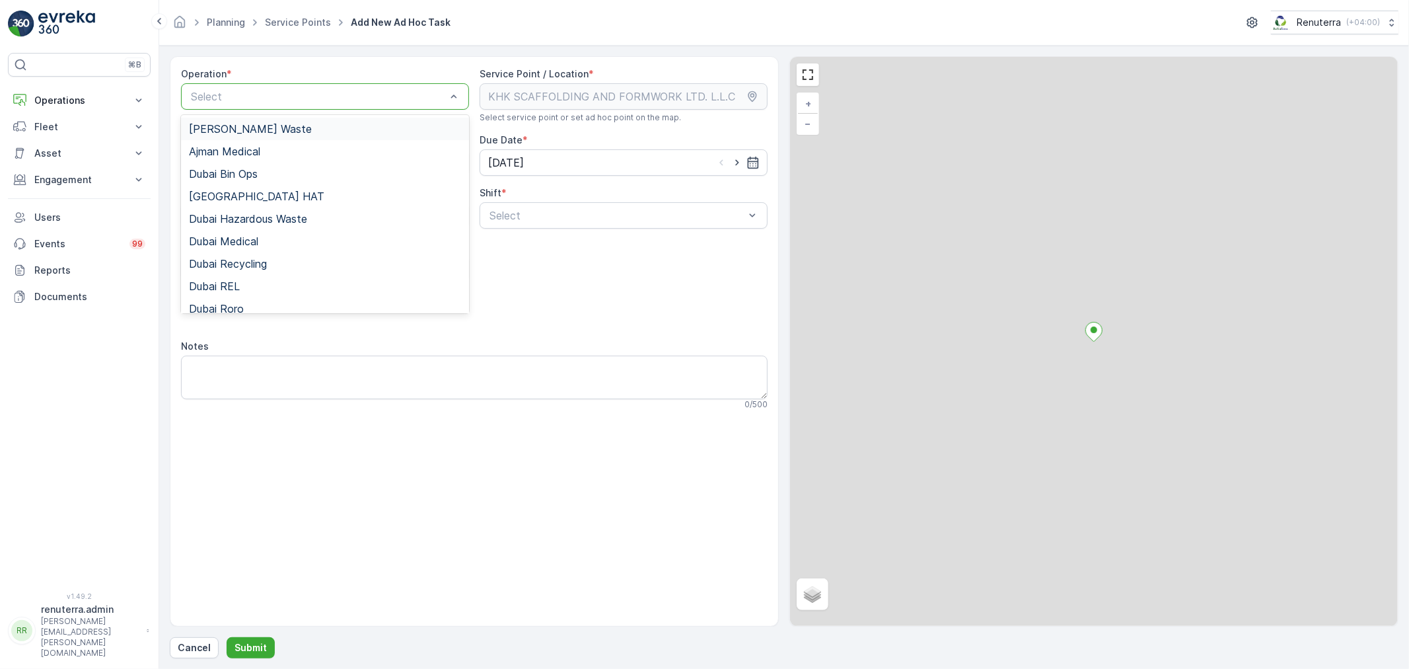
click at [225, 104] on div "Select" at bounding box center [325, 96] width 288 height 26
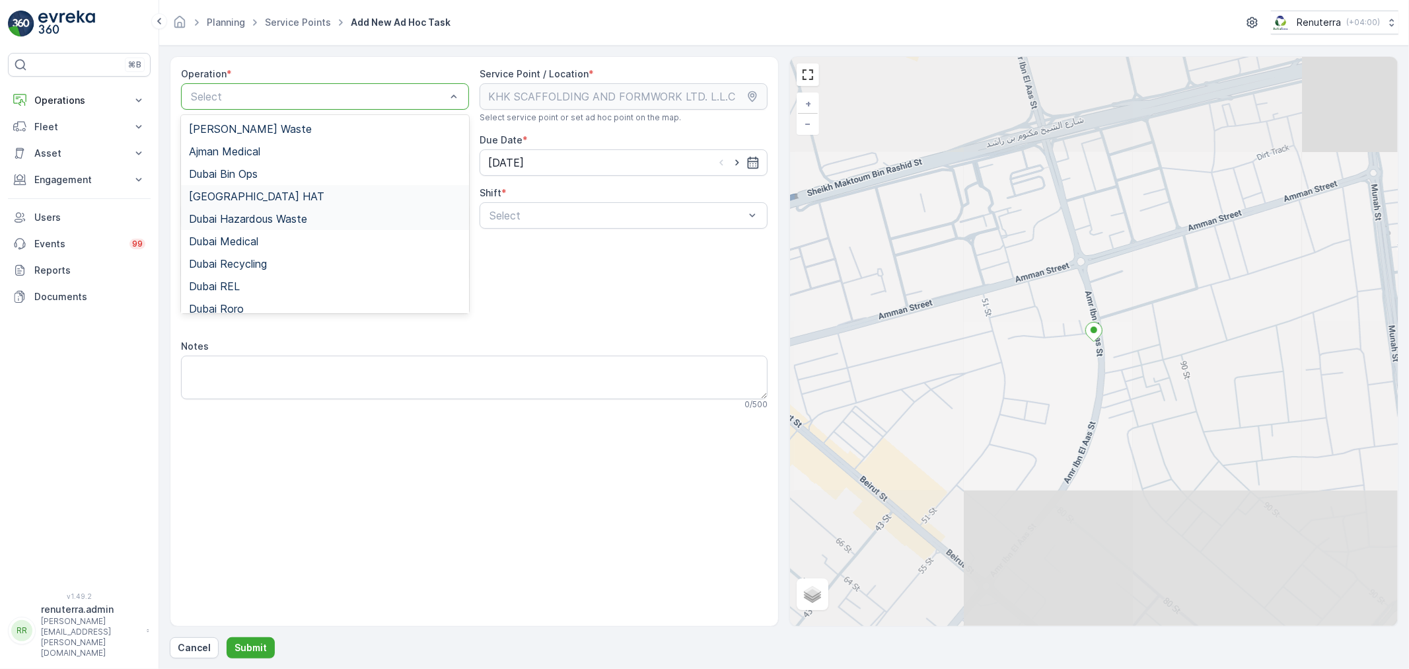
click at [244, 195] on div "[GEOGRAPHIC_DATA] HAT" at bounding box center [325, 196] width 272 height 12
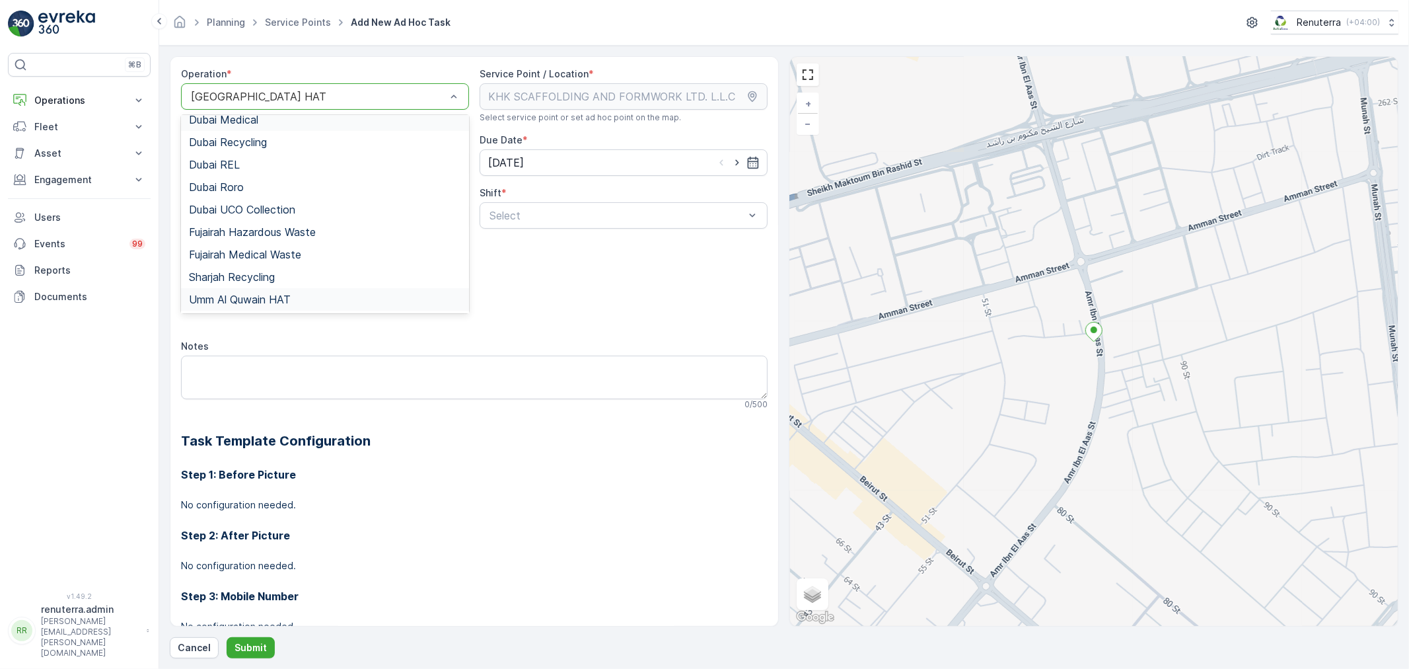
scroll to position [166, 0]
click at [291, 272] on span "Umm Al Quwain Hazardous Waste" at bounding box center [272, 278] width 167 height 12
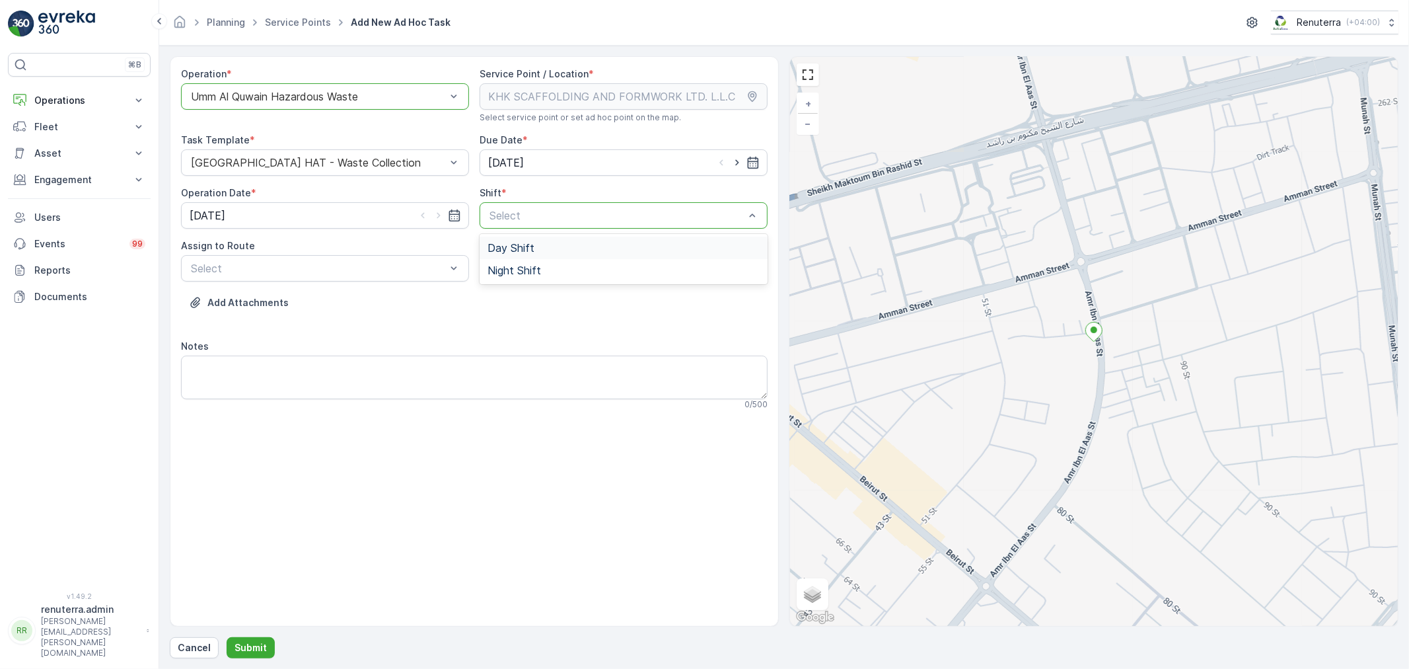
drag, startPoint x: 560, startPoint y: 205, endPoint x: 548, endPoint y: 238, distance: 35.1
click at [555, 218] on div "Select" at bounding box center [624, 215] width 288 height 26
click at [493, 259] on div "Night Shift" at bounding box center [624, 270] width 288 height 22
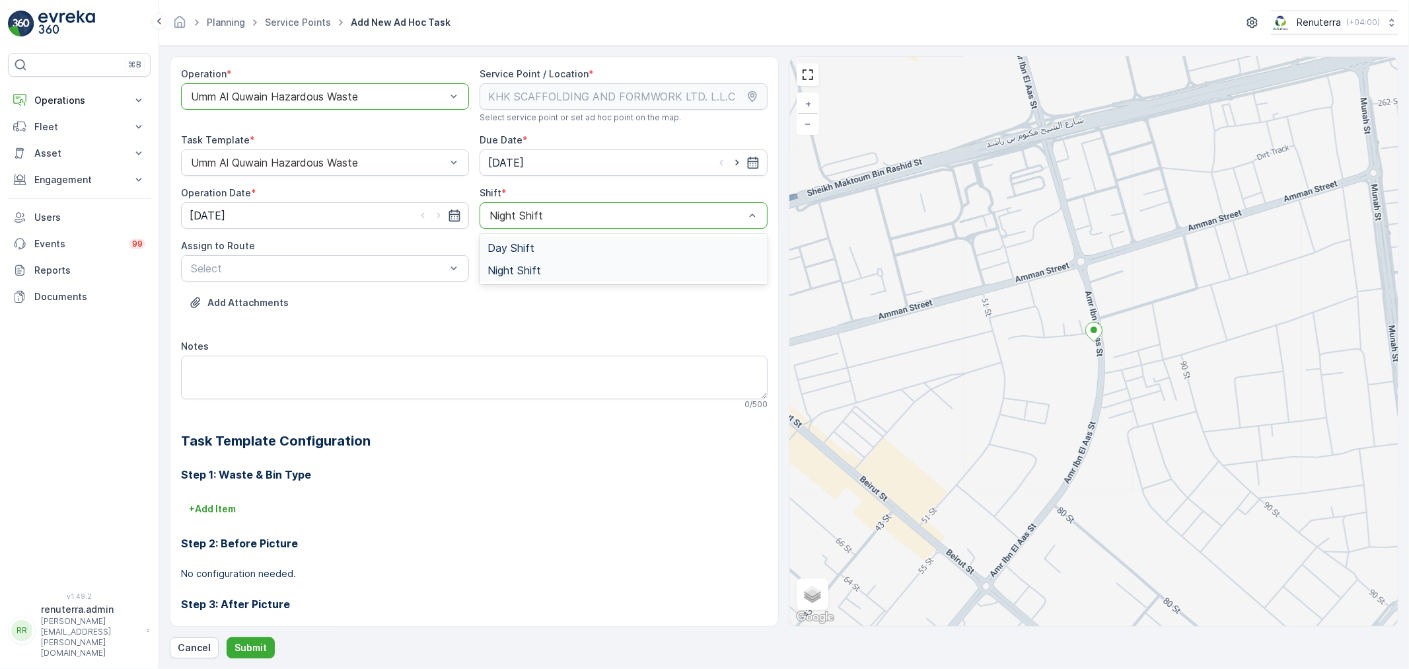
click at [509, 211] on div at bounding box center [617, 215] width 258 height 12
drag, startPoint x: 509, startPoint y: 250, endPoint x: 497, endPoint y: 256, distance: 13.3
click at [509, 250] on span "Day Shift" at bounding box center [511, 248] width 47 height 12
click at [393, 301] on div "UHAZ101 (Ended) - A92059 UAQ" at bounding box center [325, 301] width 272 height 12
click at [267, 641] on button "Submit" at bounding box center [251, 647] width 48 height 21
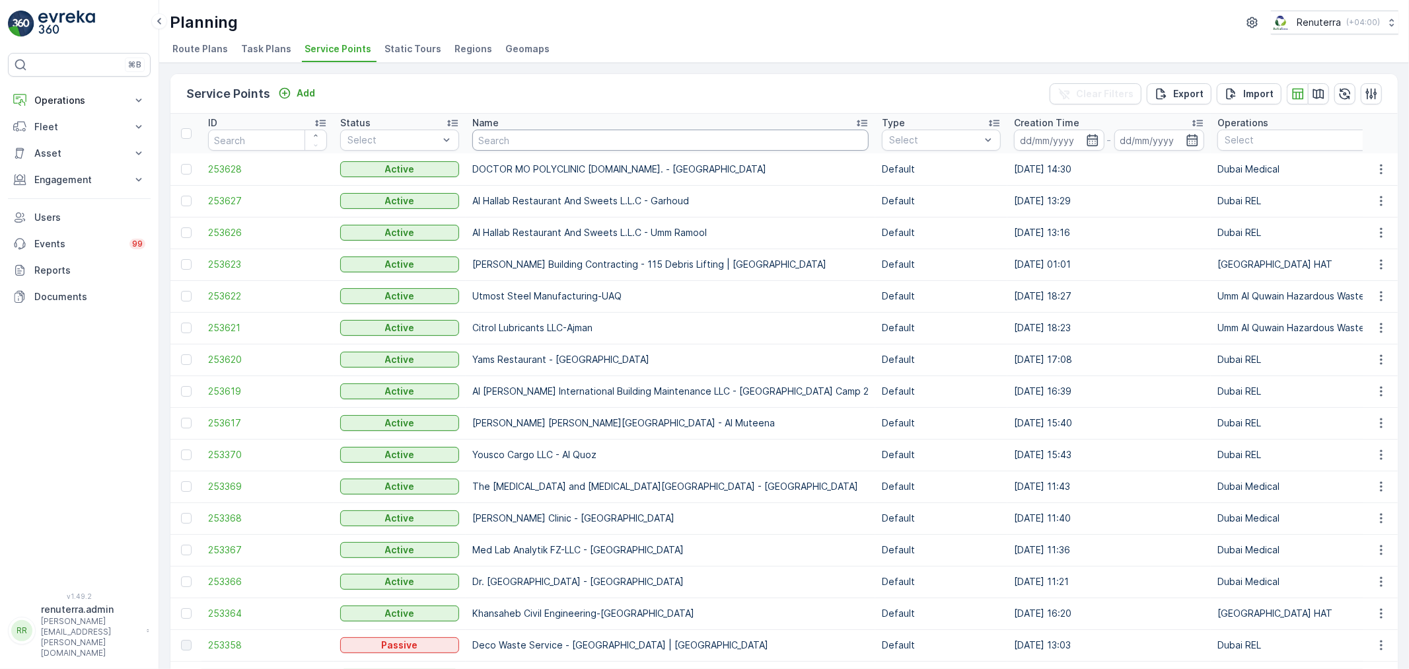
click at [517, 134] on input "text" at bounding box center [670, 139] width 396 height 21
type input "American"
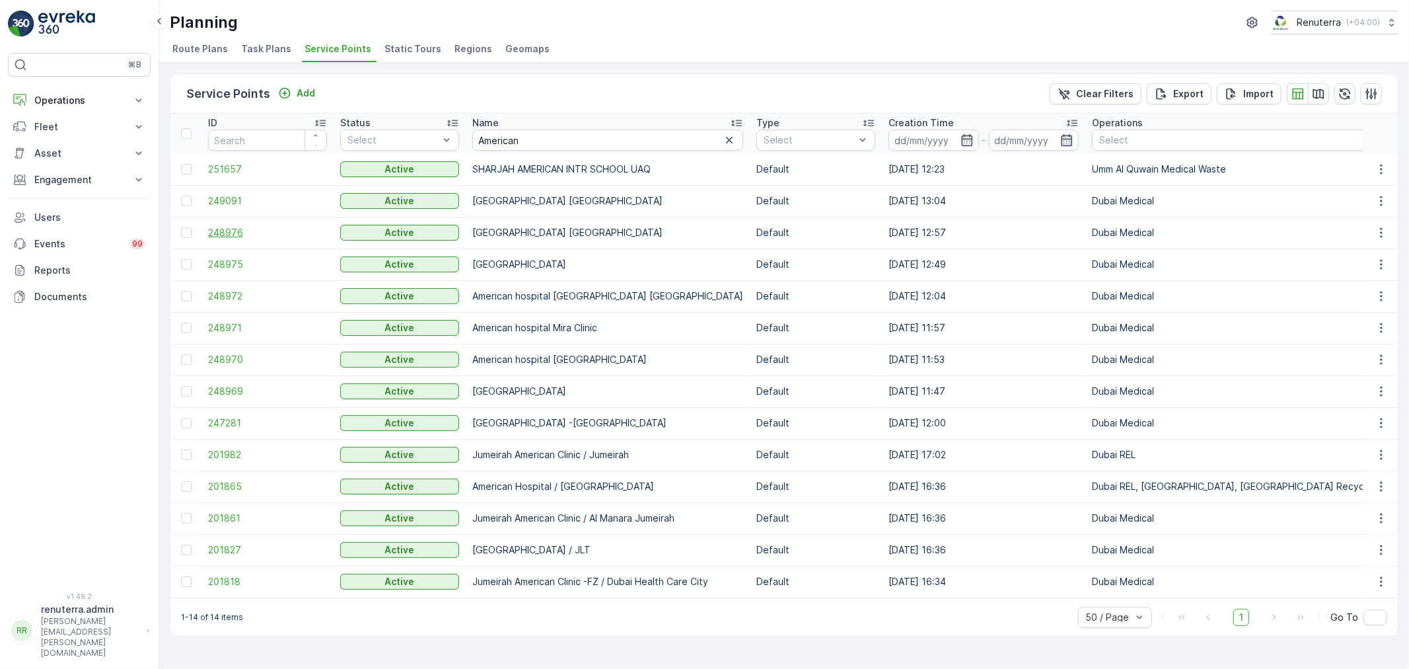
click at [239, 233] on span "248976" at bounding box center [267, 232] width 119 height 13
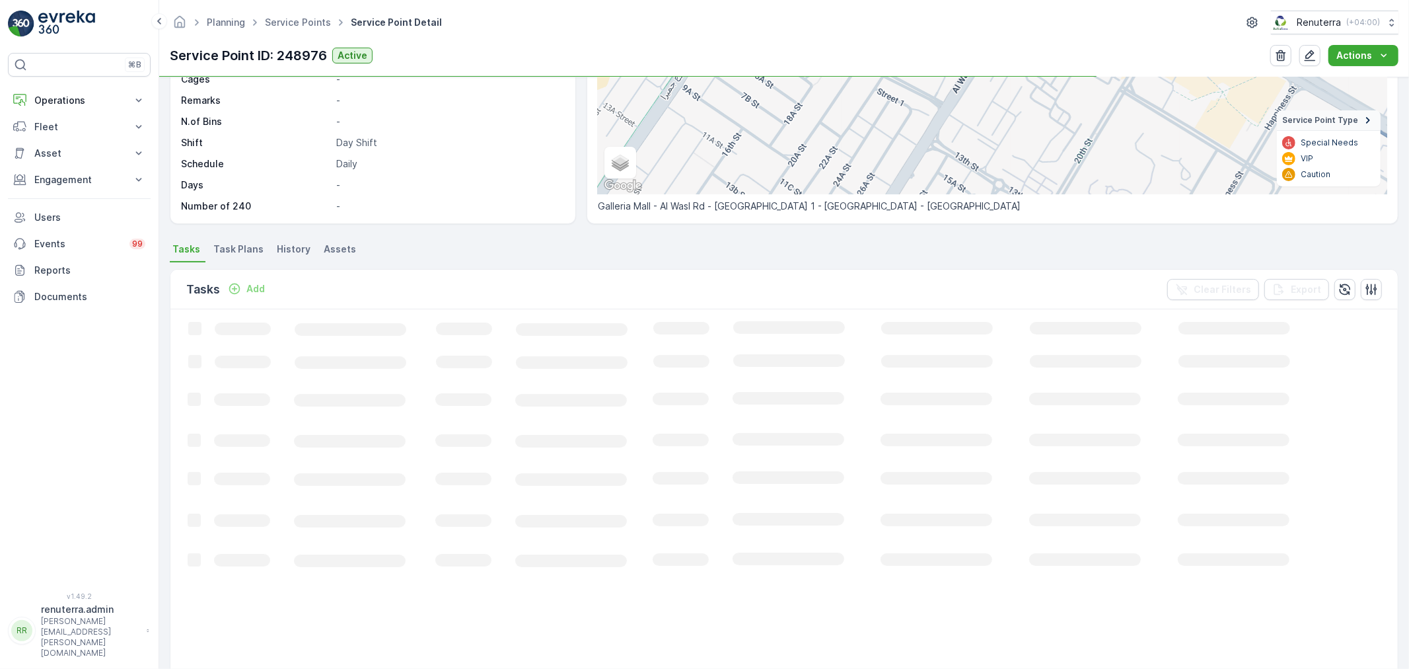
scroll to position [220, 0]
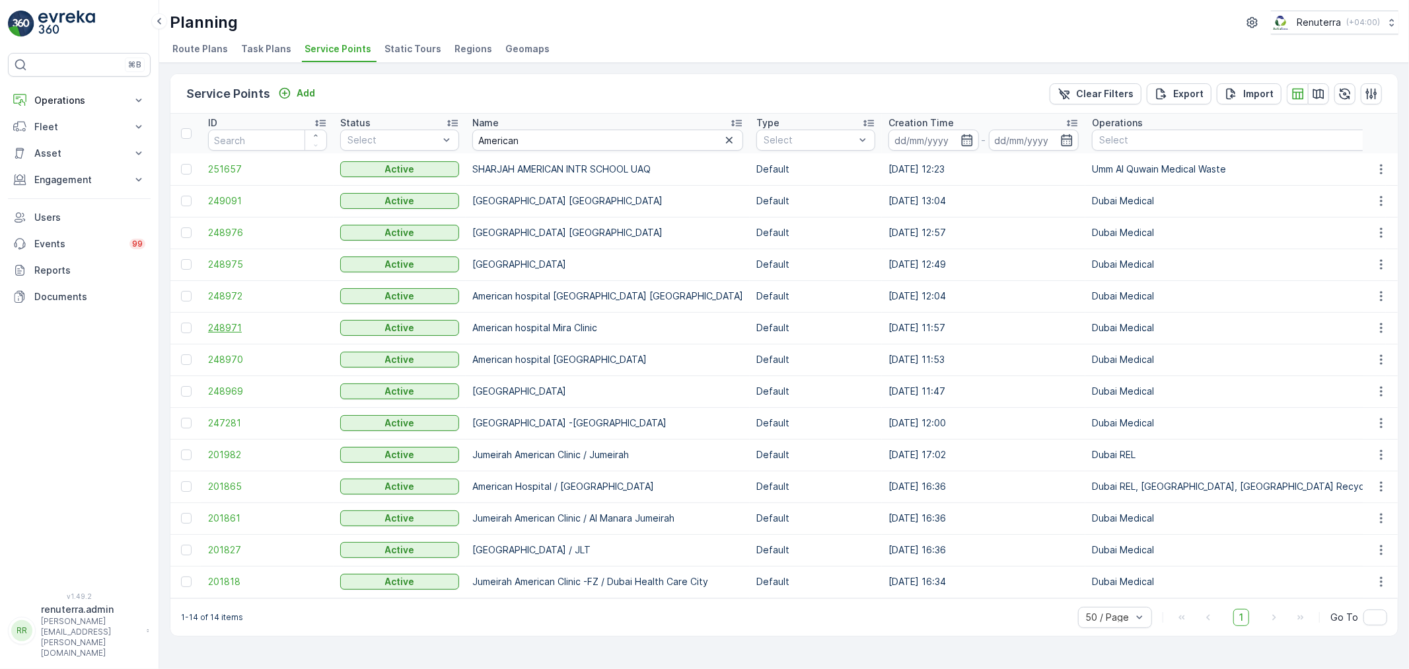
click at [259, 326] on span "248971" at bounding box center [267, 327] width 119 height 13
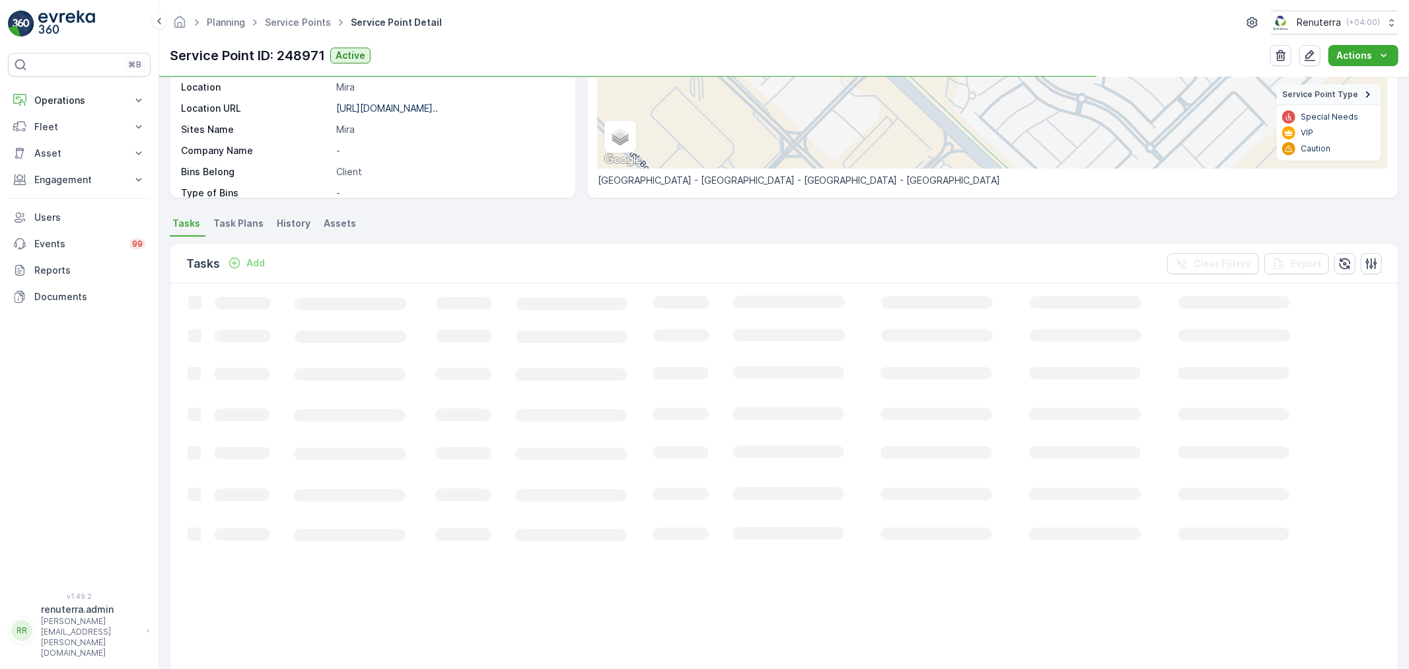
scroll to position [220, 0]
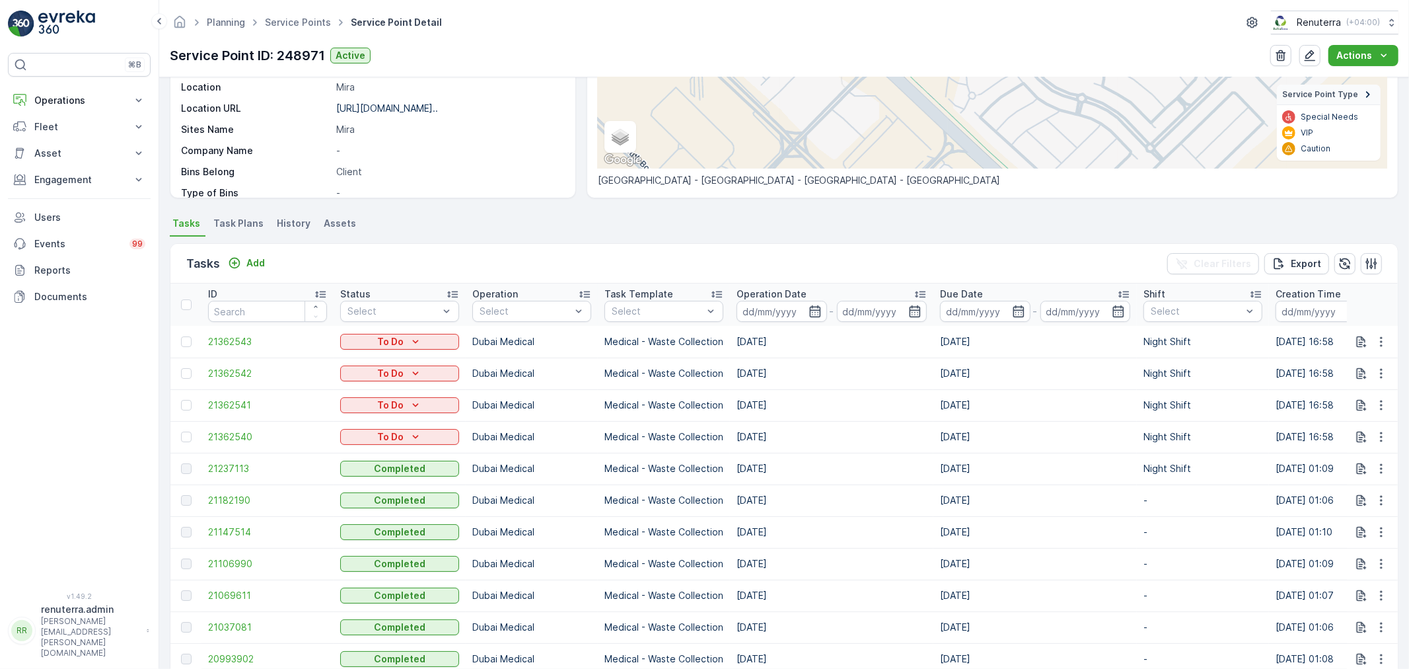
click at [301, 11] on div "Planning Service Points Service Point Detail Renuterra ( +04:00 )" at bounding box center [784, 23] width 1229 height 24
click at [308, 17] on link "Service Points" at bounding box center [298, 22] width 66 height 11
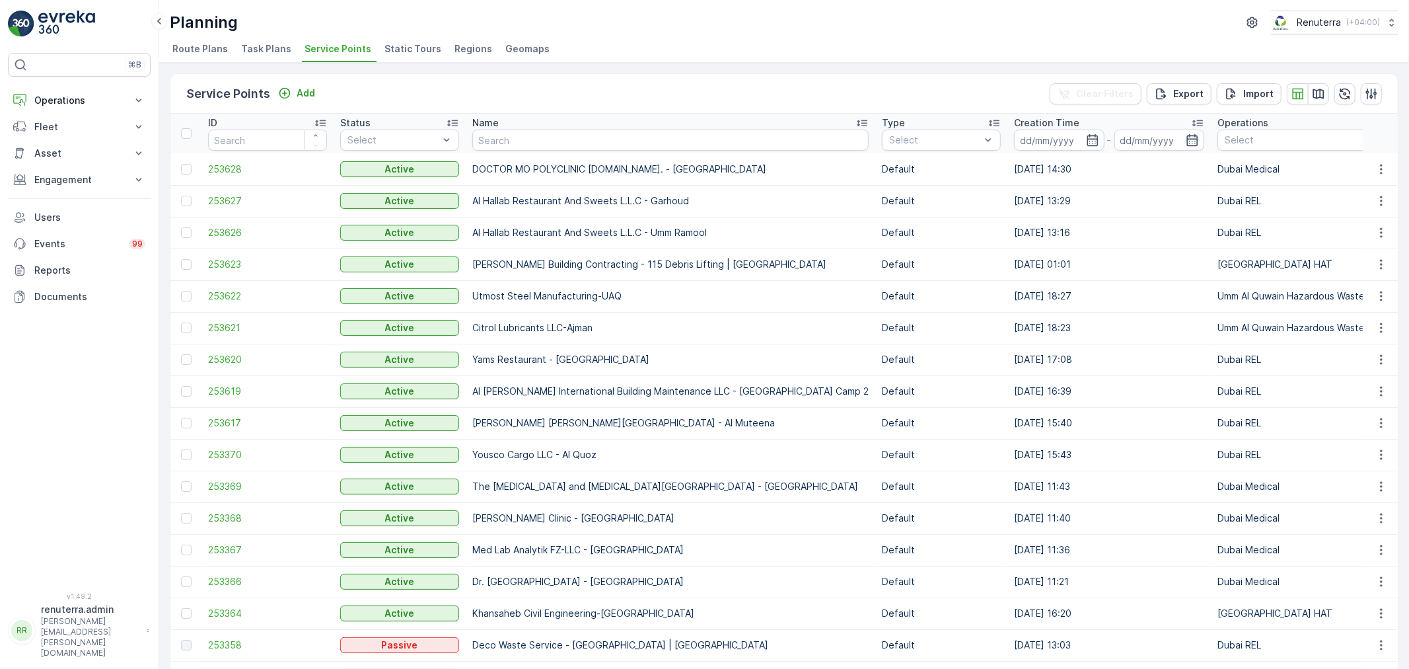
click at [523, 149] on input "text" at bounding box center [670, 139] width 396 height 21
type input "Dama"
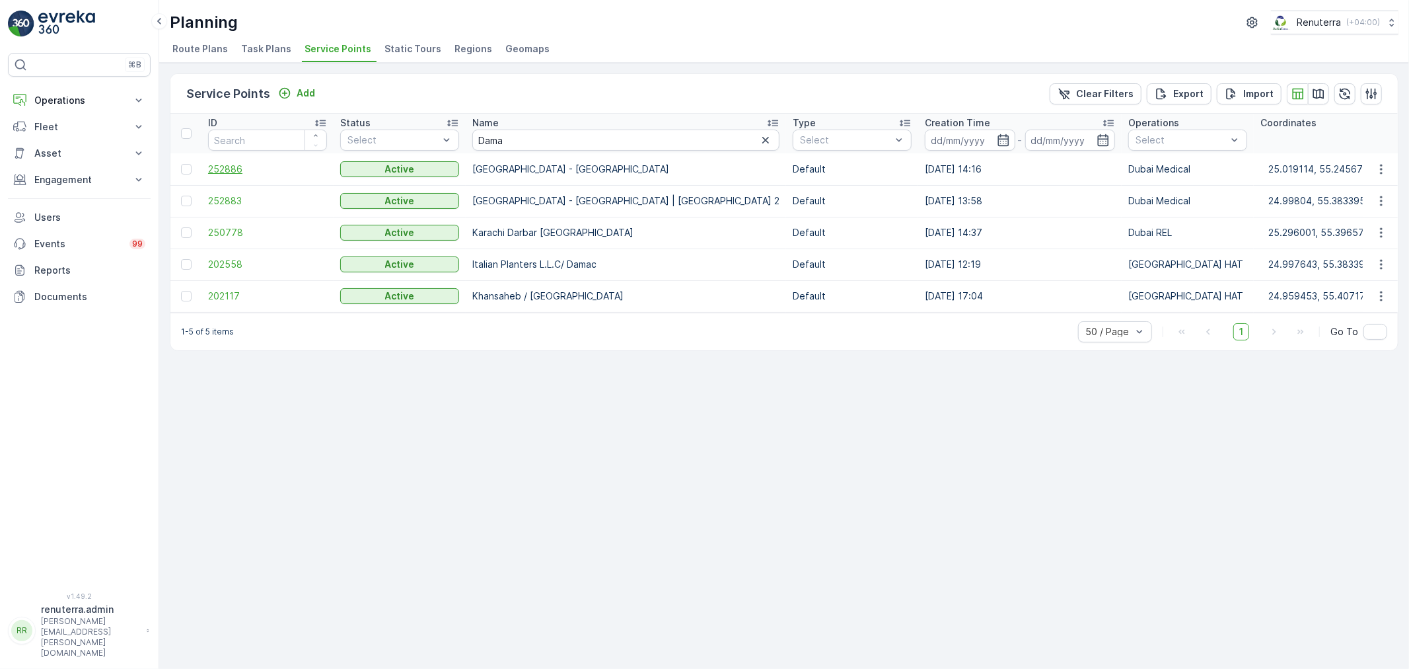
click at [233, 170] on span "252886" at bounding box center [267, 169] width 119 height 13
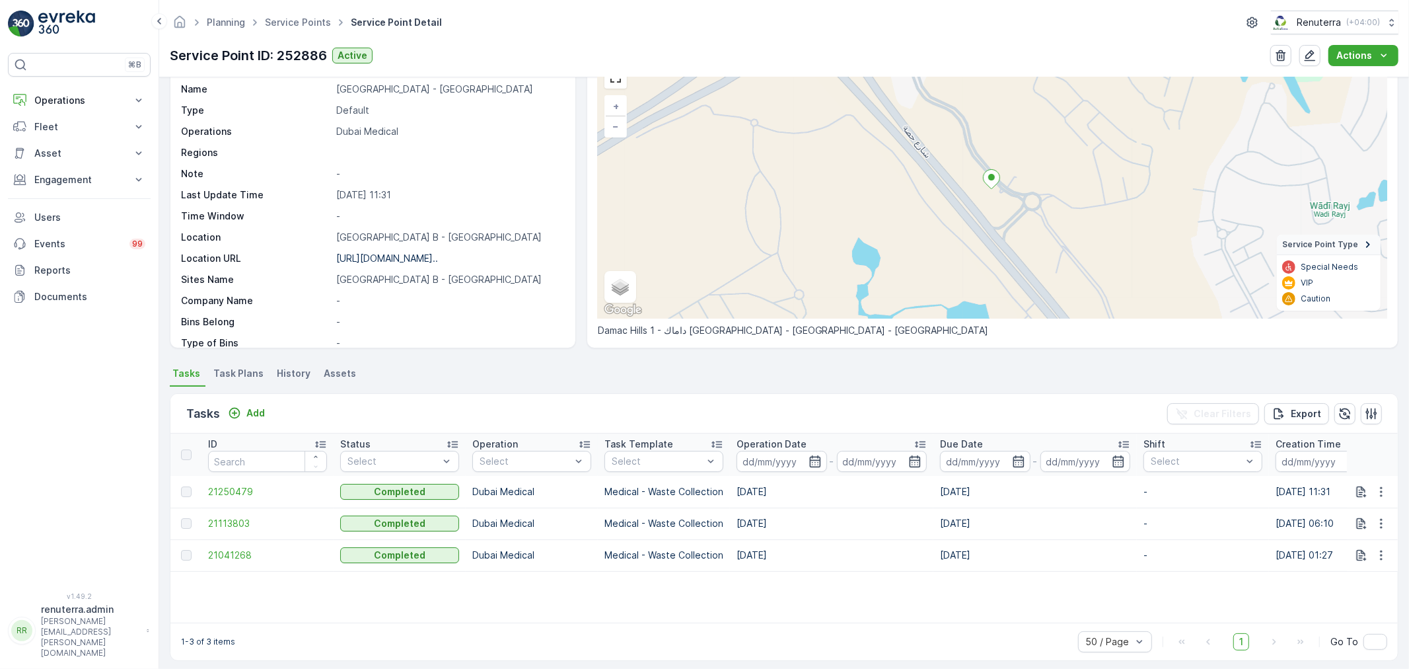
scroll to position [78, 0]
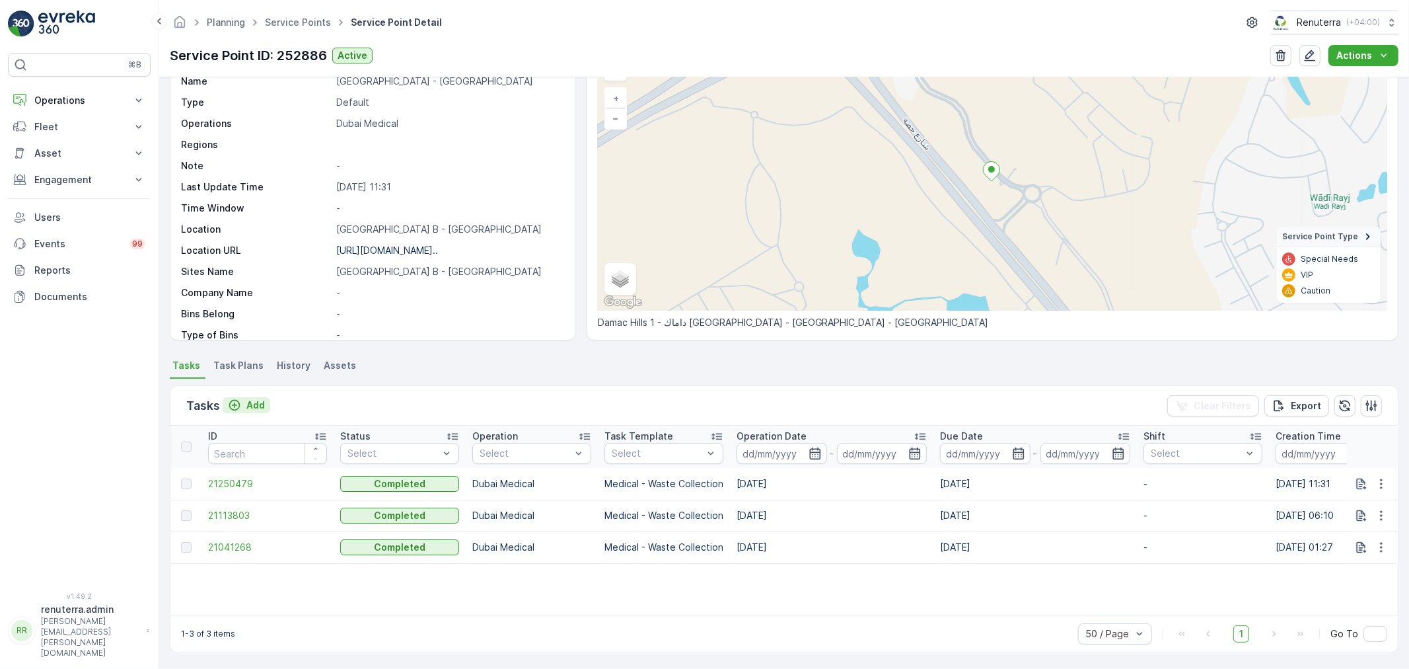
click at [229, 397] on button "Add" at bounding box center [247, 405] width 48 height 16
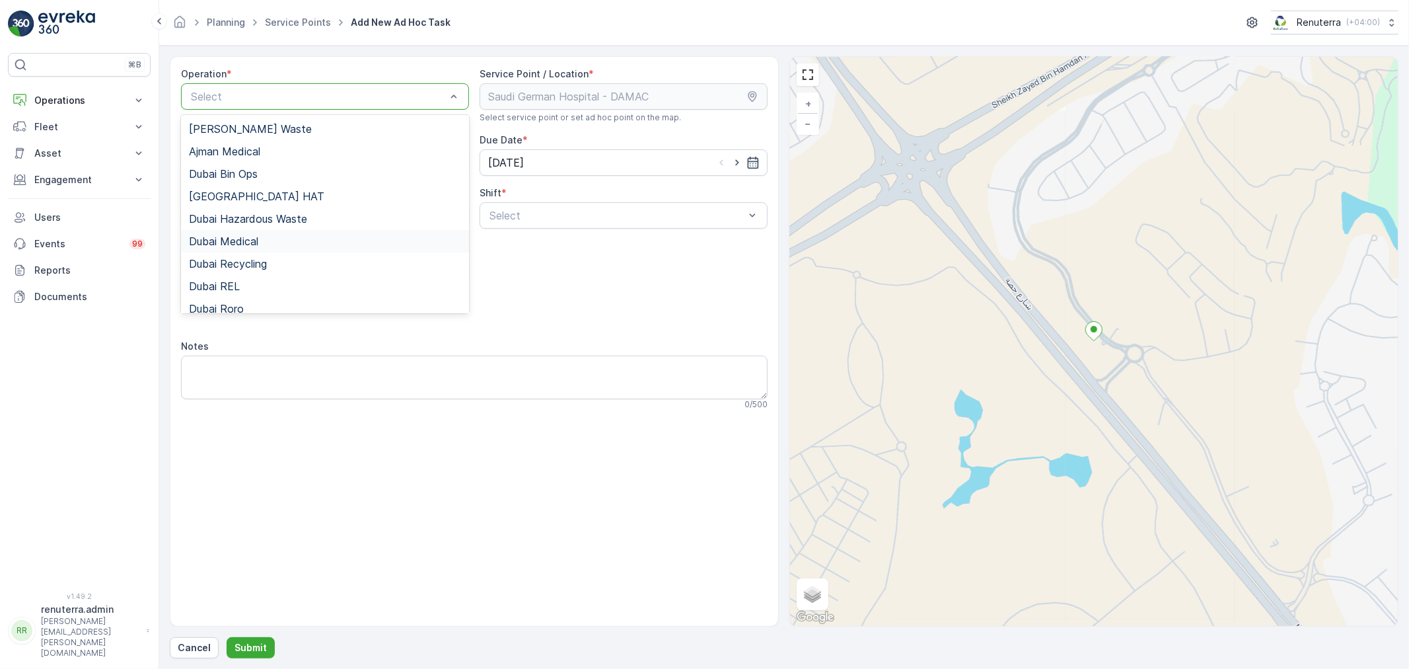
click at [236, 240] on span "Dubai Medical" at bounding box center [223, 241] width 69 height 12
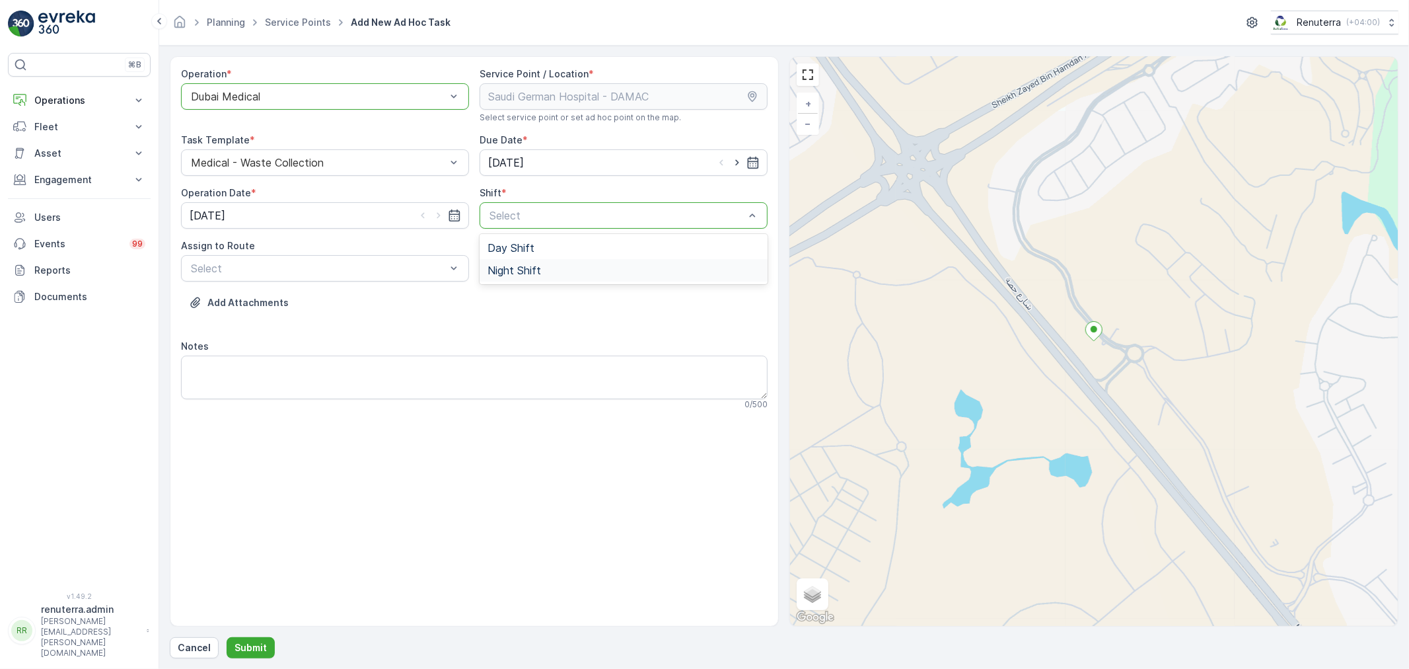
click at [529, 264] on span "Night Shift" at bounding box center [515, 270] width 54 height 12
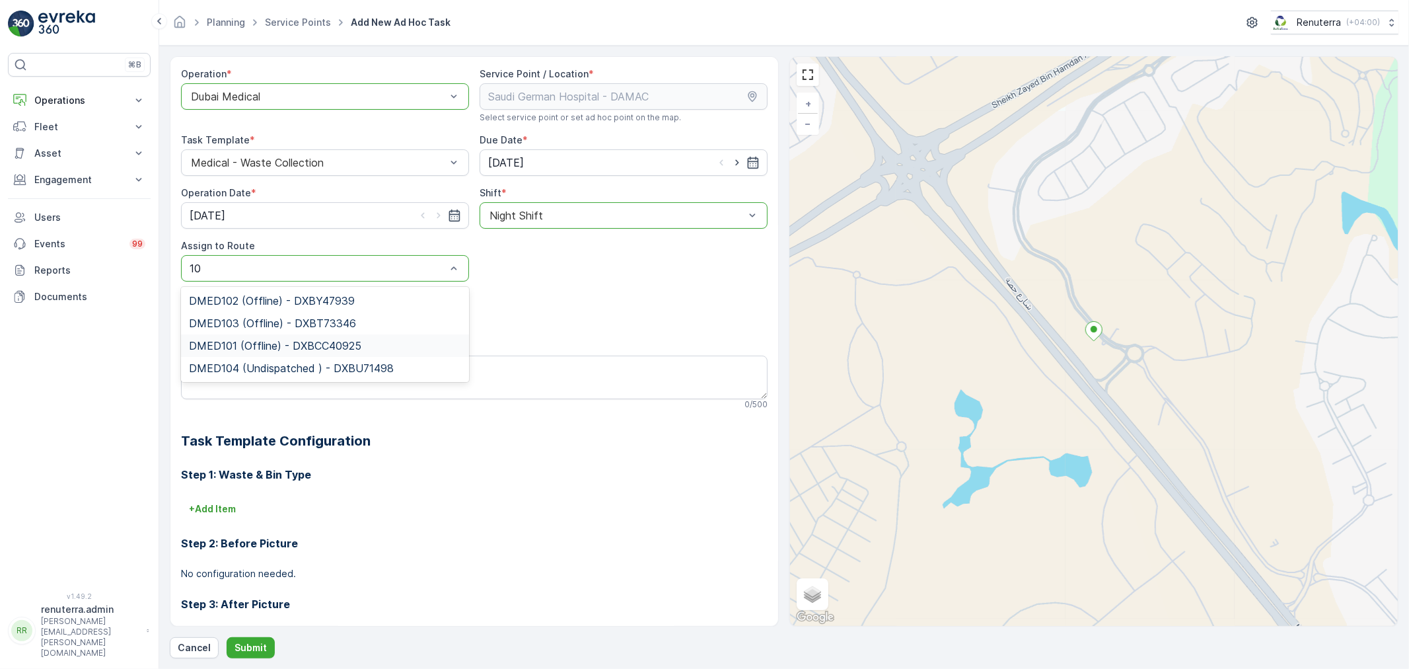
type input "1"
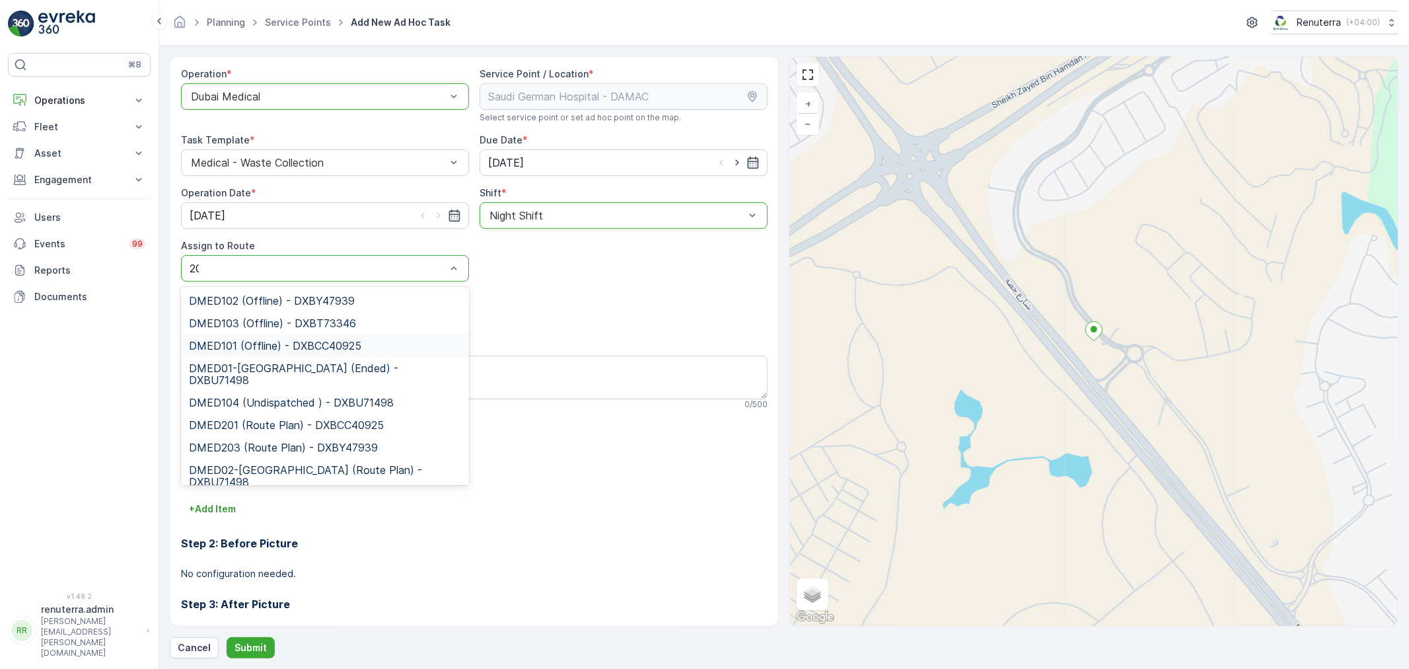
type input "202"
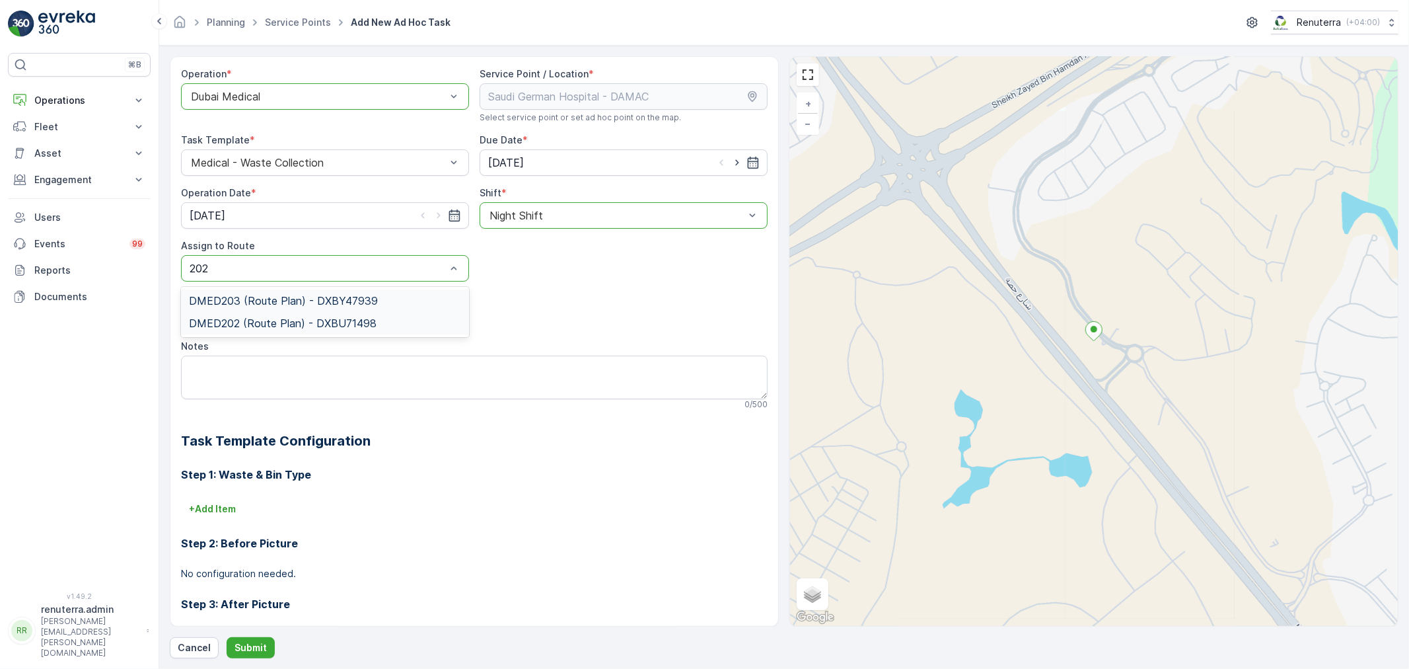
click at [305, 308] on div "DMED203 (Route Plan) - DXBY47939" at bounding box center [325, 300] width 288 height 22
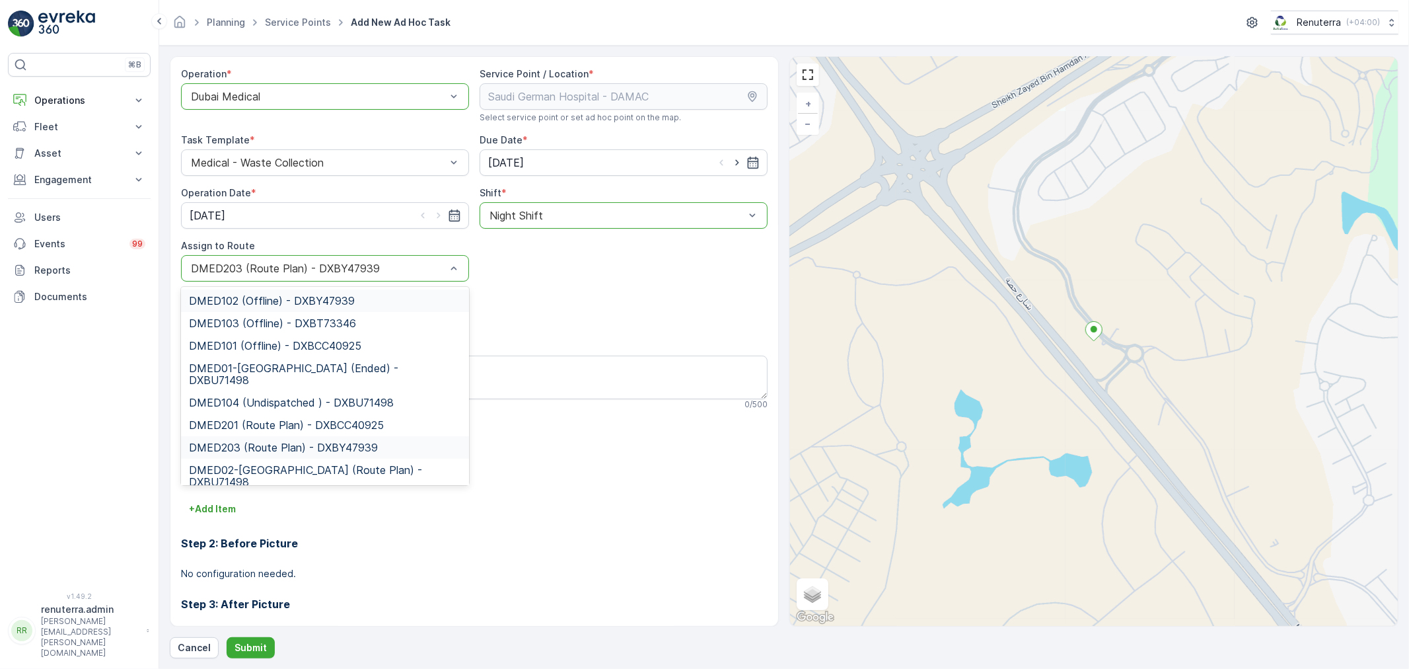
click at [287, 279] on div "DMED203 (Route Plan) - DXBY47939" at bounding box center [325, 268] width 288 height 26
type input "202"
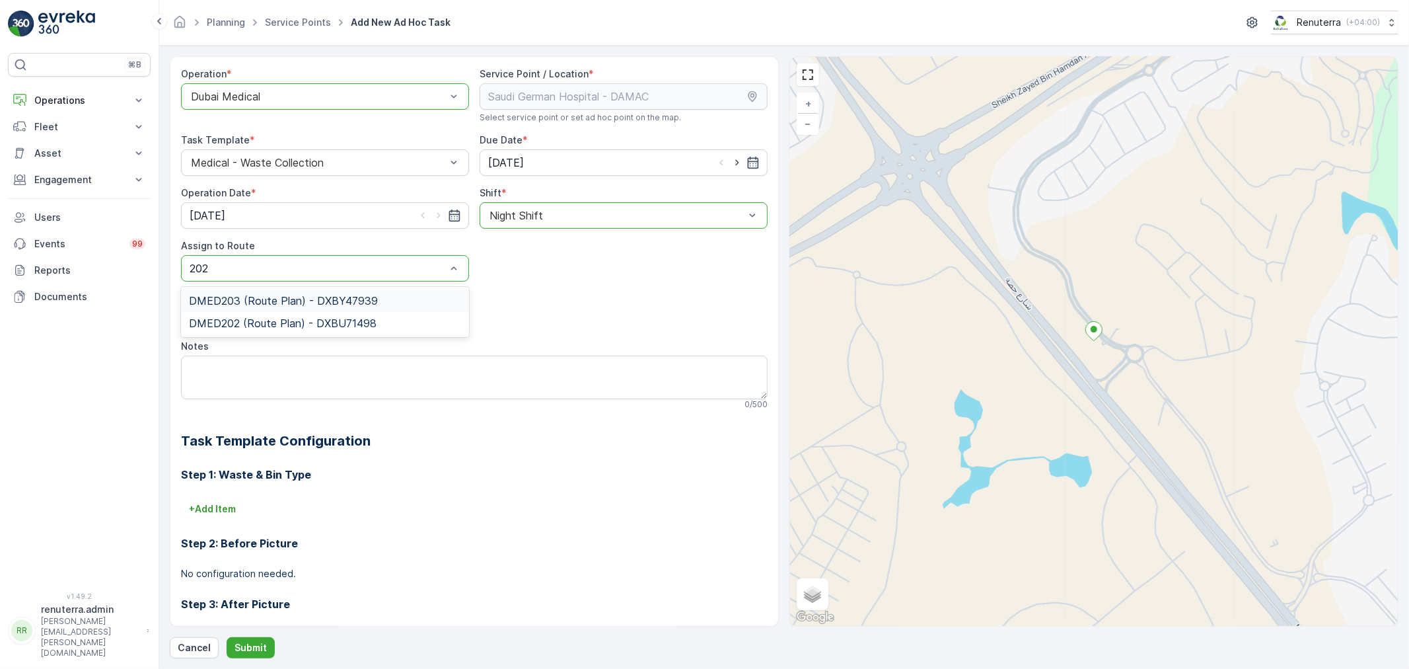
click at [274, 308] on div "DMED203 (Route Plan) - DXBY47939" at bounding box center [325, 300] width 288 height 22
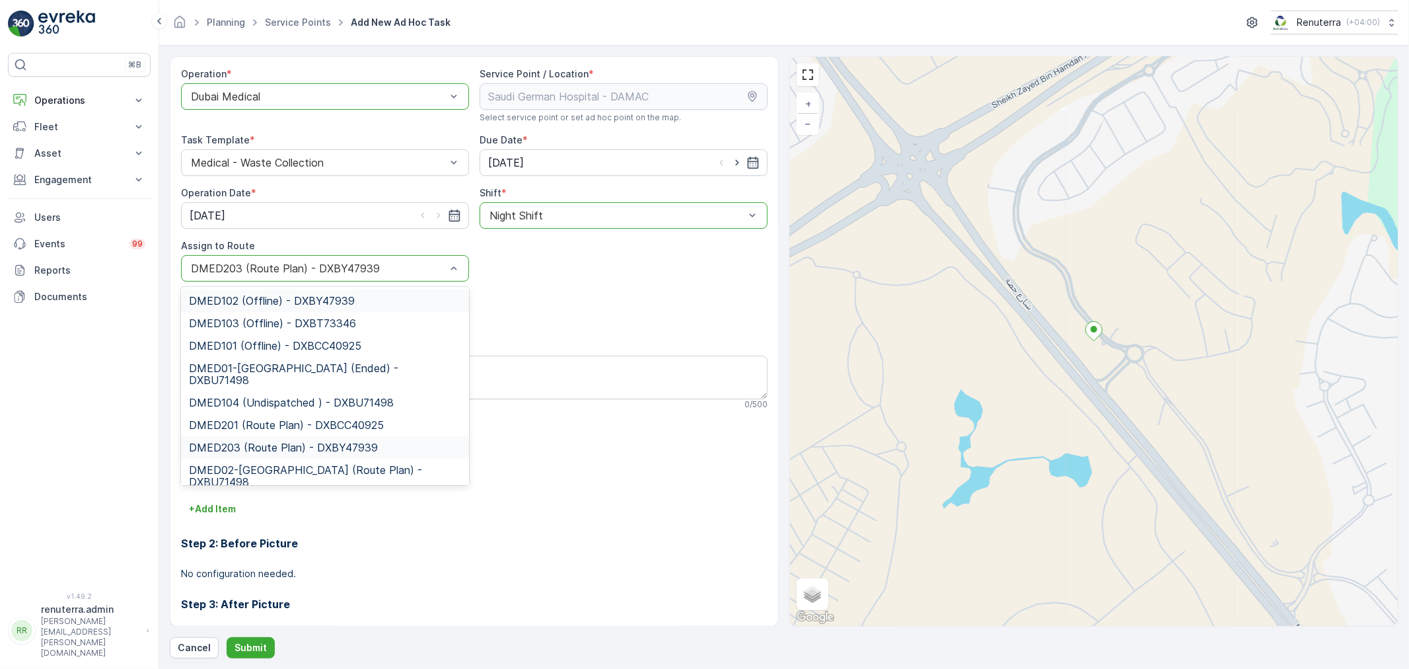
click at [251, 274] on div at bounding box center [319, 268] width 258 height 12
type input "202"
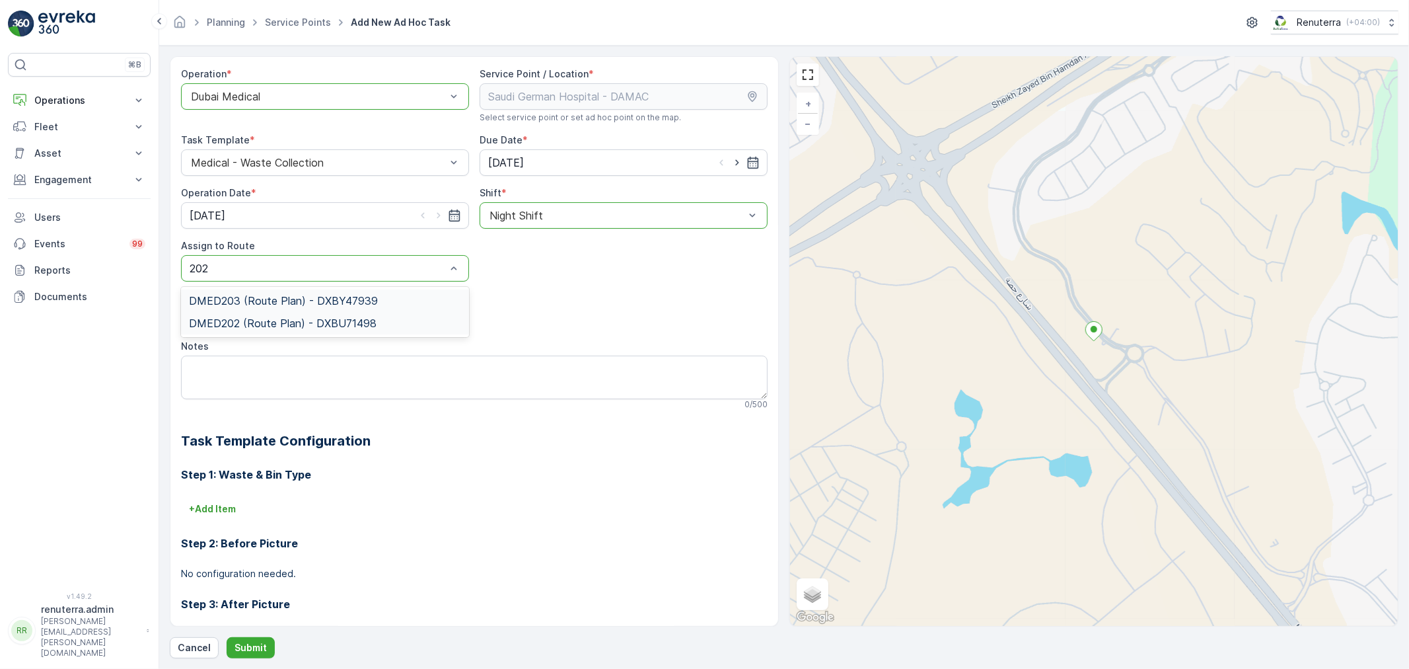
click at [269, 314] on div "DMED202 (Route Plan) - DXBU71498" at bounding box center [325, 323] width 288 height 22
click at [238, 655] on button "Submit" at bounding box center [251, 647] width 48 height 21
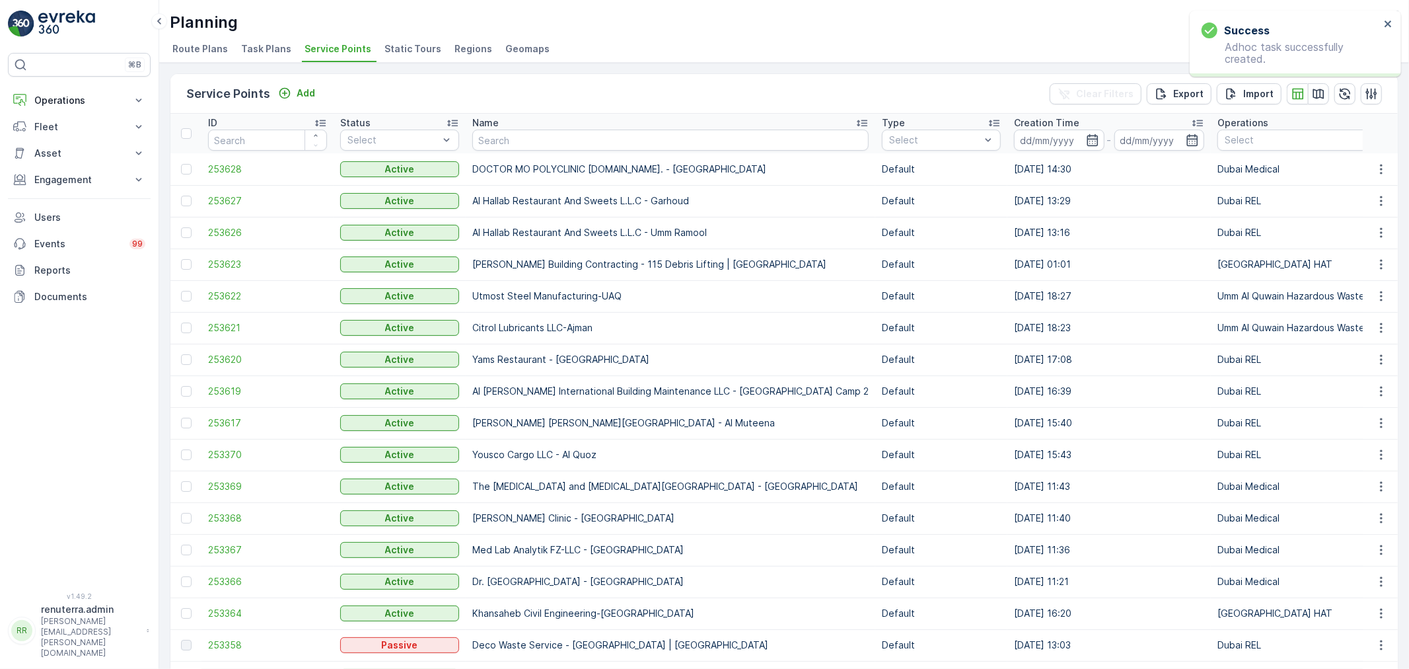
click at [491, 150] on th "Name" at bounding box center [671, 134] width 410 height 40
click at [491, 143] on input "text" at bounding box center [670, 139] width 396 height 21
type input "Saudi"
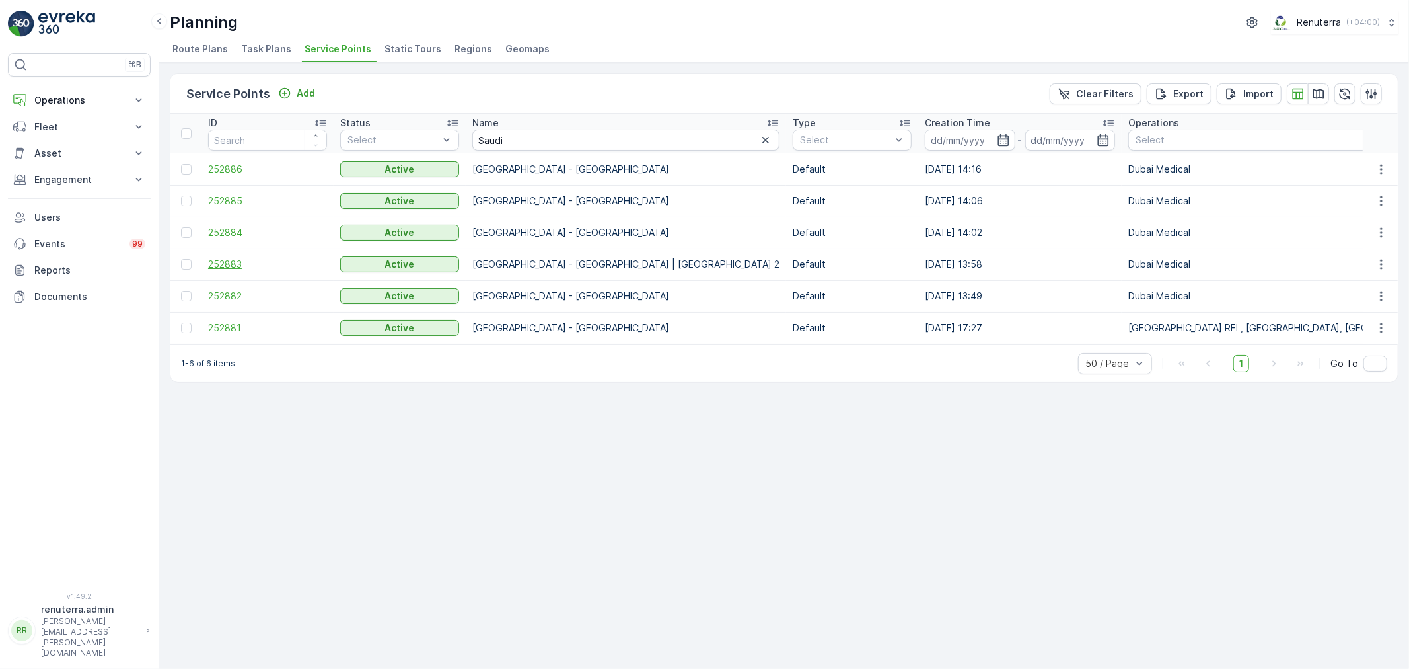
click at [216, 258] on span "252883" at bounding box center [267, 264] width 119 height 13
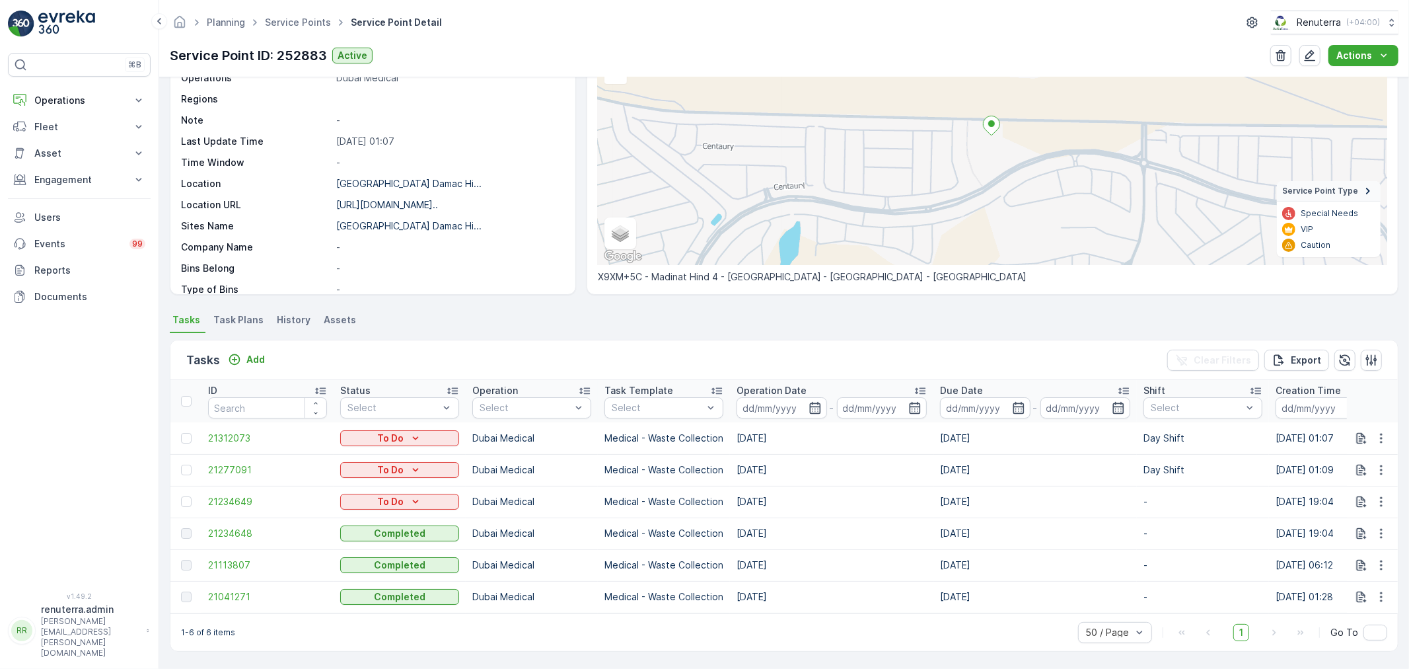
scroll to position [129, 0]
click at [181, 464] on div at bounding box center [186, 469] width 11 height 11
click at [181, 464] on input "checkbox" at bounding box center [181, 464] width 0 height 0
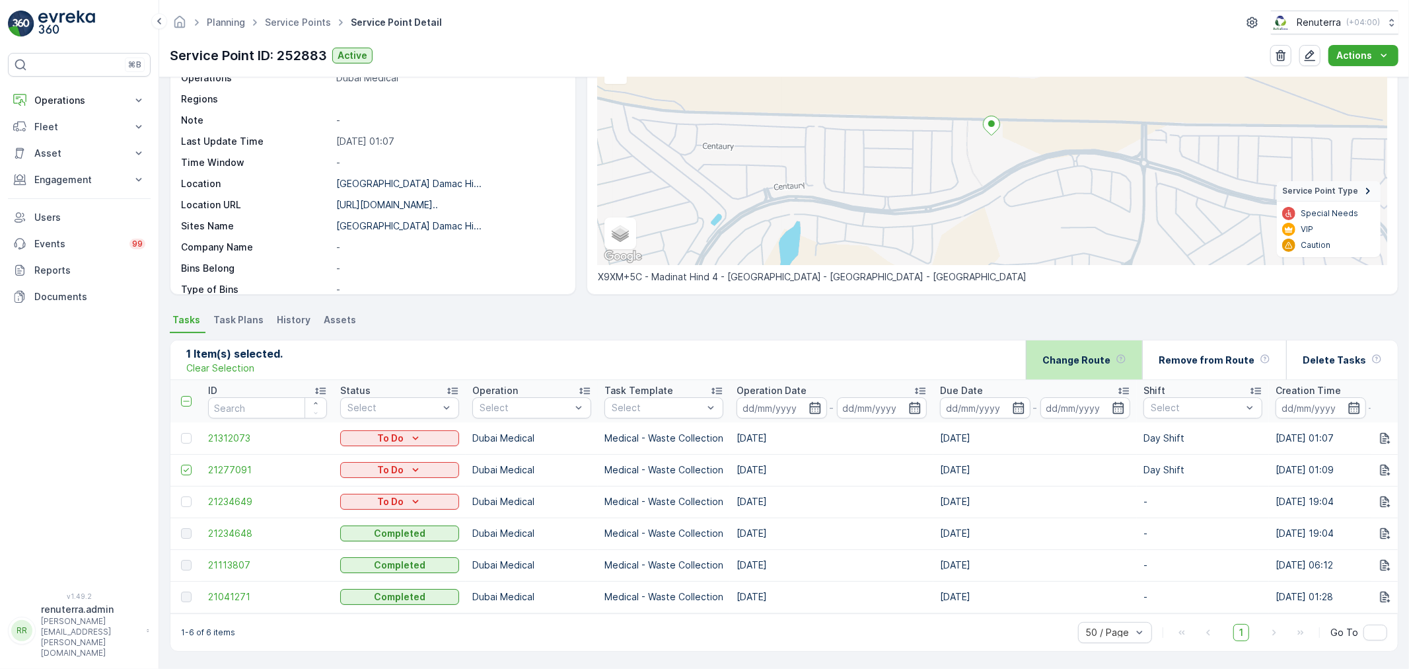
click at [1098, 355] on p "Change Route" at bounding box center [1076, 359] width 68 height 13
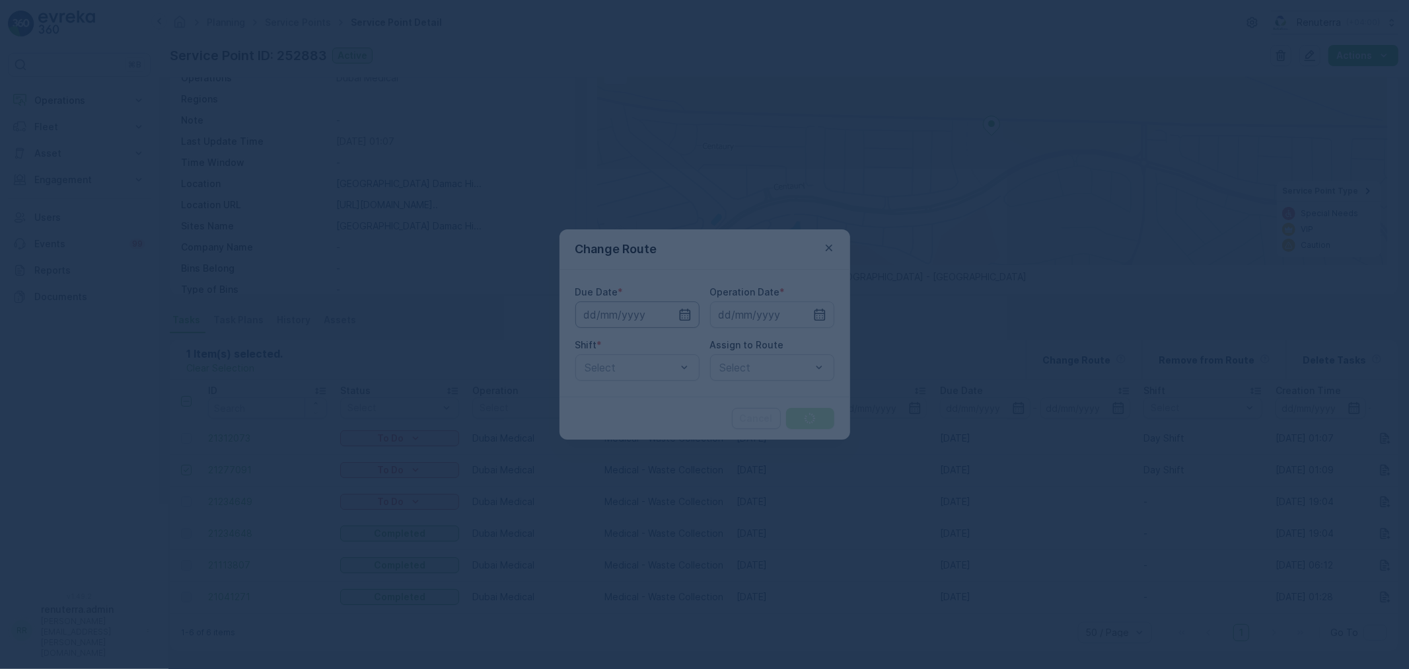
type input "[DATE]"
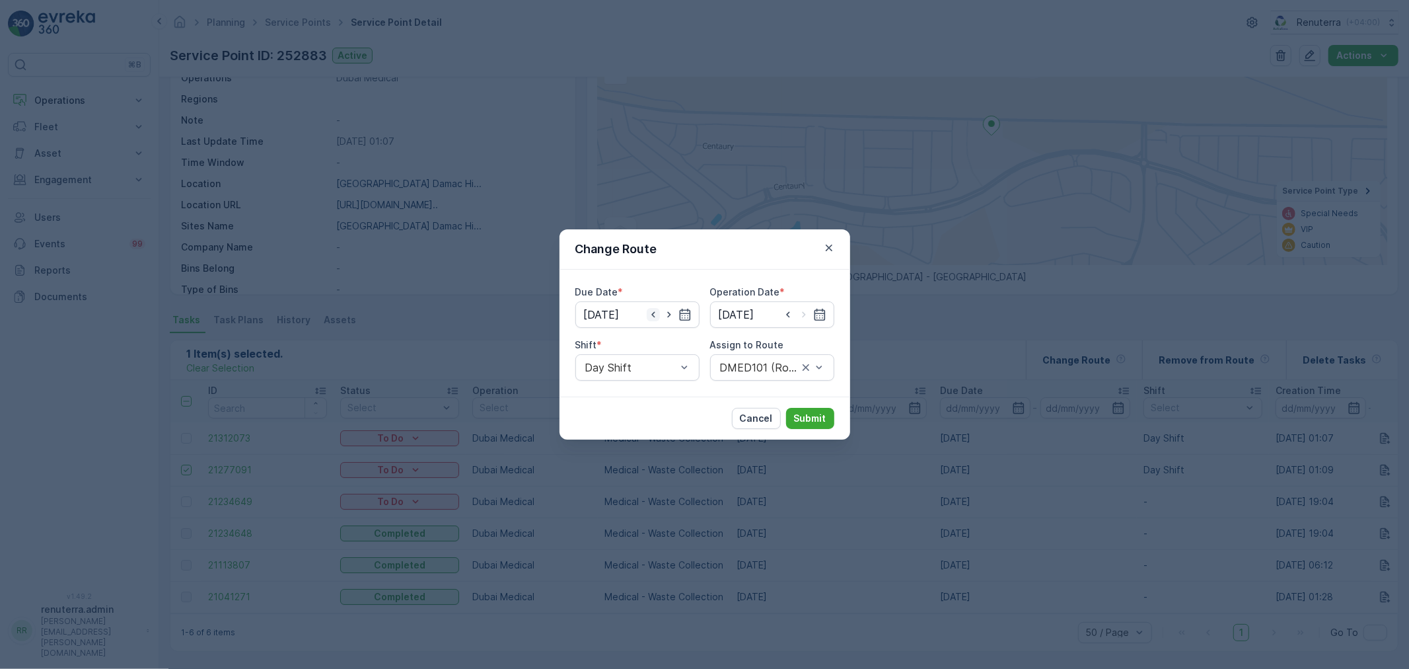
click at [651, 317] on icon "button" at bounding box center [653, 314] width 13 height 13
type input "[DATE]"
click at [758, 318] on input at bounding box center [772, 314] width 124 height 26
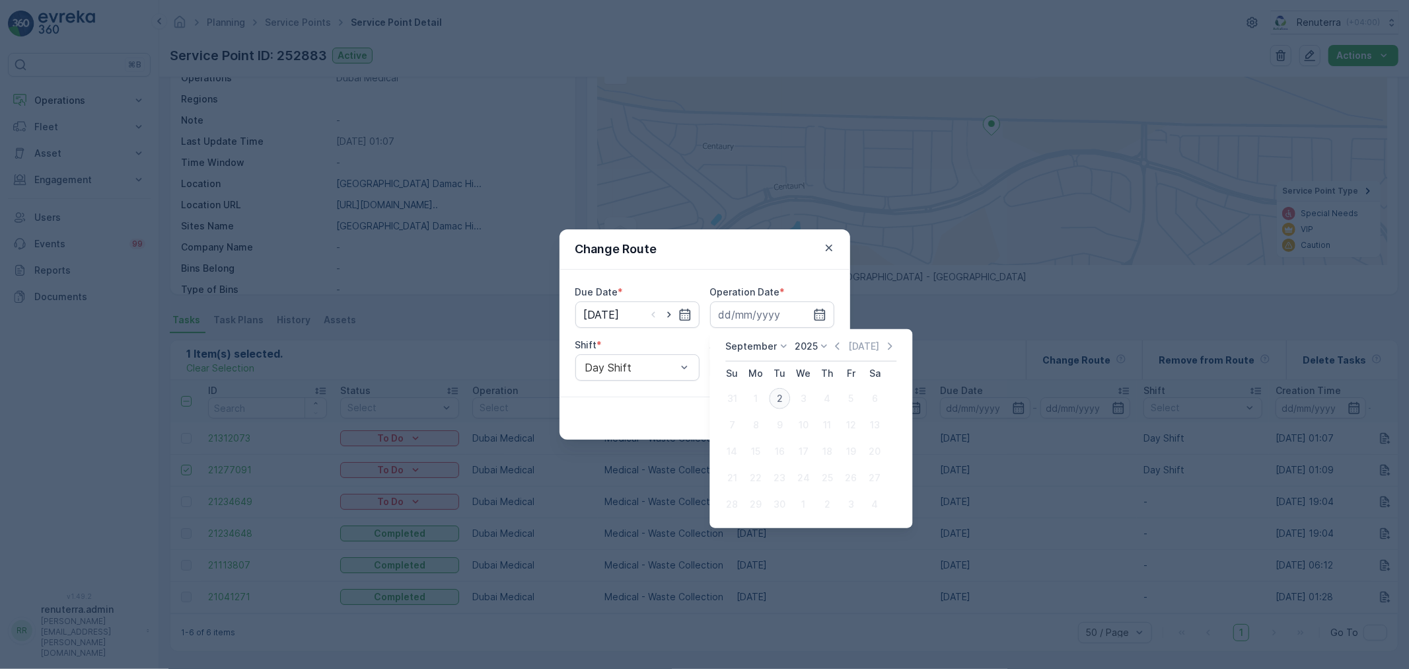
click at [782, 404] on div "2" at bounding box center [779, 398] width 21 height 21
type input "[DATE]"
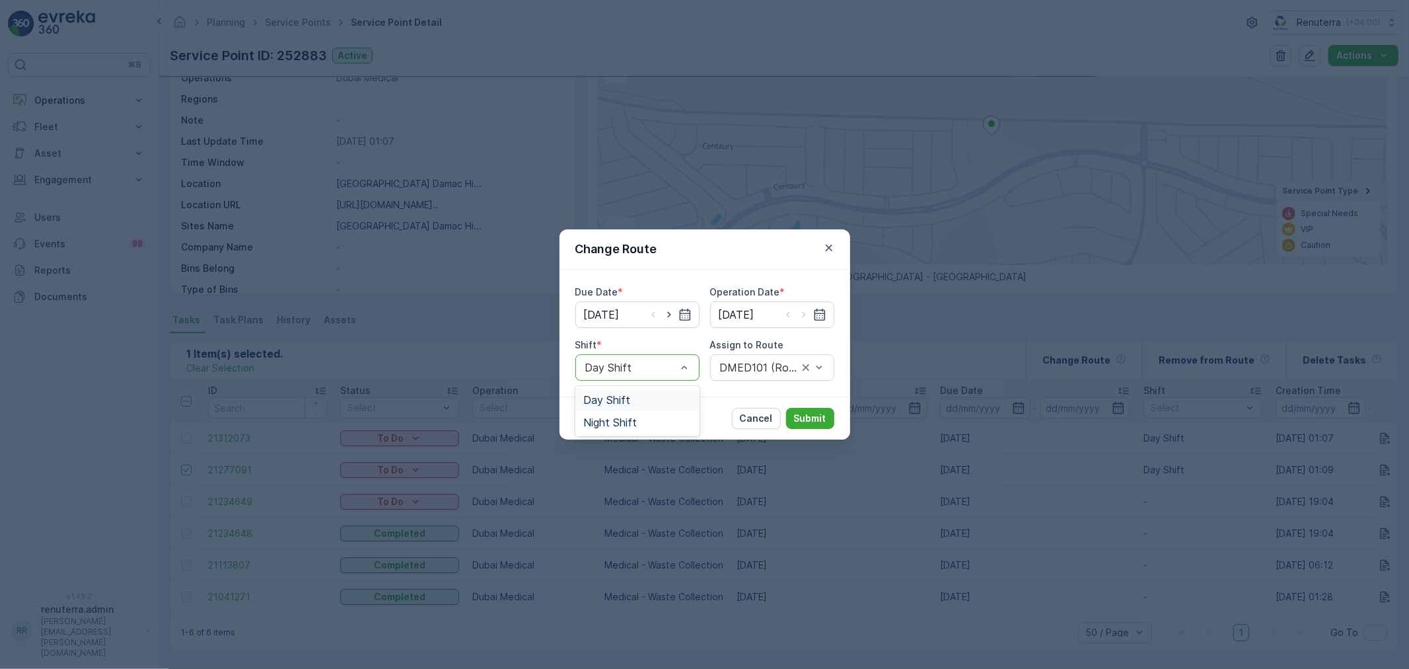
click at [667, 373] on div "Day Shift" at bounding box center [637, 367] width 124 height 26
click at [651, 414] on div "Night Shift" at bounding box center [637, 422] width 124 height 22
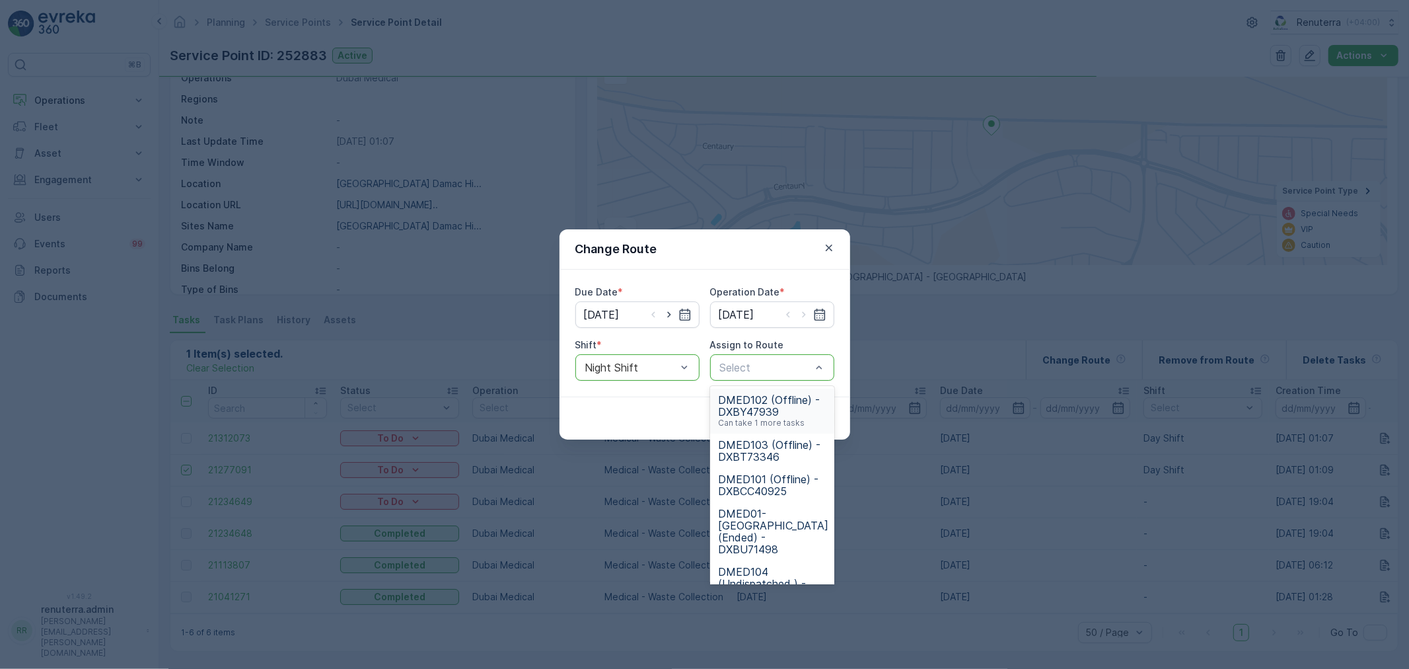
click at [730, 378] on div "Select" at bounding box center [772, 367] width 124 height 26
click at [732, 371] on div at bounding box center [766, 367] width 94 height 12
type input "202"
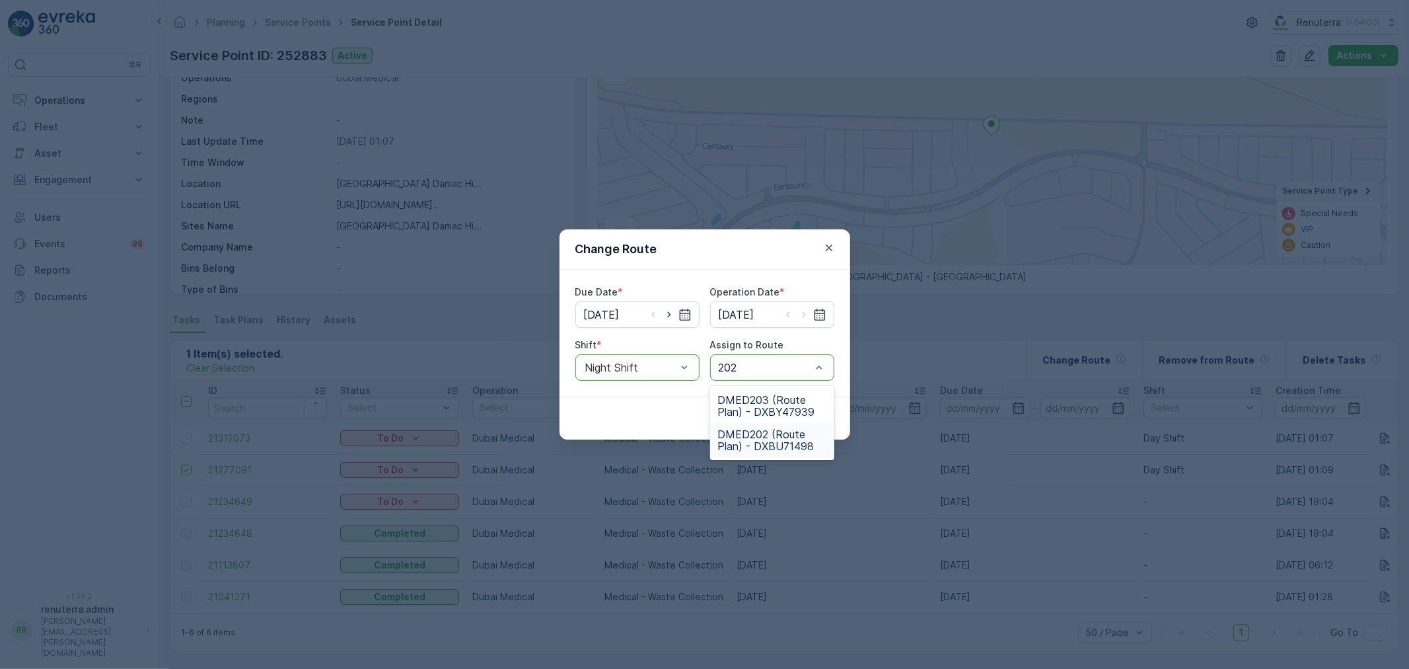
click at [744, 437] on span "DMED202 (Route Plan) - DXBU71498" at bounding box center [772, 440] width 108 height 24
click at [796, 424] on button "Submit" at bounding box center [810, 418] width 48 height 21
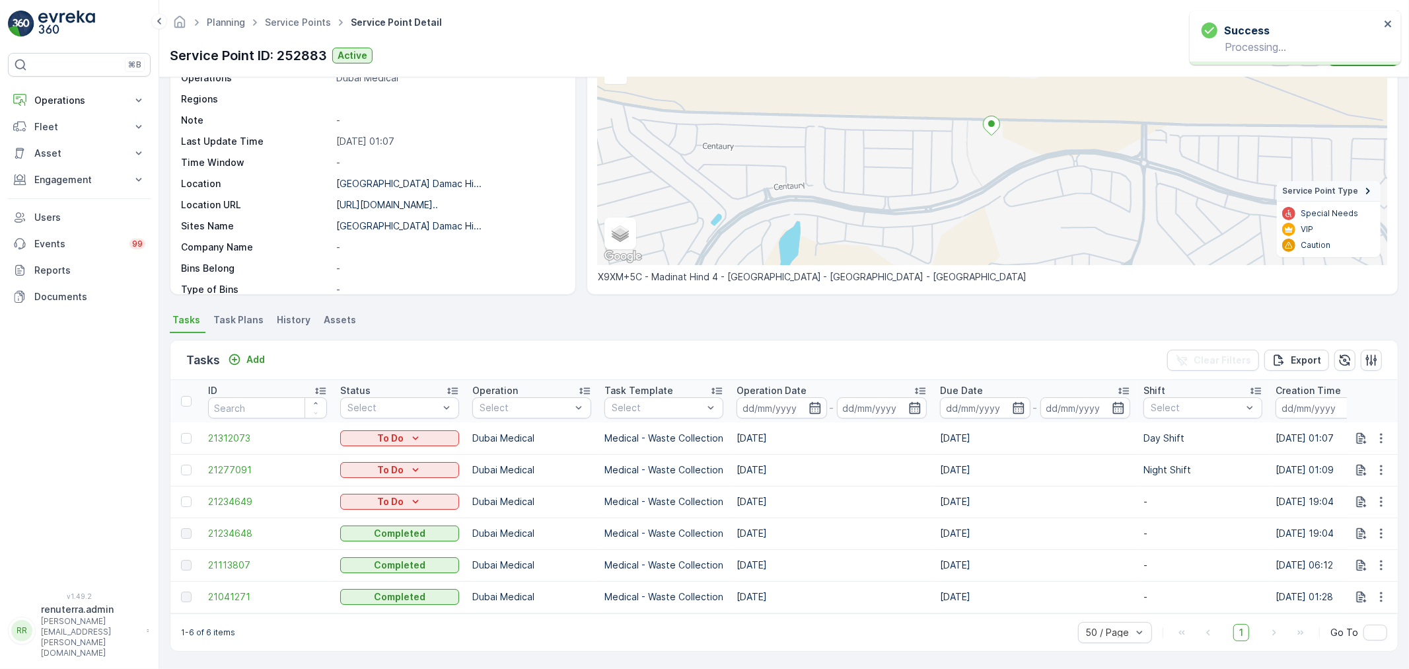
scroll to position [129, 0]
click at [314, 18] on link "Service Points" at bounding box center [298, 22] width 66 height 11
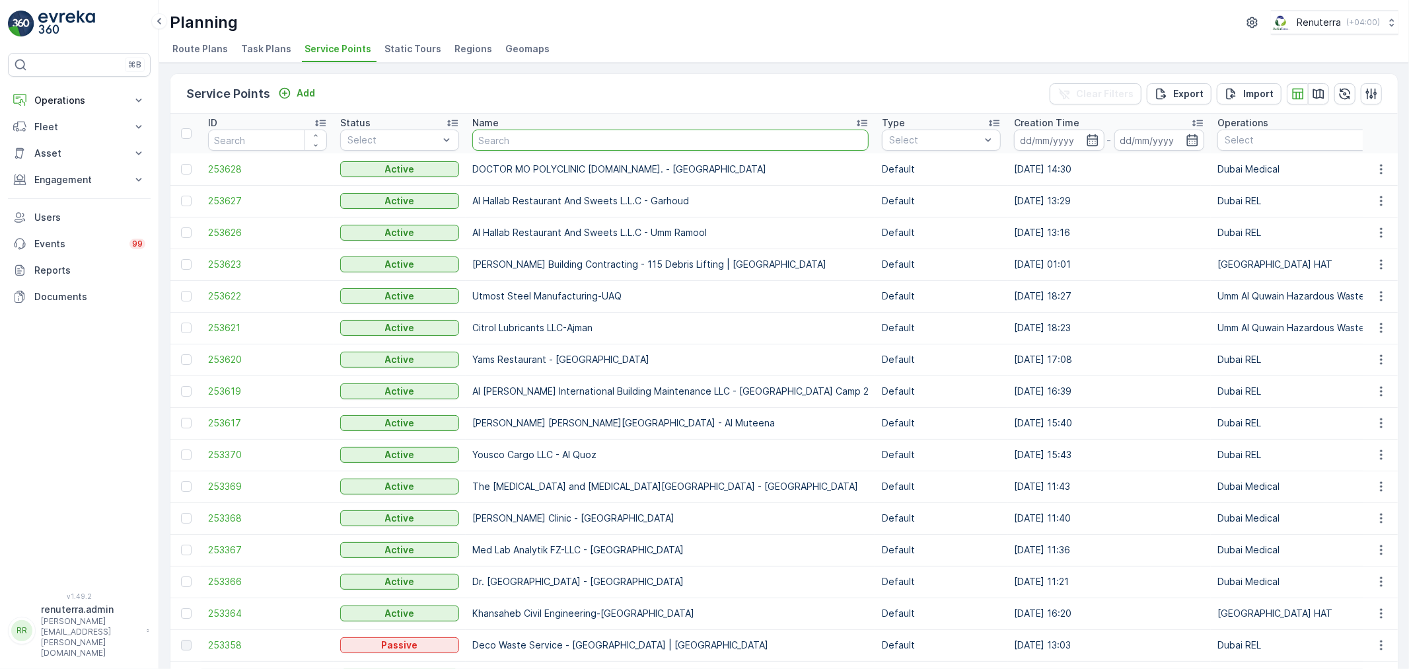
click at [520, 145] on input "text" at bounding box center [670, 139] width 396 height 21
type input "muzx"
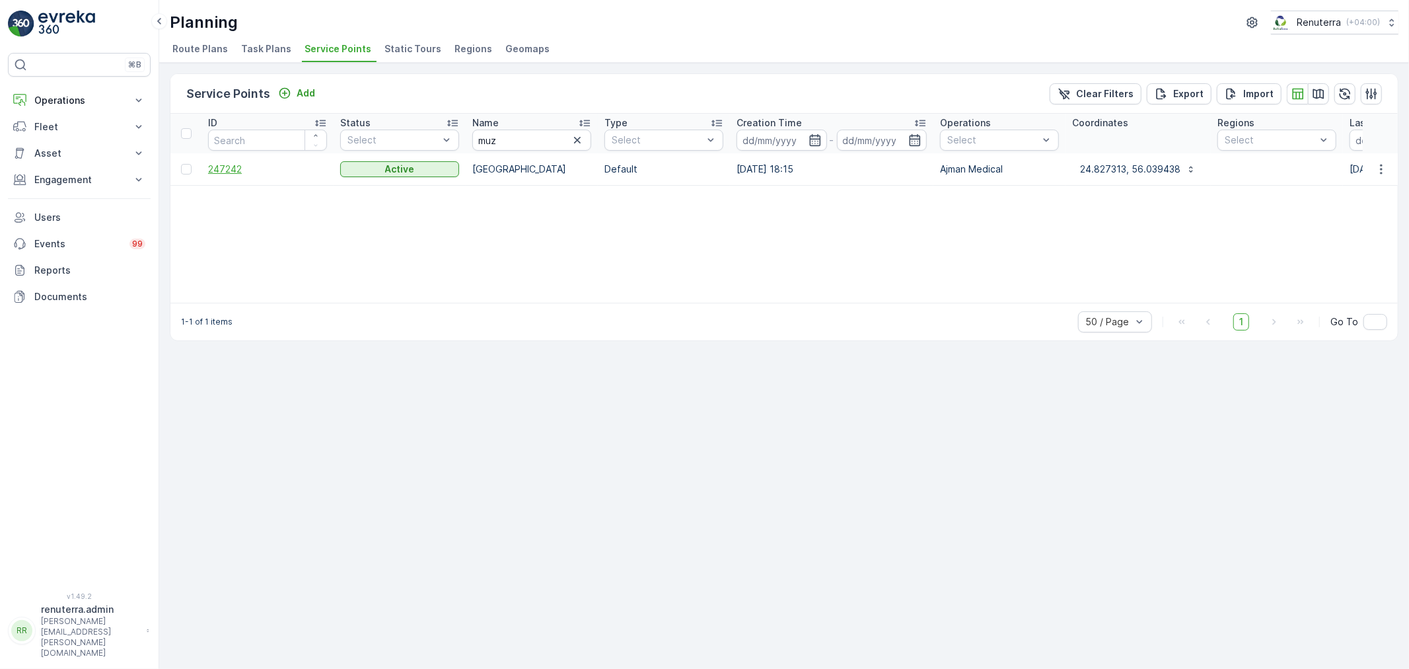
click at [269, 170] on span "247242" at bounding box center [267, 169] width 119 height 13
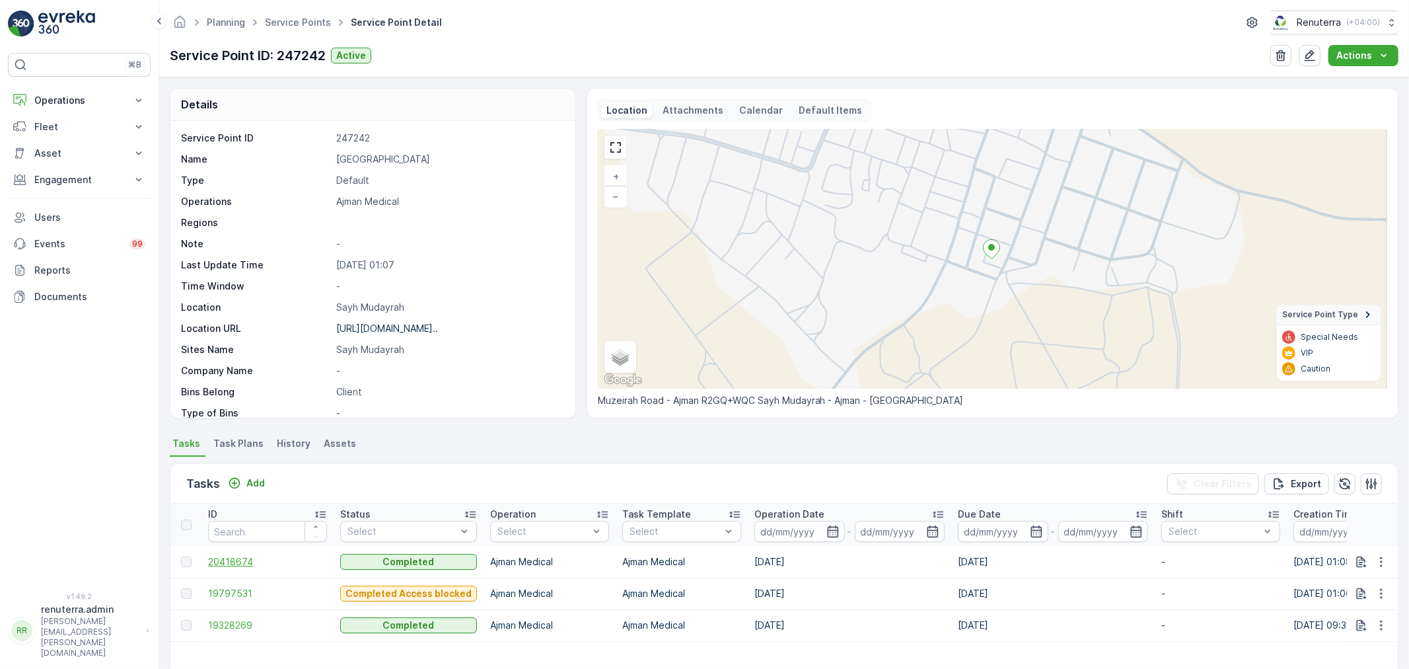
click at [222, 567] on span "20418674" at bounding box center [267, 561] width 119 height 13
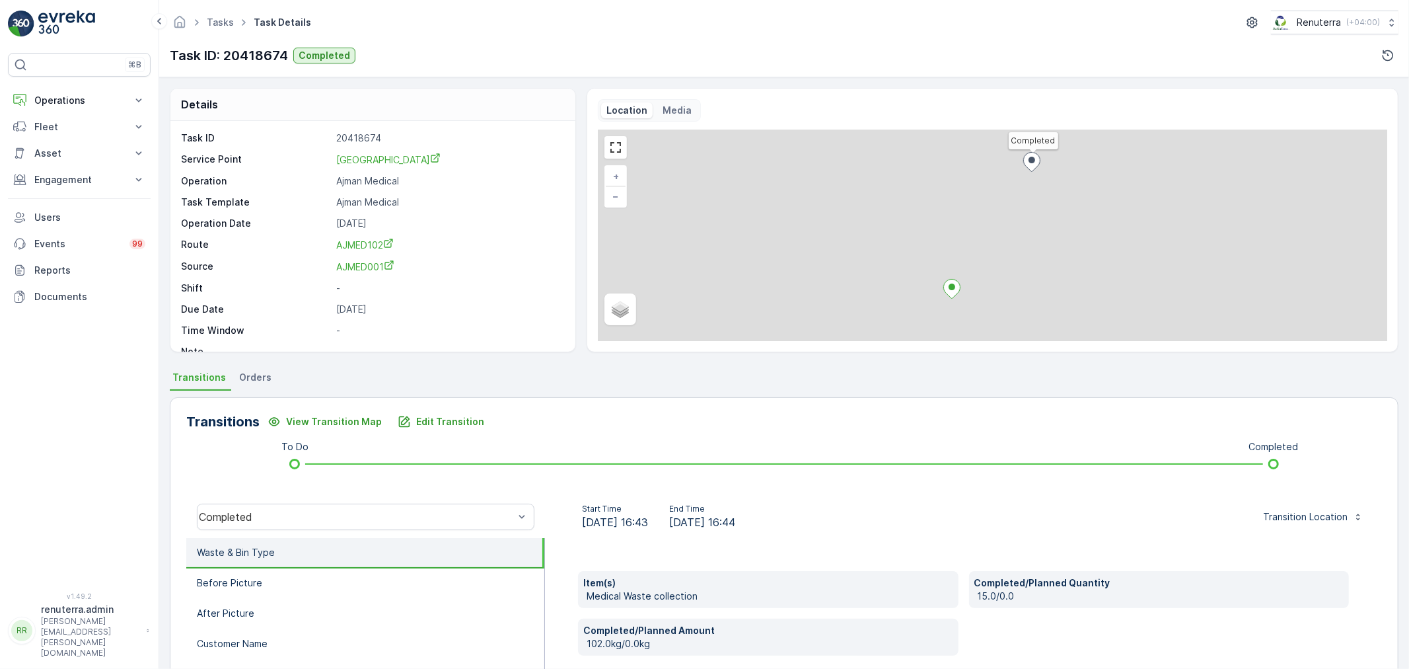
scroll to position [18, 0]
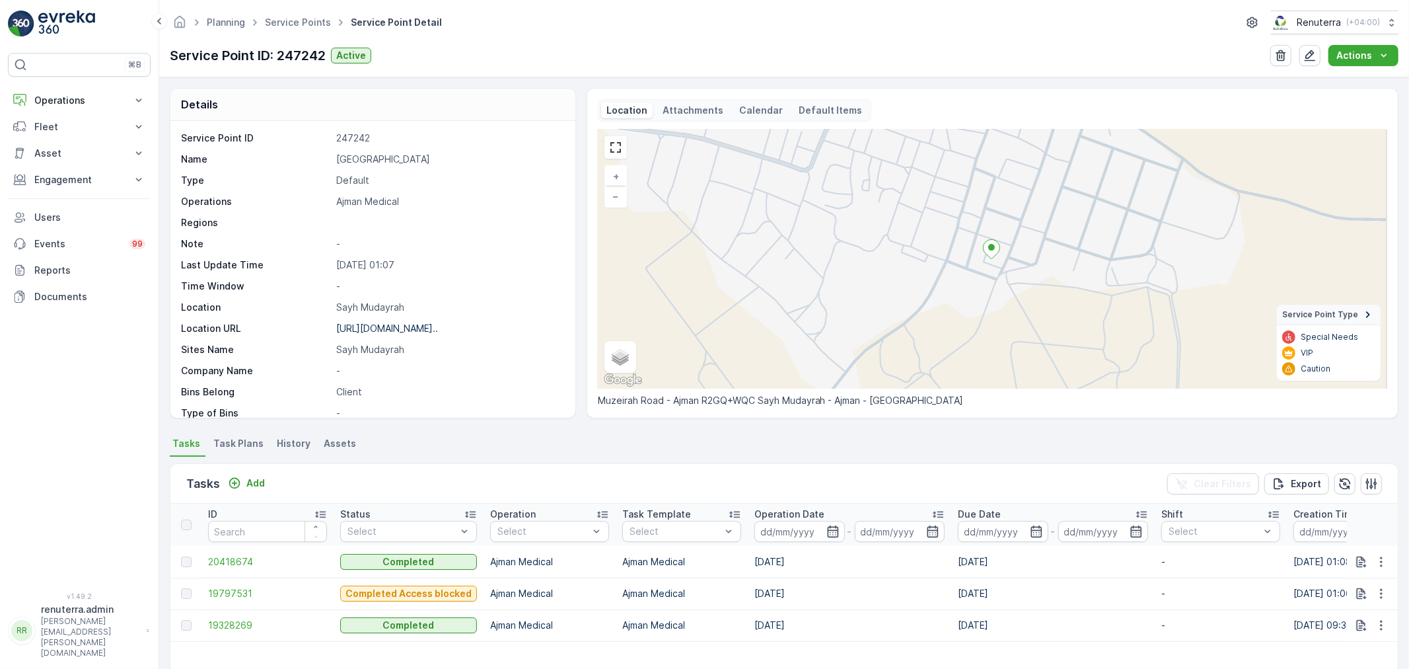
click at [300, 31] on ul "Service Points" at bounding box center [305, 22] width 86 height 19
click at [292, 22] on link "Service Points" at bounding box center [298, 22] width 66 height 11
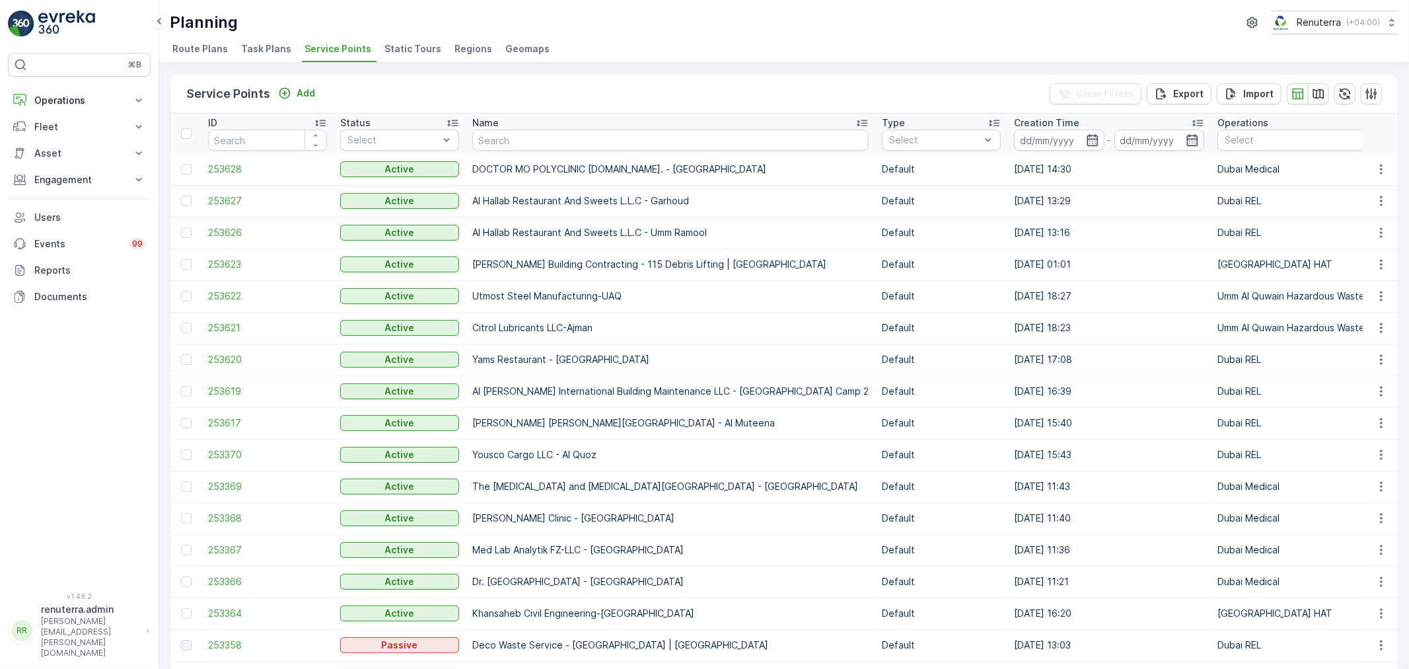
click at [509, 144] on input "text" at bounding box center [670, 139] width 396 height 21
click at [502, 134] on input "text" at bounding box center [670, 139] width 396 height 21
type input "gu"
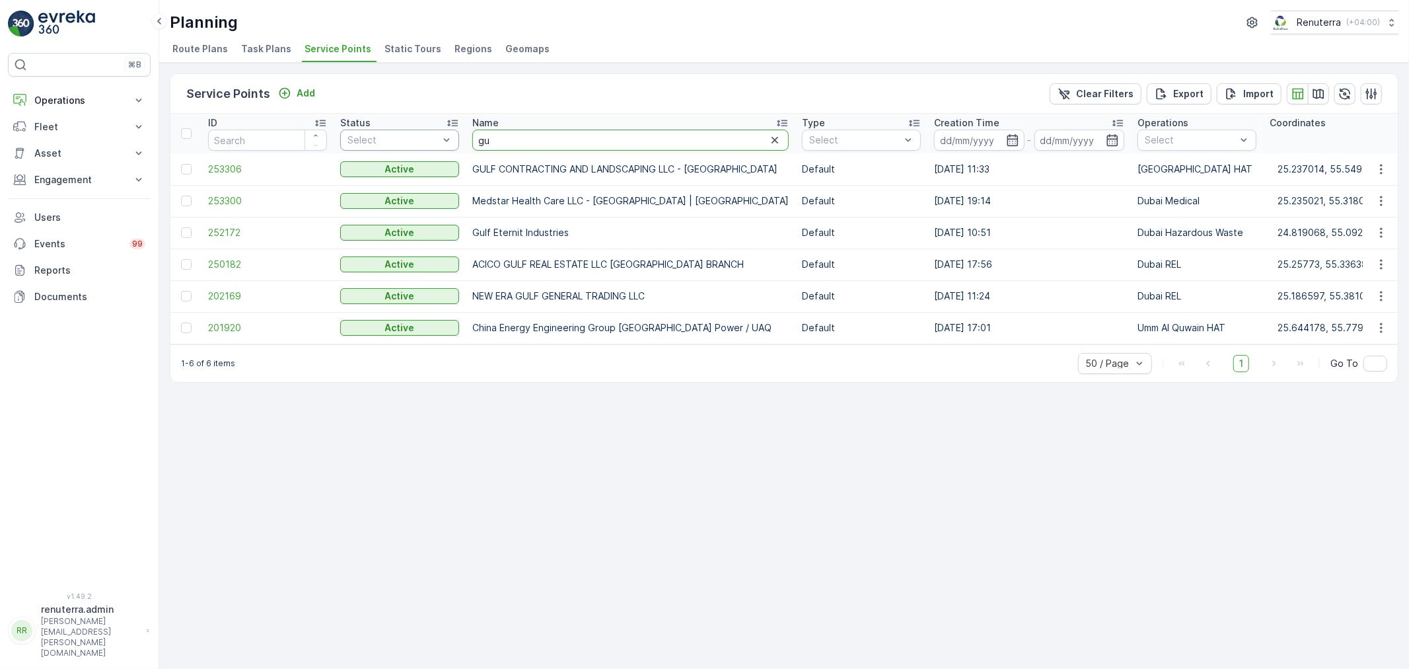
drag, startPoint x: 499, startPoint y: 136, endPoint x: 458, endPoint y: 136, distance: 41.0
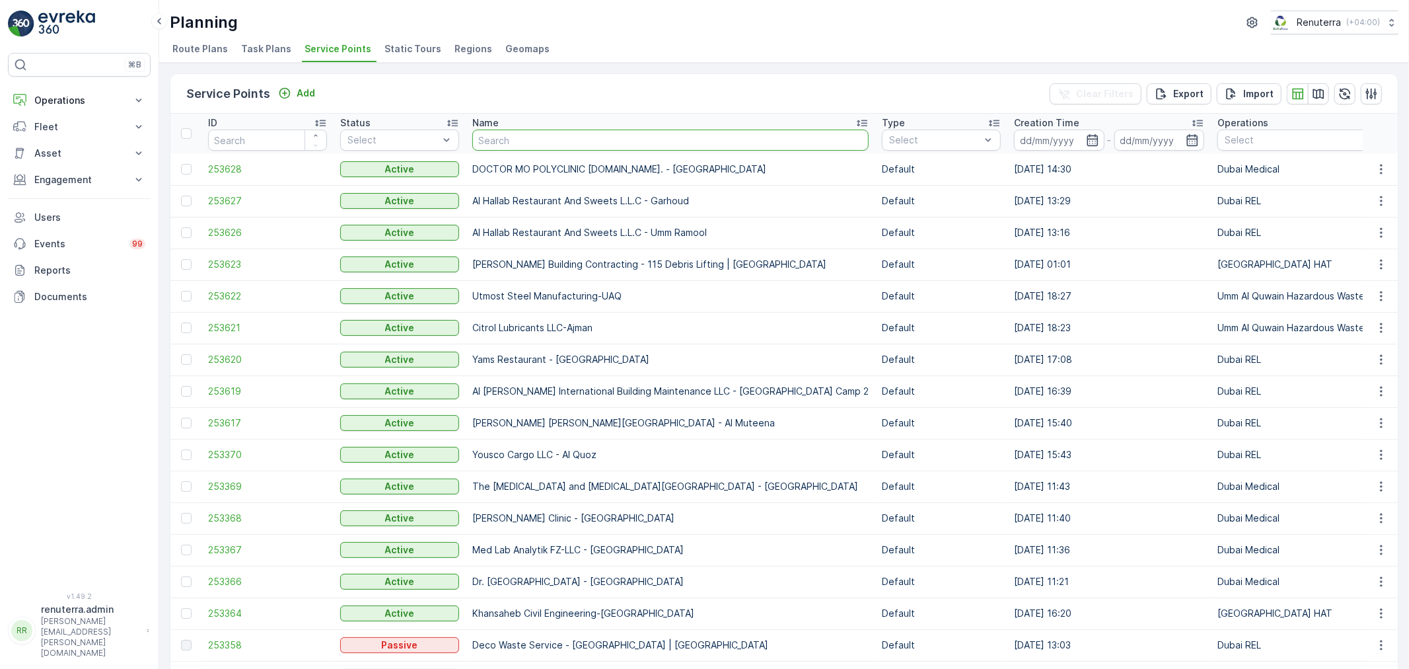
click at [482, 143] on input "text" at bounding box center [670, 139] width 396 height 21
click at [519, 147] on input "text" at bounding box center [670, 139] width 396 height 21
type input "Kenz"
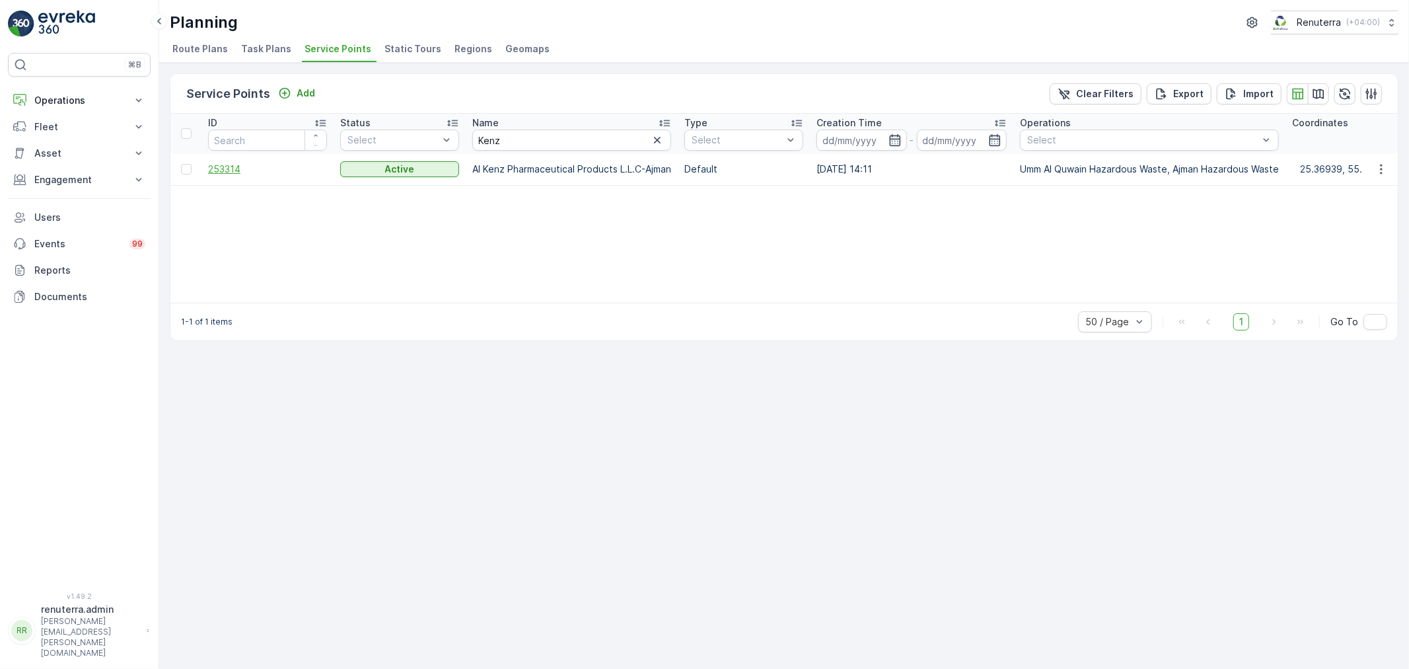
click at [223, 163] on span "253314" at bounding box center [267, 169] width 119 height 13
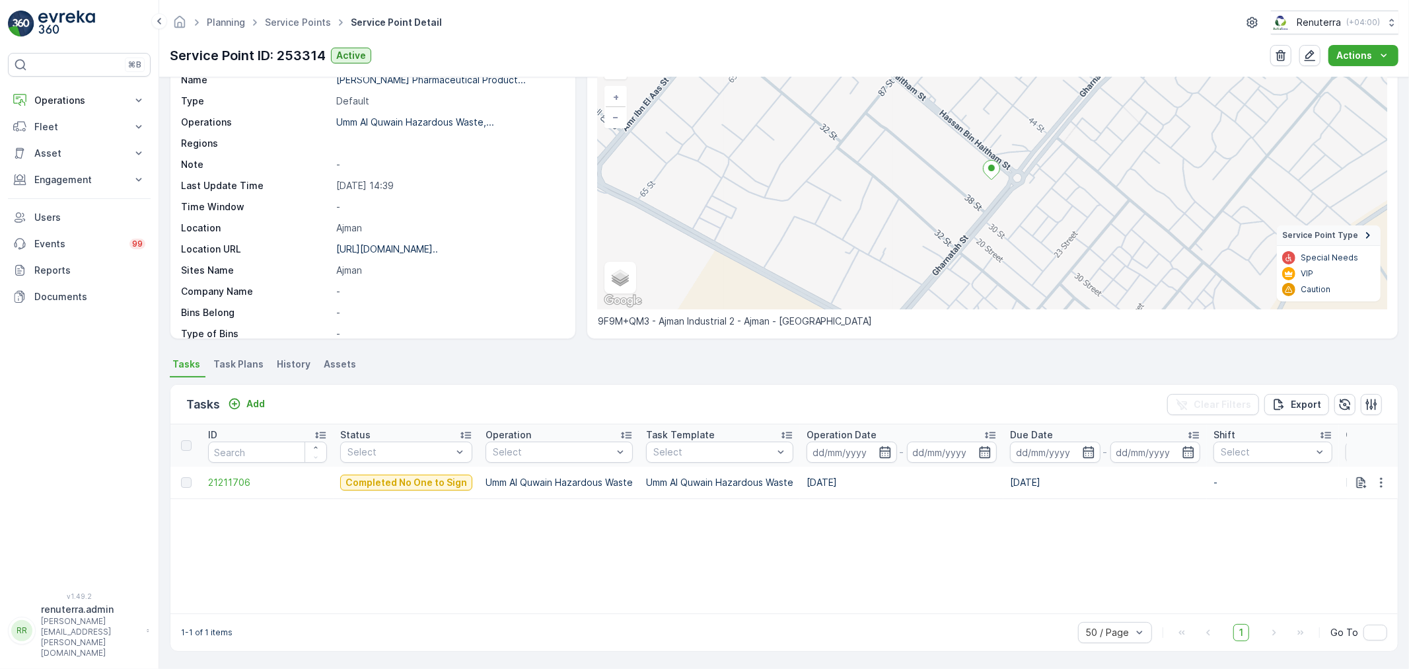
scroll to position [79, 0]
drag, startPoint x: 246, startPoint y: 26, endPoint x: 291, endPoint y: 25, distance: 45.6
click at [246, 25] on span "Planning" at bounding box center [226, 22] width 44 height 13
click at [296, 25] on link "Service Points" at bounding box center [298, 22] width 66 height 11
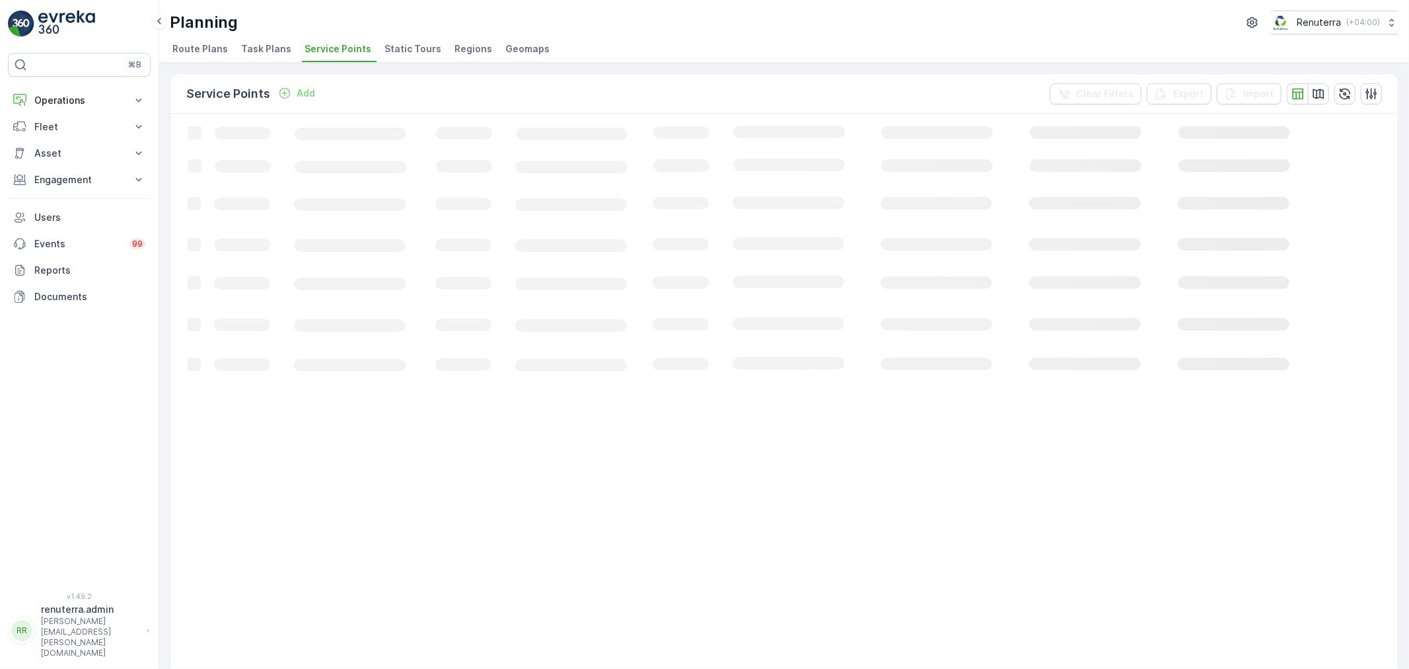
click at [297, 94] on p "Add" at bounding box center [306, 93] width 18 height 13
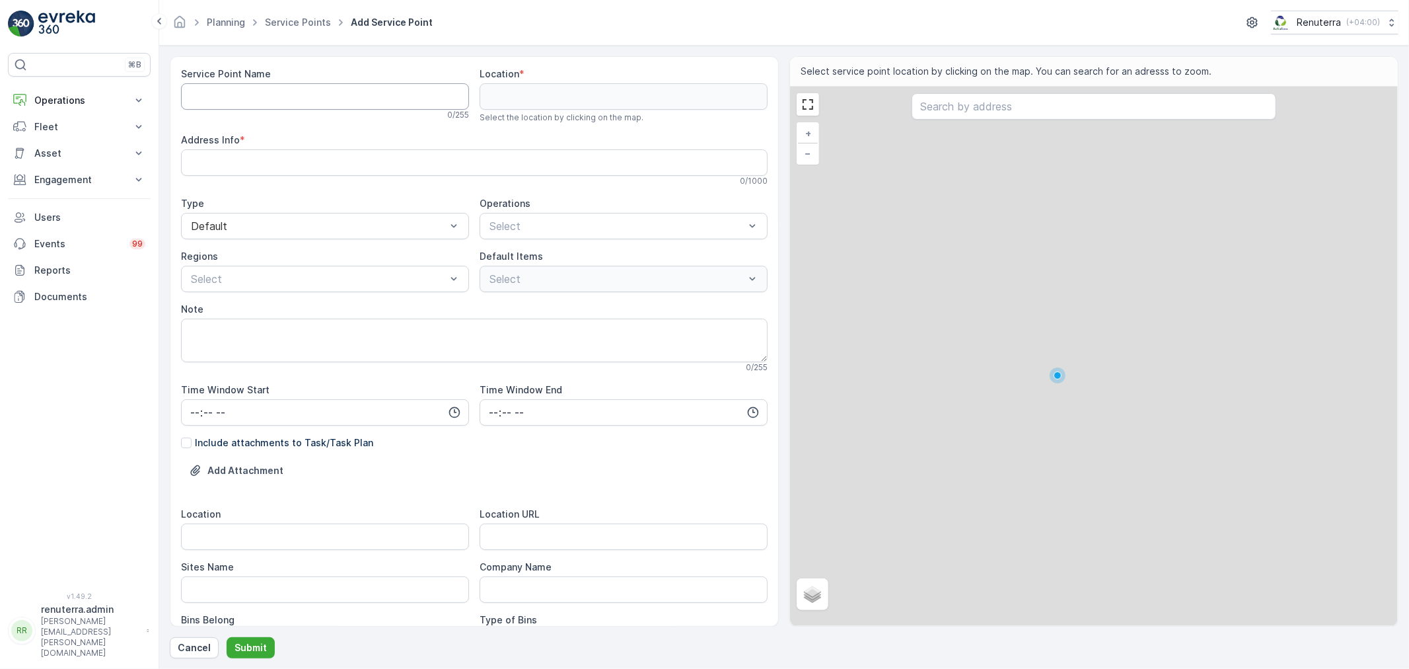
click at [250, 96] on Name "Service Point Name" at bounding box center [325, 96] width 288 height 26
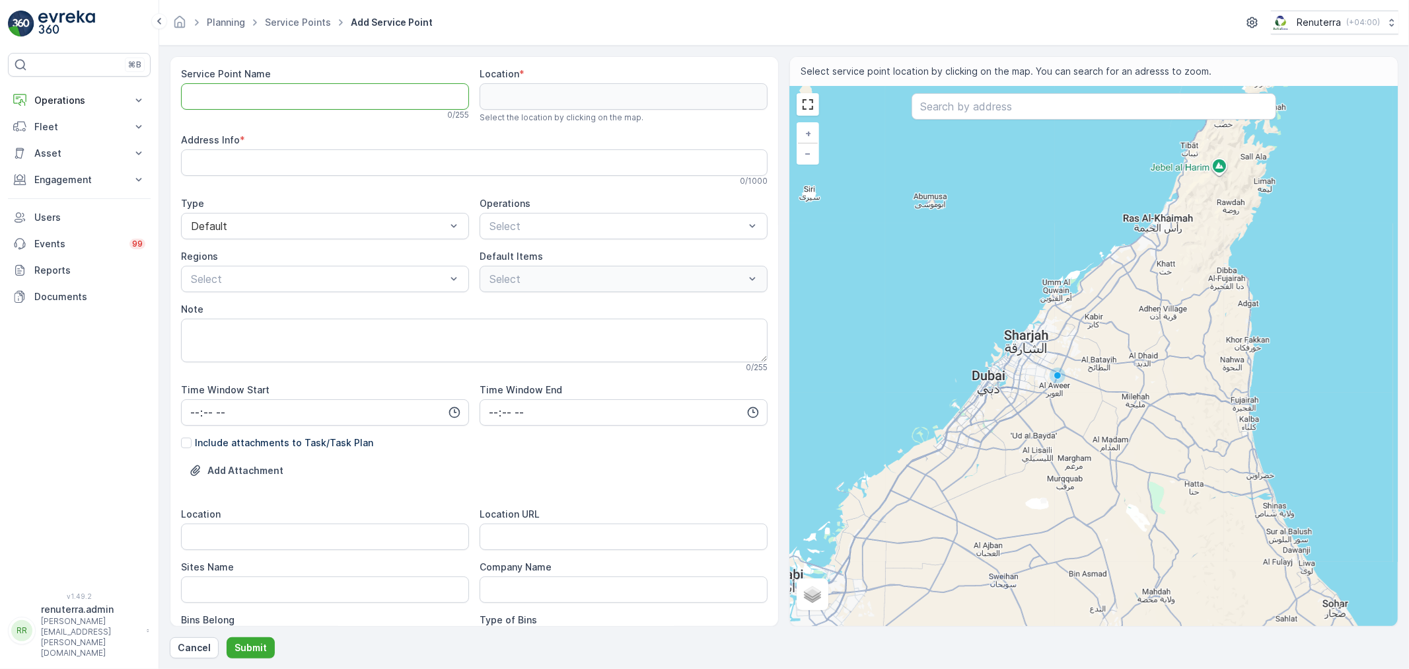
paste Name "Dolphin Manufacturing Limited LLC"
type Name "Dolphin Manufacturing Limited LLC-Ajman"
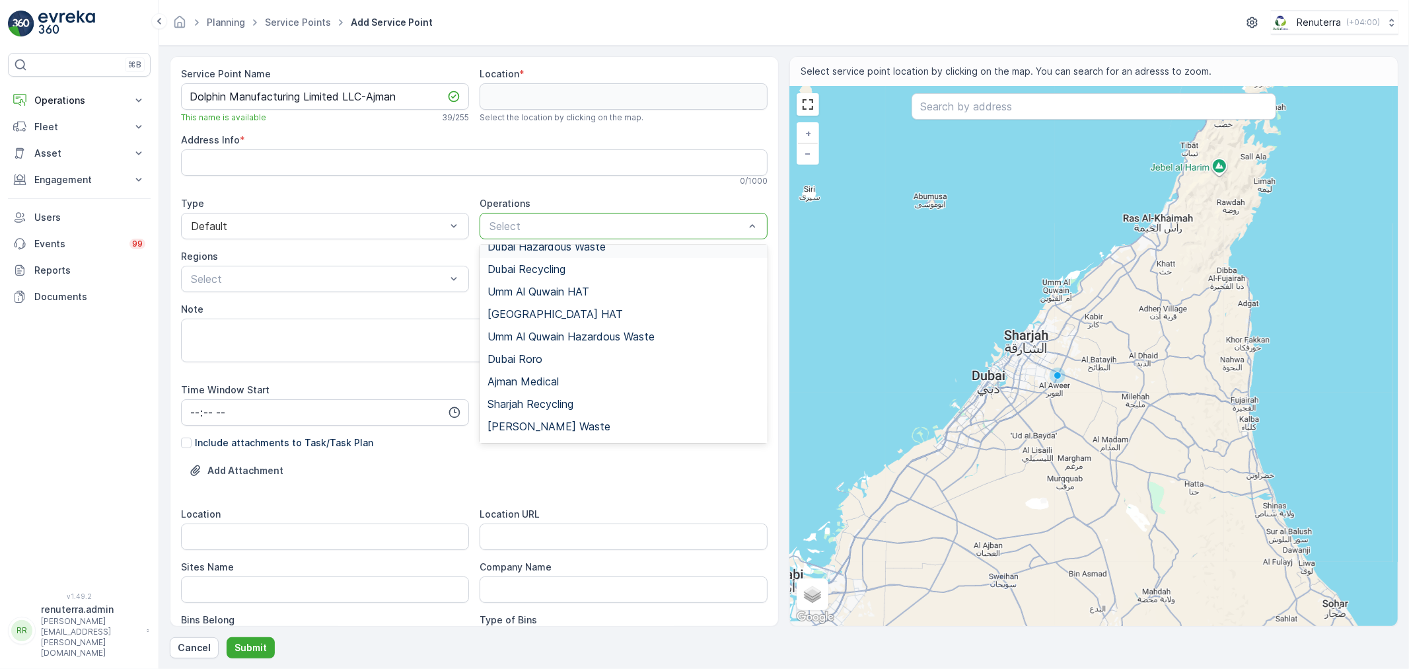
scroll to position [166, 0]
click at [565, 319] on span "Umm Al Quwain Hazardous Waste" at bounding box center [571, 317] width 167 height 12
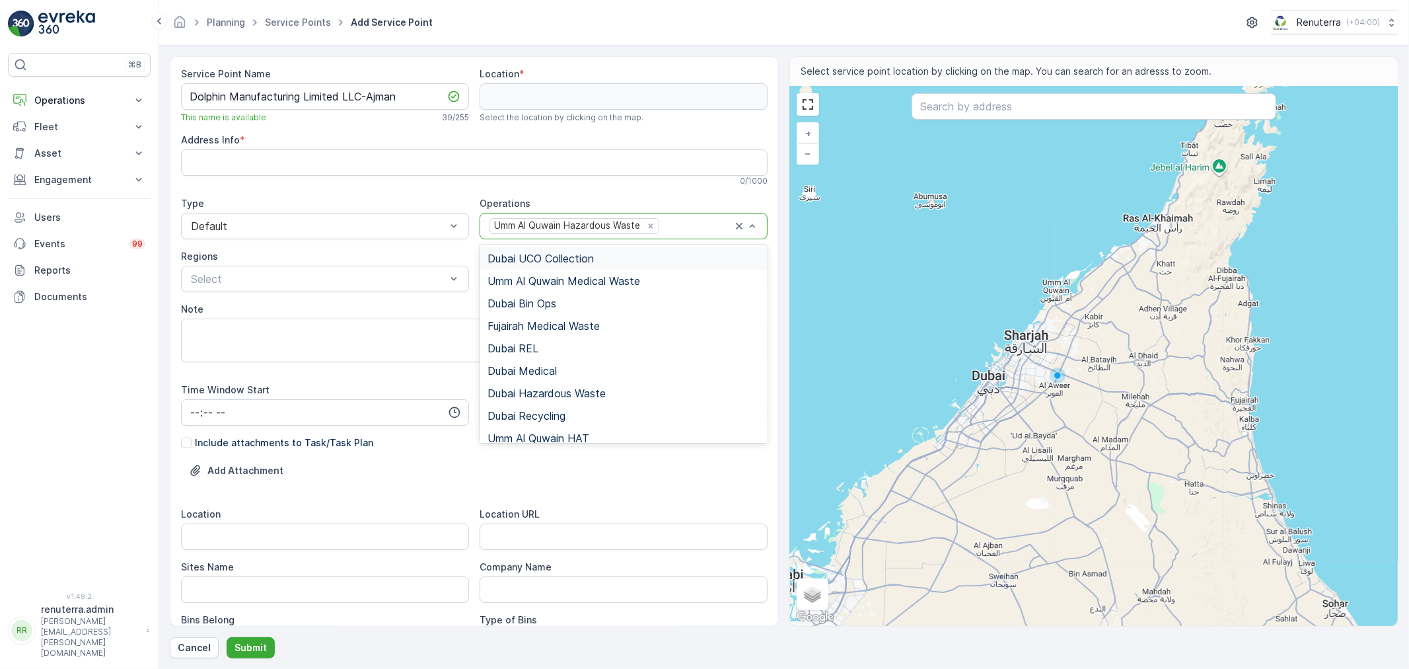
click at [662, 222] on div at bounding box center [697, 226] width 72 height 12
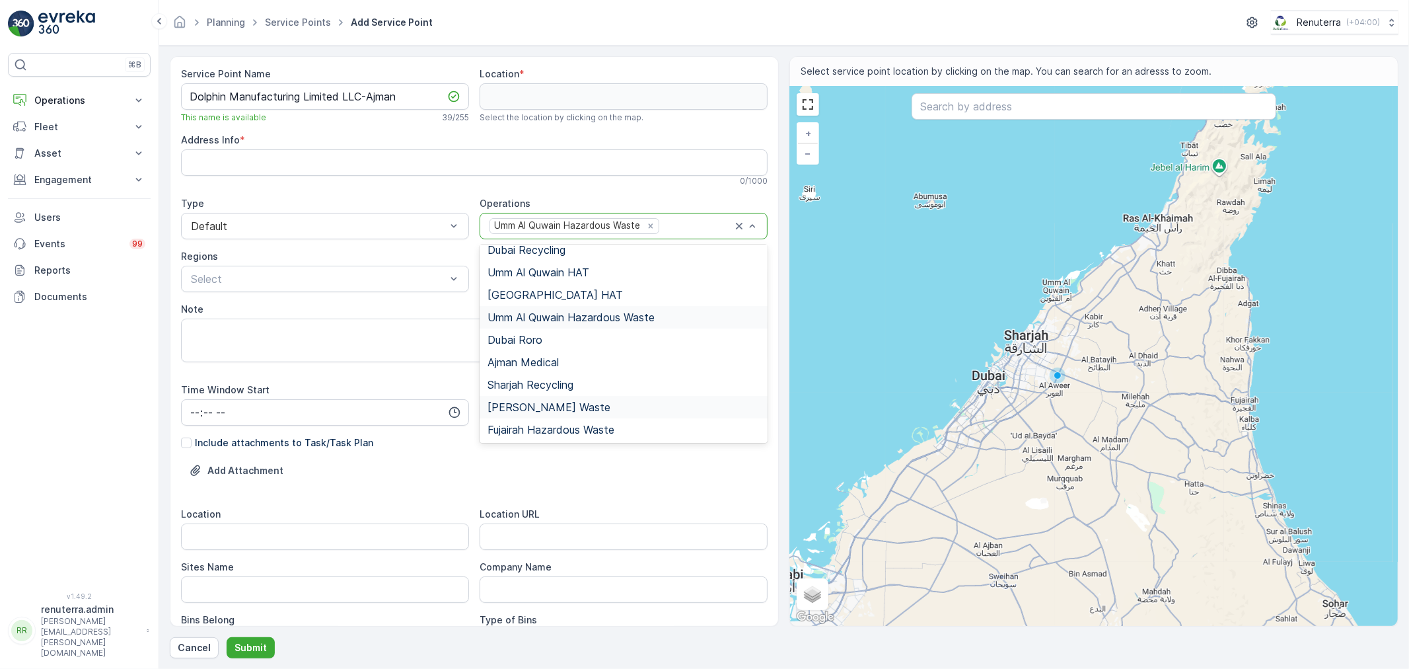
click at [562, 408] on span "Ajman Hazardous Waste" at bounding box center [549, 407] width 123 height 12
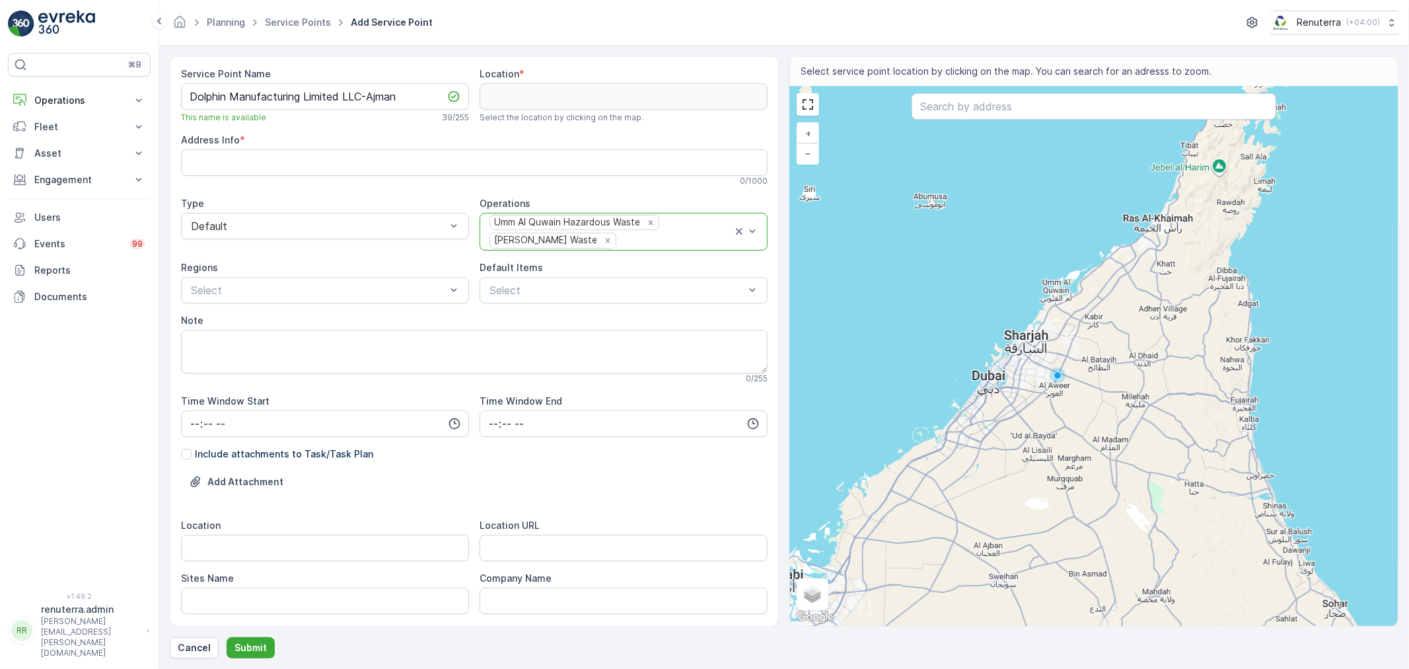
click at [546, 274] on div "Default Items" at bounding box center [624, 267] width 288 height 13
click at [546, 299] on div "Select" at bounding box center [624, 290] width 288 height 26
click at [543, 362] on p "Chemical waste" at bounding box center [537, 364] width 73 height 13
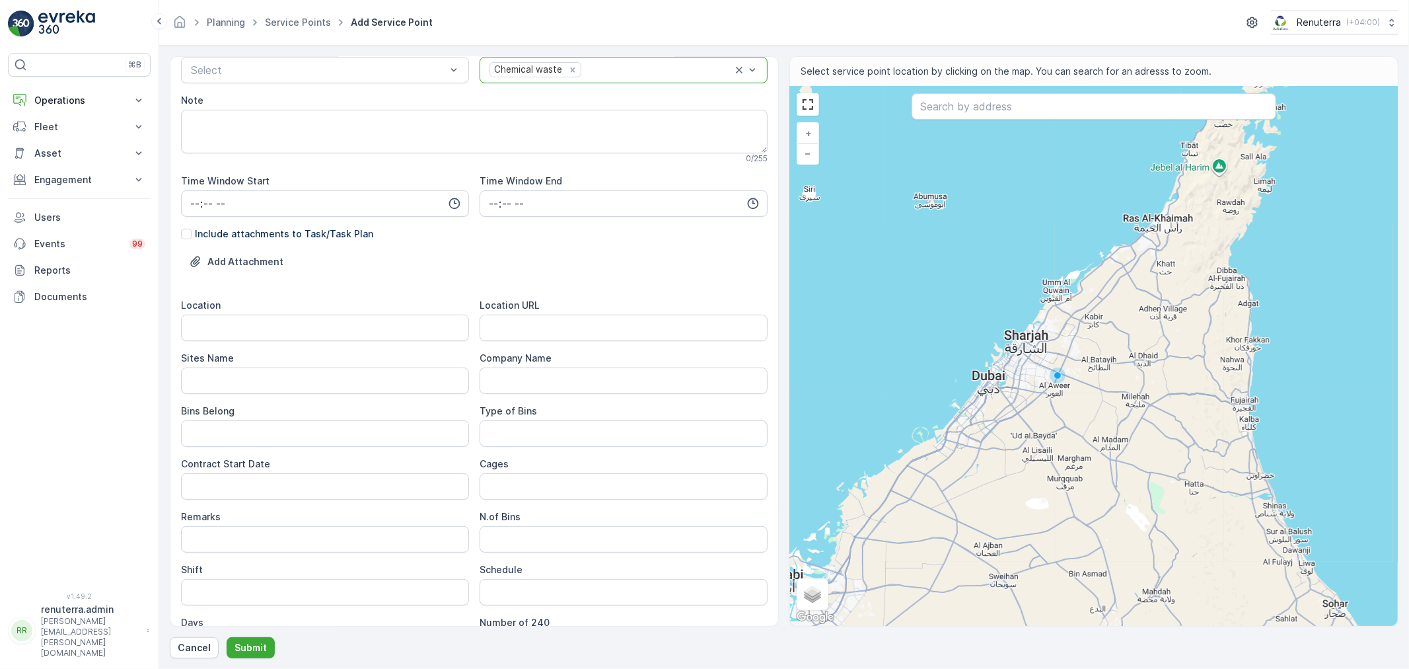
scroll to position [293, 0]
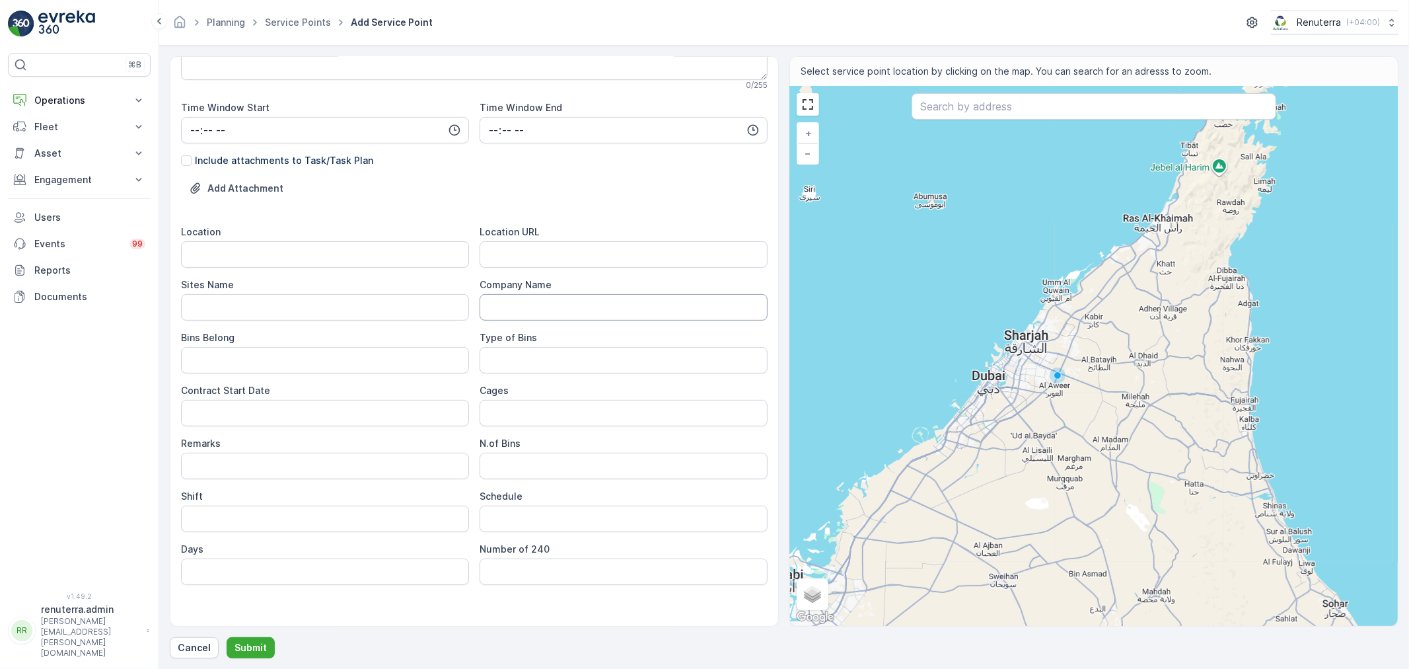
click at [530, 253] on URL "Location URL" at bounding box center [624, 254] width 288 height 26
paste URL "https://maps.app.goo.gl/651Xgvb2JwH57YMo9"
type URL "https://maps.app.goo.gl/651Xgvb2JwH57YMo9"
click at [352, 260] on input "Location" at bounding box center [325, 254] width 288 height 26
drag, startPoint x: 200, startPoint y: 248, endPoint x: 200, endPoint y: 259, distance: 11.2
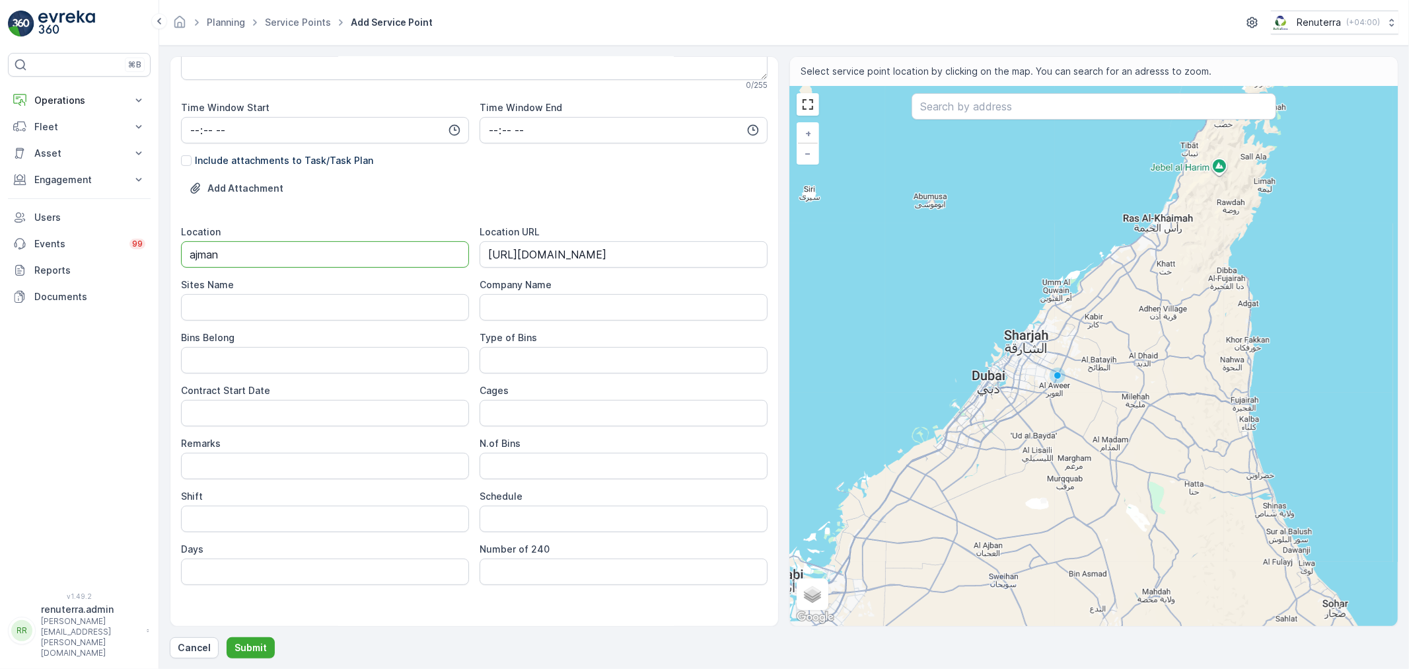
click at [200, 253] on input "ajman" at bounding box center [325, 254] width 288 height 26
type input "Ajman"
click at [228, 308] on Name "Sites Name" at bounding box center [325, 307] width 288 height 26
drag, startPoint x: 186, startPoint y: 251, endPoint x: 133, endPoint y: 251, distance: 52.9
click at [133, 251] on div "⌘B Operations Insights Planning Routes & Tasks Cockpit Settings Fleet Live Trac…" at bounding box center [704, 334] width 1409 height 669
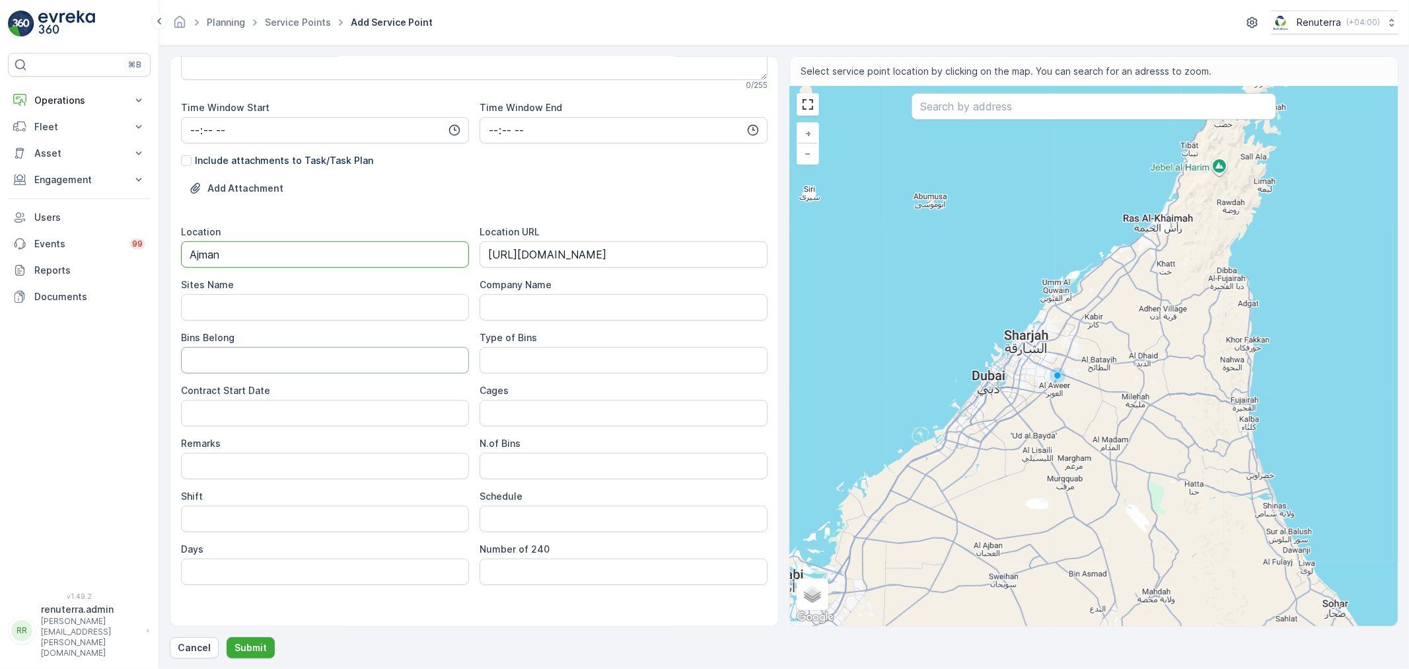
click at [229, 332] on label "Bins Belong" at bounding box center [208, 337] width 54 height 11
click at [229, 347] on Belong "Bins Belong" at bounding box center [325, 360] width 288 height 26
click at [221, 311] on Name "Sites Name" at bounding box center [325, 307] width 288 height 26
paste Name "Ajman"
type Name "Ajman"
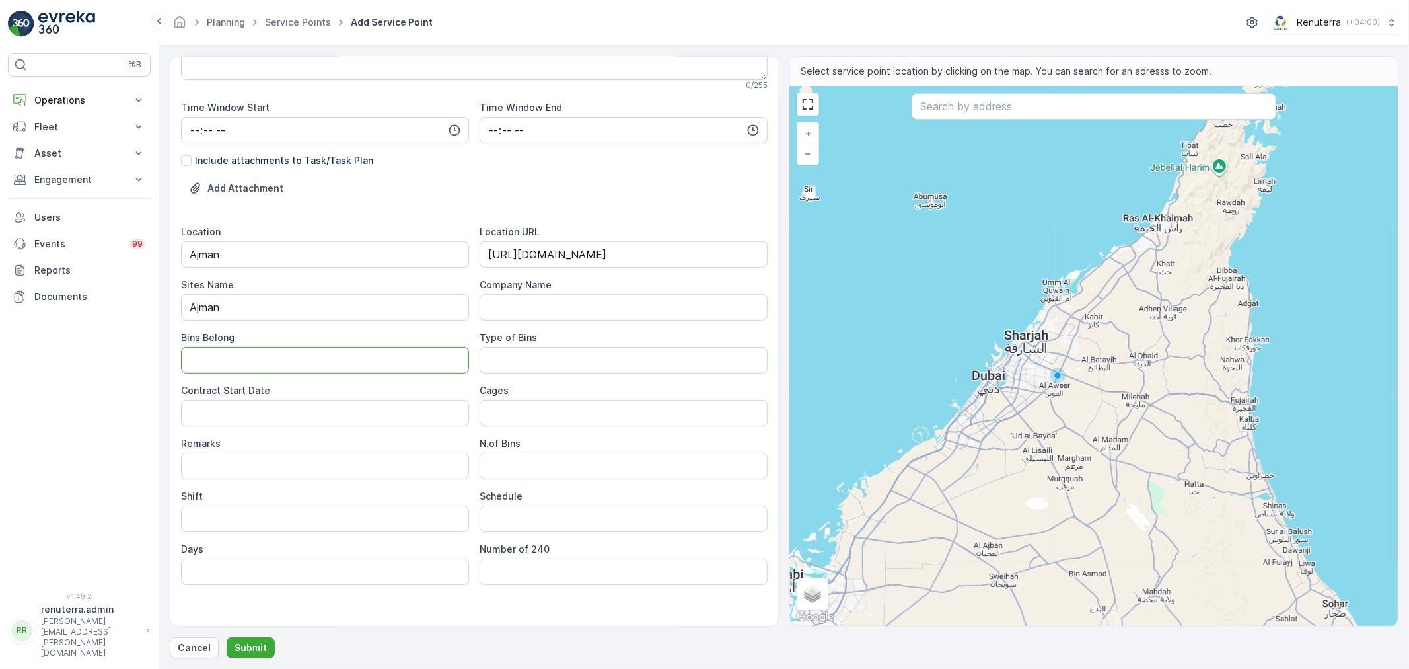
drag, startPoint x: 207, startPoint y: 351, endPoint x: 215, endPoint y: 373, distance: 22.6
click at [207, 353] on Belong "Bins Belong" at bounding box center [325, 360] width 288 height 26
click at [597, 375] on div "Location Ajman Location URL https://maps.app.goo.gl/651Xgvb2JwH57YMo9 Sites Nam…" at bounding box center [474, 404] width 587 height 359
click at [327, 414] on Date "Contract Start Date" at bounding box center [325, 413] width 288 height 26
type Date "[DATE]"
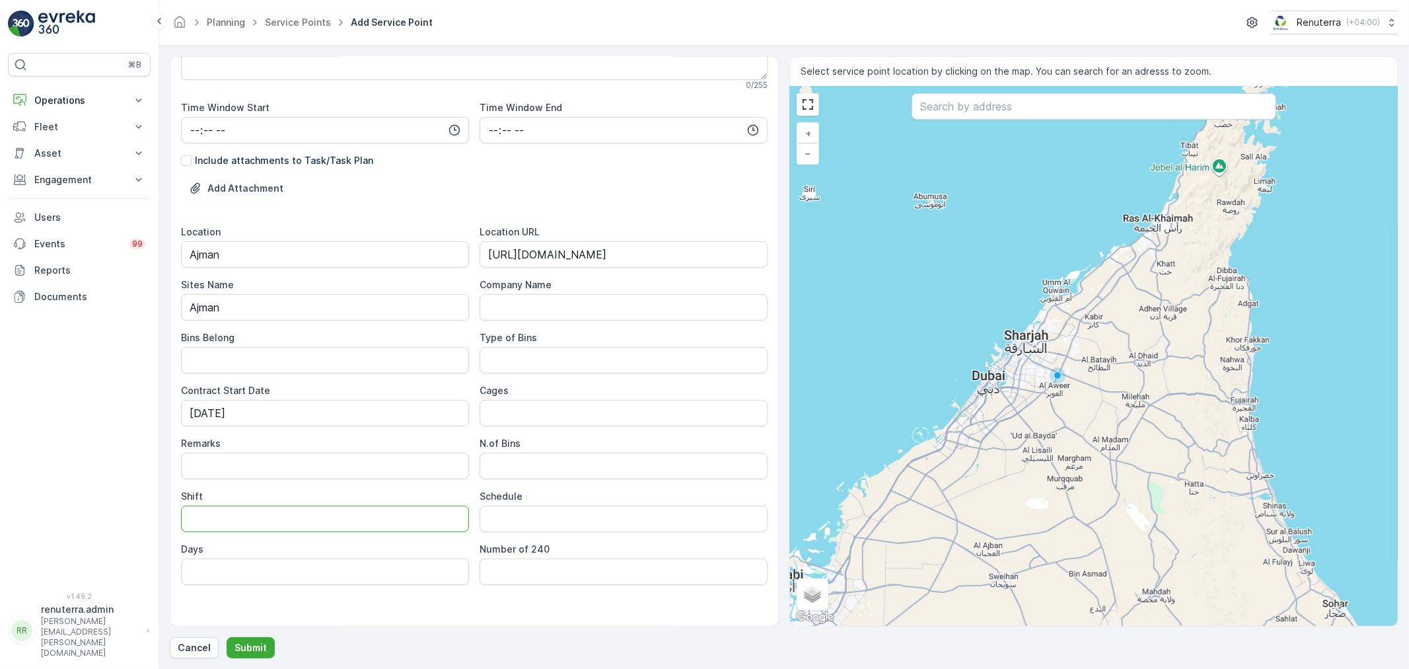
click at [219, 509] on input "Shift" at bounding box center [325, 518] width 288 height 26
type input "Day Shift"
click at [628, 474] on Bins "N.of Bins" at bounding box center [624, 466] width 288 height 26
drag, startPoint x: 571, startPoint y: 322, endPoint x: 573, endPoint y: 332, distance: 9.3
click at [571, 322] on div "Location Ajman Location URL https://maps.app.goo.gl/651Xgvb2JwH57YMo9 Sites Nam…" at bounding box center [474, 404] width 587 height 359
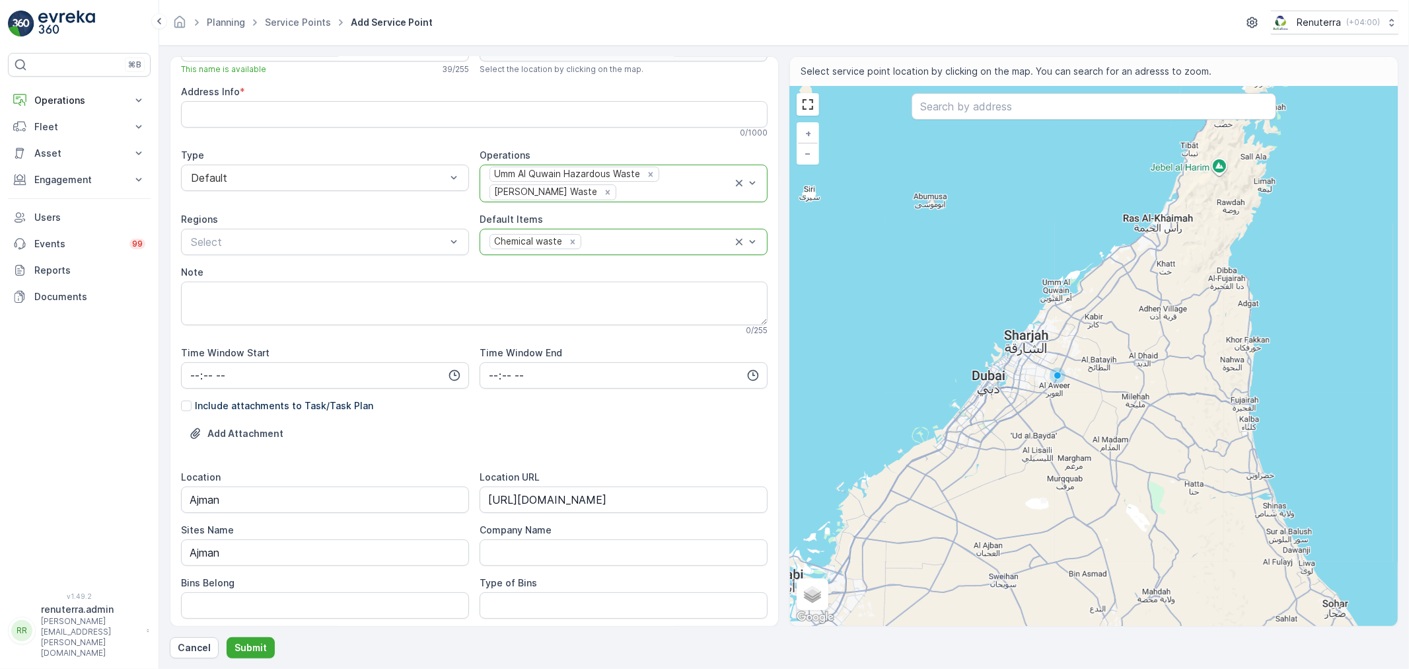
scroll to position [0, 0]
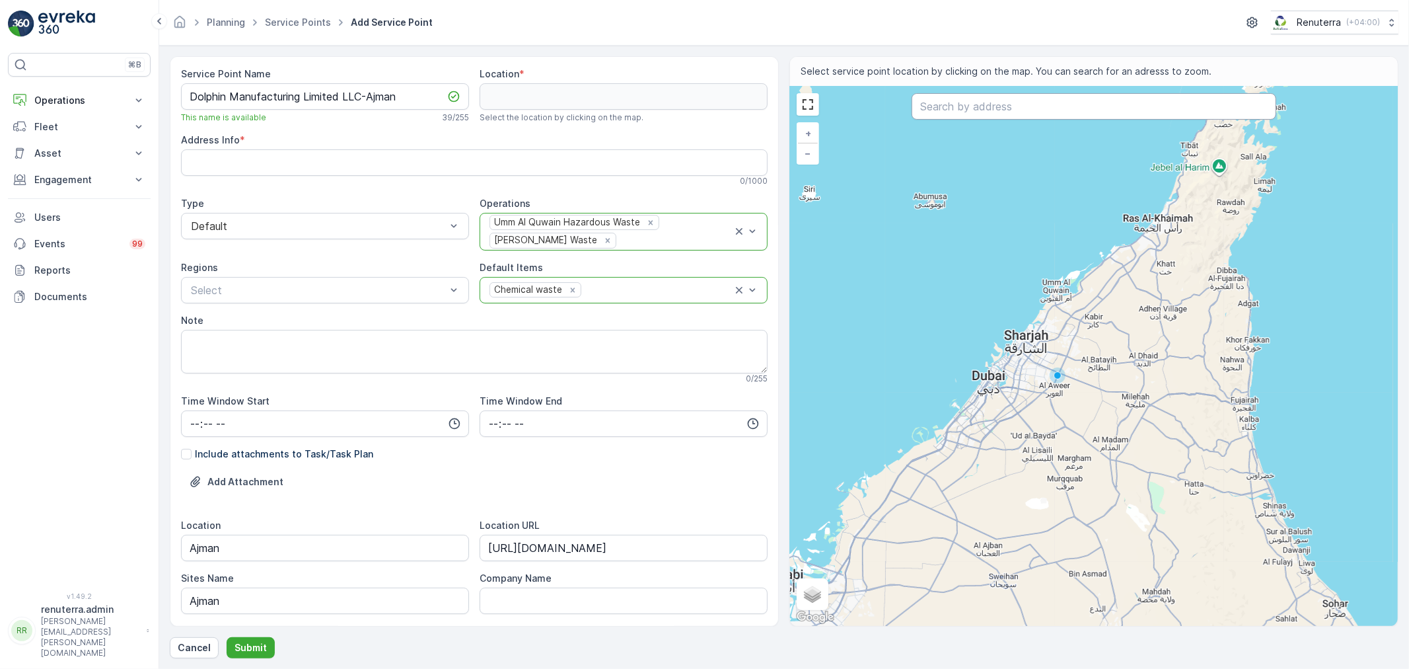
click at [955, 110] on input "text" at bounding box center [1094, 106] width 365 height 26
paste input "Dolphin Manufacturing Limited LLC"
type input "Dolphin Manufacturing Limited LLC"
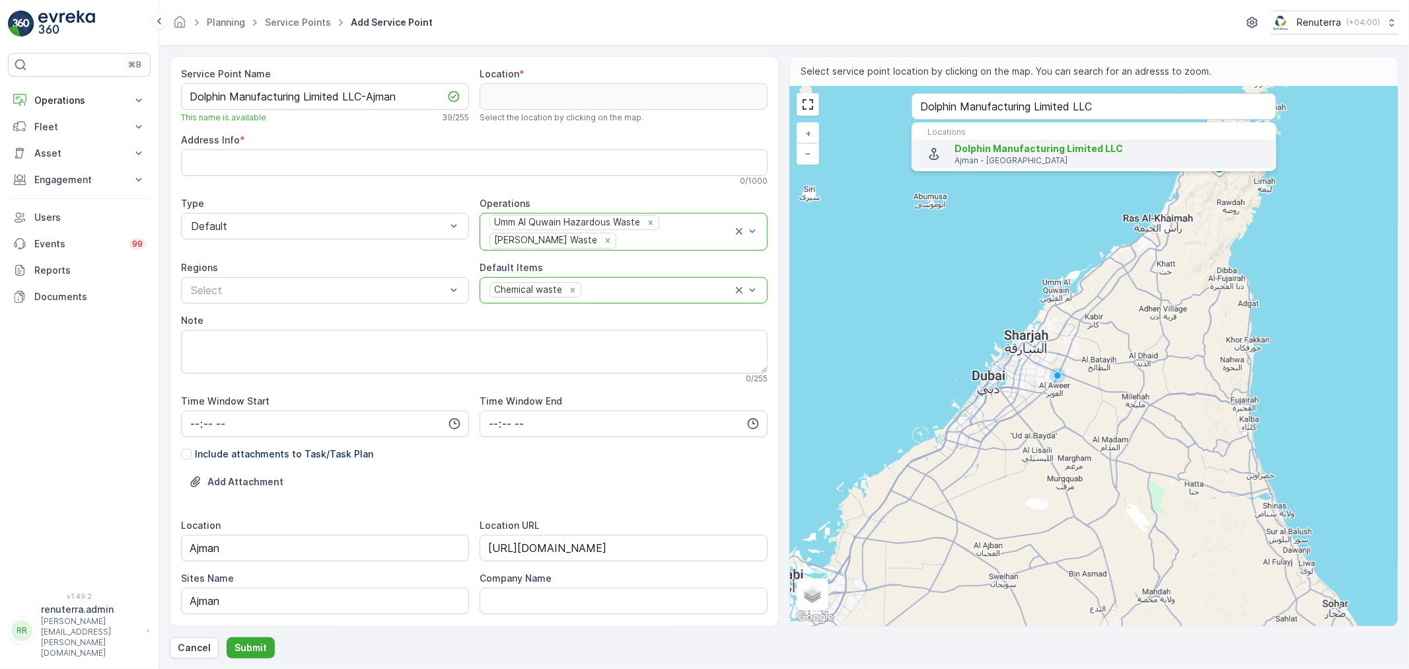
click at [1035, 150] on span "Dolphin Manufacturing Limited LLC" at bounding box center [1039, 148] width 168 height 11
type input "25.3876352,55.4807916"
type Info "Ajman Industrial 1 - Ajman - United Arab Emirates"
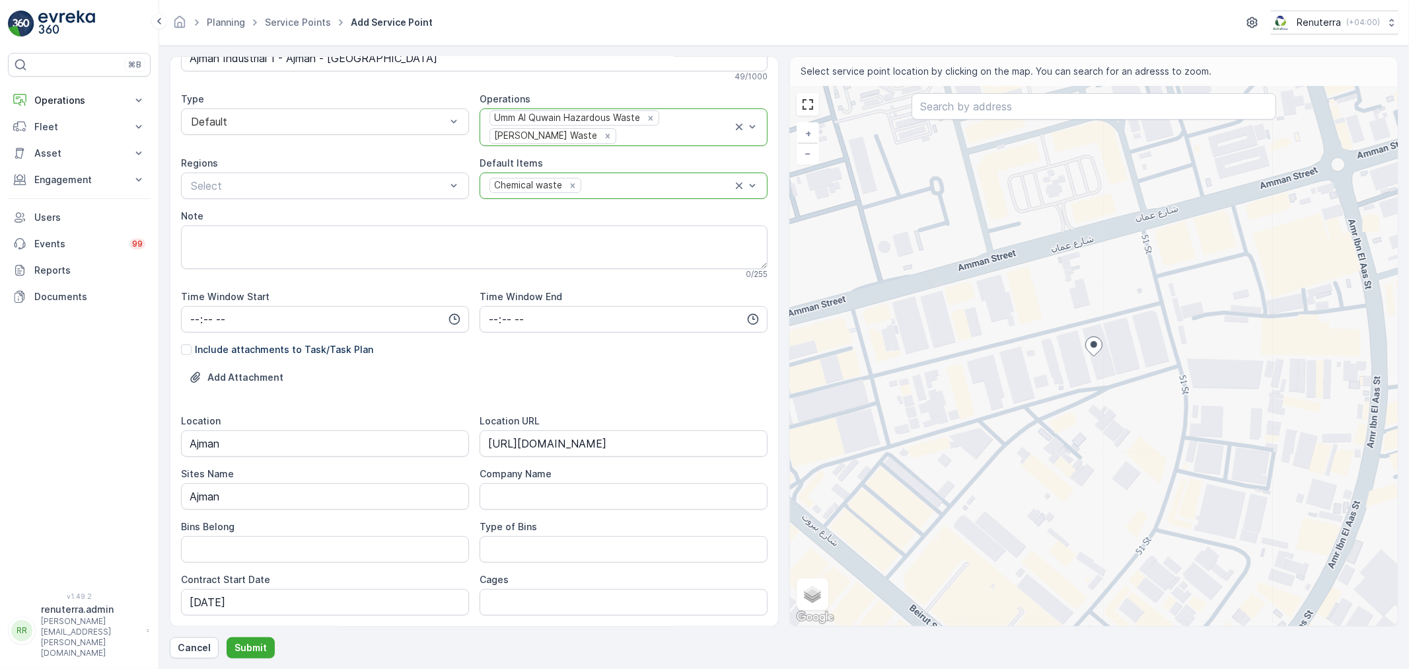
scroll to position [293, 0]
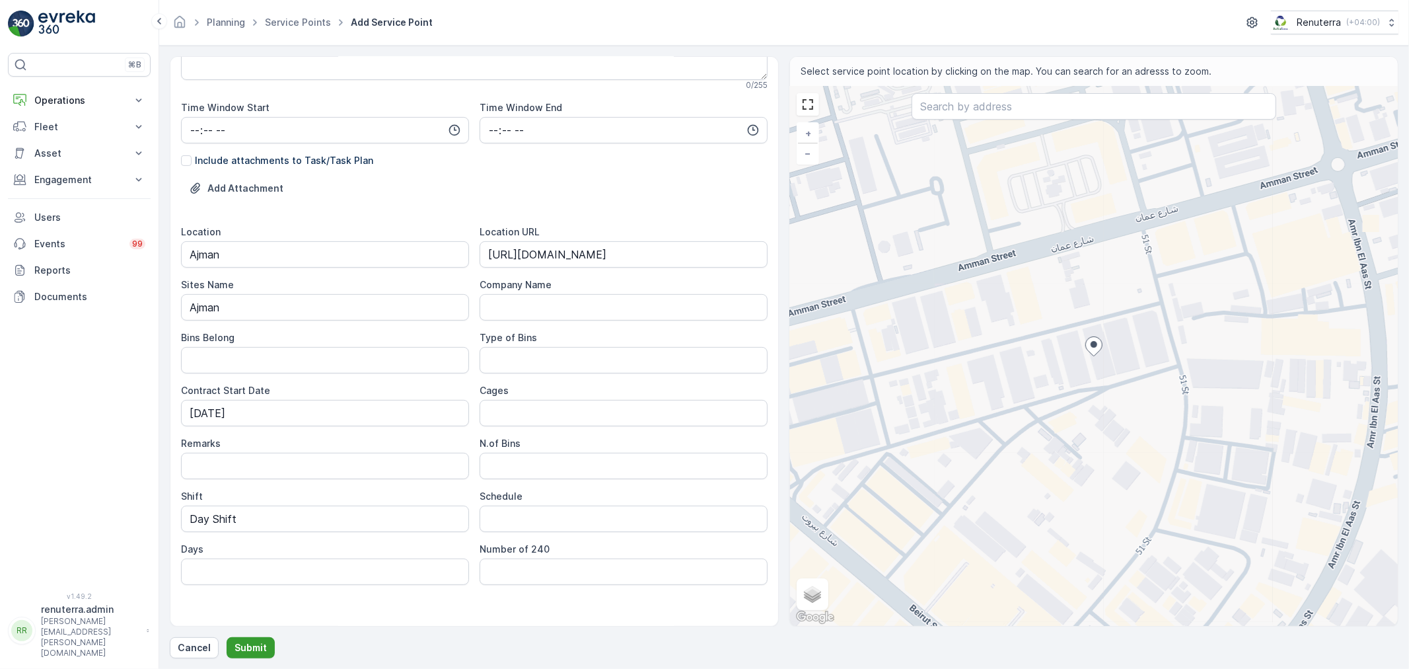
click at [268, 653] on button "Submit" at bounding box center [251, 647] width 48 height 21
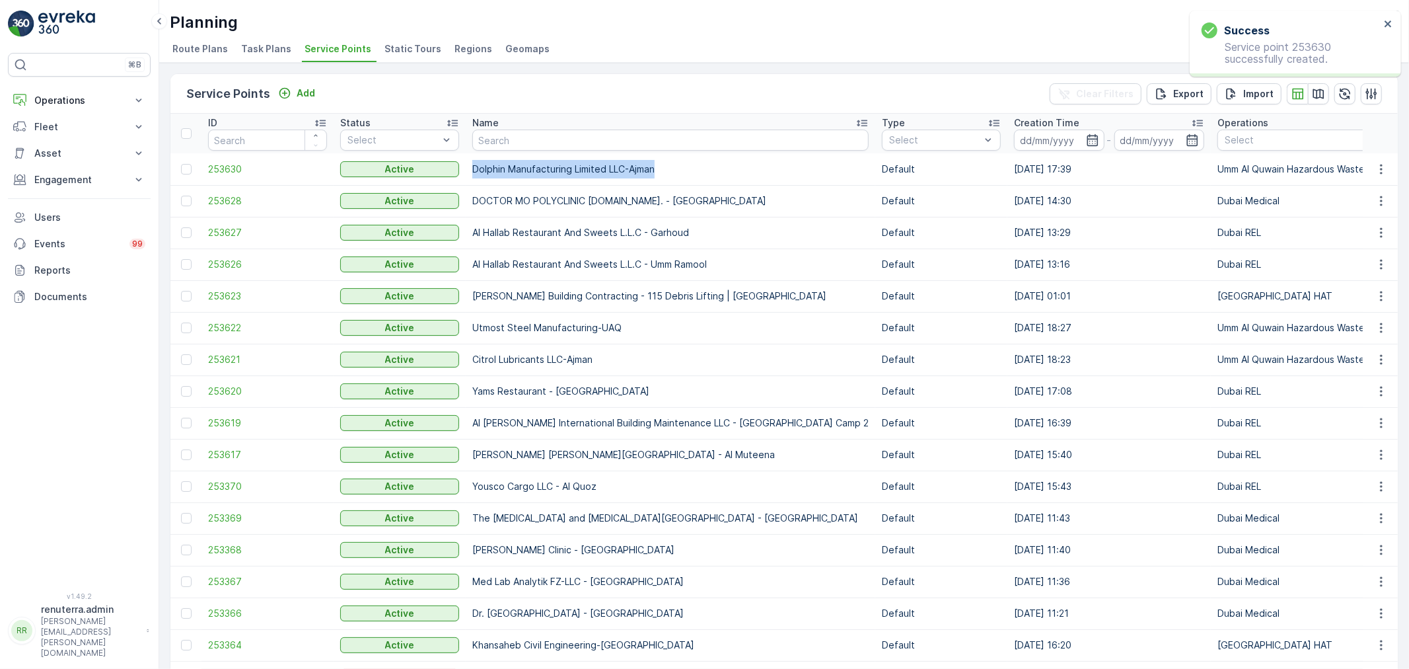
drag, startPoint x: 684, startPoint y: 170, endPoint x: 694, endPoint y: 169, distance: 9.9
click at [694, 169] on td "Dolphin Manufacturing Limited LLC-Ajman" at bounding box center [671, 169] width 410 height 32
click at [86, 212] on p "Users" at bounding box center [89, 217] width 111 height 13
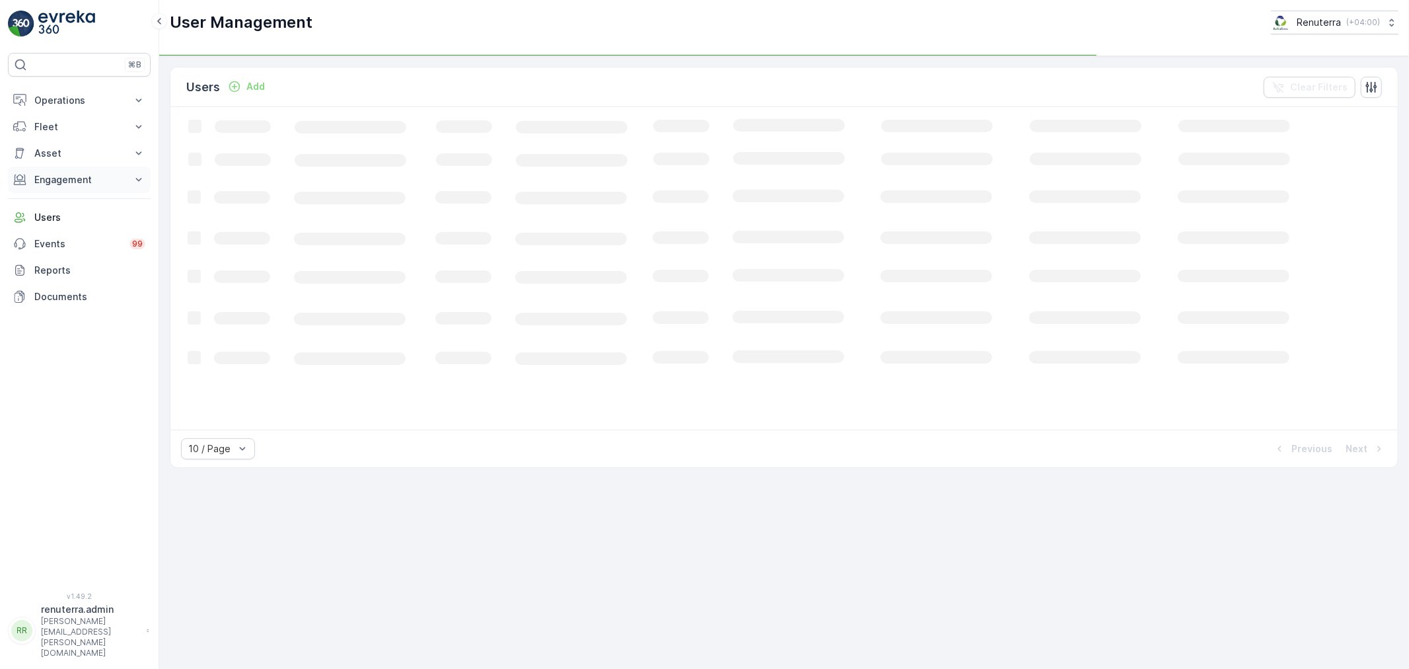
click at [73, 184] on p "Engagement" at bounding box center [79, 179] width 90 height 13
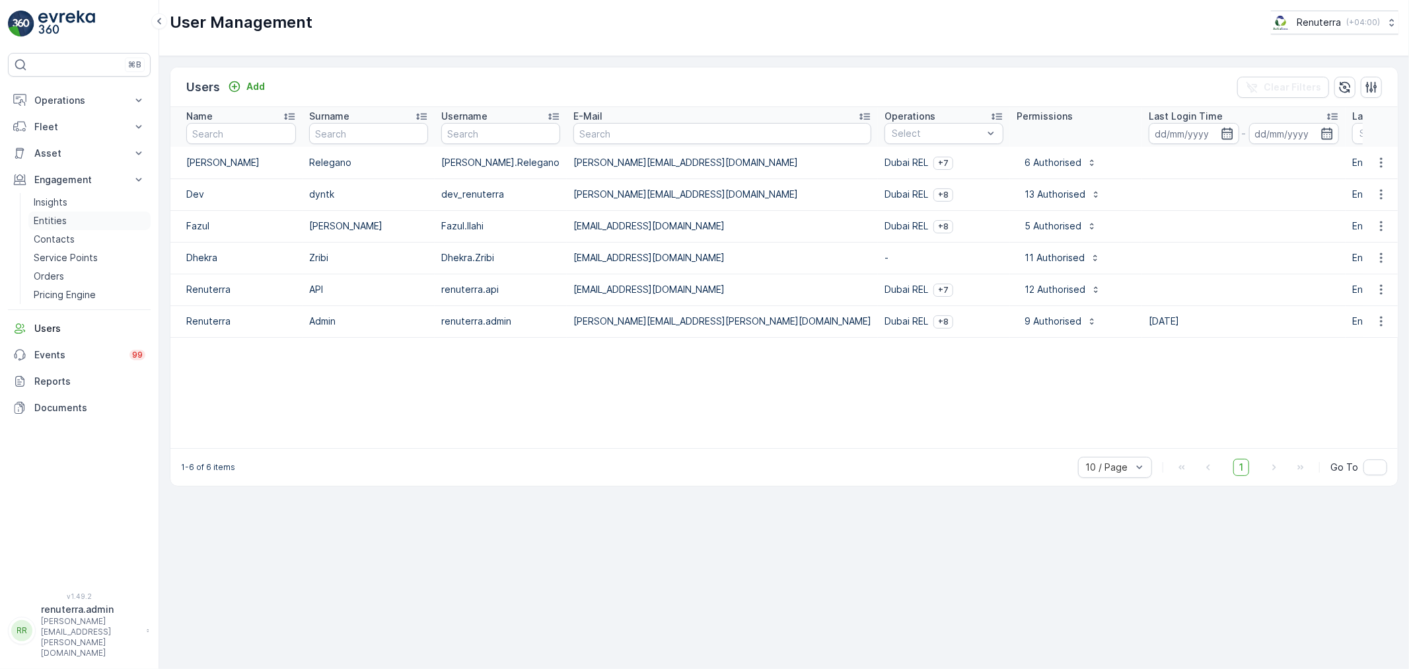
click at [63, 214] on p "Entities" at bounding box center [50, 220] width 33 height 13
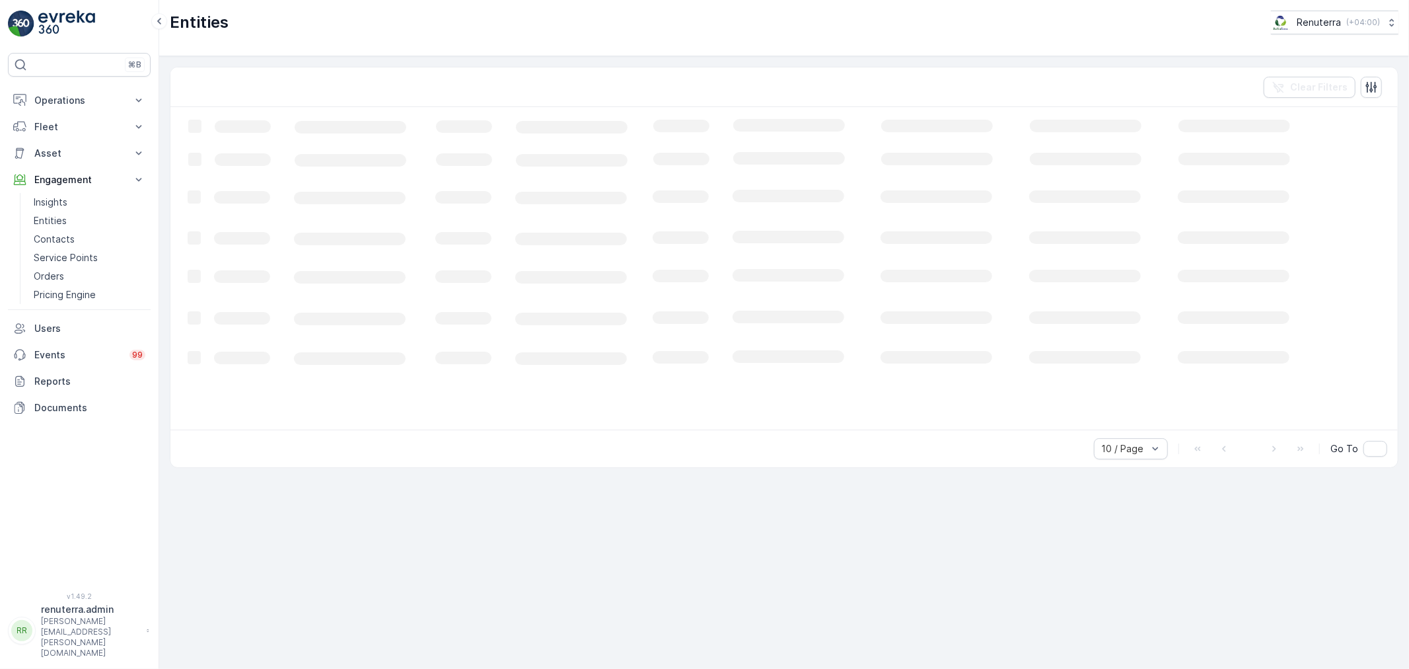
click at [233, 91] on div "Clear Filters" at bounding box center [783, 87] width 1227 height 40
click at [253, 96] on div "Add" at bounding box center [258, 93] width 37 height 13
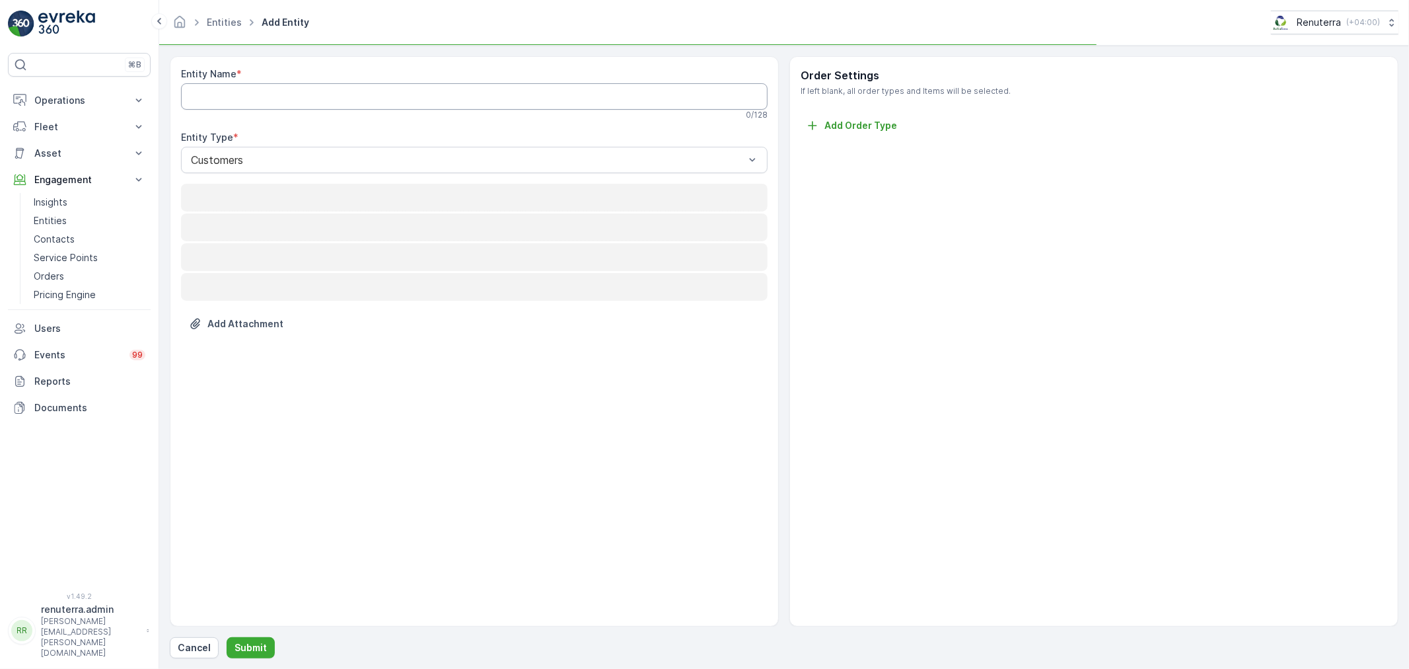
click at [254, 96] on Name "Entity Name" at bounding box center [474, 96] width 587 height 26
paste Name "Dolphin Manufacturing Limited LLC-Ajman"
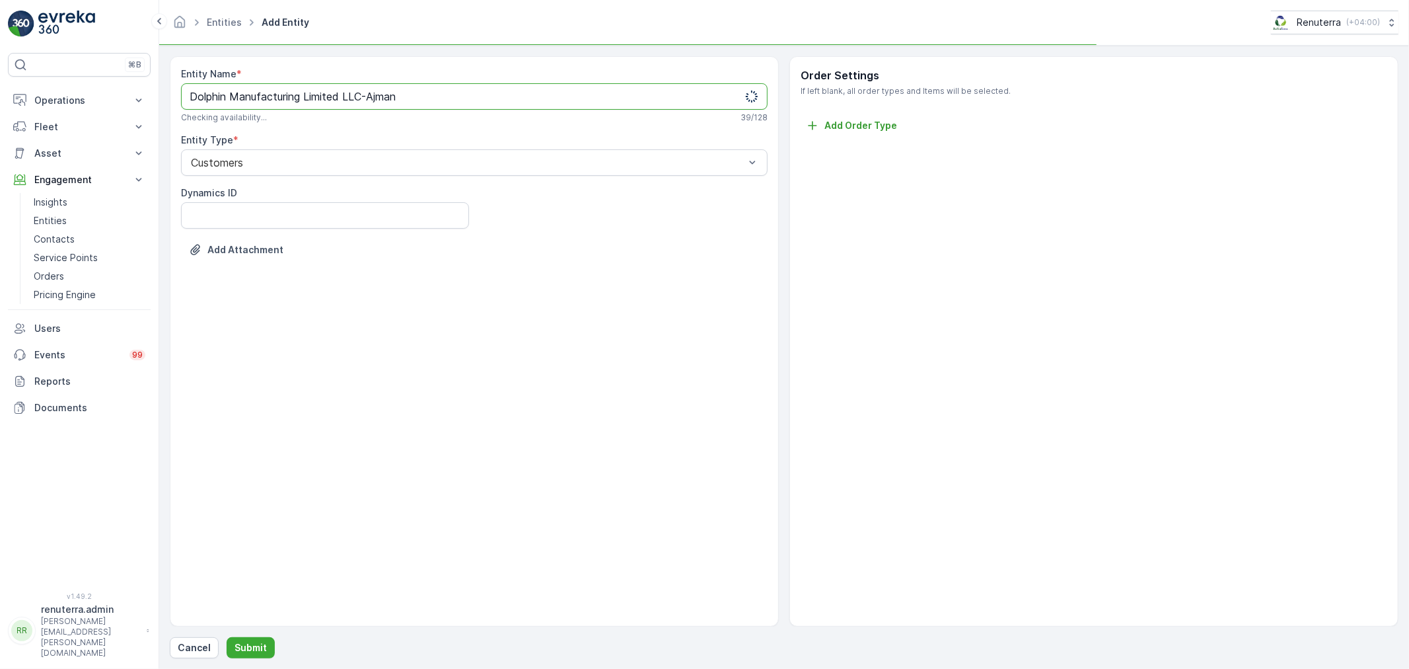
type Name "Dolphin Manufacturing Limited LLC-Ajman"
click at [251, 628] on div "Entity Name * Dolphin Manufacturing Limited LLC-Ajman Checking availability... …" at bounding box center [784, 357] width 1229 height 602
click at [259, 652] on p "Submit" at bounding box center [251, 647] width 32 height 13
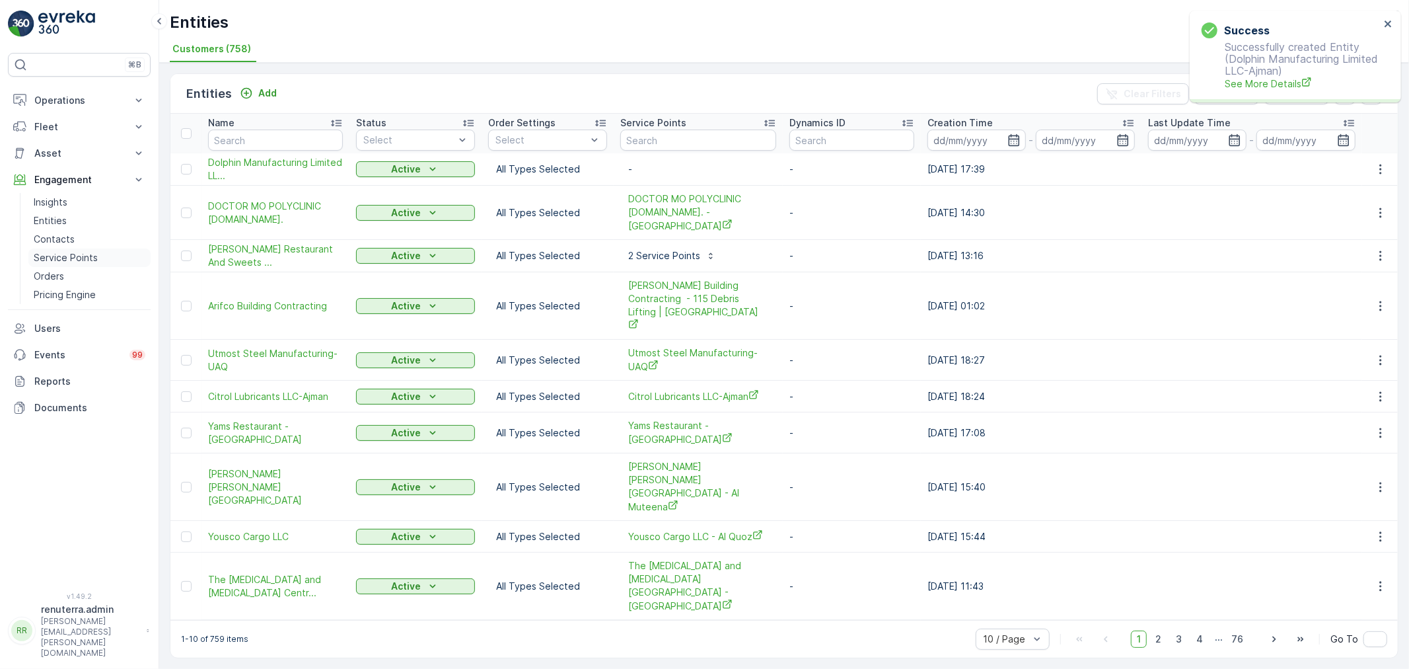
drag, startPoint x: 77, startPoint y: 252, endPoint x: 61, endPoint y: 258, distance: 16.9
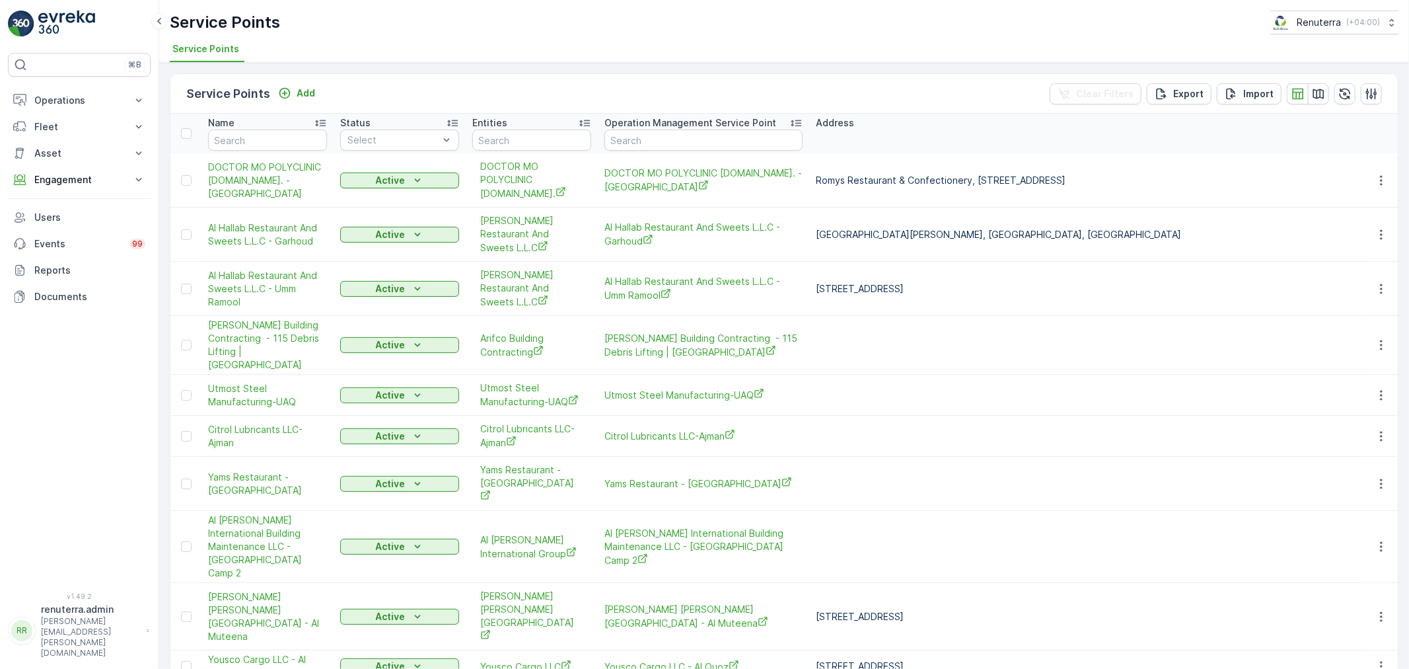
click at [281, 74] on div "Service Points Add Clear Filters Export Import" at bounding box center [783, 94] width 1227 height 40
click at [281, 87] on icon "Add" at bounding box center [284, 93] width 13 height 13
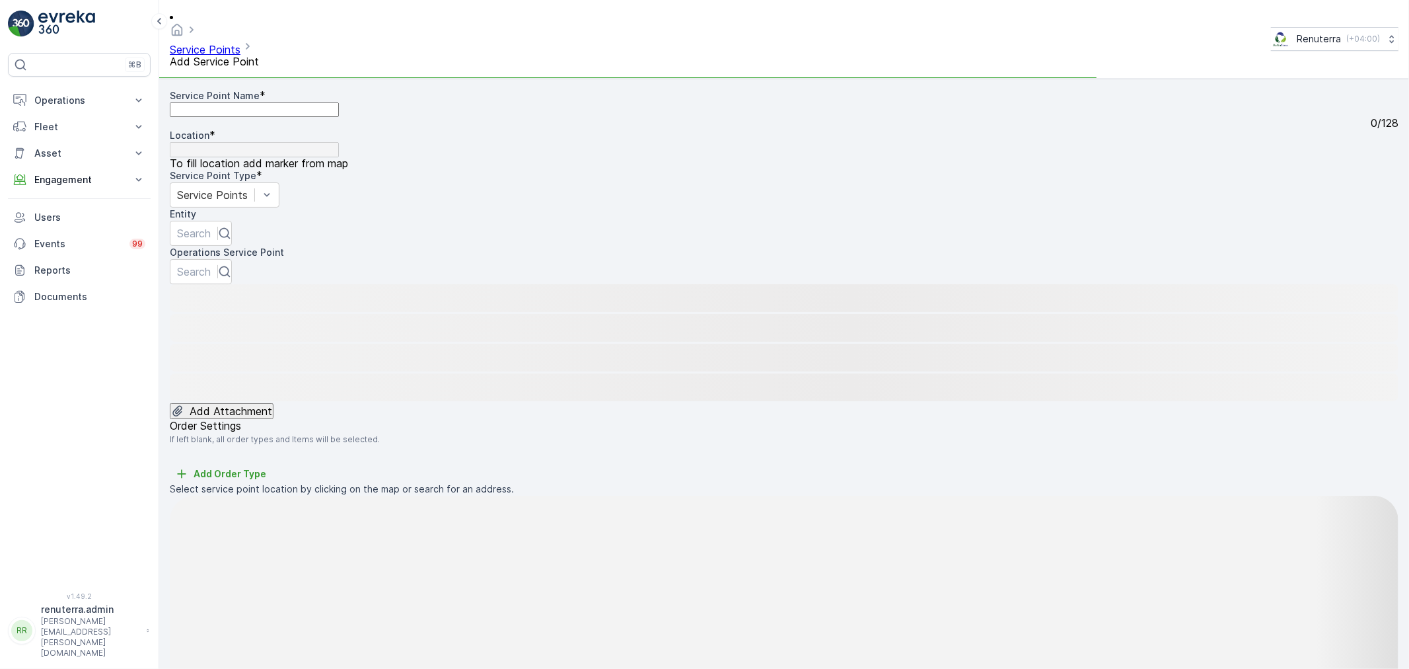
click at [282, 102] on Name "Service Point Name" at bounding box center [254, 109] width 169 height 15
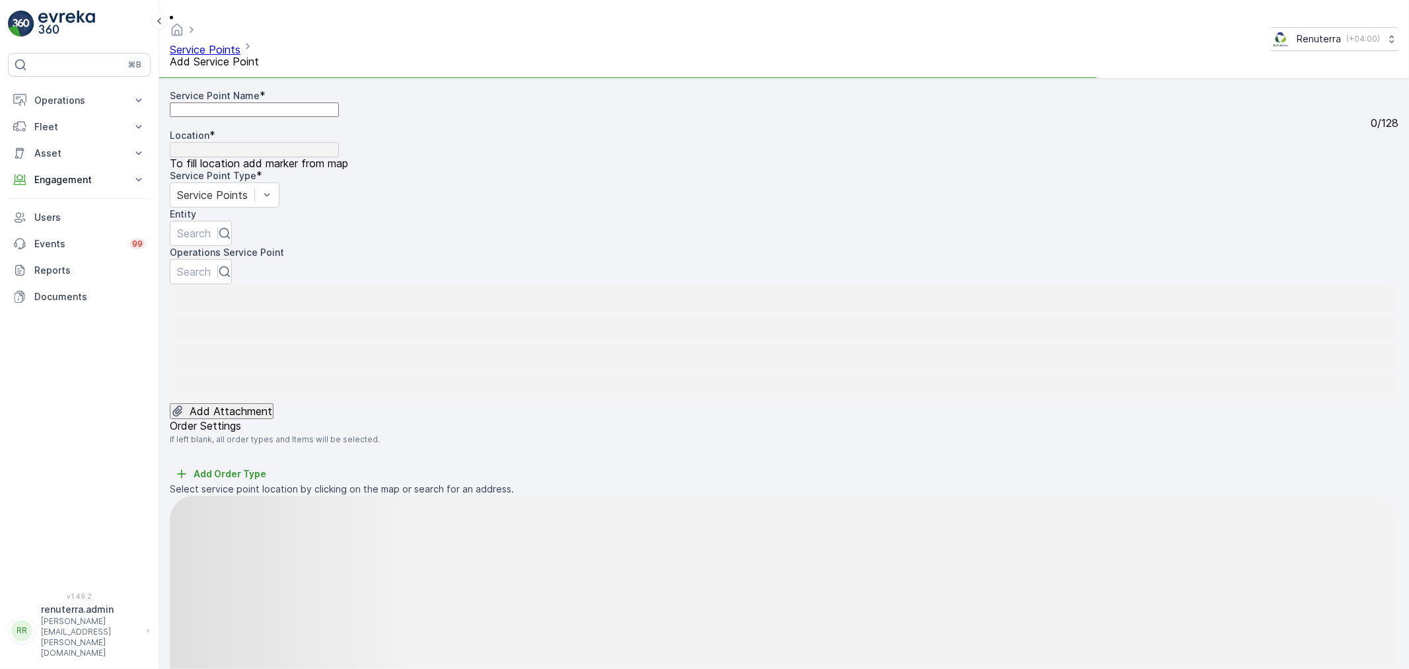
paste Name "Dolphin Manufacturing Limited LLC"
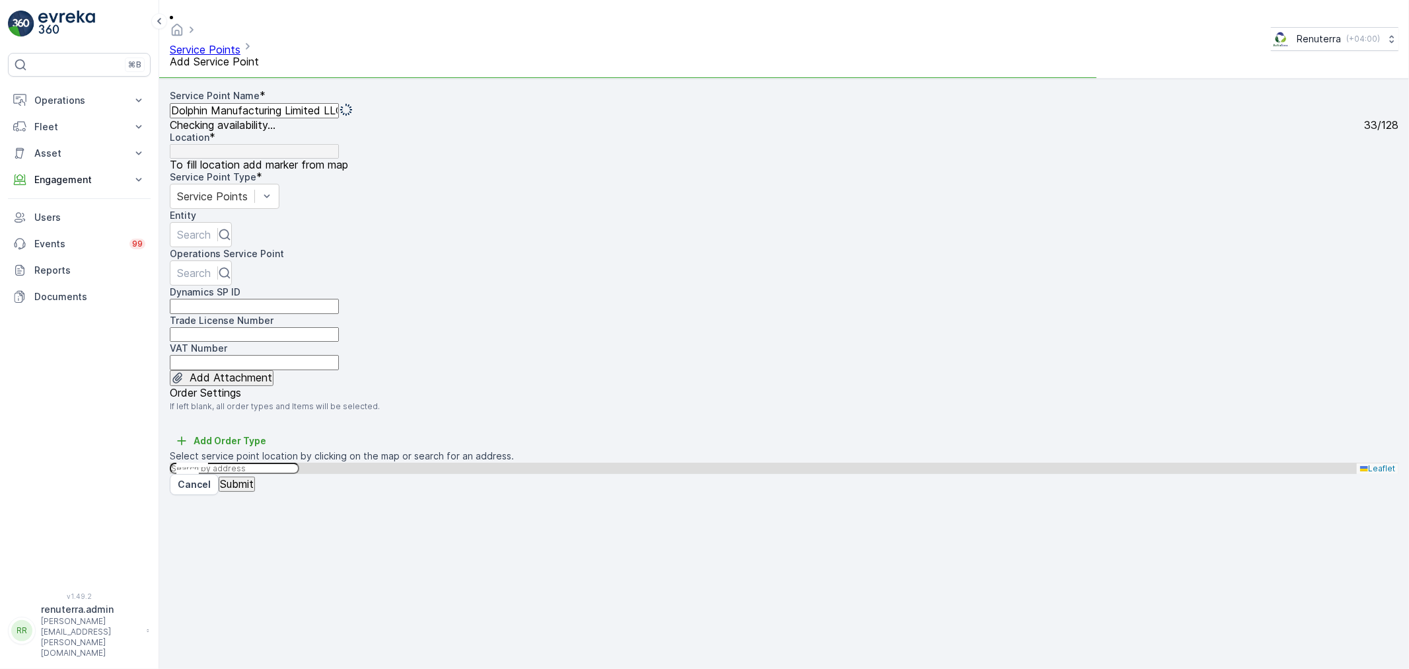
type Name "Dolphin Manufacturing Limited LLC"
click at [267, 247] on div "Operations Service Point Search" at bounding box center [784, 266] width 1229 height 38
click at [267, 229] on div "Service Point Name * Dolphin Manufacturing Limited LLC Checking availability...…" at bounding box center [784, 237] width 1229 height 297
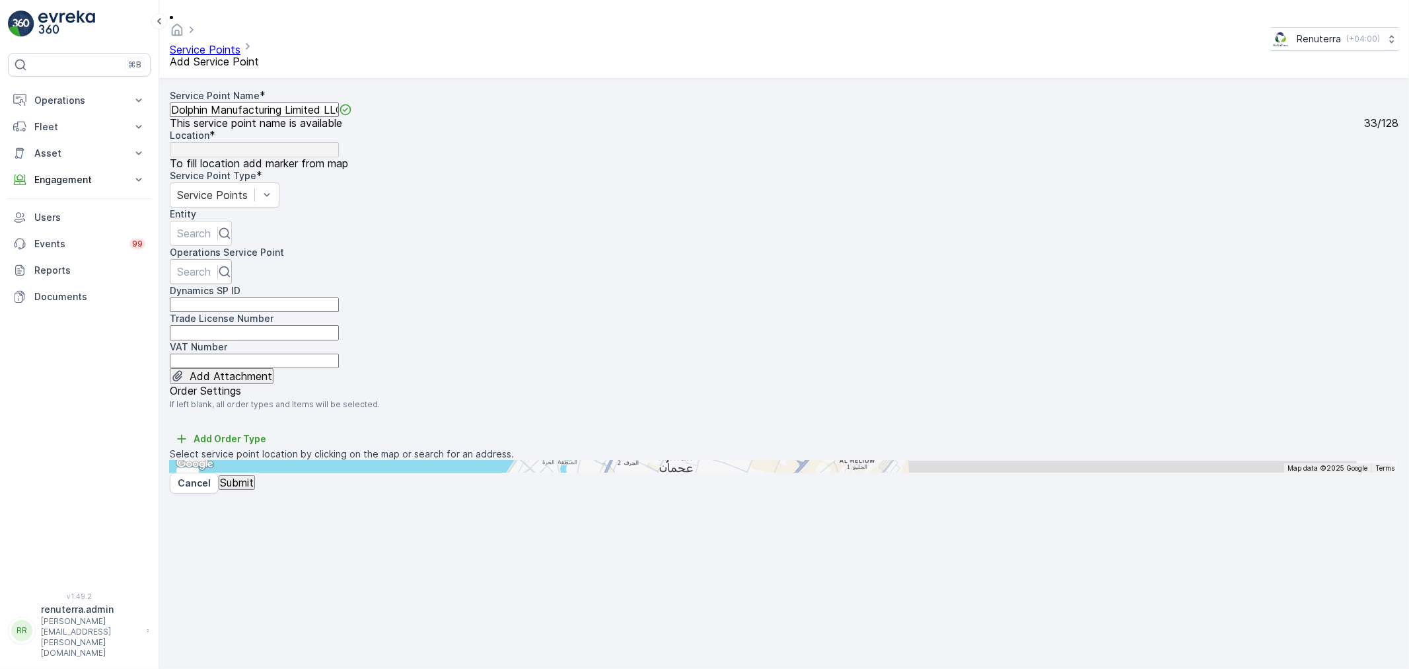
click at [211, 264] on div at bounding box center [194, 271] width 34 height 15
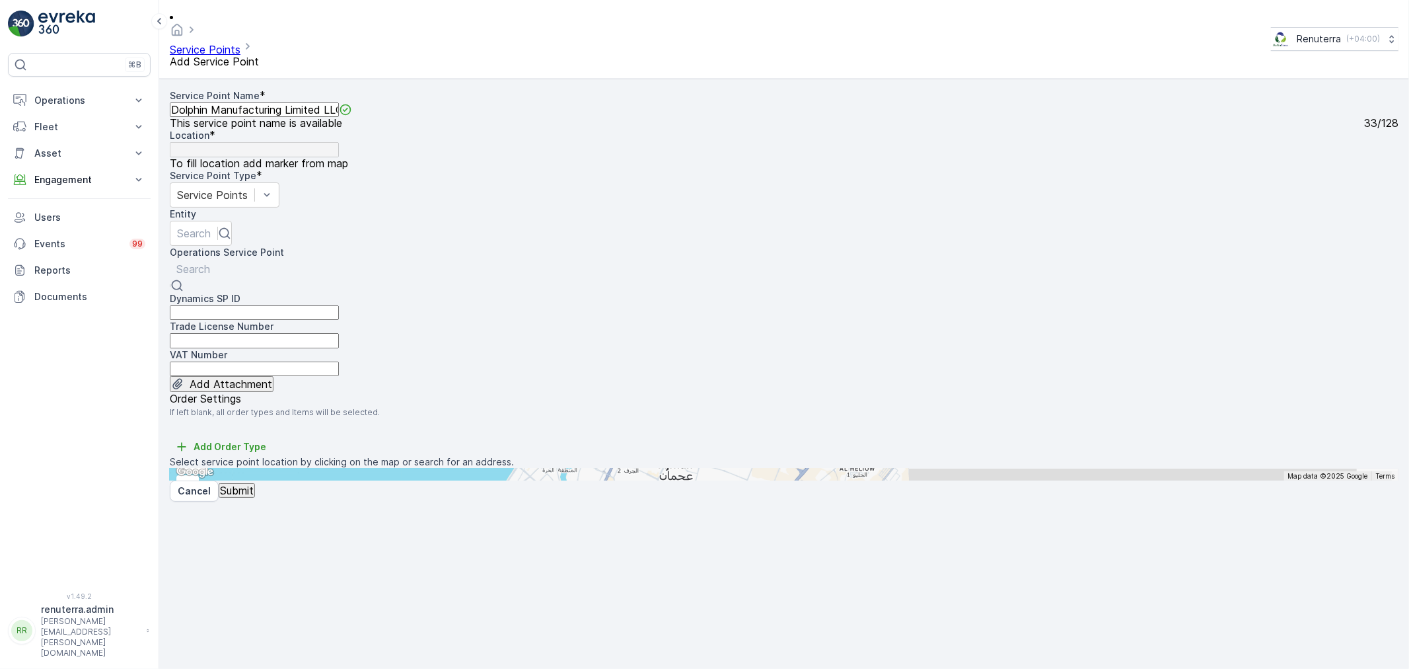
paste input "Dolphin Manufacturing Limited LLC"
type input "Dolphin Manufacturing Limited LLC"
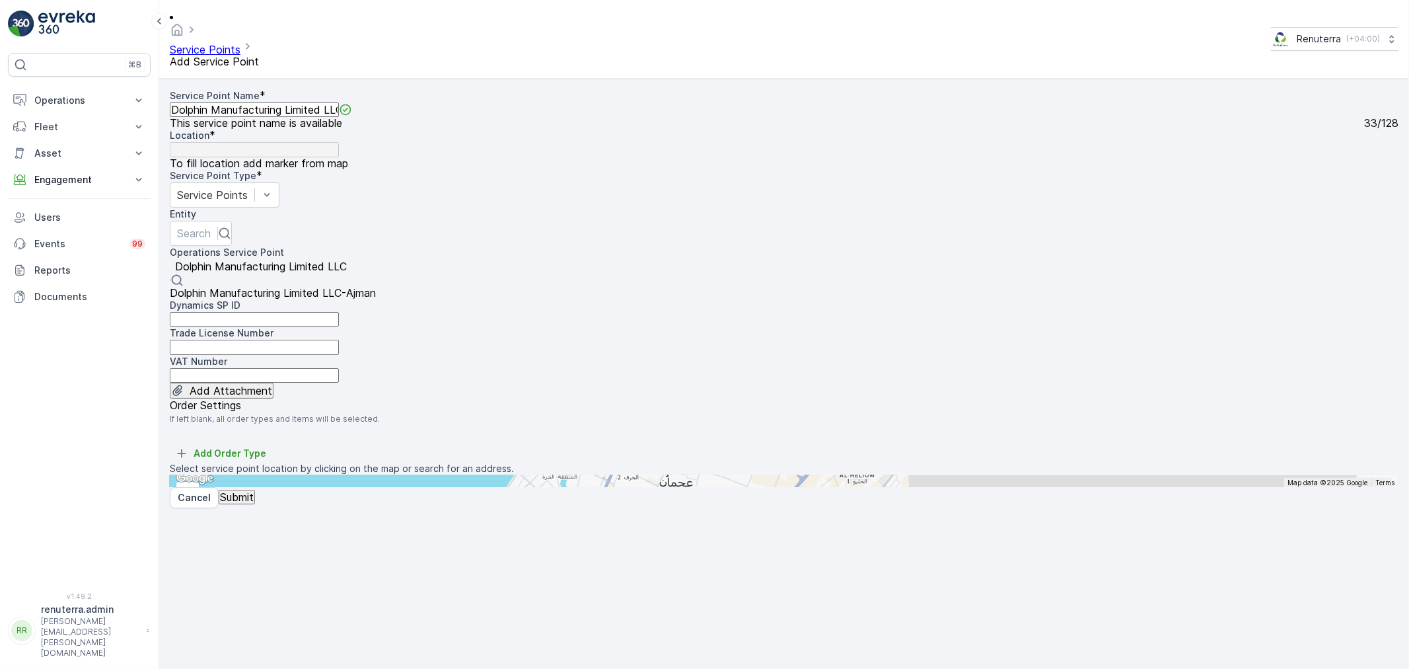
click at [298, 286] on span "Dolphin Manufacturing Limited LLC-Ajman" at bounding box center [273, 292] width 206 height 13
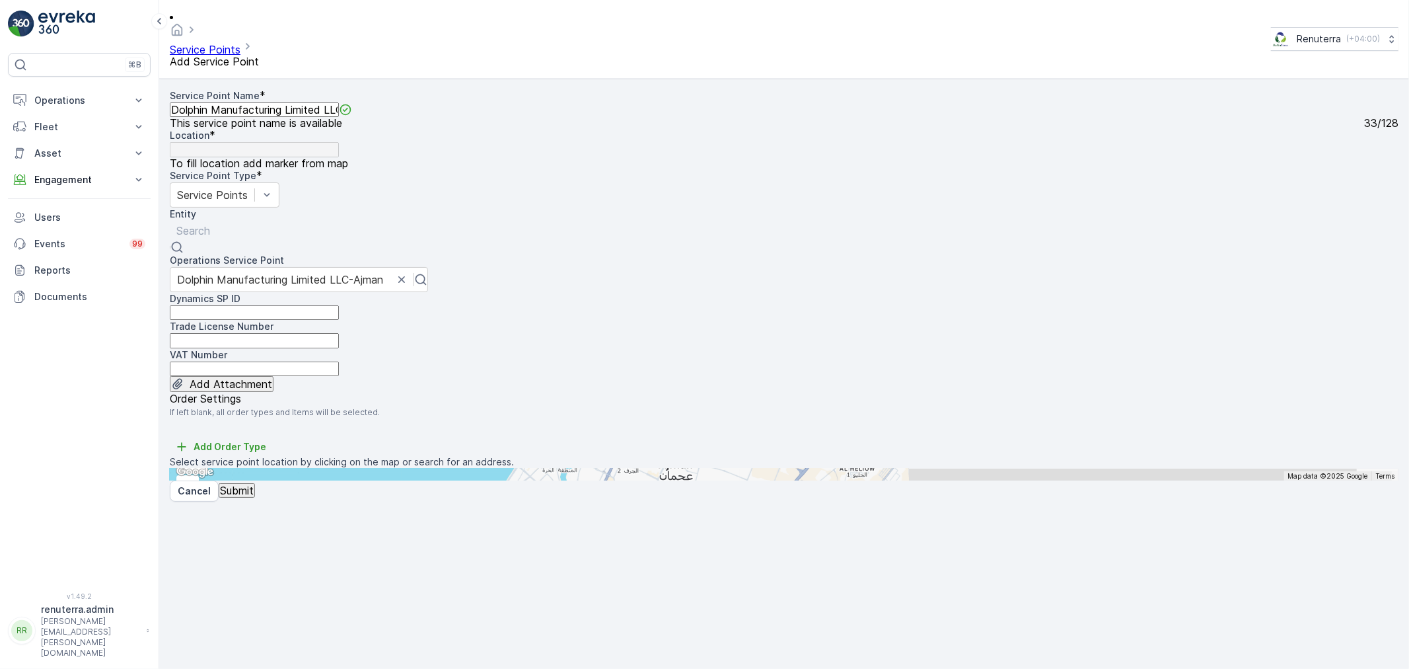
paste input "Dolphin Manufacturing Limited LLC"
type input "Dolphin Manufacturing Limited LLC"
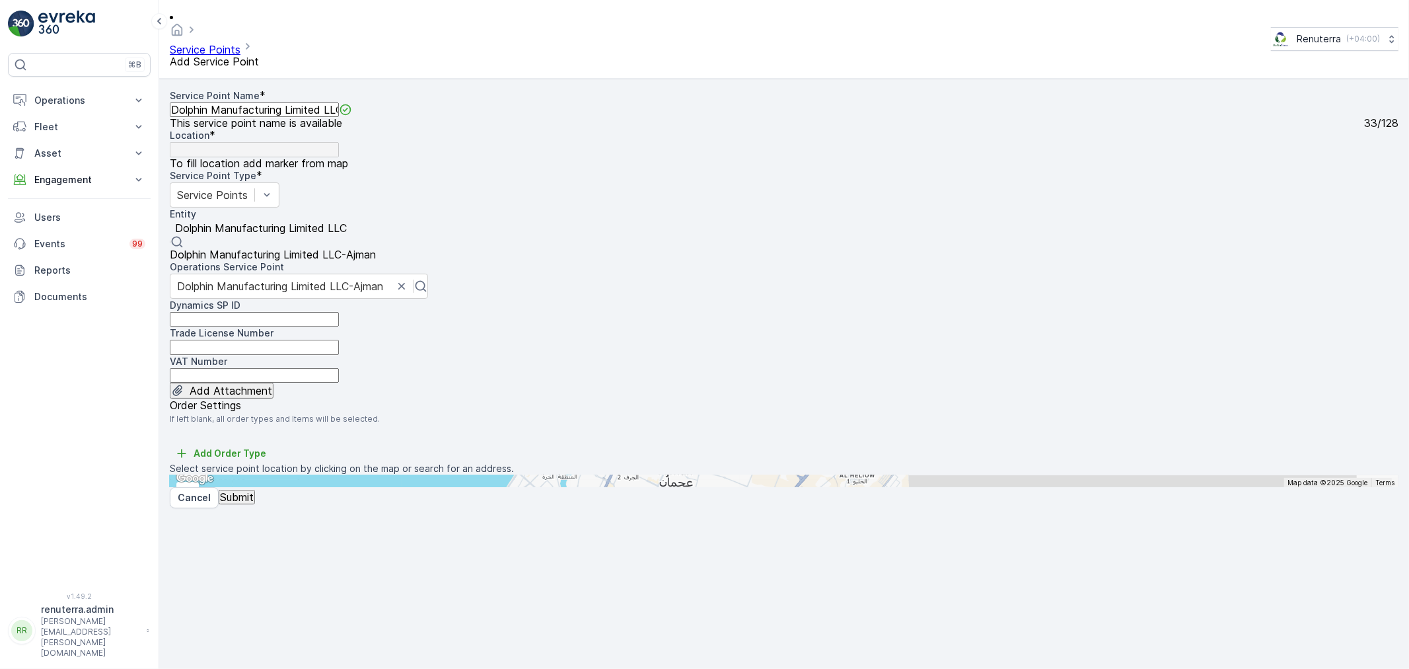
click at [376, 248] on span "Dolphin Manufacturing Limited LLC-Ajman" at bounding box center [273, 254] width 206 height 13
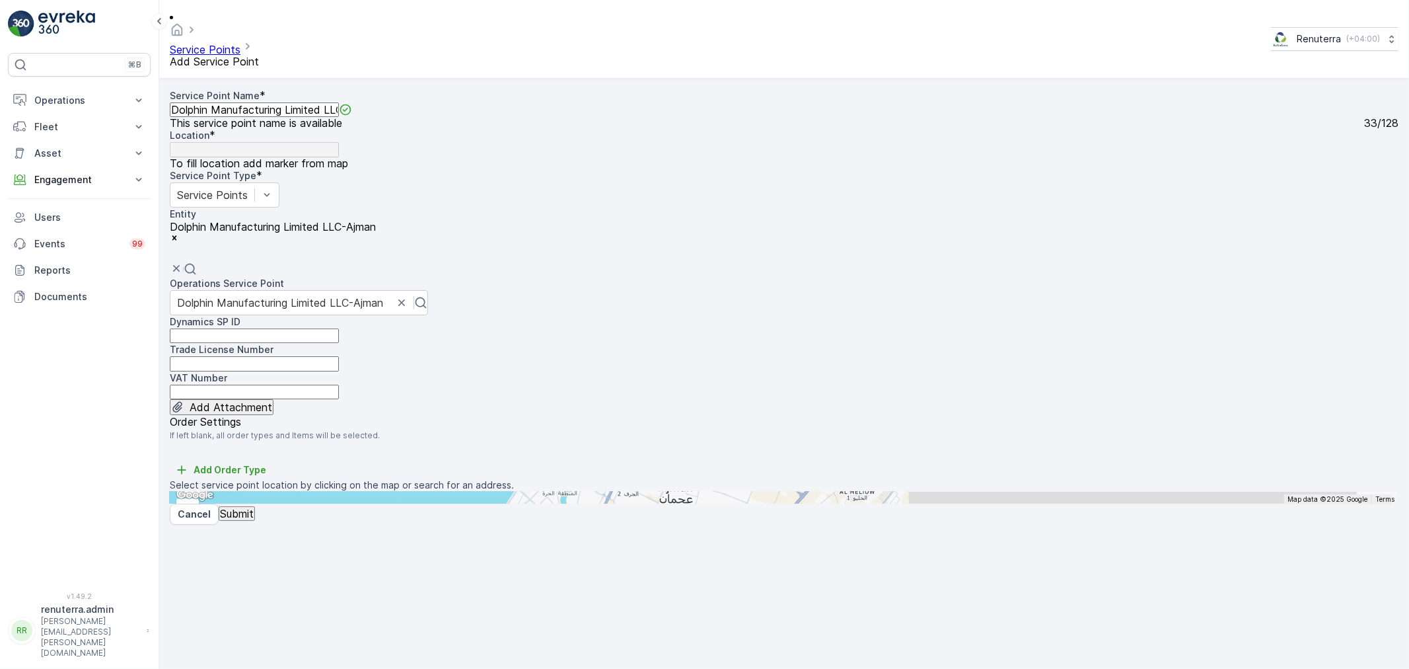
click at [299, 492] on input "text" at bounding box center [234, 498] width 129 height 12
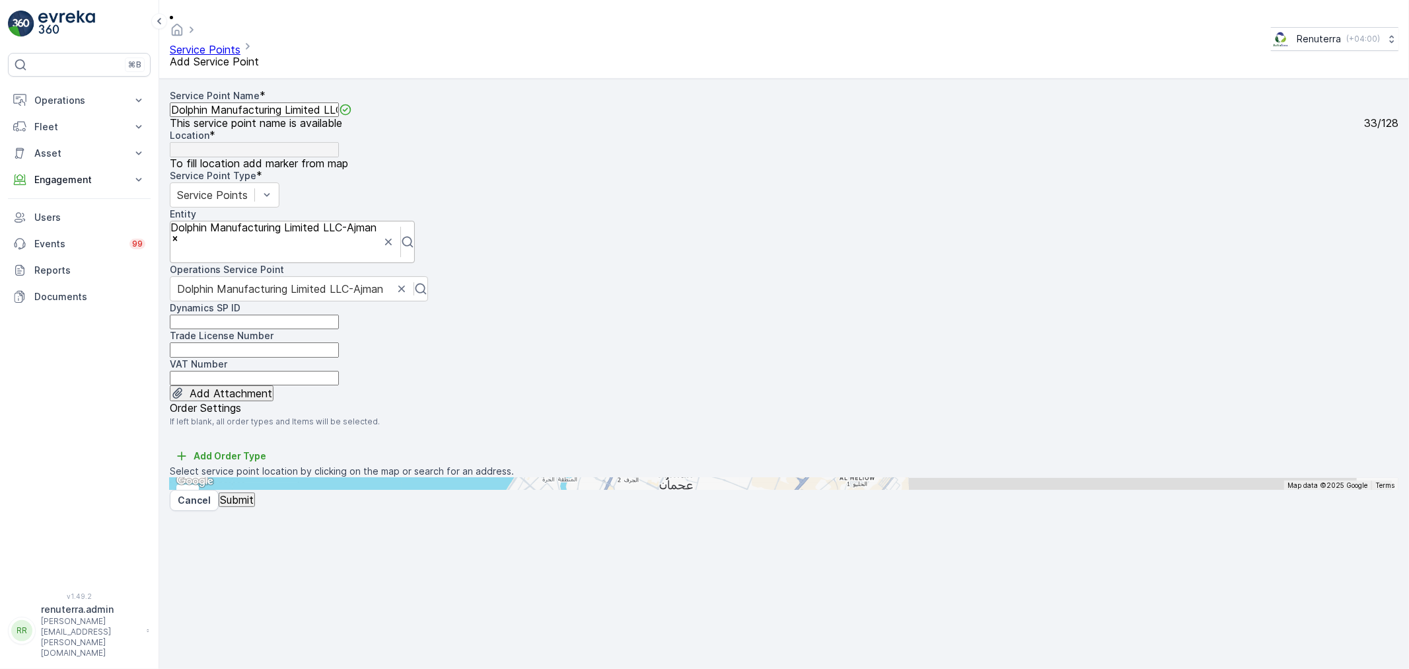
paste input "Dolphin Manufacturing Limited LLC"
type input "Dolphin Manufacturing Limited LLC"
click at [321, 523] on span "Dolphin Manufacturing Limited LLC" at bounding box center [253, 528] width 135 height 10
type input "25.3876352,55.4807916"
click at [233, 505] on p "Submit" at bounding box center [237, 499] width 34 height 12
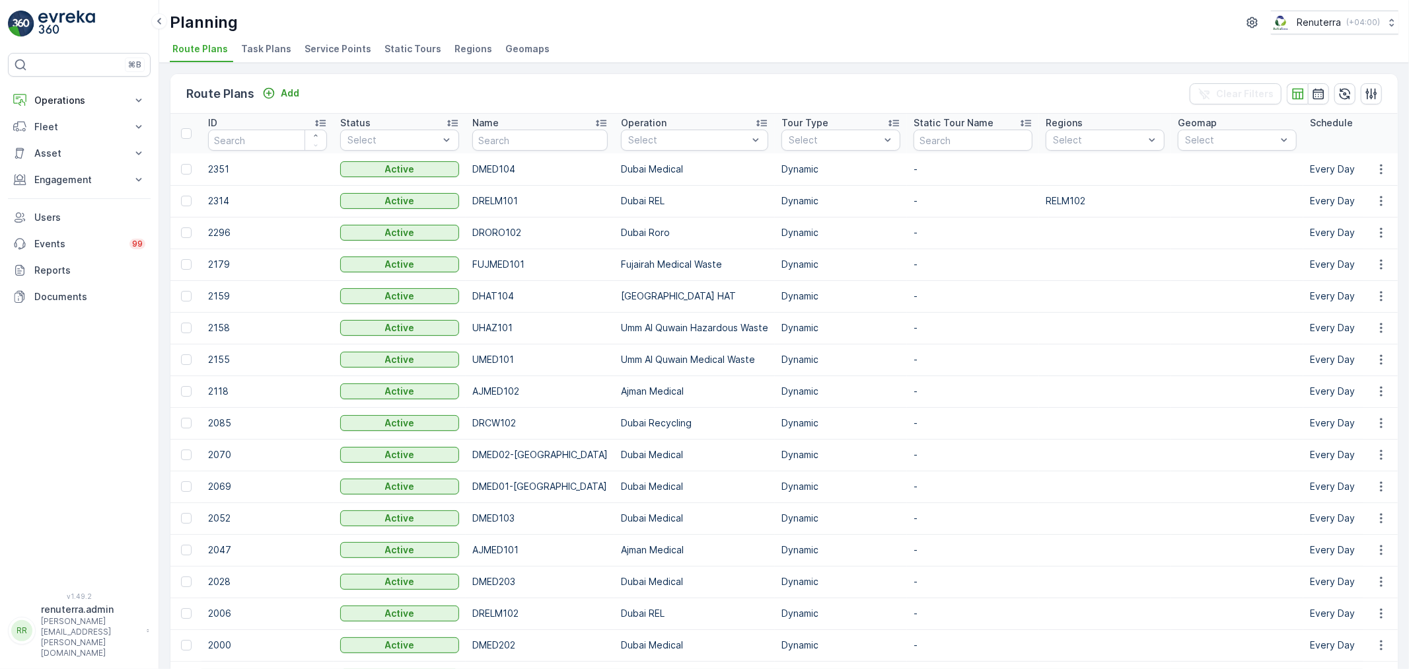
click at [325, 48] on span "Service Points" at bounding box center [338, 48] width 67 height 13
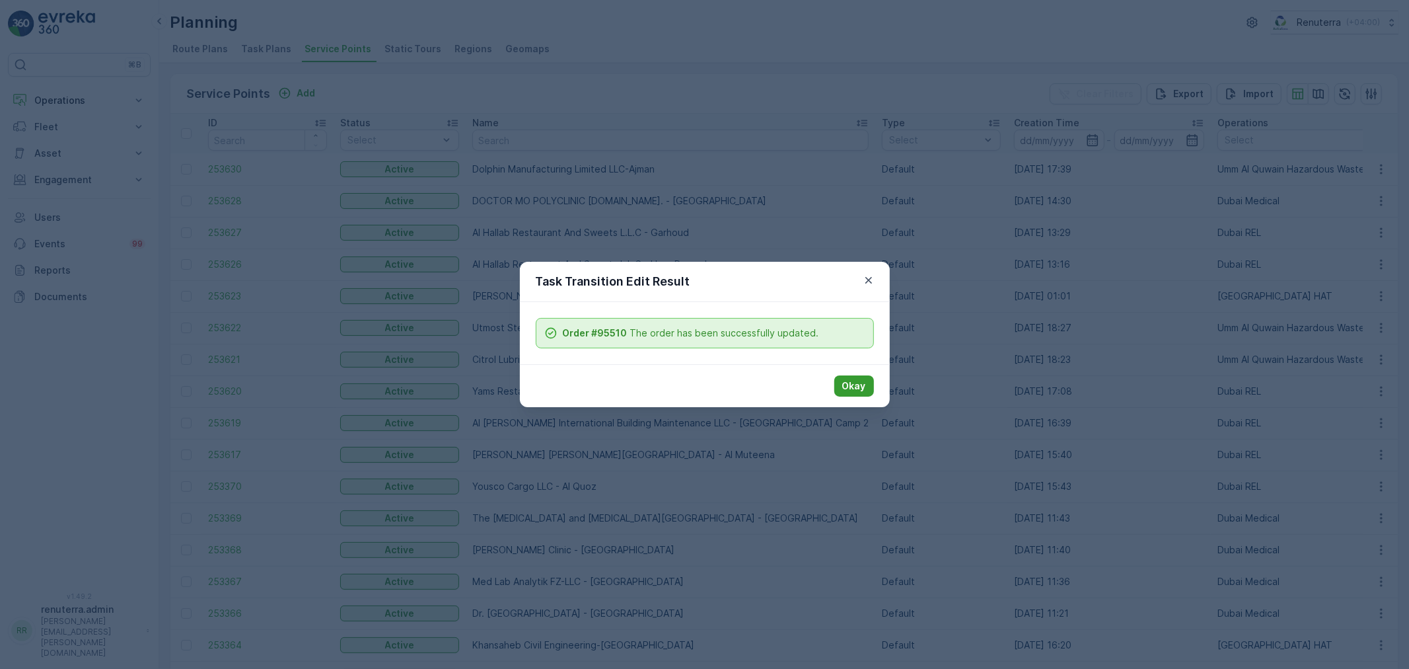
click at [857, 388] on p "Okay" at bounding box center [854, 385] width 24 height 13
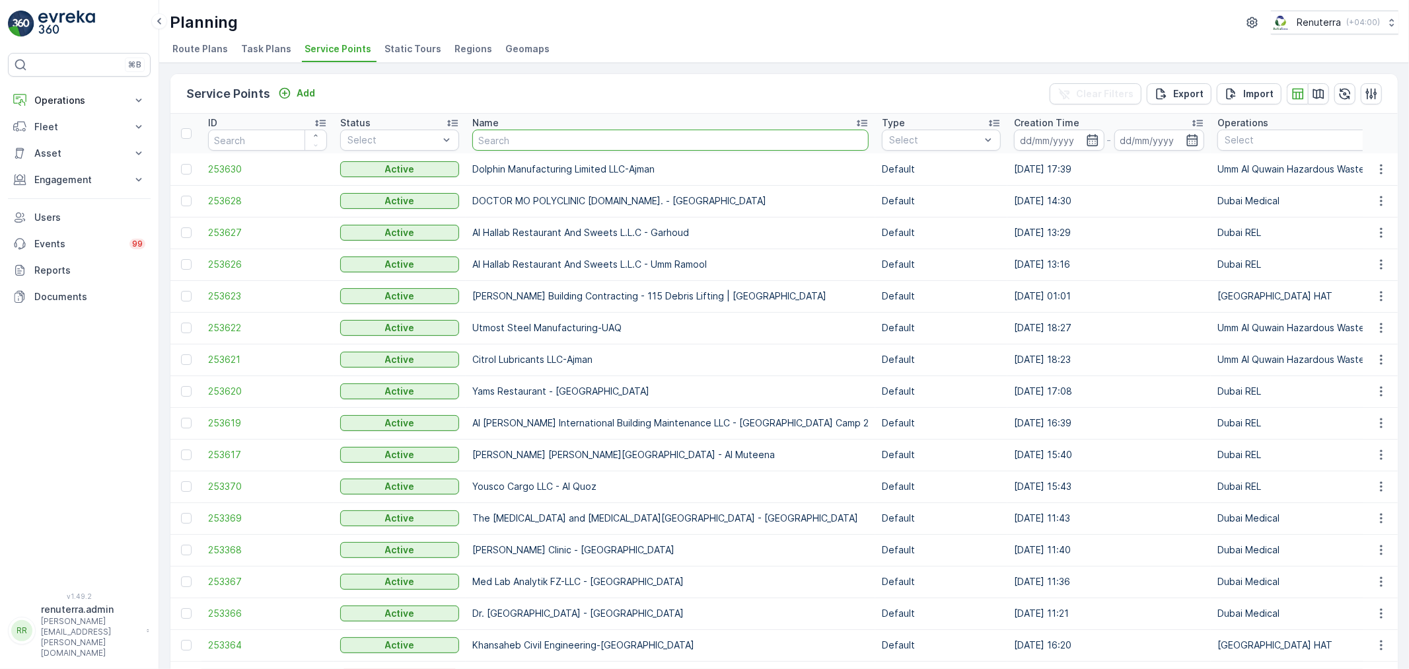
click at [511, 136] on input "text" at bounding box center [670, 139] width 396 height 21
click at [490, 154] on td "Dolphin Manufacturing Limited LLC-Ajman" at bounding box center [671, 169] width 410 height 32
click at [490, 139] on input "text" at bounding box center [670, 139] width 396 height 21
click at [398, 44] on span "Static Tours" at bounding box center [412, 48] width 57 height 13
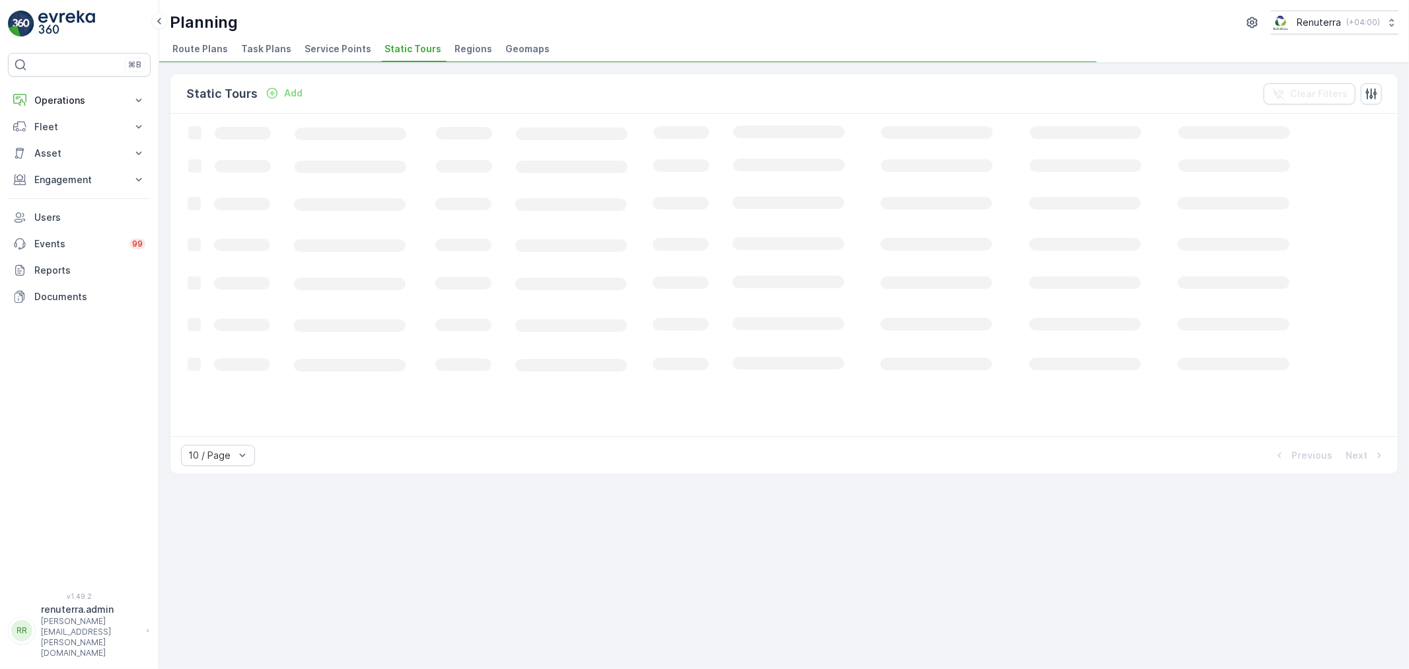
click at [339, 54] on span "Service Points" at bounding box center [338, 48] width 67 height 13
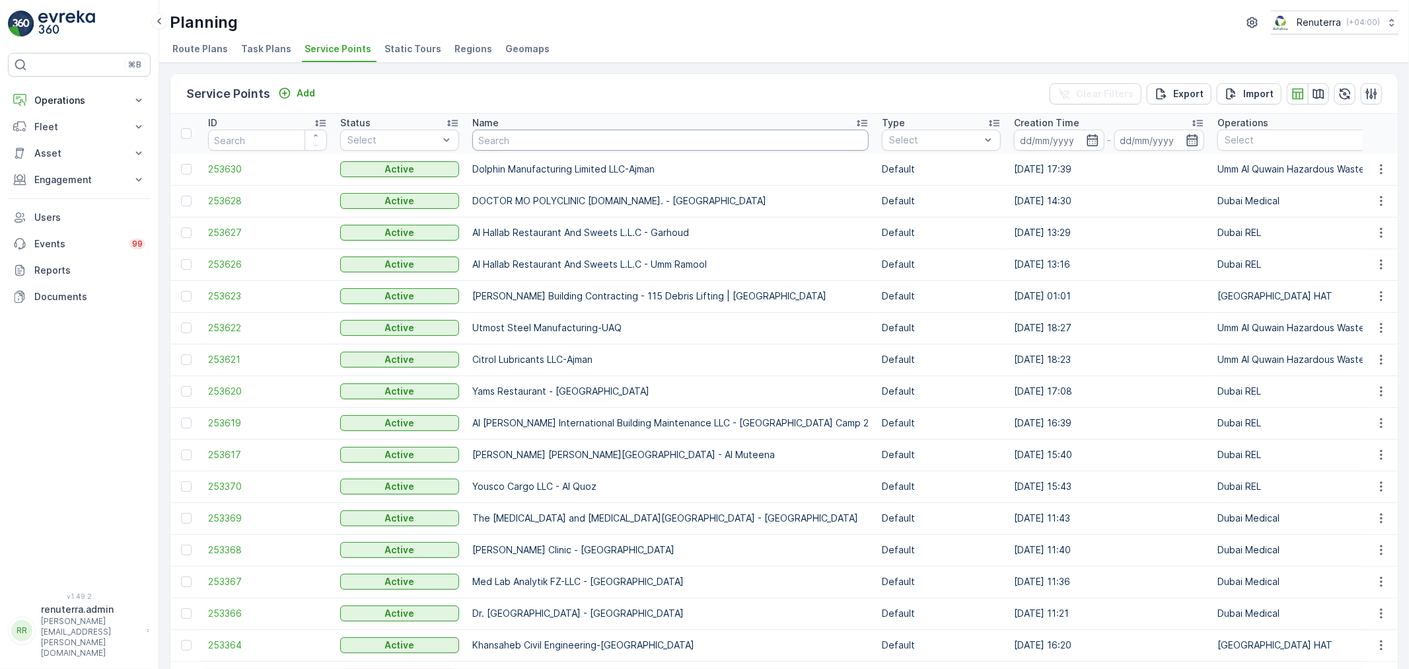
click at [536, 145] on input "text" at bounding box center [670, 139] width 396 height 21
type input "serkal"
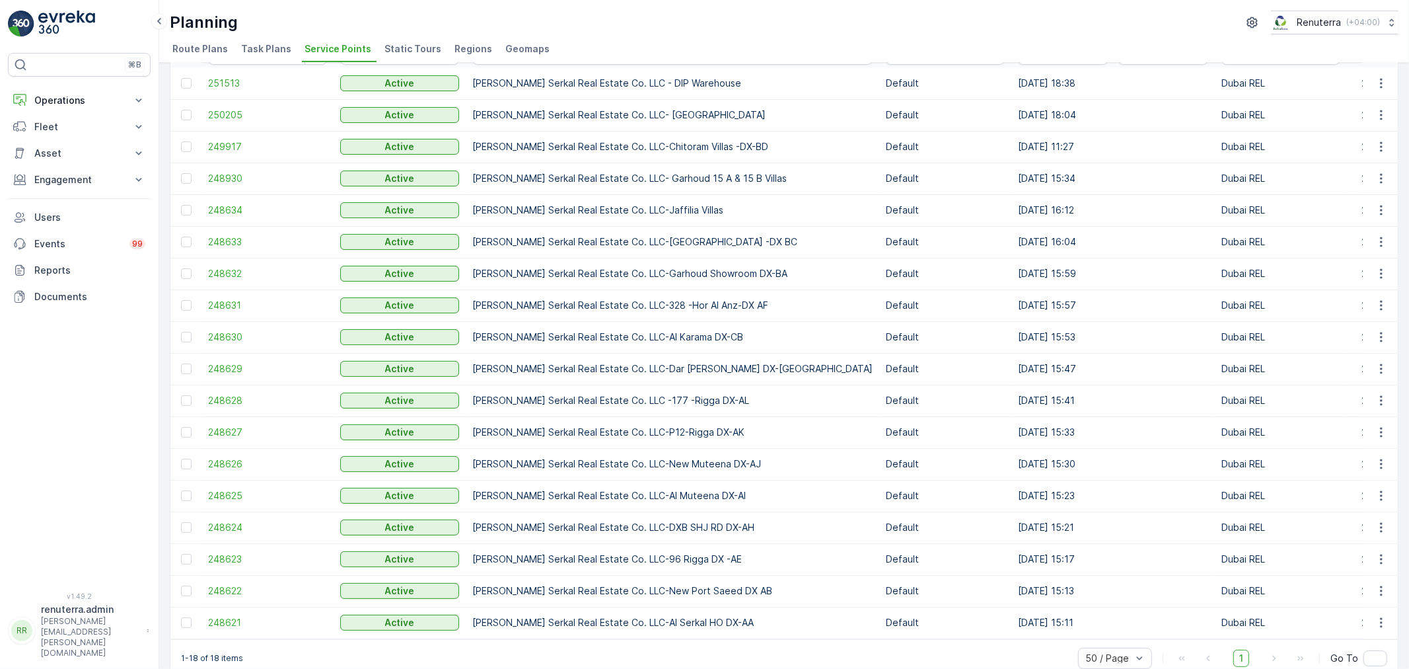
scroll to position [110, 0]
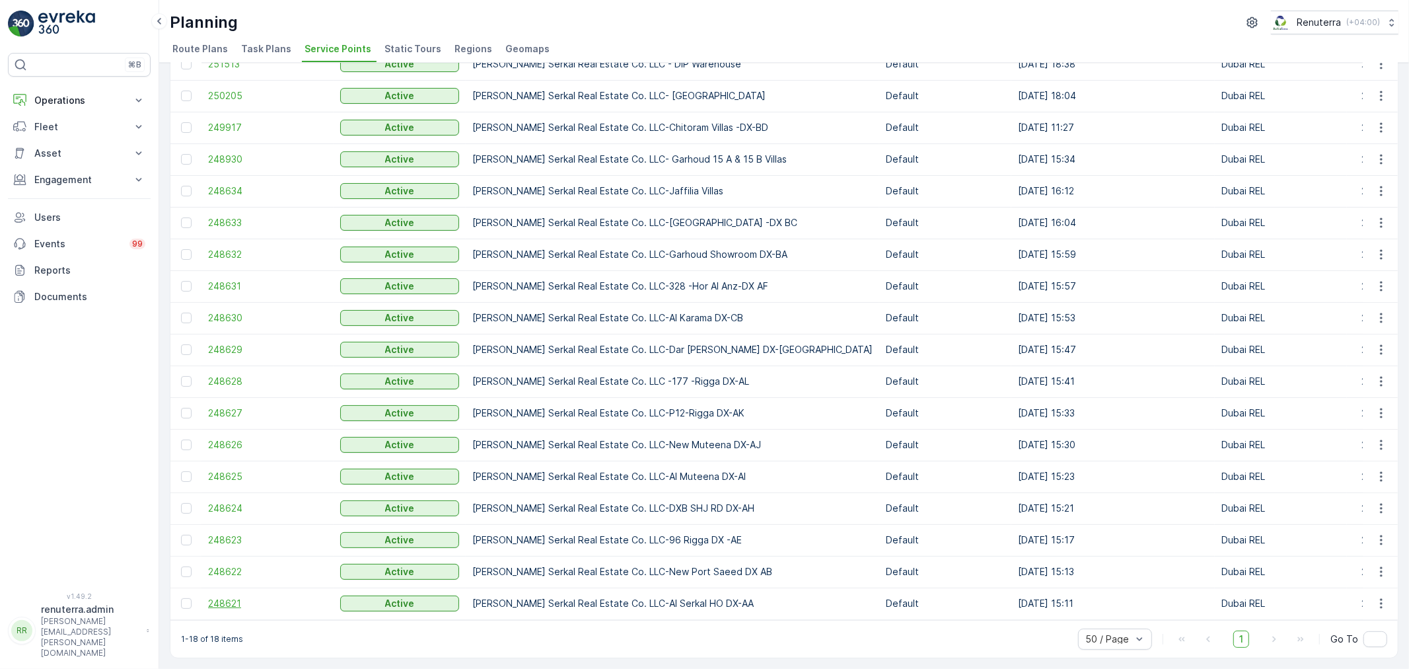
click at [260, 601] on span "248621" at bounding box center [267, 603] width 119 height 13
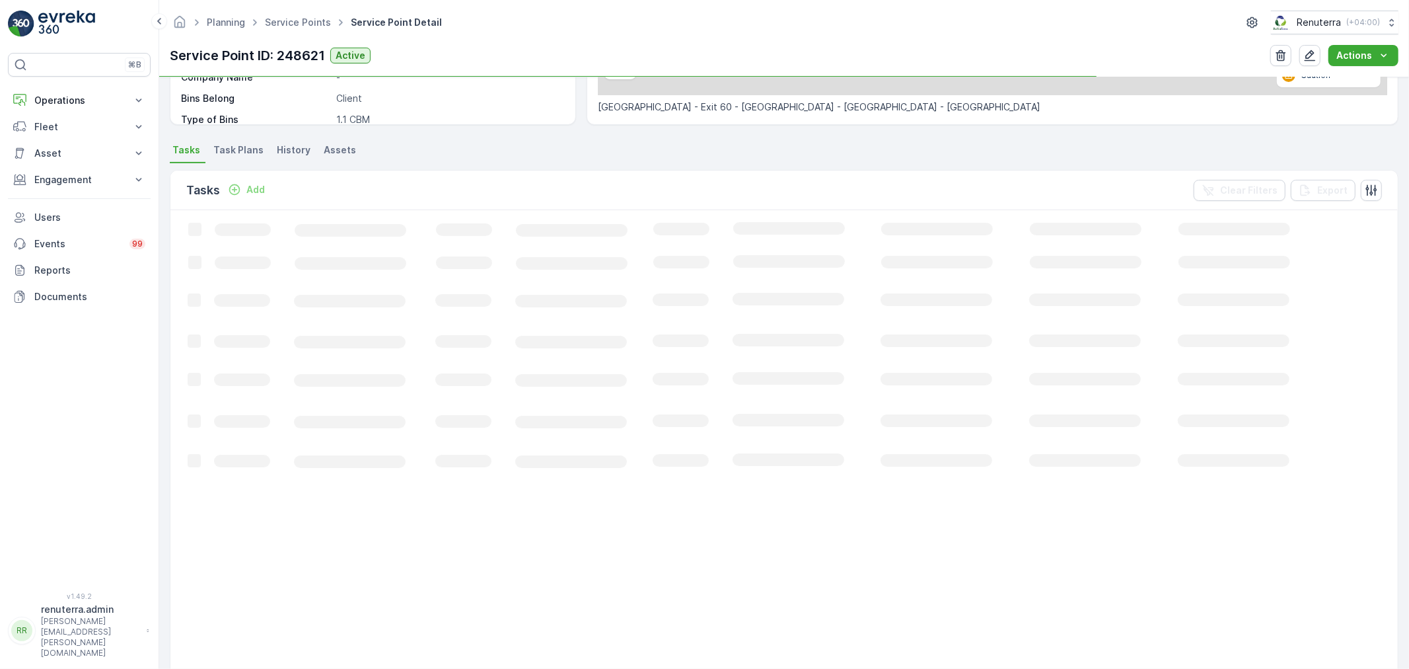
scroll to position [293, 0]
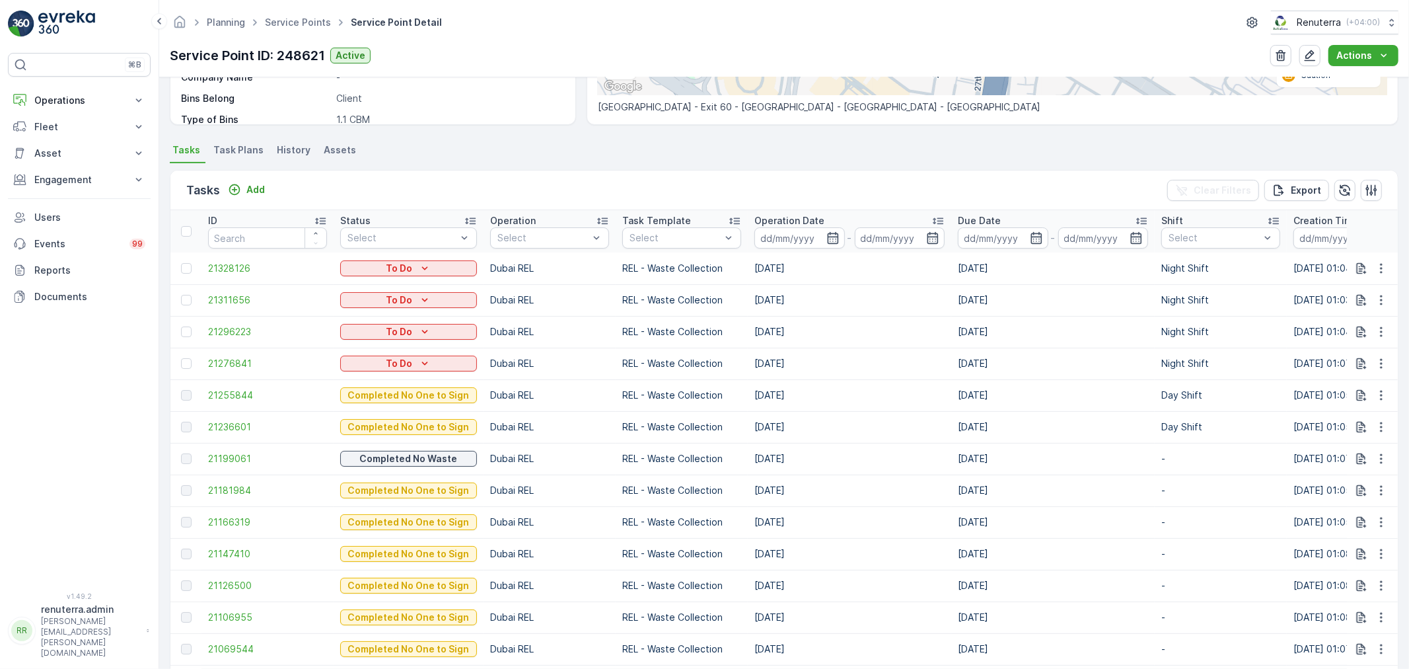
click at [236, 149] on span "Task Plans" at bounding box center [238, 149] width 50 height 13
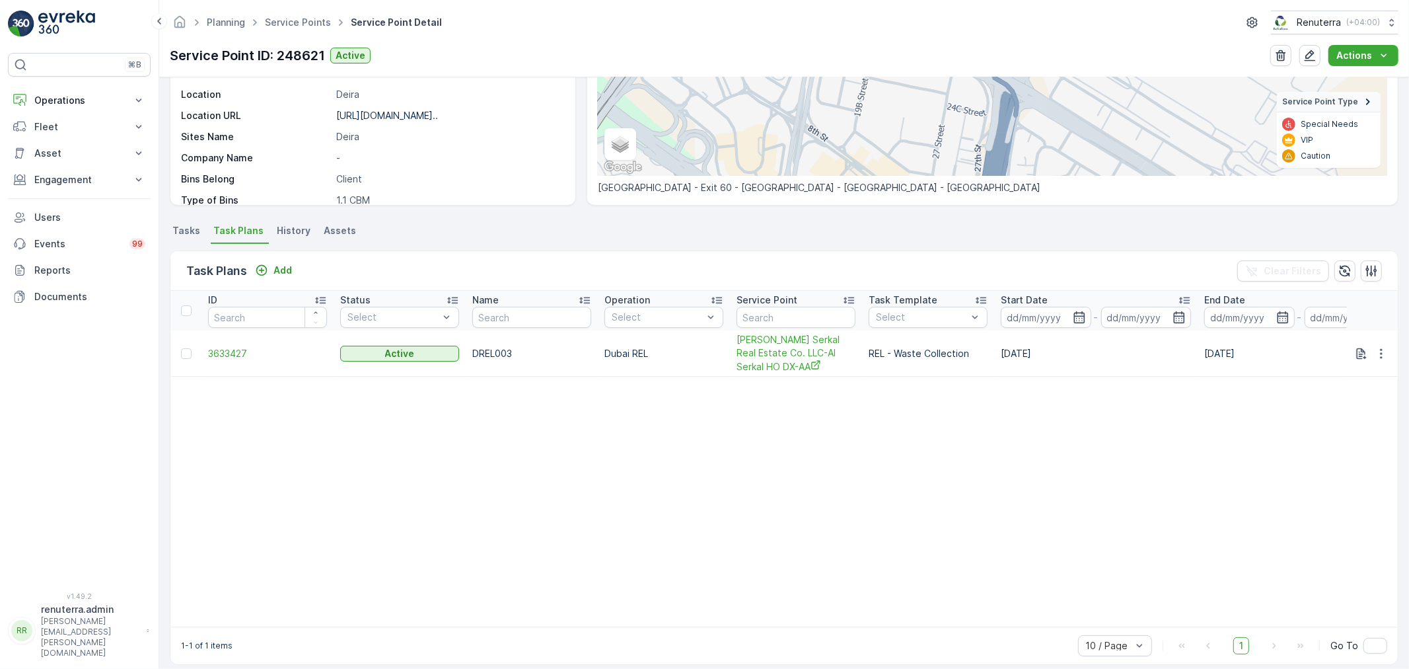
scroll to position [213, 0]
click at [241, 357] on span "3633427" at bounding box center [267, 353] width 119 height 13
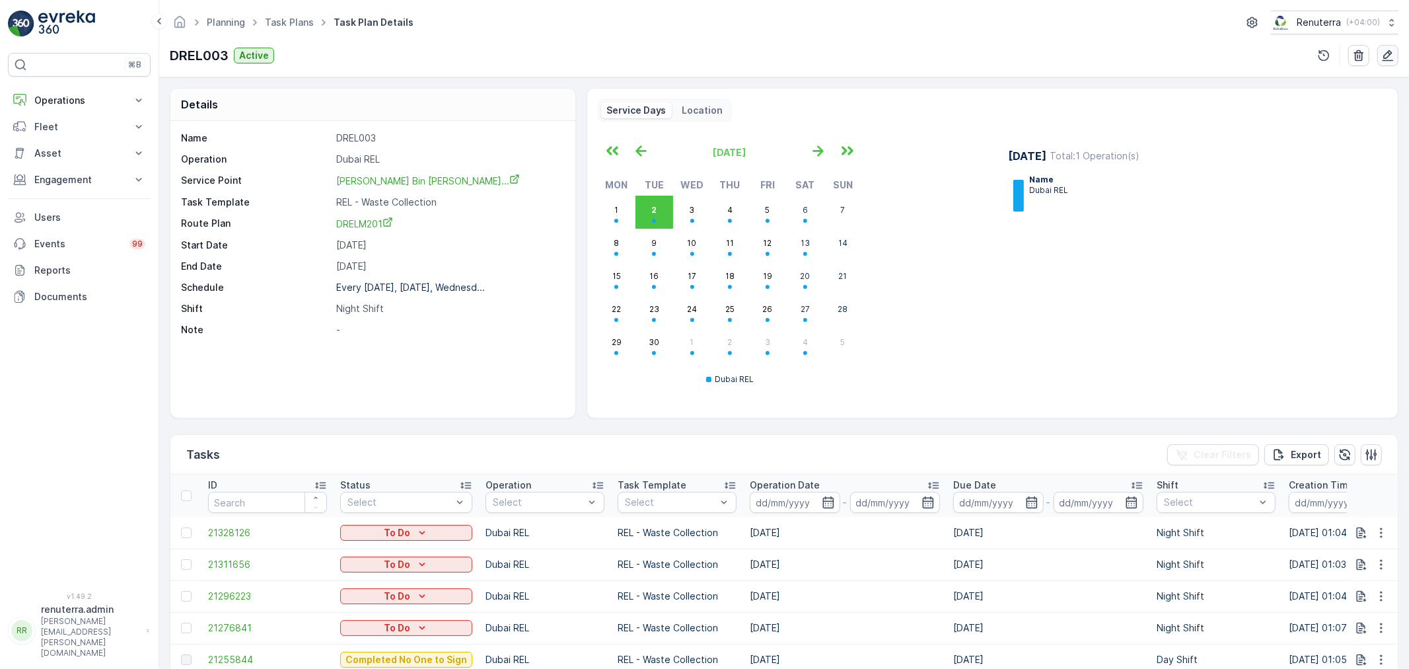
click at [1387, 56] on icon "button" at bounding box center [1387, 55] width 13 height 13
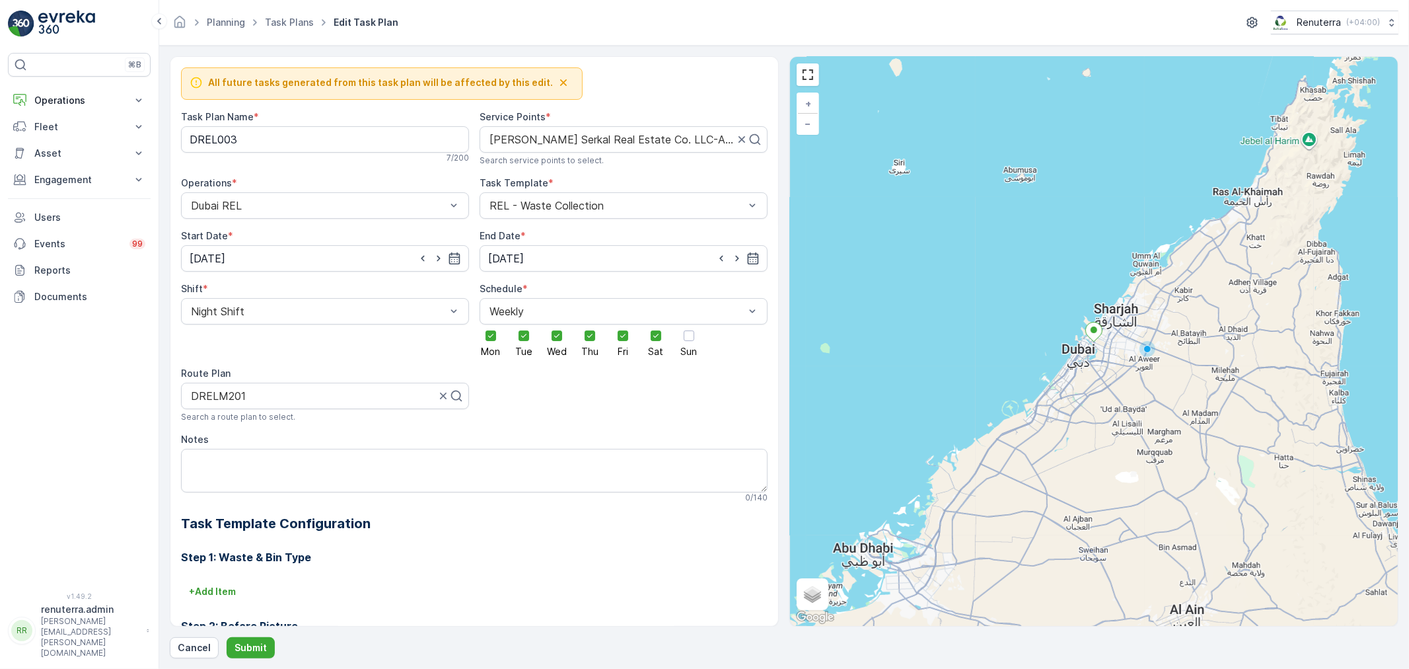
click at [260, 151] on Name "DREL003" at bounding box center [325, 139] width 288 height 26
type Name "DRELM002"
click at [236, 347] on div "Day Shift" at bounding box center [325, 344] width 272 height 12
click at [254, 401] on div at bounding box center [313, 396] width 247 height 12
type input "DRELM102"
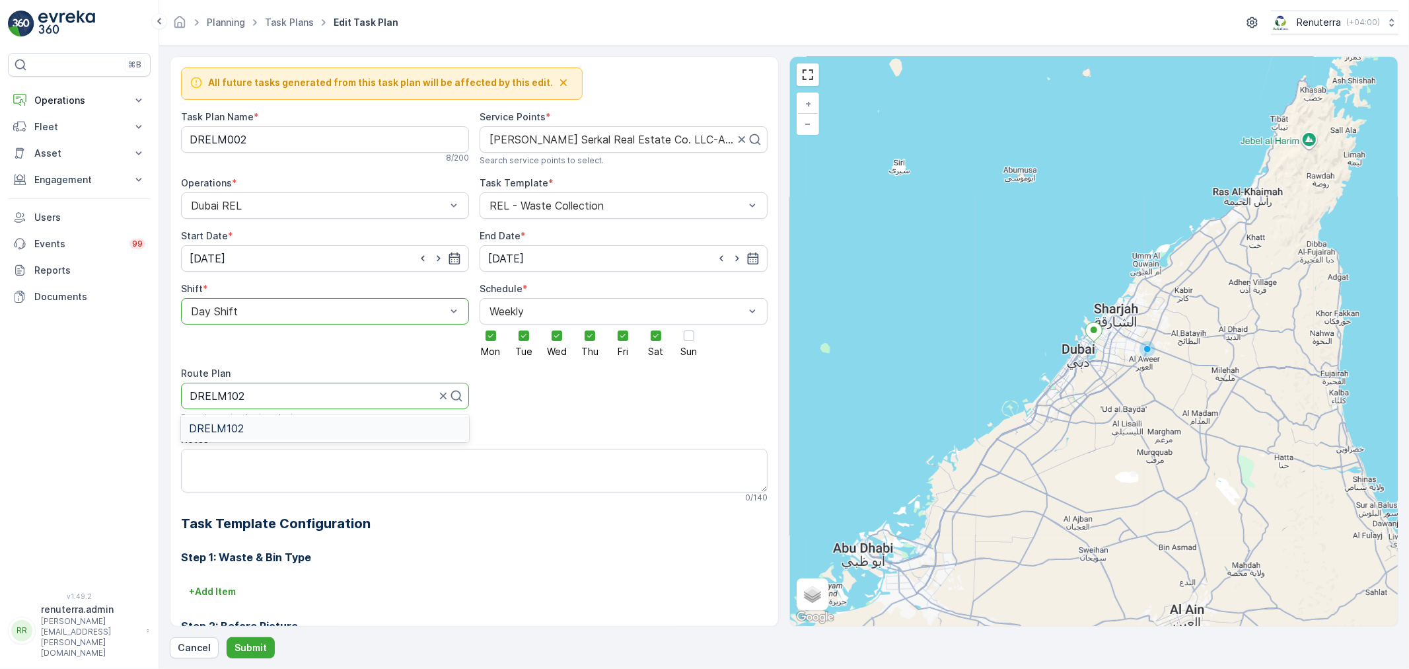
click at [246, 433] on div "DRELM102" at bounding box center [325, 428] width 272 height 12
click at [293, 392] on div at bounding box center [313, 396] width 247 height 12
click at [628, 261] on input "31.12.2025" at bounding box center [624, 258] width 288 height 26
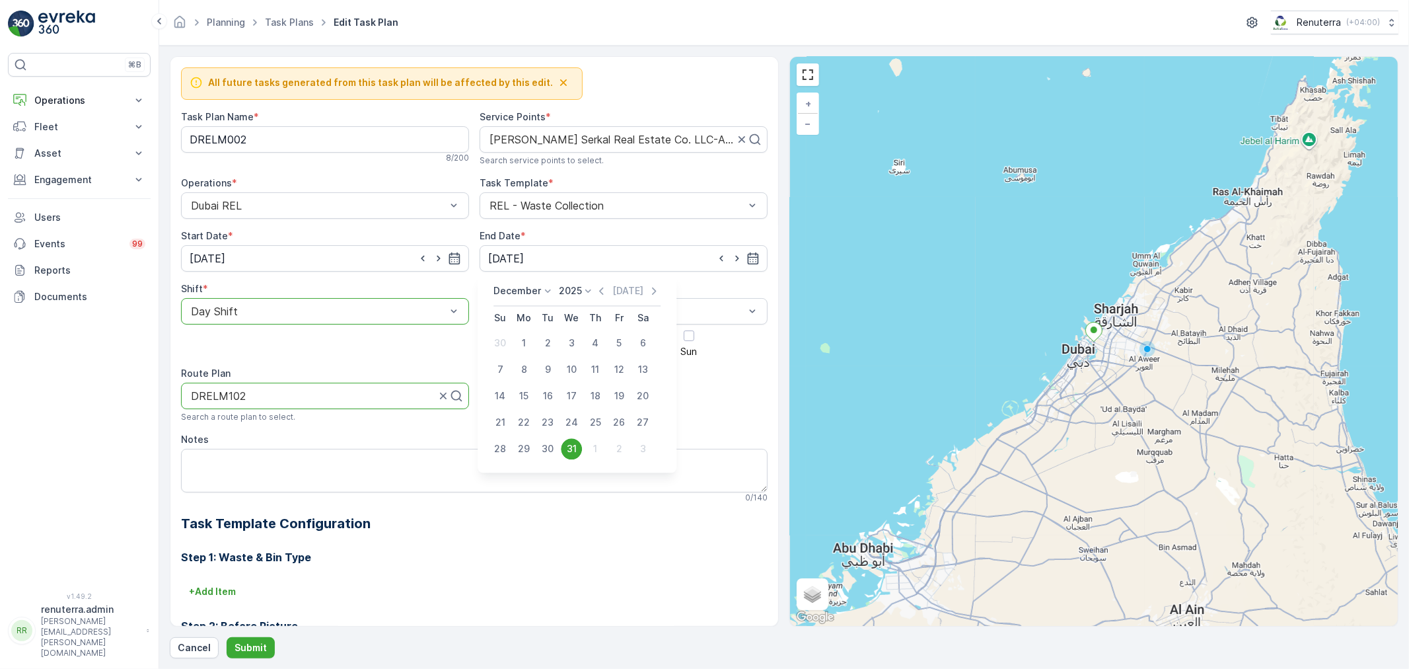
click at [579, 282] on div "December 2025 Today Su Mo Tu We Th Fr Sa 30 1 2 3 4 5 6 7 8 9 10 11 12 13 14 15…" at bounding box center [577, 373] width 199 height 199
click at [582, 293] on icon at bounding box center [588, 290] width 13 height 13
click at [577, 333] on span "2026" at bounding box center [578, 338] width 22 height 13
click at [592, 440] on div "31" at bounding box center [595, 448] width 21 height 21
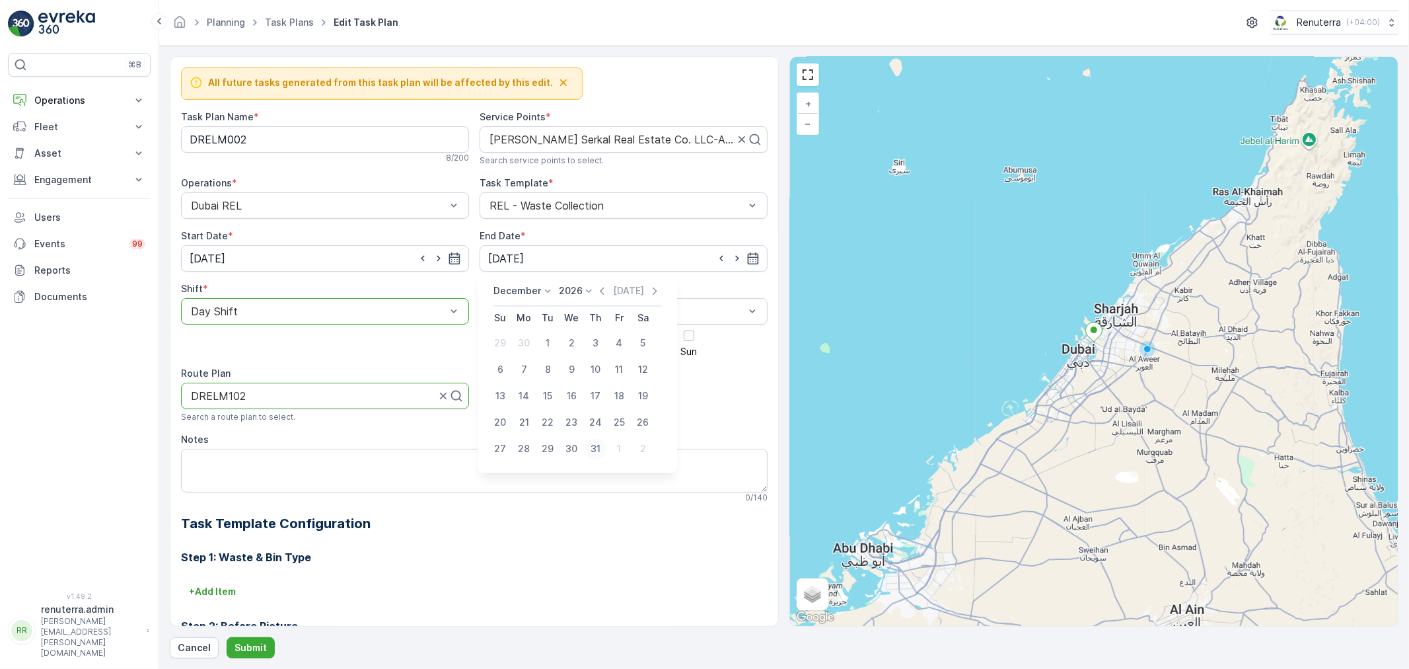
type input "31.12.2026"
click at [340, 400] on div at bounding box center [313, 396] width 247 height 12
type input "DRELM102"
click at [303, 429] on div "DRELM102" at bounding box center [325, 428] width 272 height 12
click at [259, 645] on p "Submit" at bounding box center [251, 647] width 32 height 13
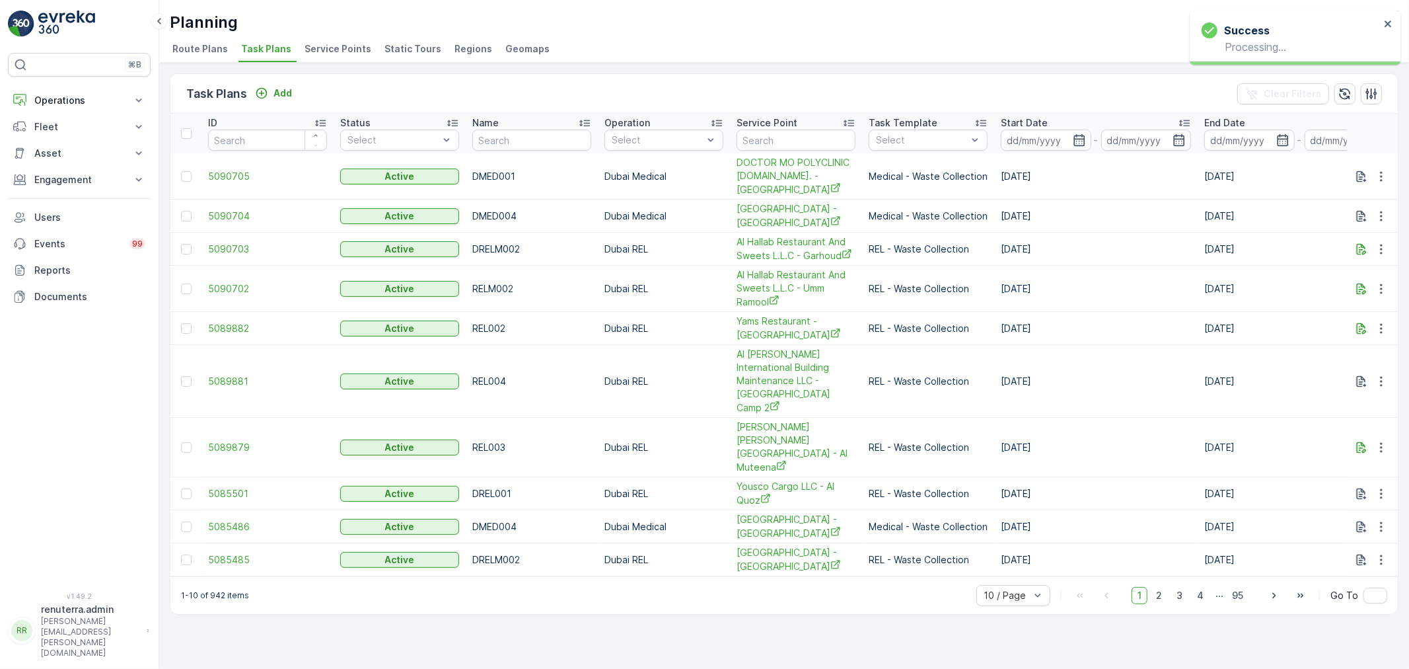
click at [324, 46] on span "Service Points" at bounding box center [338, 48] width 67 height 13
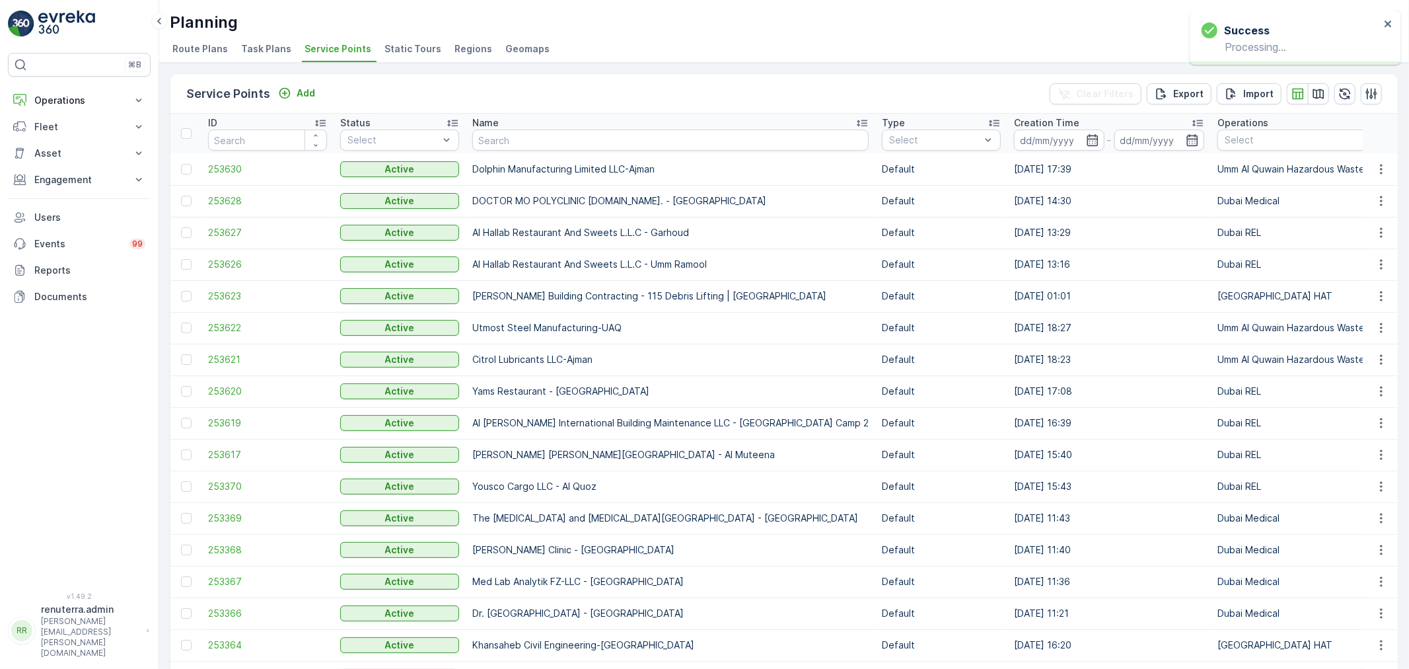
click at [495, 148] on input "text" at bounding box center [670, 139] width 396 height 21
type input "Serkal"
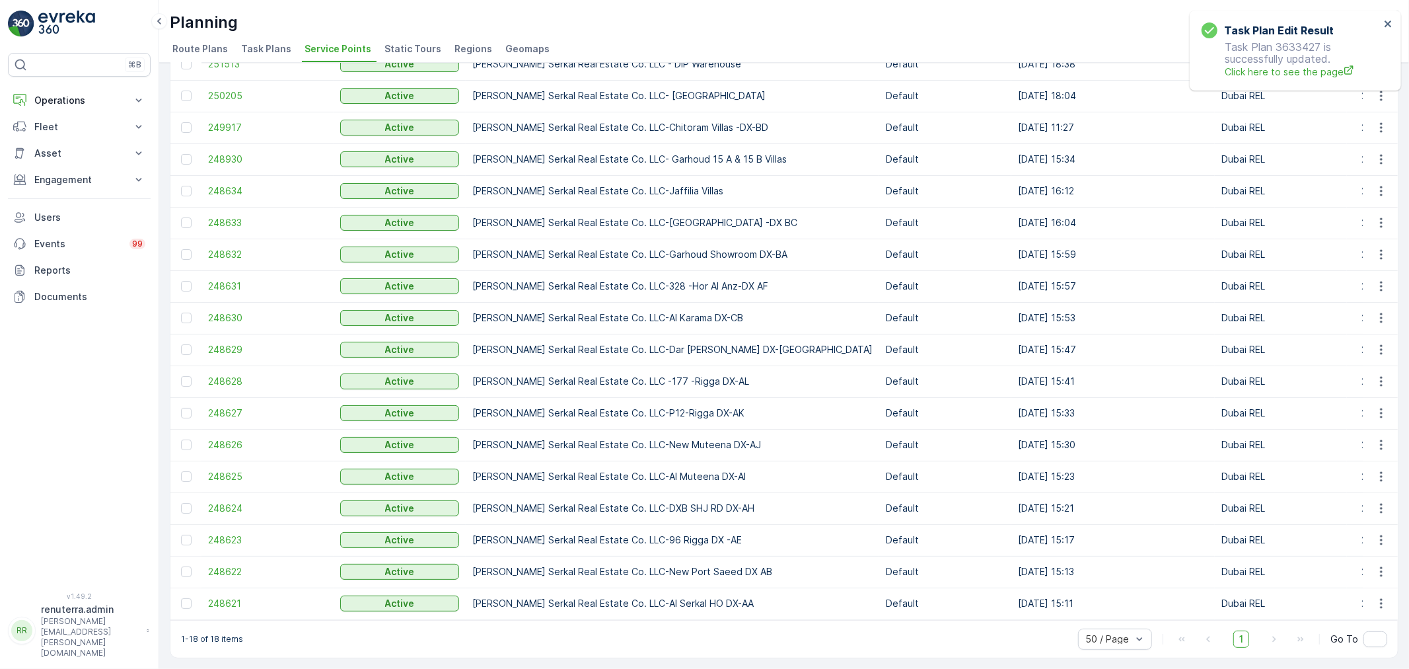
scroll to position [110, 0]
click at [242, 597] on span "248621" at bounding box center [267, 603] width 119 height 13
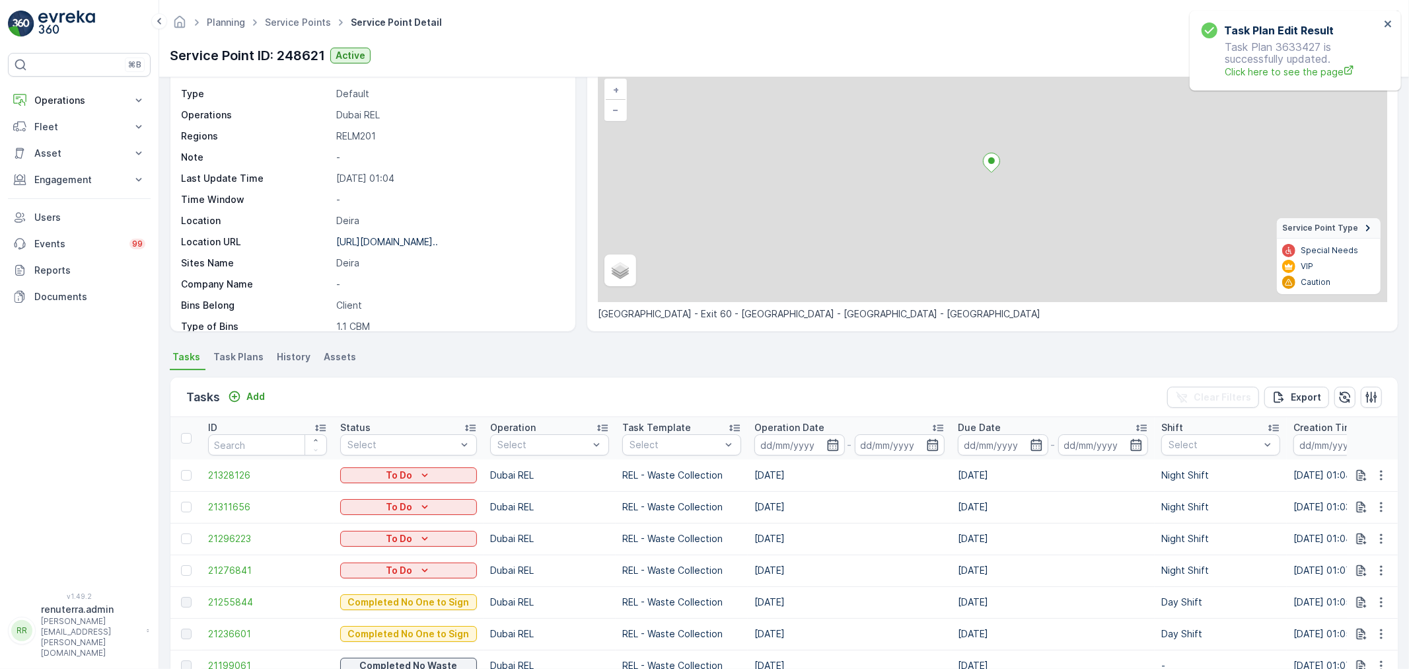
scroll to position [293, 0]
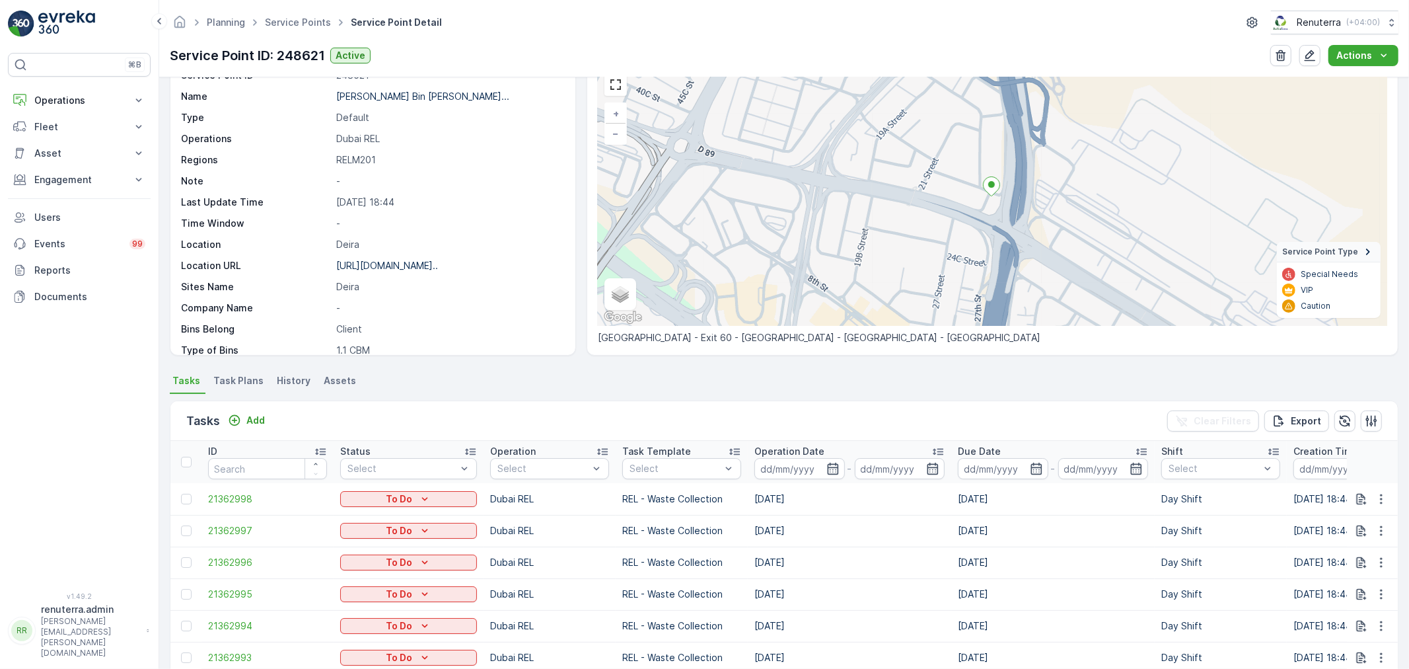
scroll to position [220, 0]
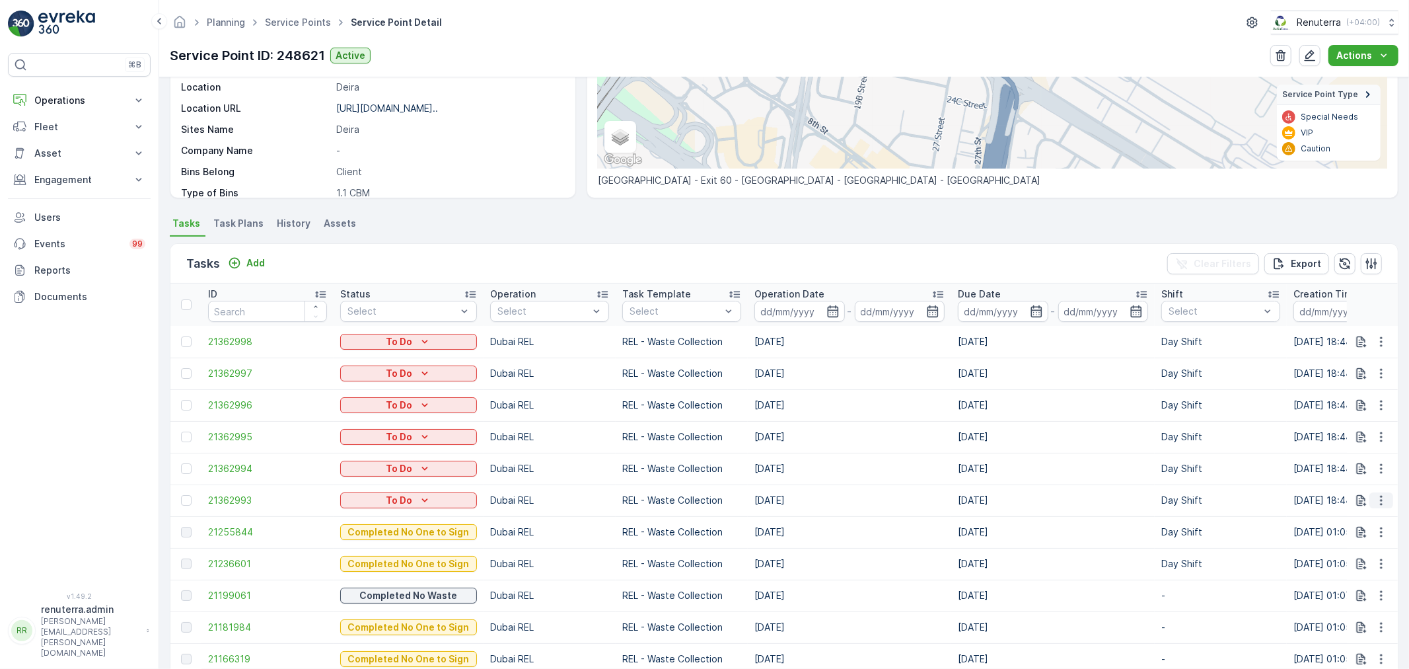
click at [1375, 499] on icon "button" at bounding box center [1381, 499] width 13 height 13
click at [1022, 460] on td "[DATE]" at bounding box center [1052, 469] width 203 height 32
click at [1375, 470] on icon "button" at bounding box center [1381, 468] width 13 height 13
click at [1352, 521] on span "Change Route" at bounding box center [1347, 524] width 64 height 13
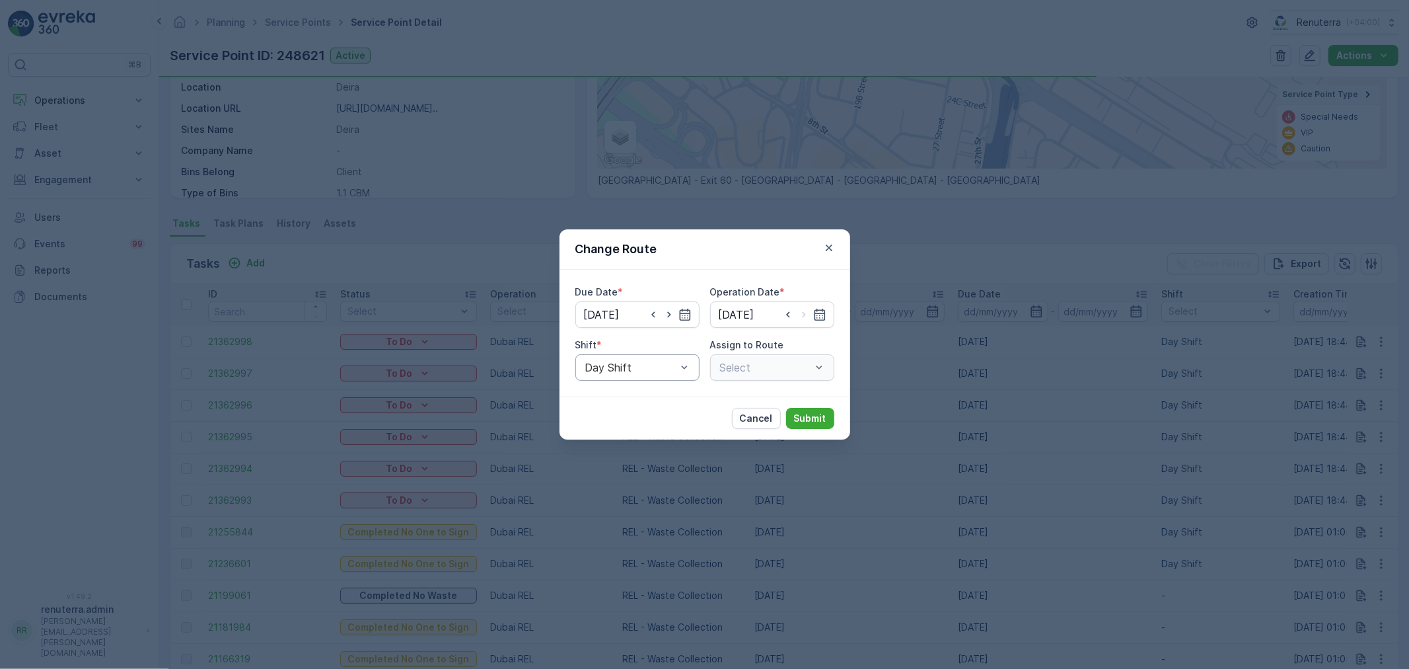
type input "[DATE]"
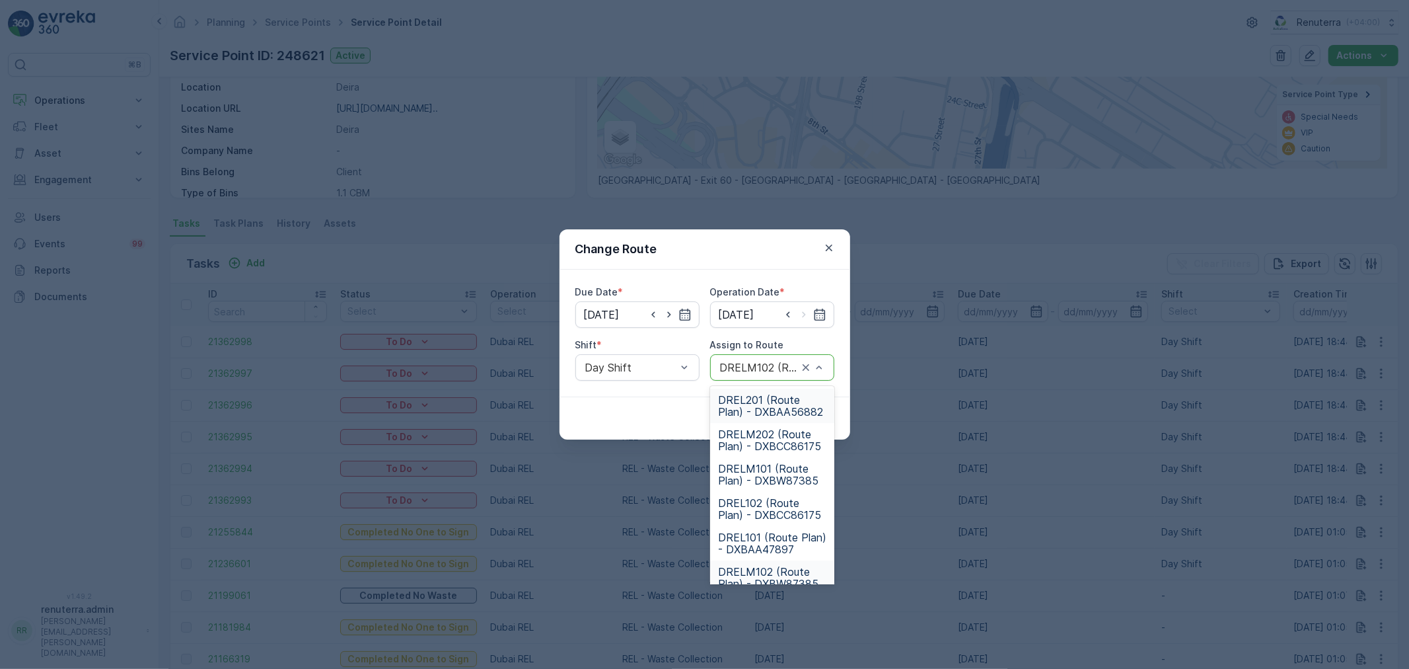
click at [645, 418] on div "Cancel Submit" at bounding box center [705, 417] width 291 height 43
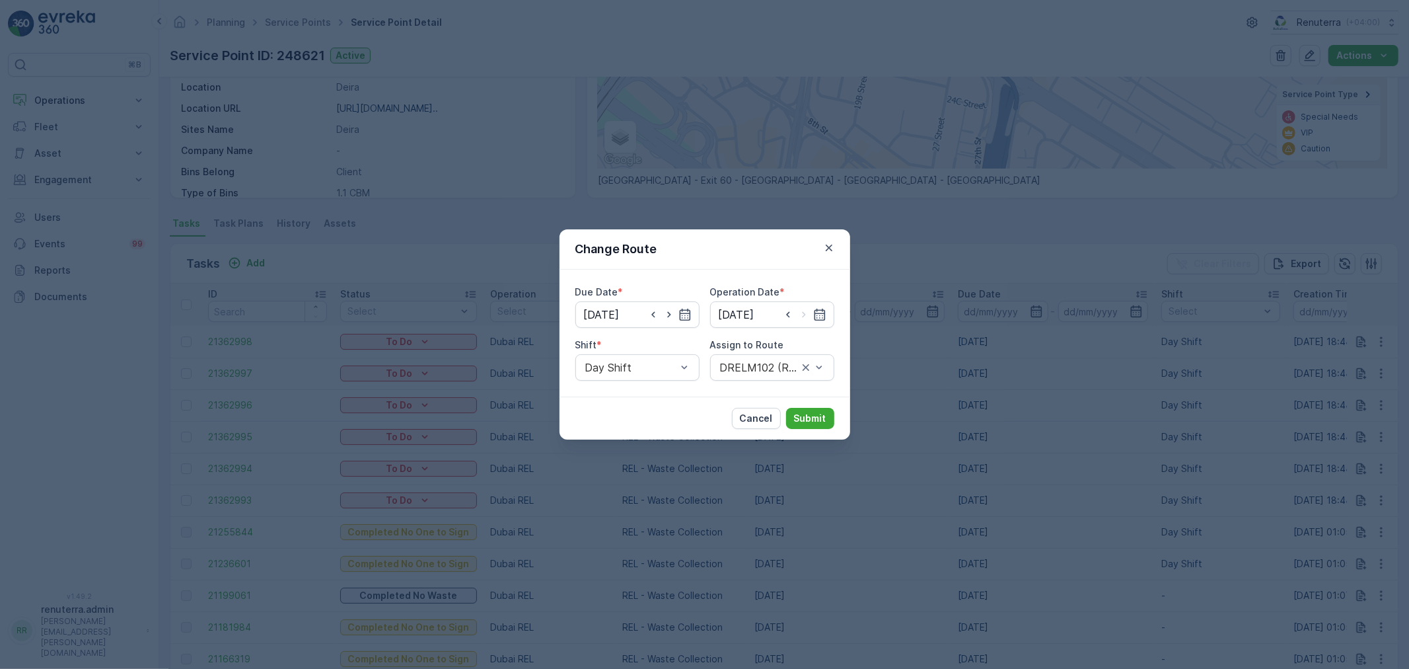
click at [604, 518] on div "Change Route Due Date * [DATE] Operation Date * [DATE] Shift * Day Shift Assign…" at bounding box center [704, 334] width 1409 height 669
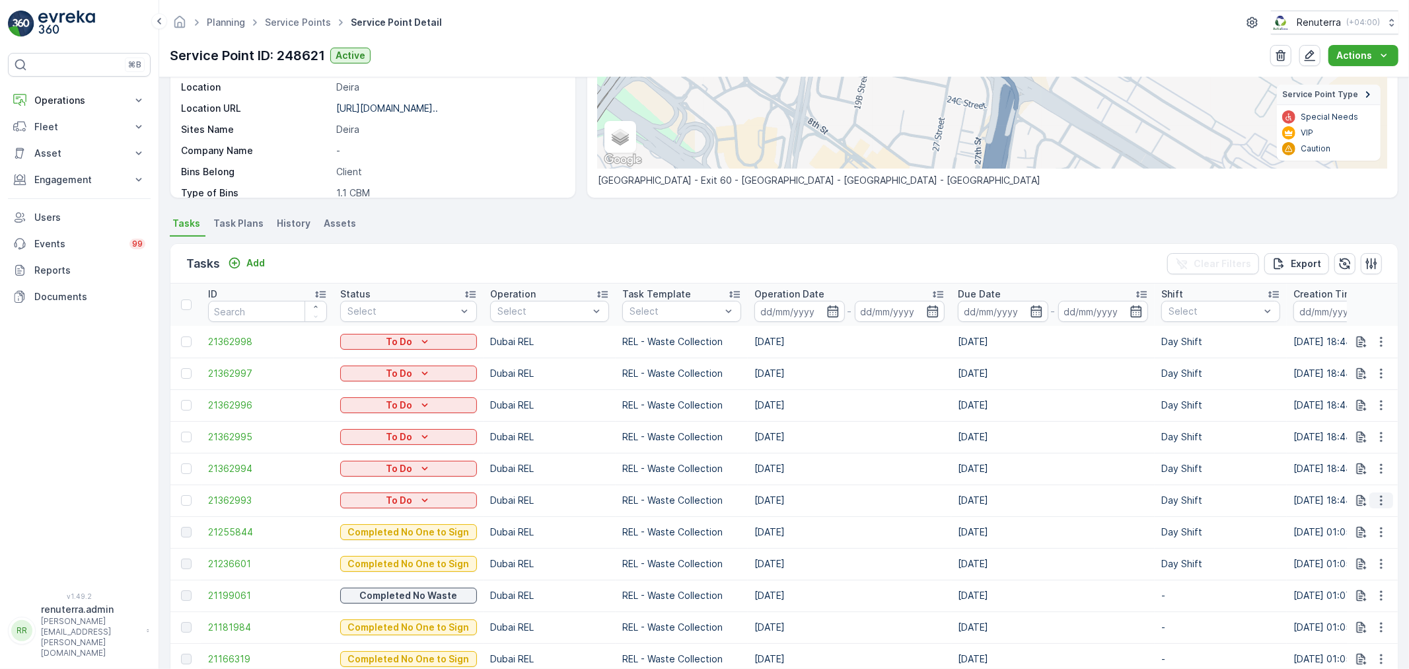
click at [1382, 505] on icon "button" at bounding box center [1381, 499] width 13 height 13
click at [1346, 549] on div "Change Route" at bounding box center [1360, 556] width 100 height 18
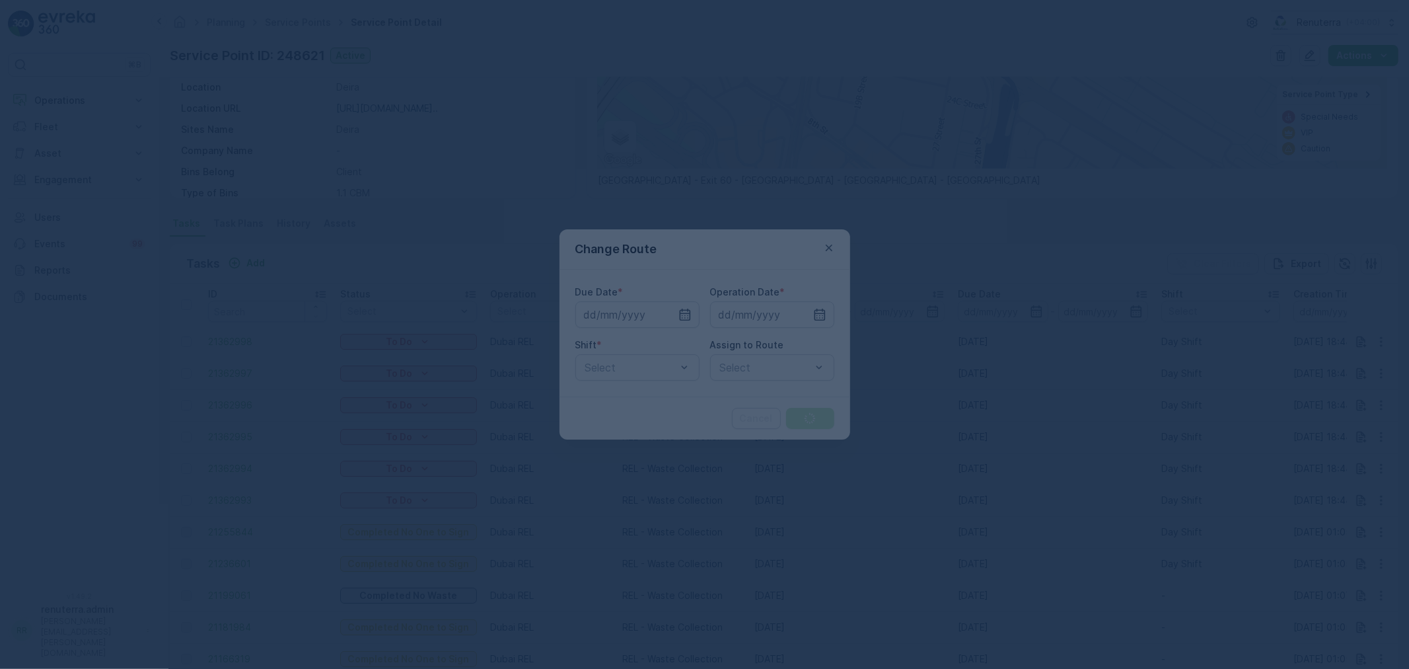
type input "[DATE]"
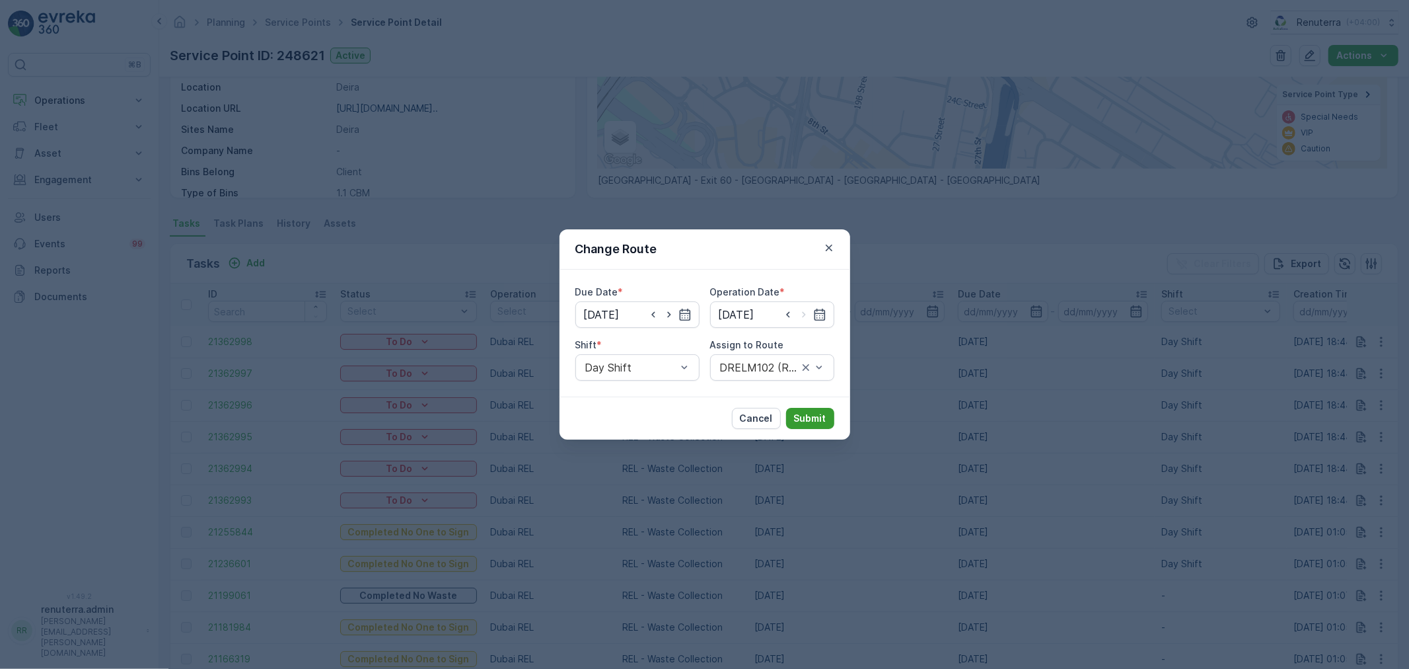
click at [813, 418] on p "Submit" at bounding box center [810, 418] width 32 height 13
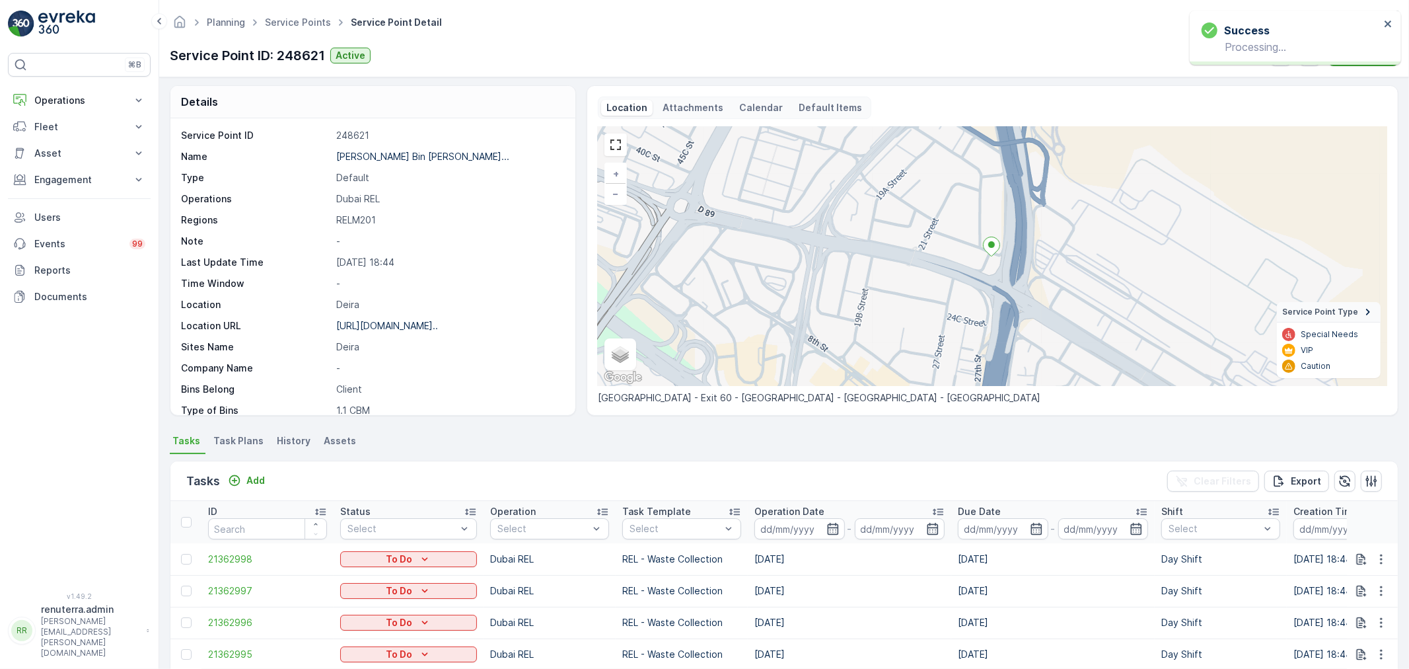
scroll to position [0, 0]
click at [297, 16] on span "Service Points" at bounding box center [297, 22] width 71 height 13
click at [309, 23] on link "Service Points" at bounding box center [298, 22] width 66 height 11
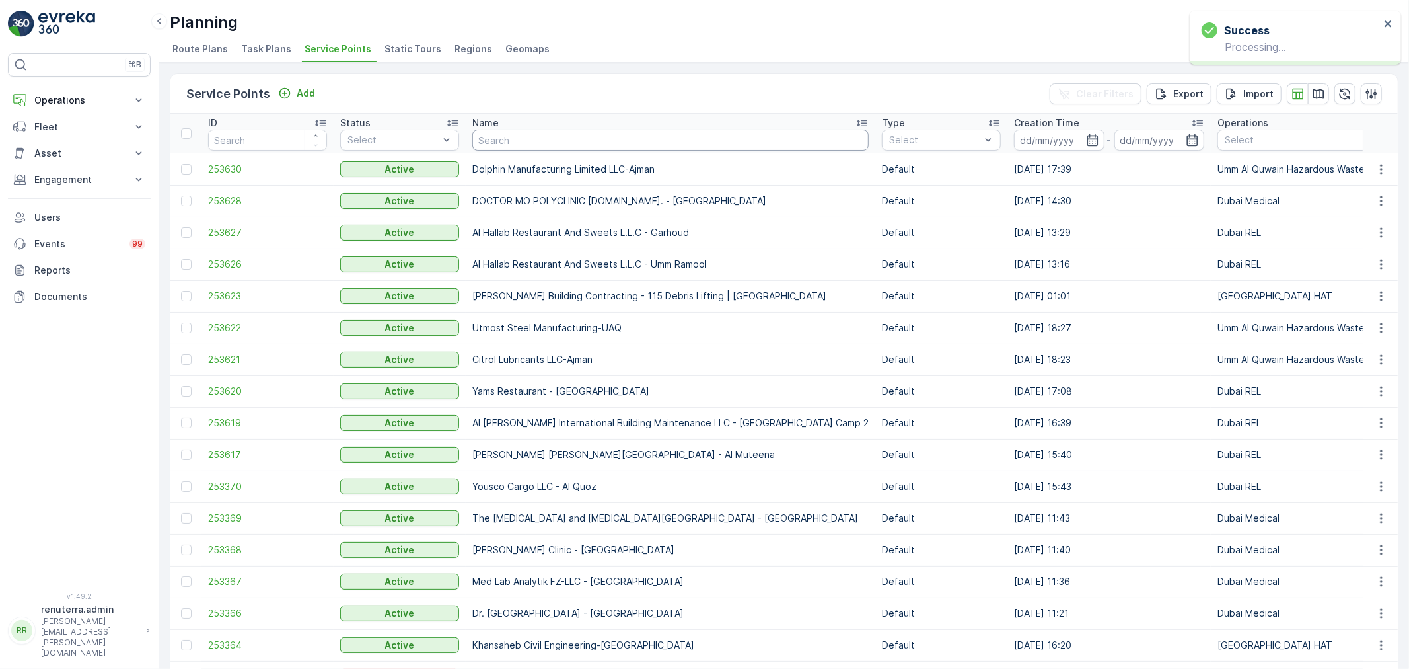
click at [575, 143] on input "text" at bounding box center [670, 139] width 396 height 21
type input "madar"
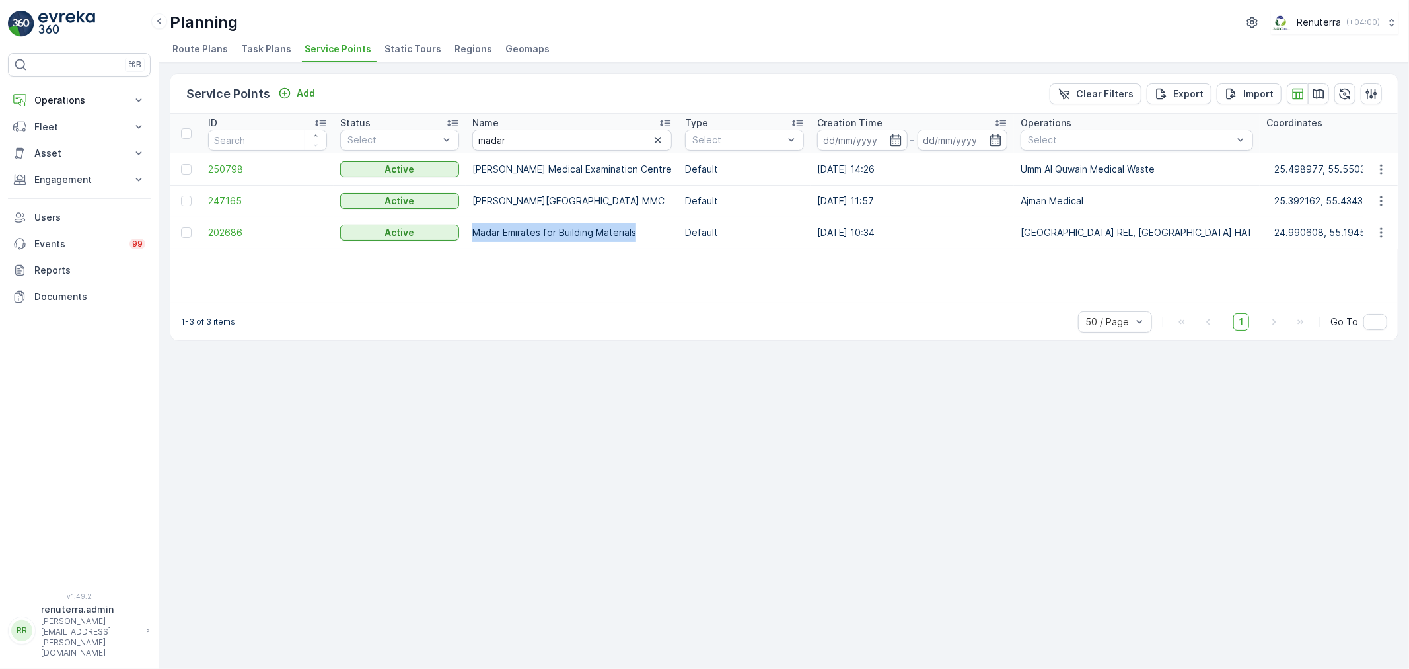
drag, startPoint x: 470, startPoint y: 234, endPoint x: 636, endPoint y: 227, distance: 165.3
click at [636, 227] on td "Madar Emirates for Building Materials" at bounding box center [572, 233] width 213 height 32
copy td "Madar Emirates for Building Materials"
drag, startPoint x: 488, startPoint y: 128, endPoint x: 466, endPoint y: 127, distance: 21.2
click at [466, 127] on th "Name madar" at bounding box center [572, 134] width 213 height 40
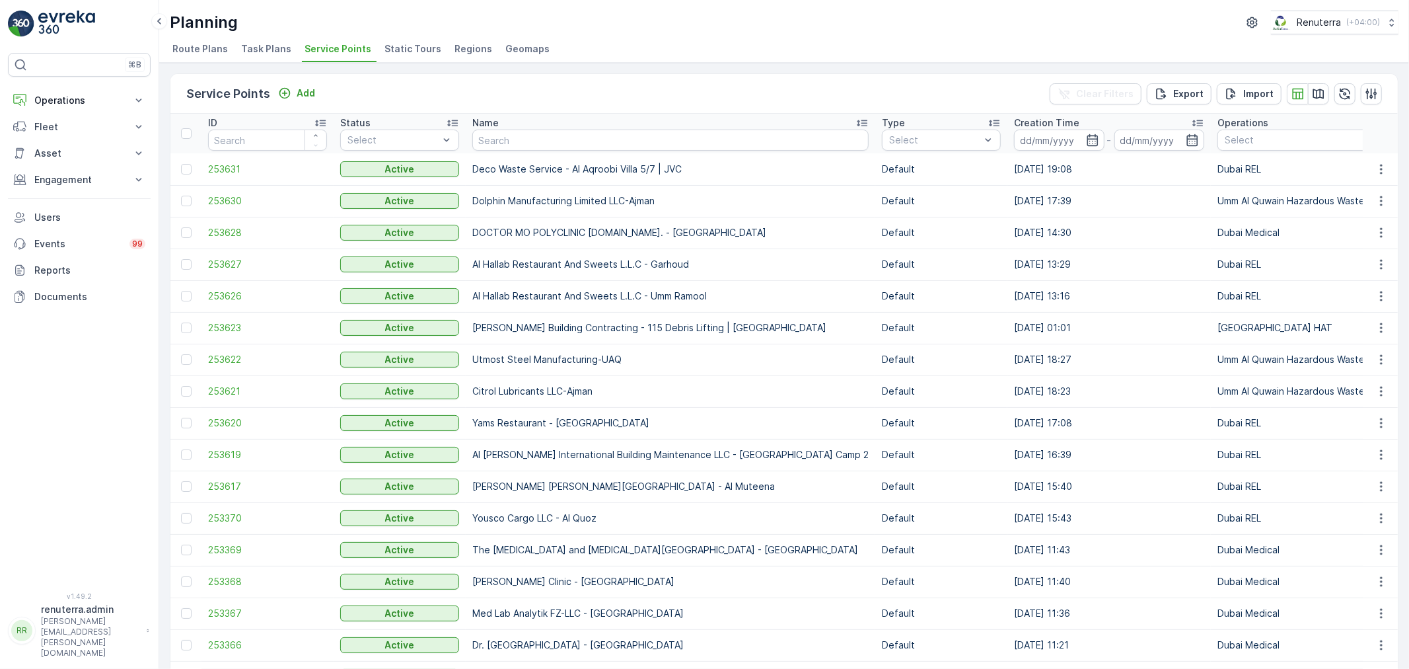
click at [547, 149] on input "text" at bounding box center [670, 139] width 396 height 21
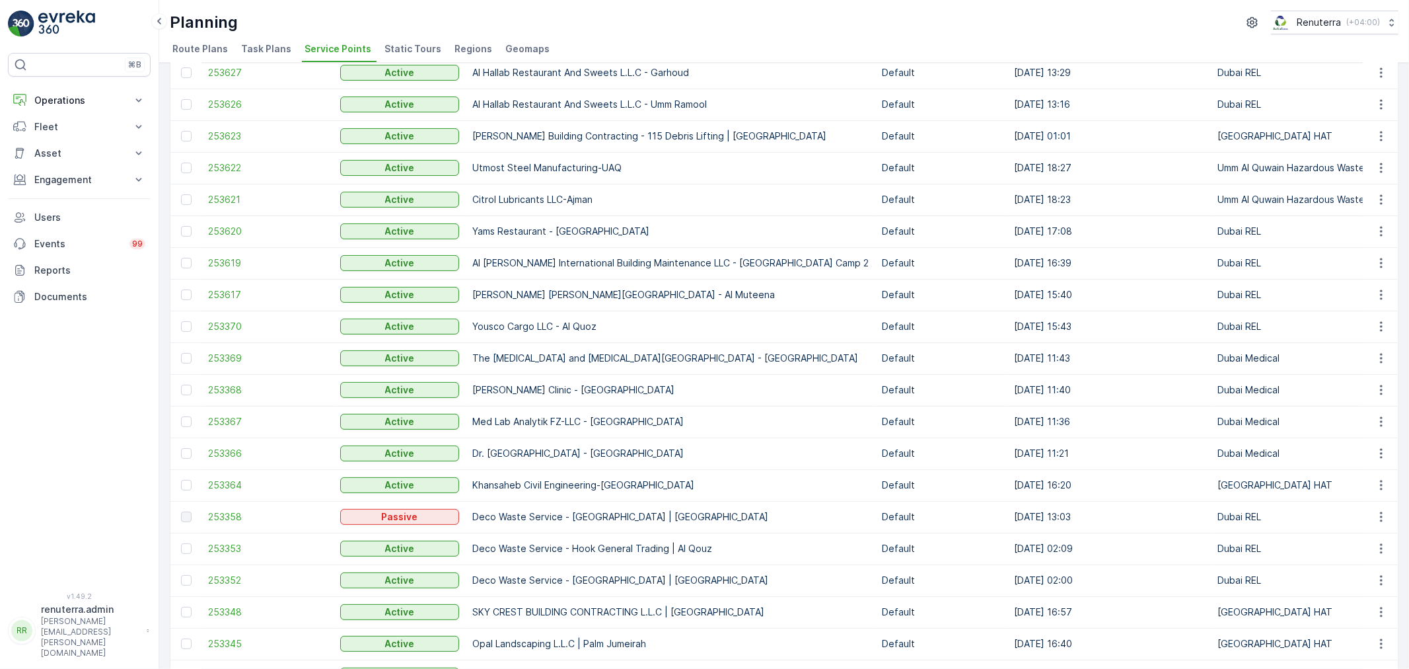
scroll to position [220, 0]
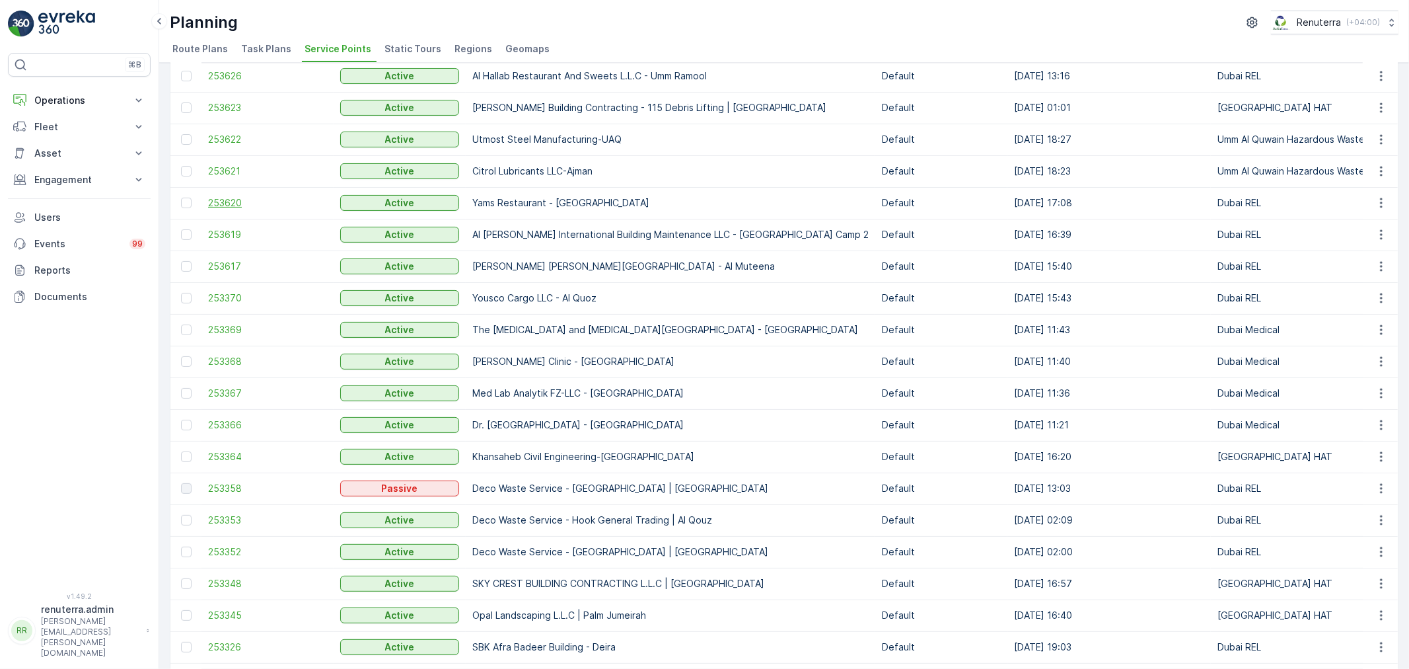
click at [209, 197] on span "253620" at bounding box center [267, 202] width 119 height 13
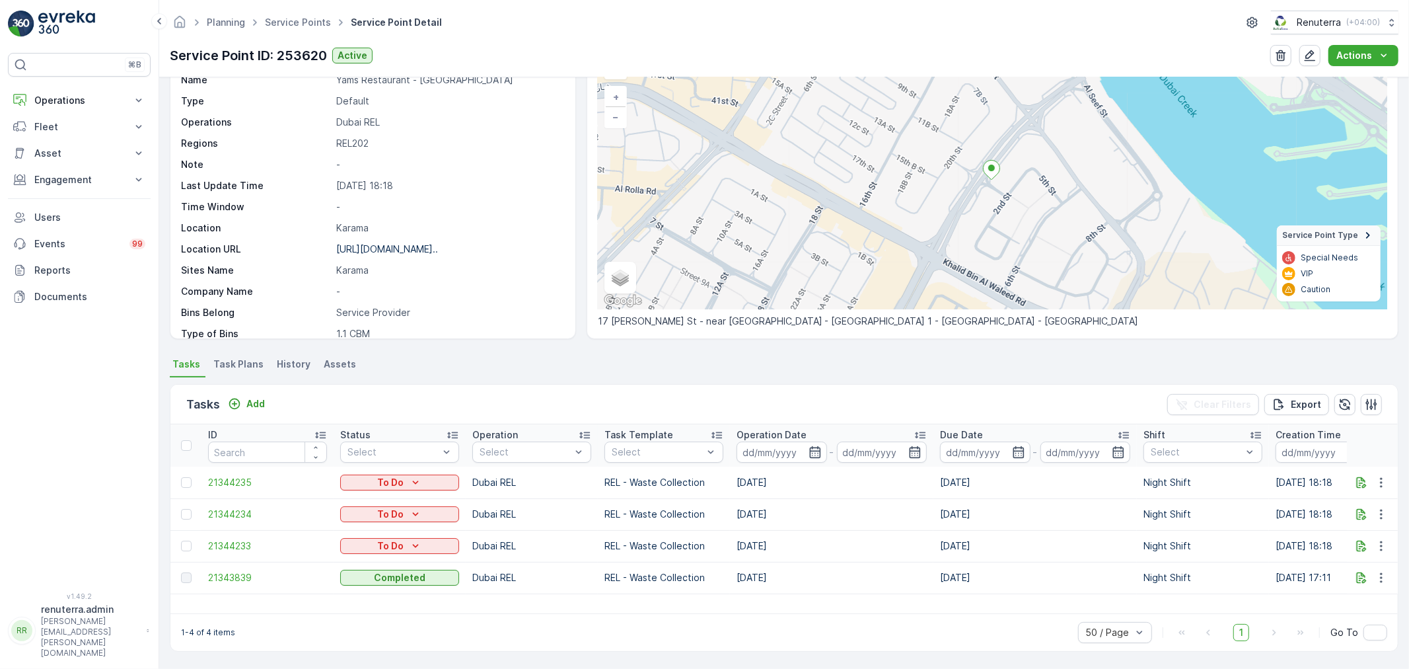
scroll to position [79, 0]
click at [1385, 539] on icon "button" at bounding box center [1381, 545] width 13 height 13
click at [1358, 604] on span "Change Route" at bounding box center [1347, 601] width 64 height 13
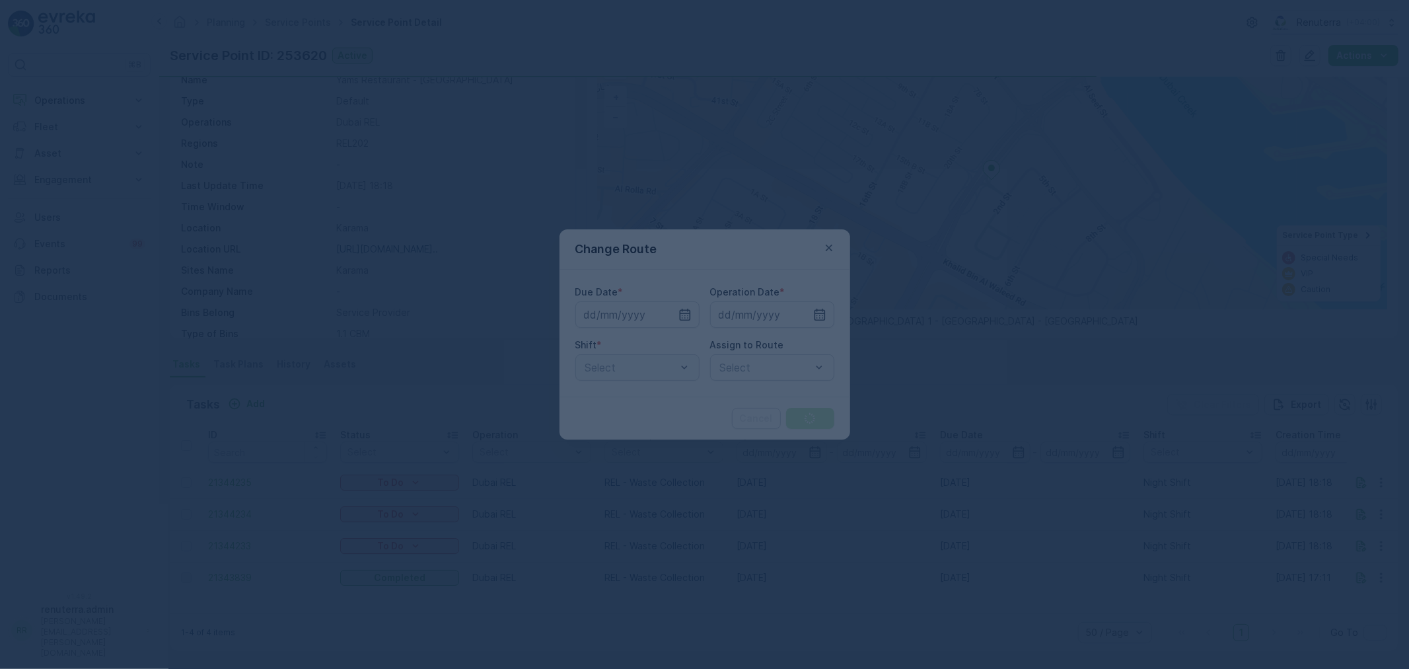
type input "[DATE]"
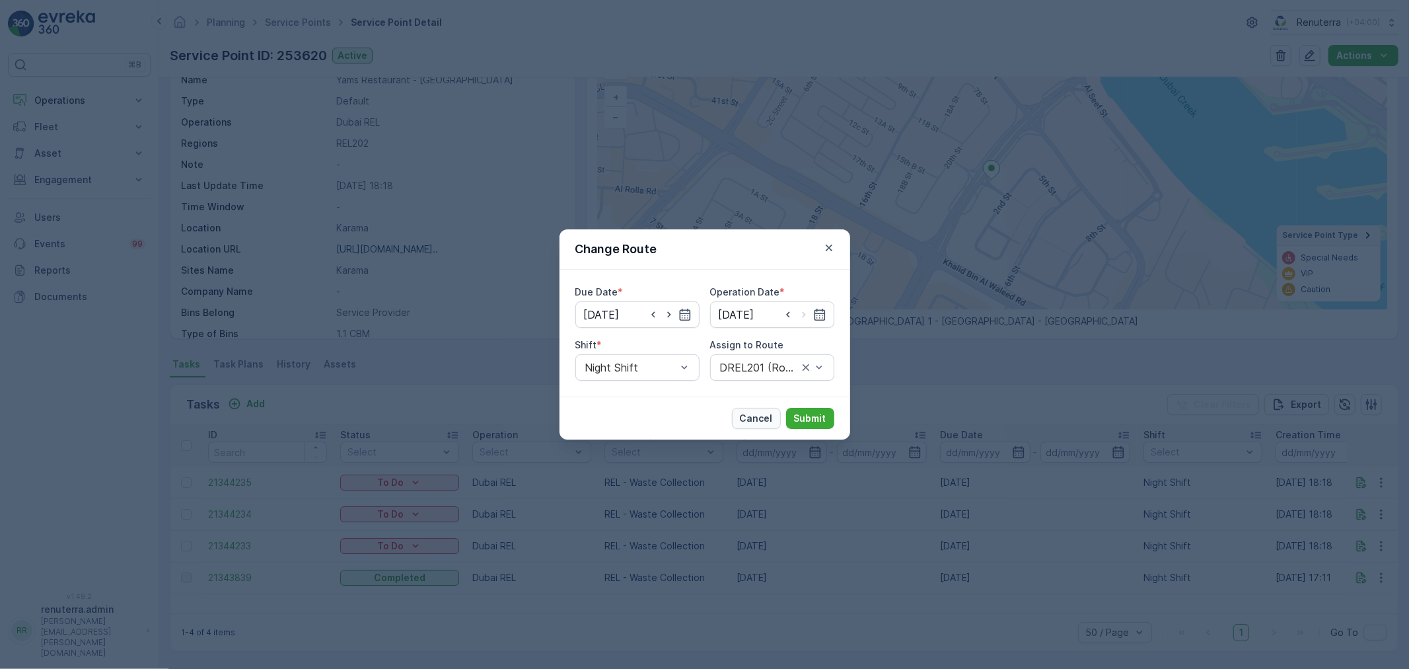
click at [758, 425] on button "Cancel" at bounding box center [756, 418] width 49 height 21
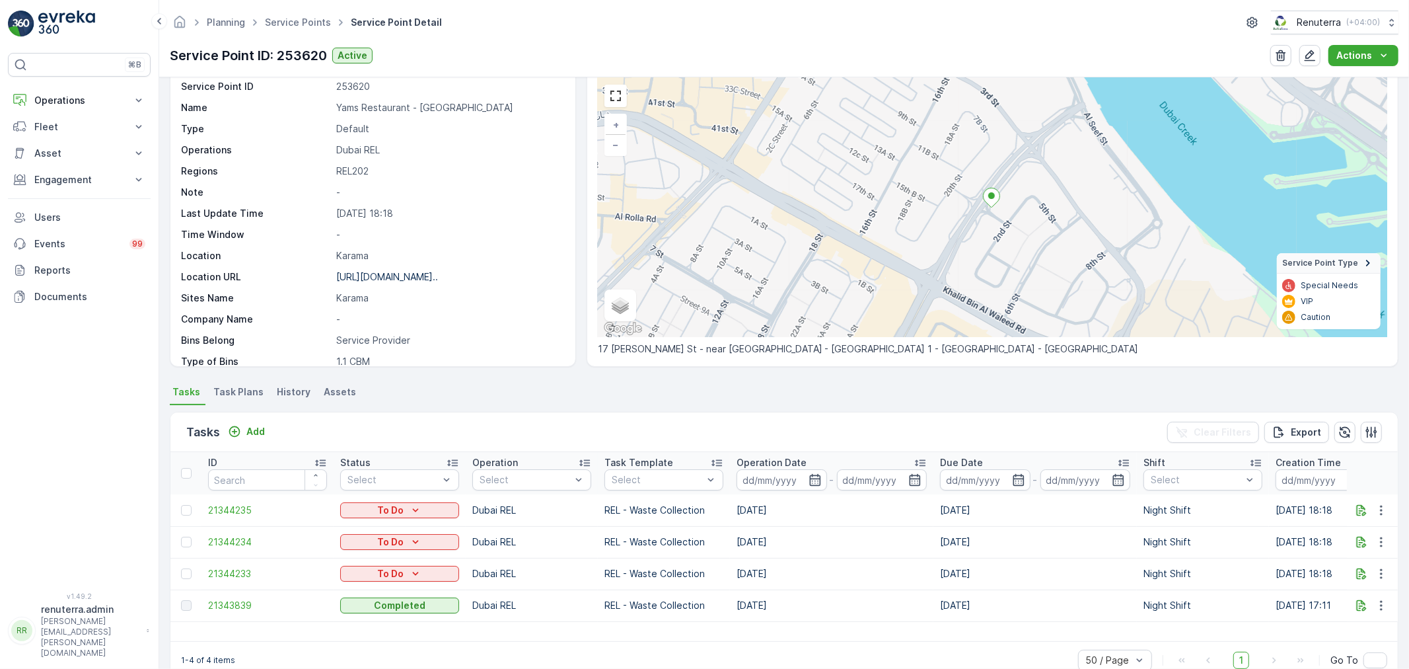
scroll to position [0, 0]
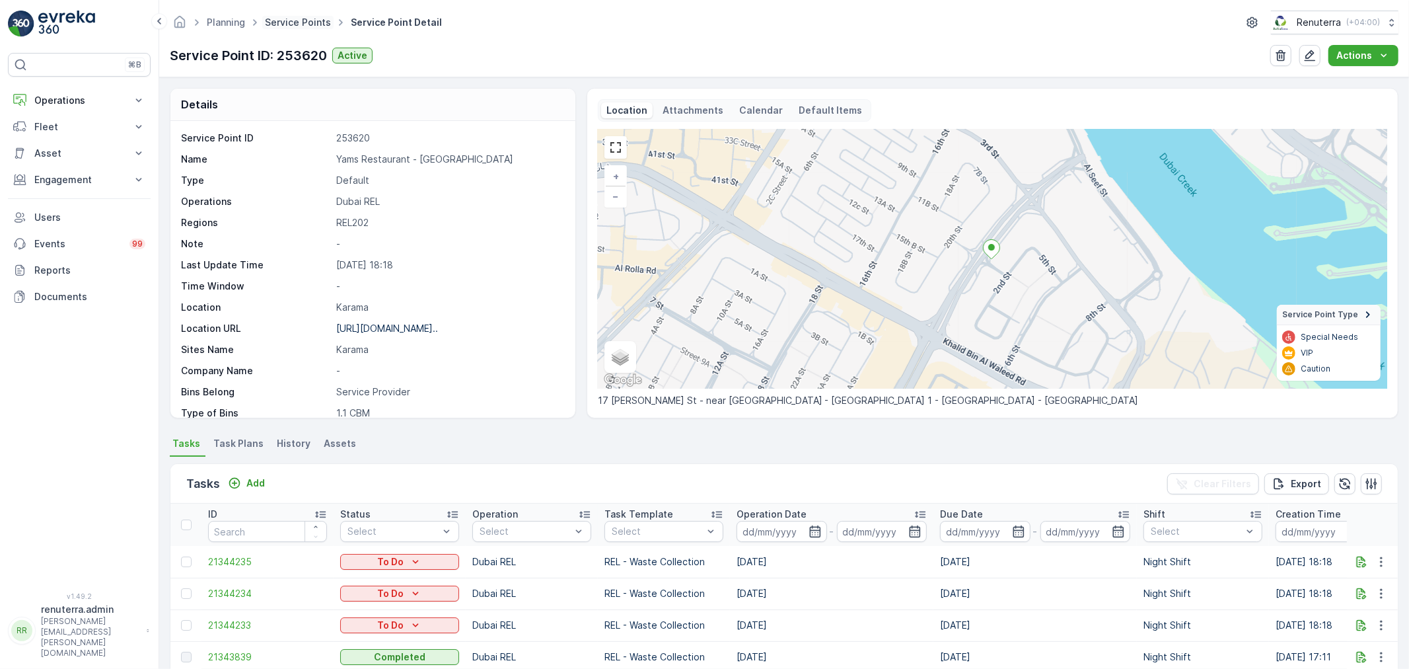
click at [309, 18] on link "Service Points" at bounding box center [298, 22] width 66 height 11
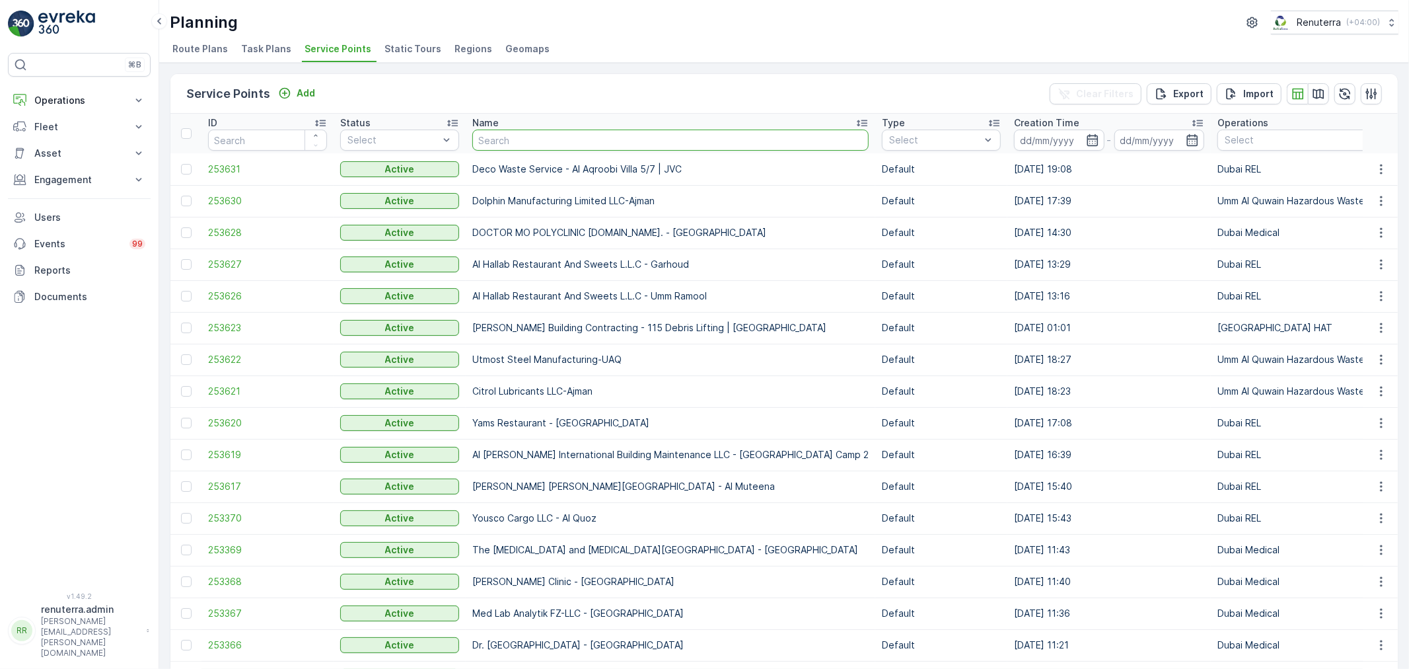
click at [490, 131] on input "text" at bounding box center [670, 139] width 396 height 21
drag, startPoint x: 511, startPoint y: 148, endPoint x: 511, endPoint y: 136, distance: 11.9
click at [511, 141] on th "Name" at bounding box center [671, 134] width 410 height 40
click at [511, 136] on input "text" at bounding box center [670, 139] width 396 height 21
type input "amir"
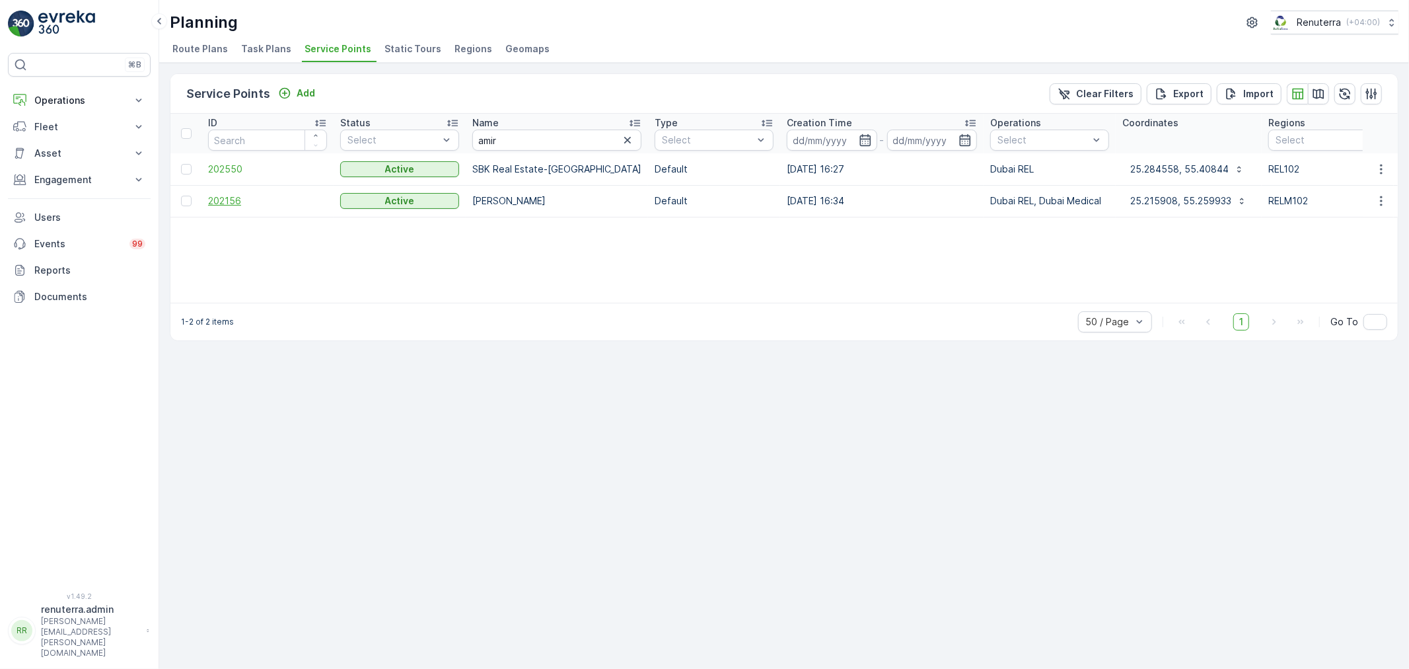
drag, startPoint x: 285, startPoint y: 208, endPoint x: 266, endPoint y: 201, distance: 19.9
click at [275, 202] on td "202156" at bounding box center [267, 201] width 132 height 32
click at [266, 201] on span "202156" at bounding box center [267, 200] width 119 height 13
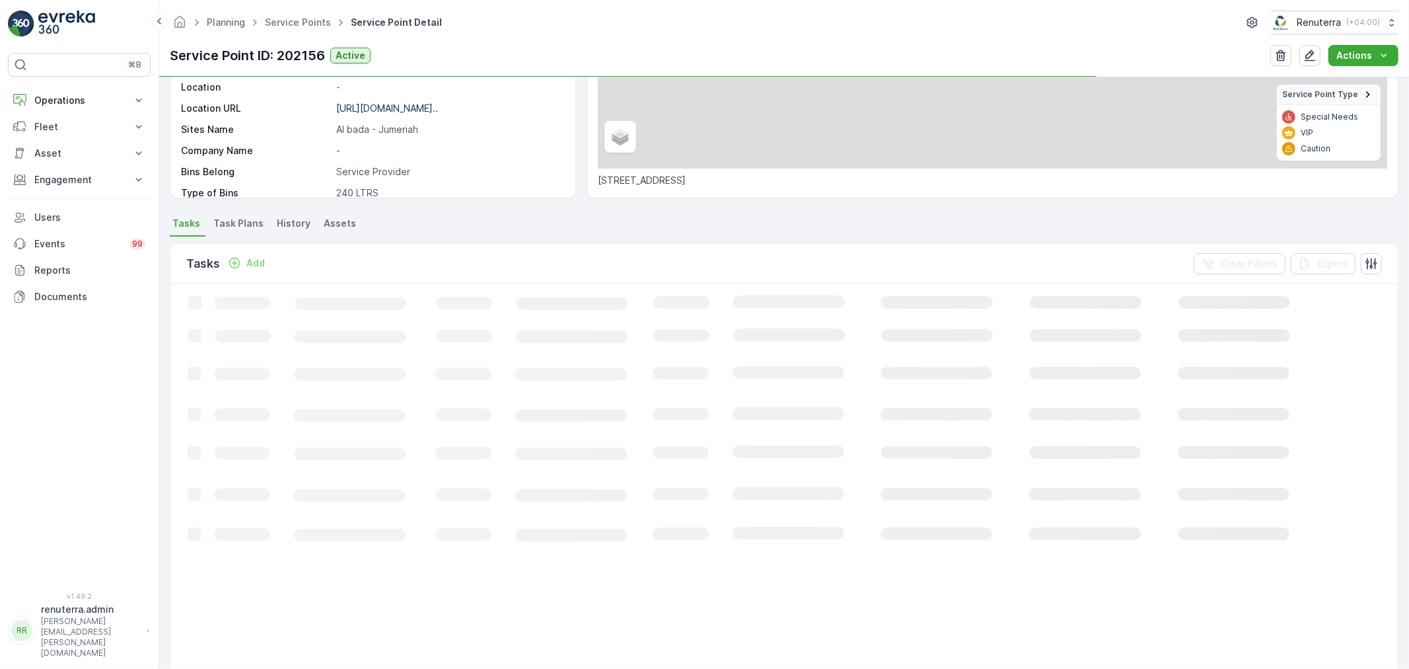
scroll to position [220, 0]
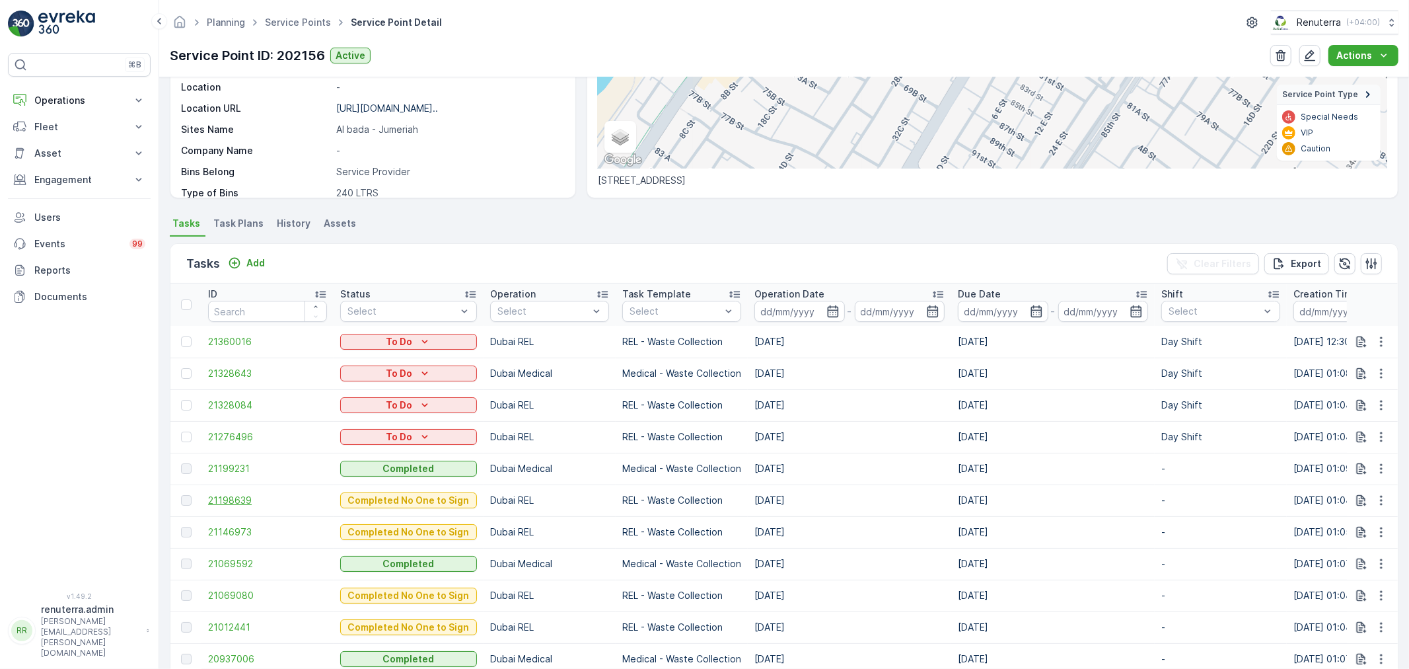
click at [248, 501] on span "21198639" at bounding box center [267, 499] width 119 height 13
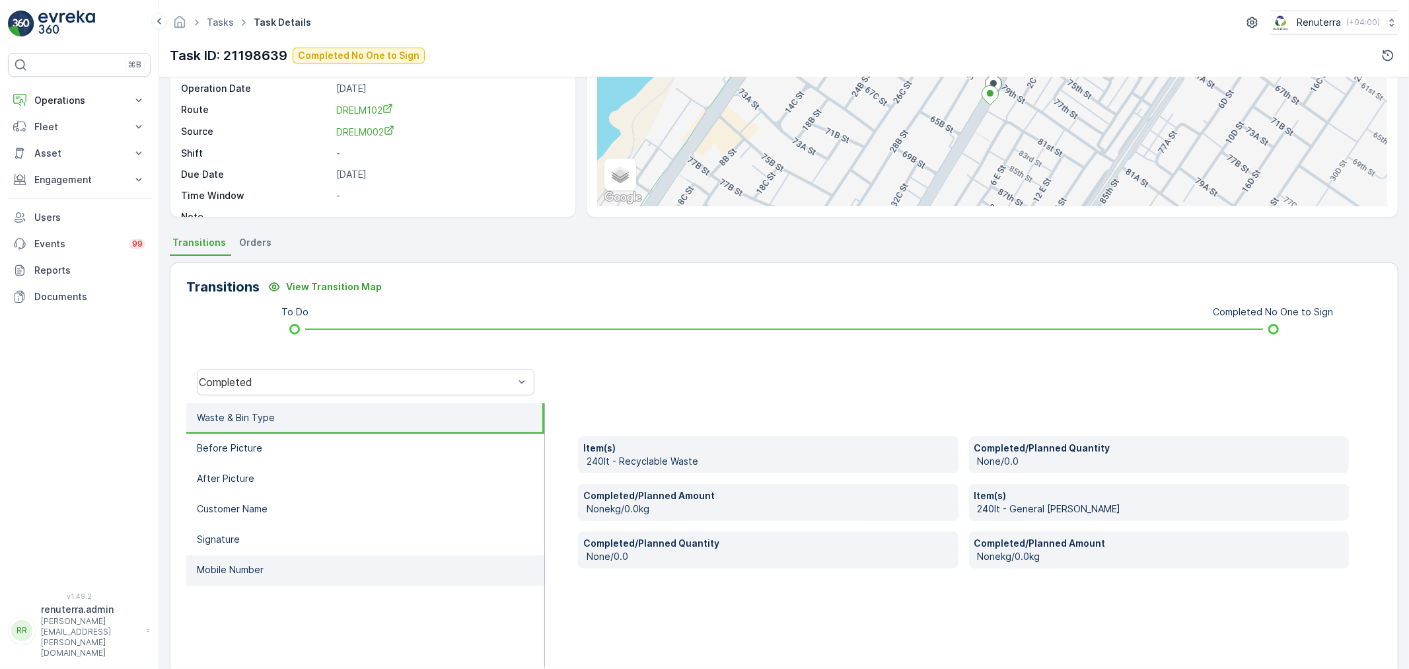
scroll to position [147, 0]
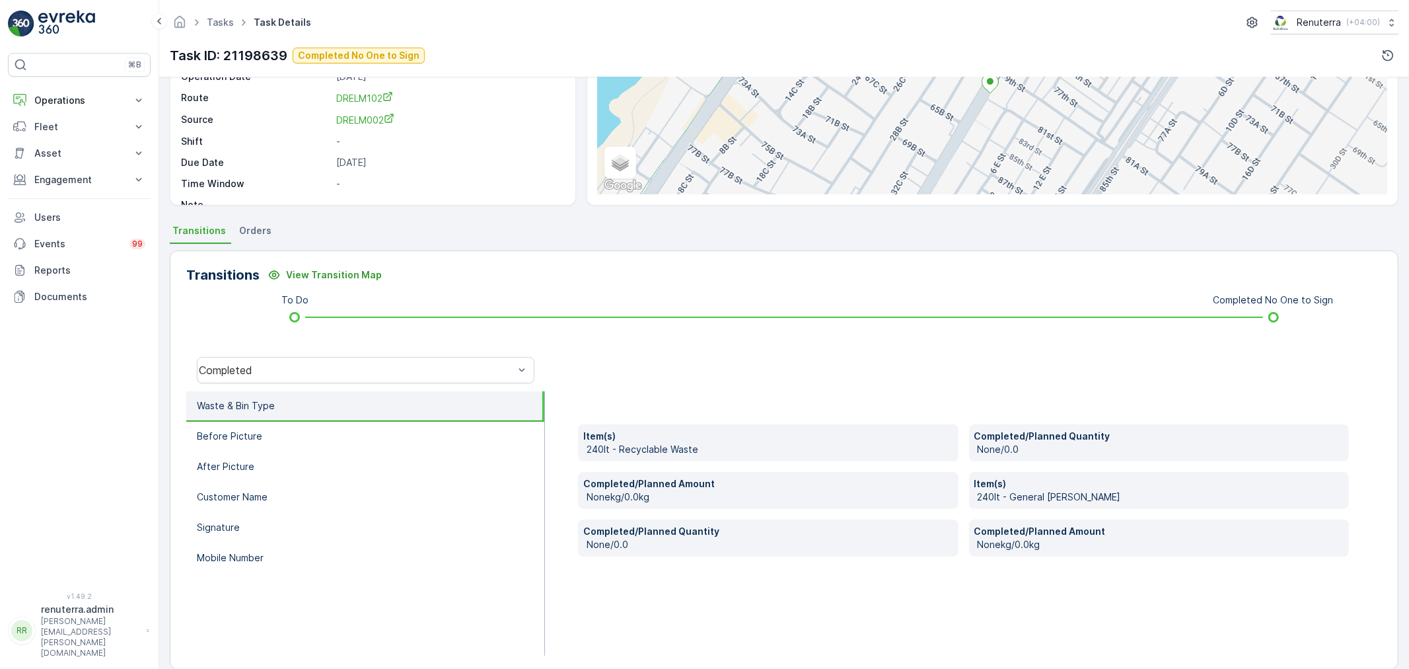
click at [288, 384] on div "Completed" at bounding box center [365, 370] width 359 height 42
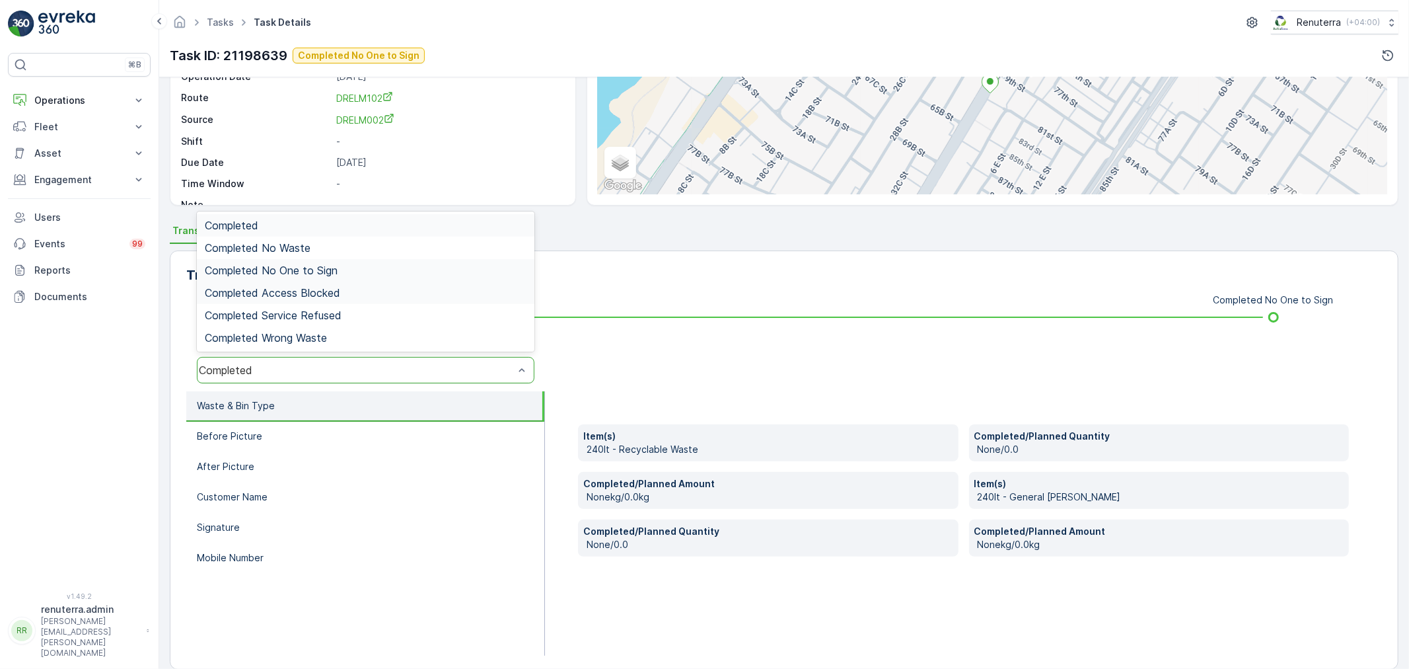
click at [318, 267] on span "Completed No One to Sign" at bounding box center [271, 270] width 133 height 12
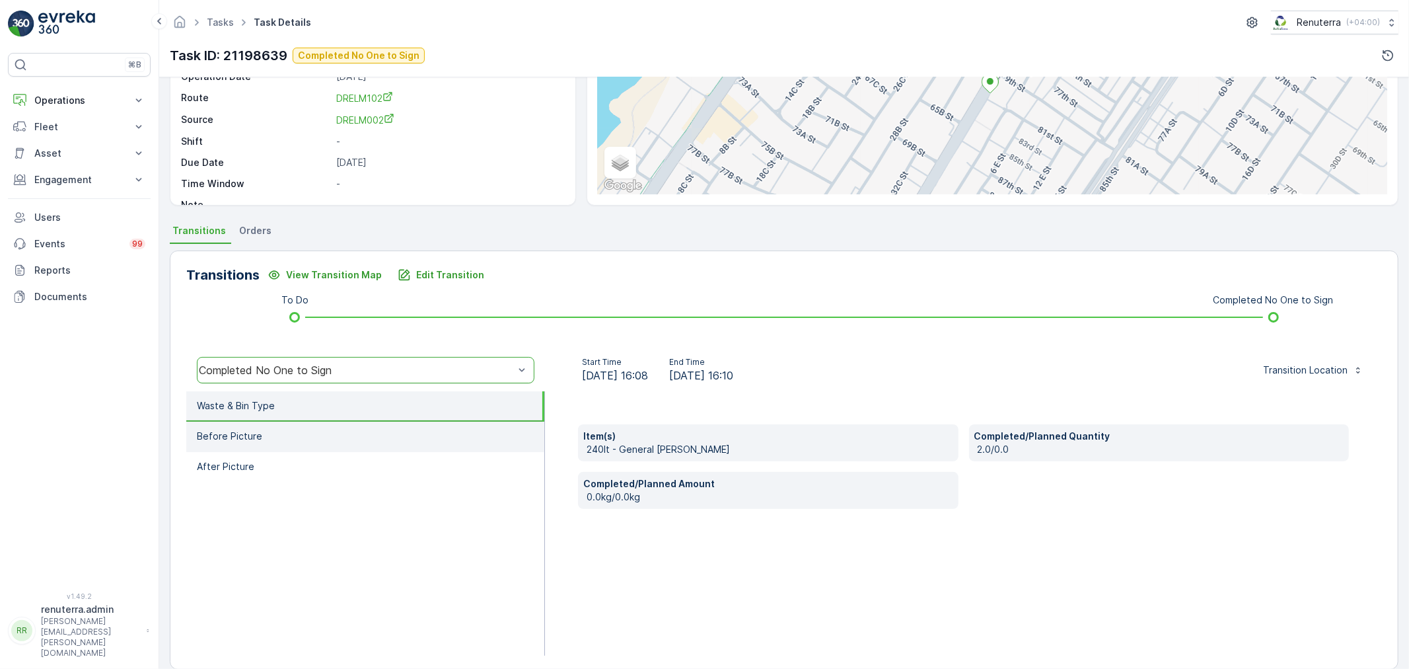
click at [297, 435] on li "Before Picture" at bounding box center [365, 436] width 358 height 30
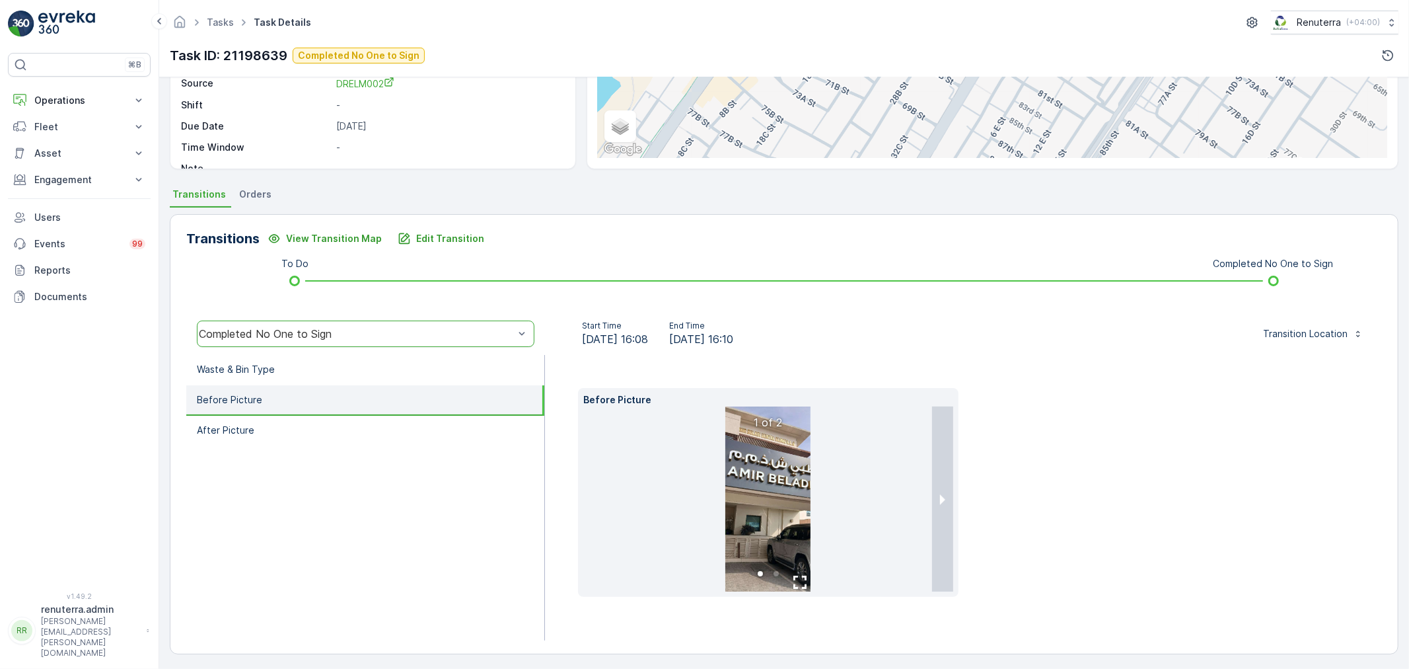
scroll to position [185, 0]
click at [949, 504] on button "next slide / item" at bounding box center [942, 496] width 21 height 185
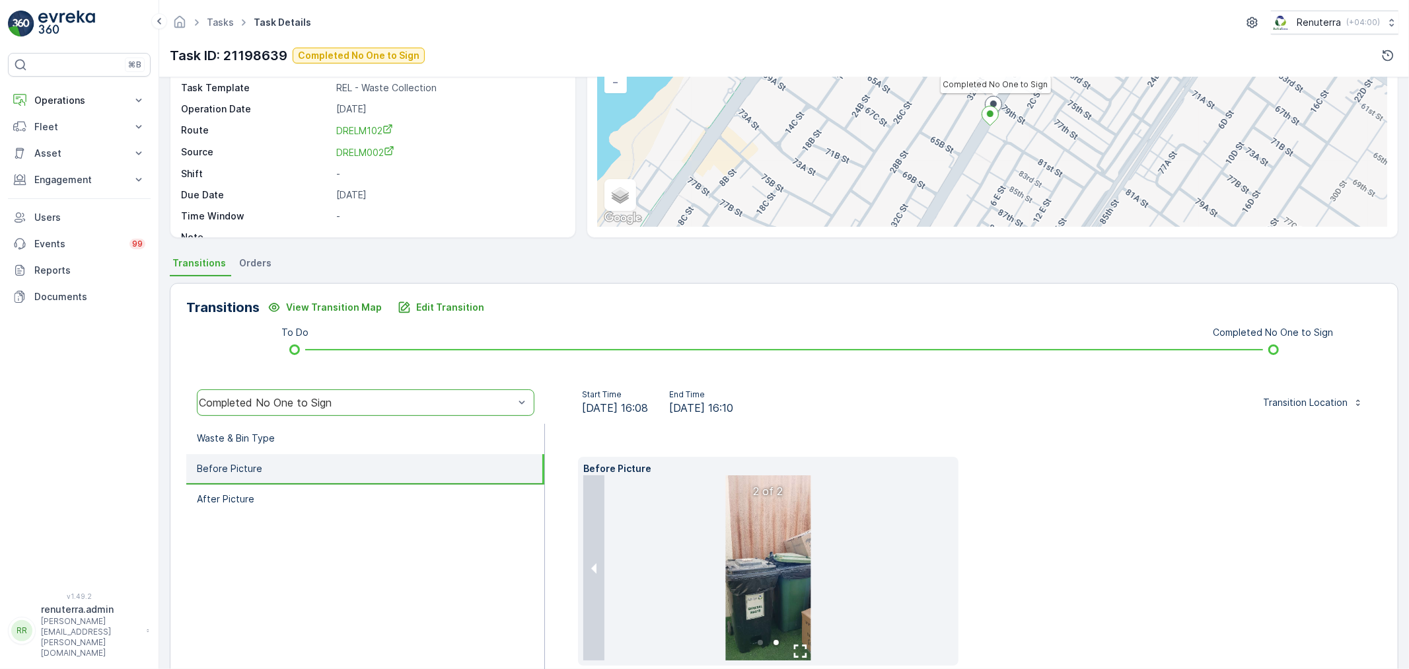
scroll to position [111, 0]
click at [1062, 466] on div "Before Picture 2 of 2" at bounding box center [963, 564] width 771 height 209
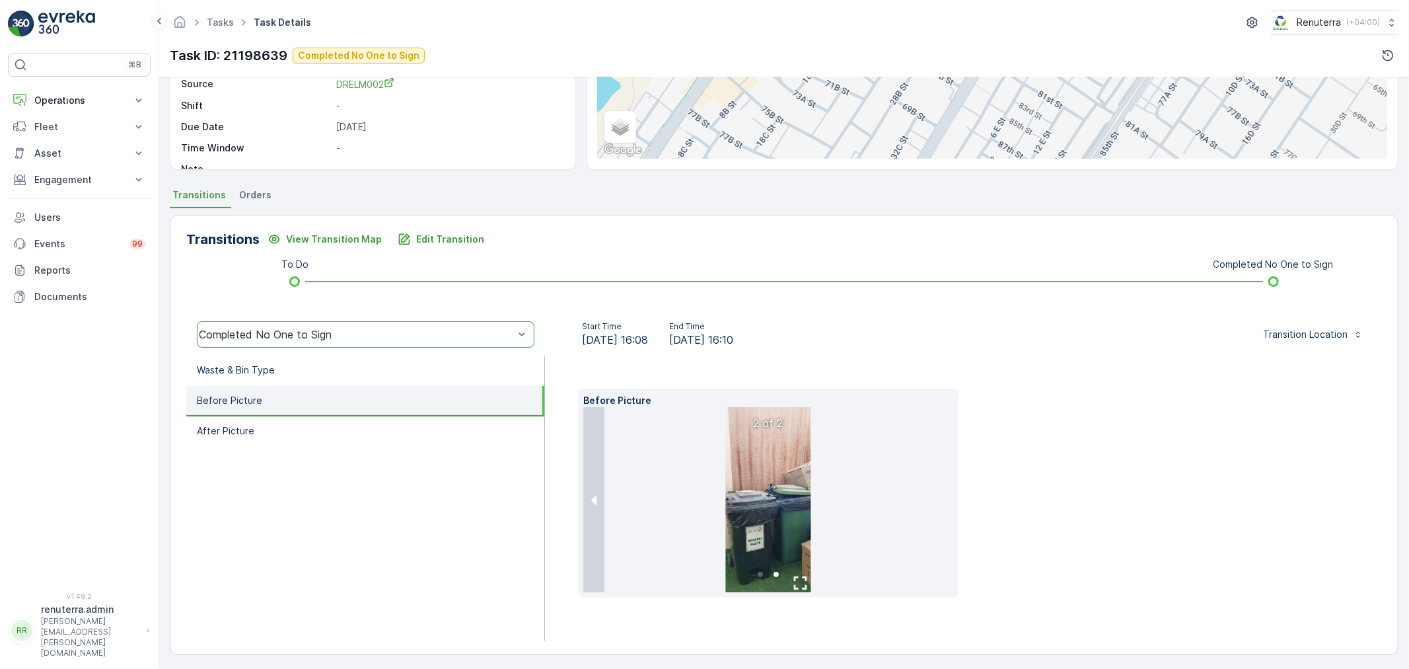
scroll to position [185, 0]
click at [351, 406] on li "Before Picture" at bounding box center [365, 398] width 358 height 30
click at [351, 411] on li "Before Picture" at bounding box center [365, 398] width 358 height 30
click at [351, 414] on li "After Picture" at bounding box center [365, 429] width 358 height 30
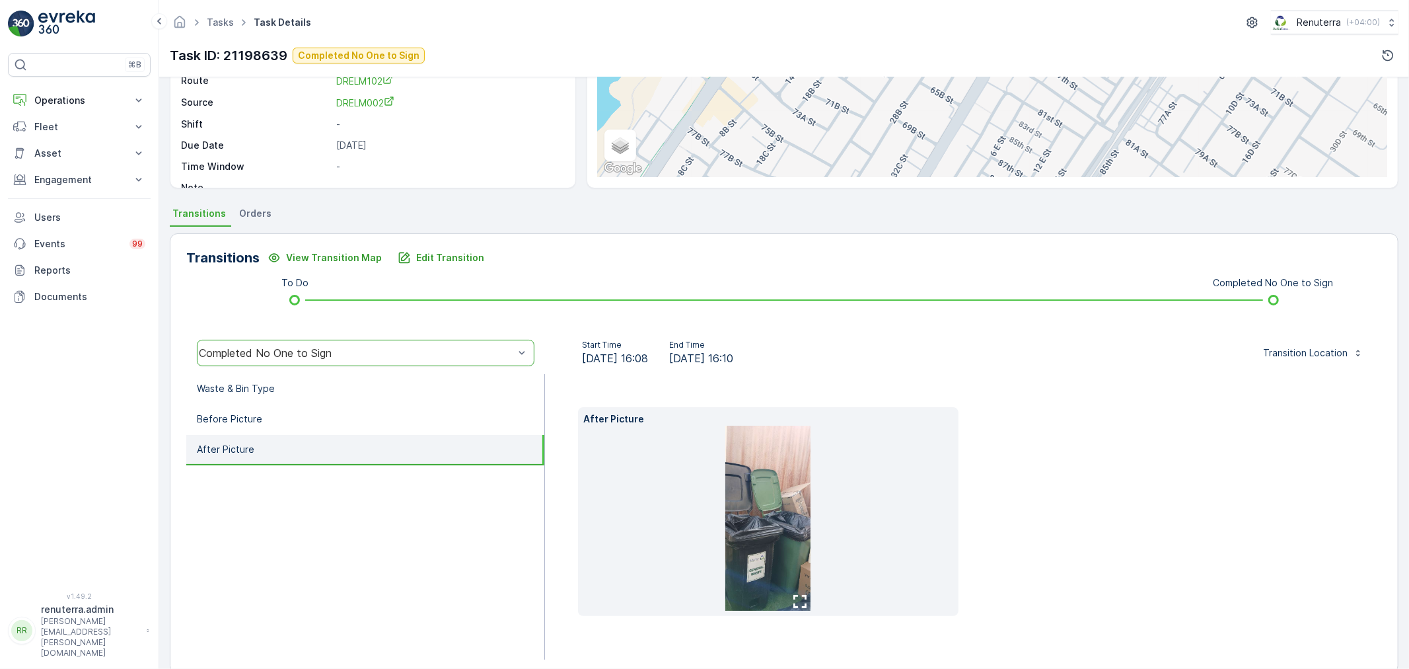
drag, startPoint x: 713, startPoint y: 503, endPoint x: 1013, endPoint y: 571, distance: 306.8
click at [1013, 571] on div "After Picture" at bounding box center [963, 511] width 771 height 209
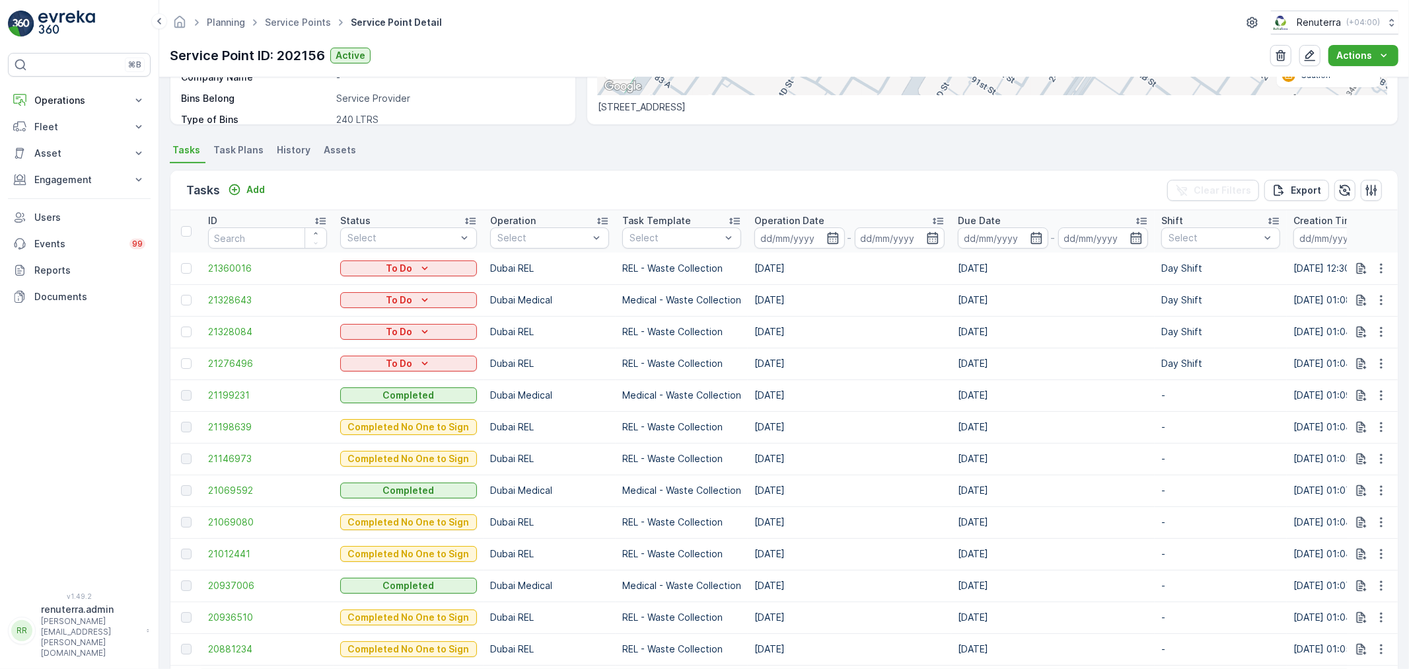
scroll to position [367, 0]
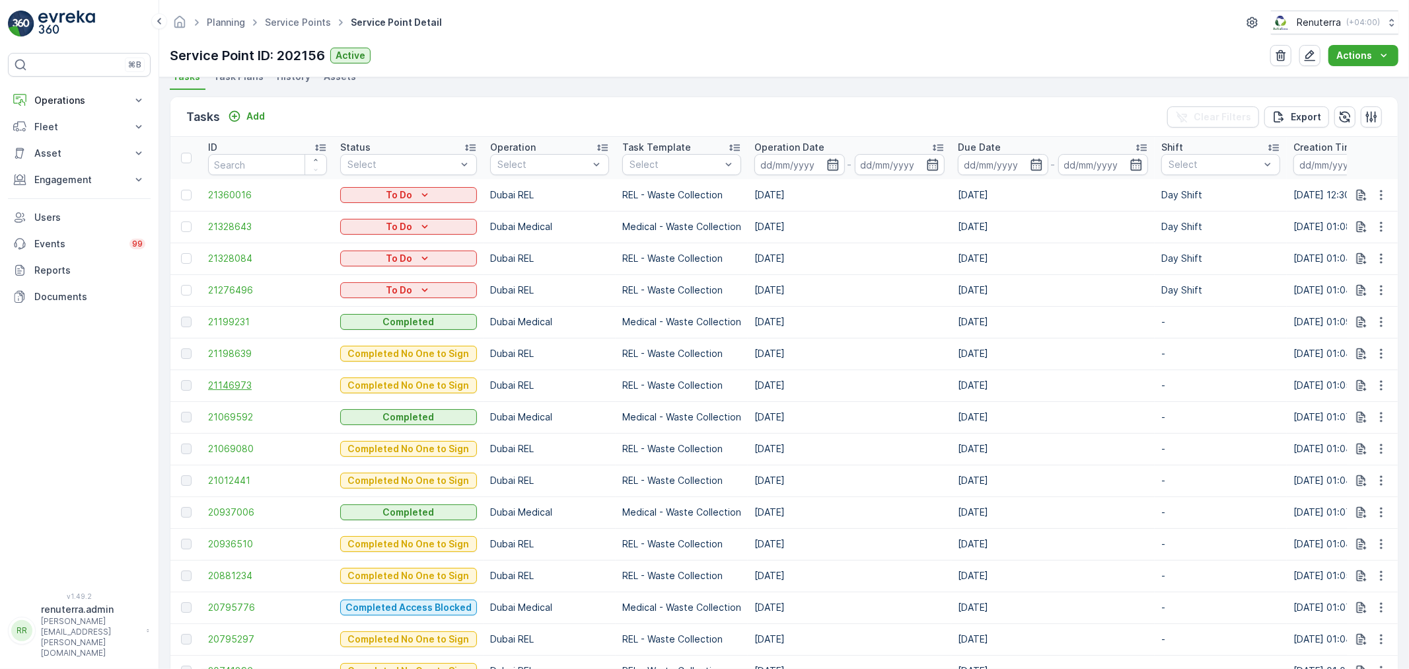
click at [225, 384] on span "21146973" at bounding box center [267, 385] width 119 height 13
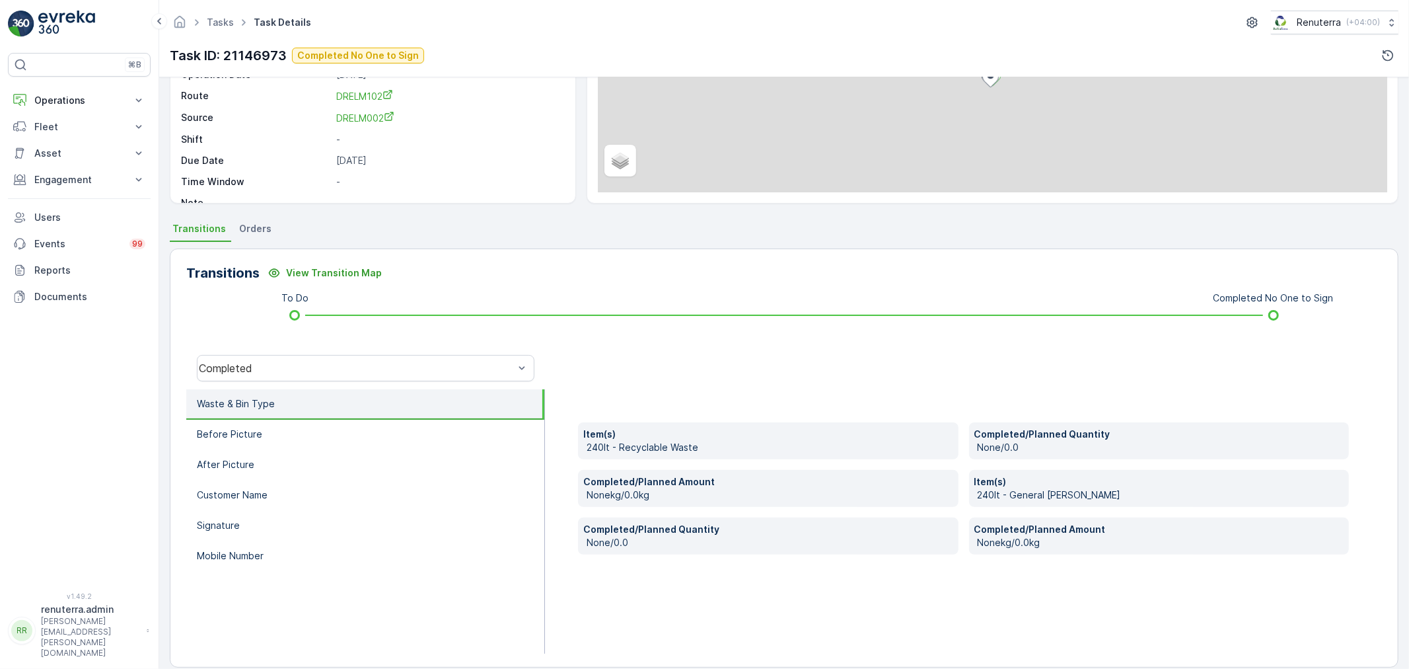
scroll to position [163, 0]
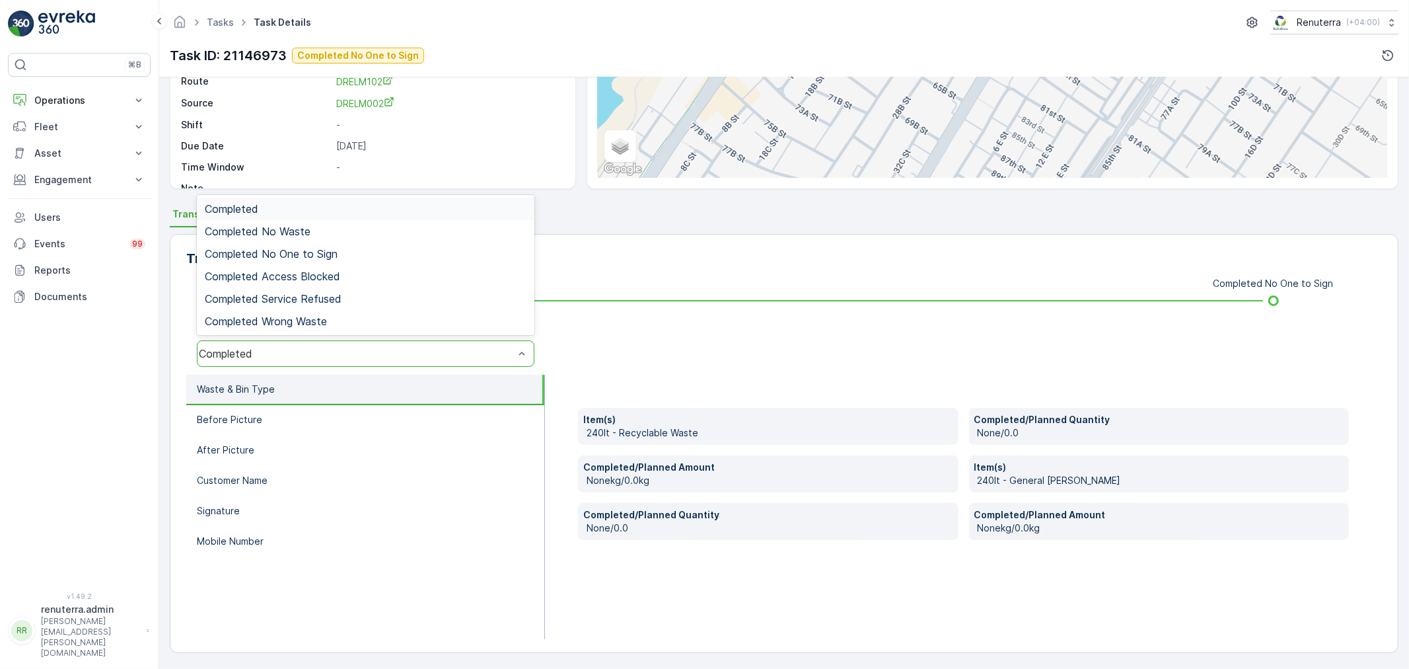
click at [375, 364] on div "Completed" at bounding box center [366, 353] width 338 height 26
click at [338, 253] on span "Completed No One to Sign" at bounding box center [271, 254] width 133 height 12
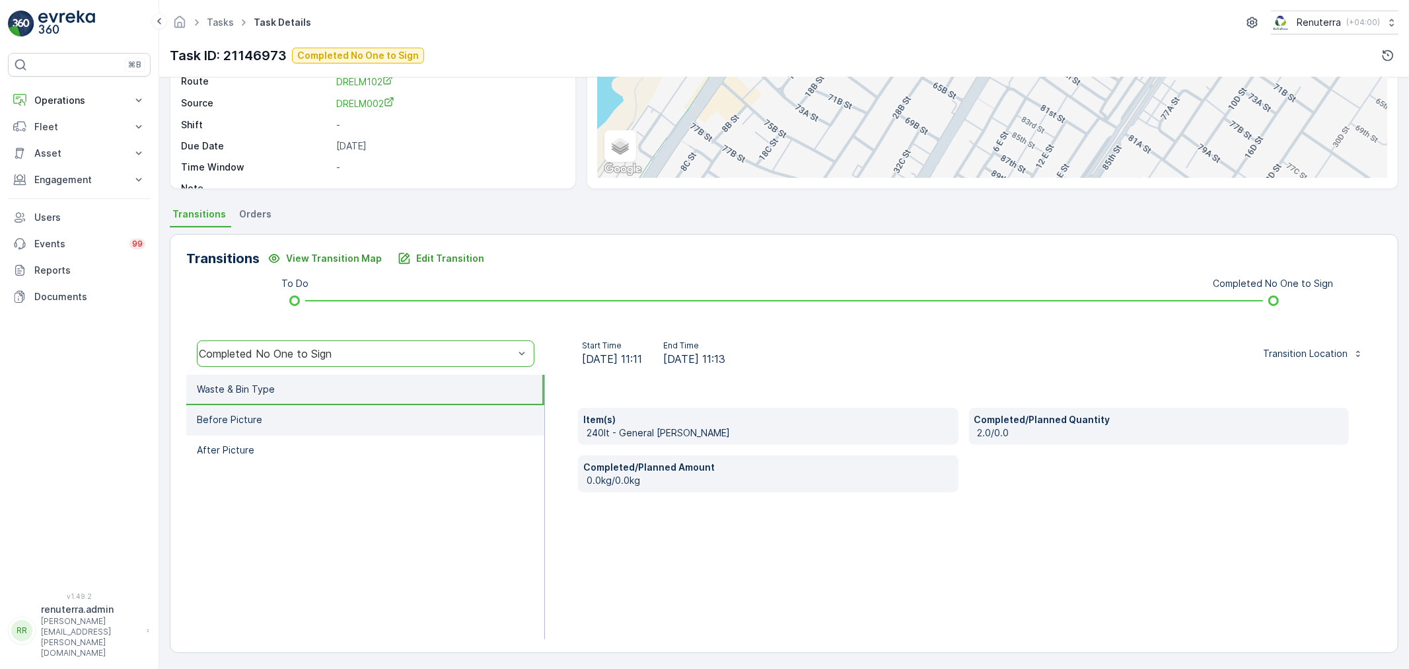
click at [334, 412] on li "Before Picture" at bounding box center [365, 420] width 358 height 30
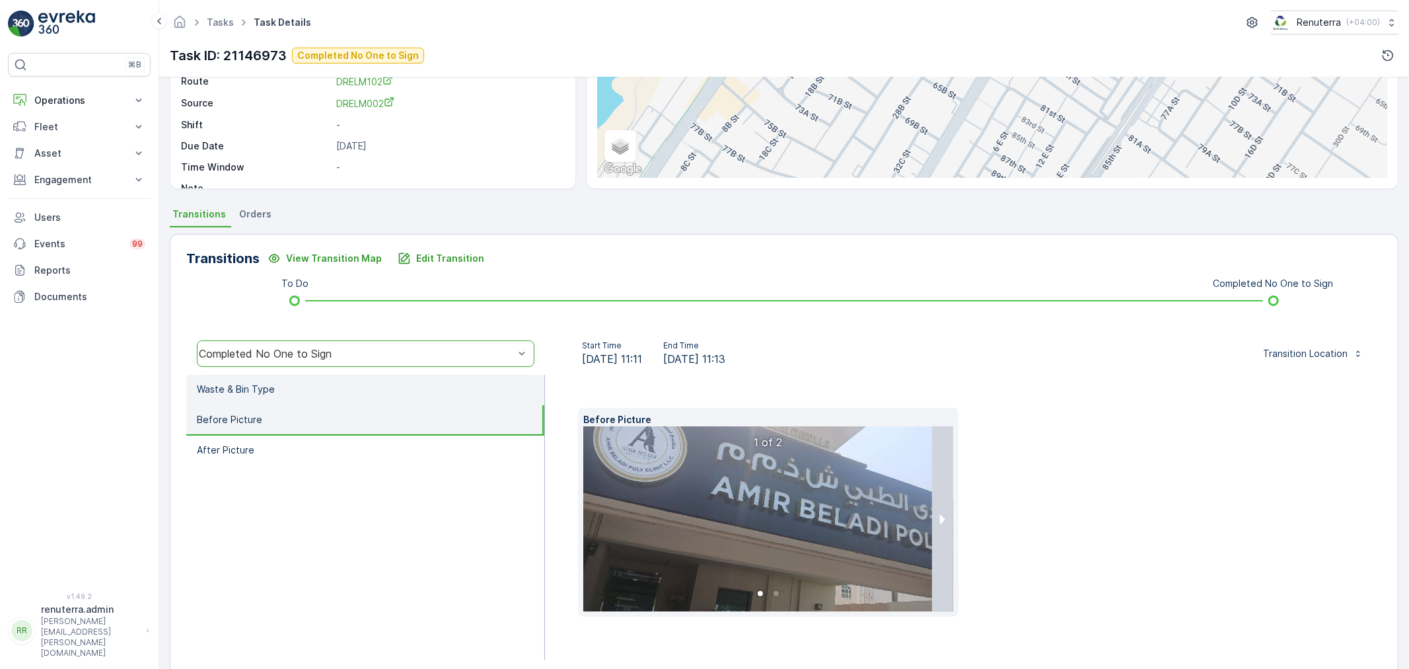
click at [344, 392] on li "Waste & Bin Type" at bounding box center [365, 390] width 358 height 30
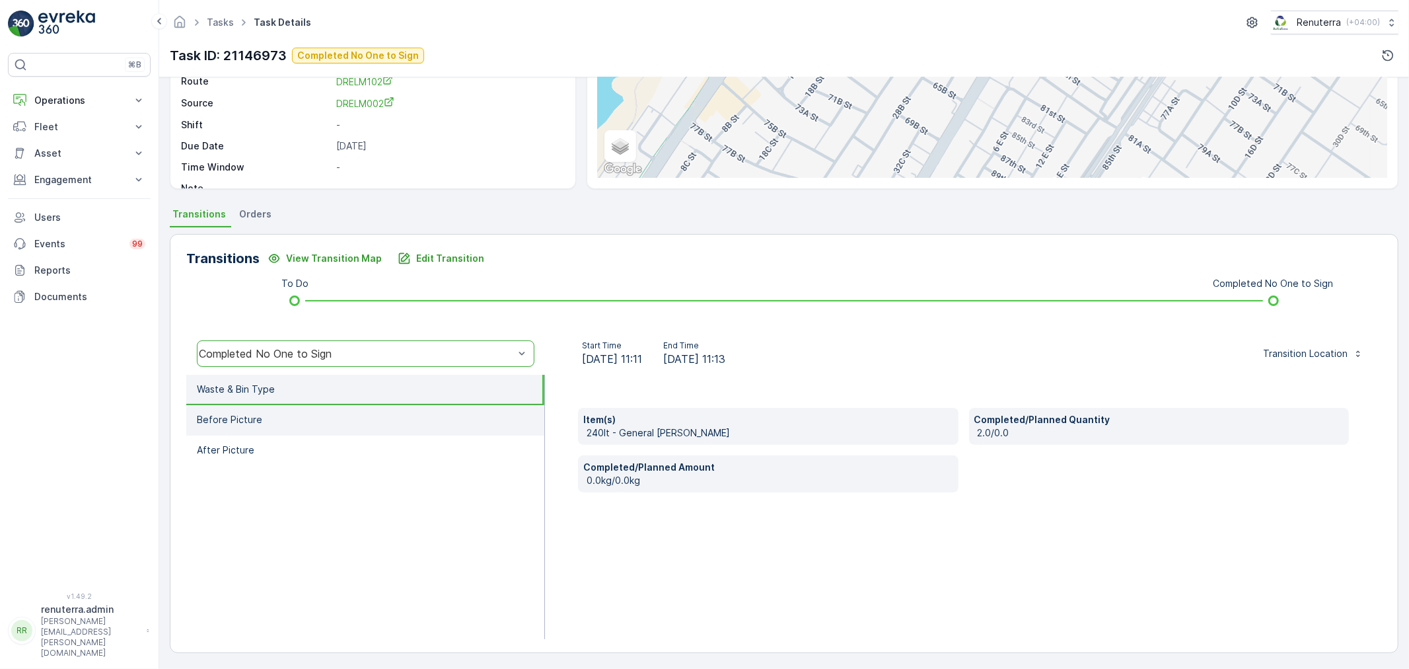
click at [386, 405] on li "Before Picture" at bounding box center [365, 420] width 358 height 30
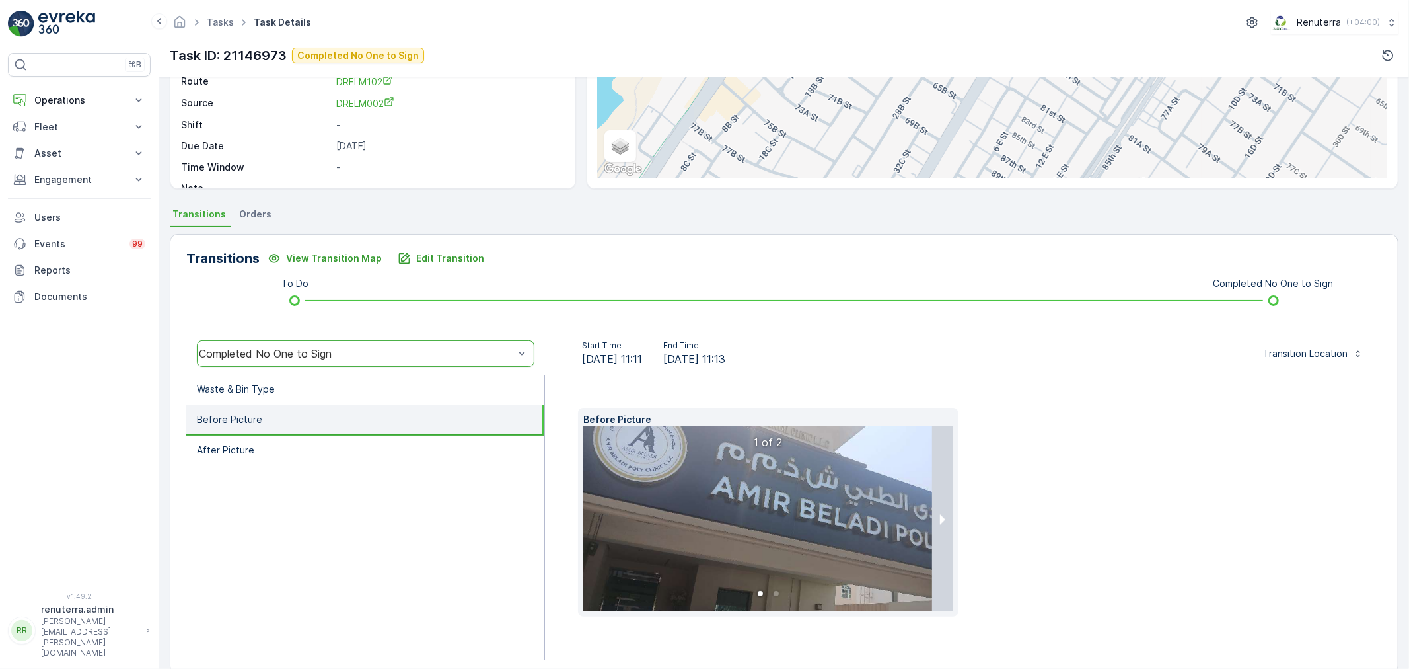
click at [718, 490] on img at bounding box center [783, 518] width 400 height 185
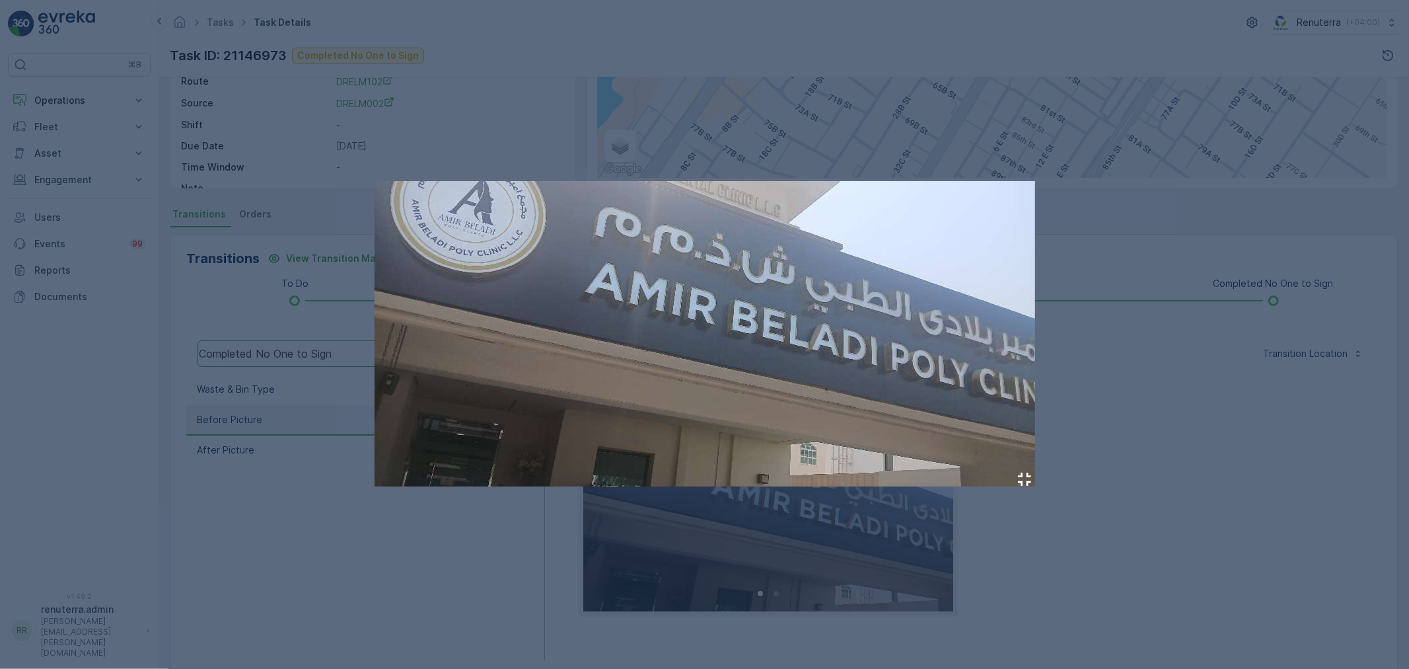
drag, startPoint x: 718, startPoint y: 490, endPoint x: 1073, endPoint y: 604, distance: 372.5
click at [1073, 604] on div at bounding box center [704, 334] width 1409 height 669
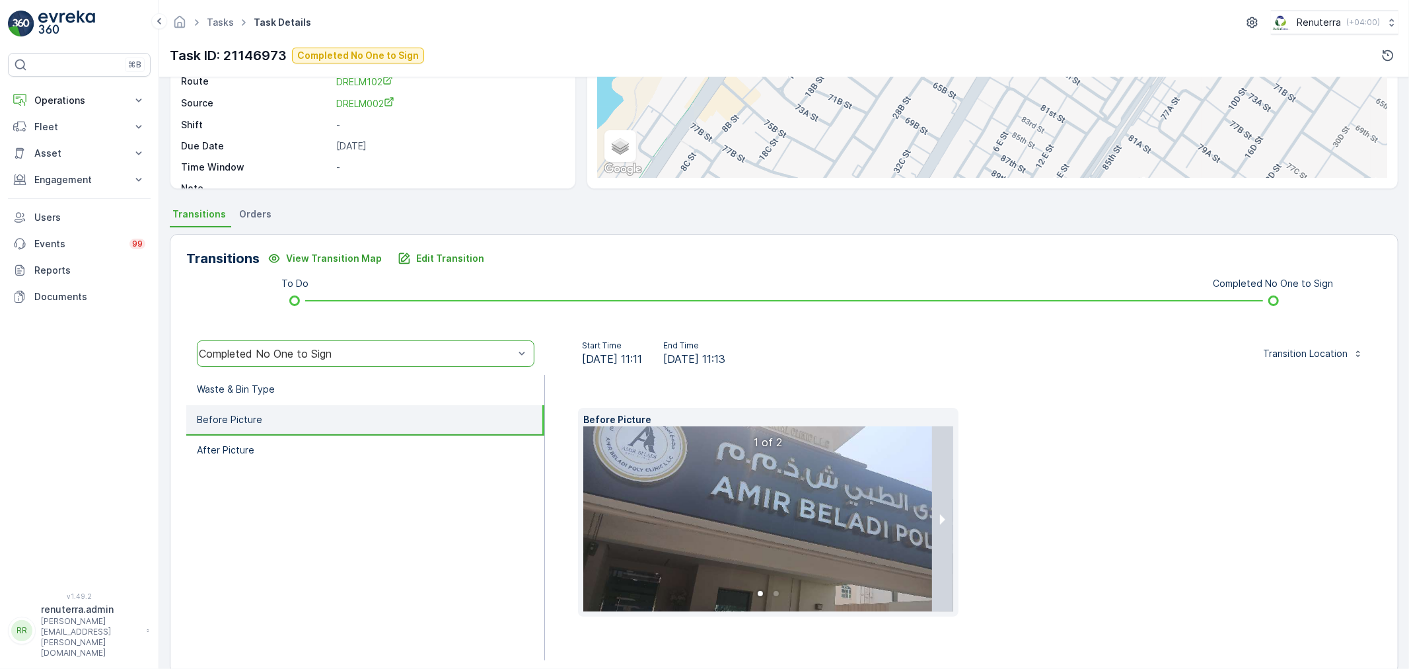
scroll to position [185, 0]
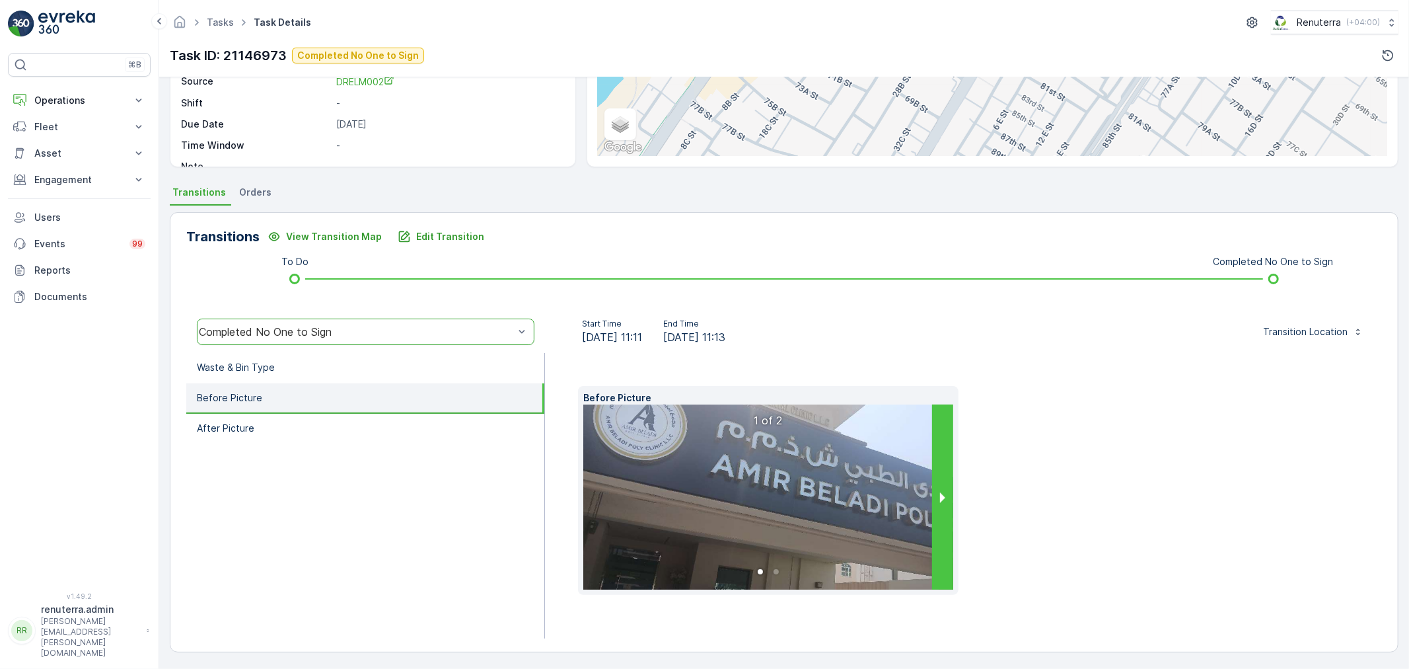
click at [934, 502] on button "next slide / item" at bounding box center [942, 496] width 21 height 185
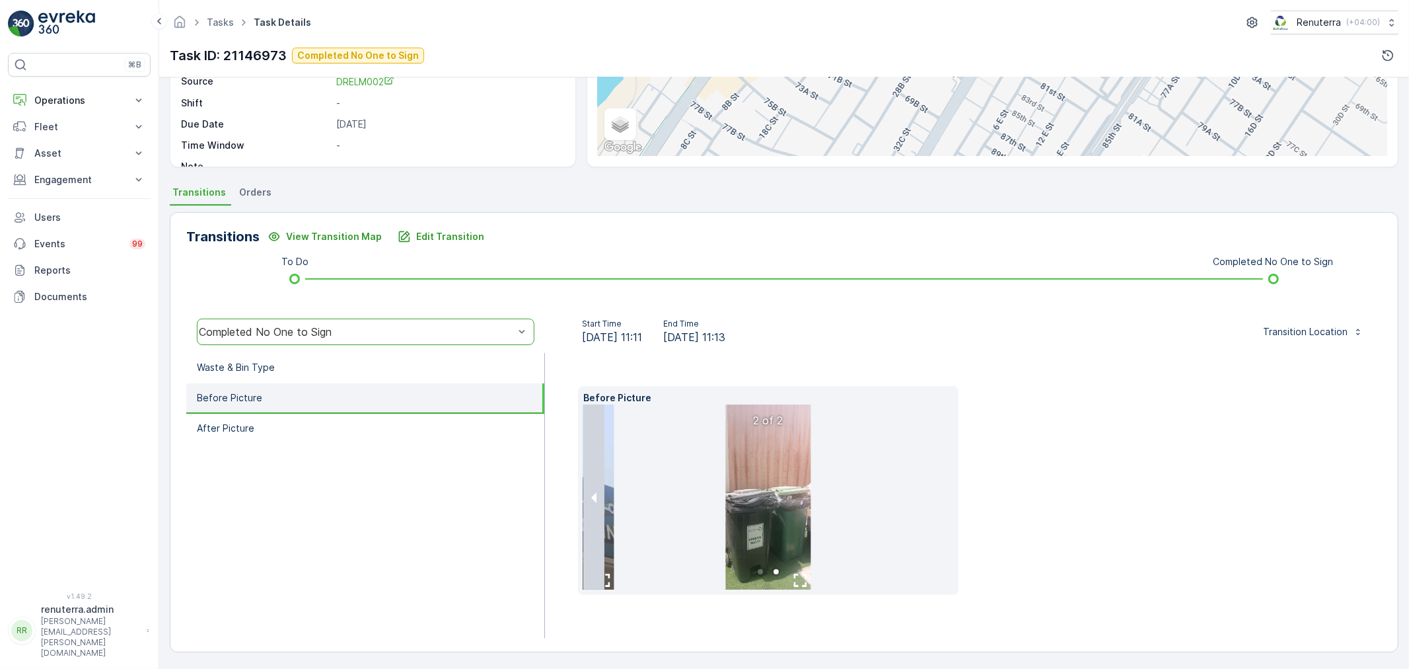
drag, startPoint x: 781, startPoint y: 471, endPoint x: 1091, endPoint y: 530, distance: 316.1
click at [1091, 530] on div "Before Picture 2 of 2" at bounding box center [963, 490] width 771 height 209
click at [289, 396] on li "Before Picture" at bounding box center [365, 398] width 358 height 30
click at [307, 431] on li "After Picture" at bounding box center [365, 429] width 358 height 30
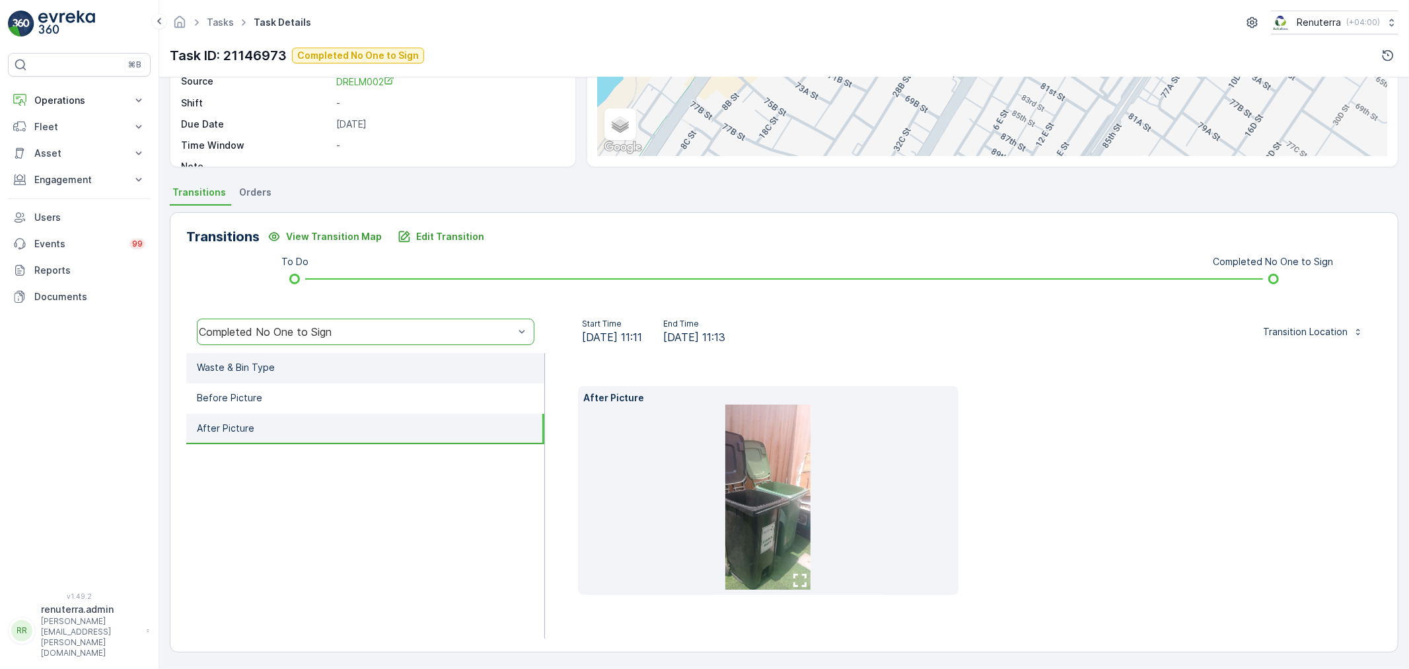
click at [315, 373] on li "Waste & Bin Type" at bounding box center [365, 368] width 358 height 30
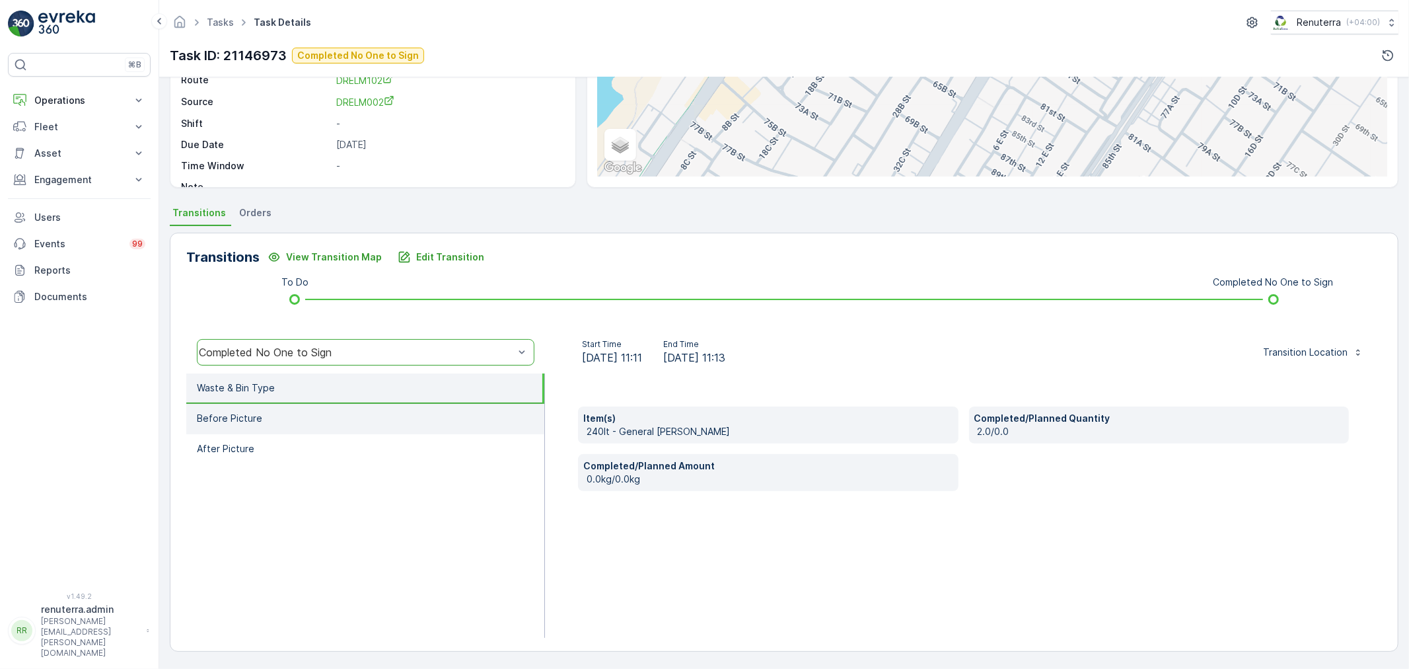
scroll to position [164, 0]
click at [312, 404] on li "Before Picture" at bounding box center [365, 419] width 358 height 30
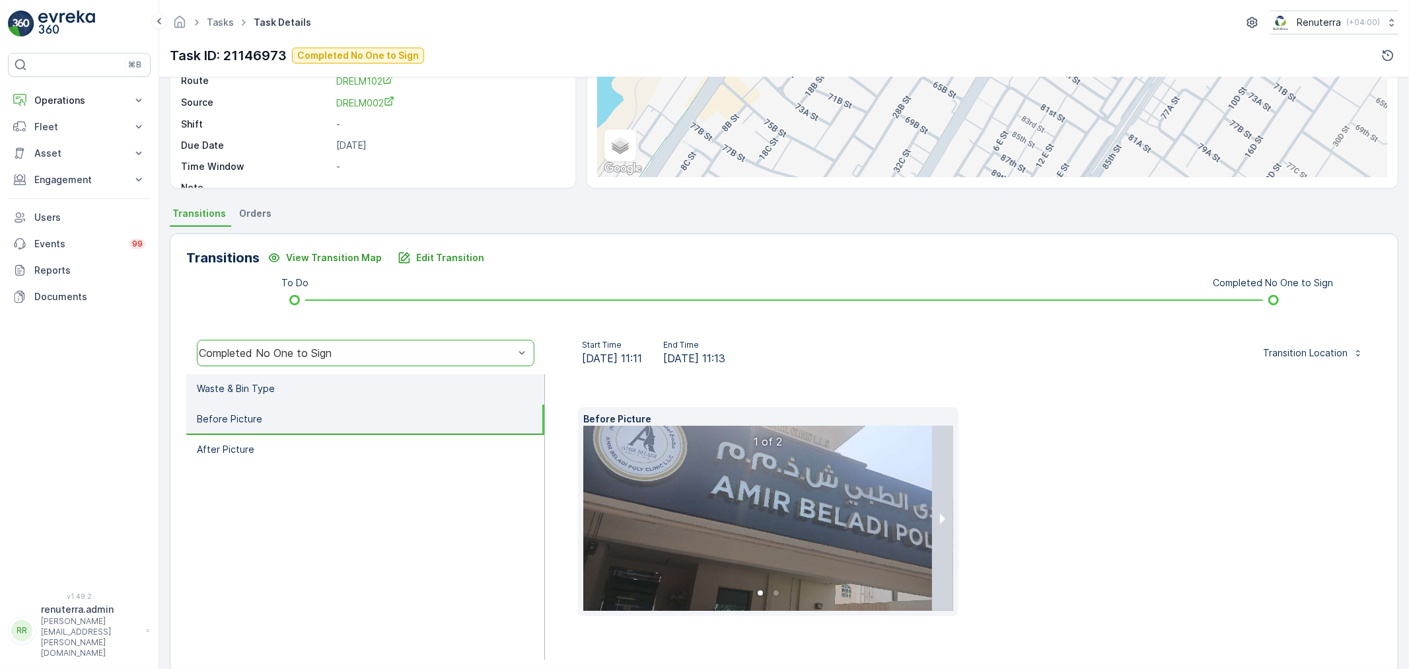
click at [305, 388] on li "Waste & Bin Type" at bounding box center [365, 389] width 358 height 30
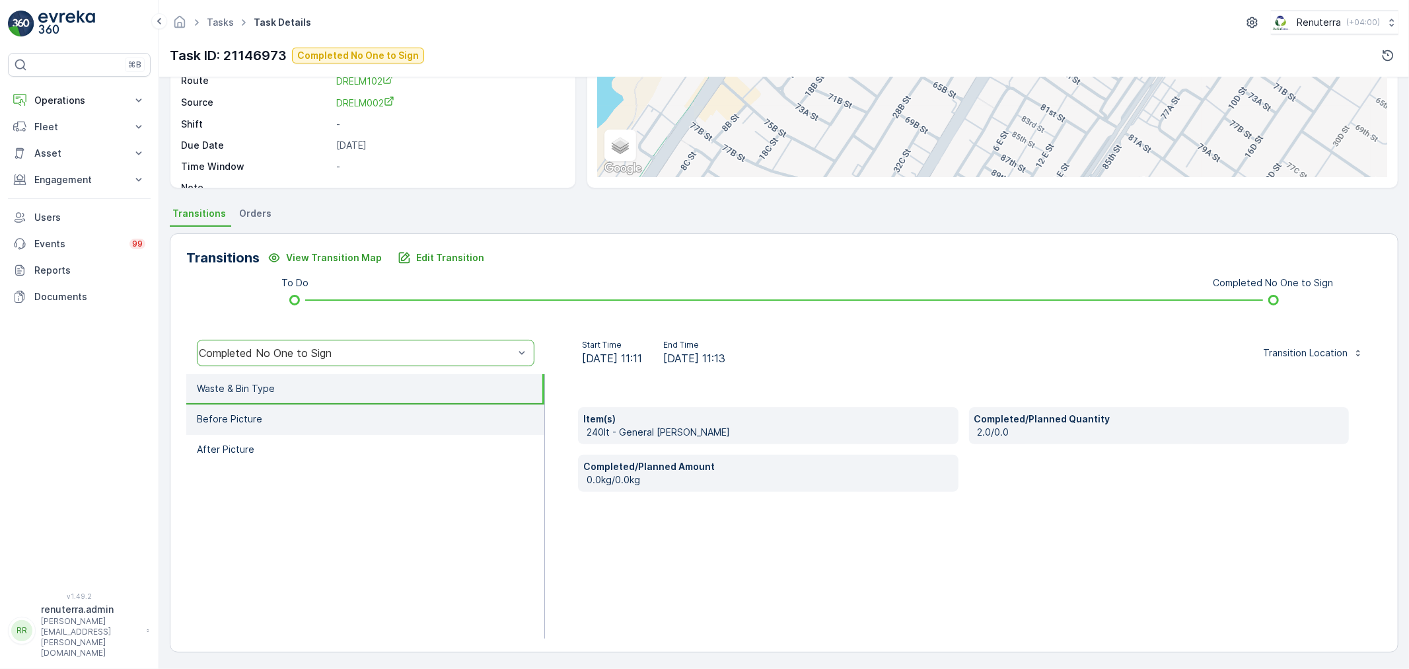
click at [345, 415] on li "Before Picture" at bounding box center [365, 419] width 358 height 30
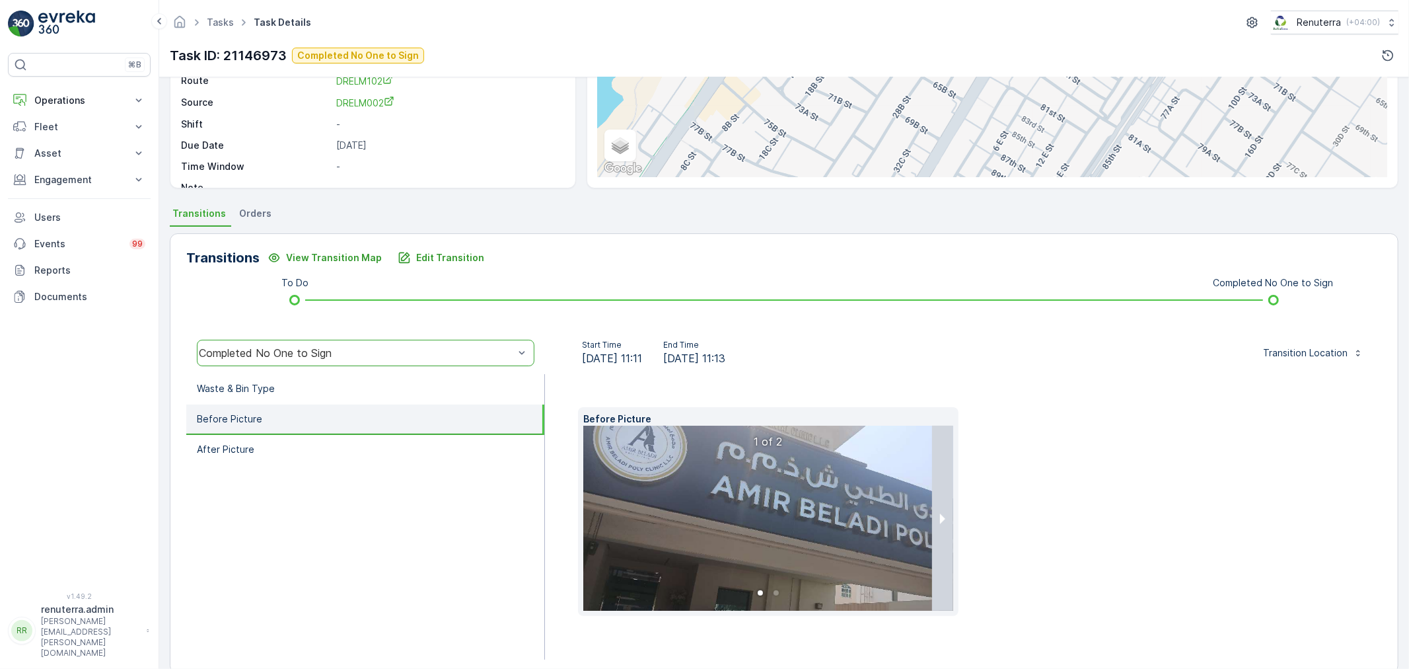
click at [800, 538] on img at bounding box center [783, 517] width 400 height 185
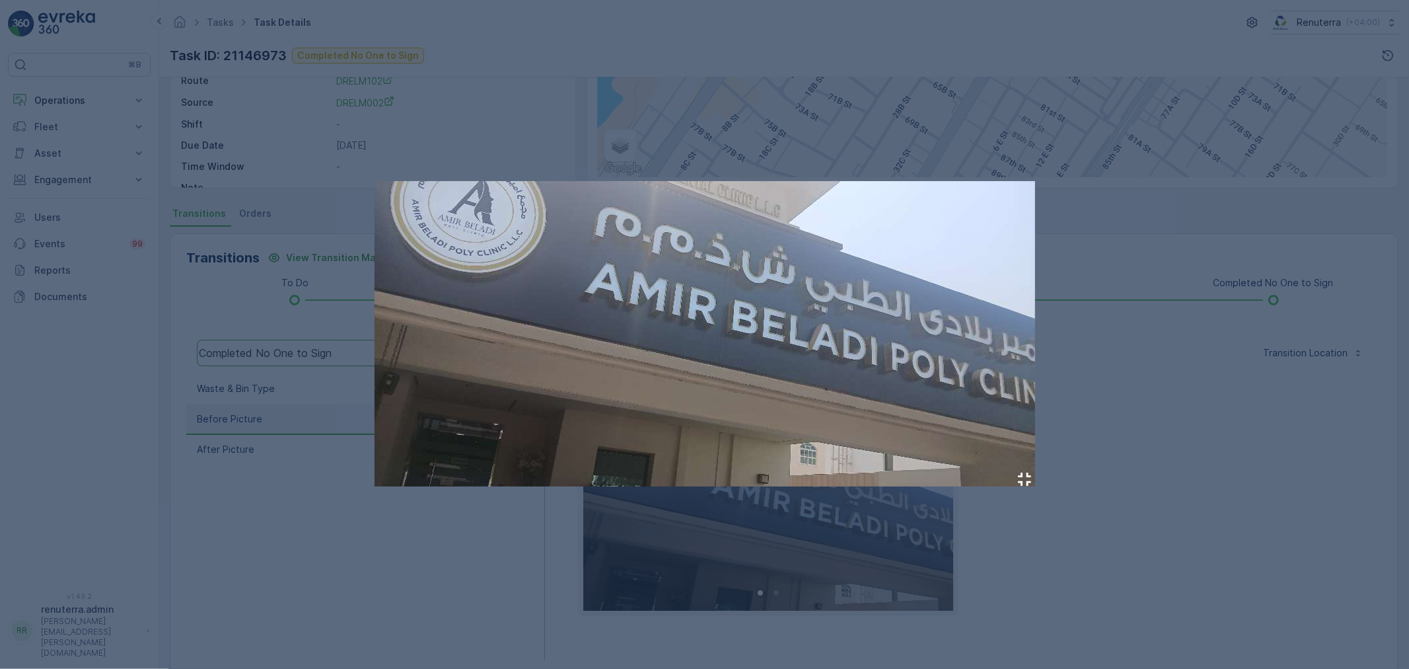
drag, startPoint x: 790, startPoint y: 513, endPoint x: 1113, endPoint y: 540, distance: 323.5
click at [1113, 540] on div at bounding box center [704, 334] width 1409 height 669
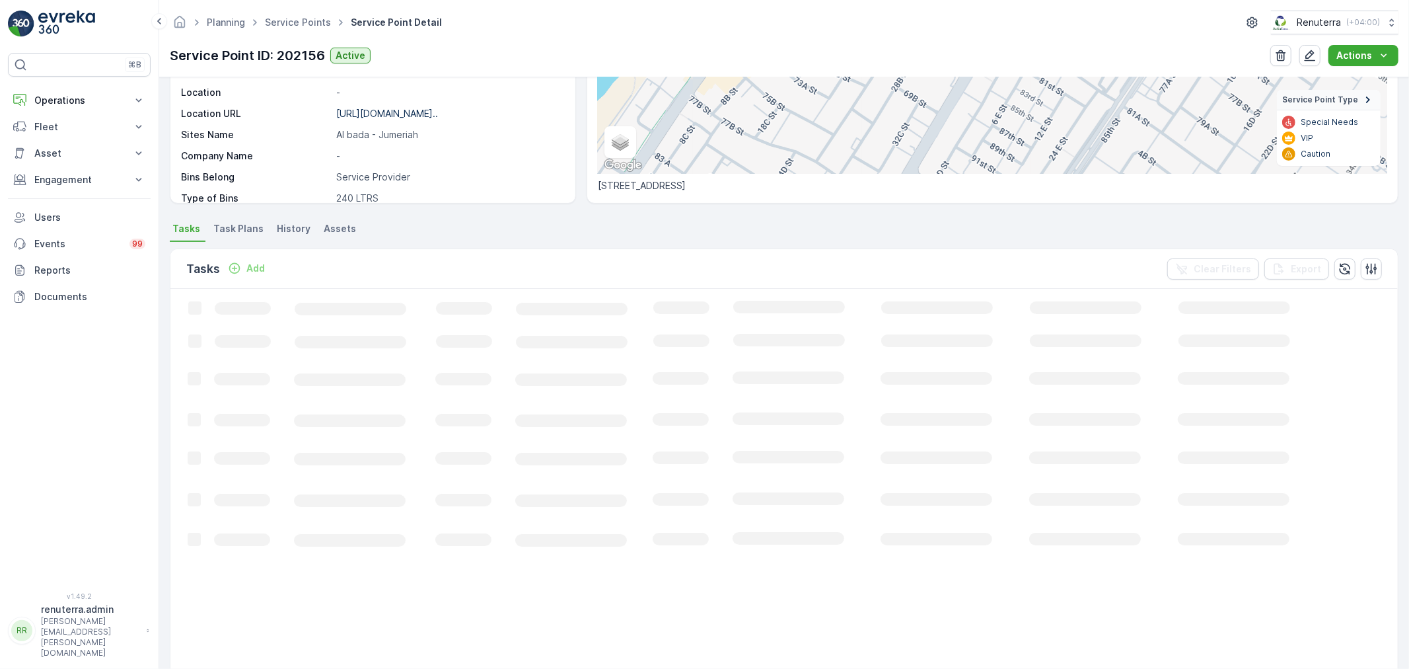
scroll to position [226, 0]
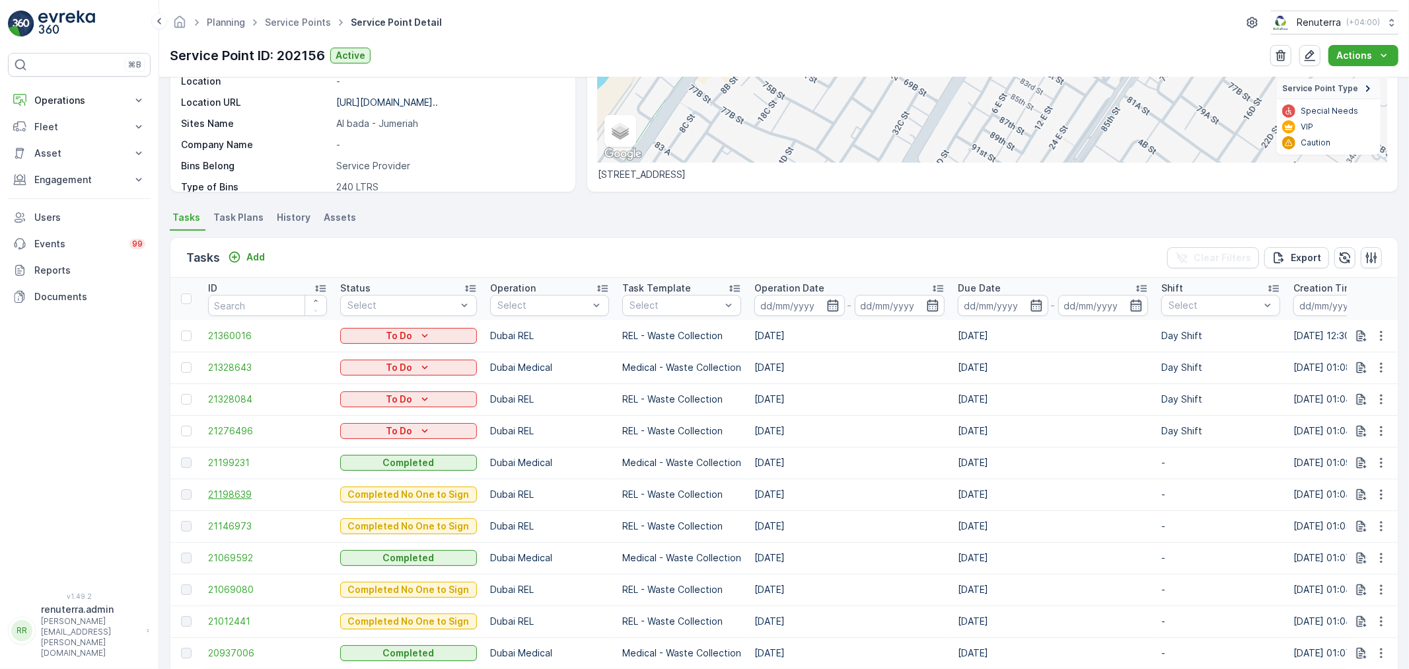
click at [251, 492] on span "21198639" at bounding box center [267, 494] width 119 height 13
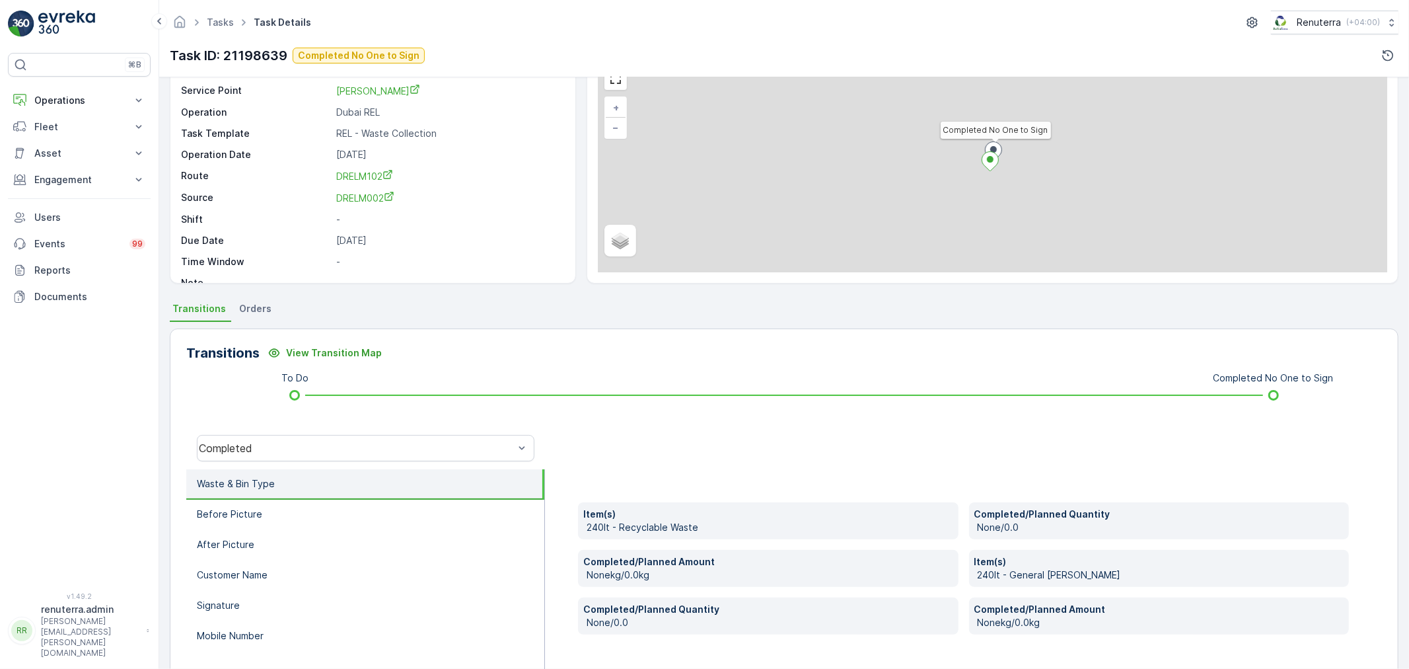
scroll to position [73, 0]
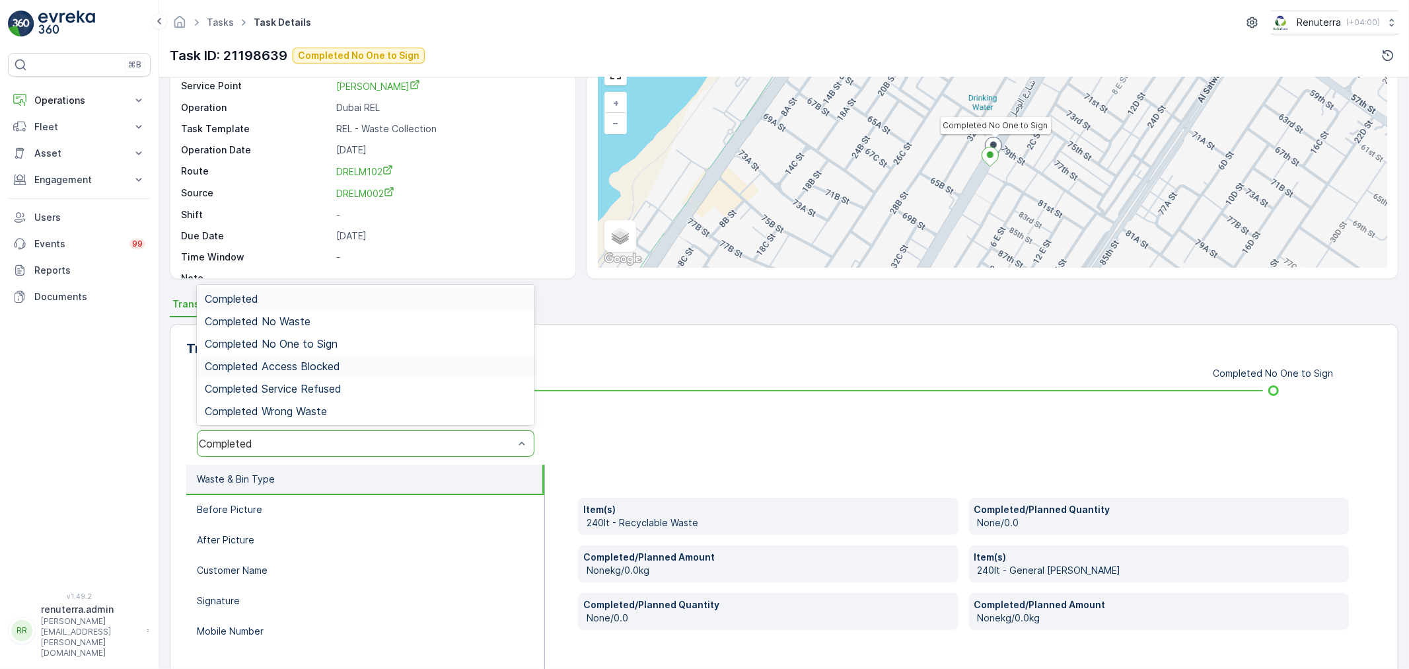
click at [298, 342] on span "Completed No One to Sign" at bounding box center [271, 344] width 133 height 12
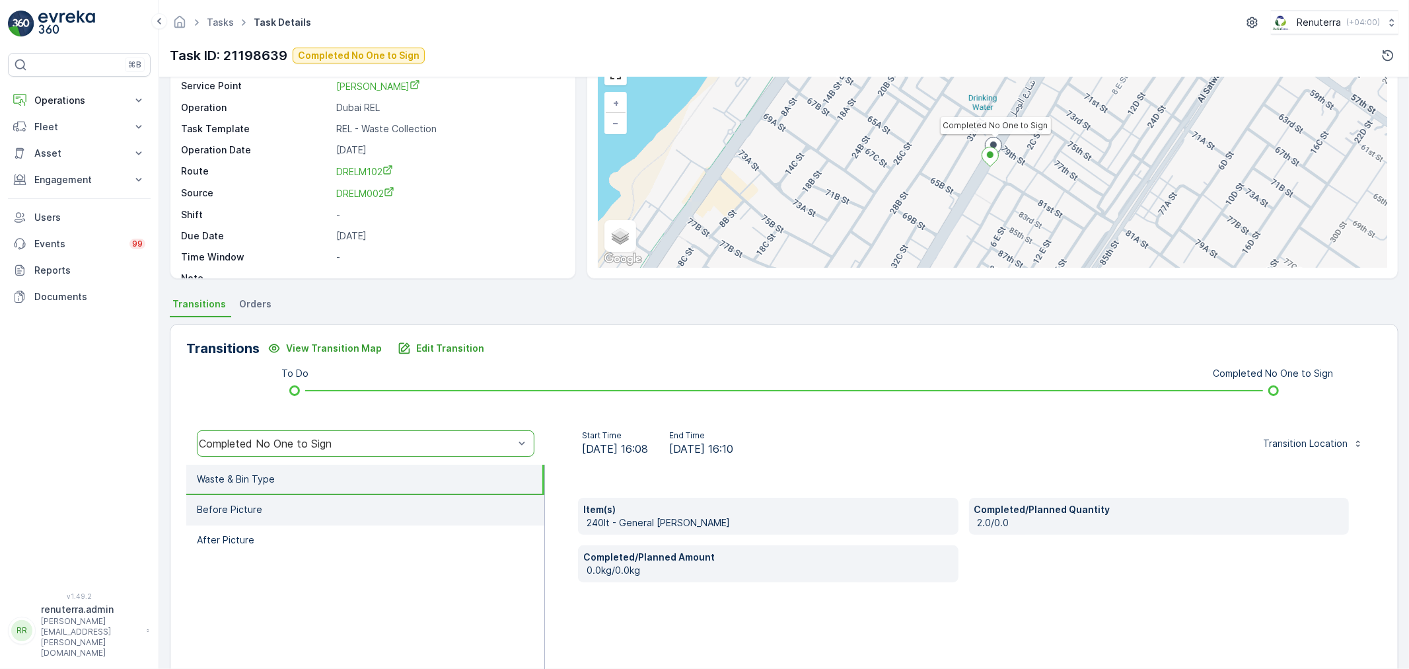
click at [285, 498] on li "Before Picture" at bounding box center [365, 510] width 358 height 30
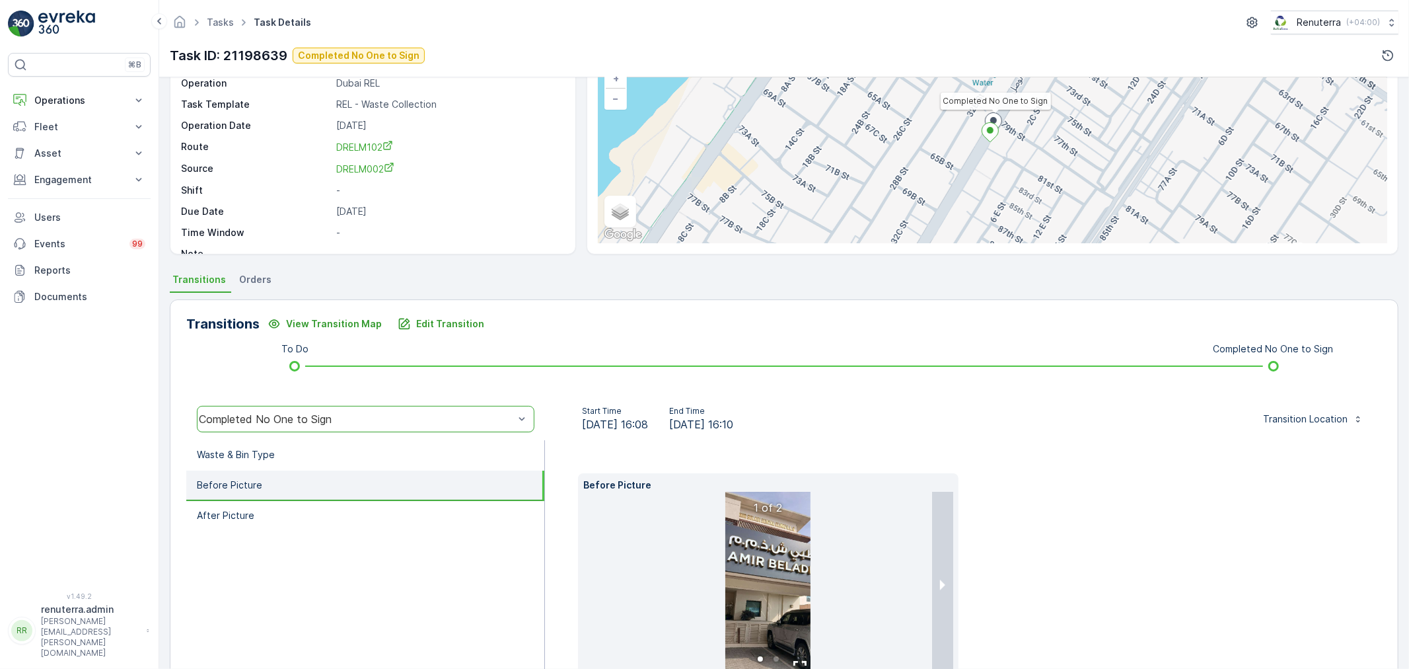
scroll to position [185, 0]
